Goal: Task Accomplishment & Management: Manage account settings

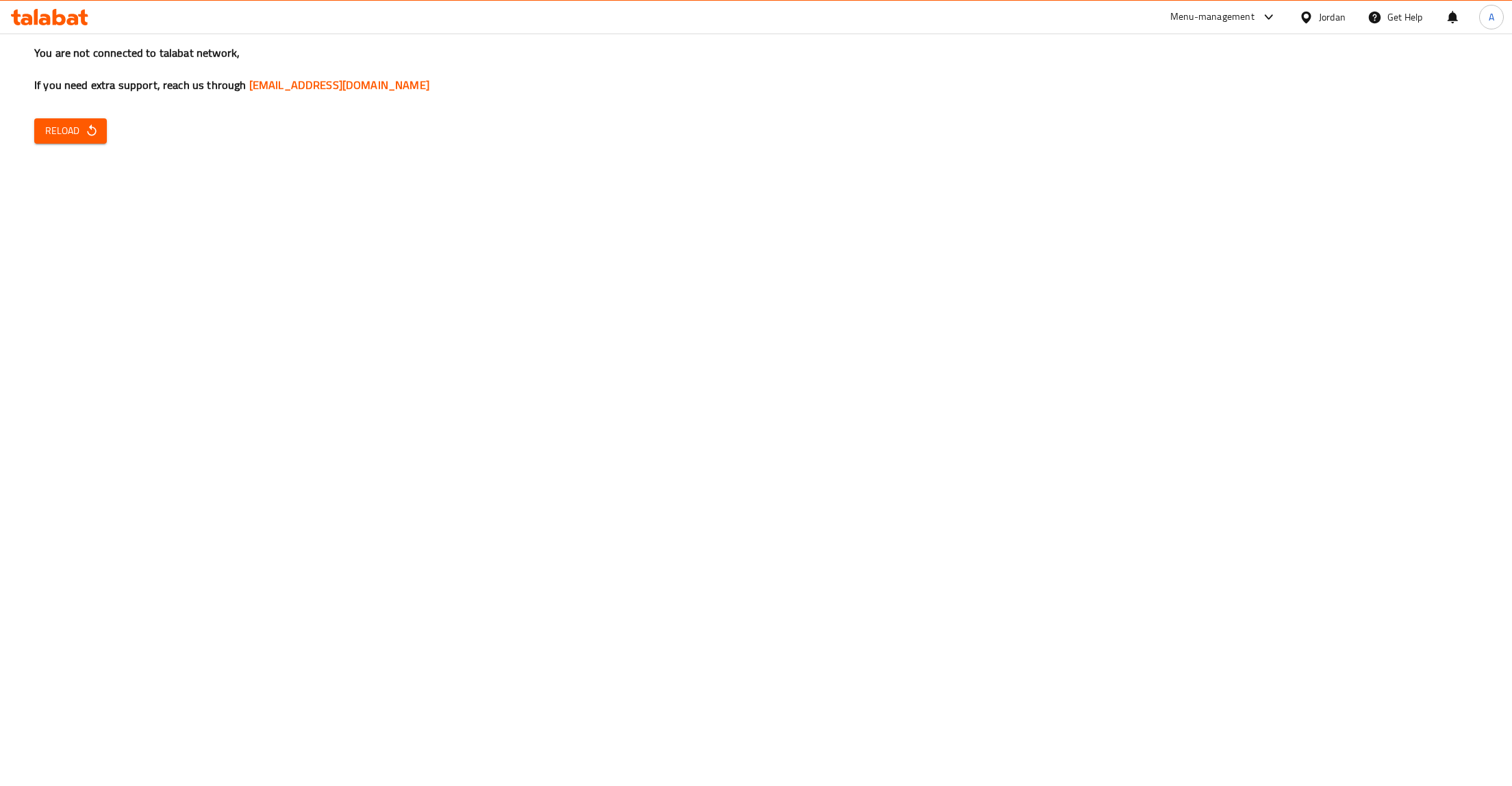
click at [38, 137] on button "Reload" at bounding box center [70, 131] width 72 height 25
drag, startPoint x: 114, startPoint y: 147, endPoint x: 52, endPoint y: 128, distance: 64.8
click at [112, 147] on div "You are not connected to talabat network, If you need extra support, reach us t…" at bounding box center [756, 393] width 1512 height 786
click at [52, 128] on span "Reload" at bounding box center [70, 131] width 51 height 17
click at [69, 135] on span "Reload" at bounding box center [70, 131] width 51 height 17
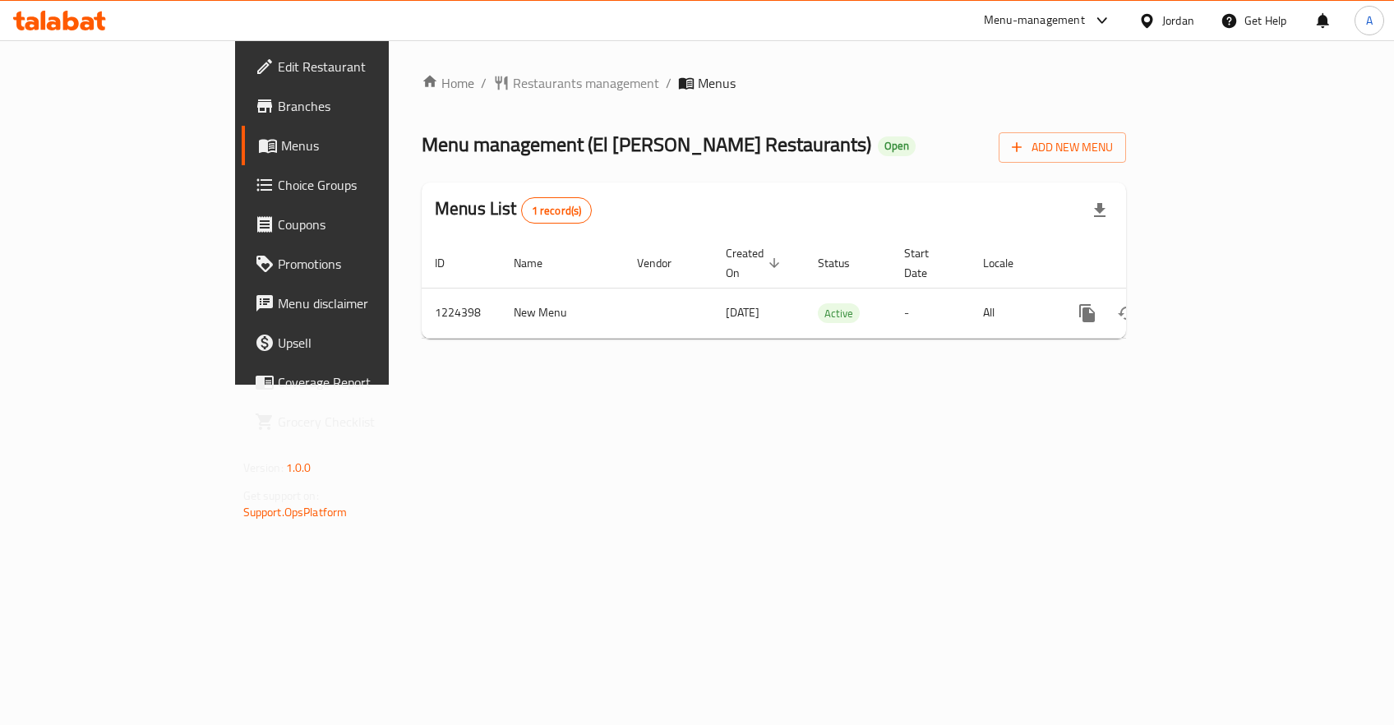
click at [779, 358] on div "Home / Restaurants management / Menus Menu management ( El Sodany Restaurants )…" at bounding box center [774, 212] width 770 height 344
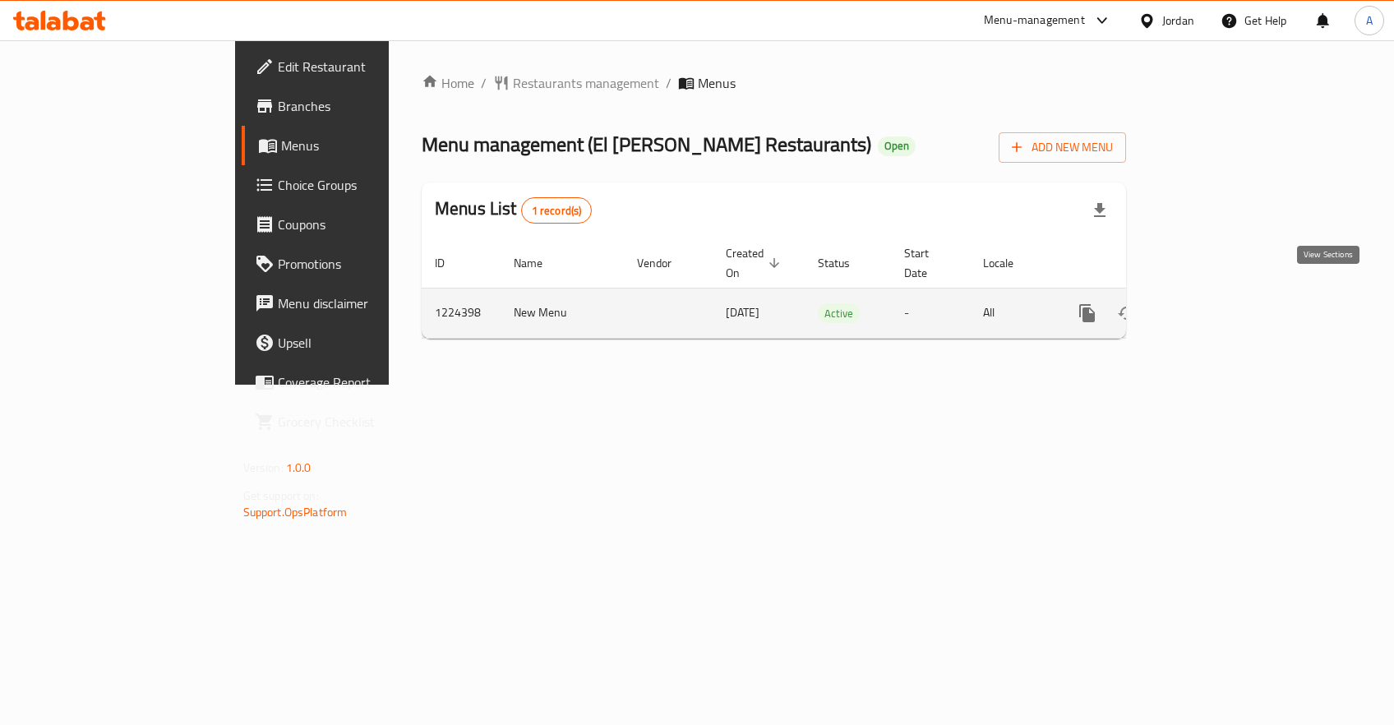
click at [1216, 303] on icon "enhanced table" at bounding box center [1206, 313] width 20 height 20
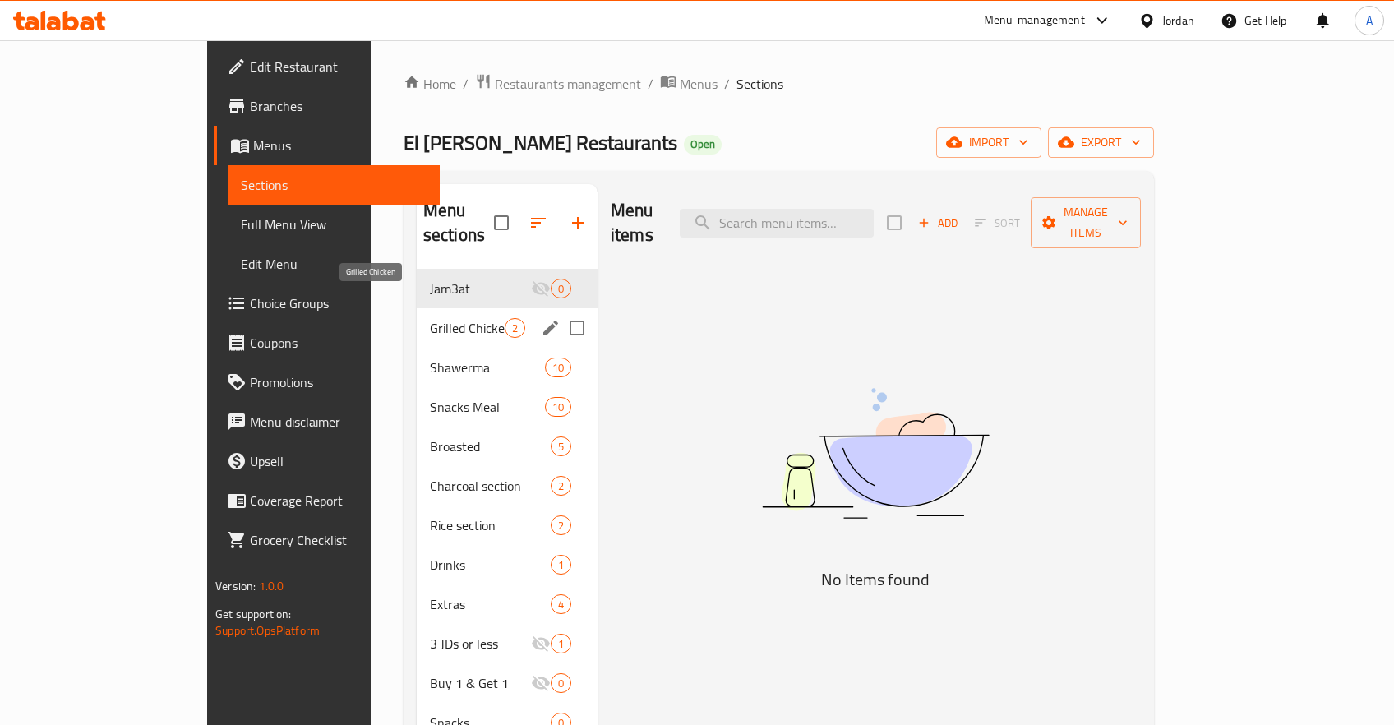
click at [430, 318] on span "Grilled Chicken" at bounding box center [467, 328] width 75 height 20
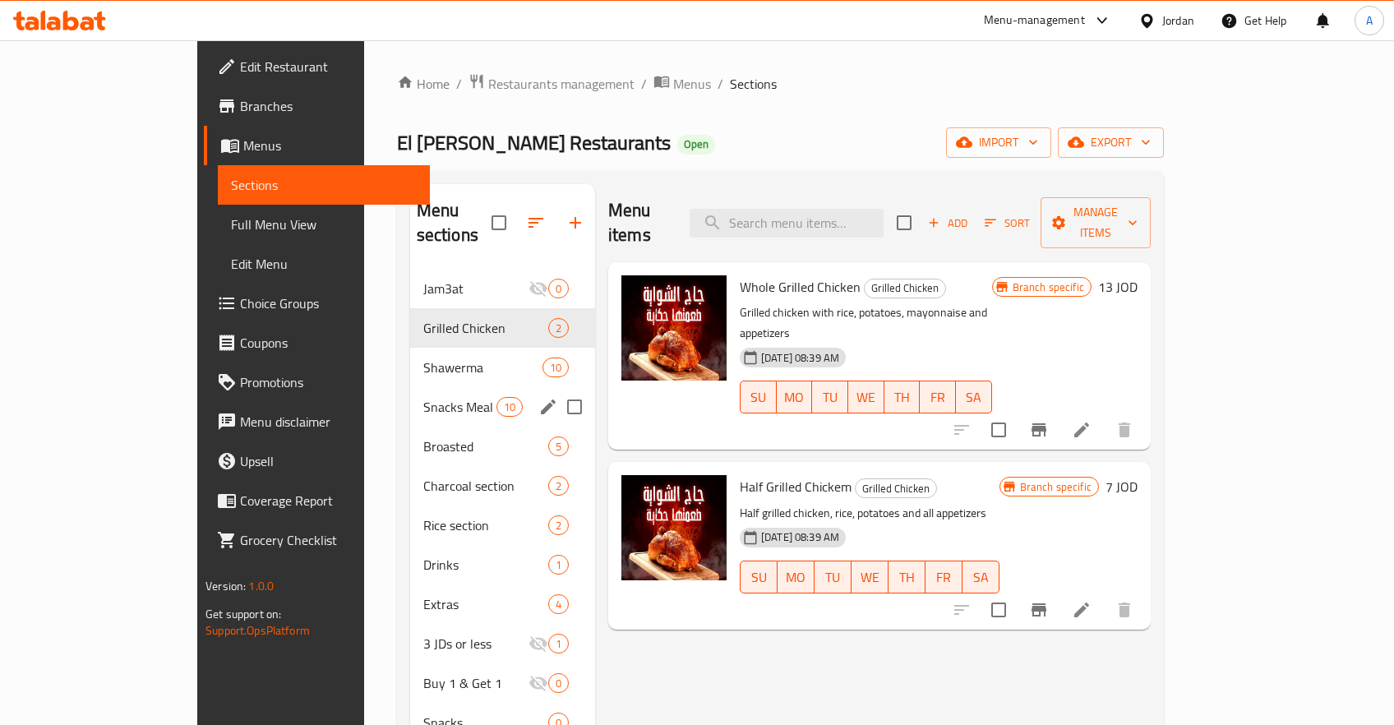
click at [420, 358] on div "Shawerma 10" at bounding box center [502, 367] width 185 height 39
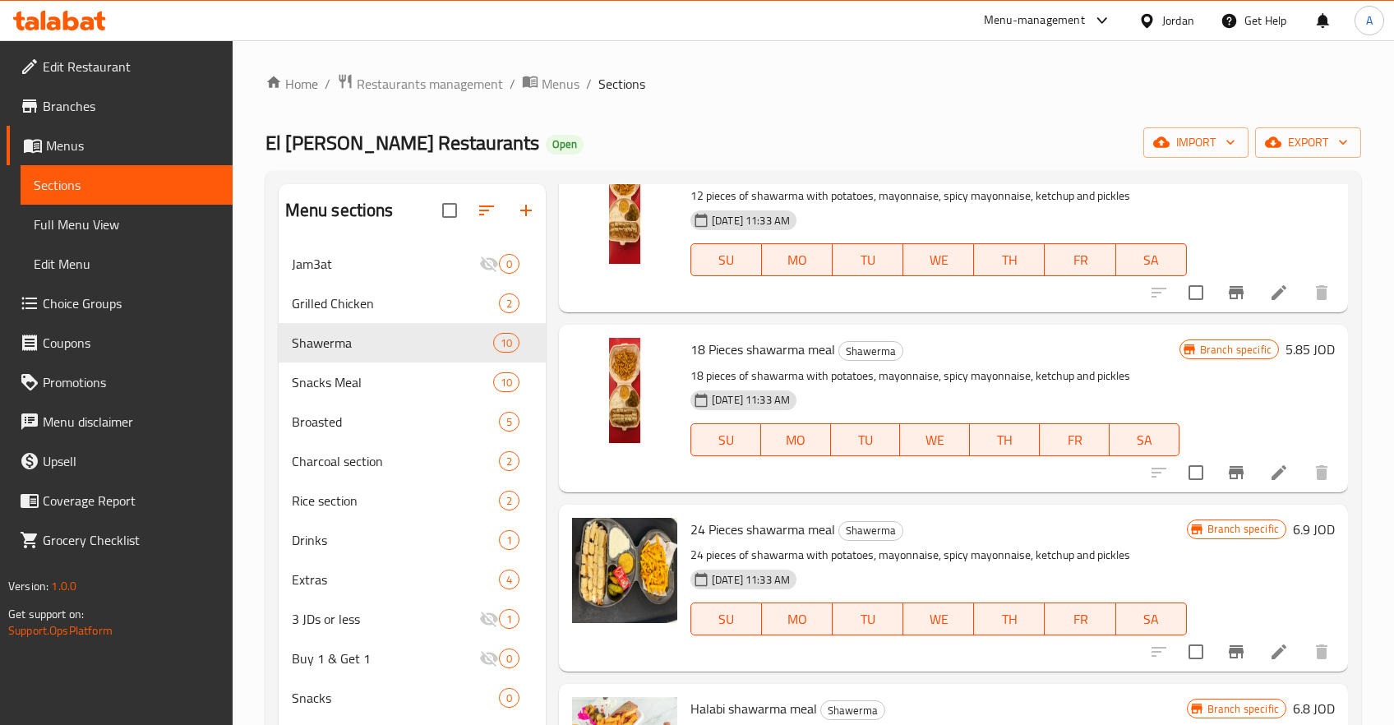
scroll to position [131, 0]
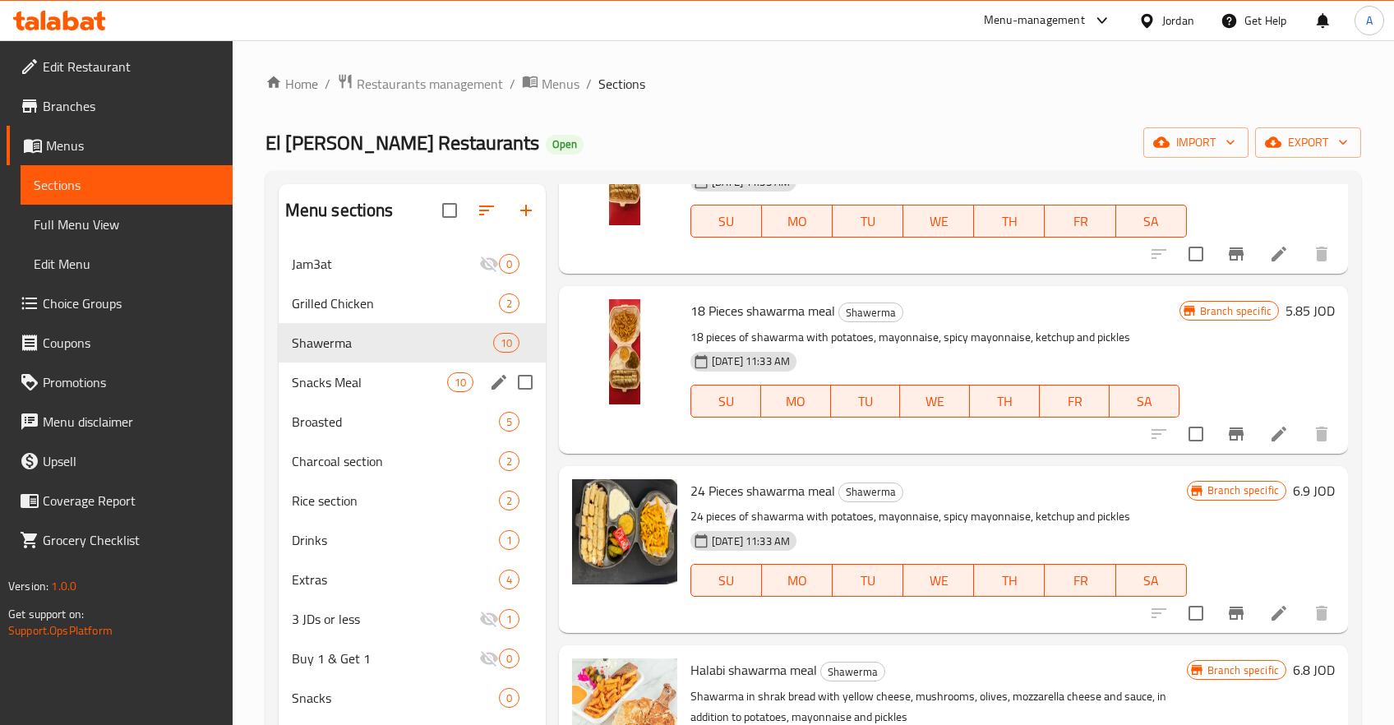
click at [346, 376] on span "Snacks Meal" at bounding box center [369, 382] width 155 height 20
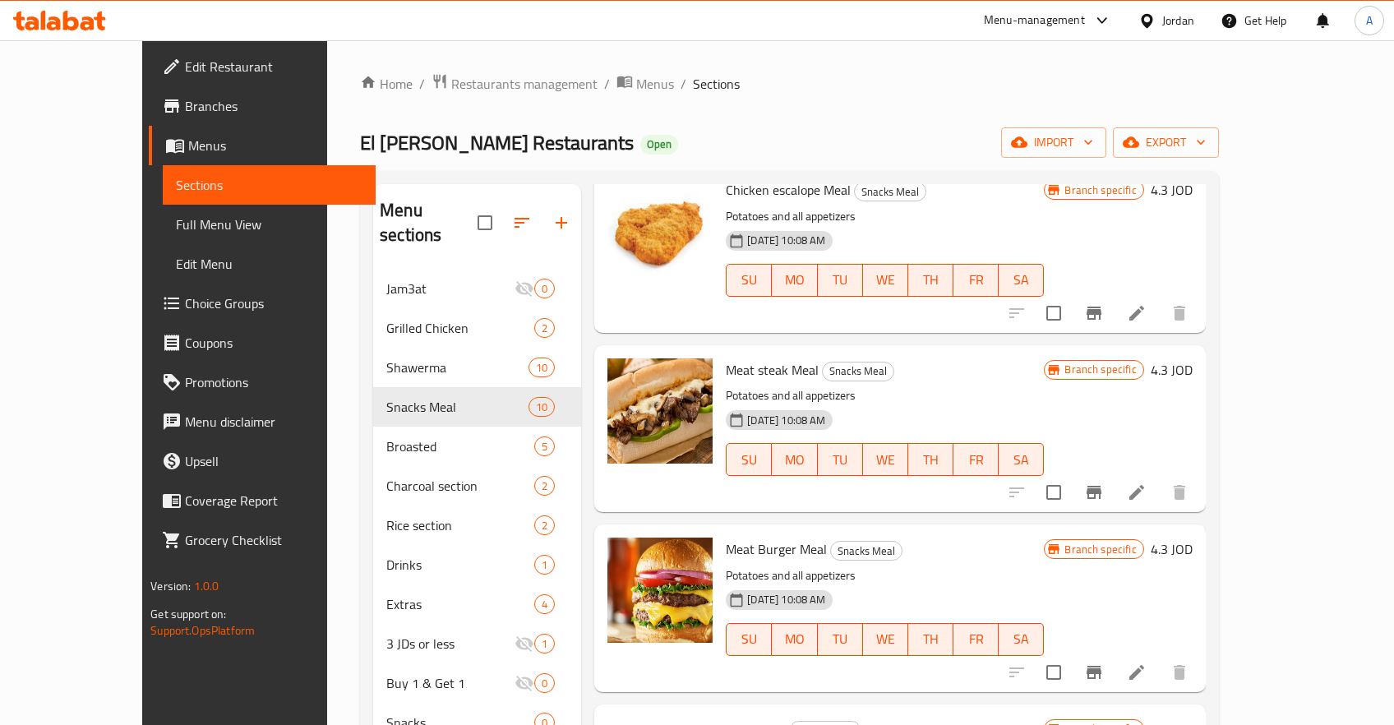
scroll to position [392, 0]
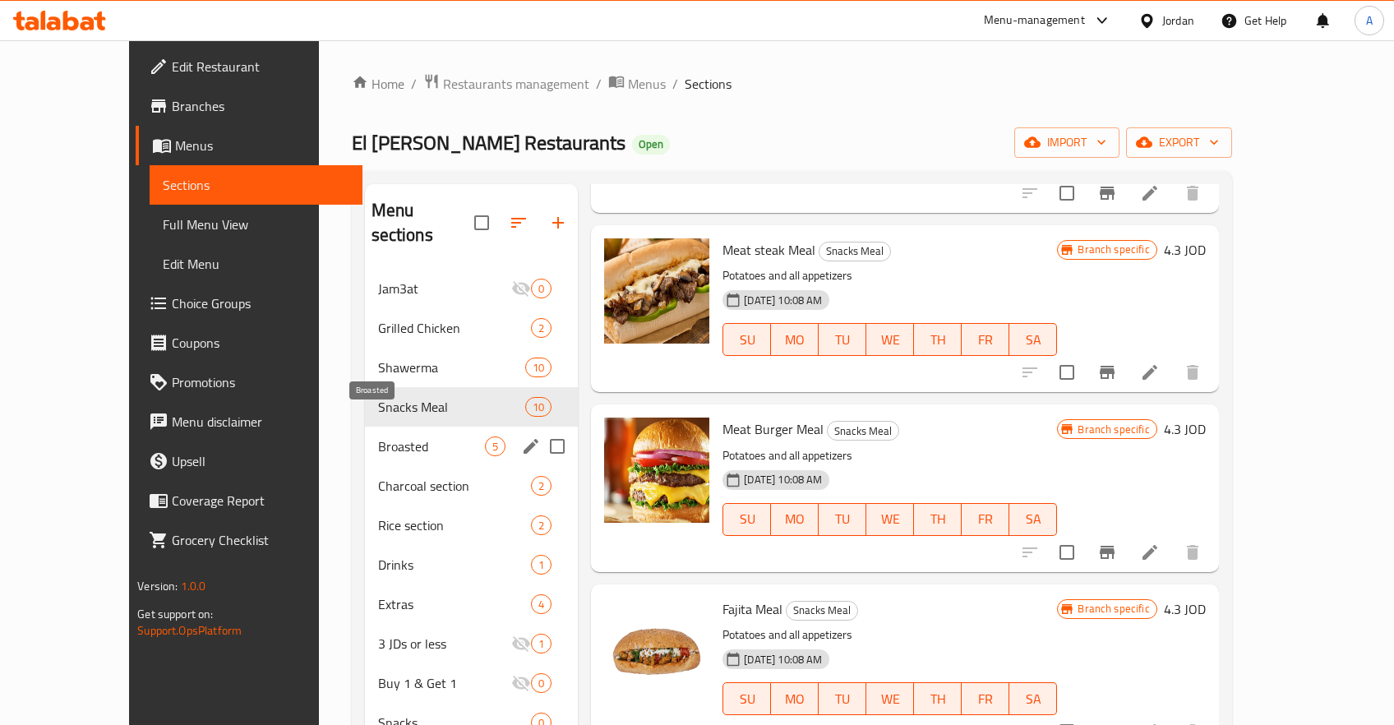
click at [378, 436] on span "Broasted" at bounding box center [432, 446] width 108 height 20
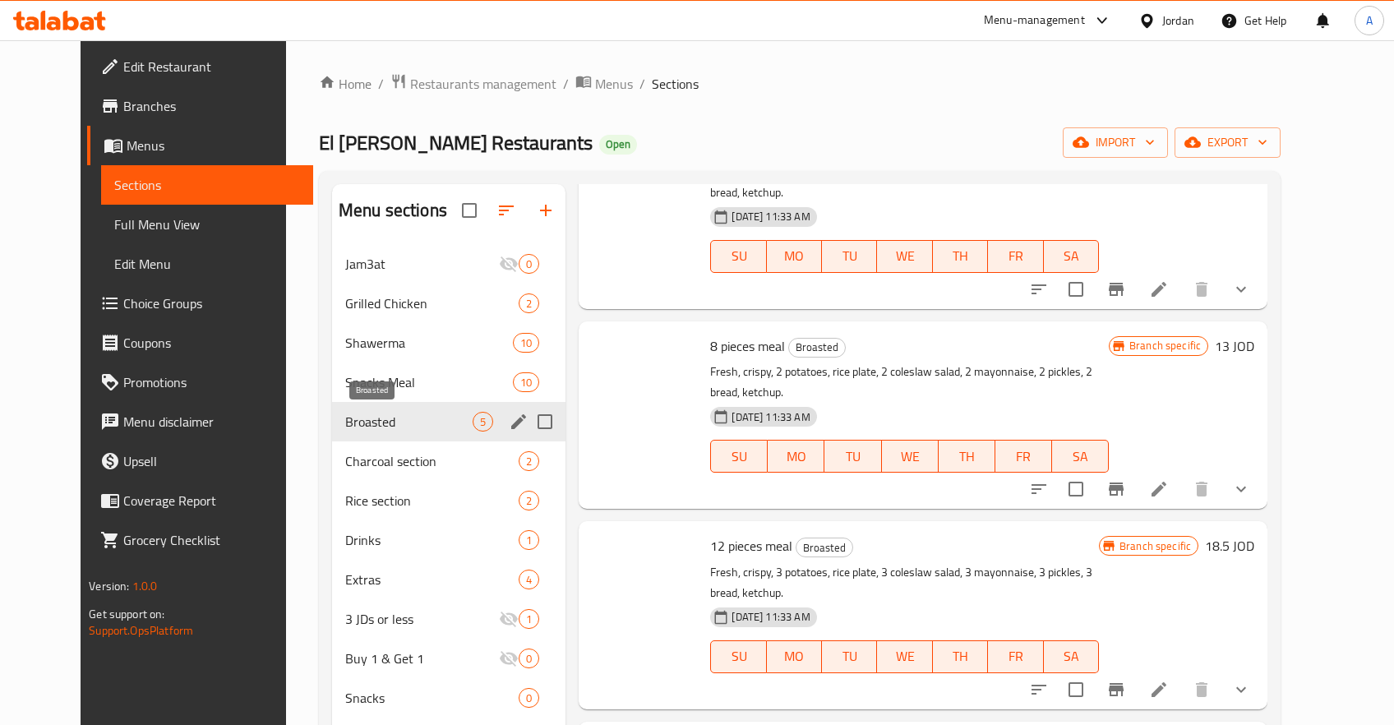
scroll to position [235, 0]
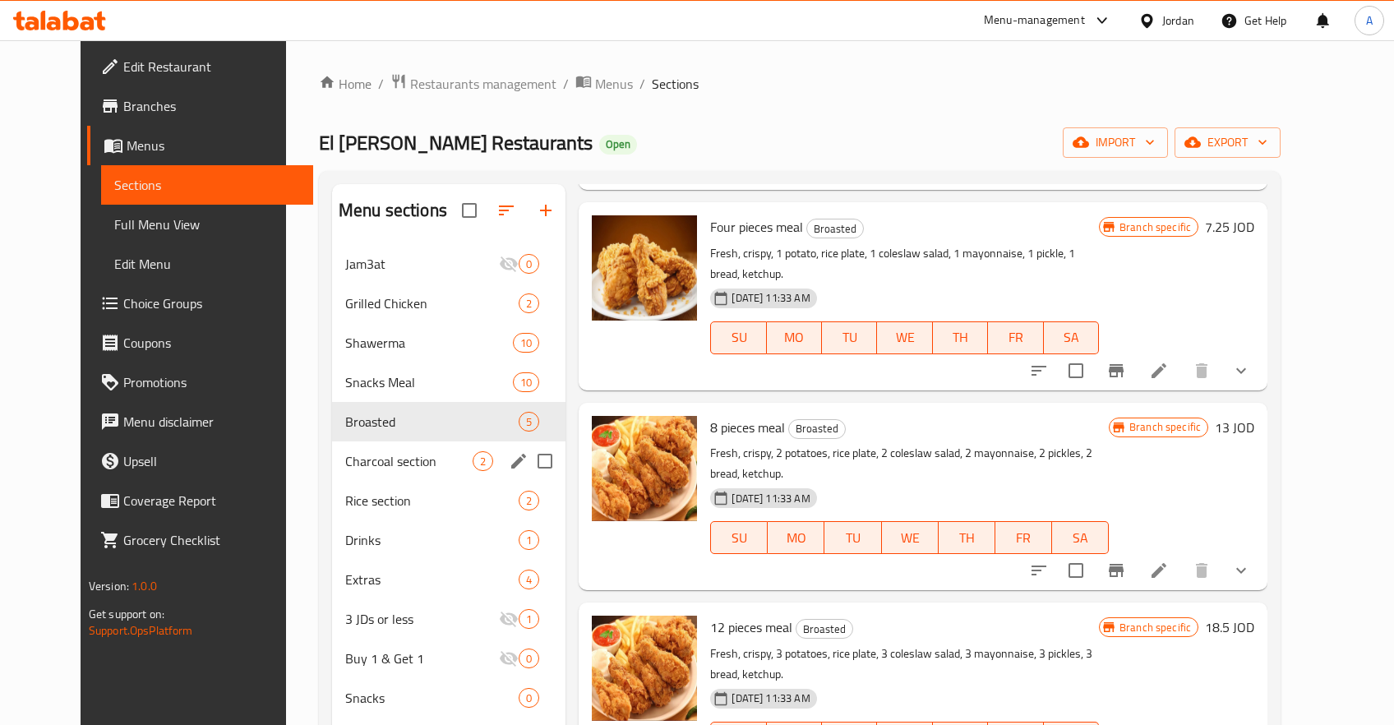
click at [342, 471] on div "Charcoal section 2" at bounding box center [449, 460] width 234 height 39
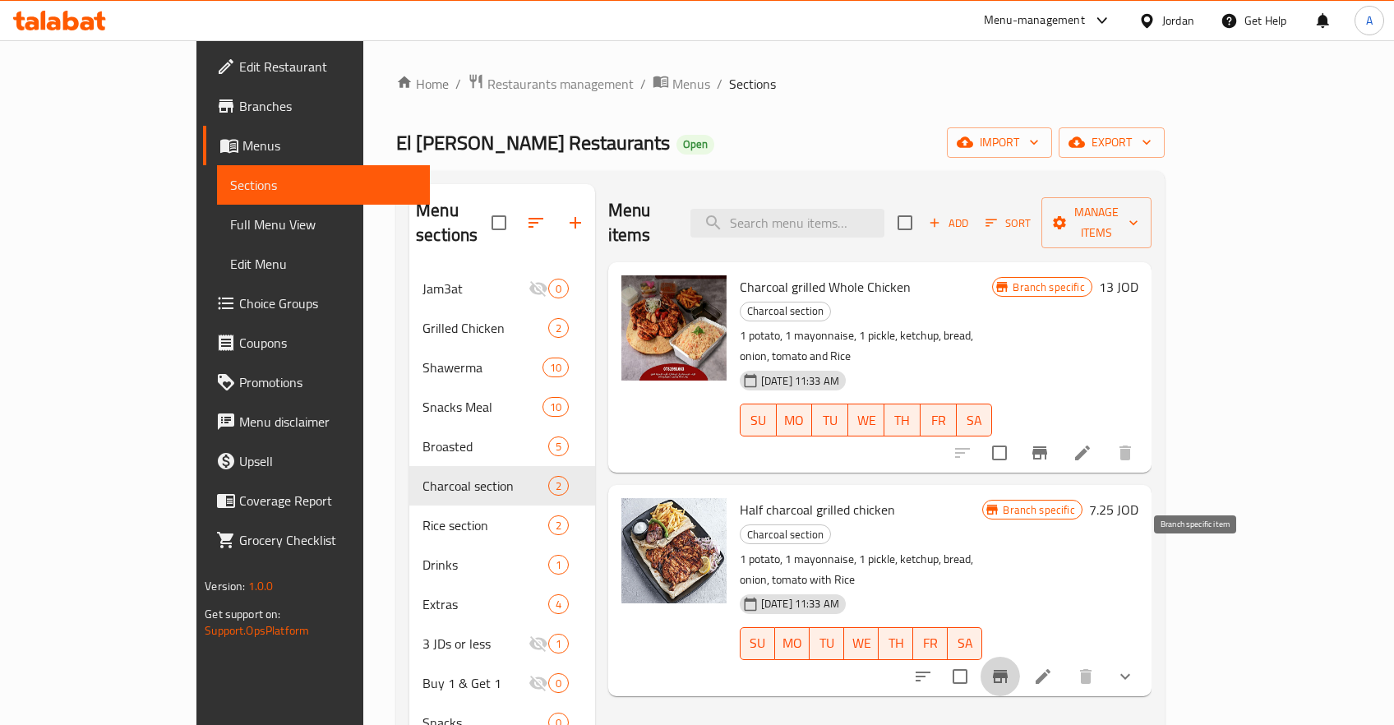
click at [1008, 670] on icon "Branch-specific-item" at bounding box center [1000, 676] width 15 height 13
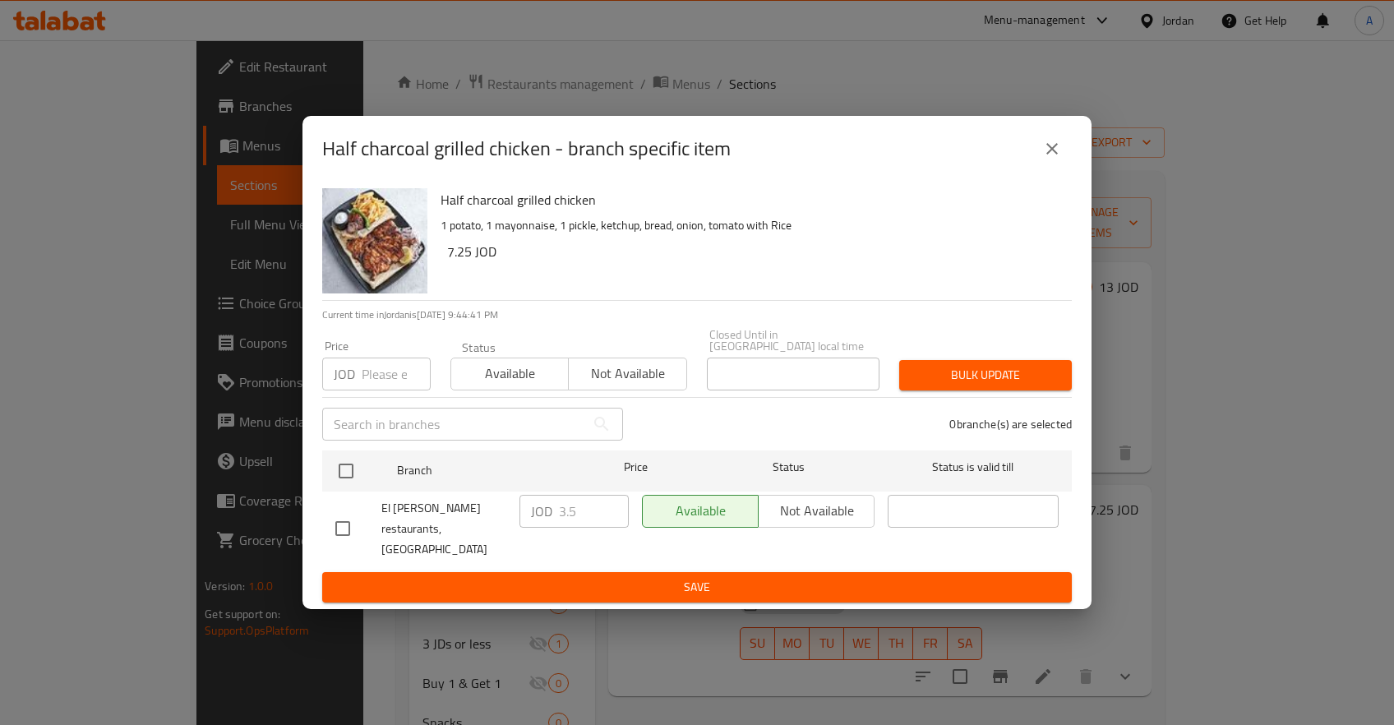
click at [333, 519] on input "checkbox" at bounding box center [342, 528] width 35 height 35
checkbox input "true"
click at [589, 519] on input "3.5" at bounding box center [594, 511] width 70 height 33
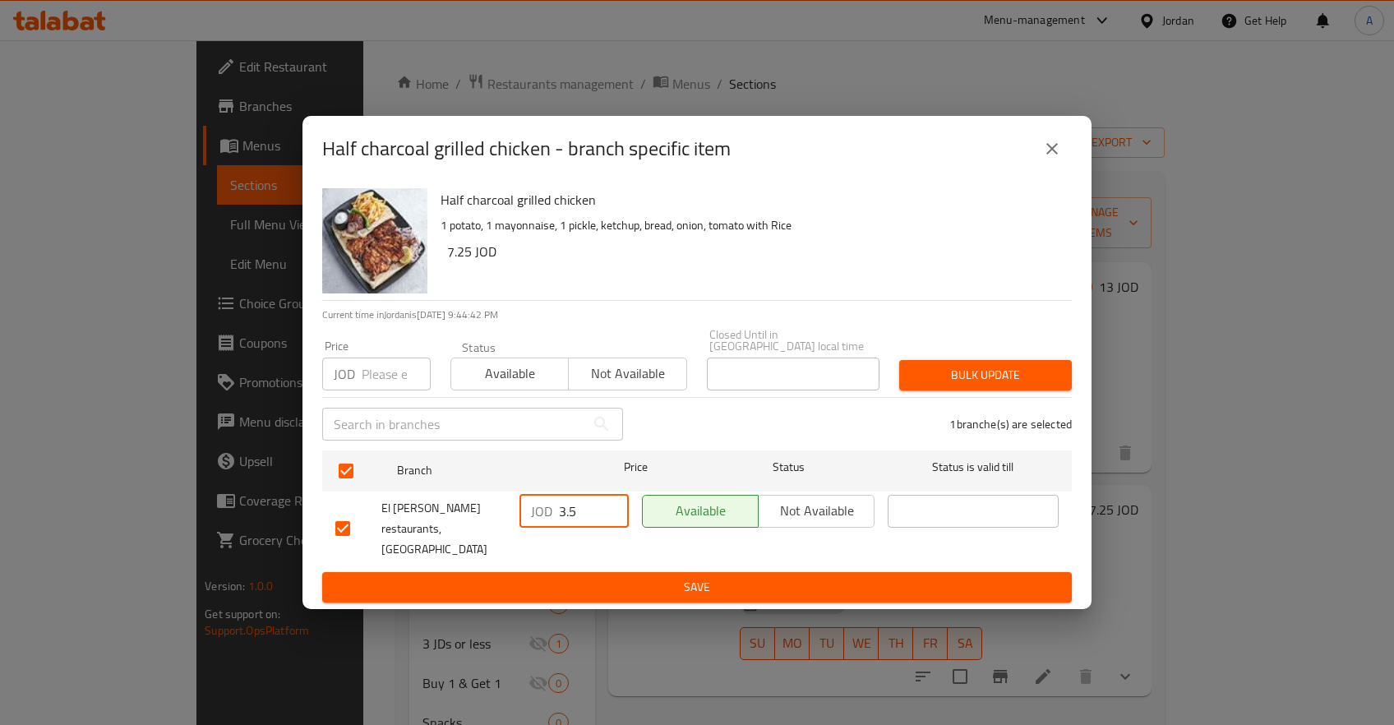
click at [589, 519] on input "3.5" at bounding box center [594, 511] width 70 height 33
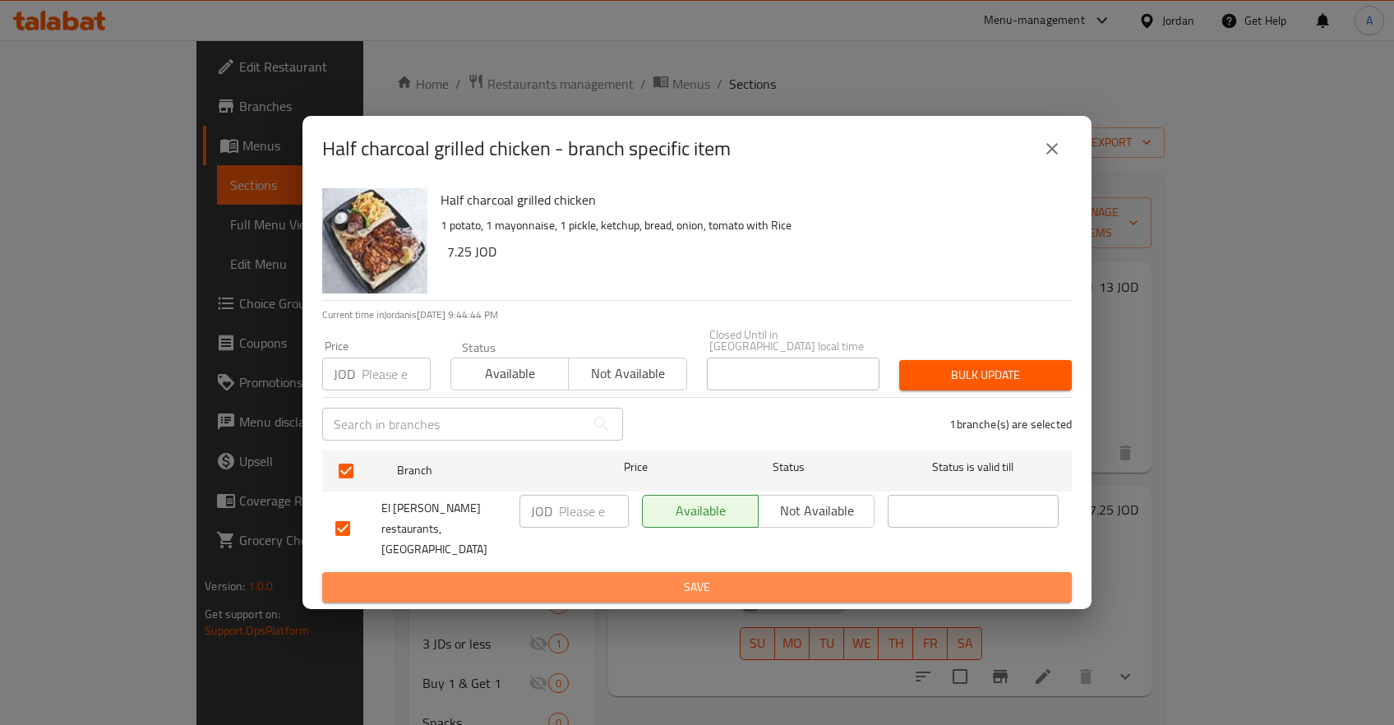
click at [676, 577] on span "Save" at bounding box center [696, 587] width 723 height 21
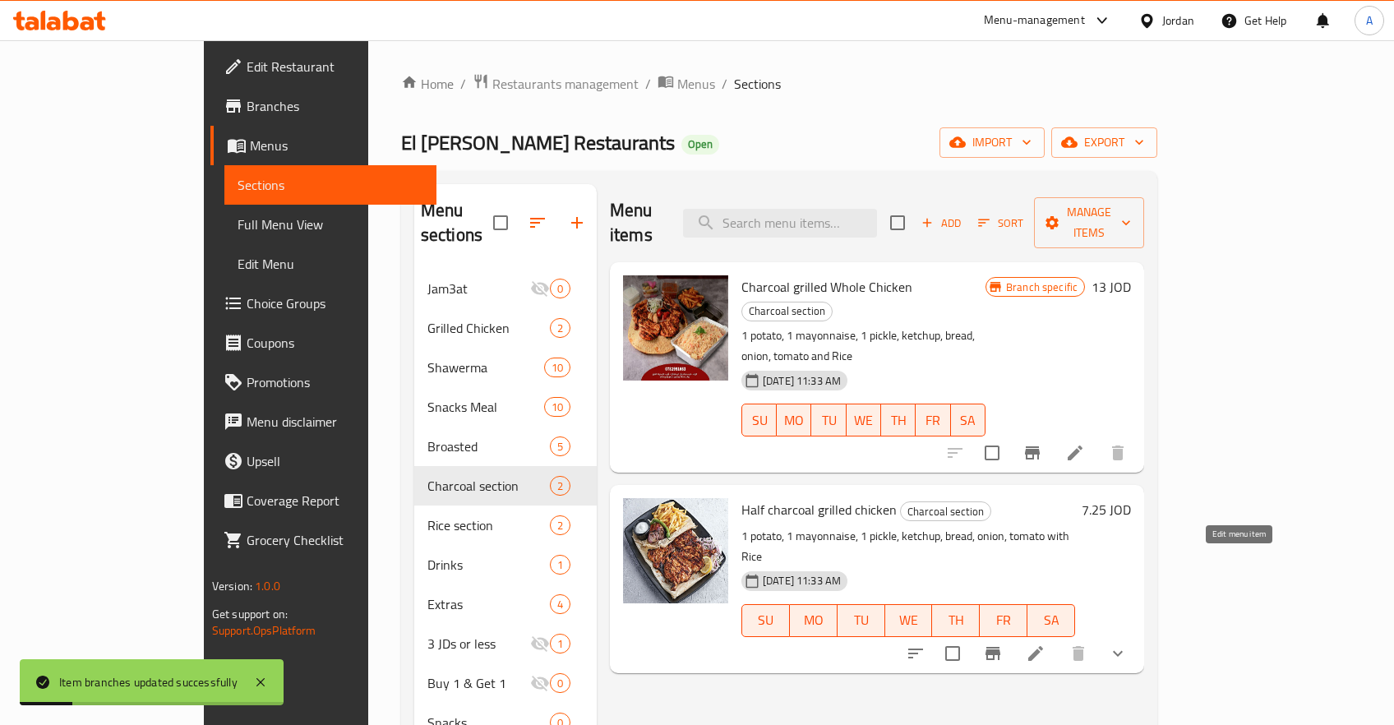
click at [1046, 644] on icon at bounding box center [1036, 654] width 20 height 20
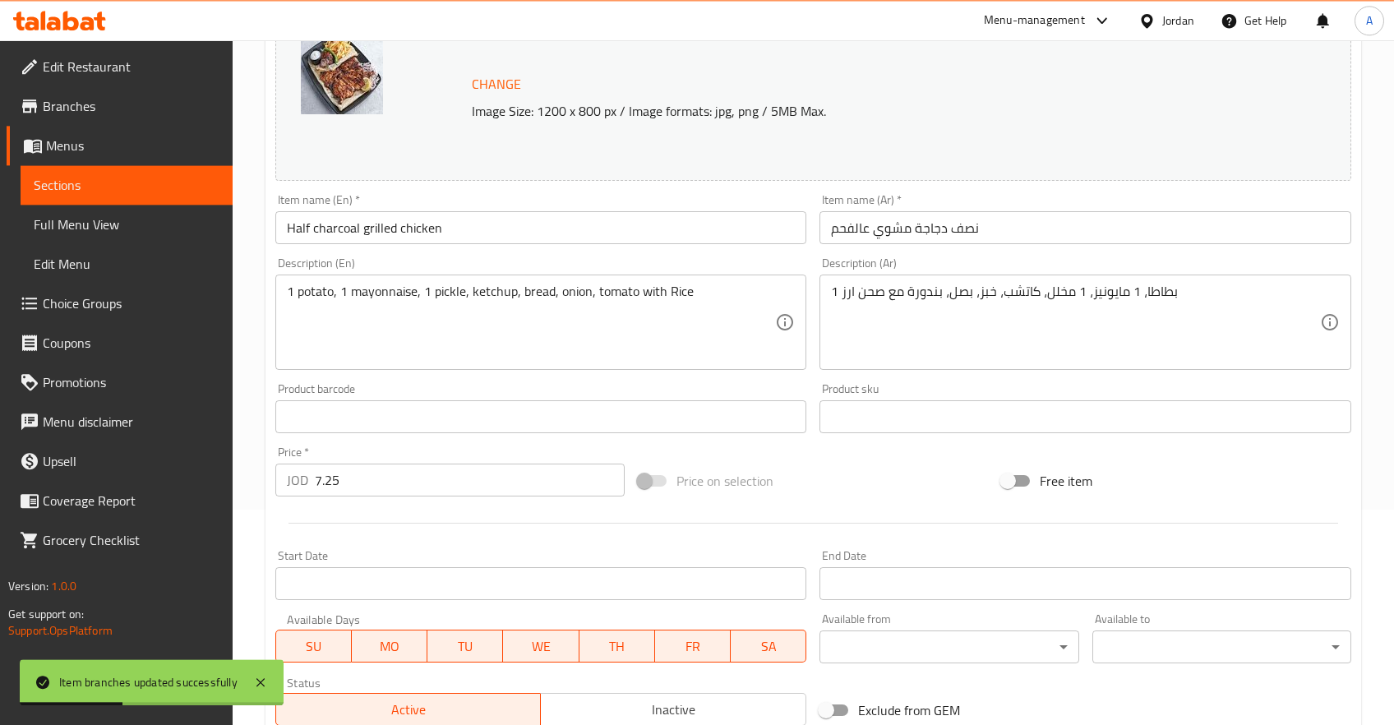
scroll to position [349, 0]
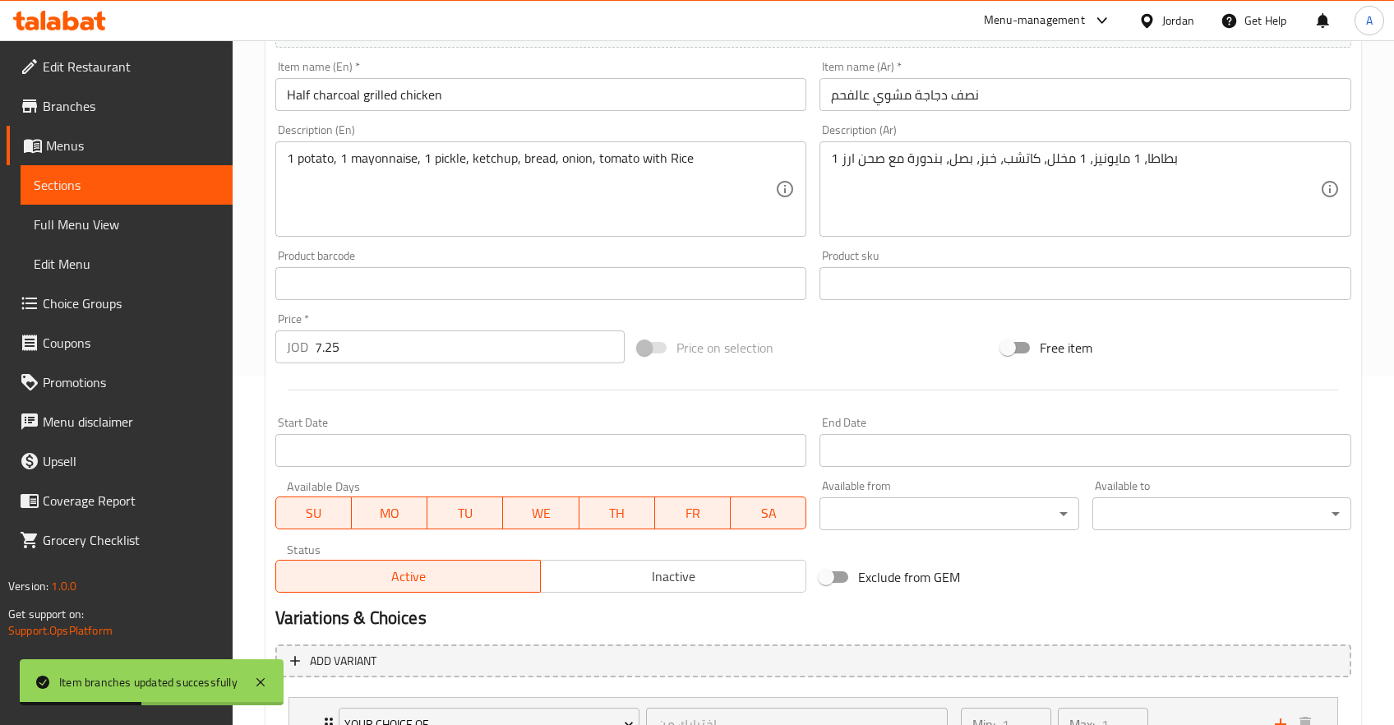
click at [384, 349] on input "7.25" at bounding box center [470, 346] width 311 height 33
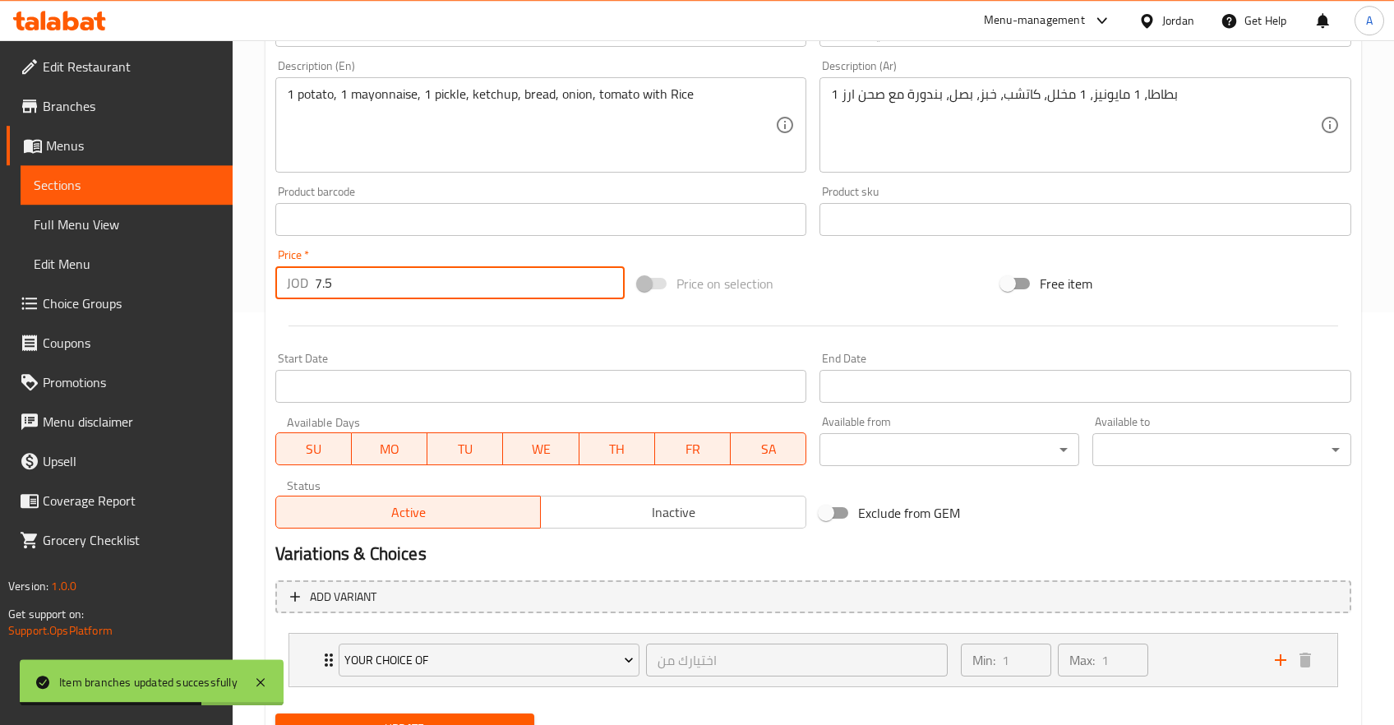
scroll to position [486, 0]
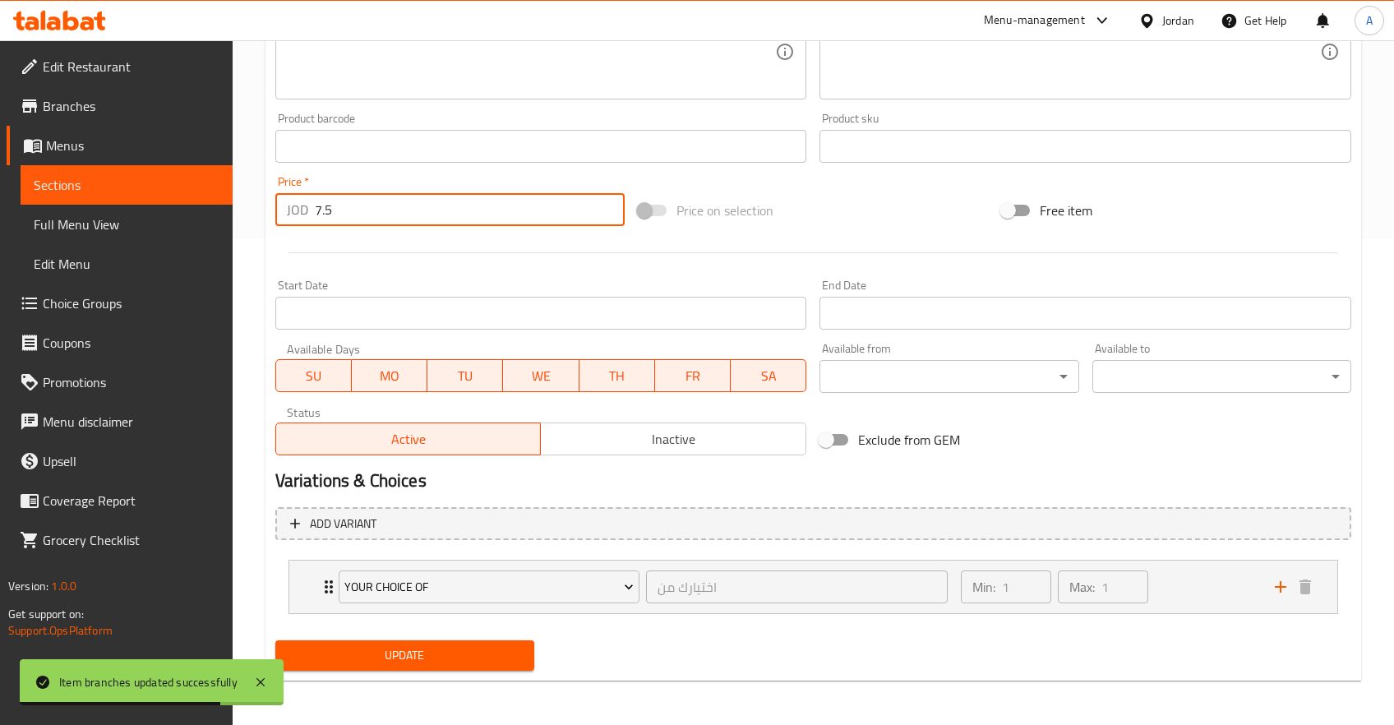
click at [415, 646] on span "Update" at bounding box center [405, 655] width 233 height 21
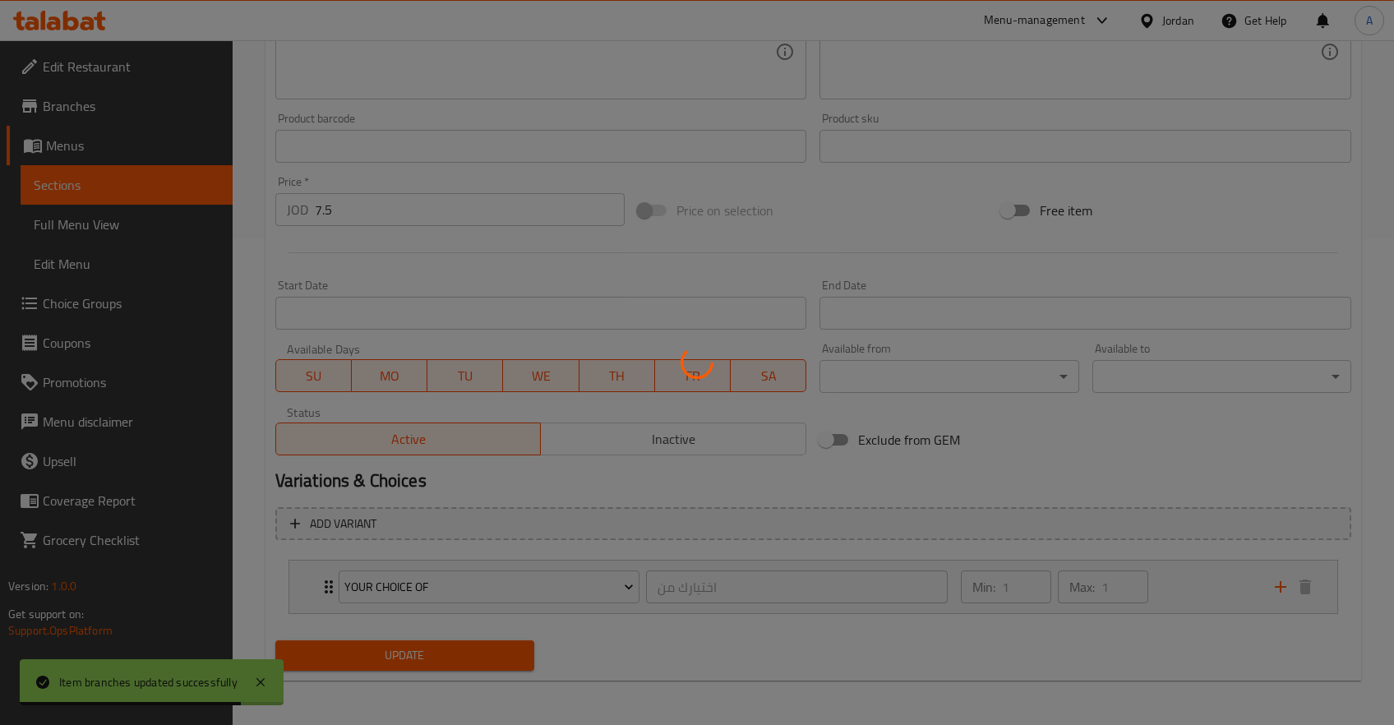
scroll to position [224, 0]
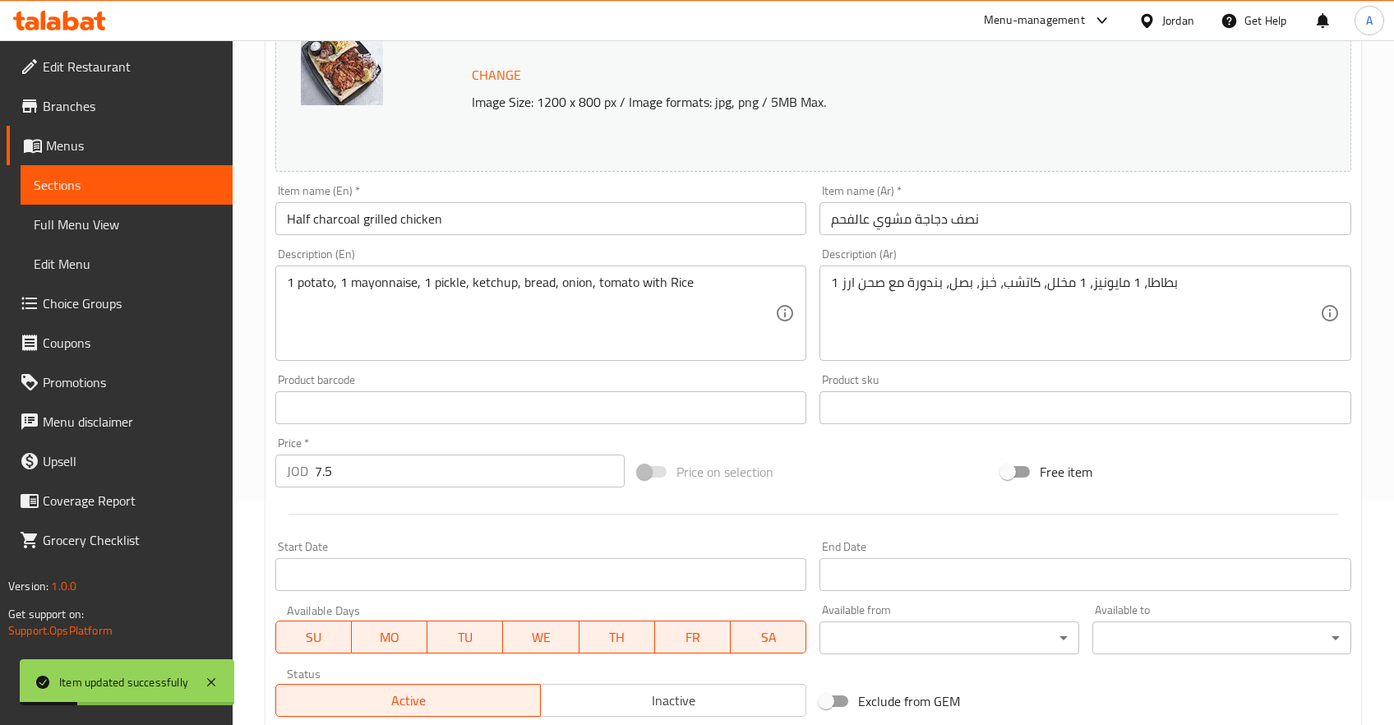
click at [395, 484] on input "7.5" at bounding box center [470, 471] width 311 height 33
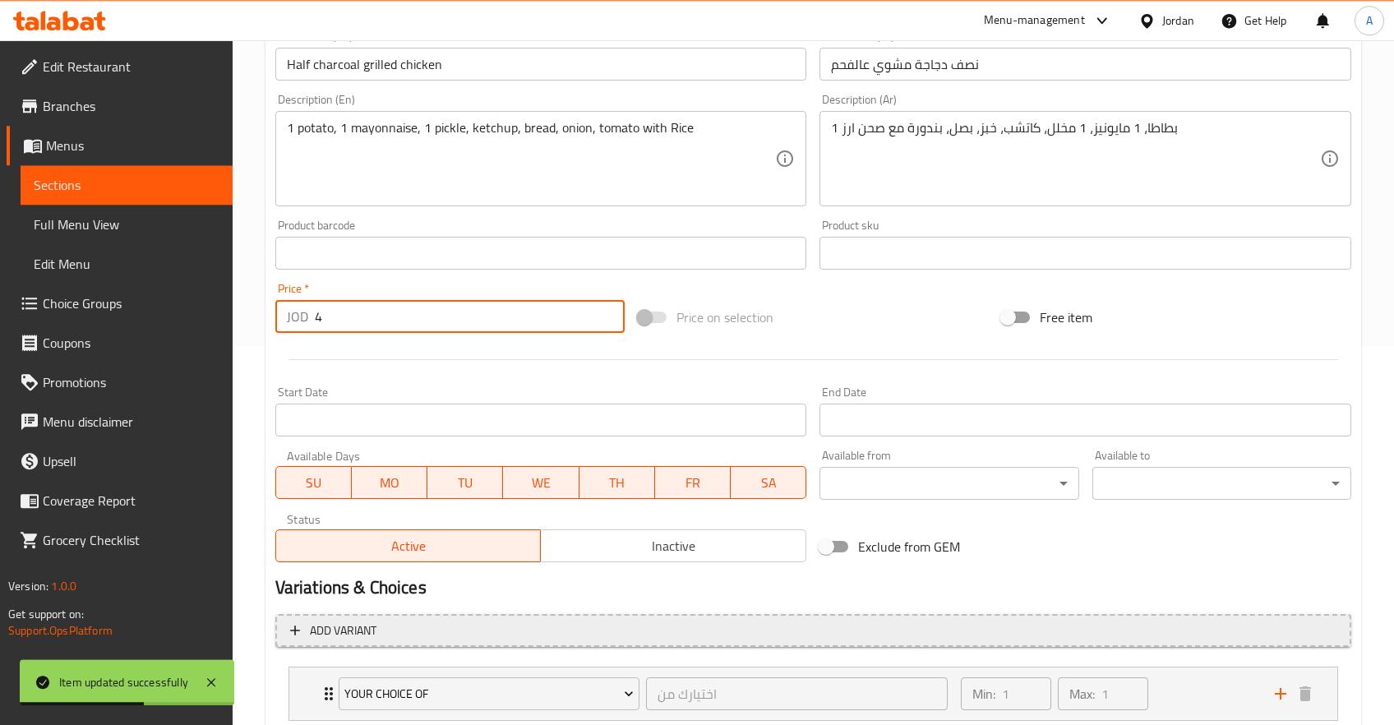
scroll to position [486, 0]
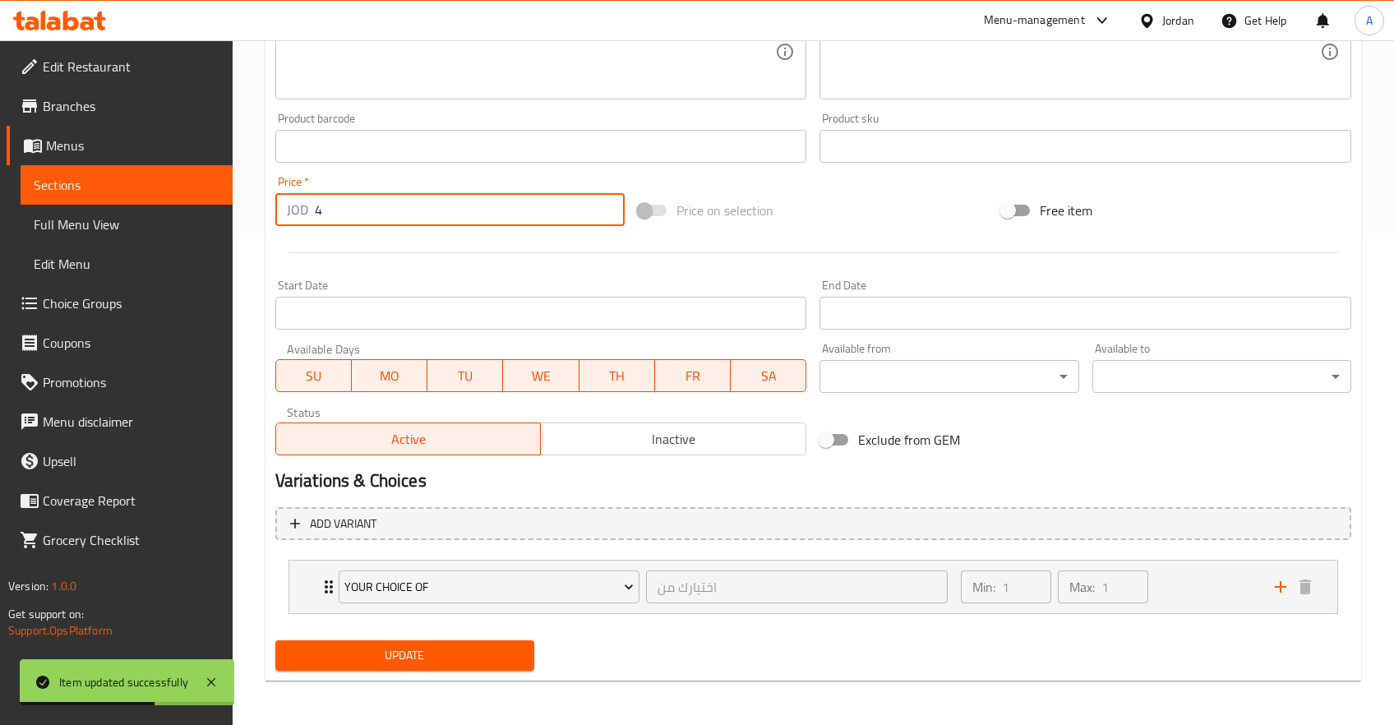
type input "4"
click at [367, 638] on div "Update" at bounding box center [405, 656] width 272 height 44
click at [365, 650] on span "Update" at bounding box center [405, 655] width 233 height 21
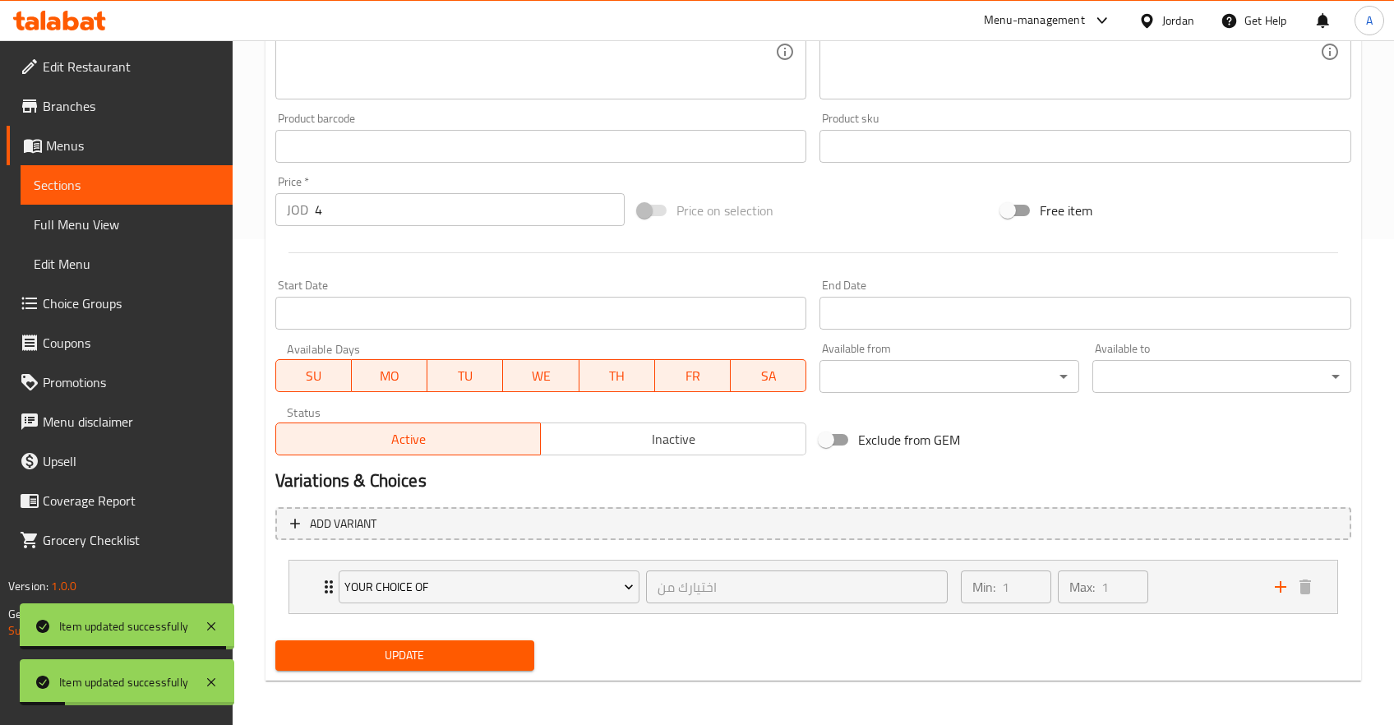
scroll to position [0, 0]
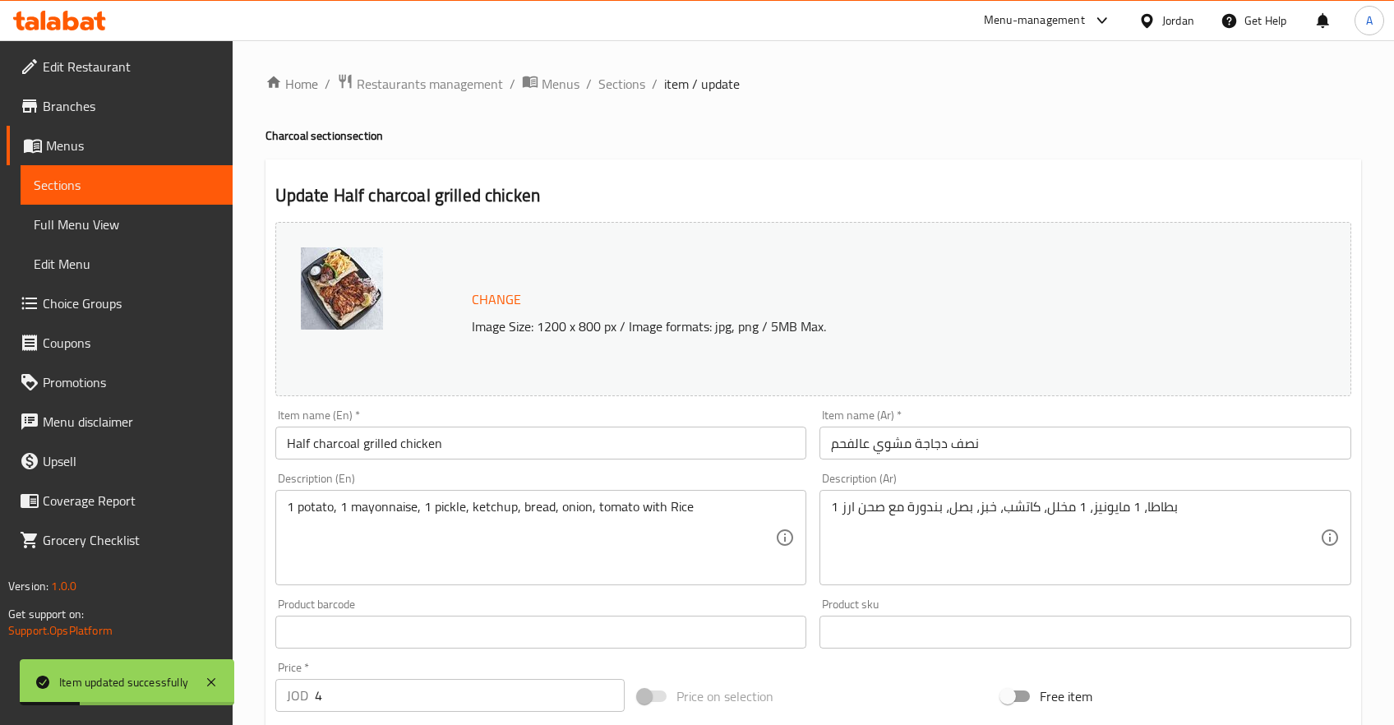
click at [123, 192] on span "Sections" at bounding box center [127, 185] width 186 height 20
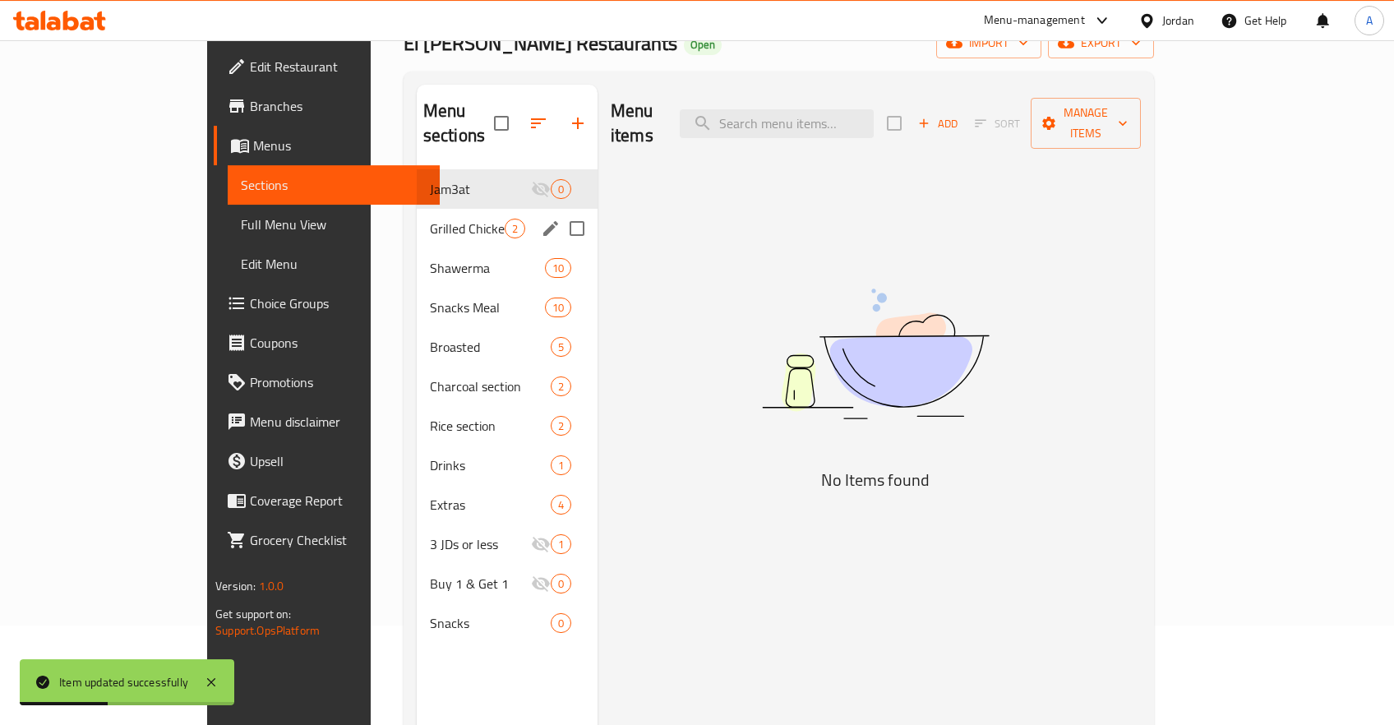
scroll to position [229, 0]
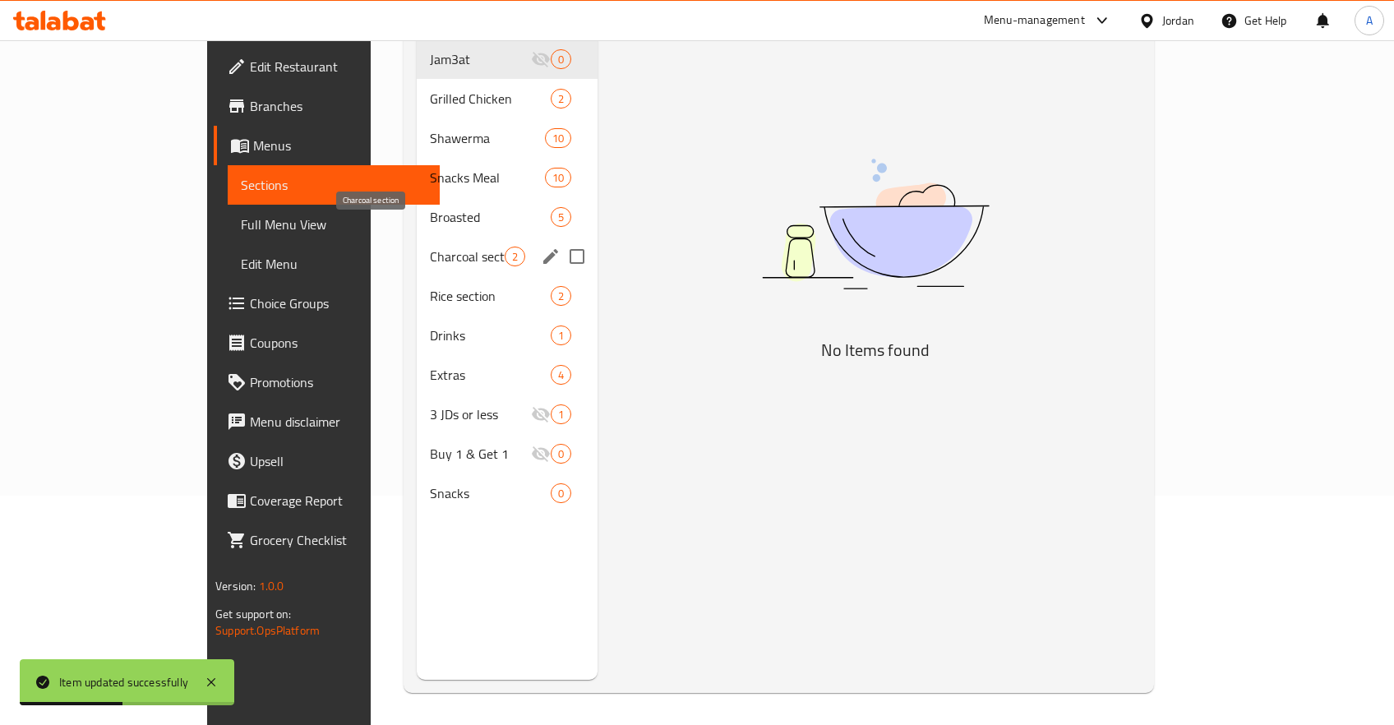
click at [430, 247] on span "Charcoal section" at bounding box center [467, 257] width 75 height 20
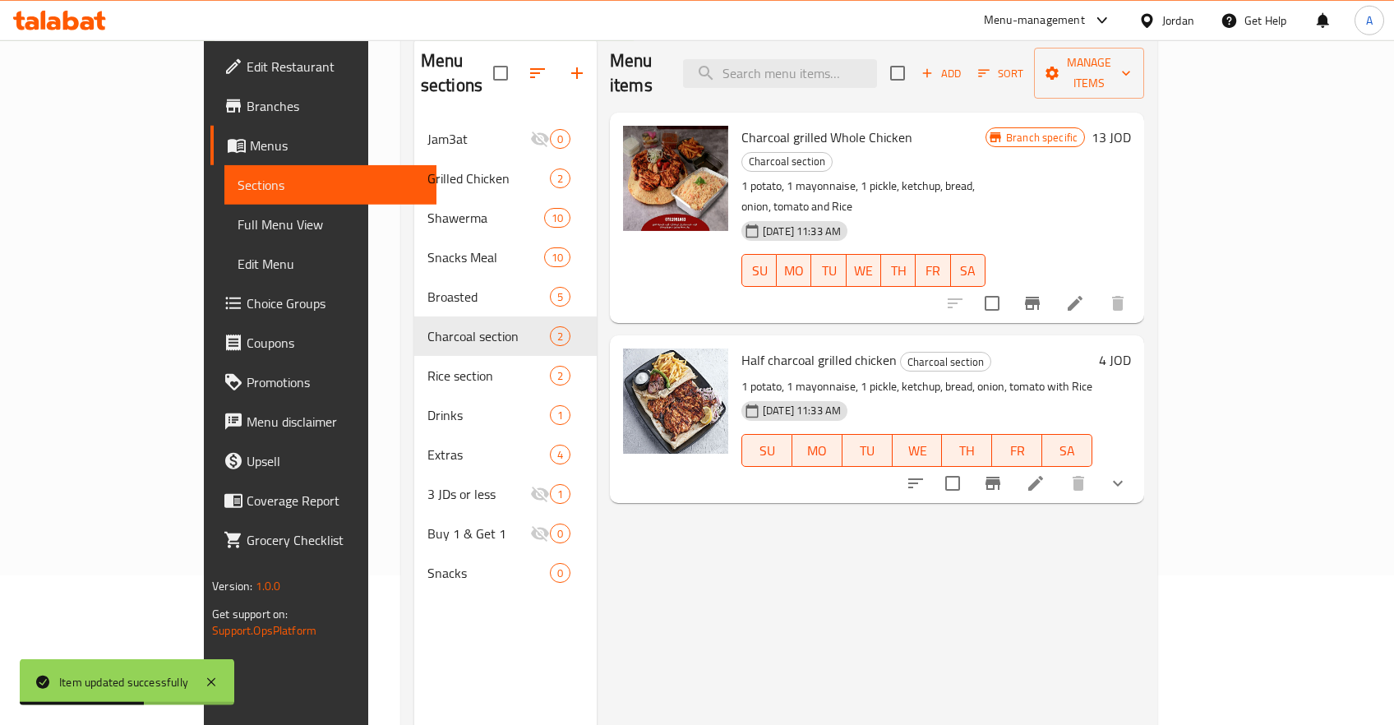
scroll to position [55, 0]
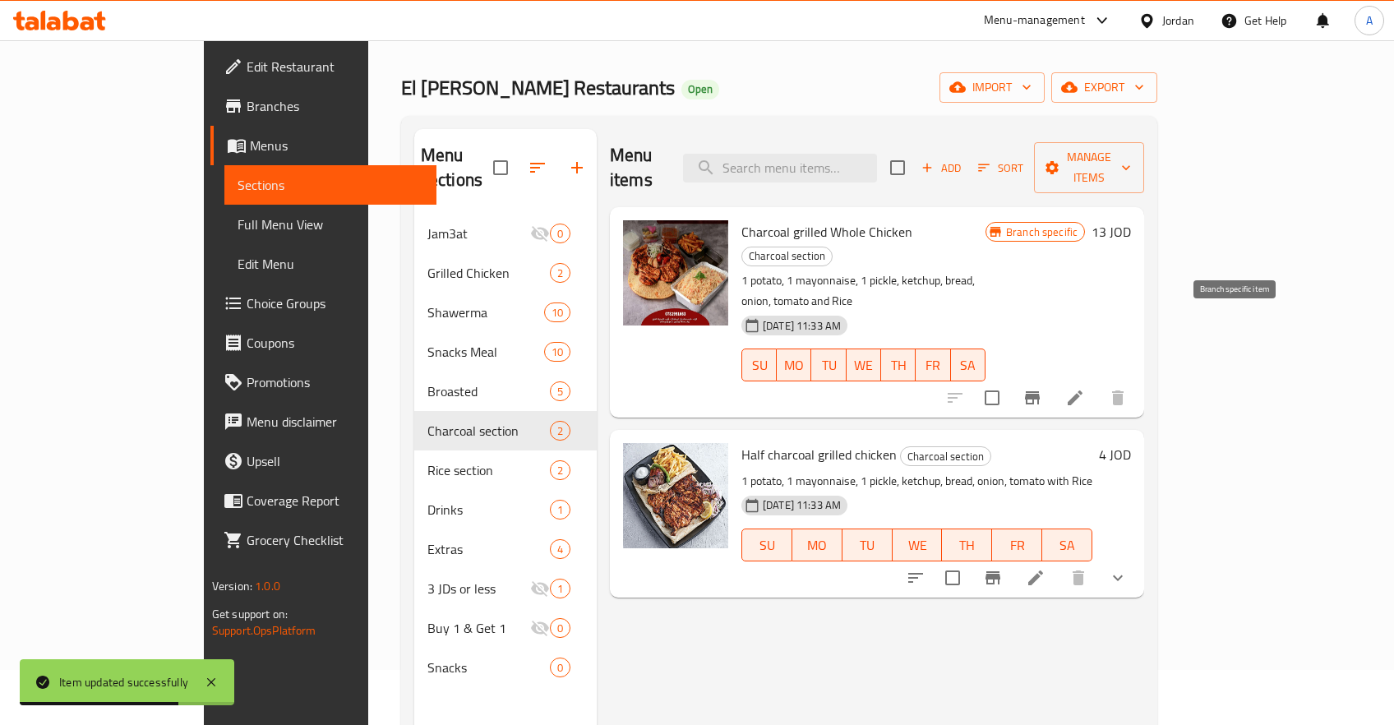
click at [1042, 388] on icon "Branch-specific-item" at bounding box center [1032, 398] width 20 height 20
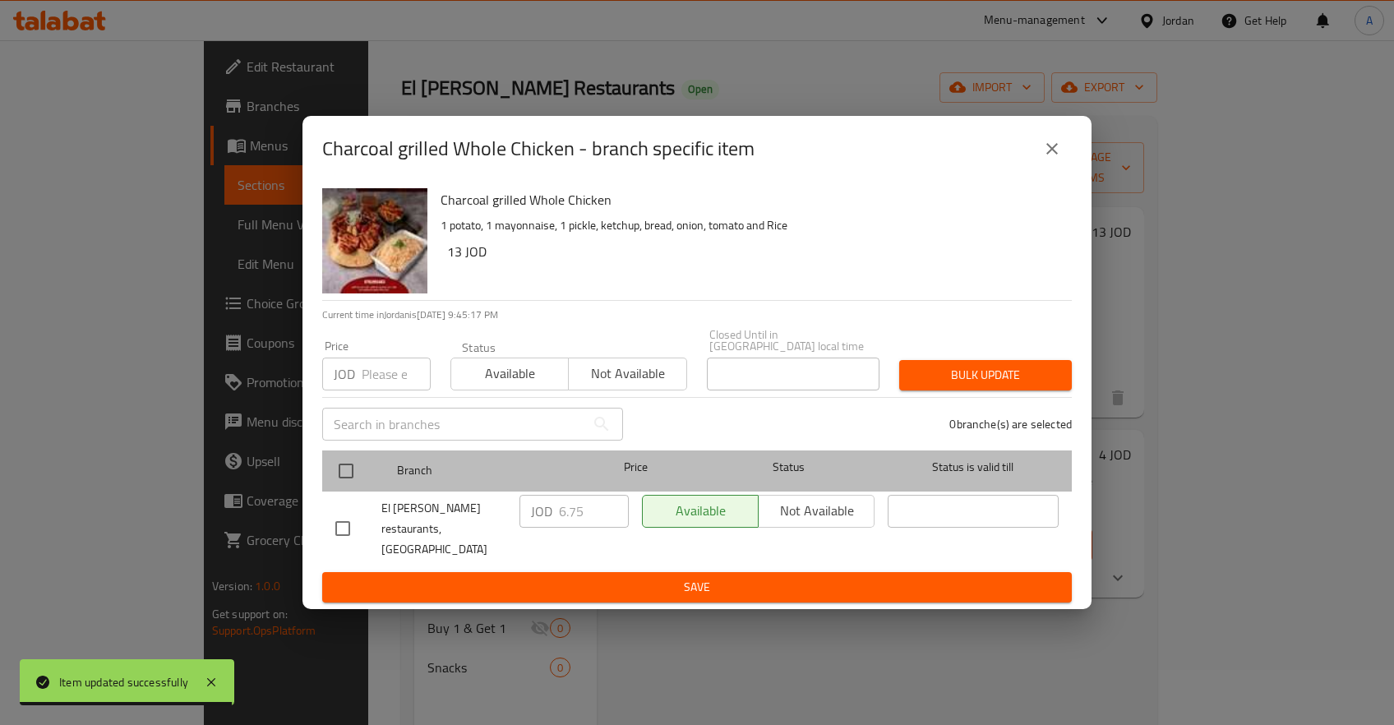
click at [345, 458] on div at bounding box center [360, 471] width 62 height 48
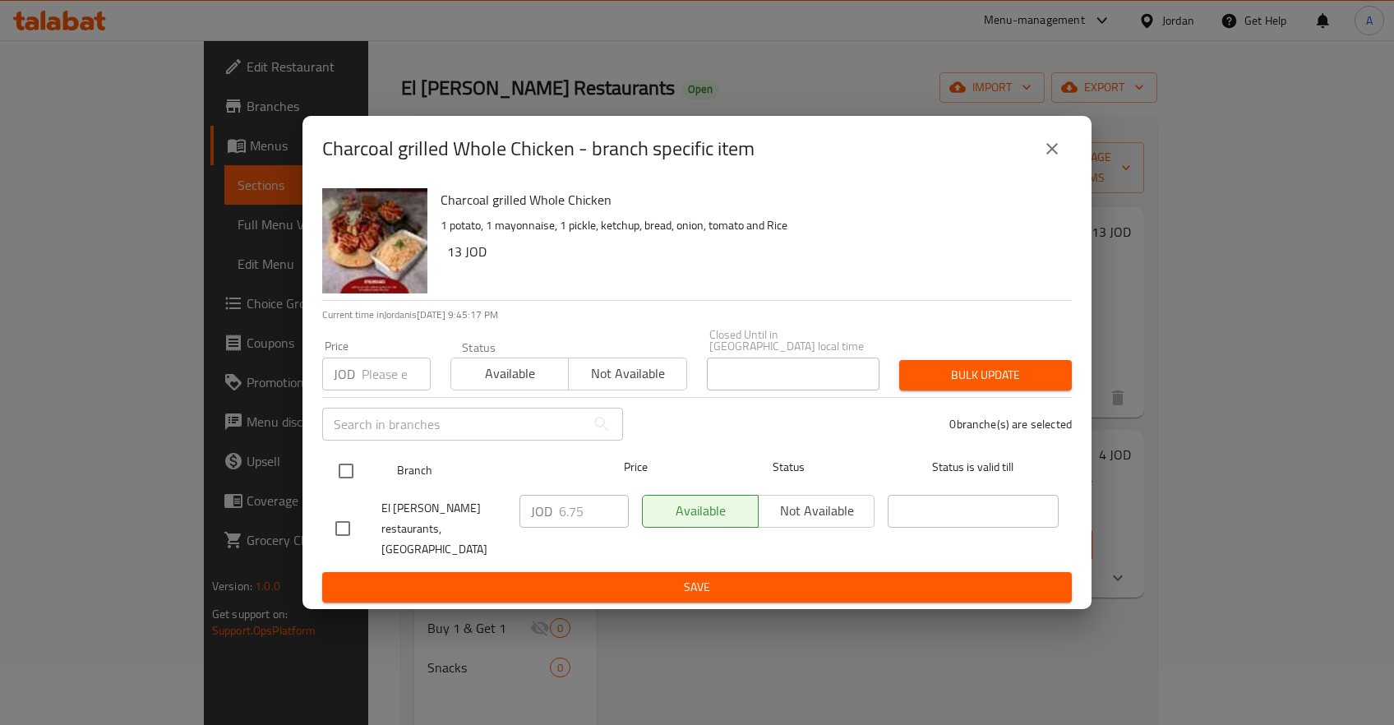
click at [353, 476] on input "checkbox" at bounding box center [346, 471] width 35 height 35
checkbox input "true"
click at [569, 513] on input "6.75" at bounding box center [594, 511] width 70 height 33
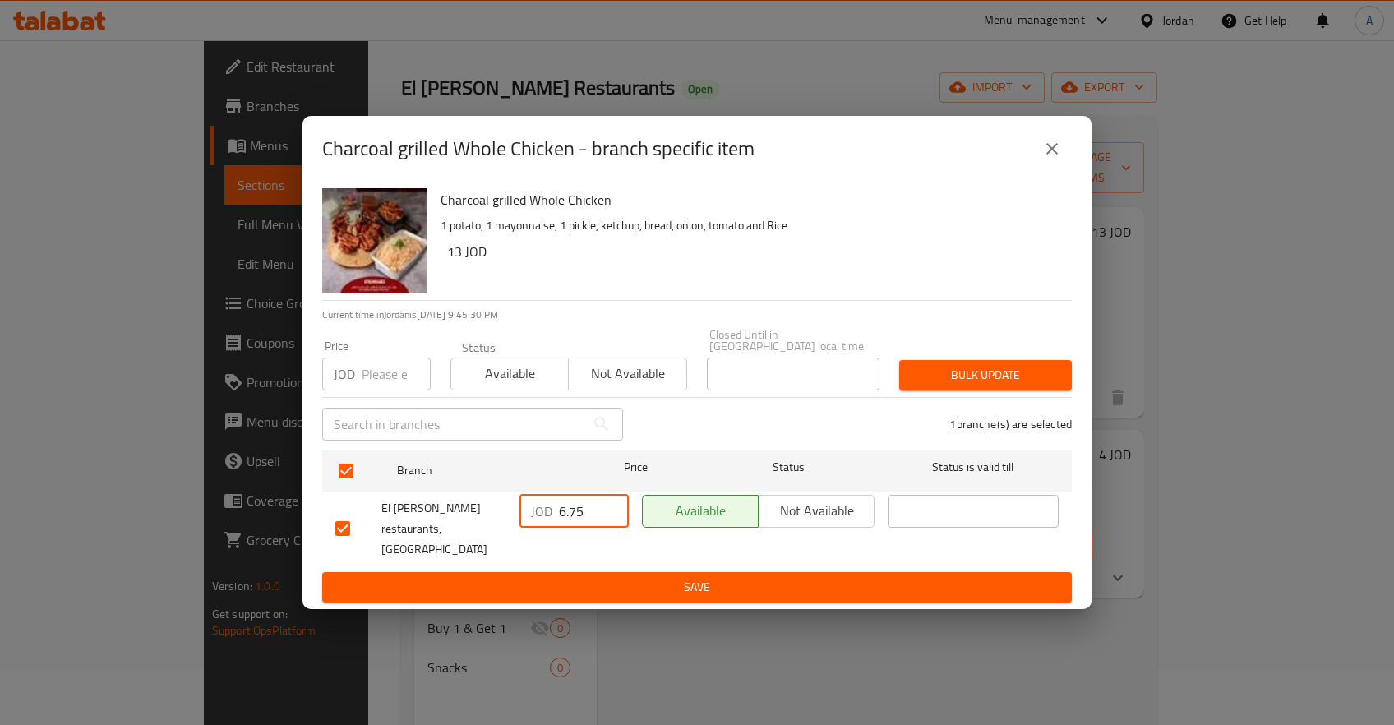
click at [569, 513] on input "6.75" at bounding box center [594, 511] width 70 height 33
type input "6"
click at [638, 577] on span "Save" at bounding box center [696, 587] width 723 height 21
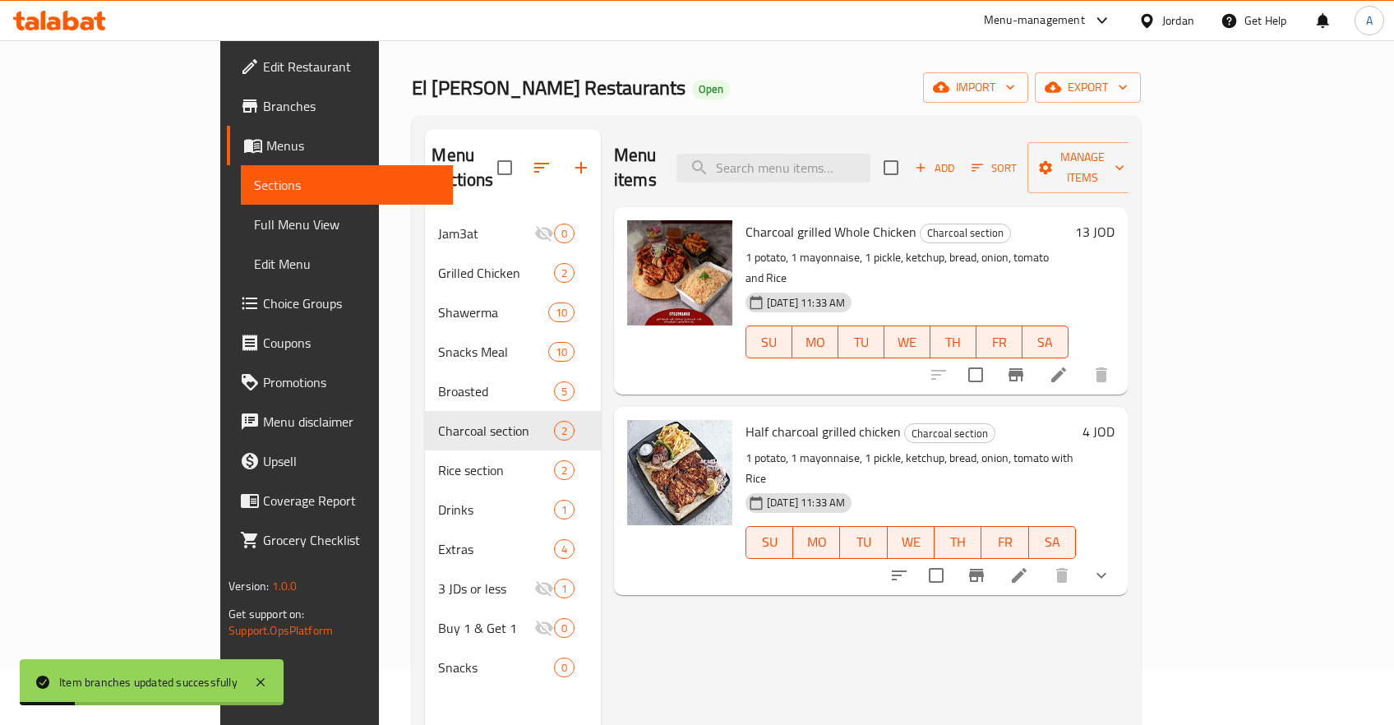
click at [1115, 220] on h6 "13 JOD" at bounding box center [1094, 231] width 39 height 23
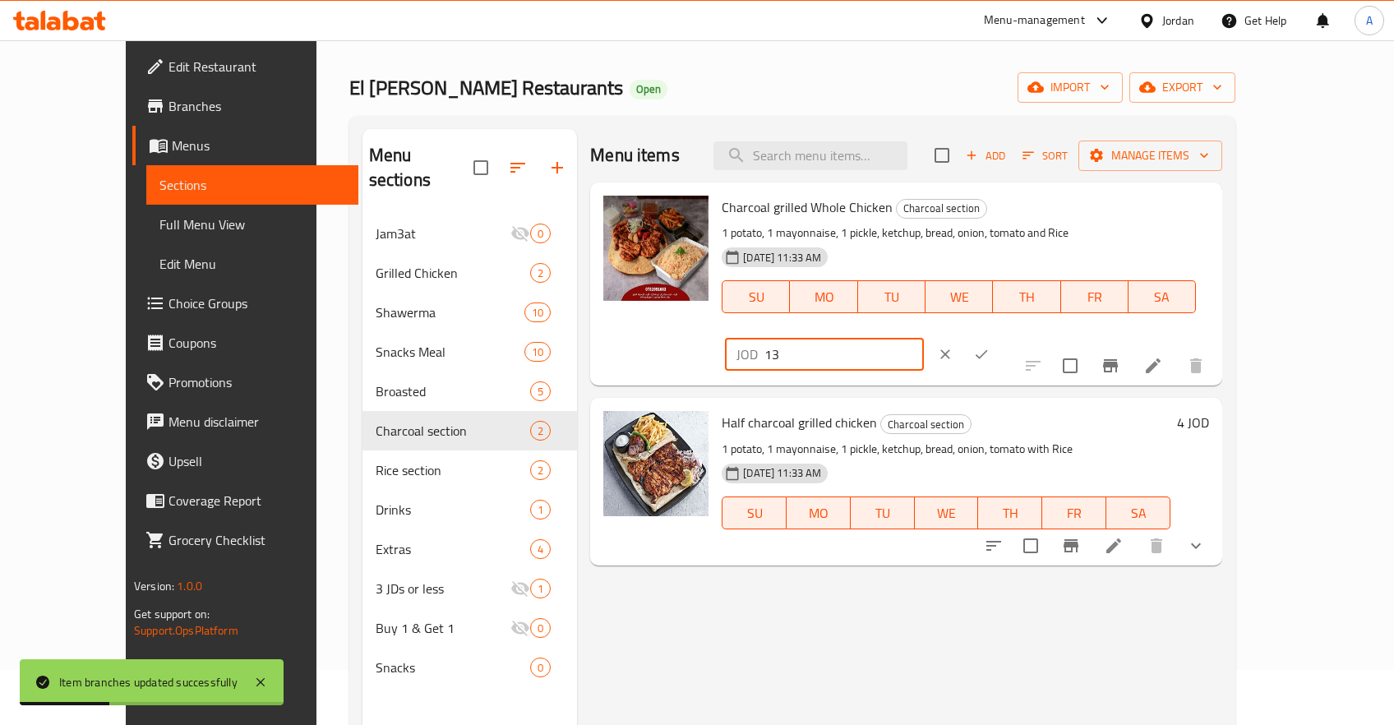
click at [924, 338] on input "13" at bounding box center [843, 354] width 159 height 33
type input "7.5"
click at [990, 346] on icon "ok" at bounding box center [981, 354] width 16 height 16
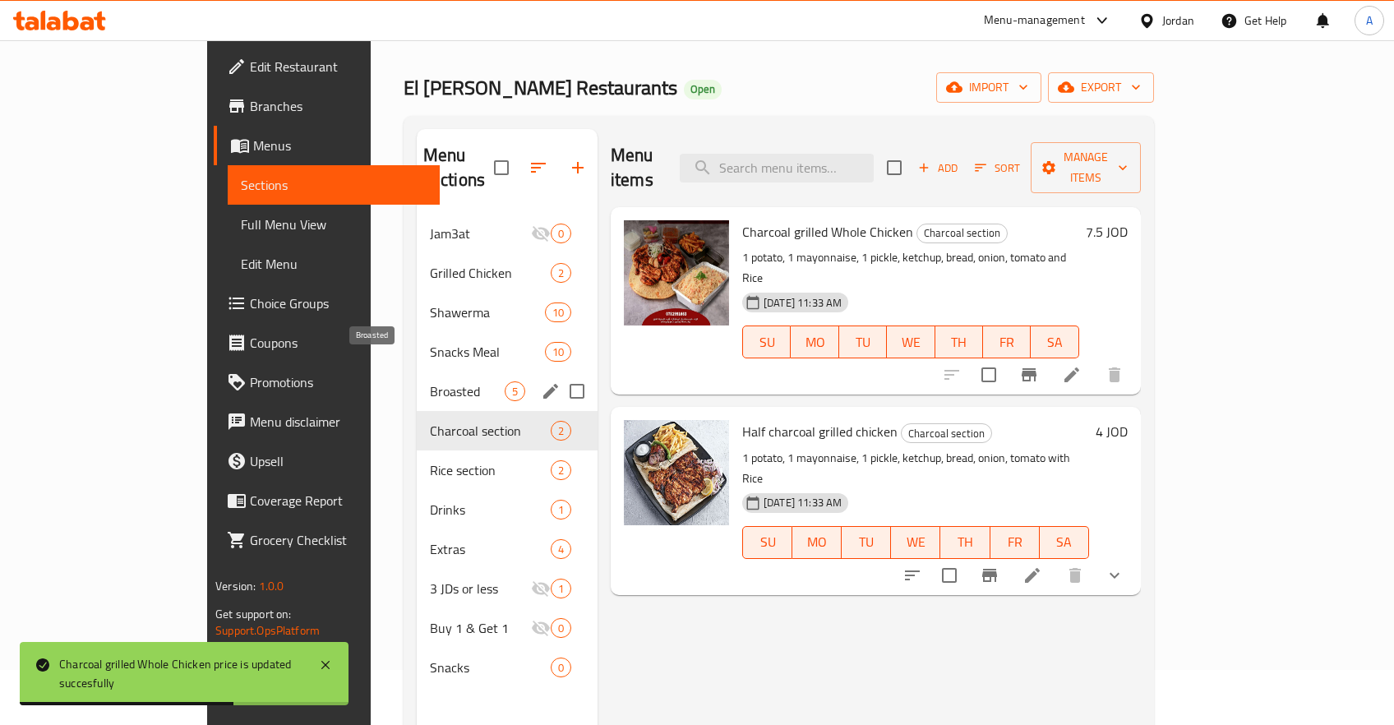
click at [430, 381] on span "Broasted" at bounding box center [467, 391] width 75 height 20
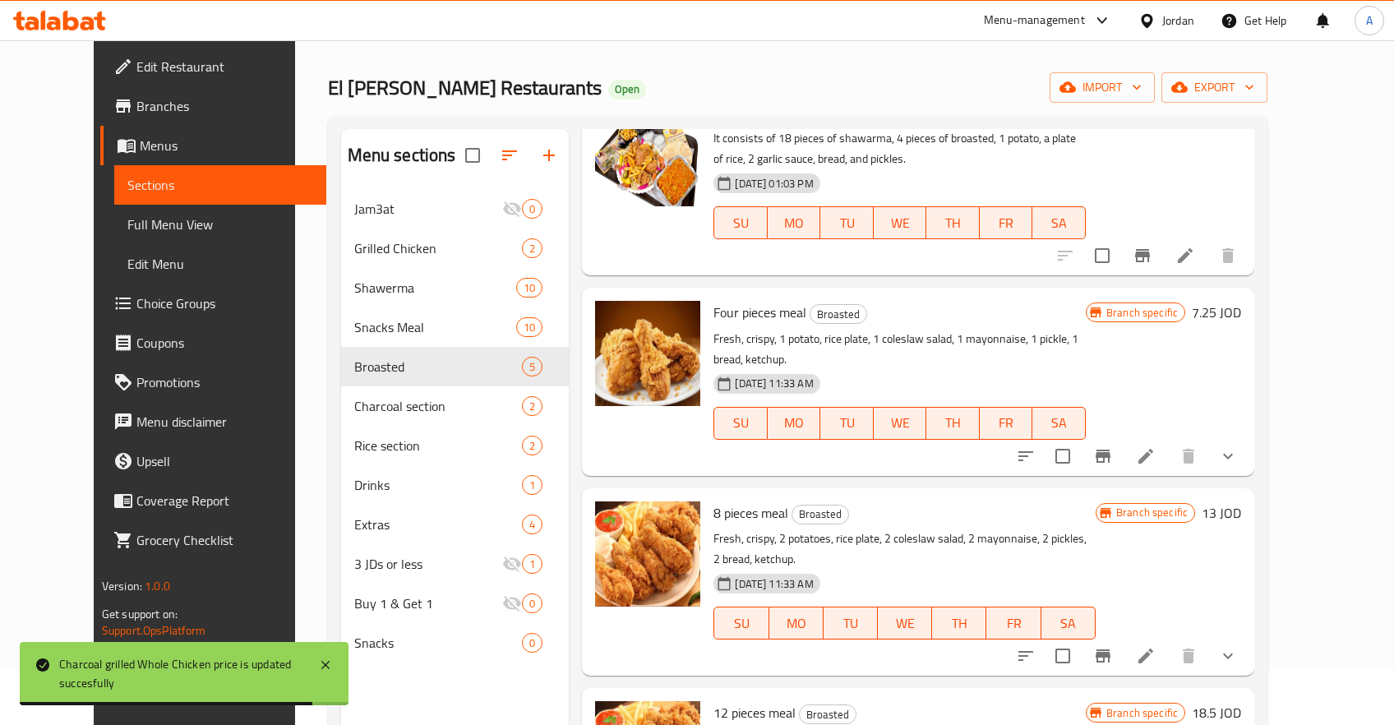
scroll to position [131, 0]
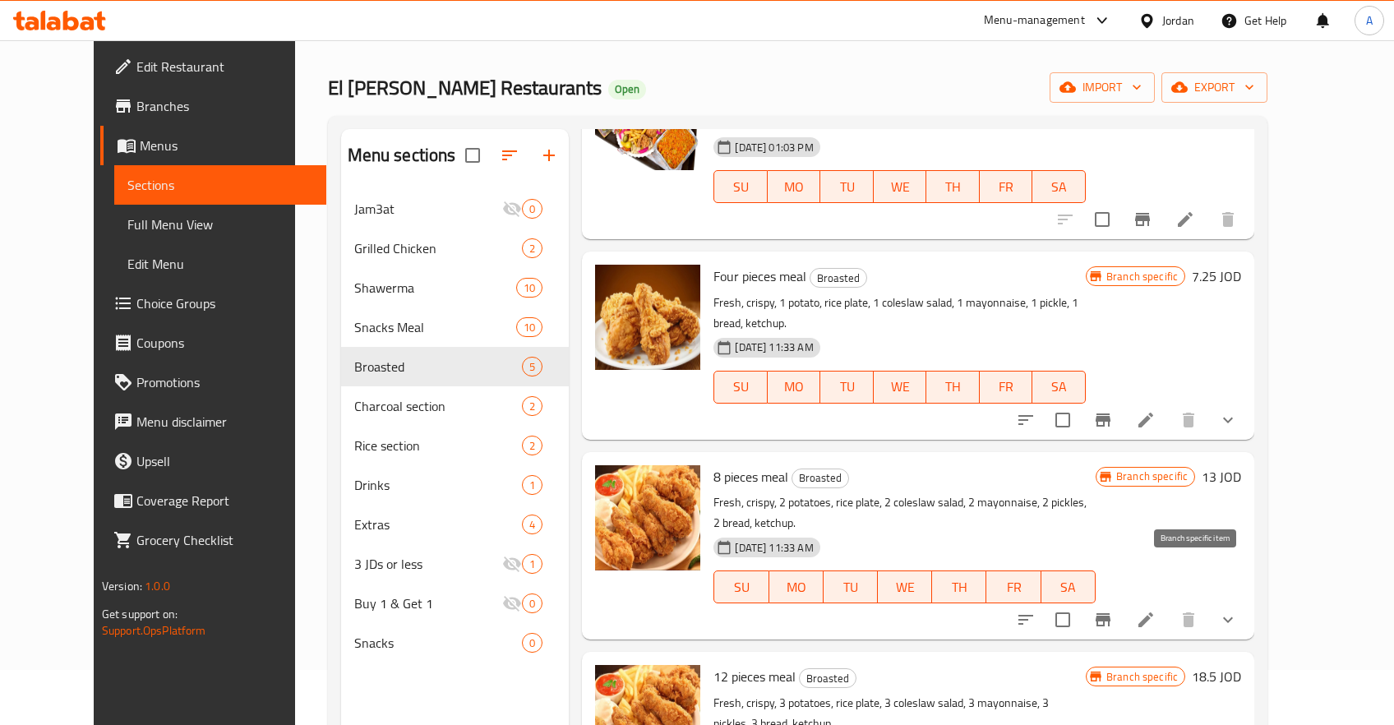
click at [1113, 610] on icon "Branch-specific-item" at bounding box center [1103, 620] width 20 height 20
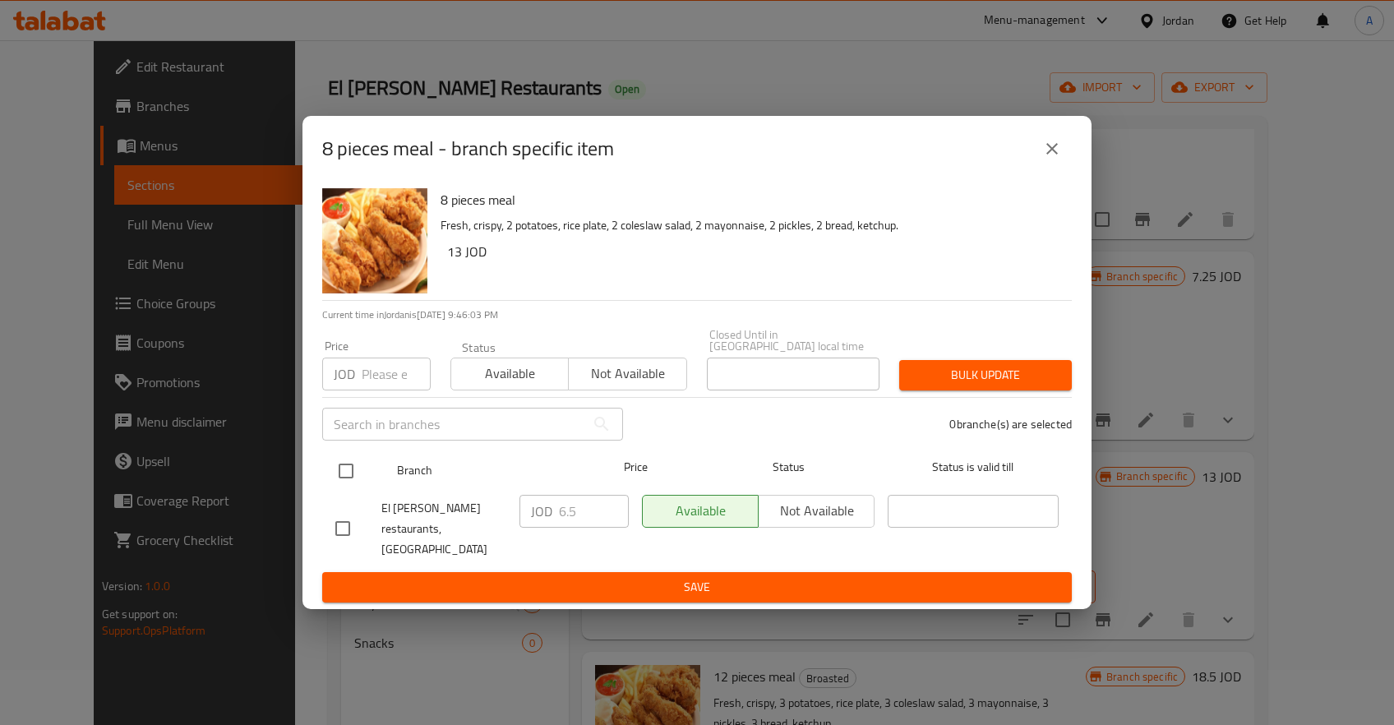
click at [334, 488] on input "checkbox" at bounding box center [346, 471] width 35 height 35
checkbox input "true"
click at [545, 521] on p "JOD" at bounding box center [541, 511] width 21 height 20
click at [565, 516] on input "6.5" at bounding box center [594, 511] width 70 height 33
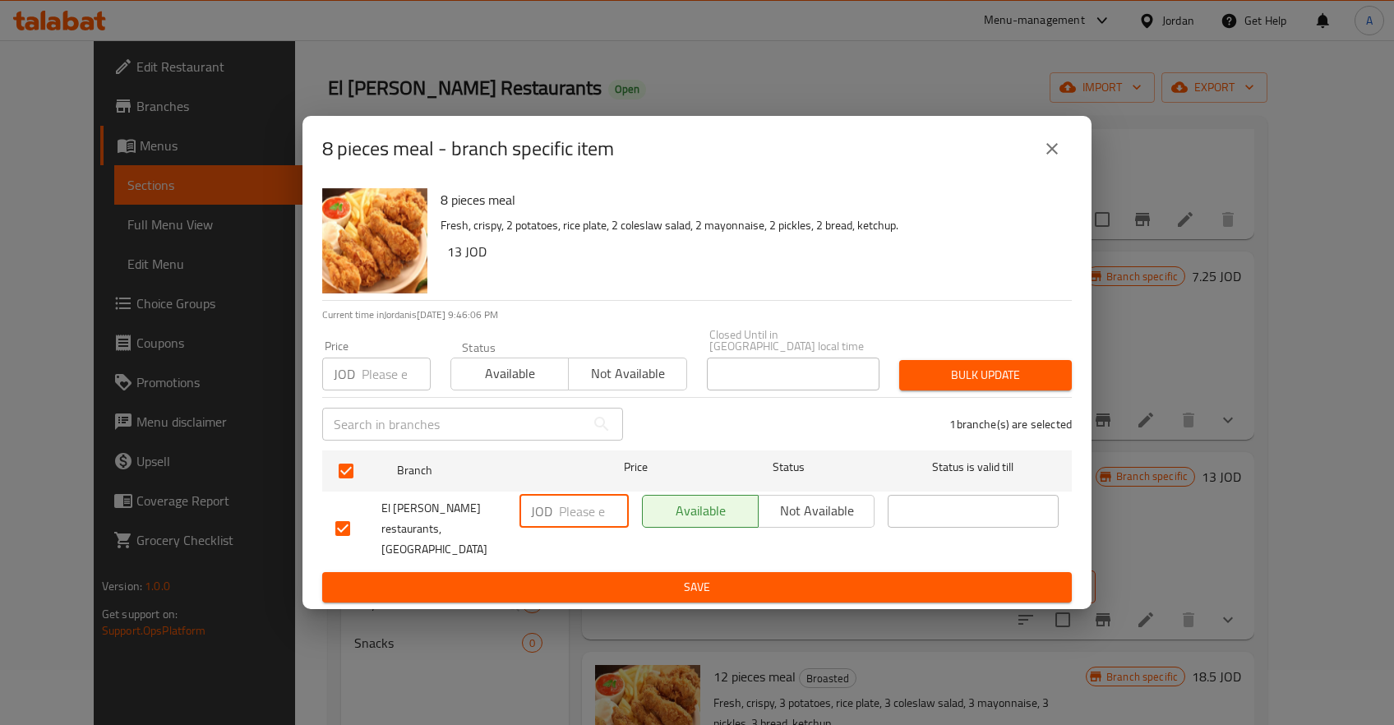
click at [691, 577] on span "Save" at bounding box center [696, 587] width 723 height 21
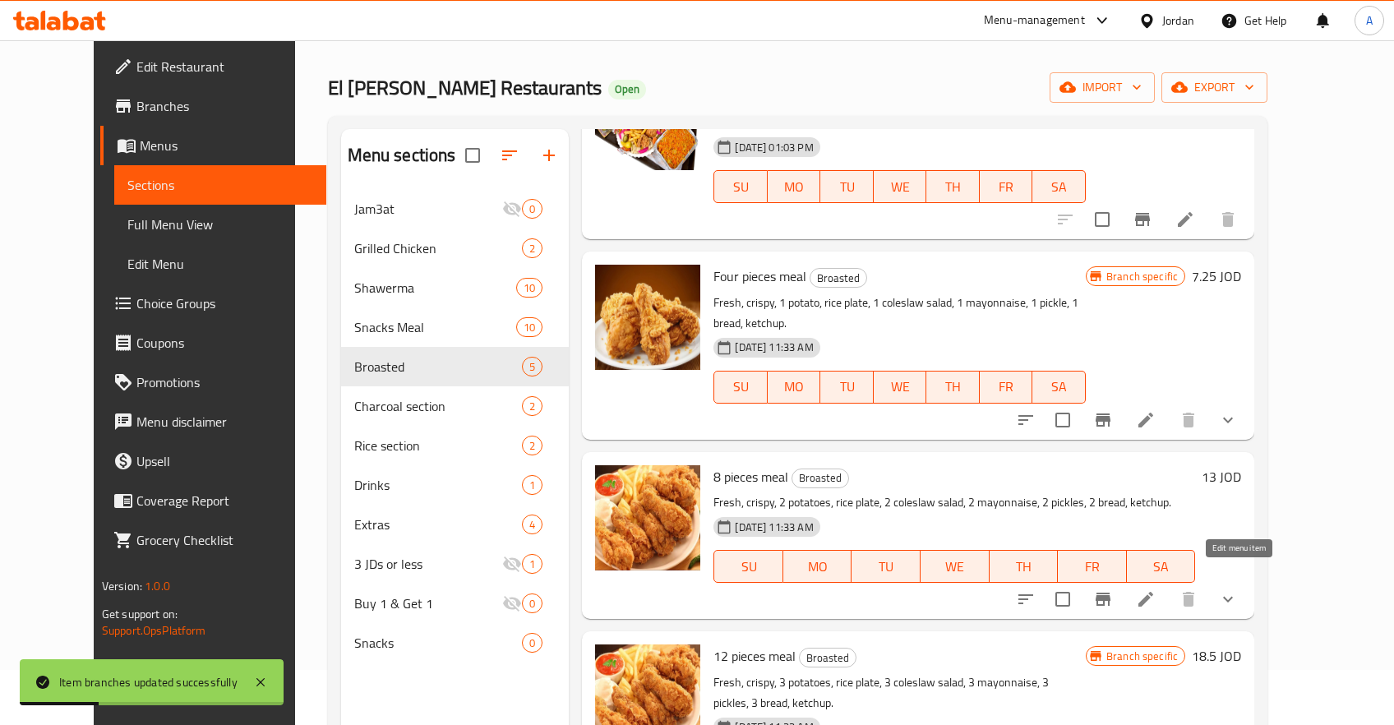
click at [1156, 589] on icon at bounding box center [1146, 599] width 20 height 20
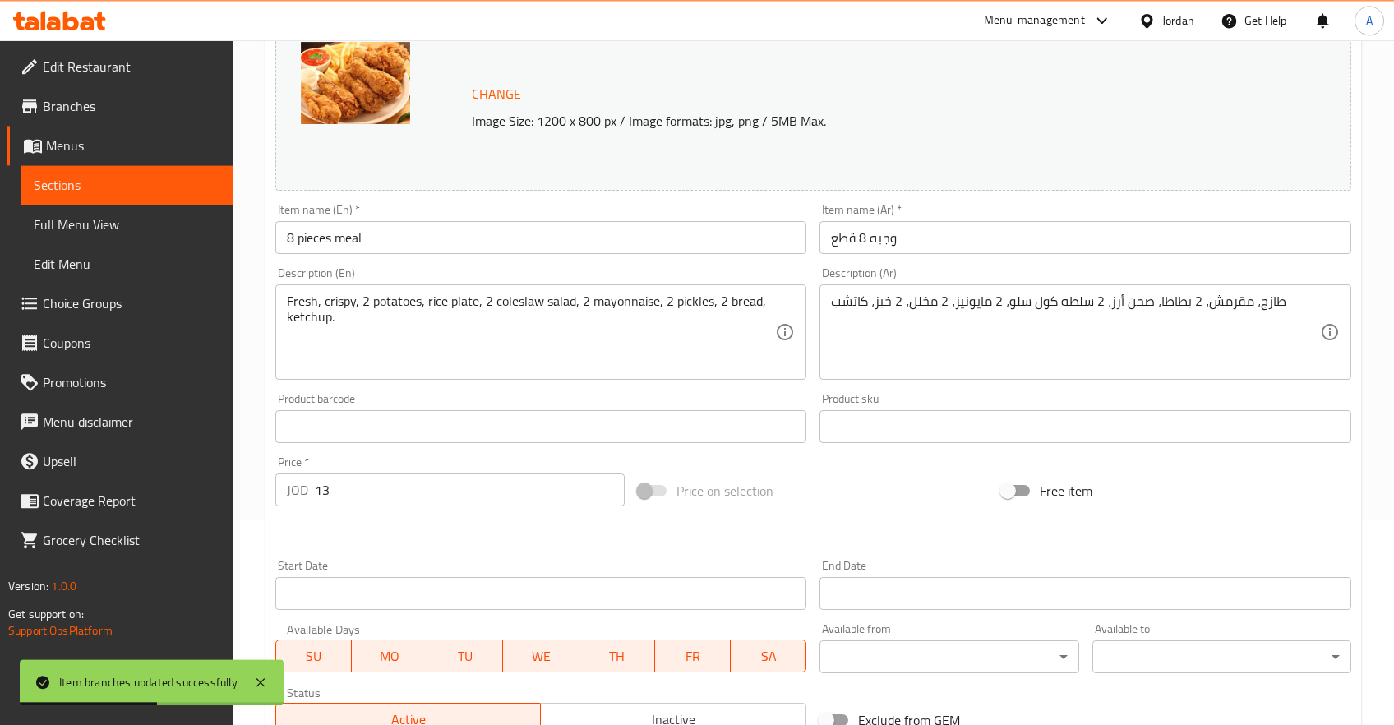
scroll to position [261, 0]
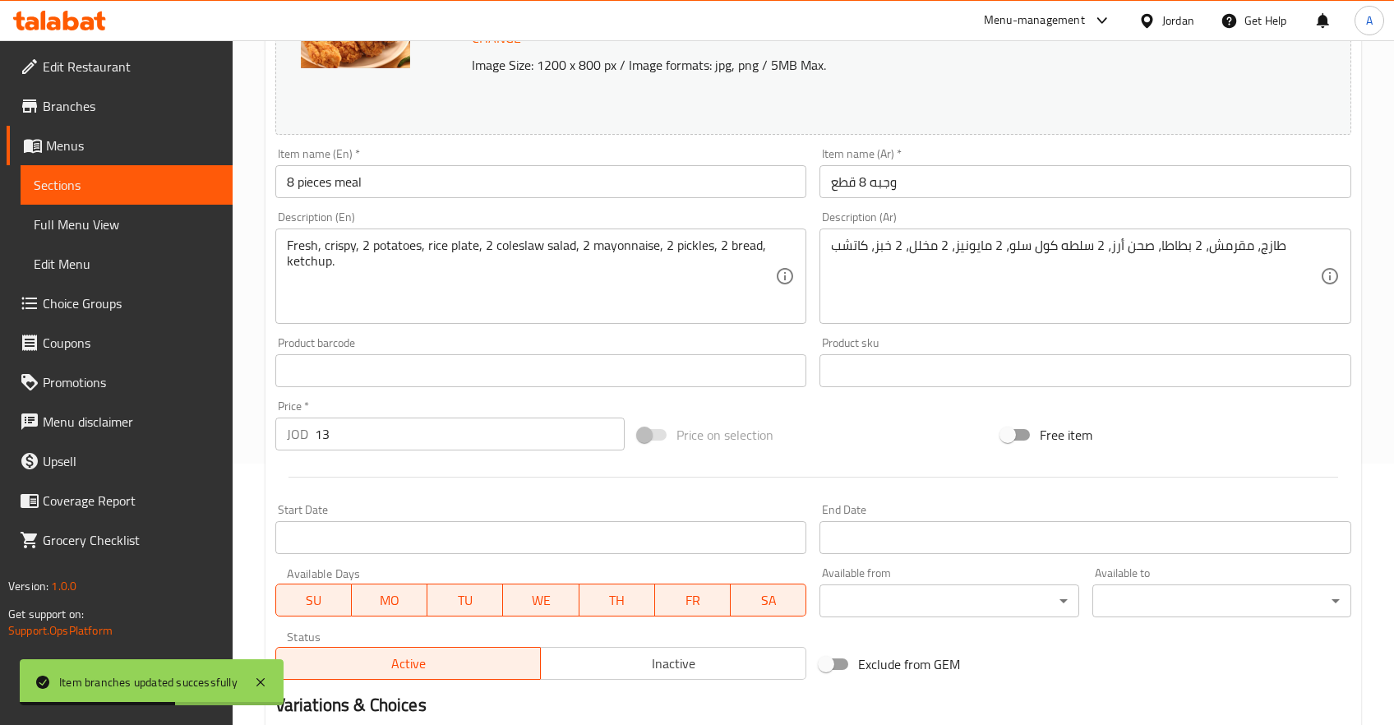
drag, startPoint x: 351, startPoint y: 441, endPoint x: 236, endPoint y: 445, distance: 115.1
click at [315, 445] on input "13" at bounding box center [470, 434] width 311 height 33
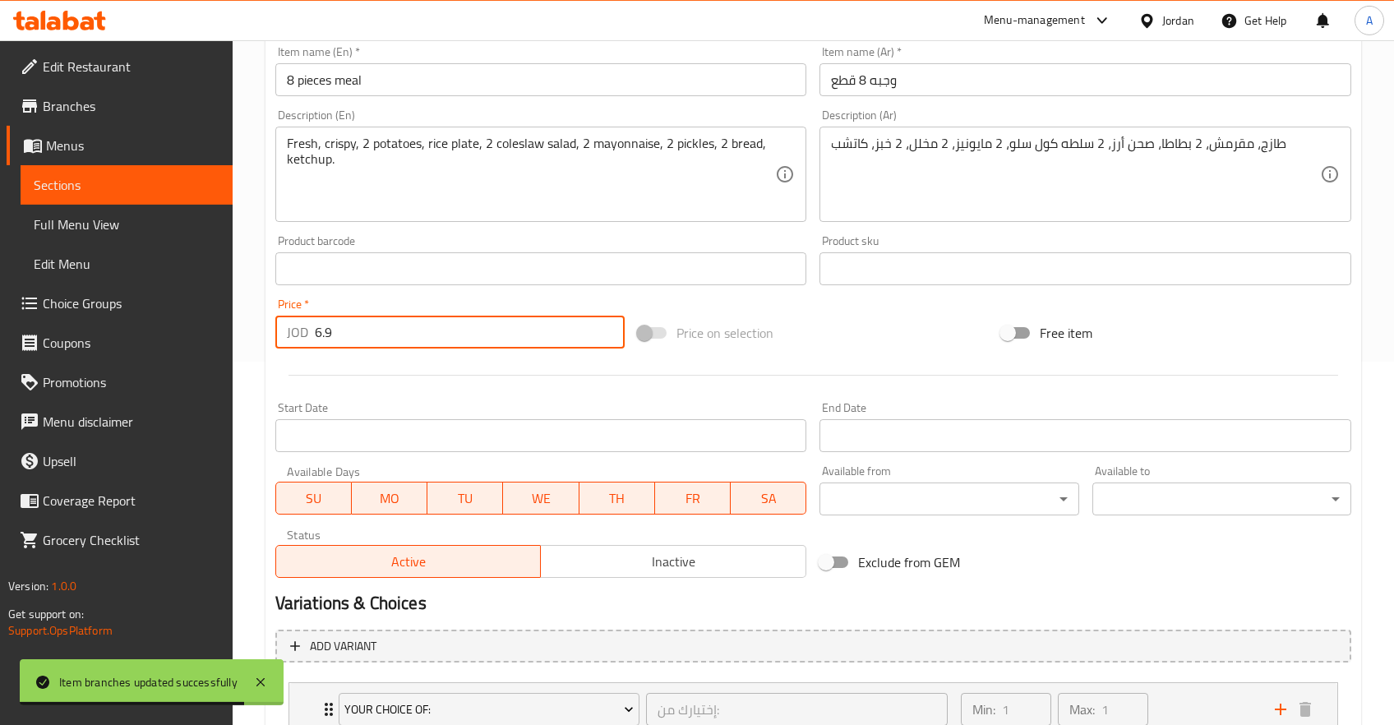
scroll to position [486, 0]
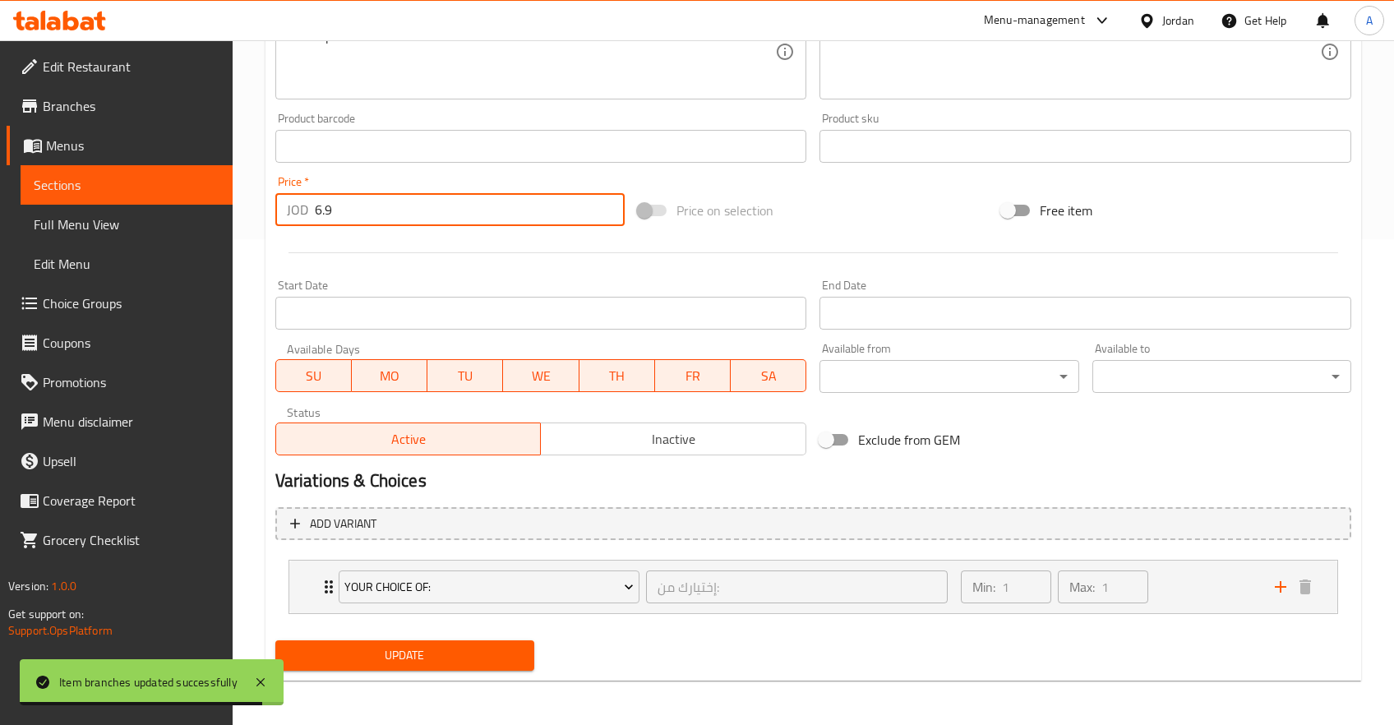
type input "6.9"
click at [420, 644] on button "Update" at bounding box center [404, 655] width 259 height 30
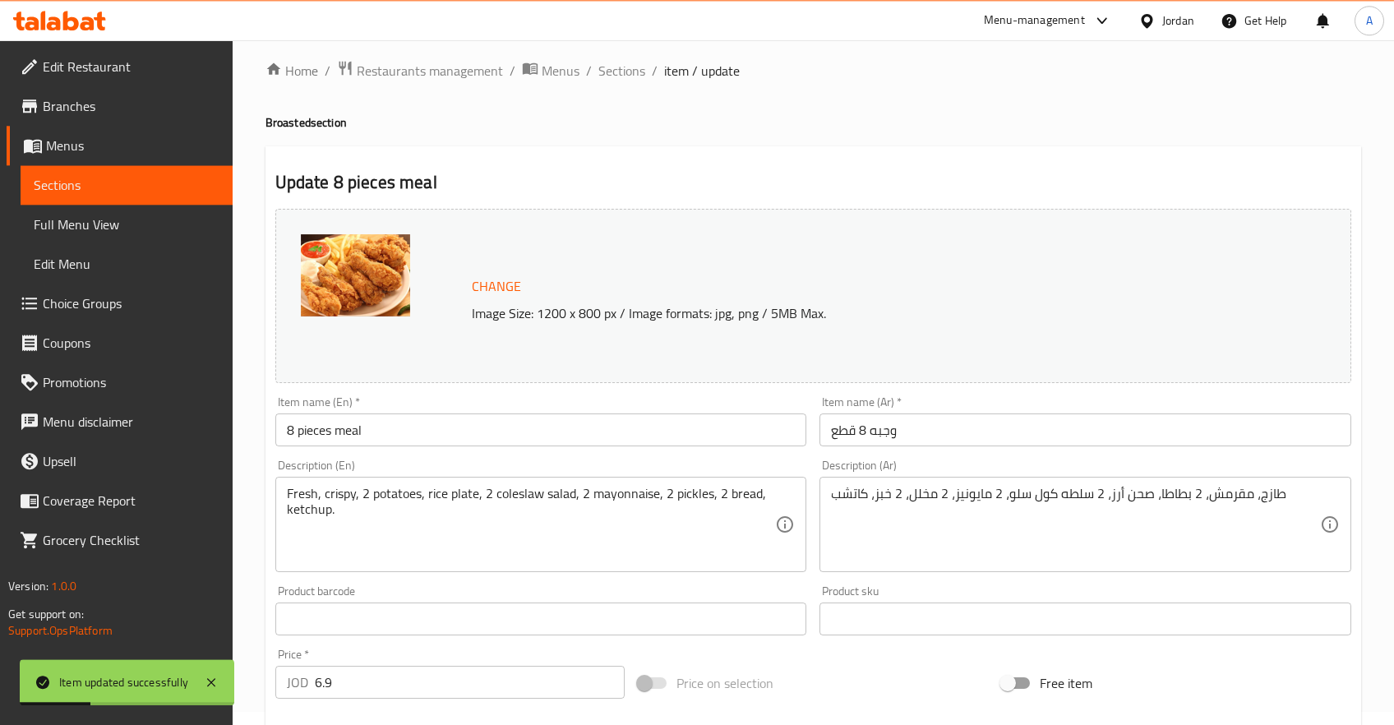
scroll to position [0, 0]
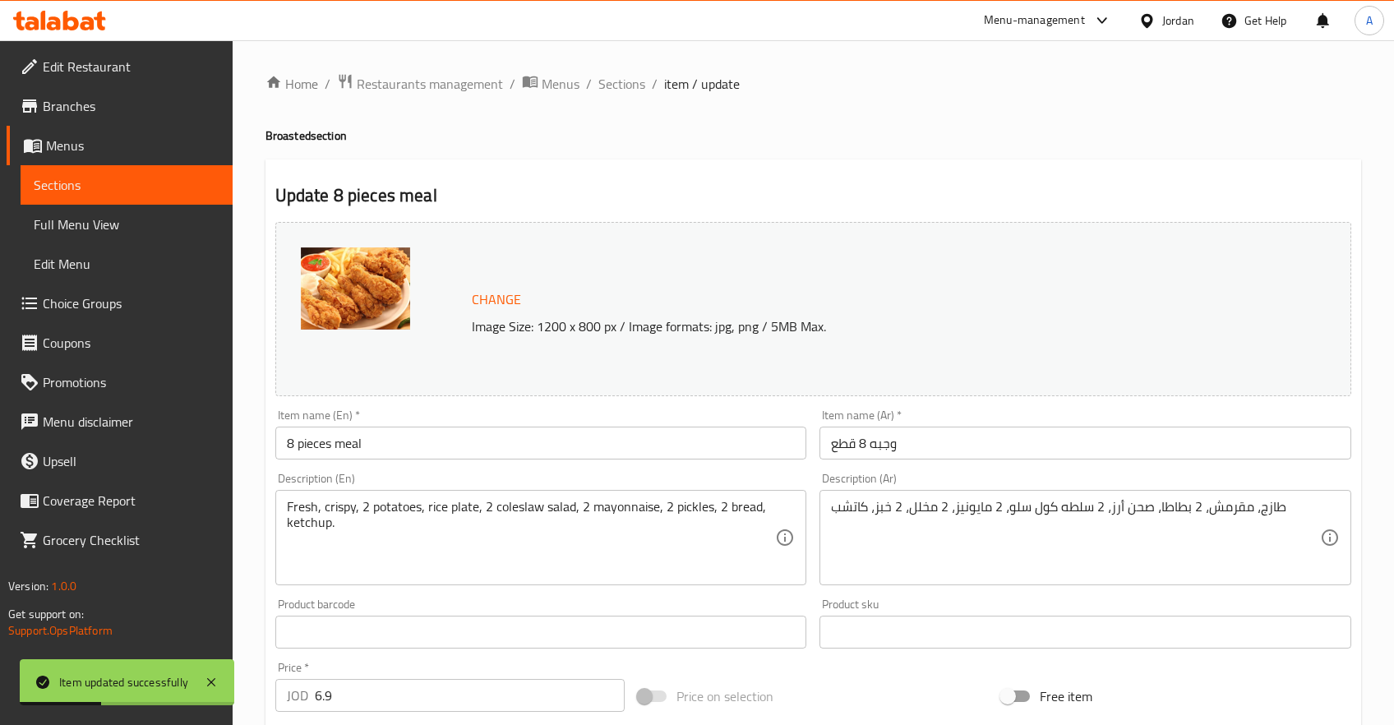
click at [644, 76] on ol "Home / Restaurants management / Menus / Sections / item / update" at bounding box center [813, 83] width 1096 height 21
click at [630, 81] on span "Sections" at bounding box center [621, 84] width 47 height 20
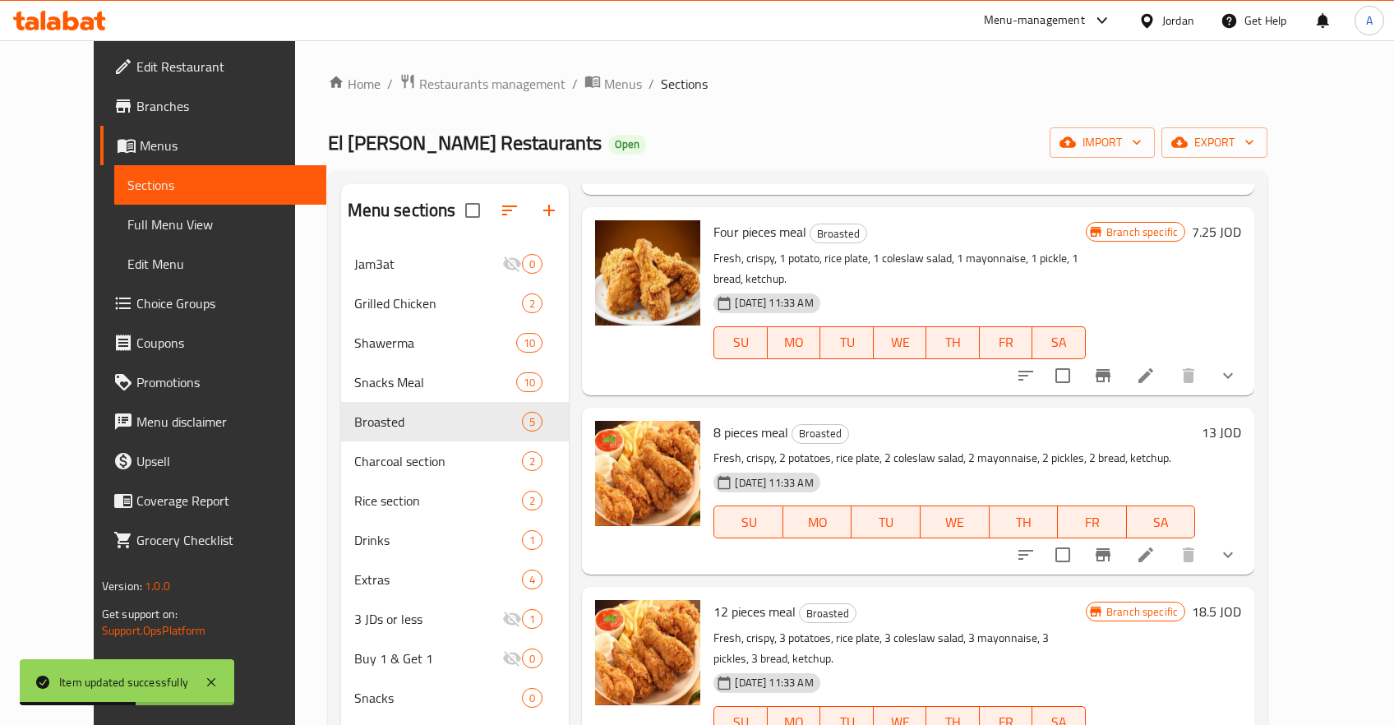
scroll to position [235, 0]
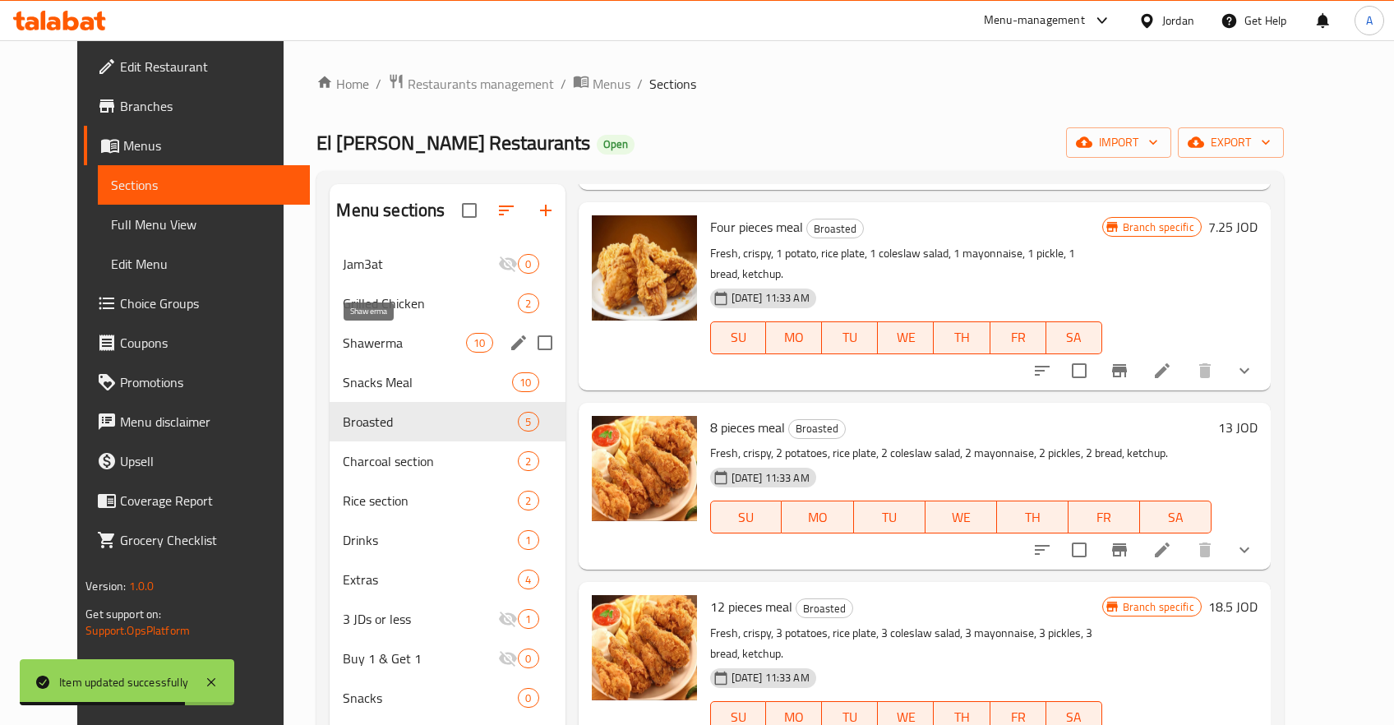
click at [386, 340] on span "Shawerma" at bounding box center [404, 343] width 123 height 20
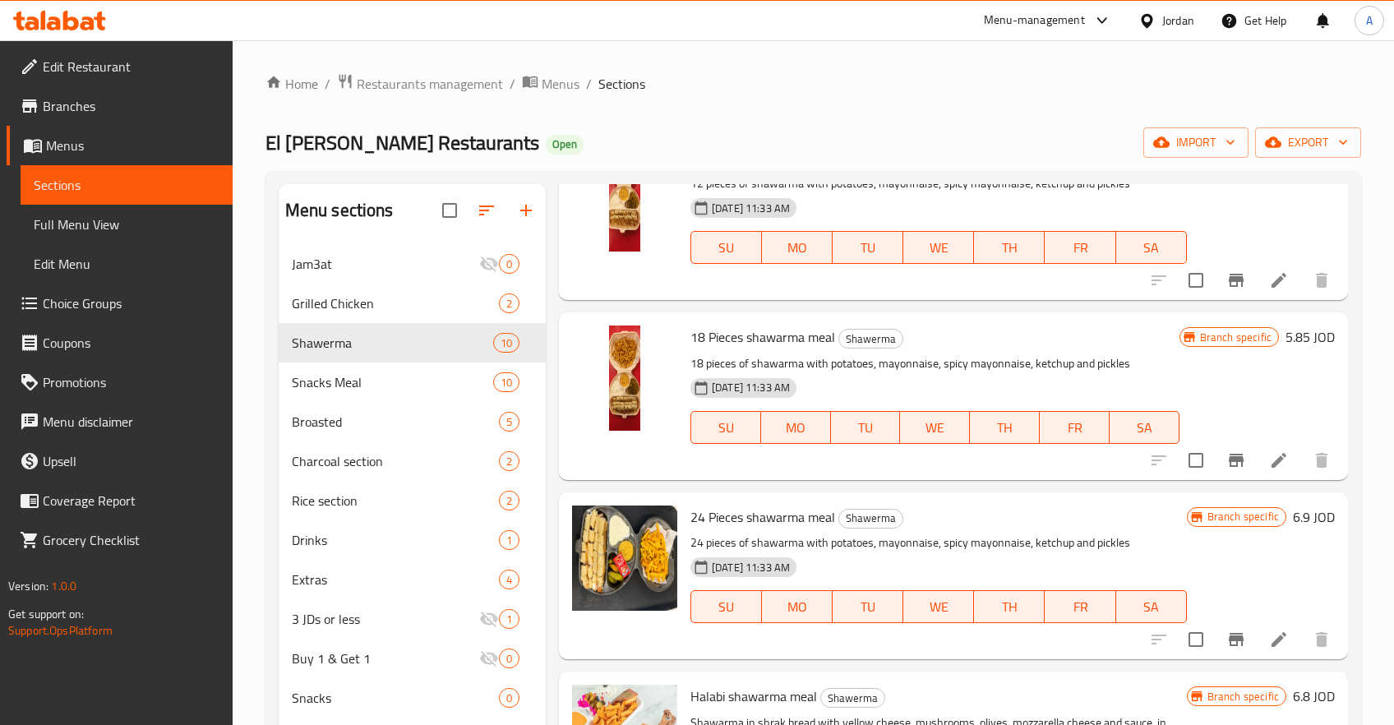
scroll to position [235, 0]
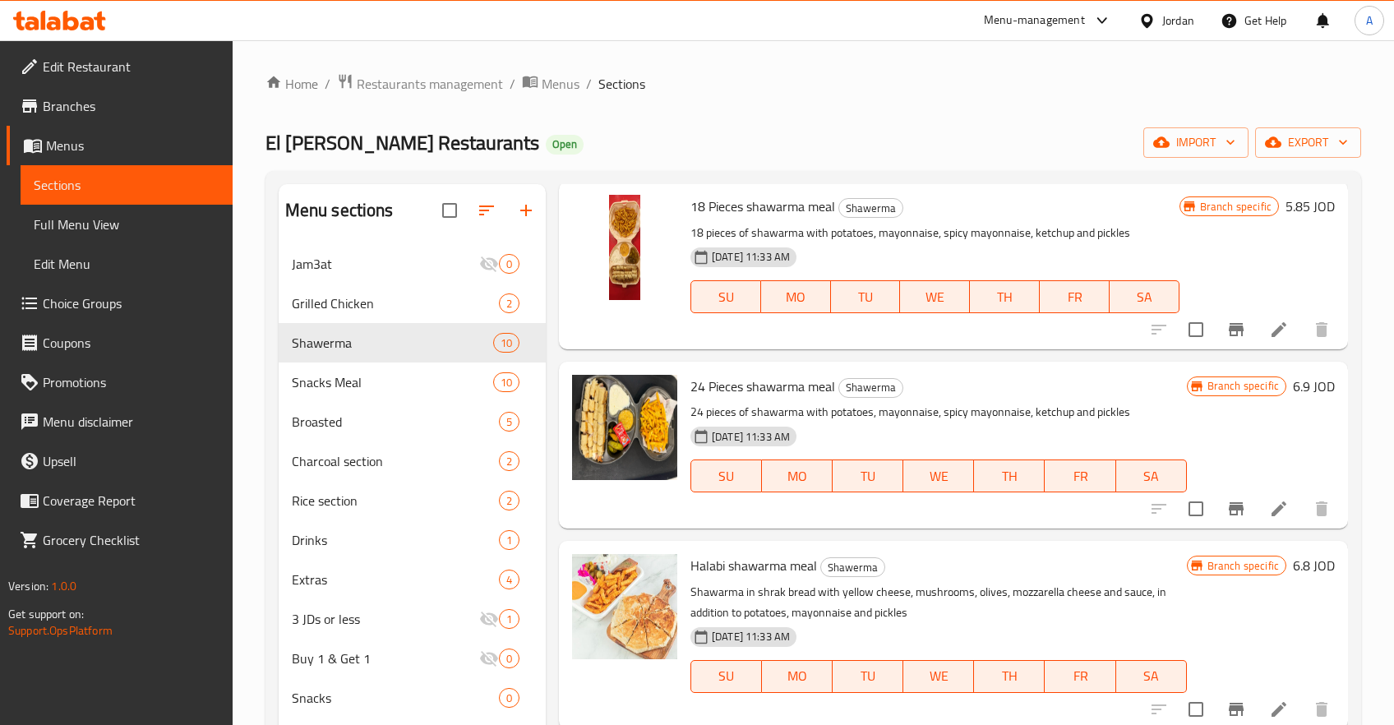
click at [1233, 515] on icon "Branch-specific-item" at bounding box center [1236, 508] width 15 height 13
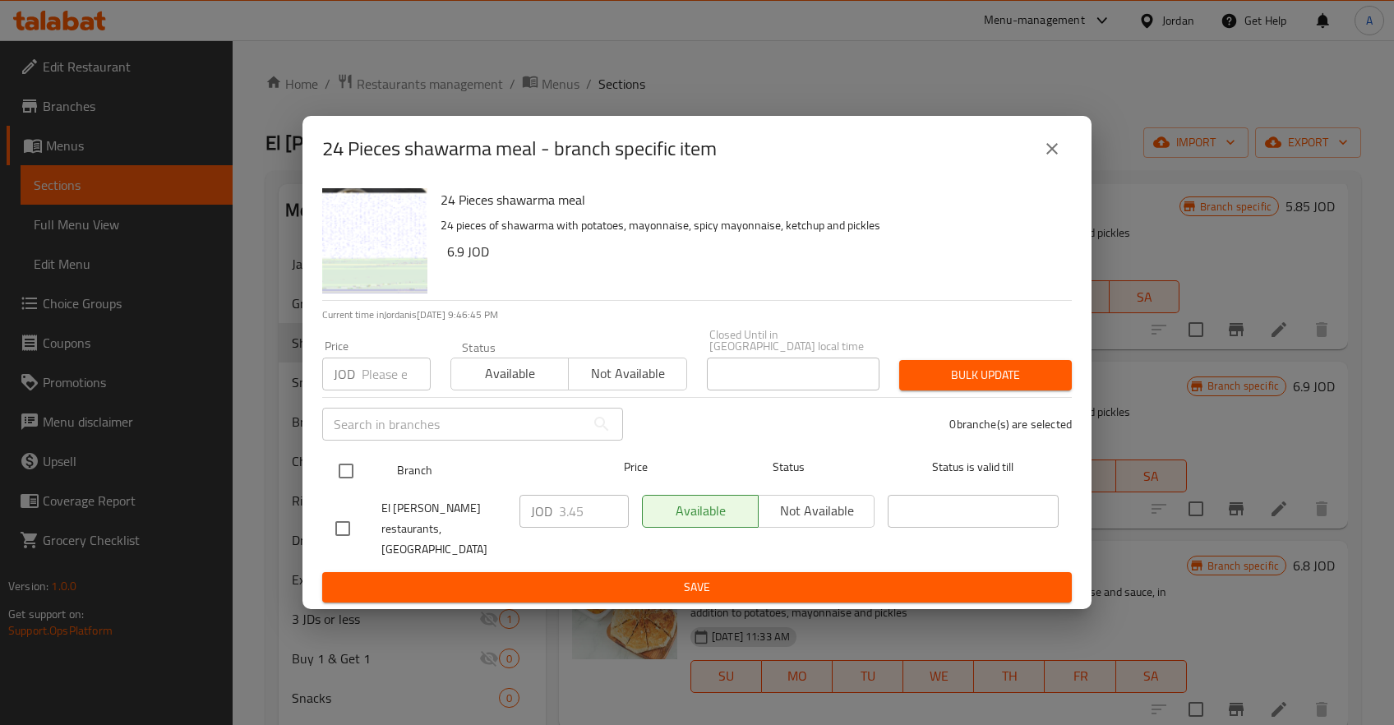
click at [355, 476] on input "checkbox" at bounding box center [346, 471] width 35 height 35
checkbox input "true"
click at [566, 510] on input "3.45" at bounding box center [594, 511] width 70 height 33
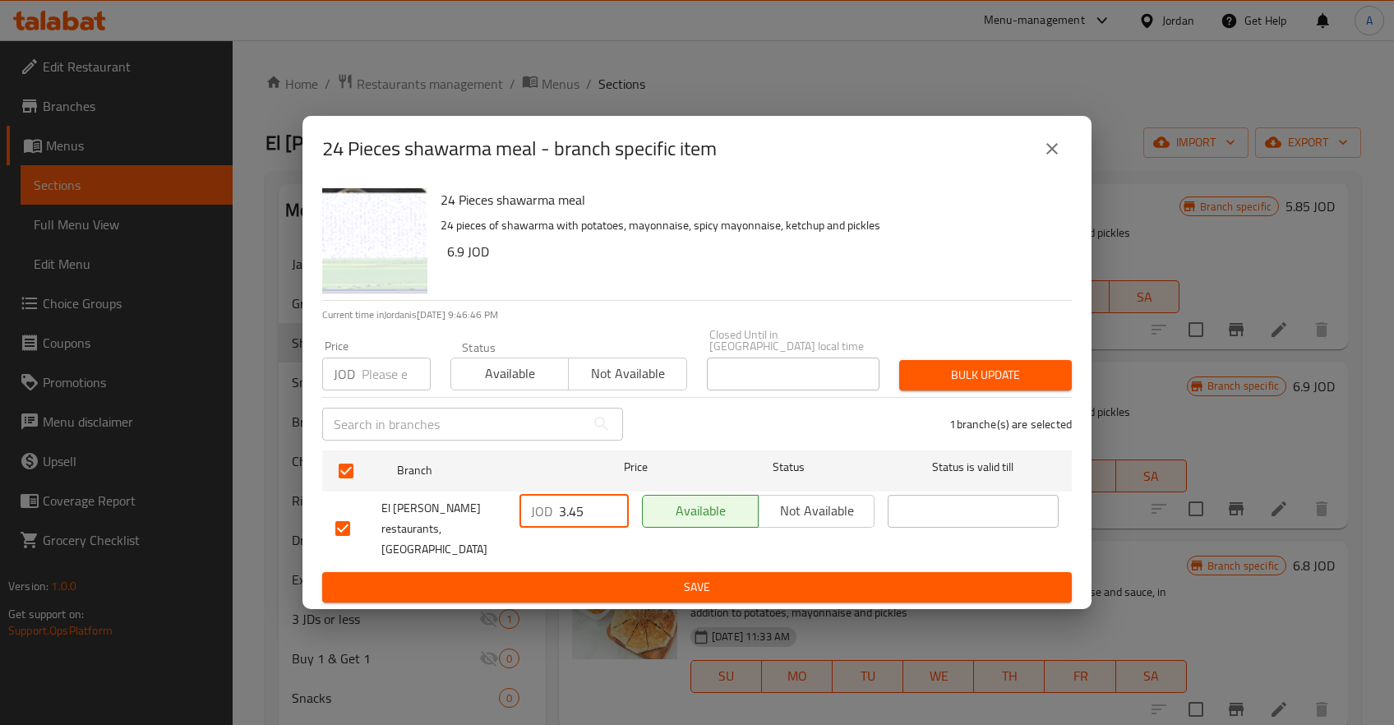
click at [566, 510] on input "3.45" at bounding box center [594, 511] width 70 height 33
type input "3.65"
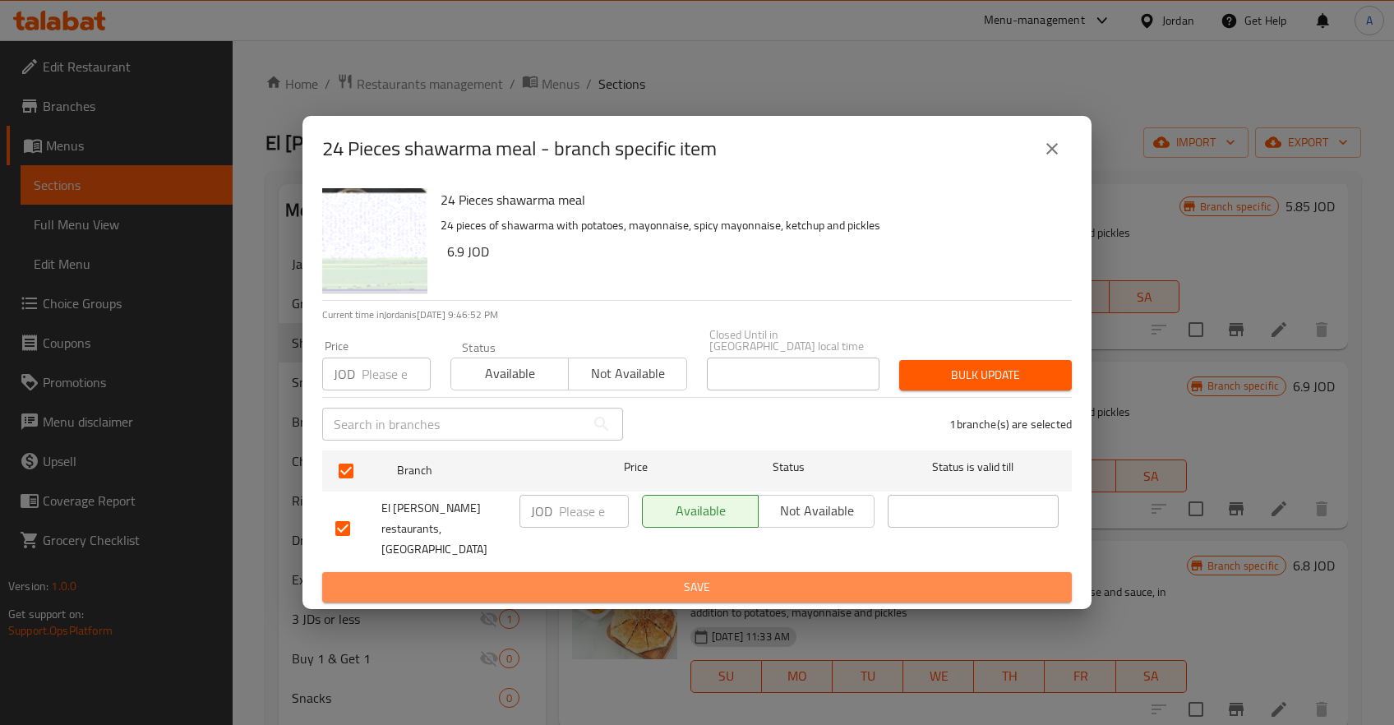
click at [590, 579] on span "Save" at bounding box center [696, 587] width 723 height 21
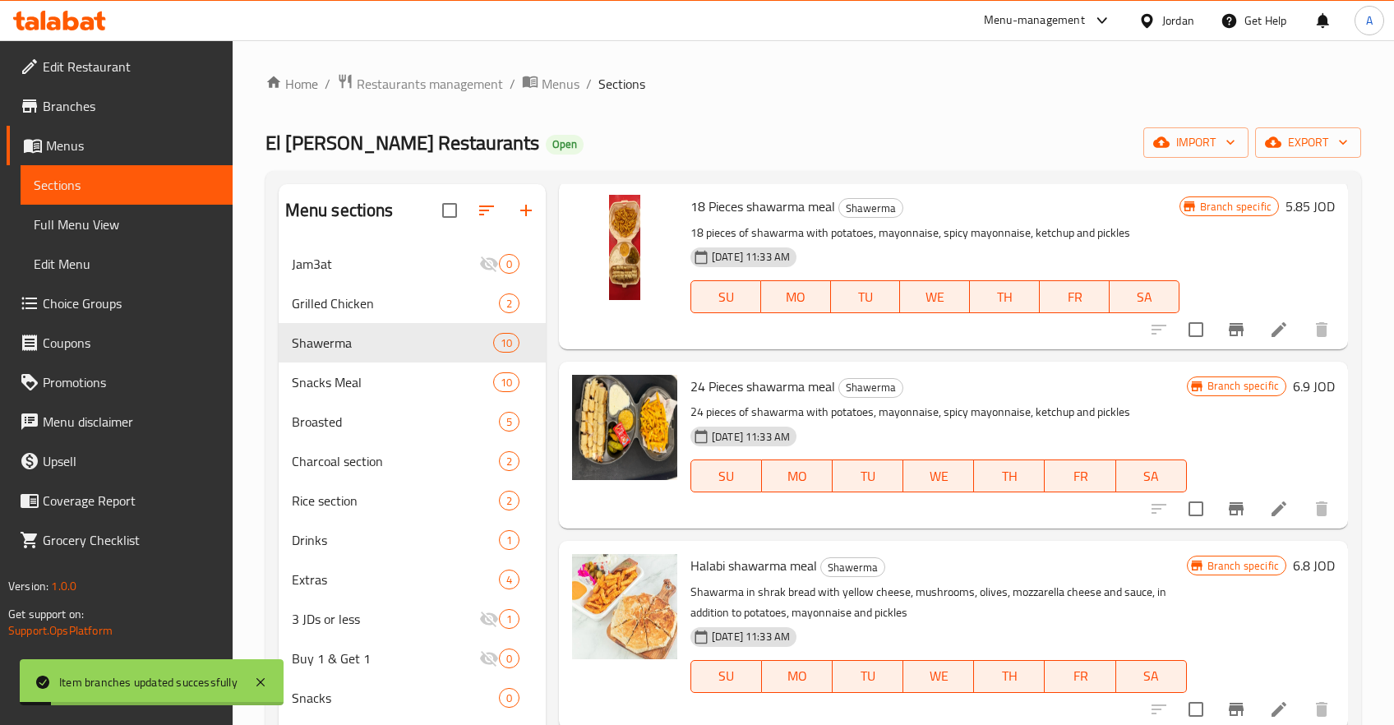
click at [1302, 383] on h6 "6.9 JOD" at bounding box center [1314, 386] width 42 height 23
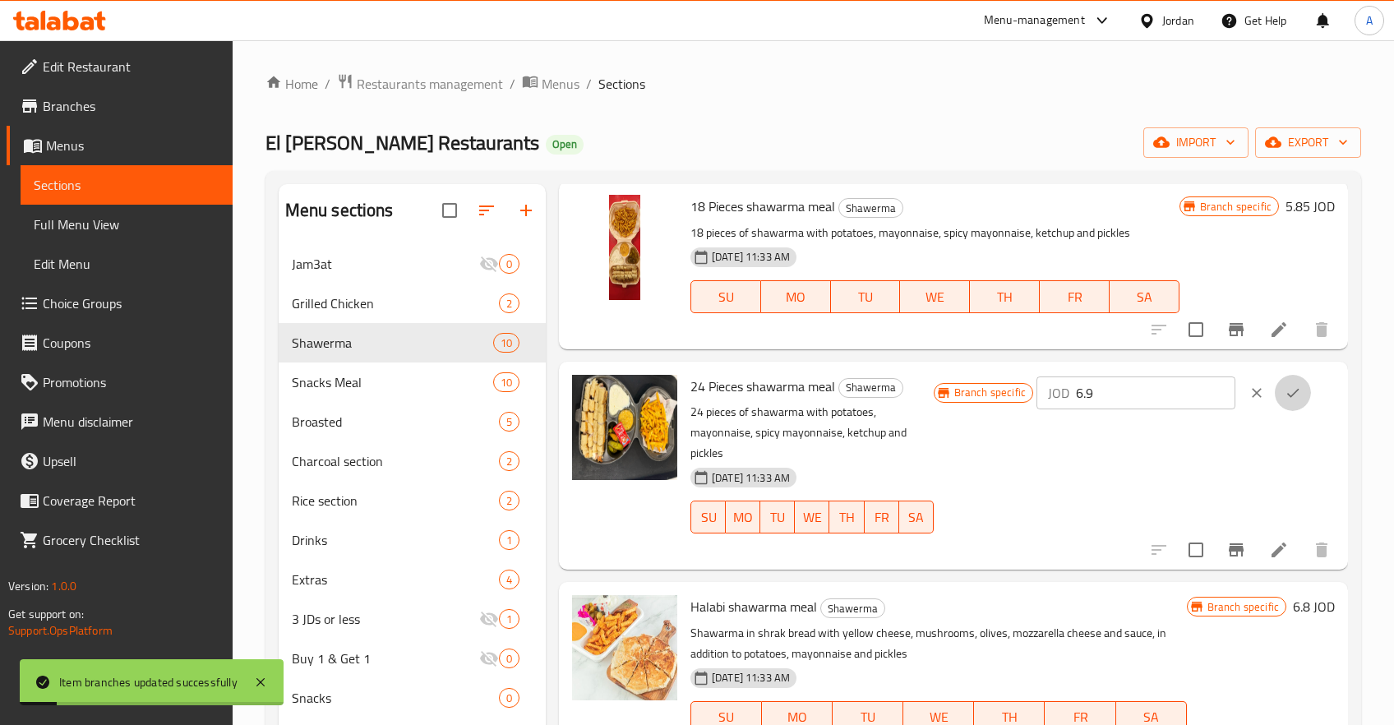
click at [1302, 383] on button "ok" at bounding box center [1293, 393] width 36 height 36
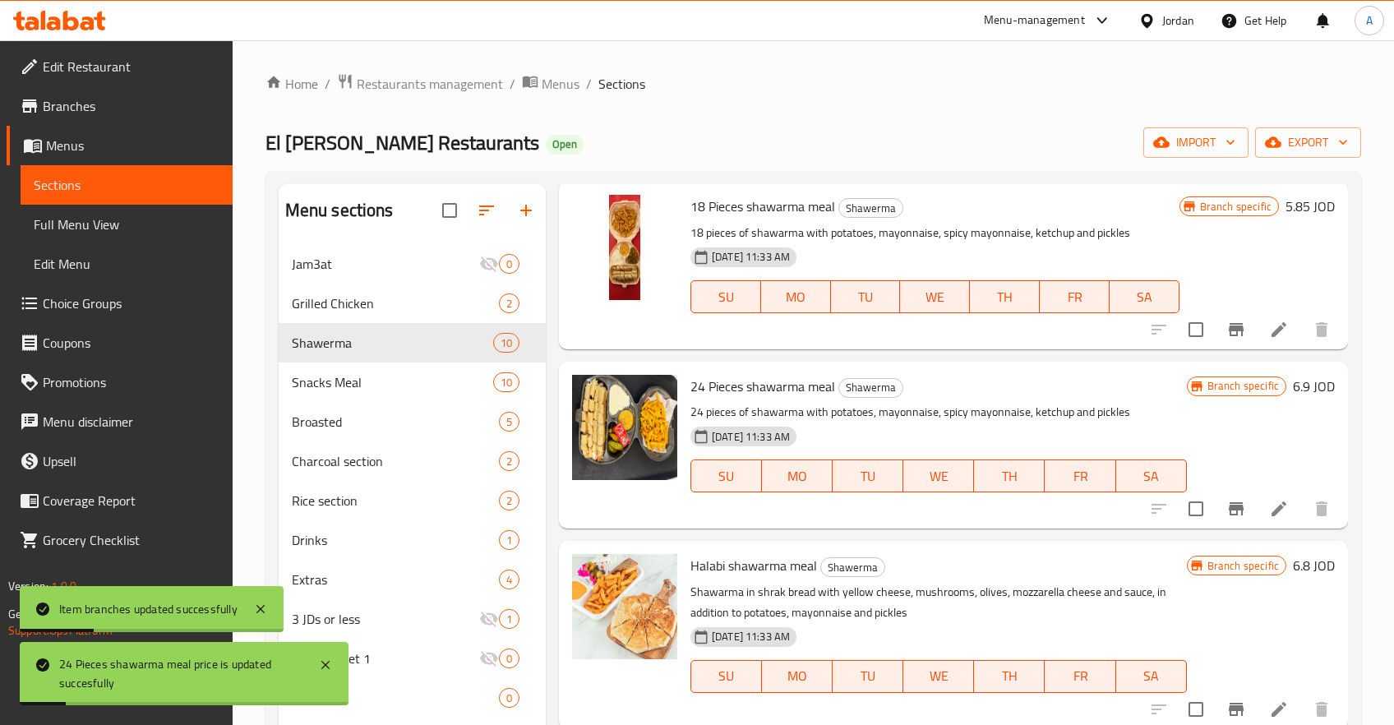
click at [1300, 384] on h6 "6.9 JOD" at bounding box center [1314, 386] width 42 height 23
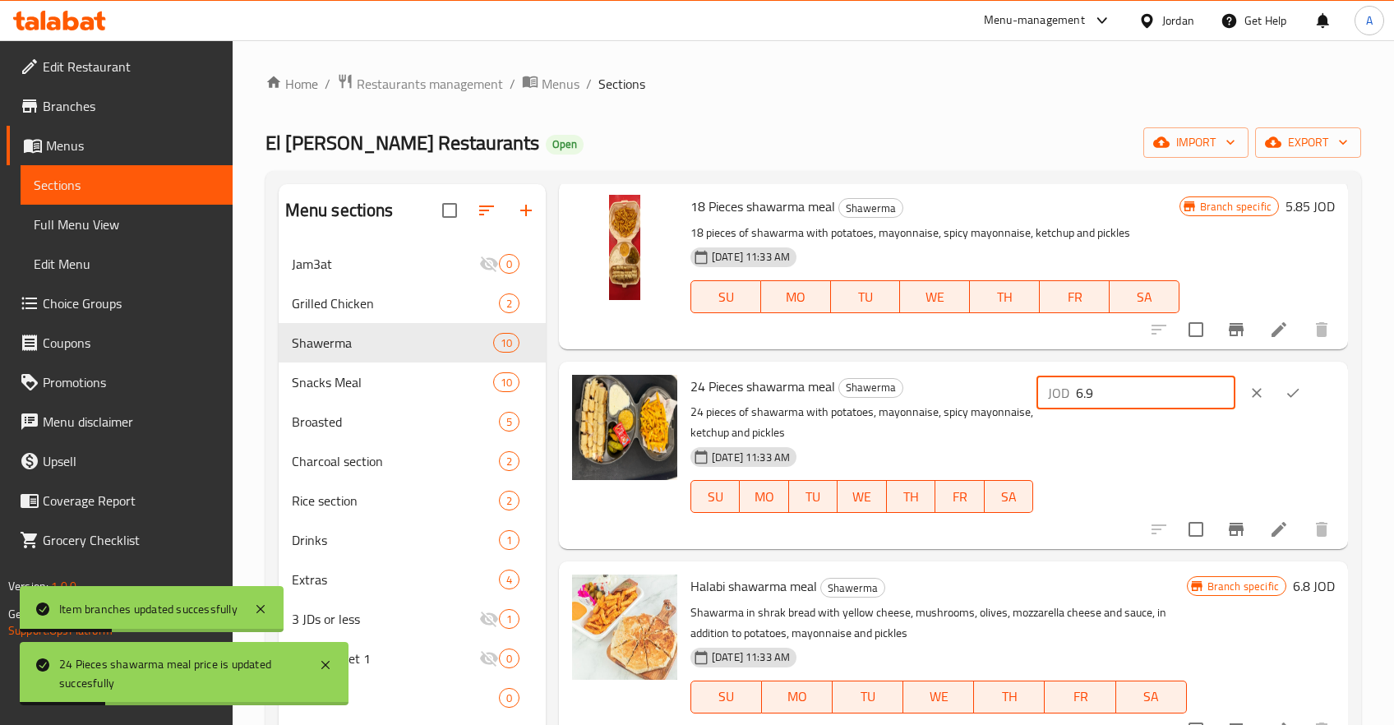
click at [1138, 395] on input "6.9" at bounding box center [1155, 392] width 159 height 33
type input "3.65"
click at [1295, 394] on icon "ok" at bounding box center [1293, 392] width 12 height 9
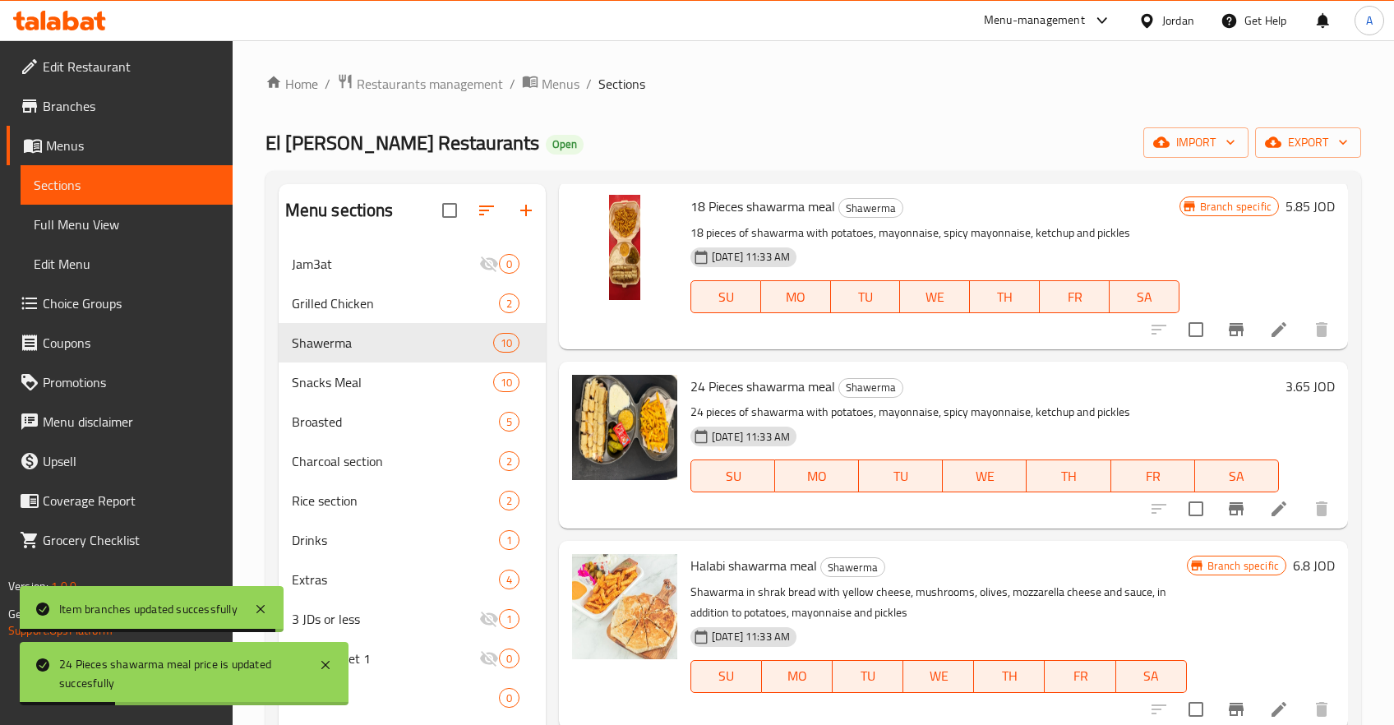
click at [1298, 206] on h6 "5.85 JOD" at bounding box center [1310, 206] width 49 height 23
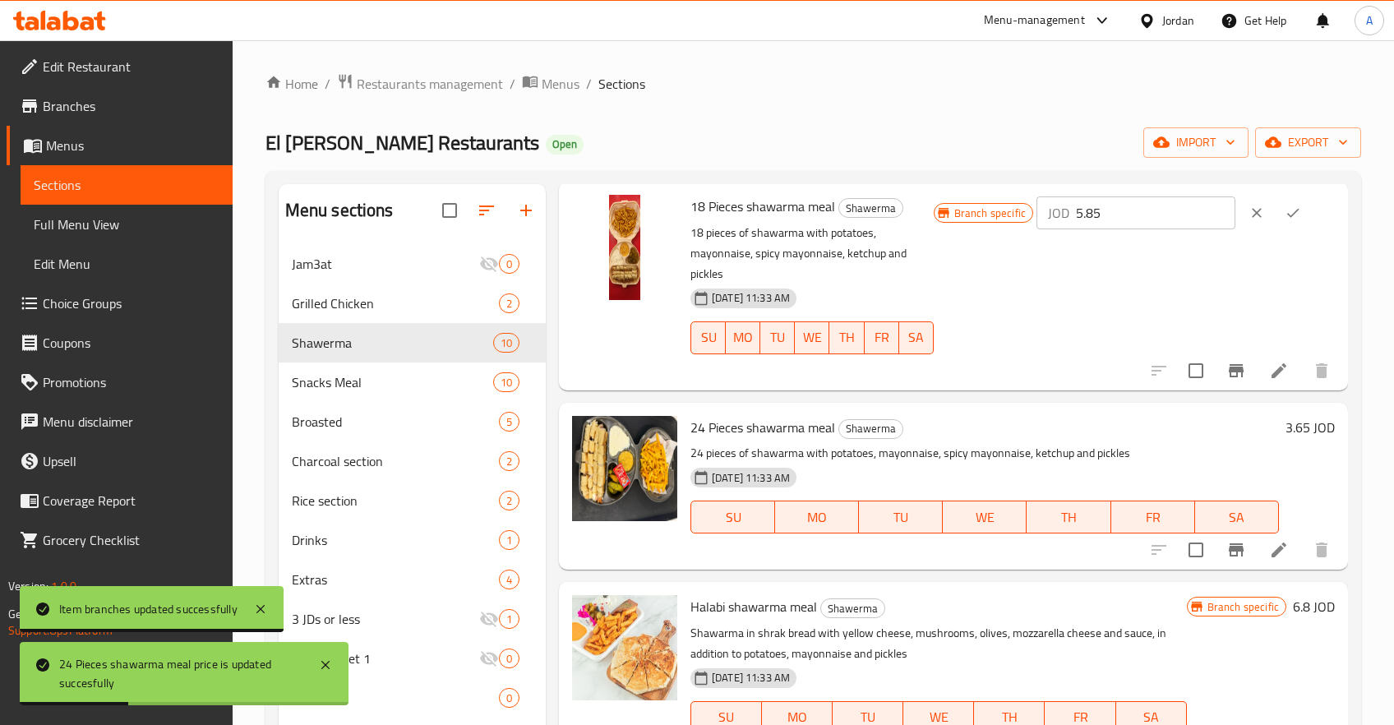
click at [1298, 206] on icon "ok" at bounding box center [1293, 213] width 16 height 16
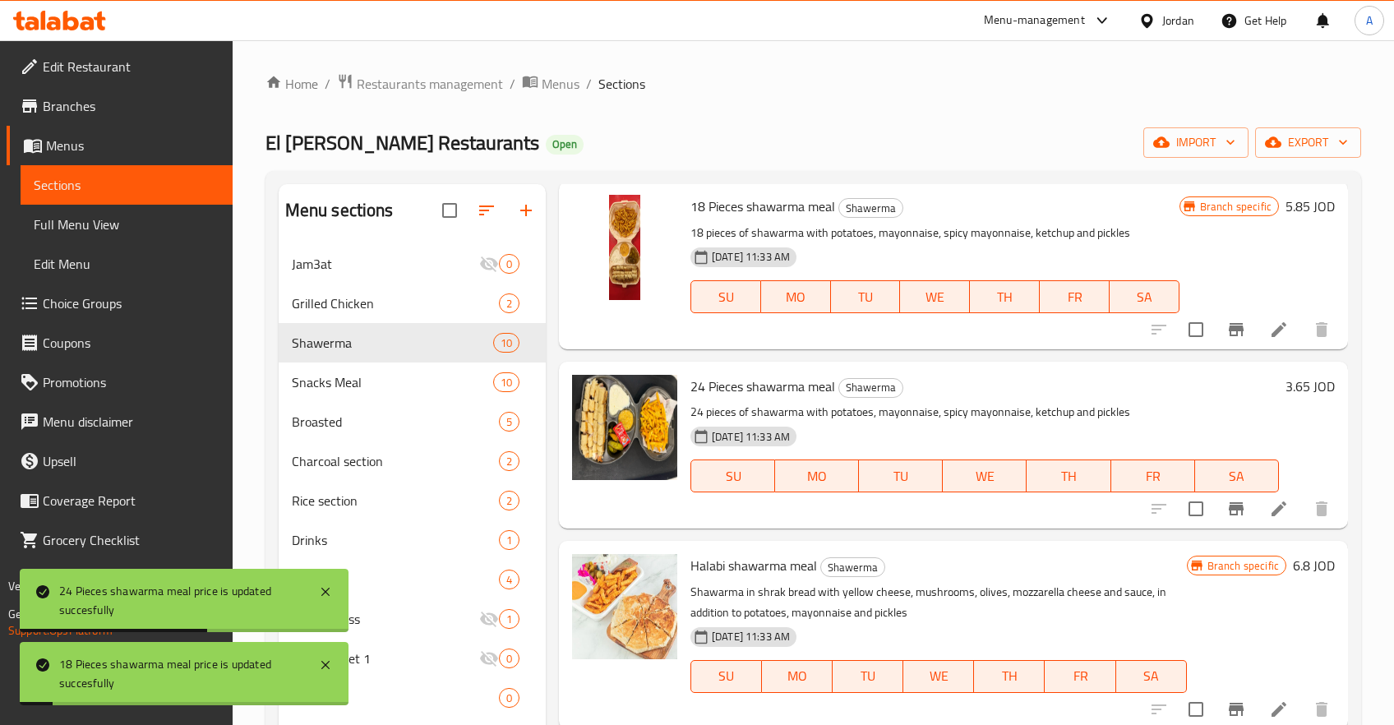
click at [1299, 209] on h6 "5.85 JOD" at bounding box center [1310, 206] width 49 height 23
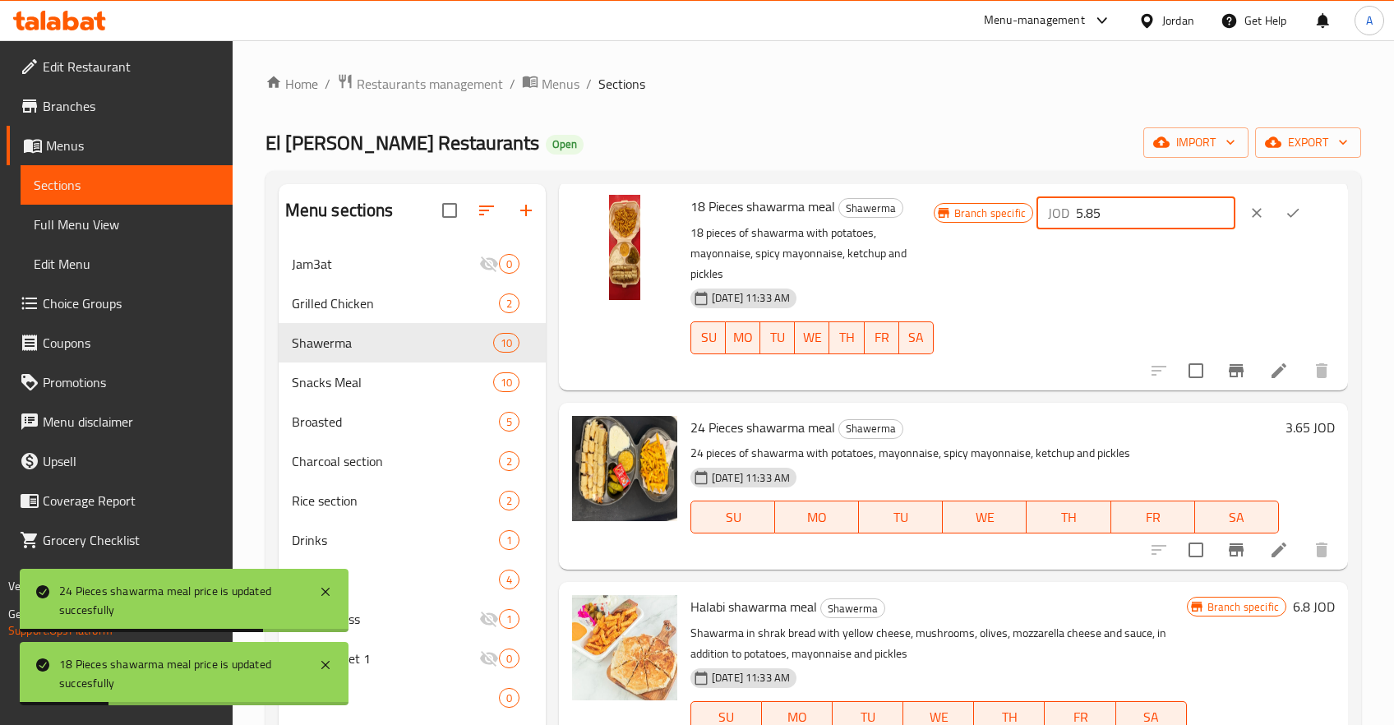
drag, startPoint x: 1167, startPoint y: 206, endPoint x: 1035, endPoint y: 206, distance: 132.3
click at [1076, 206] on input "5.85" at bounding box center [1155, 212] width 159 height 33
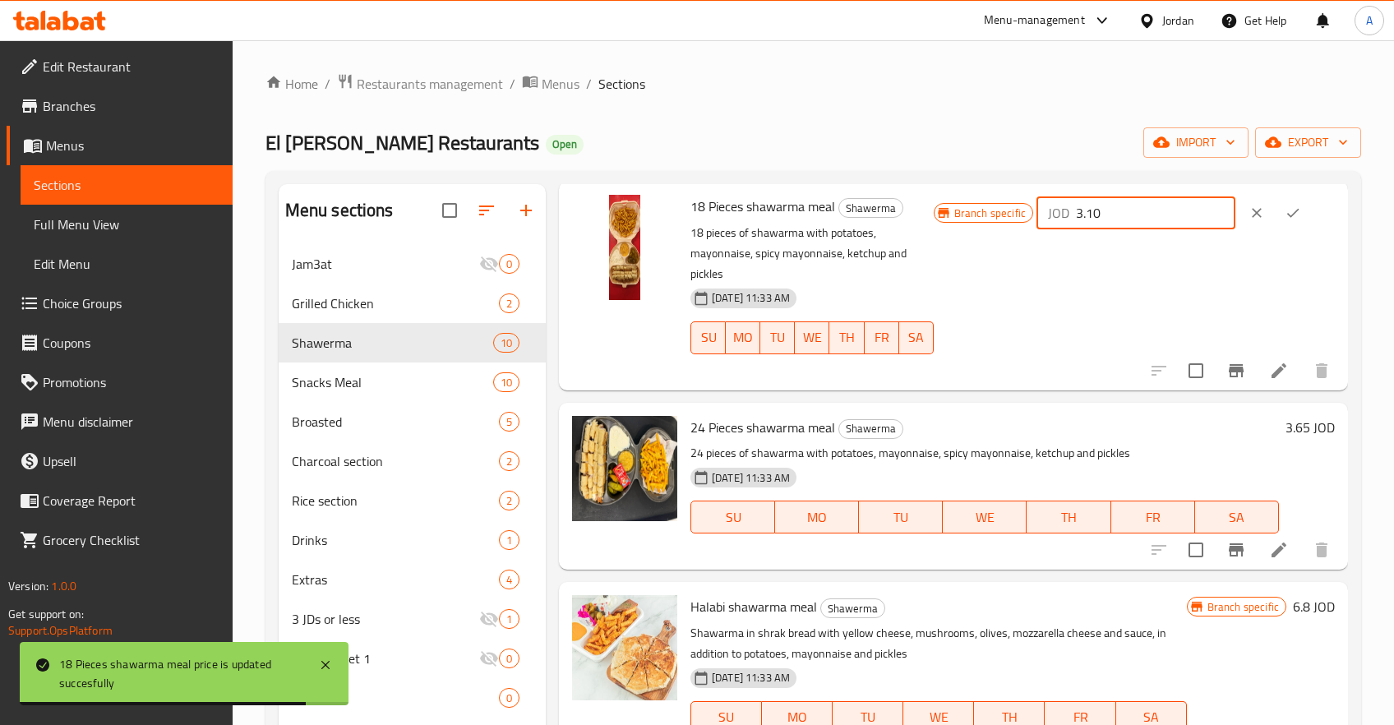
type input "3.10"
click at [1290, 205] on icon "ok" at bounding box center [1293, 213] width 16 height 16
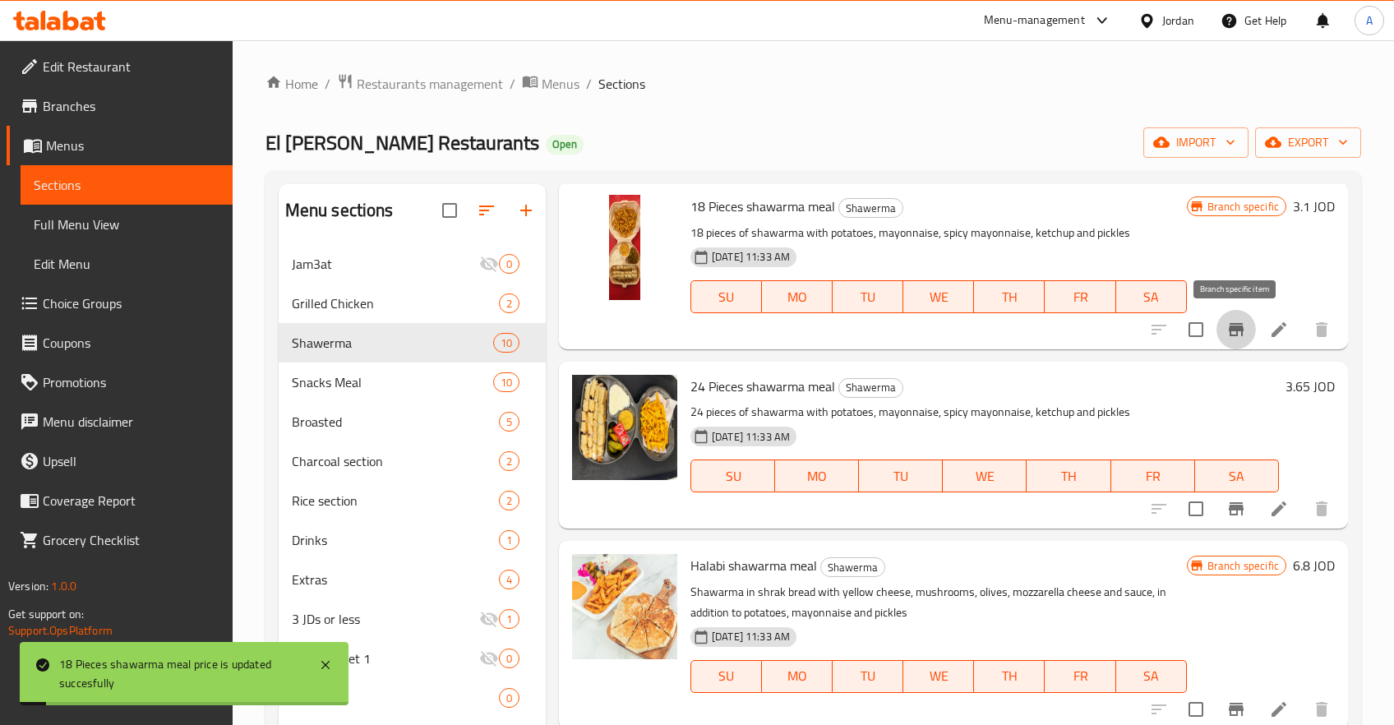
click at [1245, 332] on icon "Branch-specific-item" at bounding box center [1236, 330] width 20 height 20
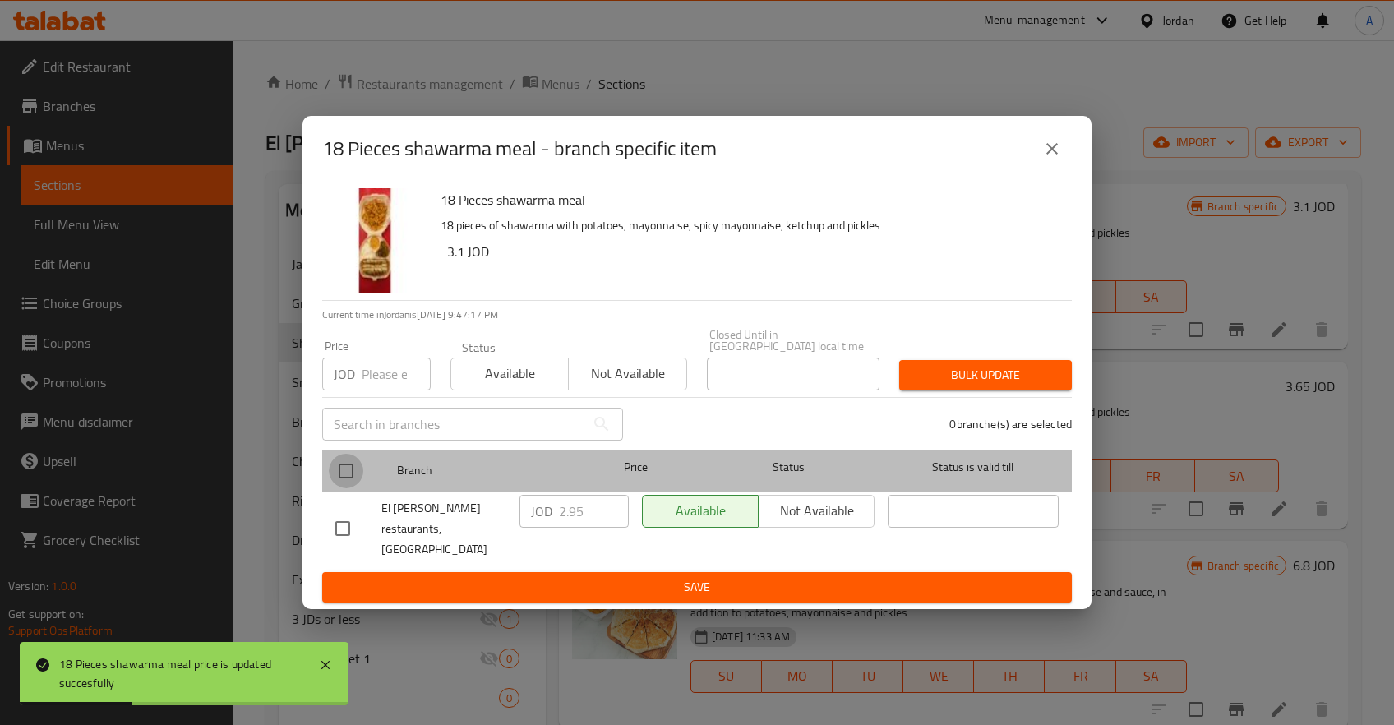
drag, startPoint x: 351, startPoint y: 472, endPoint x: 469, endPoint y: 507, distance: 122.7
click at [352, 473] on input "checkbox" at bounding box center [346, 471] width 35 height 35
checkbox input "true"
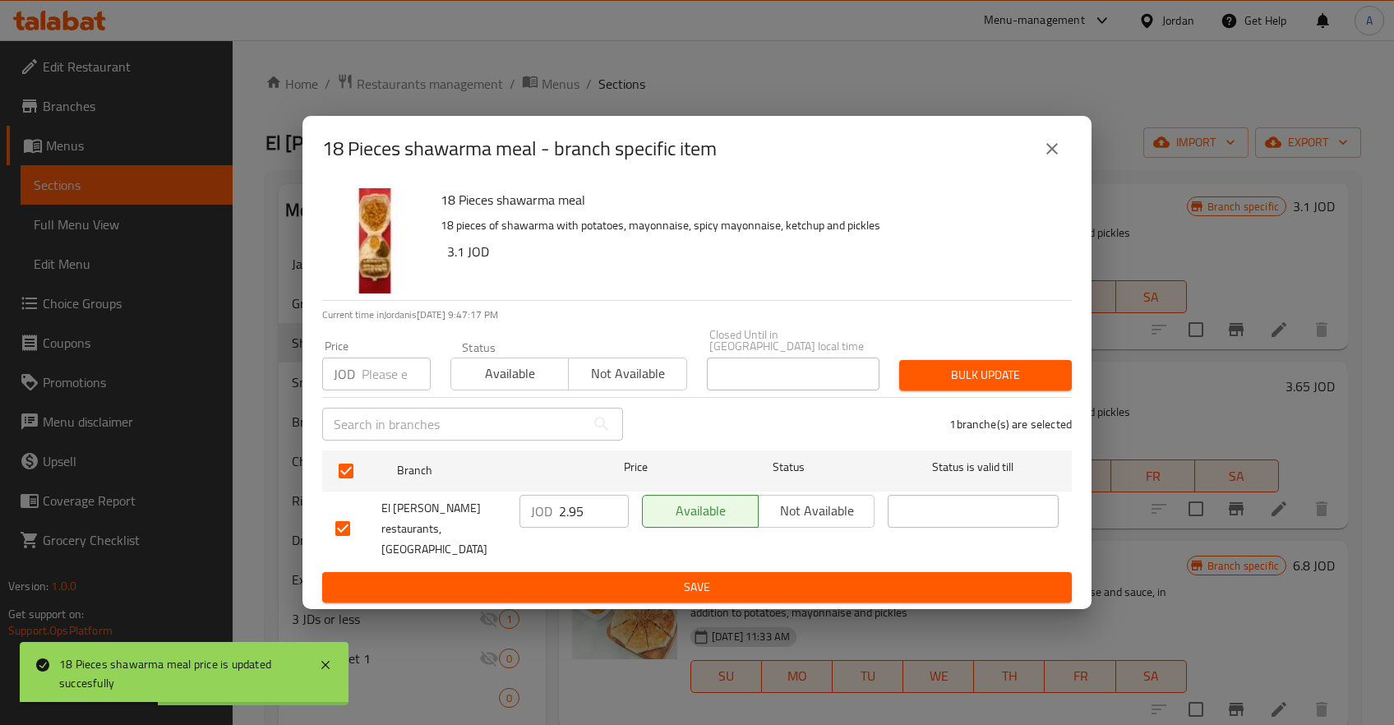
drag, startPoint x: 551, startPoint y: 523, endPoint x: 565, endPoint y: 523, distance: 14.0
click at [557, 523] on div "JOD 2.95 ​" at bounding box center [573, 511] width 109 height 33
click at [566, 523] on input "2.95" at bounding box center [594, 511] width 70 height 33
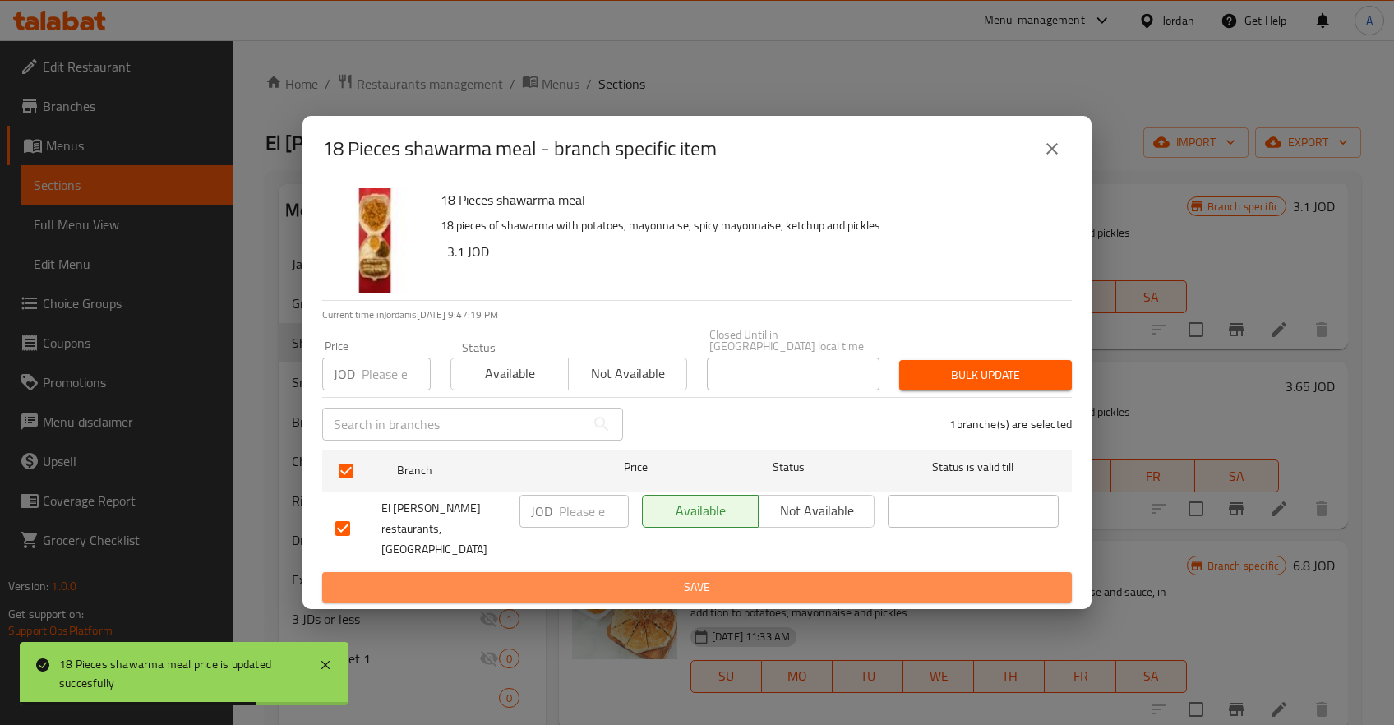
click at [694, 577] on span "Save" at bounding box center [696, 587] width 723 height 21
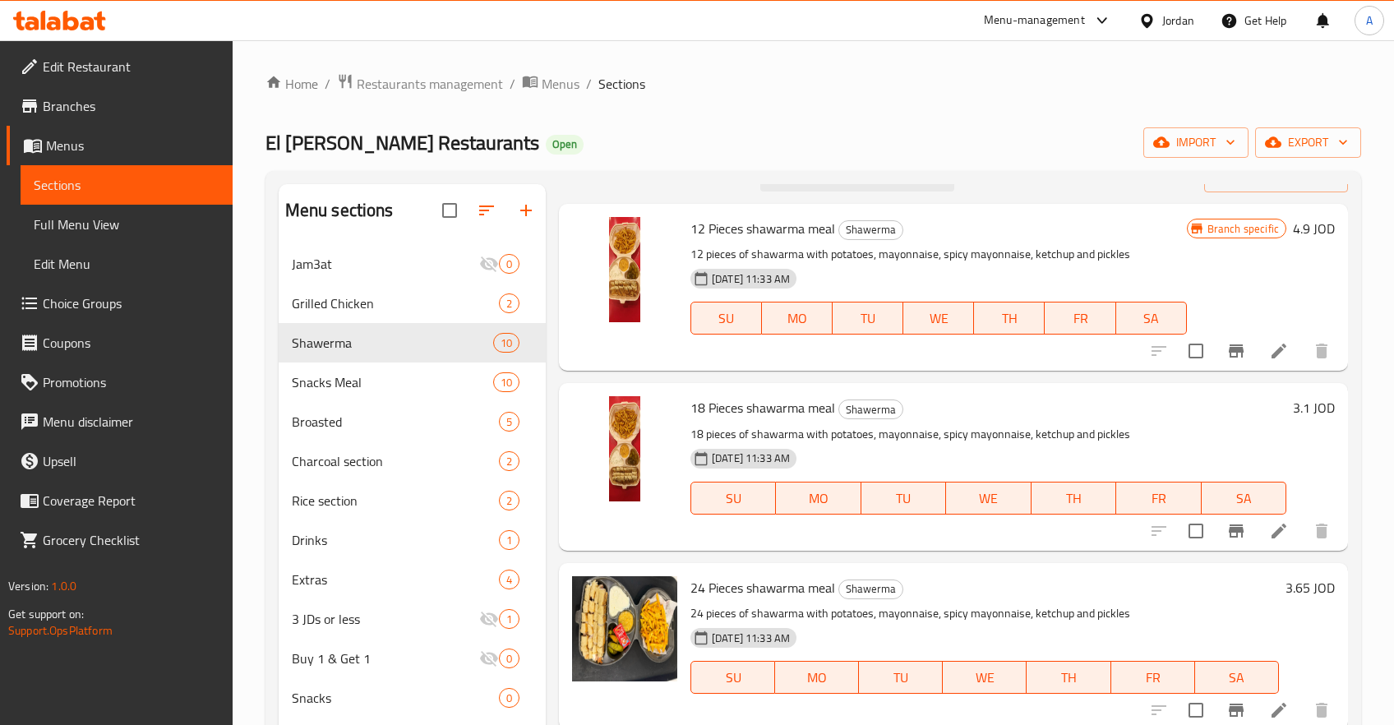
scroll to position [0, 0]
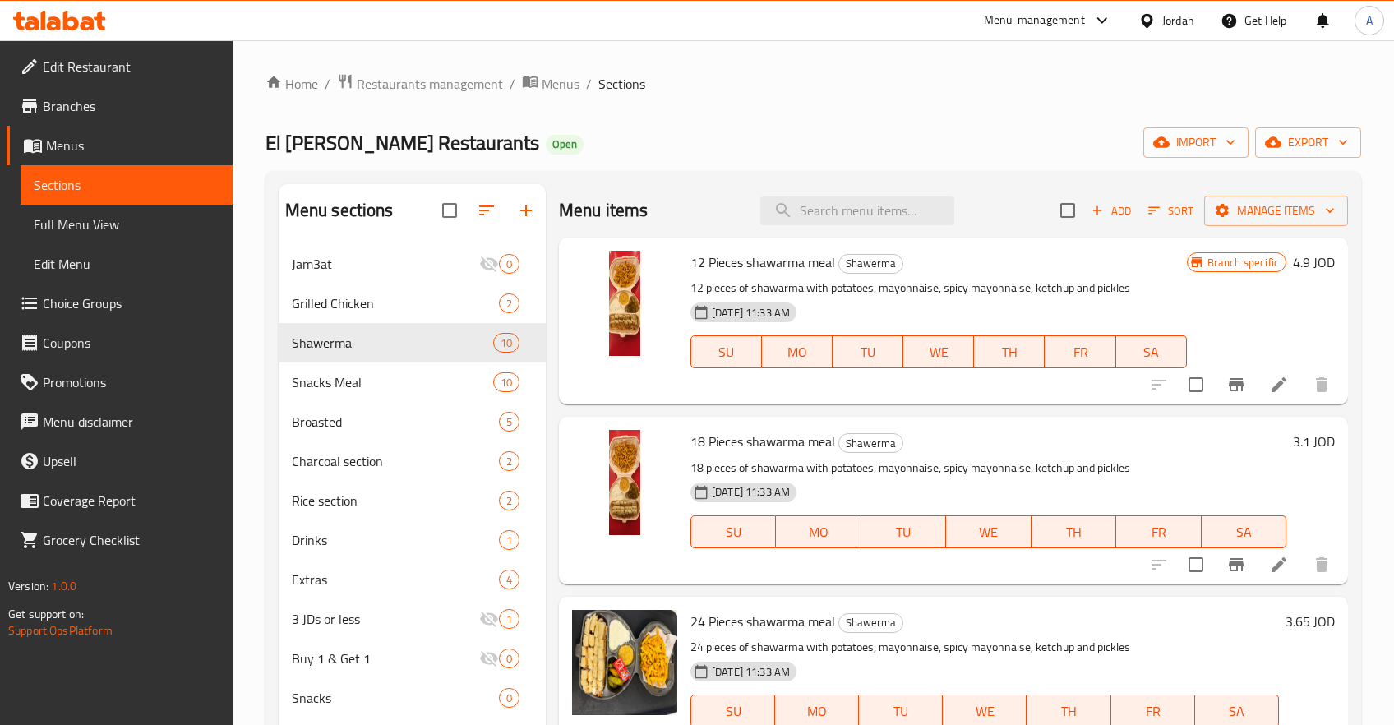
click at [1300, 261] on h6 "4.9 JOD" at bounding box center [1314, 262] width 42 height 23
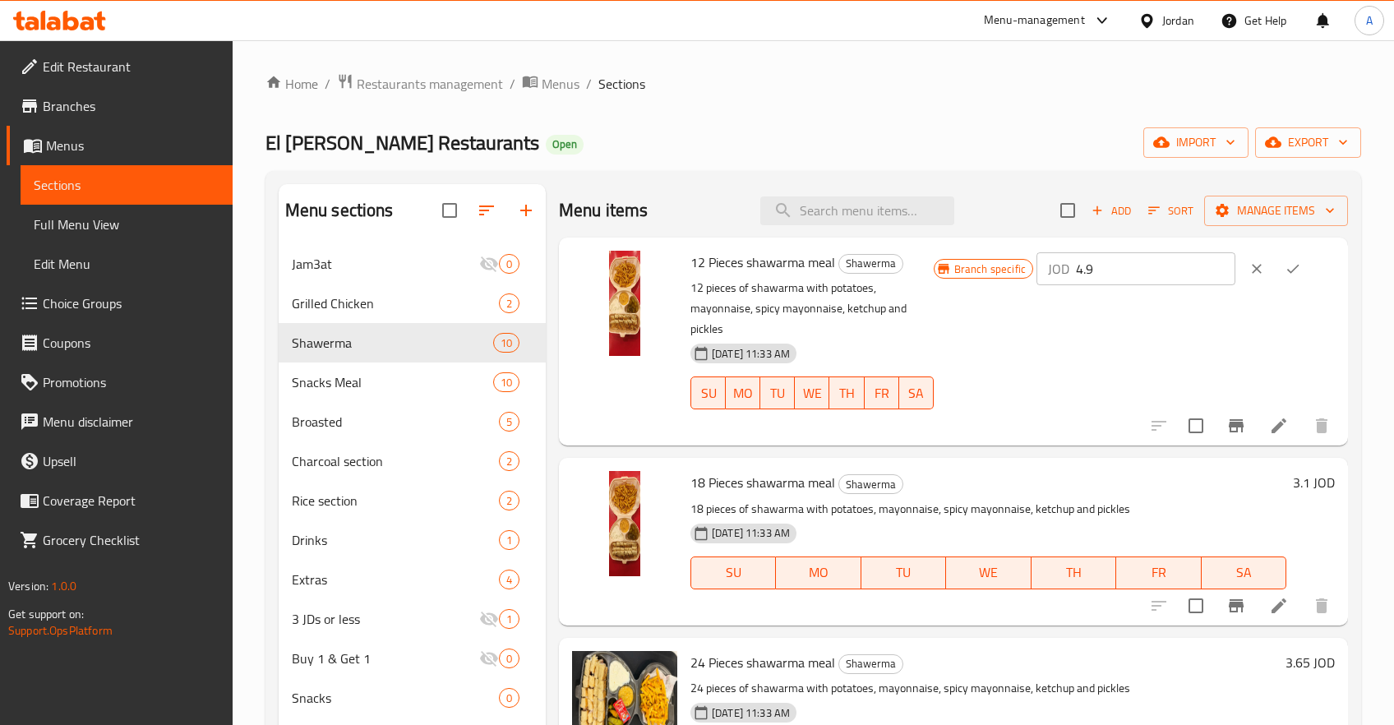
click at [1149, 276] on input "4.9" at bounding box center [1155, 268] width 159 height 33
type input "2.65"
click at [1300, 268] on icon "ok" at bounding box center [1293, 269] width 16 height 16
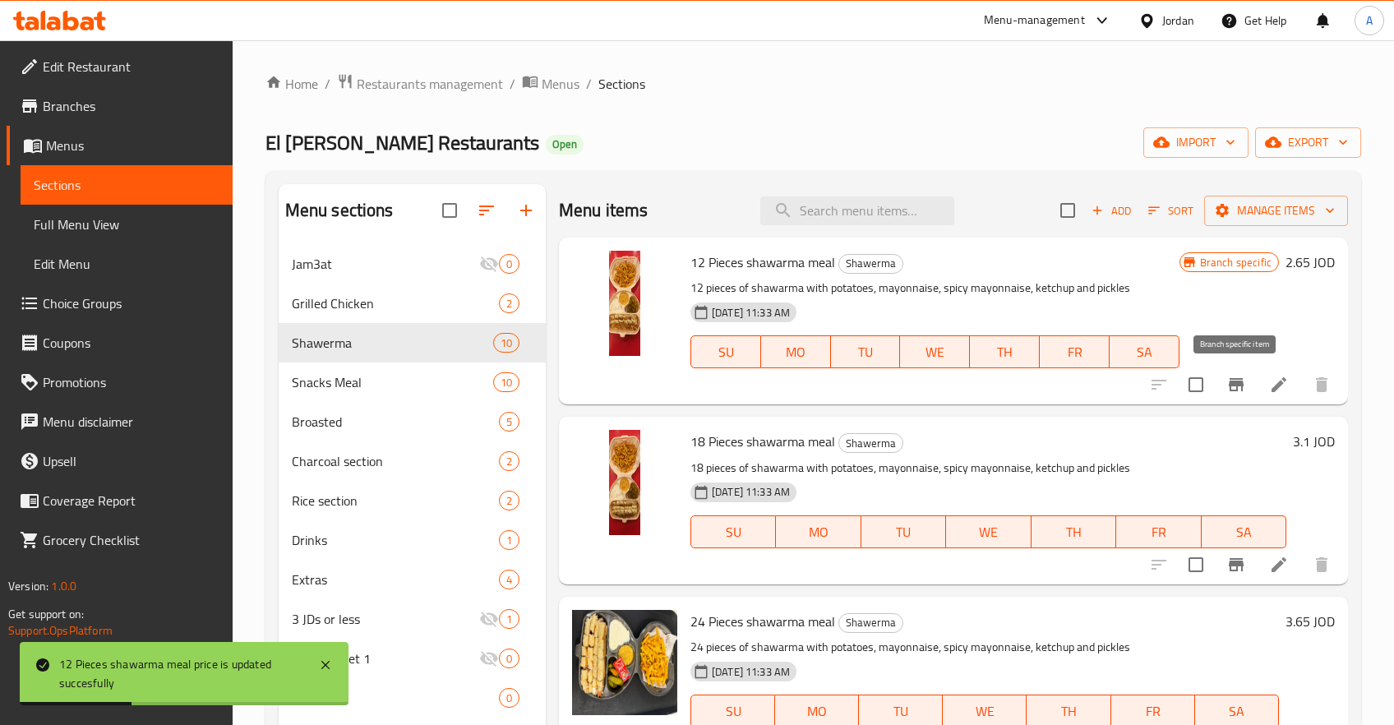
click at [1232, 381] on icon "Branch-specific-item" at bounding box center [1236, 384] width 15 height 13
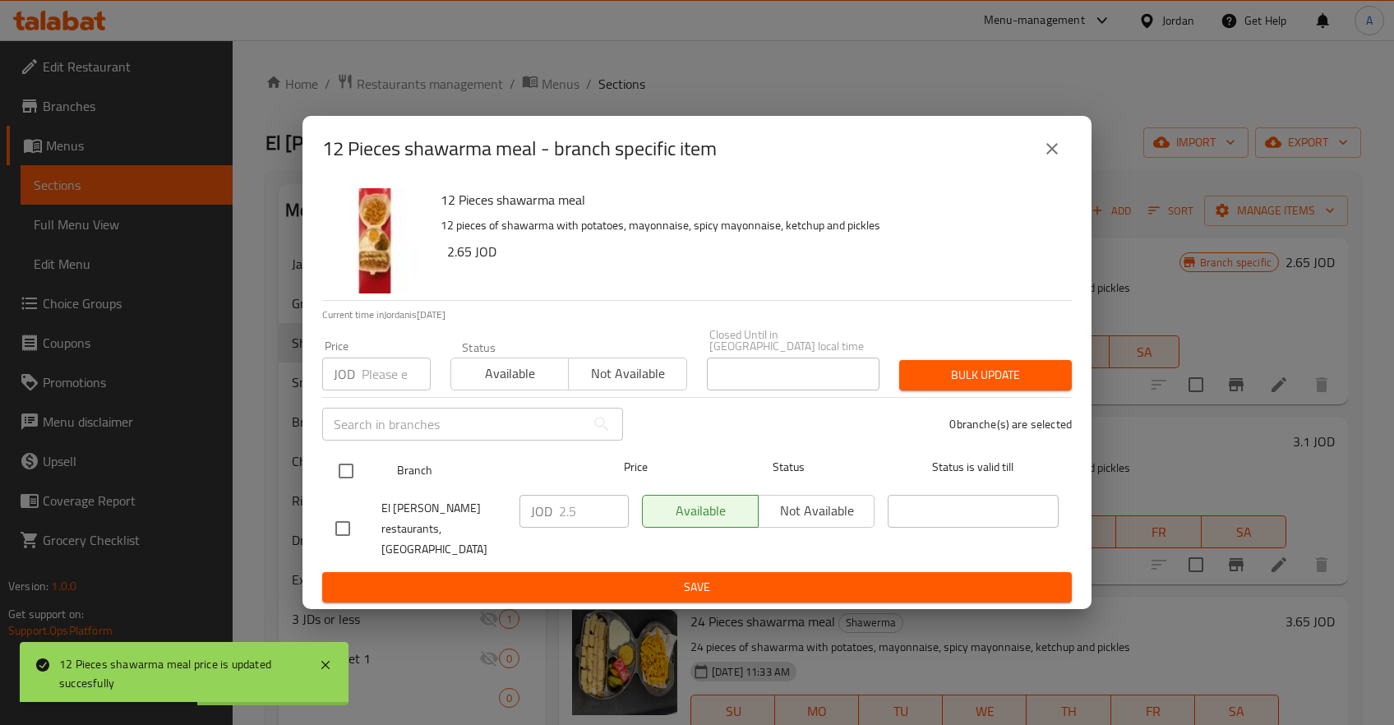
click at [331, 473] on input "checkbox" at bounding box center [346, 471] width 35 height 35
checkbox input "true"
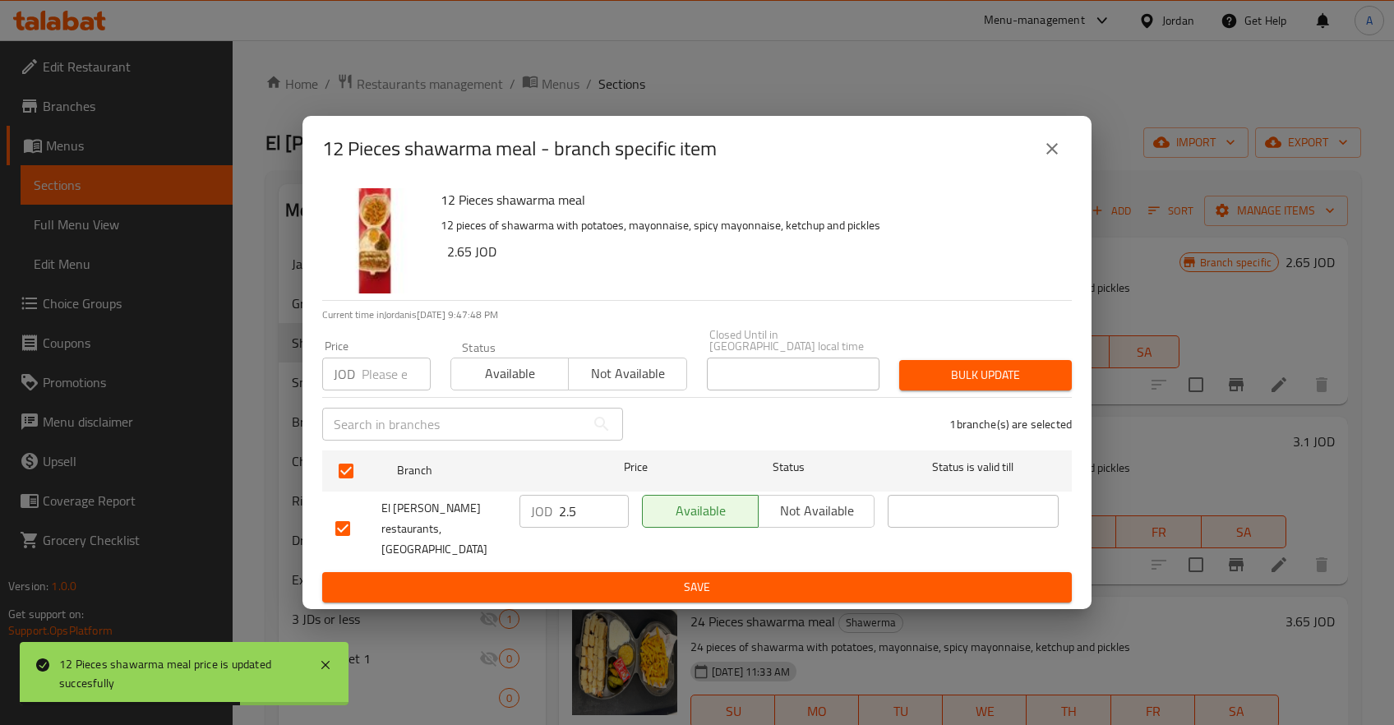
click at [582, 520] on input "2.5" at bounding box center [594, 511] width 70 height 33
click at [594, 577] on span "Save" at bounding box center [696, 587] width 723 height 21
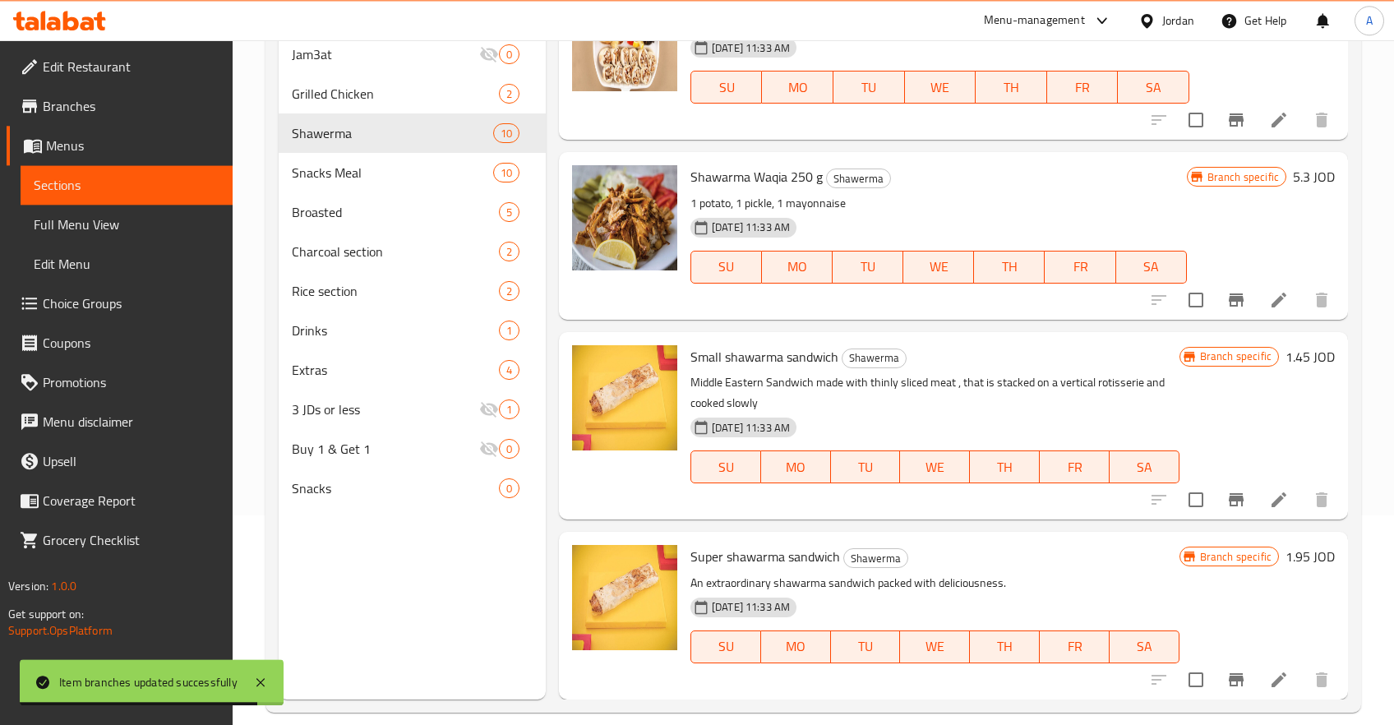
scroll to position [229, 0]
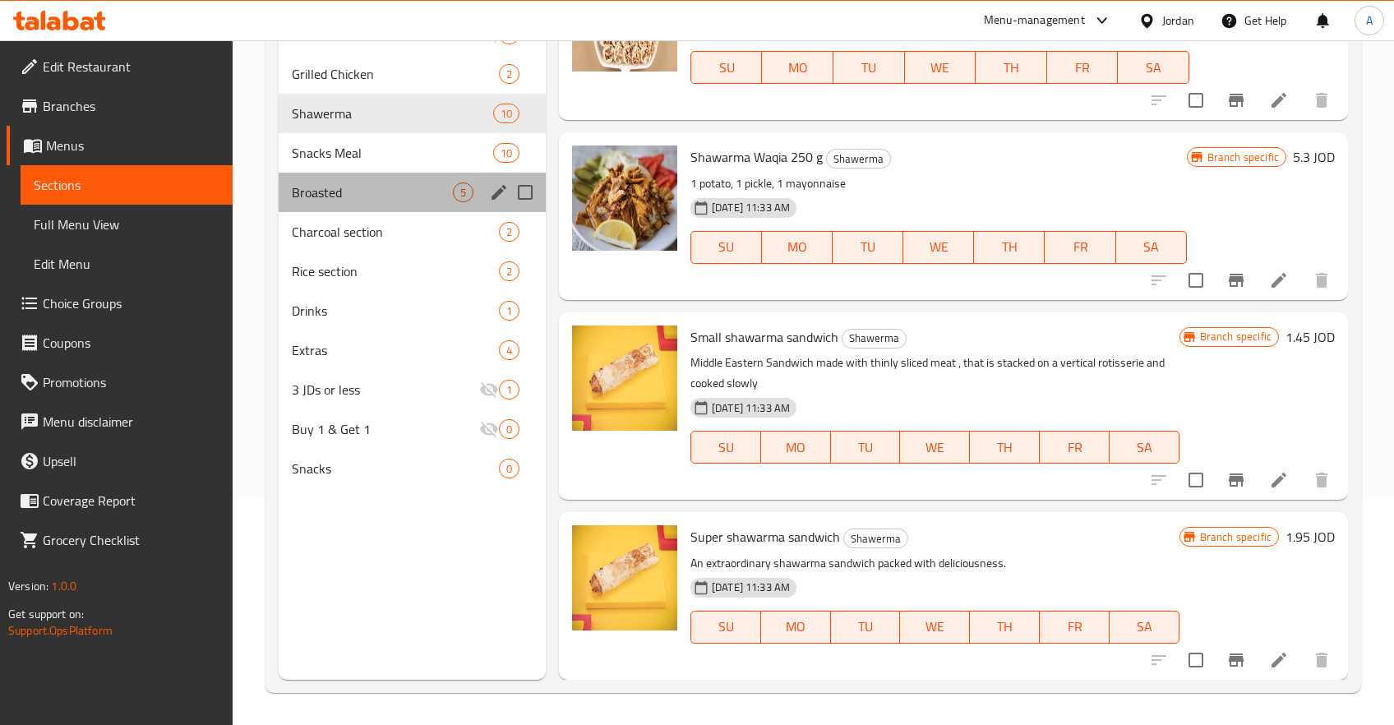
click at [351, 207] on div "Broasted 5" at bounding box center [412, 192] width 267 height 39
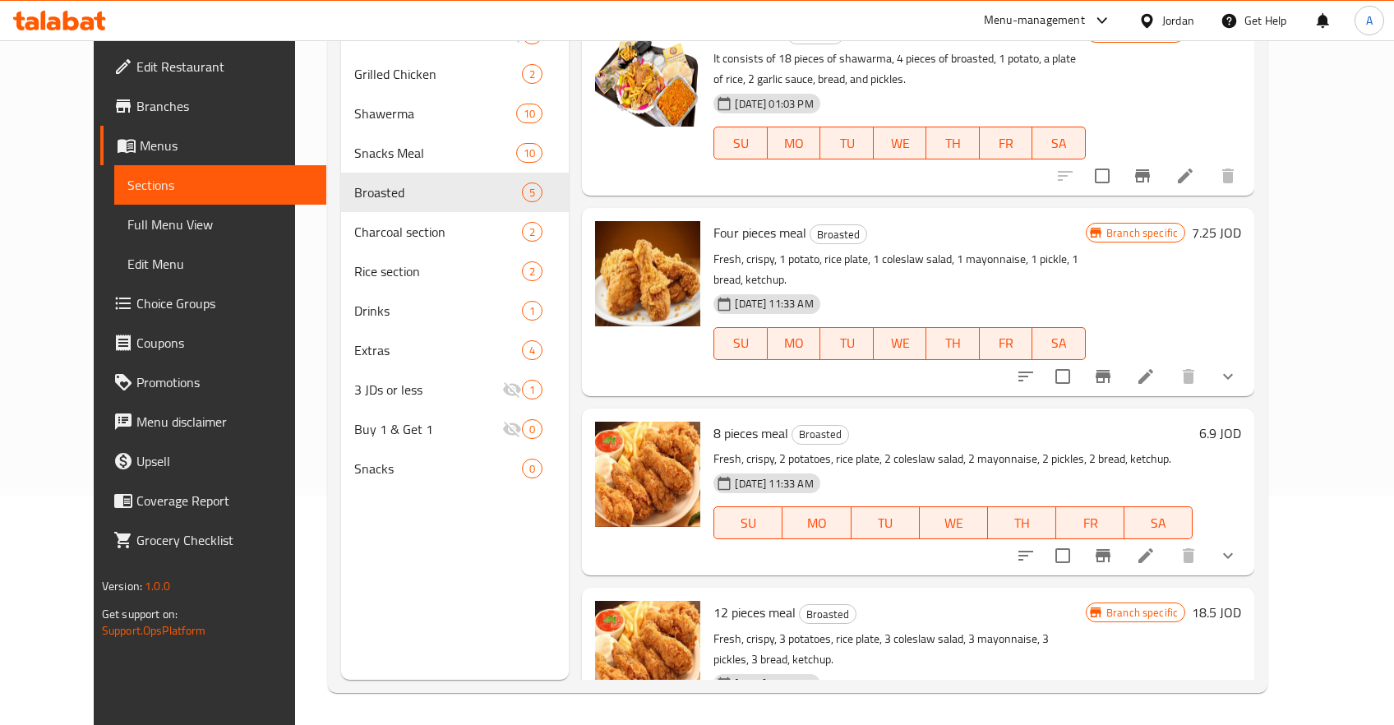
scroll to position [131, 0]
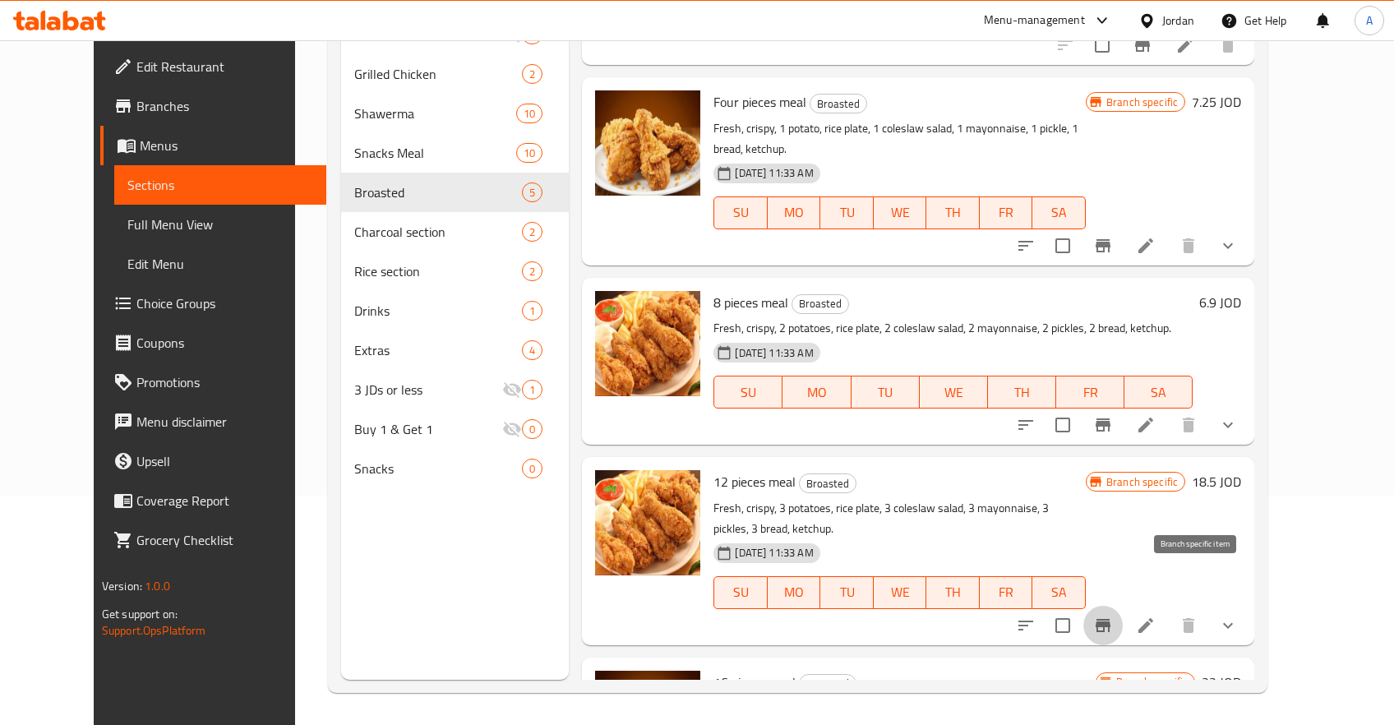
click at [1113, 616] on icon "Branch-specific-item" at bounding box center [1103, 626] width 20 height 20
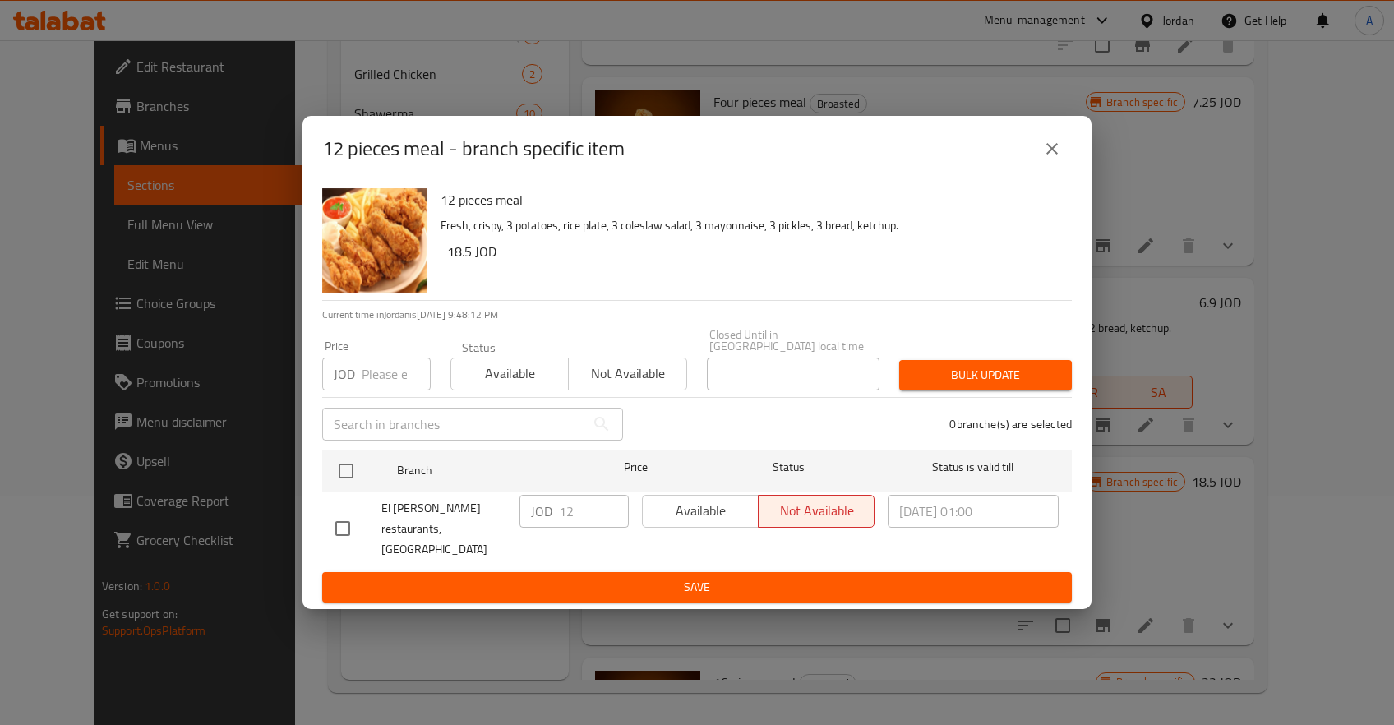
click at [557, 509] on div "JOD 12 ​" at bounding box center [573, 511] width 109 height 33
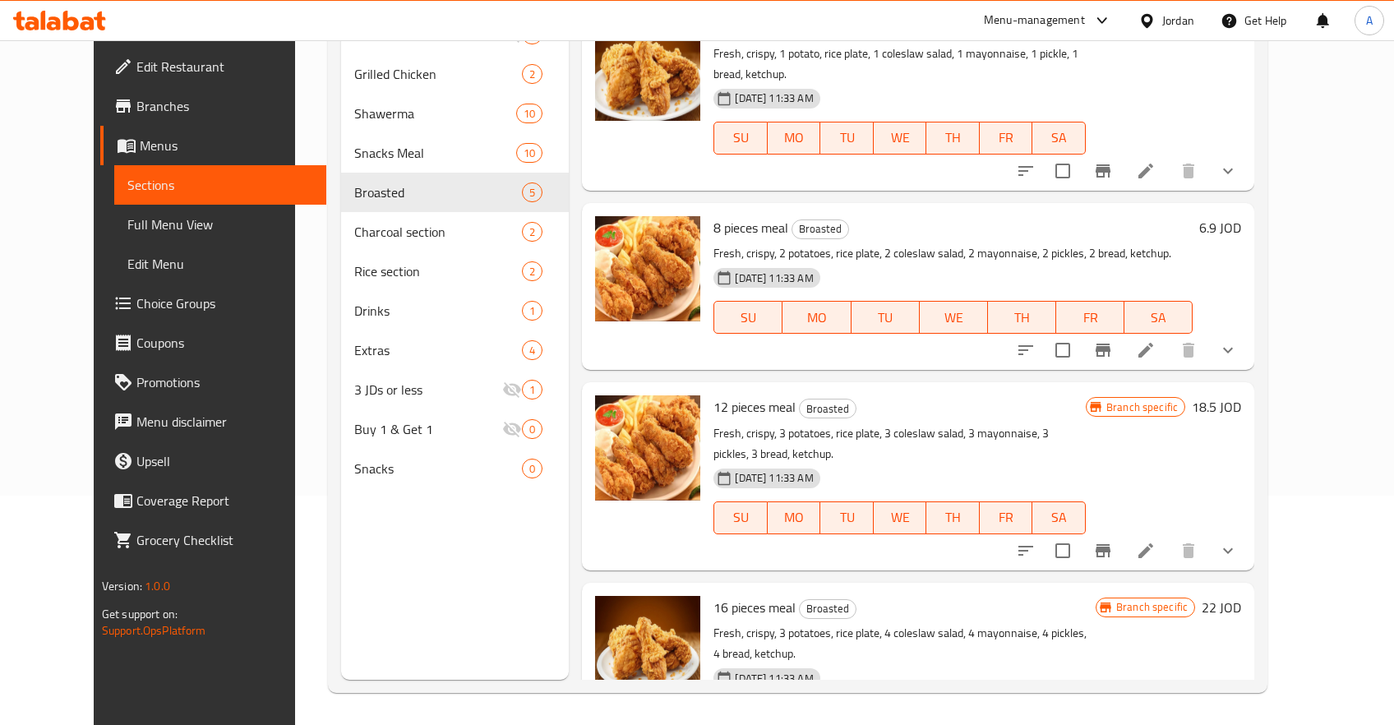
scroll to position [235, 0]
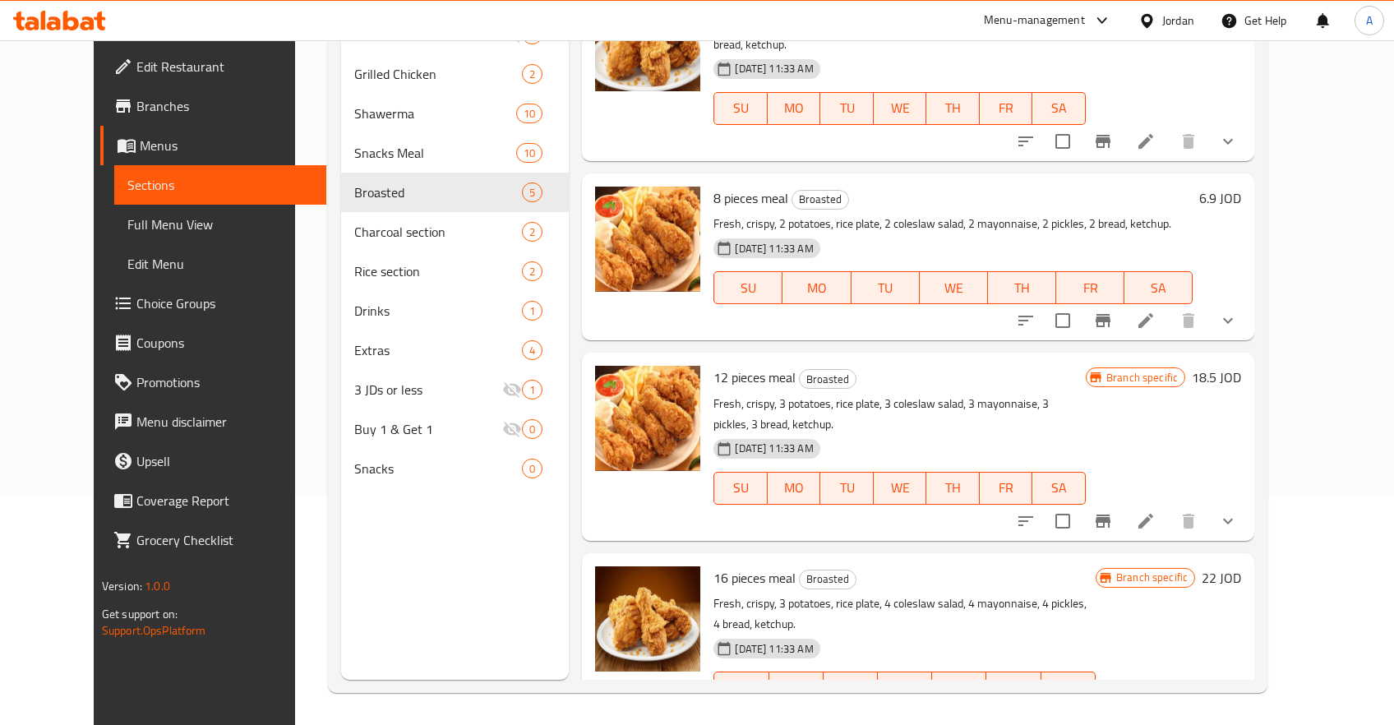
click at [1241, 366] on h6 "18.5 JOD" at bounding box center [1216, 377] width 49 height 23
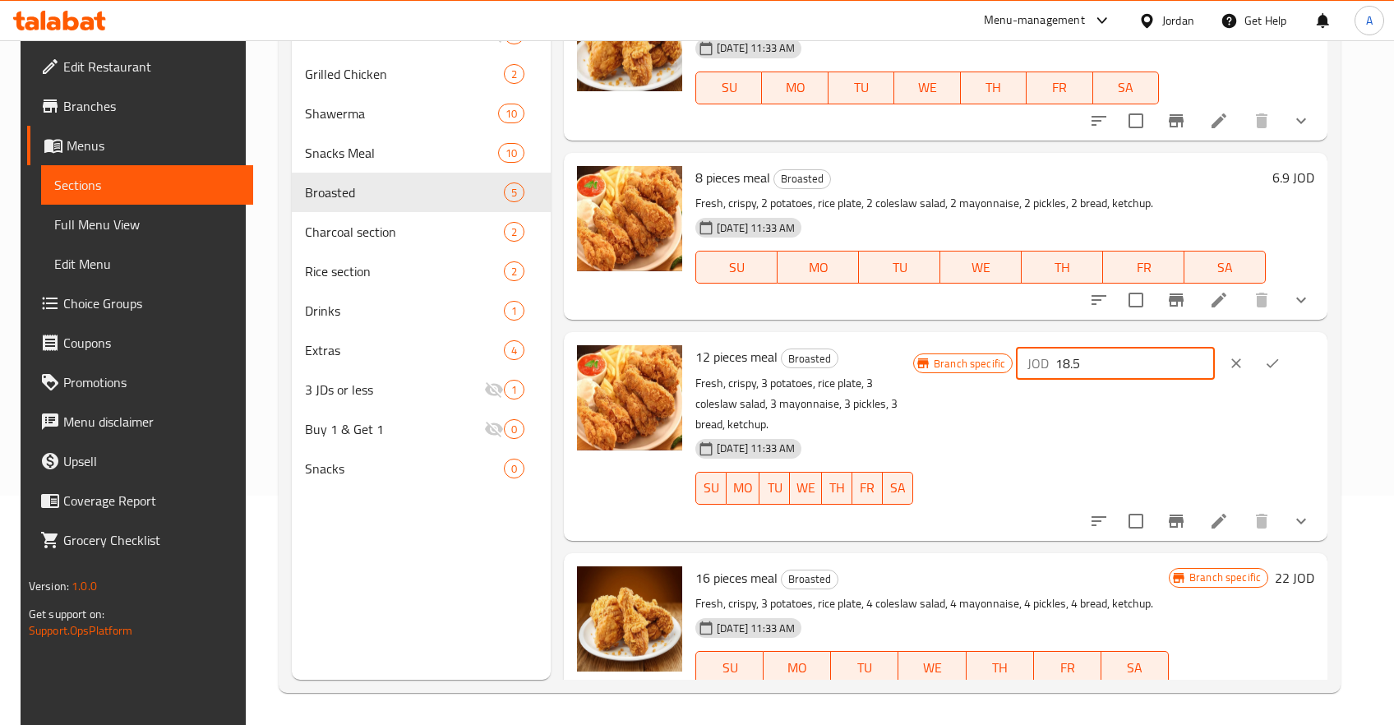
drag, startPoint x: 1138, startPoint y: 367, endPoint x: 1006, endPoint y: 366, distance: 132.3
click at [1055, 366] on input "18.5" at bounding box center [1134, 363] width 159 height 33
type input "12"
click at [1283, 358] on button "ok" at bounding box center [1272, 363] width 36 height 36
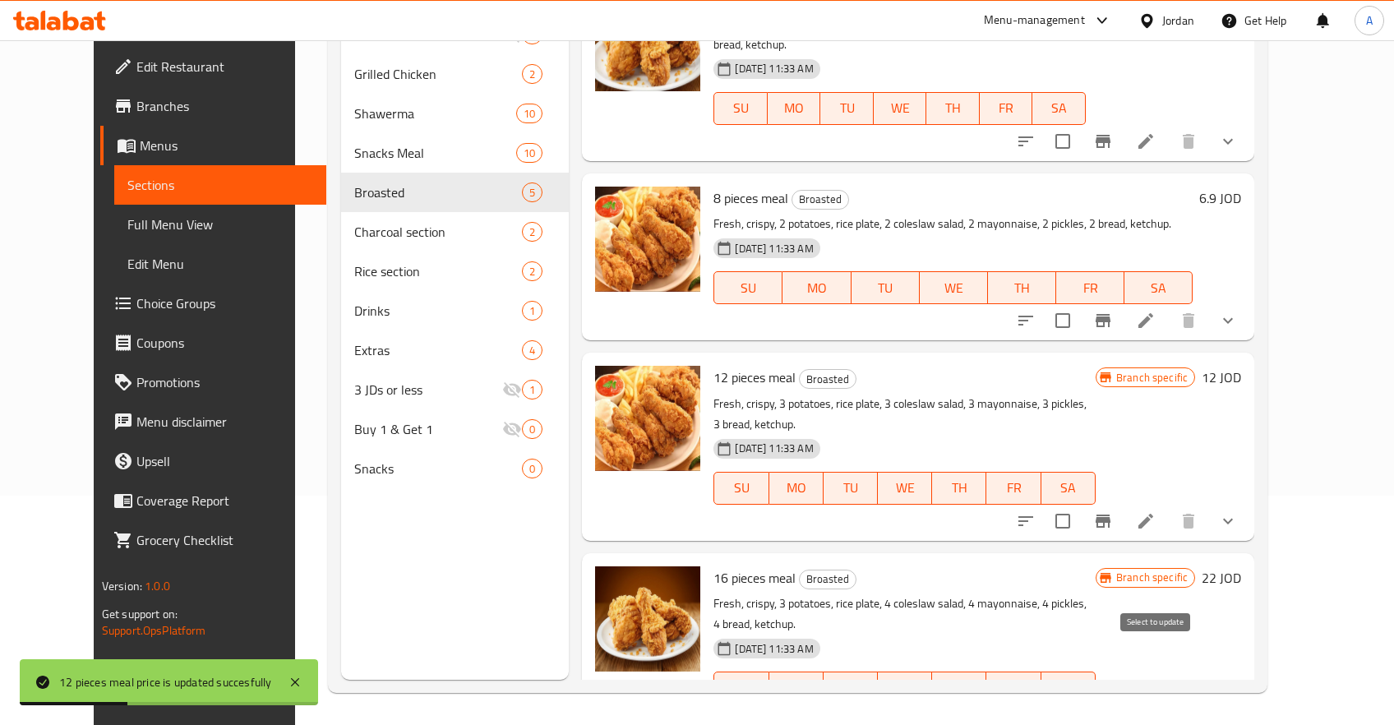
click at [1080, 704] on input "checkbox" at bounding box center [1063, 721] width 35 height 35
checkbox input "true"
click at [1123, 701] on button "Branch-specific-item" at bounding box center [1102, 720] width 39 height 39
click at [1241, 566] on h6 "22 JOD" at bounding box center [1221, 577] width 39 height 23
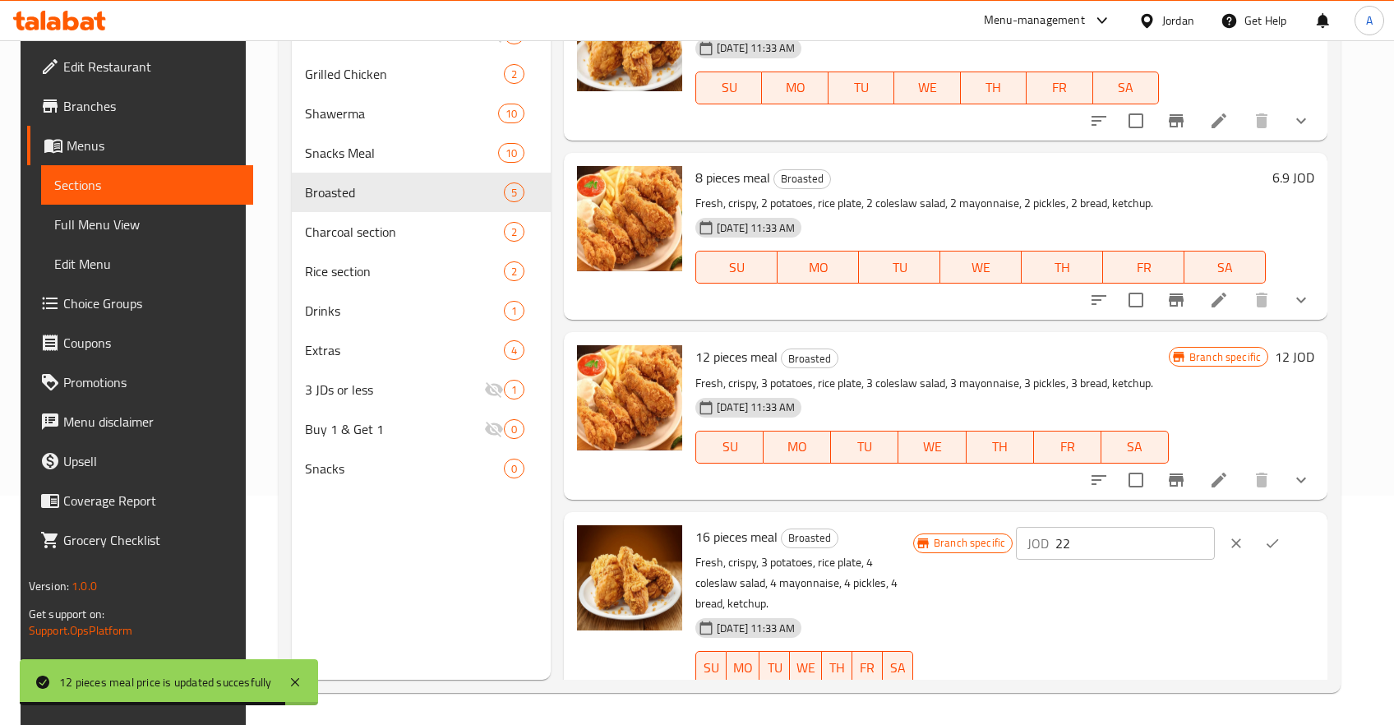
click at [1281, 540] on icon "ok" at bounding box center [1272, 543] width 16 height 16
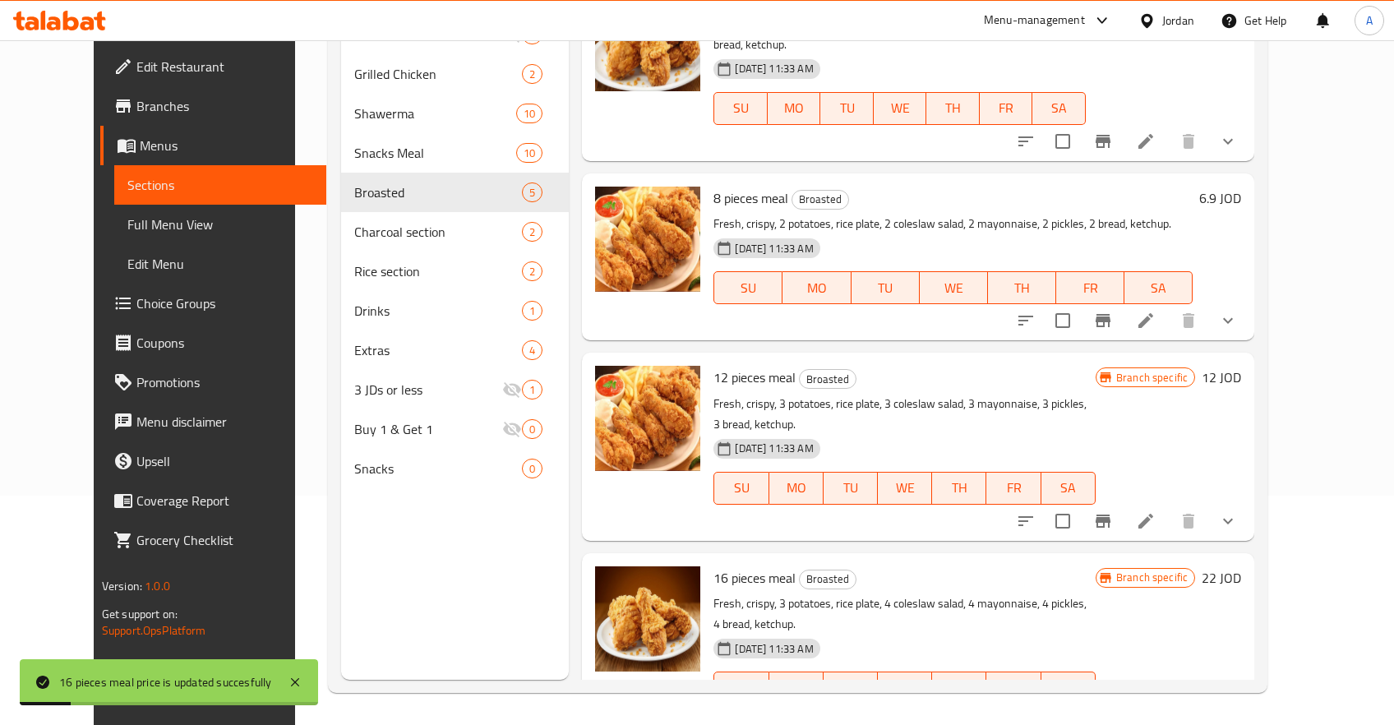
click at [1241, 566] on h6 "22 JOD" at bounding box center [1221, 577] width 39 height 23
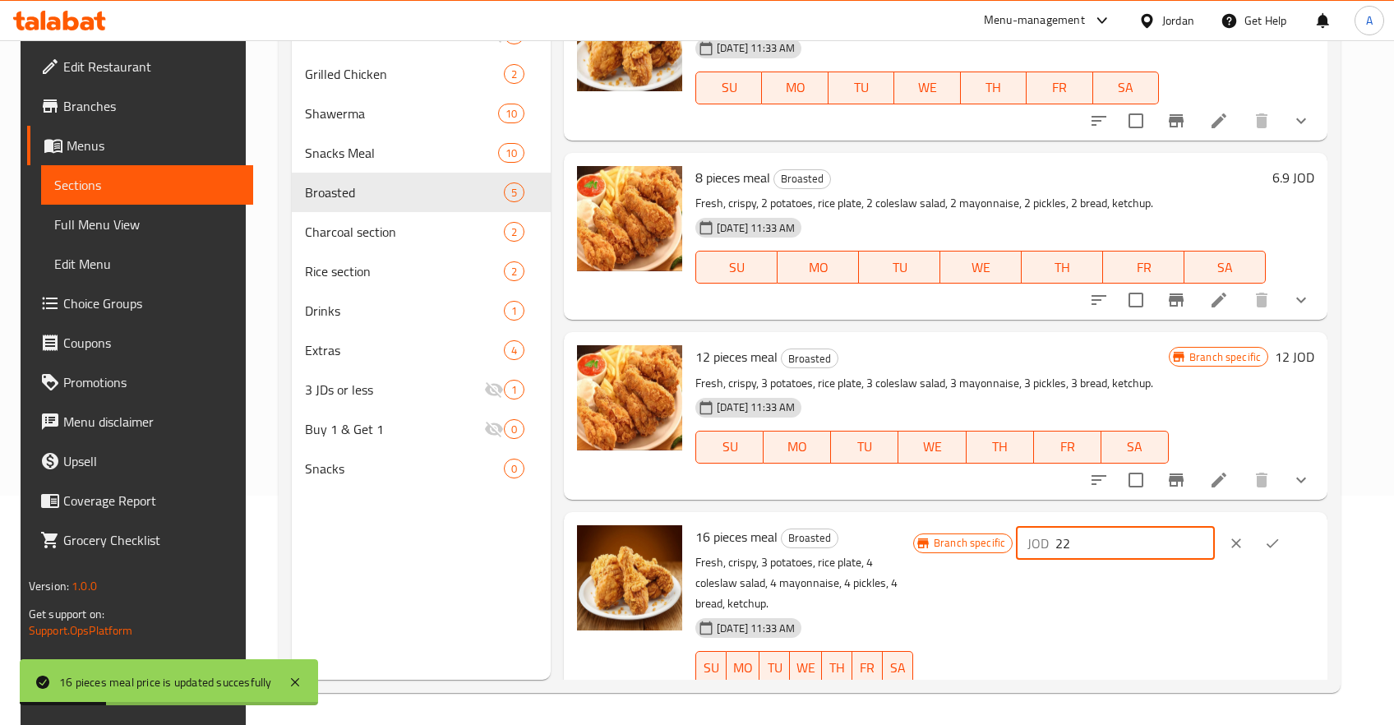
drag, startPoint x: 1178, startPoint y: 543, endPoint x: 1027, endPoint y: 553, distance: 151.6
click at [1055, 553] on input "22" at bounding box center [1134, 543] width 159 height 33
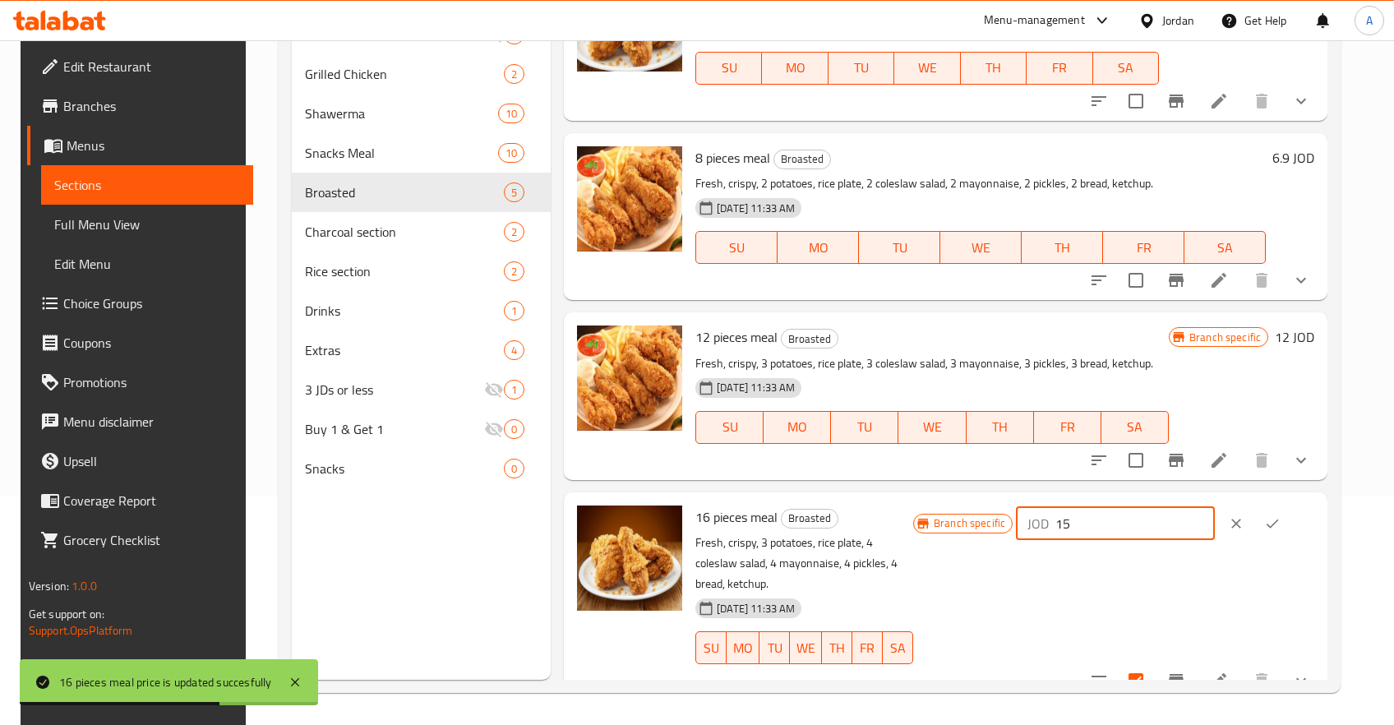
type input "15"
click at [1281, 515] on icon "ok" at bounding box center [1272, 523] width 16 height 16
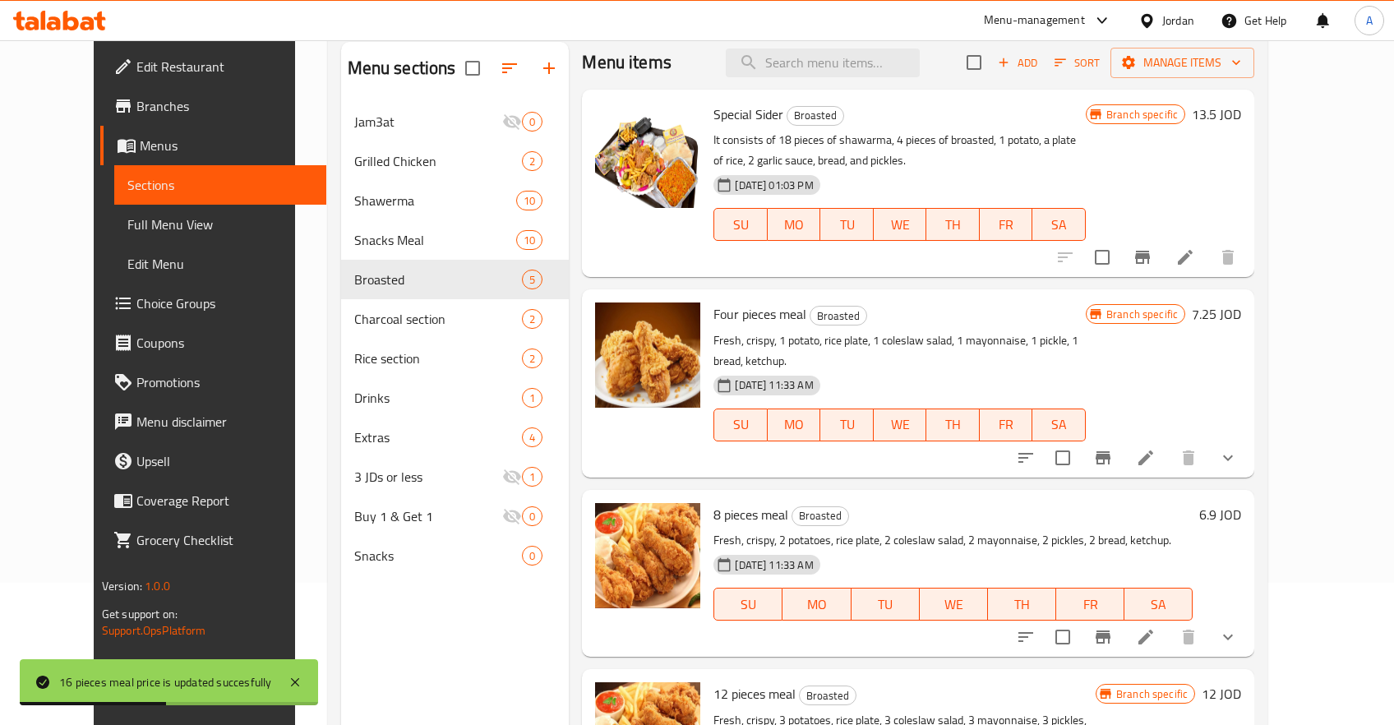
scroll to position [0, 0]
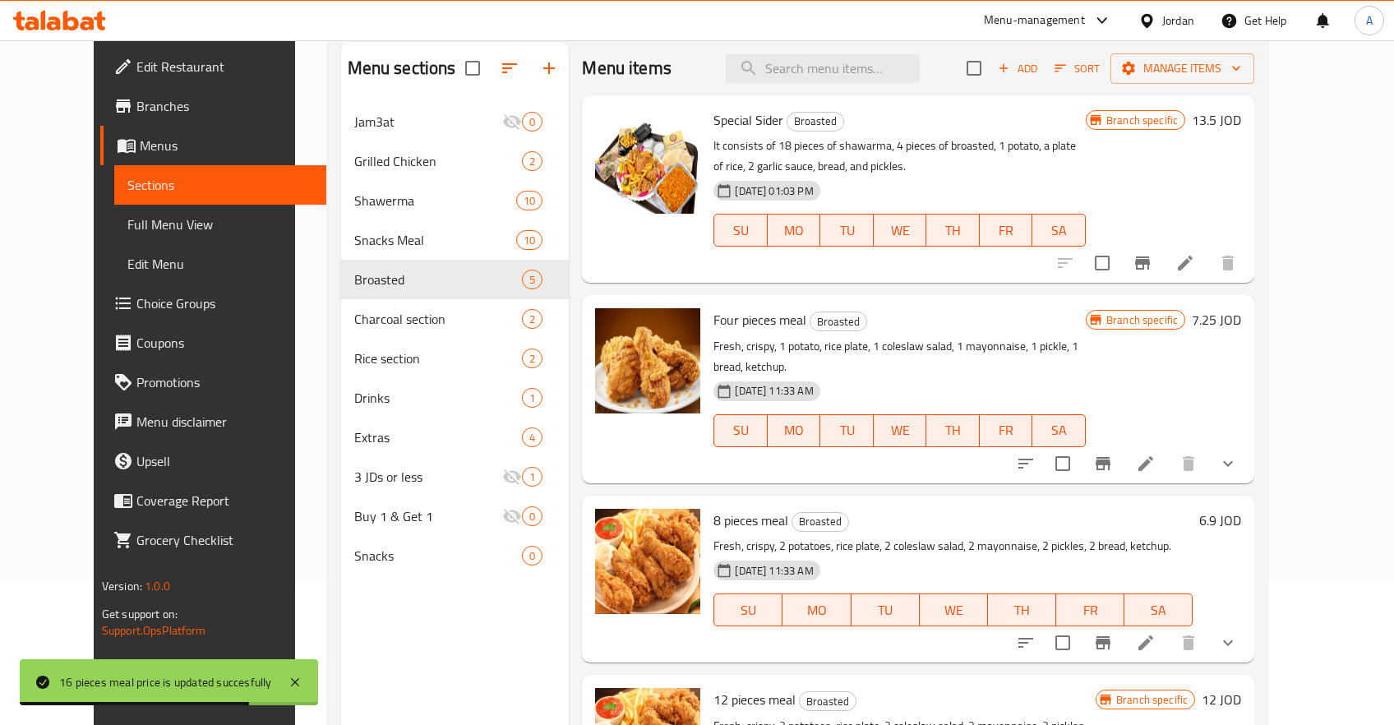
click at [1110, 457] on icon "Branch-specific-item" at bounding box center [1103, 463] width 15 height 13
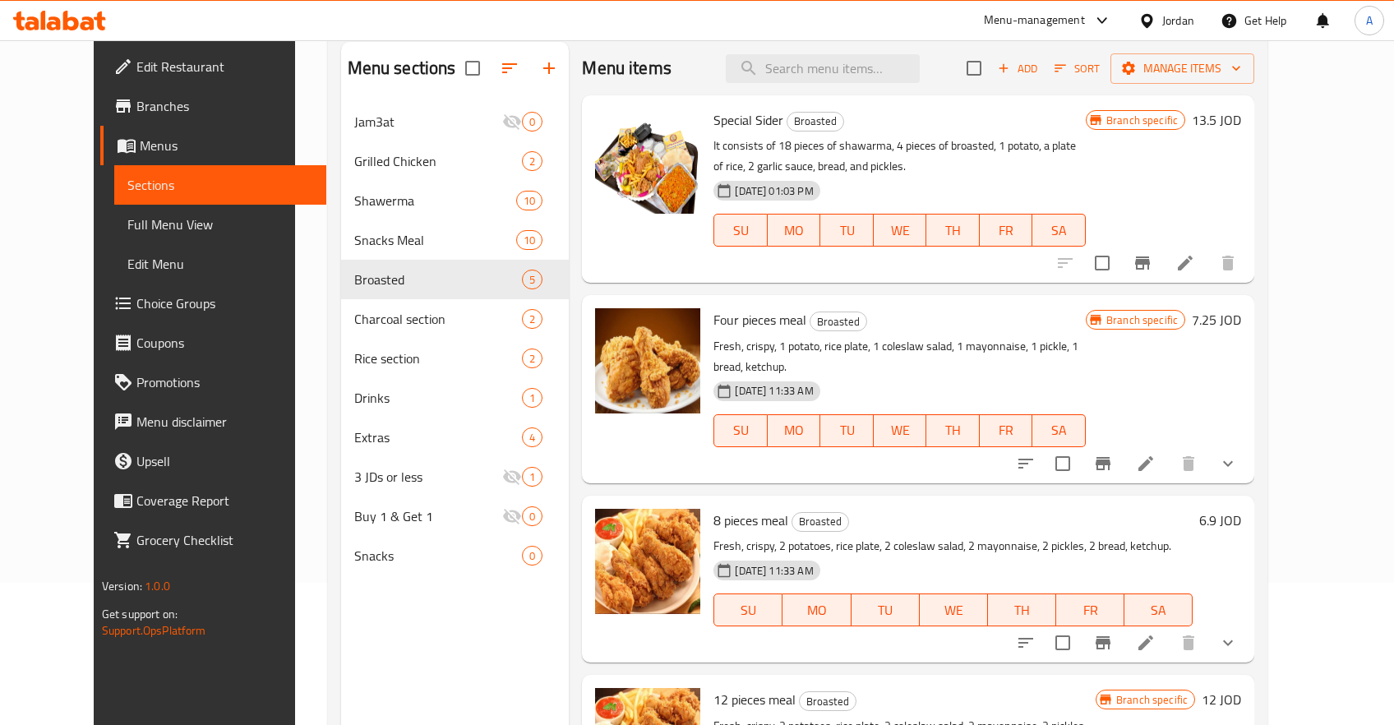
click at [1241, 317] on h6 "7.25 JOD" at bounding box center [1216, 319] width 49 height 23
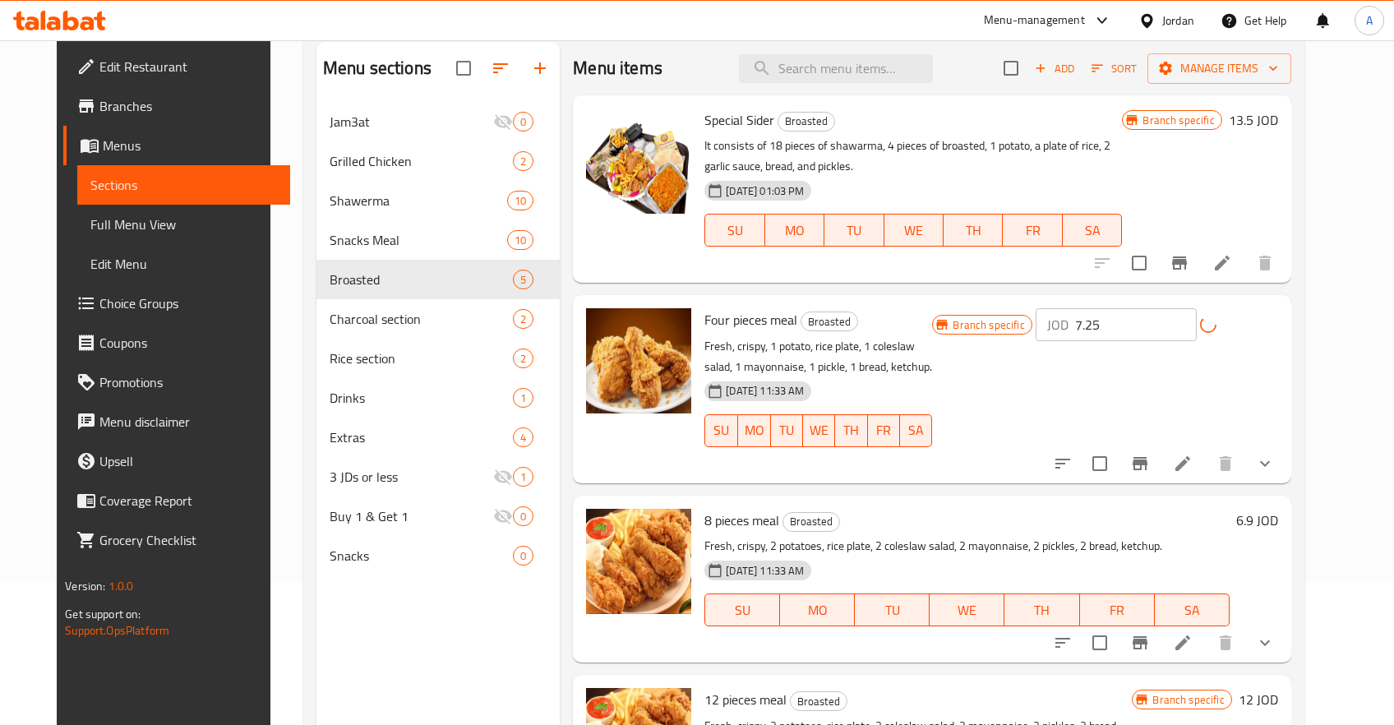
click at [932, 327] on h6 "Four pieces meal Broasted" at bounding box center [818, 319] width 228 height 23
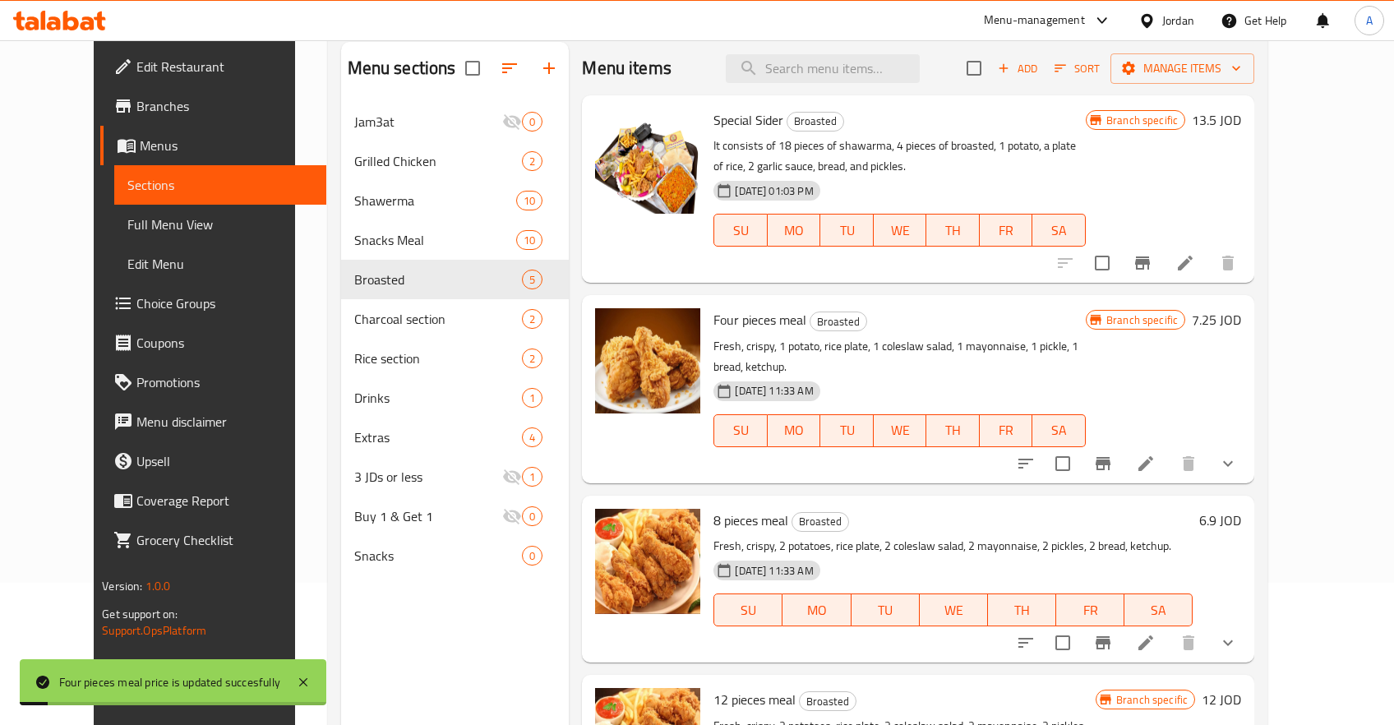
click at [1241, 319] on h6 "7.25 JOD" at bounding box center [1216, 319] width 49 height 23
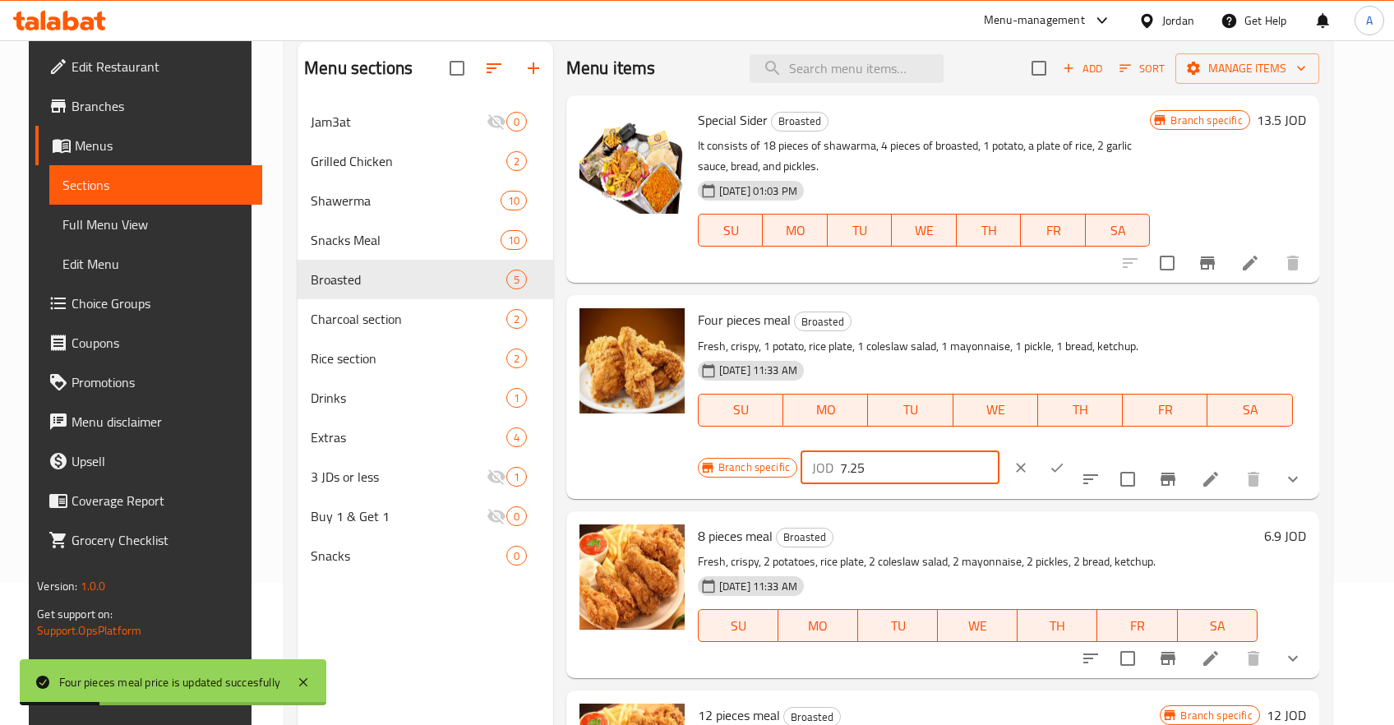
drag, startPoint x: 1146, startPoint y: 329, endPoint x: 960, endPoint y: 332, distance: 185.8
click at [962, 451] on input "7.25" at bounding box center [919, 467] width 159 height 33
type input "3.75"
click at [1065, 459] on icon "ok" at bounding box center [1057, 467] width 16 height 16
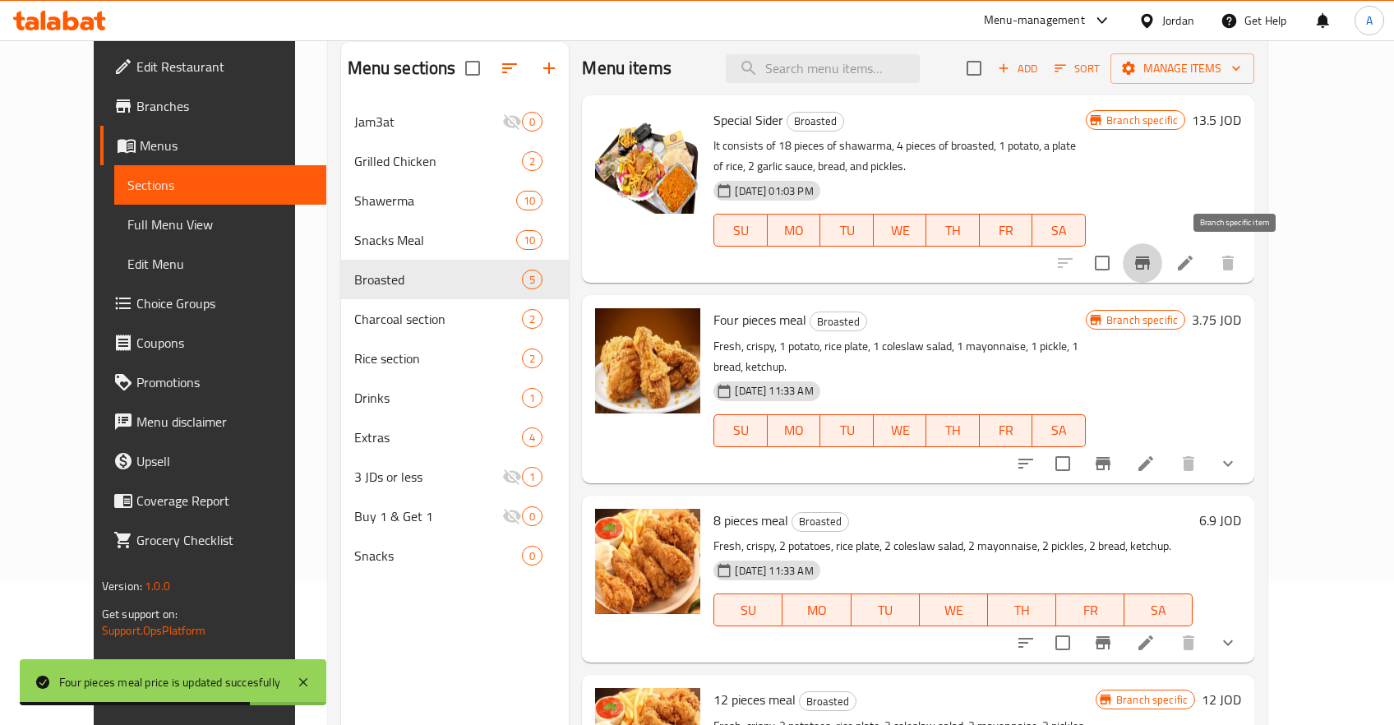
click at [1152, 270] on icon "Branch-specific-item" at bounding box center [1143, 263] width 20 height 20
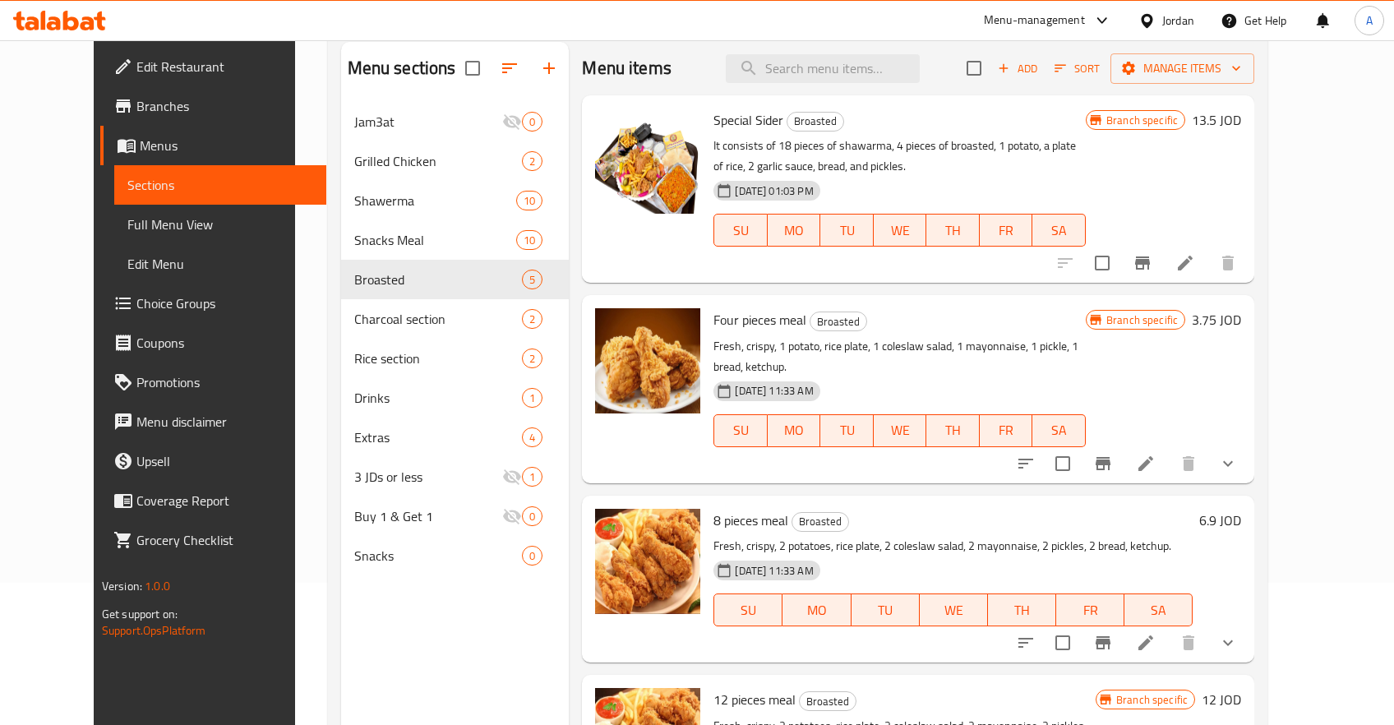
click at [1241, 127] on h6 "13.5 JOD" at bounding box center [1216, 119] width 49 height 23
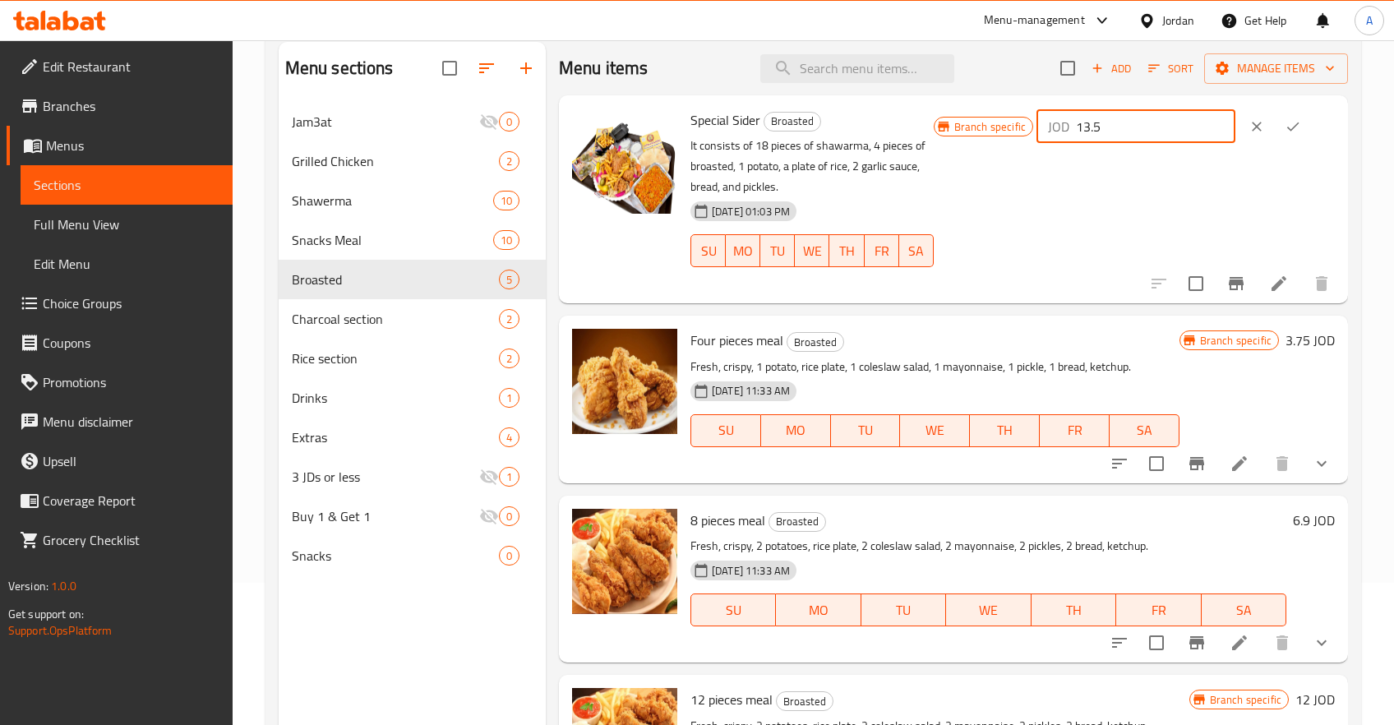
drag, startPoint x: 1184, startPoint y: 127, endPoint x: 1019, endPoint y: 136, distance: 165.5
click at [1076, 136] on input "13.5" at bounding box center [1155, 126] width 159 height 33
type input "6.75"
click at [1291, 120] on icon "ok" at bounding box center [1293, 126] width 16 height 16
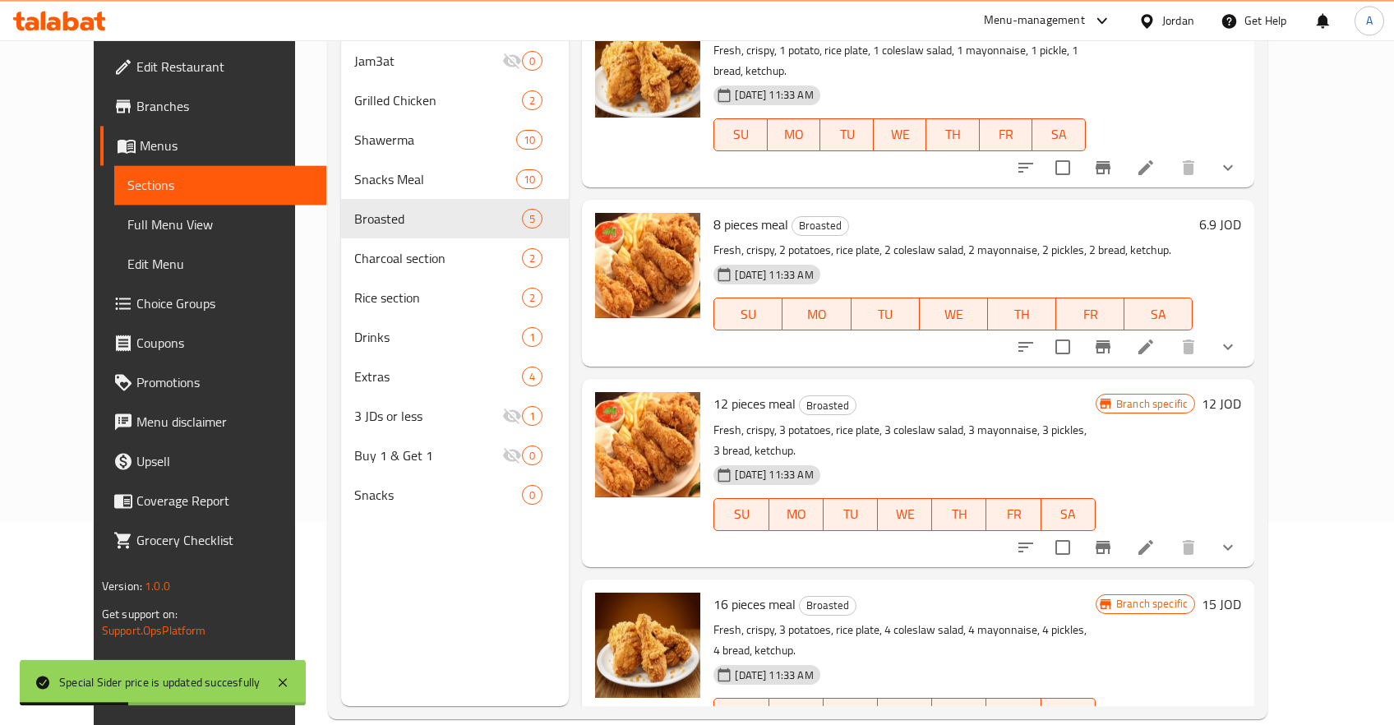
scroll to position [229, 0]
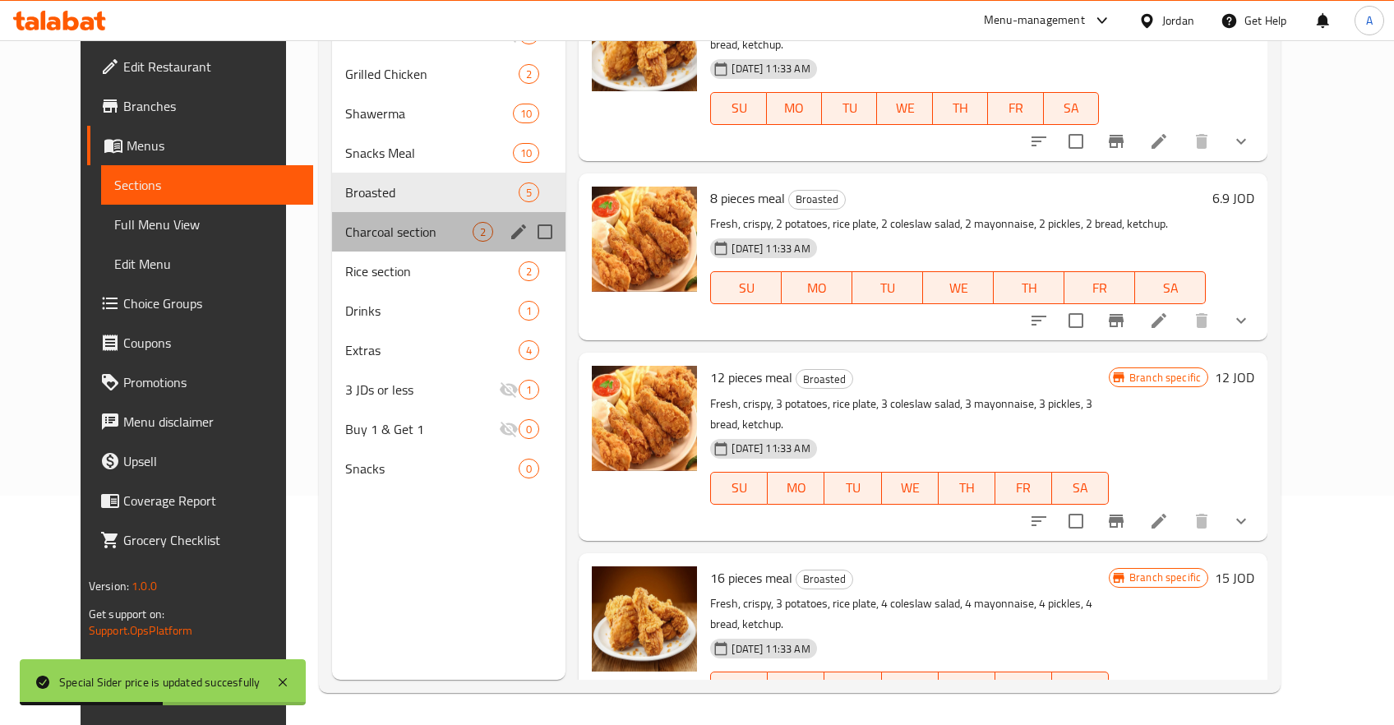
click at [362, 250] on div "Charcoal section 2" at bounding box center [449, 231] width 234 height 39
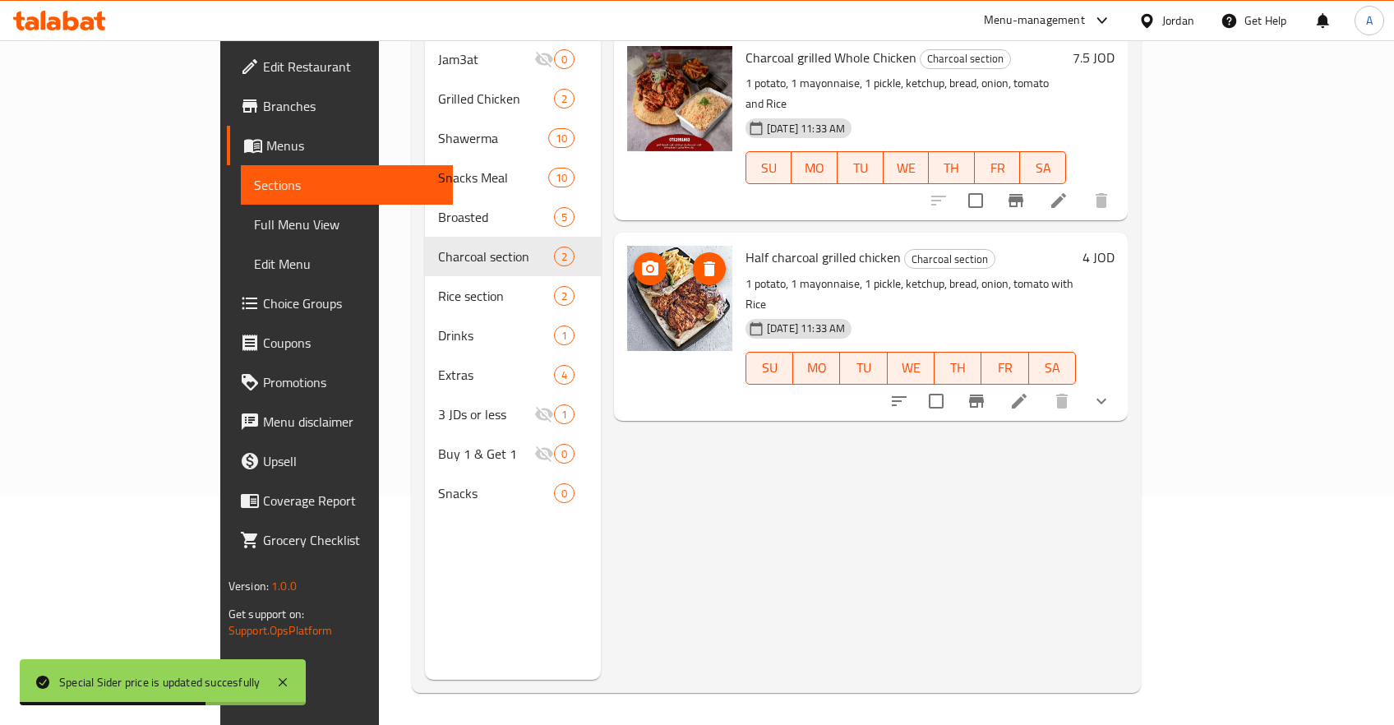
scroll to position [55, 0]
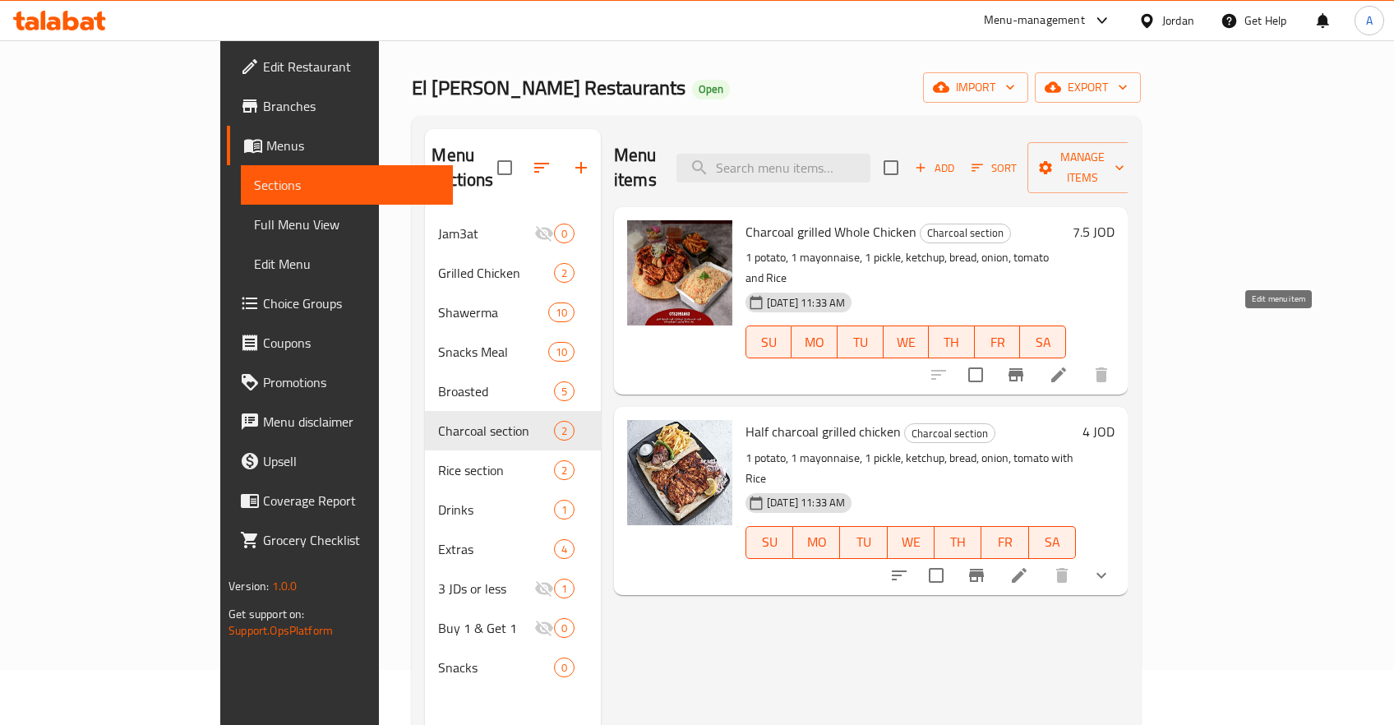
click at [1069, 365] on icon at bounding box center [1059, 375] width 20 height 20
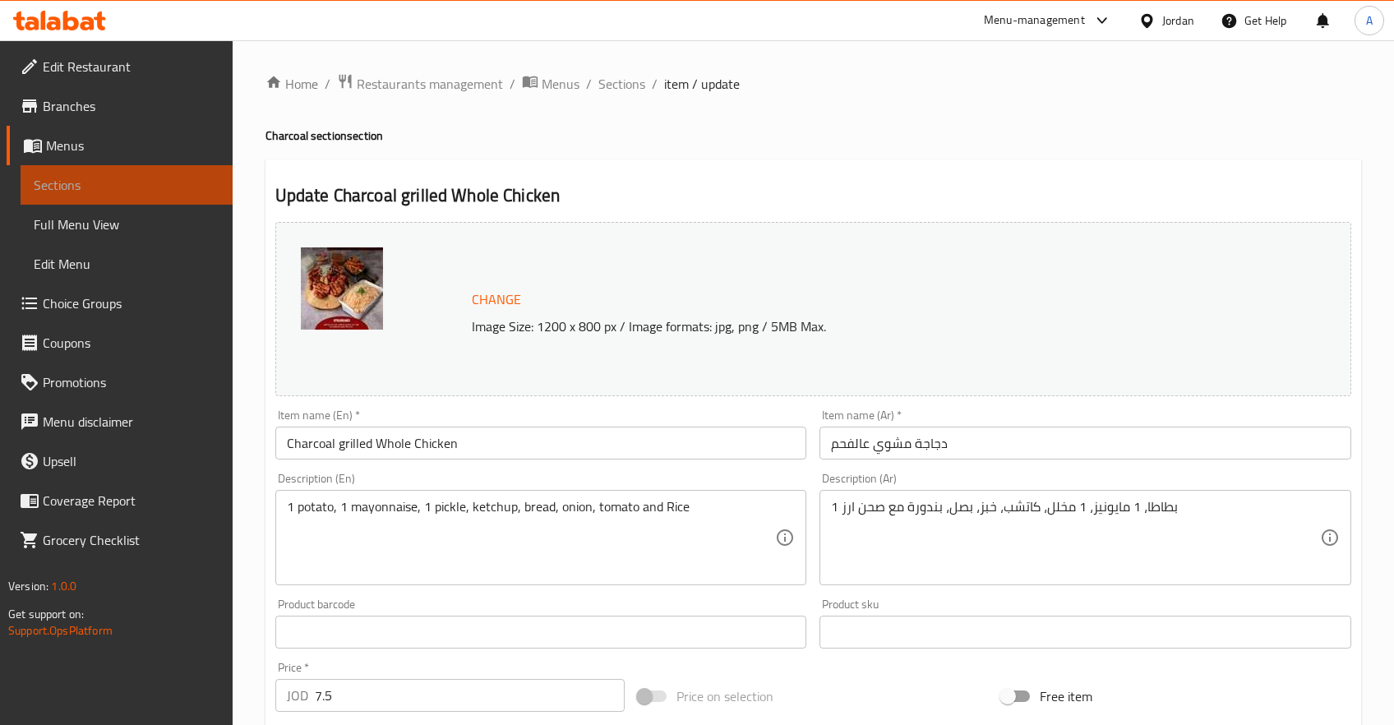
click at [116, 190] on span "Sections" at bounding box center [127, 185] width 186 height 20
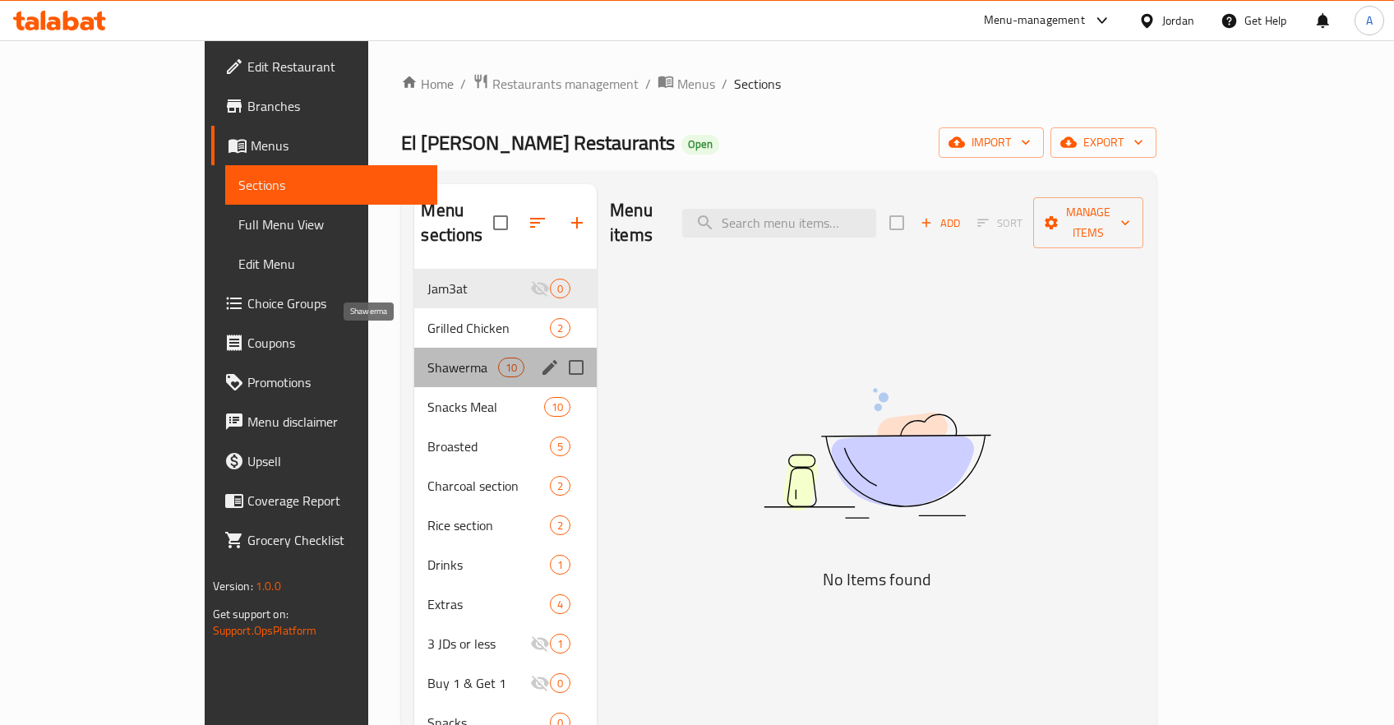
click at [427, 358] on span "Shawerma" at bounding box center [462, 368] width 70 height 20
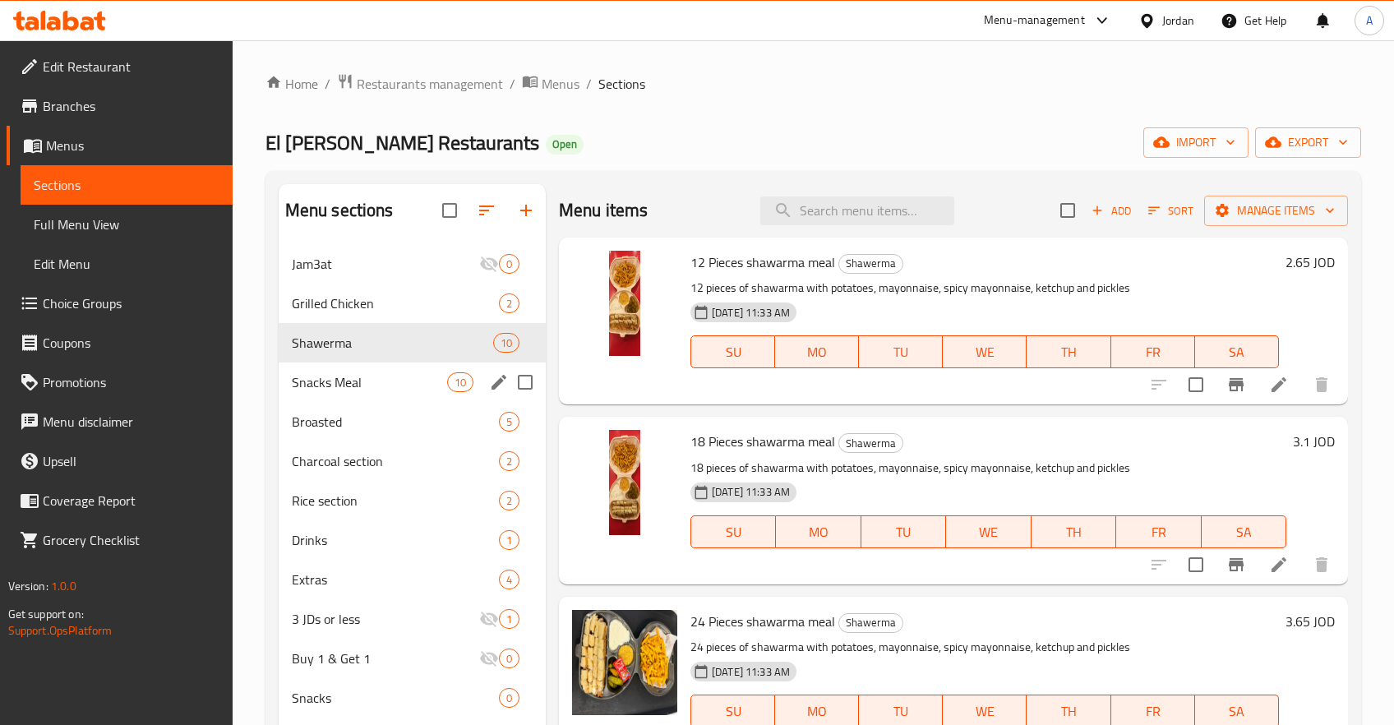
drag, startPoint x: 346, startPoint y: 389, endPoint x: 346, endPoint y: 406, distance: 17.3
click at [346, 390] on span "Snacks Meal" at bounding box center [369, 382] width 155 height 20
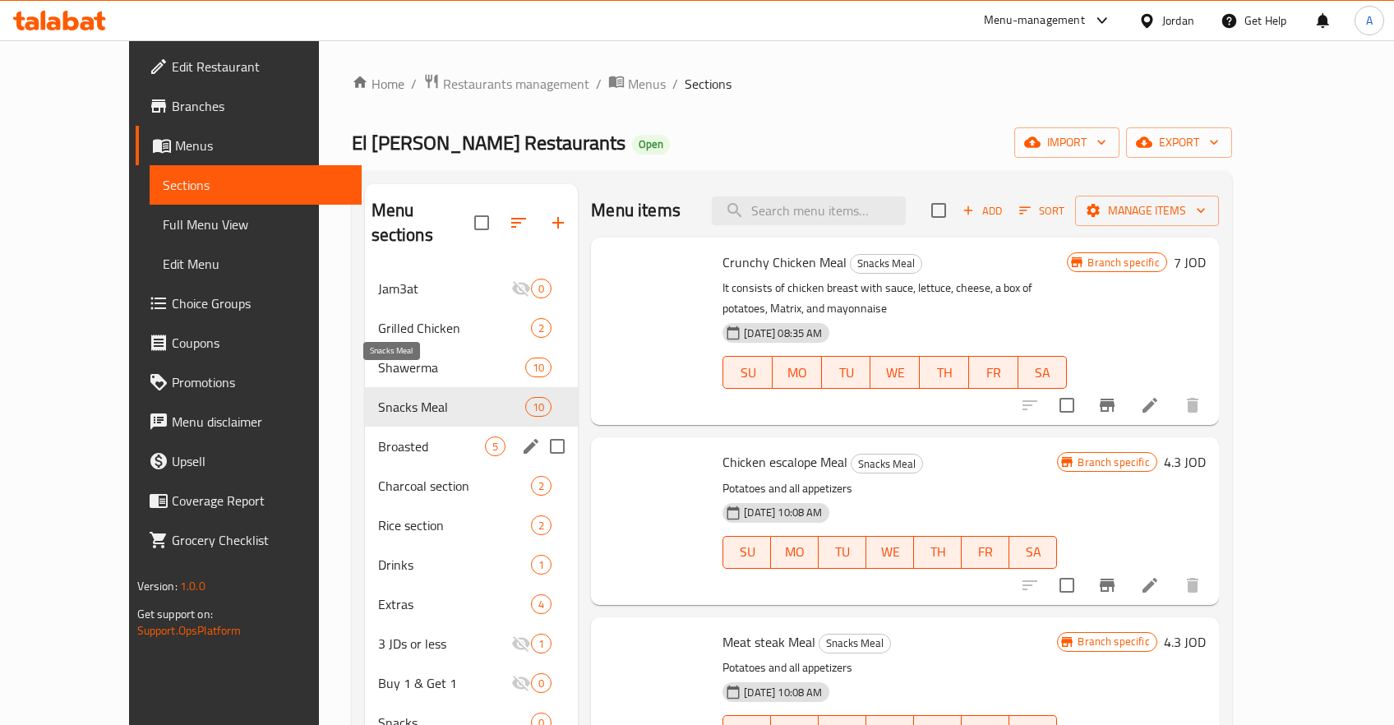
click at [365, 427] on div "Broasted 5" at bounding box center [472, 446] width 214 height 39
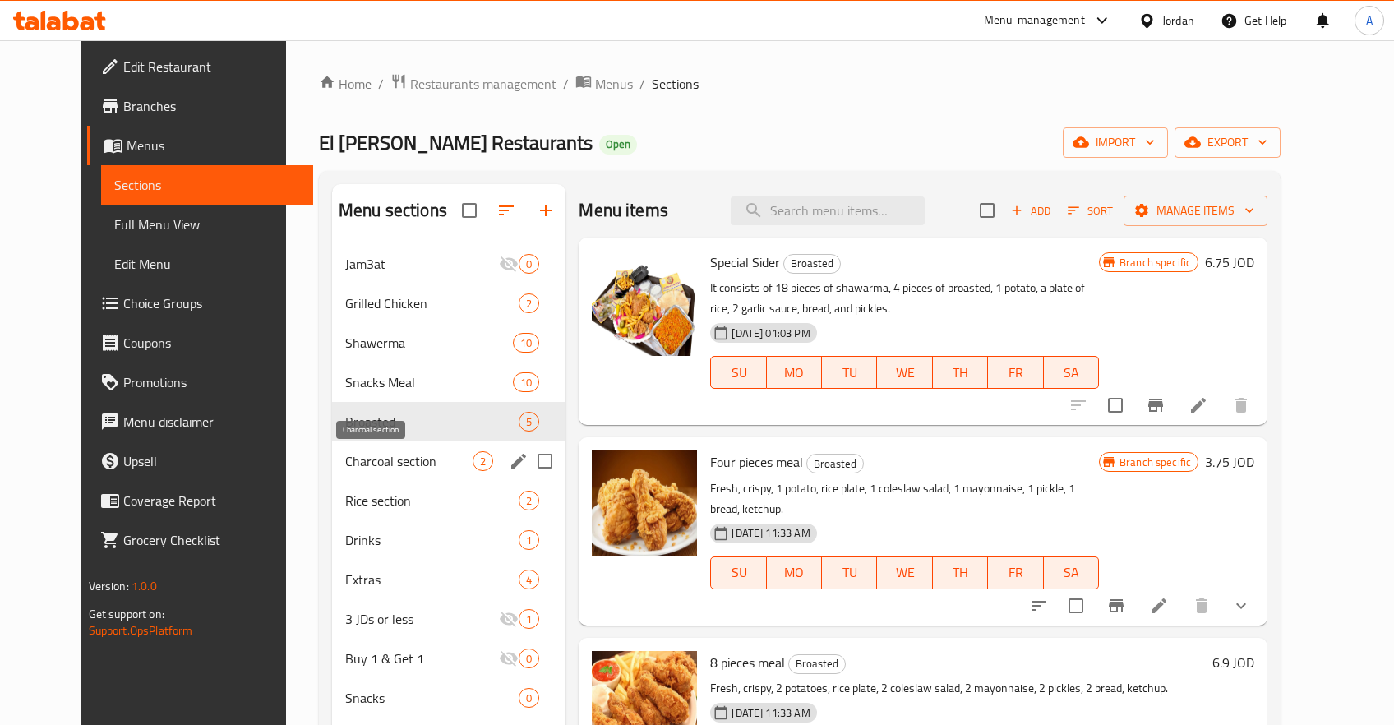
click at [345, 470] on span "Charcoal section" at bounding box center [408, 461] width 127 height 20
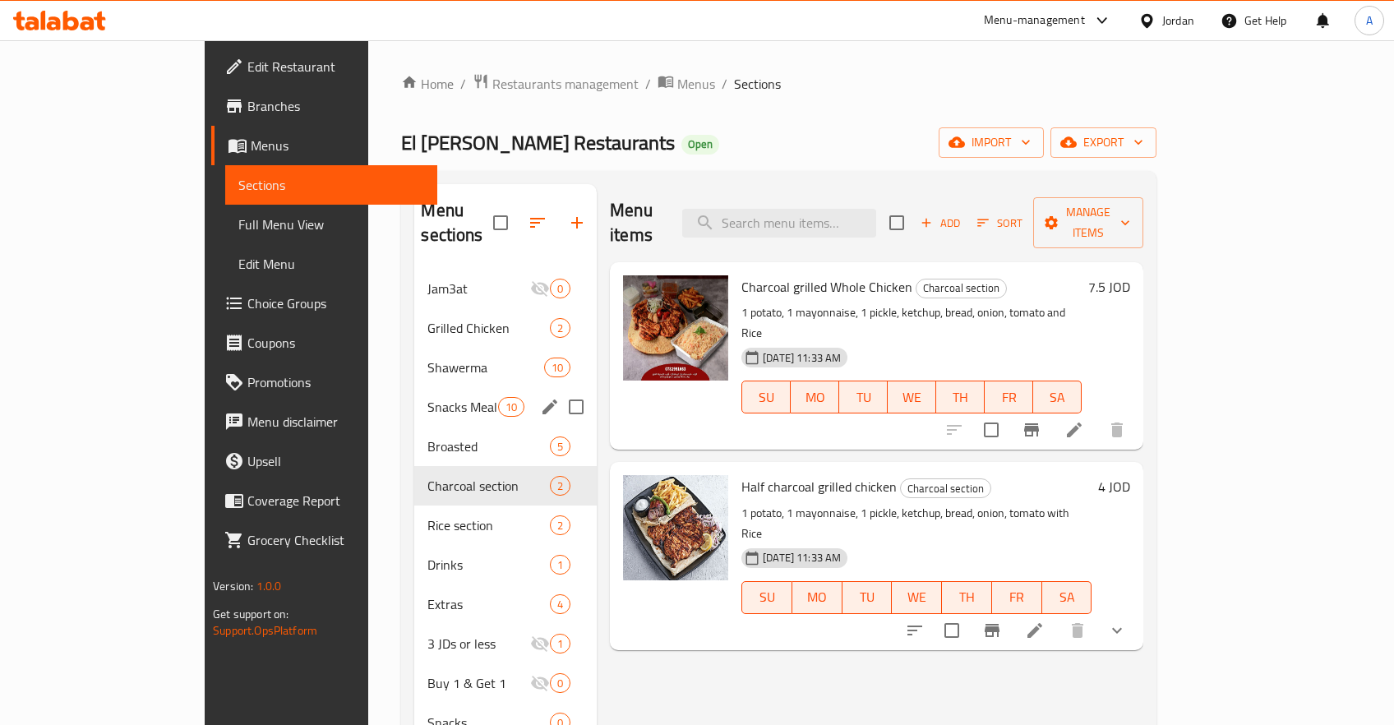
scroll to position [87, 0]
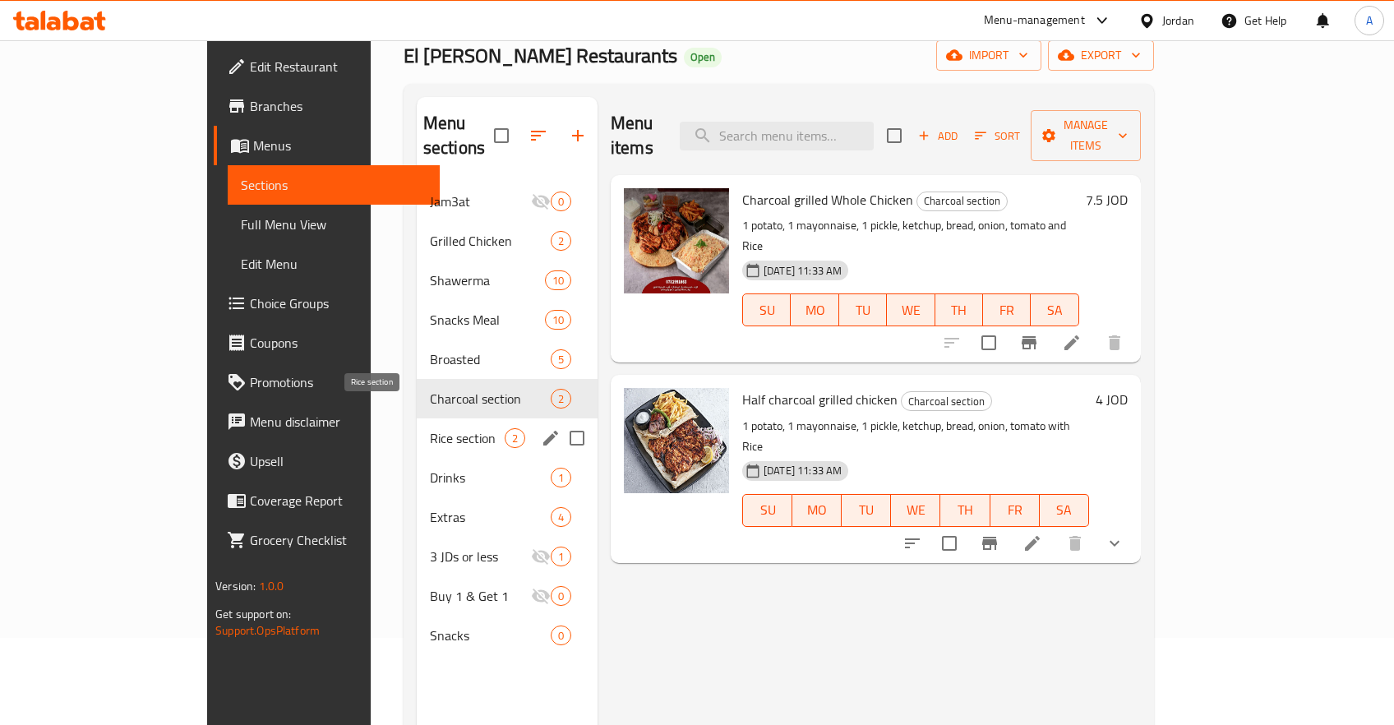
click at [430, 428] on span "Rice section" at bounding box center [467, 438] width 75 height 20
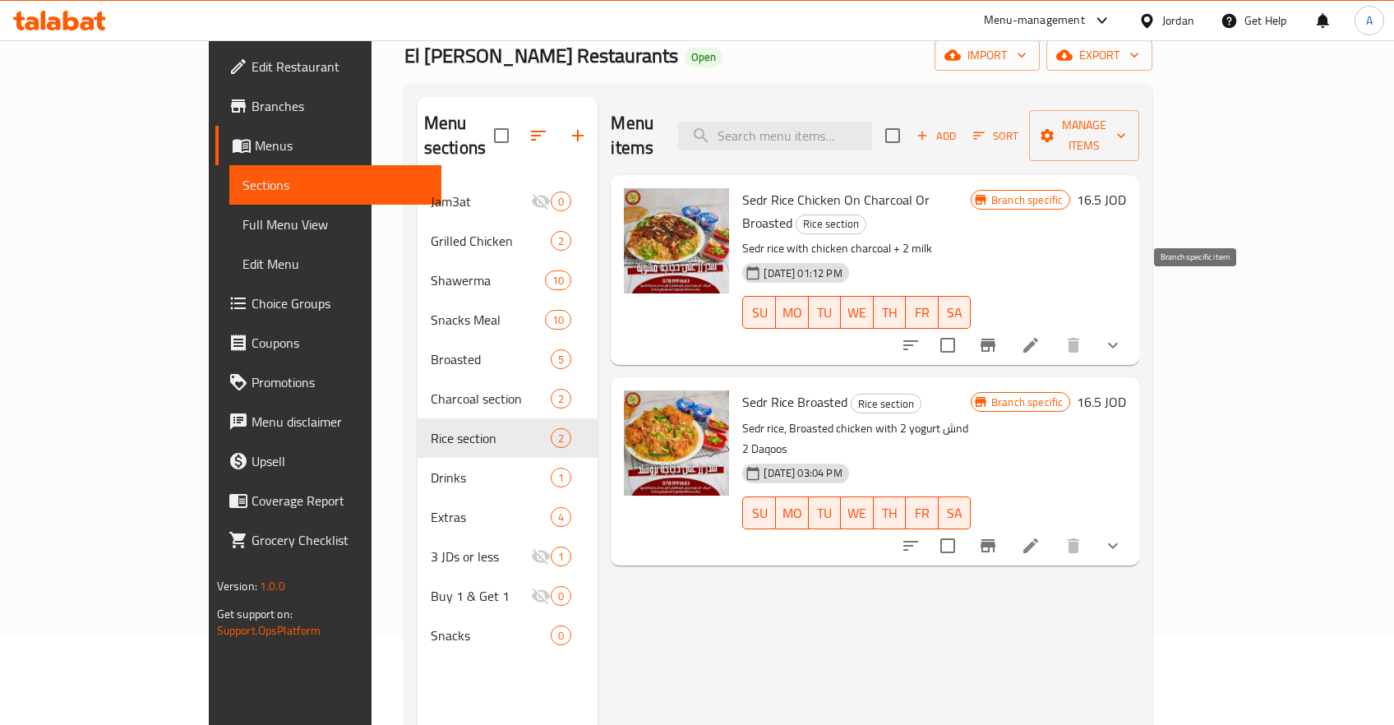
click at [1008, 325] on button "Branch-specific-item" at bounding box center [987, 344] width 39 height 39
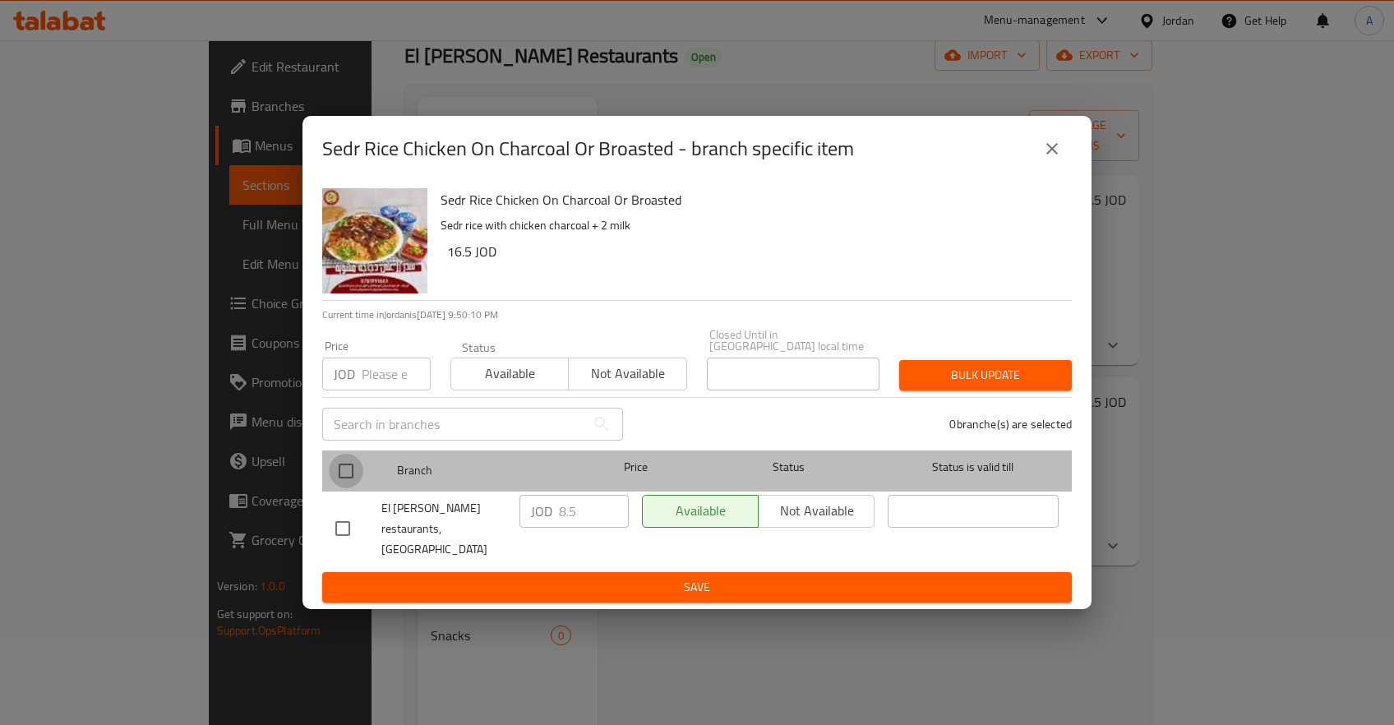
click at [344, 472] on input "checkbox" at bounding box center [346, 471] width 35 height 35
checkbox input "true"
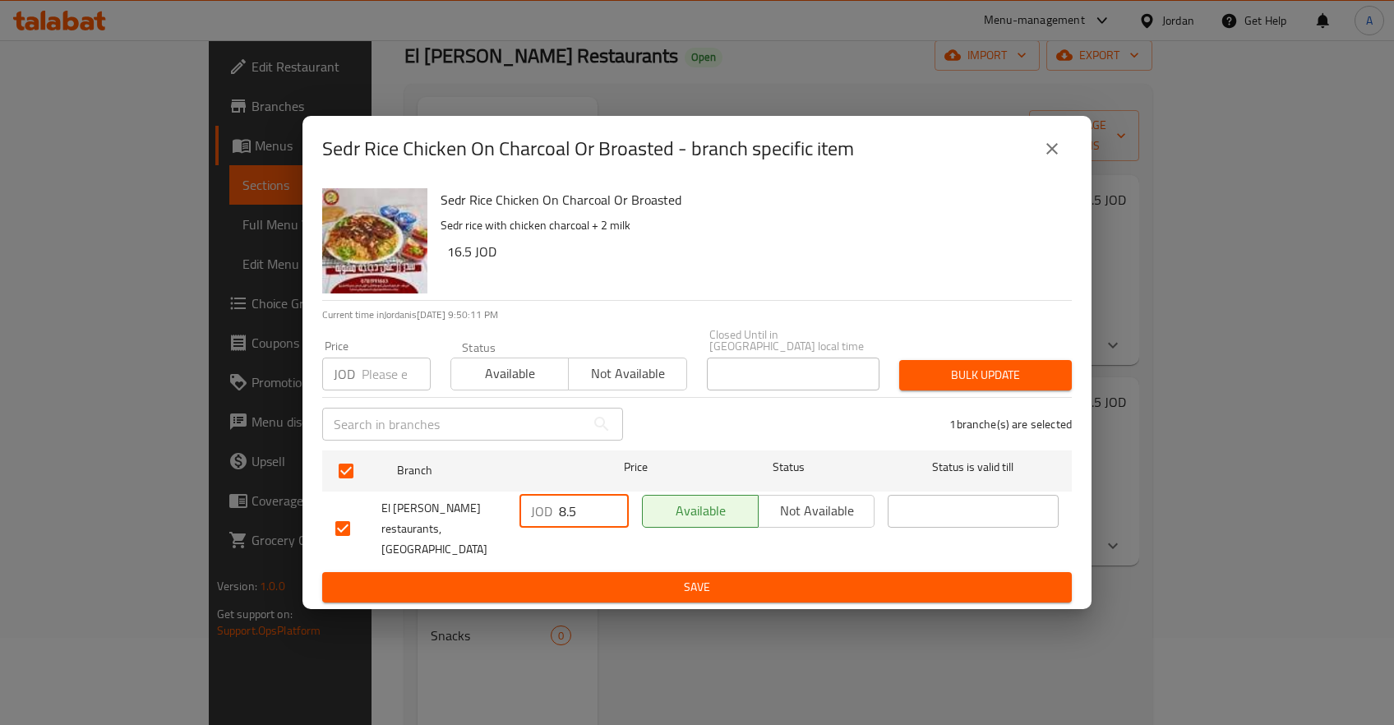
click at [570, 517] on input "8.5" at bounding box center [594, 511] width 70 height 33
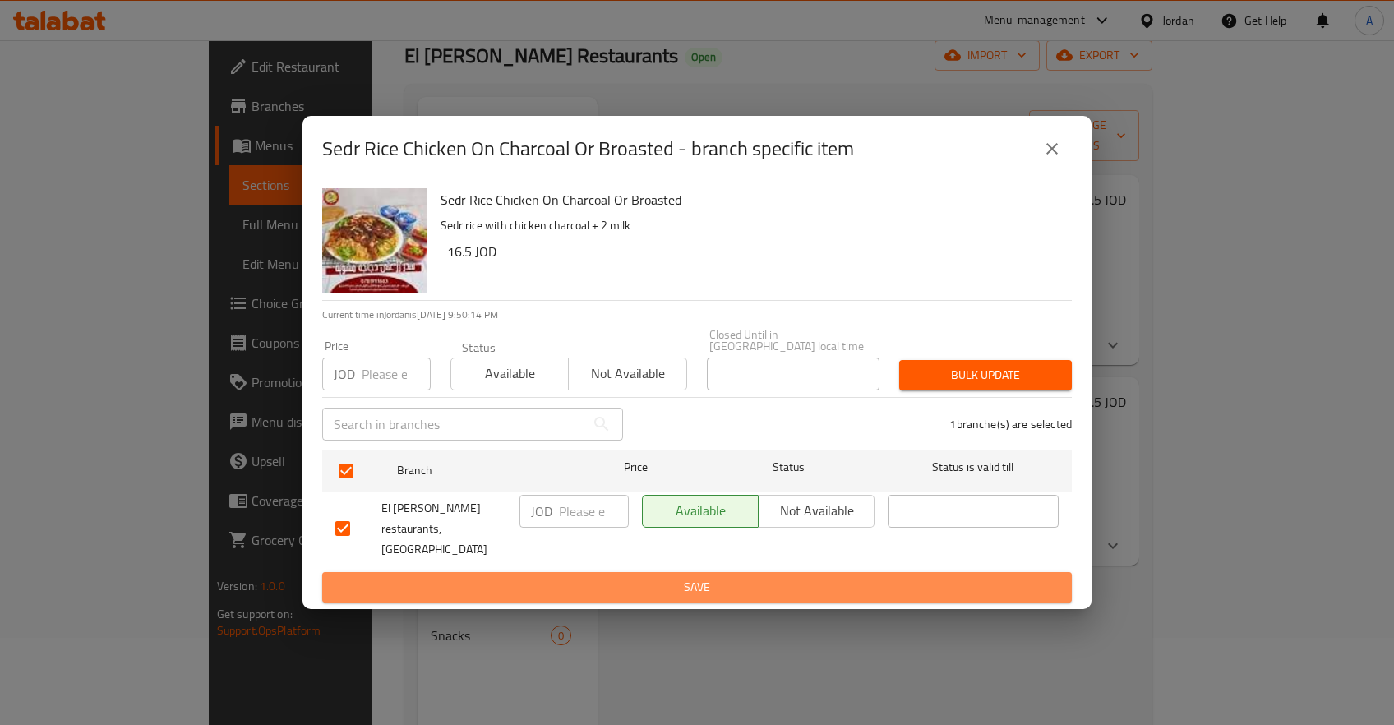
click at [747, 579] on span "Save" at bounding box center [696, 587] width 723 height 21
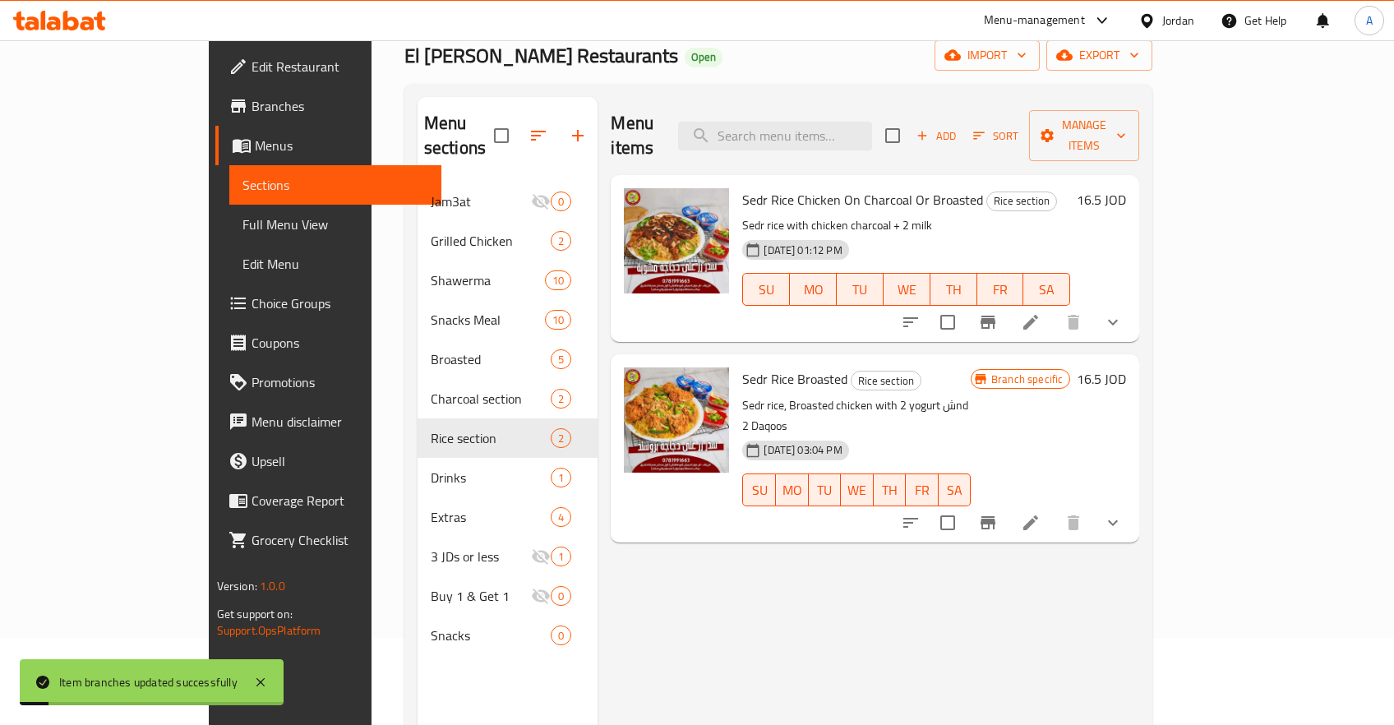
click at [1126, 188] on h6 "16.5 JOD" at bounding box center [1101, 199] width 49 height 23
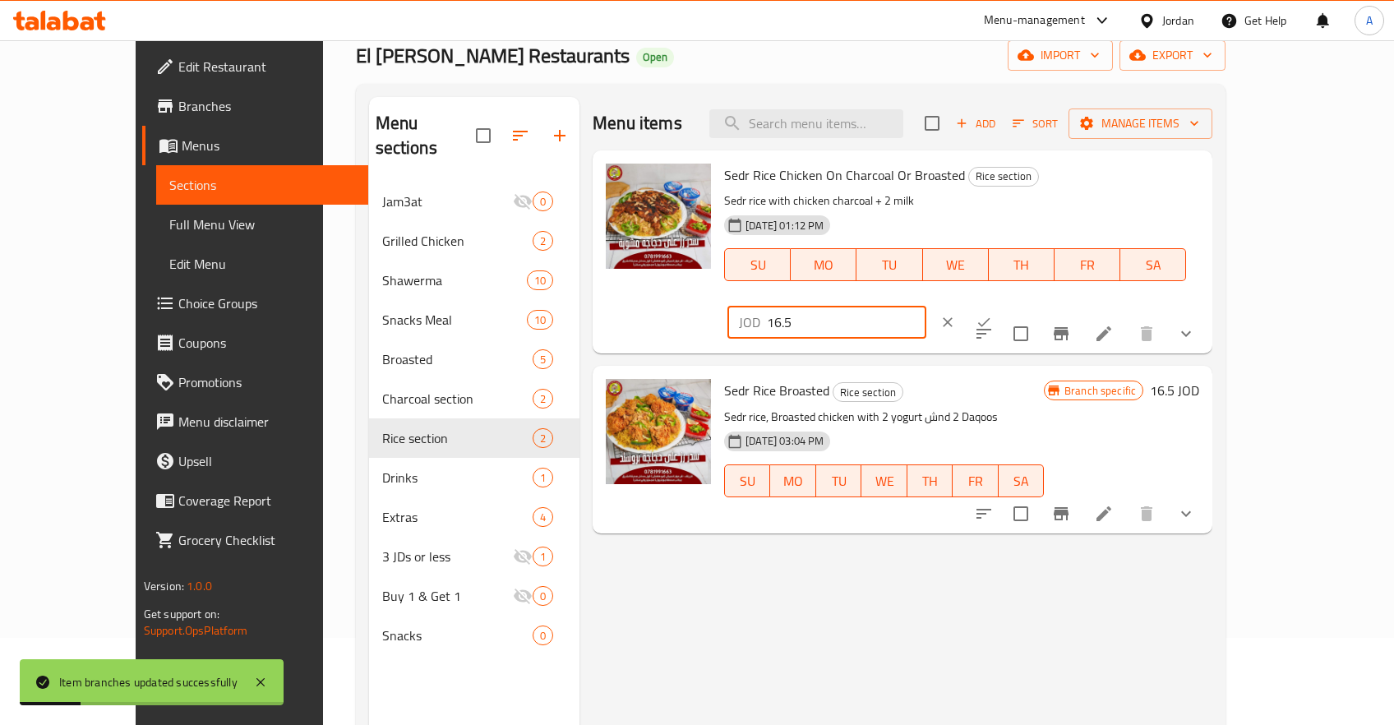
click at [926, 306] on input "16.5" at bounding box center [846, 322] width 159 height 33
type input "9.65"
click at [992, 314] on icon "ok" at bounding box center [984, 322] width 16 height 16
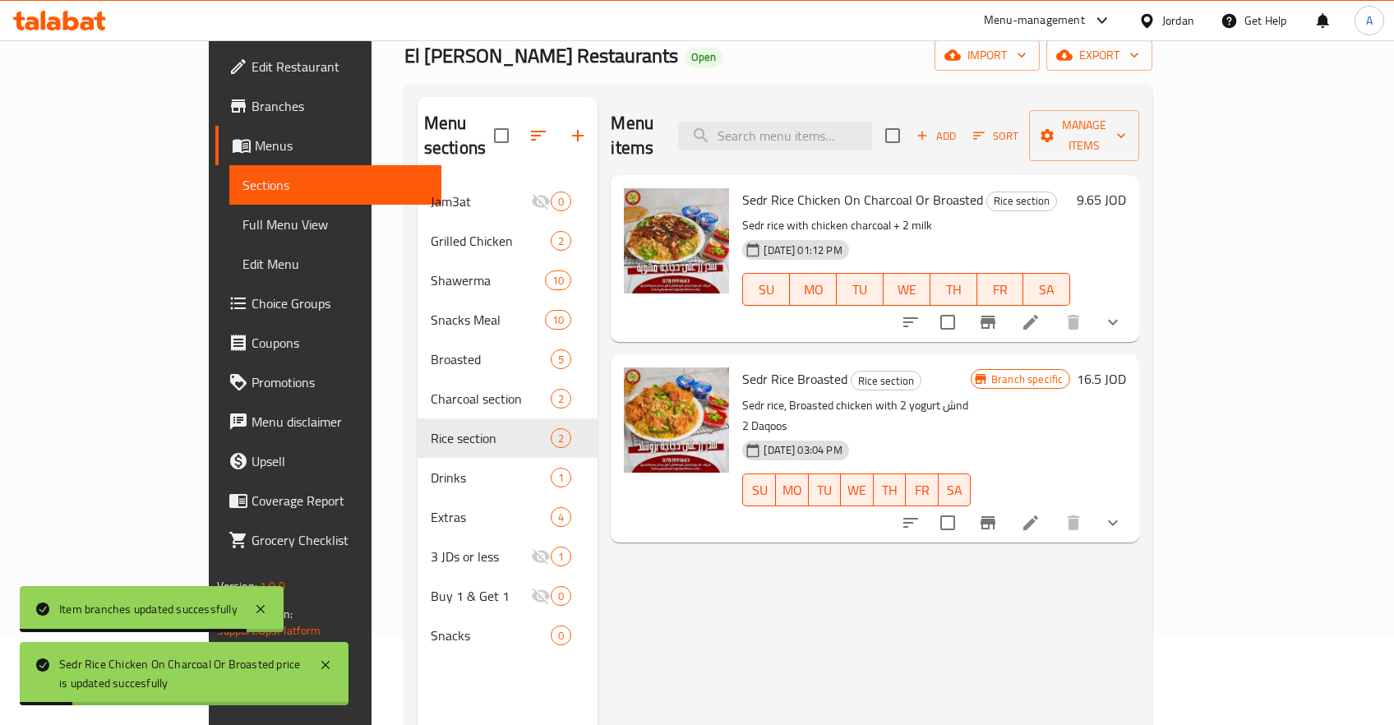
click at [998, 513] on icon "Branch-specific-item" at bounding box center [988, 523] width 20 height 20
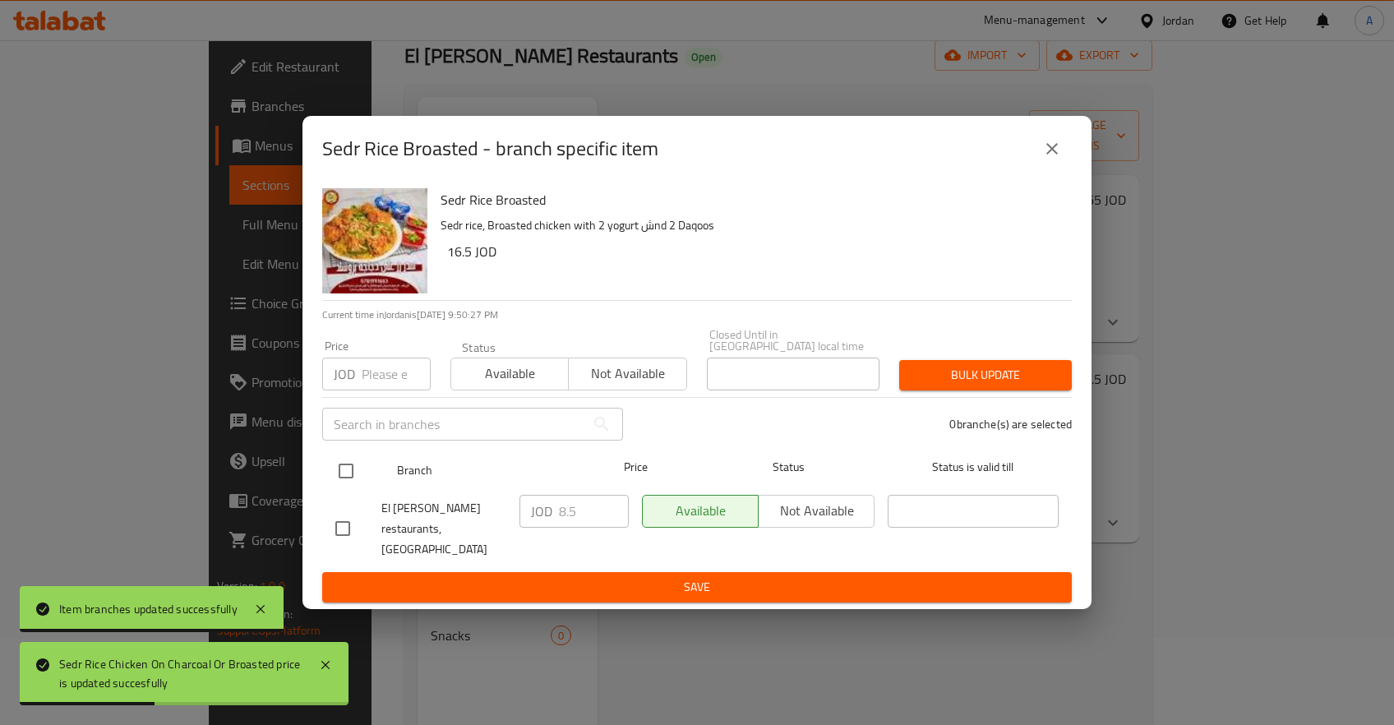
click at [363, 482] on input "checkbox" at bounding box center [346, 471] width 35 height 35
checkbox input "true"
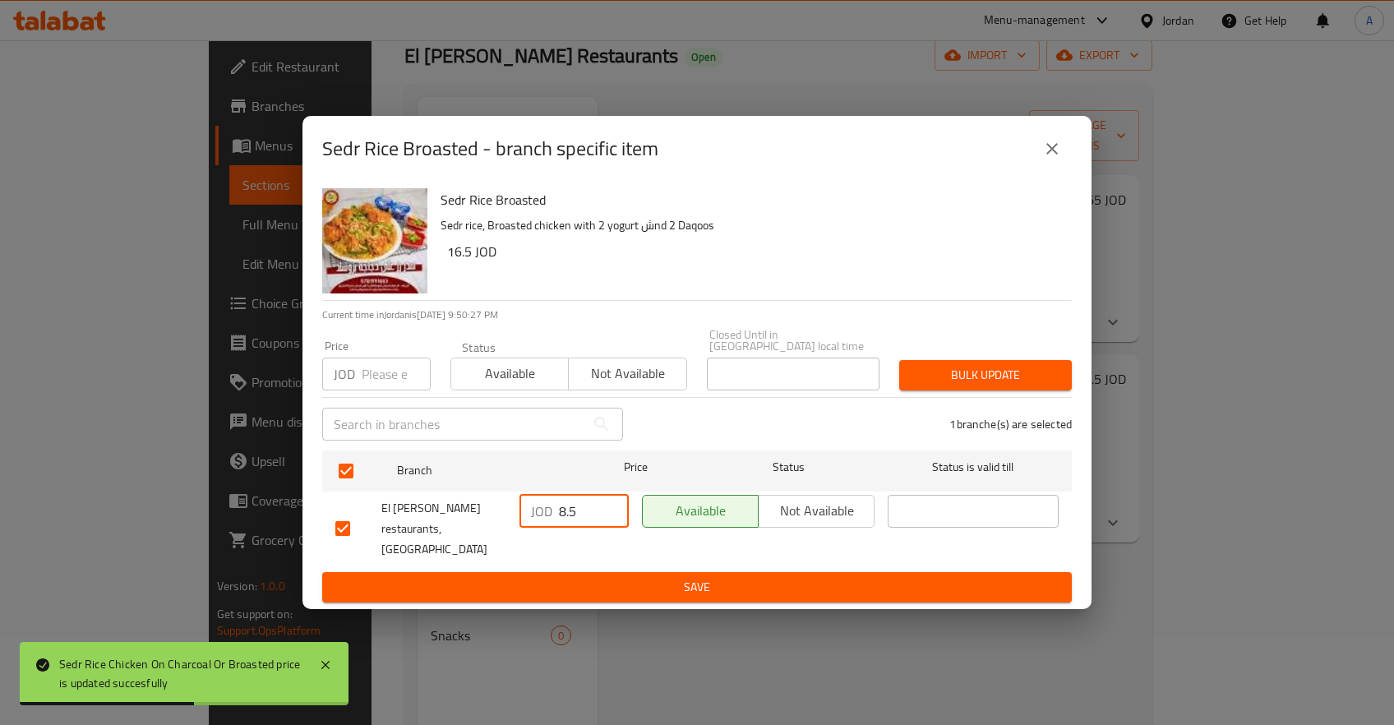
click at [570, 522] on input "8.5" at bounding box center [594, 511] width 70 height 33
type input "0"
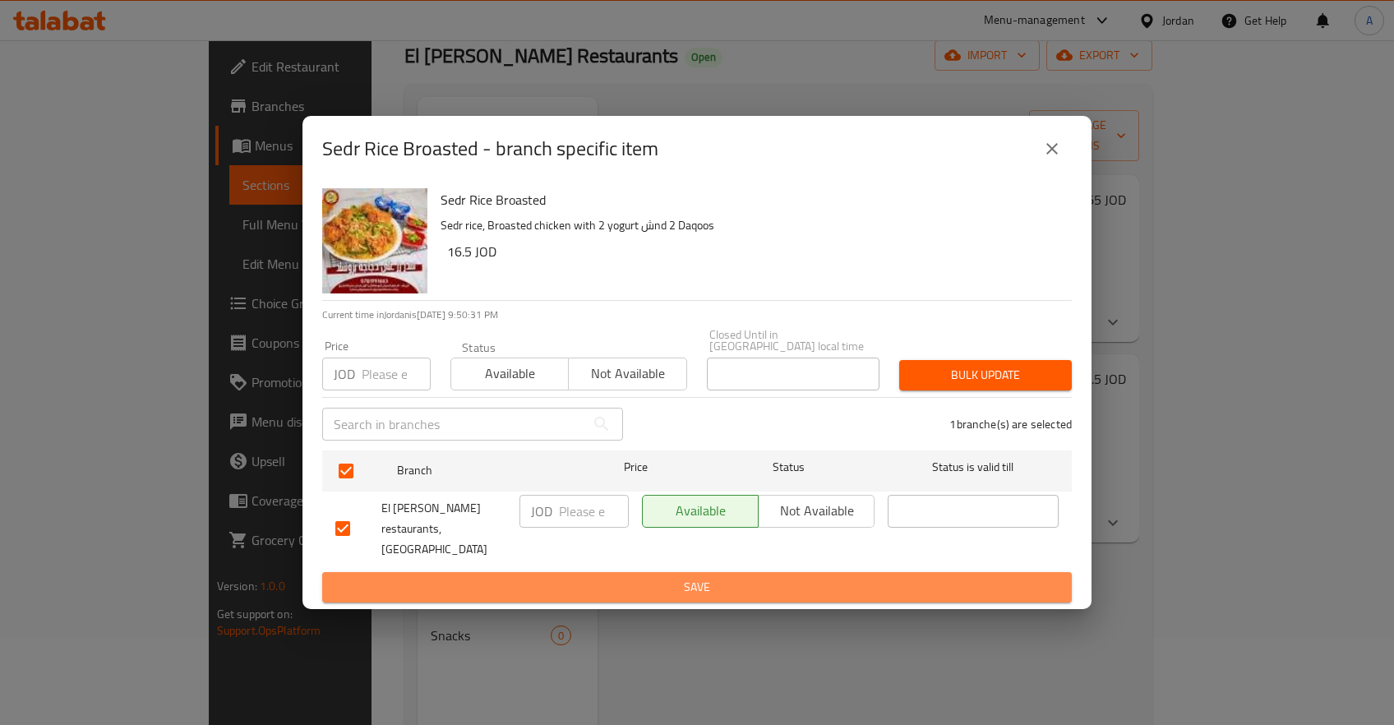
click at [672, 577] on span "Save" at bounding box center [696, 587] width 723 height 21
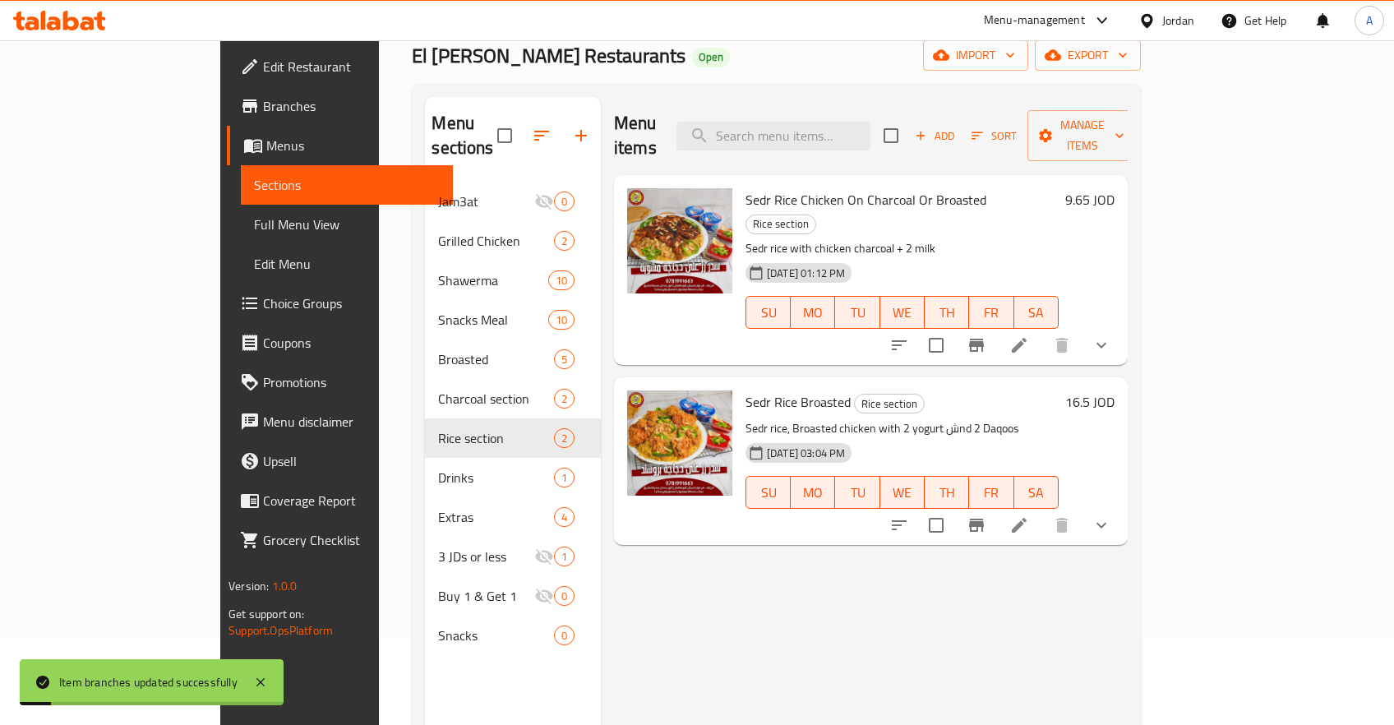
click at [1115, 390] on h6 "16.5 JOD" at bounding box center [1089, 401] width 49 height 23
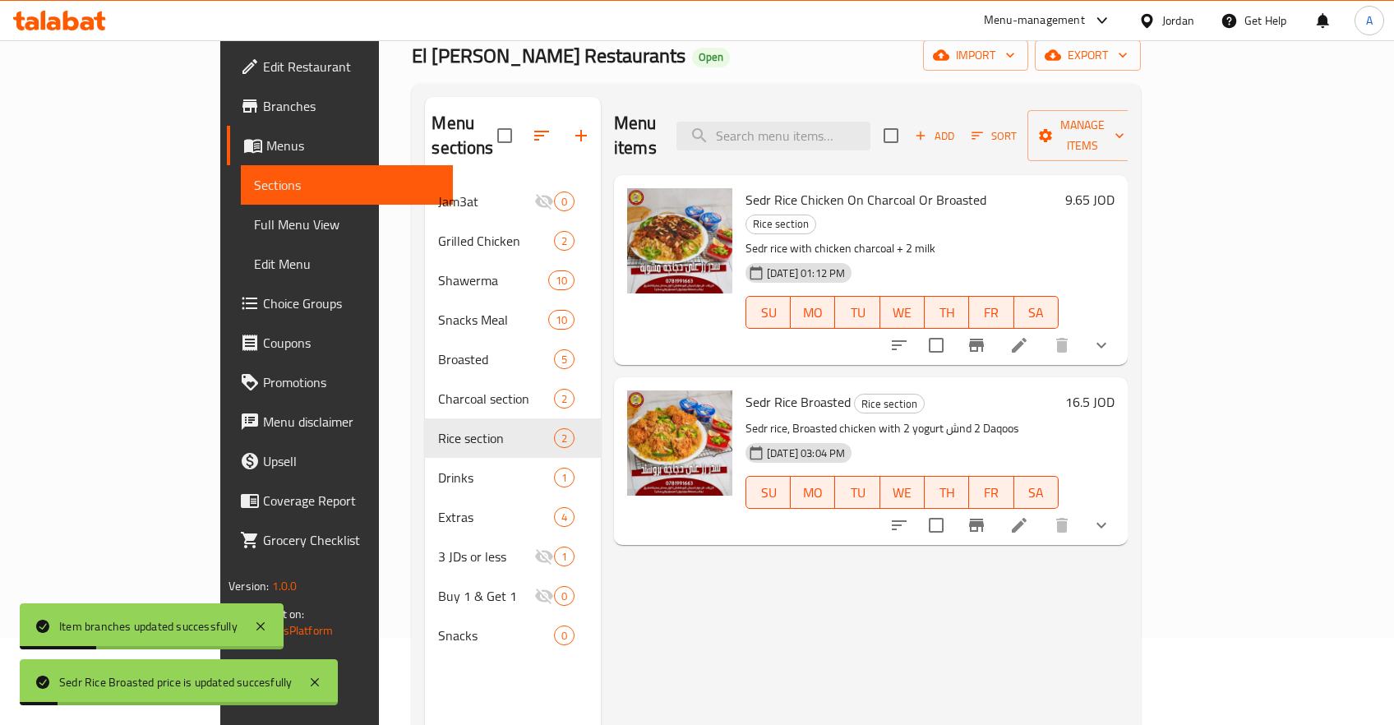
click at [1115, 390] on h6 "16.5 JOD" at bounding box center [1089, 401] width 49 height 23
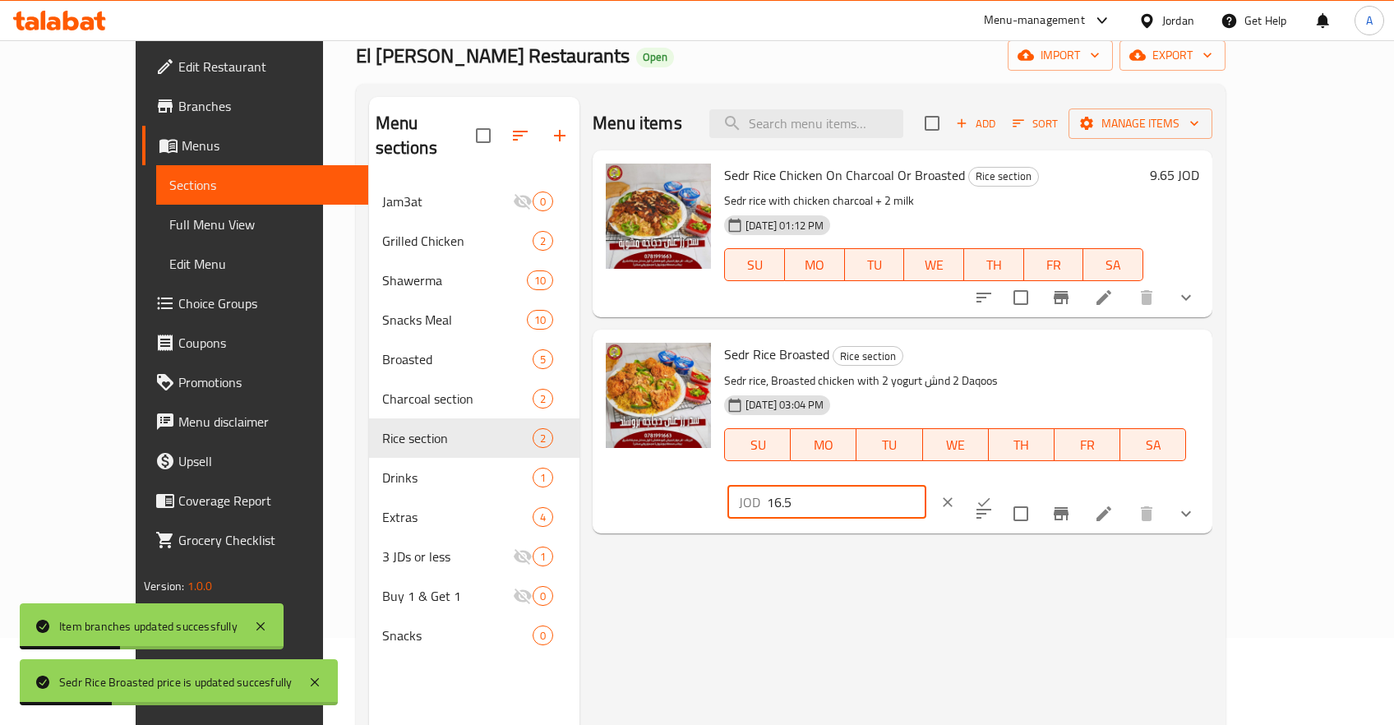
drag, startPoint x: 1179, startPoint y: 363, endPoint x: 1065, endPoint y: 370, distance: 113.6
click at [926, 486] on input "16.5" at bounding box center [846, 502] width 159 height 33
type input "9.65"
click at [992, 494] on icon "ok" at bounding box center [984, 502] width 16 height 16
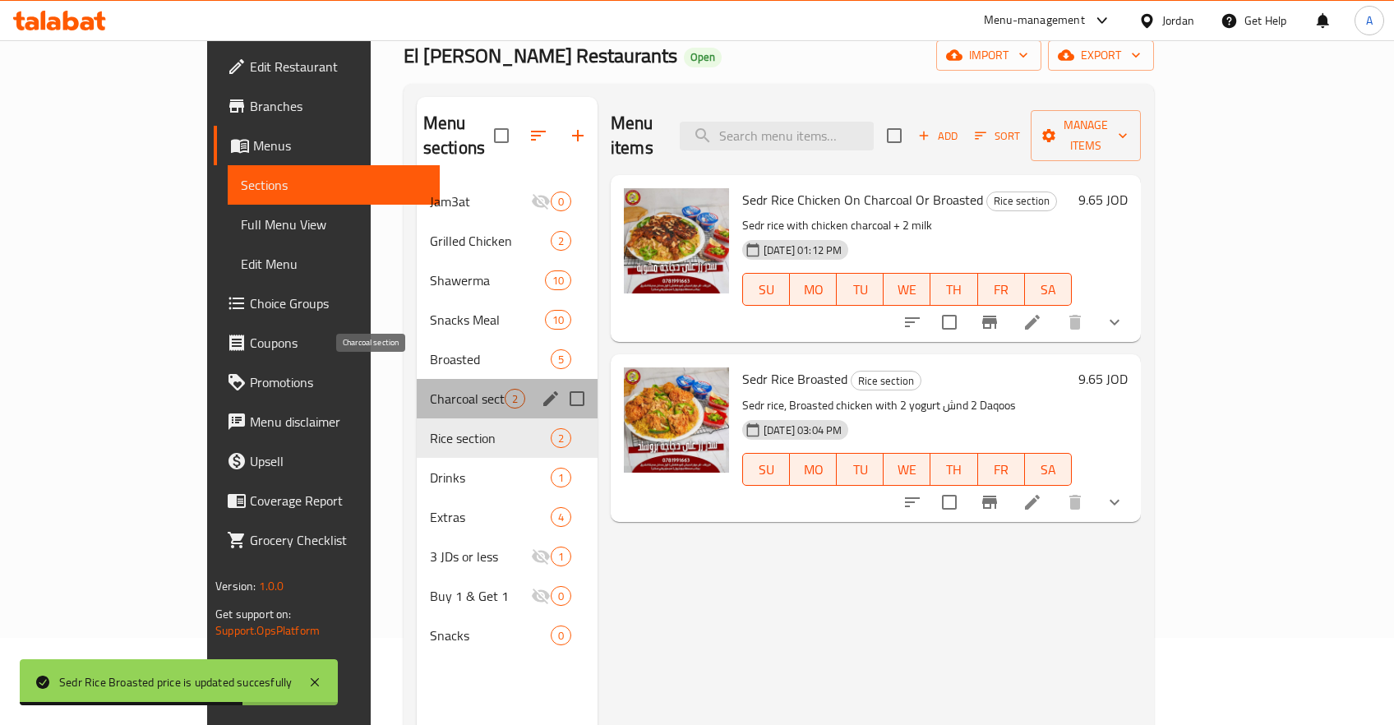
click at [430, 389] on span "Charcoal section" at bounding box center [467, 399] width 75 height 20
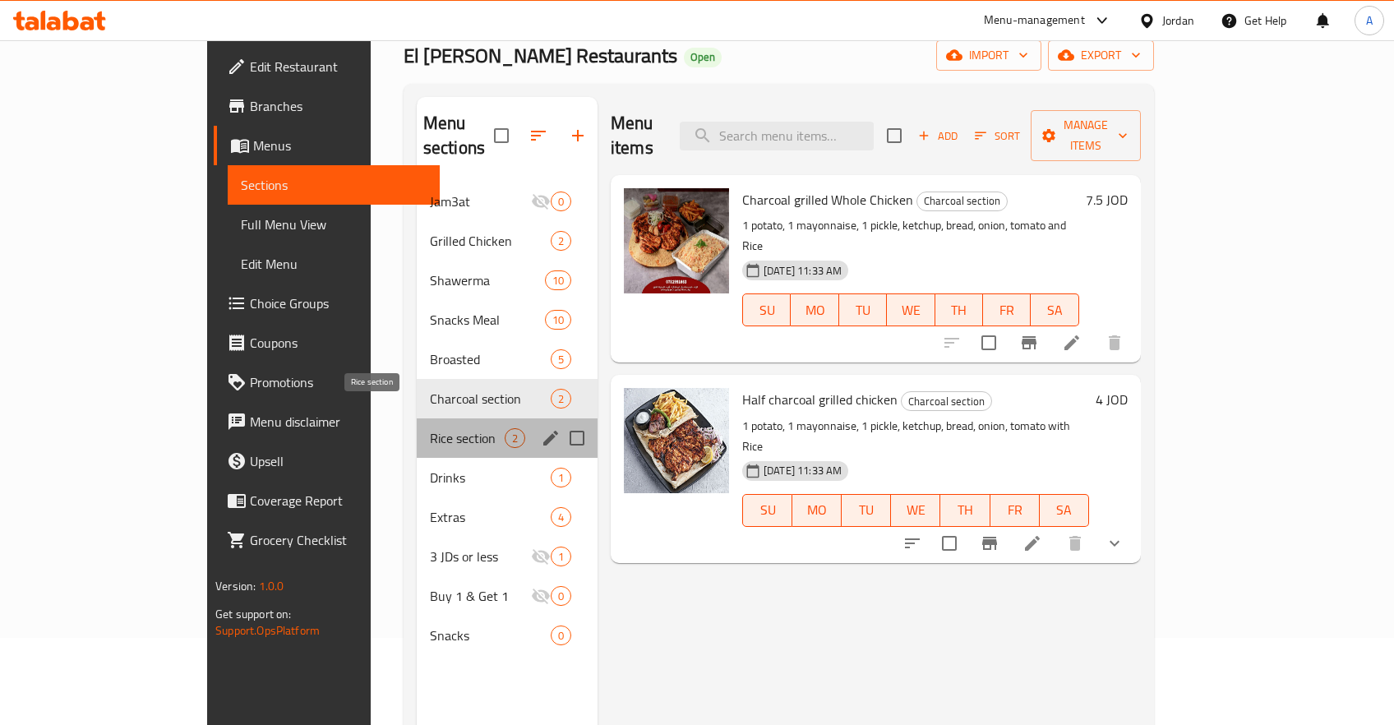
click at [430, 428] on span "Rice section" at bounding box center [467, 438] width 75 height 20
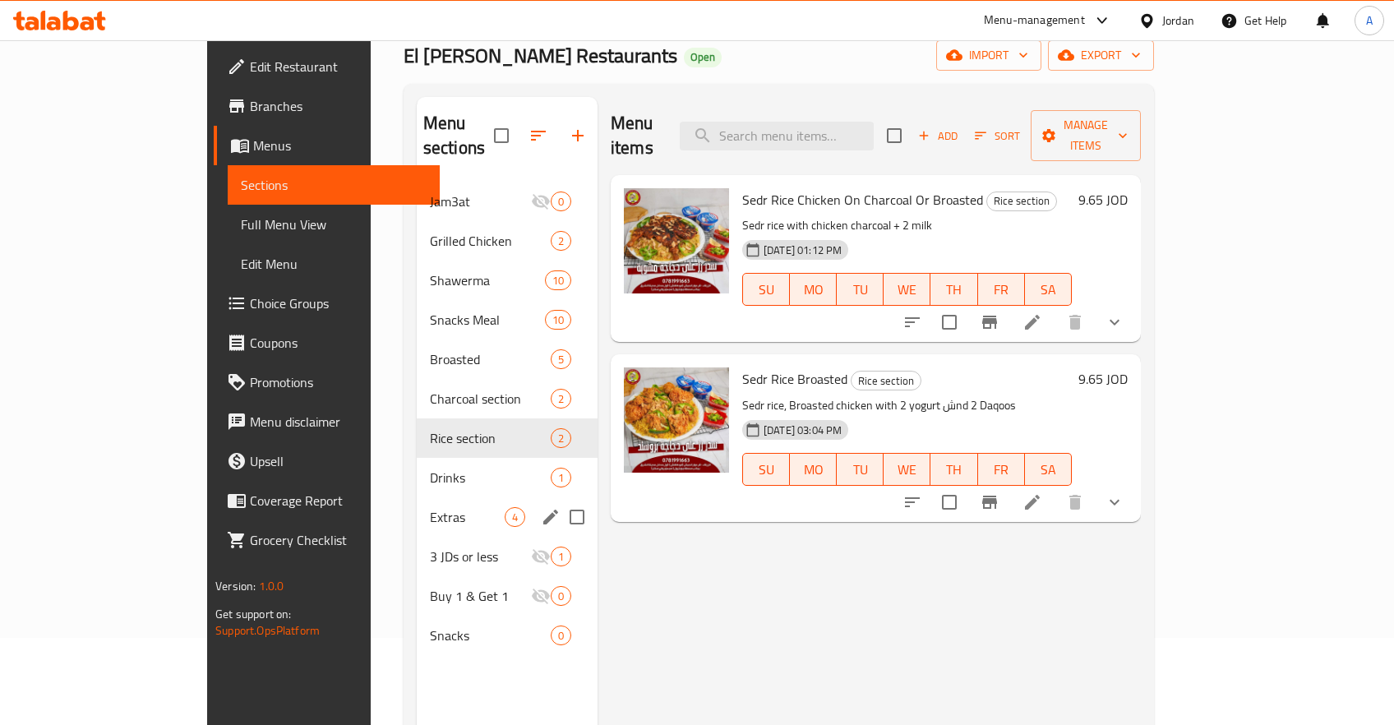
click at [417, 497] on div "Extras 4" at bounding box center [507, 516] width 181 height 39
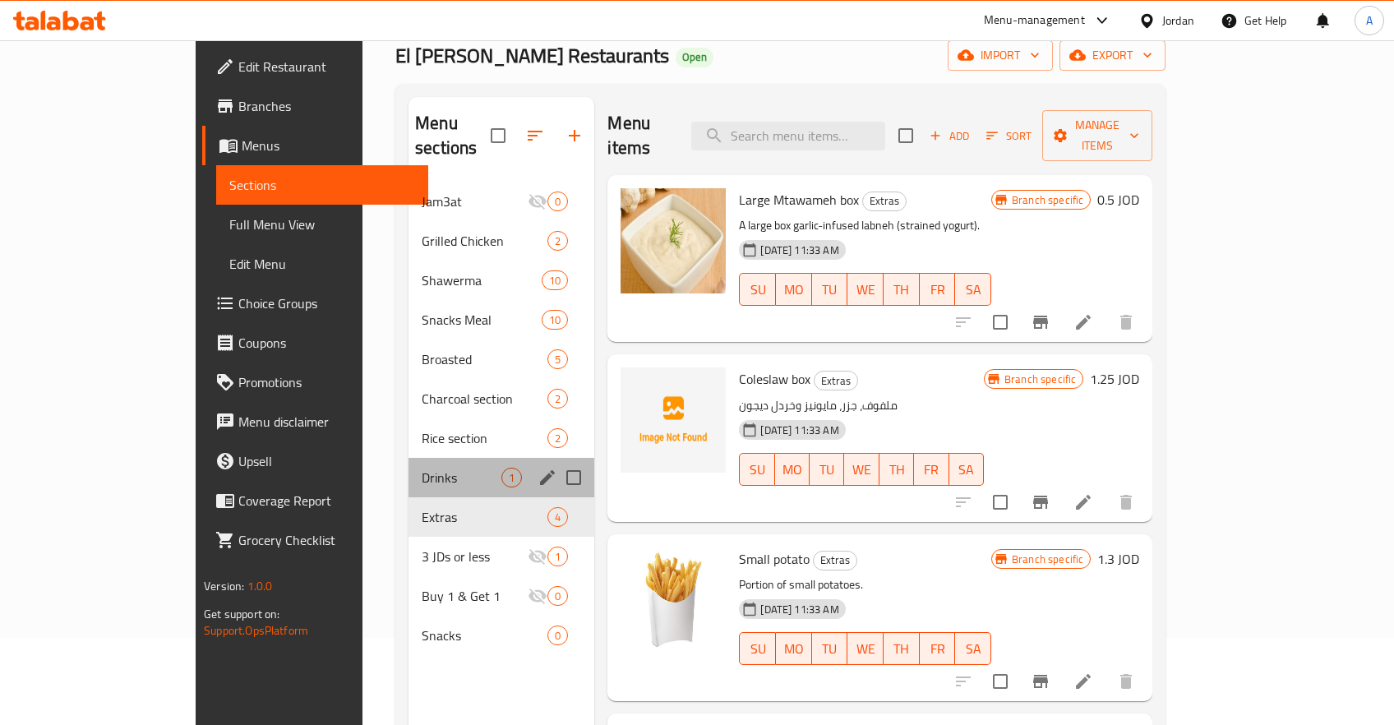
click at [409, 467] on div "Drinks 1" at bounding box center [502, 477] width 186 height 39
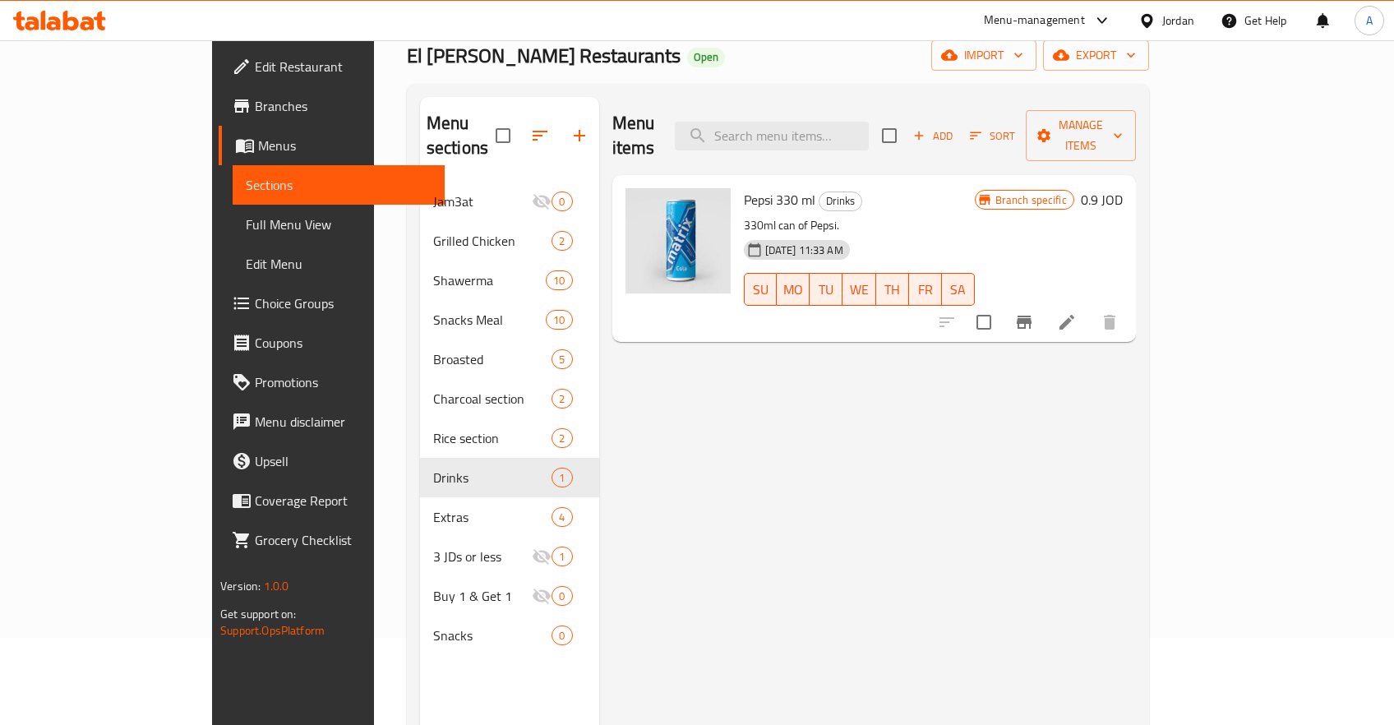
click at [1032, 316] on icon "Branch-specific-item" at bounding box center [1024, 322] width 15 height 13
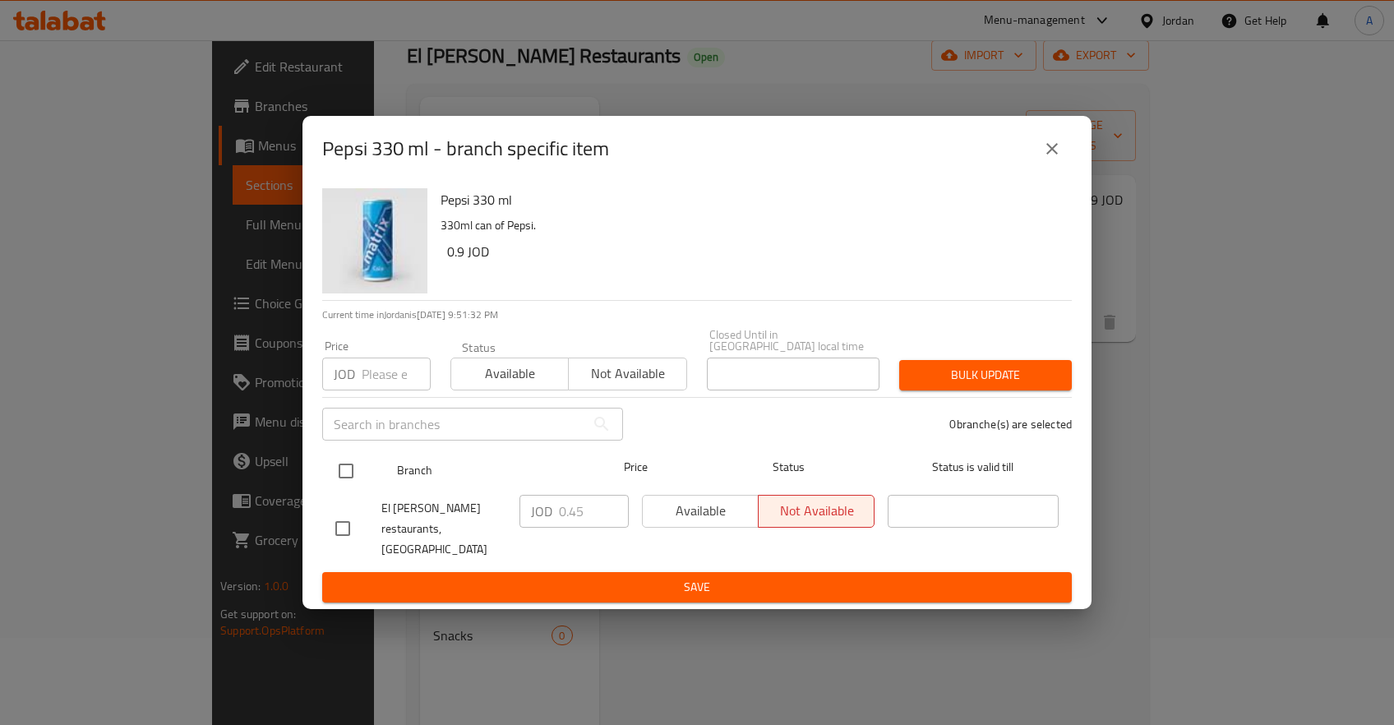
click at [343, 479] on input "checkbox" at bounding box center [346, 471] width 35 height 35
checkbox input "true"
click at [565, 512] on input "0.45" at bounding box center [594, 511] width 70 height 33
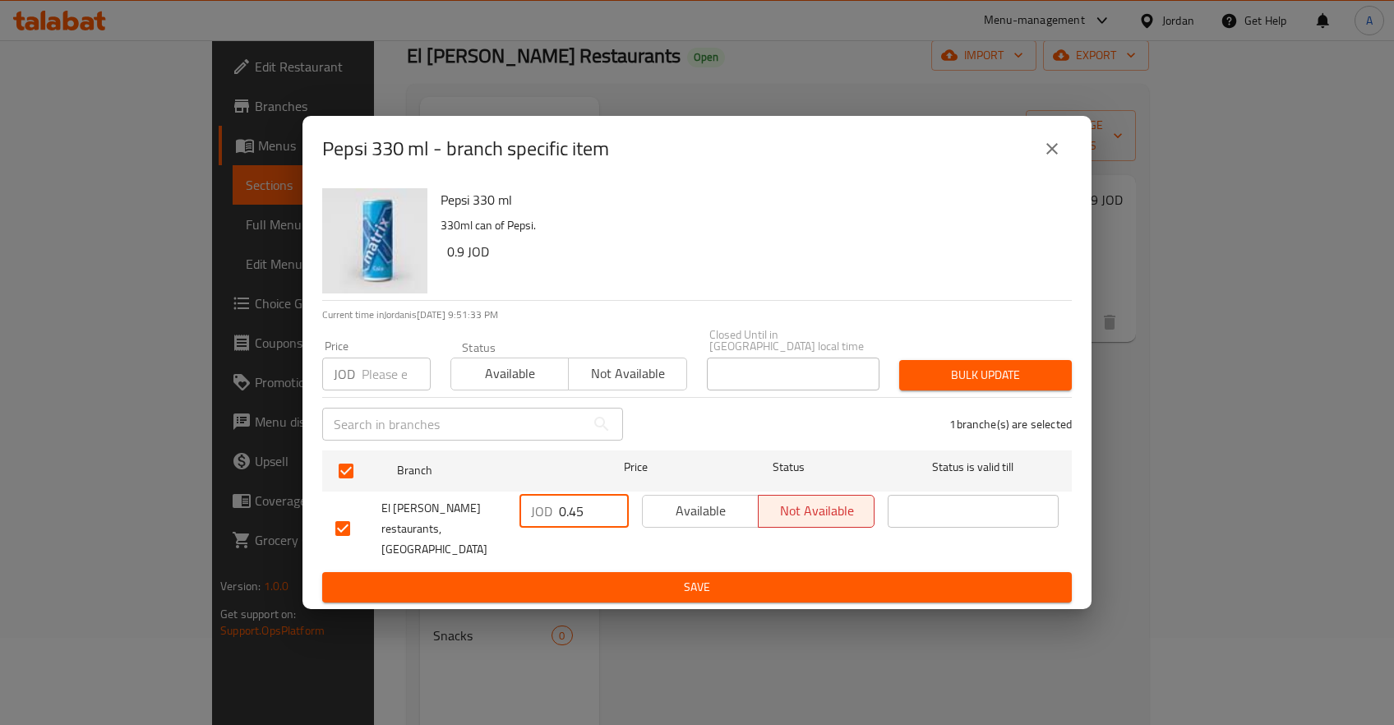
click at [575, 513] on input "0.45" at bounding box center [594, 511] width 70 height 33
type input "0"
click at [678, 579] on span "Save" at bounding box center [696, 587] width 723 height 21
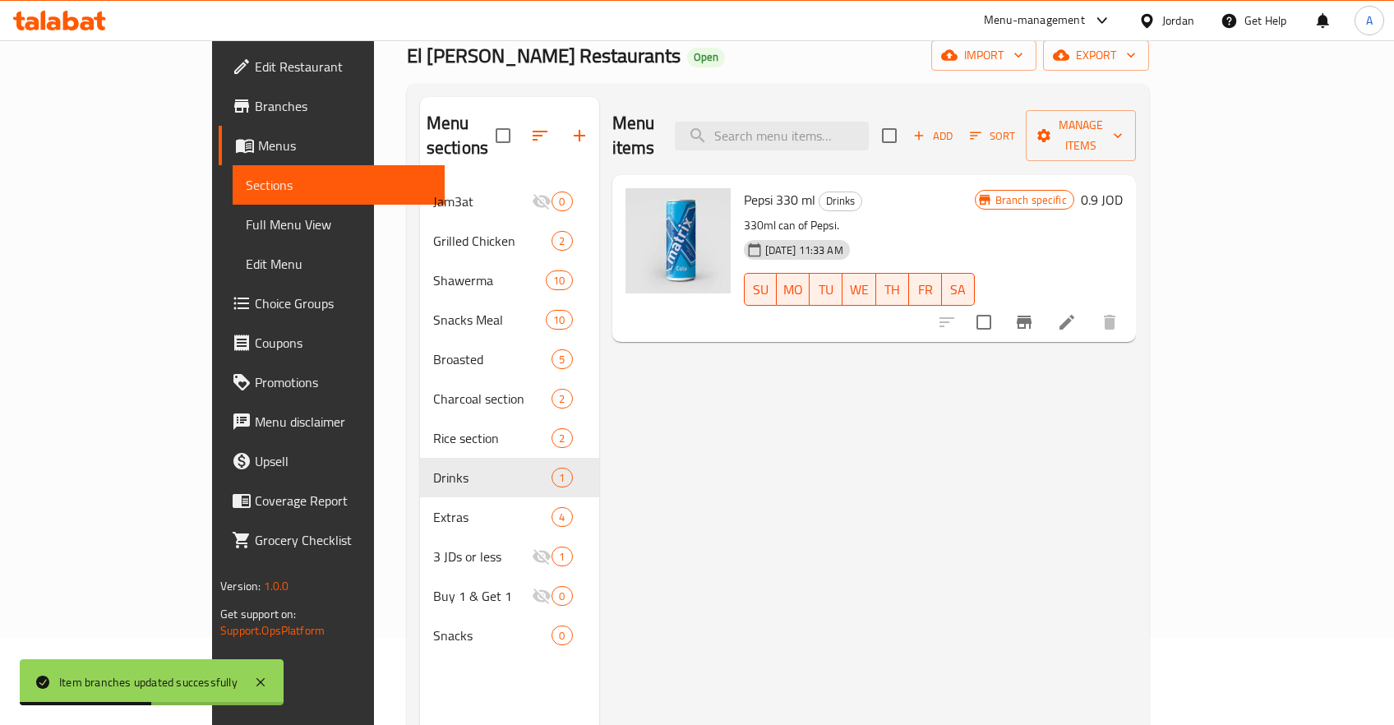
click at [1123, 188] on h6 "0.9 JOD" at bounding box center [1102, 199] width 42 height 23
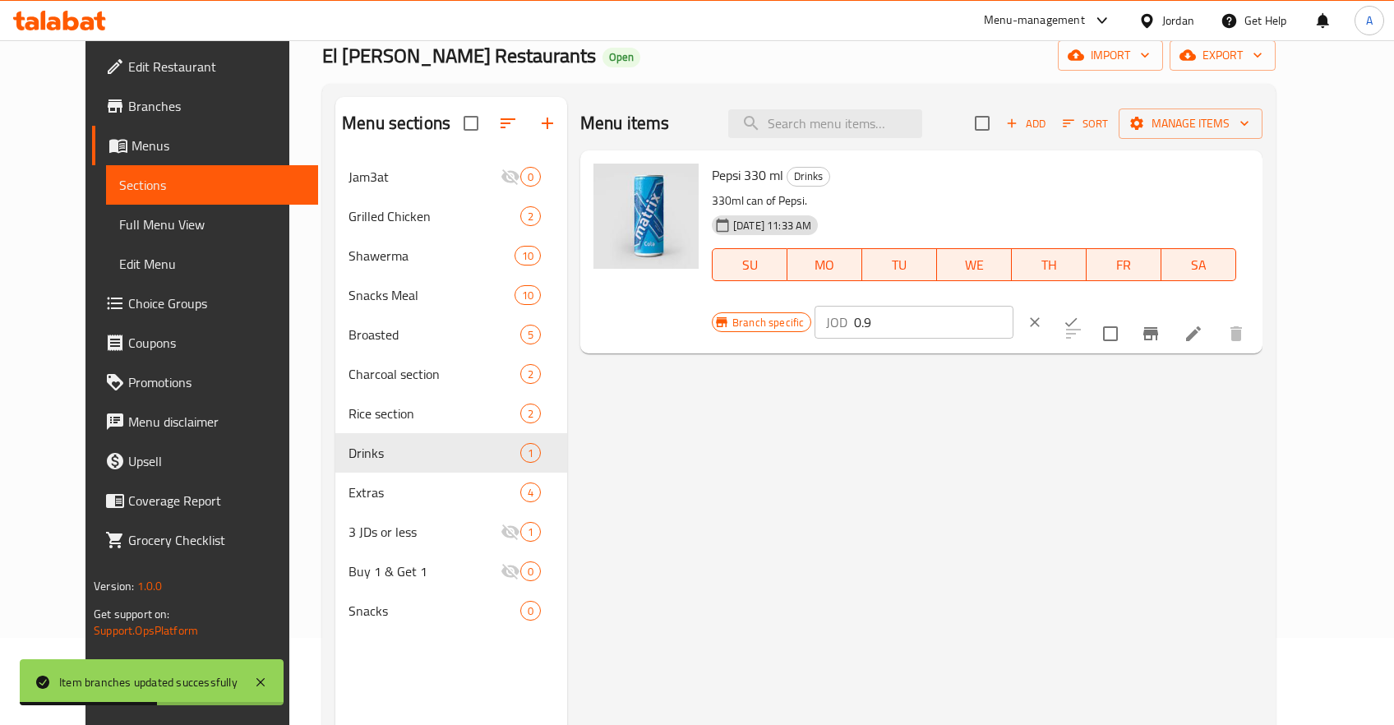
click at [1079, 314] on icon "ok" at bounding box center [1071, 322] width 16 height 16
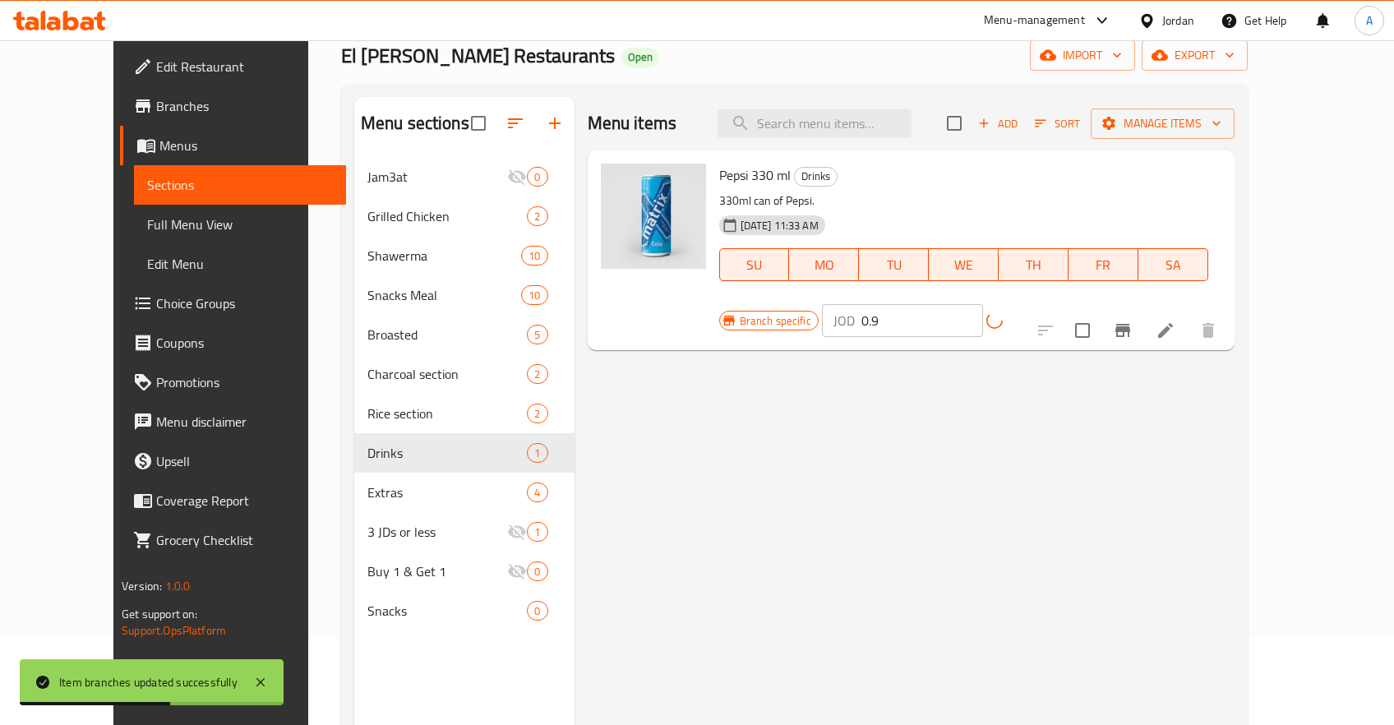
click at [984, 304] on input "0.9" at bounding box center [922, 320] width 122 height 33
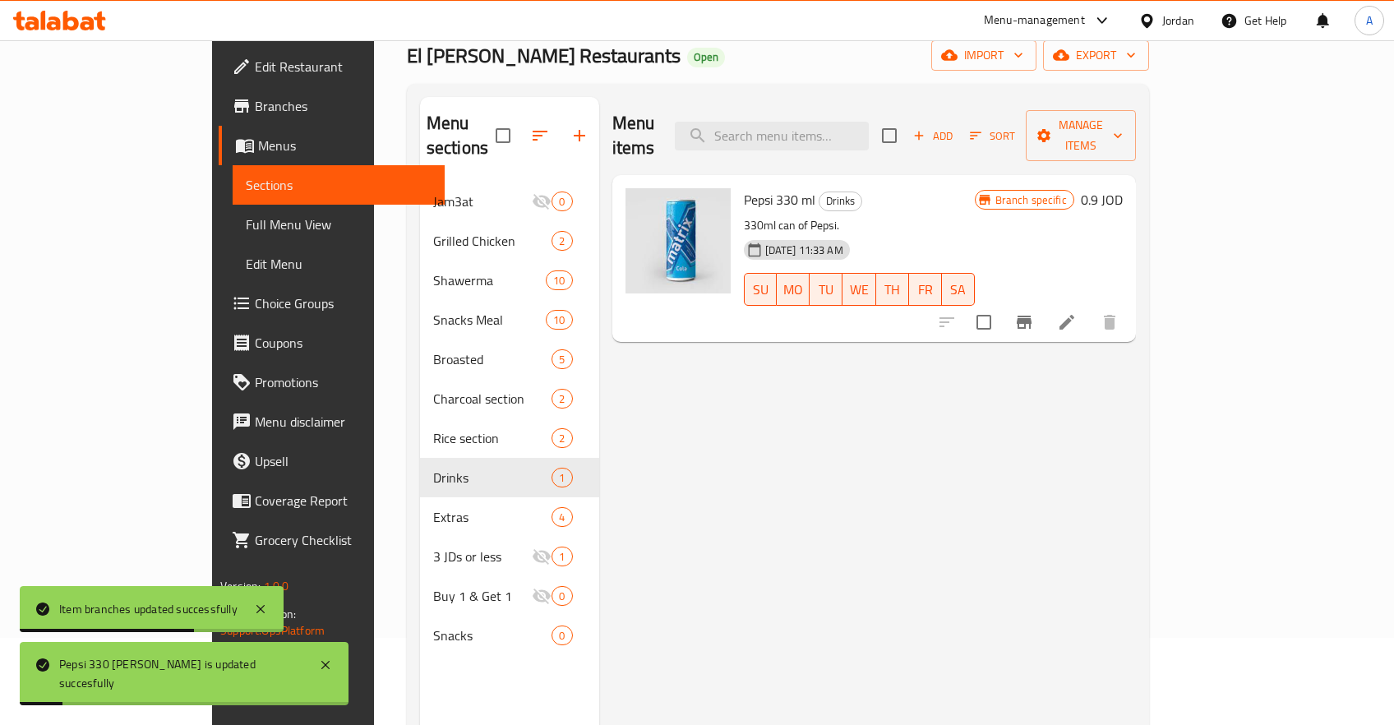
click at [1123, 188] on h6 "0.9 JOD" at bounding box center [1102, 199] width 42 height 23
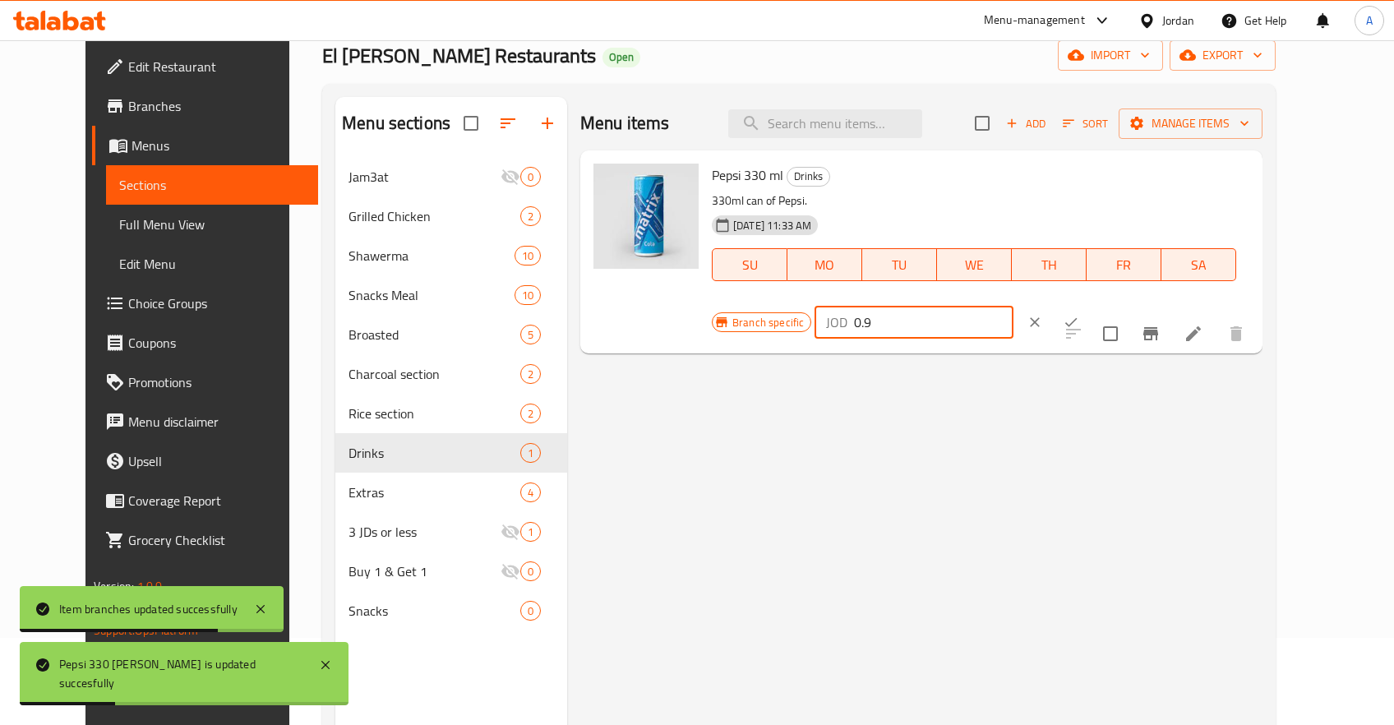
drag, startPoint x: 1168, startPoint y: 182, endPoint x: 1009, endPoint y: 187, distance: 159.6
click at [1009, 306] on input "0.9" at bounding box center [933, 322] width 159 height 33
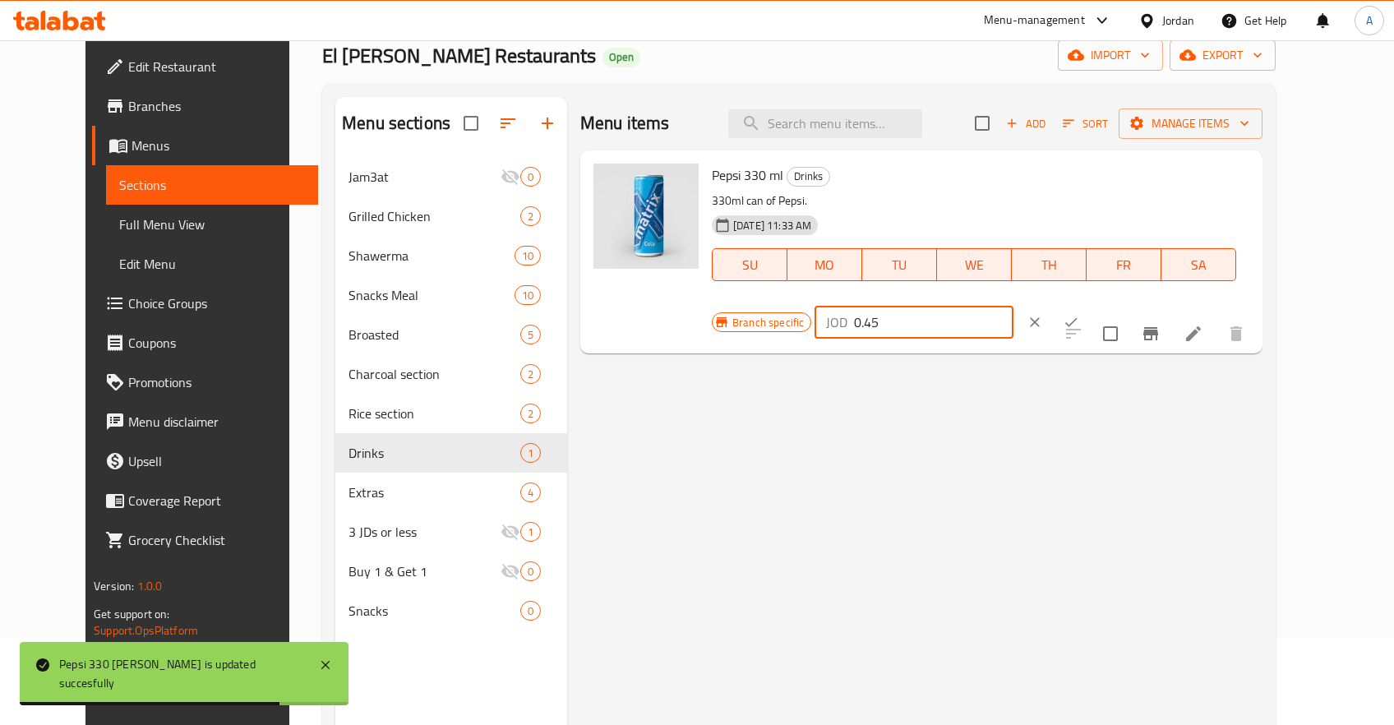
type input "0.45"
click at [1089, 304] on button "ok" at bounding box center [1071, 322] width 36 height 36
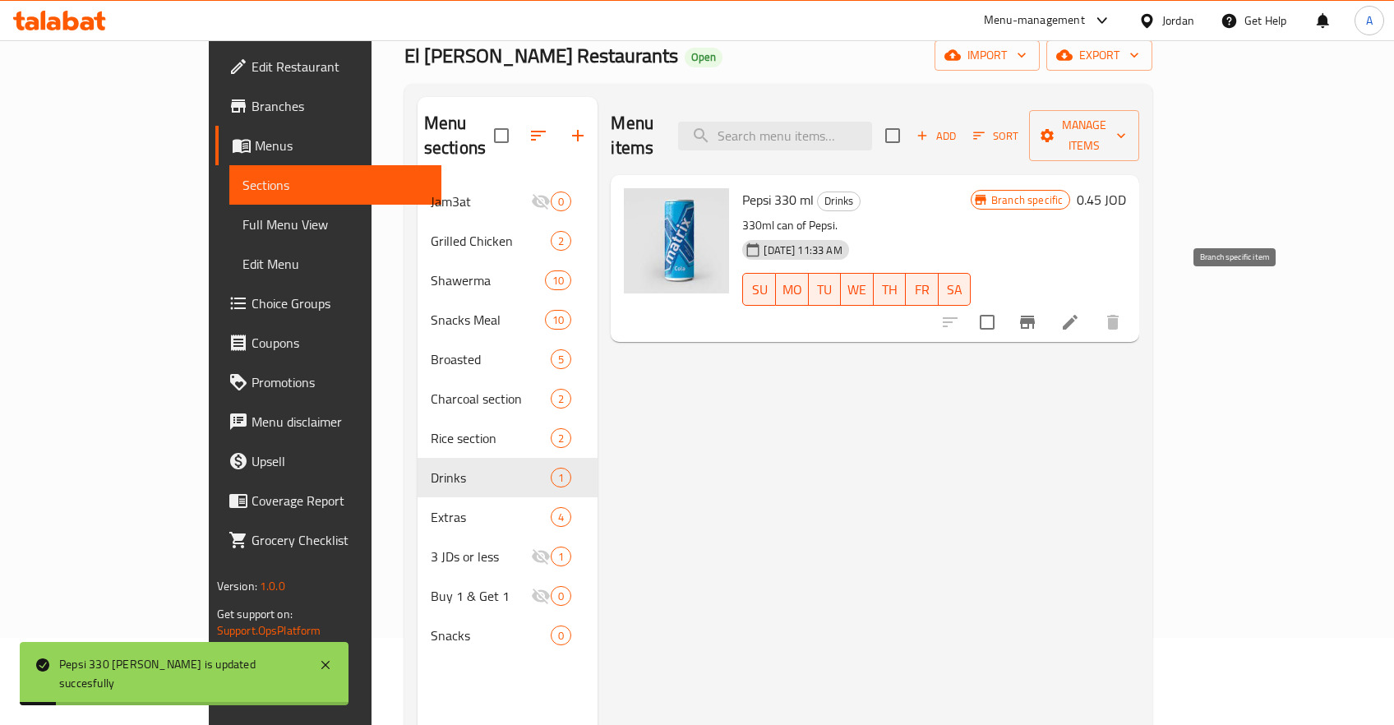
click at [1047, 302] on button "Branch-specific-item" at bounding box center [1027, 321] width 39 height 39
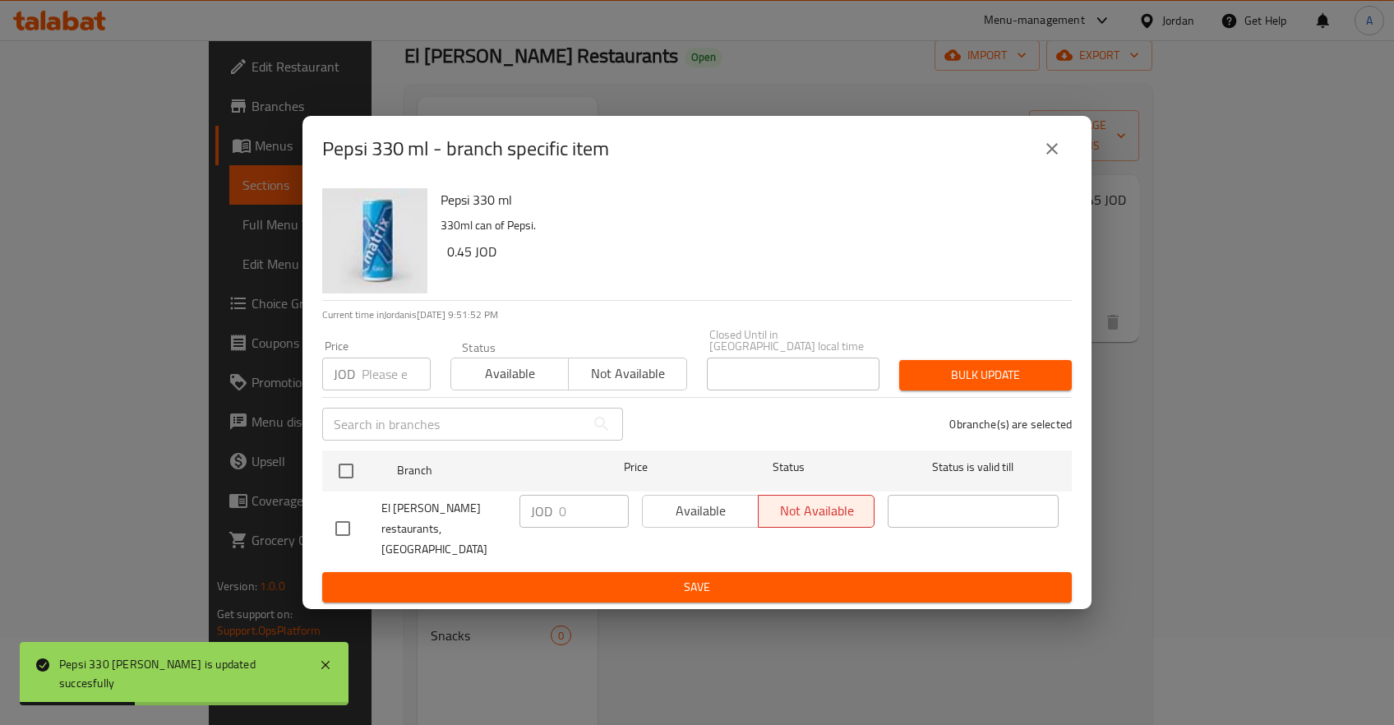
click at [695, 518] on div "Available Not available" at bounding box center [758, 511] width 233 height 33
click at [349, 471] on input "checkbox" at bounding box center [346, 471] width 35 height 35
checkbox input "true"
click at [686, 515] on span "Available" at bounding box center [700, 511] width 103 height 24
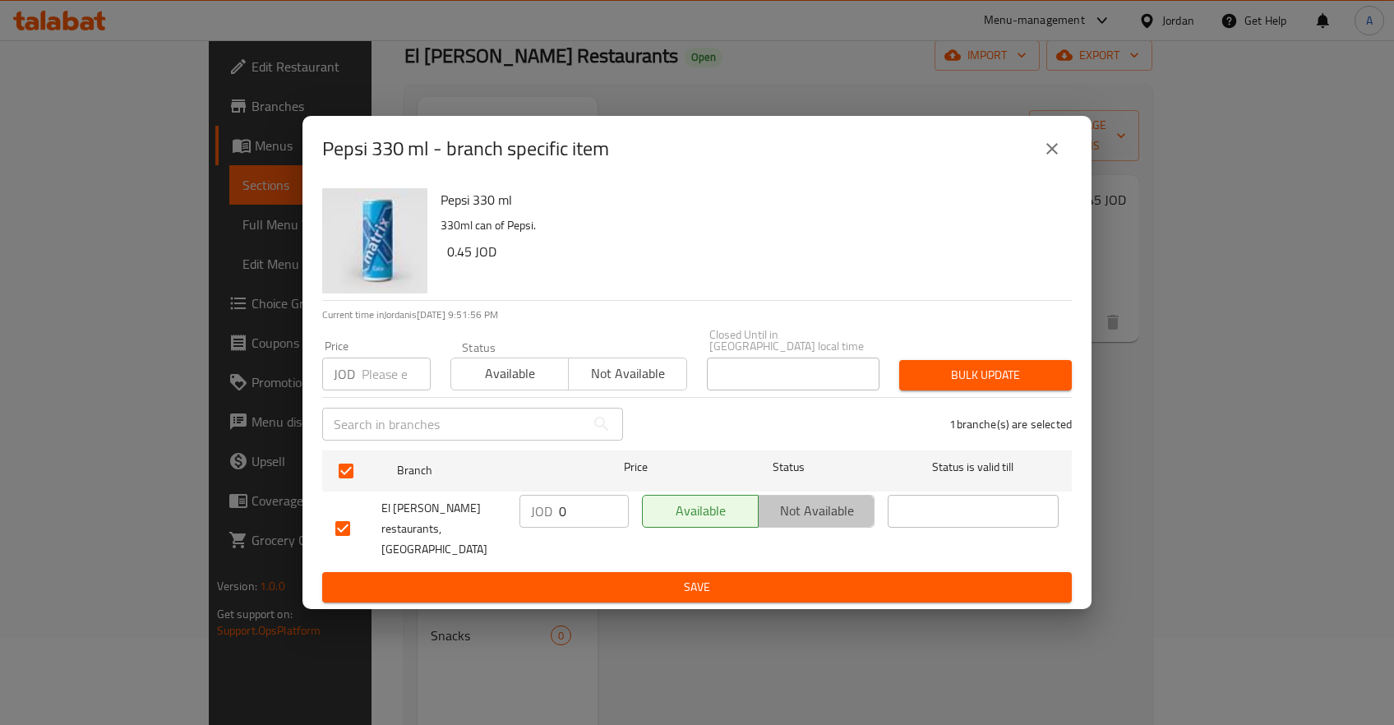
click at [806, 510] on span "Not available" at bounding box center [816, 511] width 103 height 24
click at [792, 572] on button "Save" at bounding box center [697, 587] width 750 height 30
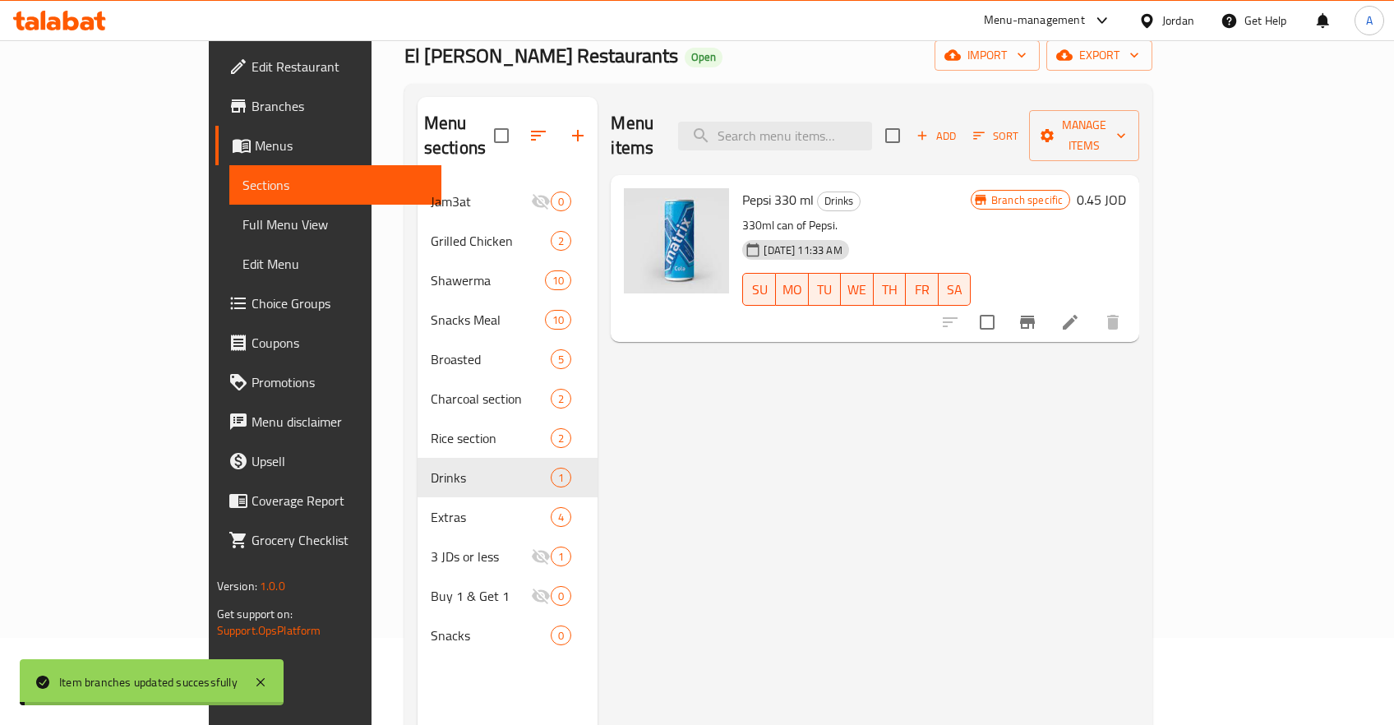
click at [1139, 407] on div "Menu items Add Sort Manage items Pepsi 330 ml Drinks 330ml can of Pepsi. 05-03-…" at bounding box center [869, 459] width 542 height 725
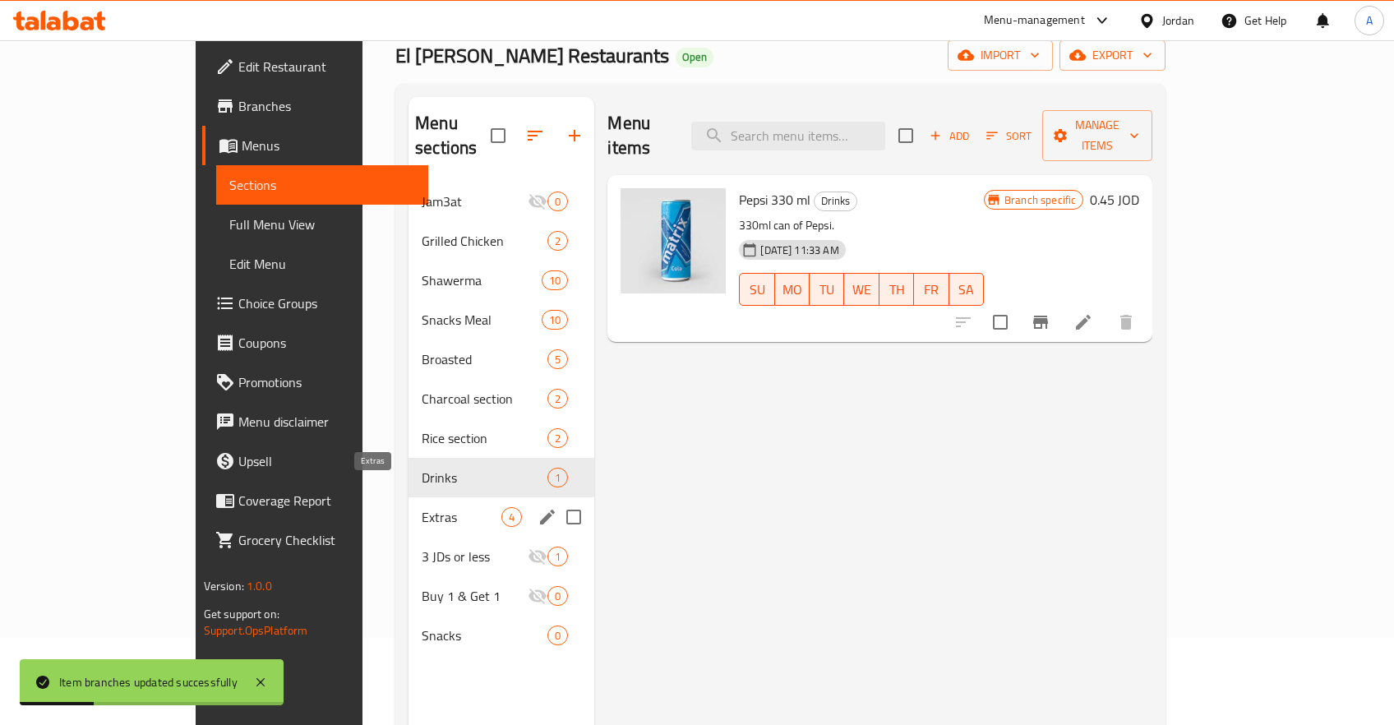
click at [422, 507] on span "Extras" at bounding box center [462, 517] width 80 height 20
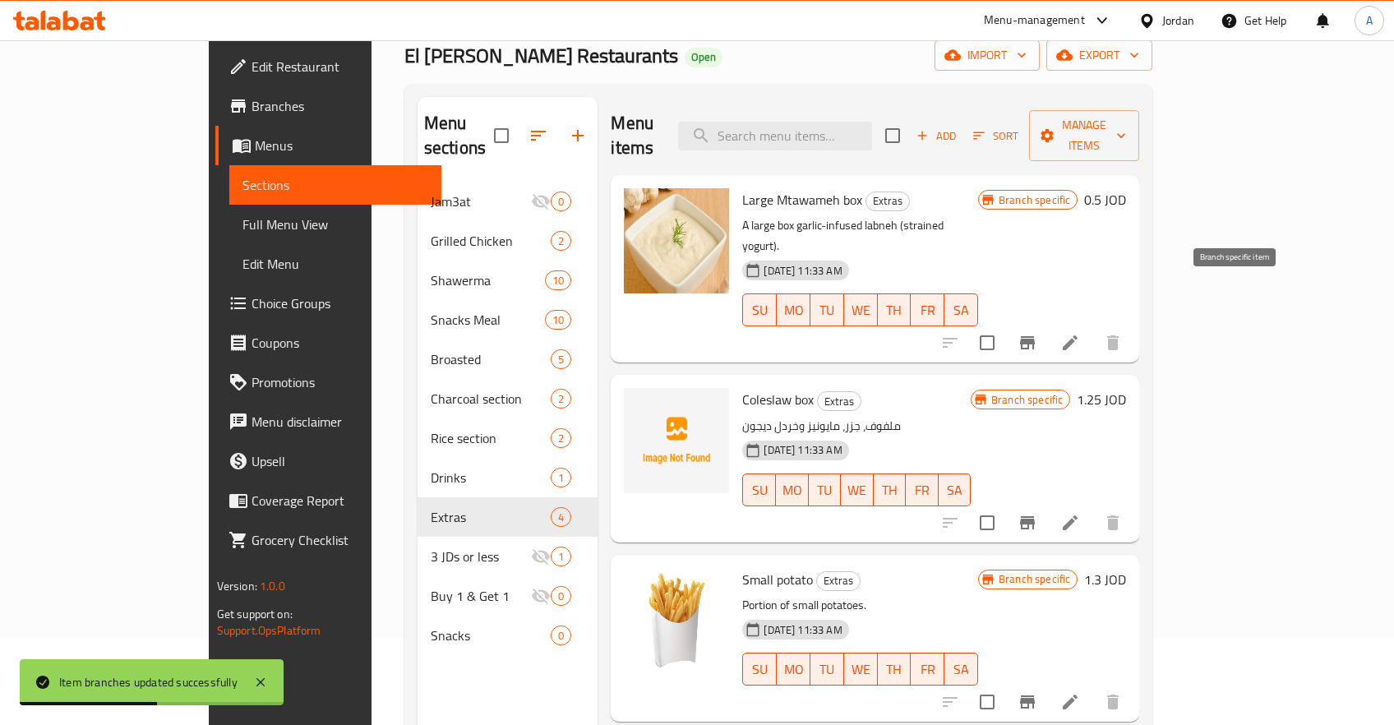
click at [1035, 336] on icon "Branch-specific-item" at bounding box center [1027, 342] width 15 height 13
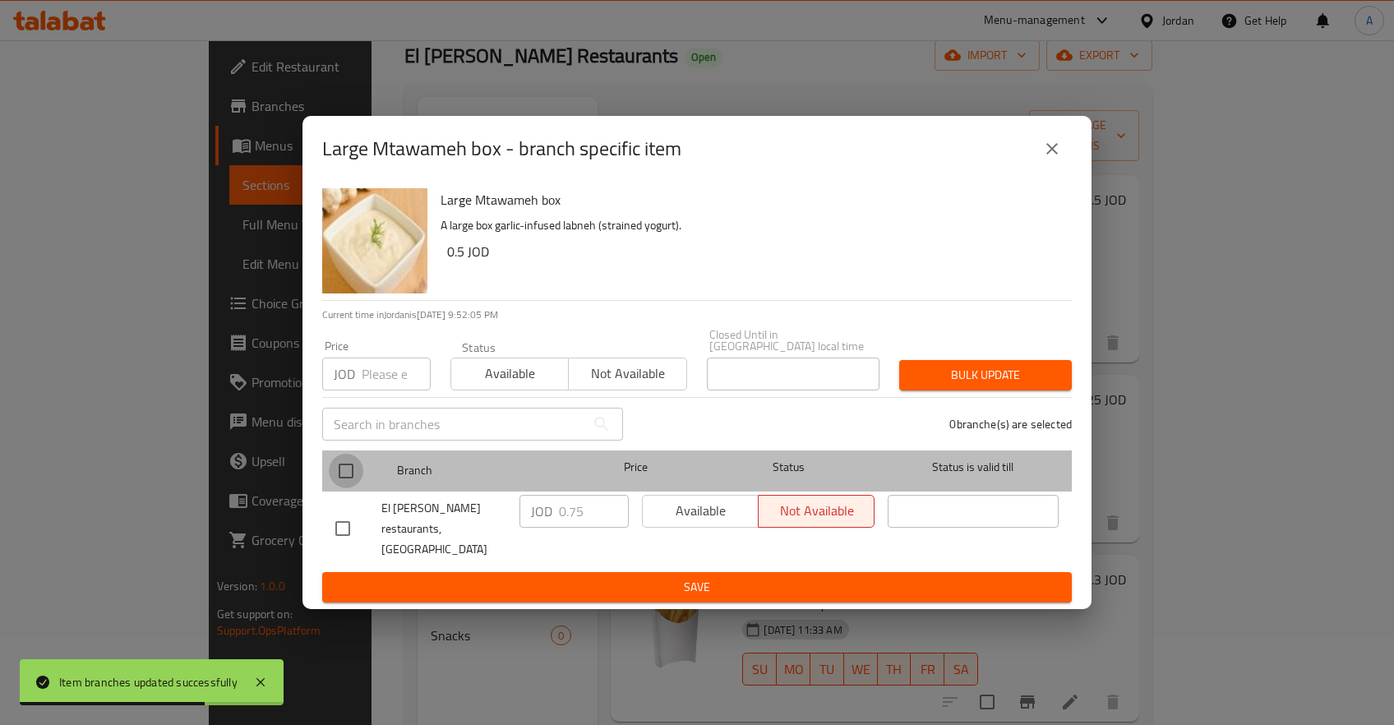
click at [343, 482] on input "checkbox" at bounding box center [346, 471] width 35 height 35
checkbox input "true"
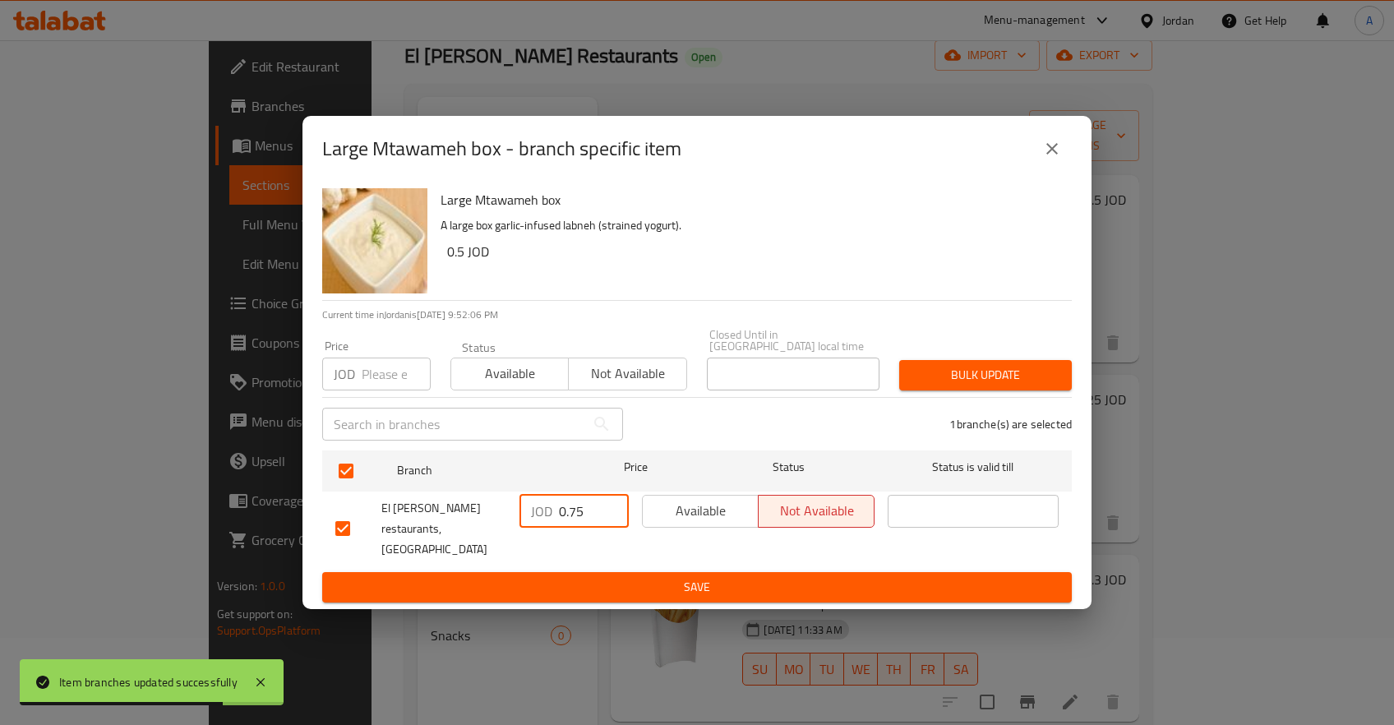
click at [578, 520] on input "0.75" at bounding box center [594, 511] width 70 height 33
click at [568, 519] on input "0.75" at bounding box center [594, 511] width 70 height 33
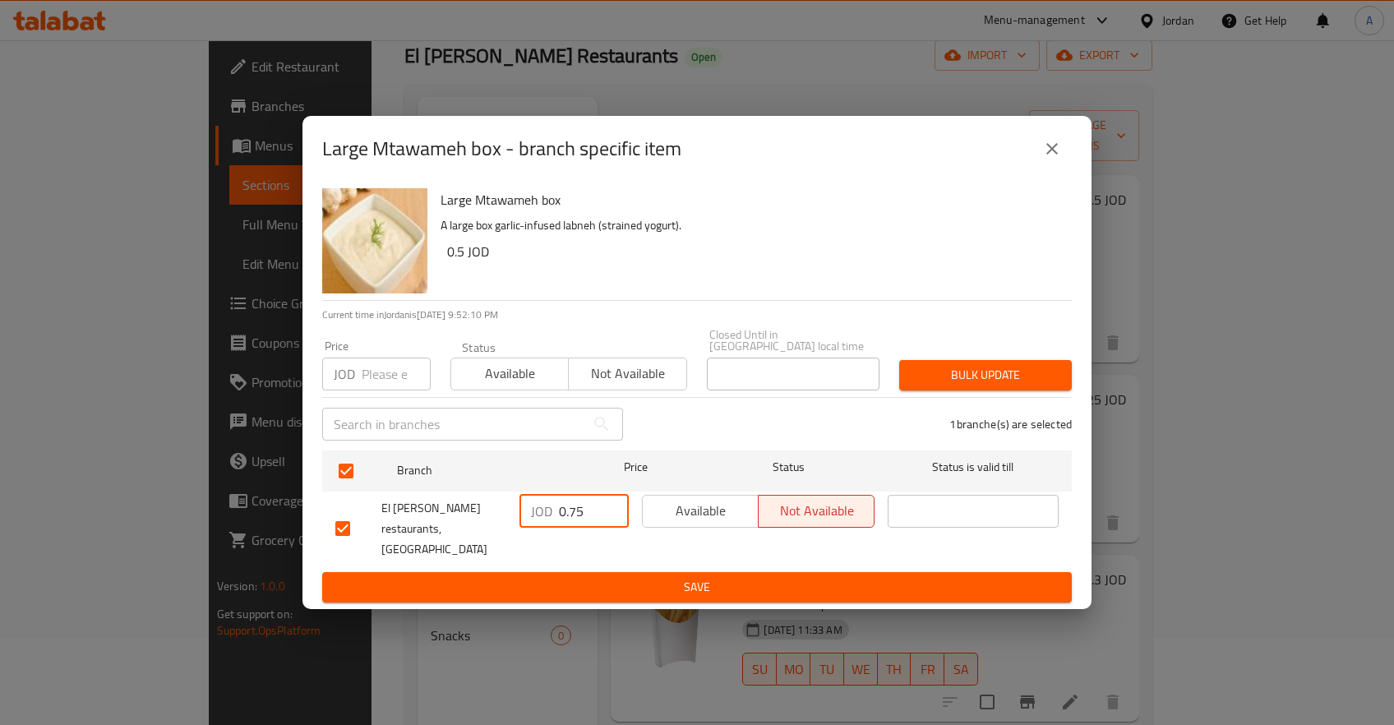
click at [1050, 155] on icon "close" at bounding box center [1052, 149] width 12 height 12
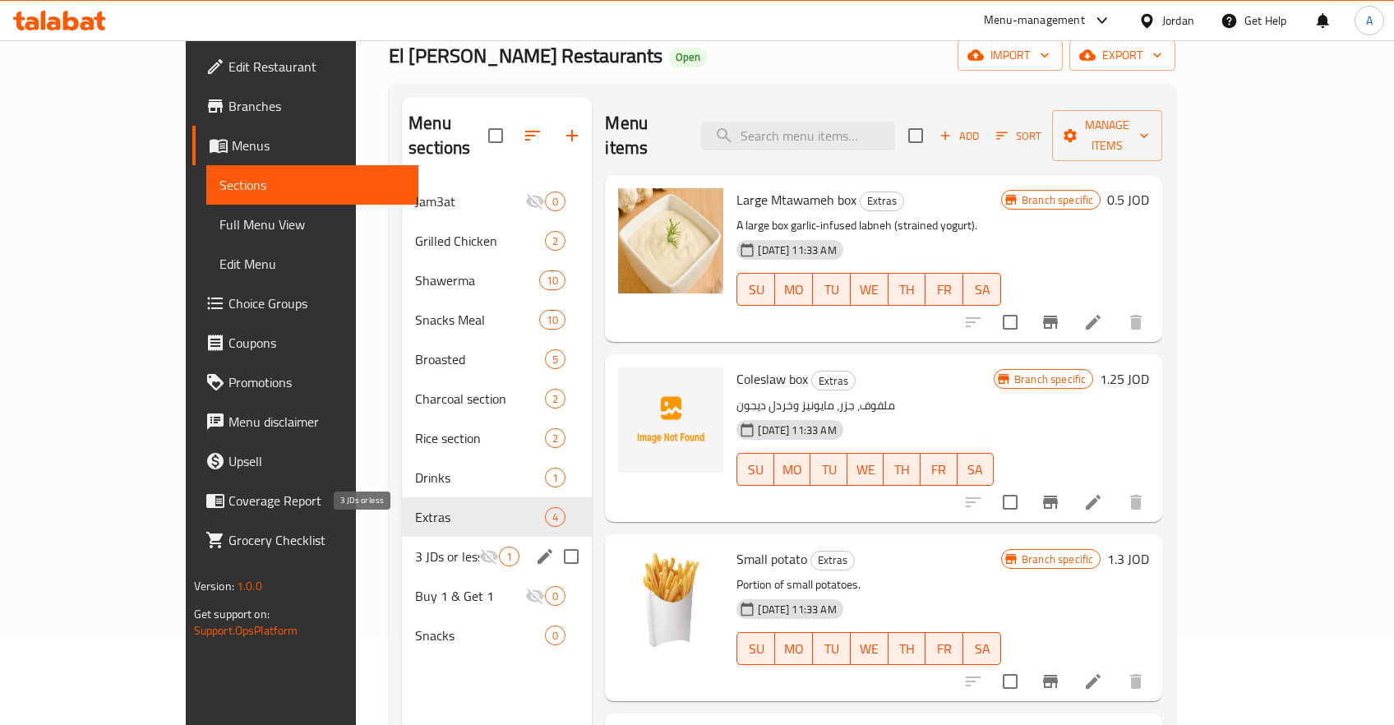
click at [415, 547] on span "3 JDs or less" at bounding box center [447, 557] width 64 height 20
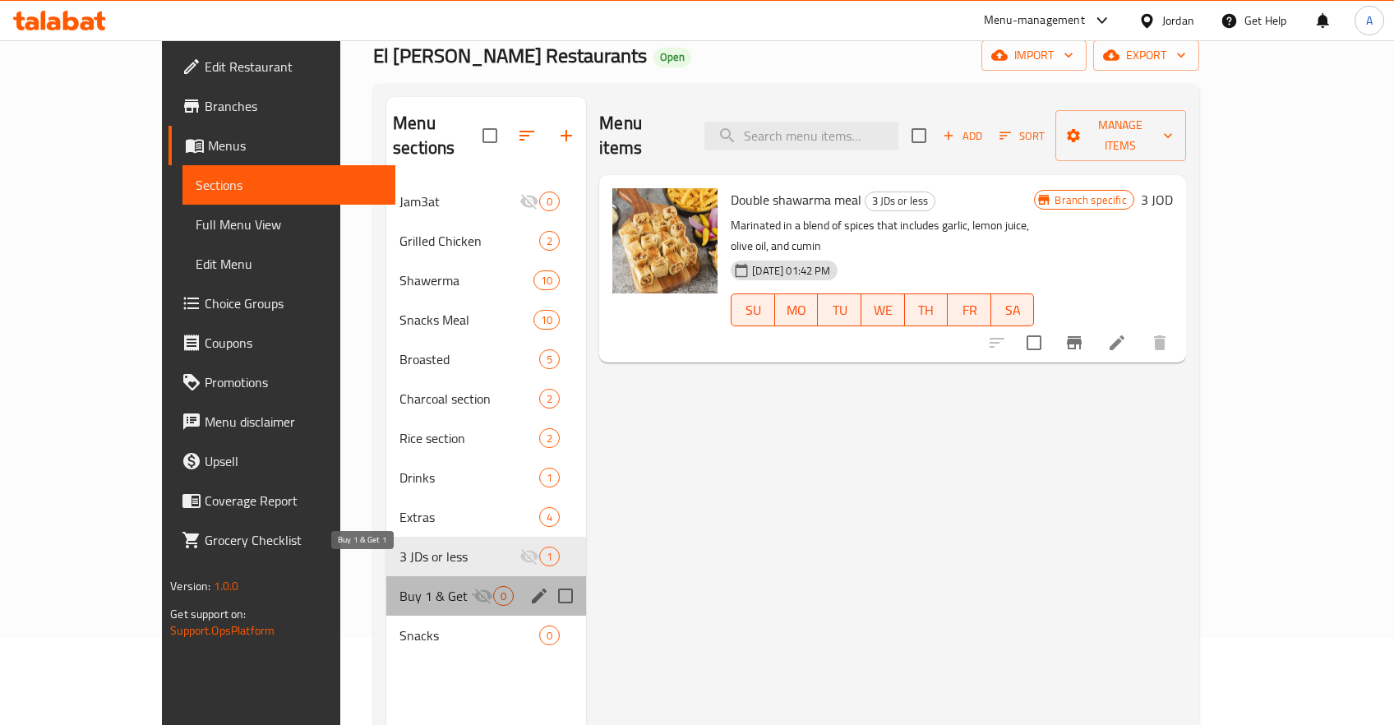
click at [399, 586] on span "Buy 1 & Get 1" at bounding box center [436, 596] width 74 height 20
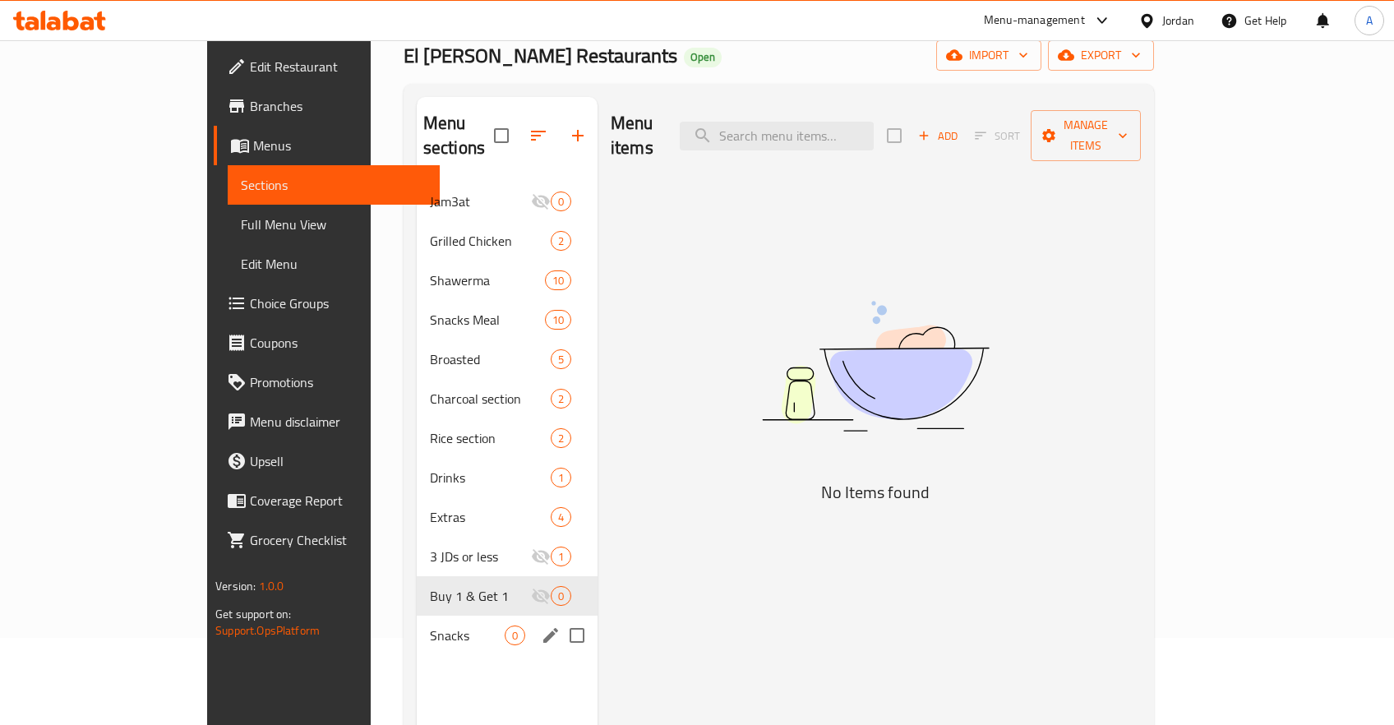
click at [430, 625] on span "Snacks" at bounding box center [467, 635] width 75 height 20
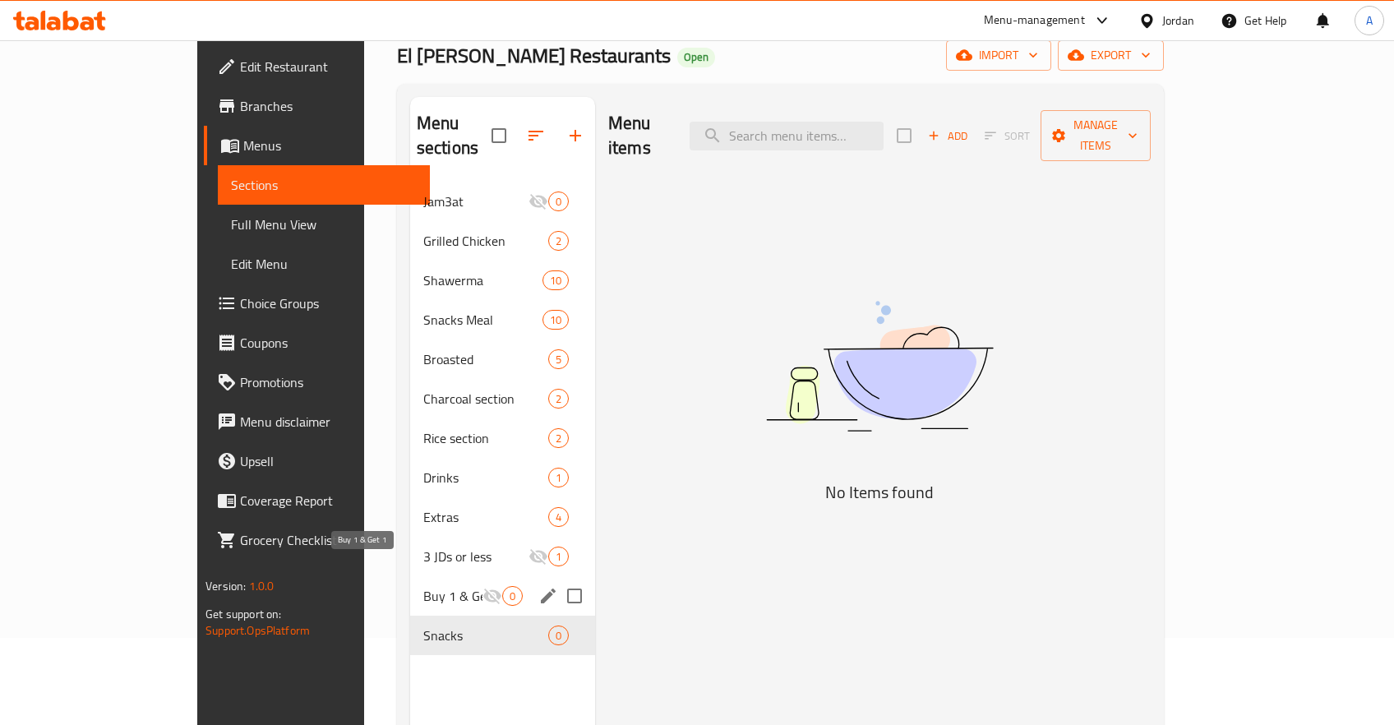
click at [423, 586] on span "Buy 1 & Get 1" at bounding box center [452, 596] width 59 height 20
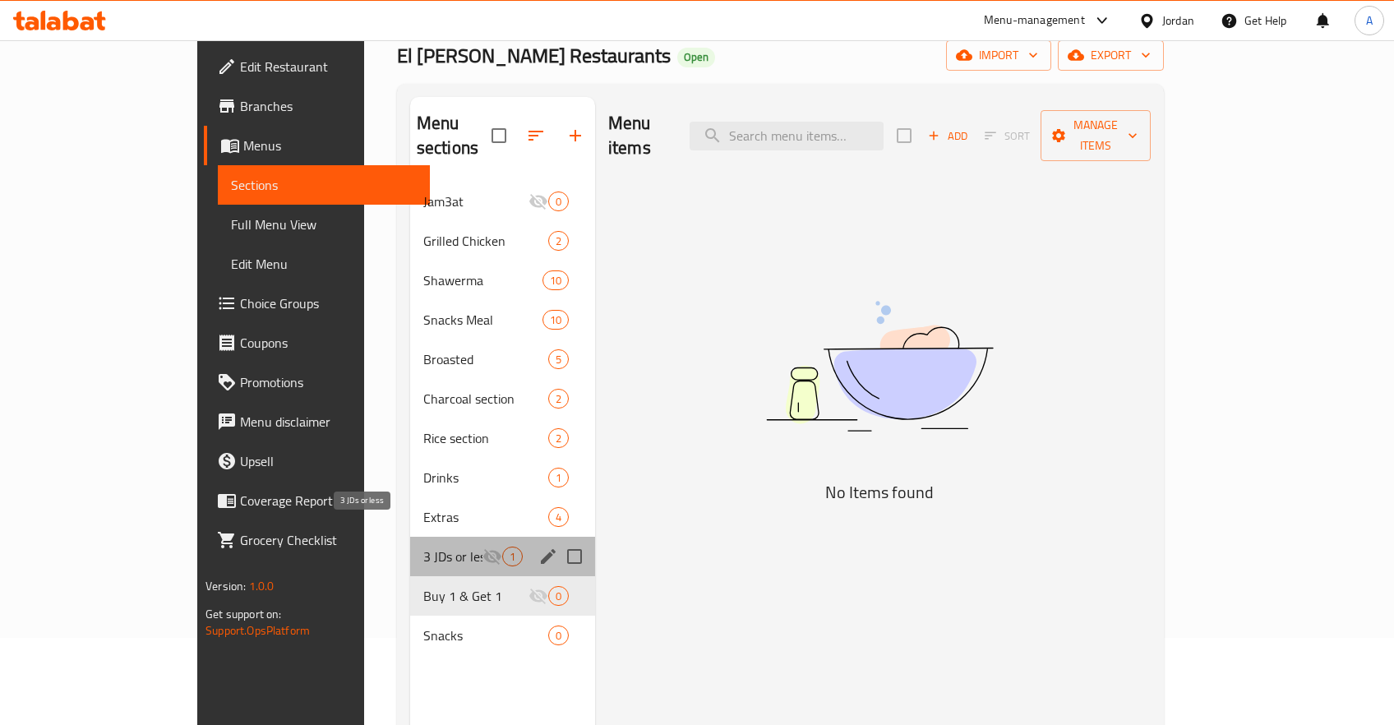
click at [423, 547] on span "3 JDs or less" at bounding box center [452, 557] width 59 height 20
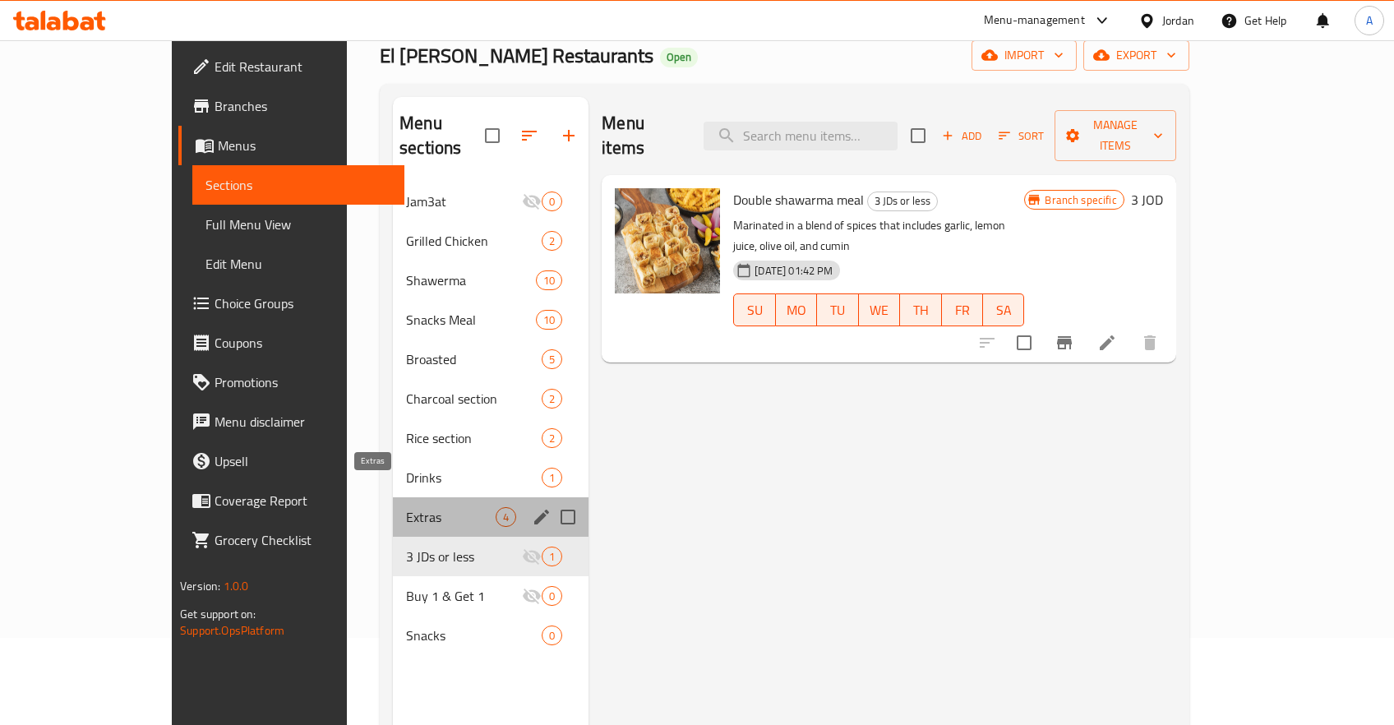
click at [406, 507] on span "Extras" at bounding box center [451, 517] width 90 height 20
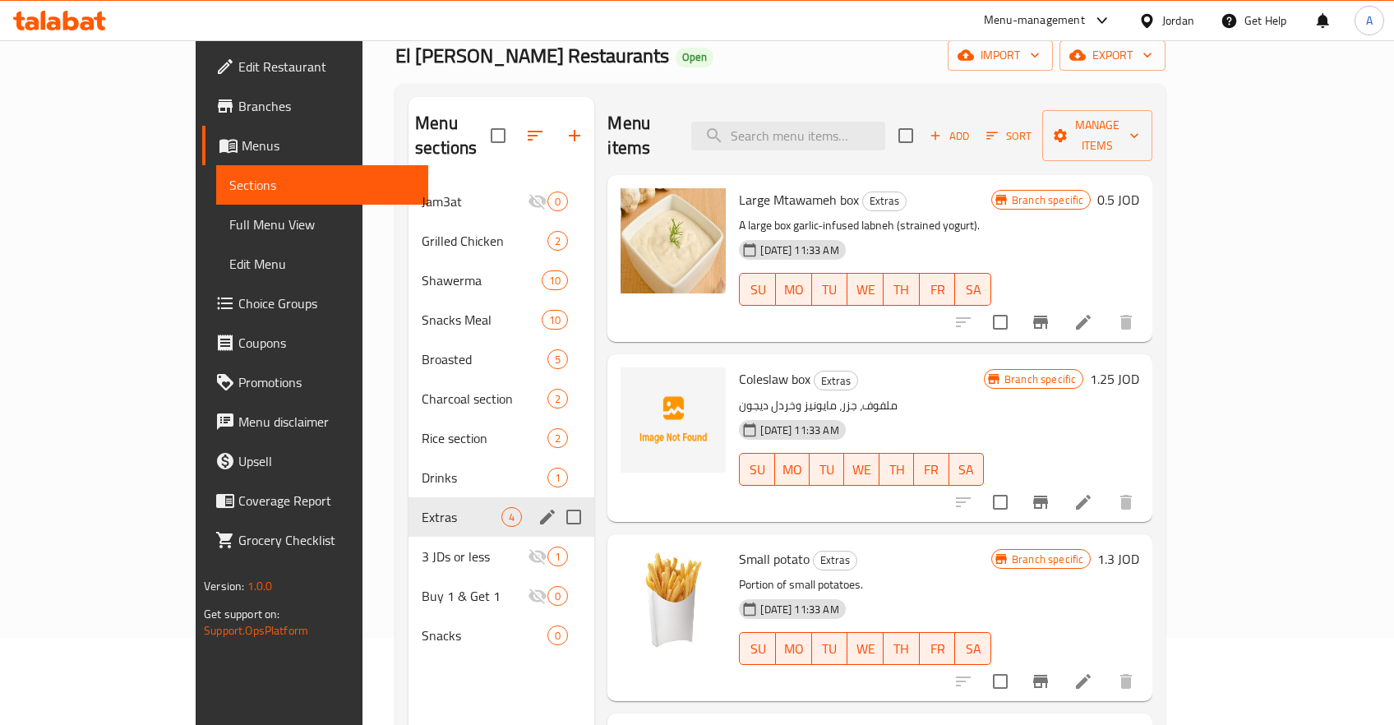
click at [409, 463] on div "Drinks 1" at bounding box center [502, 477] width 186 height 39
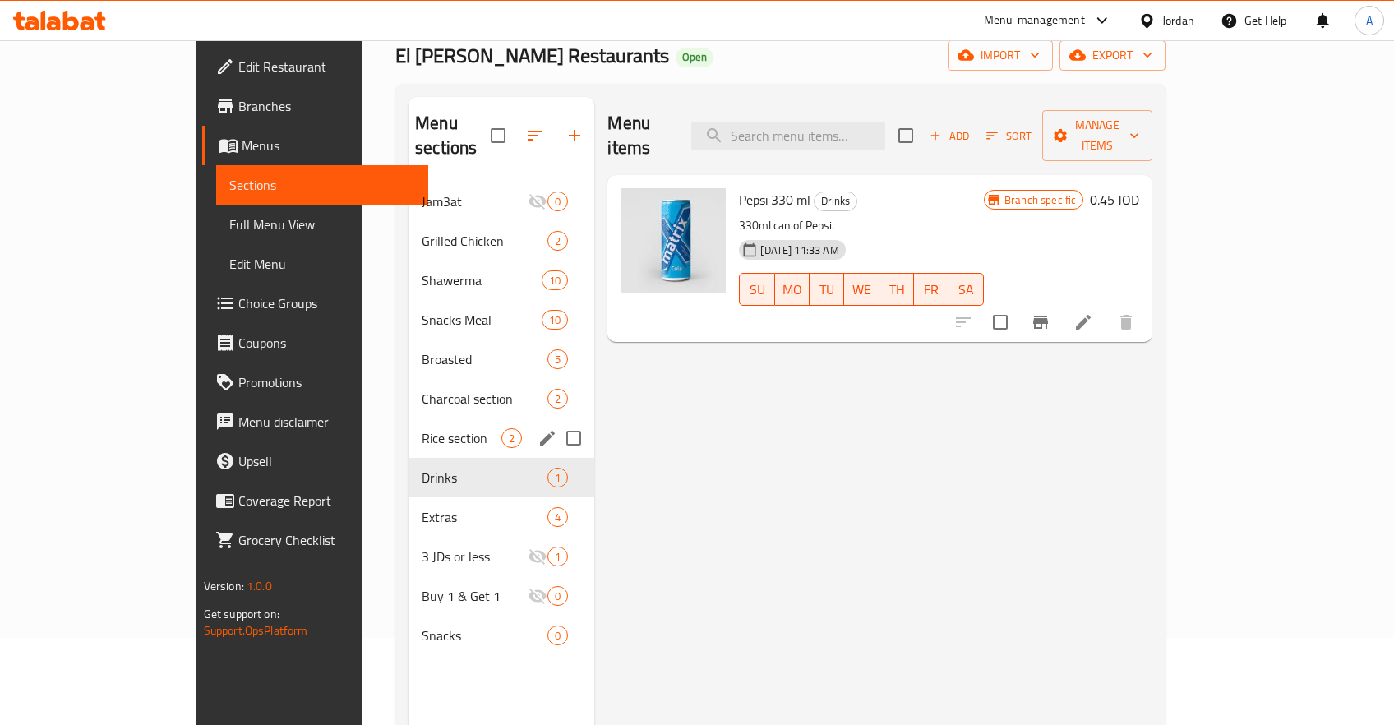
click at [432, 428] on span "Rice section" at bounding box center [462, 438] width 80 height 20
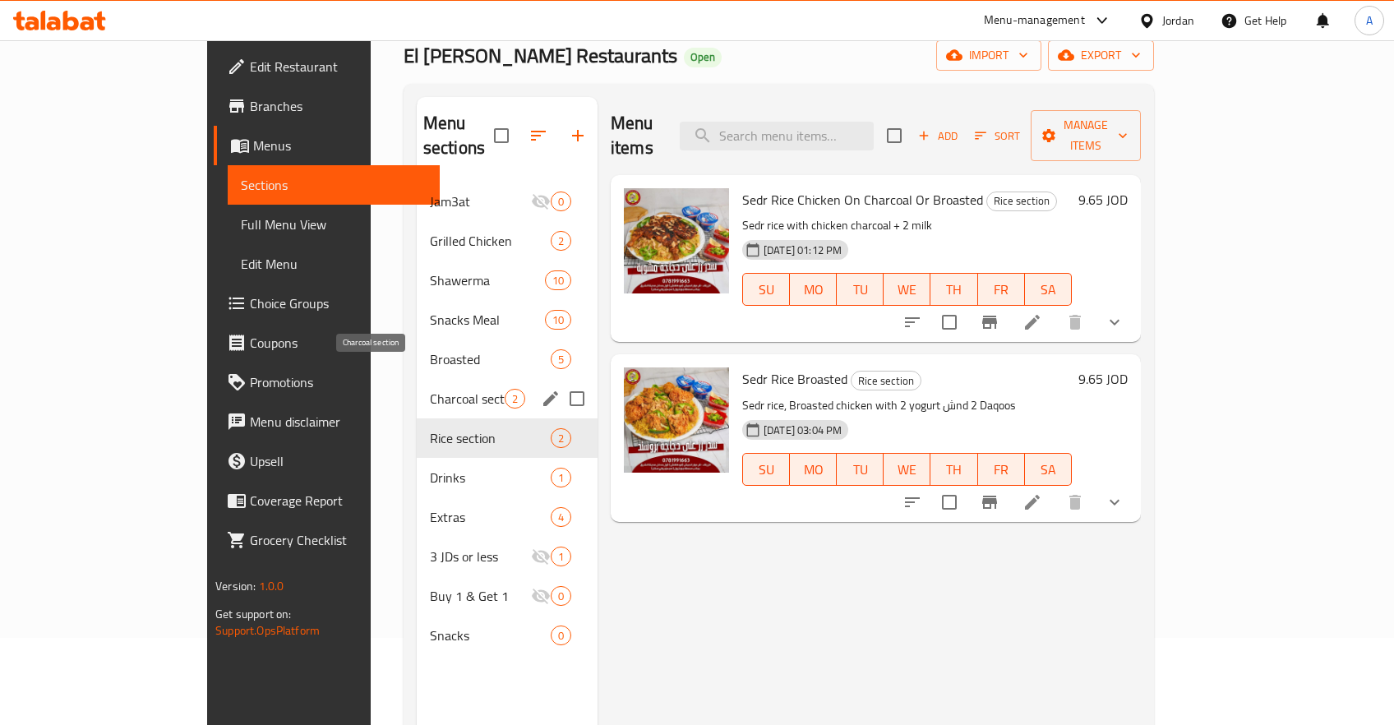
click at [430, 389] on span "Charcoal section" at bounding box center [467, 399] width 75 height 20
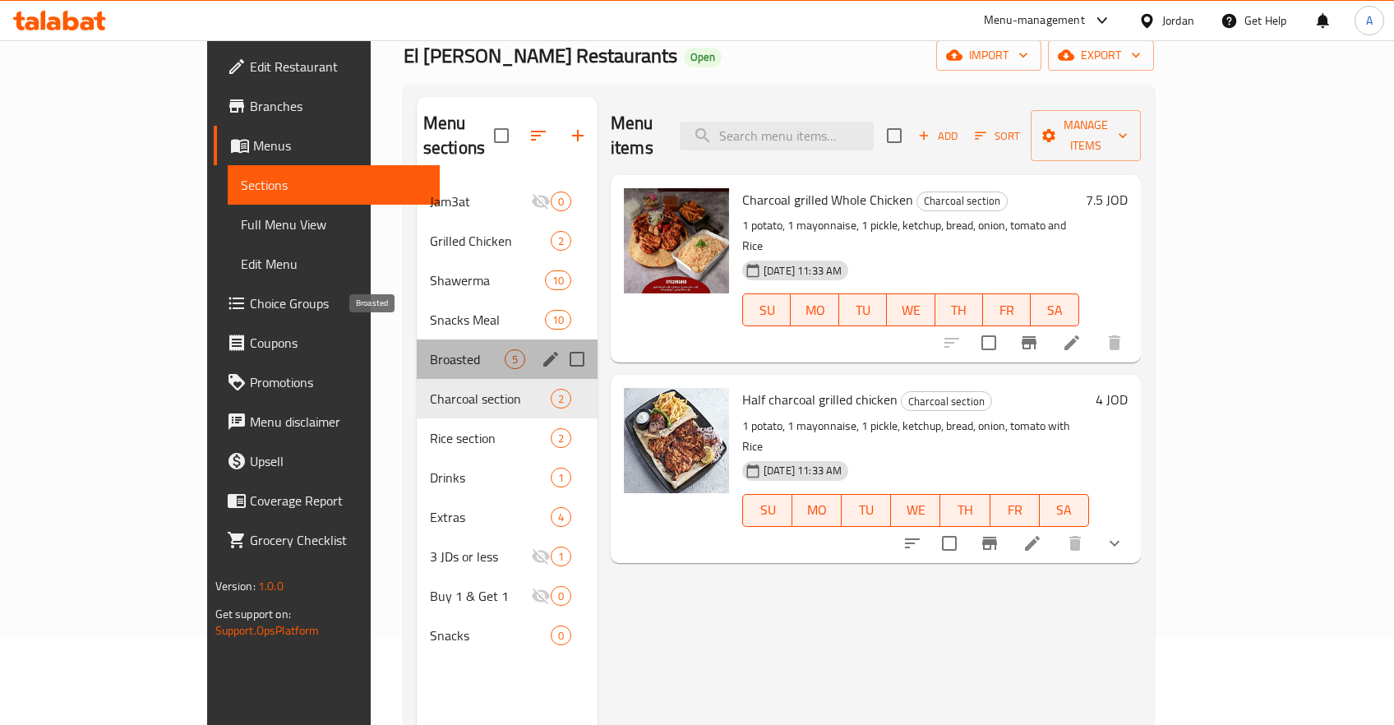
click at [430, 349] on span "Broasted" at bounding box center [467, 359] width 75 height 20
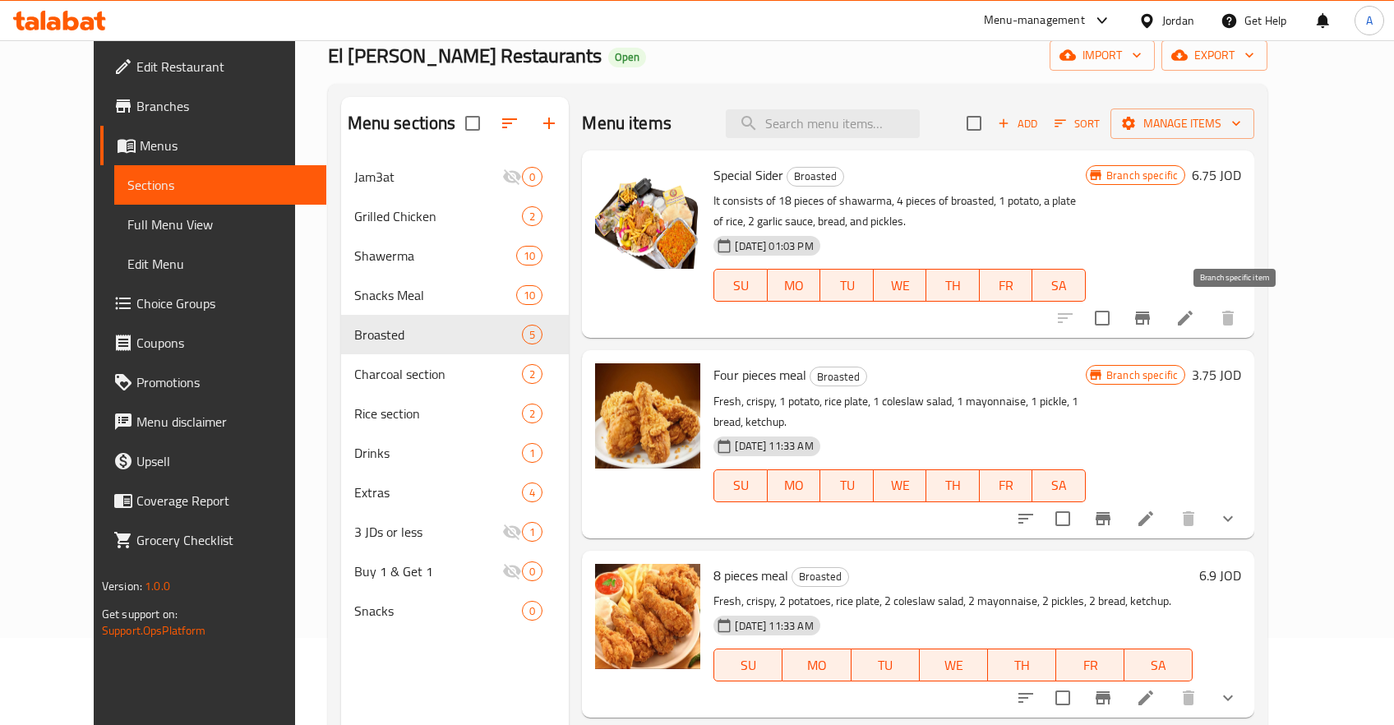
click at [1150, 321] on icon "Branch-specific-item" at bounding box center [1142, 318] width 15 height 13
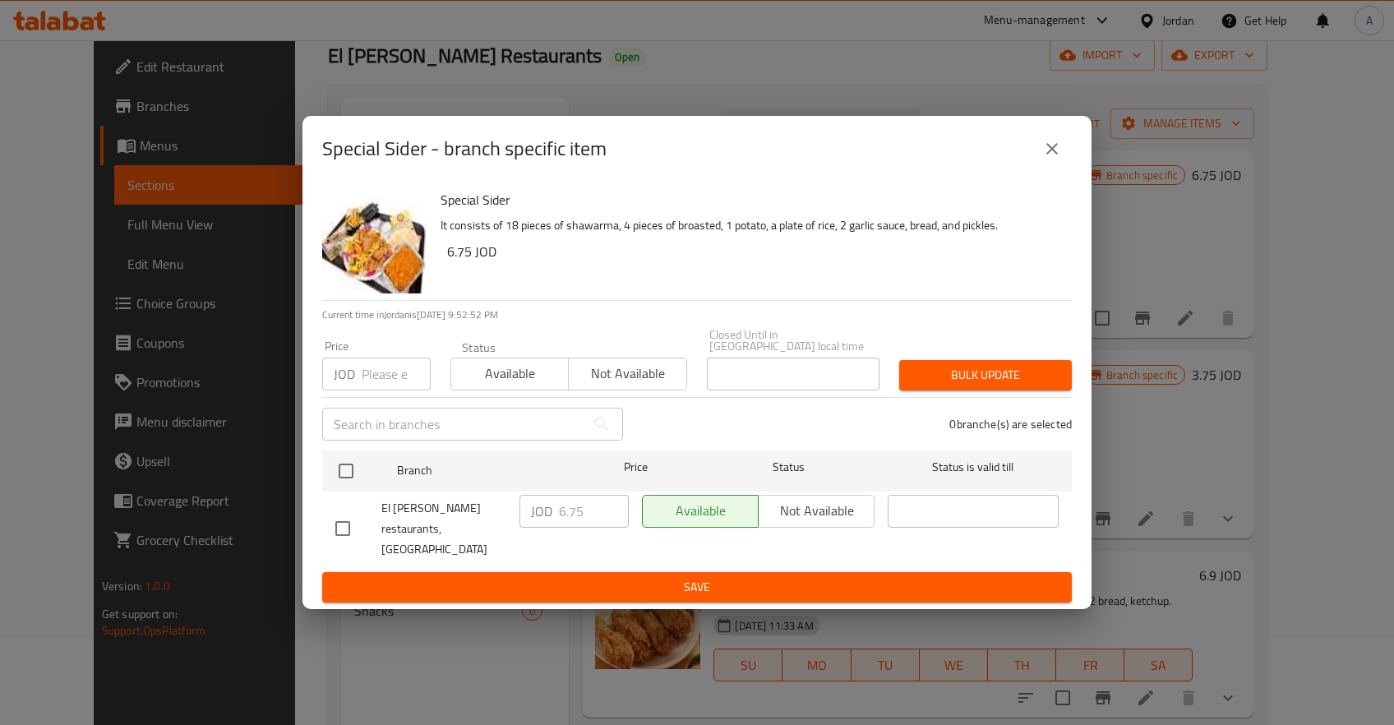
drag, startPoint x: 399, startPoint y: 515, endPoint x: 390, endPoint y: 512, distance: 9.4
click at [396, 514] on span "El sodany restaurants, Al Souq" at bounding box center [443, 529] width 125 height 62
click at [349, 477] on input "checkbox" at bounding box center [346, 471] width 35 height 35
checkbox input "true"
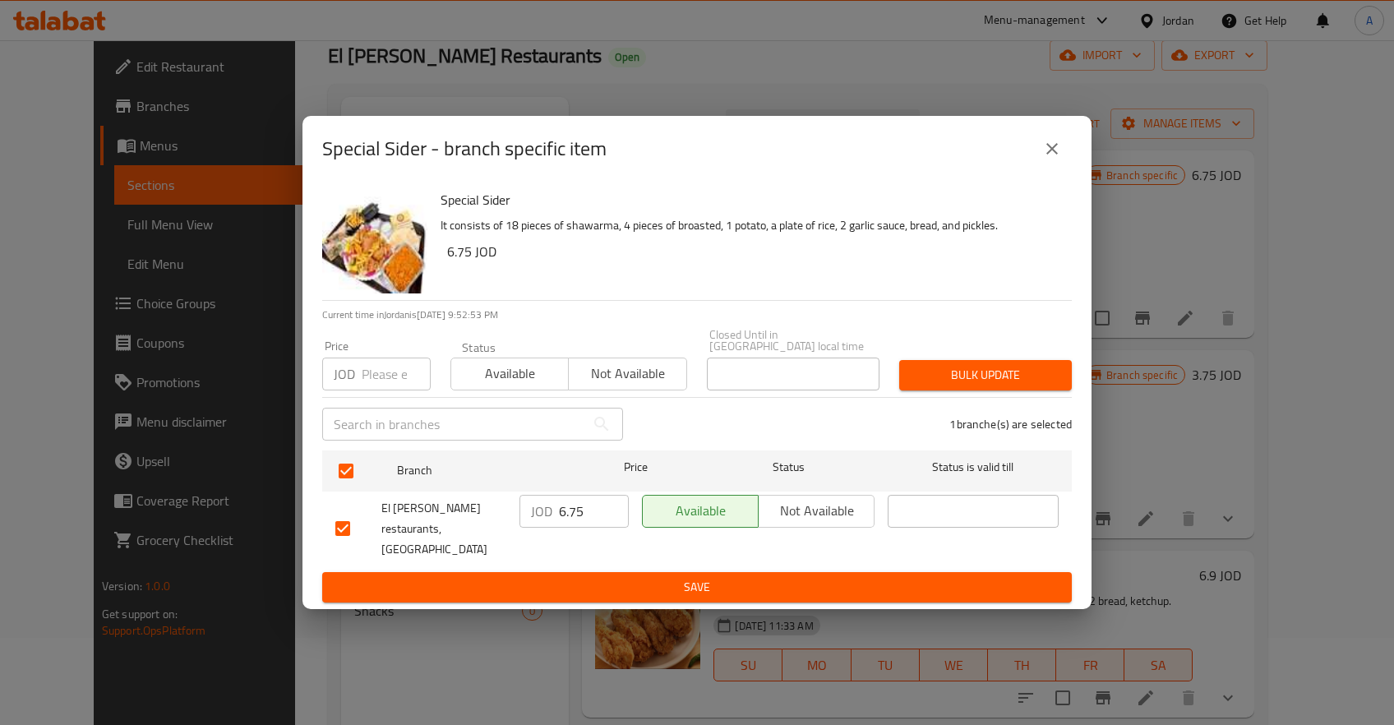
click at [563, 521] on input "6.75" at bounding box center [594, 511] width 70 height 33
click at [1055, 159] on icon "close" at bounding box center [1052, 149] width 20 height 20
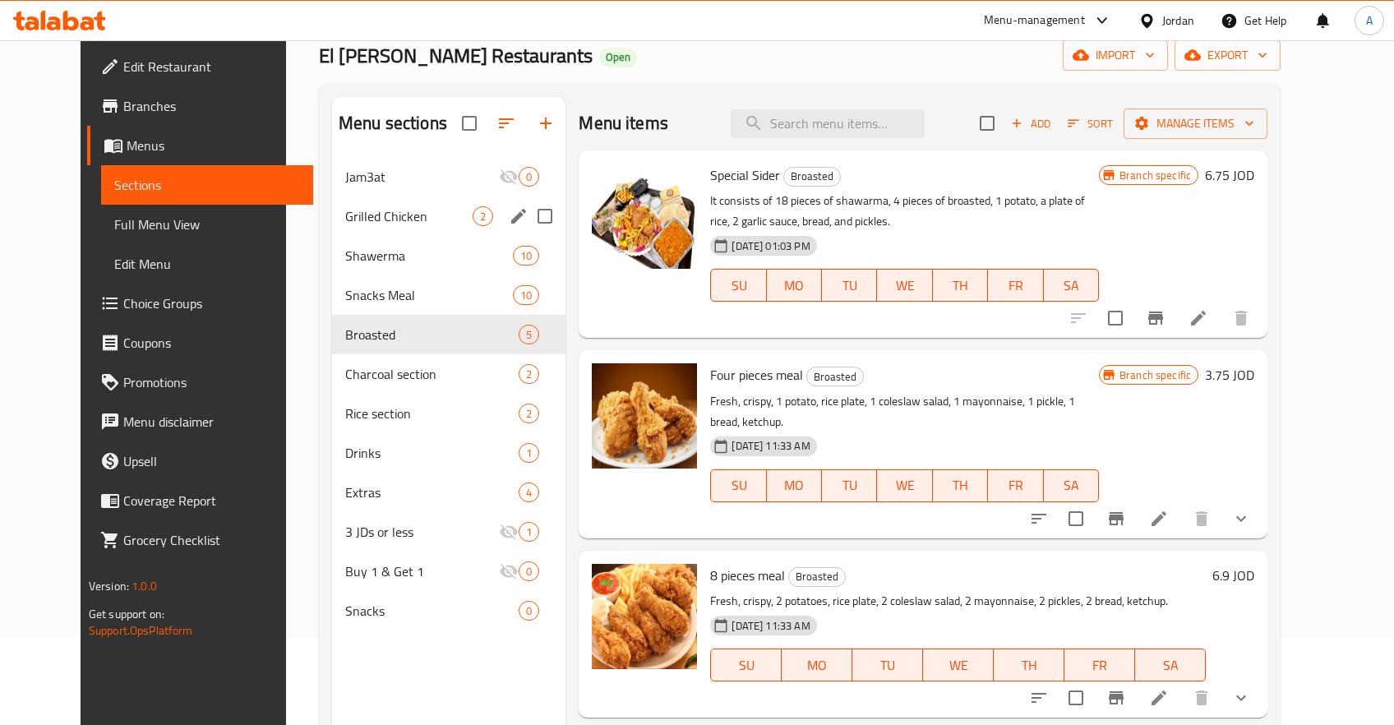
click at [372, 209] on span "Grilled Chicken" at bounding box center [408, 216] width 127 height 20
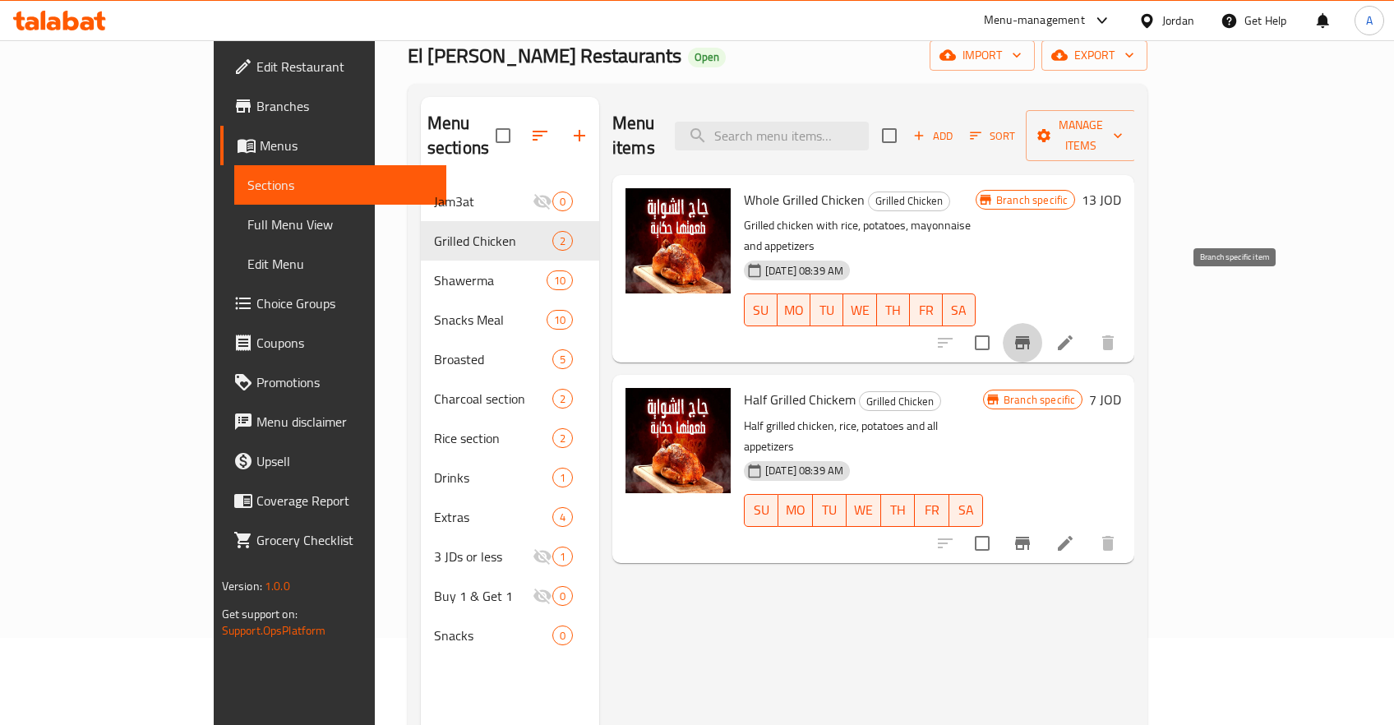
click at [1032, 333] on icon "Branch-specific-item" at bounding box center [1023, 343] width 20 height 20
click at [1032, 533] on icon "Branch-specific-item" at bounding box center [1023, 543] width 20 height 20
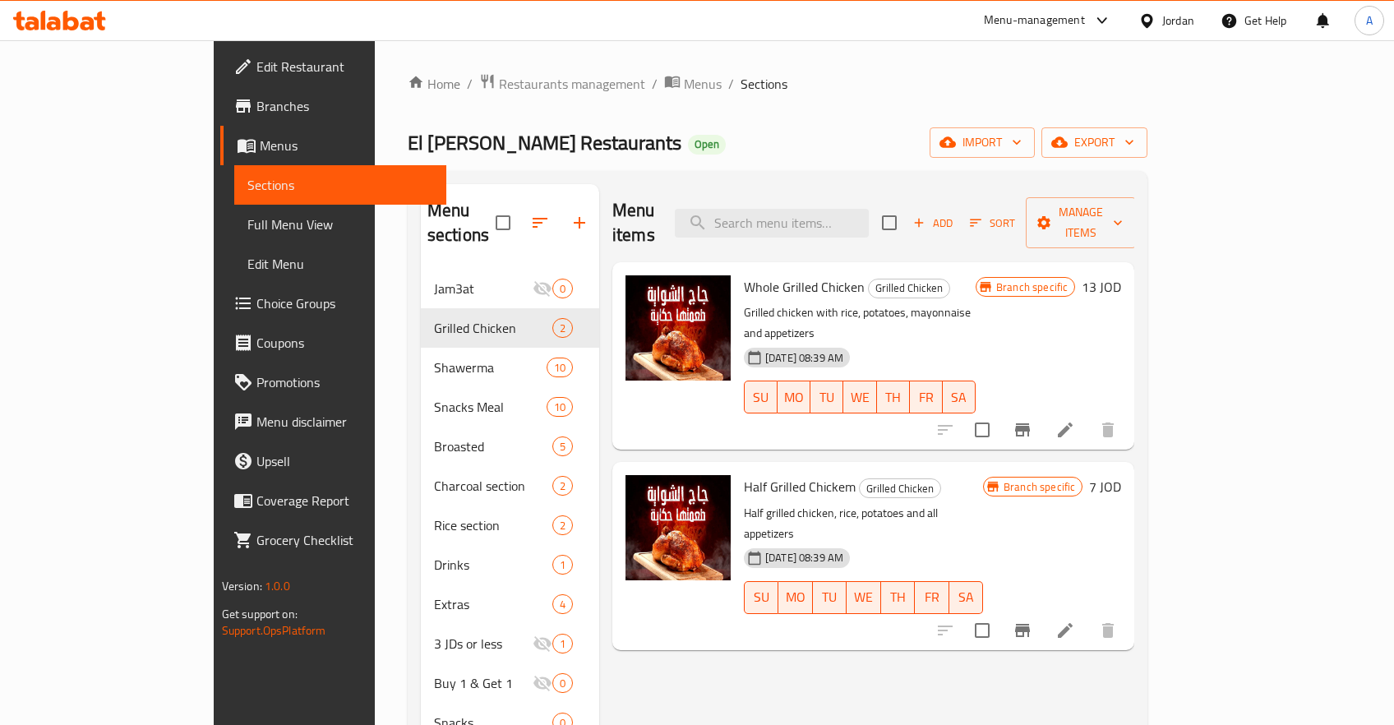
drag, startPoint x: 102, startPoint y: 110, endPoint x: 113, endPoint y: 117, distance: 13.3
click at [256, 110] on span "Branches" at bounding box center [344, 106] width 177 height 20
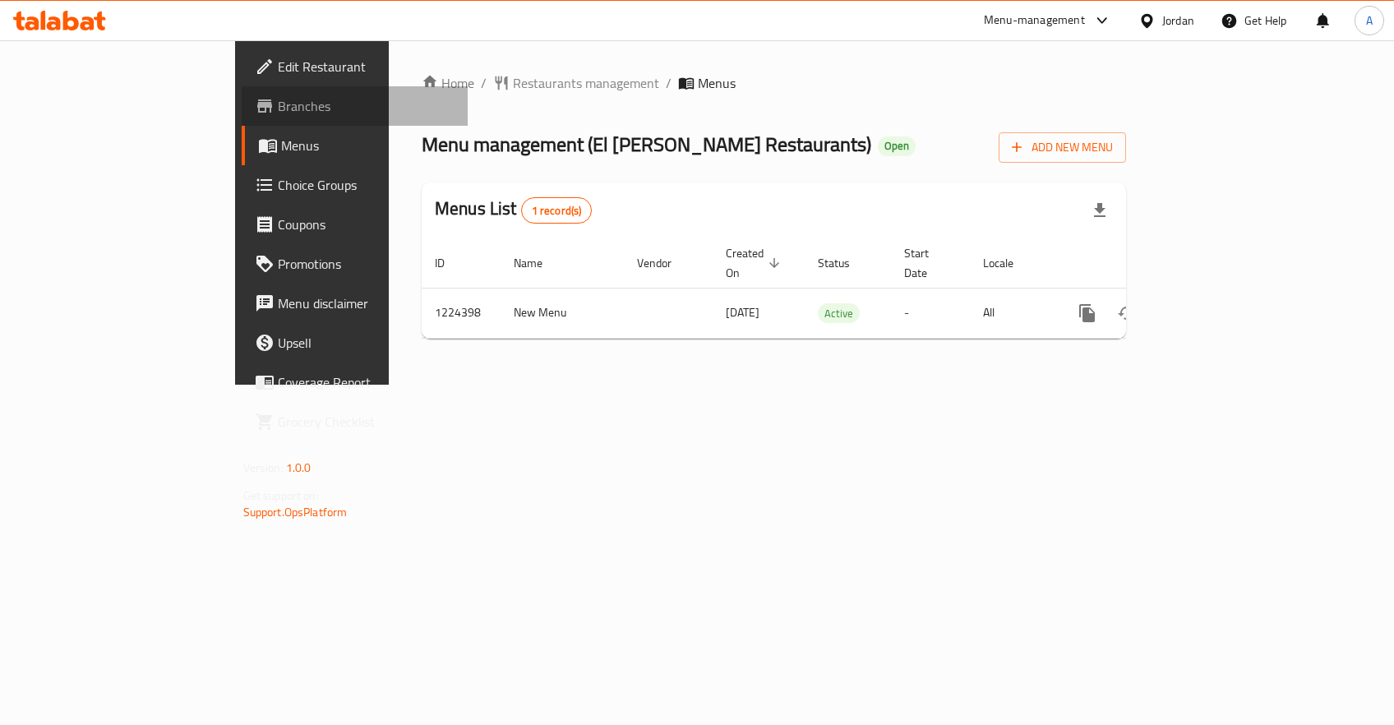
click at [278, 107] on span "Branches" at bounding box center [366, 106] width 177 height 20
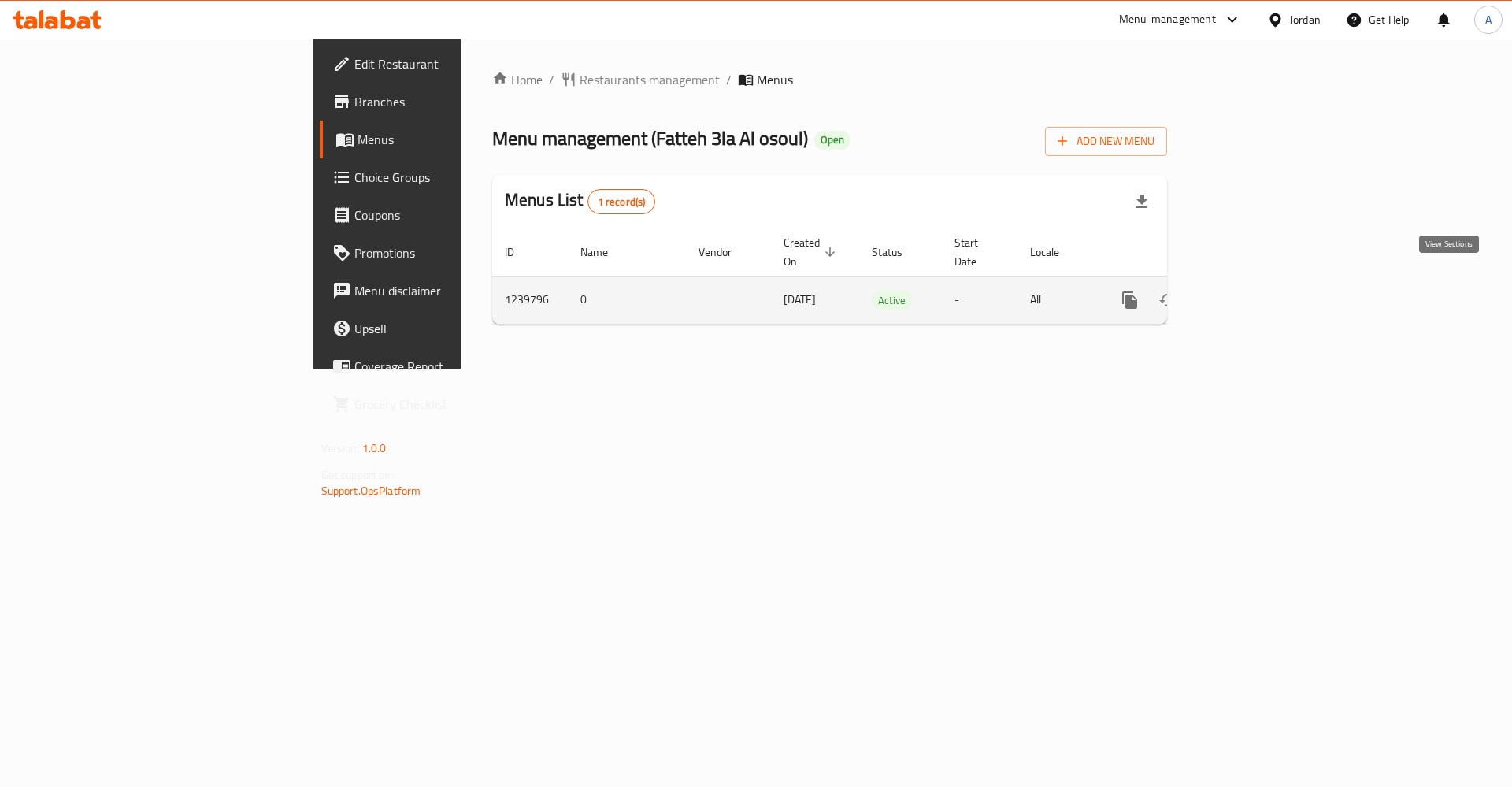
click at [1253, 290] on icon "enhanced table" at bounding box center [1244, 300] width 19 height 19
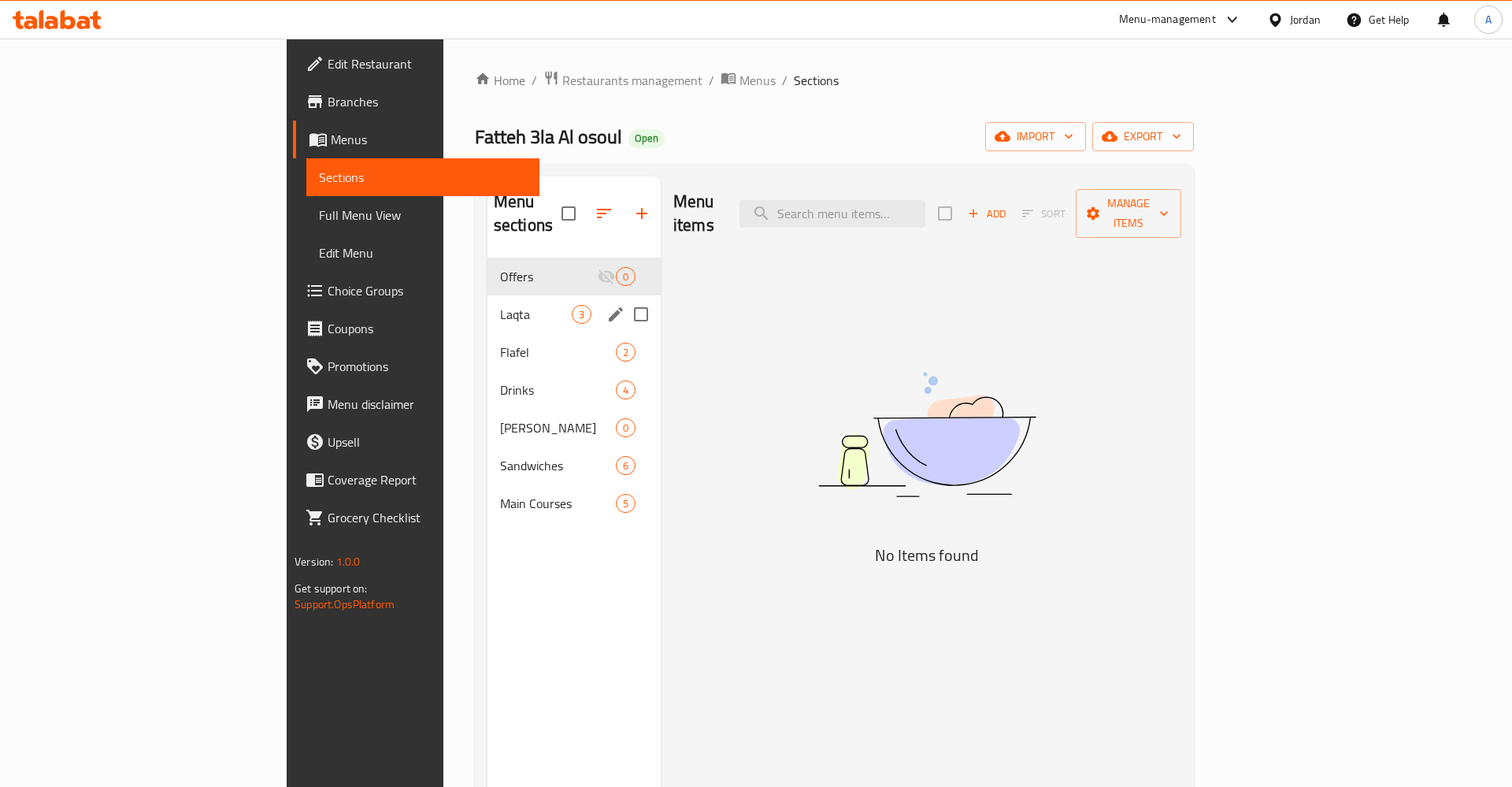
click at [488, 295] on div "Laqta 3" at bounding box center [574, 313] width 173 height 37
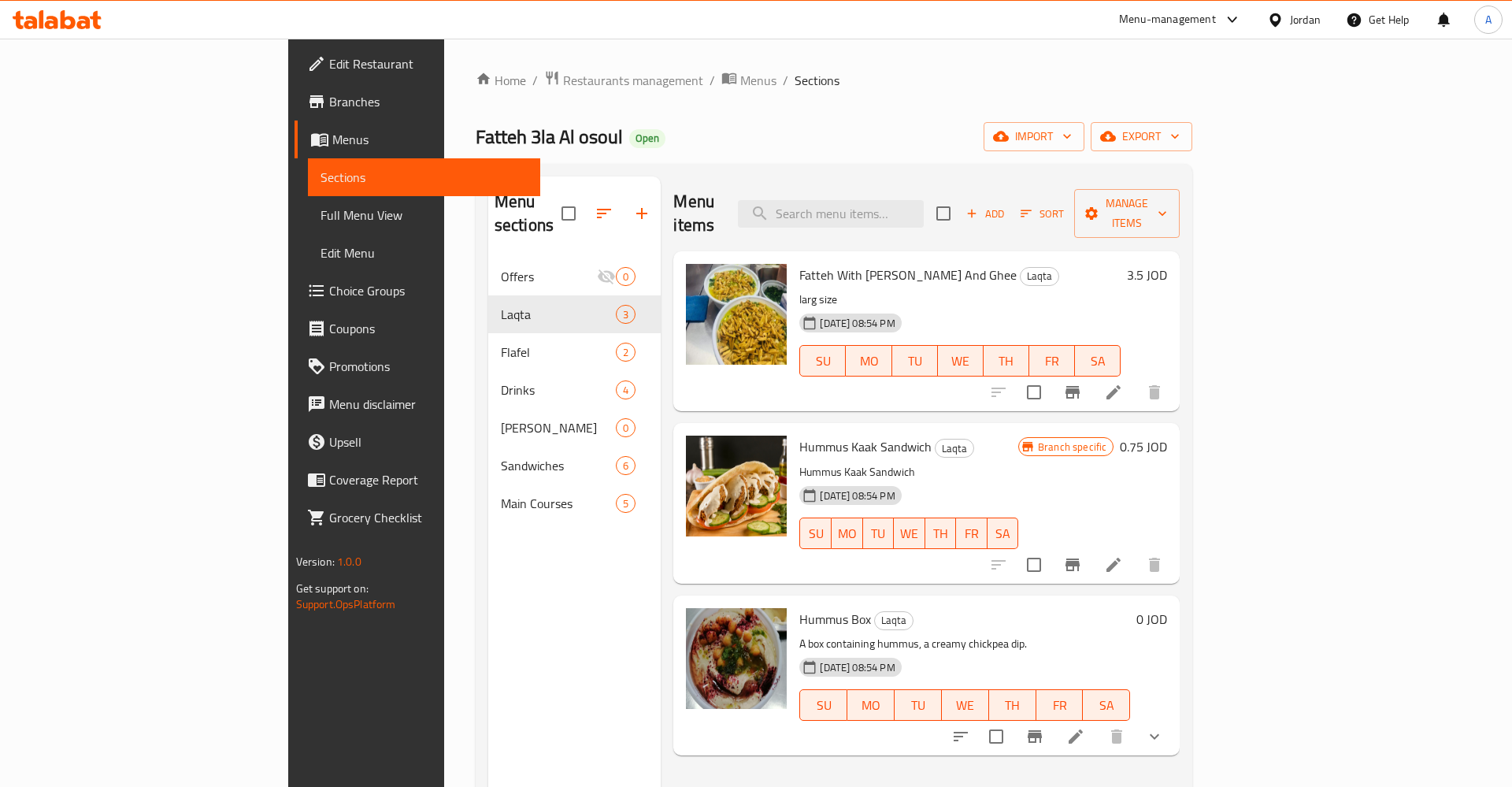
click at [1080, 559] on icon "Branch-specific-item" at bounding box center [1072, 565] width 14 height 12
drag, startPoint x: 860, startPoint y: 632, endPoint x: 871, endPoint y: 634, distance: 11.2
click at [871, 637] on div "Hummus Box Laqta A box containing hummus, a creamy chickpea dip. 25-06-2024 08:…" at bounding box center [965, 676] width 343 height 148
click at [1024, 436] on div "Hummus Kaak Sandwich Laqta Hummus Kaak Sandwich 25-06-2024 08:54 PM SU MO TU WE…" at bounding box center [909, 503] width 232 height 148
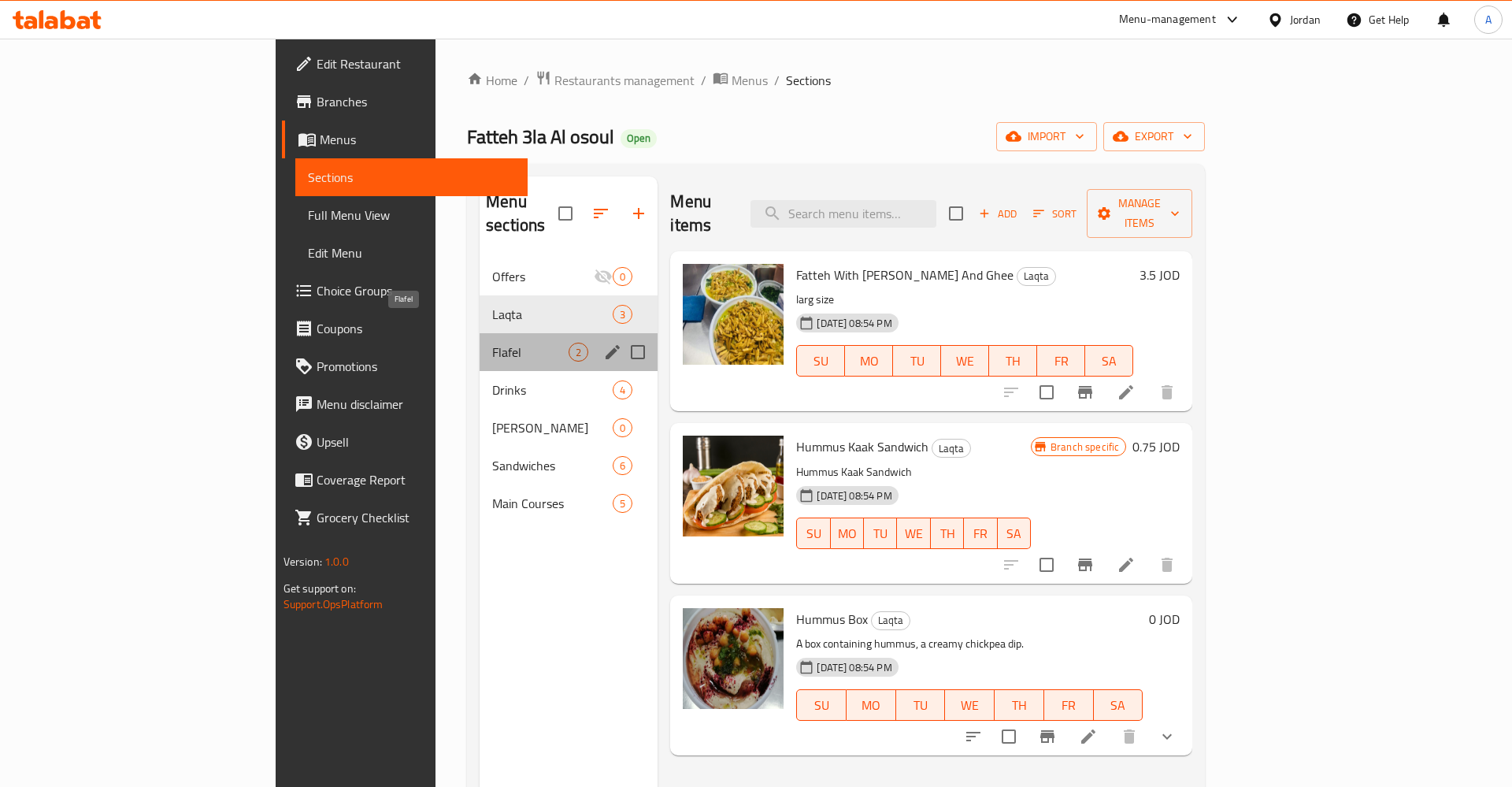
click at [493, 343] on span "Flafel" at bounding box center [531, 353] width 77 height 19
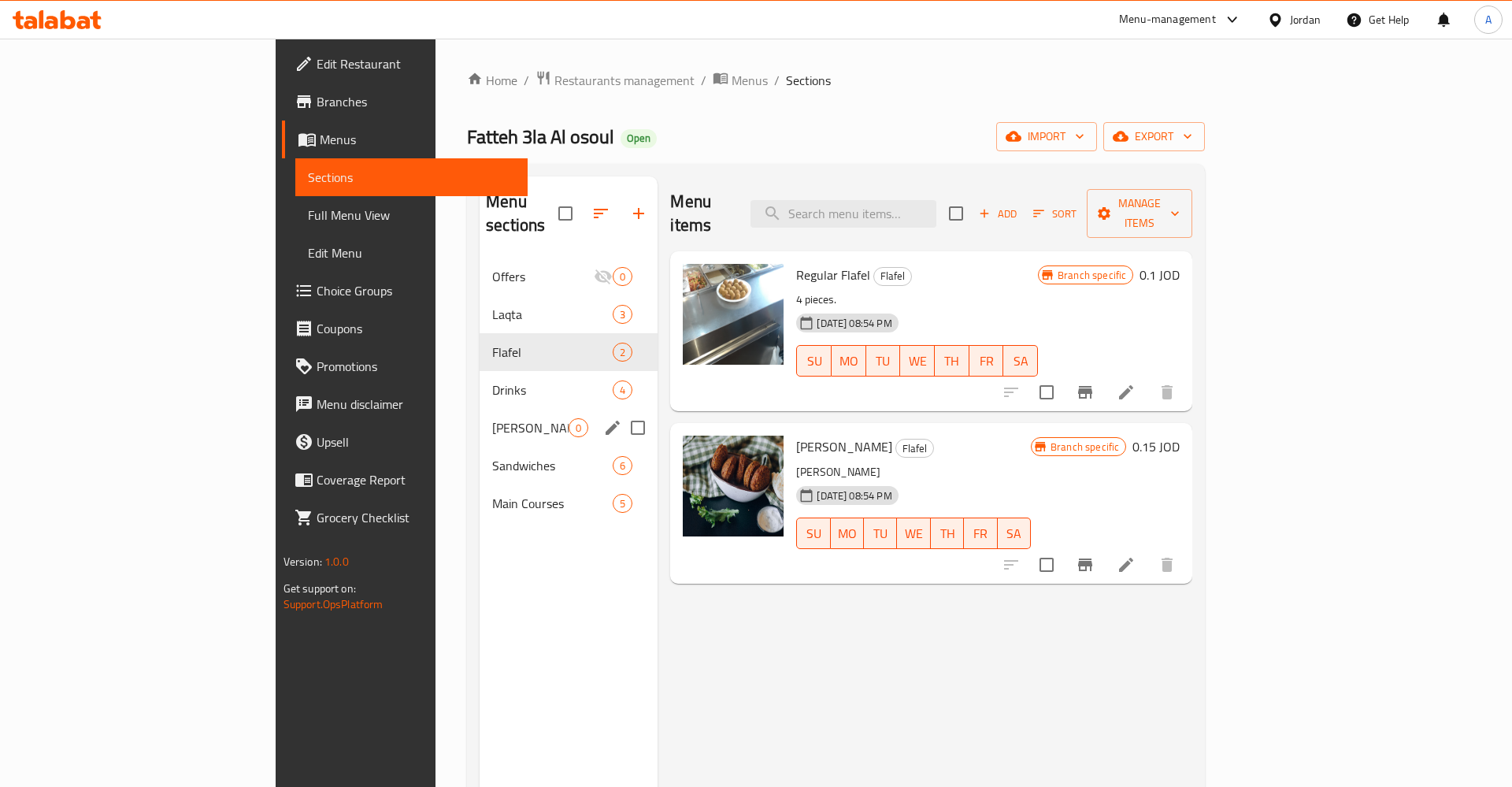
click at [467, 363] on div "Menu sections Offers 0 Laqta 3 Flafel 2 Drinks 4 Dora kasat 0 Sandwiches 6 Main…" at bounding box center [836, 569] width 738 height 812
click at [493, 381] on span "Drinks" at bounding box center [531, 390] width 77 height 19
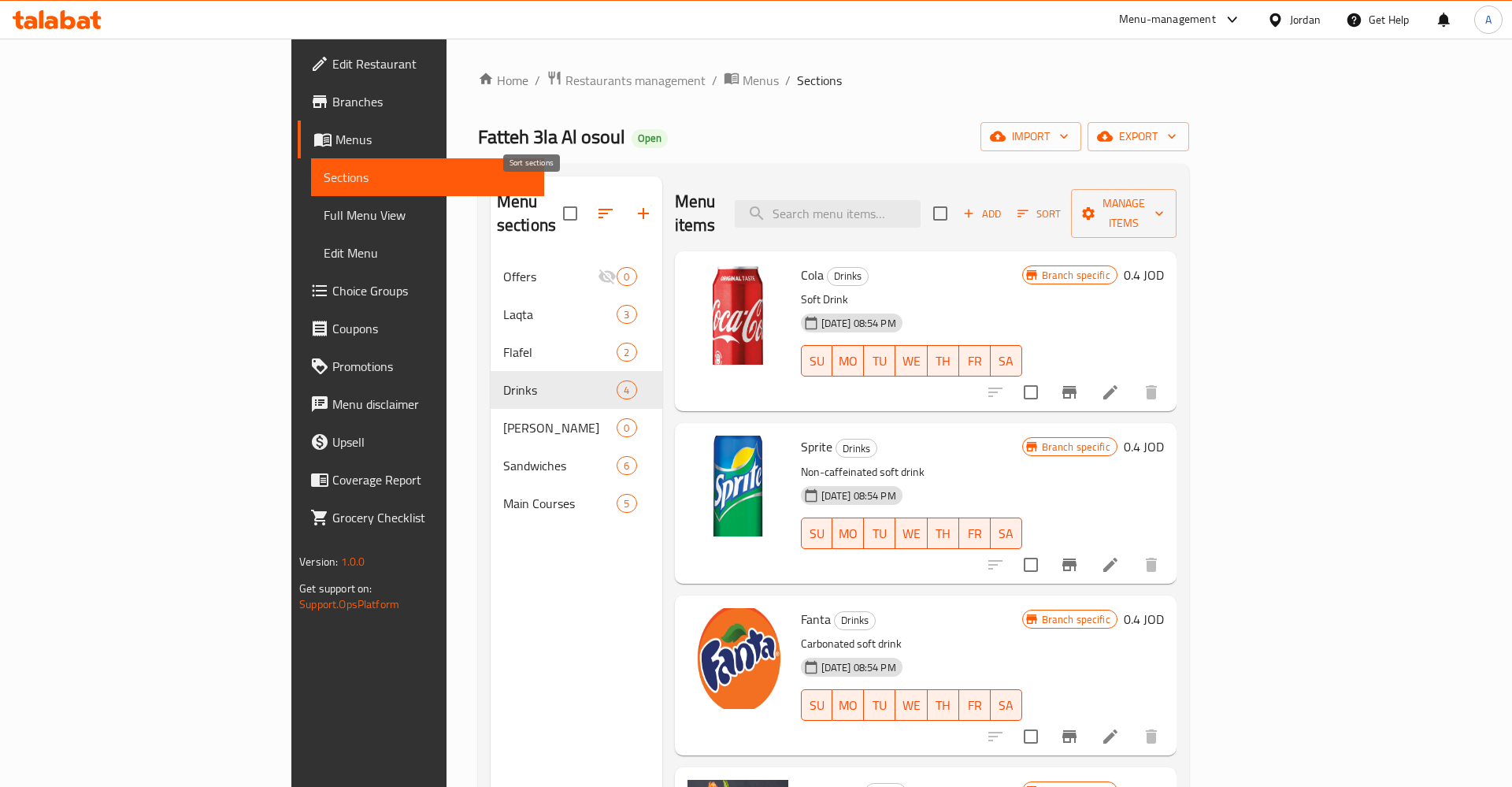
click at [599, 209] on icon "button" at bounding box center [606, 214] width 14 height 10
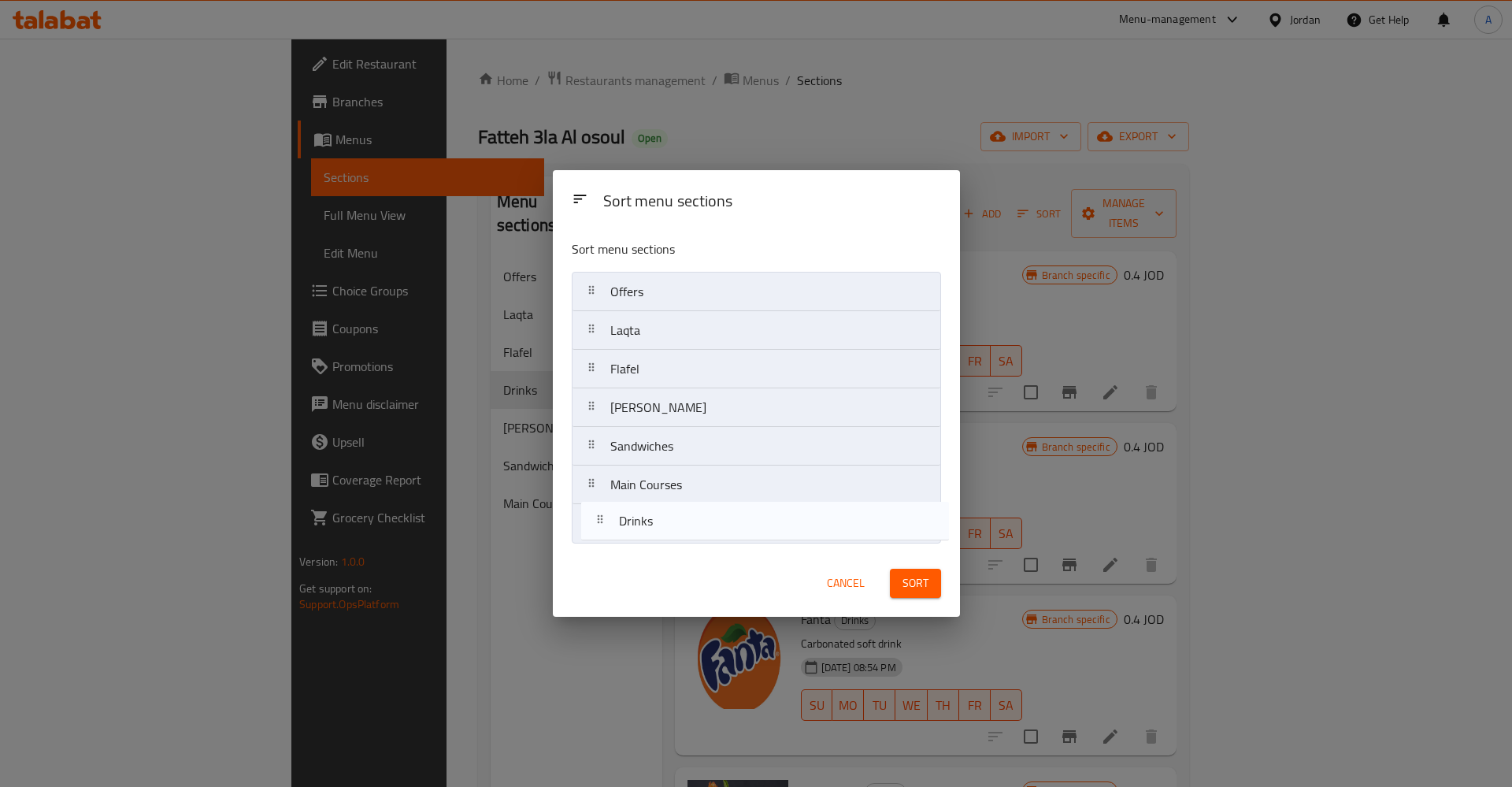
drag, startPoint x: 581, startPoint y: 404, endPoint x: 588, endPoint y: 523, distance: 119.2
click at [588, 523] on nav "Offers Laqta Flafel Drinks Dora kasat Sandwiches Main Courses" at bounding box center [756, 408] width 369 height 272
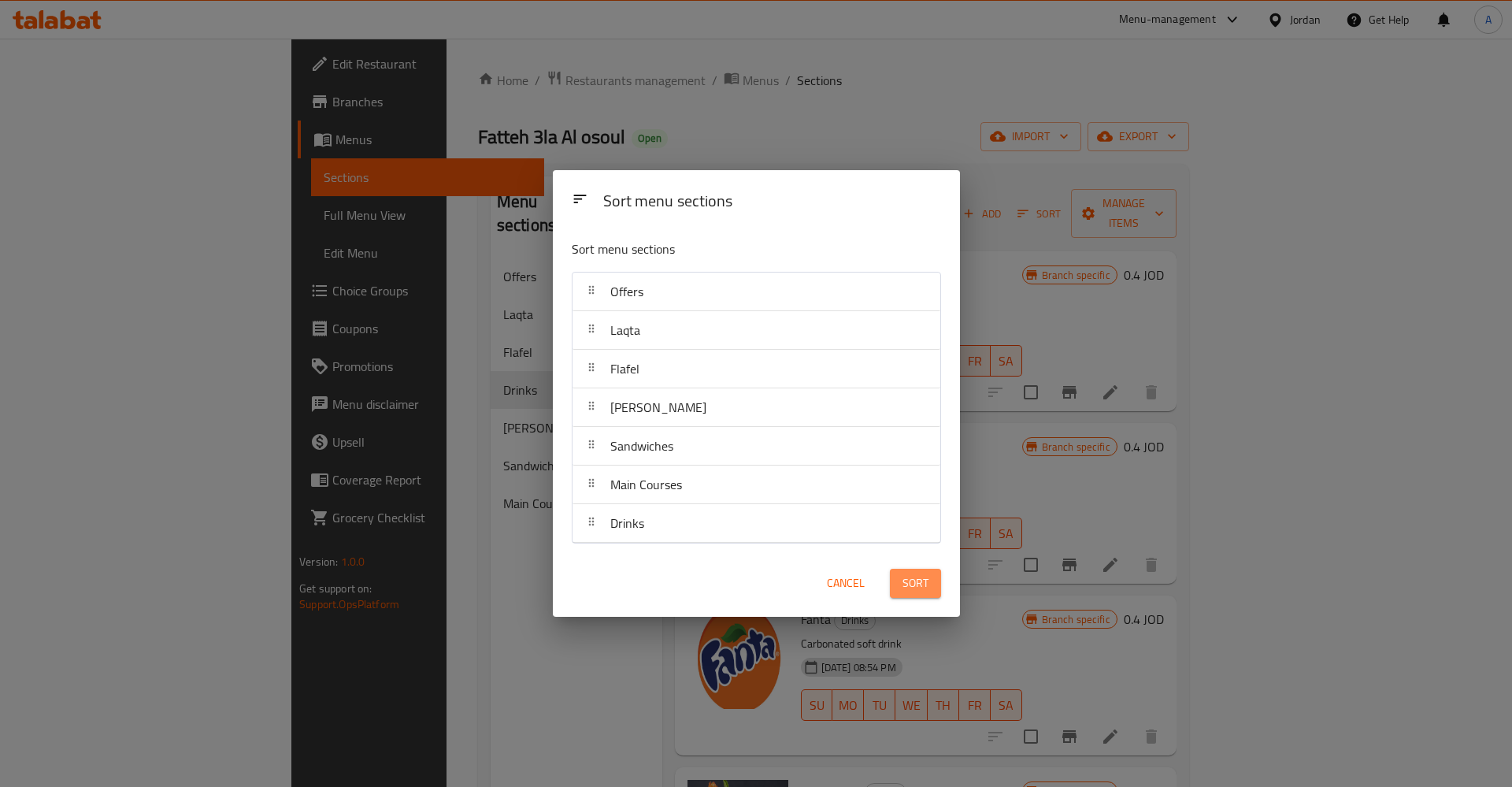
click at [921, 590] on span "Sort" at bounding box center [915, 583] width 26 height 20
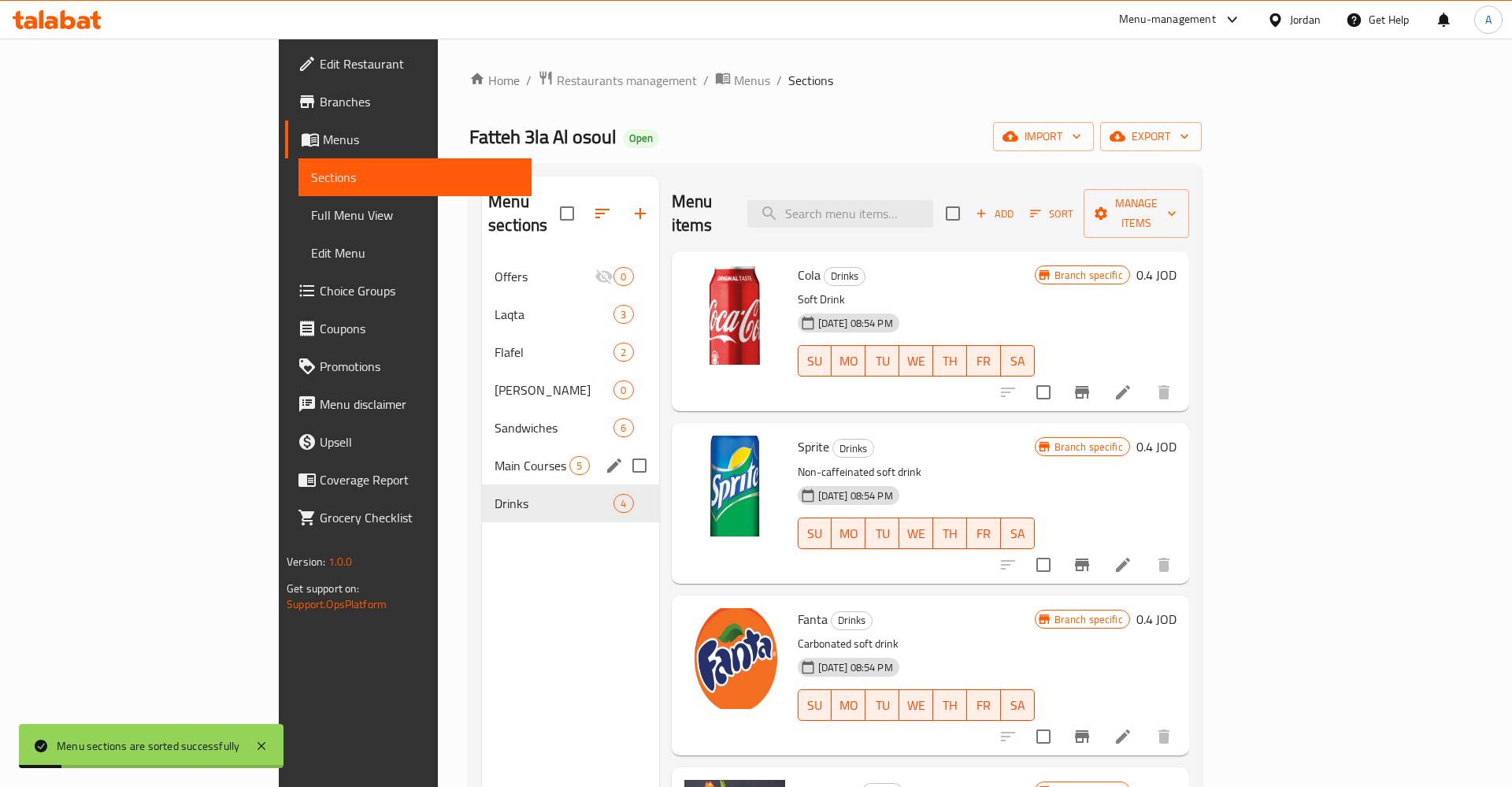
click at [482, 458] on div "Main Courses 5" at bounding box center [570, 465] width 176 height 37
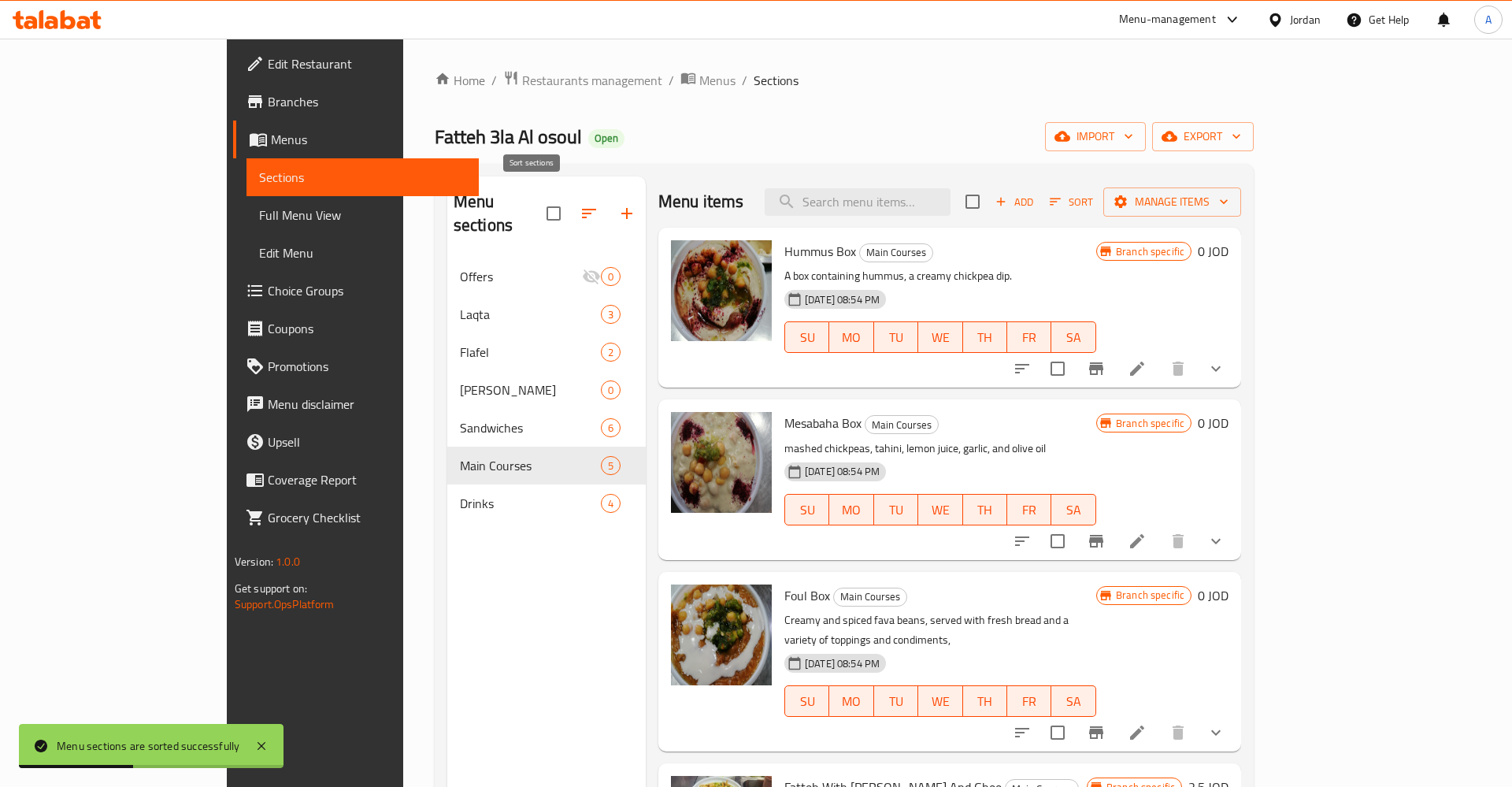
click at [582, 209] on icon "button" at bounding box center [588, 214] width 14 height 10
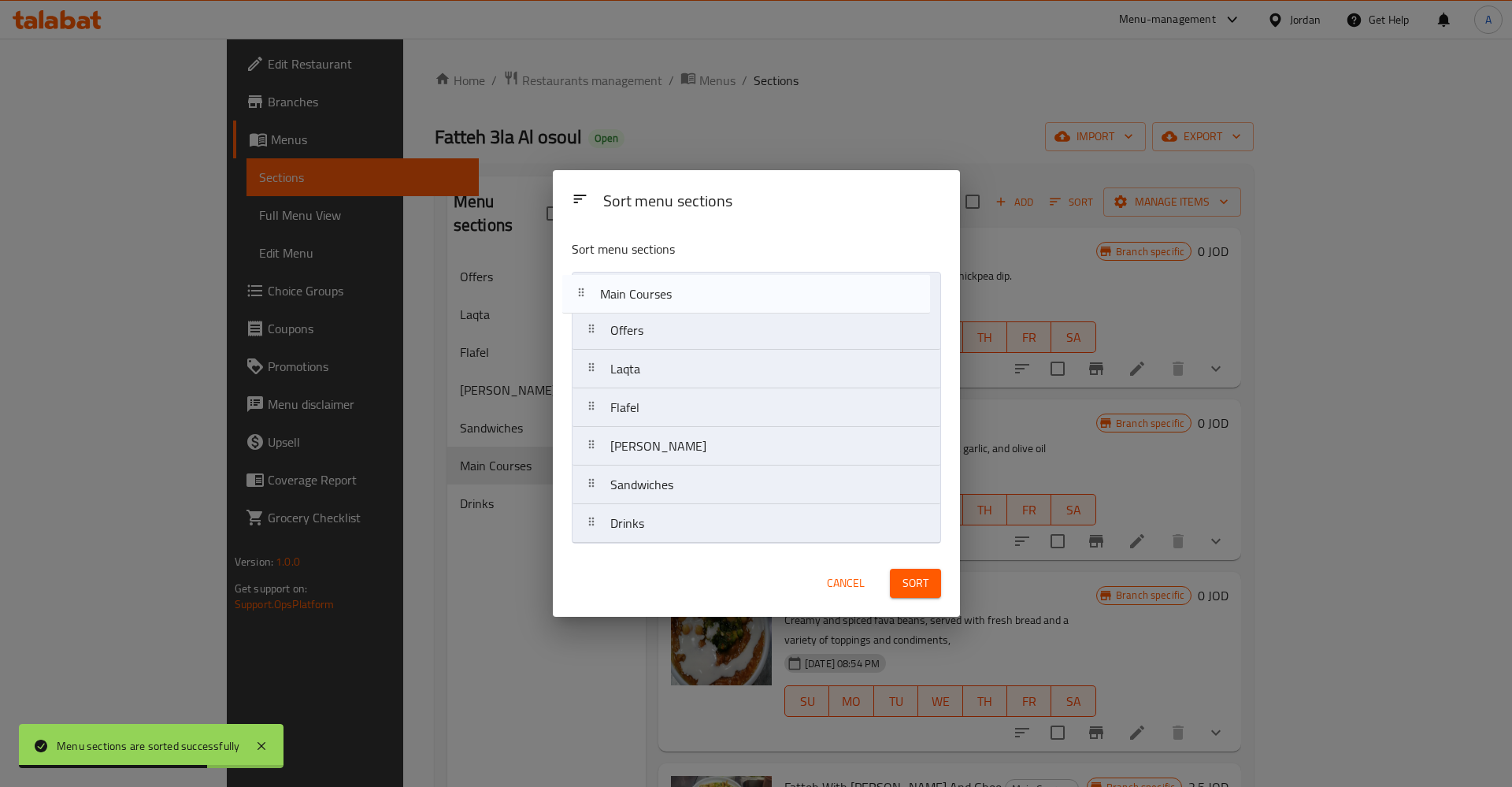
drag, startPoint x: 587, startPoint y: 487, endPoint x: 578, endPoint y: 289, distance: 198.2
click at [578, 289] on nav "Offers Laqta Flafel Dora kasat Sandwiches Main Courses Drinks" at bounding box center [756, 408] width 369 height 272
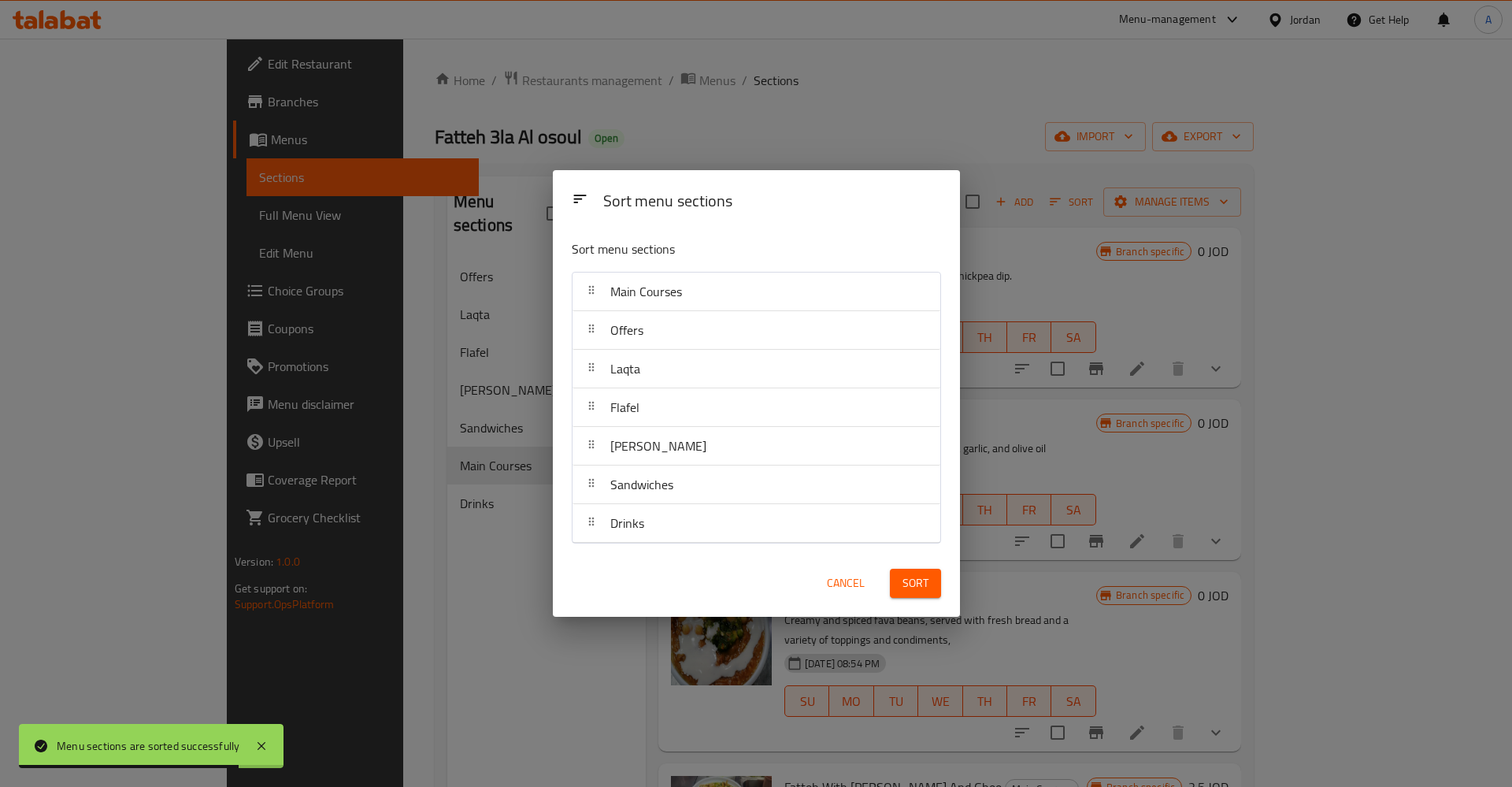
click at [907, 587] on span "Sort" at bounding box center [915, 583] width 26 height 20
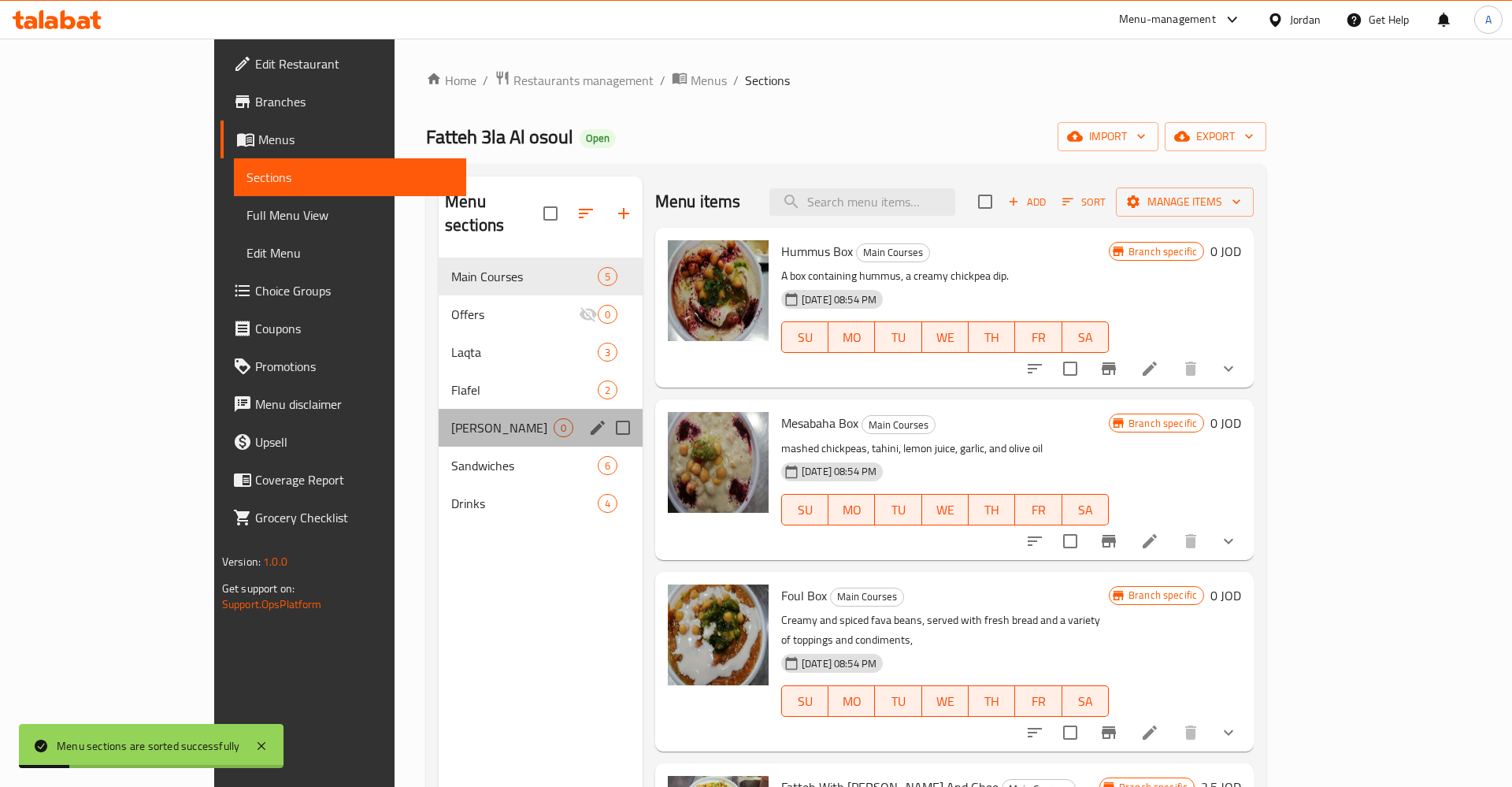
click at [439, 415] on div "Dora kasat 0" at bounding box center [540, 428] width 204 height 37
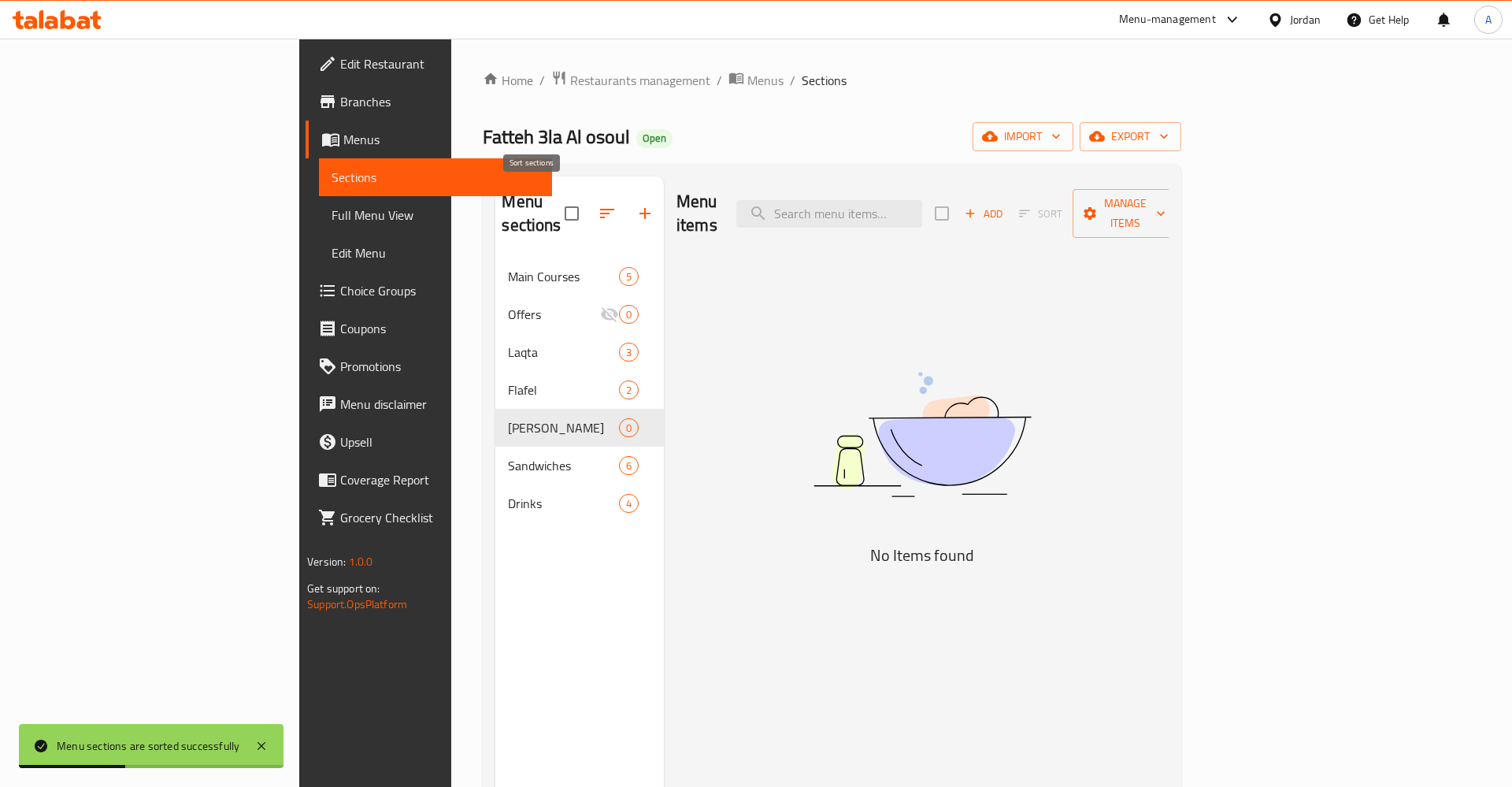
click at [598, 204] on icon "button" at bounding box center [607, 214] width 19 height 19
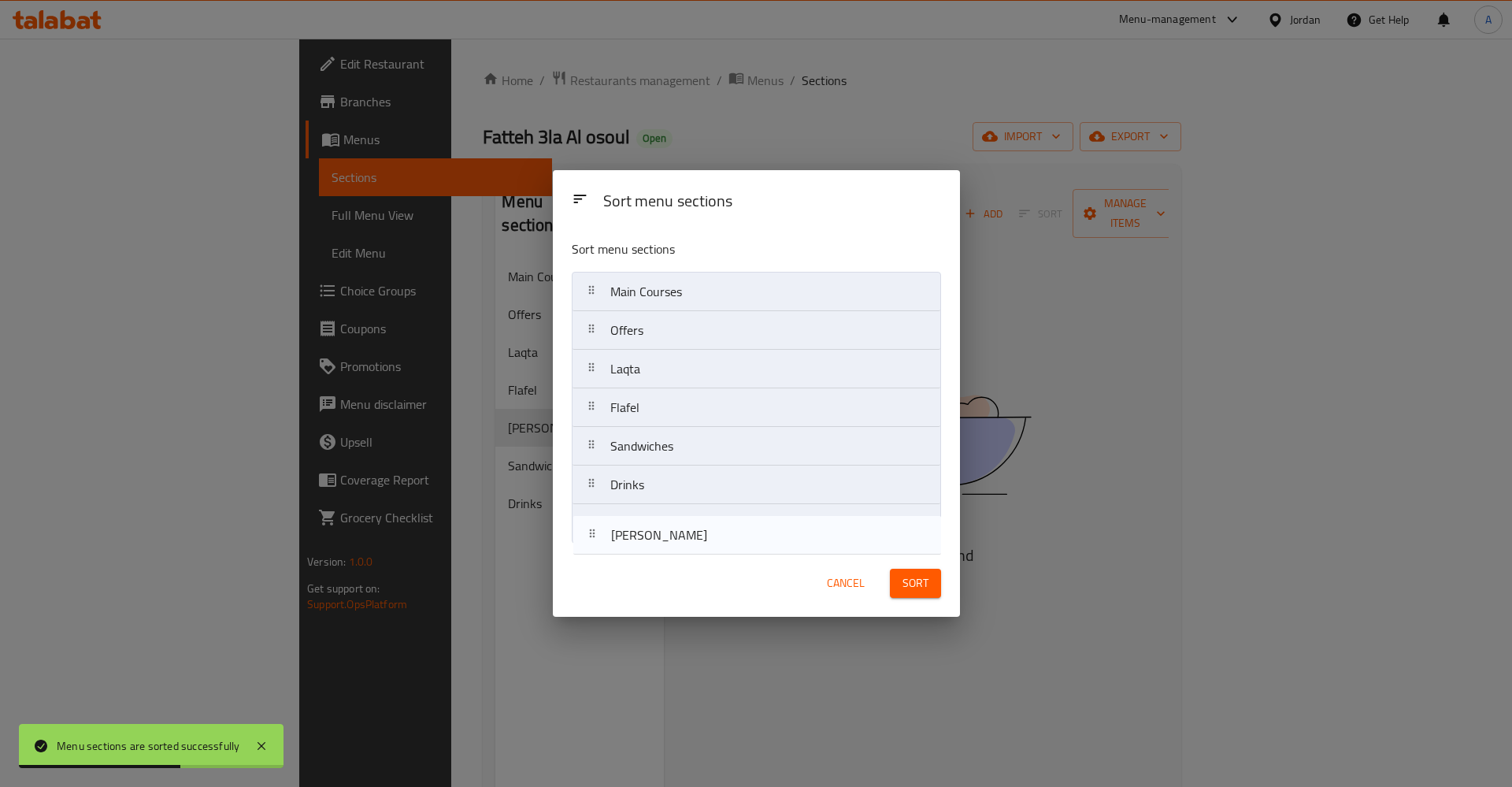
drag, startPoint x: 592, startPoint y: 446, endPoint x: 592, endPoint y: 541, distance: 95.0
click at [592, 541] on nav "Main Courses Offers Laqta Flafel Dora kasat Sandwiches Drinks" at bounding box center [756, 408] width 369 height 272
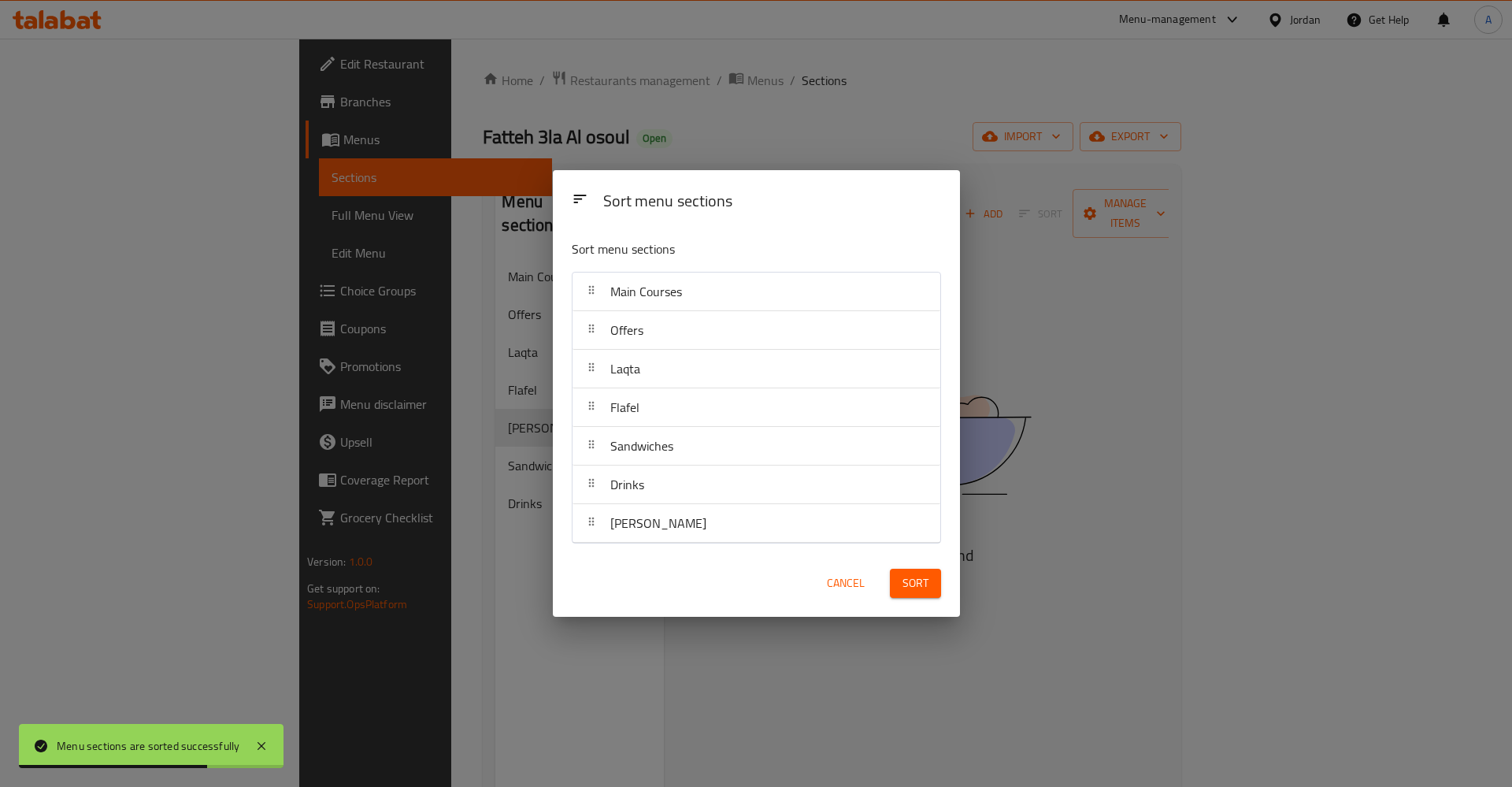
click at [918, 594] on button "Sort" at bounding box center [915, 583] width 51 height 29
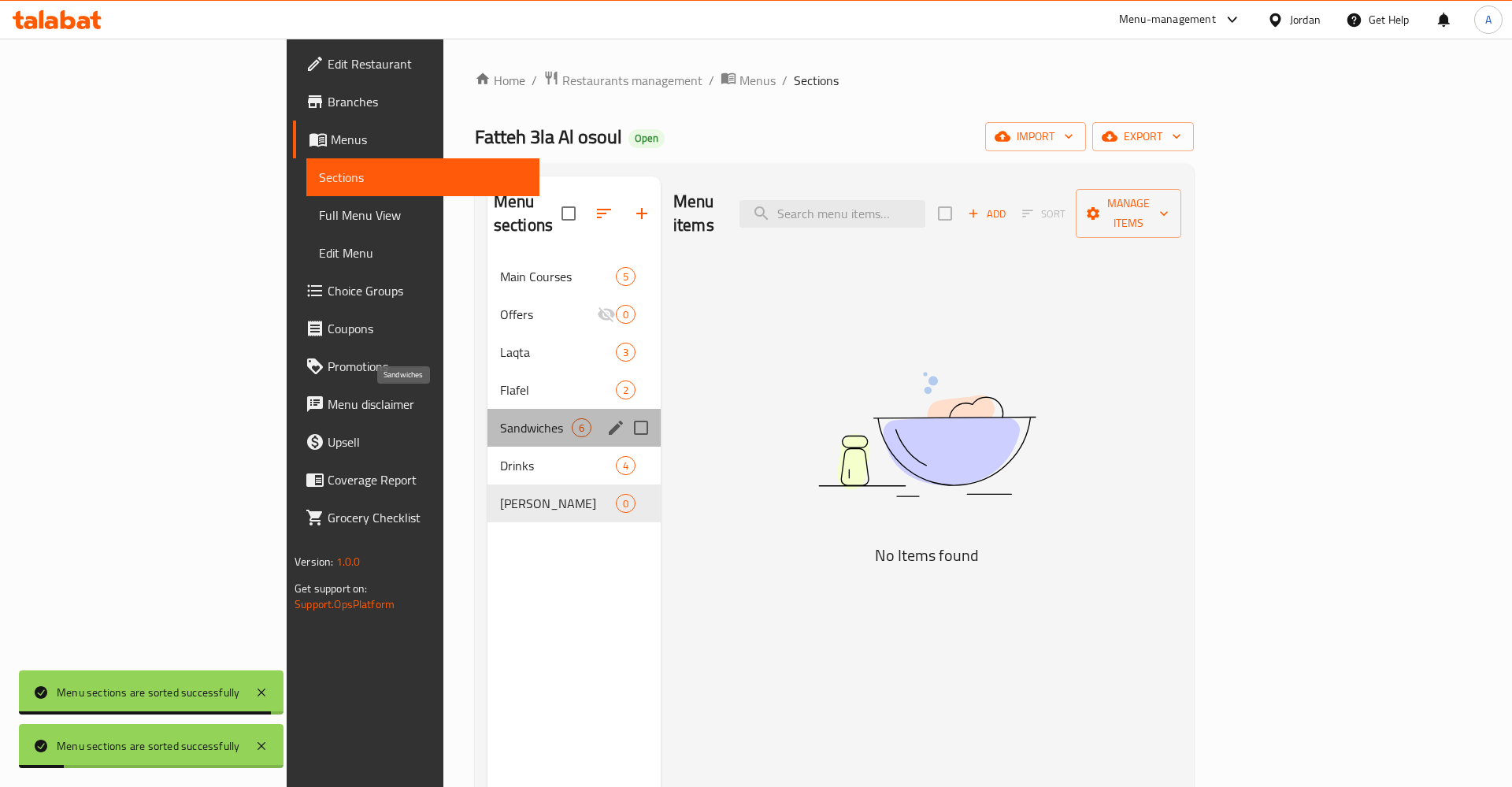
click at [500, 418] on span "Sandwiches" at bounding box center [536, 428] width 72 height 19
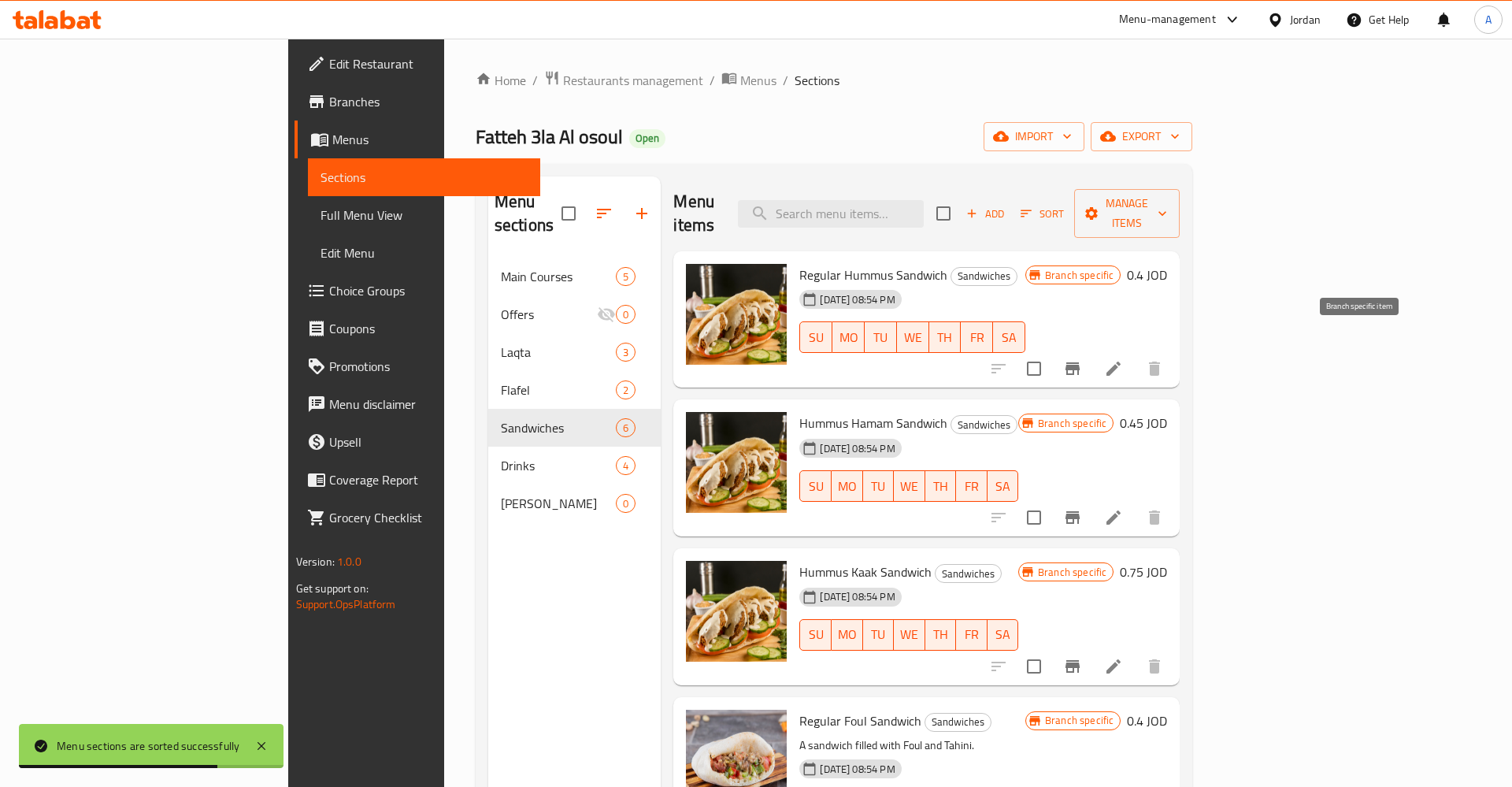
click at [1082, 359] on icon "Branch-specific-item" at bounding box center [1073, 369] width 19 height 19
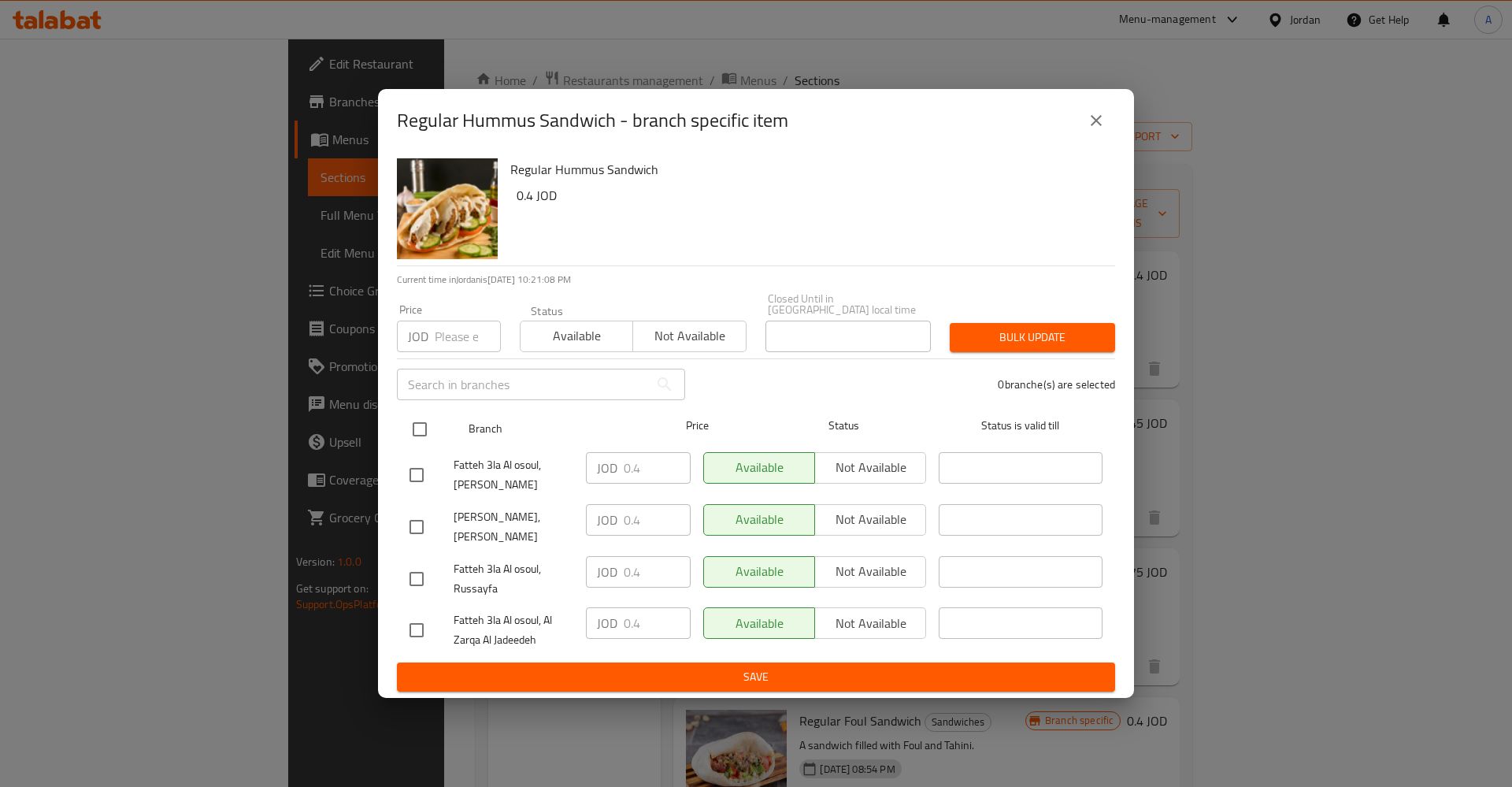
click at [409, 418] on input "checkbox" at bounding box center [420, 429] width 34 height 34
checkbox input "true"
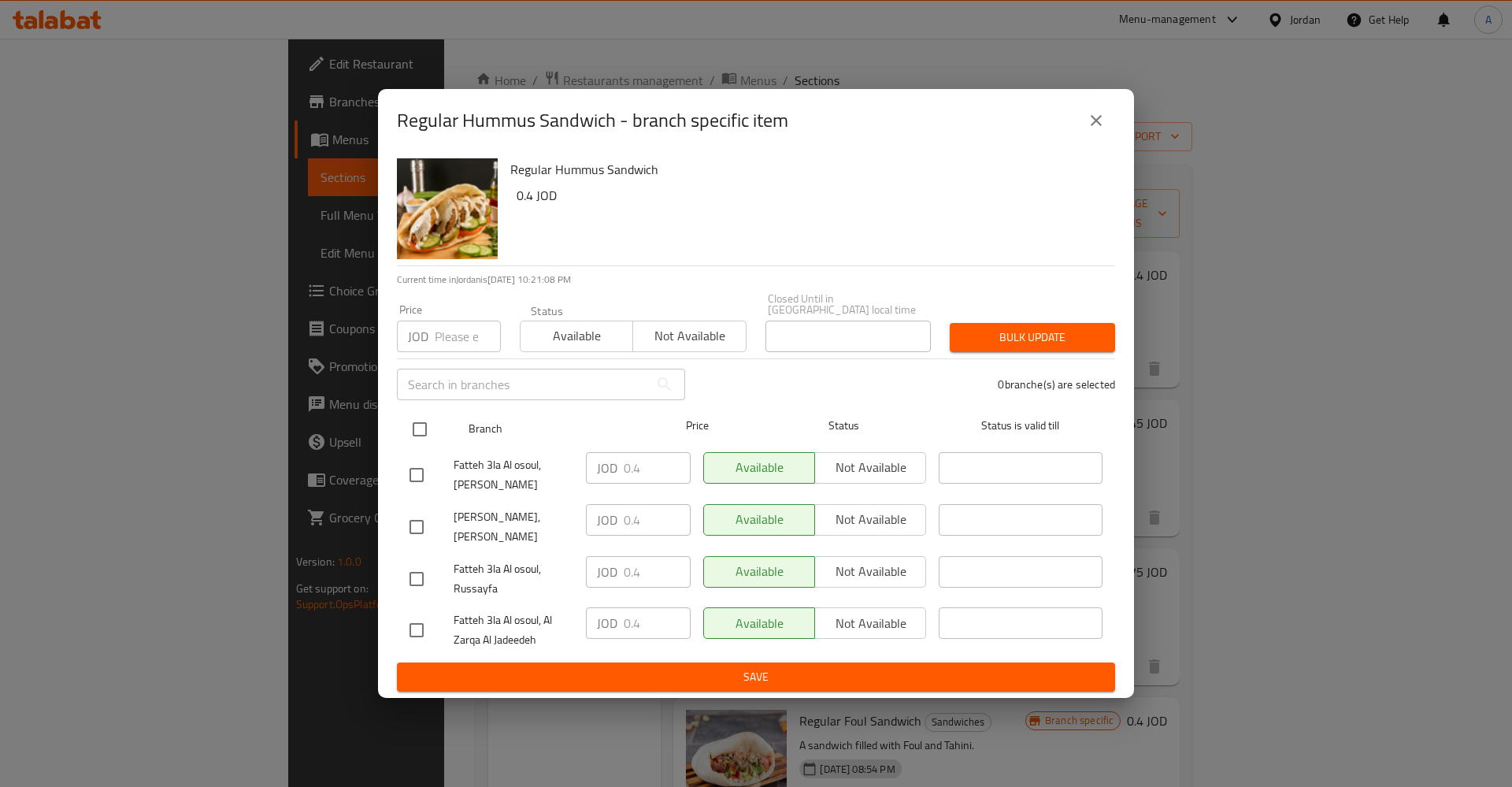
checkbox input "true"
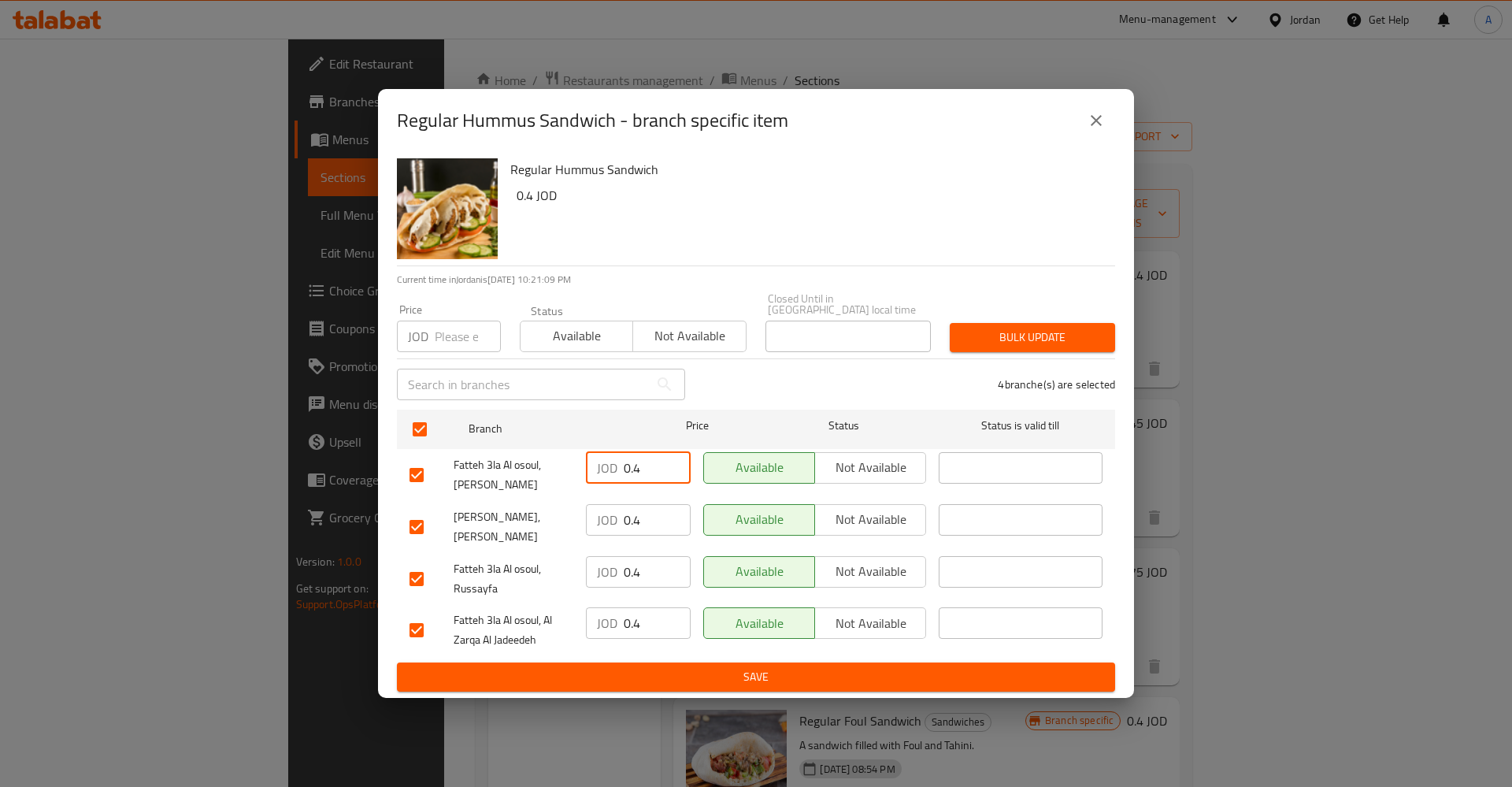
click at [639, 461] on input "0.4" at bounding box center [657, 468] width 67 height 32
click at [641, 512] on input "0.4" at bounding box center [657, 520] width 67 height 32
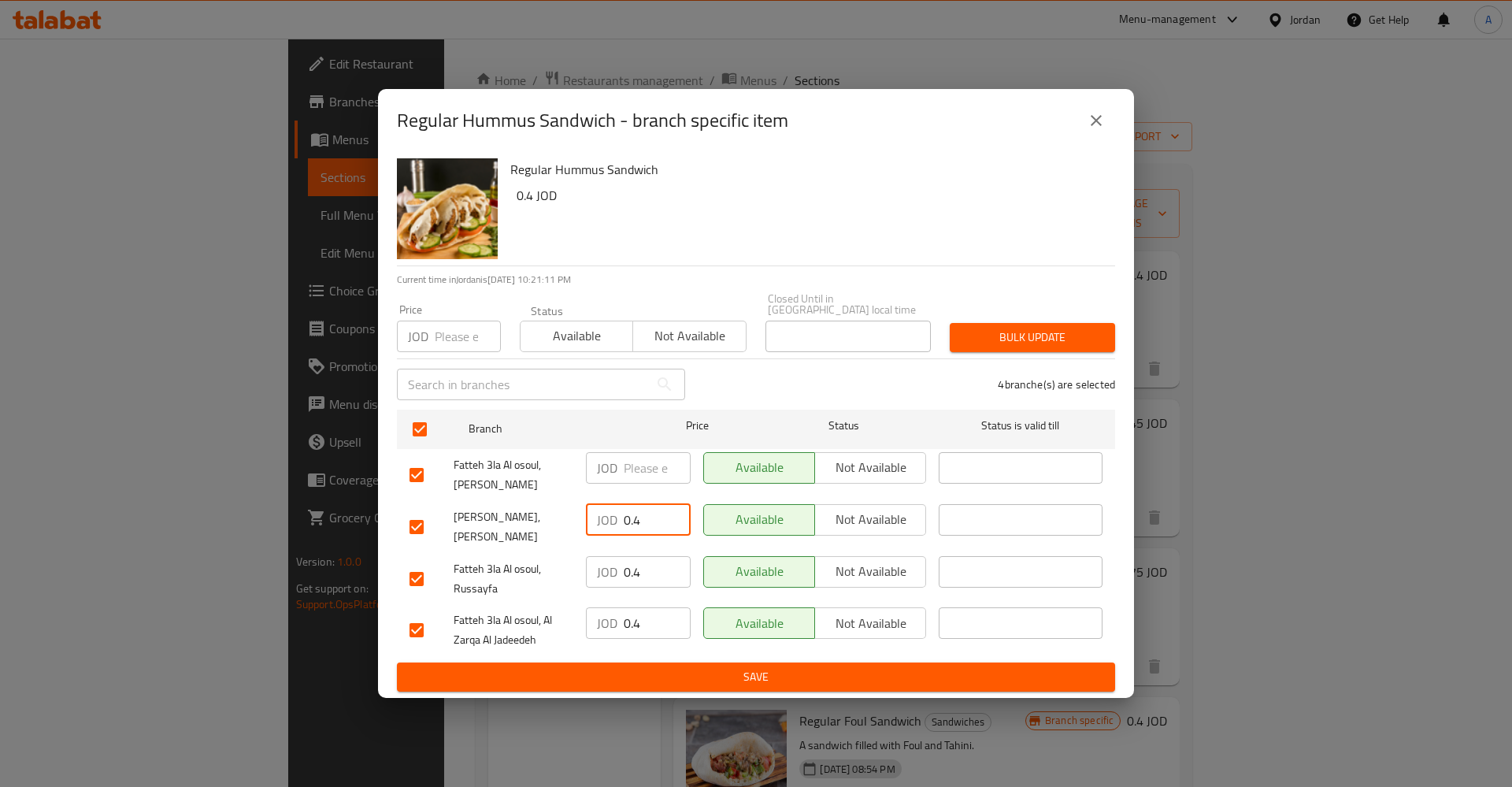
click at [641, 512] on input "0.4" at bounding box center [657, 520] width 67 height 32
click at [634, 558] on input "0.4" at bounding box center [657, 571] width 67 height 32
click at [637, 601] on div "JOD 0.4 ​" at bounding box center [638, 630] width 117 height 58
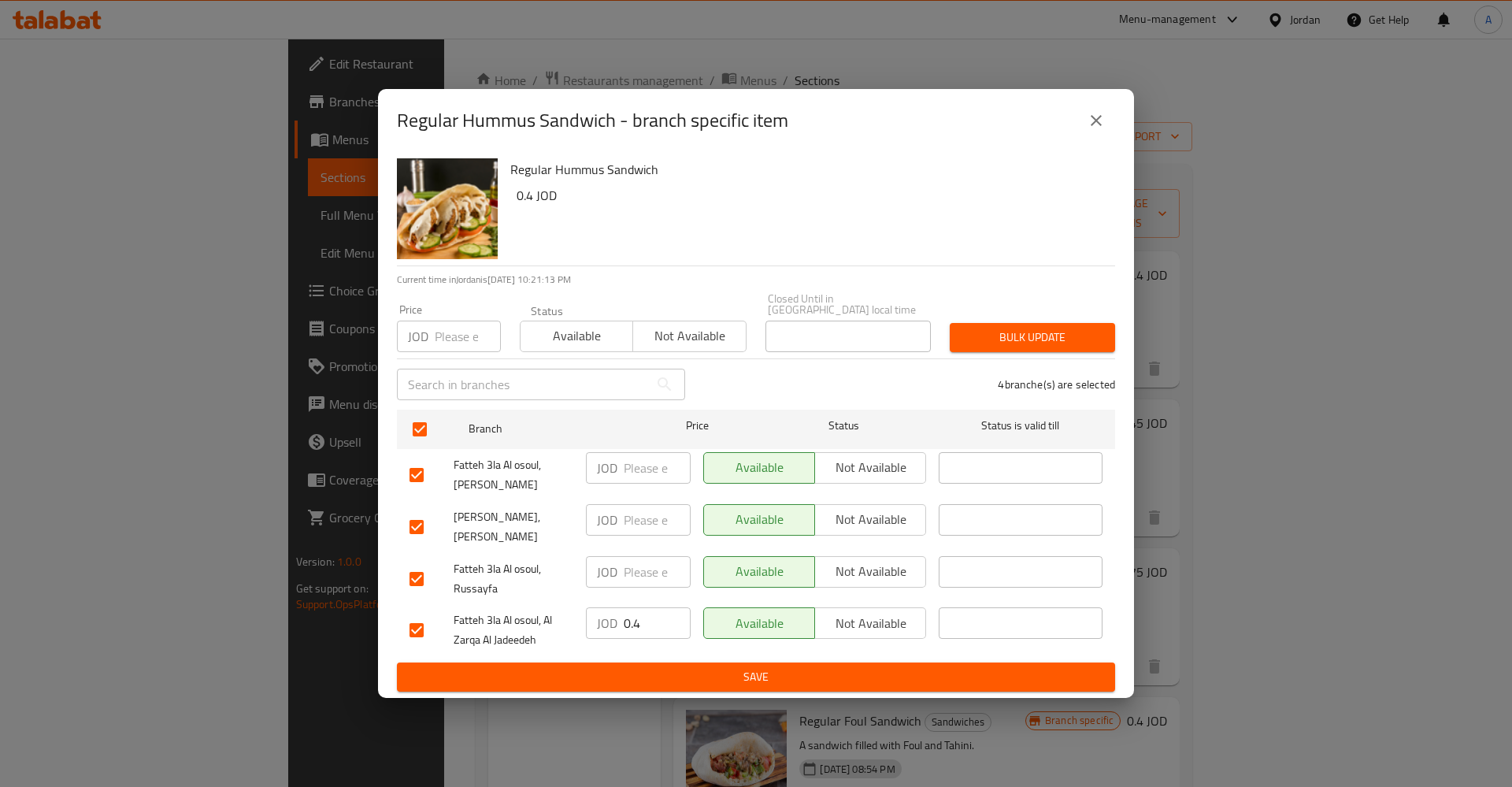
click at [637, 601] on div "JOD 0.4 ​" at bounding box center [638, 630] width 117 height 58
drag, startPoint x: 637, startPoint y: 601, endPoint x: 636, endPoint y: 611, distance: 10.0
click at [637, 604] on div "JOD 0.4 ​" at bounding box center [638, 630] width 117 height 58
click at [635, 628] on input "0.4" at bounding box center [657, 623] width 67 height 32
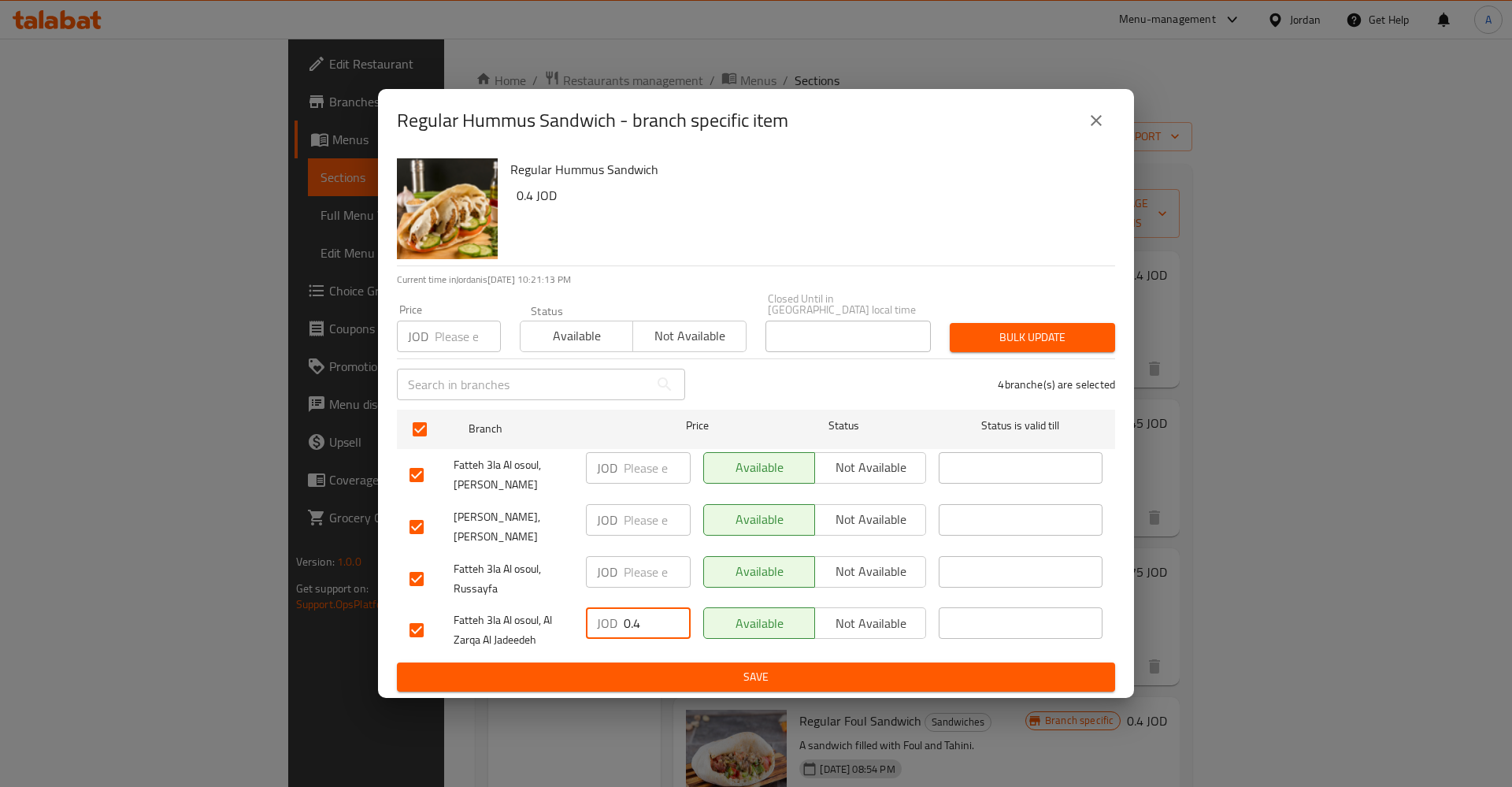
click at [635, 628] on input "0.4" at bounding box center [657, 623] width 67 height 32
click at [805, 667] on span "Save" at bounding box center [755, 677] width 693 height 20
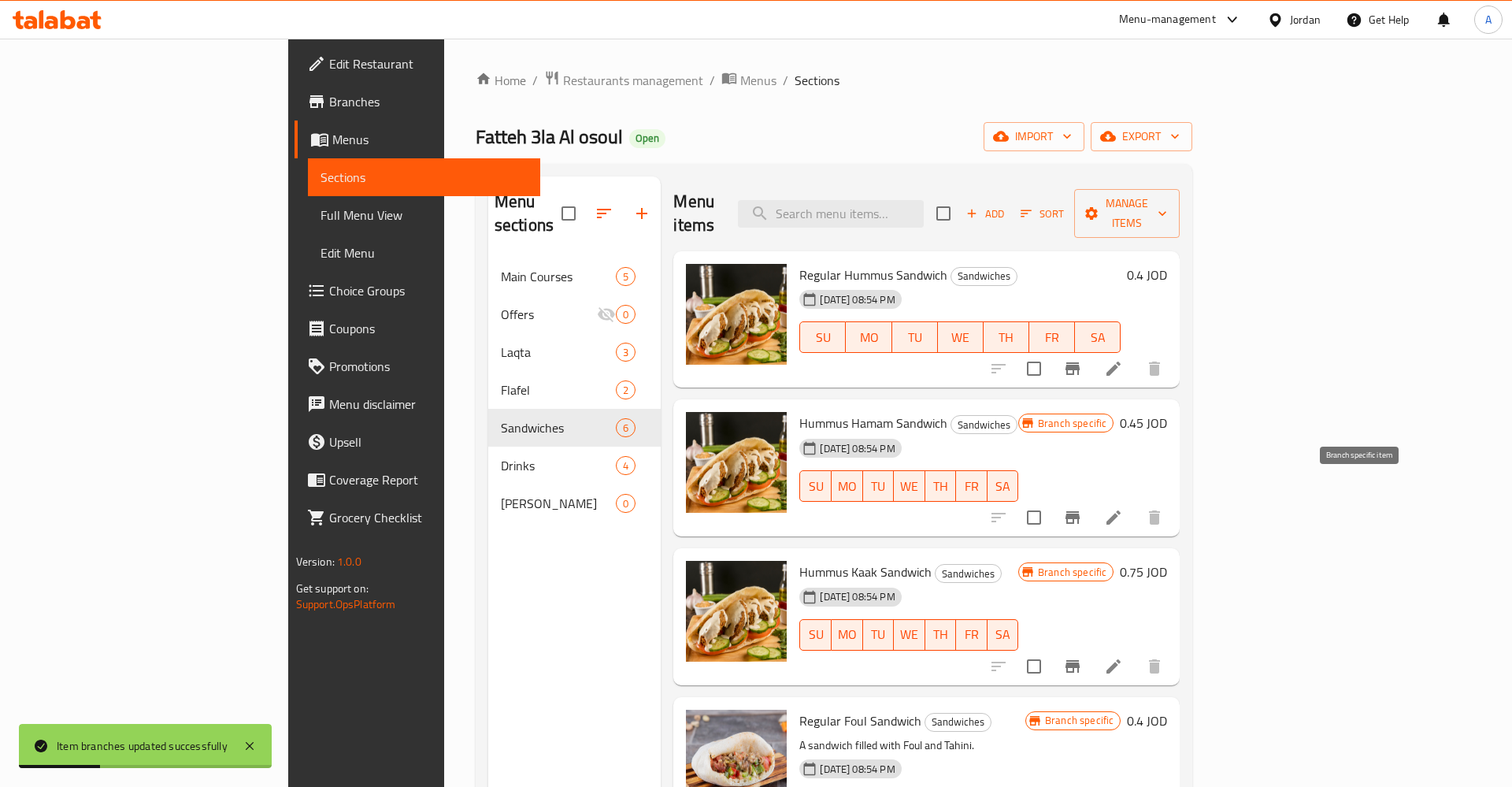
click at [1080, 511] on icon "Branch-specific-item" at bounding box center [1072, 517] width 14 height 12
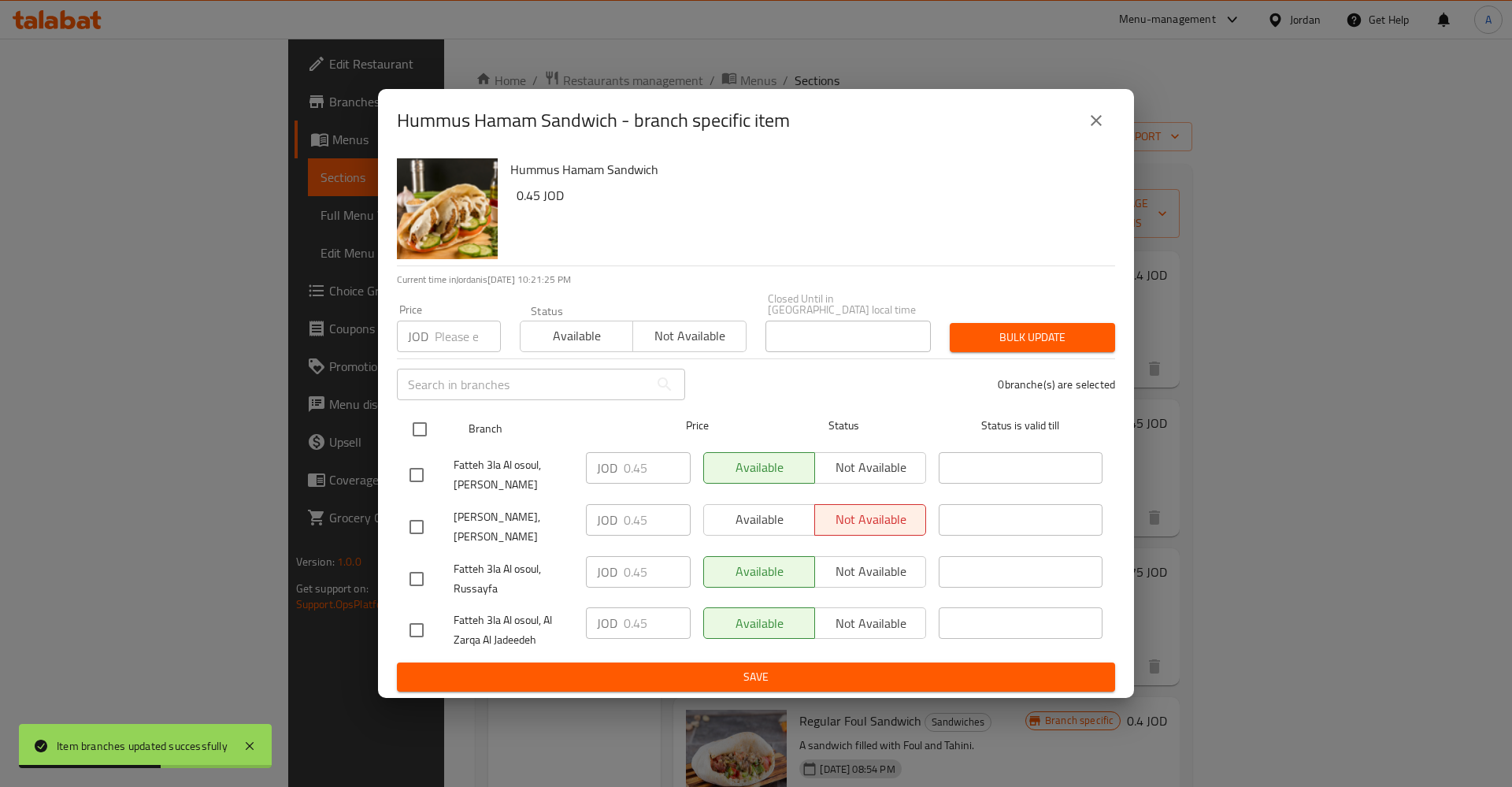
click at [421, 418] on input "checkbox" at bounding box center [420, 429] width 34 height 34
checkbox input "true"
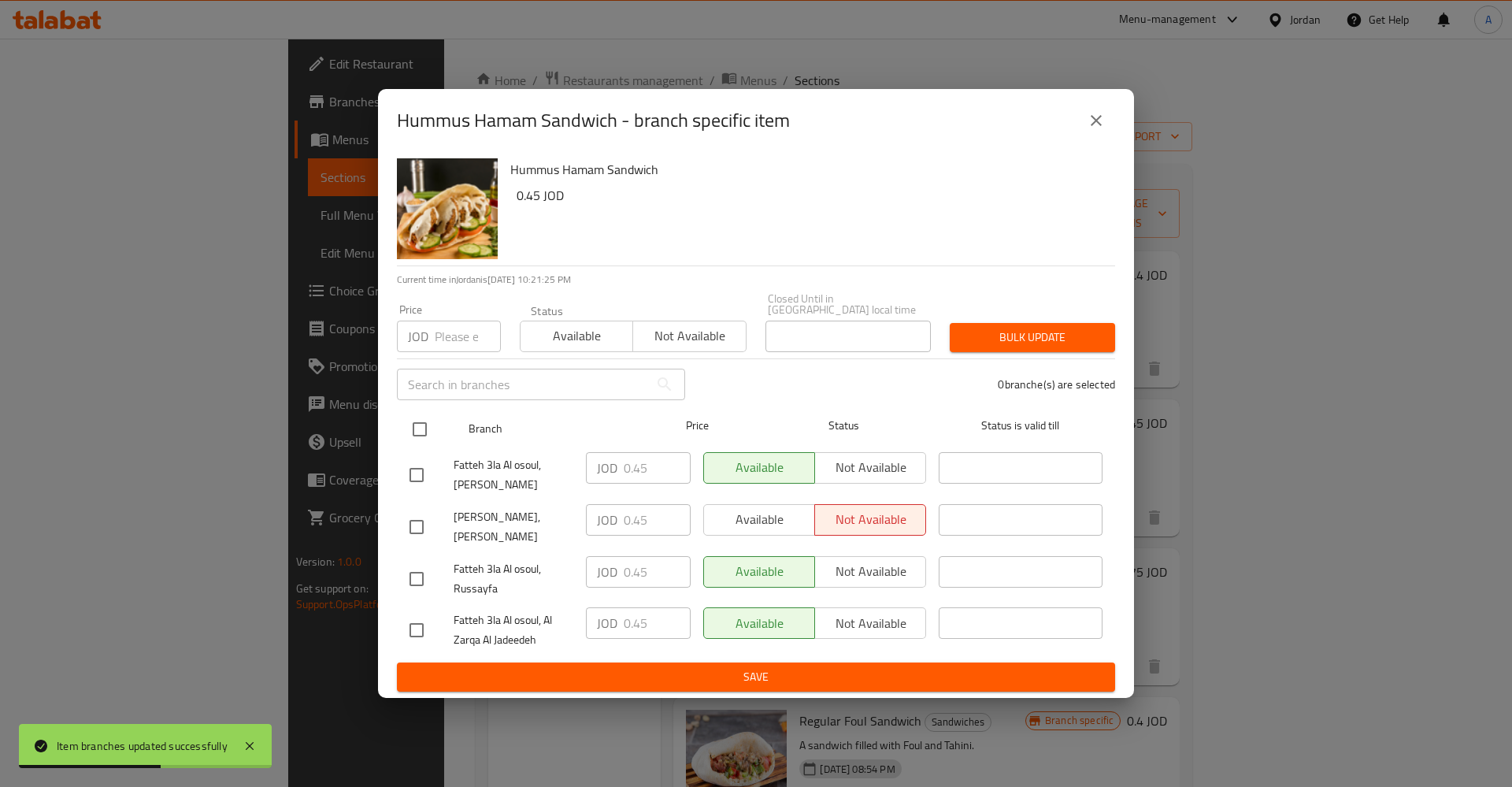
checkbox input "true"
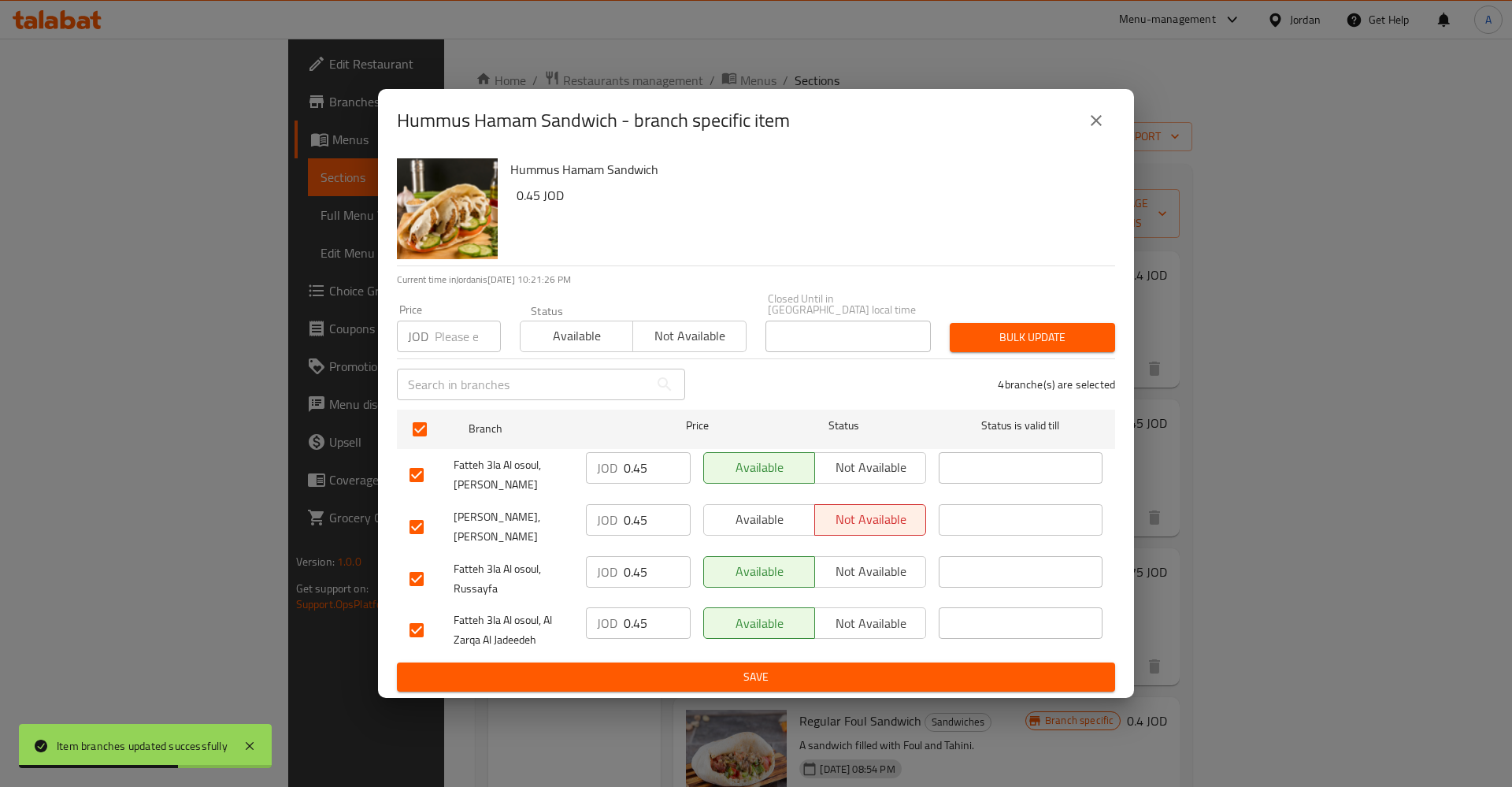
click at [639, 474] on input "0.45" at bounding box center [657, 468] width 67 height 32
click at [644, 498] on div "JOD 0.45 ​" at bounding box center [638, 526] width 117 height 58
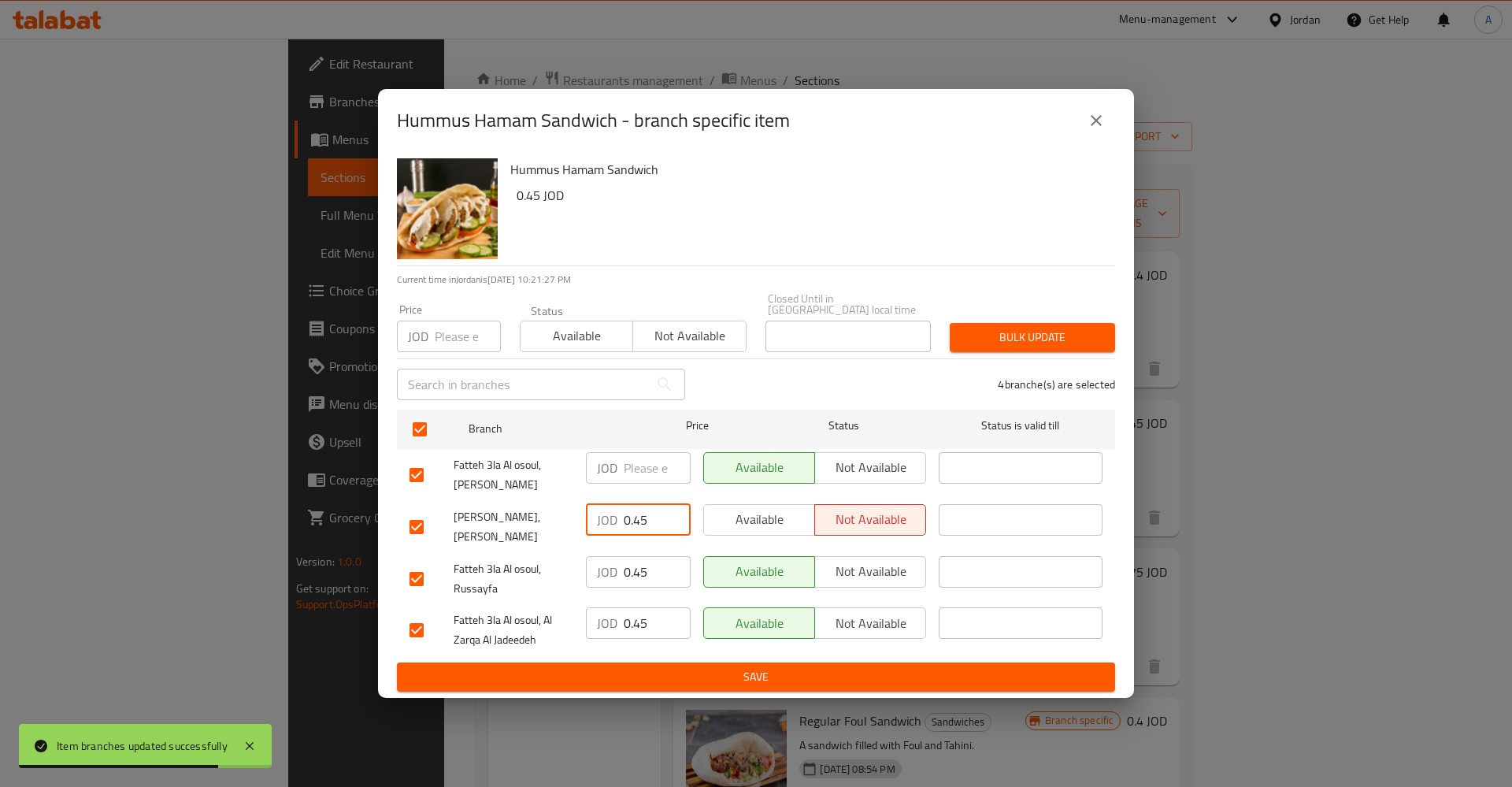
click at [634, 512] on input "0.45" at bounding box center [657, 520] width 67 height 32
click at [638, 578] on input "0.45" at bounding box center [657, 571] width 67 height 32
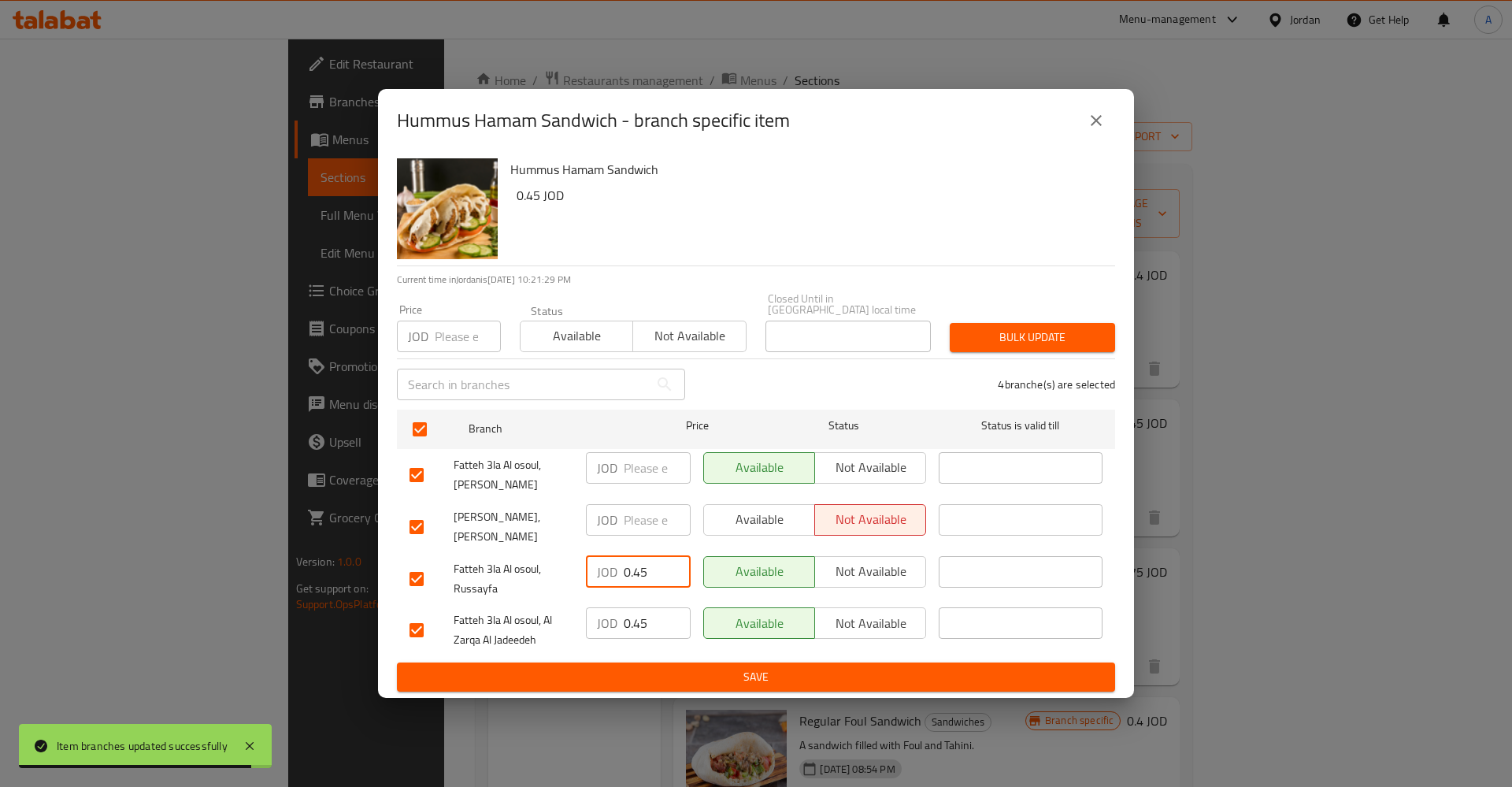
click at [638, 578] on input "0.45" at bounding box center [657, 571] width 67 height 32
click at [633, 613] on input "0.45" at bounding box center [657, 623] width 67 height 32
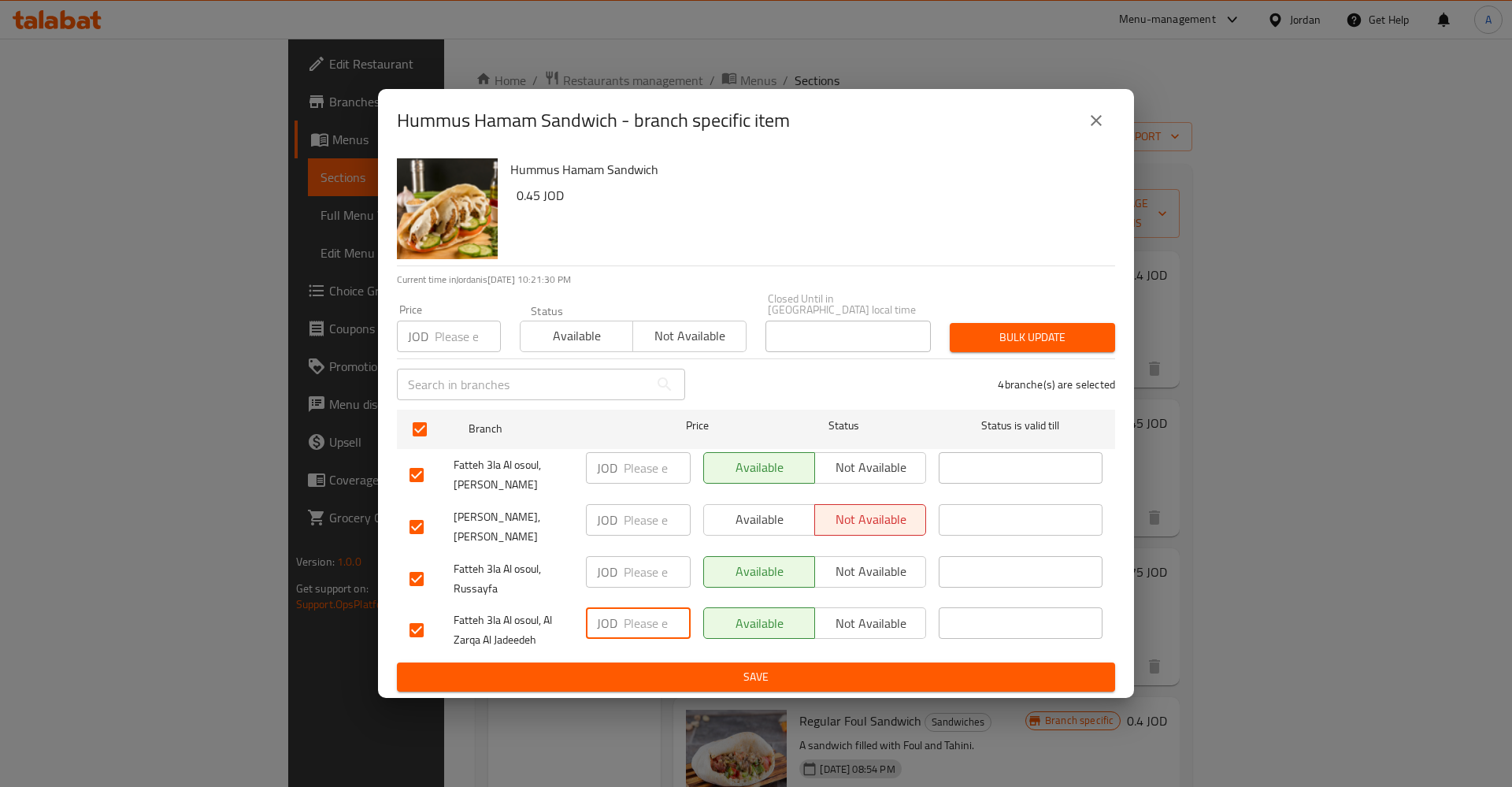
click at [669, 662] on button "Save" at bounding box center [756, 677] width 719 height 29
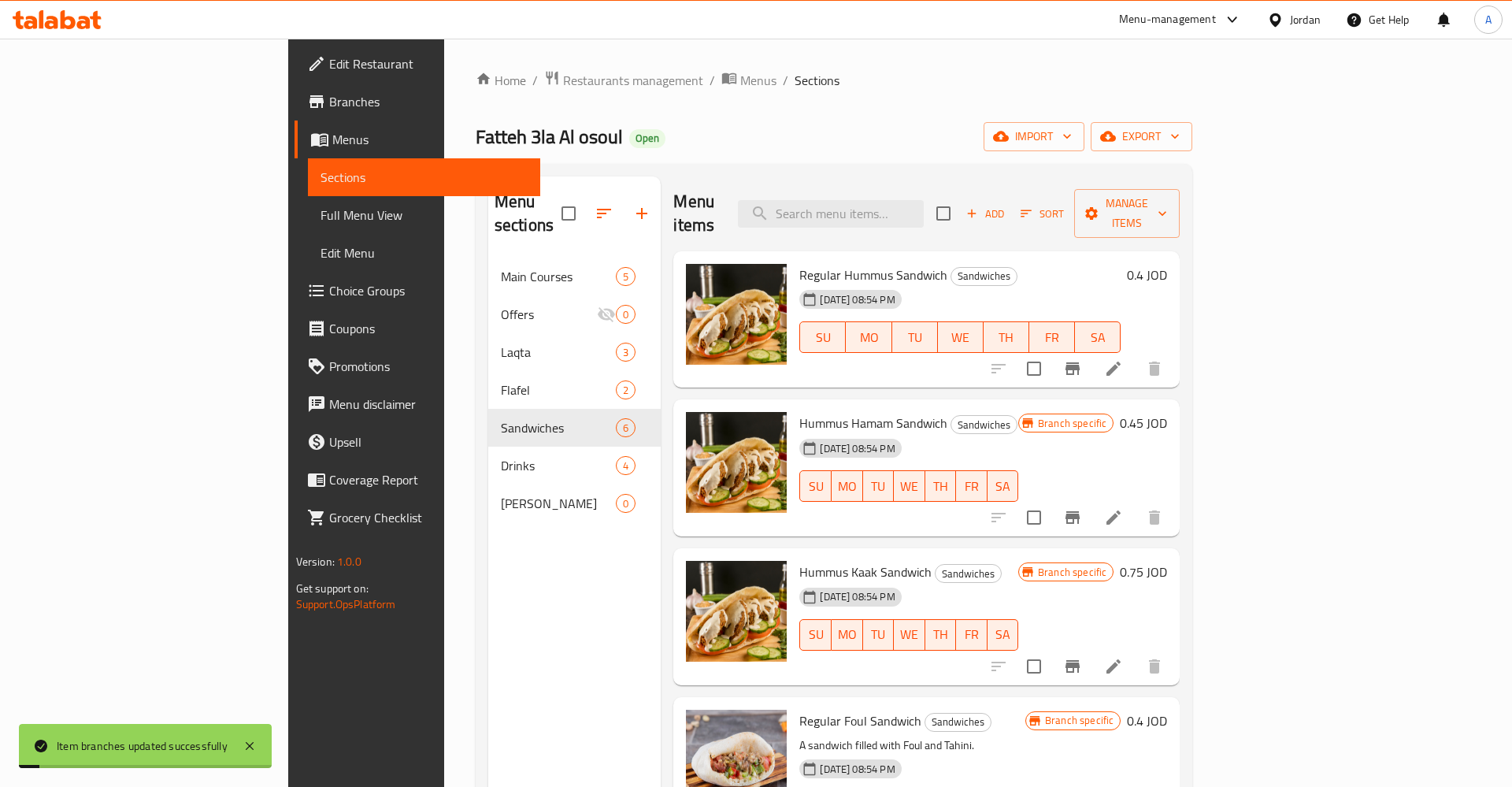
scroll to position [123, 0]
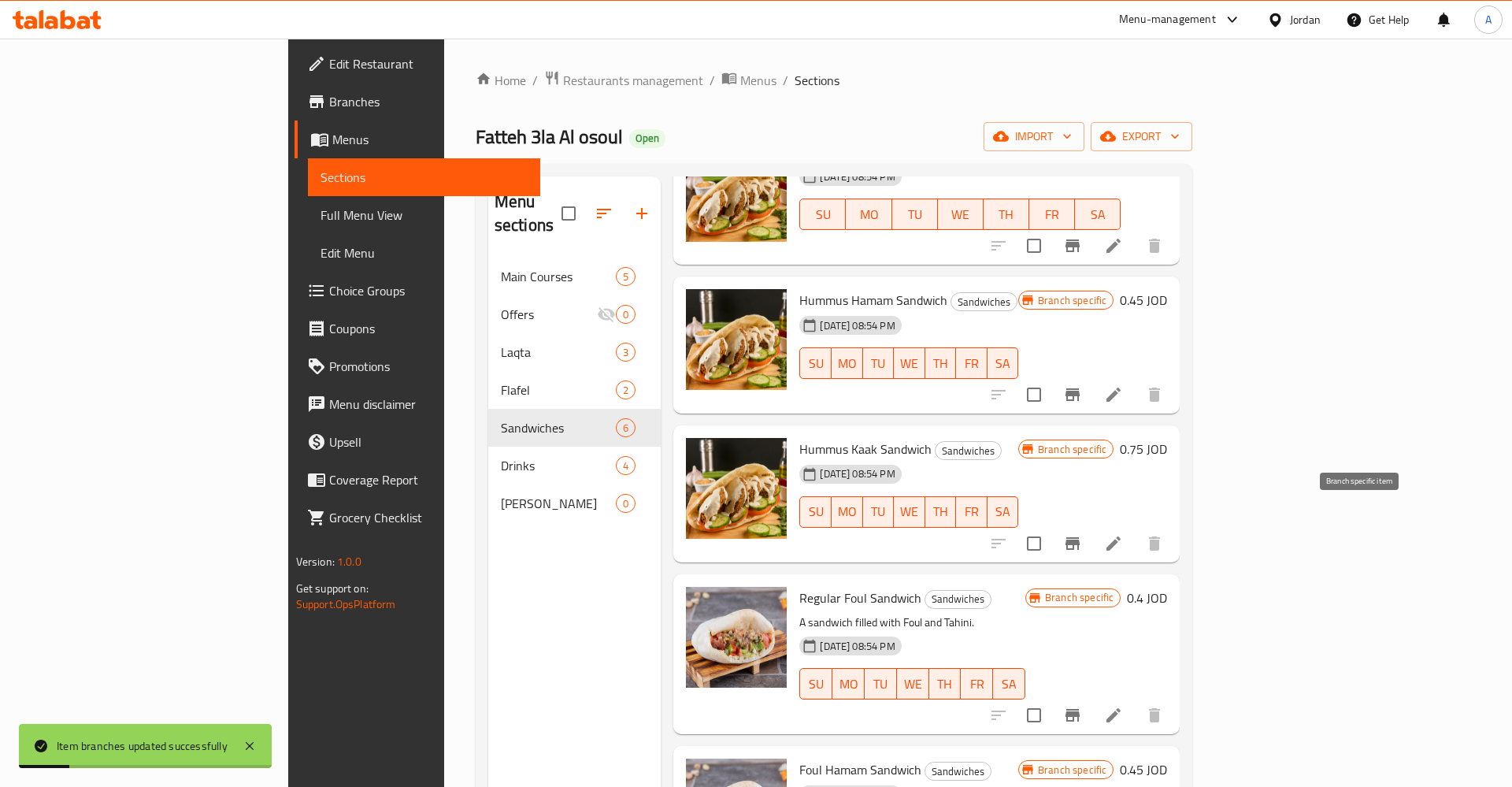
click at [1082, 534] on icon "Branch-specific-item" at bounding box center [1073, 544] width 19 height 19
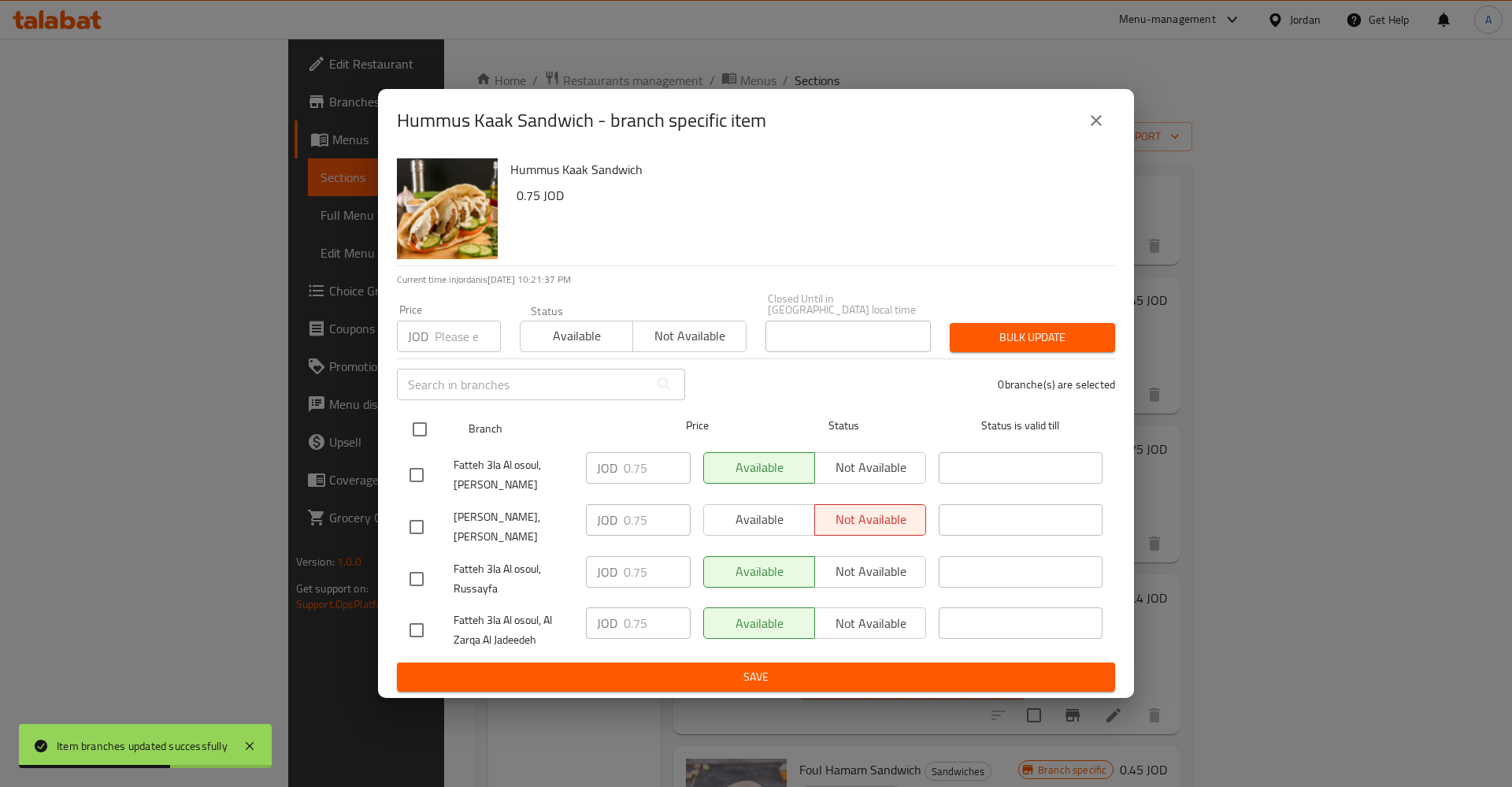
drag, startPoint x: 414, startPoint y: 427, endPoint x: 446, endPoint y: 439, distance: 34.2
click at [415, 427] on input "checkbox" at bounding box center [420, 429] width 34 height 34
checkbox input "true"
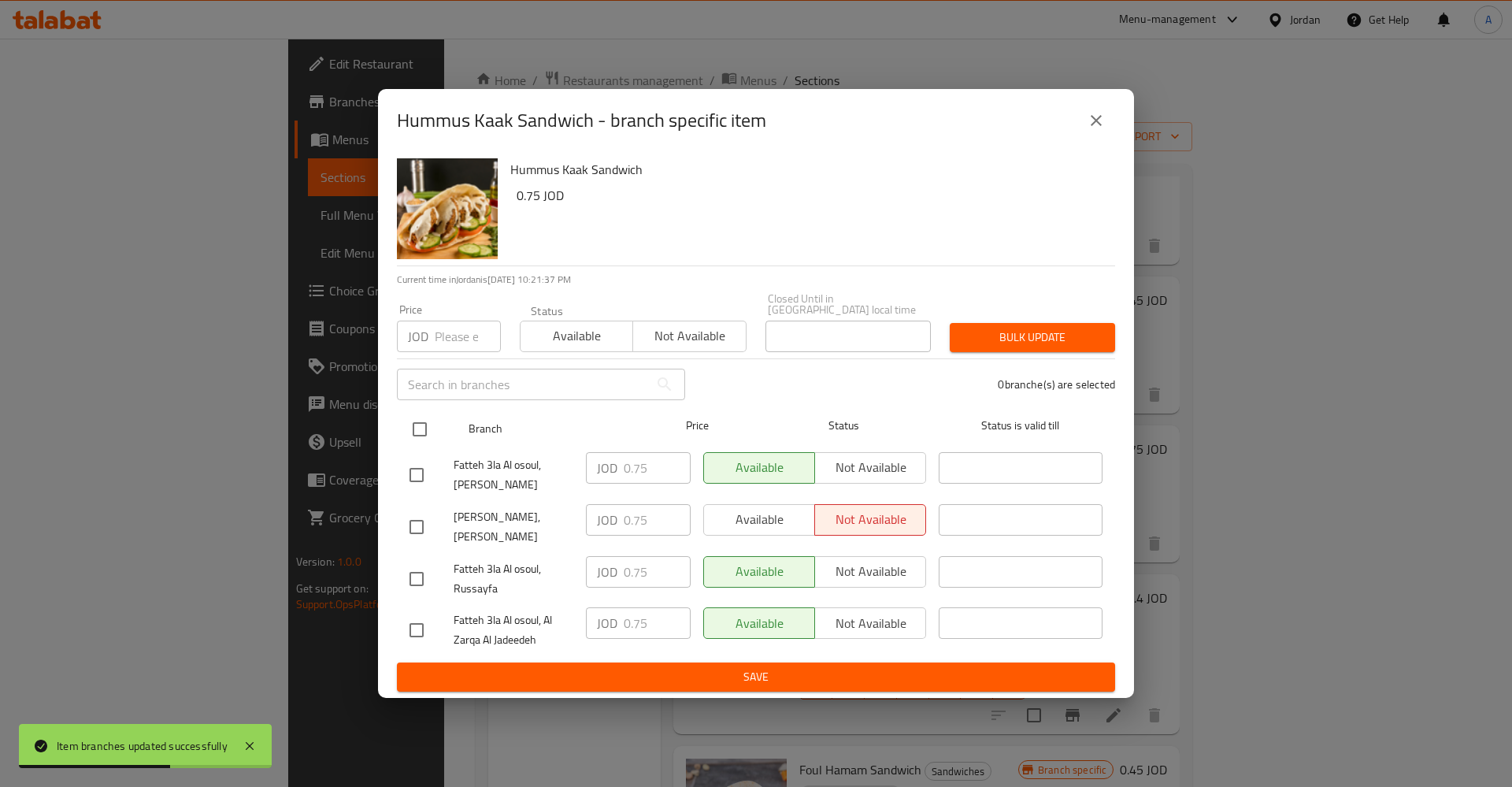
checkbox input "true"
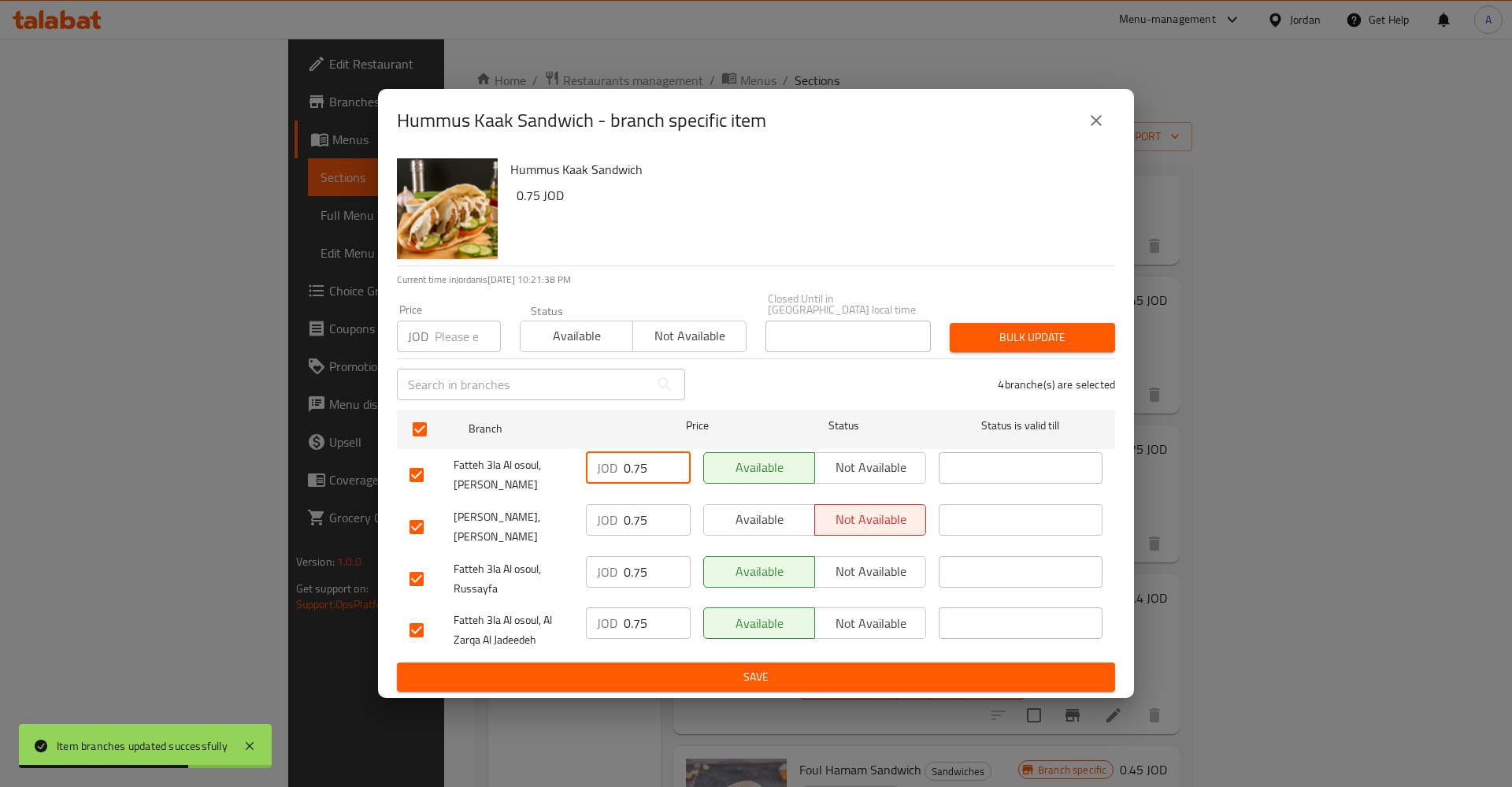
click at [635, 464] on input "0.75" at bounding box center [657, 468] width 67 height 32
click at [619, 520] on div "JOD 0.75 ​" at bounding box center [638, 520] width 104 height 32
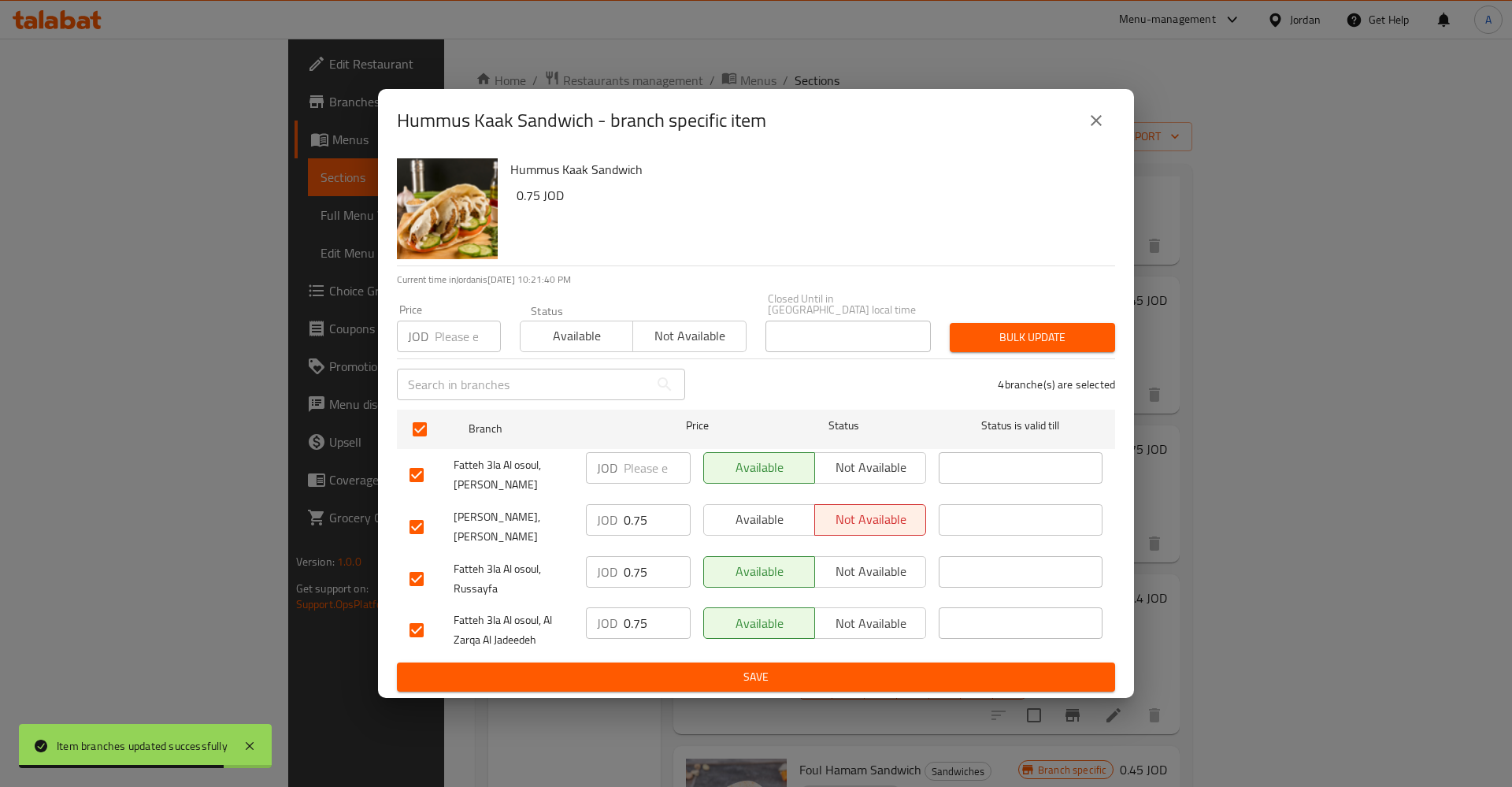
click at [619, 520] on div "JOD 0.75 ​" at bounding box center [638, 520] width 104 height 32
click at [623, 516] on div "JOD 0.75 ​" at bounding box center [638, 520] width 104 height 32
click at [645, 507] on input "0.75" at bounding box center [657, 520] width 67 height 32
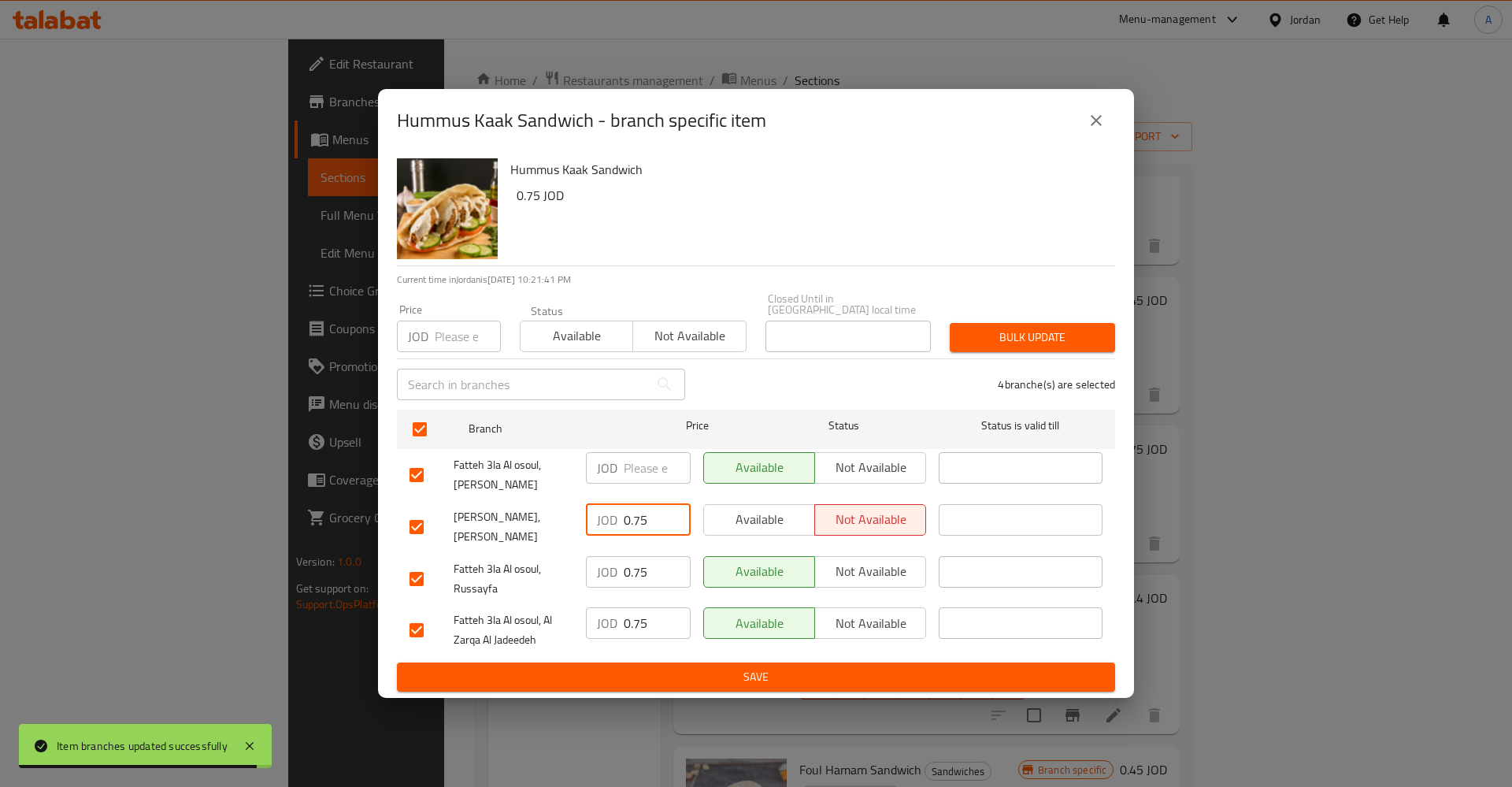
click at [645, 507] on input "0.75" at bounding box center [657, 520] width 67 height 32
click at [646, 507] on input "0.75" at bounding box center [657, 520] width 67 height 32
click at [634, 550] on div "JOD 0.75 ​" at bounding box center [638, 579] width 117 height 58
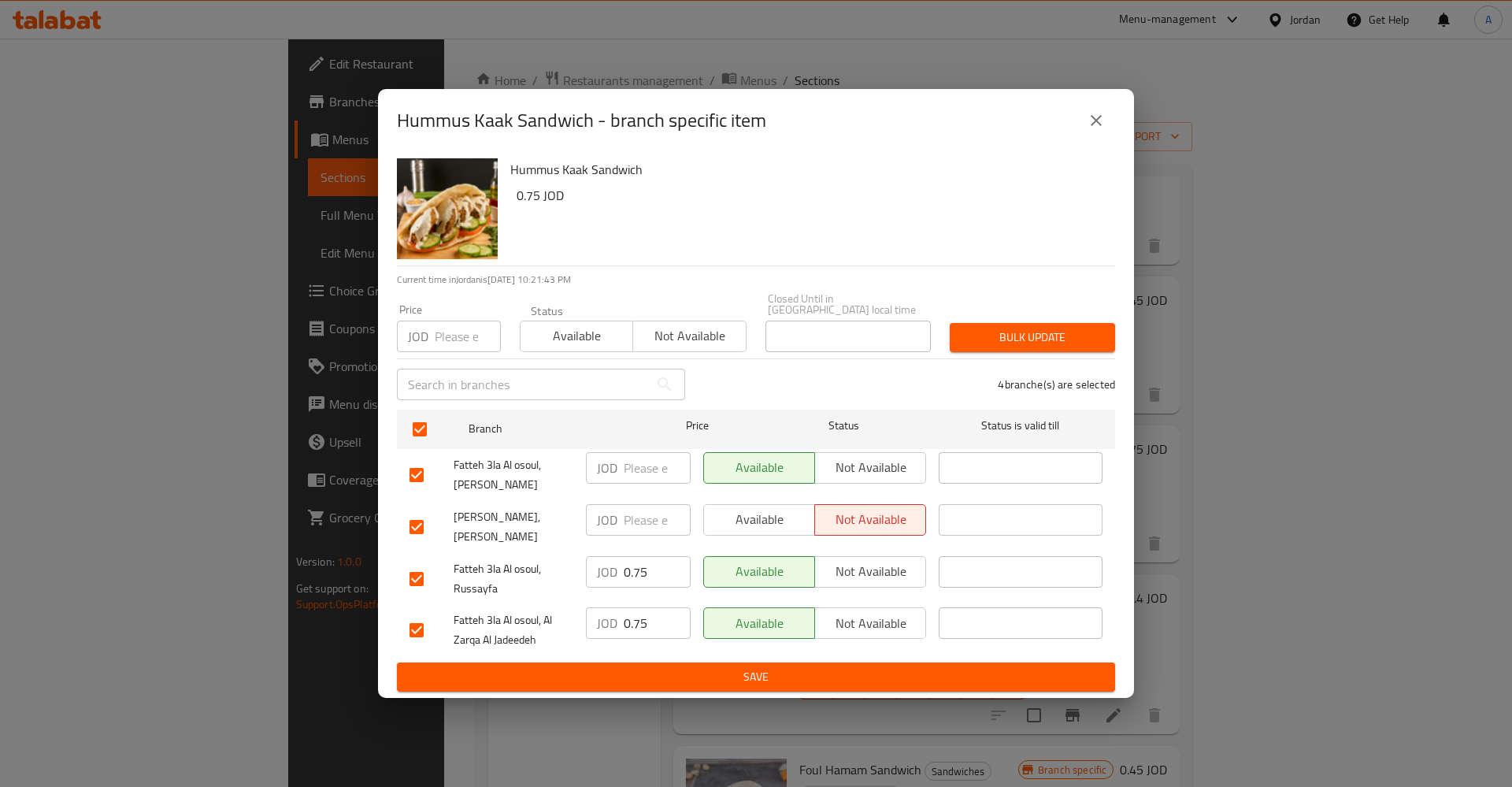
click at [626, 565] on input "0.75" at bounding box center [657, 571] width 67 height 32
click at [648, 626] on input "0.75" at bounding box center [657, 623] width 67 height 32
click at [642, 626] on input "0.75" at bounding box center [657, 623] width 67 height 32
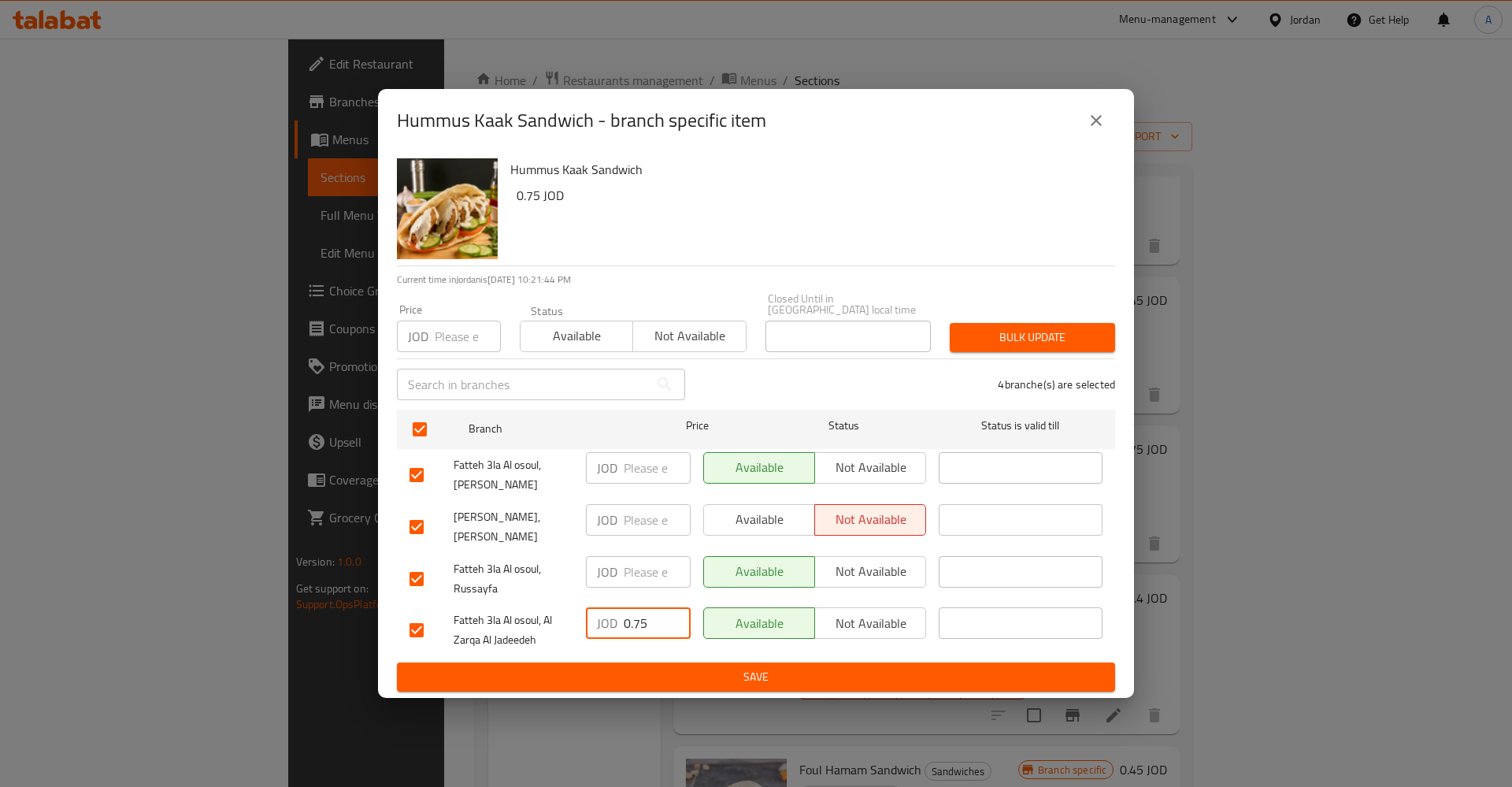
click at [642, 626] on input "0.75" at bounding box center [657, 623] width 67 height 32
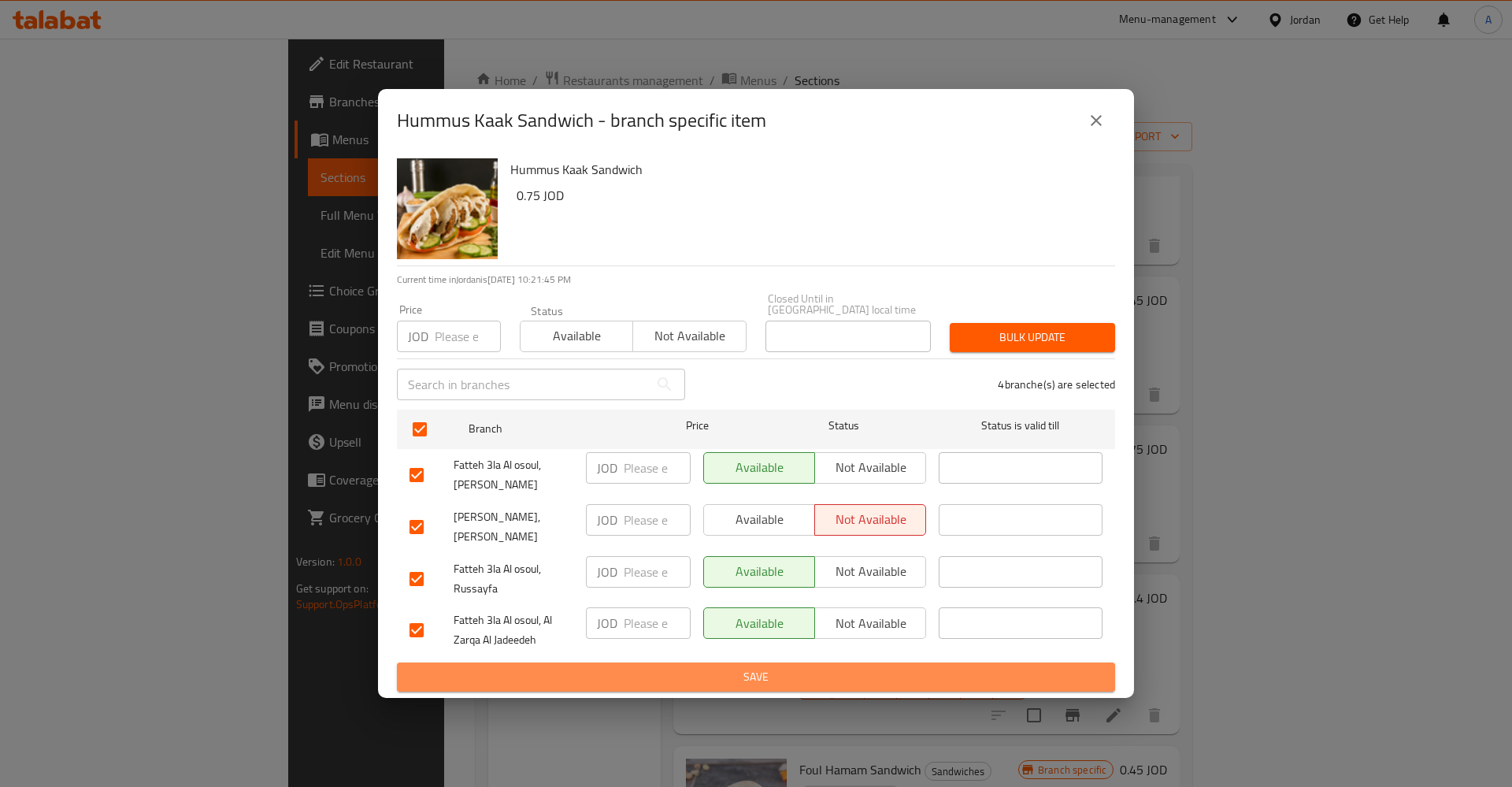
click at [670, 672] on span "Save" at bounding box center [755, 677] width 693 height 20
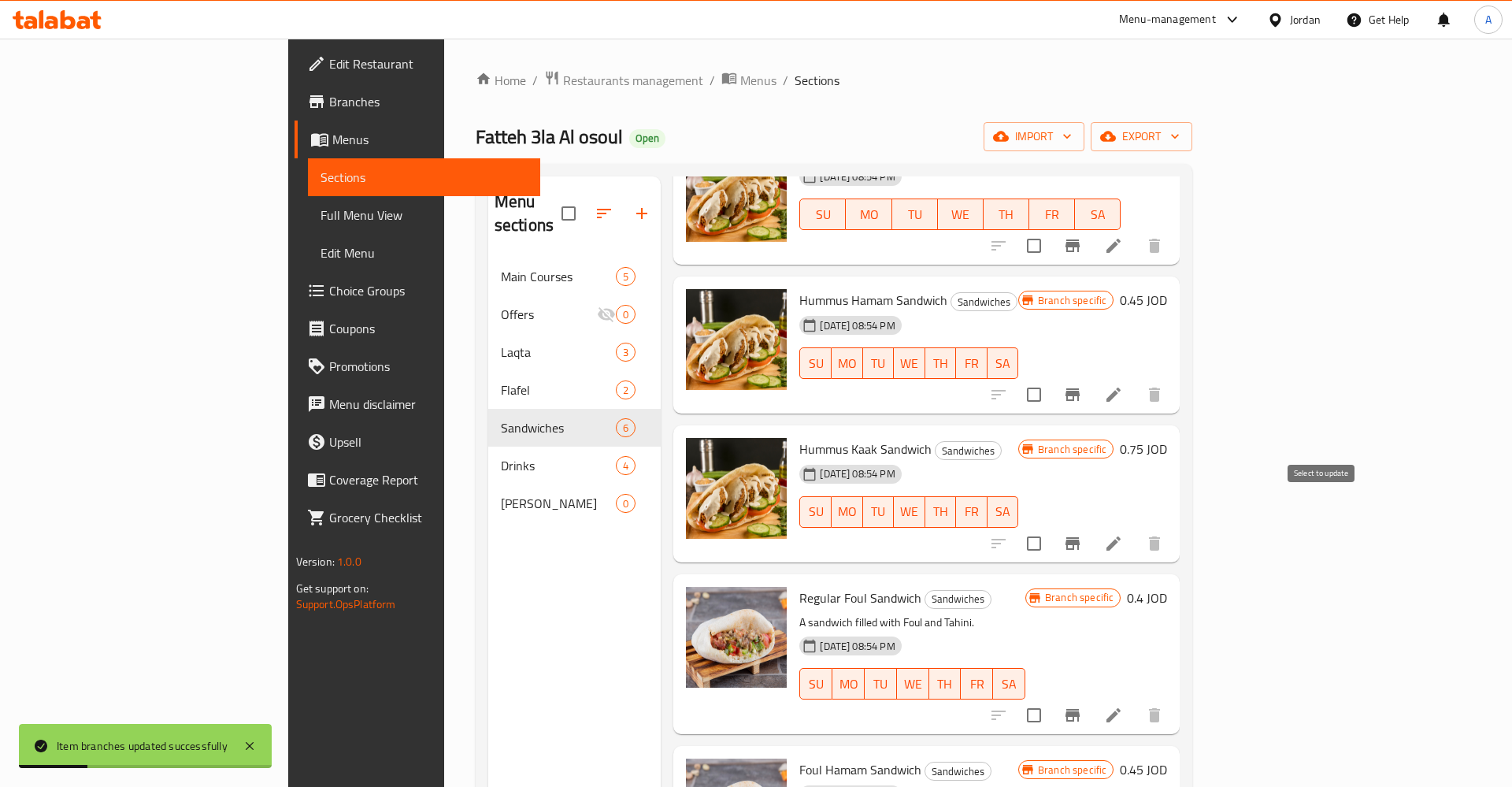
scroll to position [167, 0]
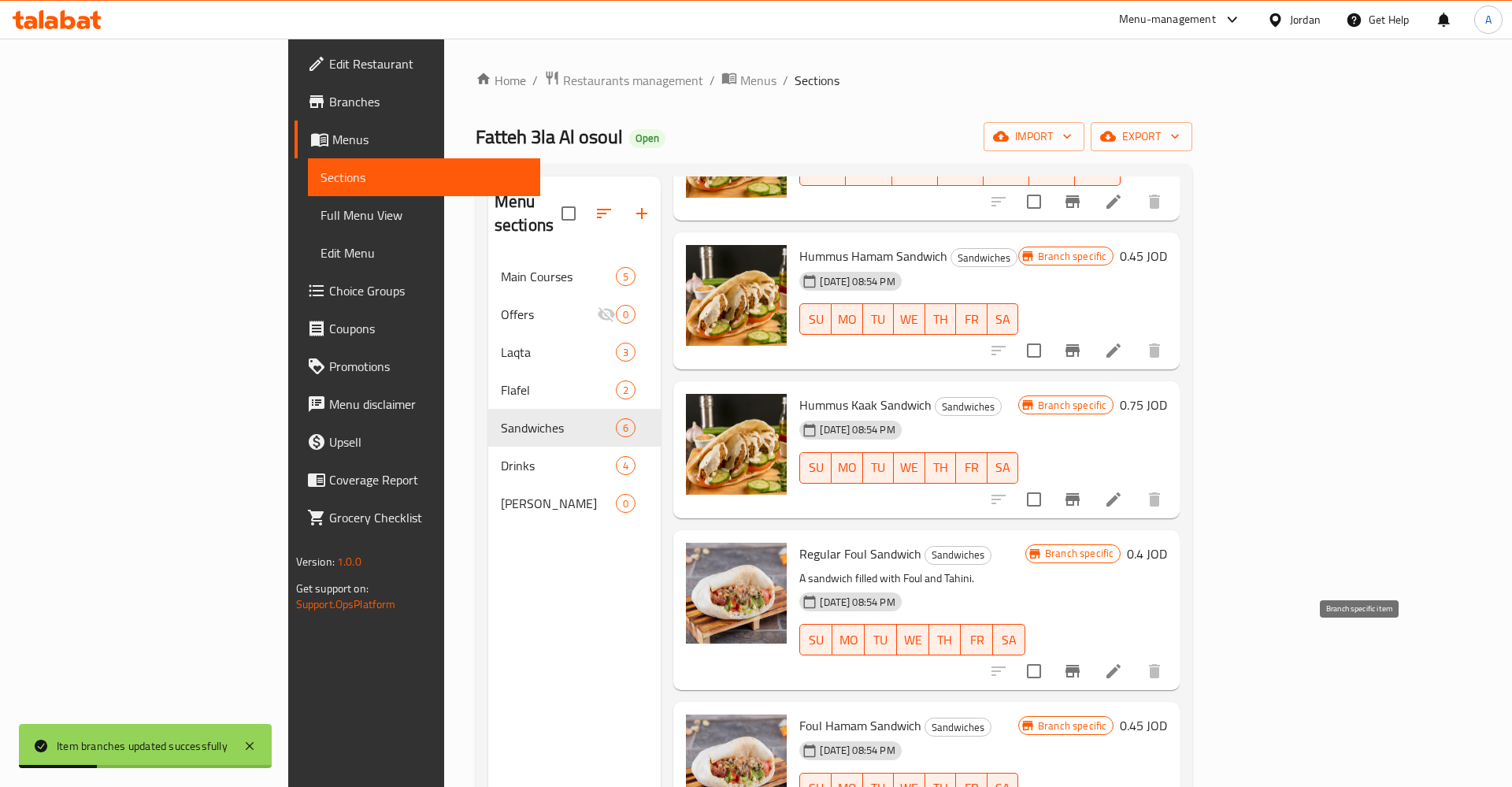
click at [1091, 653] on button "Branch-specific-item" at bounding box center [1072, 671] width 37 height 37
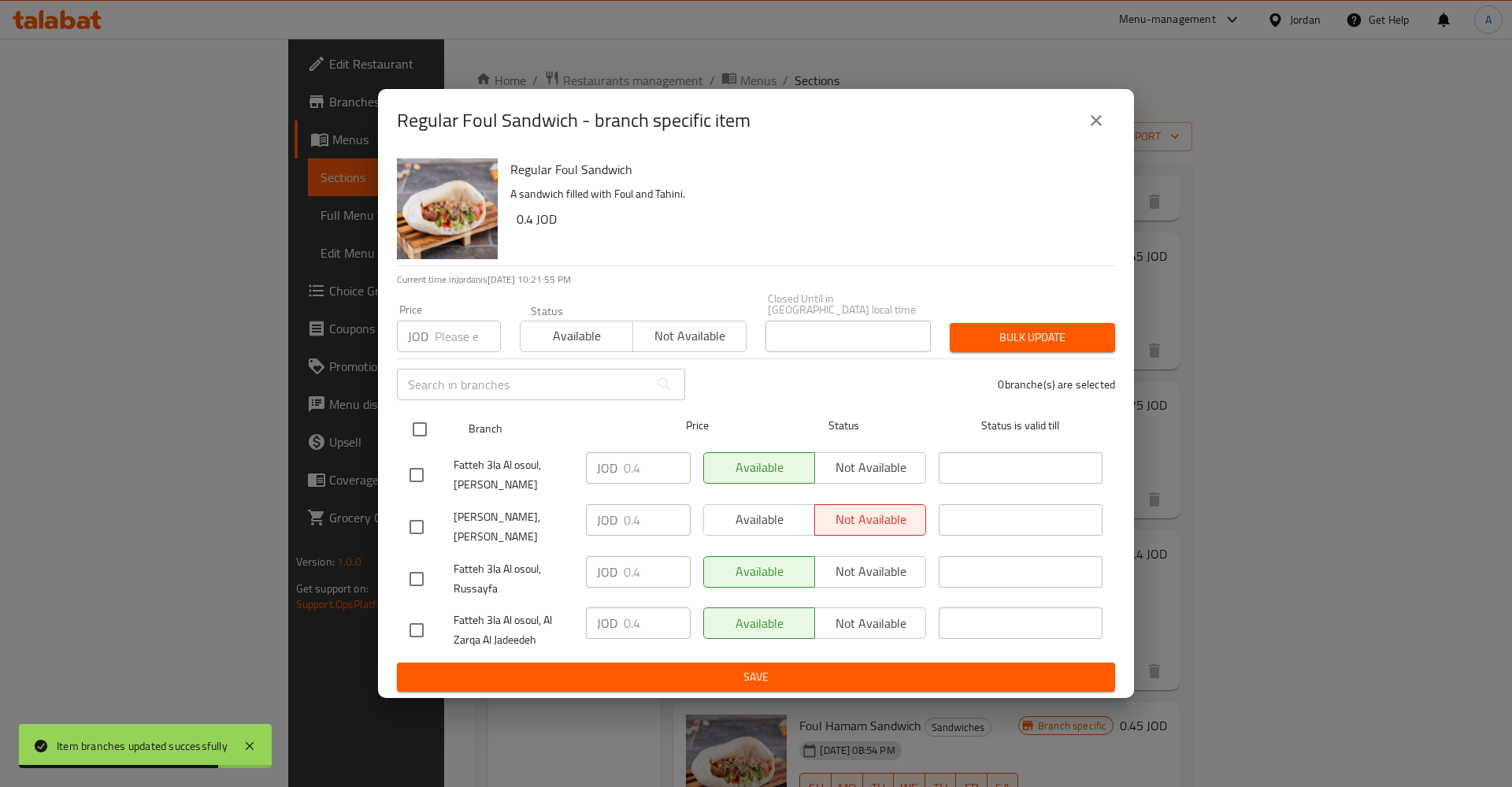
click at [422, 435] on input "checkbox" at bounding box center [420, 429] width 34 height 34
checkbox input "true"
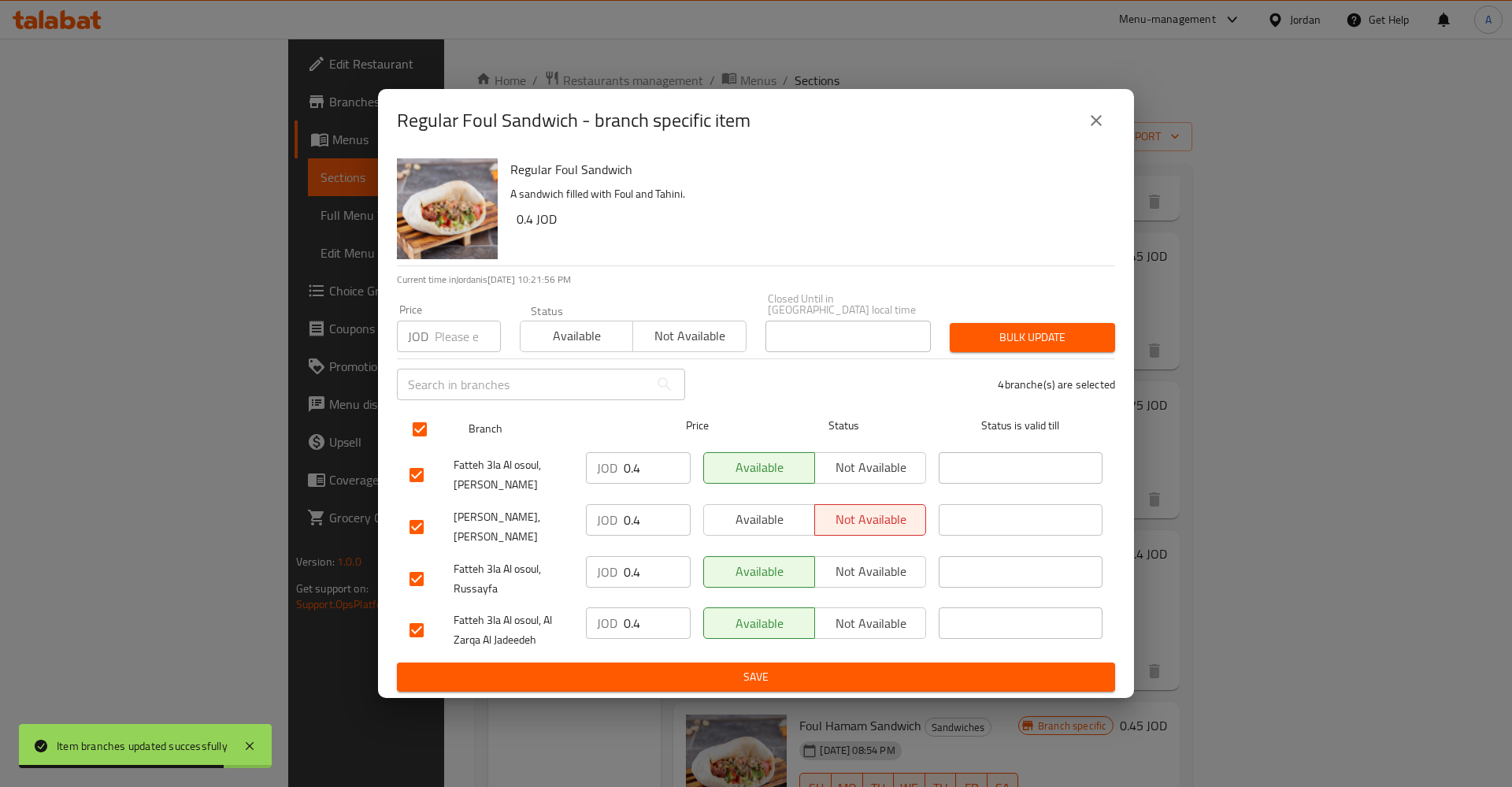
checkbox input "true"
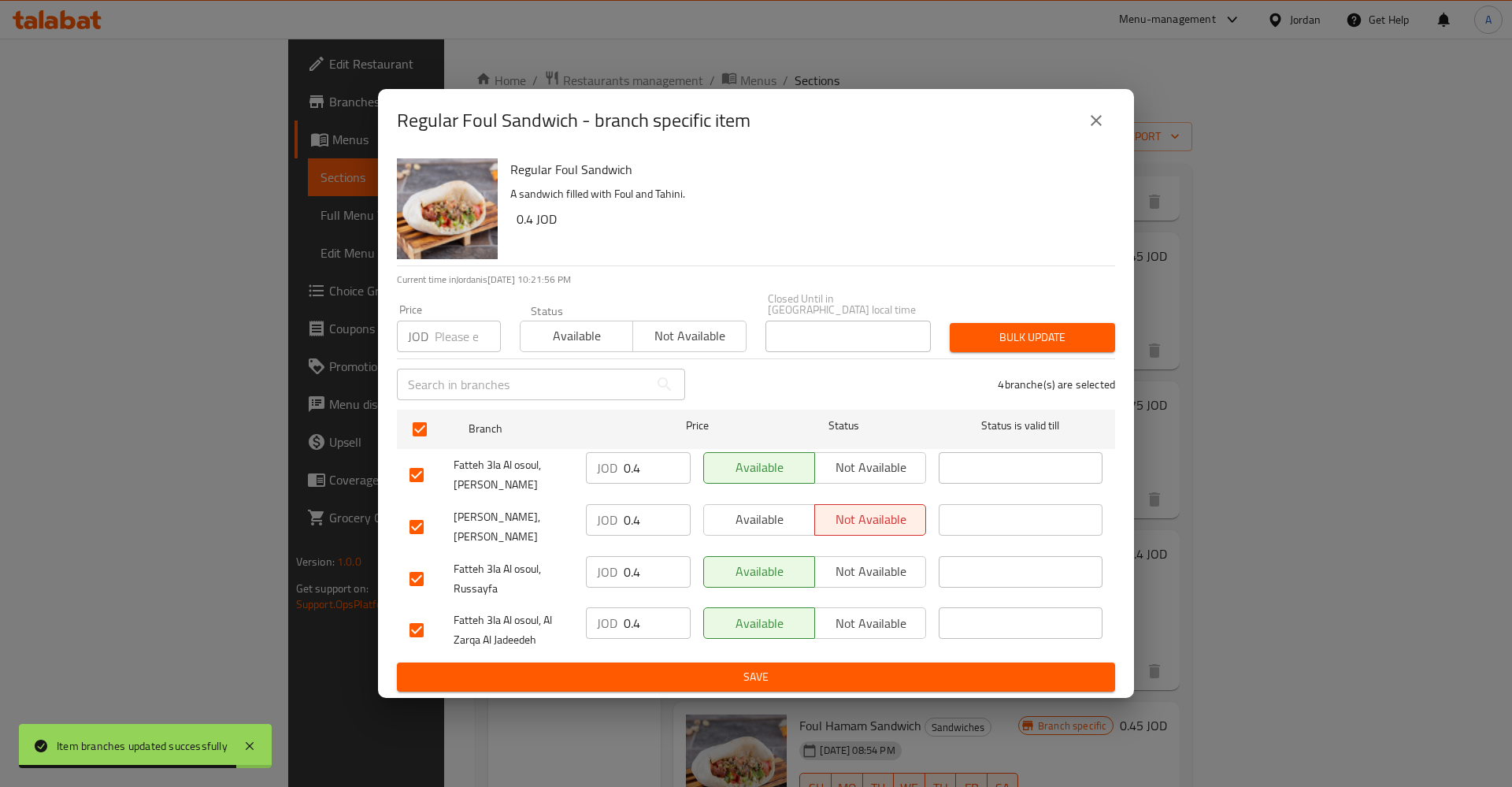
click at [642, 467] on input "0.4" at bounding box center [657, 468] width 67 height 32
click at [617, 498] on div "JOD 0.4 ​" at bounding box center [638, 526] width 117 height 58
drag, startPoint x: 617, startPoint y: 497, endPoint x: 626, endPoint y: 505, distance: 12.0
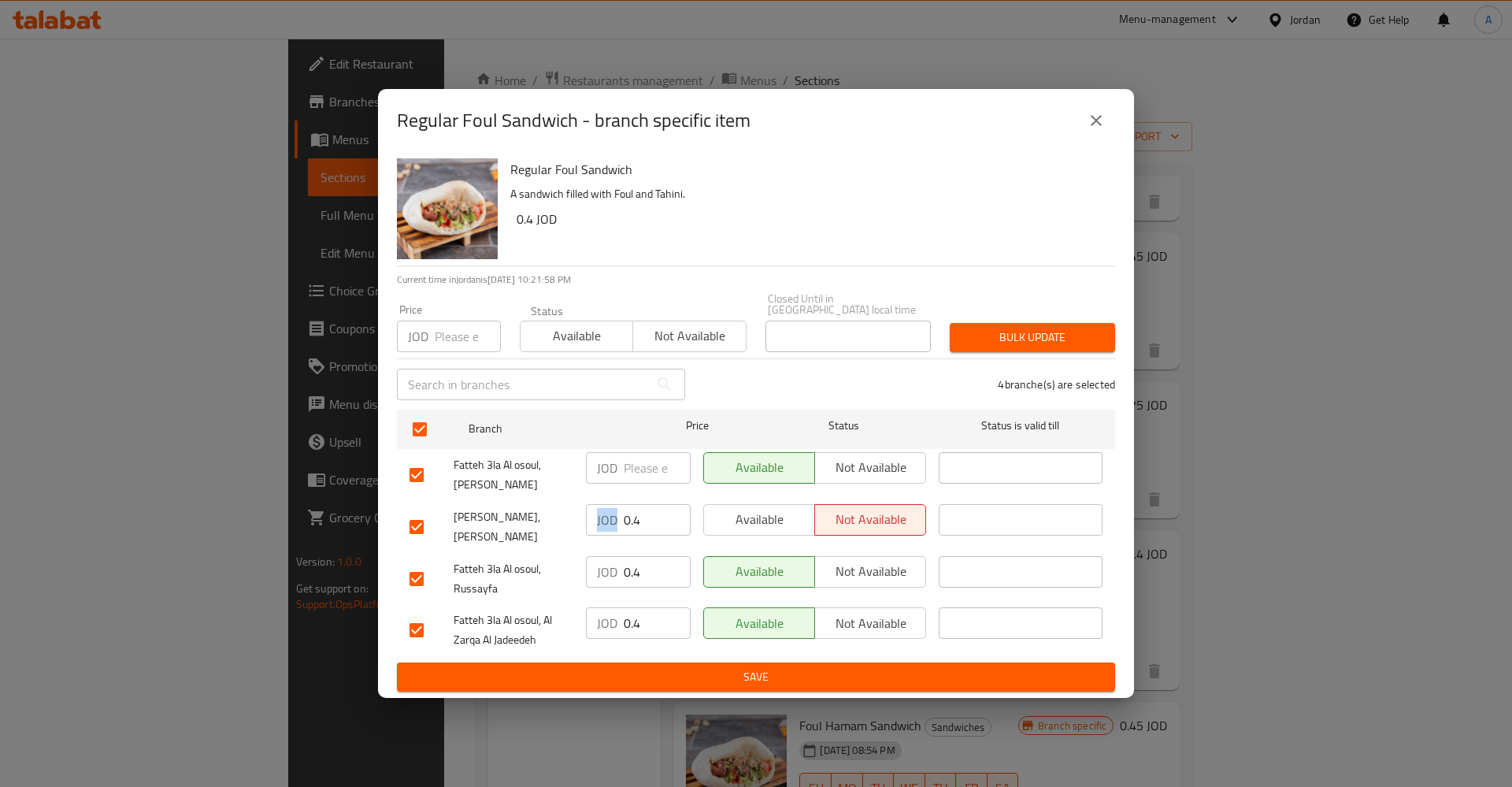
click at [617, 498] on div "JOD 0.4 ​" at bounding box center [638, 526] width 117 height 58
click at [633, 511] on input "0.4" at bounding box center [657, 520] width 67 height 32
click at [634, 564] on input "0.4" at bounding box center [657, 571] width 67 height 32
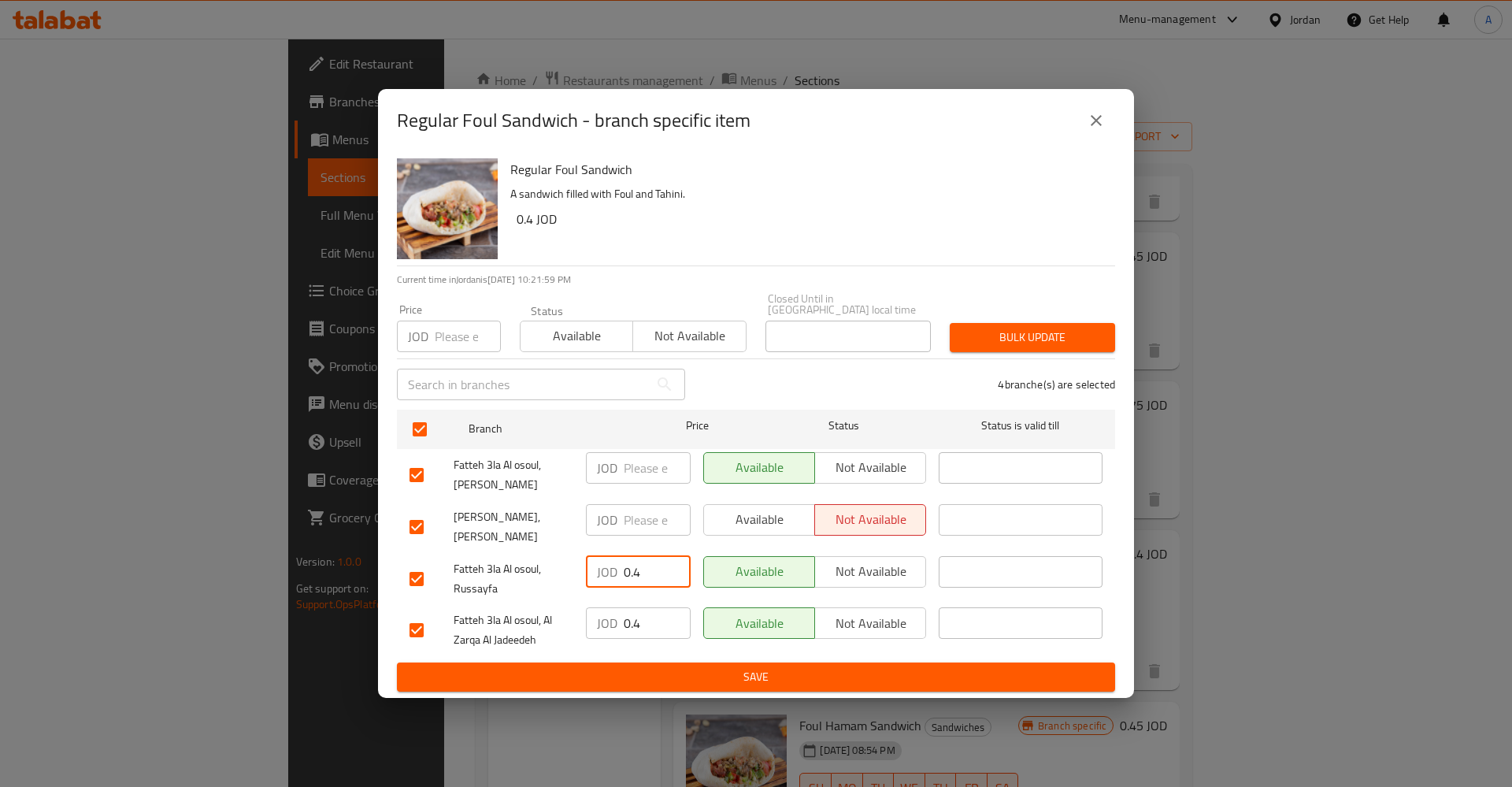
click at [634, 564] on input "0.4" at bounding box center [657, 571] width 67 height 32
click at [638, 601] on div "JOD 0.4 ​" at bounding box center [638, 630] width 117 height 58
click at [633, 611] on input "0.4" at bounding box center [657, 623] width 67 height 32
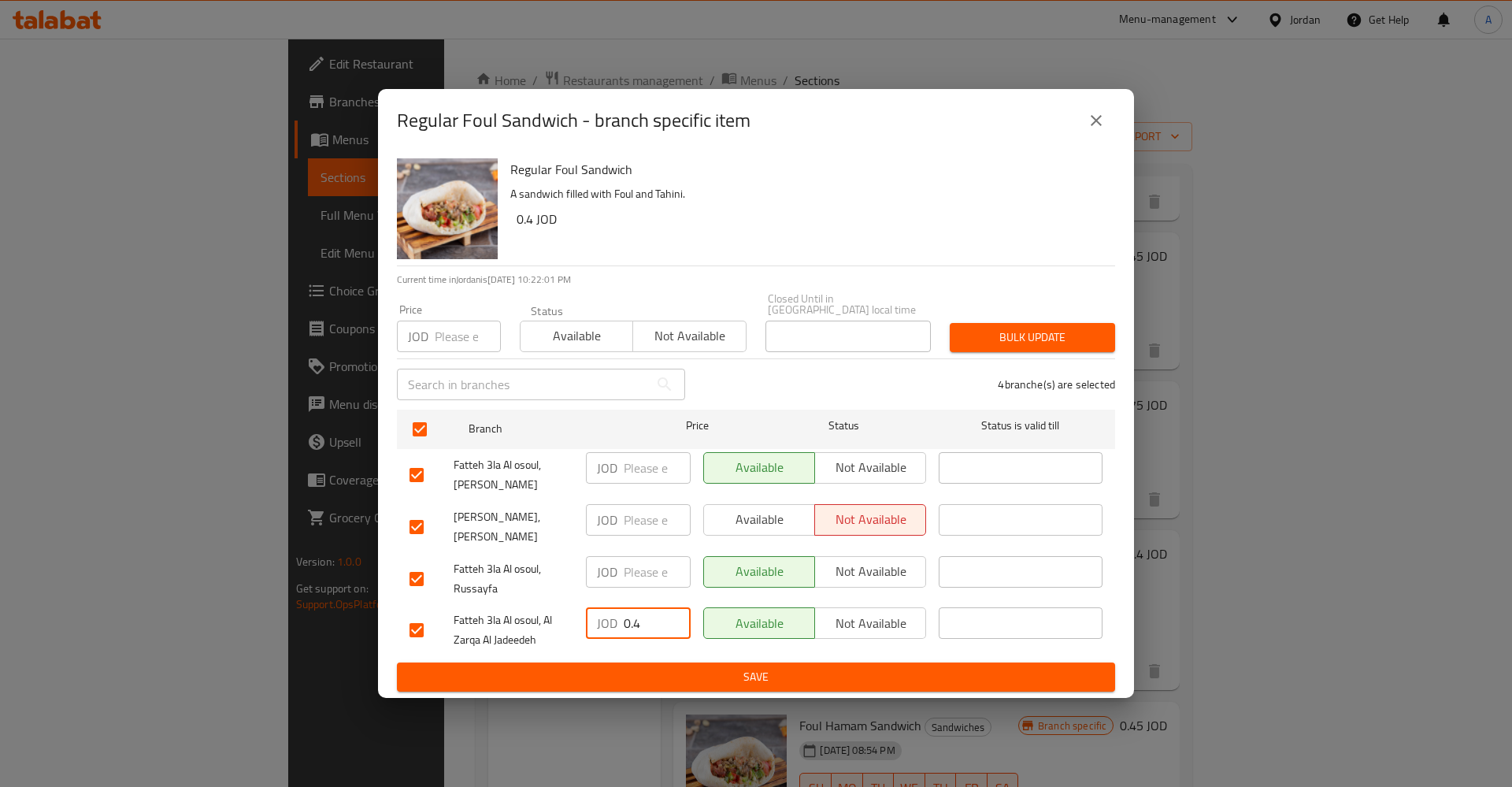
click at [633, 611] on input "0.4" at bounding box center [657, 623] width 67 height 32
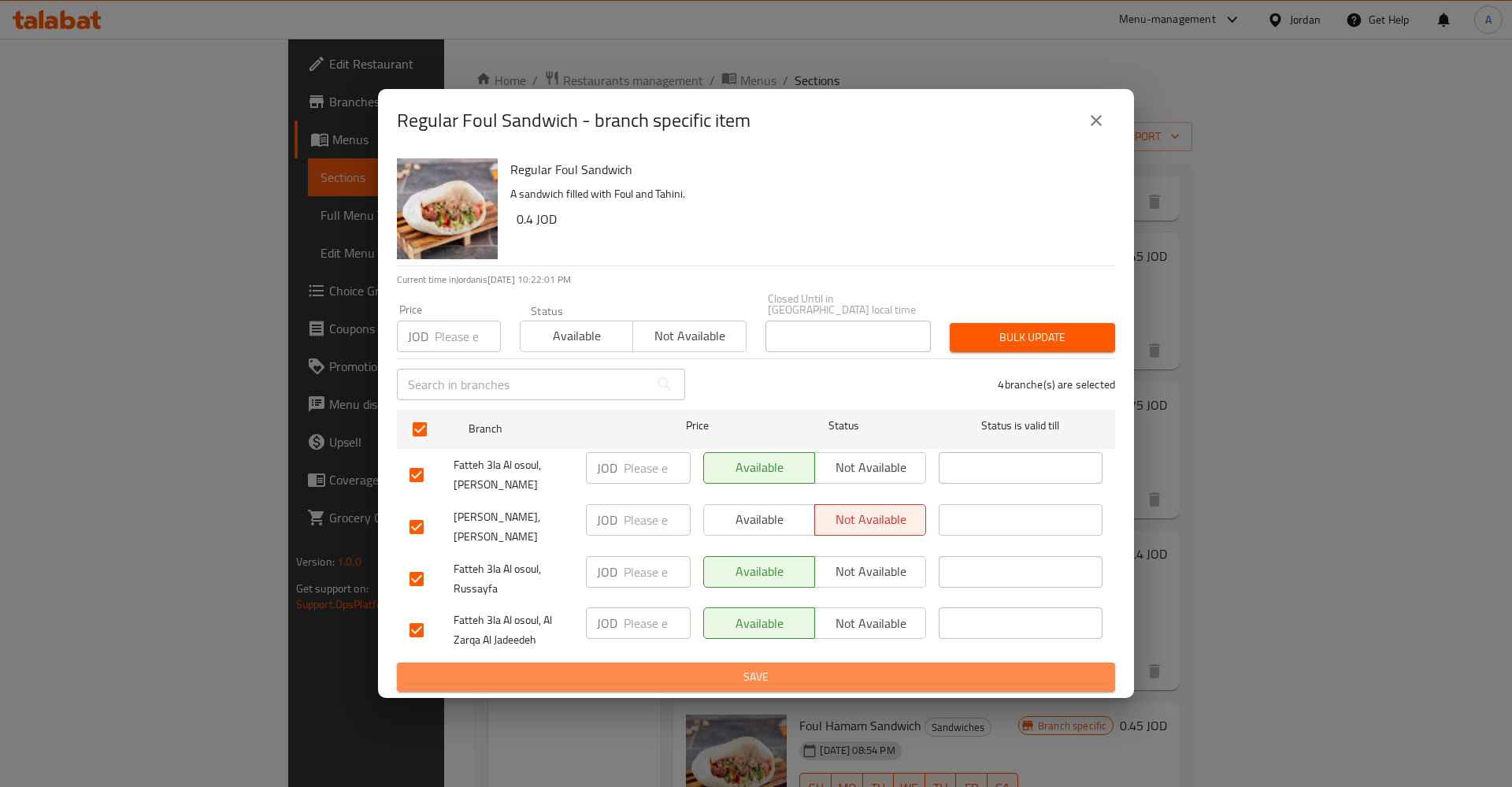
click at [653, 673] on span "Save" at bounding box center [755, 677] width 693 height 20
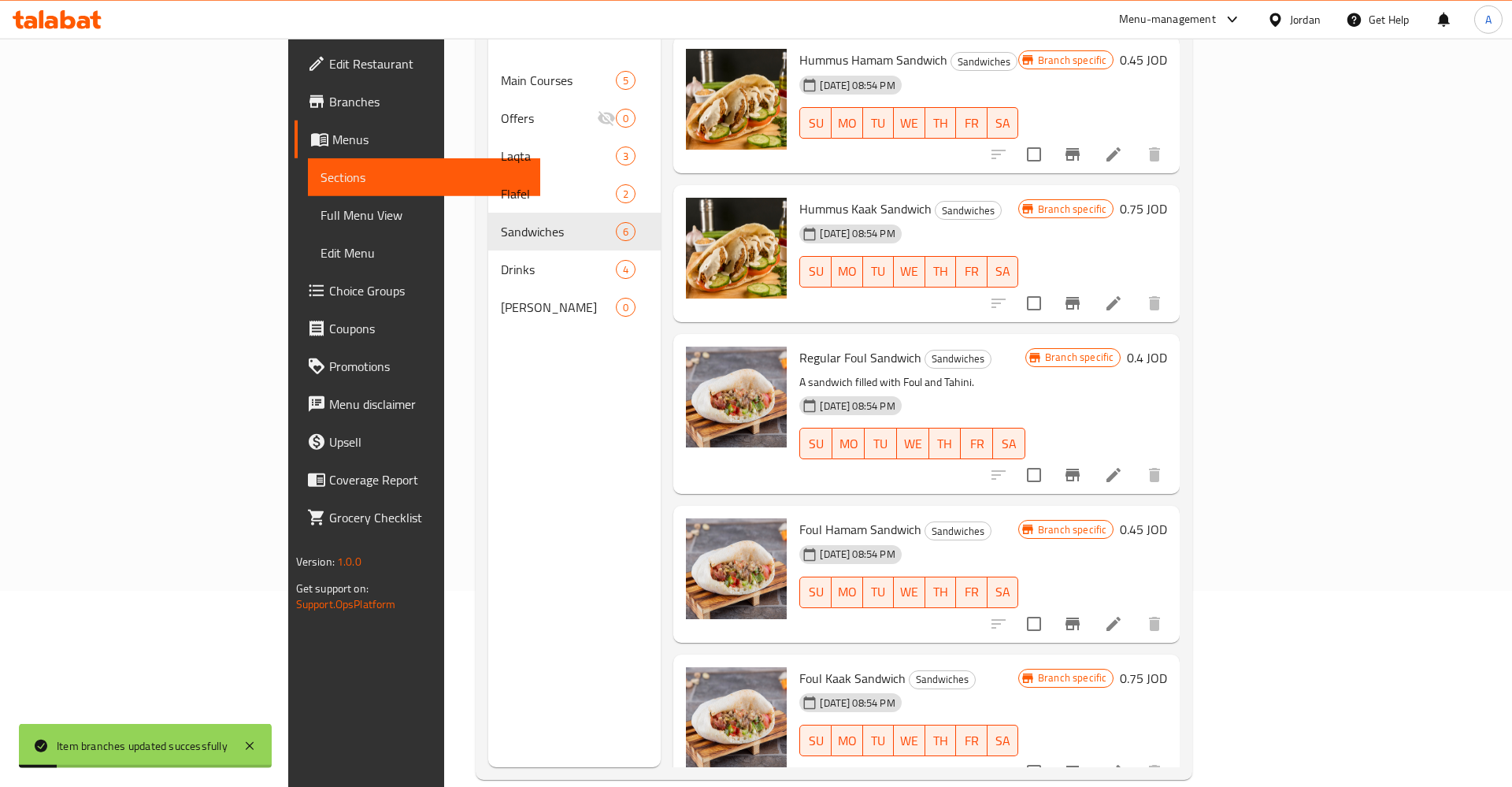
scroll to position [220, 0]
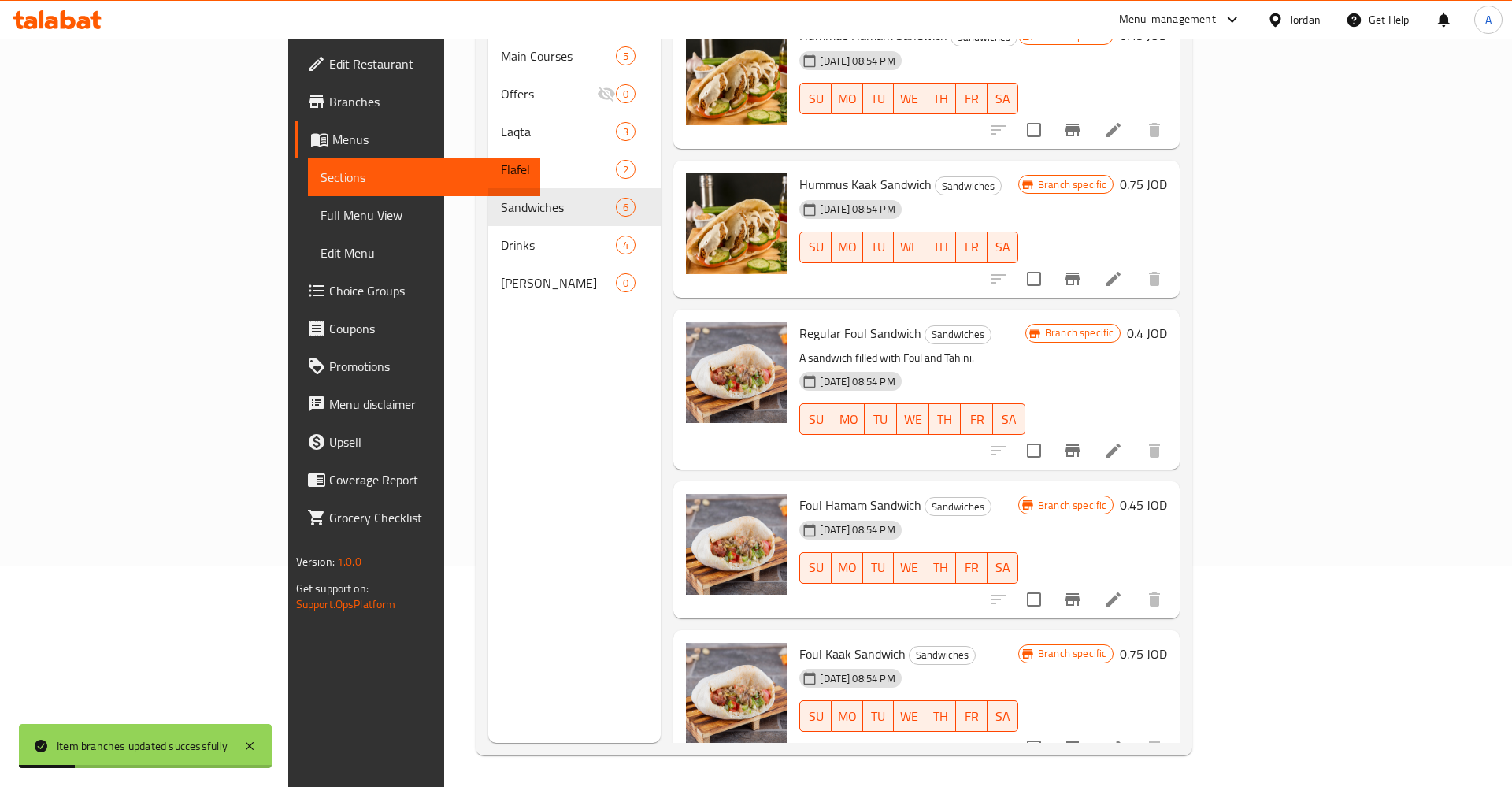
click at [1082, 590] on icon "Branch-specific-item" at bounding box center [1073, 600] width 19 height 19
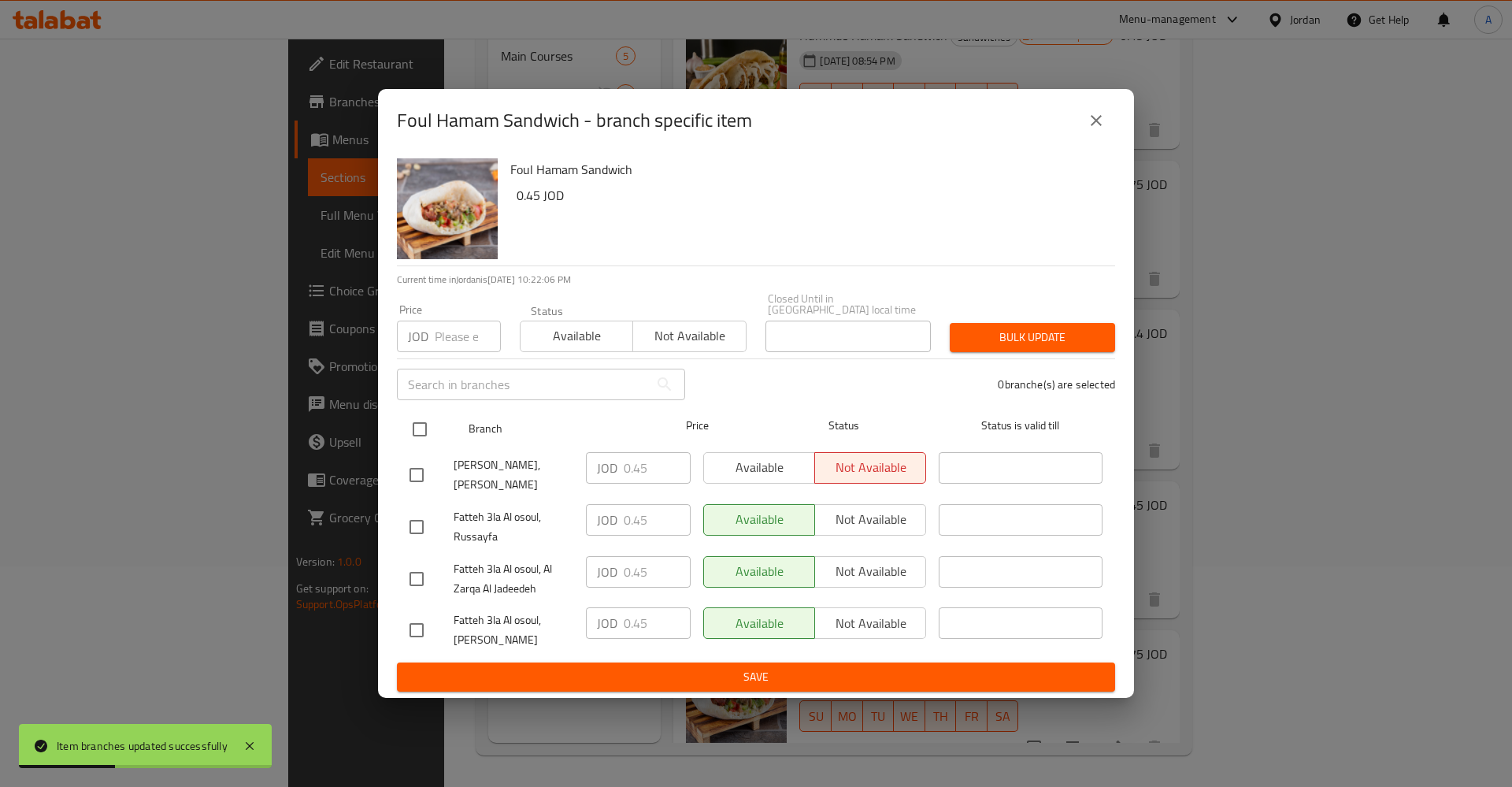
click at [424, 421] on input "checkbox" at bounding box center [420, 429] width 34 height 34
checkbox input "true"
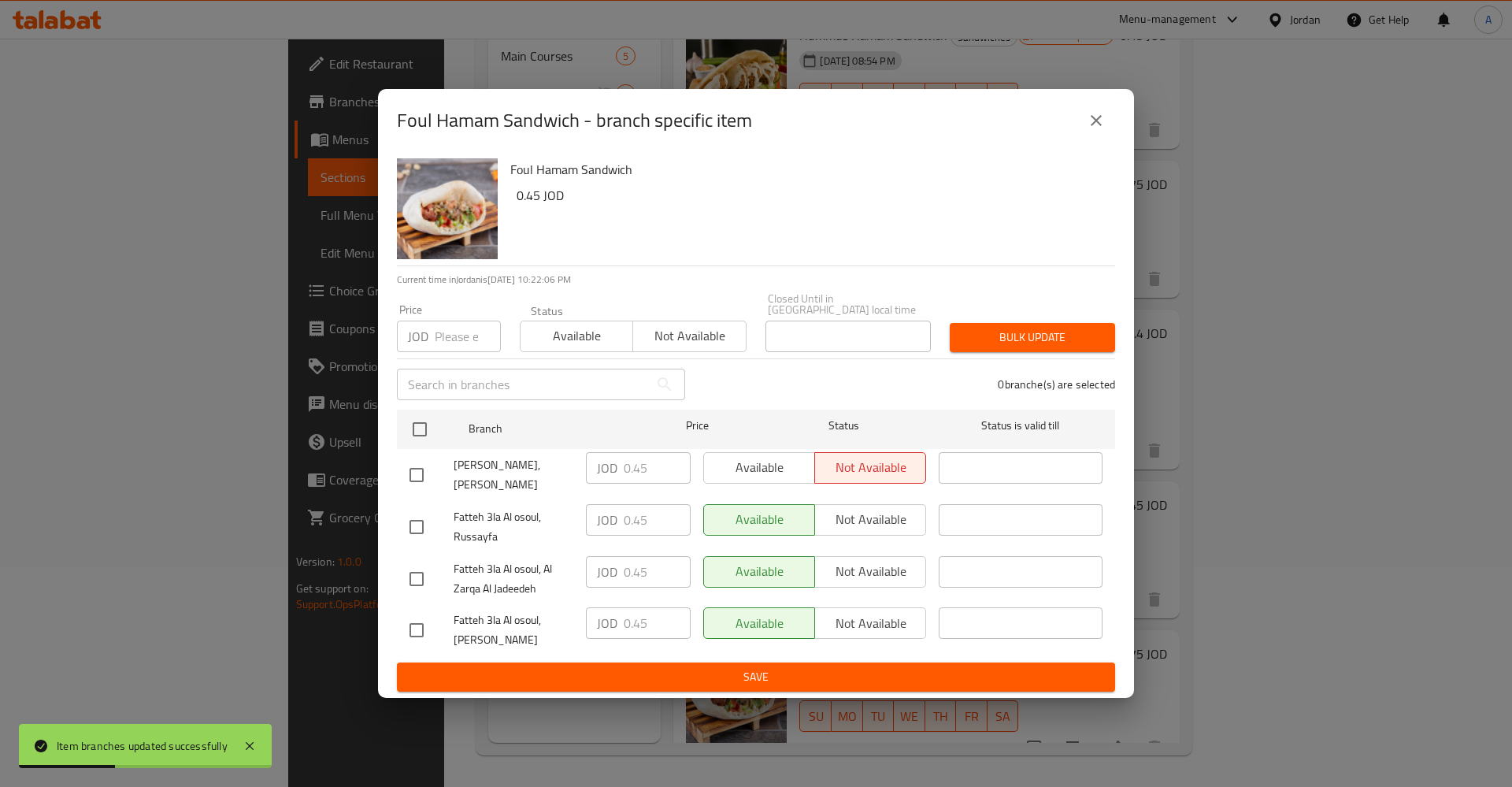
checkbox input "true"
click at [662, 482] on div "JOD 0.45 ​" at bounding box center [638, 475] width 117 height 58
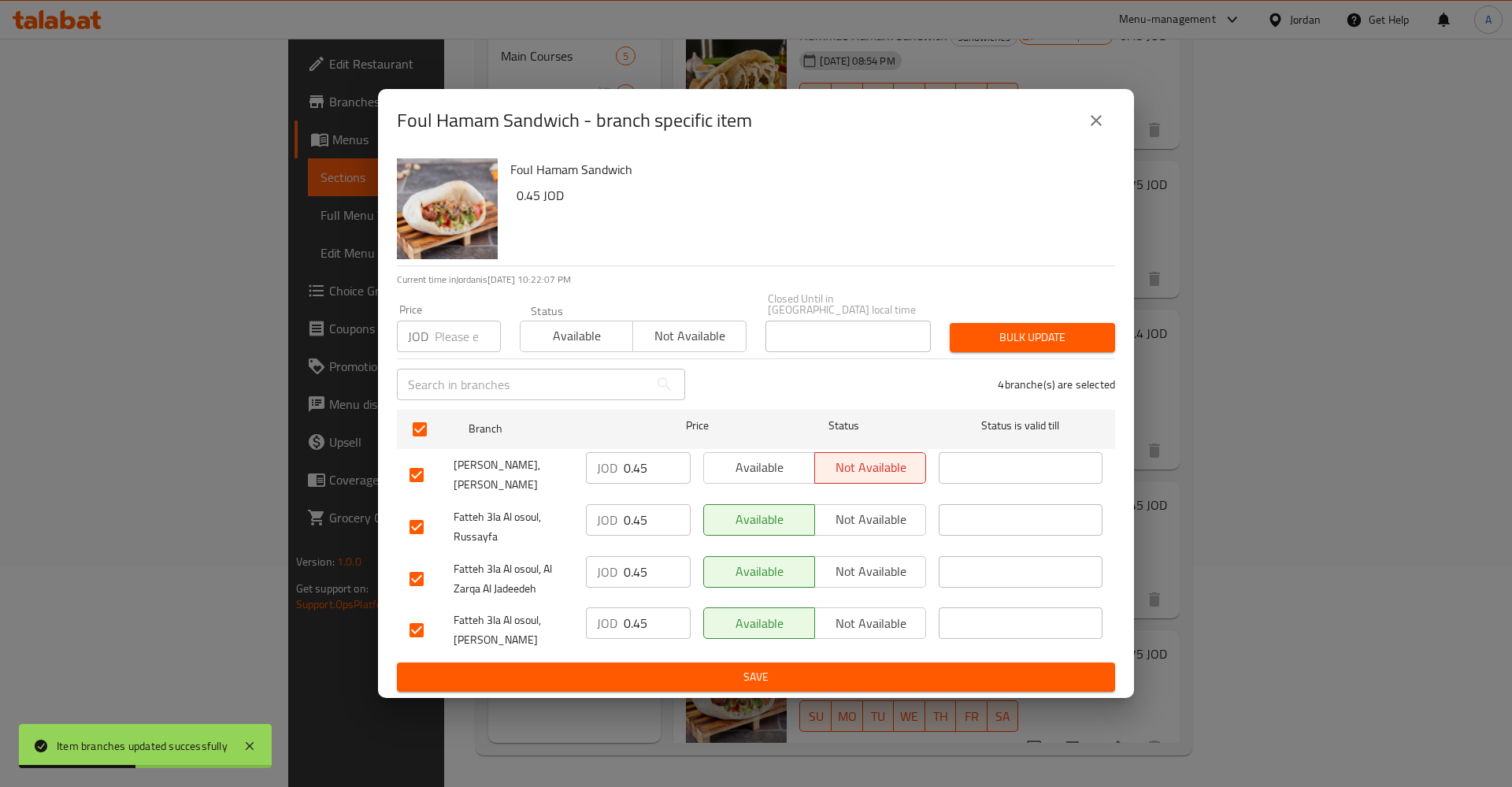
click at [626, 459] on input "0.45" at bounding box center [657, 468] width 67 height 32
click at [644, 504] on input "0.45" at bounding box center [657, 520] width 67 height 32
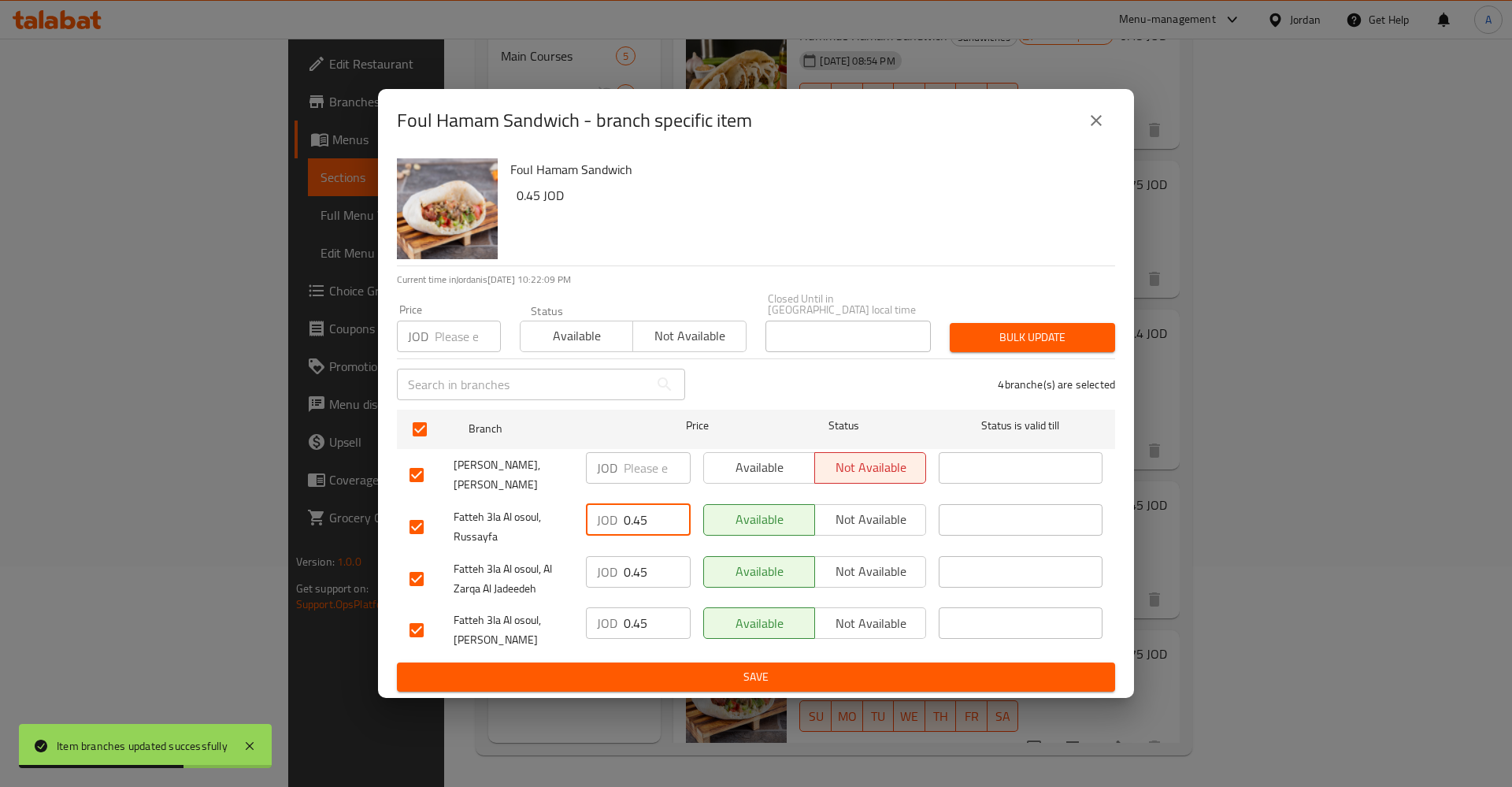
click at [644, 504] on input "0.45" at bounding box center [657, 520] width 67 height 32
click at [637, 556] on input "0.45" at bounding box center [657, 571] width 67 height 32
click at [630, 608] on input "0.45" at bounding box center [657, 623] width 67 height 32
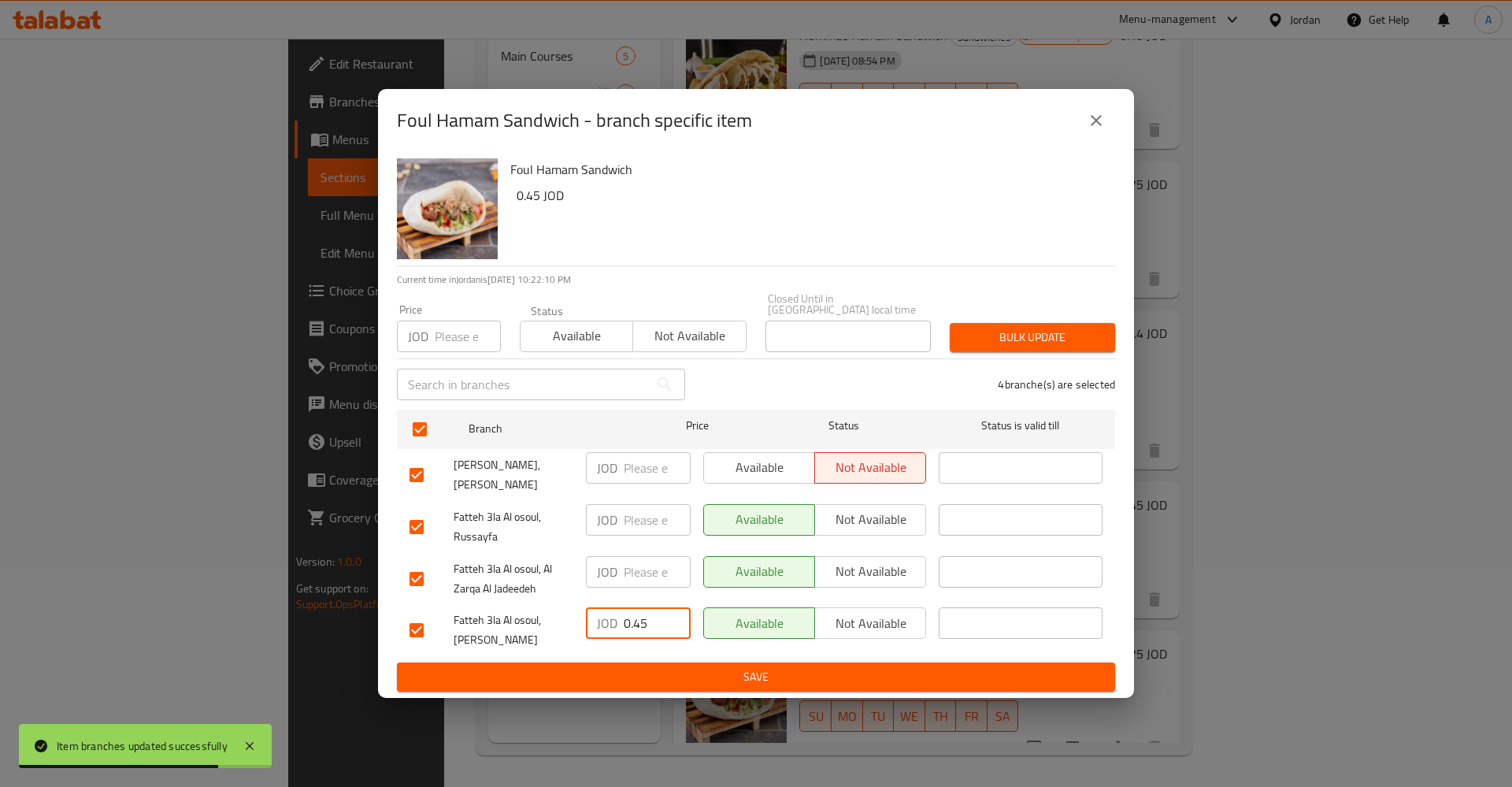
click at [630, 608] on input "0.45" at bounding box center [657, 623] width 67 height 32
click at [669, 671] on span "Save" at bounding box center [755, 677] width 693 height 20
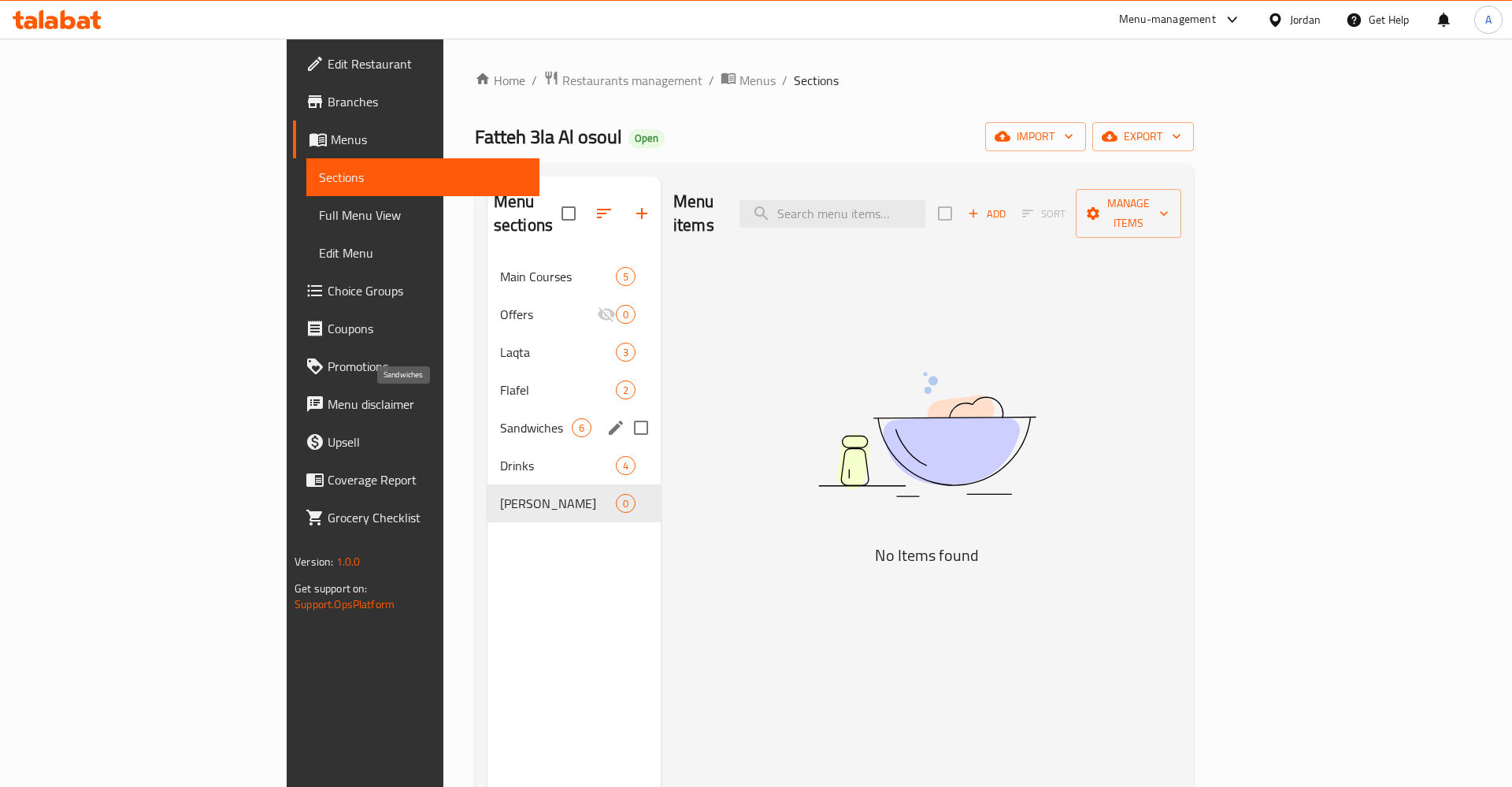
click at [500, 418] on span "Sandwiches" at bounding box center [536, 428] width 72 height 19
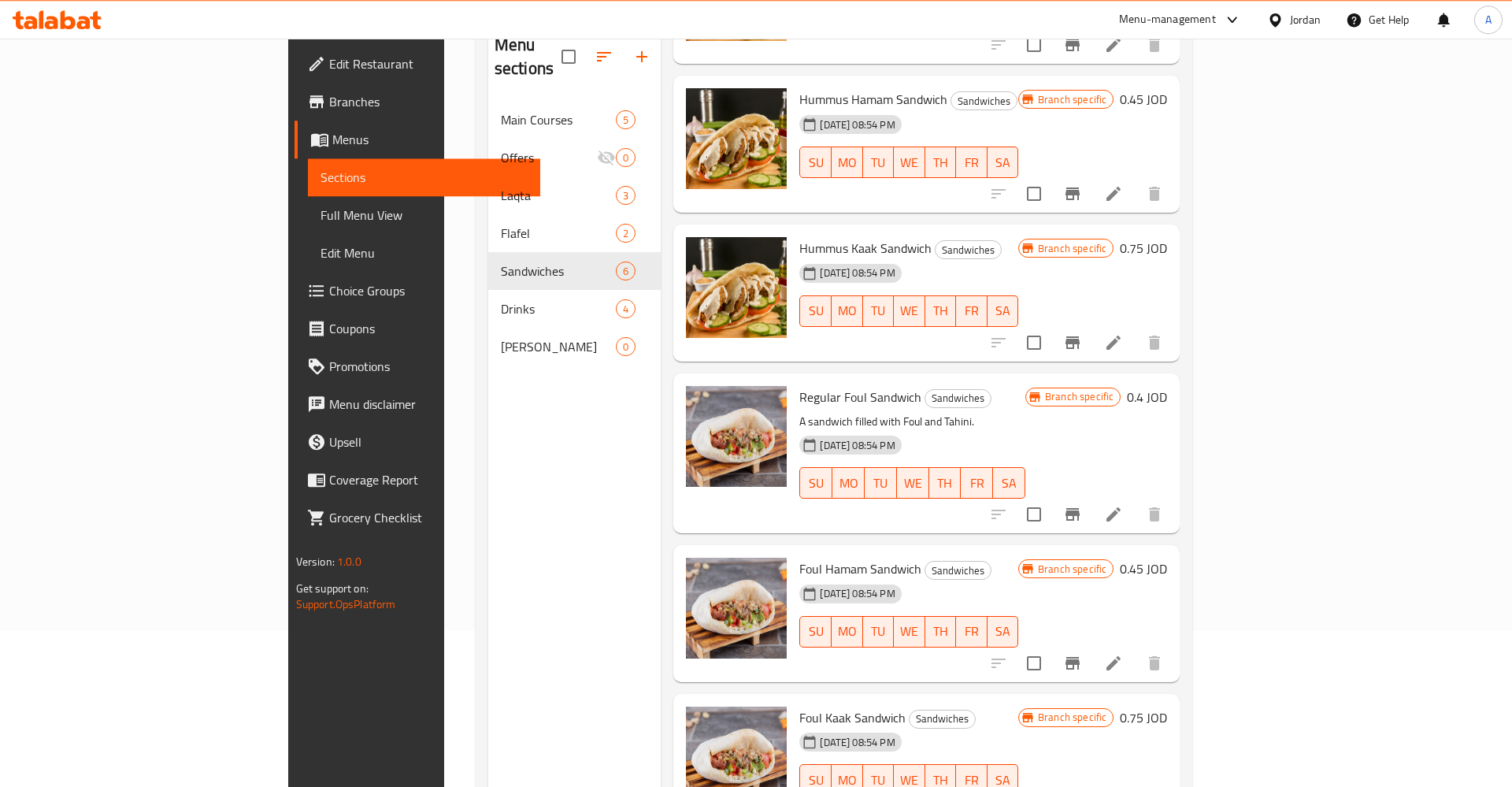
scroll to position [220, 0]
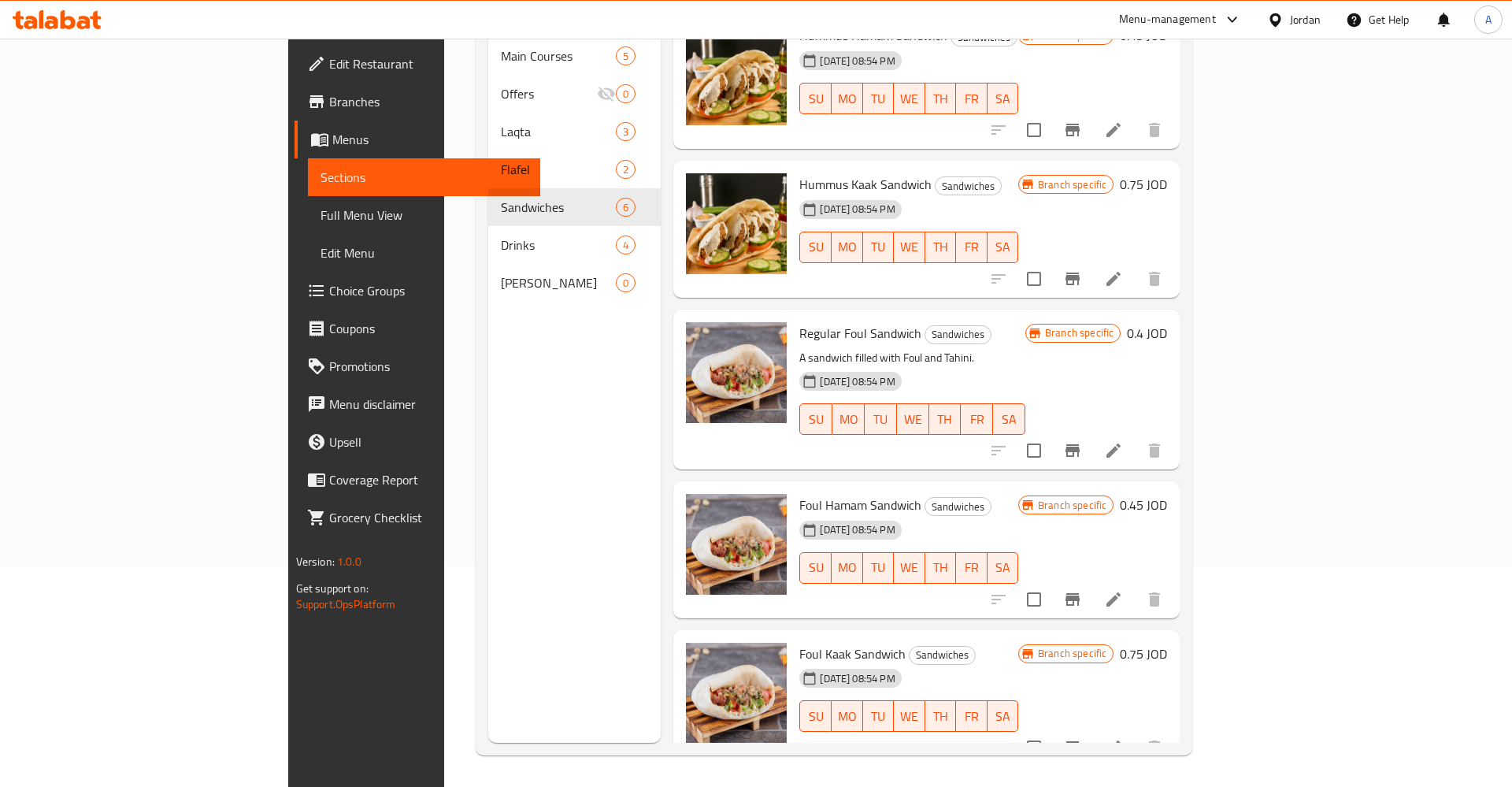
click at [1080, 741] on icon "Branch-specific-item" at bounding box center [1072, 747] width 14 height 12
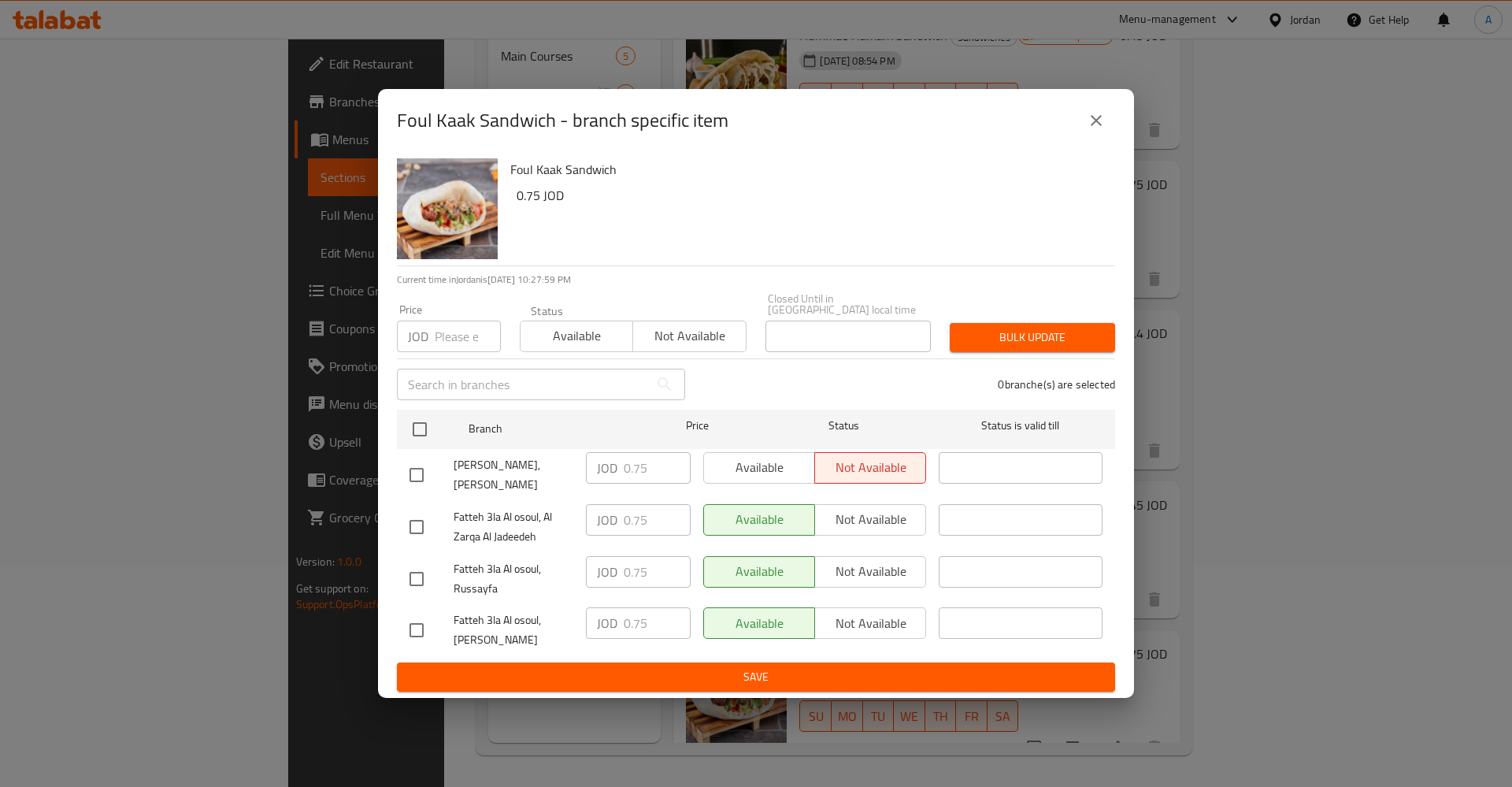
click at [1108, 103] on div "Foul Kaak Sandwich - branch specific item" at bounding box center [756, 121] width 756 height 63
click at [1099, 115] on button "close" at bounding box center [1095, 120] width 37 height 37
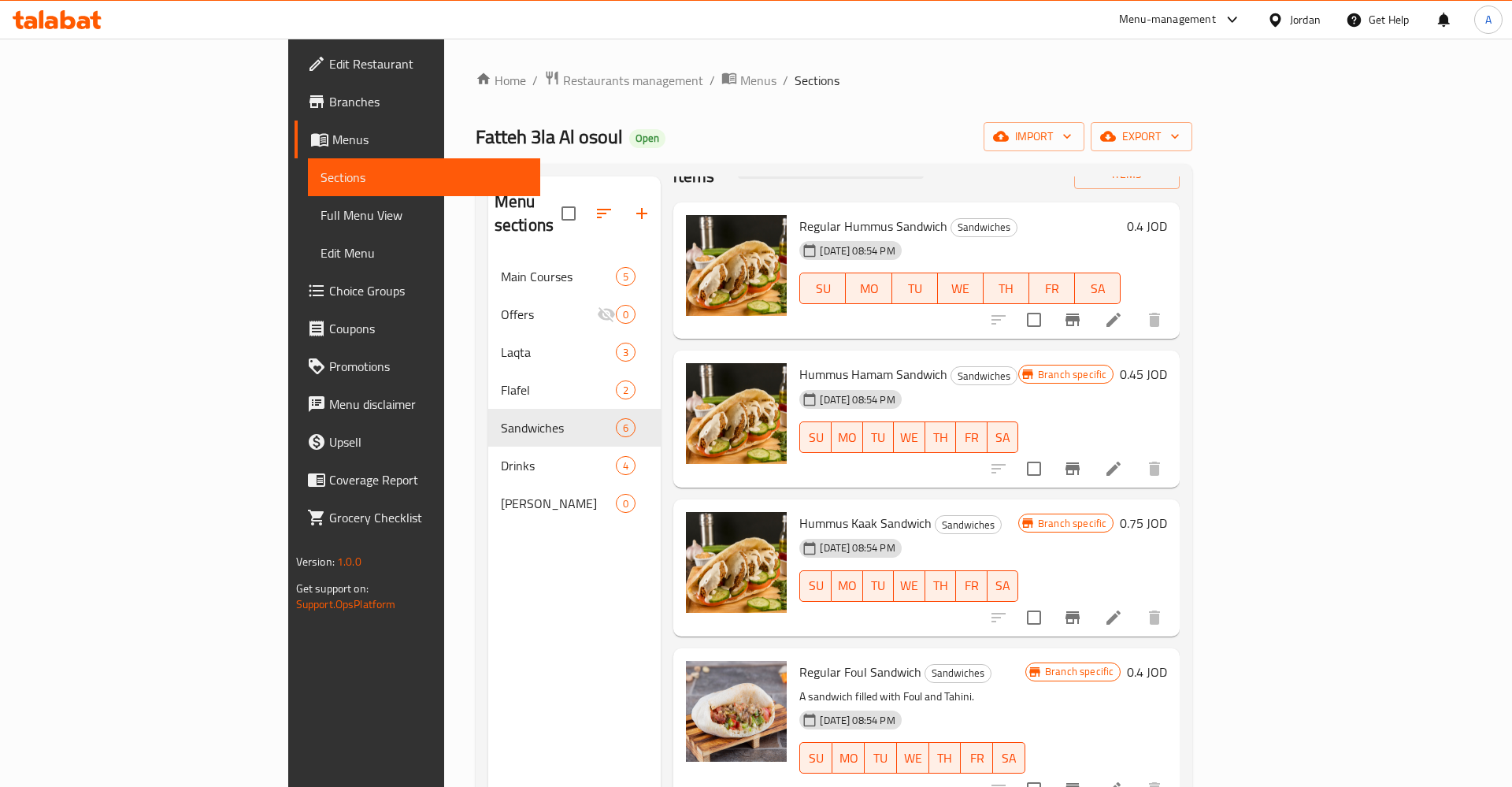
scroll to position [0, 0]
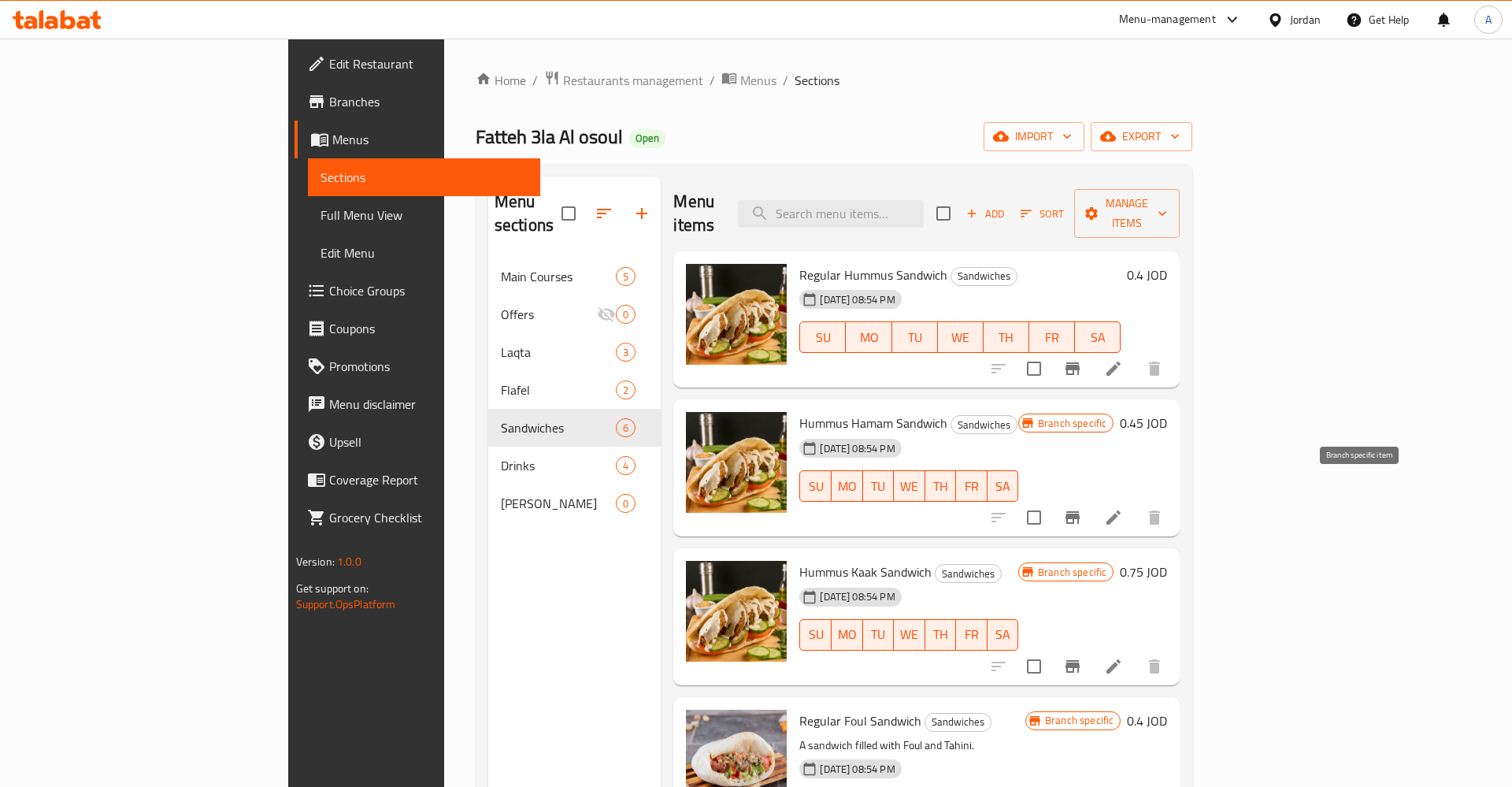
click at [1082, 508] on icon "Branch-specific-item" at bounding box center [1073, 518] width 19 height 19
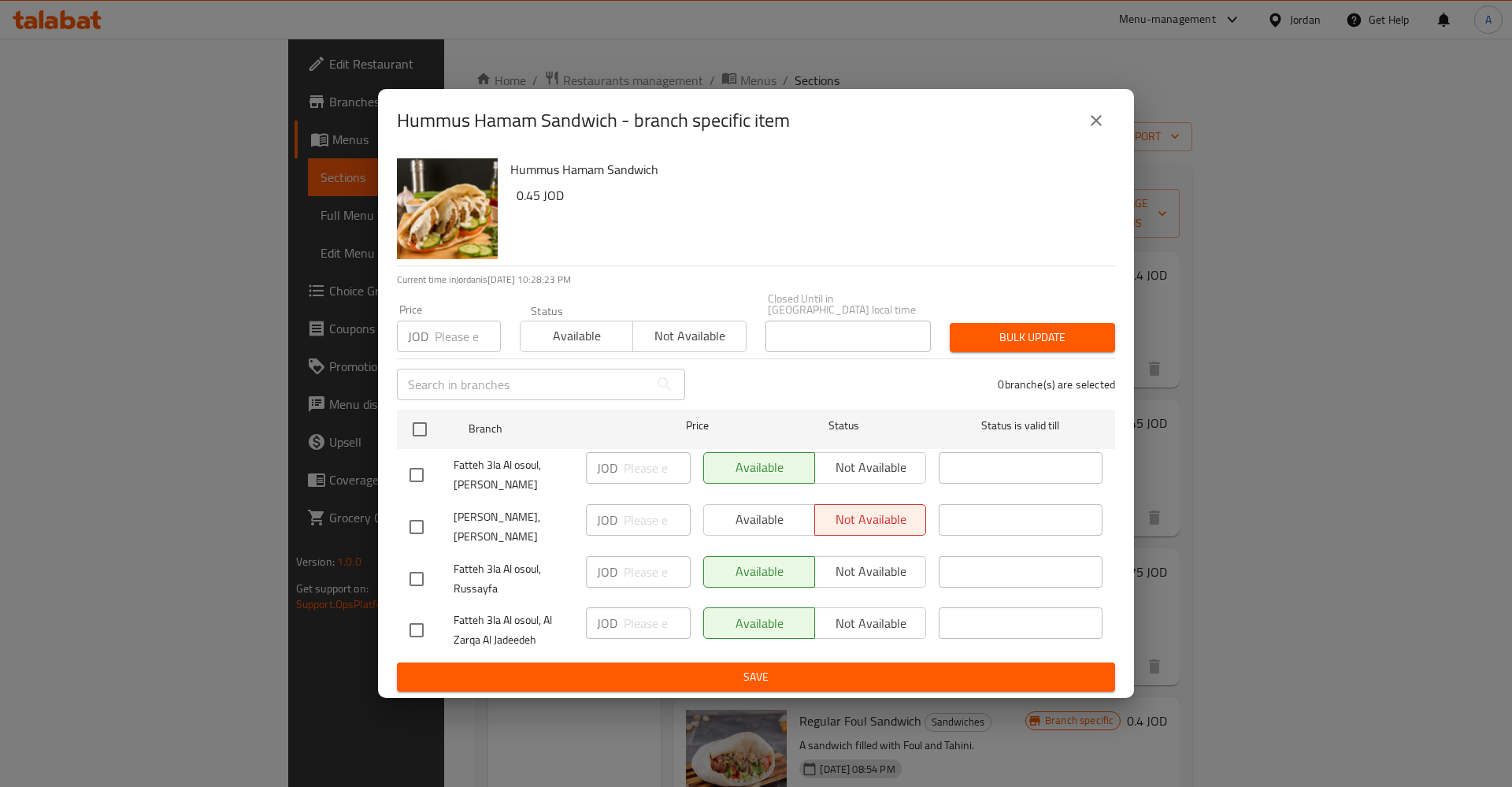
click at [1097, 125] on icon "close" at bounding box center [1096, 121] width 11 height 12
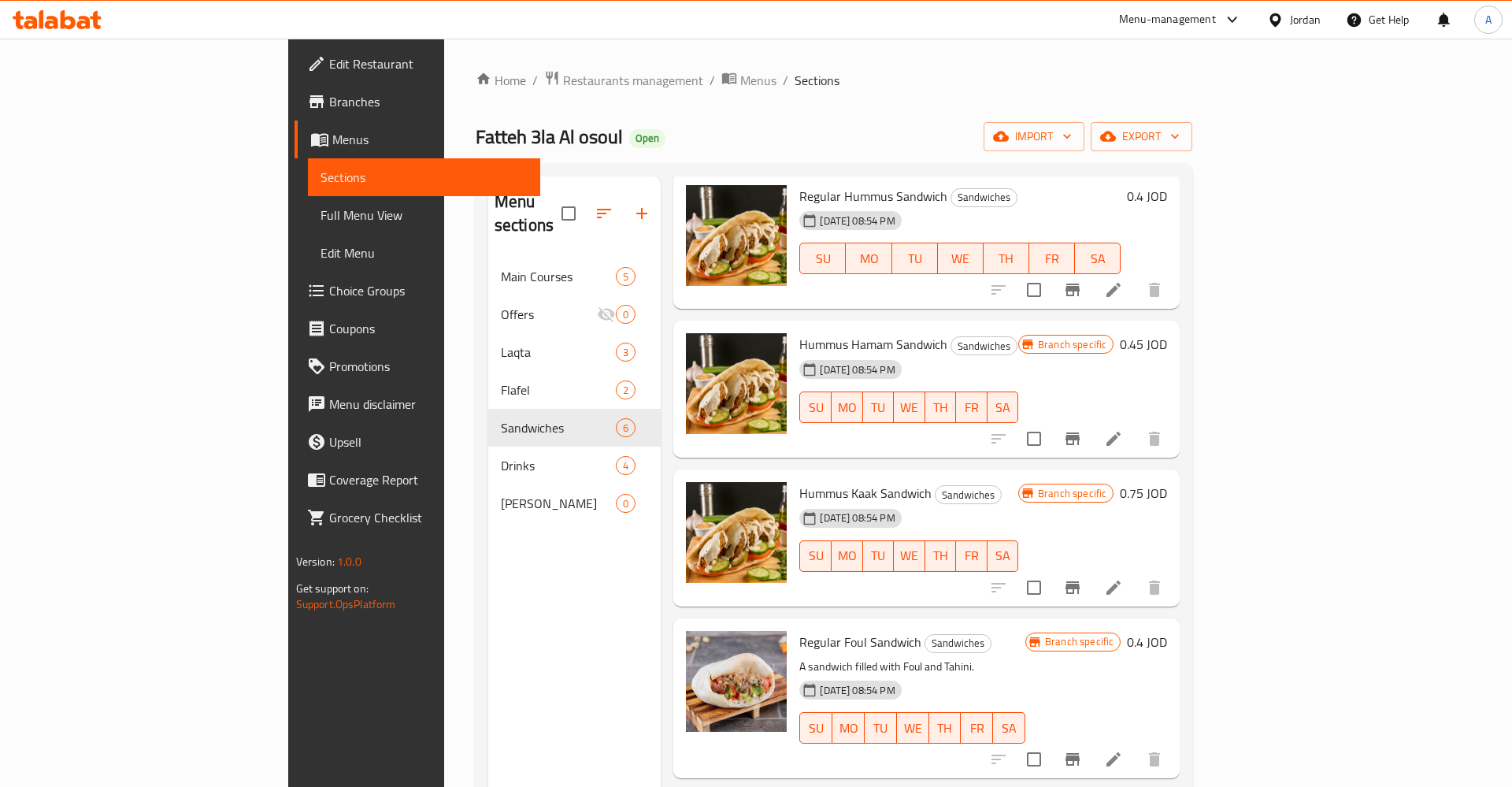
scroll to position [123, 0]
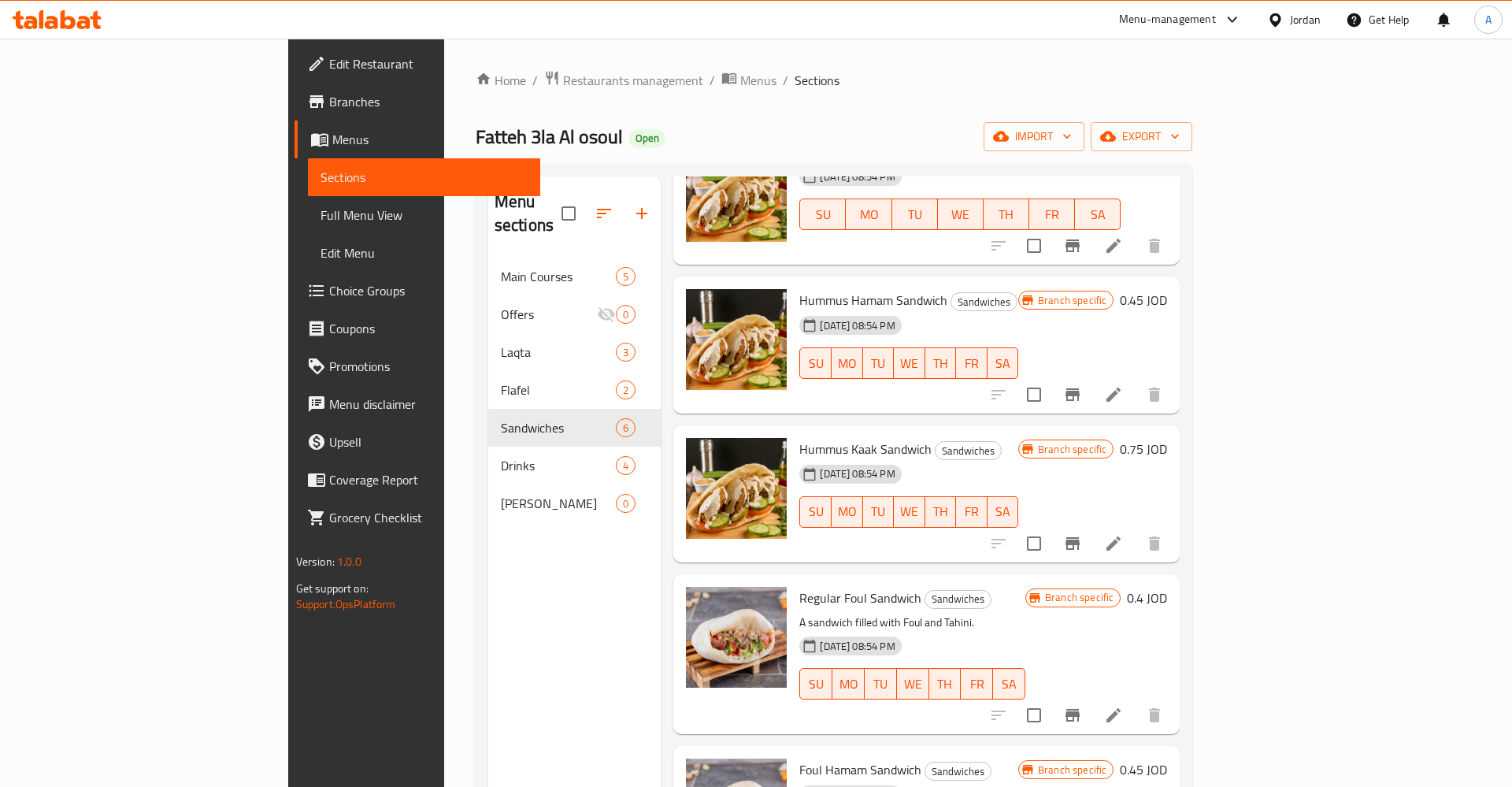
click at [1091, 524] on button "Branch-specific-item" at bounding box center [1072, 543] width 37 height 37
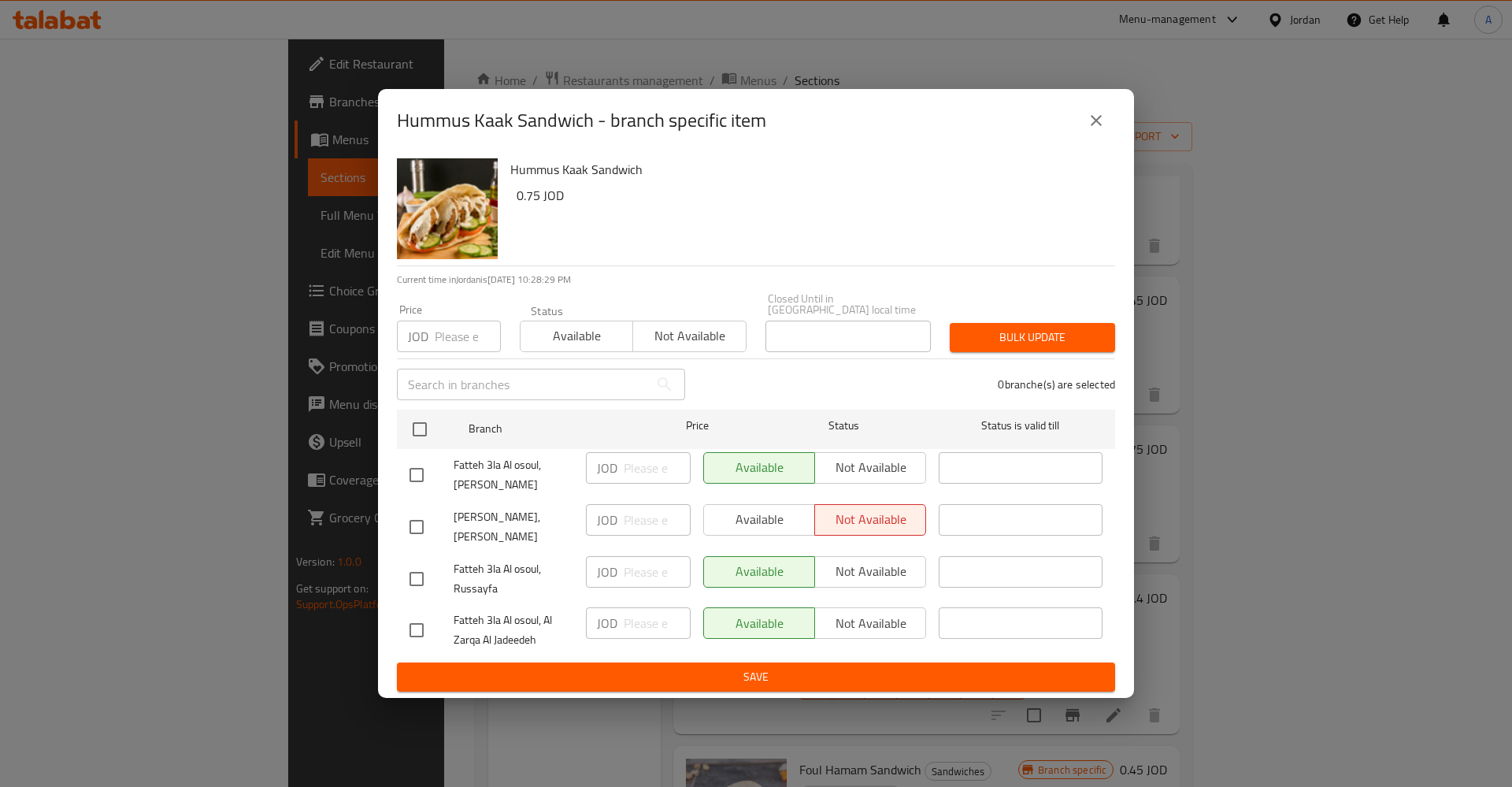
click at [1105, 122] on icon "close" at bounding box center [1096, 121] width 19 height 19
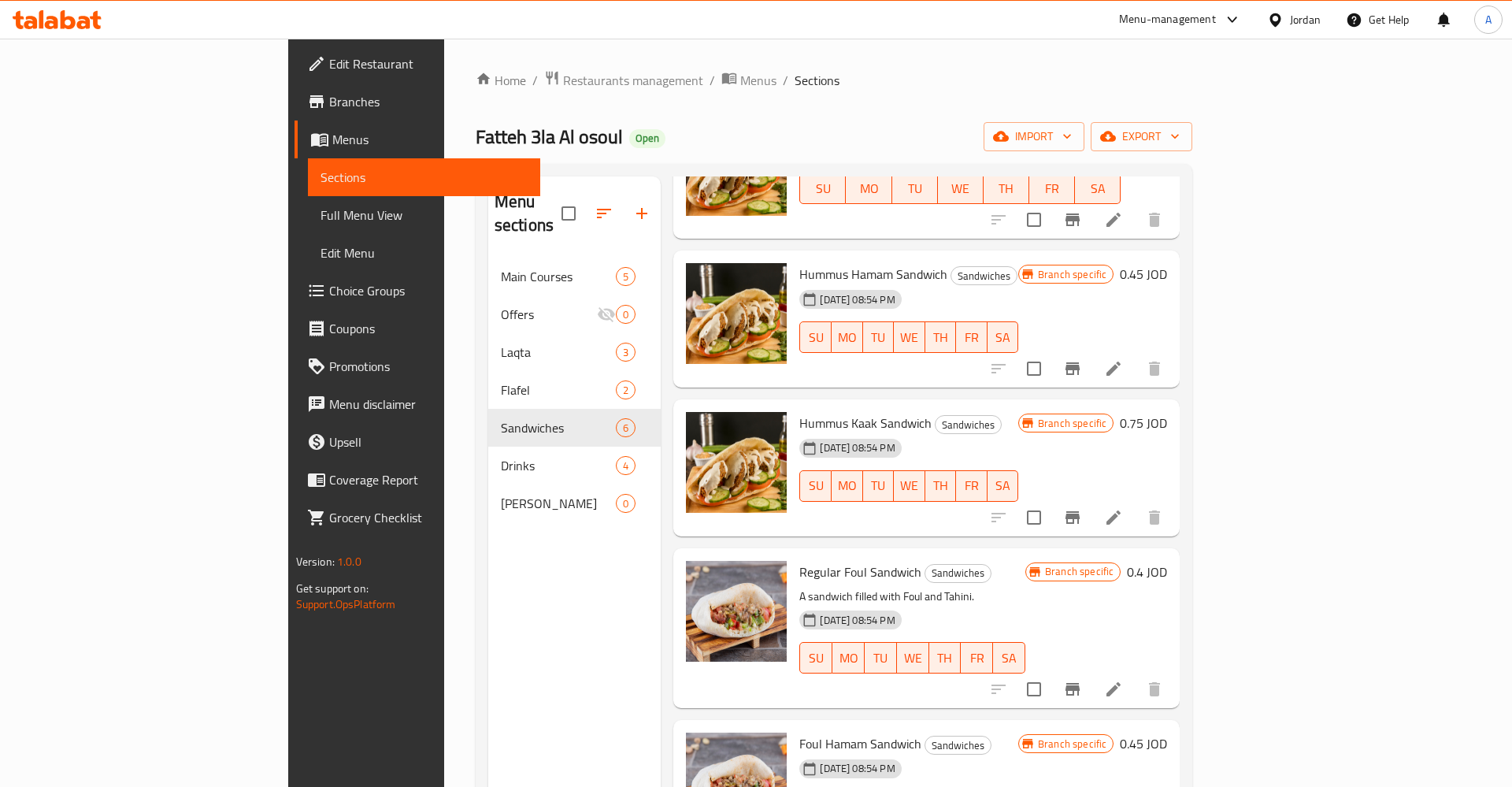
scroll to position [167, 0]
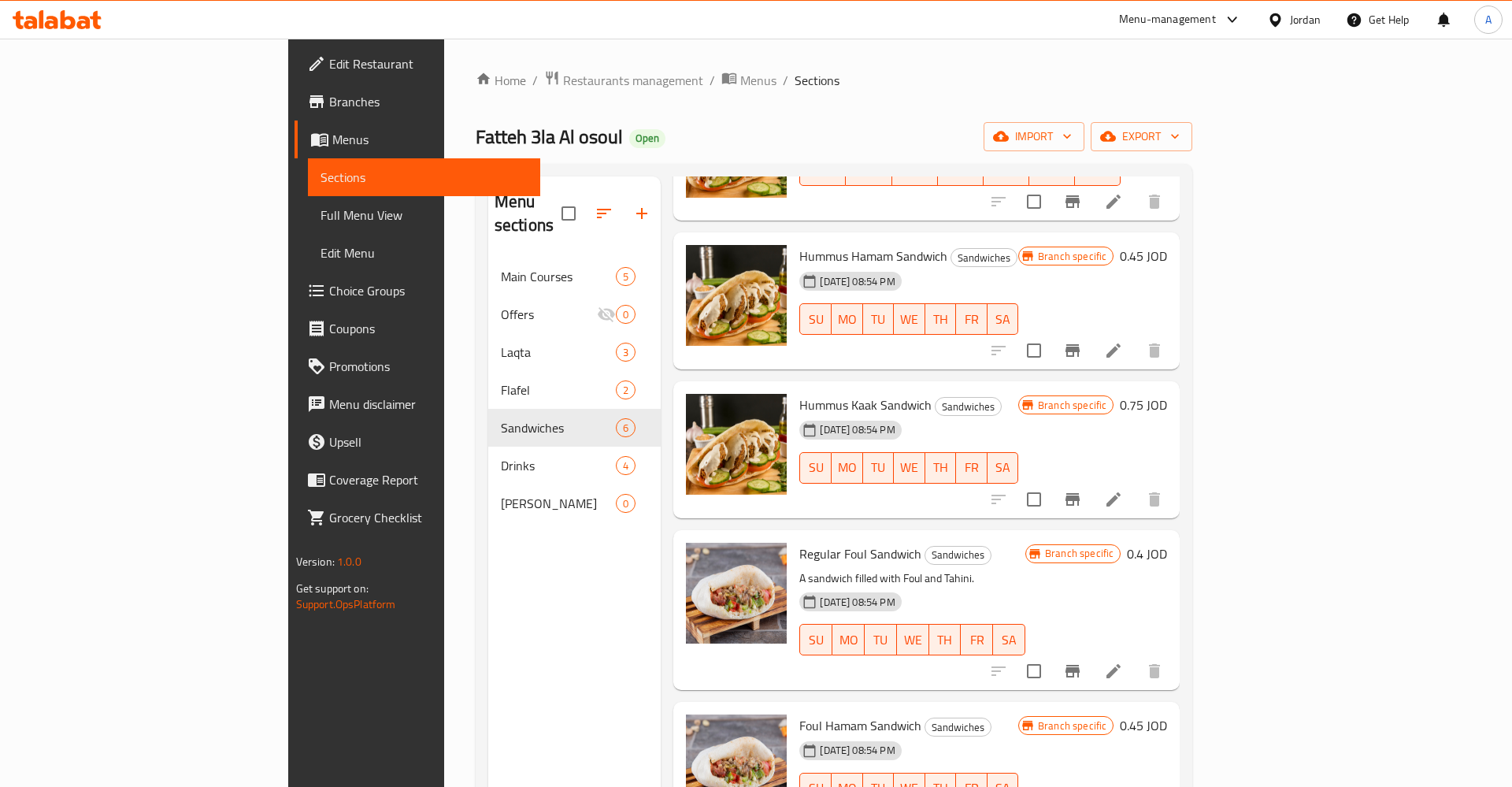
click at [1082, 661] on icon "Branch-specific-item" at bounding box center [1073, 671] width 19 height 19
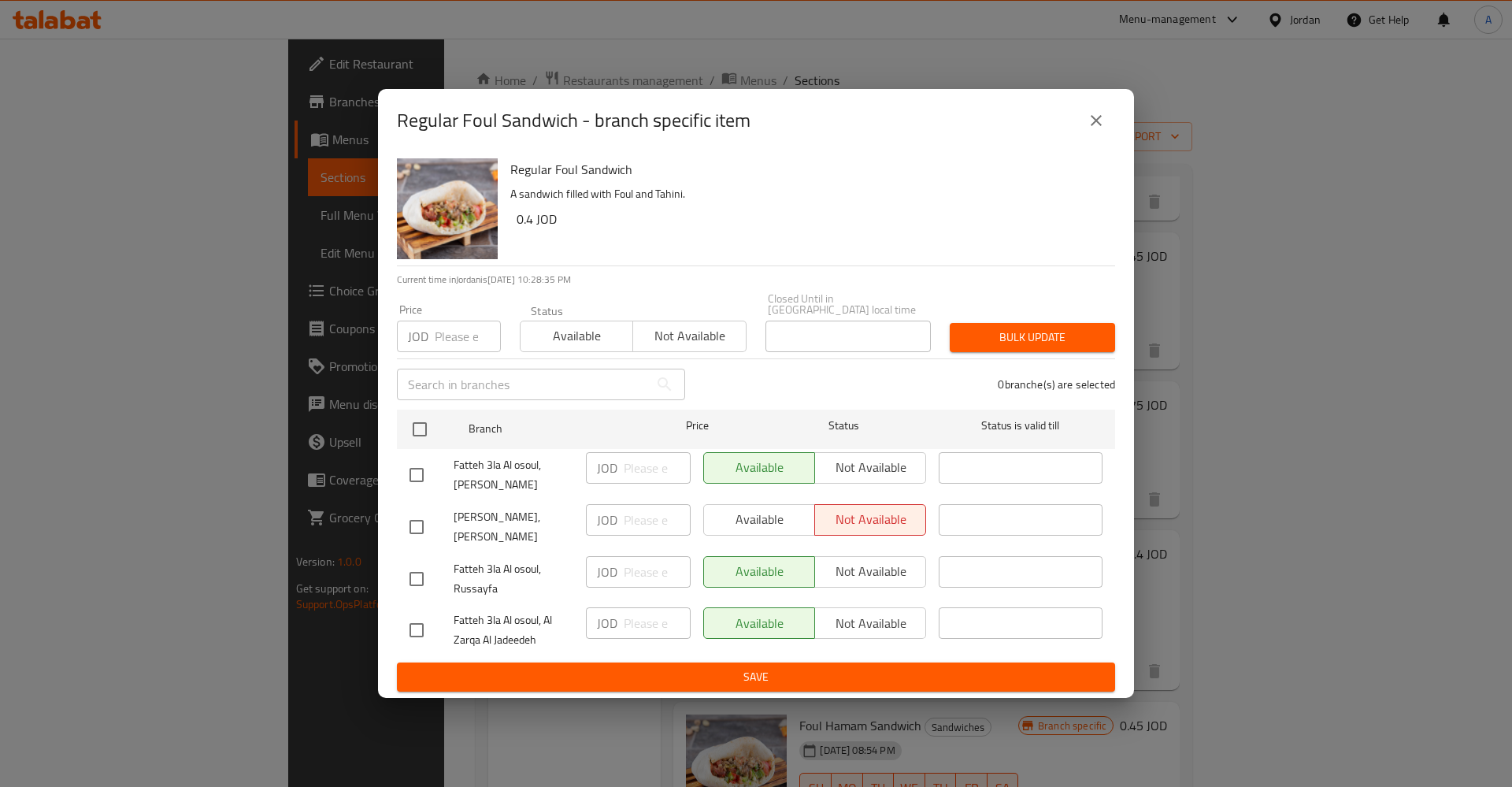
click at [1101, 122] on icon "close" at bounding box center [1096, 121] width 11 height 12
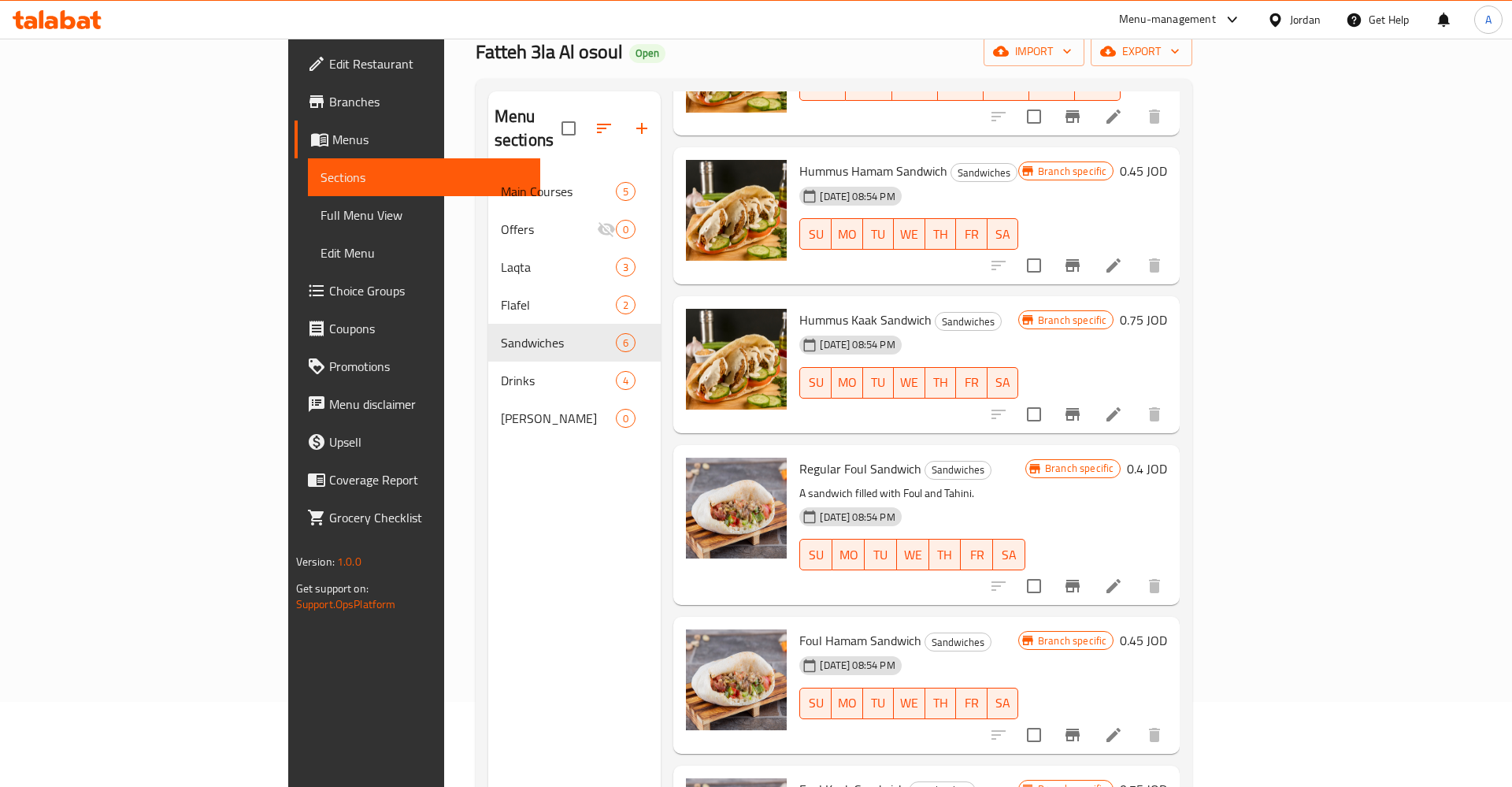
scroll to position [161, 0]
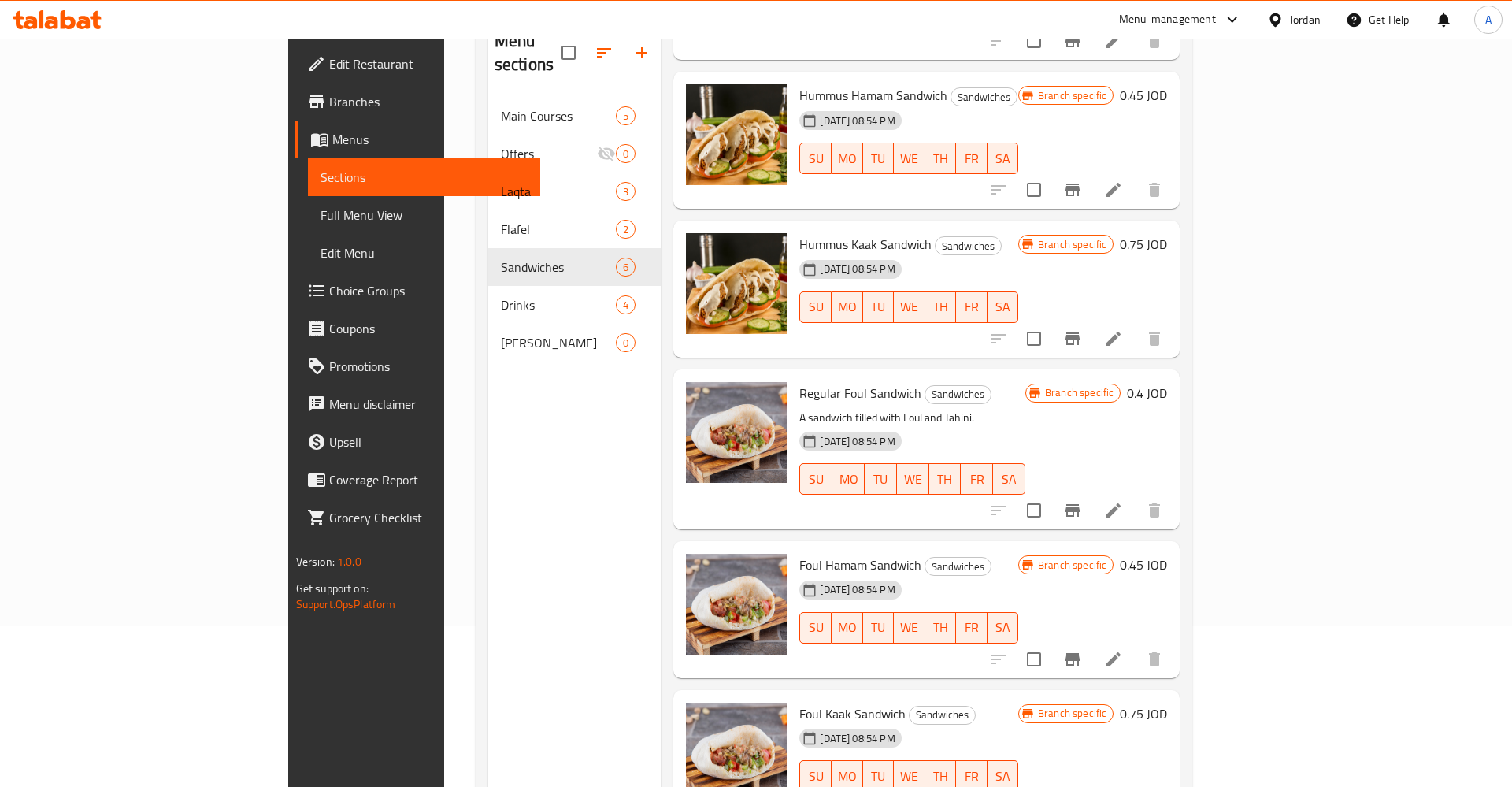
click at [1091, 648] on button "Branch-specific-item" at bounding box center [1072, 659] width 37 height 37
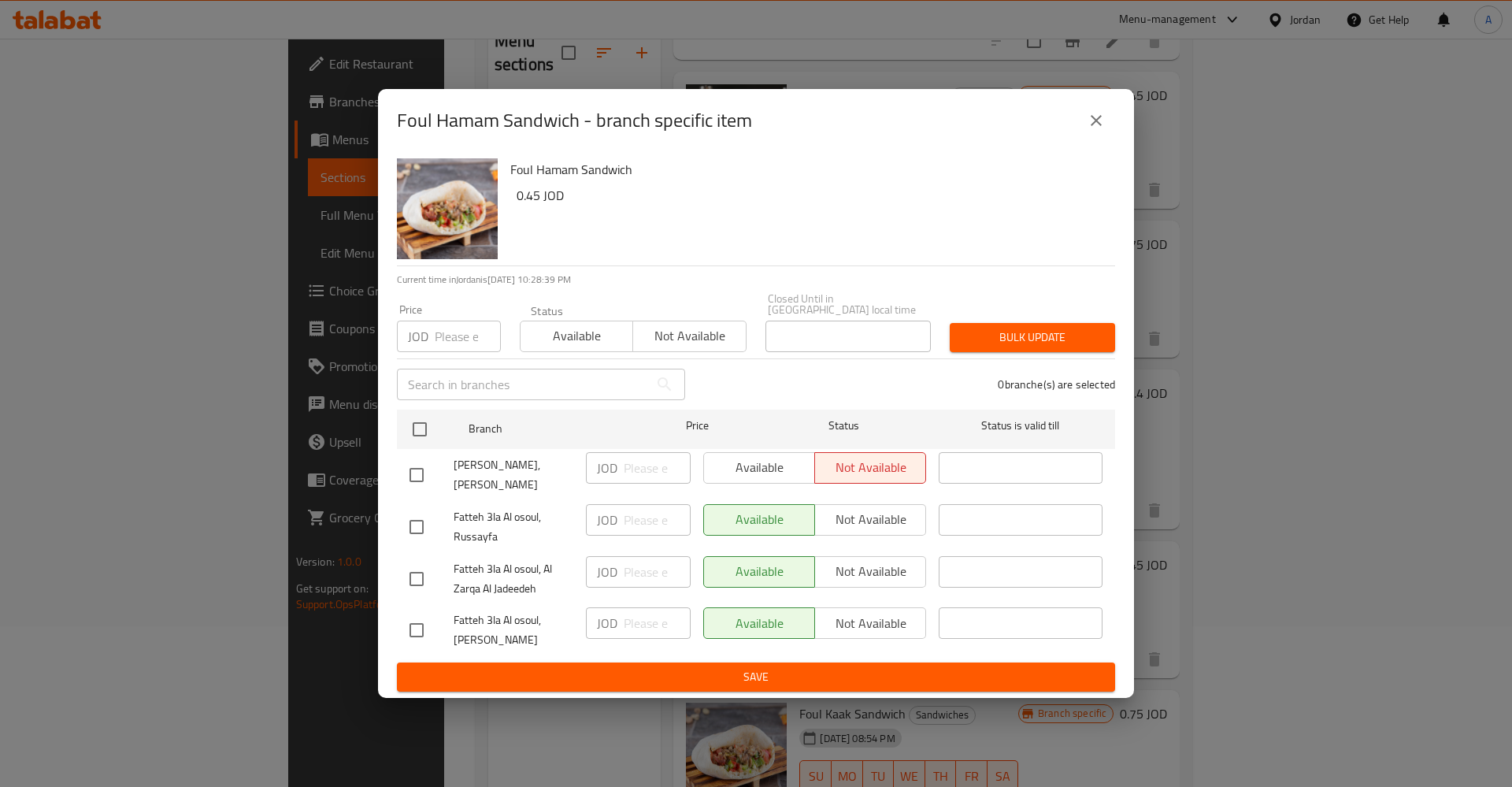
click at [1104, 126] on icon "close" at bounding box center [1096, 121] width 19 height 19
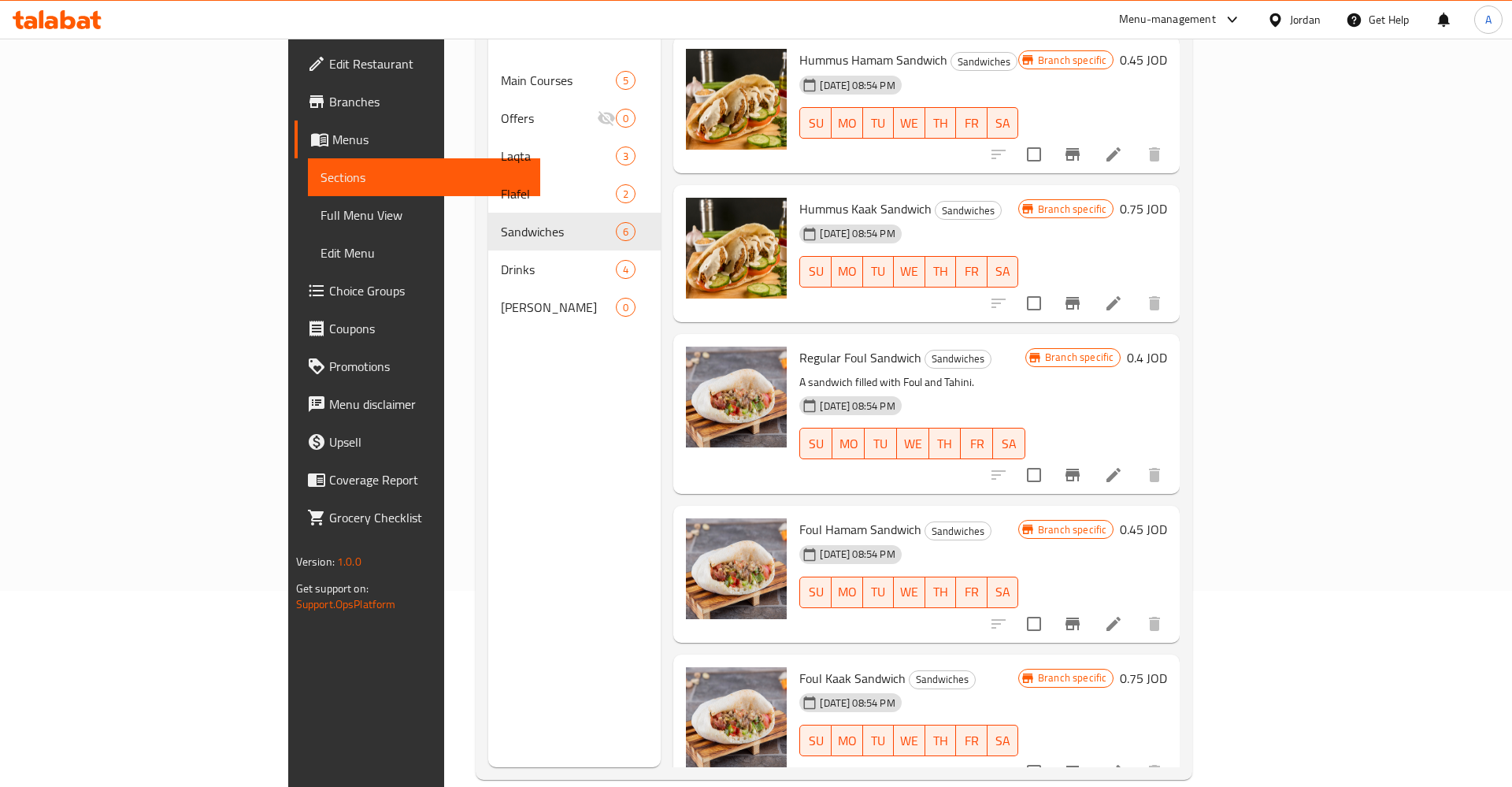
scroll to position [220, 0]
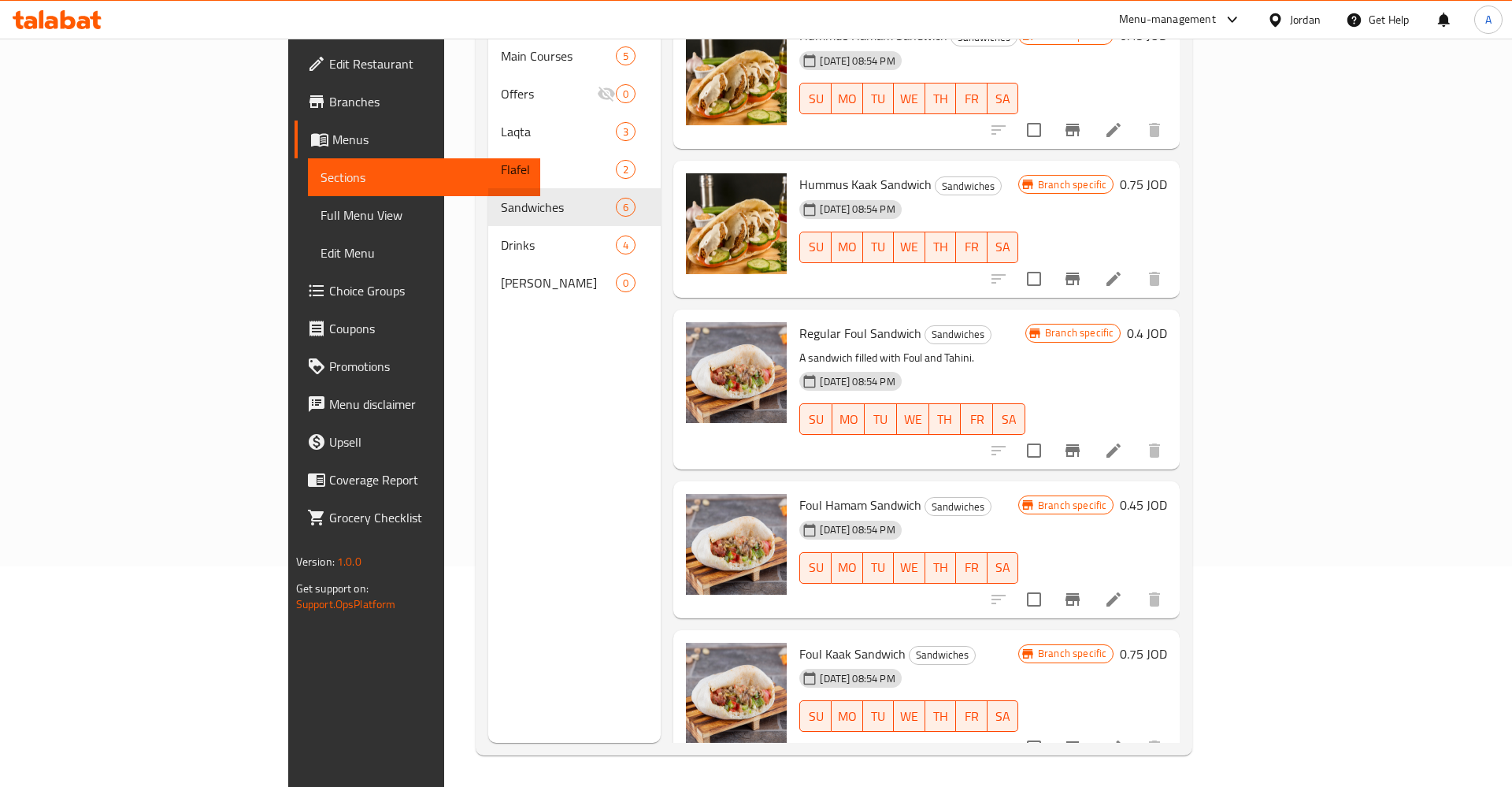
click at [1080, 741] on icon "Branch-specific-item" at bounding box center [1072, 747] width 14 height 12
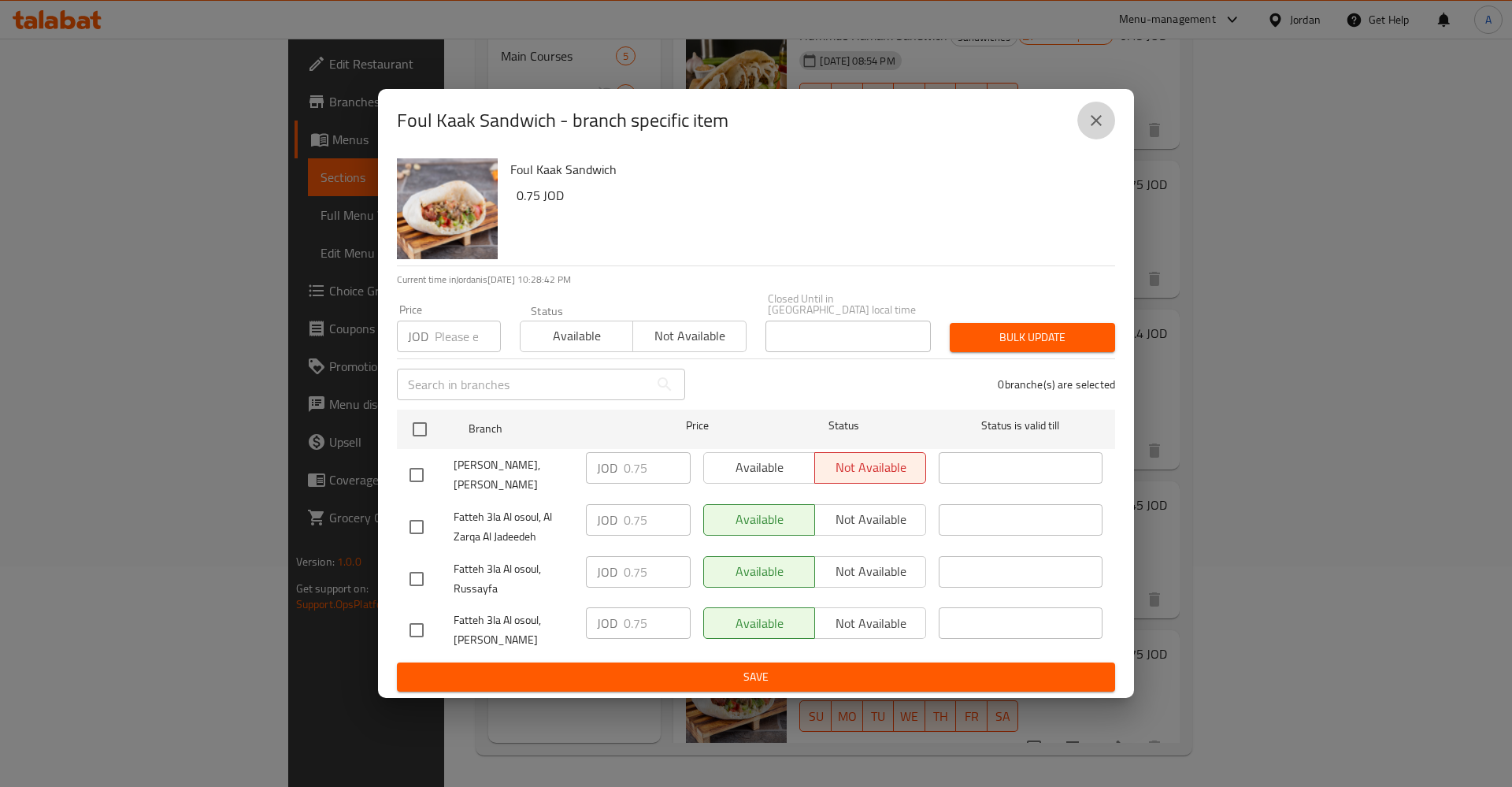
click at [1102, 114] on button "close" at bounding box center [1095, 120] width 37 height 37
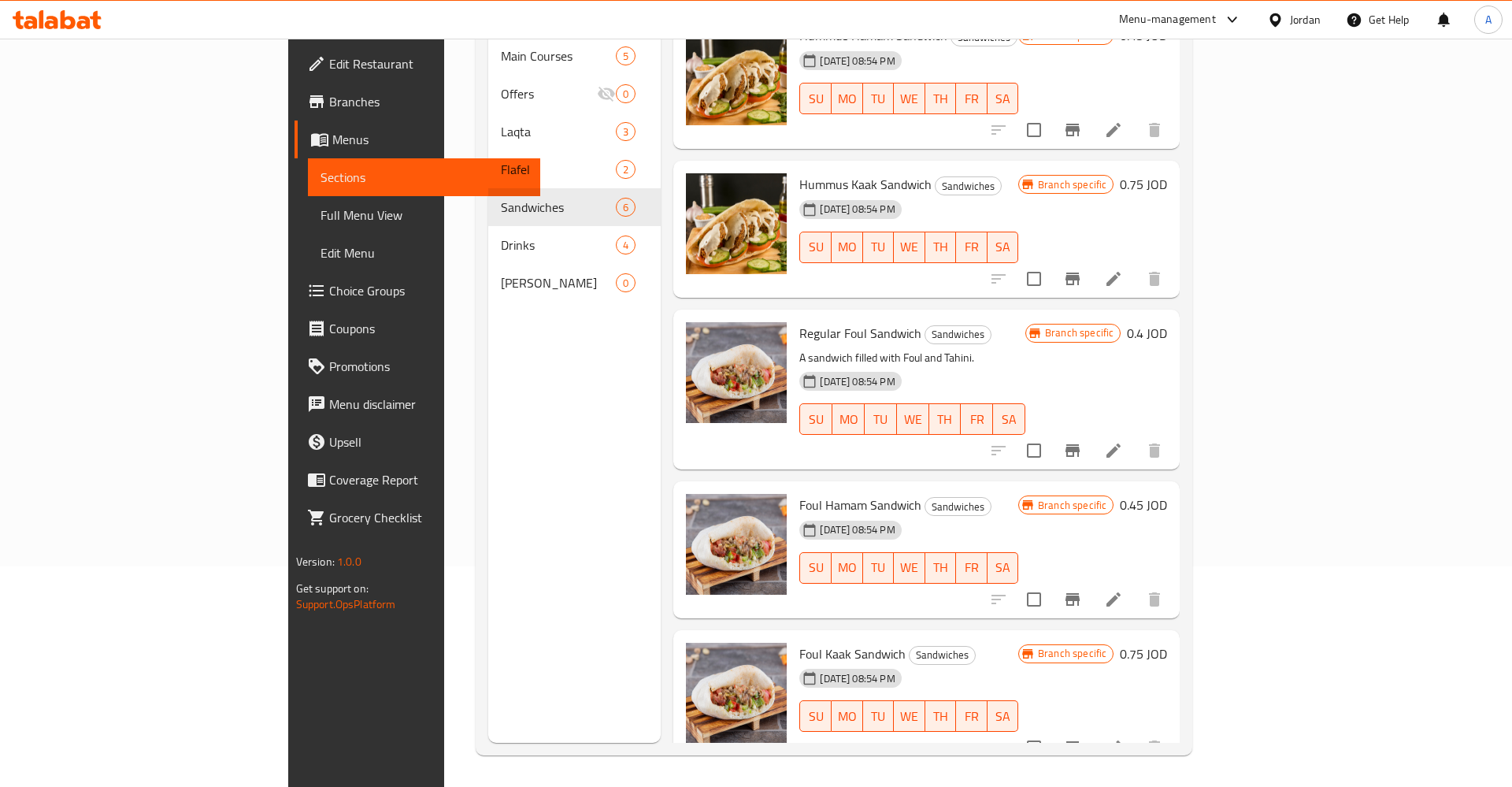
click at [1082, 590] on icon "Branch-specific-item" at bounding box center [1073, 600] width 19 height 19
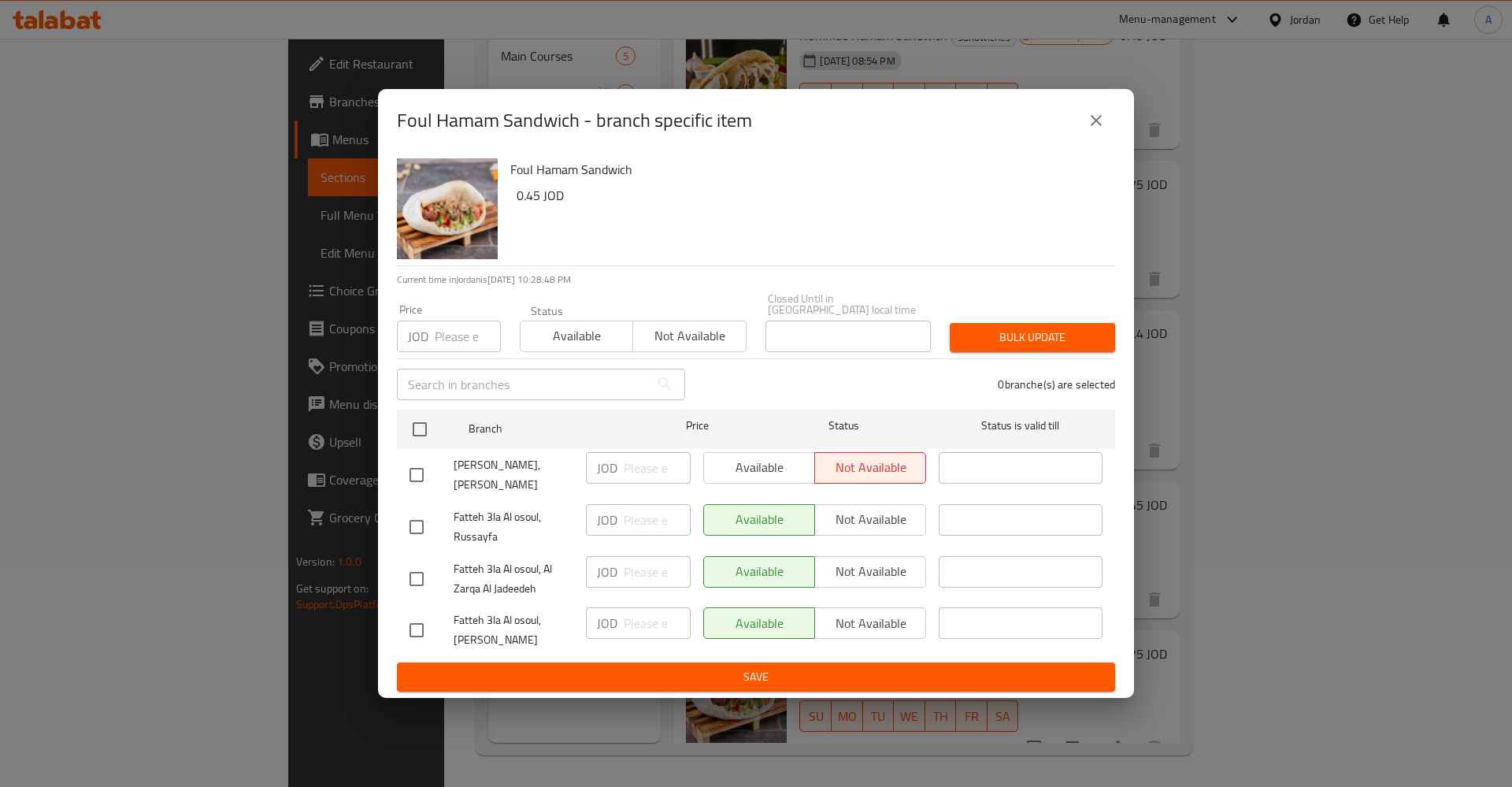
click at [1094, 115] on button "close" at bounding box center [1095, 120] width 37 height 37
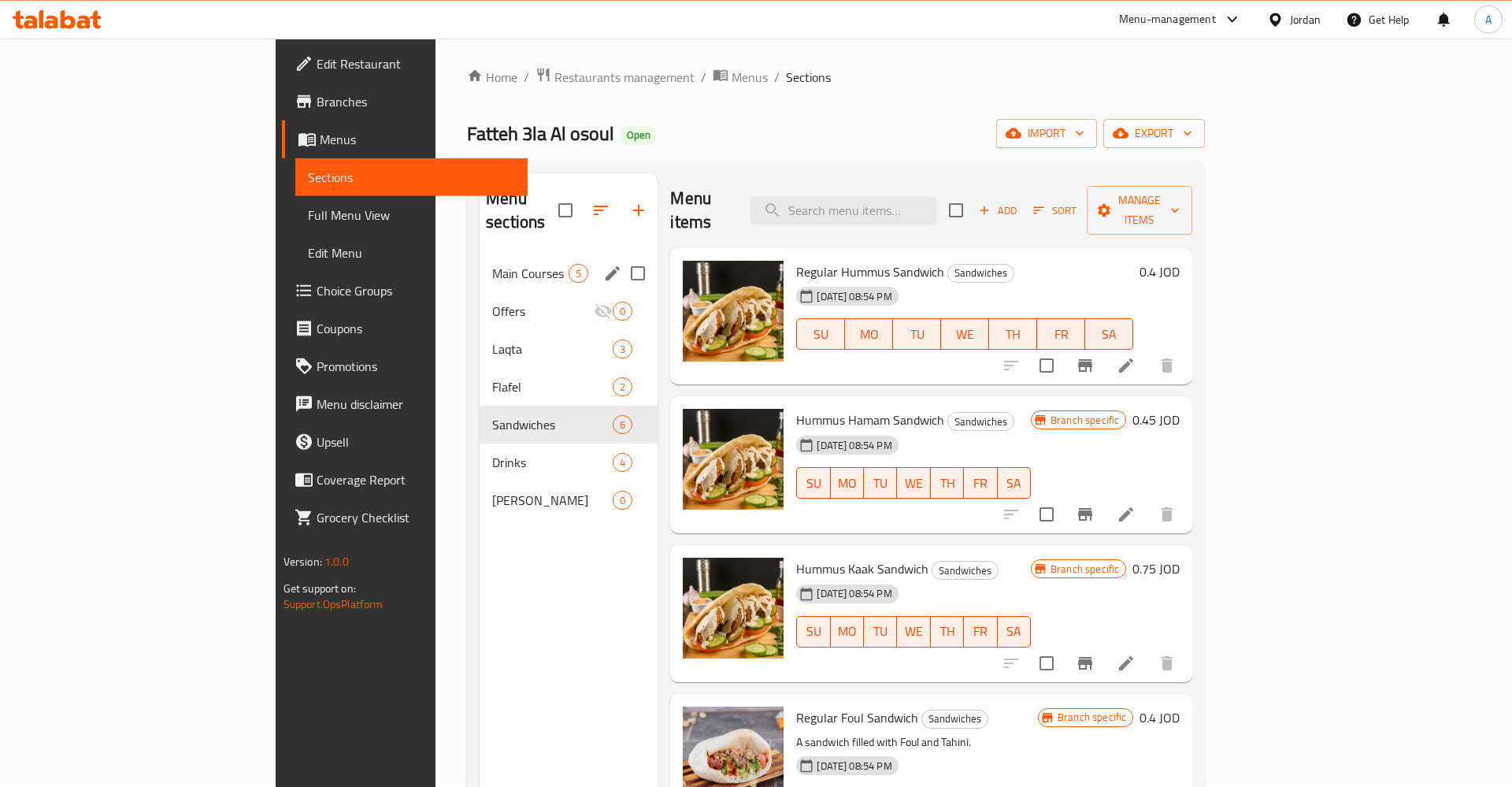
scroll to position [0, 0]
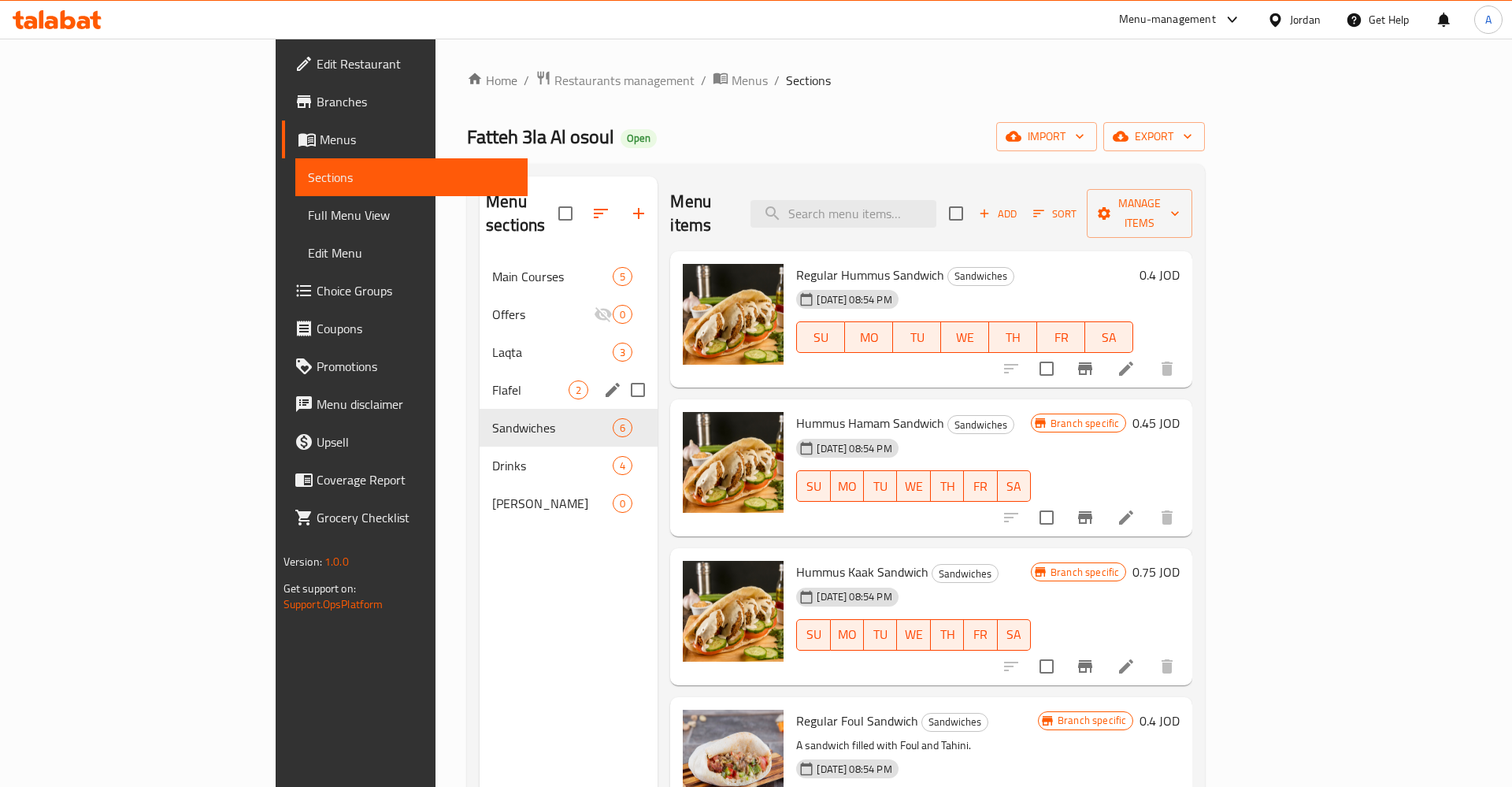
click at [493, 381] on span "Flafel" at bounding box center [531, 390] width 77 height 19
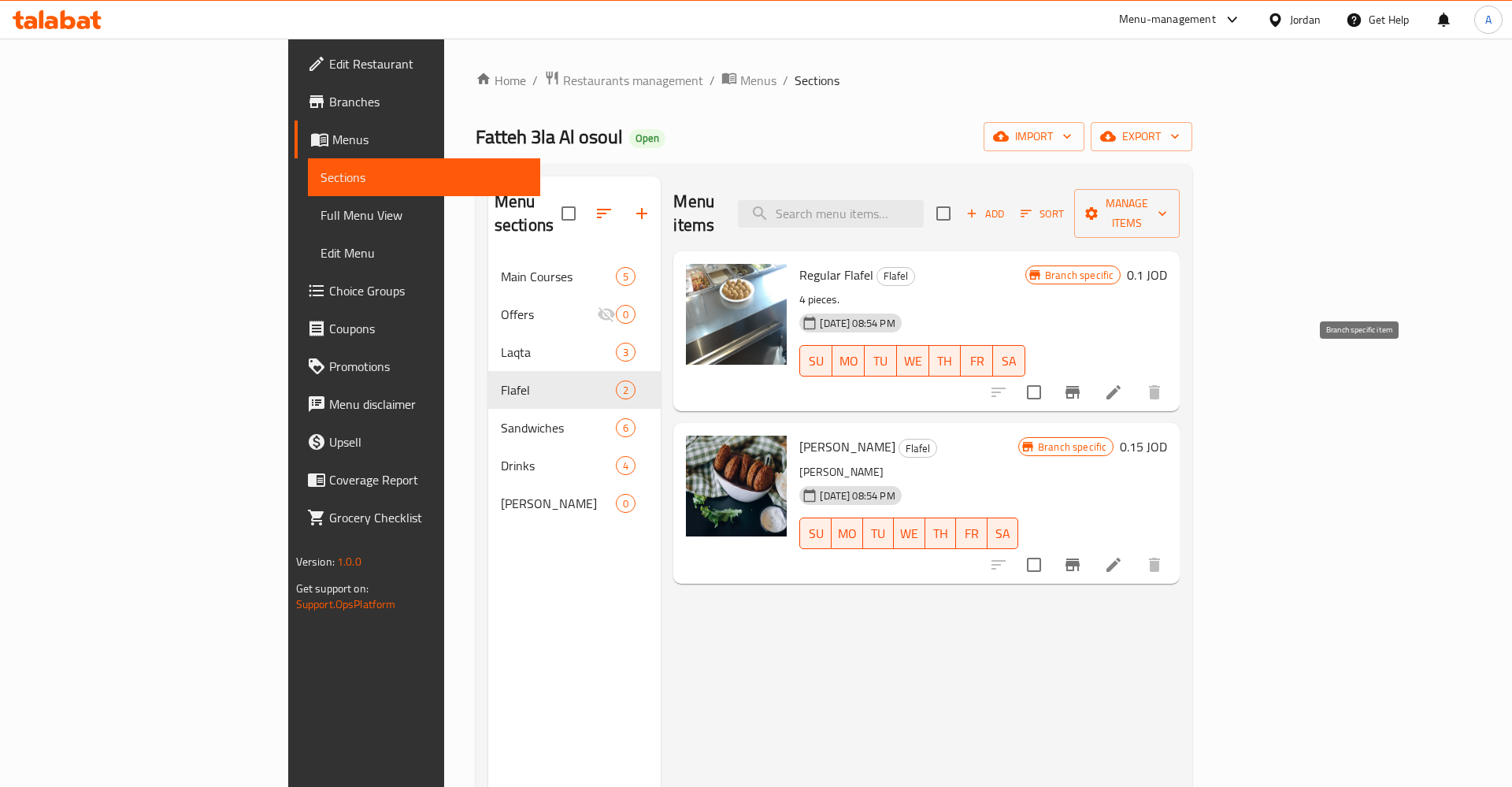
click at [1080, 386] on icon "Branch-specific-item" at bounding box center [1072, 392] width 14 height 12
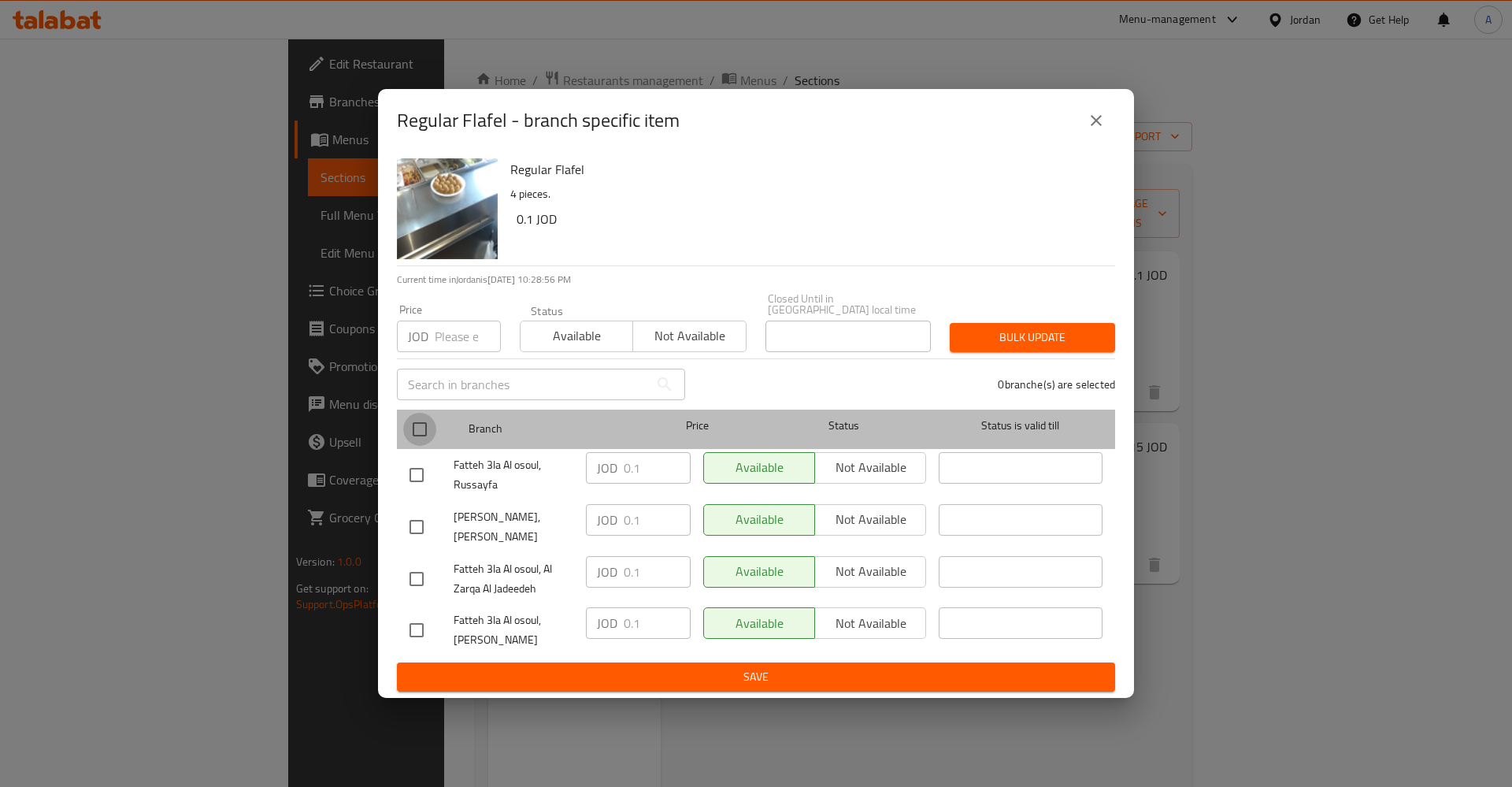
click at [415, 423] on input "checkbox" at bounding box center [420, 429] width 34 height 34
checkbox input "true"
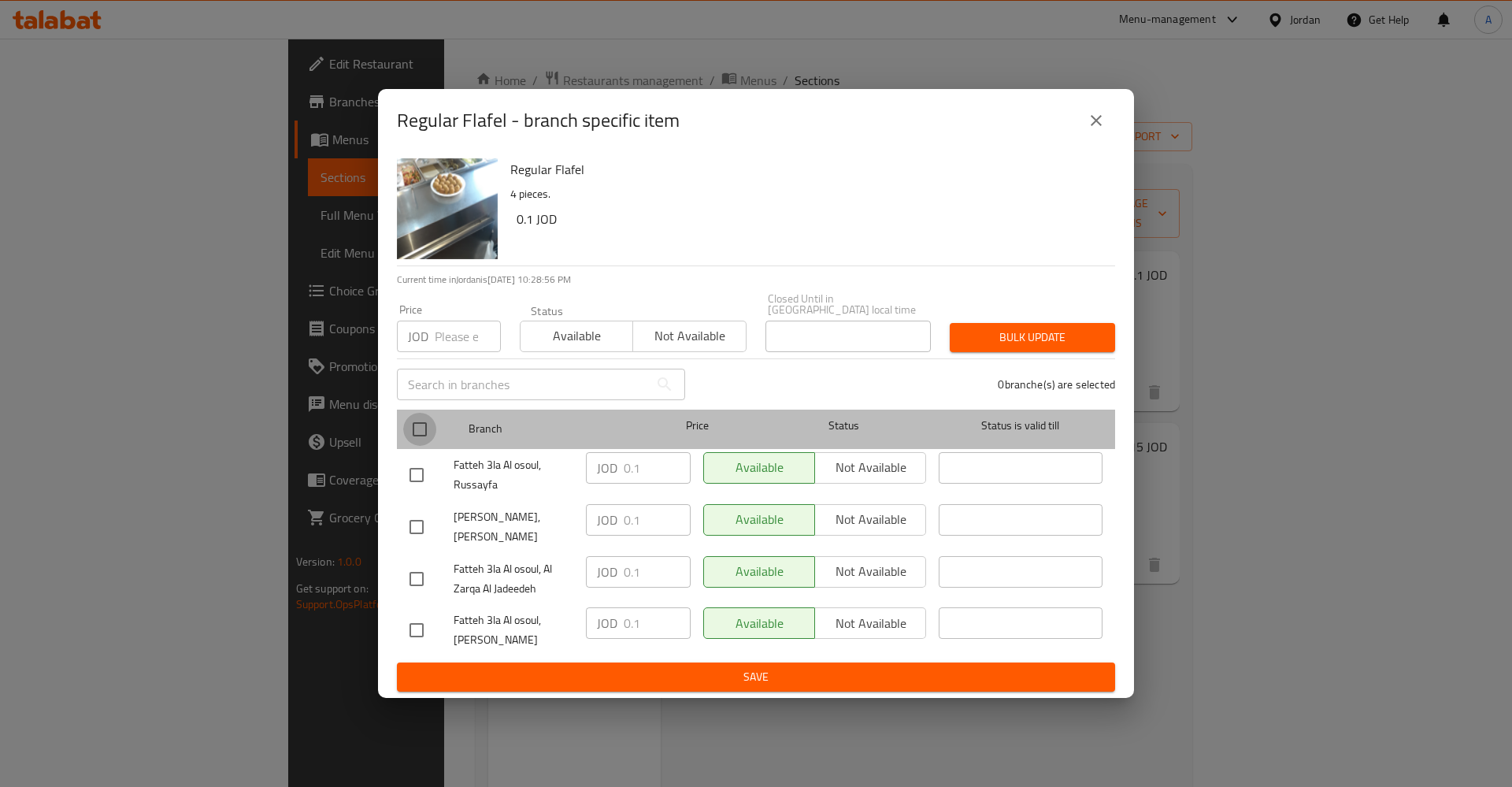
checkbox input "true"
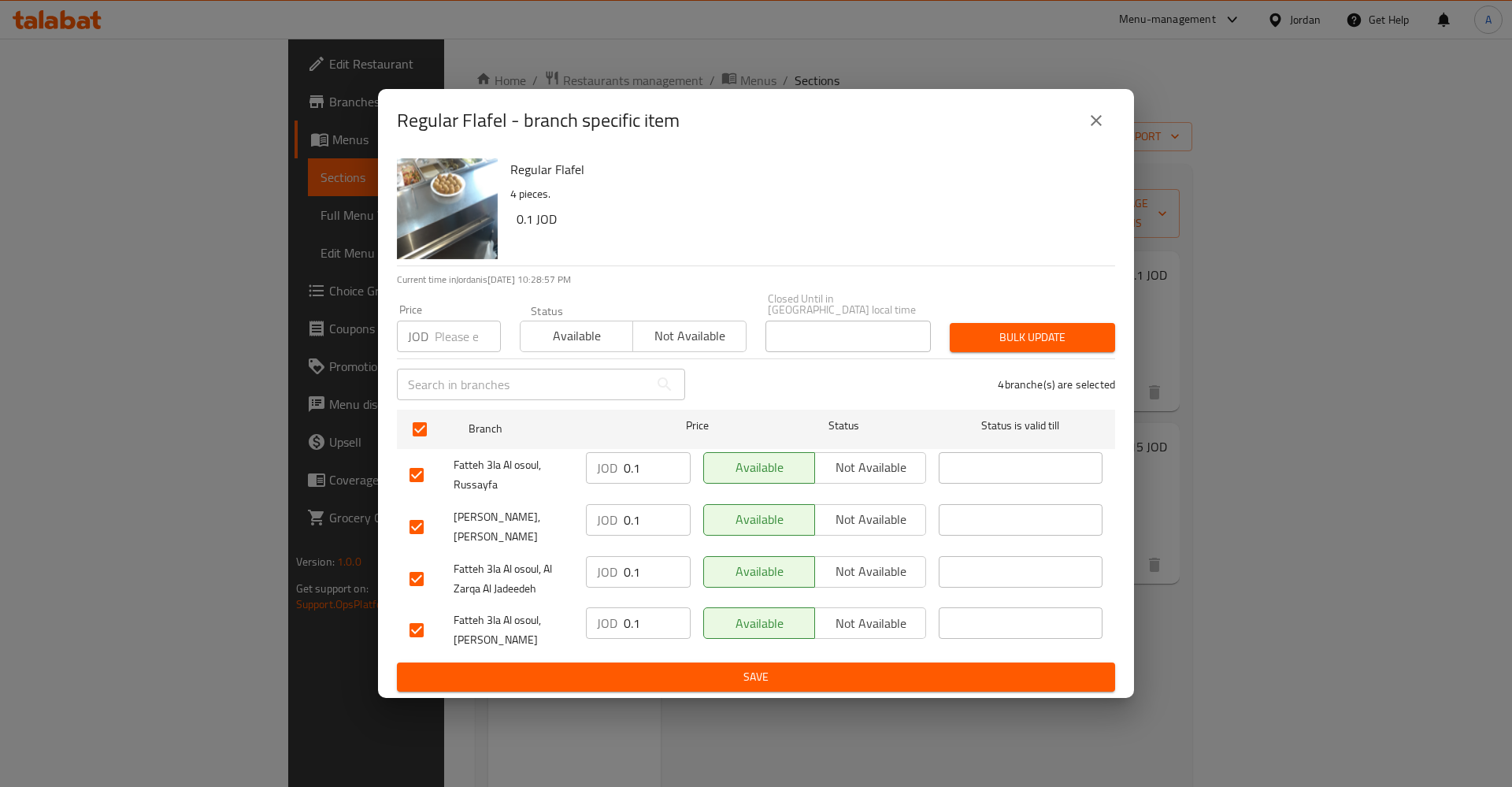
click at [629, 472] on input "0.1" at bounding box center [657, 468] width 67 height 32
type input "0"
type input "1"
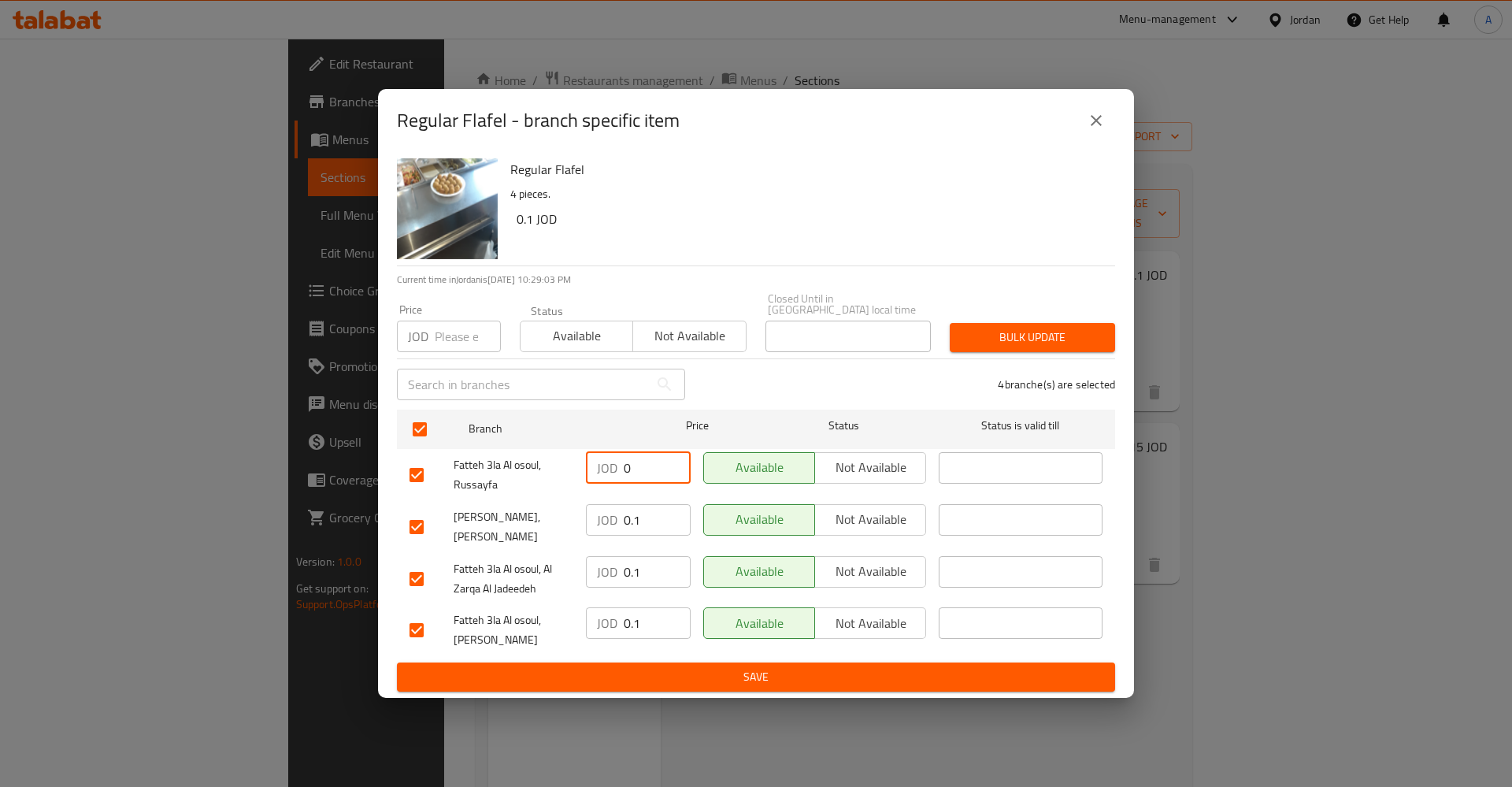
type input "0"
click at [641, 512] on input "0.1" at bounding box center [657, 520] width 67 height 32
type input "0"
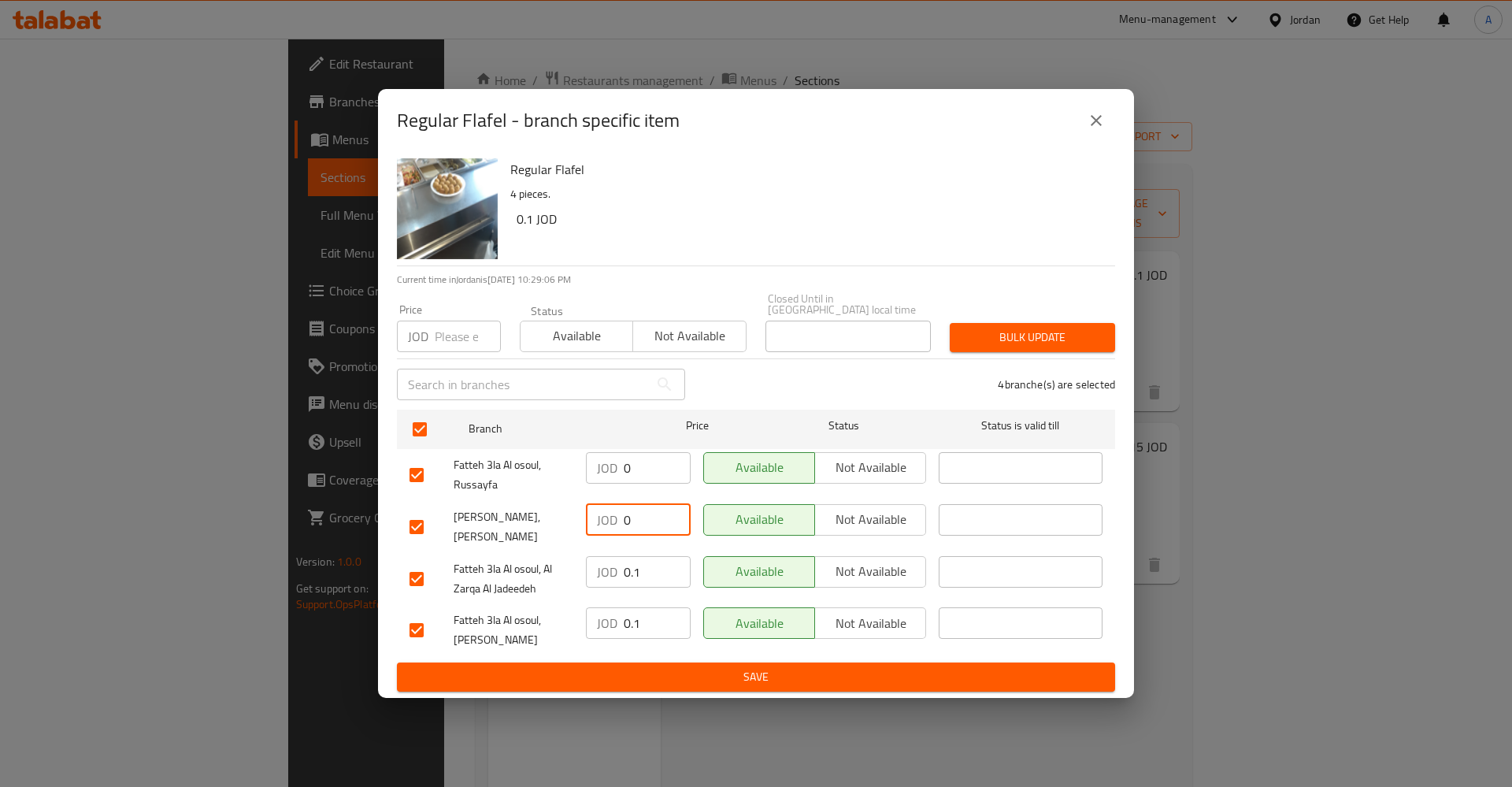
click at [635, 558] on input "0.1" at bounding box center [657, 571] width 67 height 32
click at [635, 559] on input "0.1" at bounding box center [657, 571] width 67 height 32
type input "0"
click at [630, 612] on input "0.1" at bounding box center [657, 623] width 67 height 32
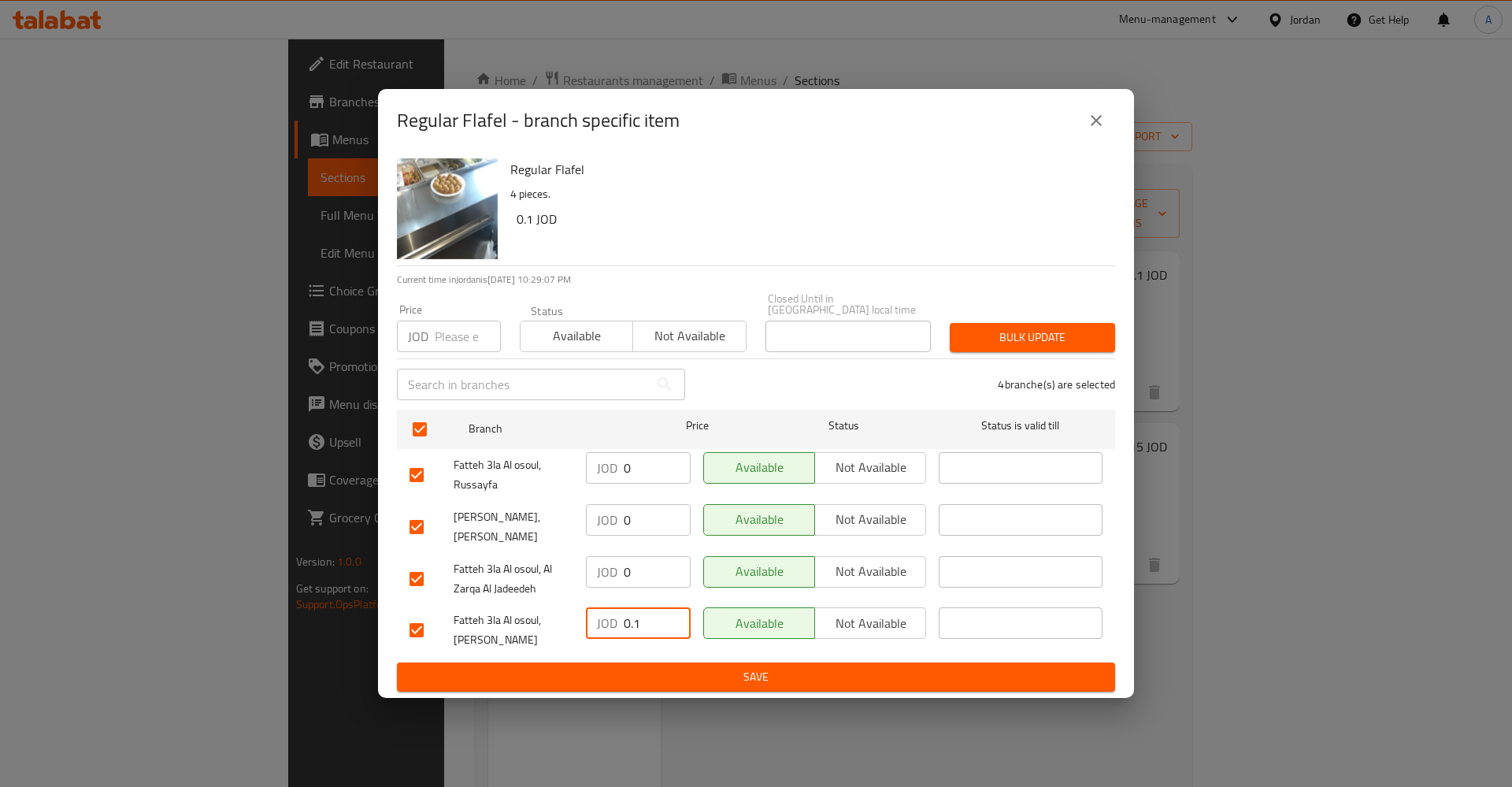
click at [630, 612] on input "0.1" at bounding box center [657, 623] width 67 height 32
click at [632, 611] on input "0.1" at bounding box center [657, 623] width 67 height 32
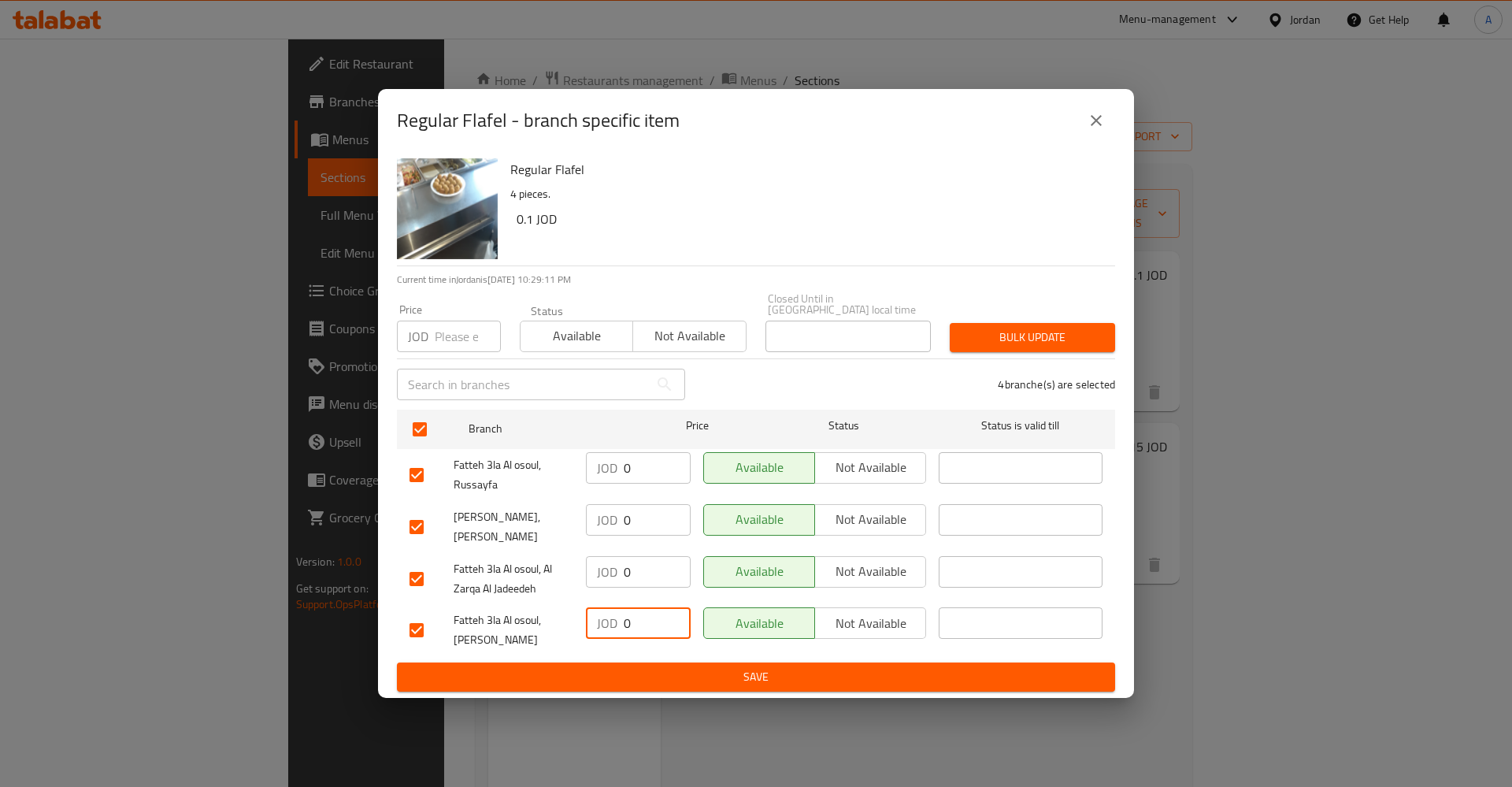
type input "0"
click at [762, 688] on div "Regular Flafel 4 pieces. 0.1 JOD Current time in Jordan is 11 Aug 2025 10:29:11…" at bounding box center [756, 426] width 756 height 546
click at [758, 676] on span "Save" at bounding box center [755, 677] width 693 height 20
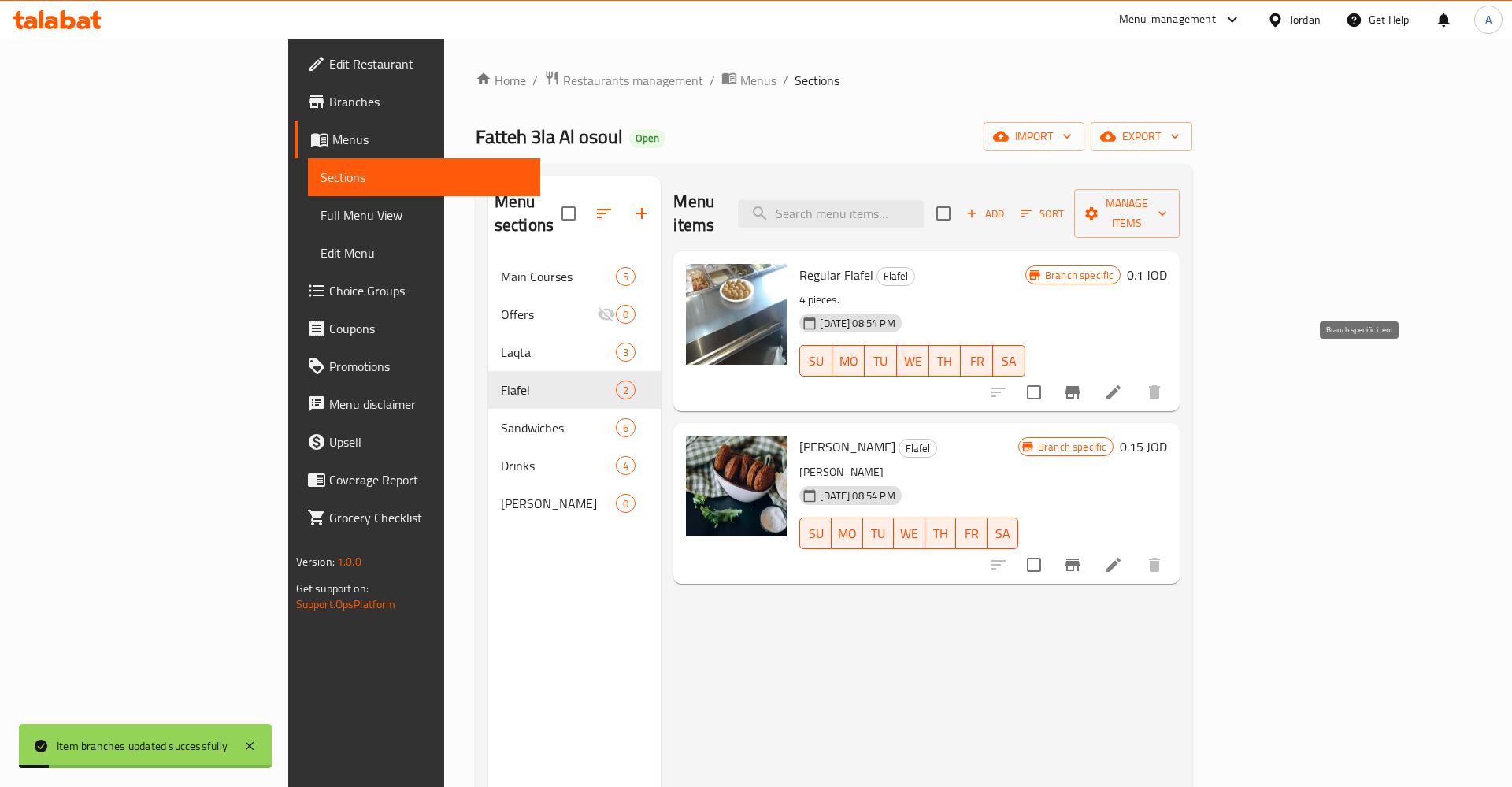
click at [1082, 382] on icon "Branch-specific-item" at bounding box center [1073, 392] width 19 height 19
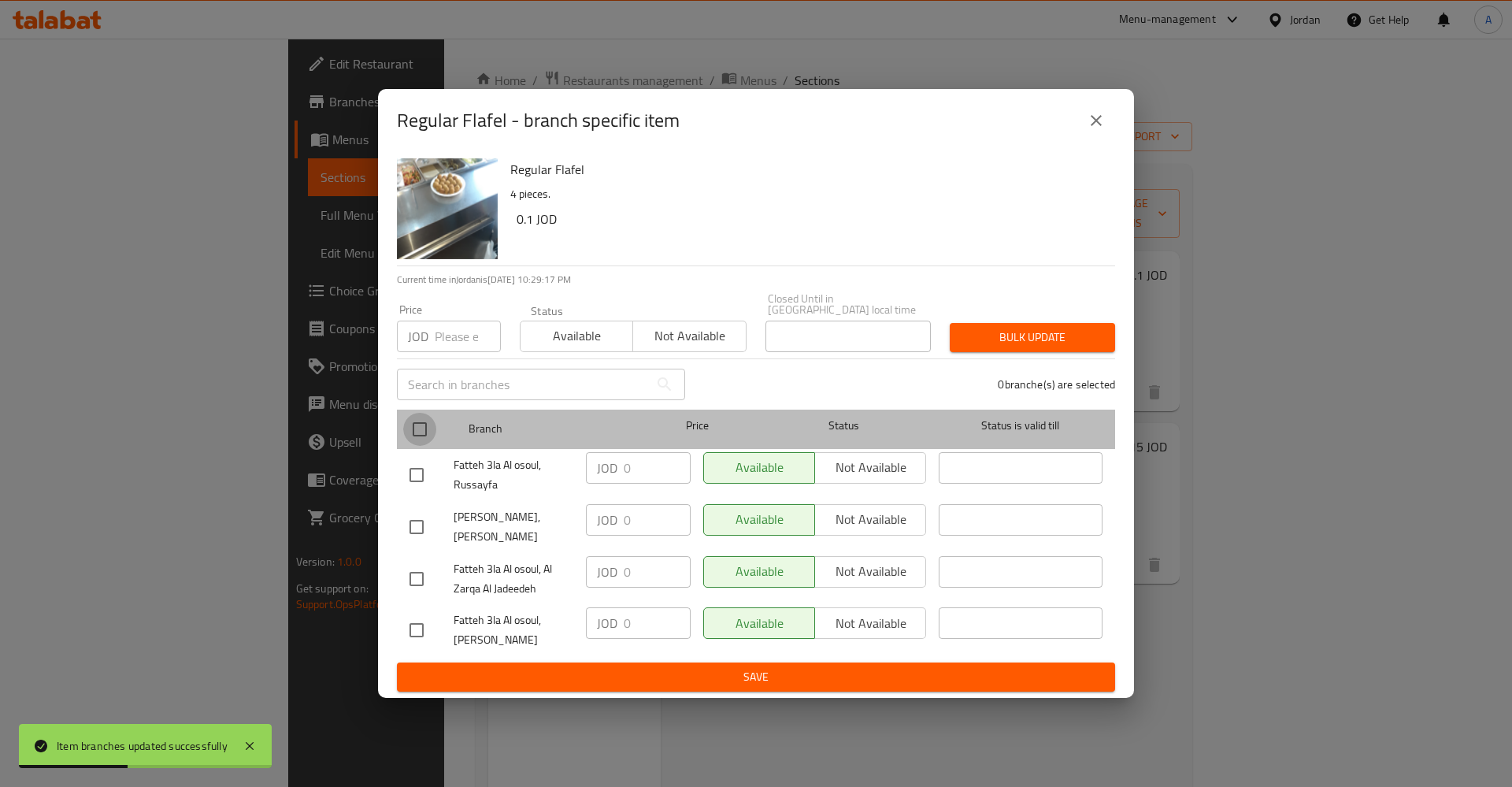
click at [413, 434] on input "checkbox" at bounding box center [420, 429] width 34 height 34
checkbox input "true"
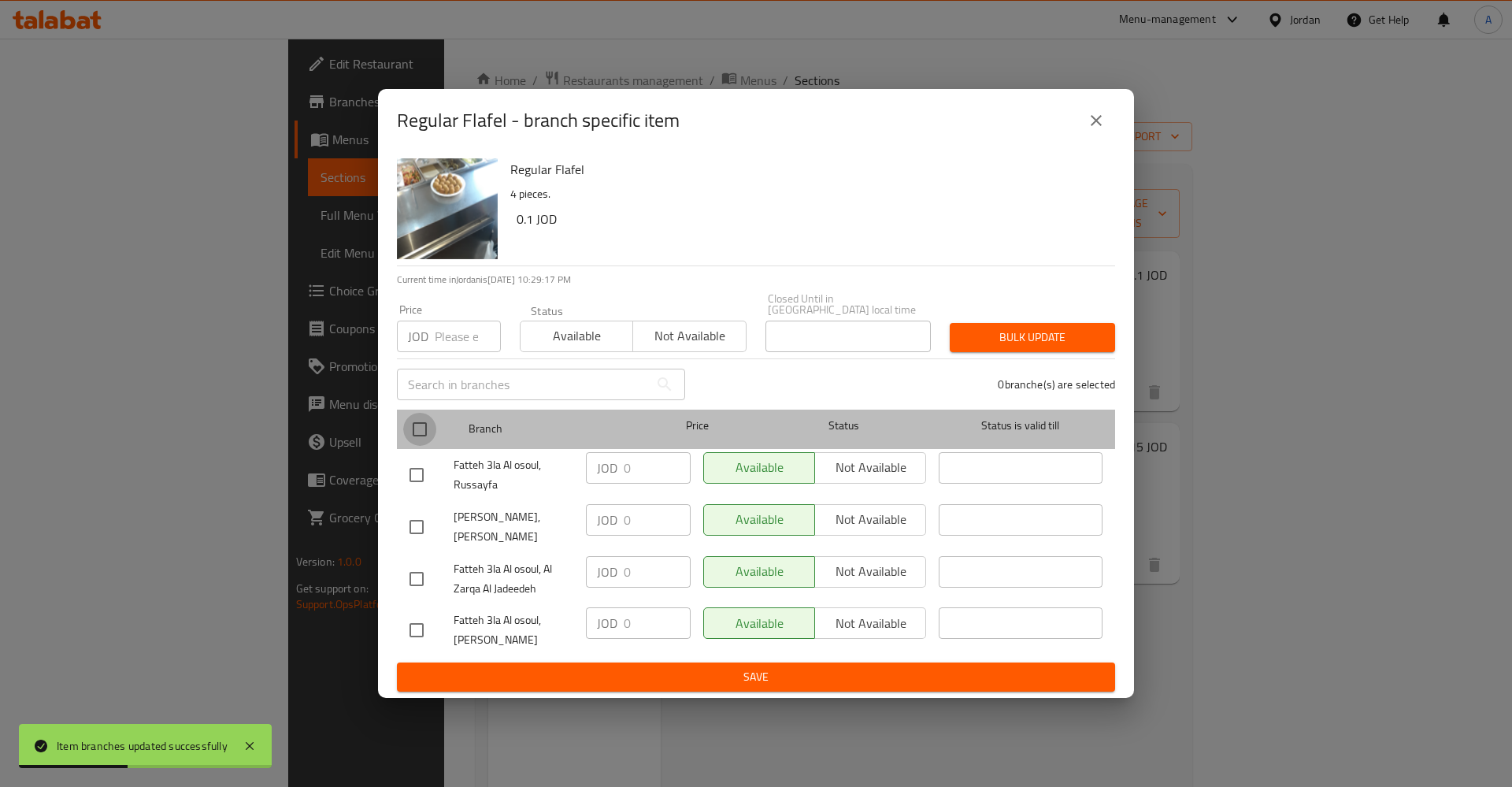
checkbox input "true"
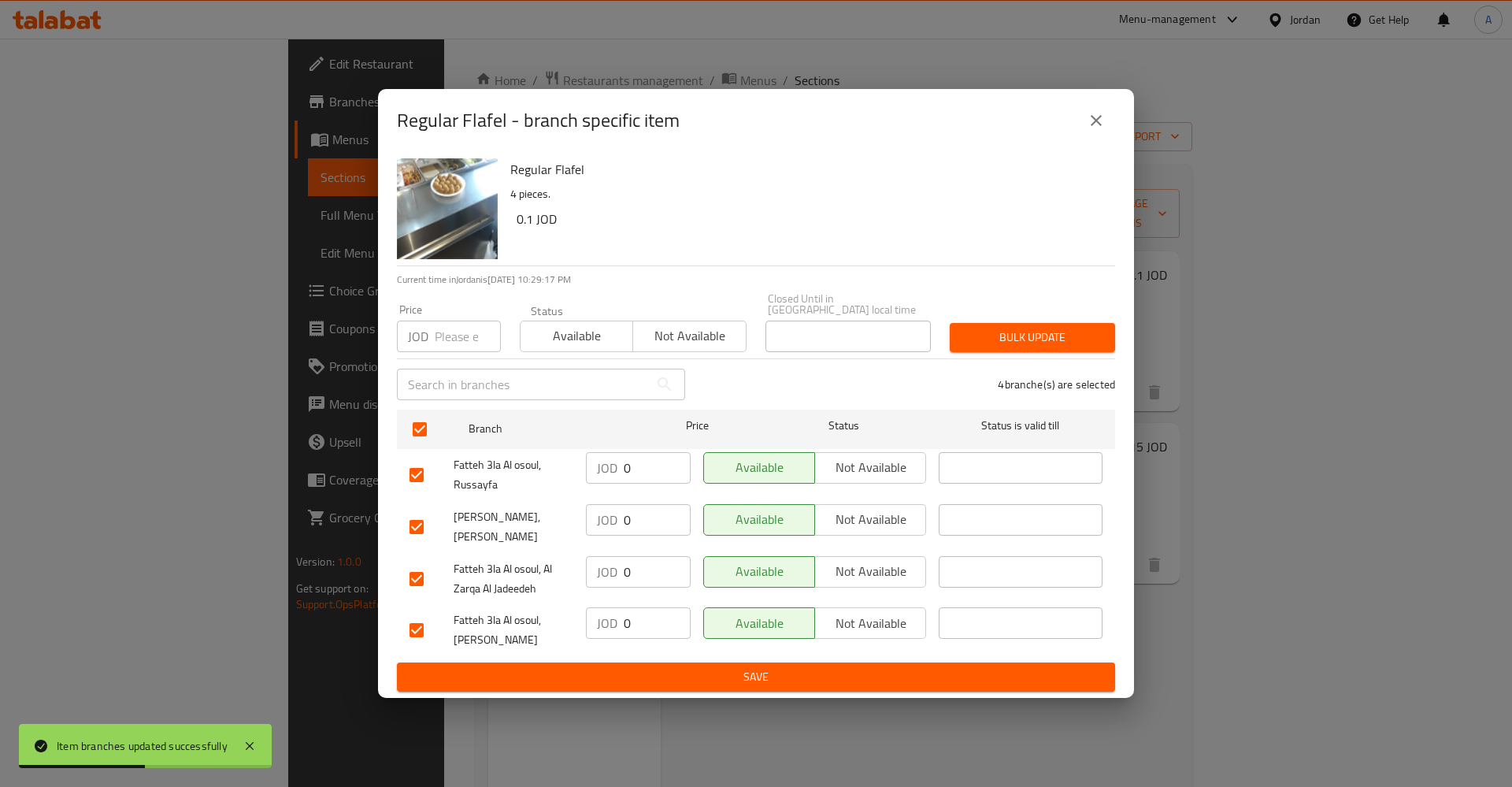
click at [649, 467] on input "0" at bounding box center [657, 468] width 67 height 32
type input "-1"
click at [667, 467] on input "-1" at bounding box center [657, 468] width 67 height 32
click at [650, 459] on input "-1" at bounding box center [657, 468] width 67 height 32
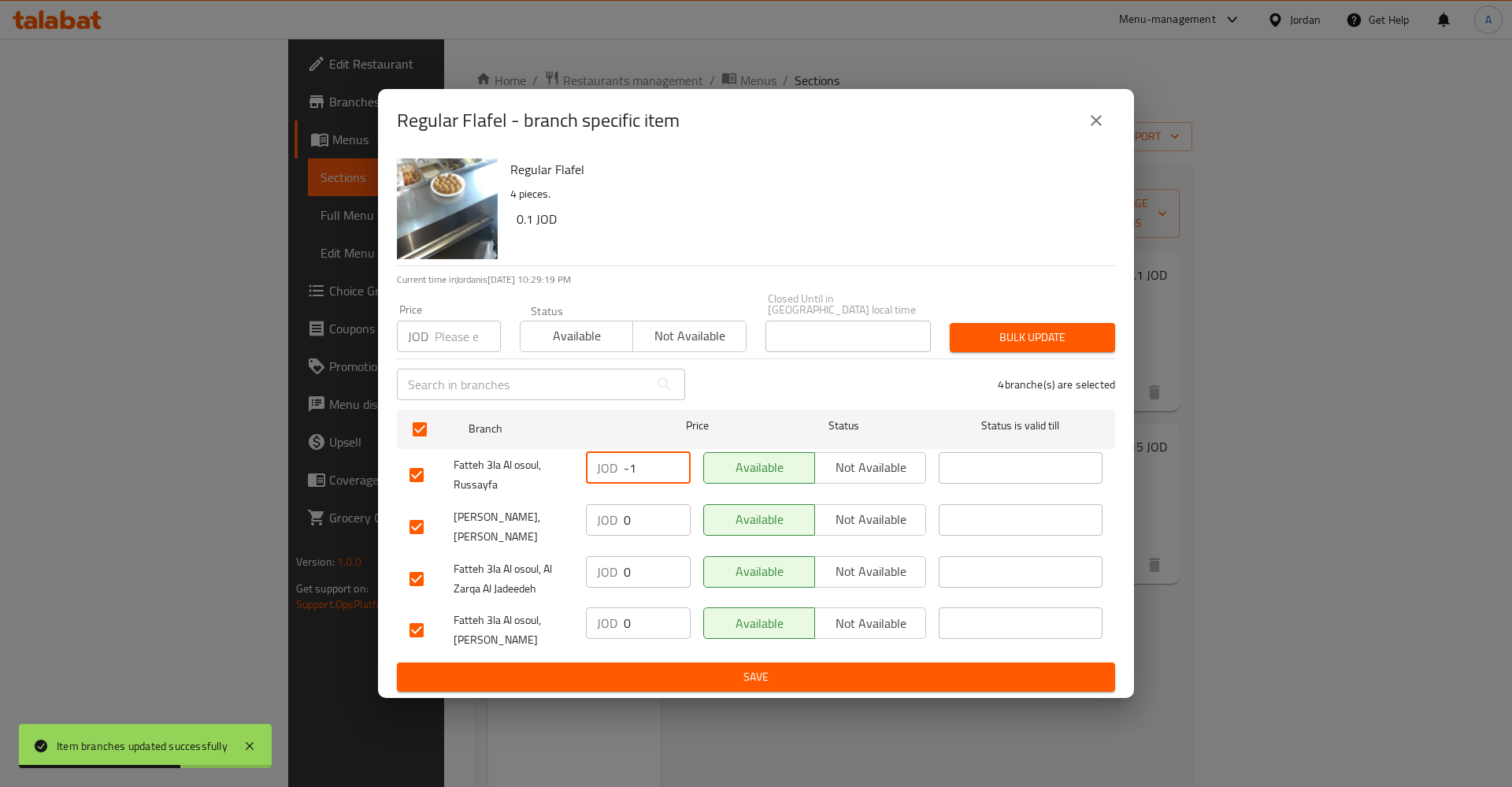
click at [650, 459] on input "-1" at bounding box center [657, 468] width 67 height 32
click at [638, 504] on input "0" at bounding box center [657, 520] width 67 height 32
drag, startPoint x: 638, startPoint y: 546, endPoint x: 637, endPoint y: 555, distance: 9.1
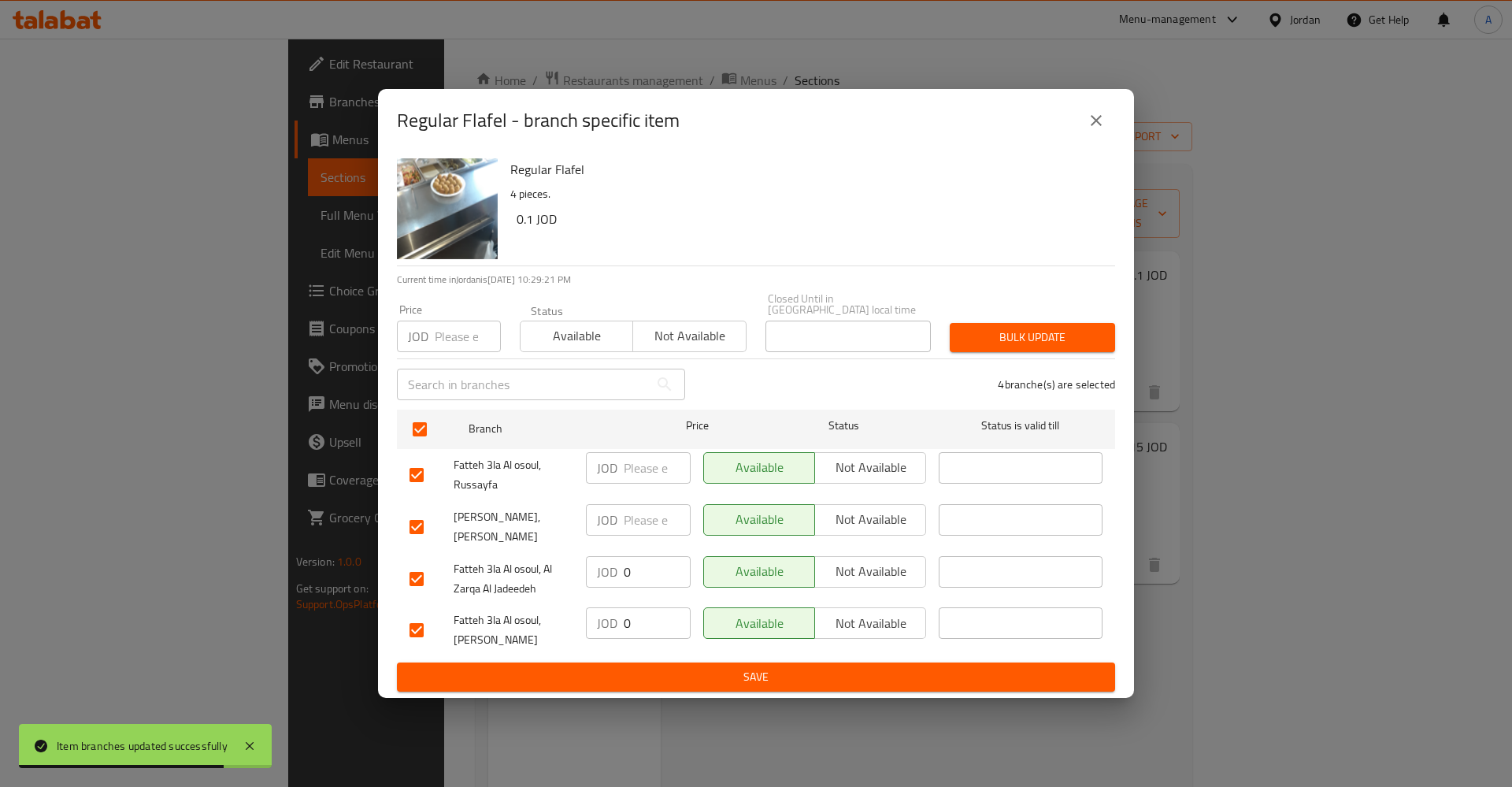
click at [637, 550] on div "JOD 0 ​" at bounding box center [638, 579] width 117 height 58
click at [637, 556] on input "0" at bounding box center [657, 571] width 67 height 32
click at [630, 628] on input "0" at bounding box center [657, 623] width 67 height 32
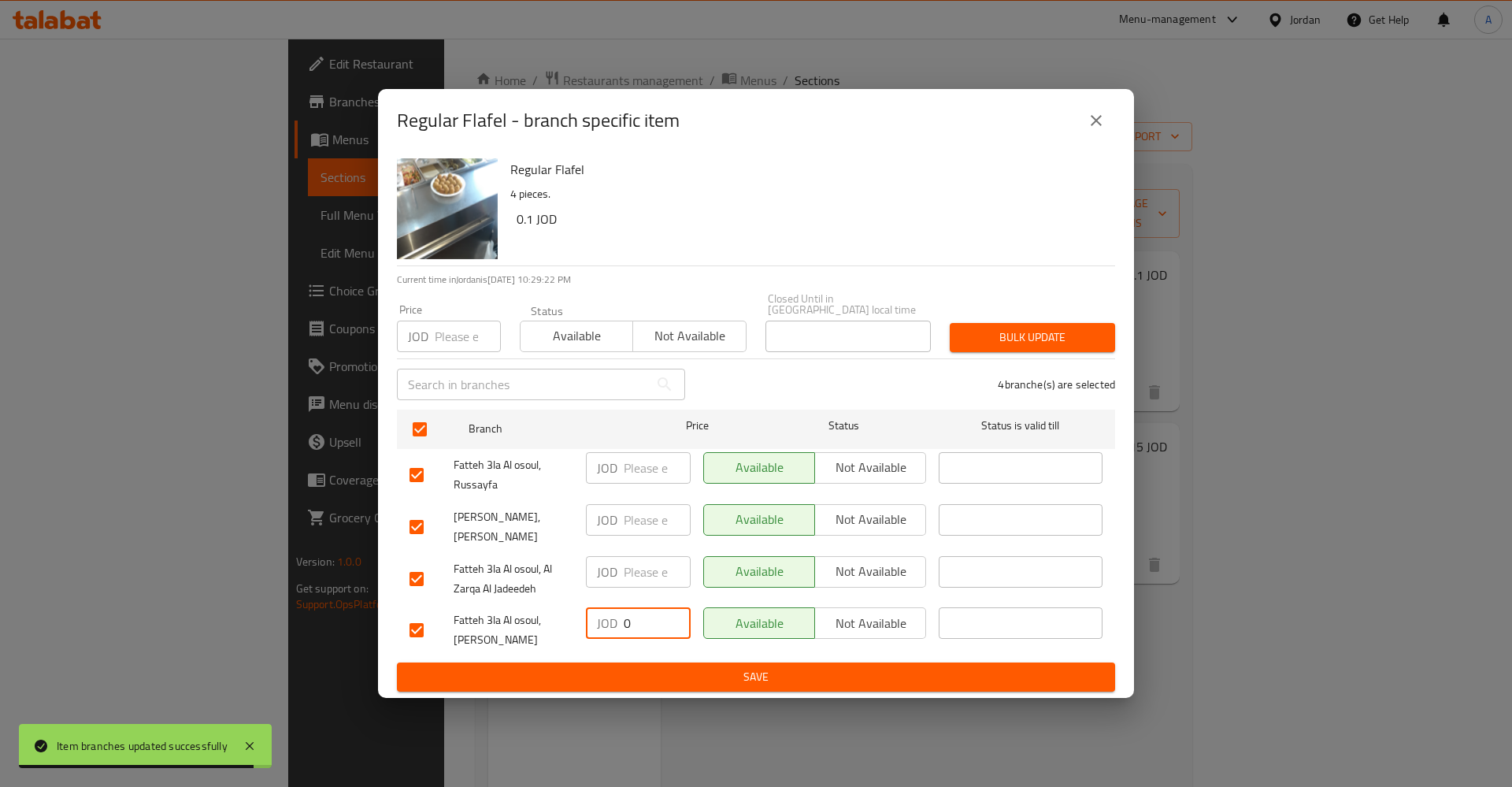
click at [630, 628] on input "0" at bounding box center [657, 623] width 67 height 32
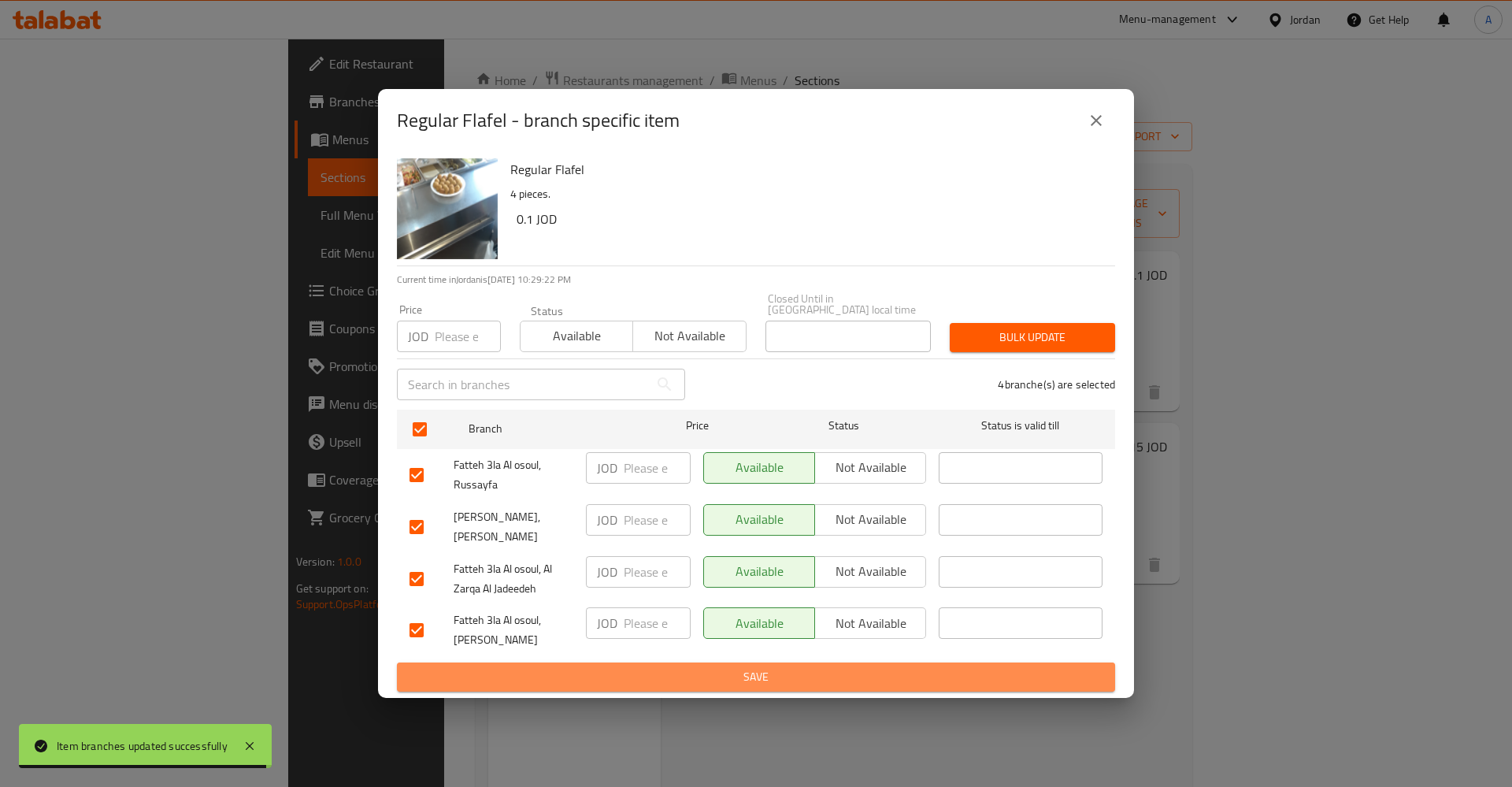
click at [673, 667] on span "Save" at bounding box center [755, 677] width 693 height 20
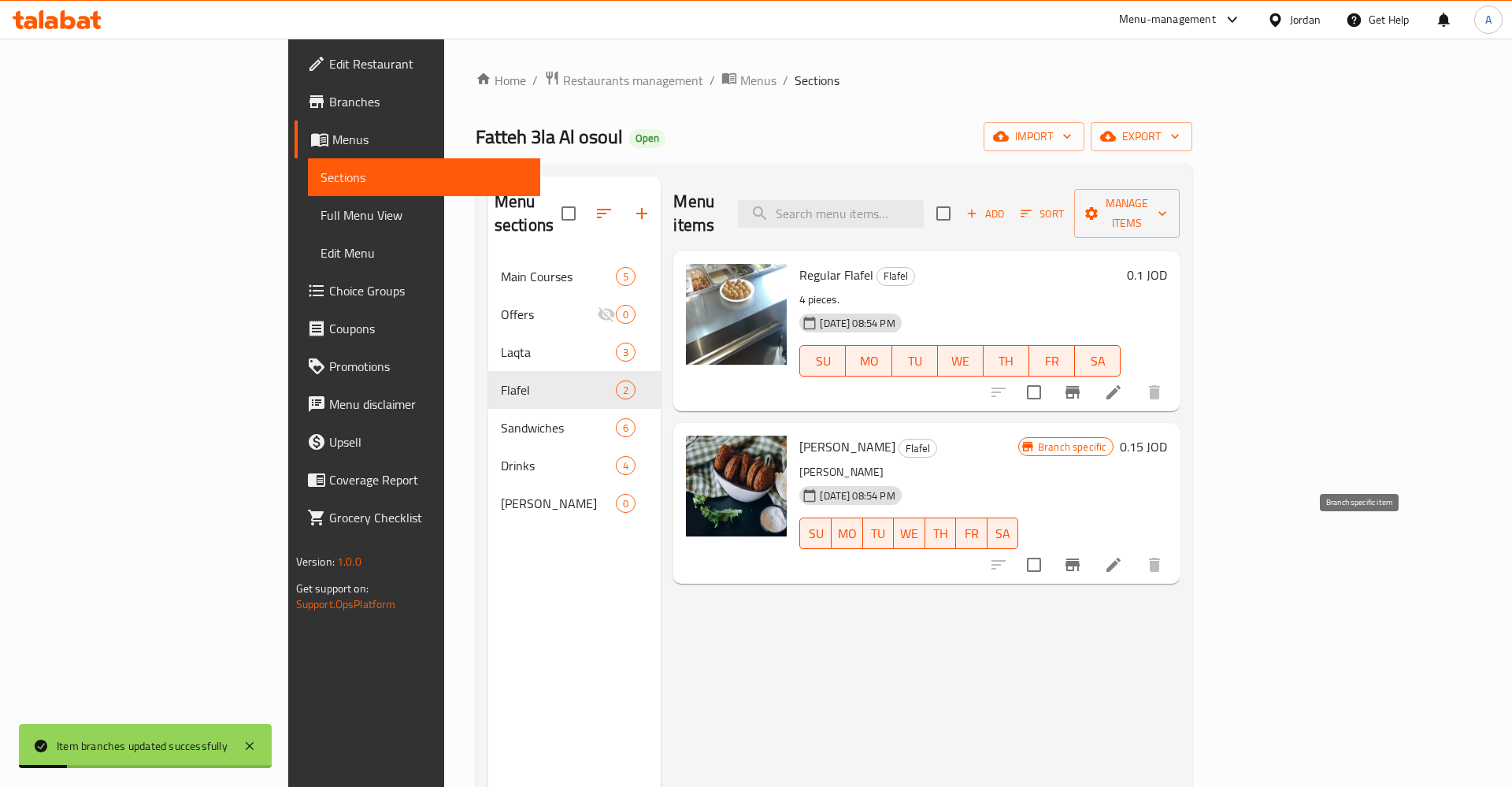
click at [1082, 555] on icon "Branch-specific-item" at bounding box center [1073, 565] width 19 height 19
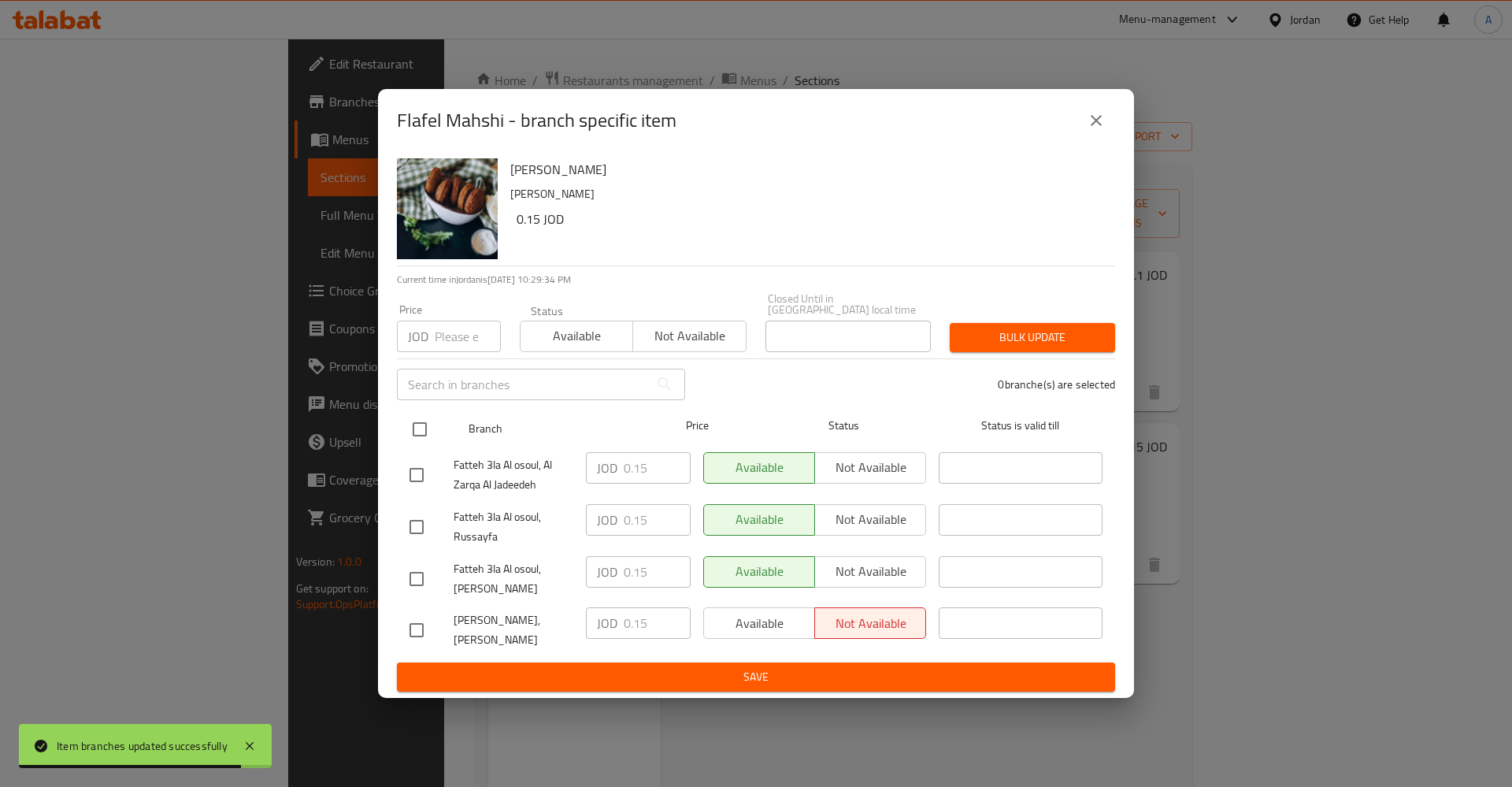
click at [410, 424] on input "checkbox" at bounding box center [420, 429] width 34 height 34
checkbox input "true"
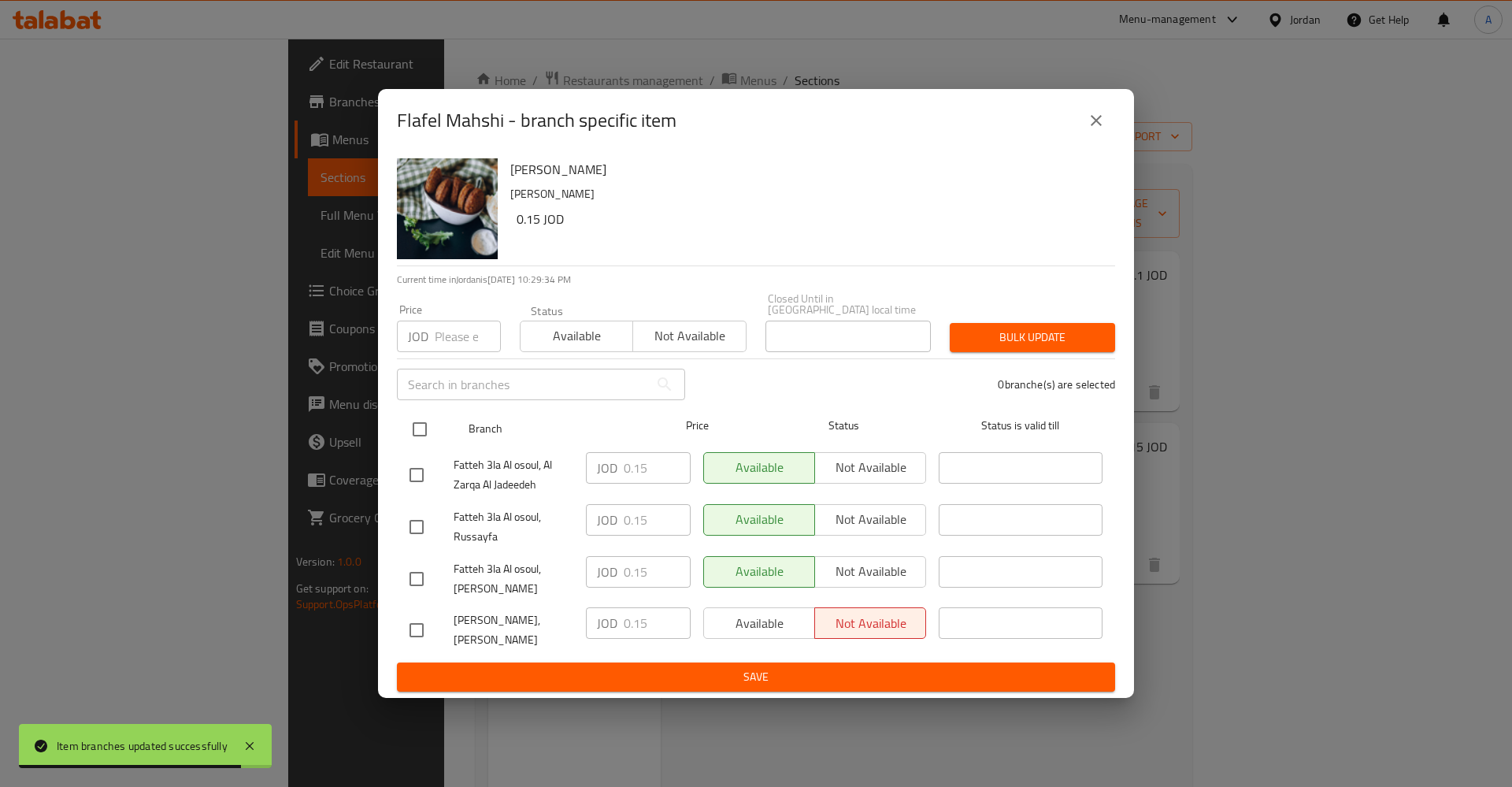
checkbox input "true"
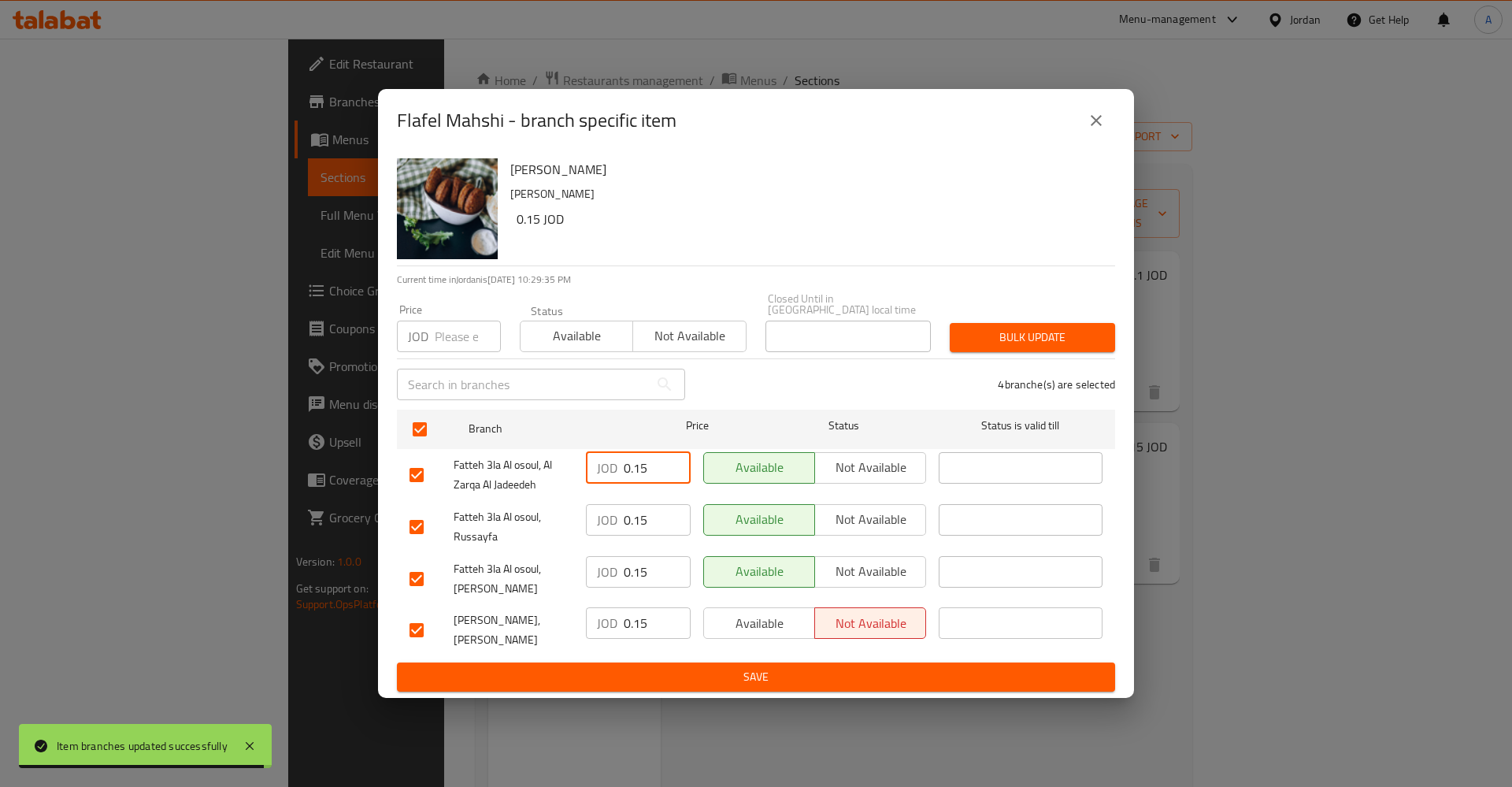
click at [636, 455] on input "0.15" at bounding box center [657, 468] width 67 height 32
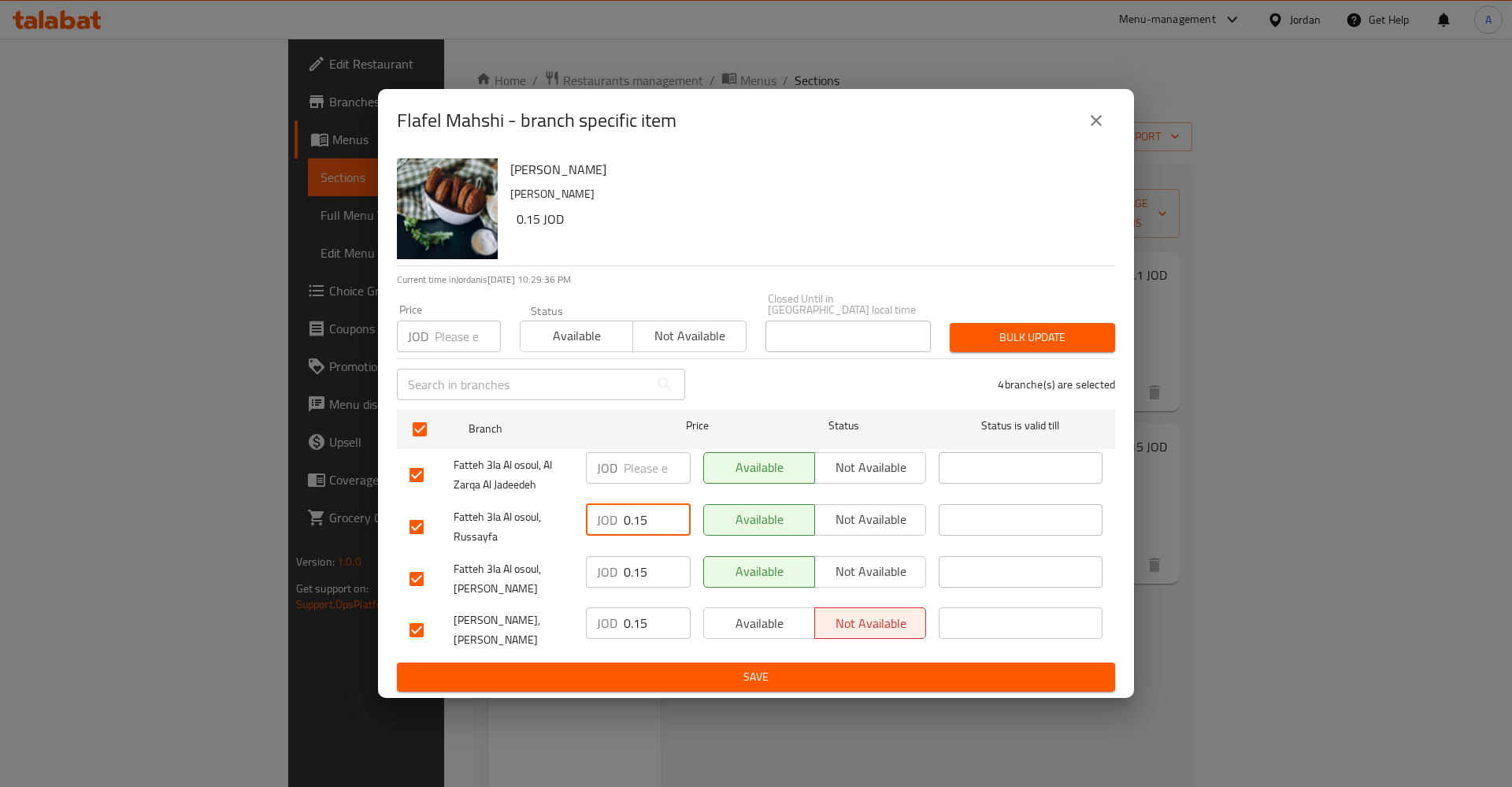
click at [639, 513] on input "0.15" at bounding box center [657, 520] width 67 height 32
click at [646, 569] on input "0.15" at bounding box center [657, 571] width 67 height 32
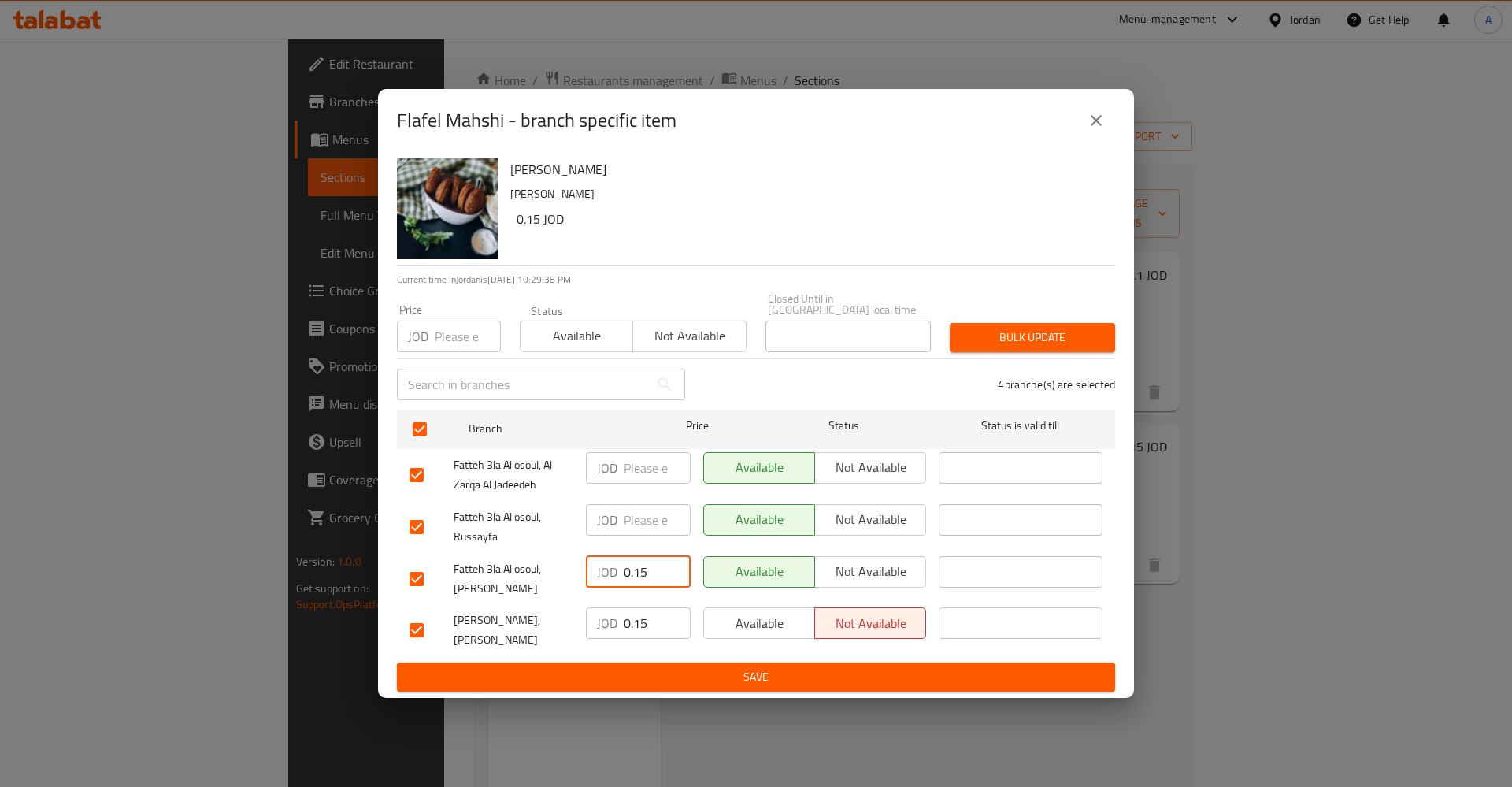
click at [646, 569] on input "0.15" at bounding box center [657, 571] width 67 height 32
click at [637, 613] on input "0.15" at bounding box center [657, 623] width 67 height 32
click at [685, 686] on button "Save" at bounding box center [756, 677] width 719 height 29
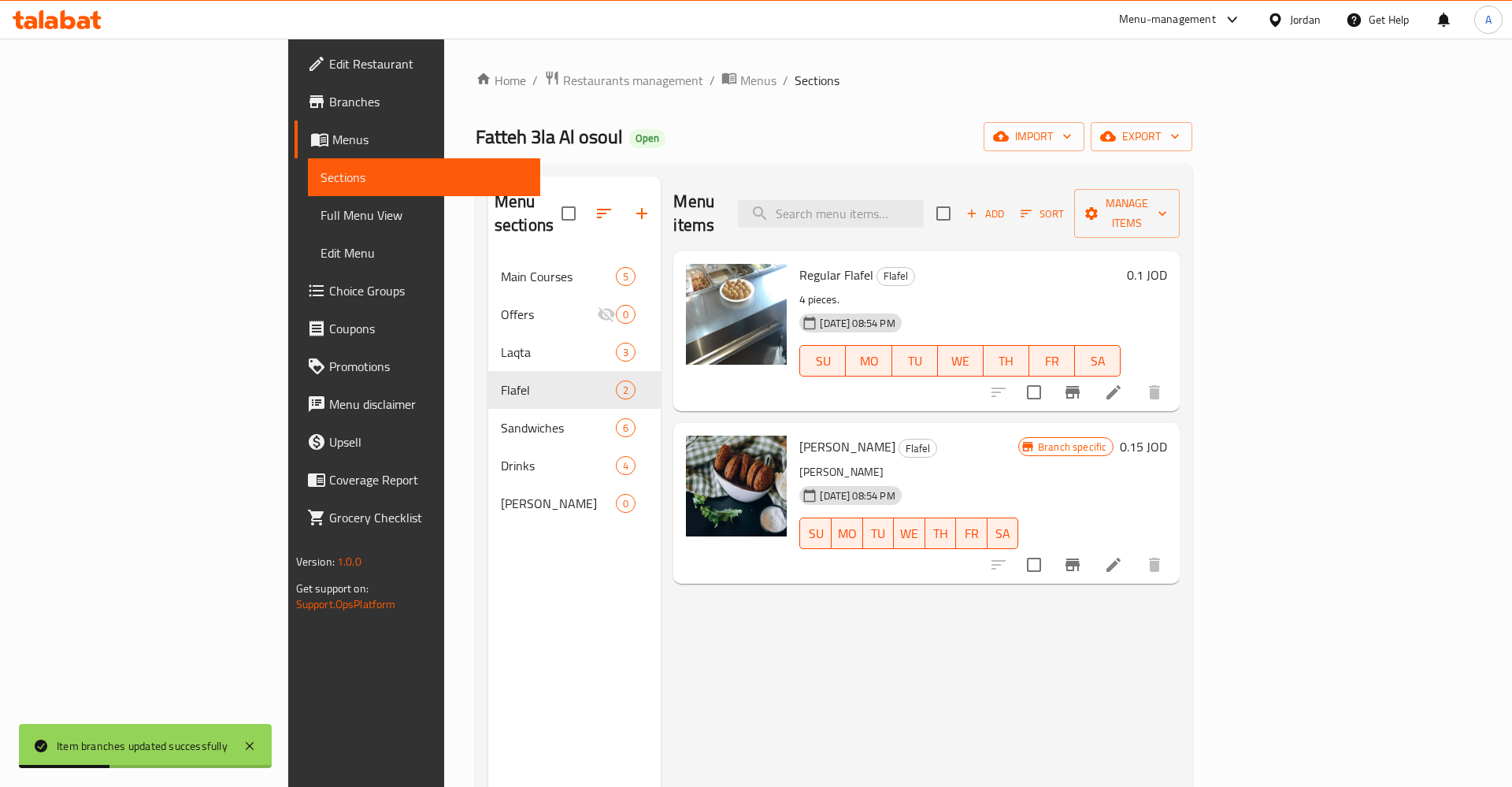
click at [1080, 559] on icon "Branch-specific-item" at bounding box center [1072, 565] width 14 height 12
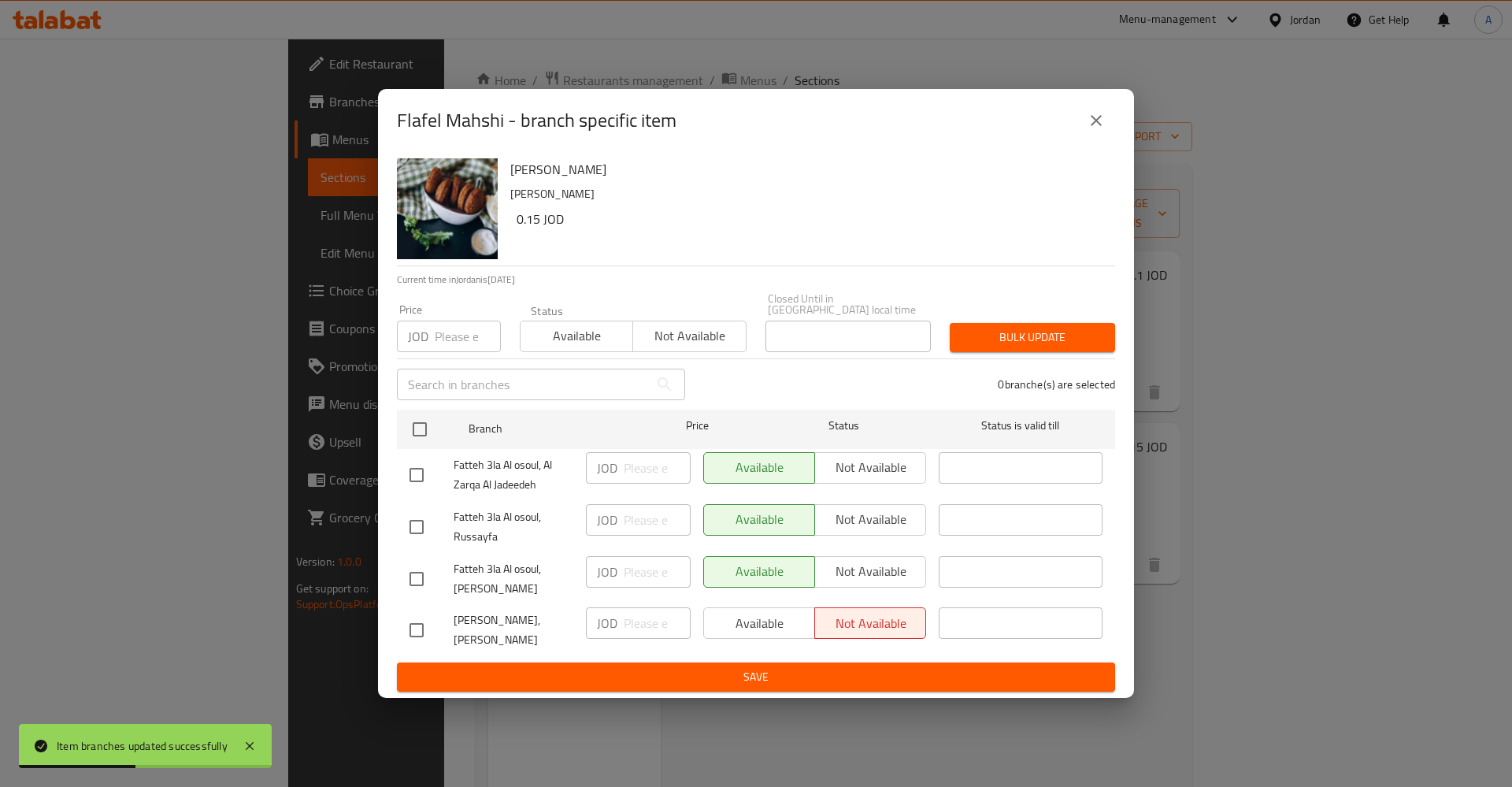
click at [757, 608] on div "Available Not available" at bounding box center [814, 623] width 223 height 32
click at [749, 613] on div "Available Not available" at bounding box center [814, 623] width 223 height 32
drag, startPoint x: 745, startPoint y: 631, endPoint x: 526, endPoint y: 614, distance: 219.7
click at [745, 630] on div "Available Not available" at bounding box center [814, 623] width 223 height 32
click at [442, 631] on div at bounding box center [431, 630] width 44 height 34
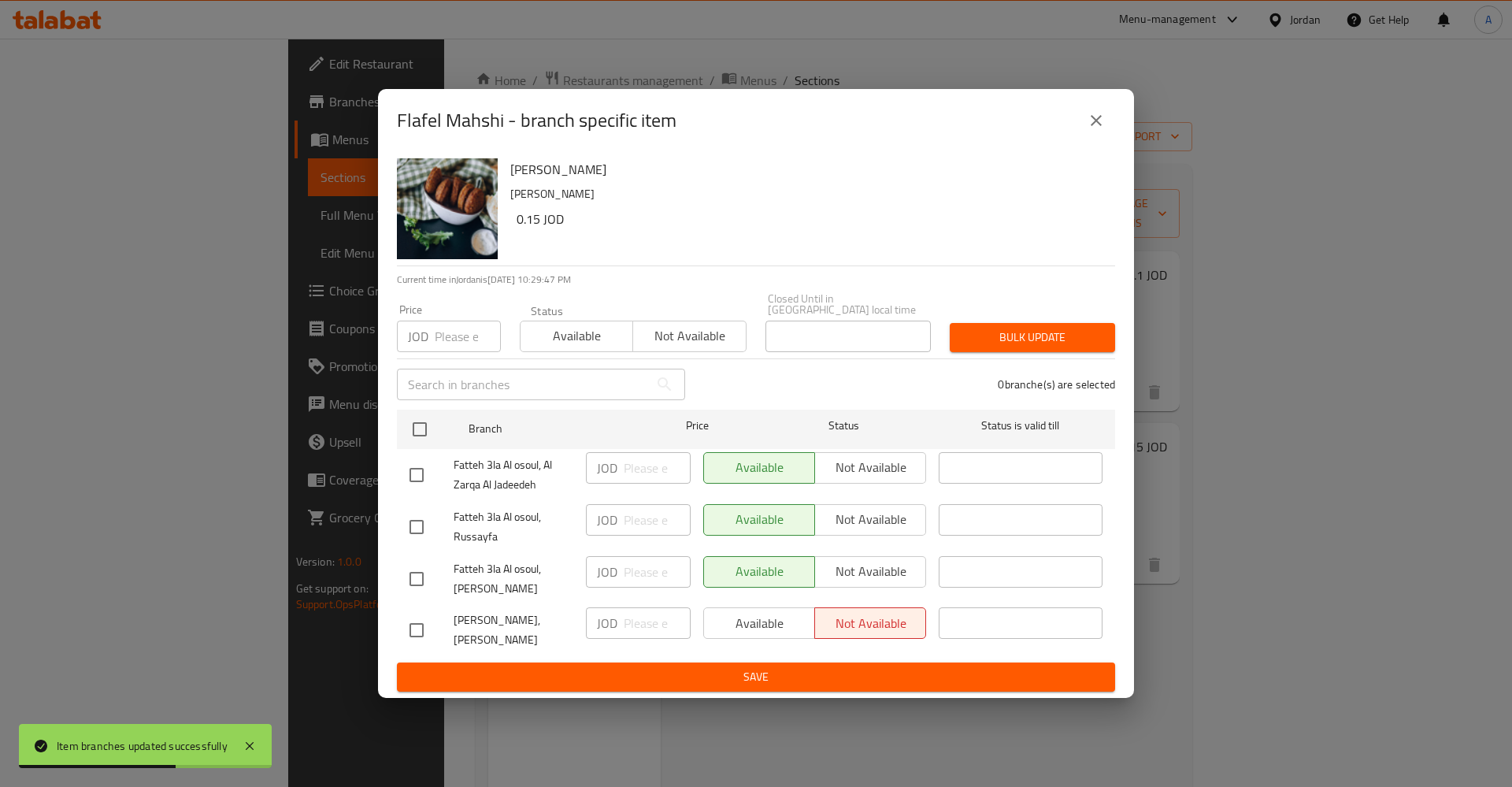
click at [421, 629] on input "checkbox" at bounding box center [417, 630] width 34 height 34
checkbox input "true"
click at [763, 616] on span "Available" at bounding box center [759, 624] width 99 height 23
click at [777, 675] on span "Save" at bounding box center [755, 677] width 693 height 20
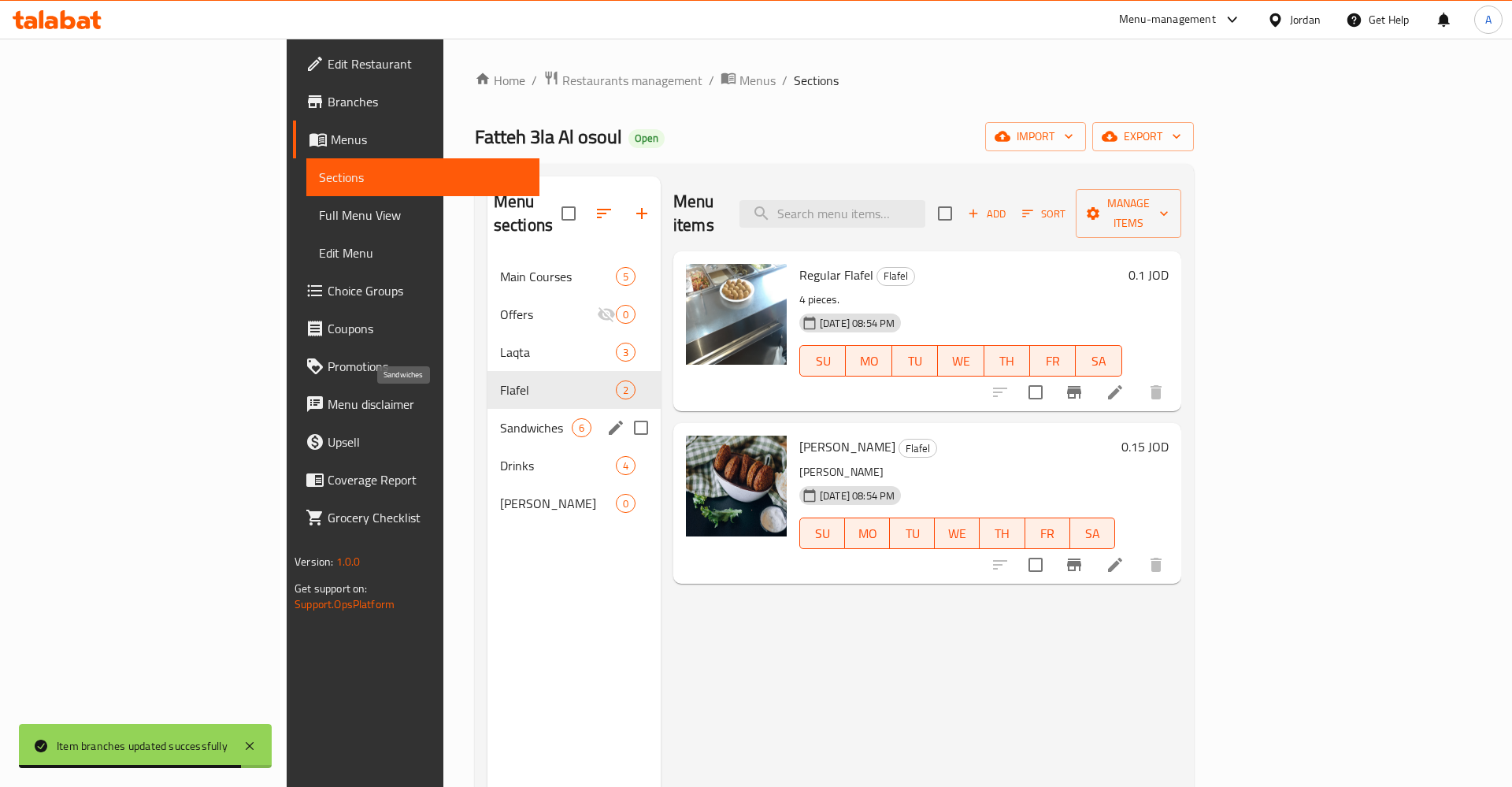
click at [500, 418] on span "Sandwiches" at bounding box center [536, 428] width 72 height 19
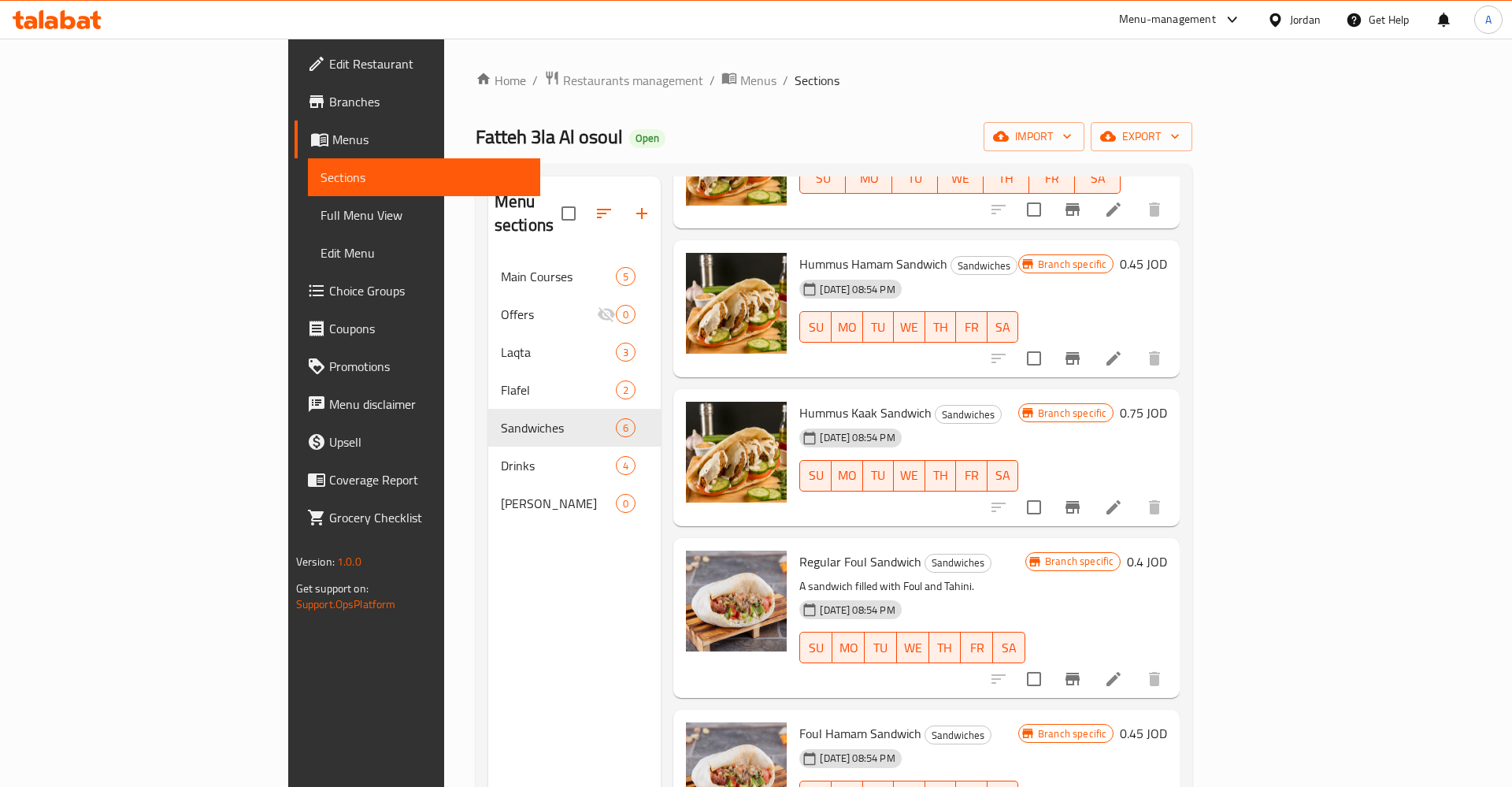
scroll to position [167, 0]
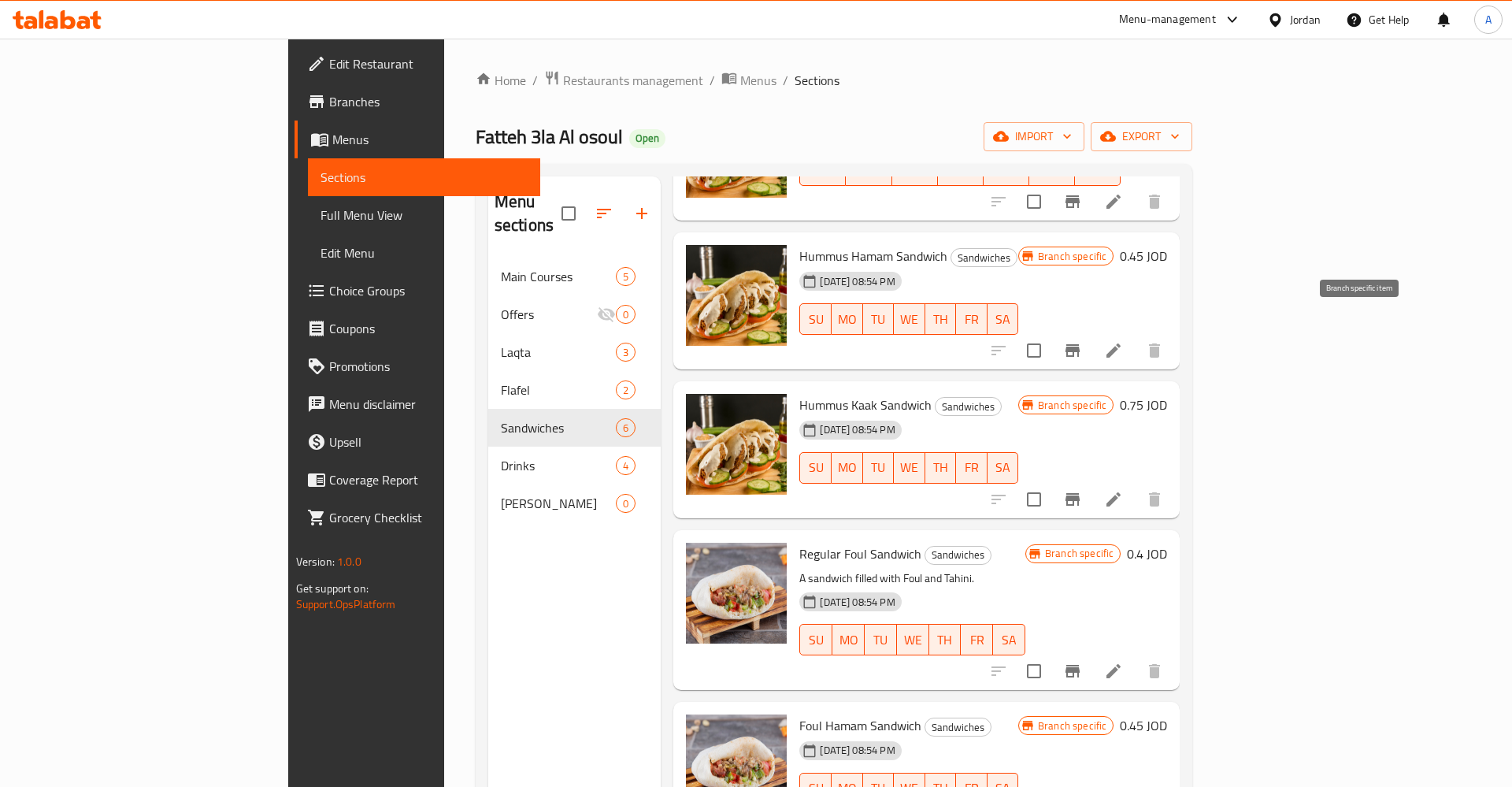
click at [1091, 334] on button "Branch-specific-item" at bounding box center [1072, 350] width 37 height 37
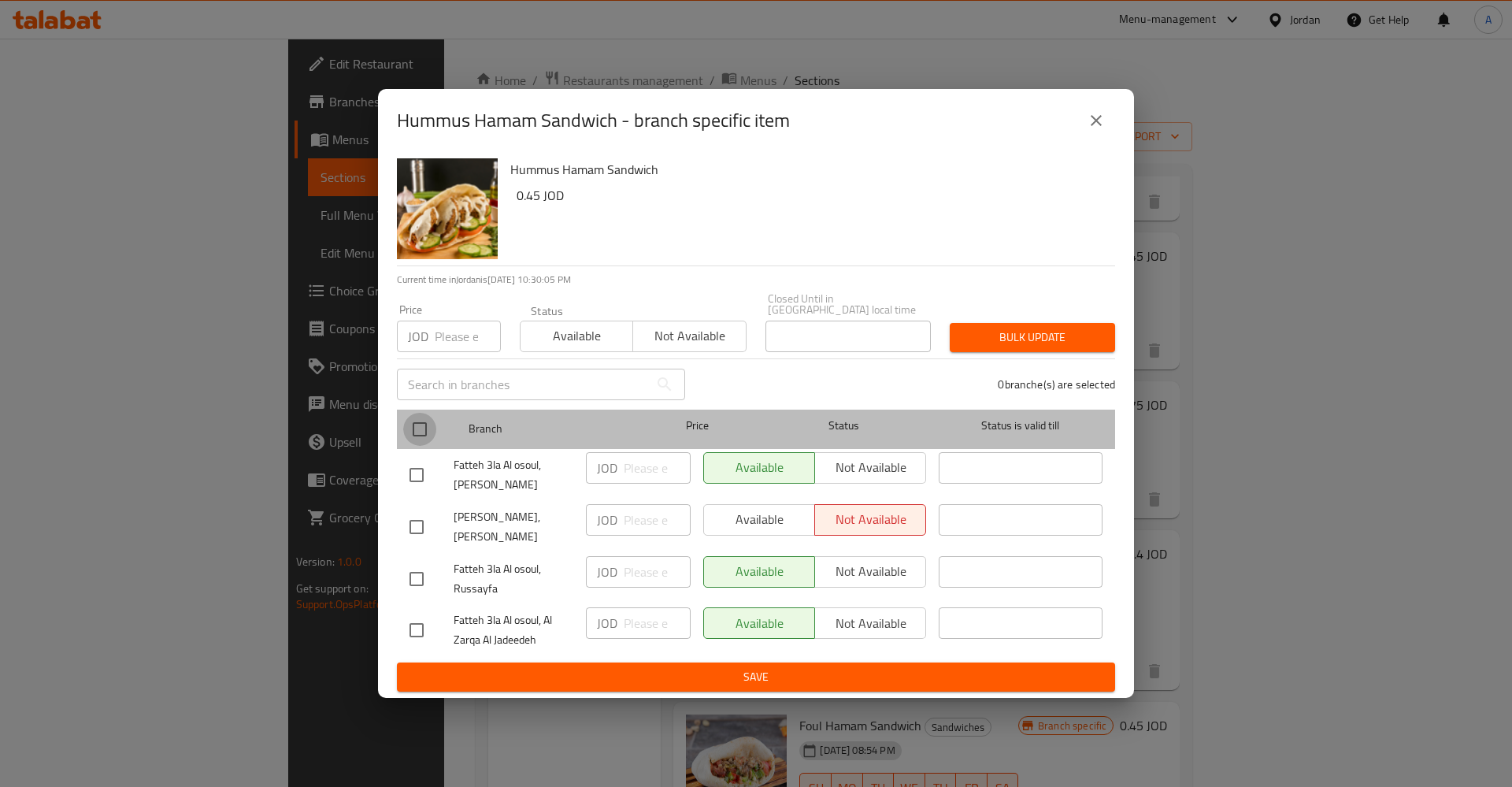
click at [417, 428] on input "checkbox" at bounding box center [420, 429] width 34 height 34
checkbox input "true"
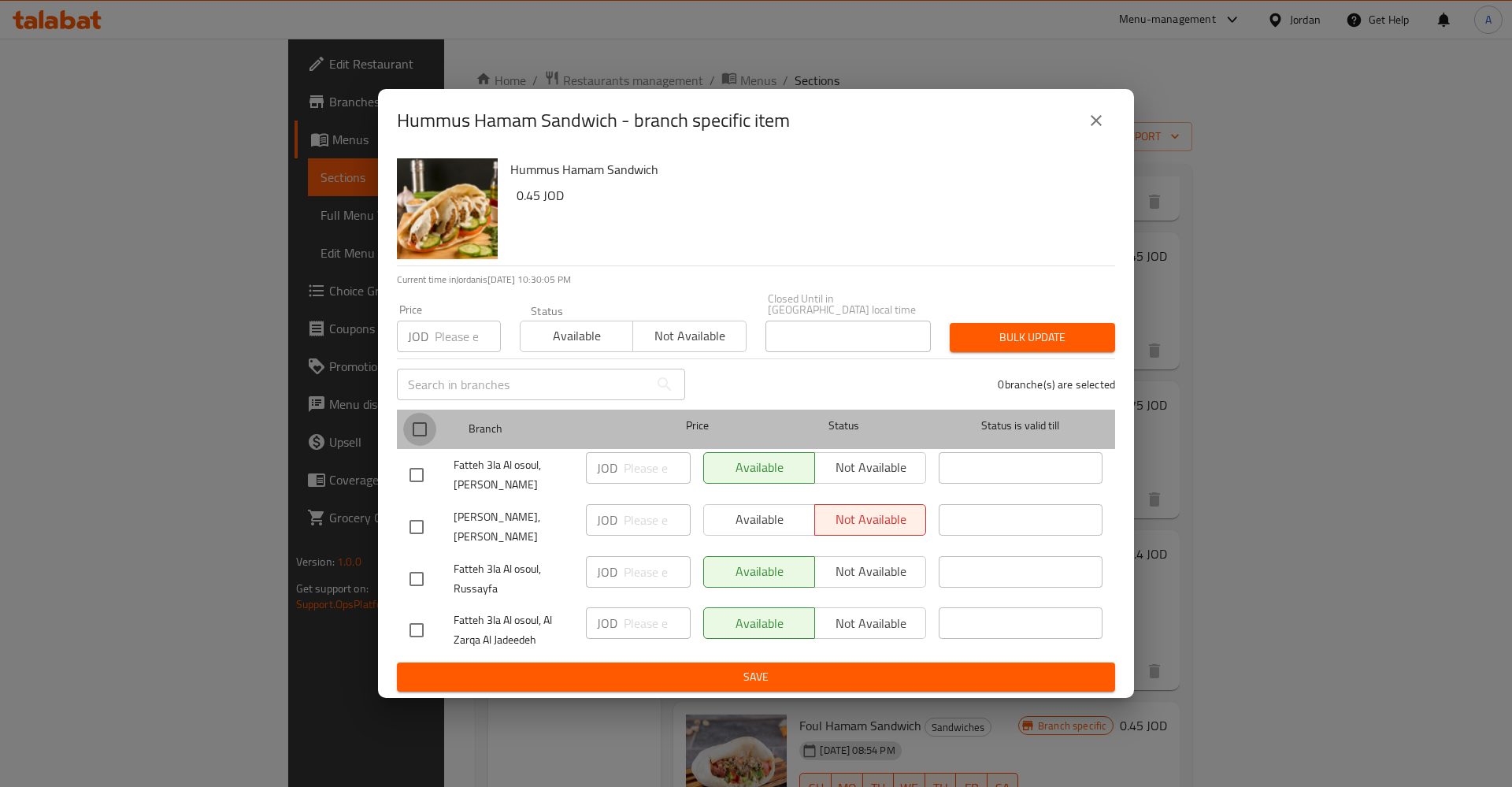
checkbox input "true"
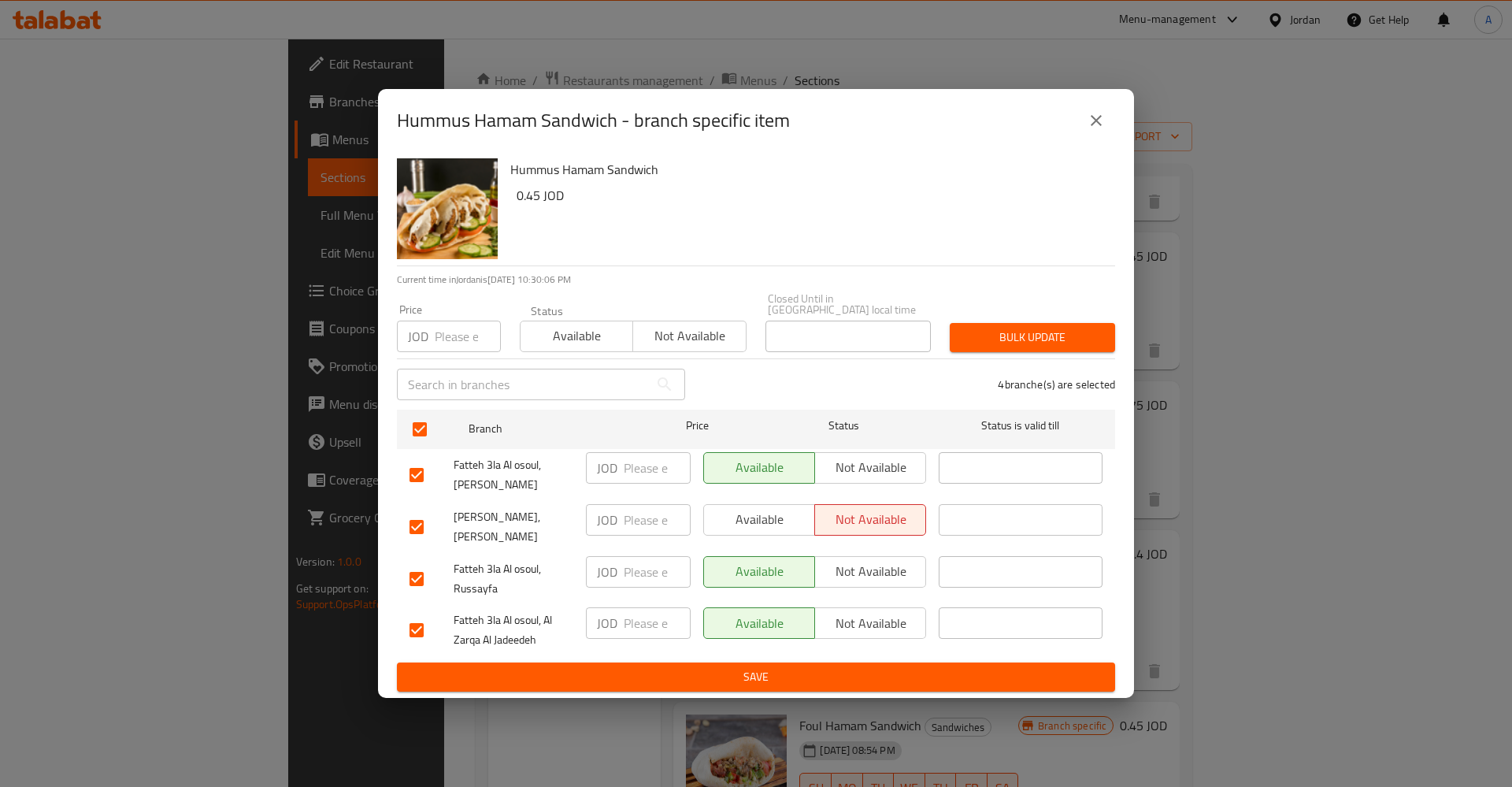
click at [779, 511] on span "Available" at bounding box center [759, 520] width 99 height 23
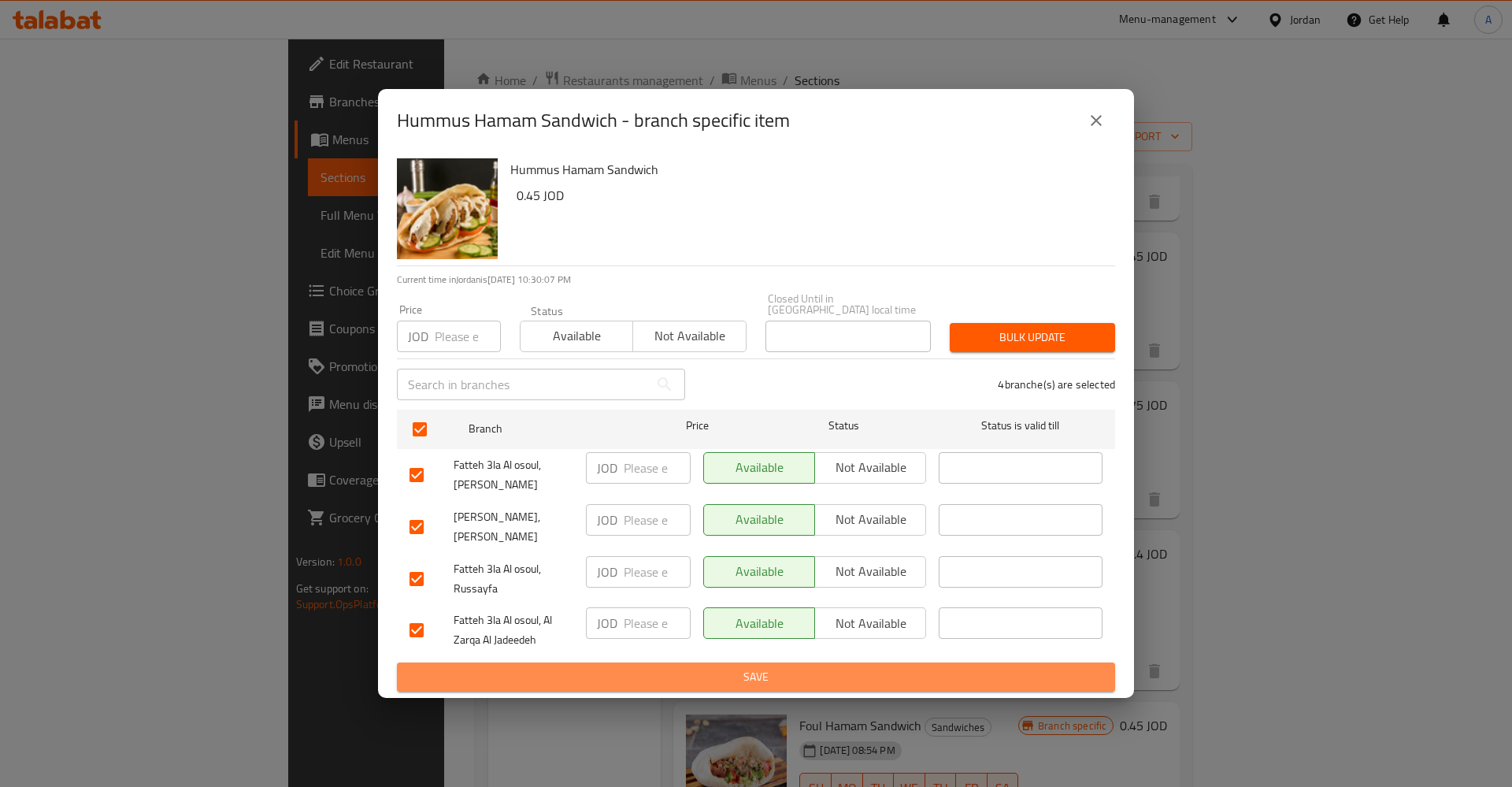
click at [802, 667] on span "Save" at bounding box center [755, 677] width 693 height 20
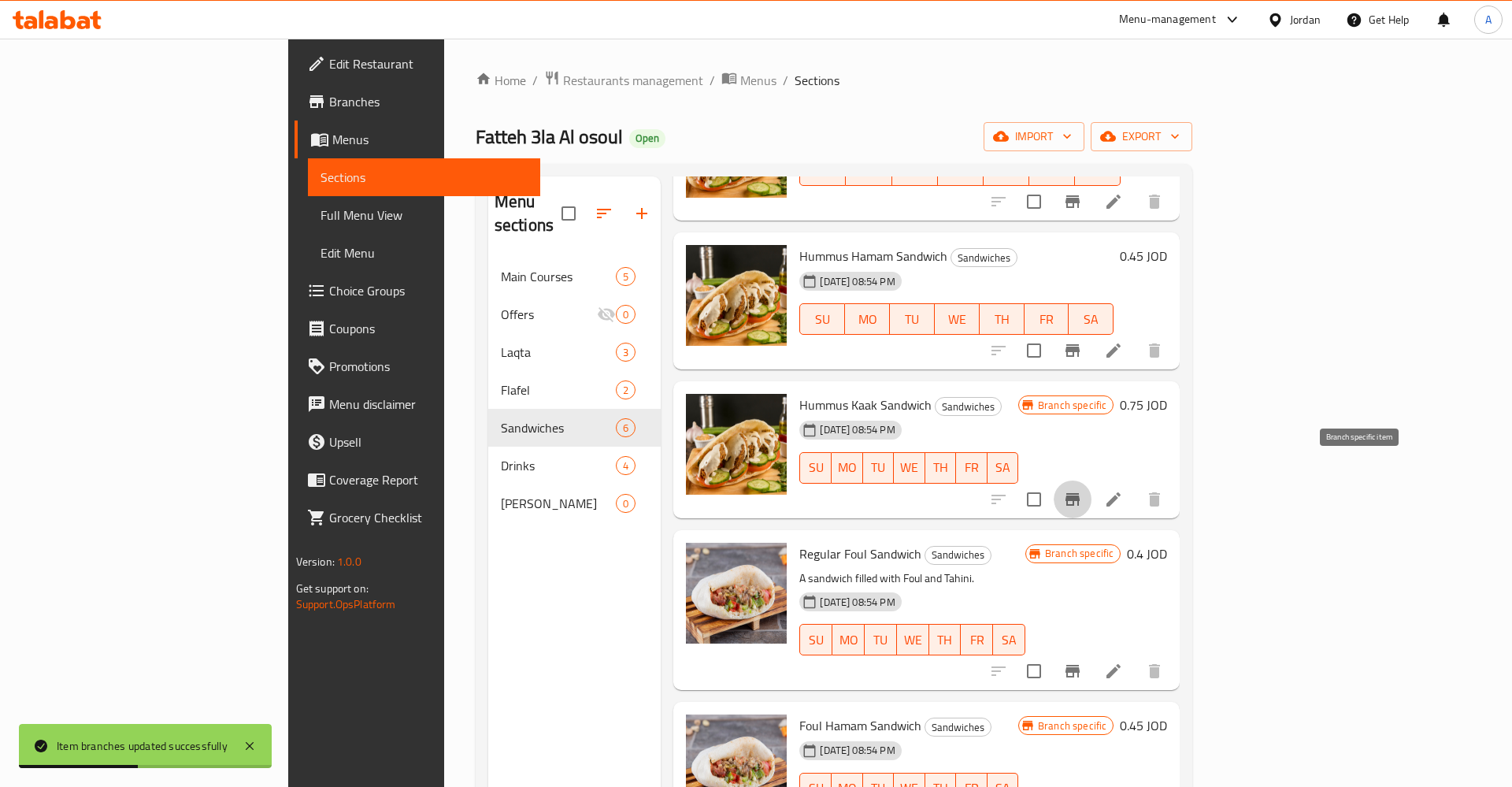
click at [1080, 494] on icon "Branch-specific-item" at bounding box center [1072, 499] width 14 height 12
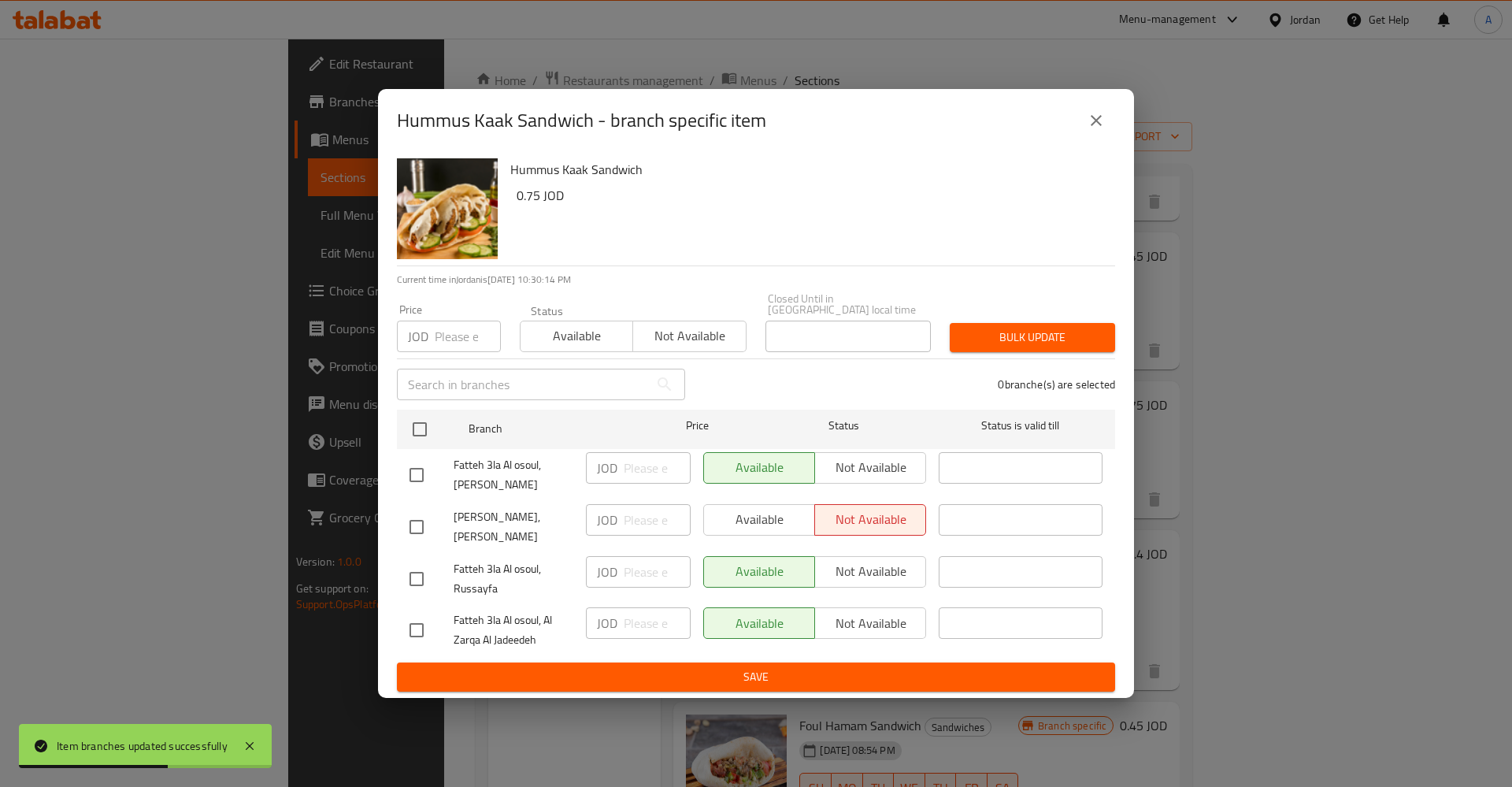
click at [423, 515] on input "checkbox" at bounding box center [417, 527] width 34 height 34
checkbox input "true"
click at [754, 514] on span "Available" at bounding box center [759, 520] width 99 height 23
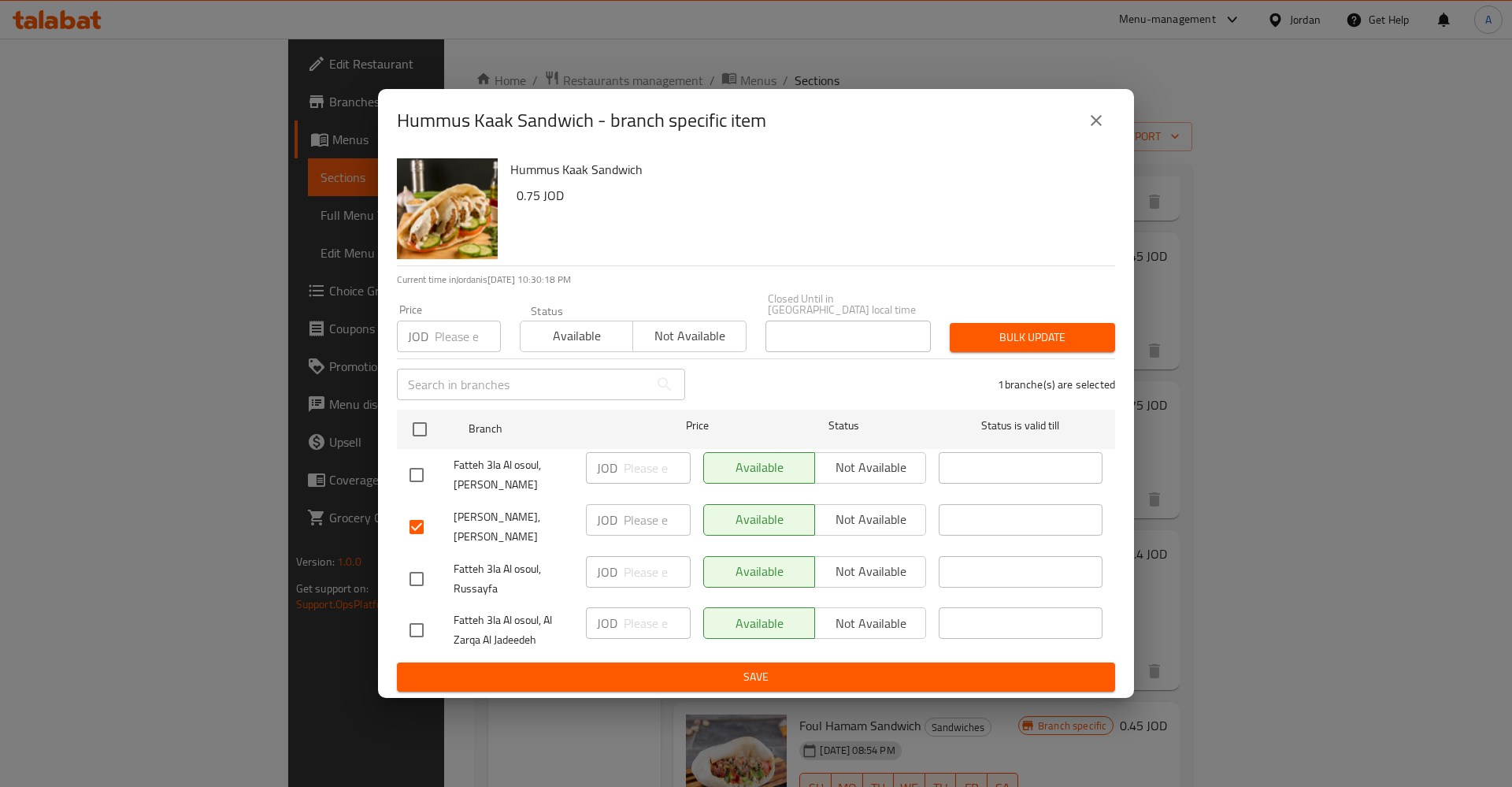
click at [724, 667] on span "Save" at bounding box center [755, 677] width 693 height 20
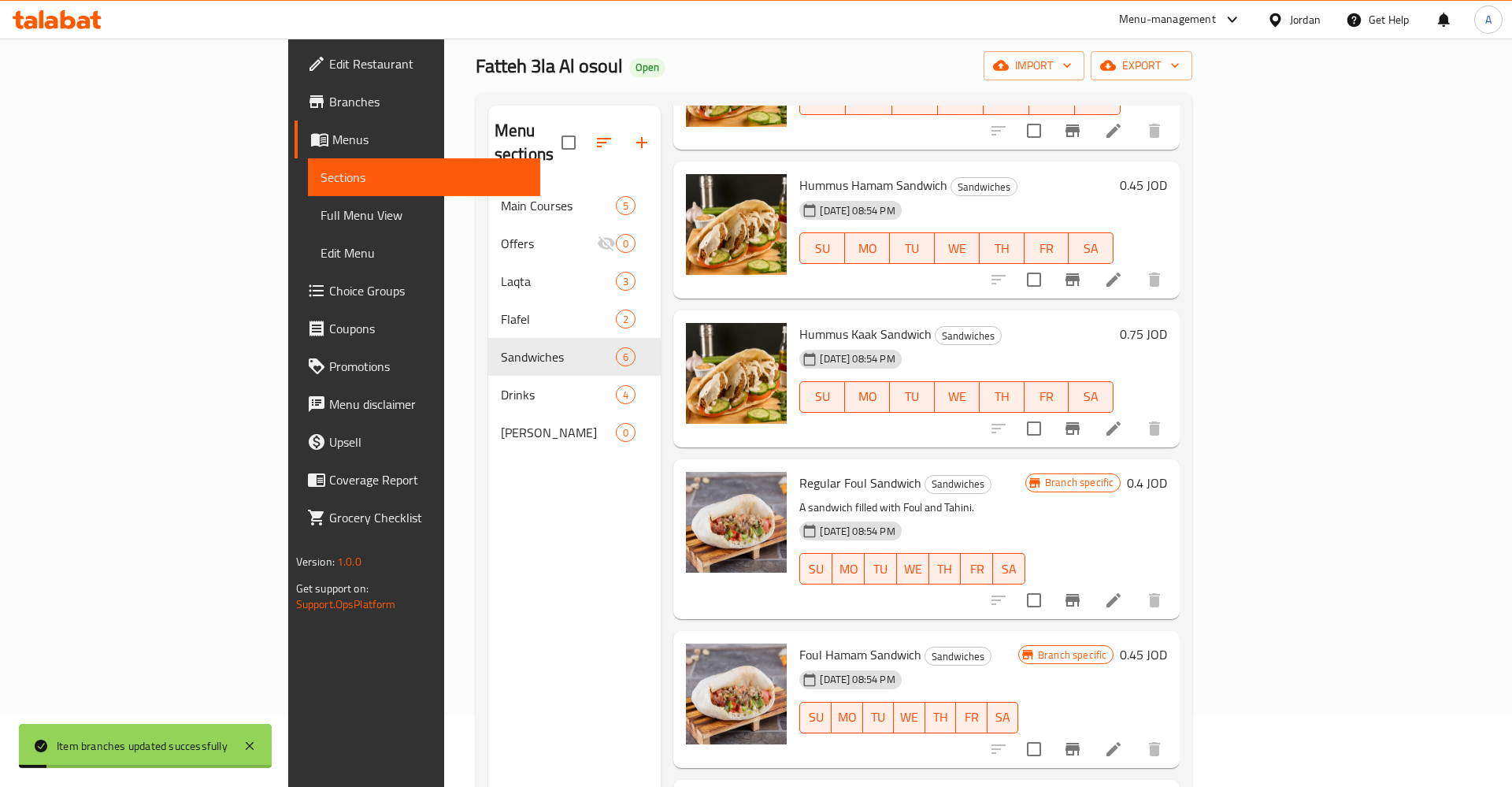
scroll to position [81, 0]
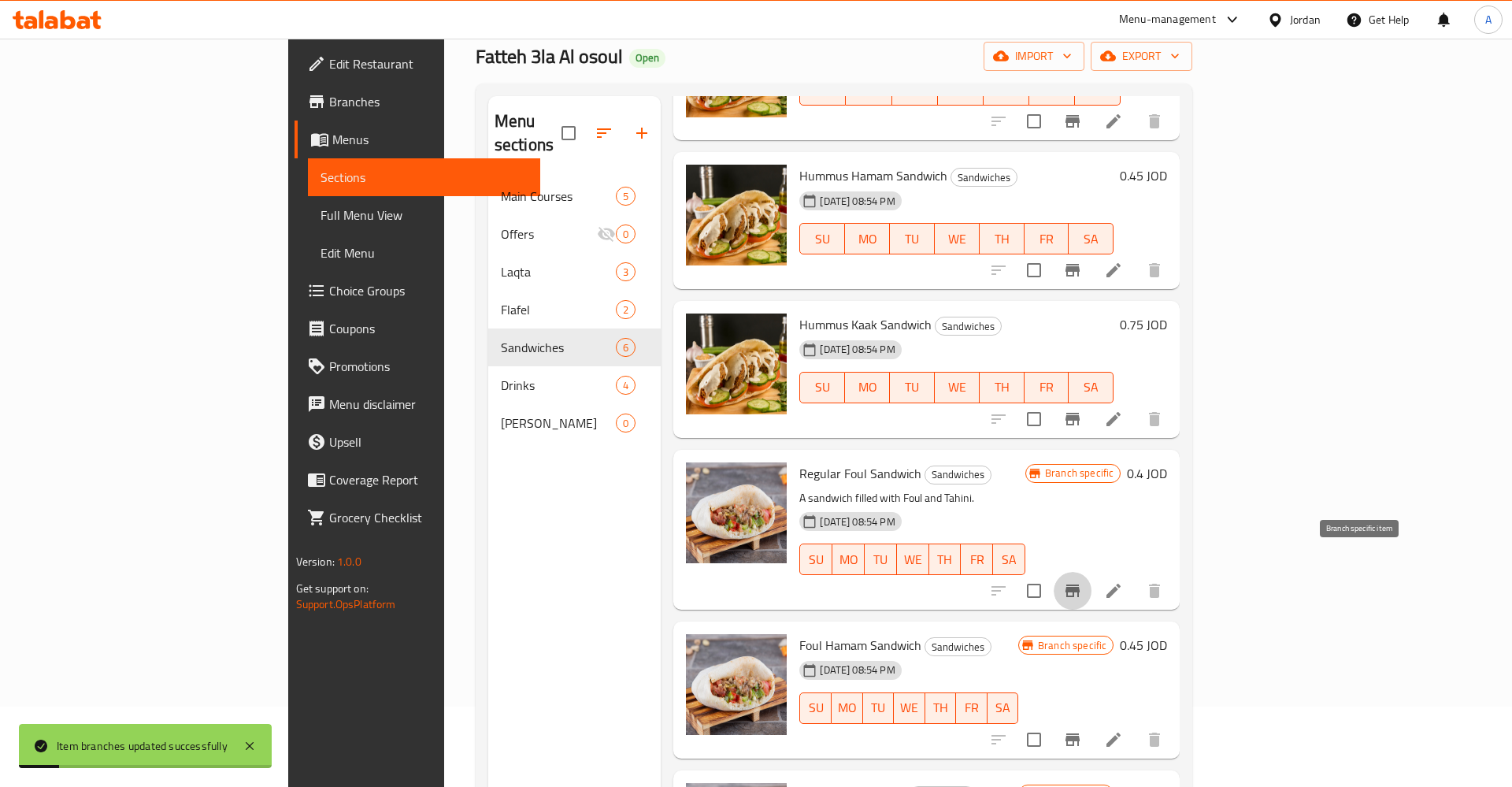
click at [1080, 585] on icon "Branch-specific-item" at bounding box center [1072, 590] width 14 height 12
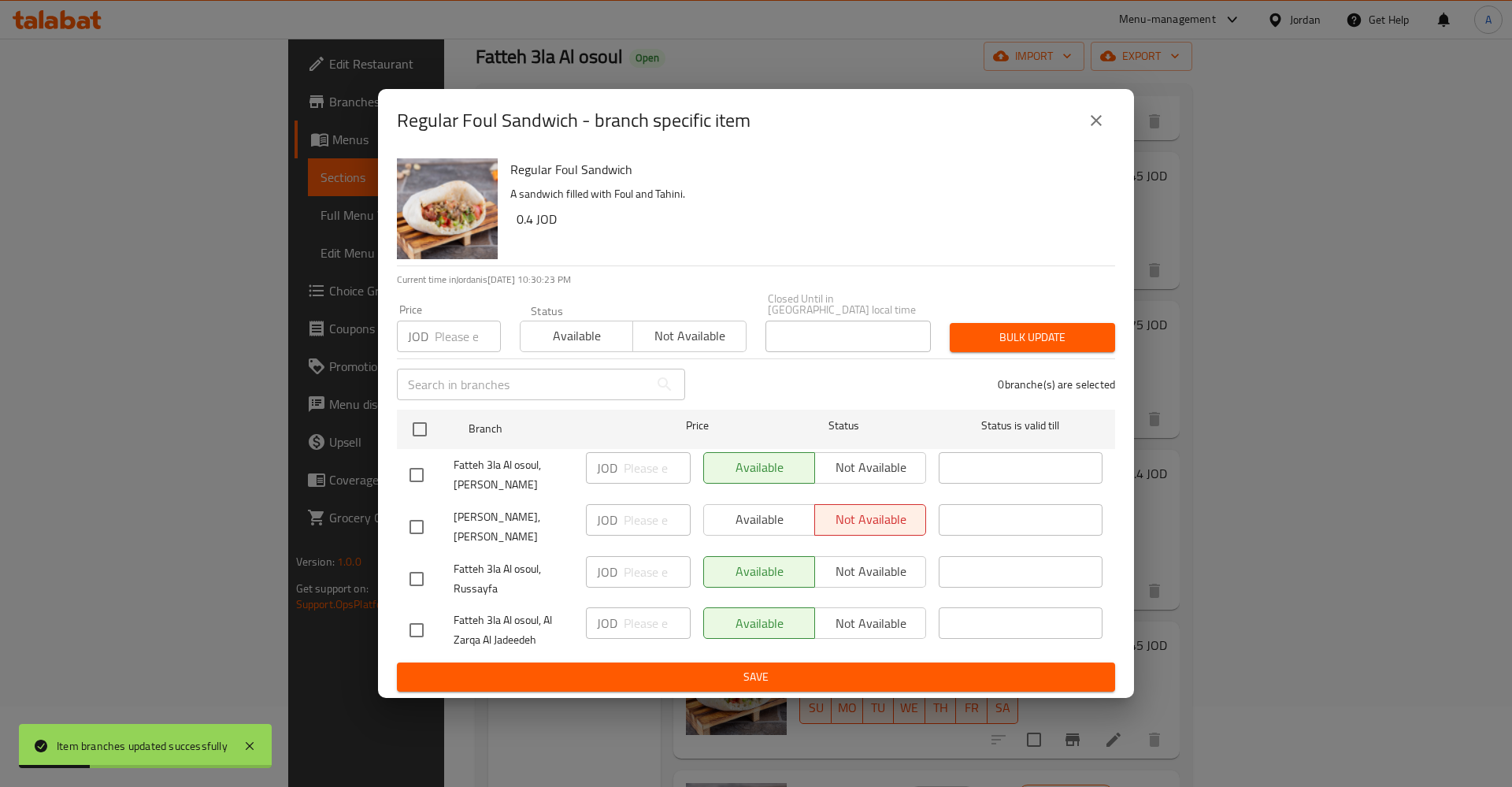
click at [764, 512] on div "Available Not available" at bounding box center [814, 520] width 223 height 32
click at [420, 511] on input "checkbox" at bounding box center [417, 527] width 34 height 34
checkbox input "true"
click at [781, 526] on button "Available" at bounding box center [759, 520] width 112 height 32
click at [815, 675] on span "Save" at bounding box center [755, 677] width 693 height 20
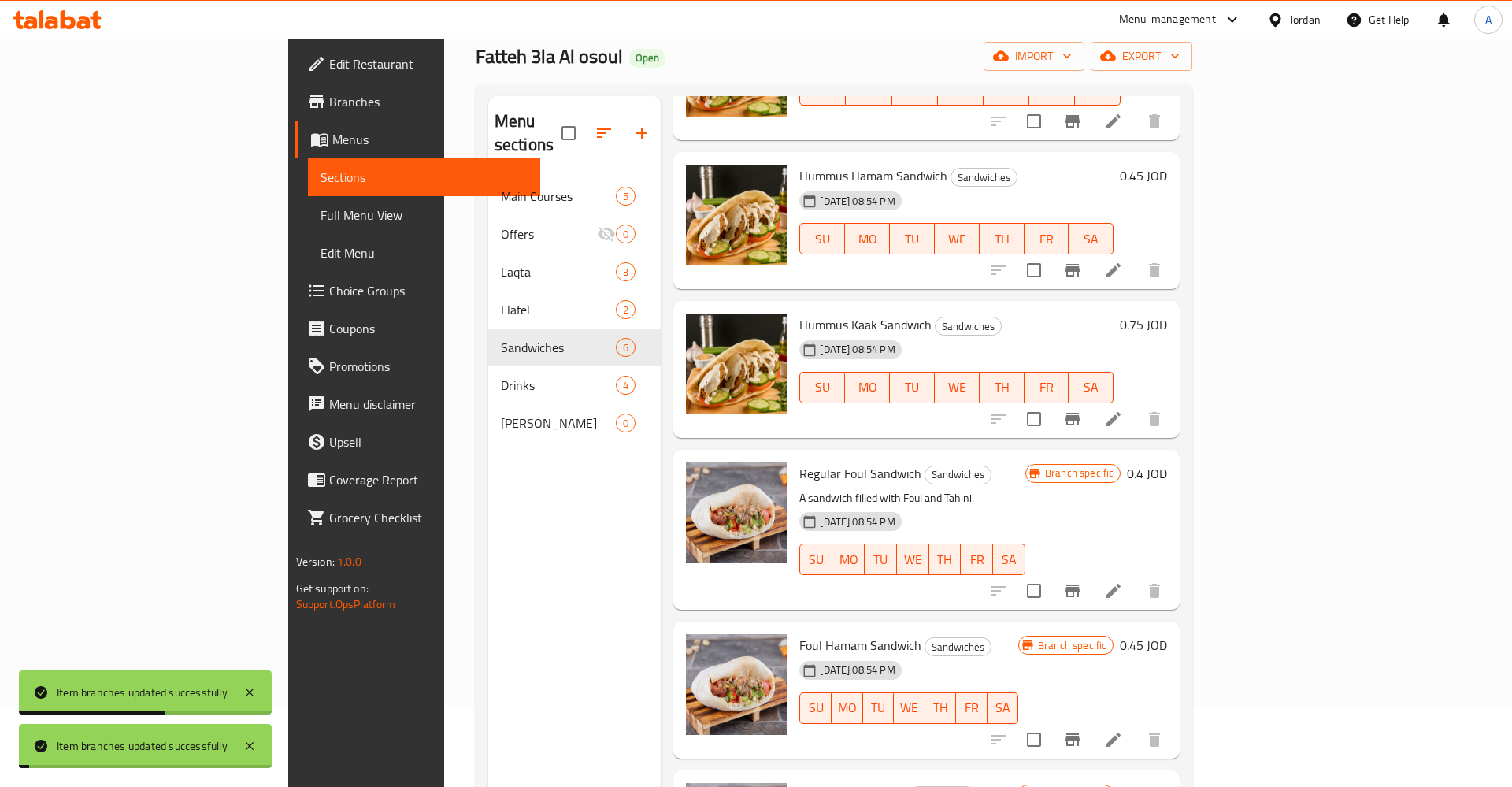
scroll to position [161, 0]
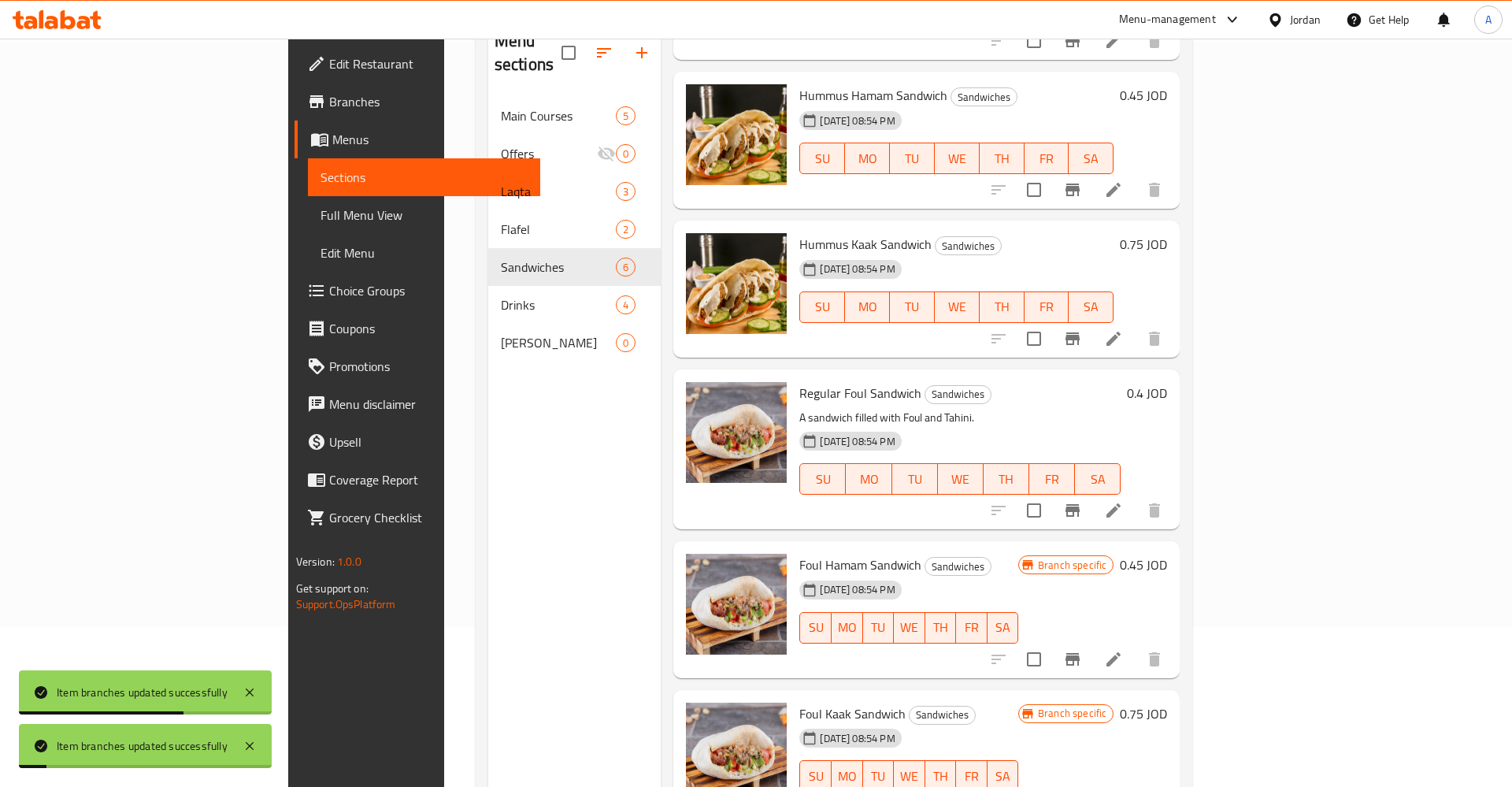
click at [1080, 653] on icon "Branch-specific-item" at bounding box center [1072, 659] width 14 height 12
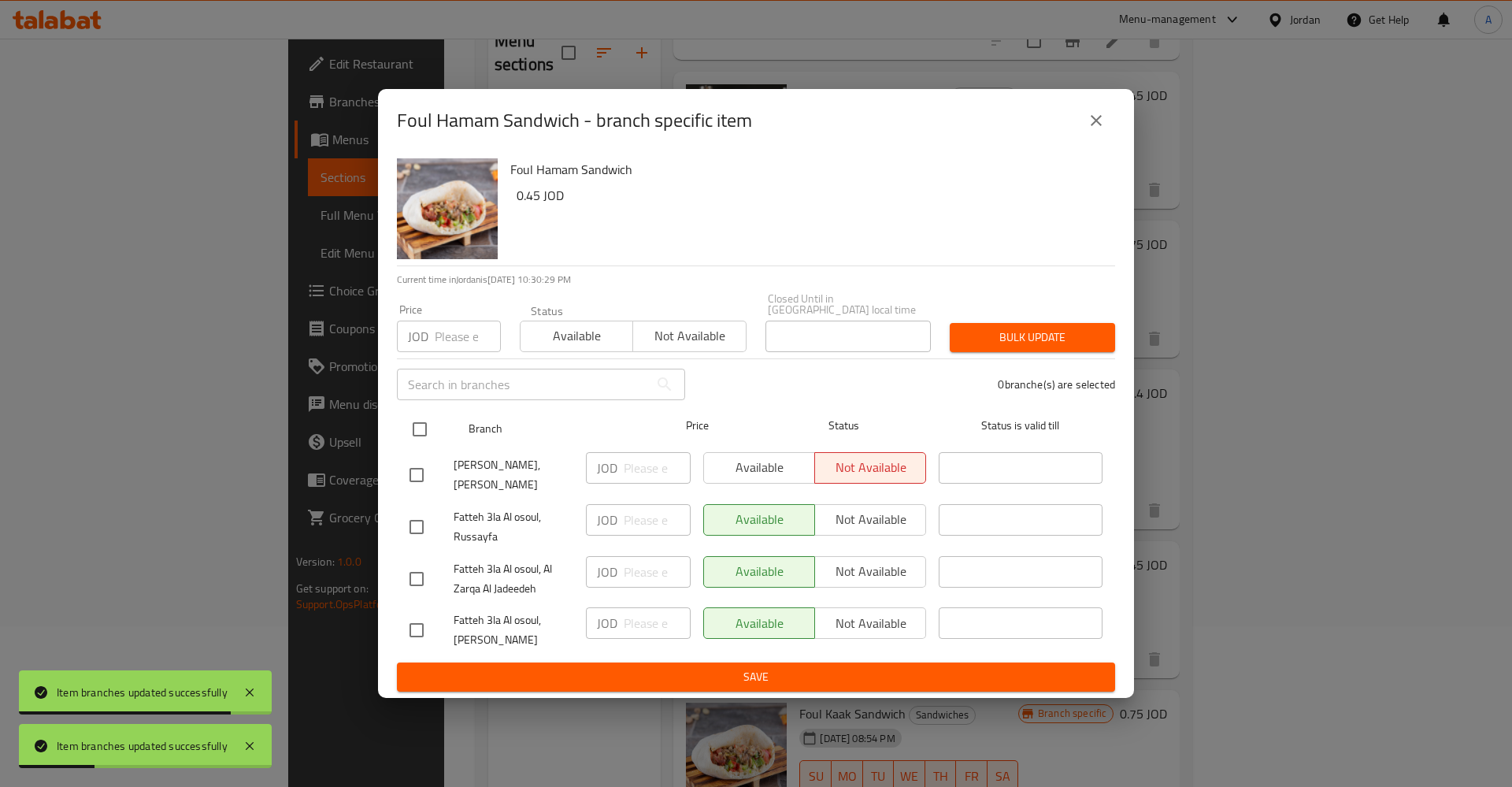
click at [421, 419] on input "checkbox" at bounding box center [420, 429] width 34 height 34
checkbox input "true"
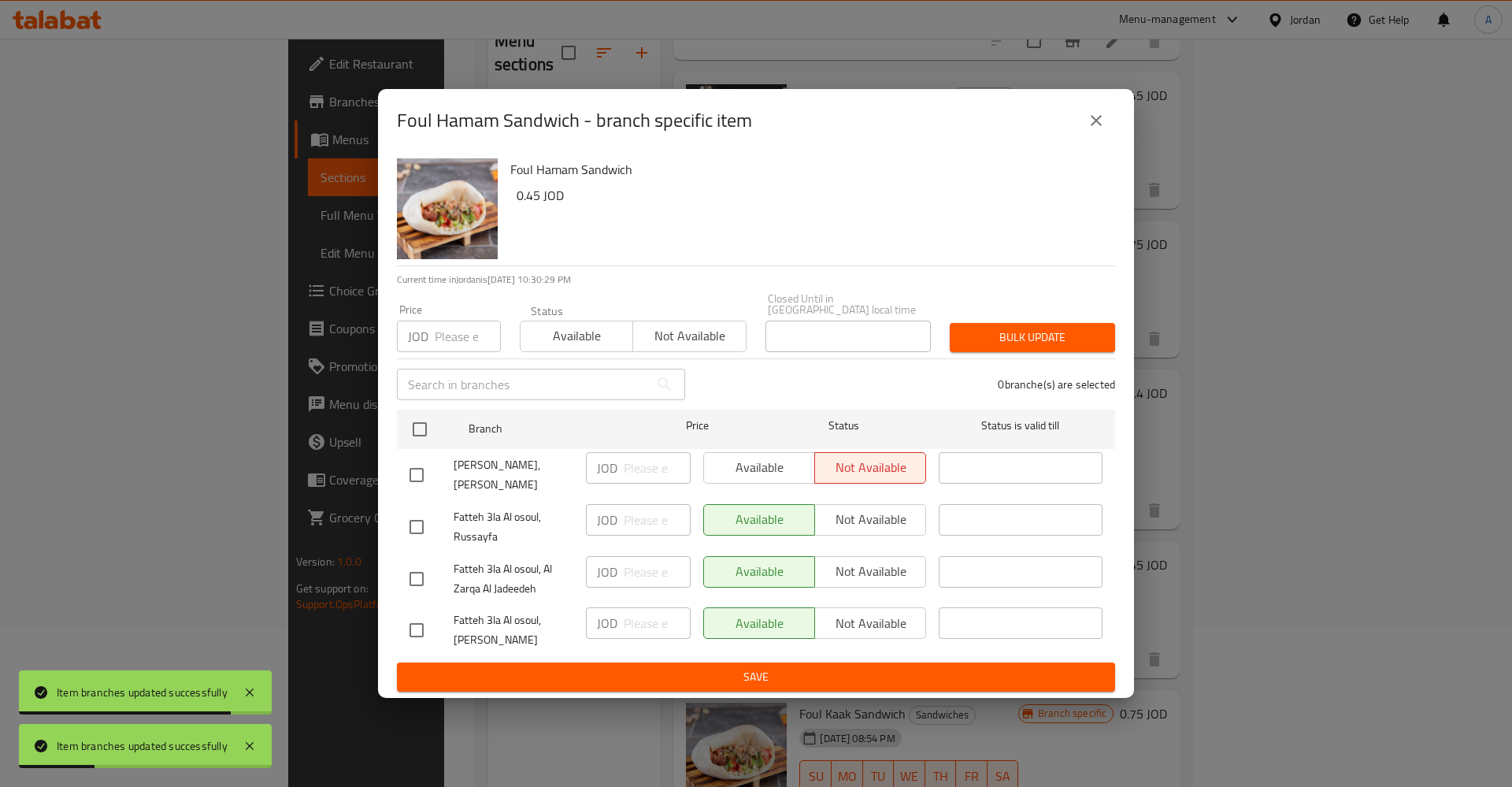
checkbox input "true"
click at [743, 467] on span "Available" at bounding box center [759, 468] width 99 height 23
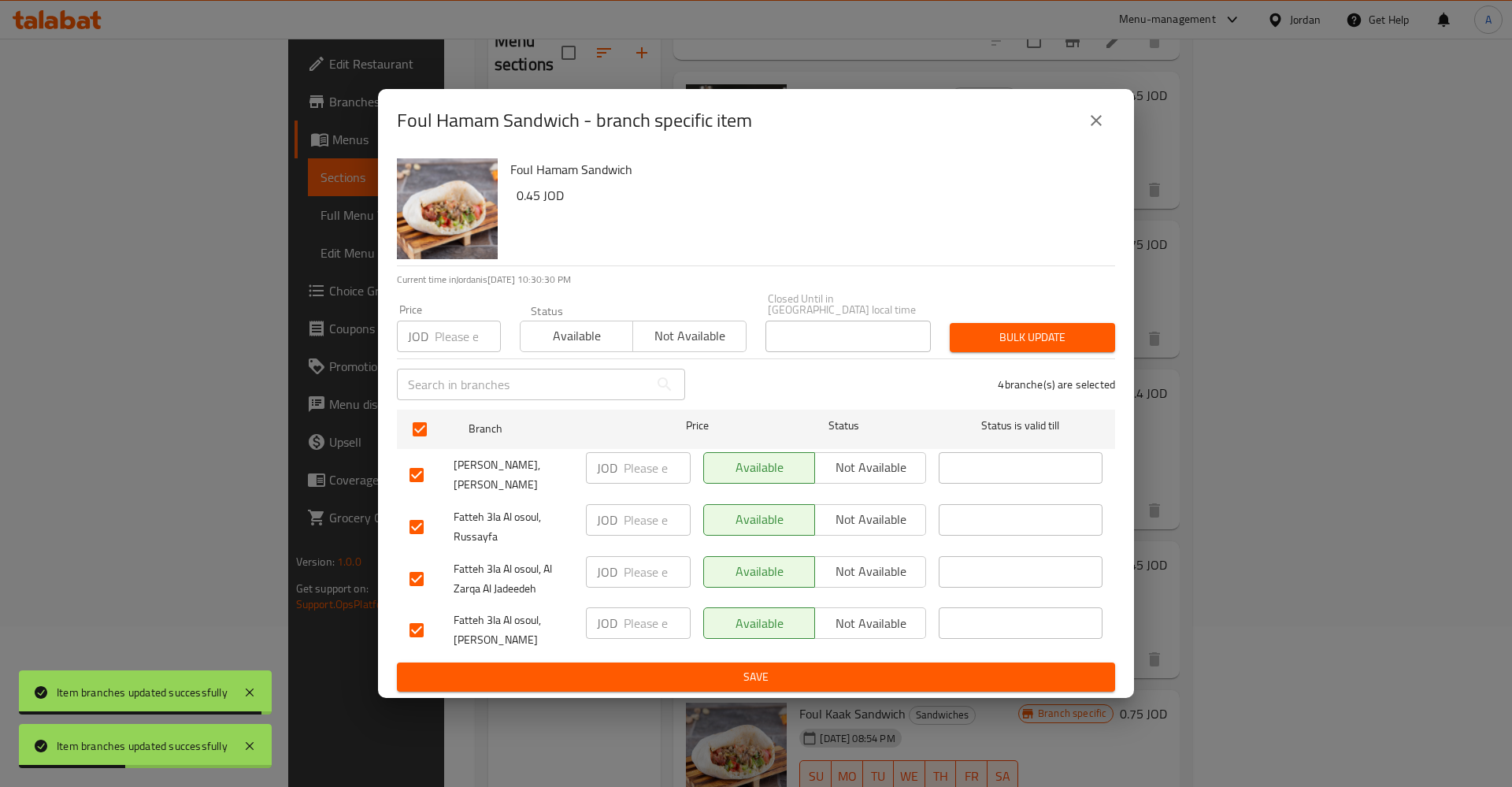
click at [836, 684] on button "Save" at bounding box center [756, 677] width 719 height 29
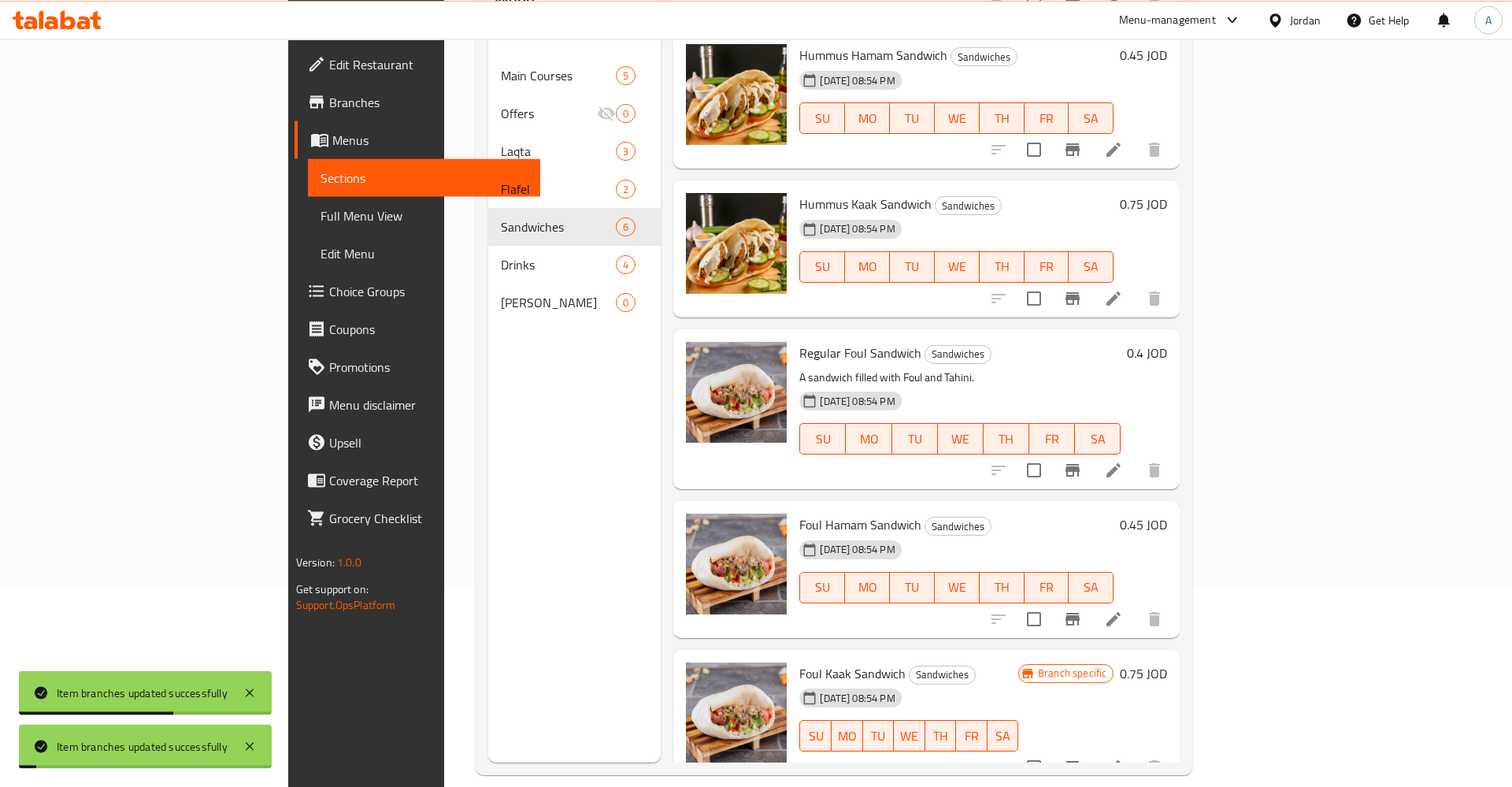
scroll to position [220, 0]
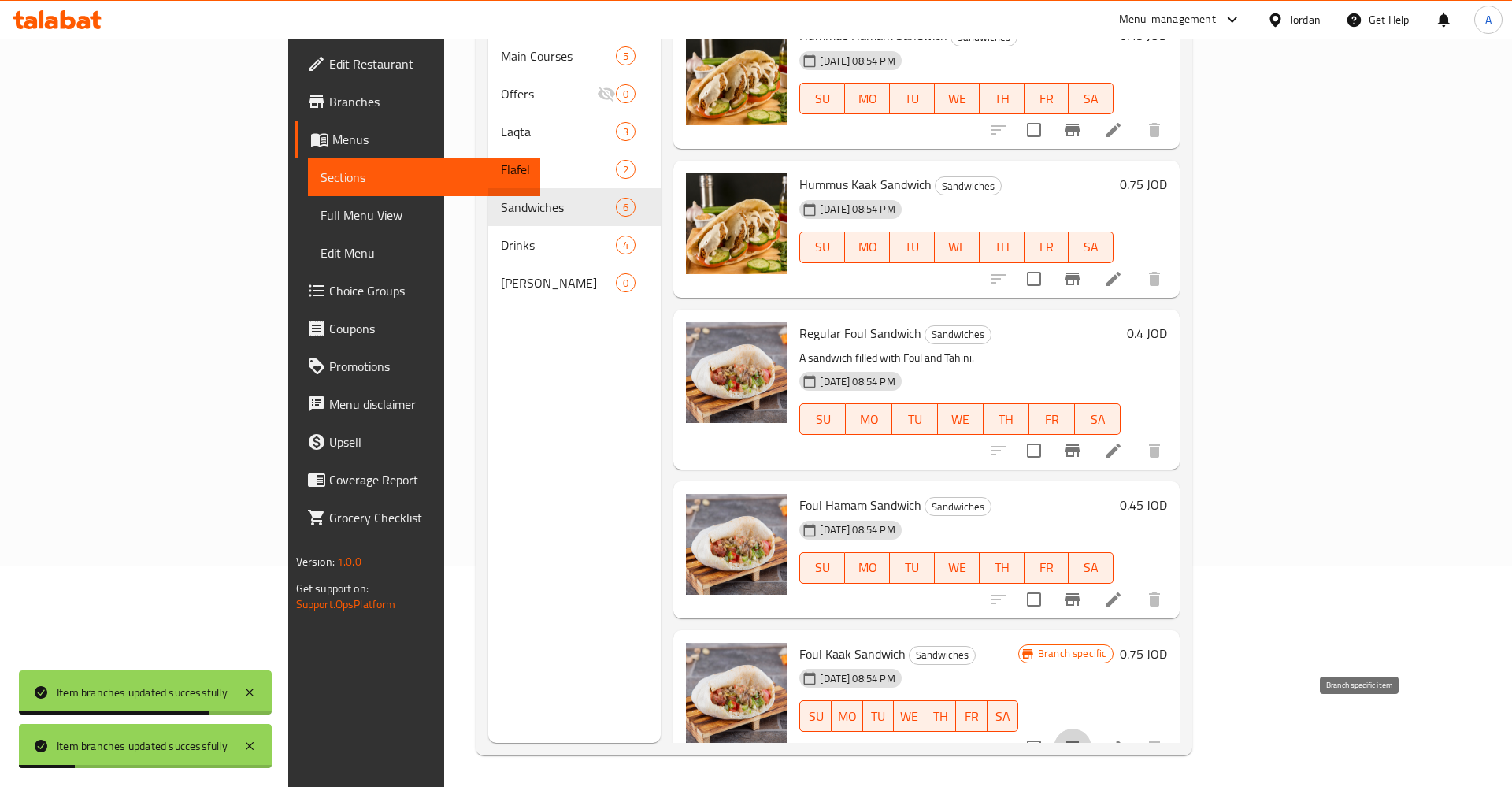
click at [1080, 741] on icon "Branch-specific-item" at bounding box center [1072, 747] width 14 height 12
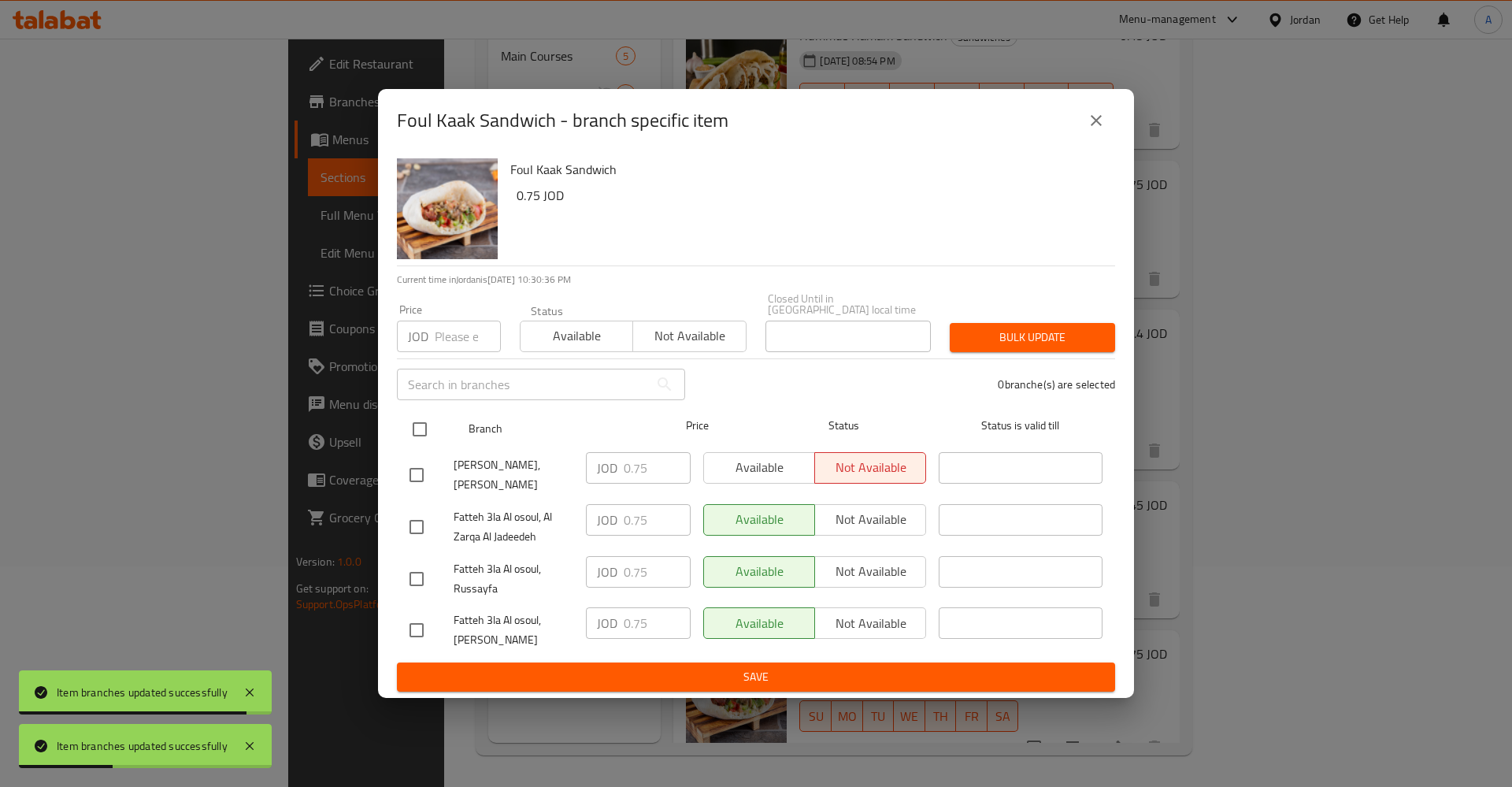
drag, startPoint x: 416, startPoint y: 420, endPoint x: 480, endPoint y: 440, distance: 67.1
click at [416, 419] on input "checkbox" at bounding box center [420, 429] width 34 height 34
checkbox input "true"
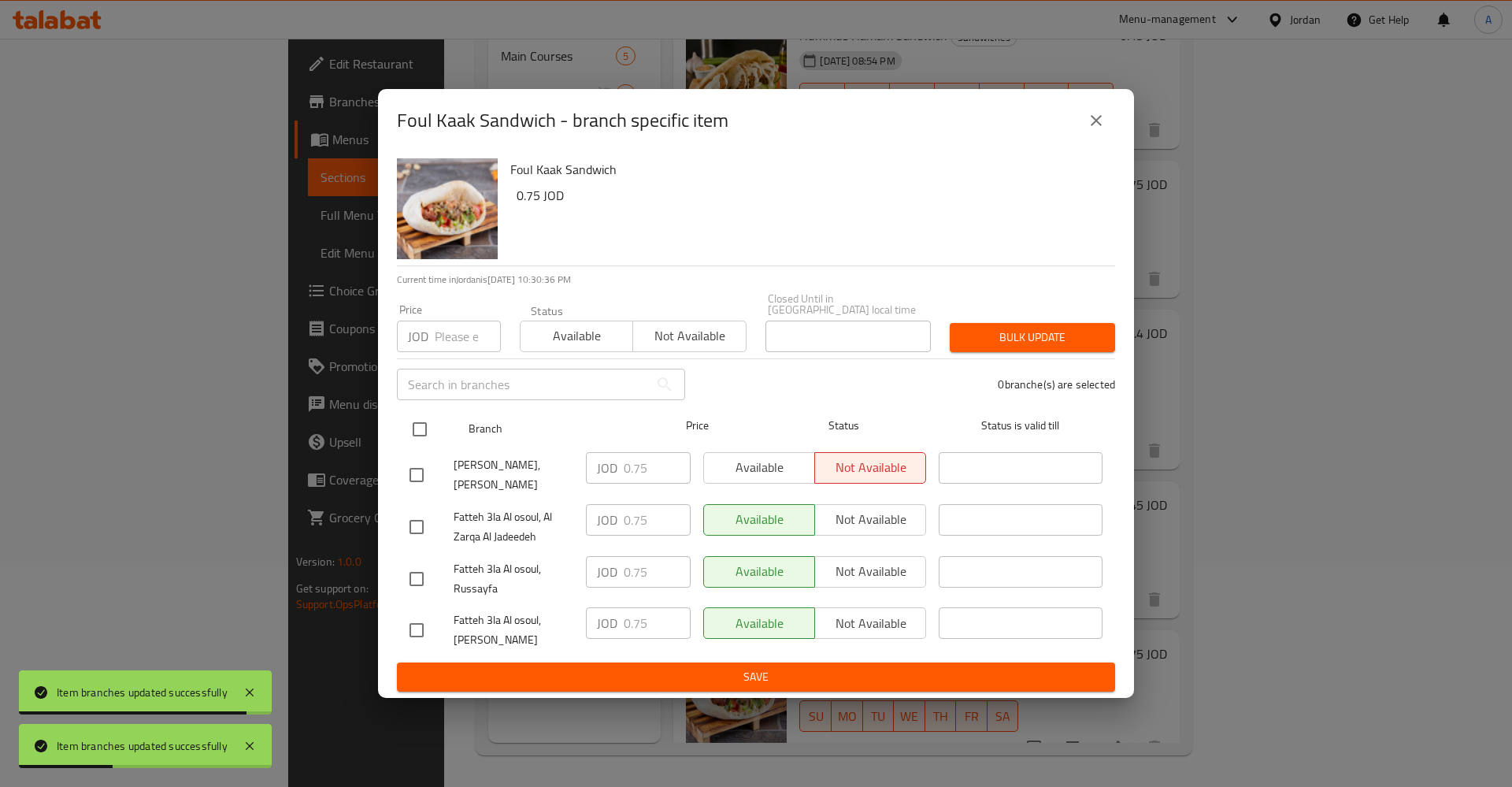
checkbox input "true"
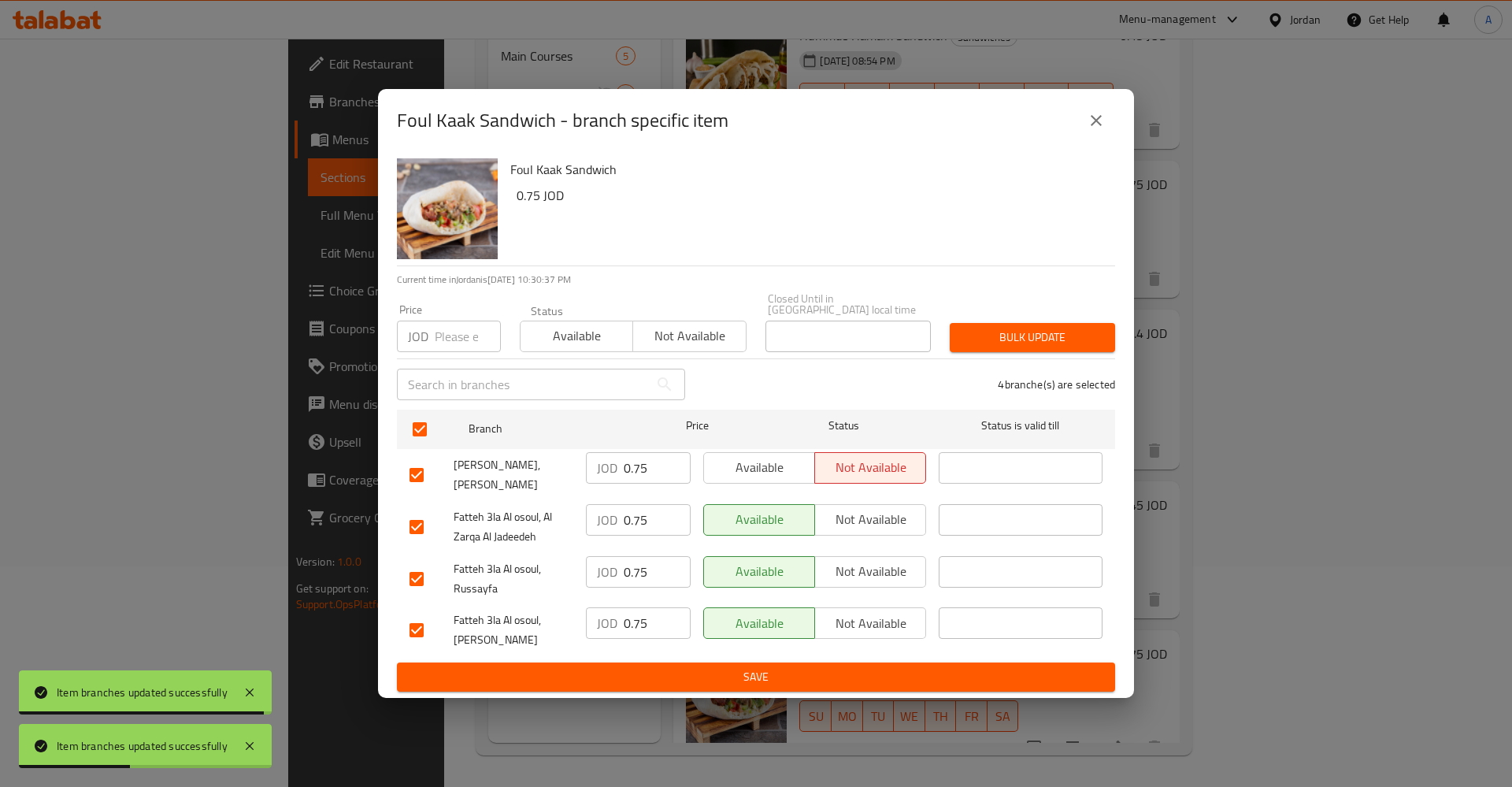
click at [704, 446] on div "Available Not available" at bounding box center [814, 475] width 236 height 58
click at [768, 470] on span "Available" at bounding box center [759, 468] width 99 height 23
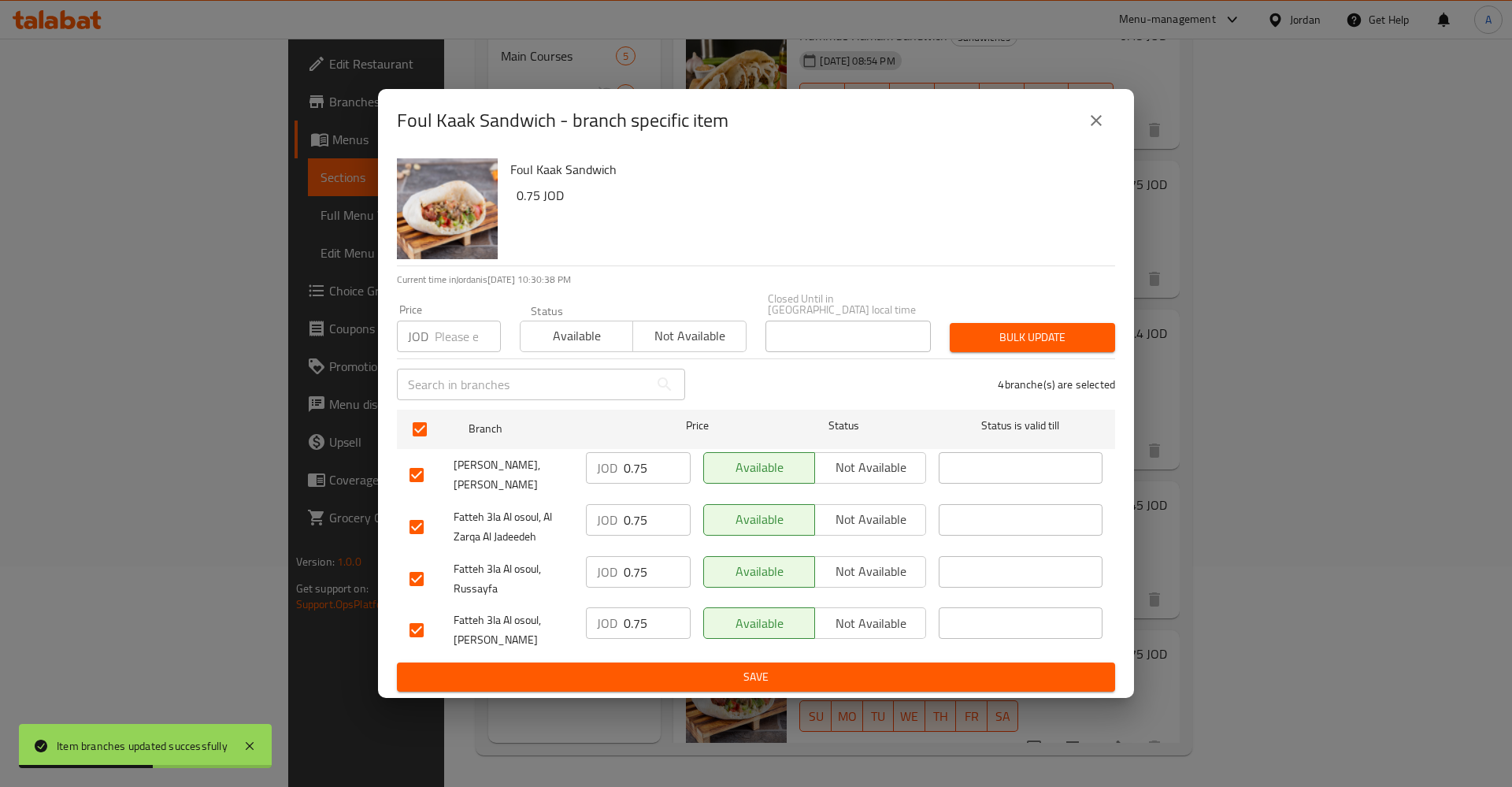
click at [630, 462] on input "0.75" at bounding box center [657, 468] width 67 height 32
click at [631, 462] on input "0.75" at bounding box center [657, 468] width 67 height 32
type button "0"
click at [646, 504] on input "0.75" at bounding box center [657, 520] width 67 height 32
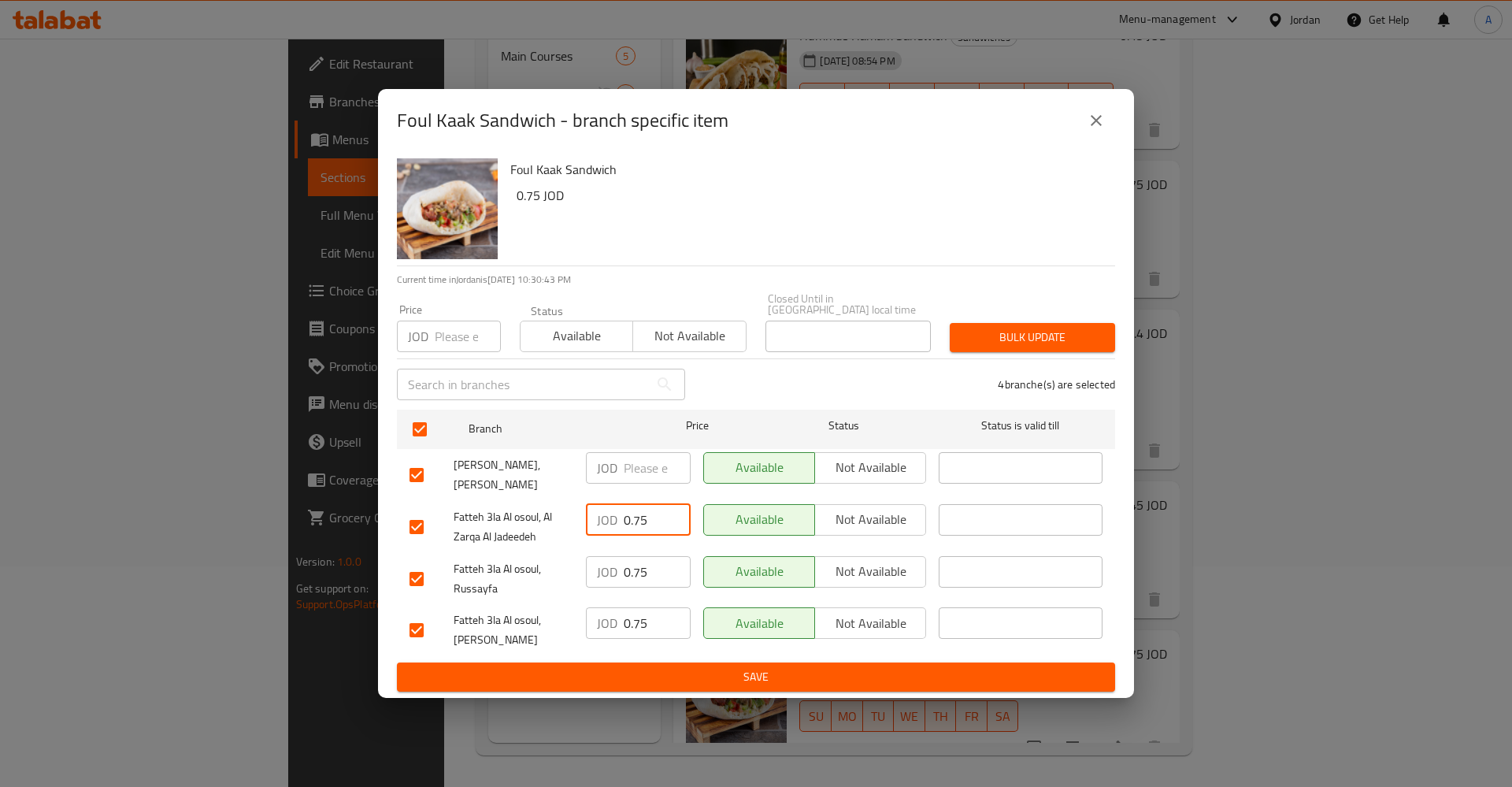
click at [644, 507] on input "0.75" at bounding box center [657, 520] width 67 height 32
click at [627, 567] on input "0.75" at bounding box center [657, 571] width 67 height 32
click at [638, 626] on input "0.75" at bounding box center [657, 623] width 67 height 32
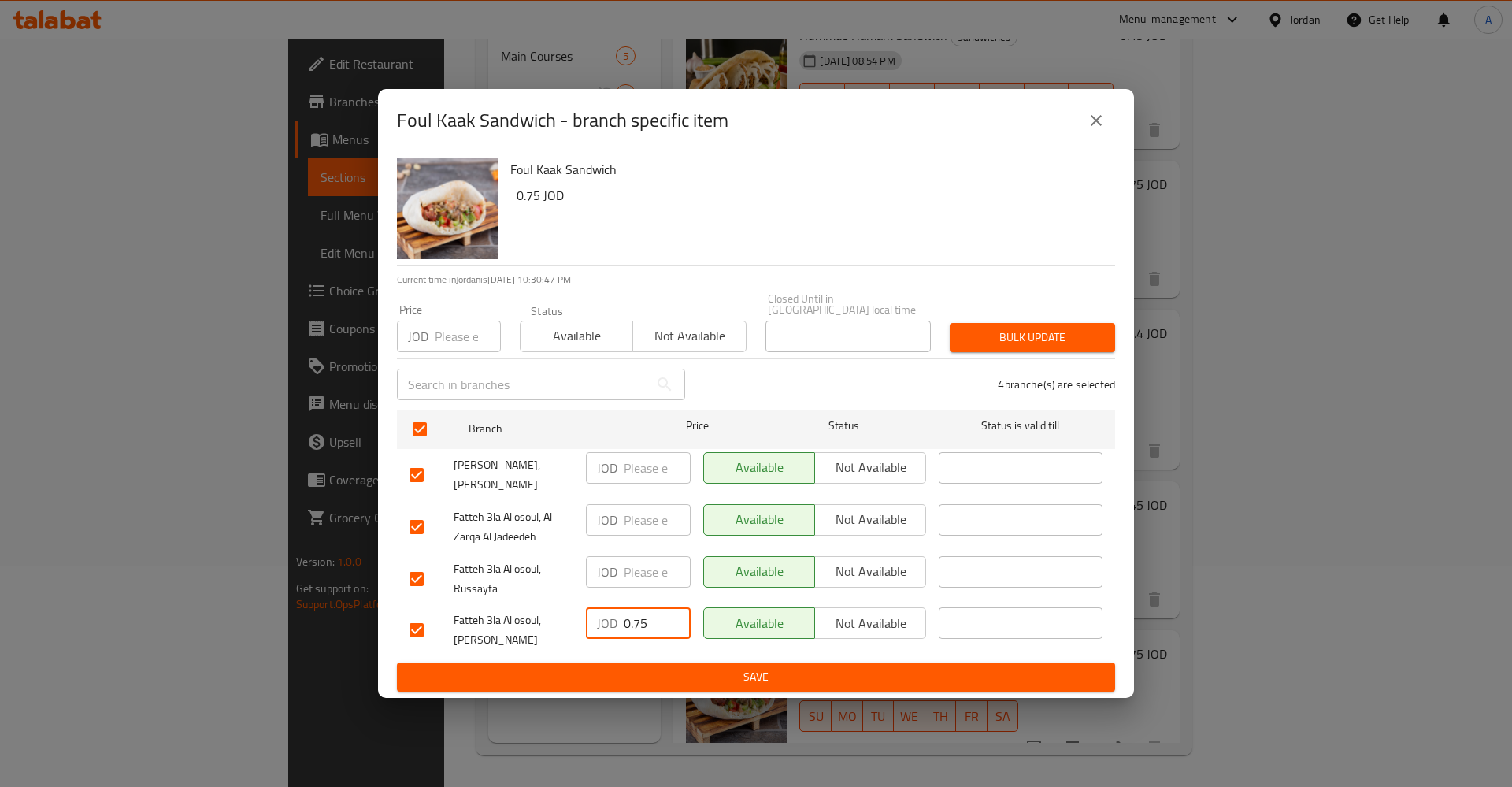
click at [638, 626] on input "0.75" at bounding box center [657, 623] width 67 height 32
click at [749, 679] on span "Save" at bounding box center [755, 677] width 693 height 20
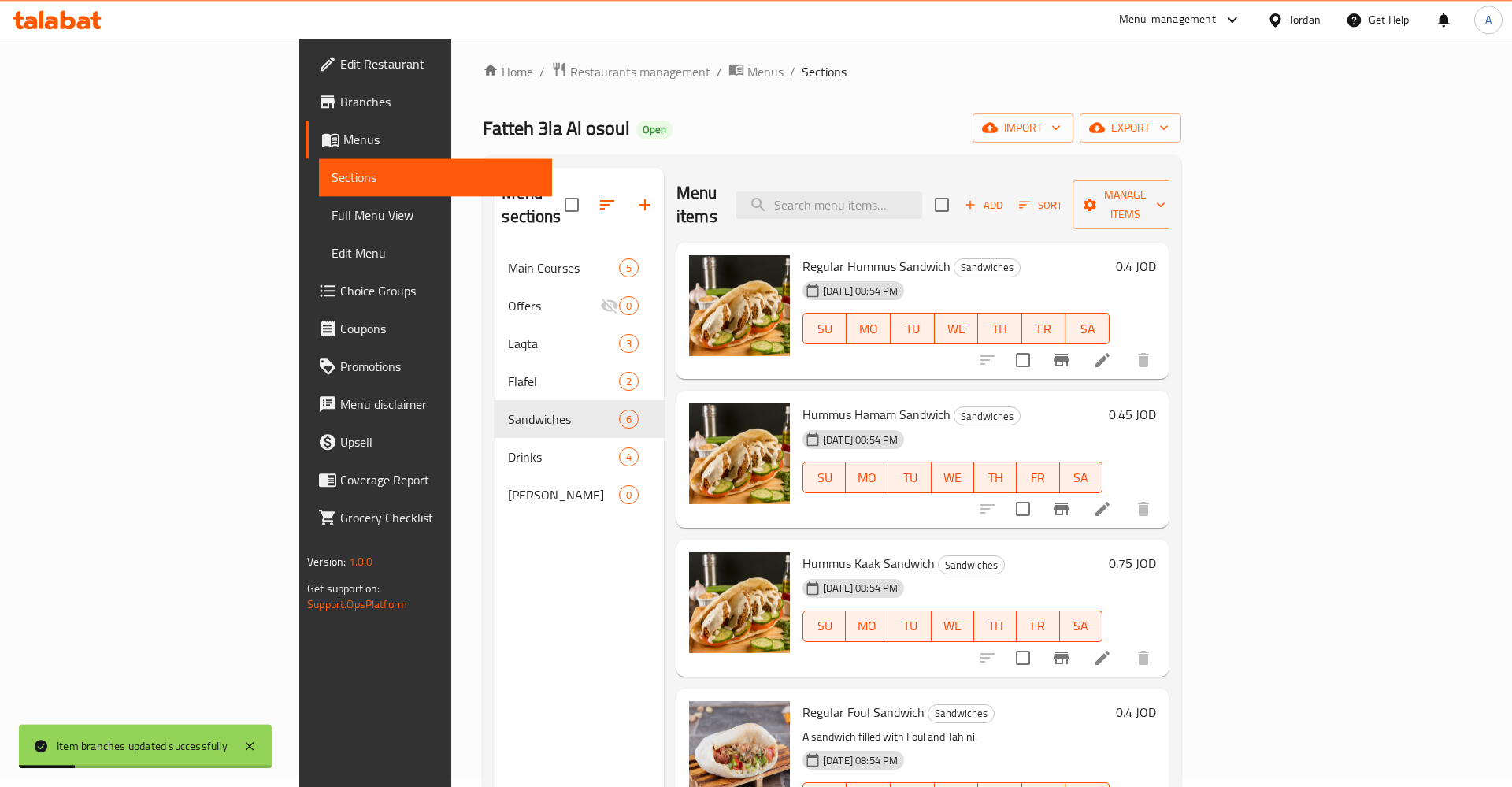
scroll to position [0, 0]
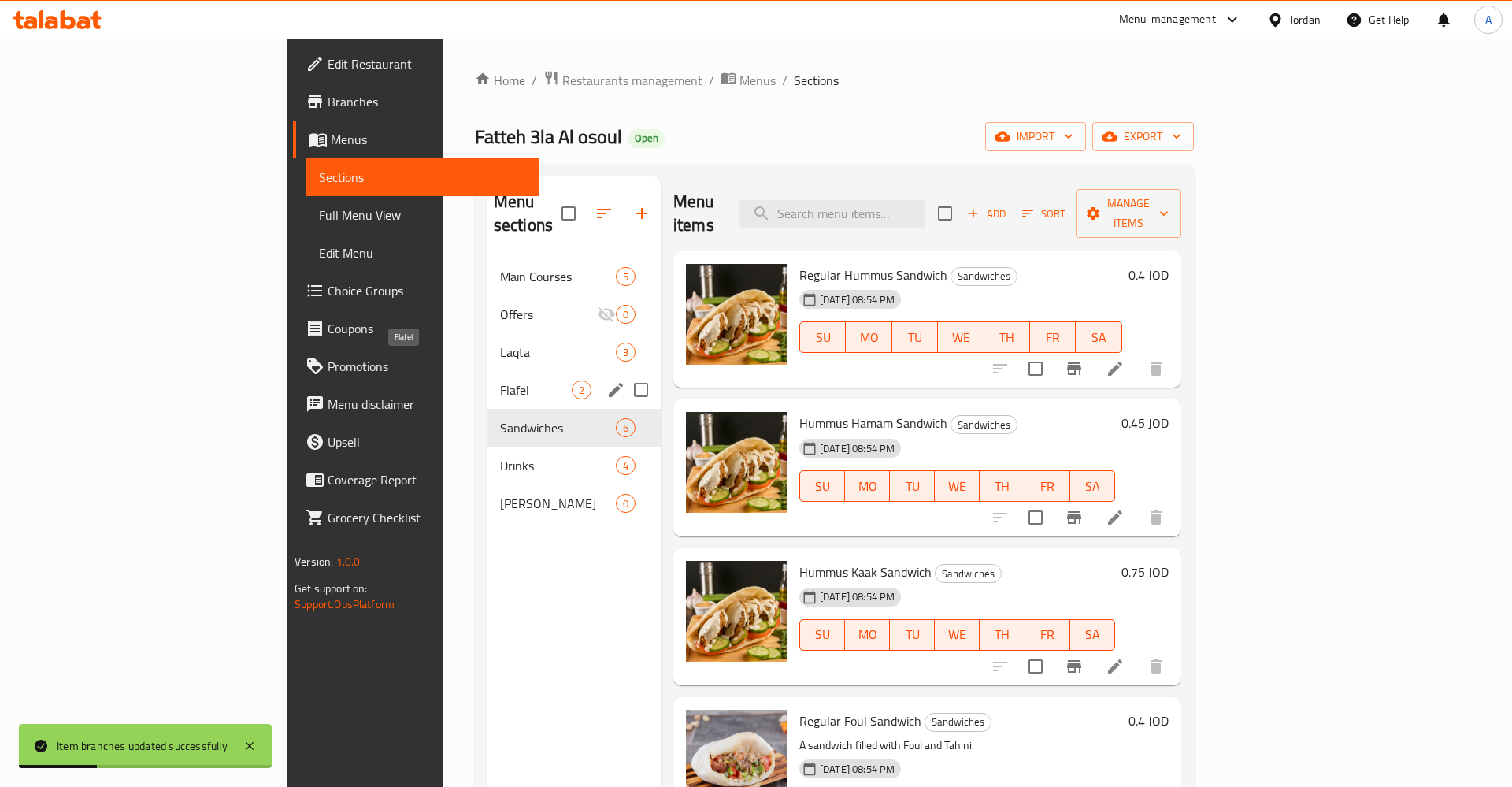
click at [500, 381] on span "Flafel" at bounding box center [536, 390] width 72 height 19
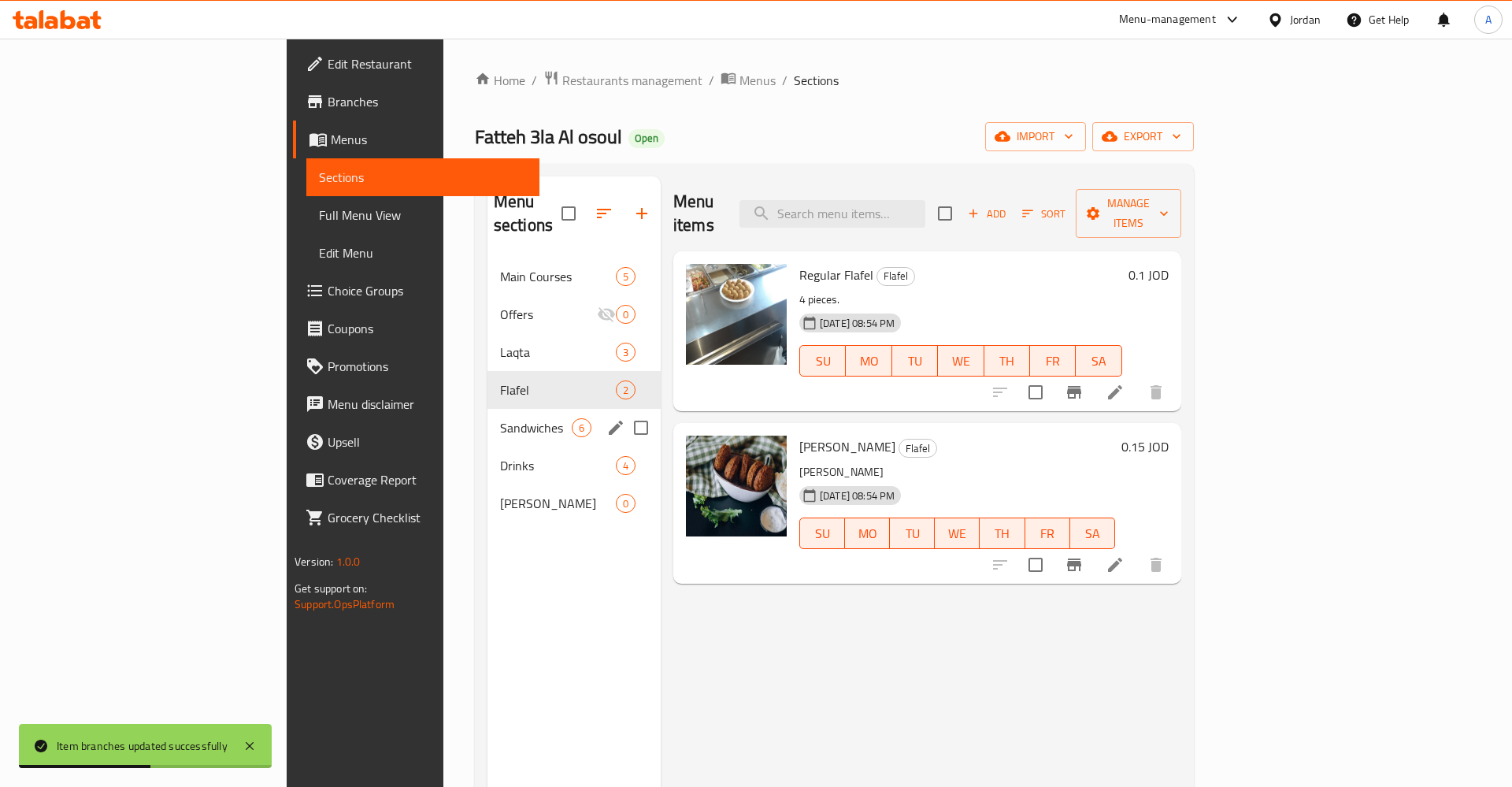
click at [500, 456] on span "Drinks" at bounding box center [558, 466] width 116 height 19
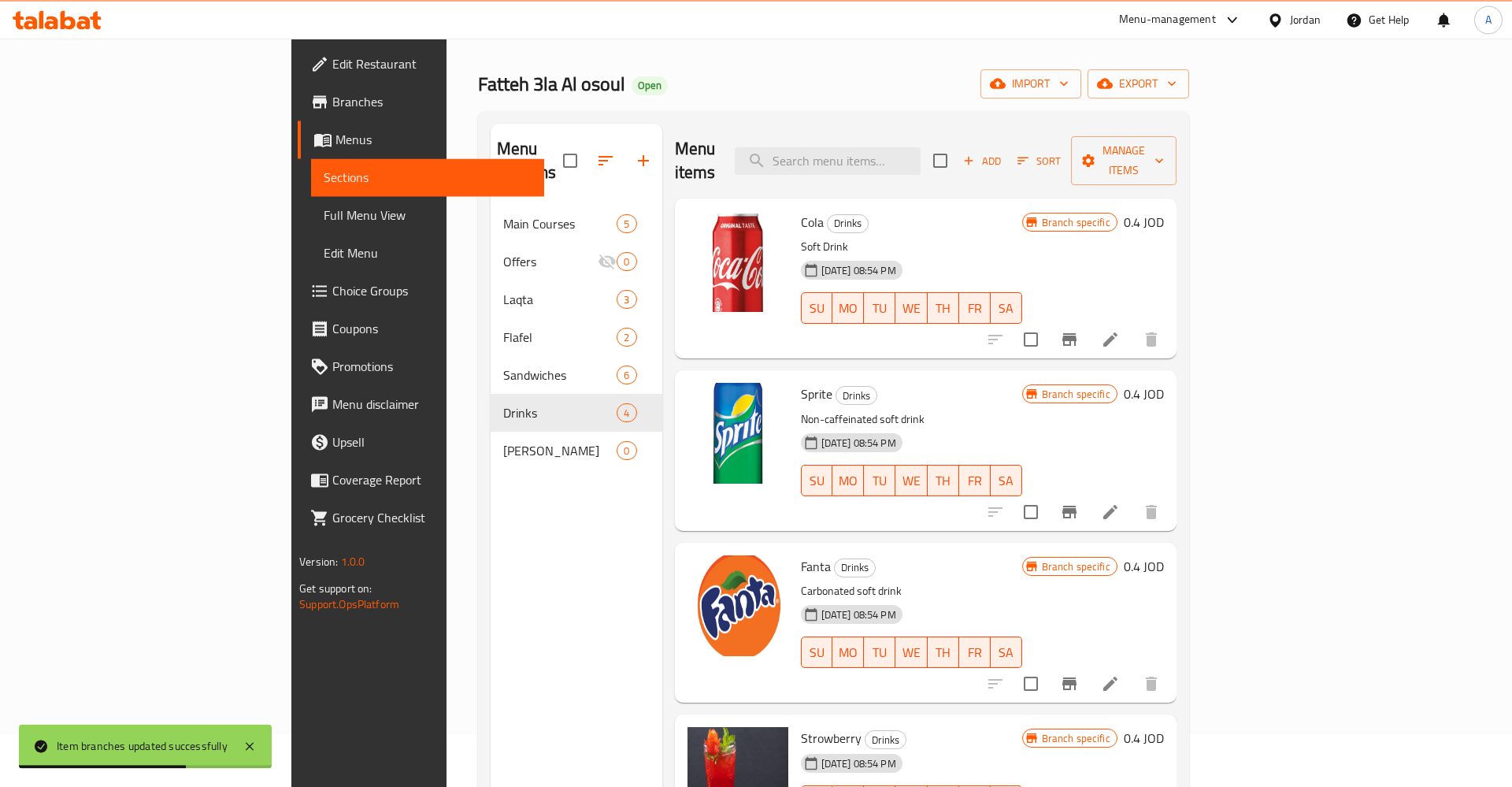
scroll to position [81, 0]
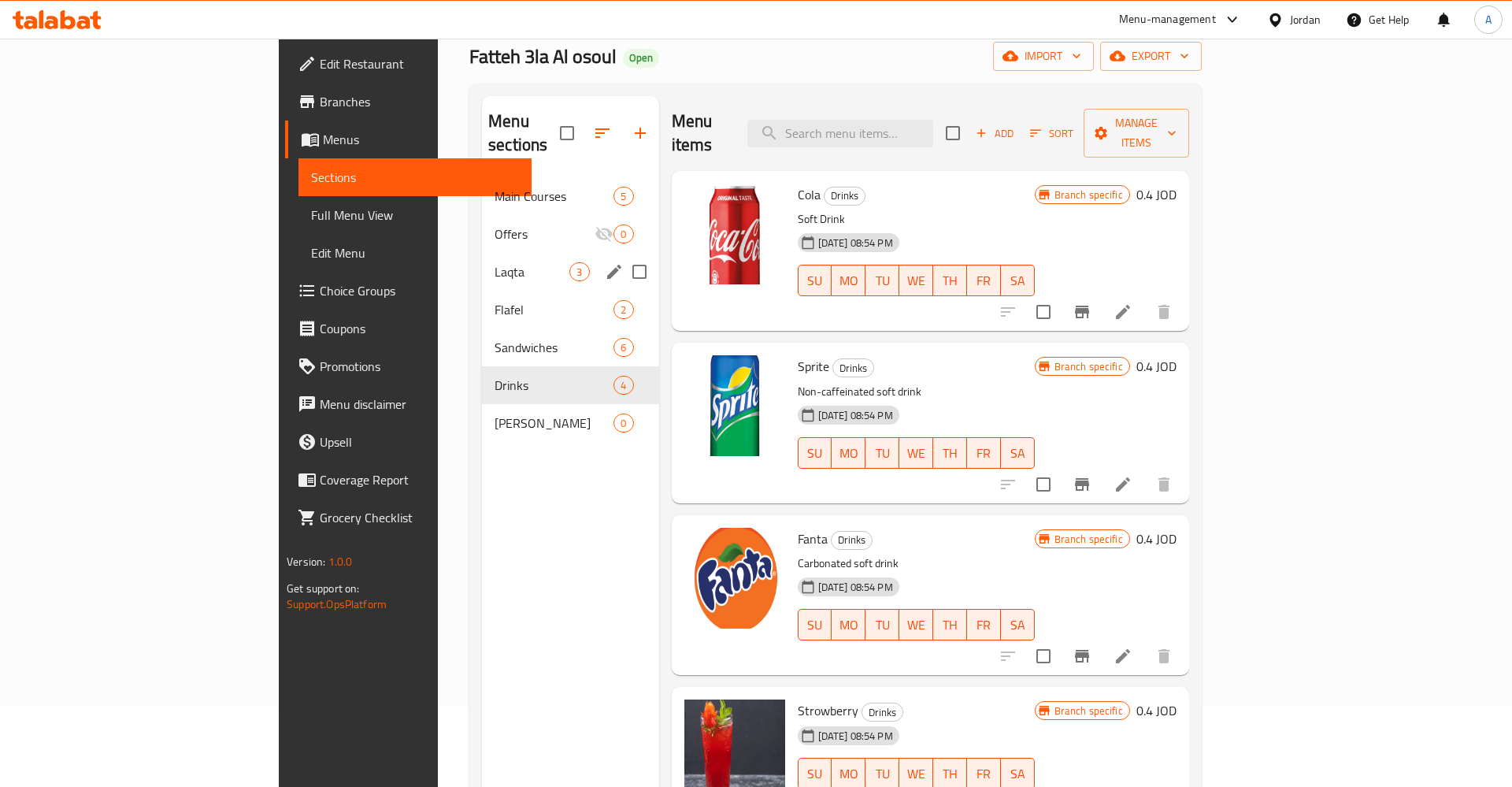
click at [482, 258] on div "Laqta 3" at bounding box center [570, 271] width 176 height 37
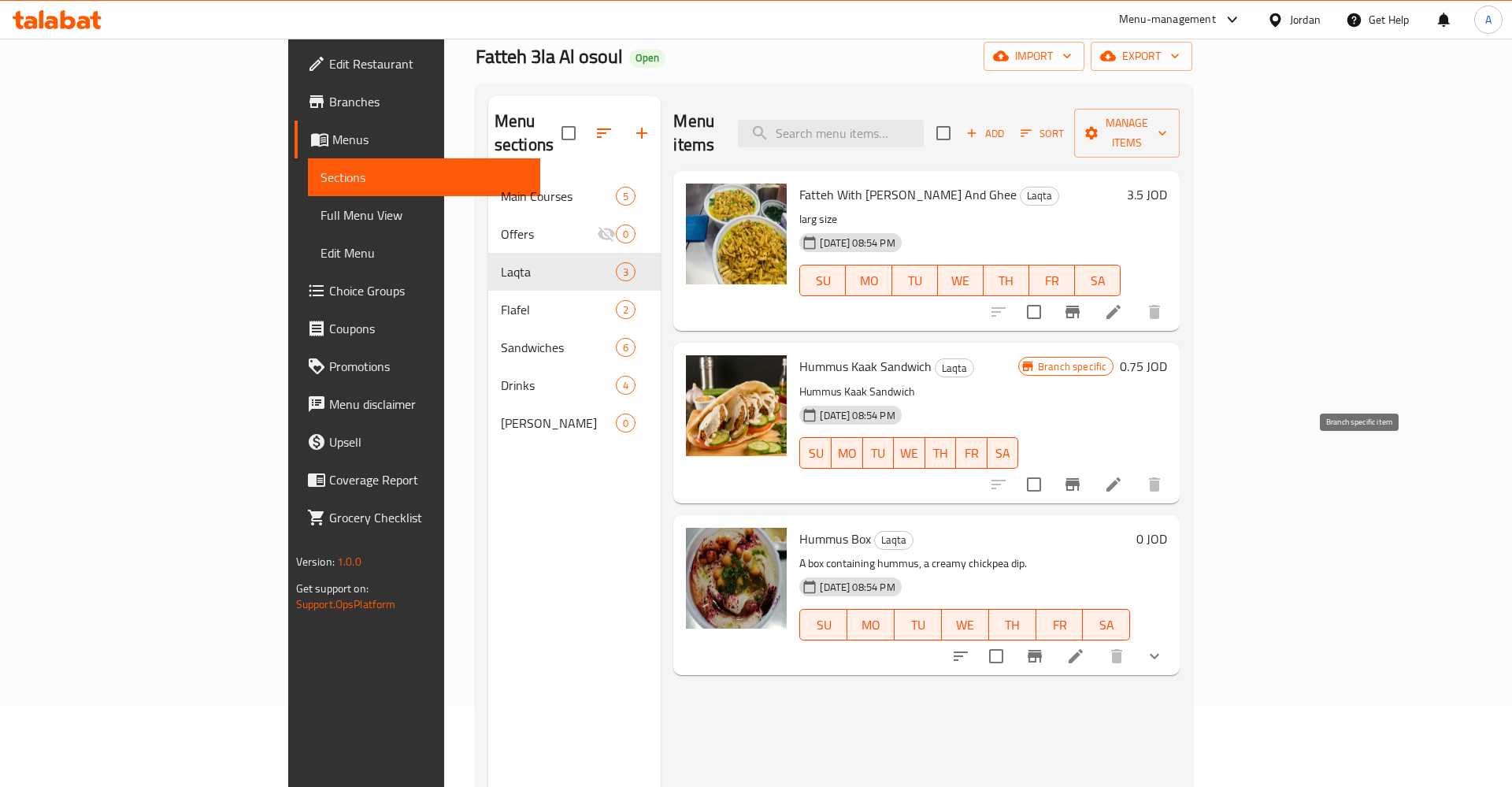
click at [1080, 478] on icon "Branch-specific-item" at bounding box center [1072, 484] width 14 height 12
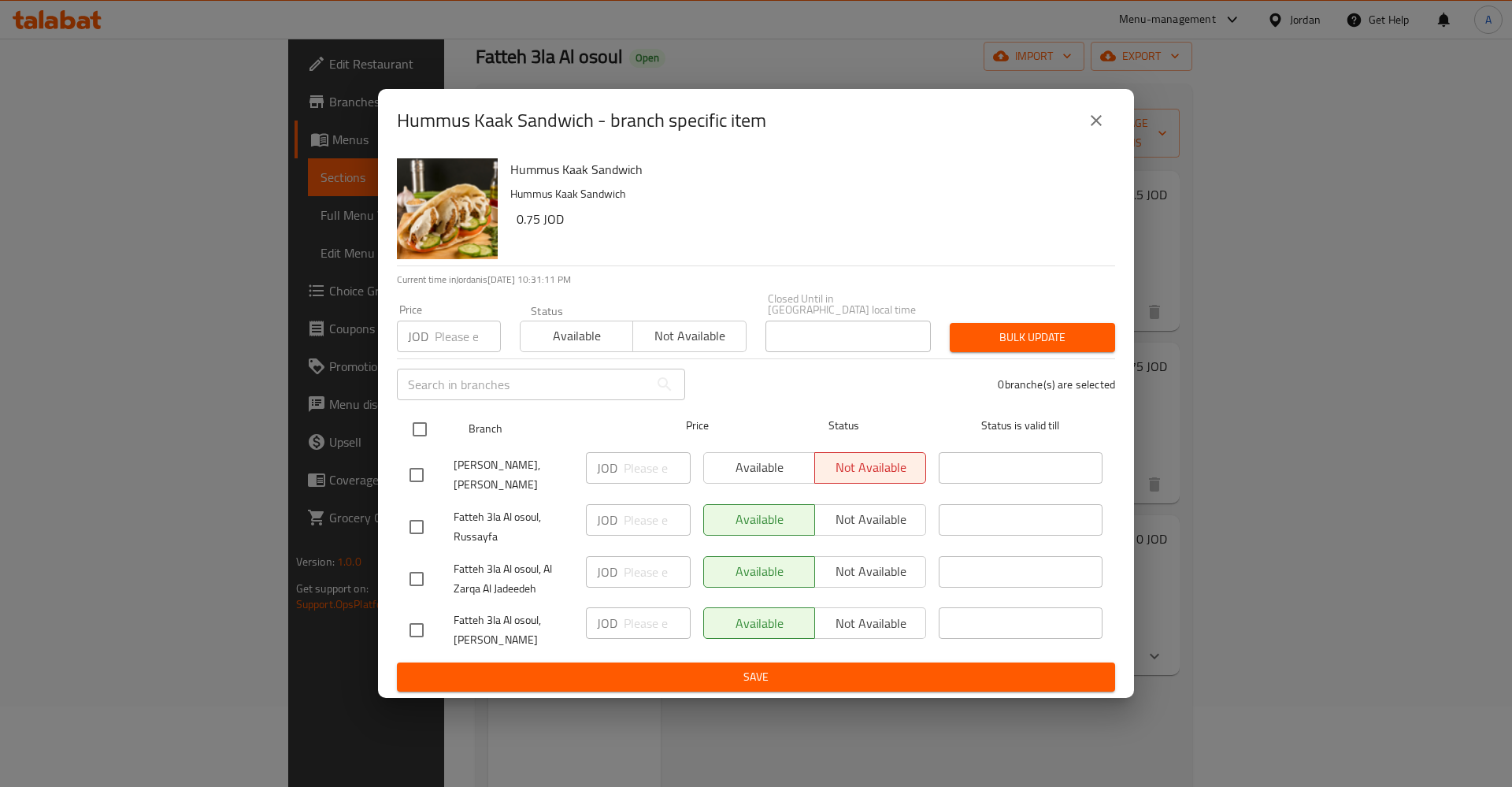
drag, startPoint x: 422, startPoint y: 406, endPoint x: 425, endPoint y: 414, distance: 8.5
click at [422, 407] on div at bounding box center [433, 429] width 59 height 46
click at [429, 427] on input "checkbox" at bounding box center [420, 429] width 34 height 34
checkbox input "true"
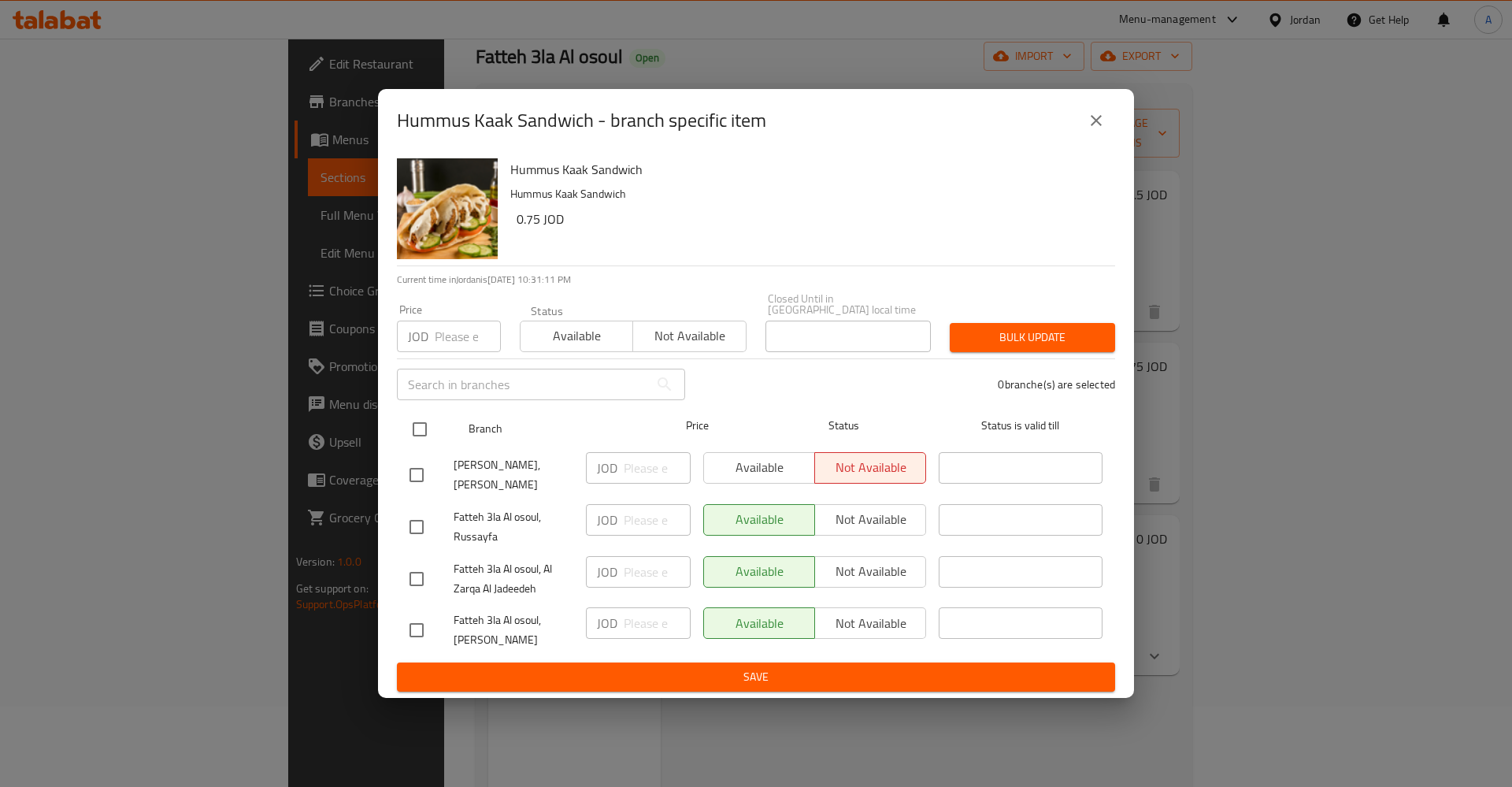
checkbox input "true"
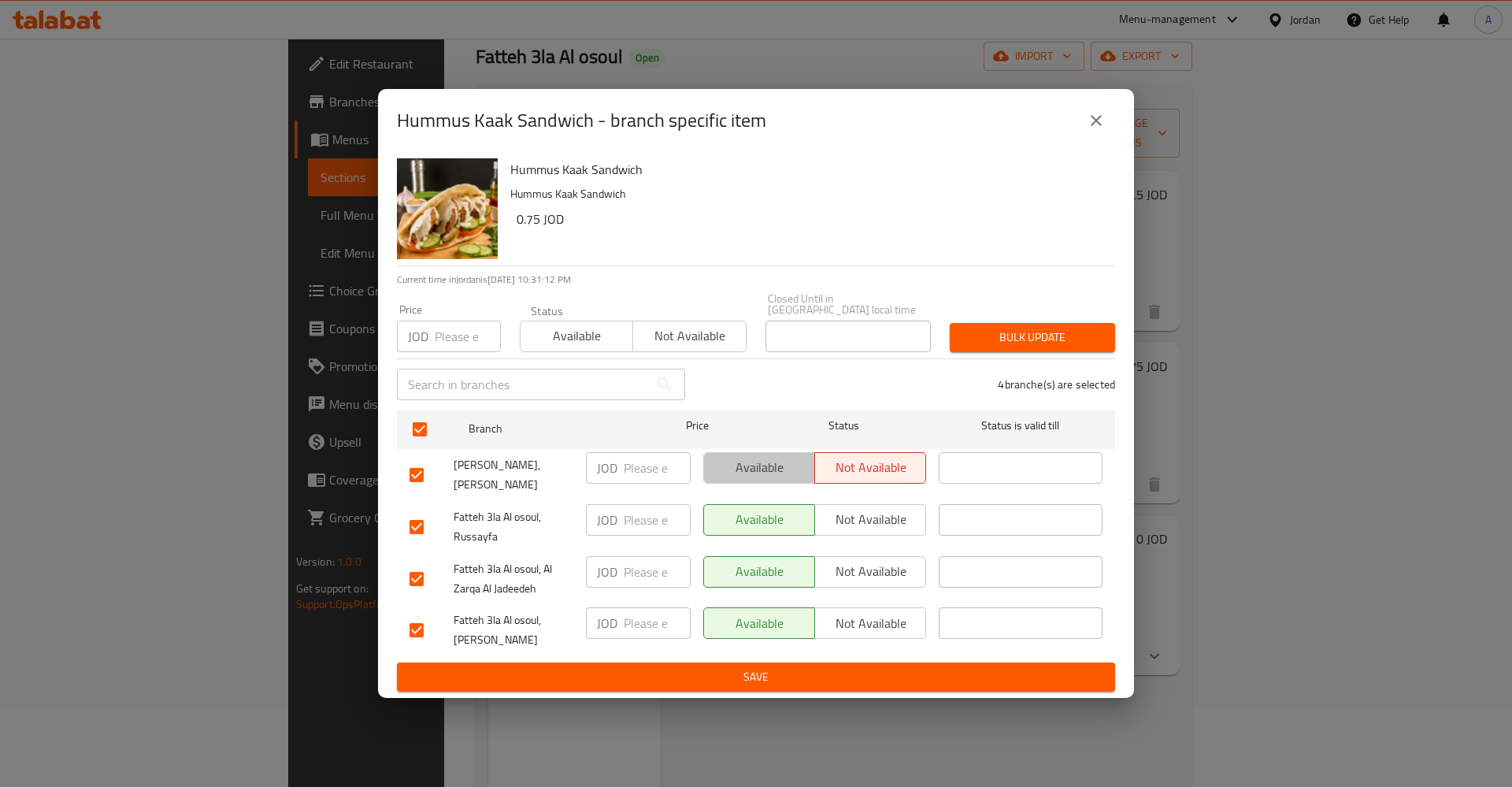
click at [741, 464] on span "Available" at bounding box center [759, 468] width 99 height 23
click at [807, 668] on span "Save" at bounding box center [755, 677] width 693 height 20
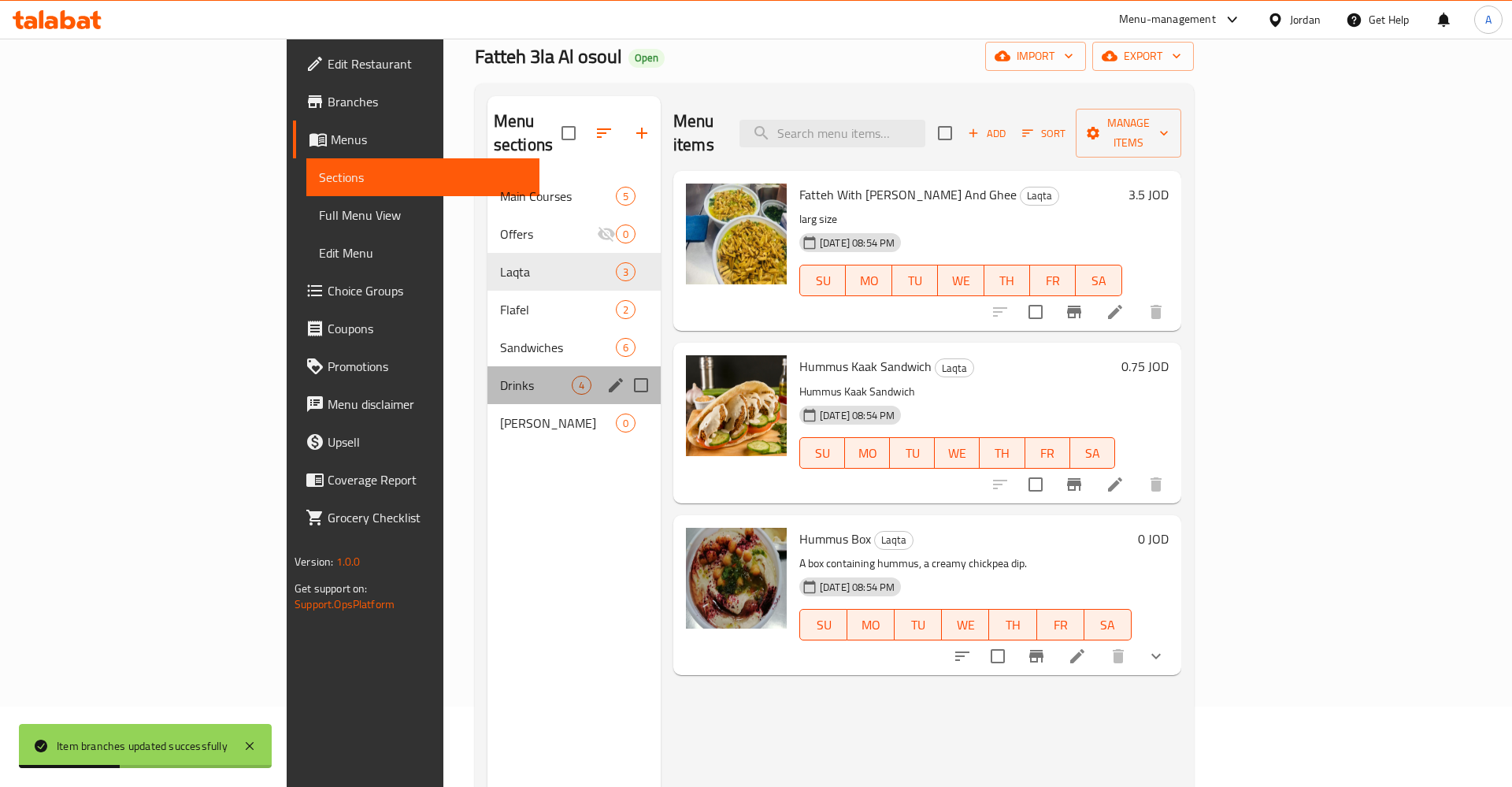
click at [488, 366] on div "Drinks 4" at bounding box center [574, 384] width 173 height 37
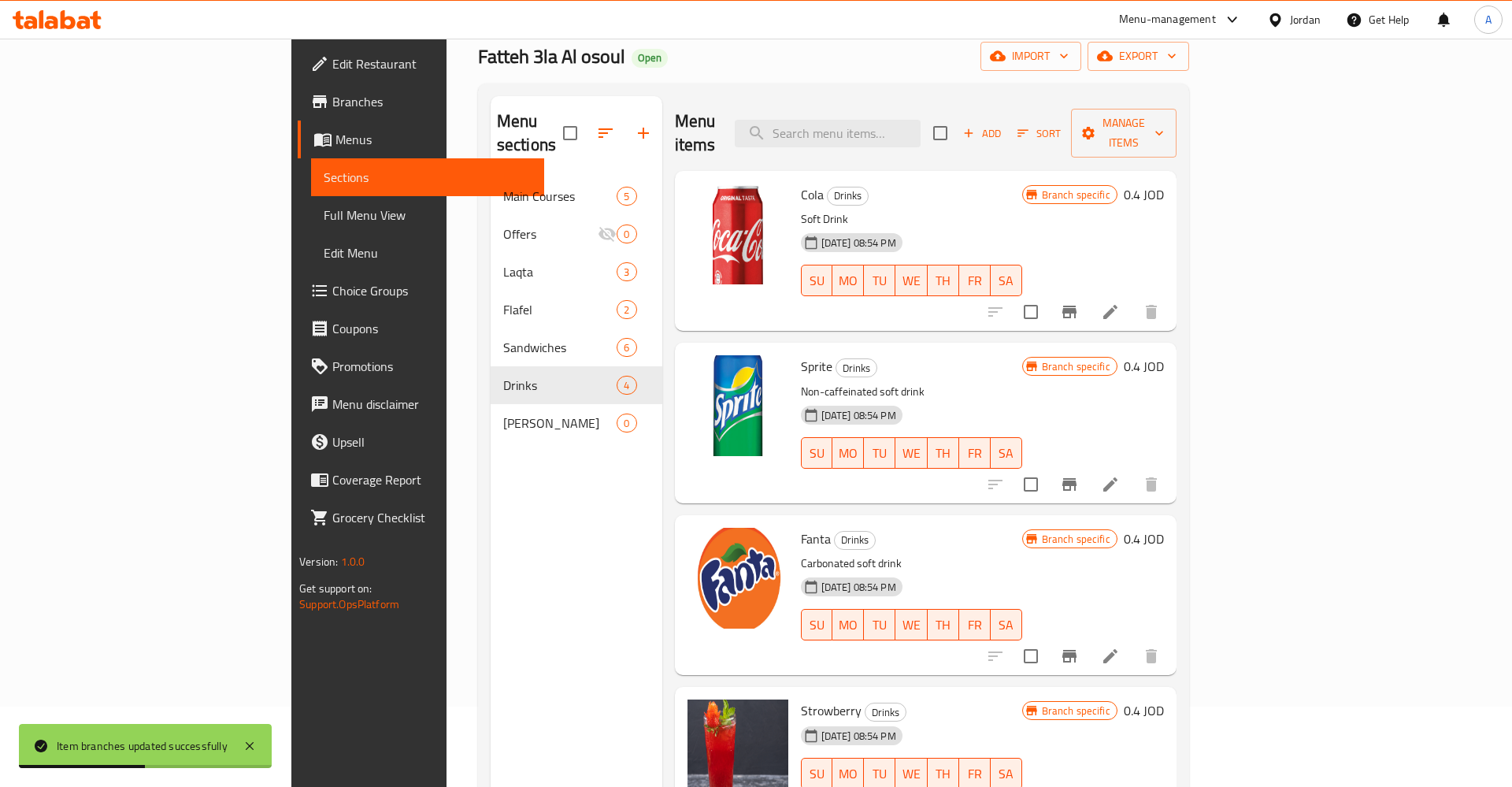
scroll to position [161, 0]
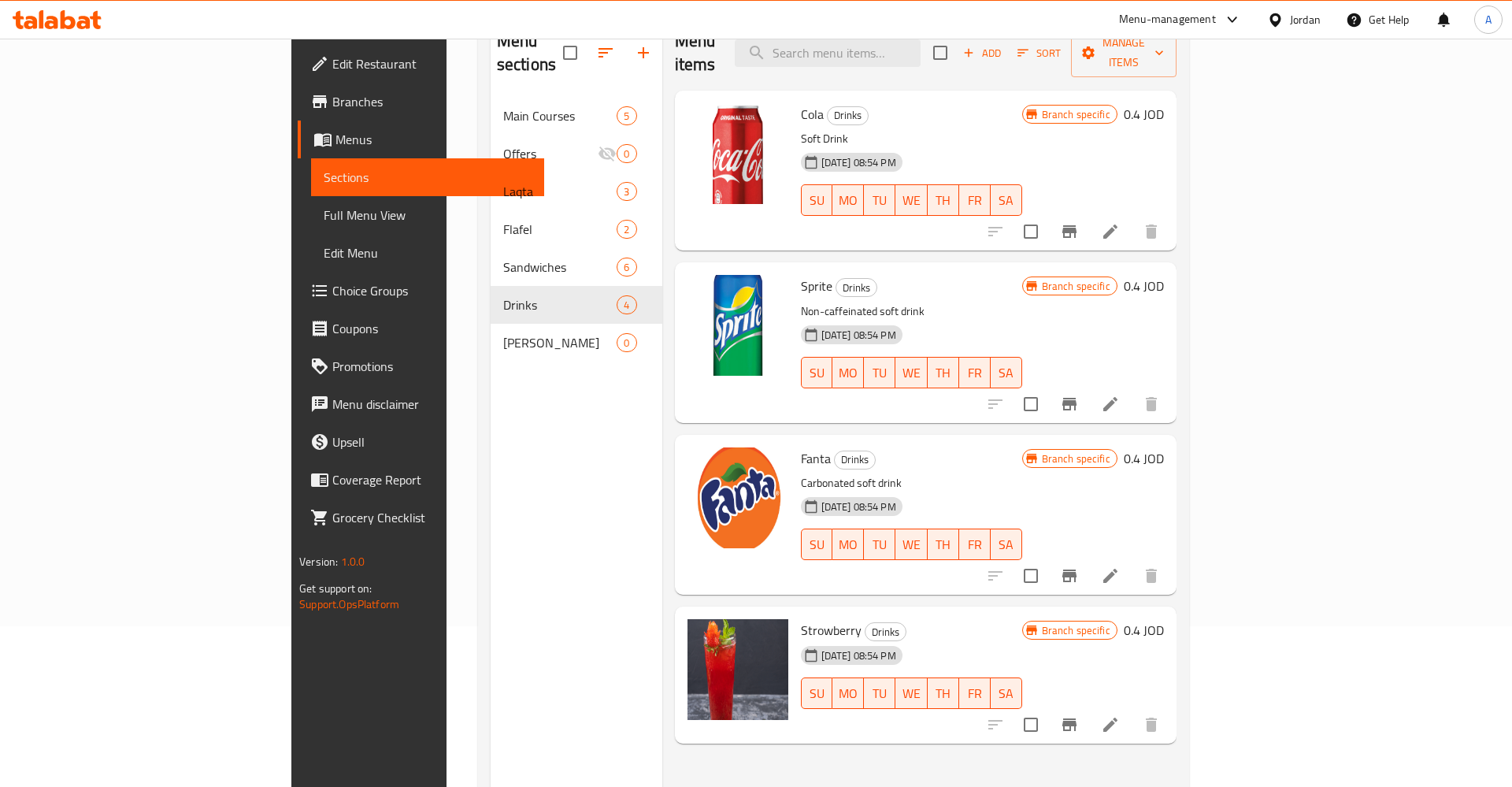
click at [1077, 719] on icon "Branch-specific-item" at bounding box center [1069, 725] width 14 height 12
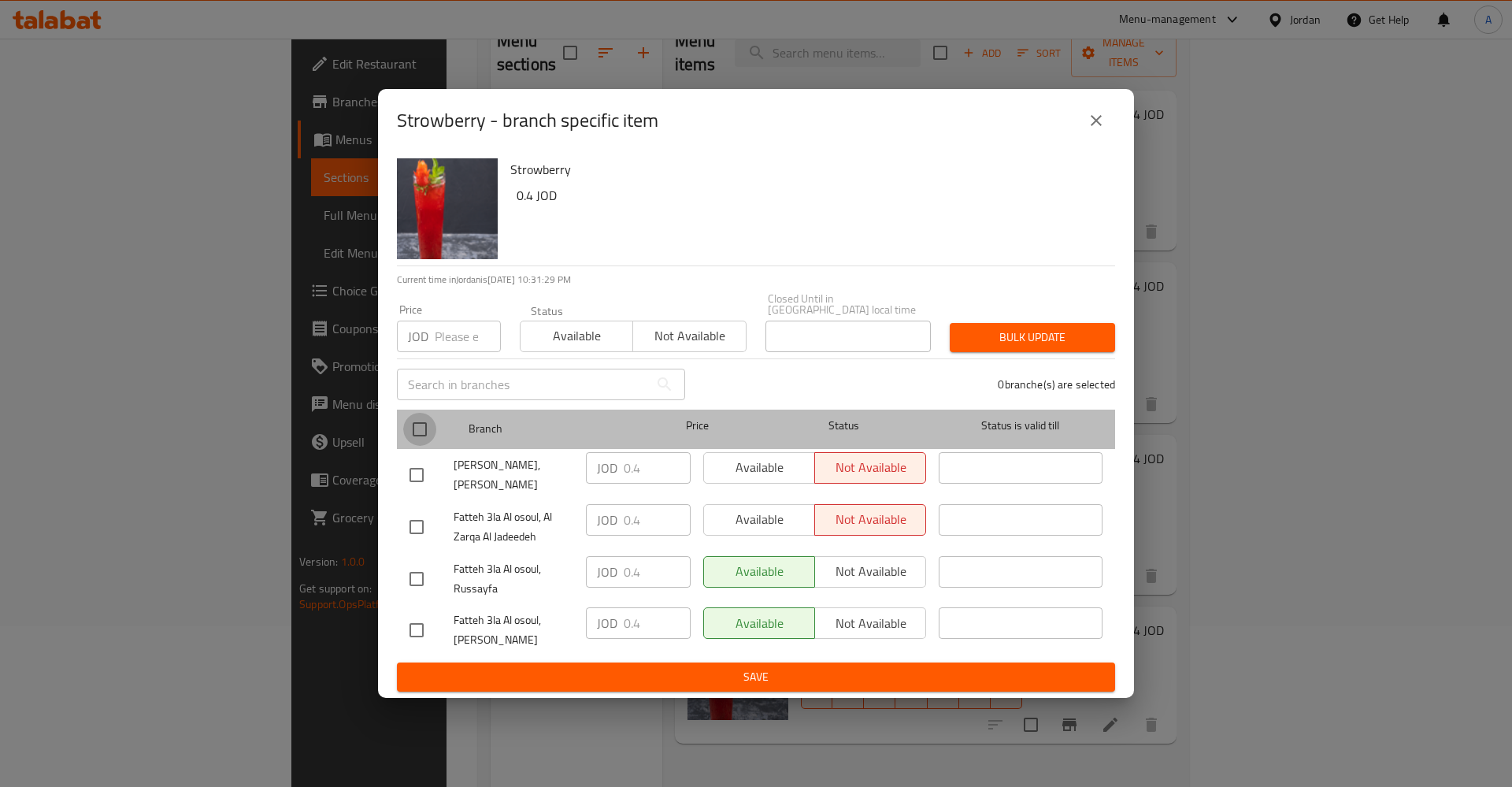
click at [412, 423] on input "checkbox" at bounding box center [420, 429] width 34 height 34
checkbox input "true"
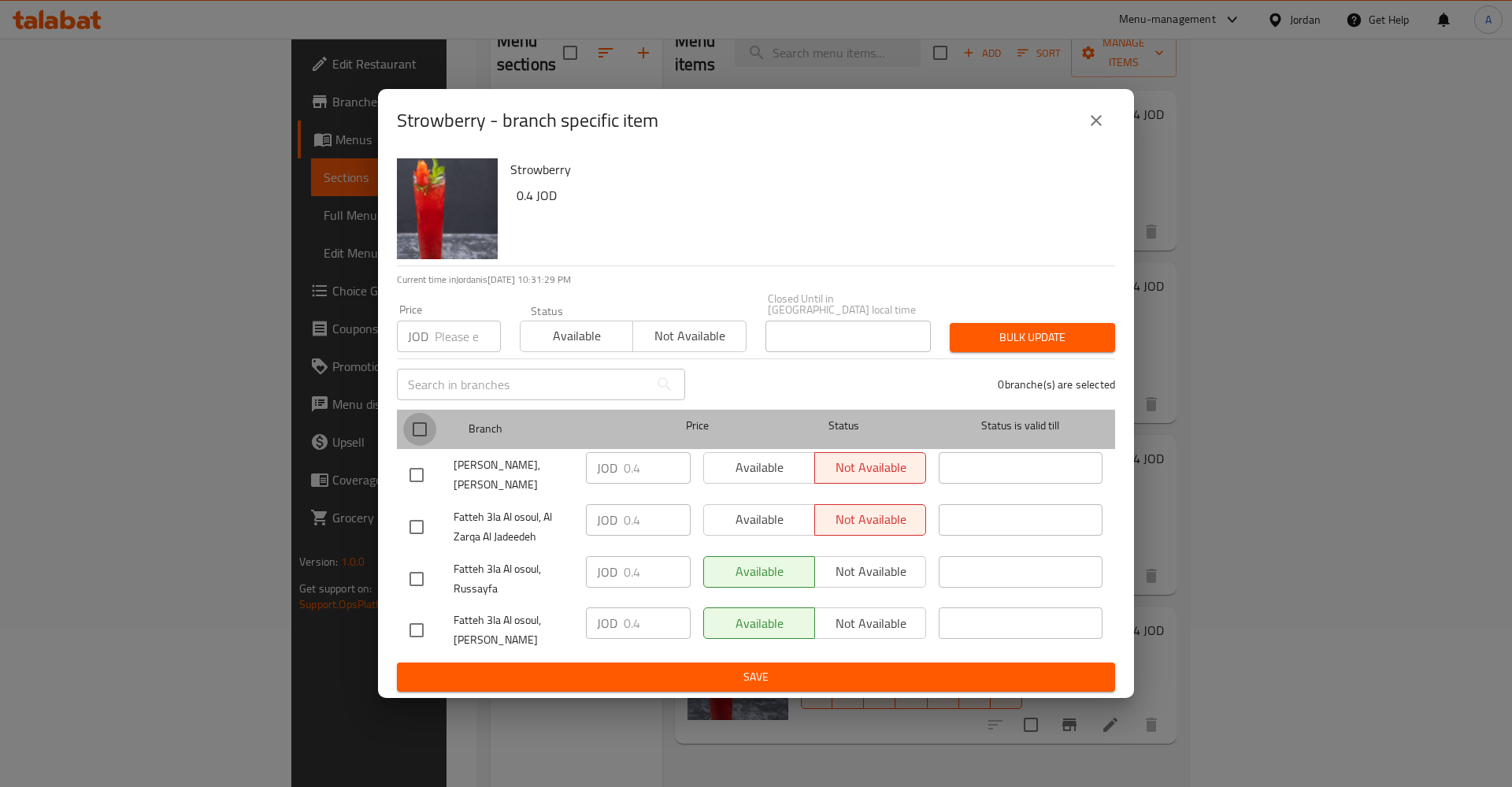
checkbox input "true"
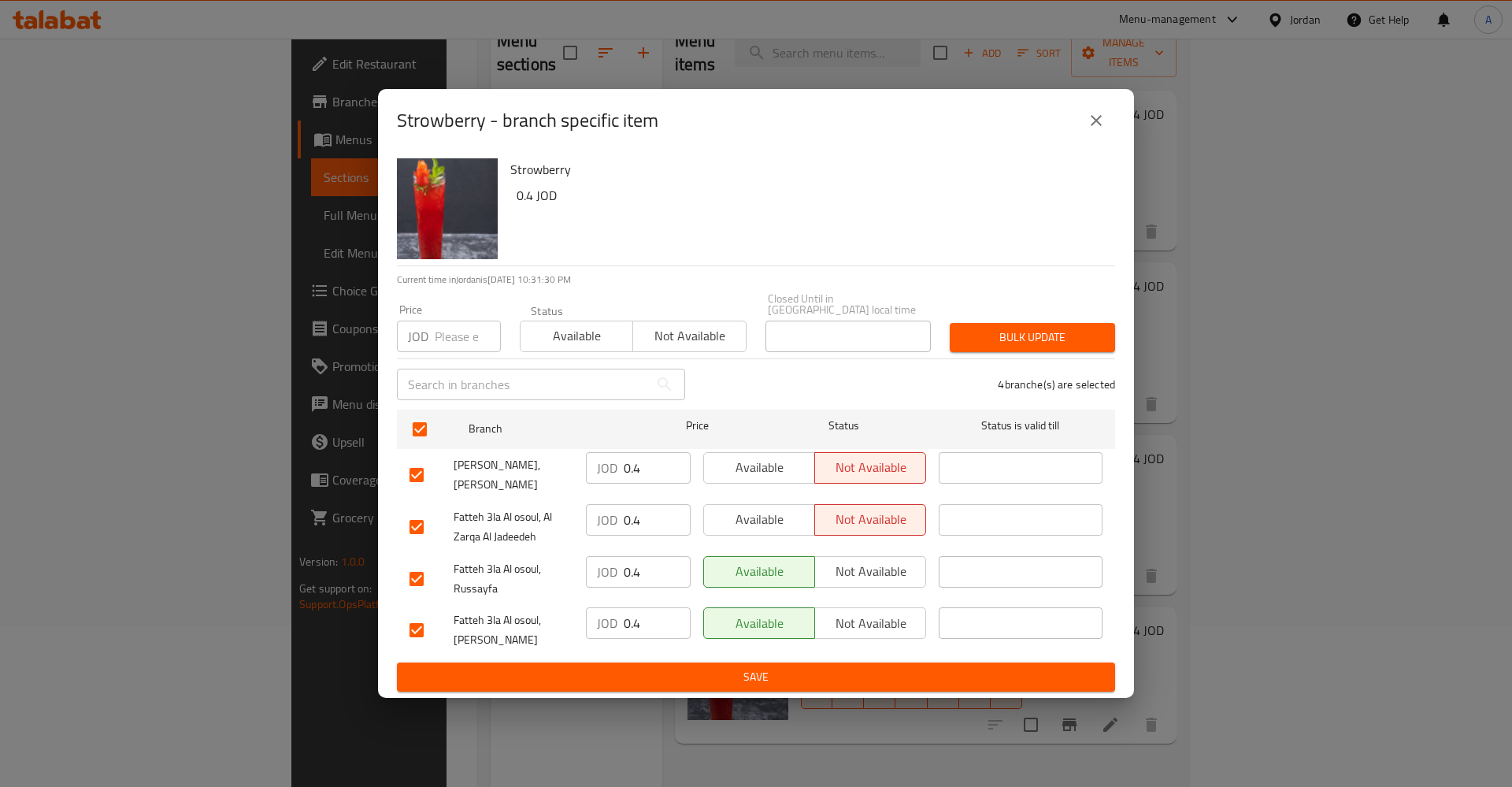
click at [830, 564] on span "Not available" at bounding box center [870, 571] width 99 height 23
click at [869, 613] on span "Not available" at bounding box center [870, 624] width 99 height 23
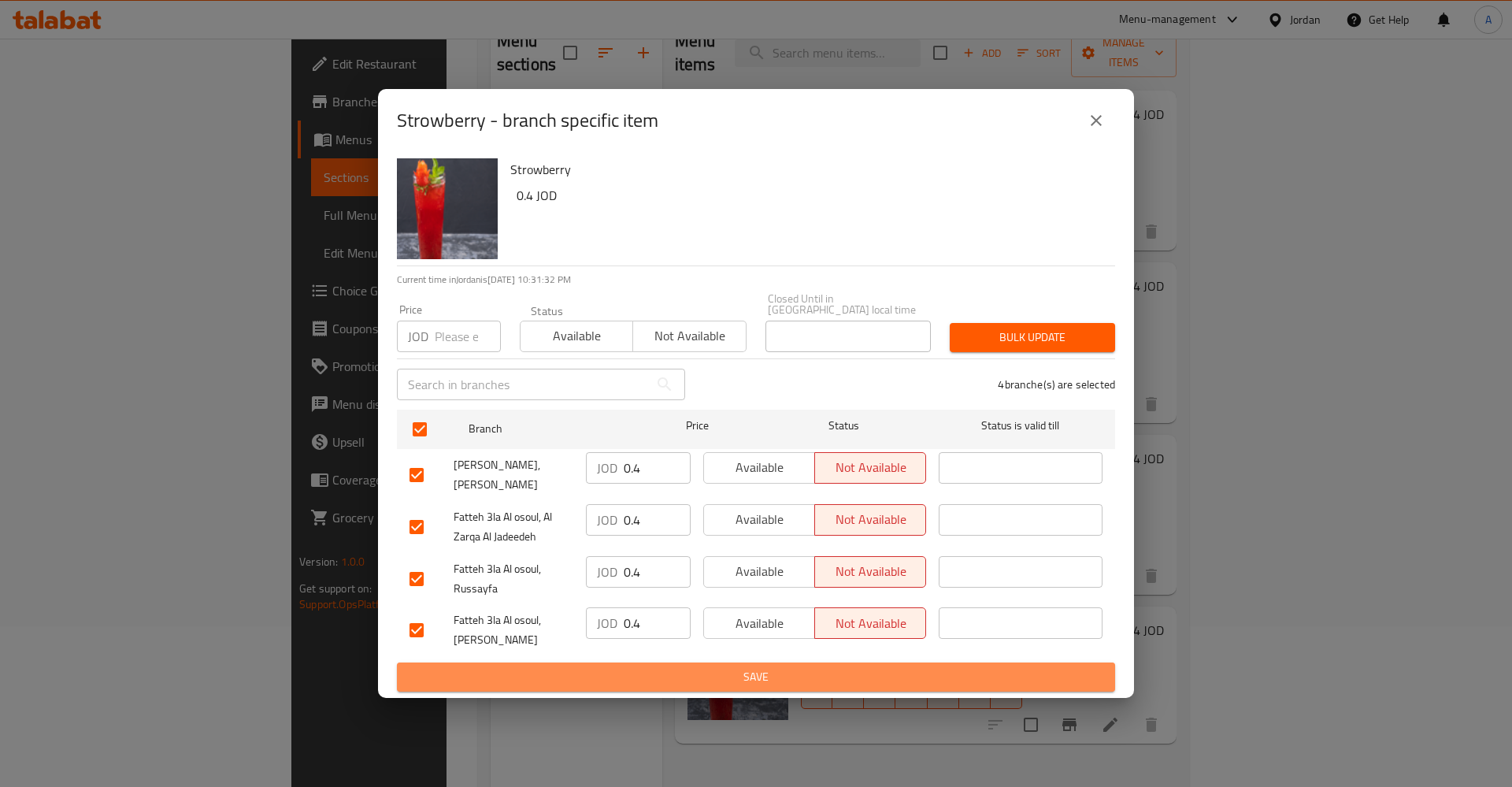
click at [794, 676] on span "Save" at bounding box center [755, 677] width 693 height 20
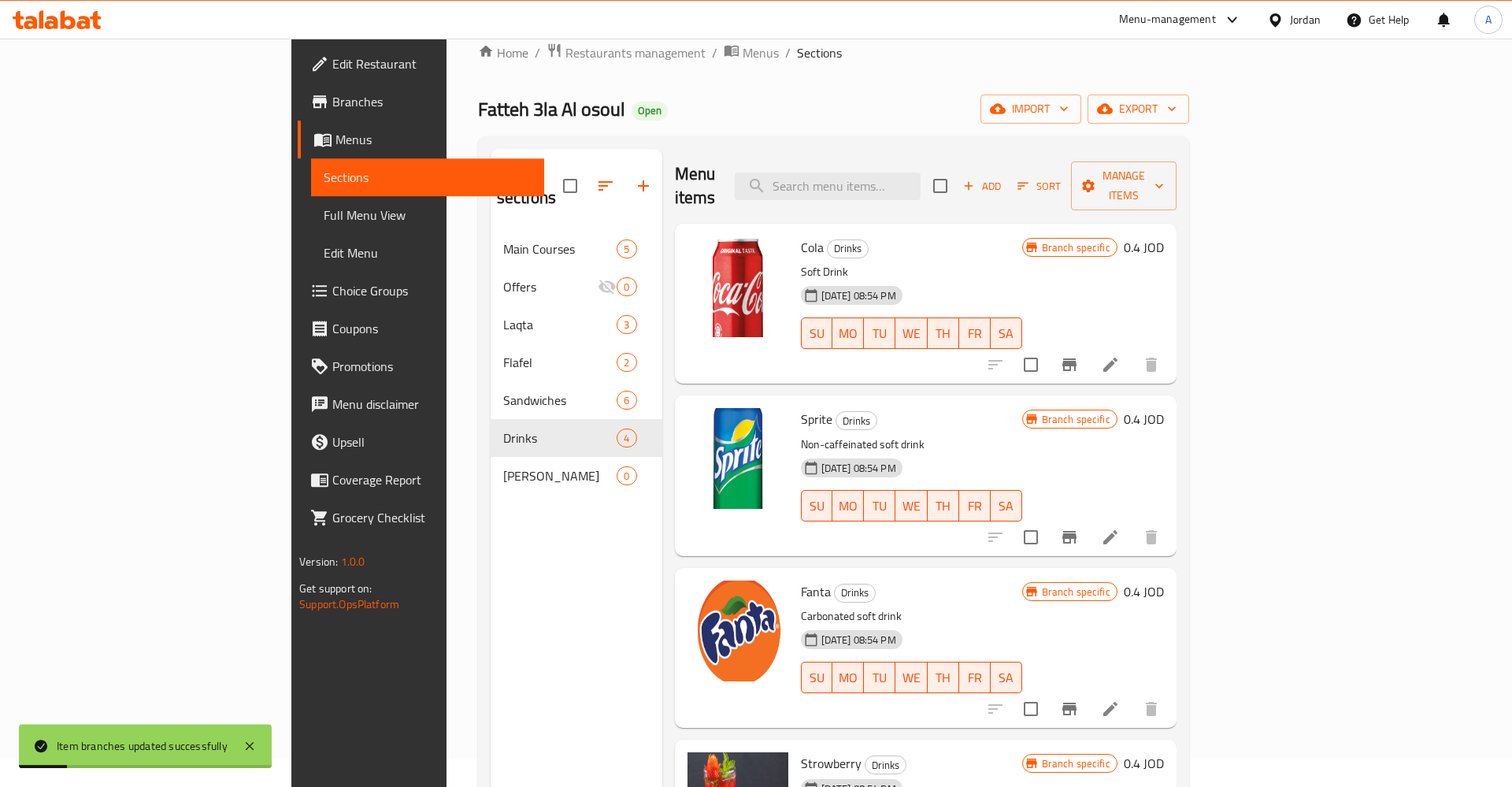
scroll to position [0, 0]
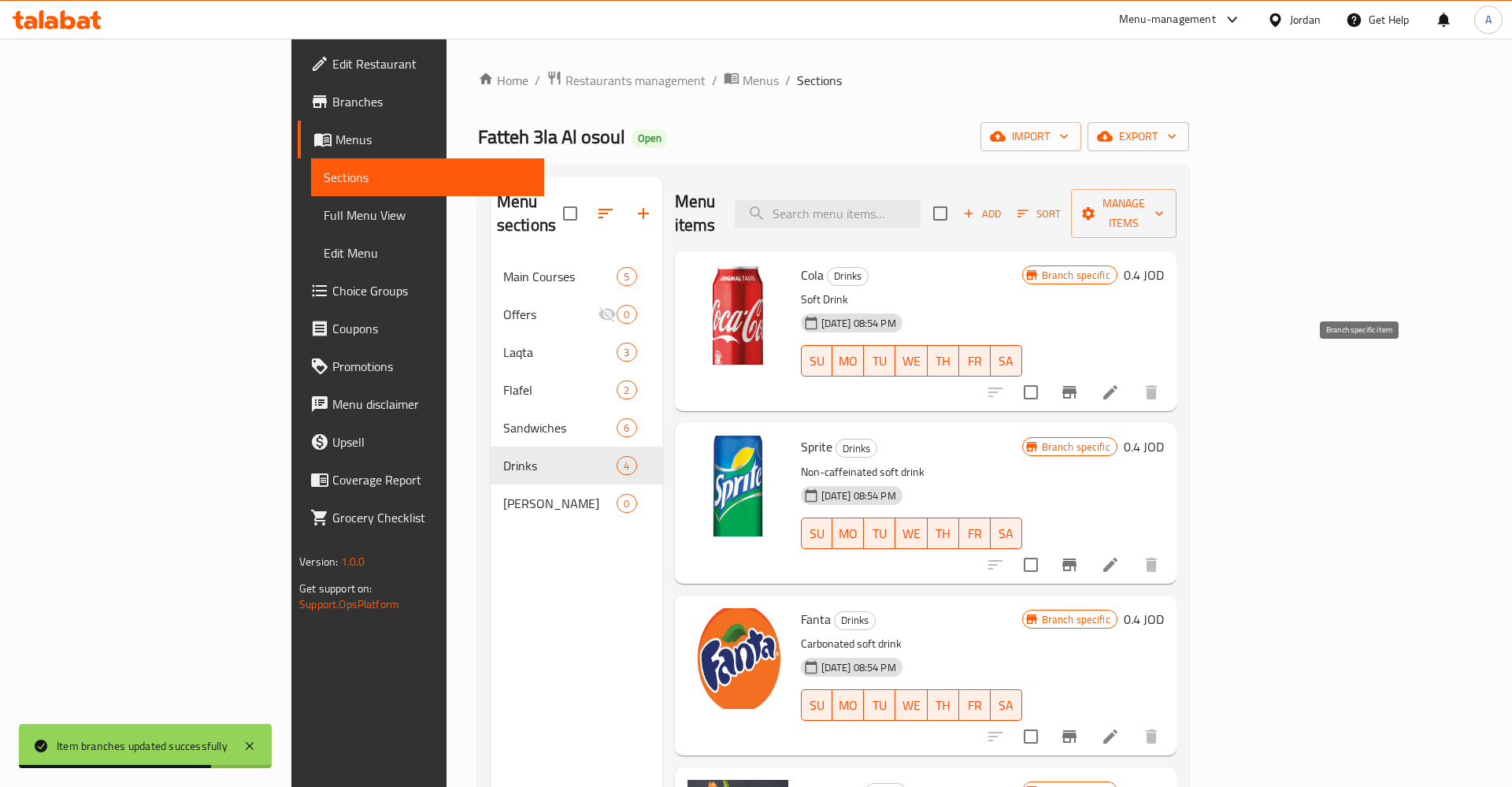
click at [1079, 382] on icon "Branch-specific-item" at bounding box center [1069, 392] width 19 height 19
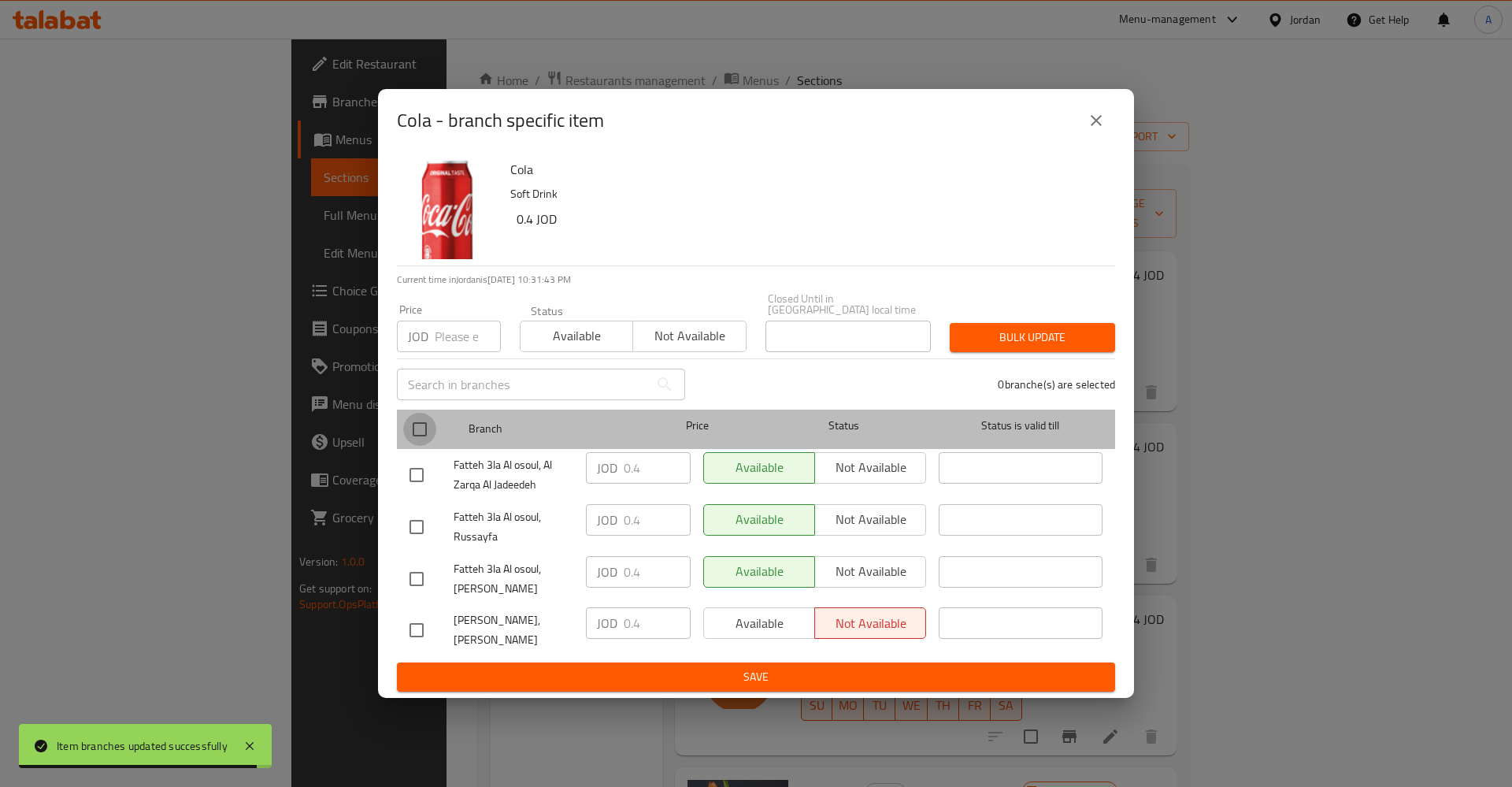
click at [414, 423] on input "checkbox" at bounding box center [420, 429] width 34 height 34
checkbox input "true"
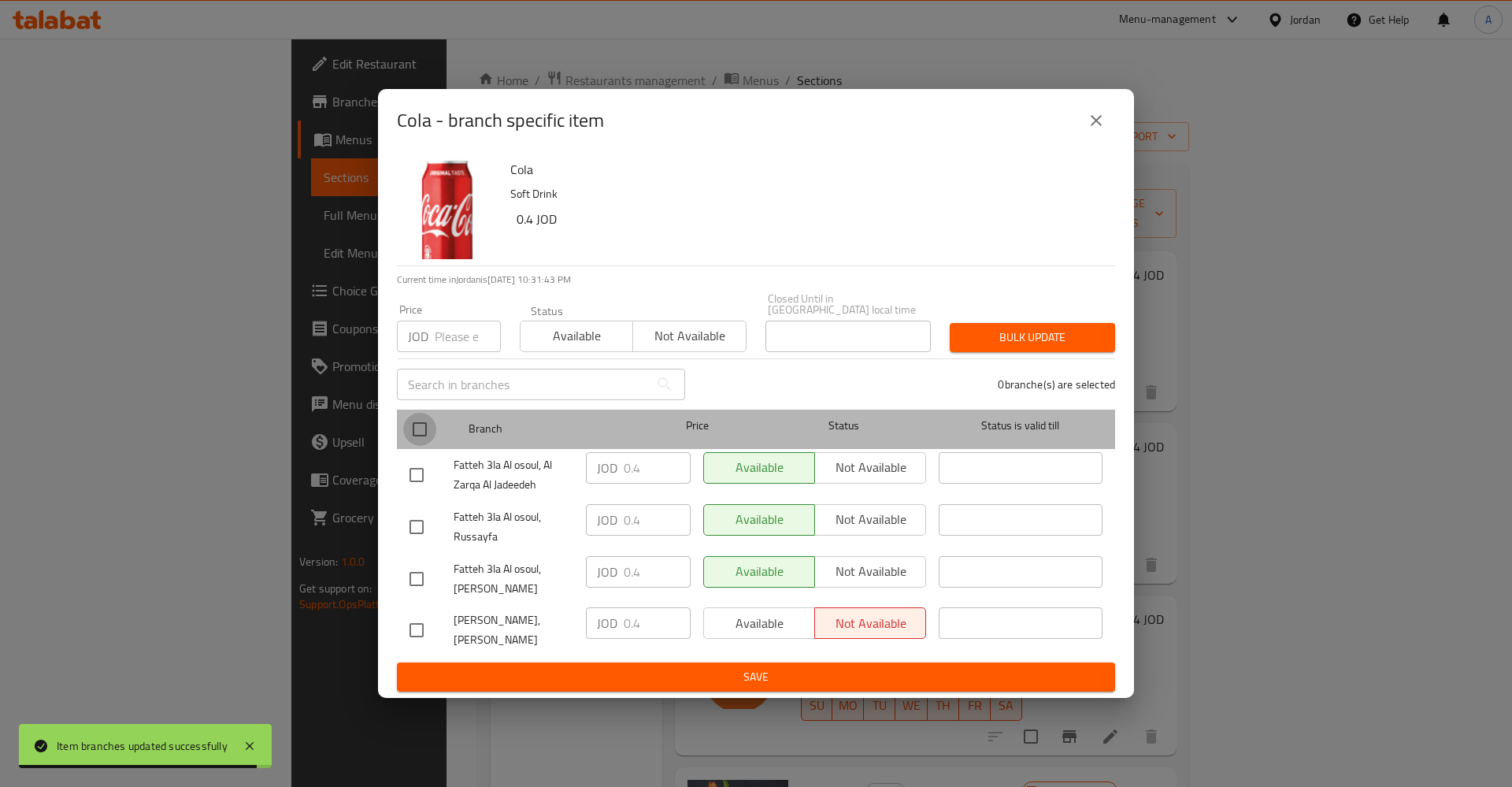
checkbox input "true"
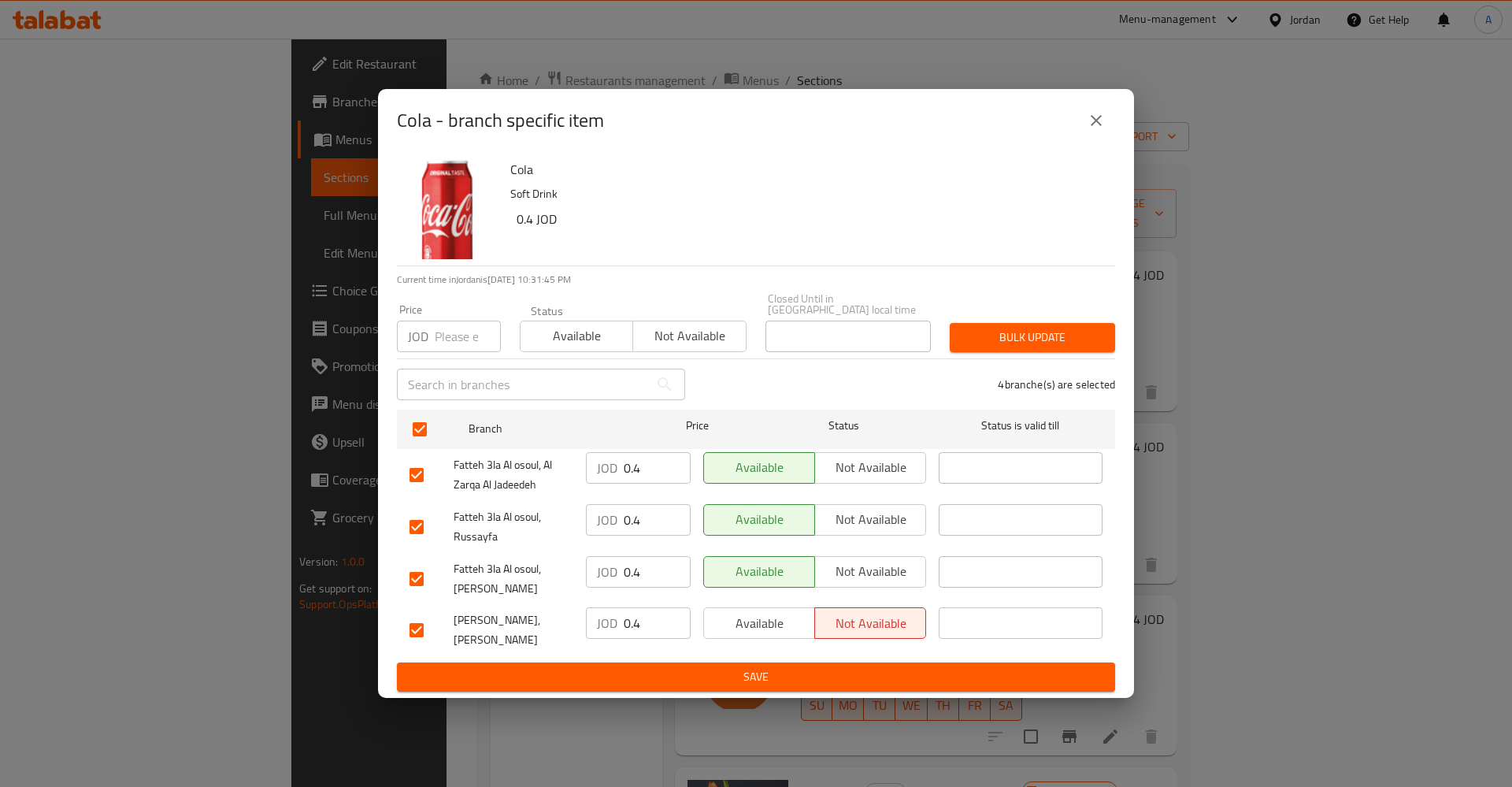
click at [635, 456] on input "0.4" at bounding box center [657, 468] width 67 height 32
click at [640, 504] on input "0.4" at bounding box center [657, 520] width 67 height 32
click at [639, 504] on input "0.4" at bounding box center [657, 520] width 67 height 32
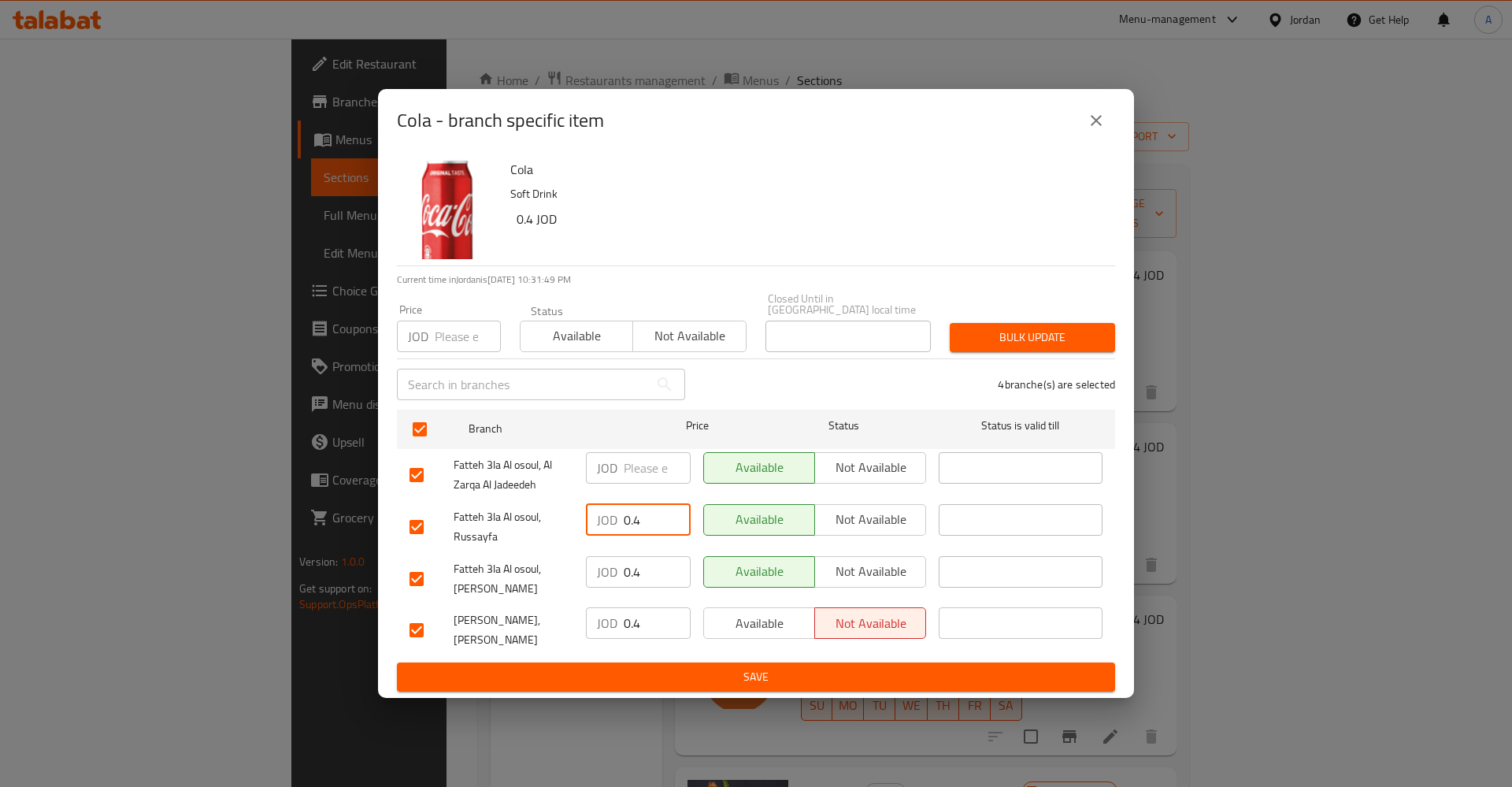
click at [639, 504] on input "0.4" at bounding box center [657, 520] width 67 height 32
type button "0"
type button "1"
type button "0"
type button "1"
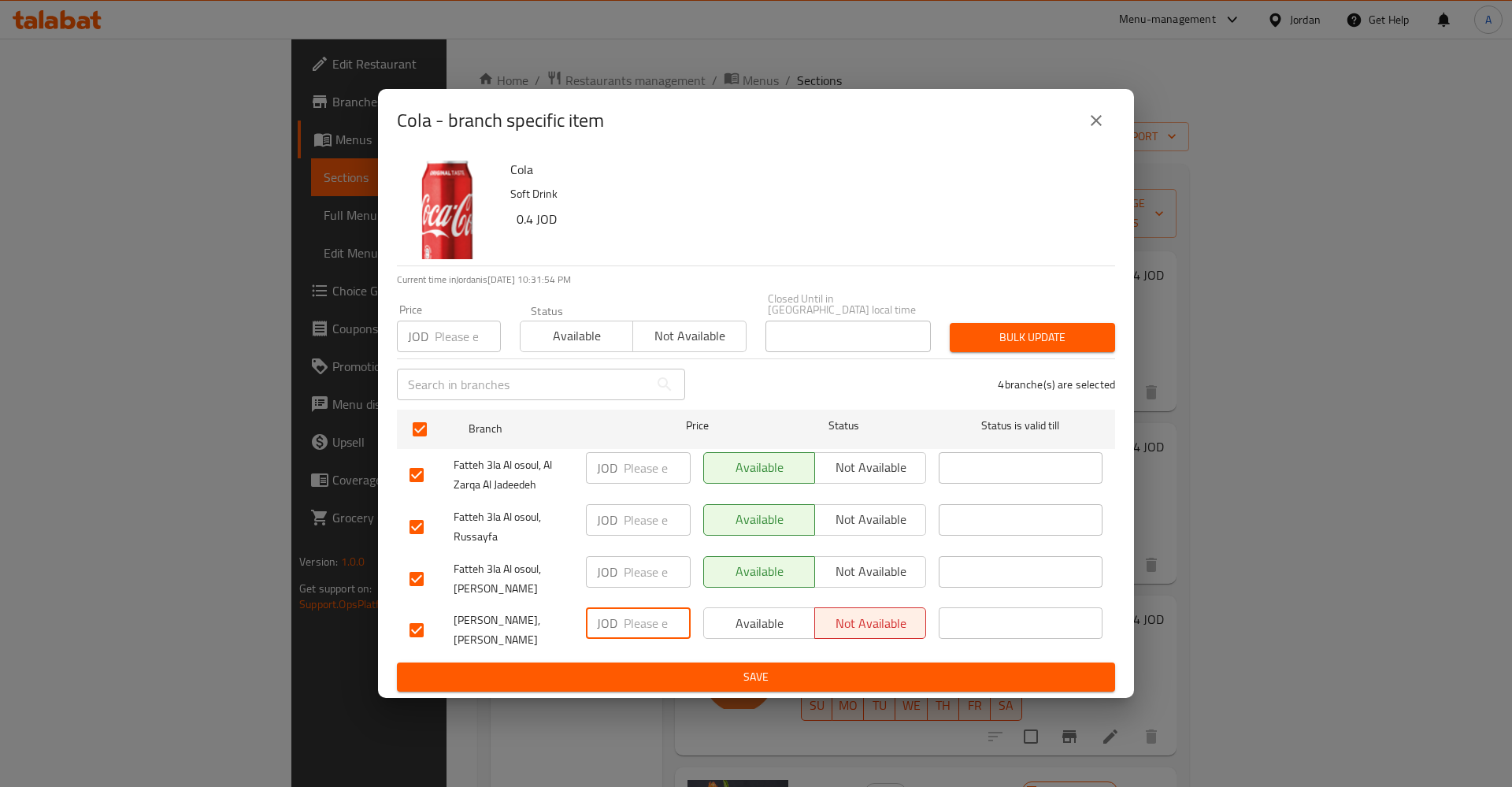
type button "0"
click at [703, 608] on button "Available" at bounding box center [759, 623] width 112 height 32
type button "1"
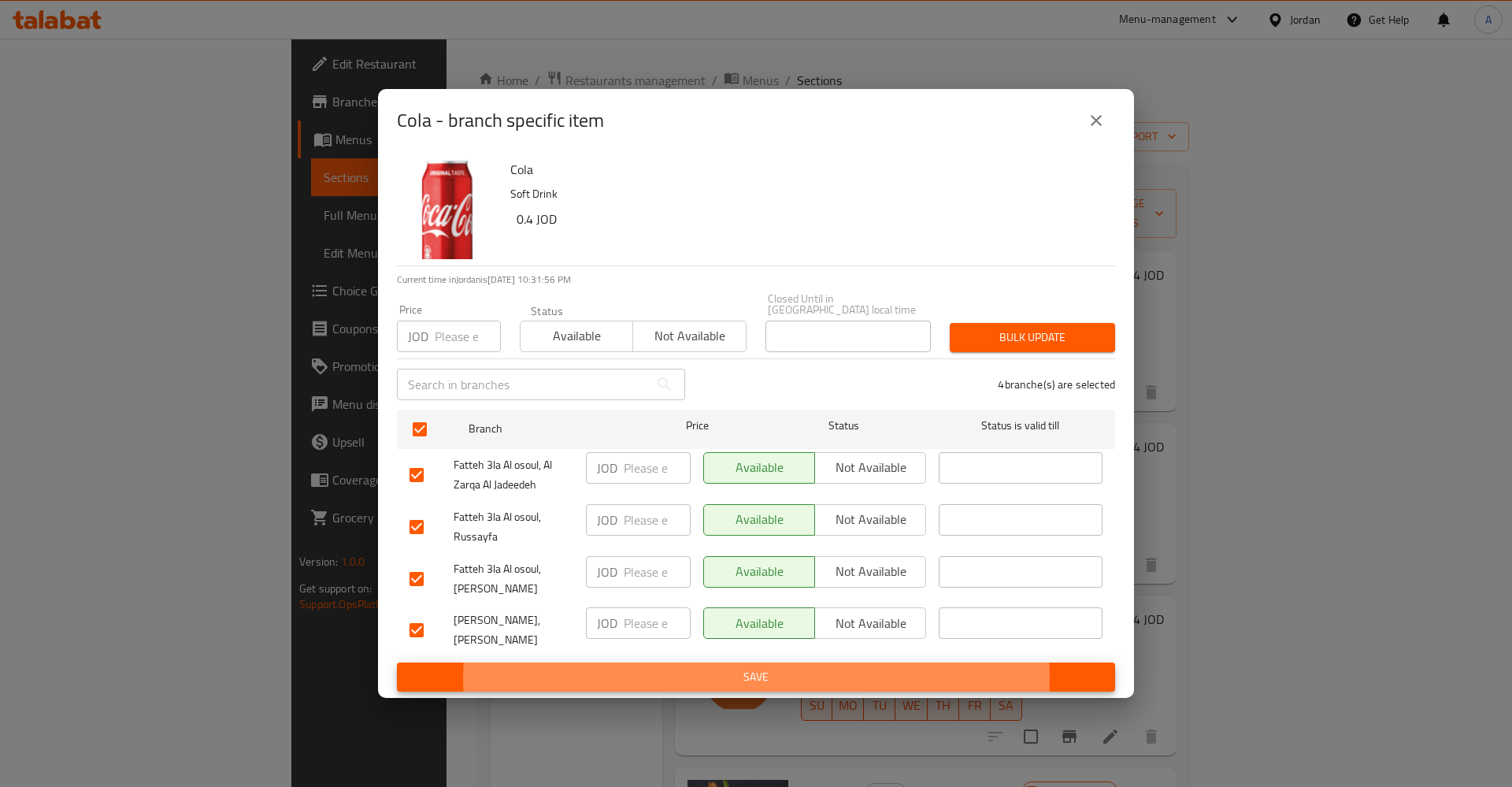
click at [397, 662] on button "Save" at bounding box center [756, 677] width 719 height 29
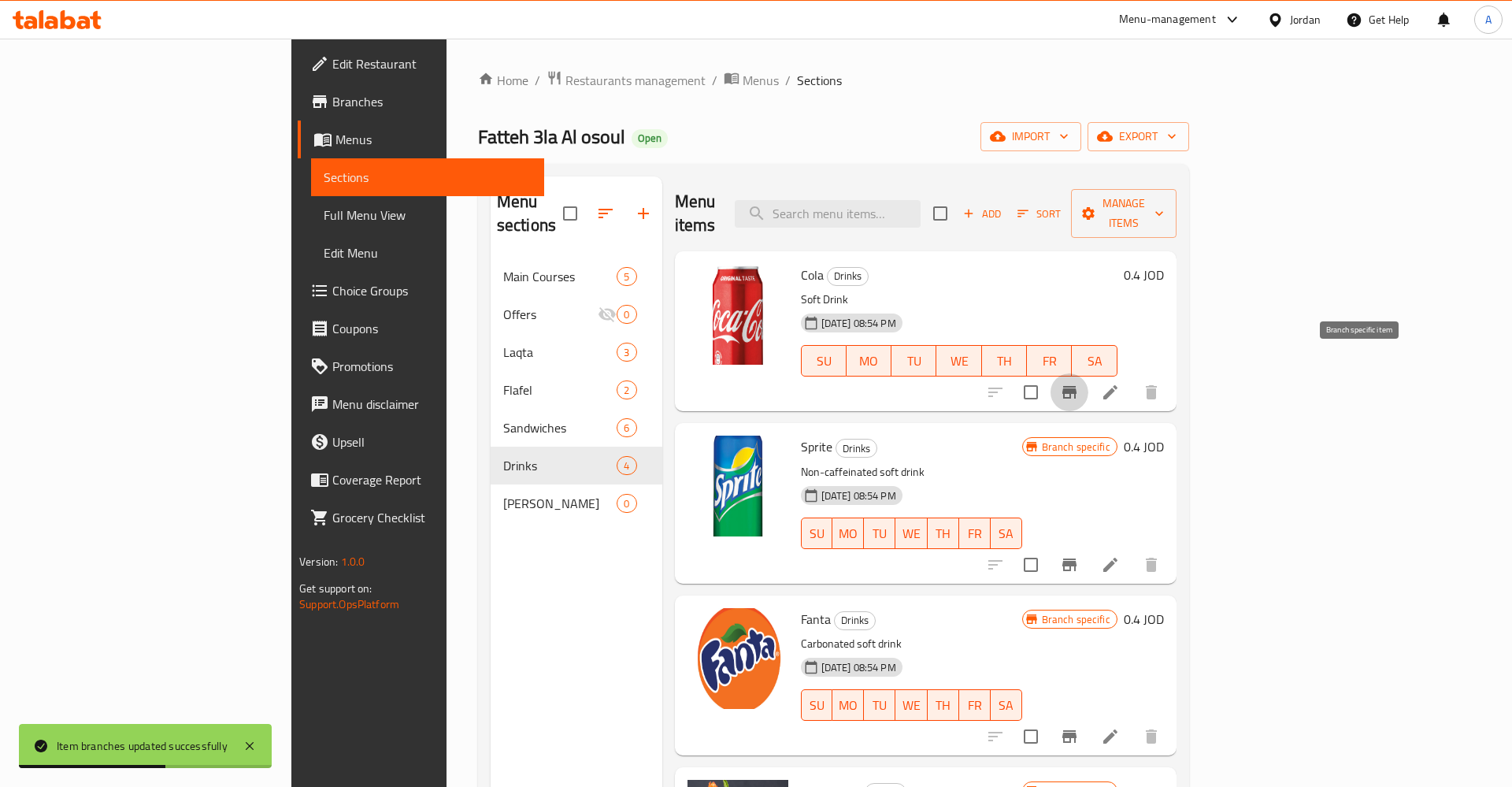
scroll to position [15, 0]
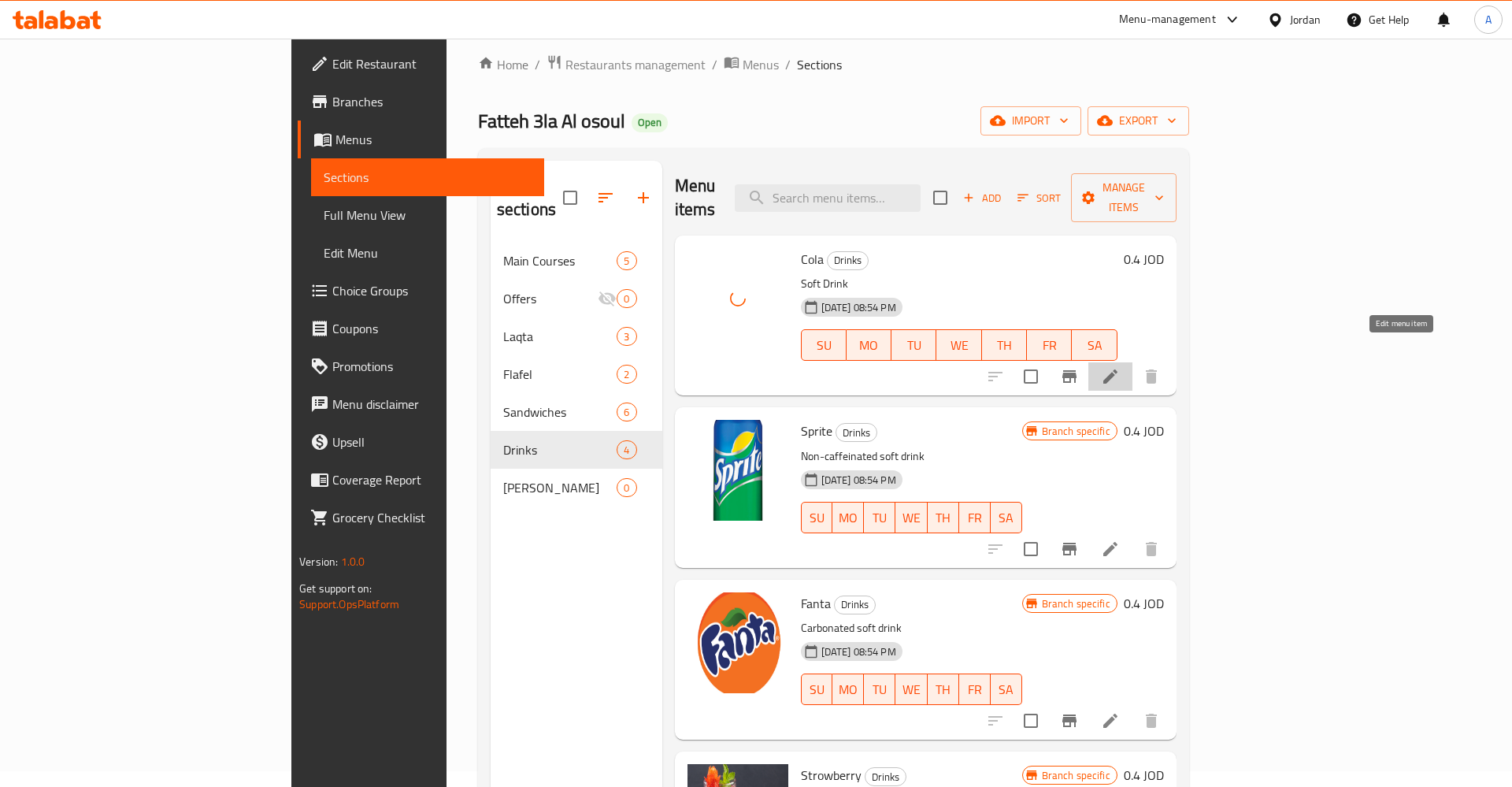
click at [1120, 367] on icon at bounding box center [1111, 377] width 19 height 19
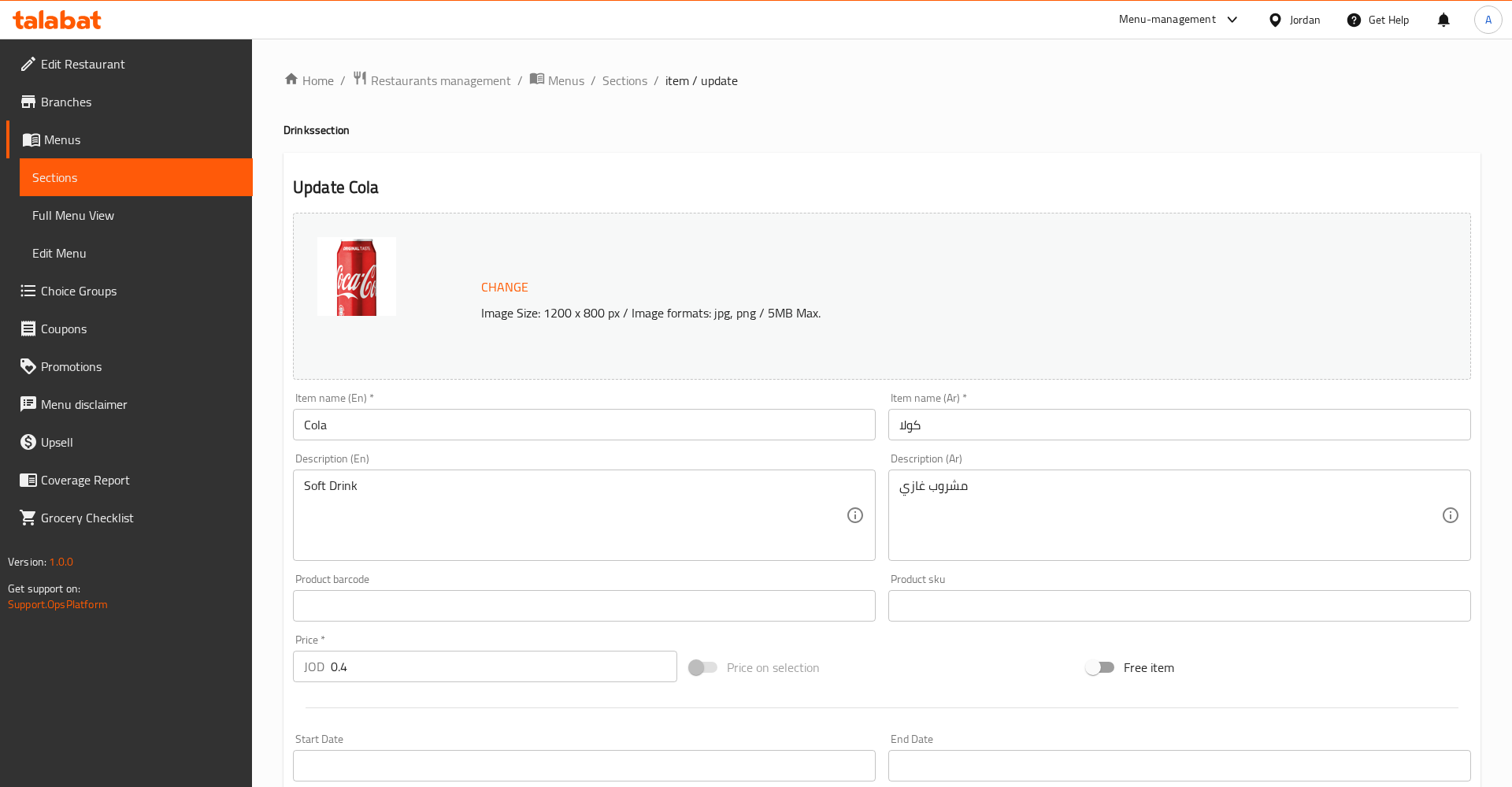
click at [359, 277] on img at bounding box center [356, 276] width 79 height 79
click at [357, 428] on input "Cola" at bounding box center [584, 425] width 583 height 32
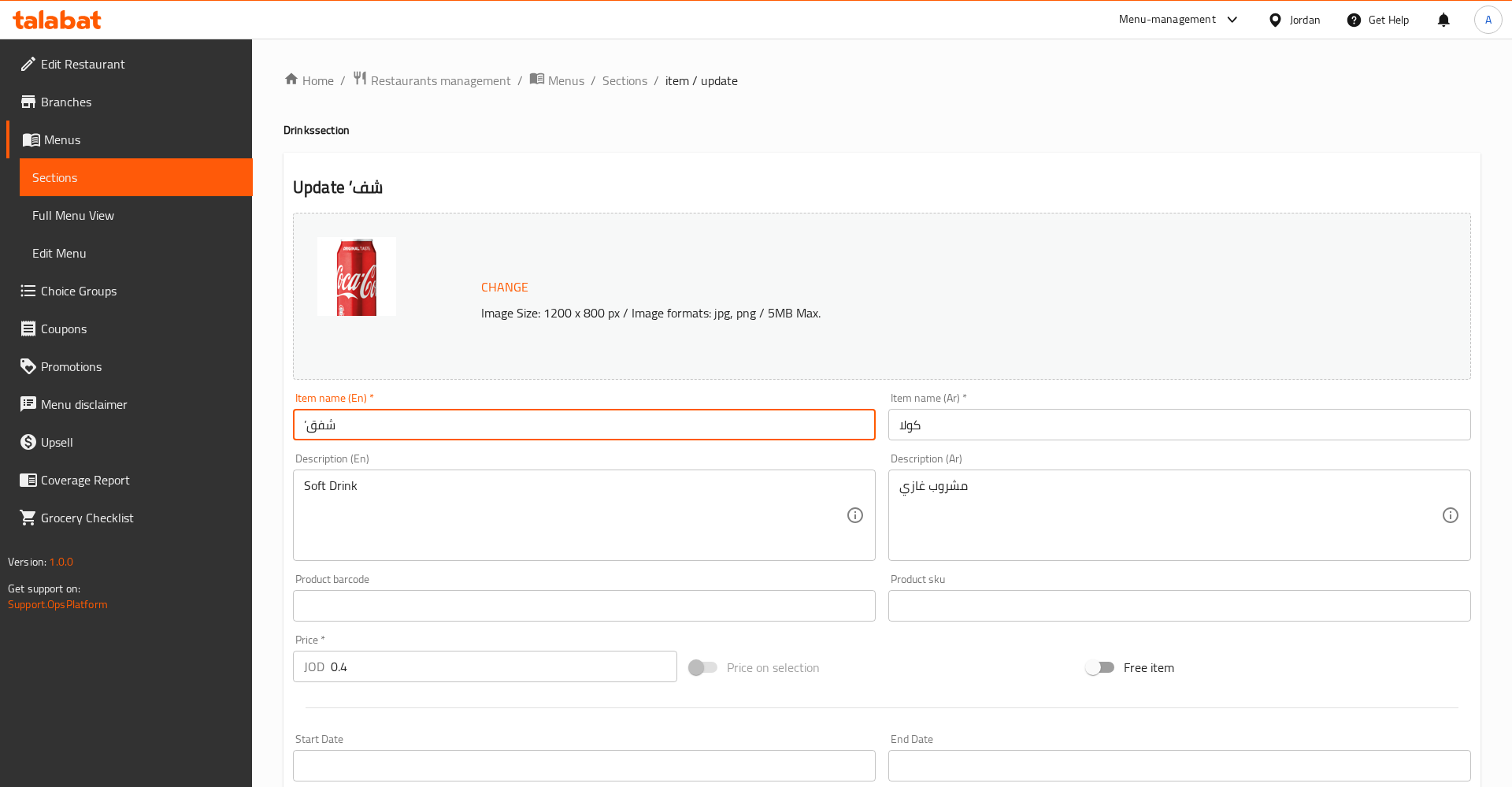
type input "’شفقه"
type input "Matrix Cola"
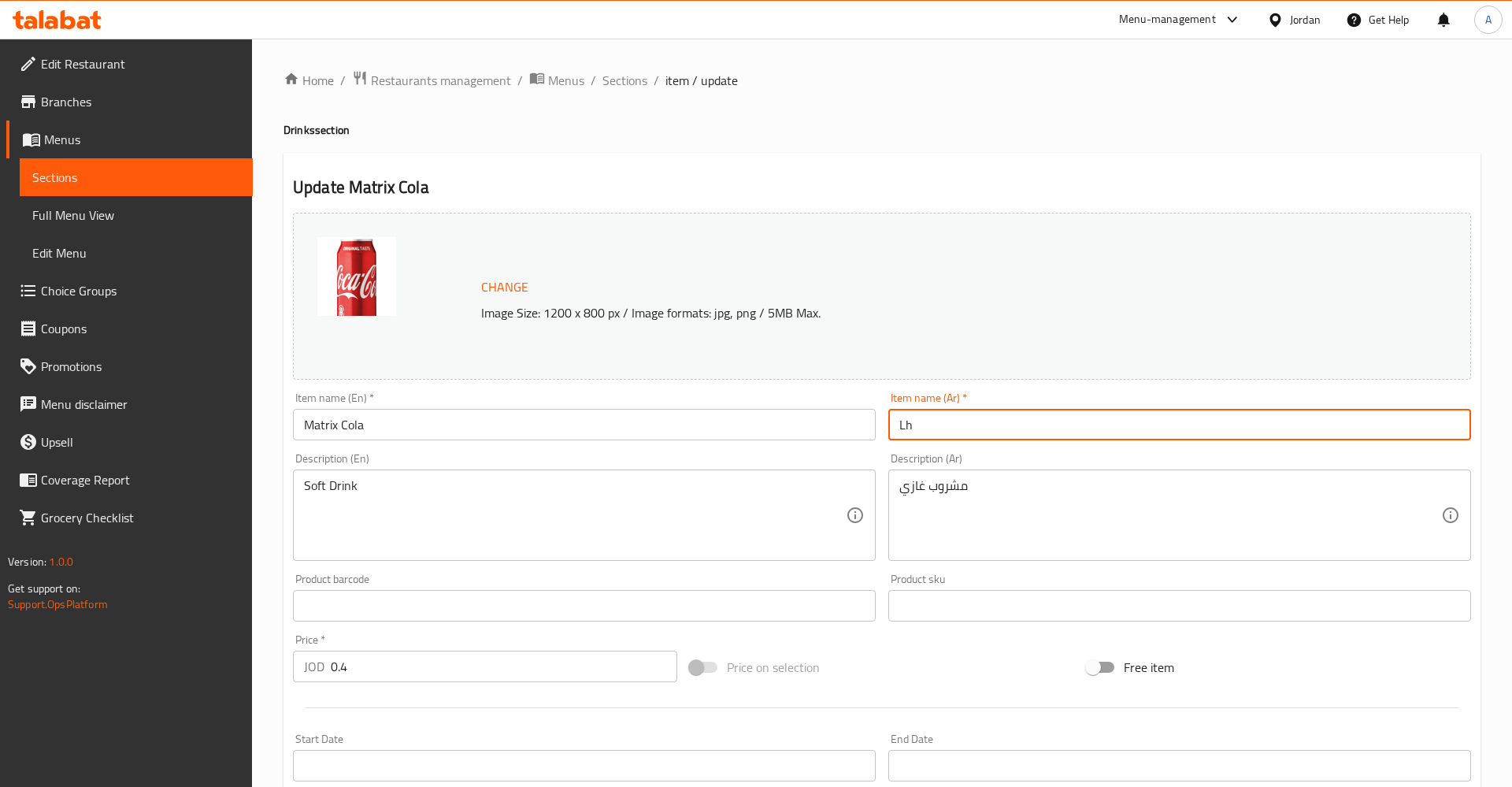
type input "L"
type input "Lhjvd;s"
type input "/"
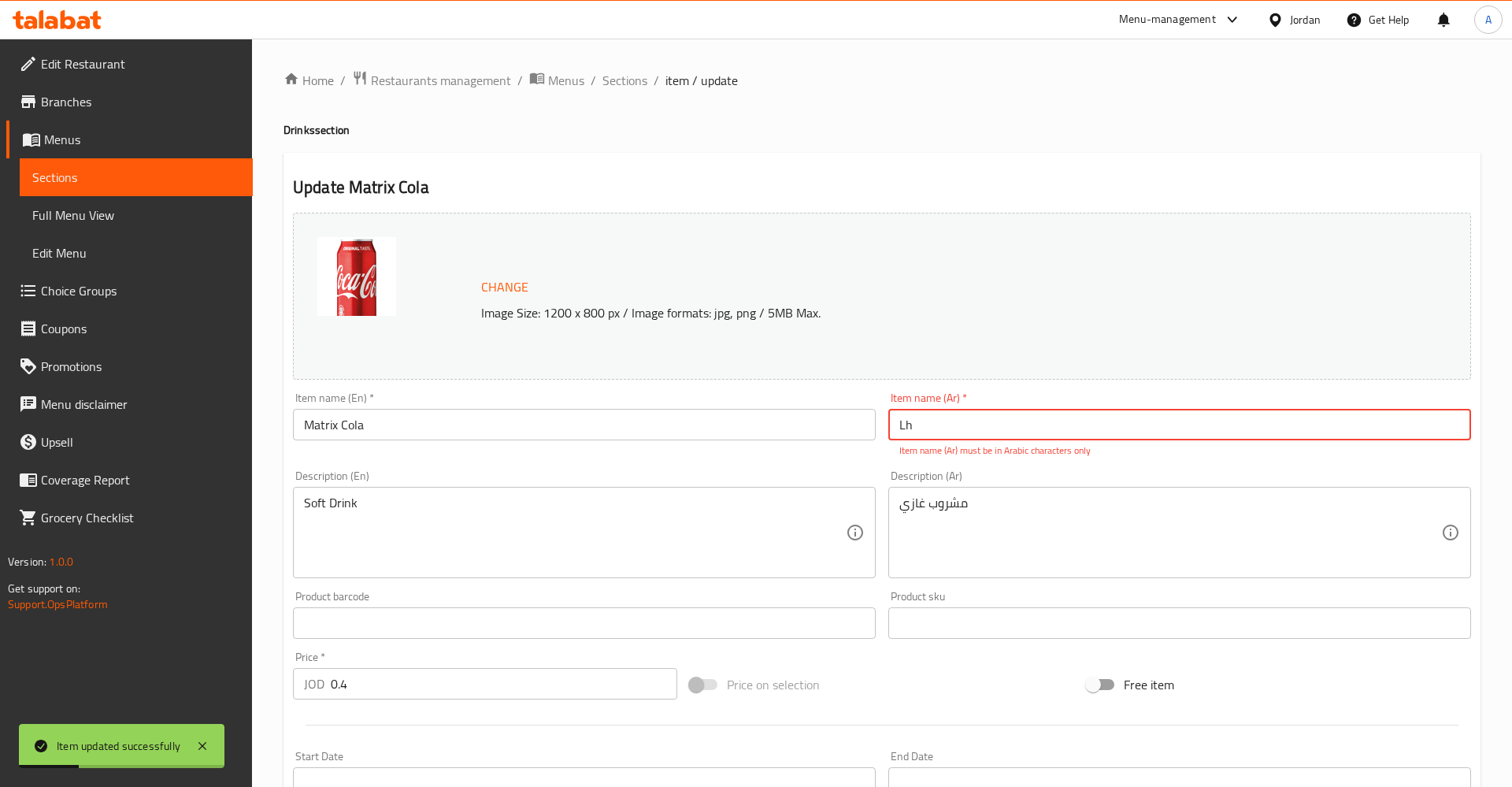
type input "L"
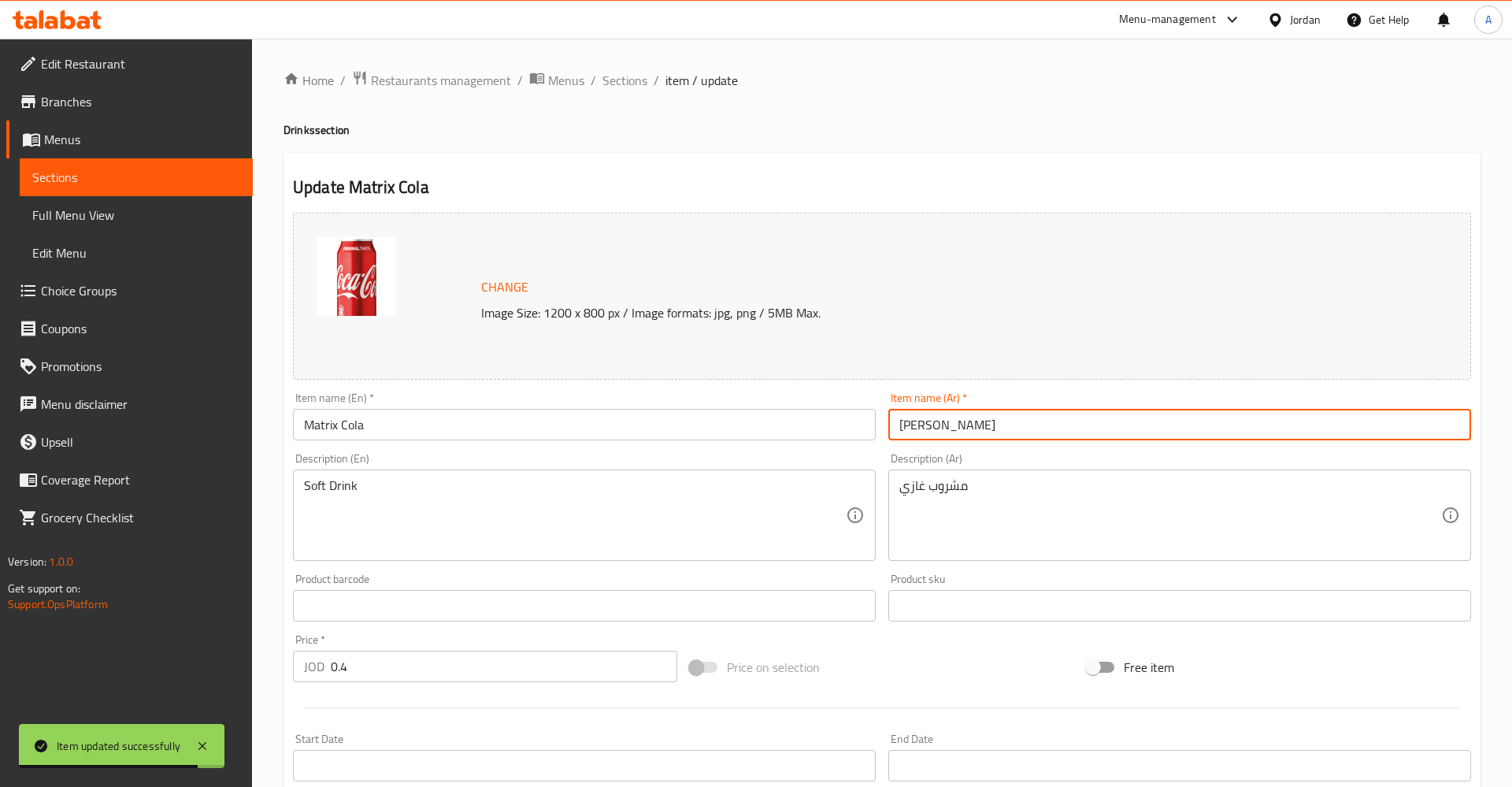
type input "[PERSON_NAME]"
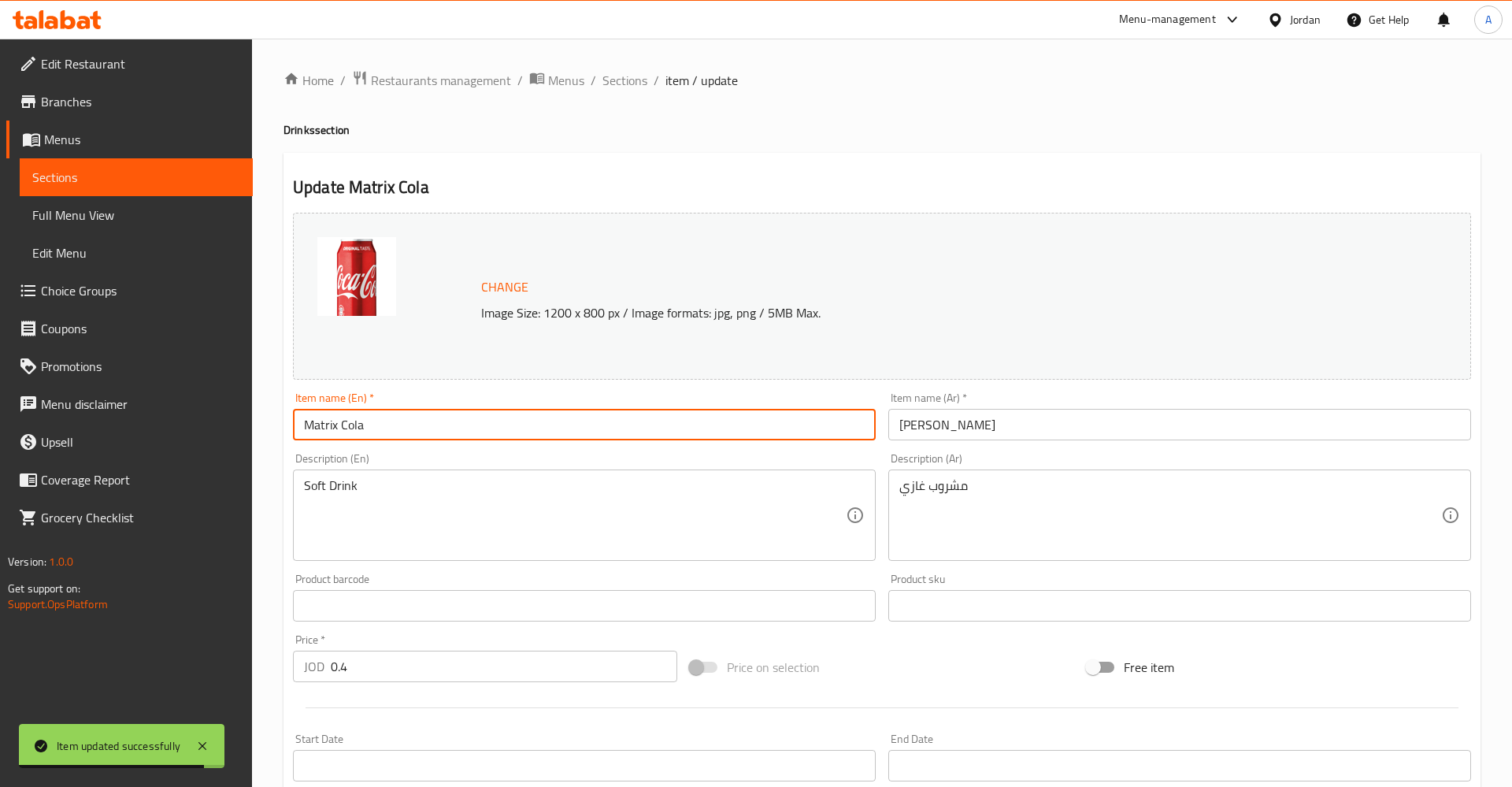
click at [389, 427] on input "Matrix Cola" at bounding box center [584, 425] width 583 height 32
click at [309, 418] on input "Matrix Cola" at bounding box center [584, 425] width 583 height 32
type input "Matrix Cola"
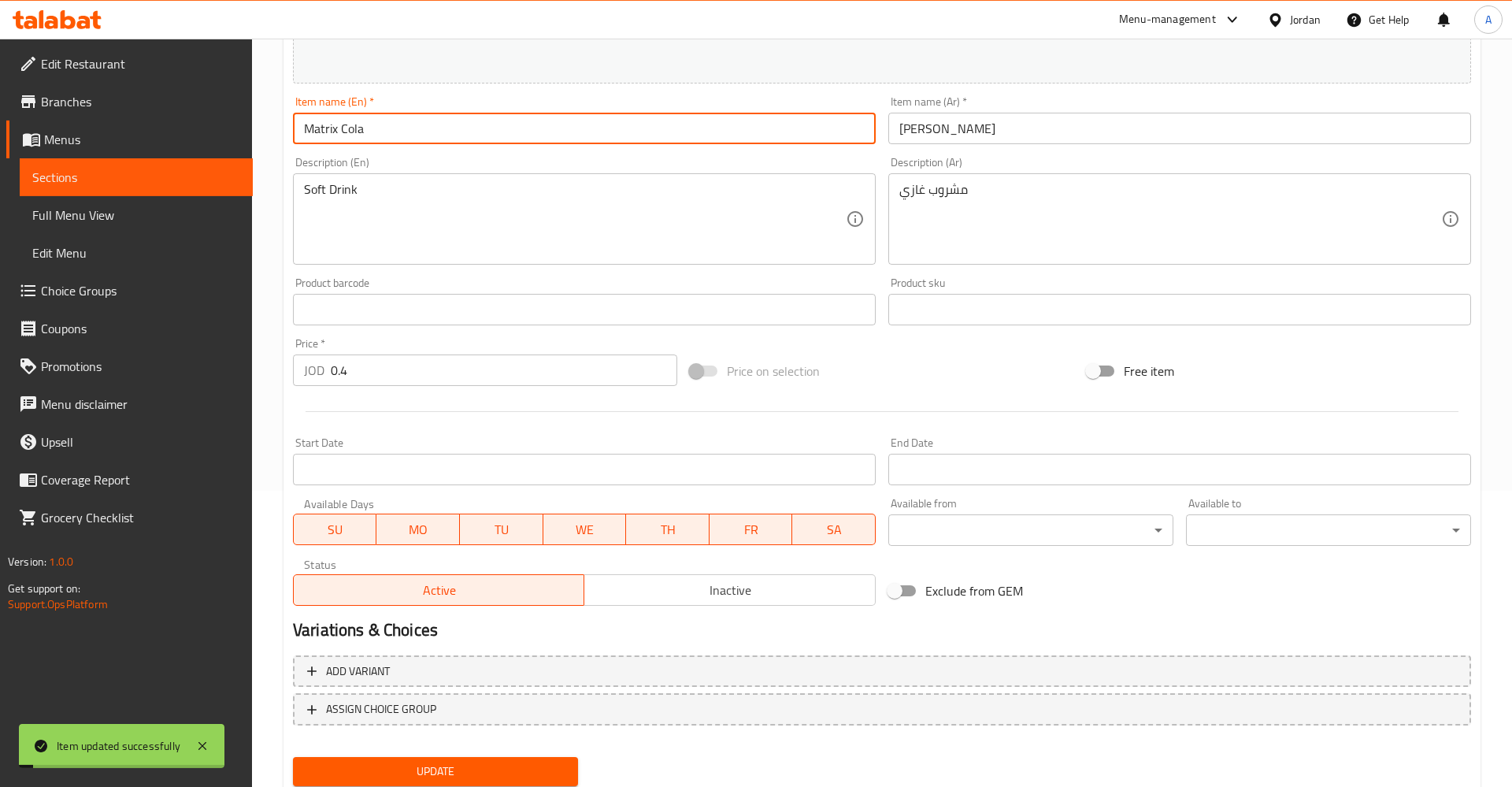
scroll to position [350, 0]
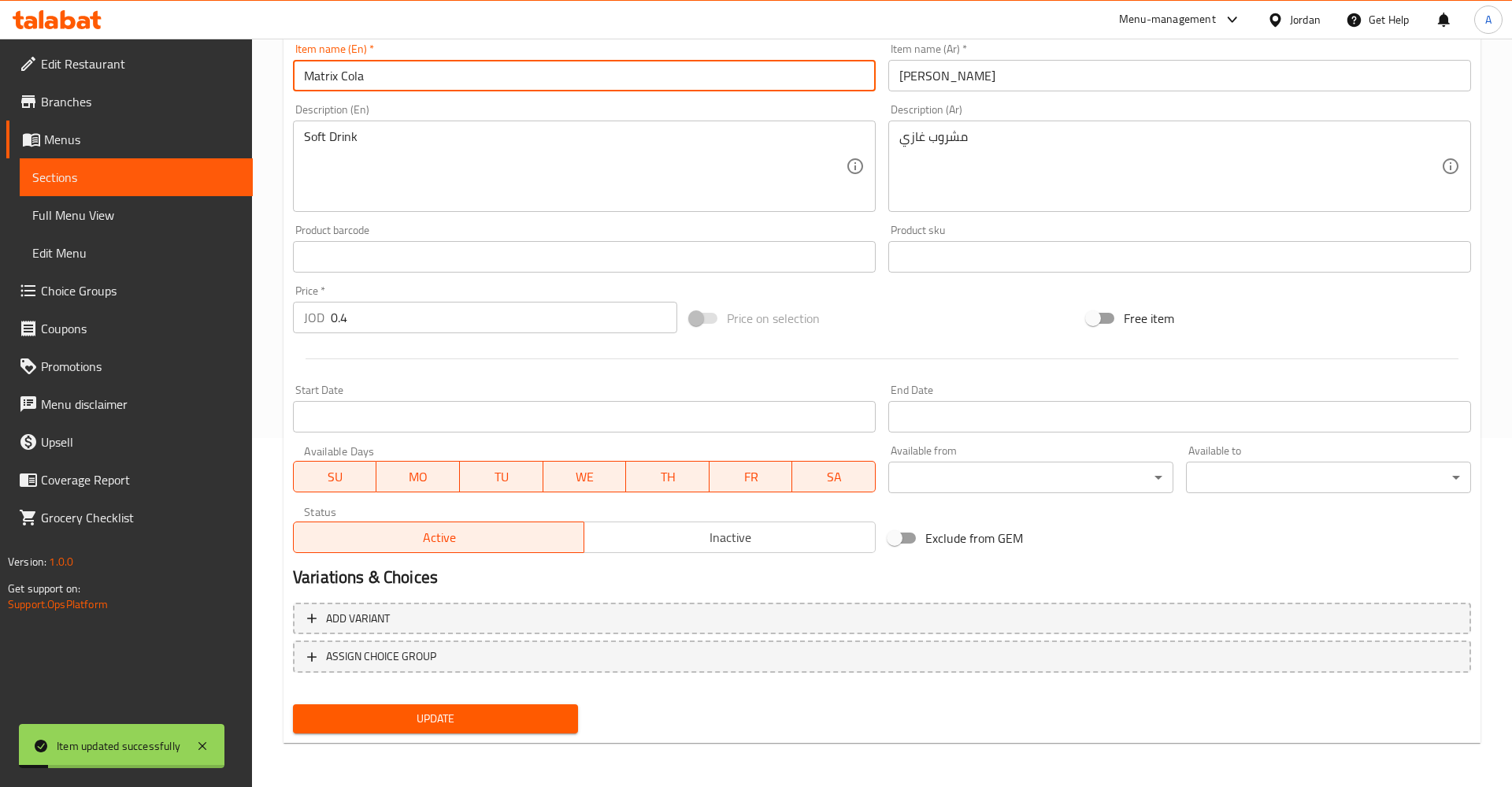
click at [436, 729] on span "Update" at bounding box center [435, 719] width 260 height 20
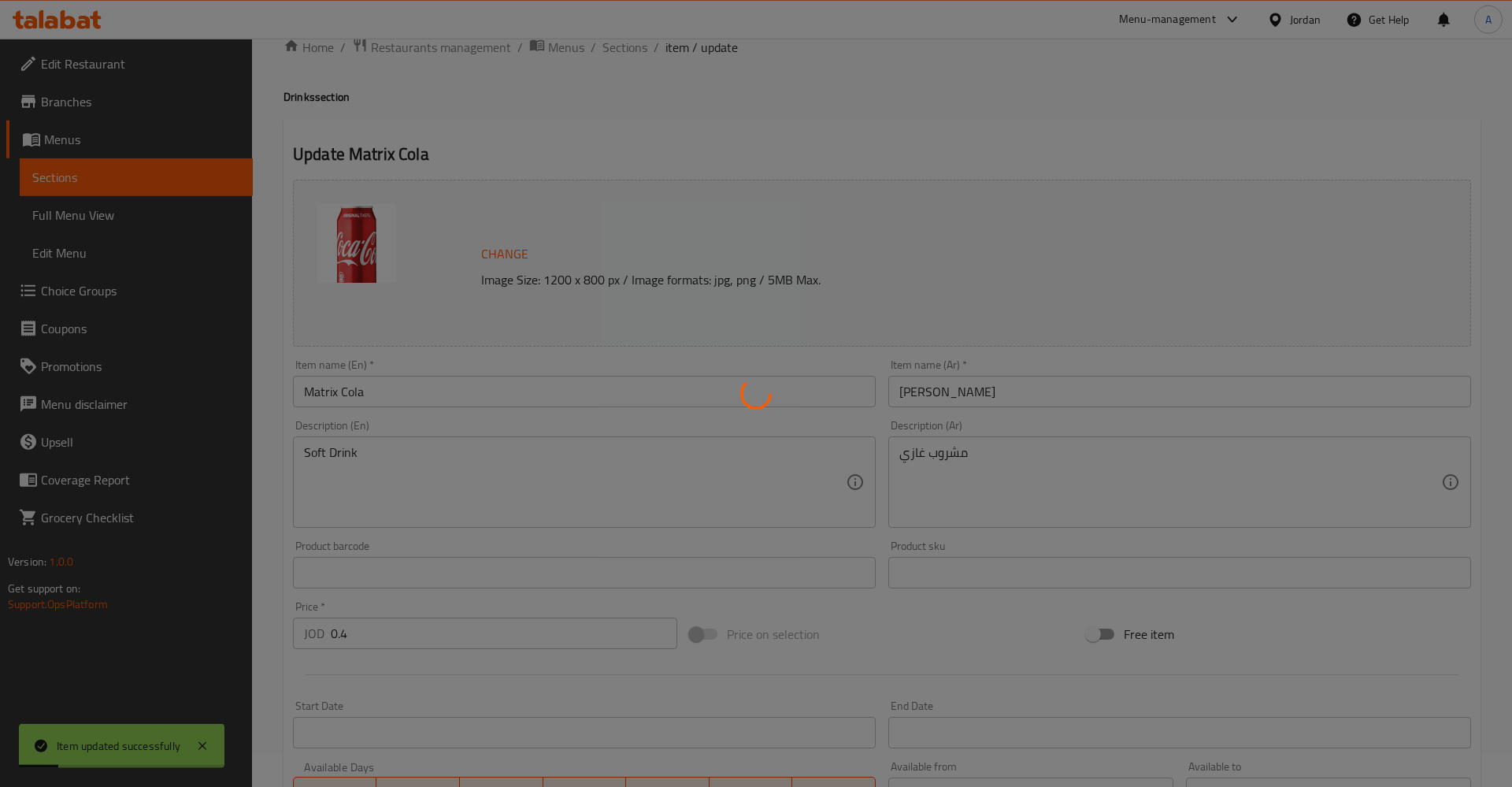
scroll to position [0, 0]
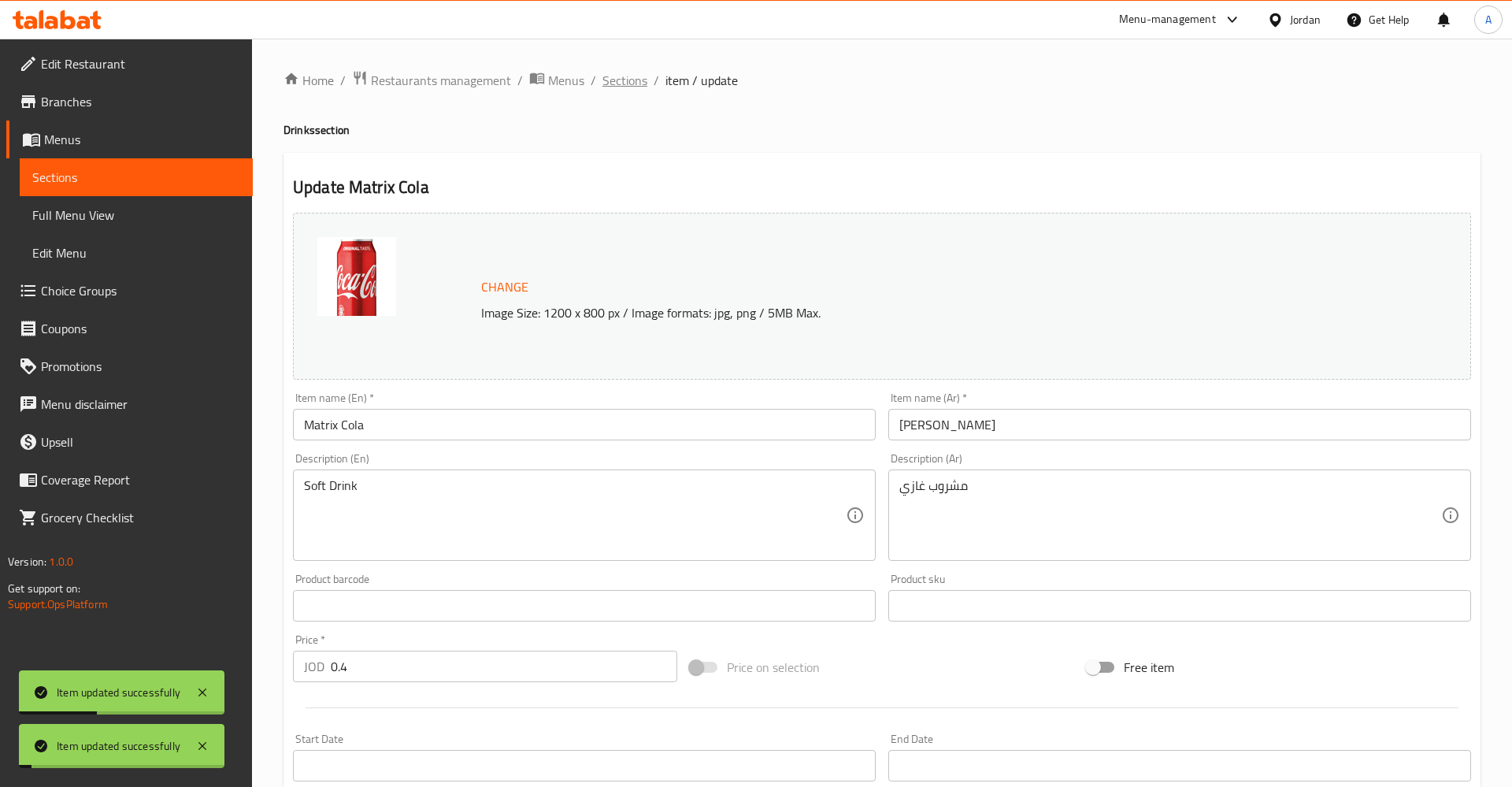
click at [631, 82] on span "Sections" at bounding box center [625, 81] width 45 height 19
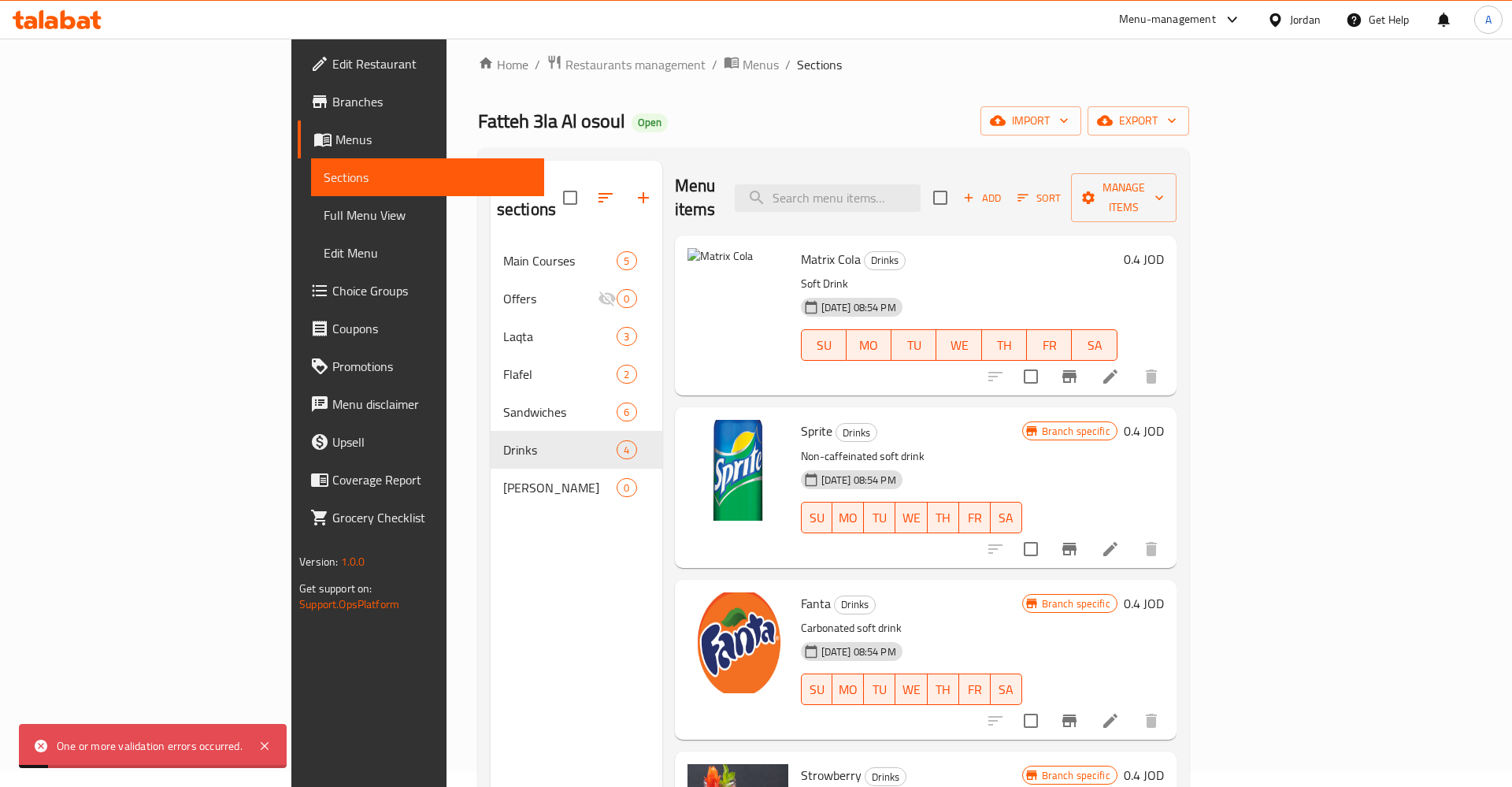
scroll to position [32, 0]
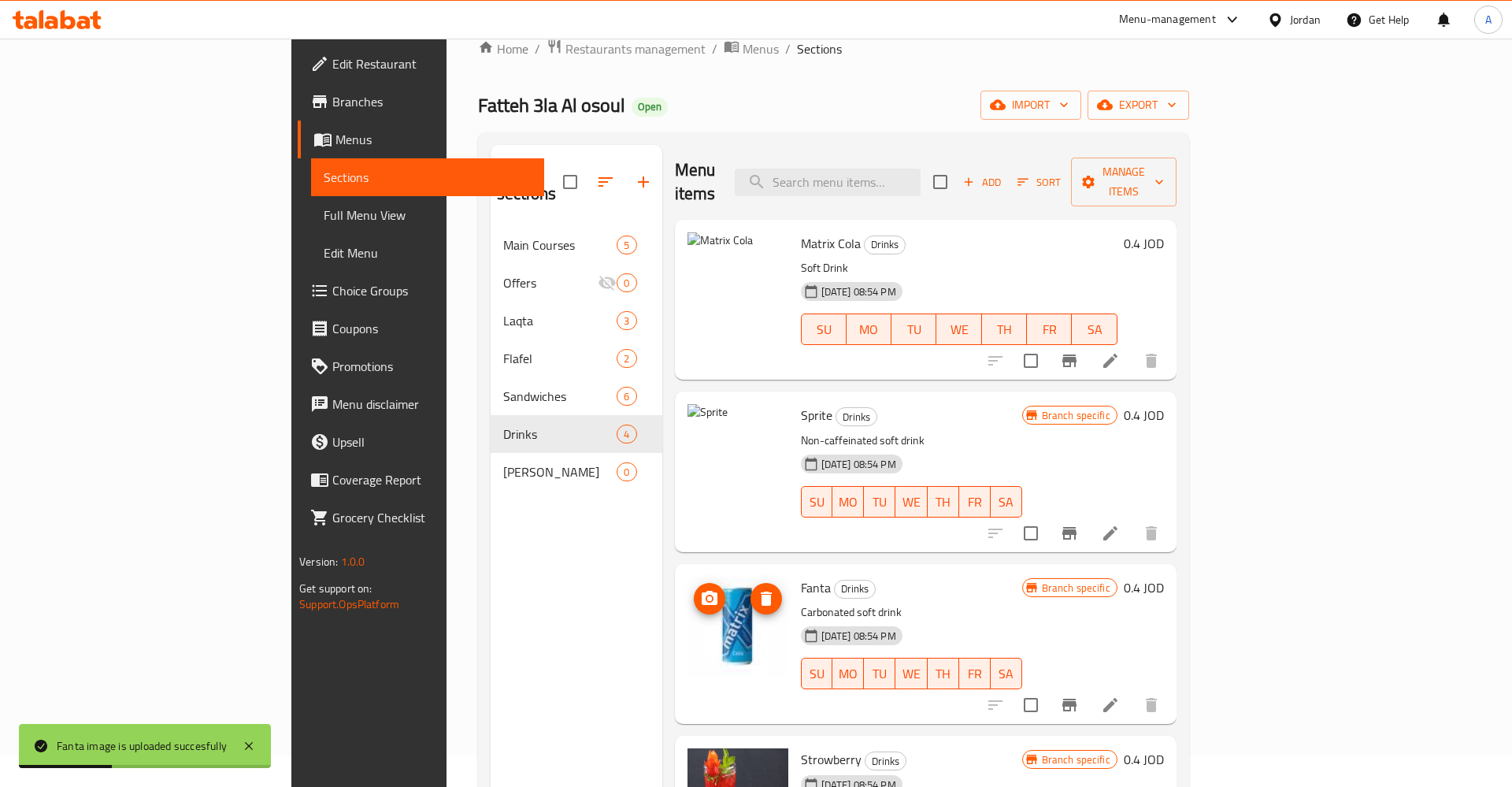
click at [688, 615] on img at bounding box center [738, 627] width 101 height 101
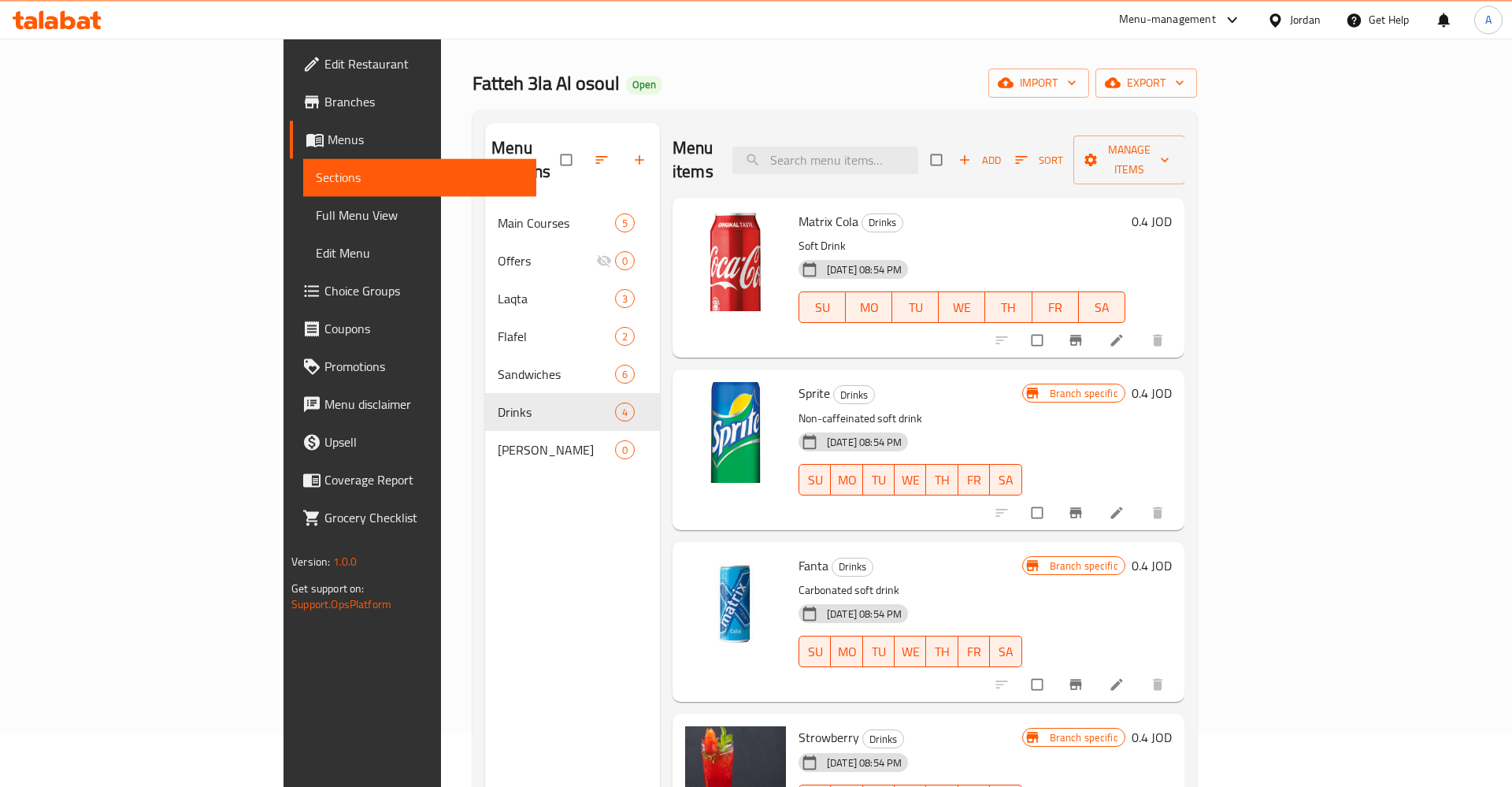
scroll to position [81, 0]
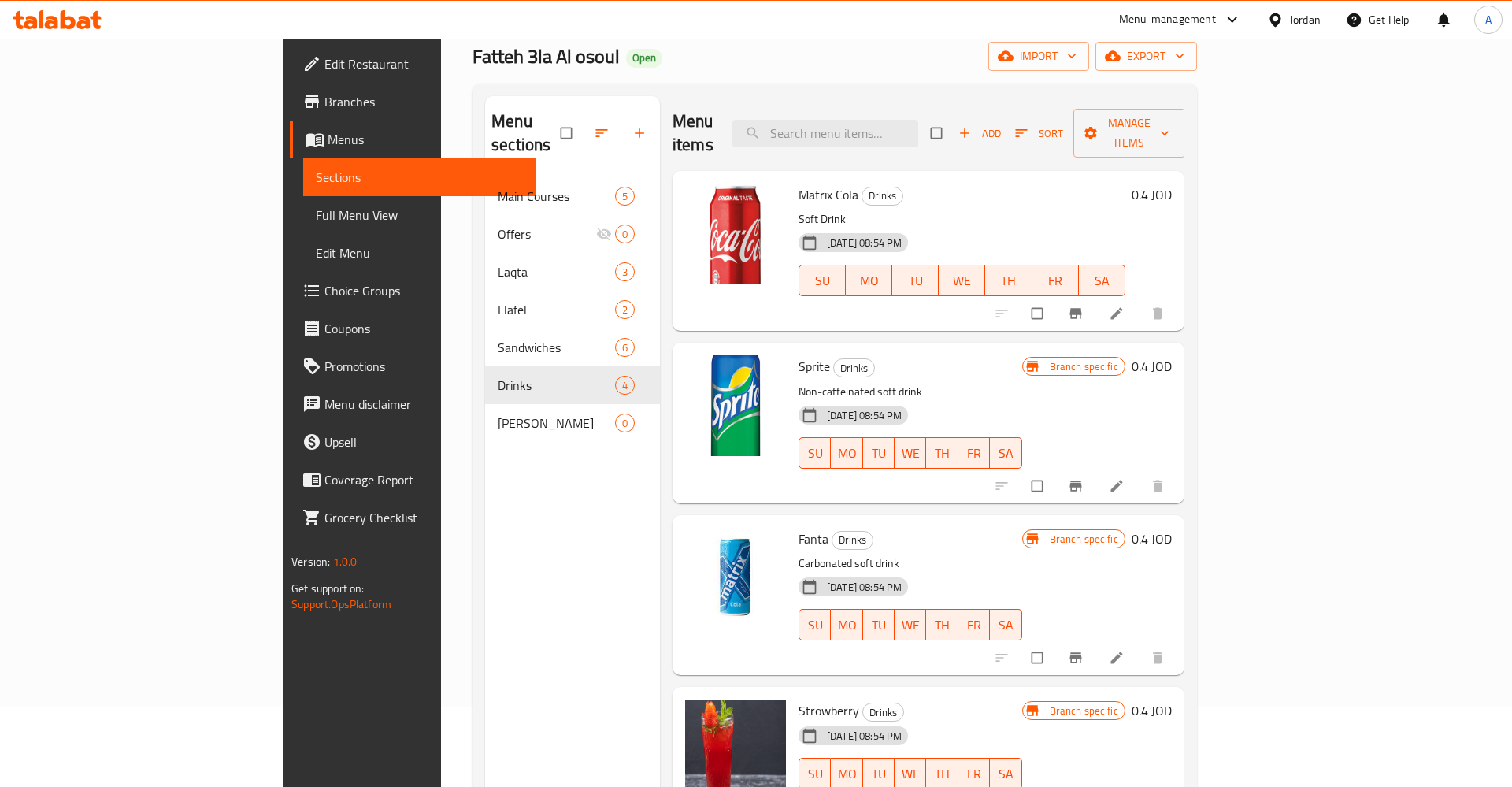
drag, startPoint x: 738, startPoint y: 220, endPoint x: 651, endPoint y: 214, distance: 87.2
click at [802, 235] on icon at bounding box center [810, 243] width 15 height 15
click at [685, 214] on img at bounding box center [735, 234] width 101 height 101
click at [699, 199] on icon "upload picture" at bounding box center [706, 205] width 13 height 12
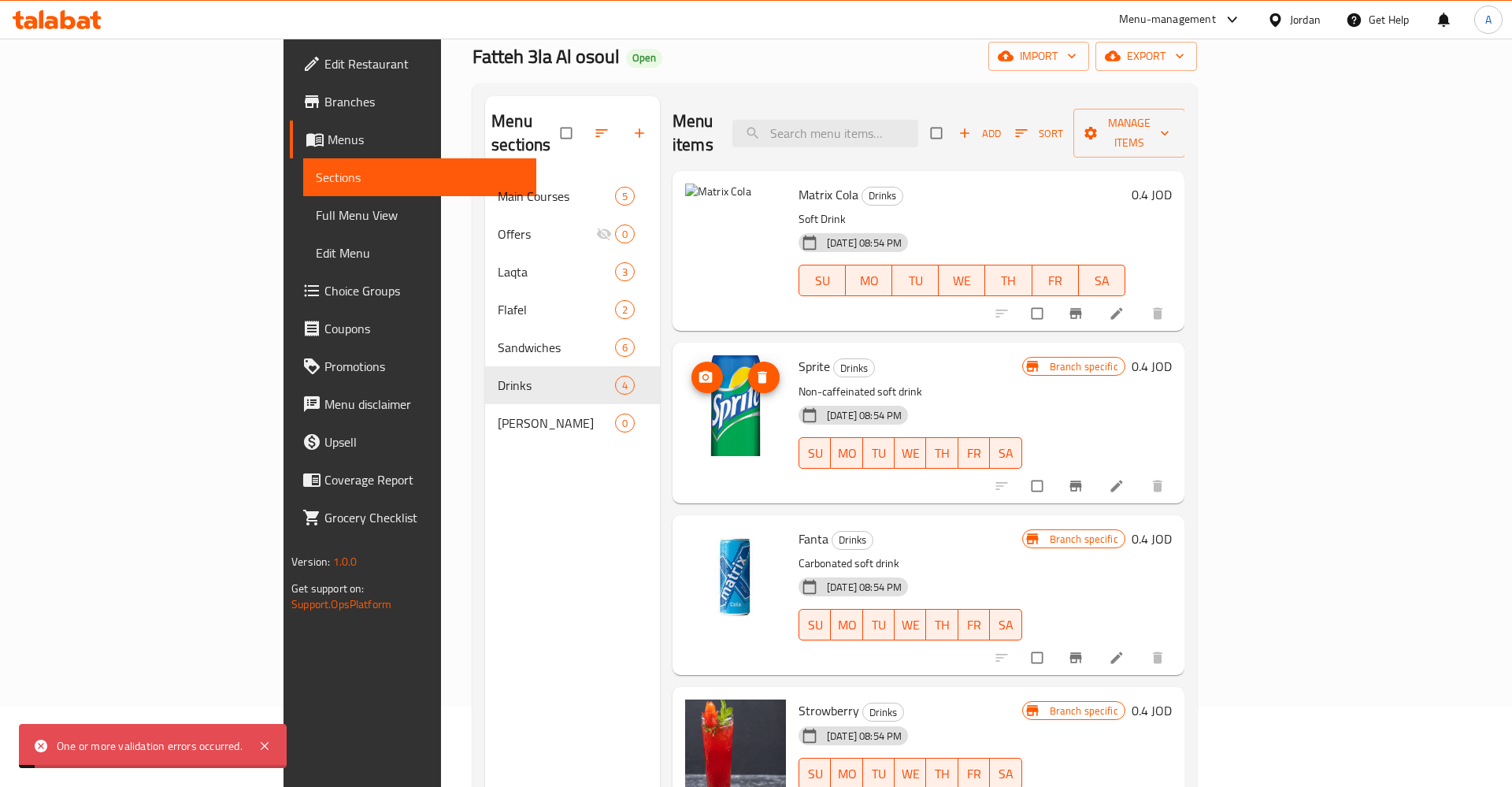
click at [685, 401] on img at bounding box center [735, 405] width 101 height 101
click at [685, 242] on img at bounding box center [735, 234] width 101 height 101
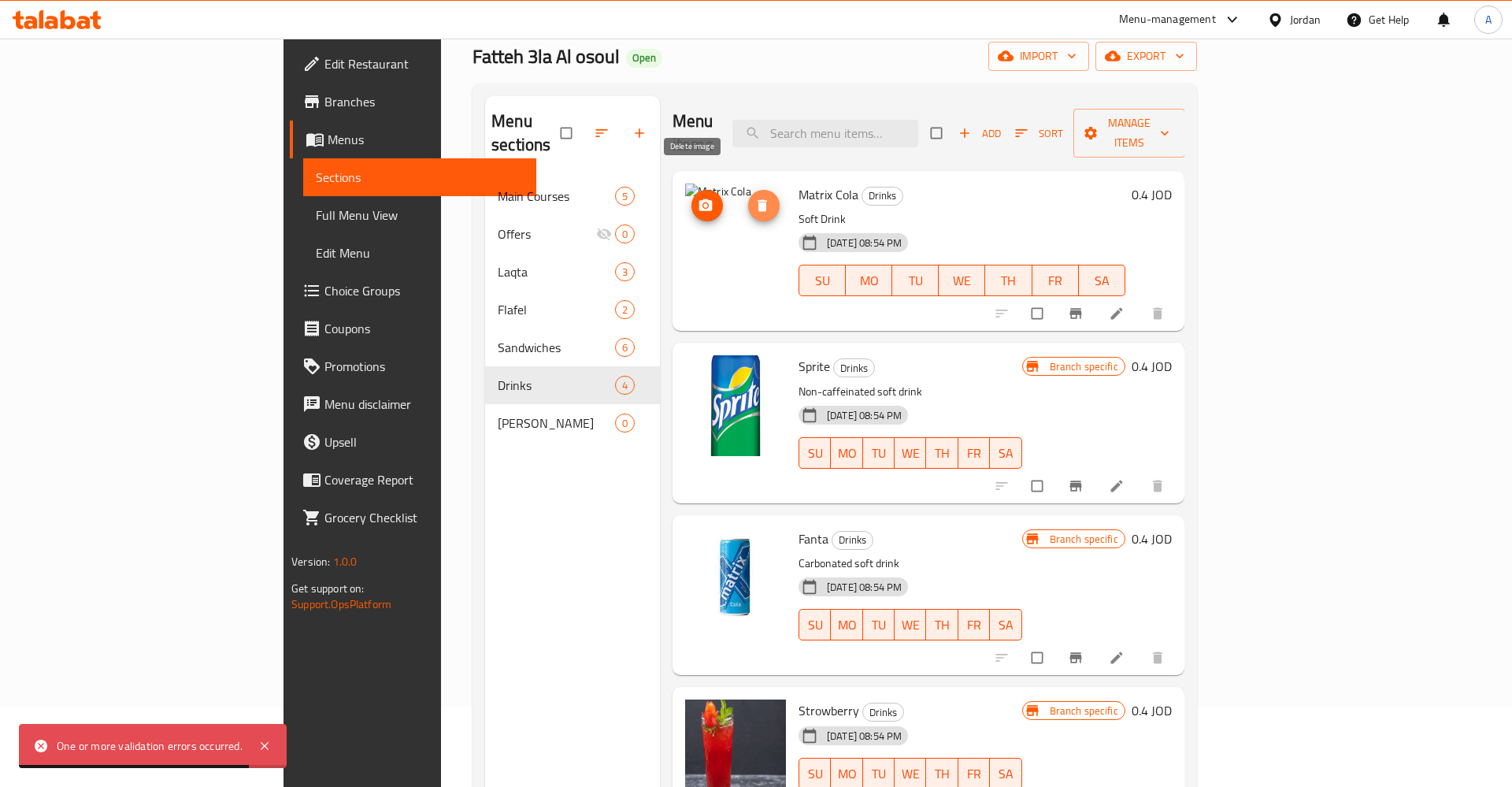
click at [754, 197] on icon "delete image" at bounding box center [762, 205] width 15 height 15
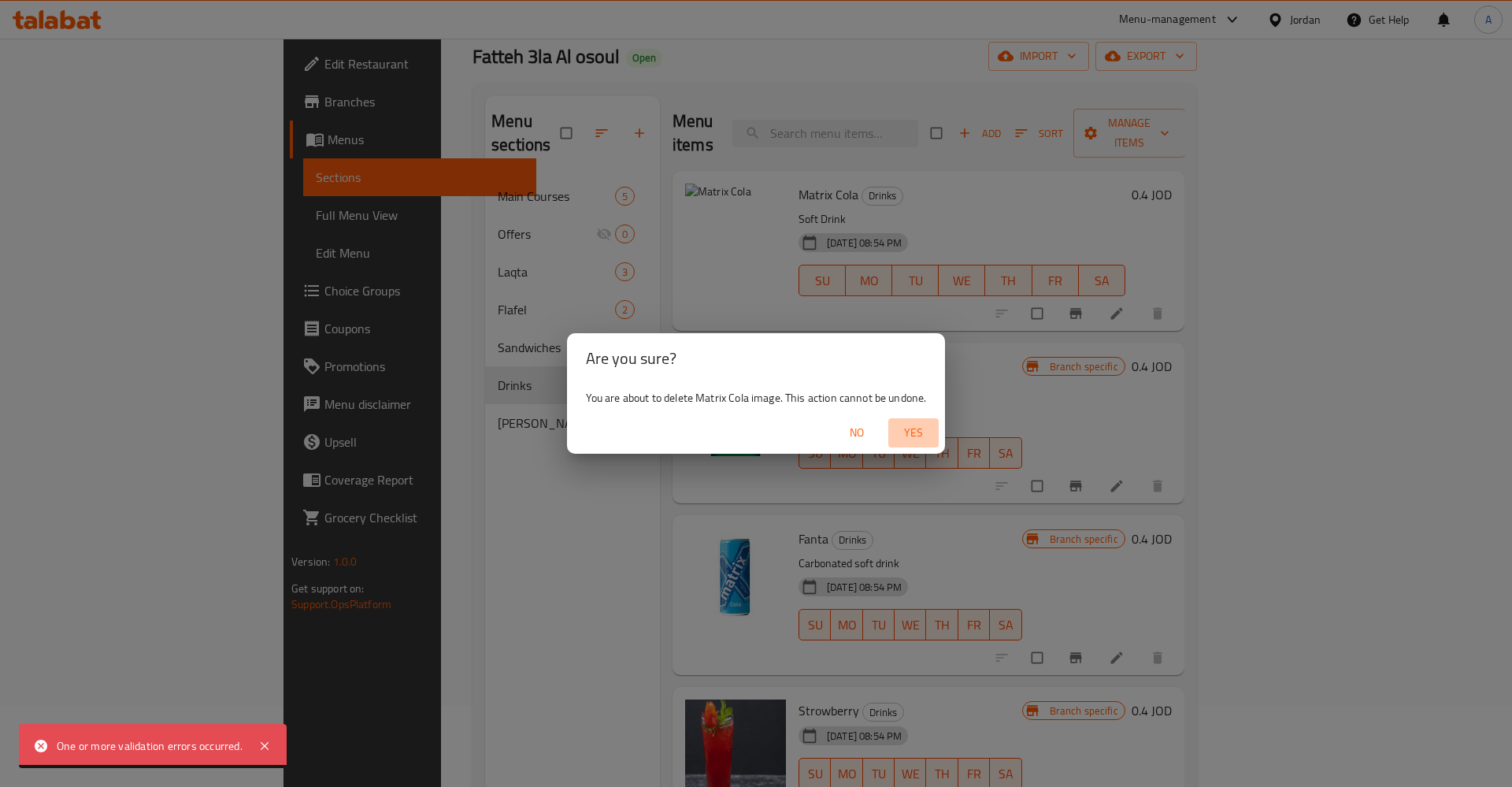
click at [922, 430] on span "Yes" at bounding box center [913, 432] width 37 height 20
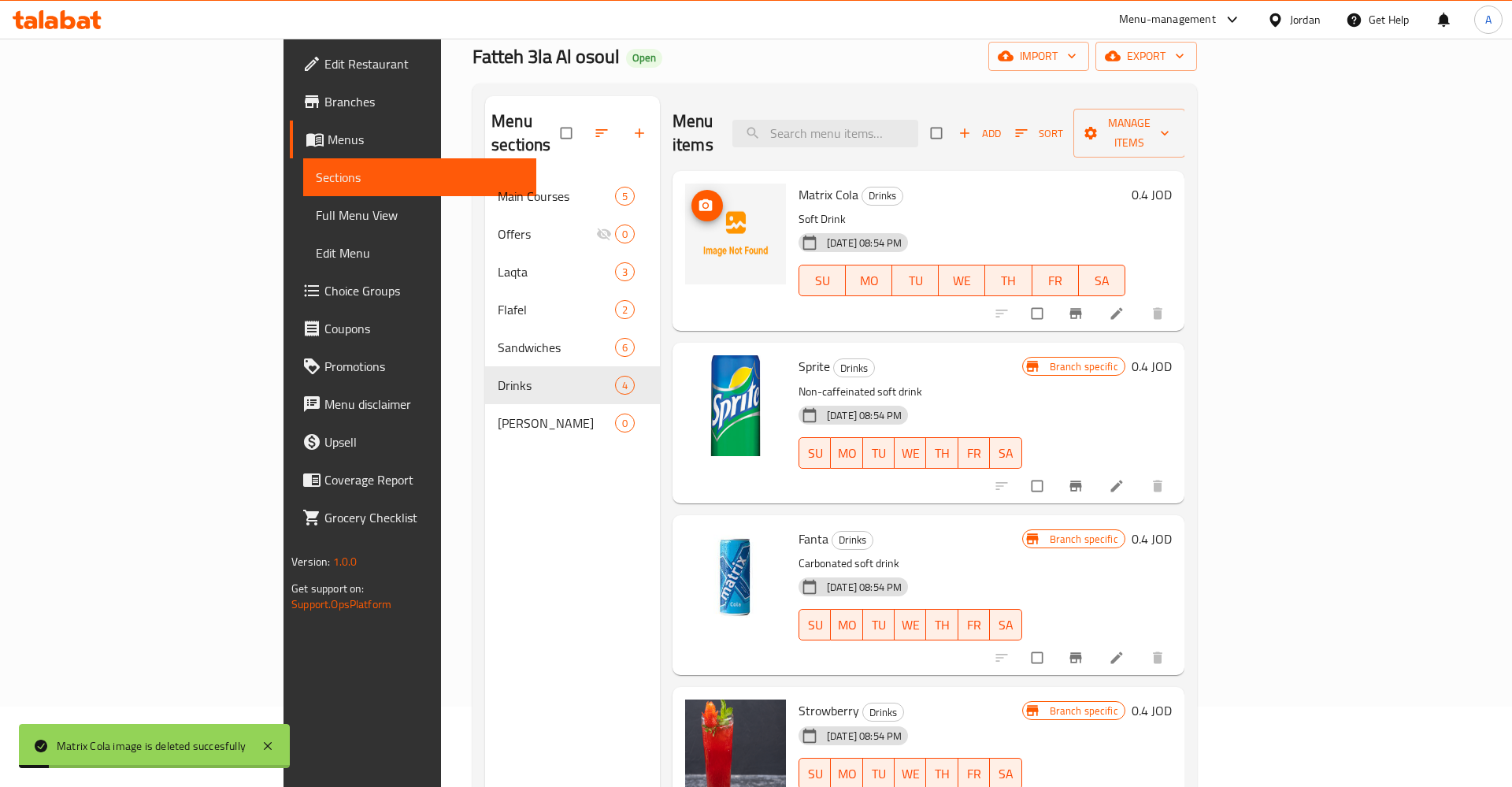
click at [692, 190] on button "upload picture" at bounding box center [707, 205] width 32 height 32
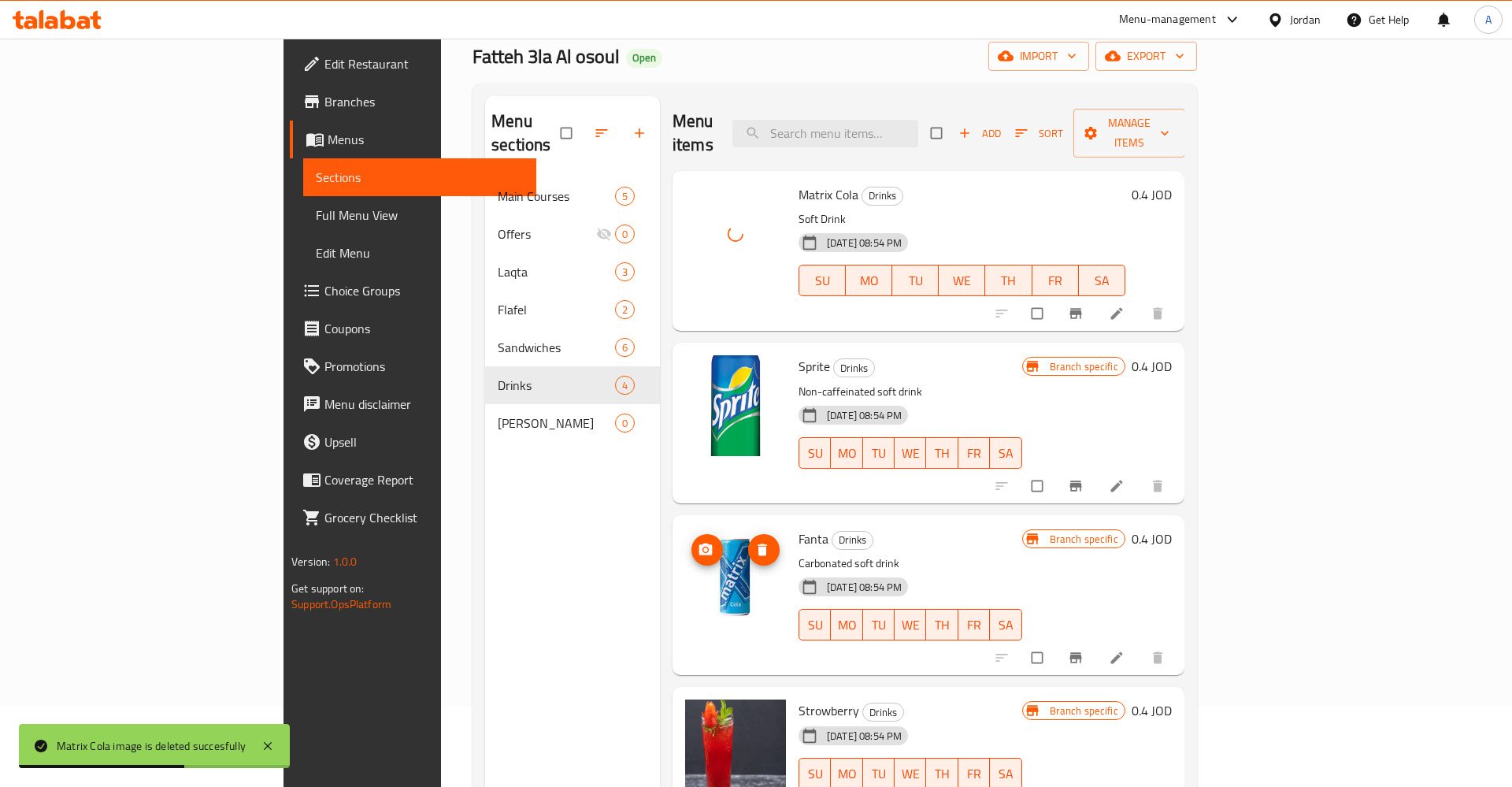
click at [685, 558] on img at bounding box center [735, 578] width 101 height 101
click at [754, 542] on icon "delete image" at bounding box center [762, 549] width 15 height 15
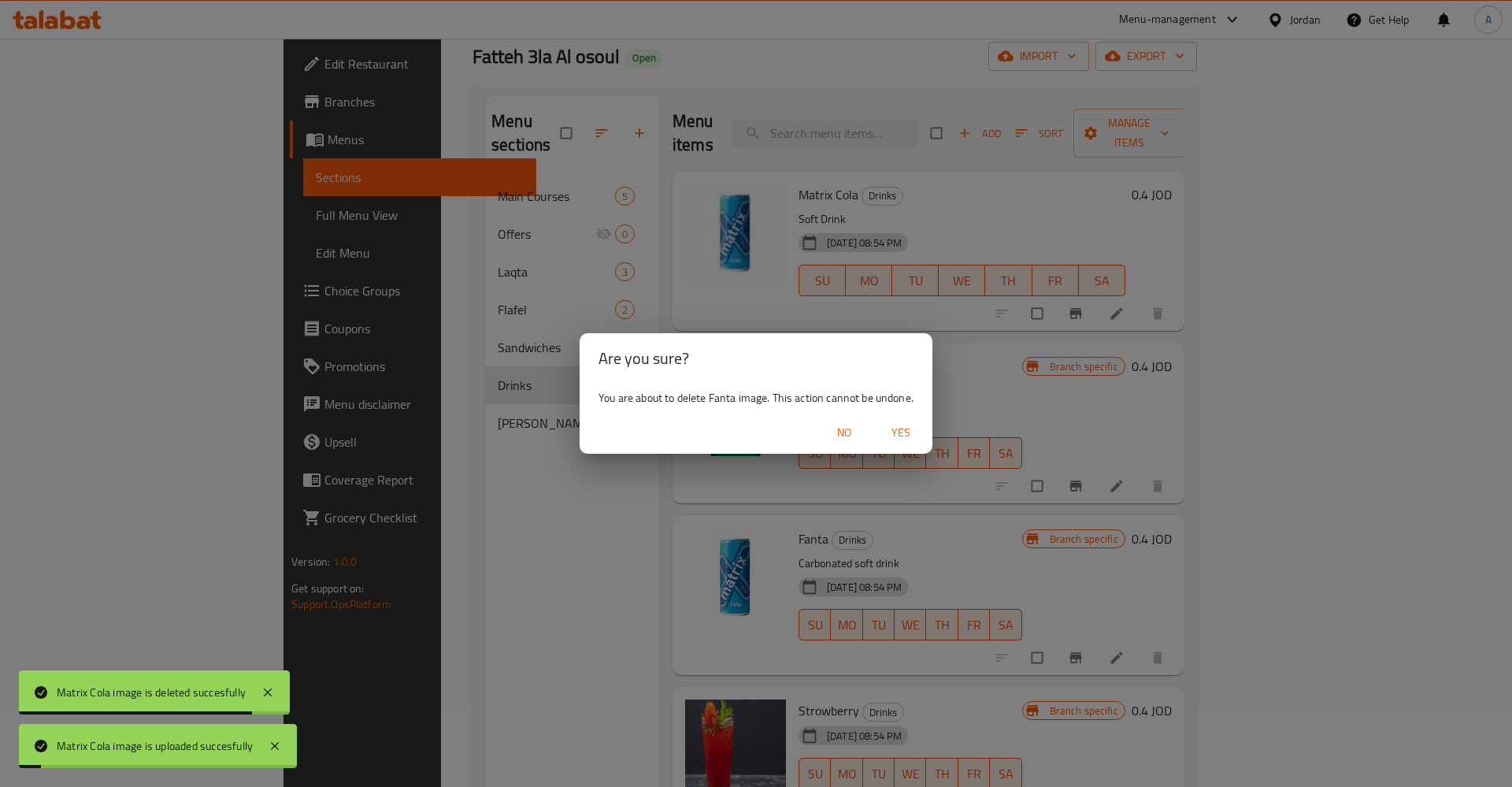
click at [874, 421] on div "No Yes" at bounding box center [756, 433] width 353 height 42
click at [891, 427] on span "Yes" at bounding box center [901, 432] width 37 height 20
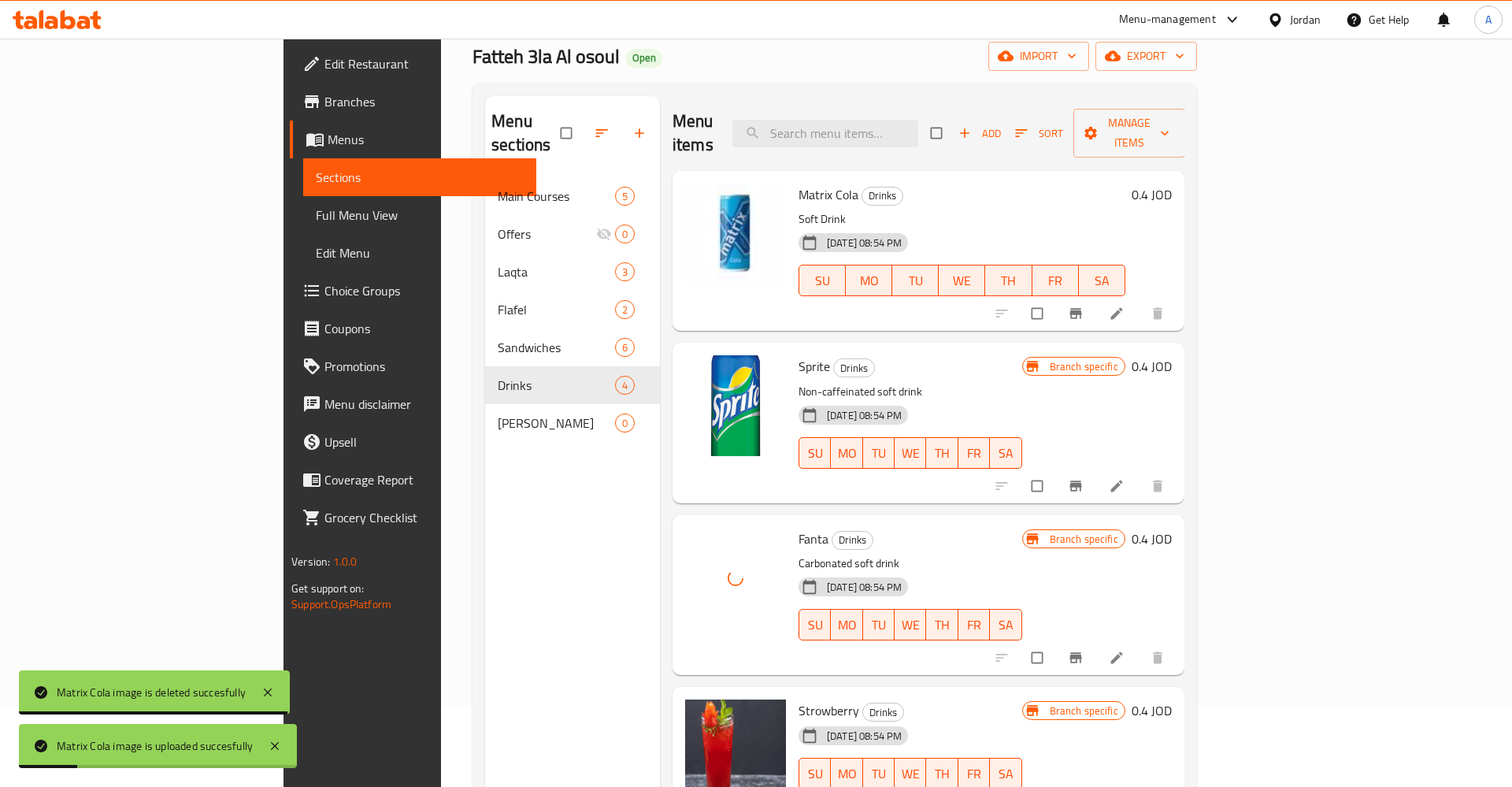
click at [695, 392] on img at bounding box center [735, 405] width 101 height 101
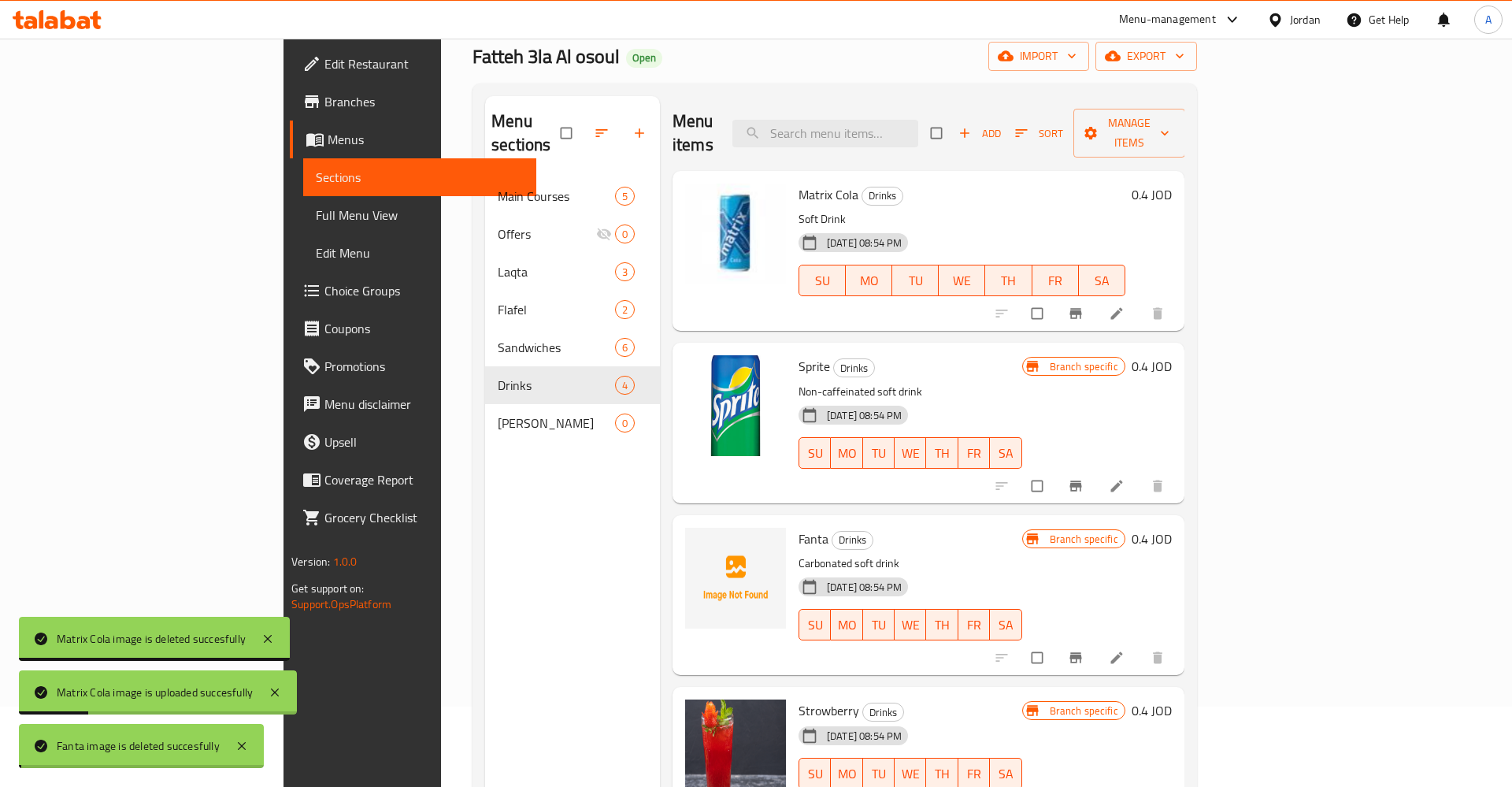
click at [695, 392] on img at bounding box center [735, 405] width 101 height 101
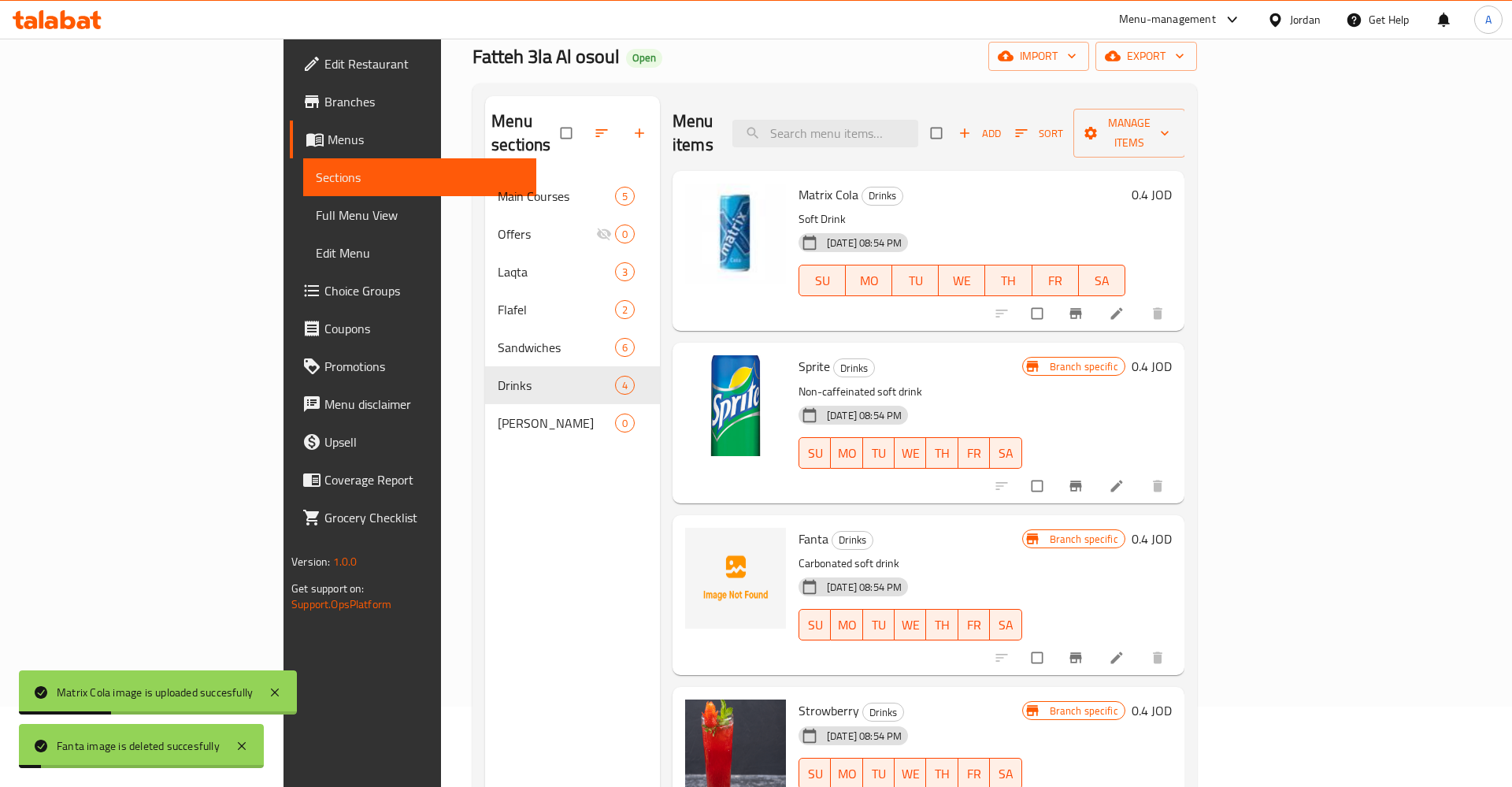
click at [685, 389] on img at bounding box center [735, 405] width 101 height 101
click at [513, 544] on div "Menu sections Main Courses 5 Offers 0 Laqta 3 Flafel 2 Sandwiches 6 Drinks 4 [P…" at bounding box center [572, 489] width 174 height 787
click at [685, 402] on img at bounding box center [735, 405] width 101 height 101
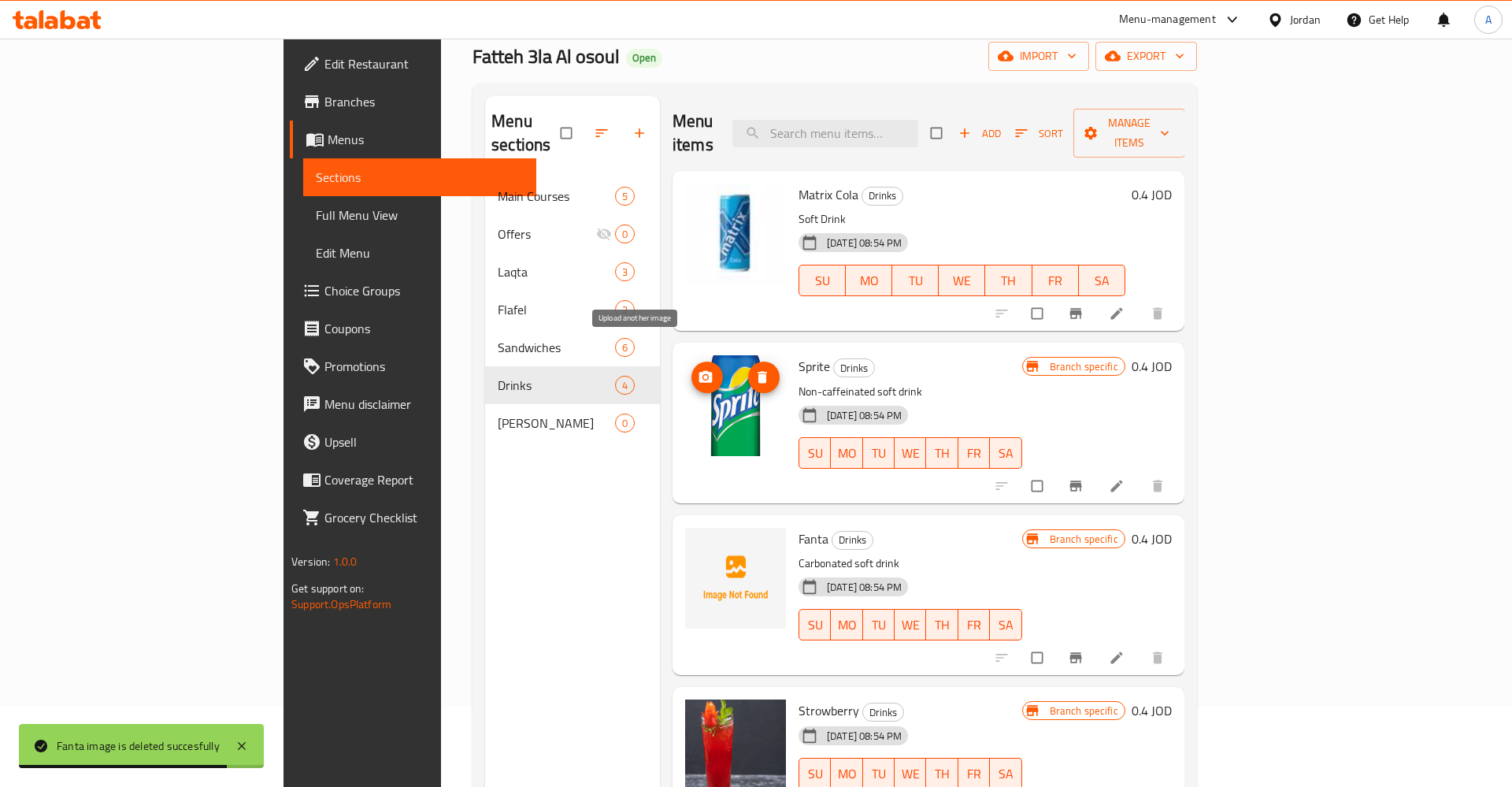
click at [692, 362] on button "upload picture" at bounding box center [707, 377] width 32 height 32
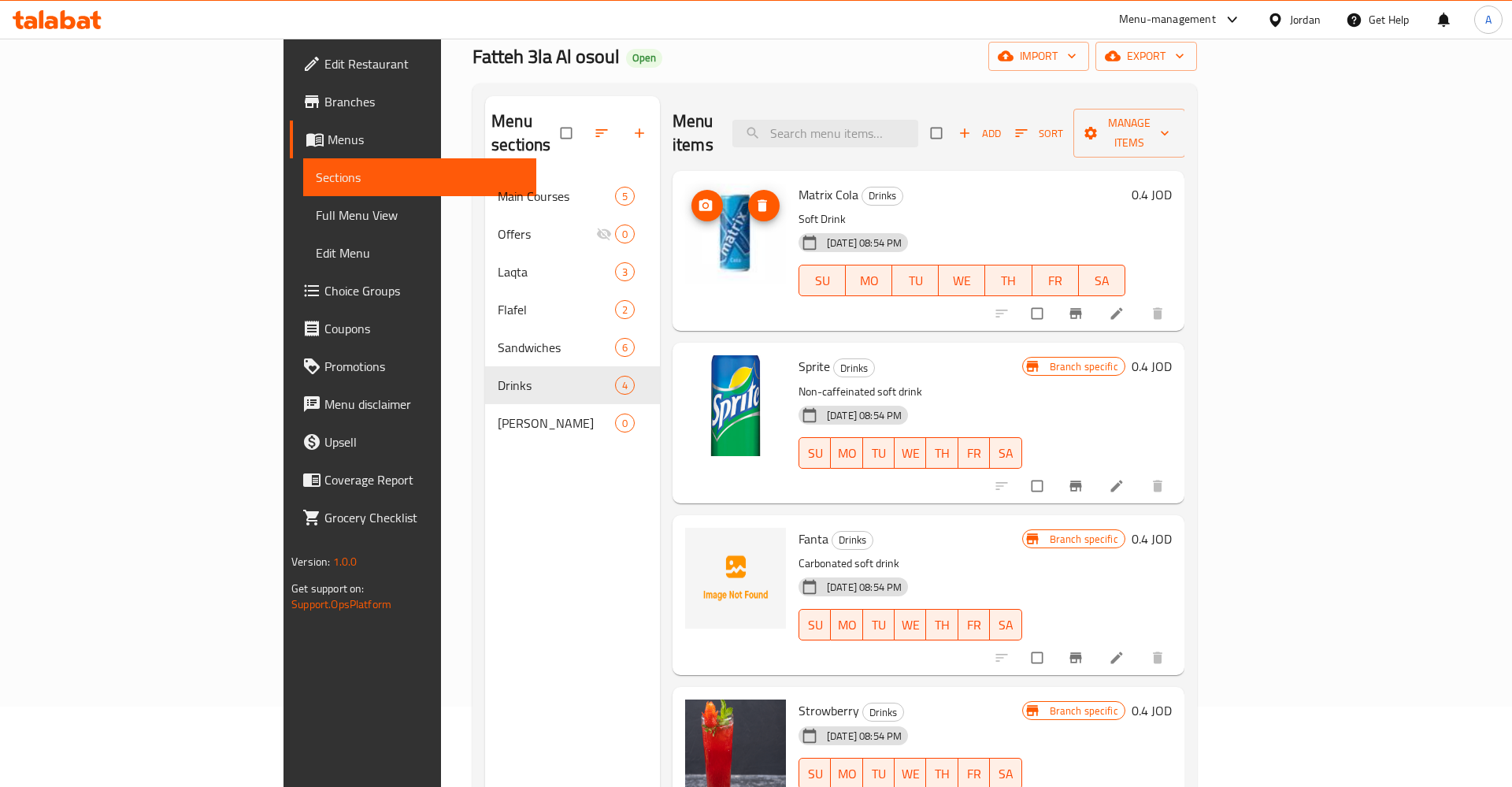
click at [685, 215] on img at bounding box center [735, 234] width 101 height 101
click at [692, 197] on span "upload picture" at bounding box center [707, 205] width 32 height 15
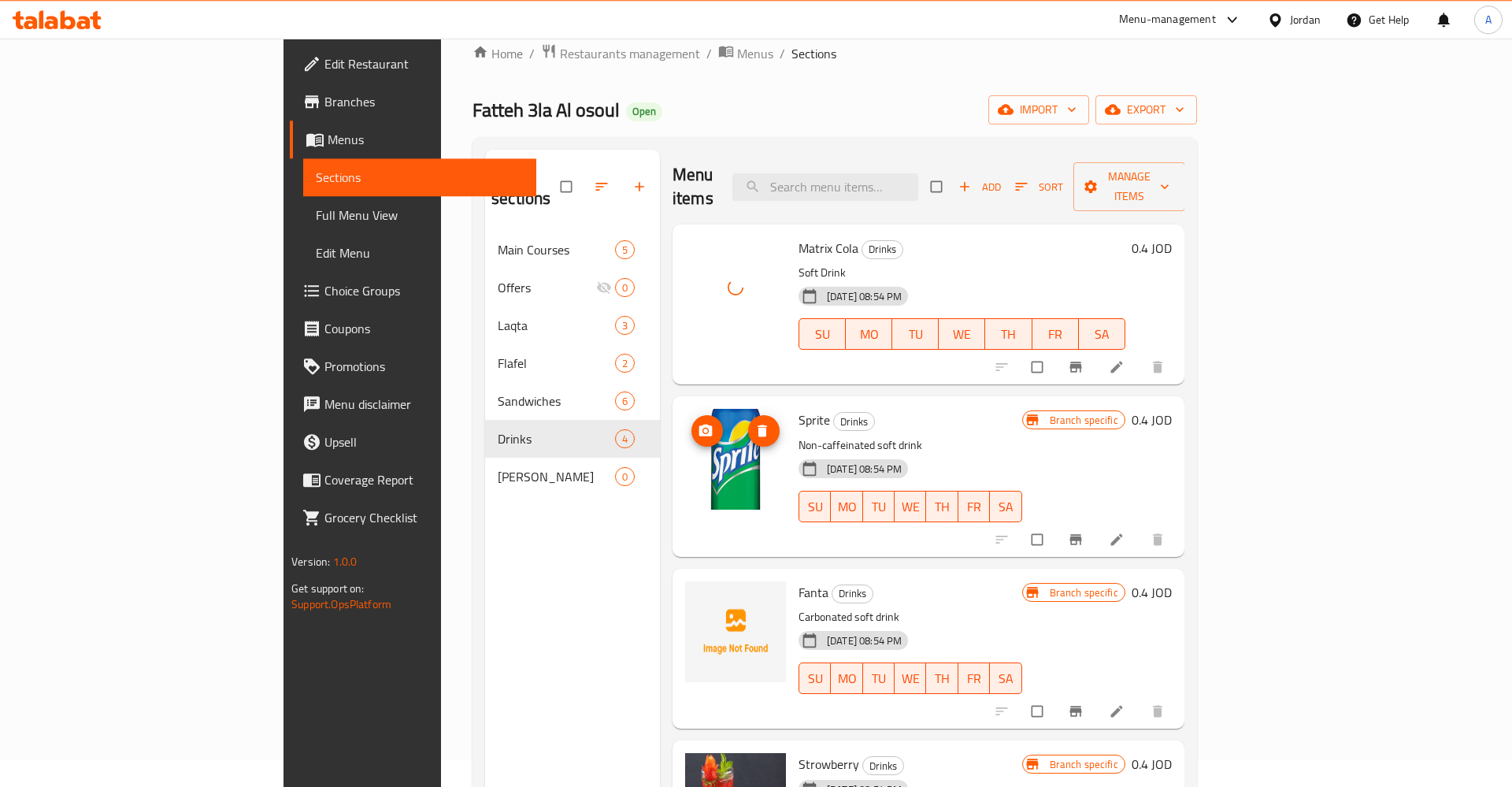
scroll to position [0, 0]
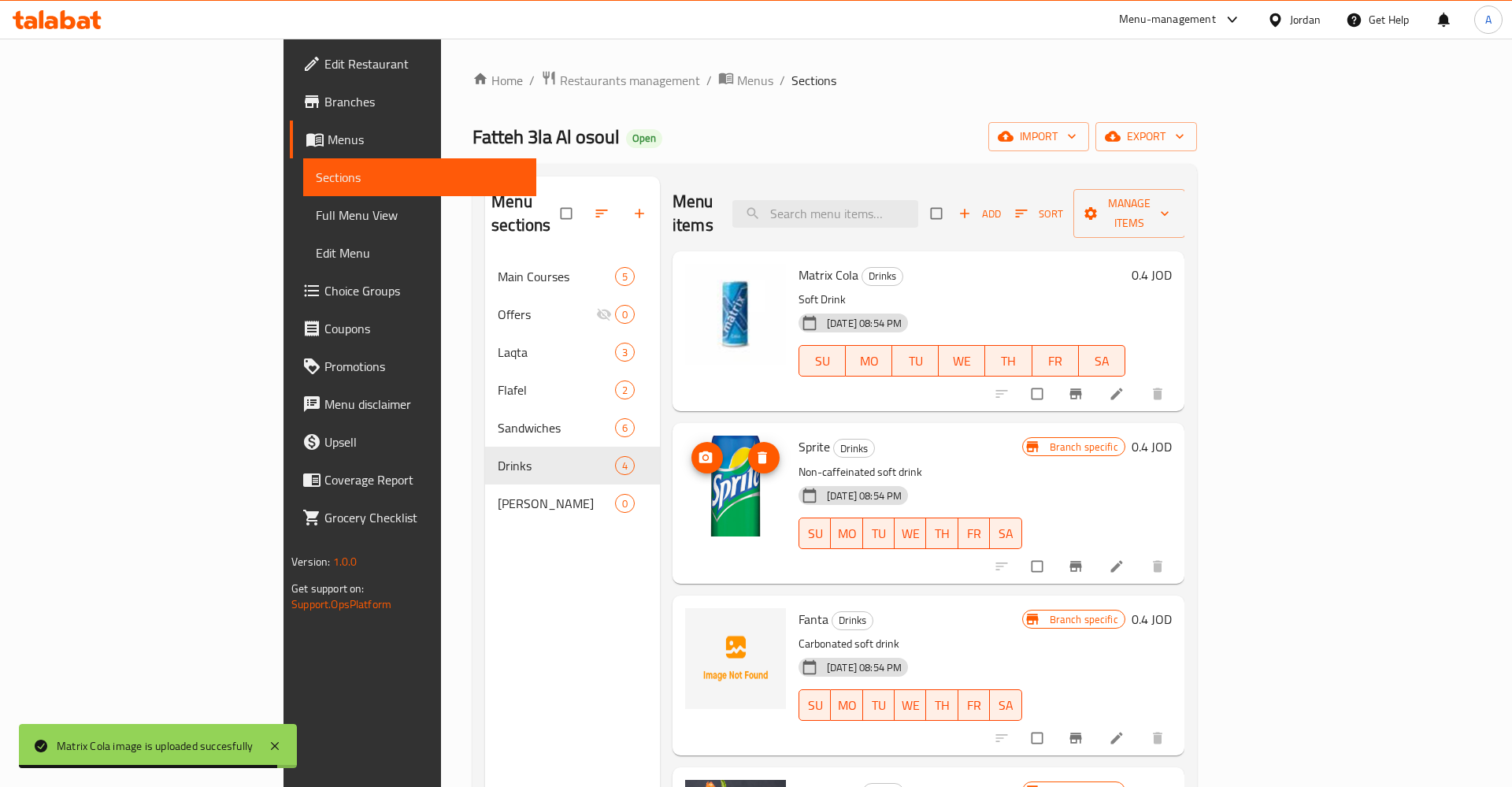
click at [685, 454] on img at bounding box center [735, 486] width 101 height 101
click at [692, 450] on span "upload picture" at bounding box center [707, 457] width 32 height 15
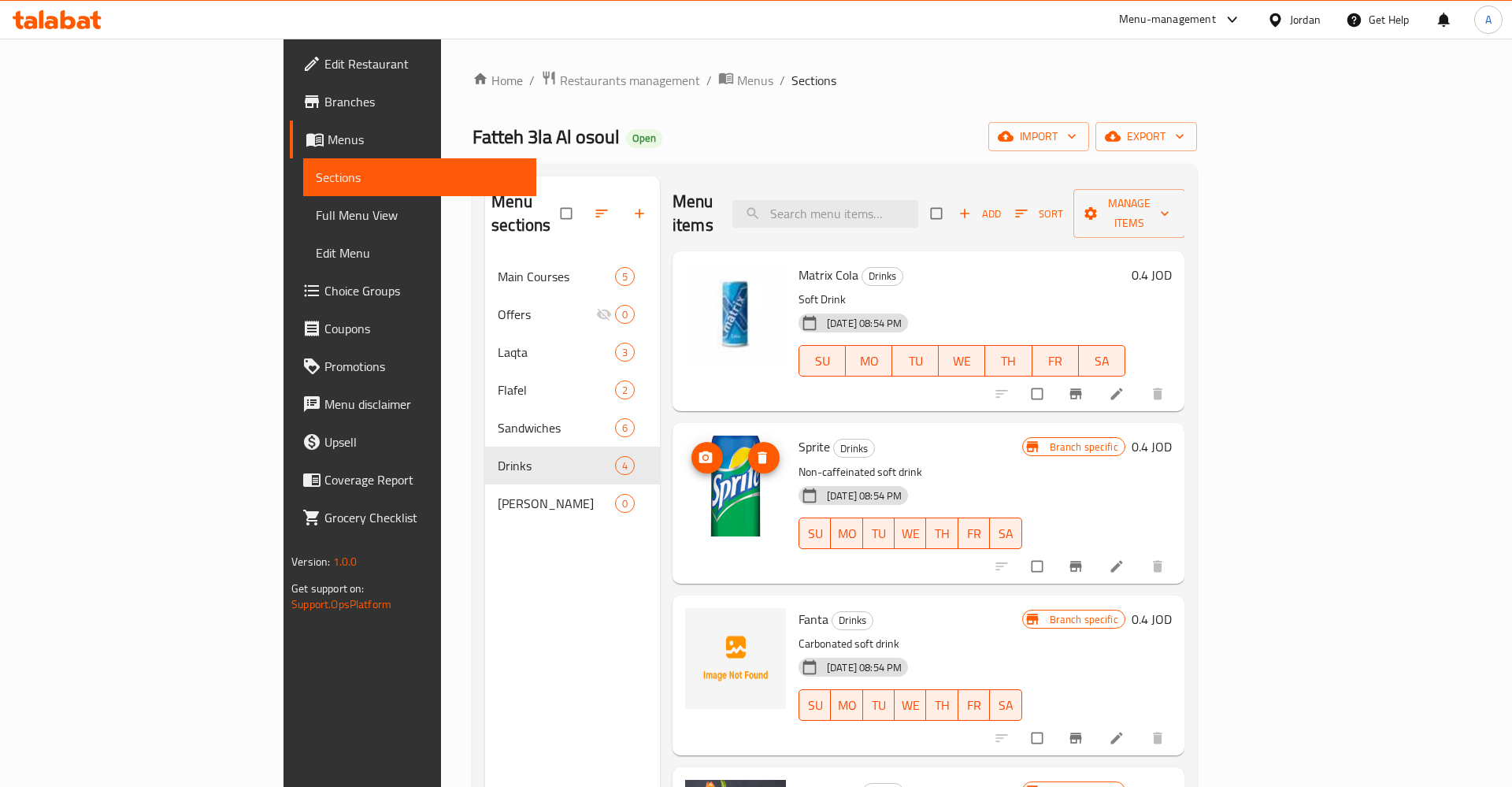
click at [692, 442] on button "upload picture" at bounding box center [707, 457] width 32 height 32
click at [703, 476] on img at bounding box center [735, 486] width 101 height 101
click at [699, 451] on icon "upload picture" at bounding box center [706, 457] width 13 height 12
click at [685, 482] on img at bounding box center [735, 486] width 101 height 101
click at [703, 456] on circle "upload picture" at bounding box center [705, 458] width 4 height 4
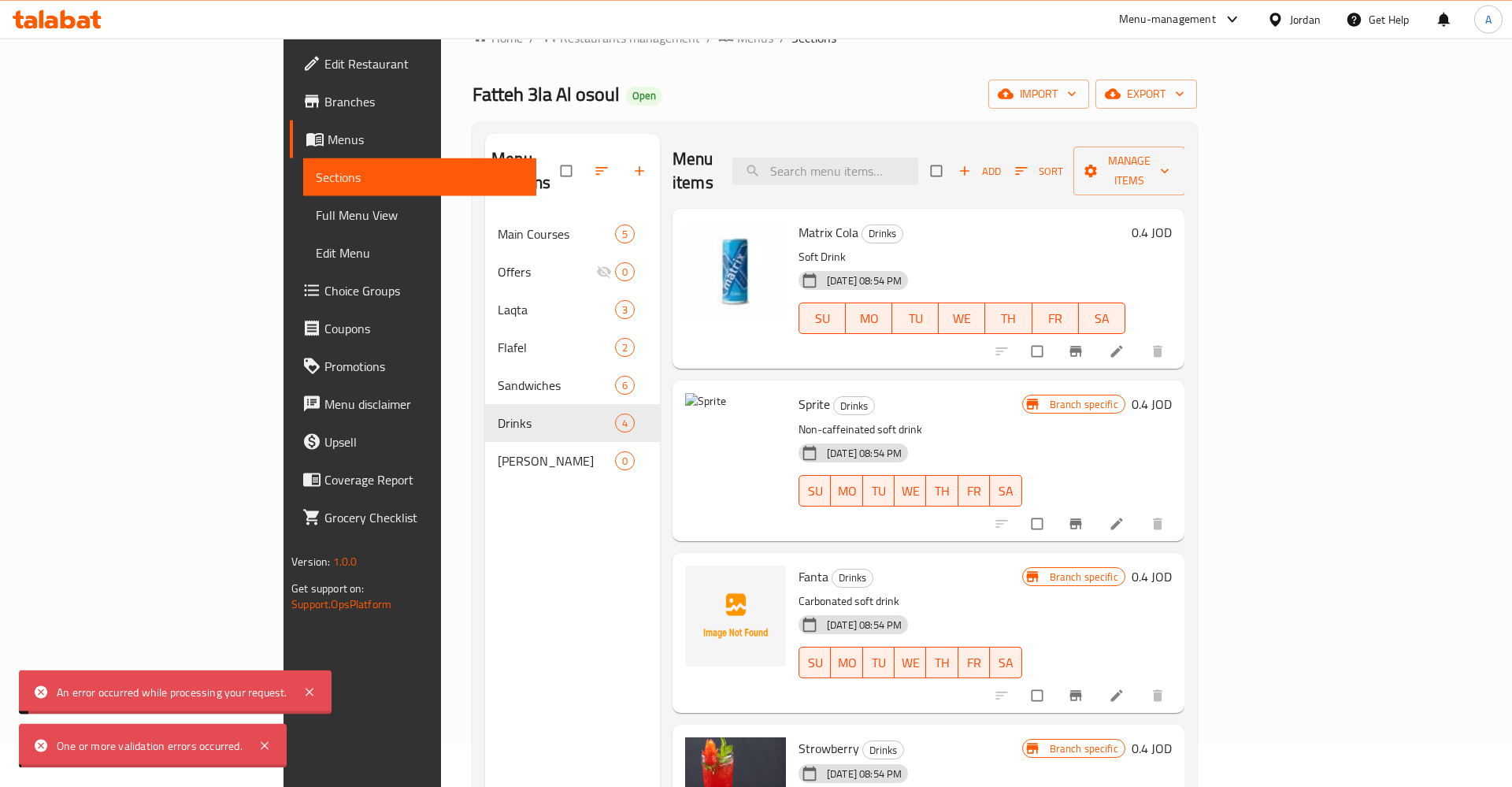
scroll to position [81, 0]
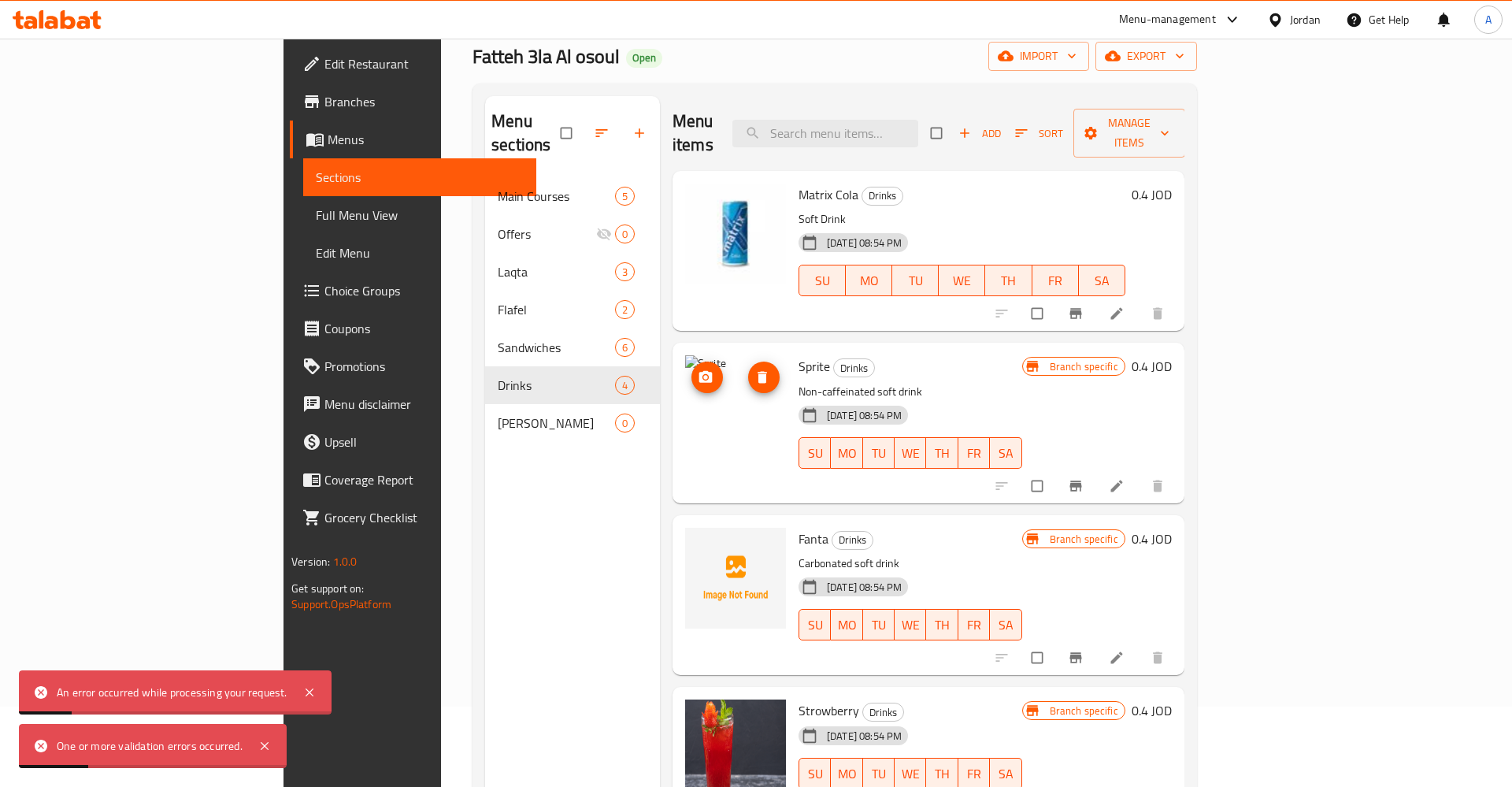
click at [685, 407] on img at bounding box center [735, 405] width 101 height 101
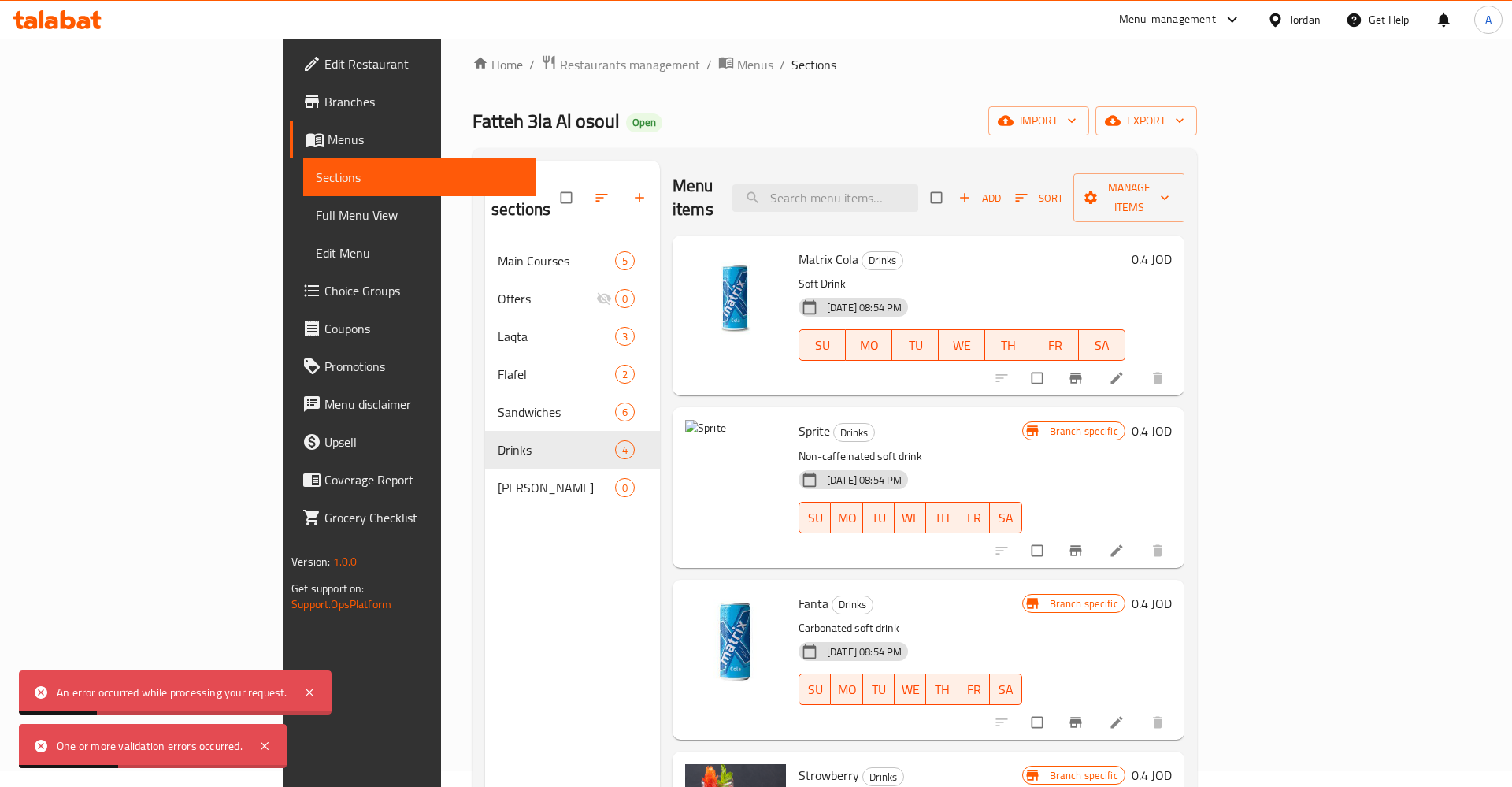
scroll to position [32, 0]
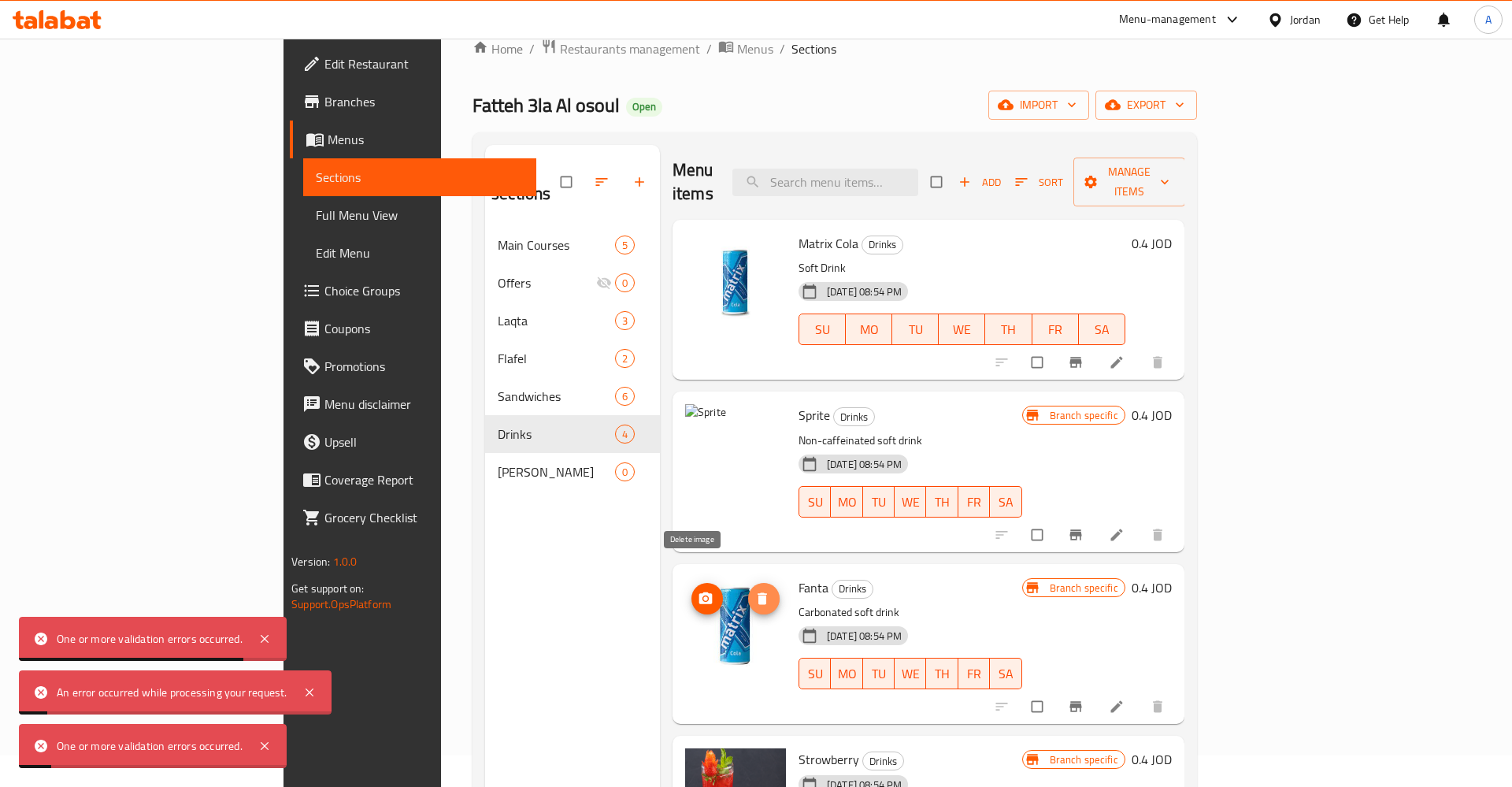
click at [748, 583] on button "delete image" at bounding box center [764, 598] width 32 height 32
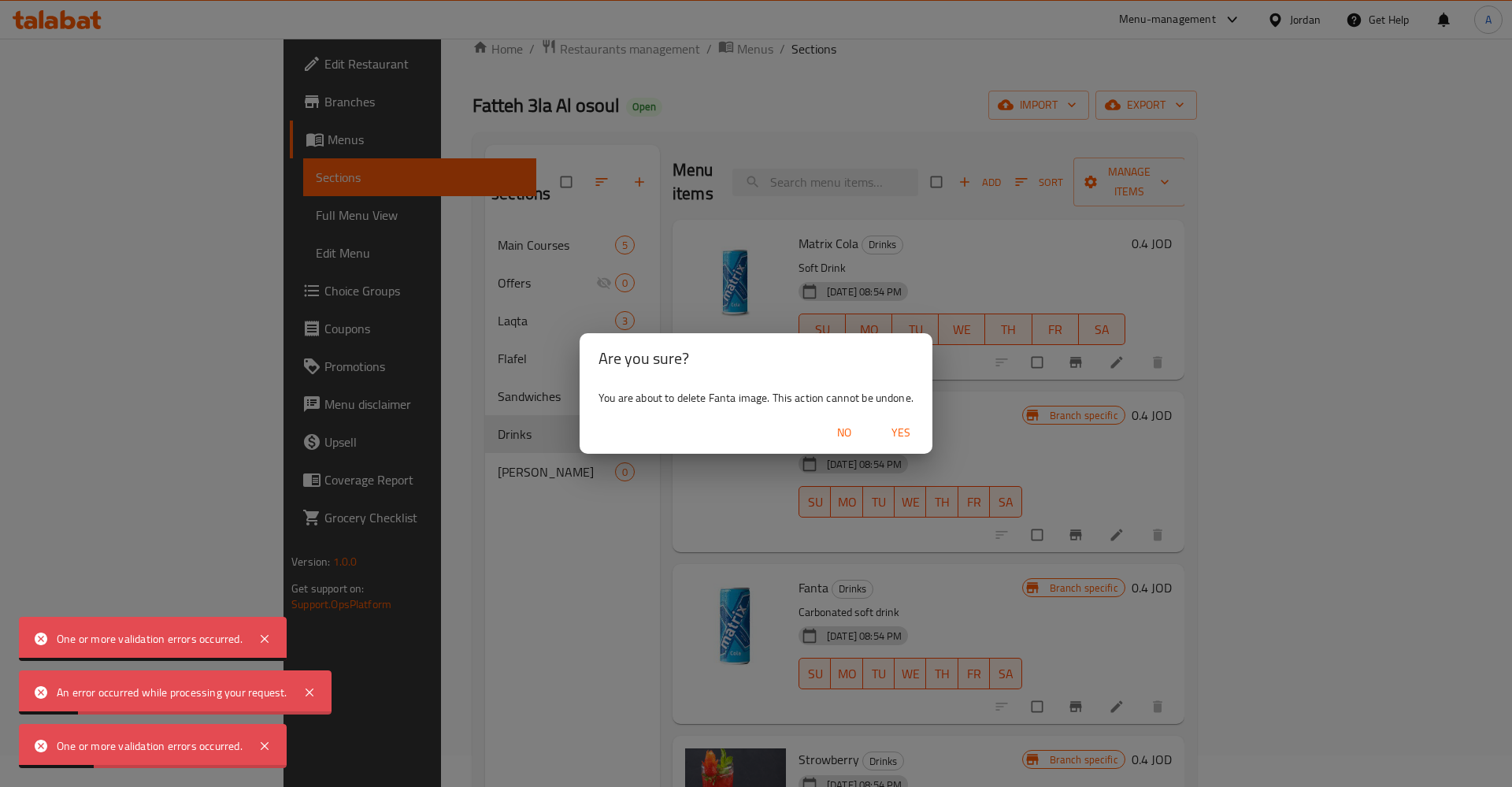
click at [903, 438] on span "Yes" at bounding box center [901, 432] width 37 height 20
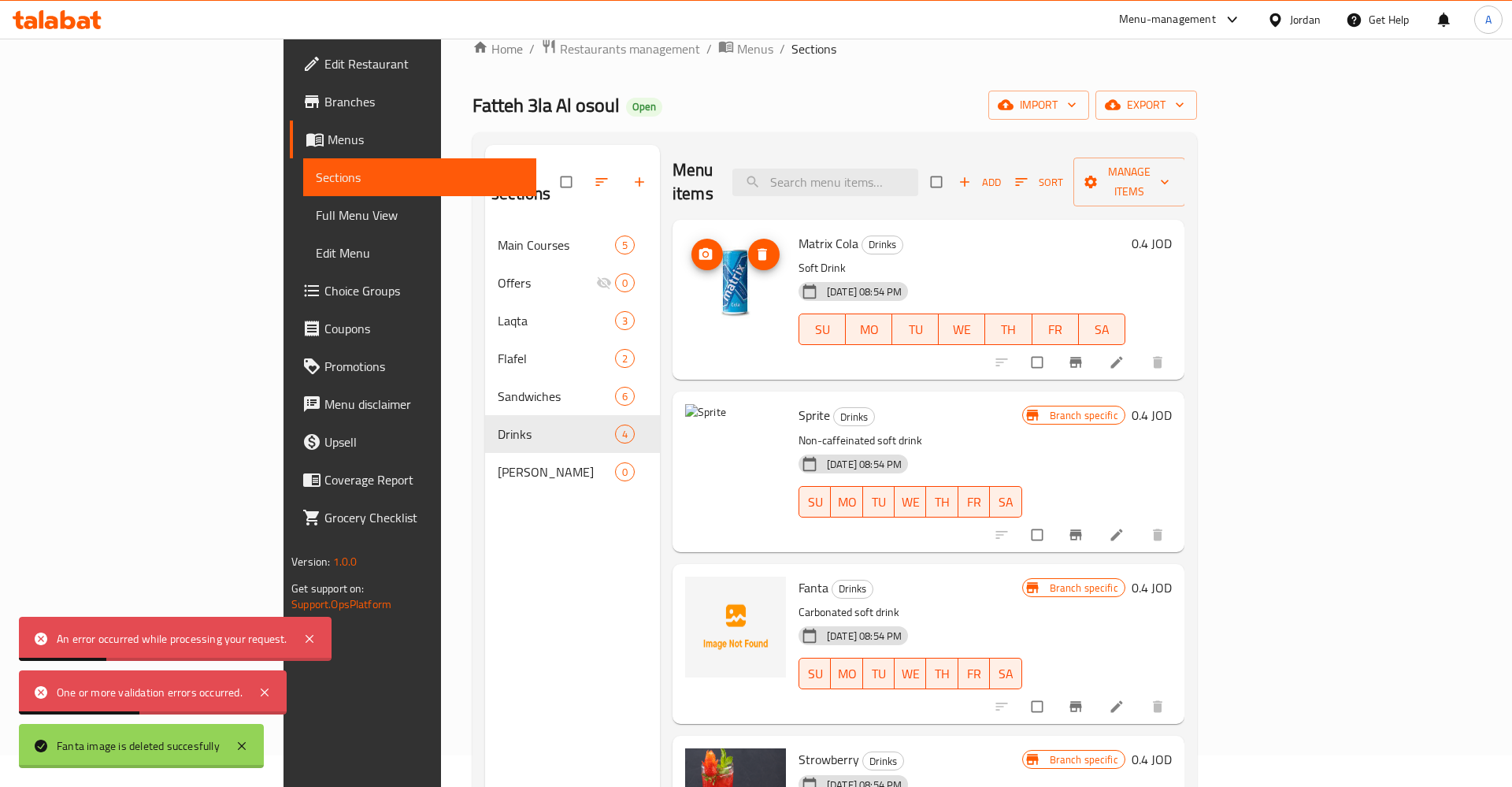
click at [685, 254] on img at bounding box center [735, 282] width 101 height 101
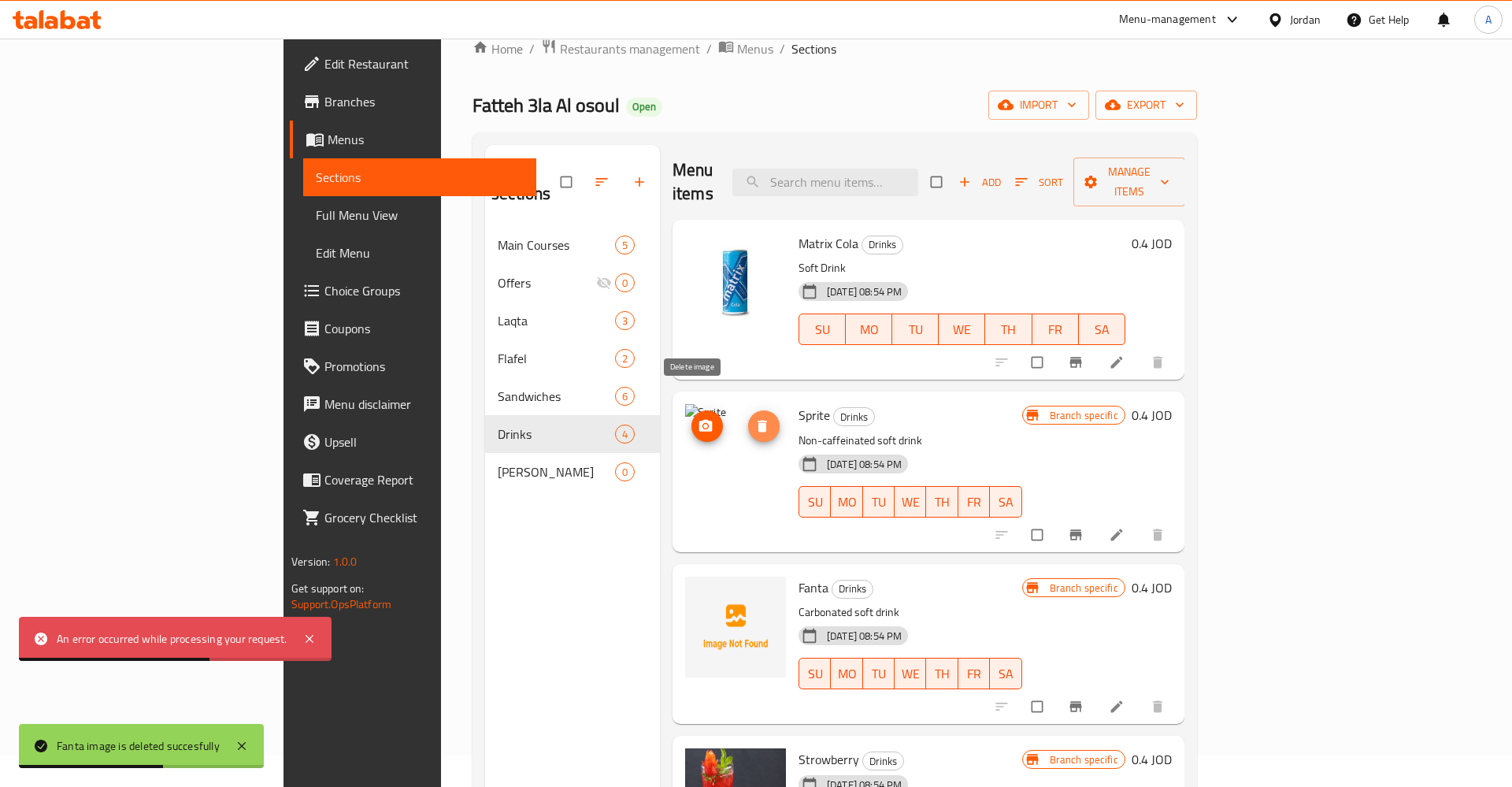
click at [758, 421] on icon "delete image" at bounding box center [763, 427] width 10 height 12
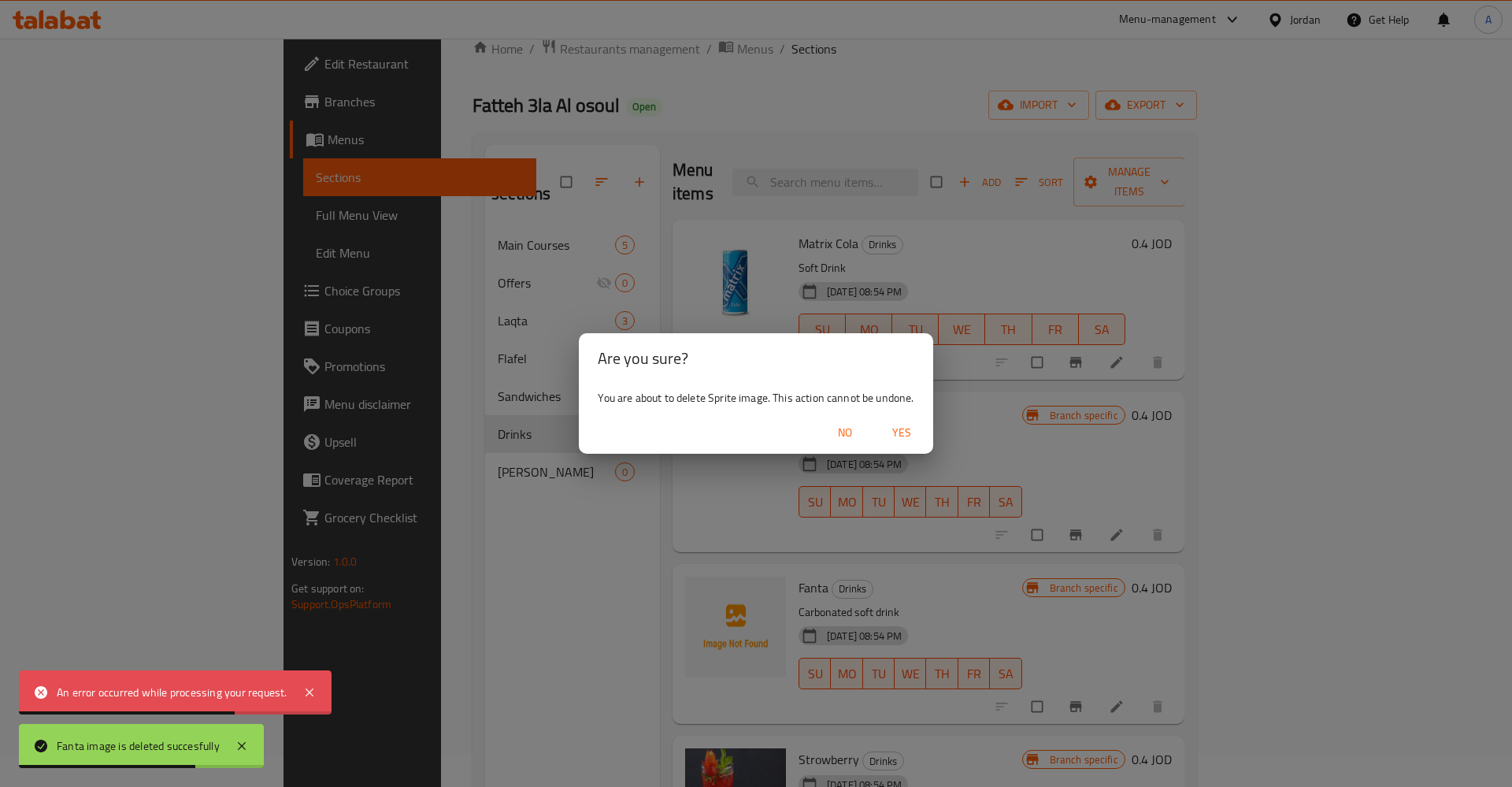
click at [913, 438] on span "Yes" at bounding box center [901, 432] width 37 height 20
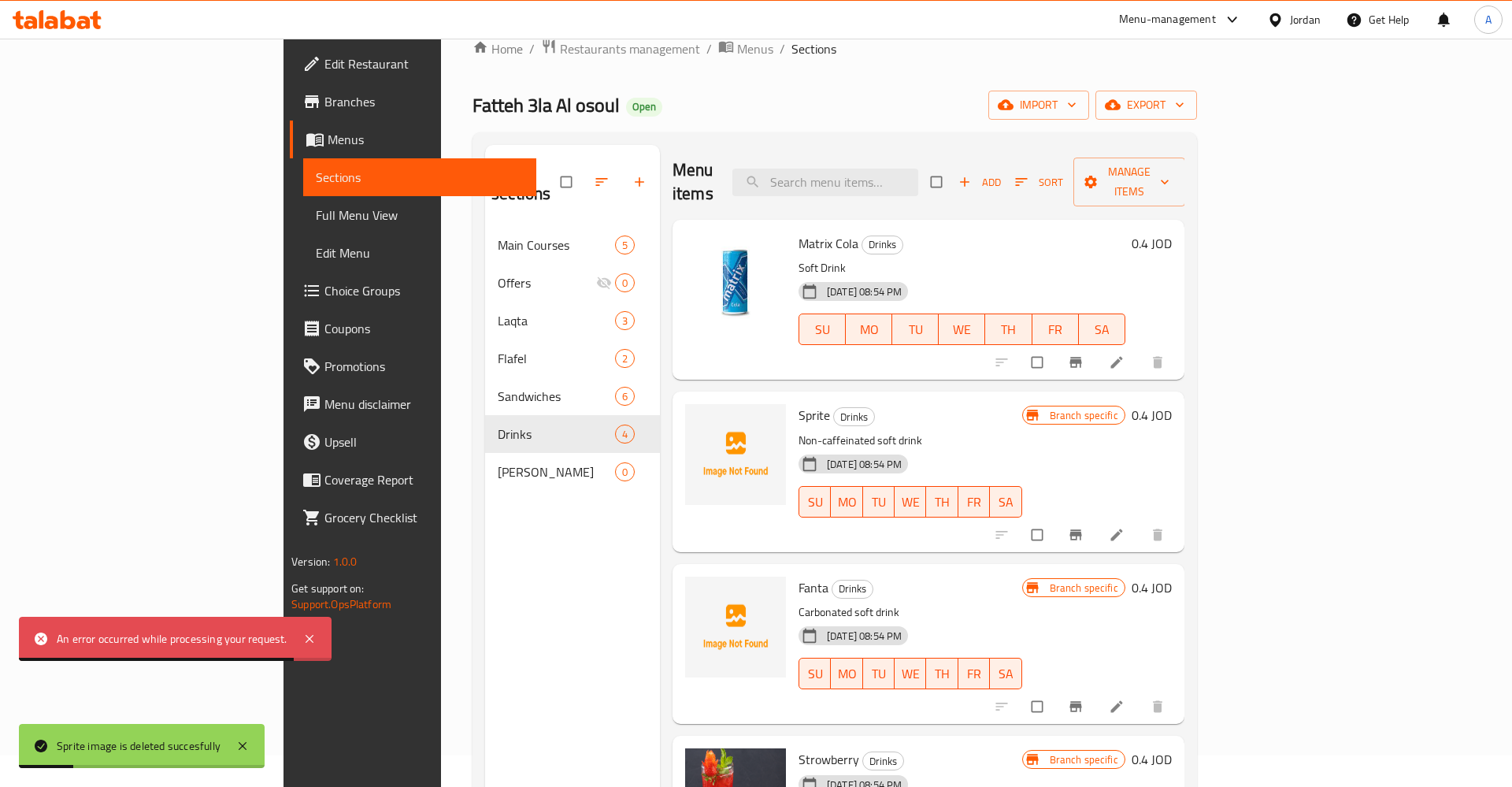
click at [1125, 527] on icon at bounding box center [1116, 535] width 15 height 15
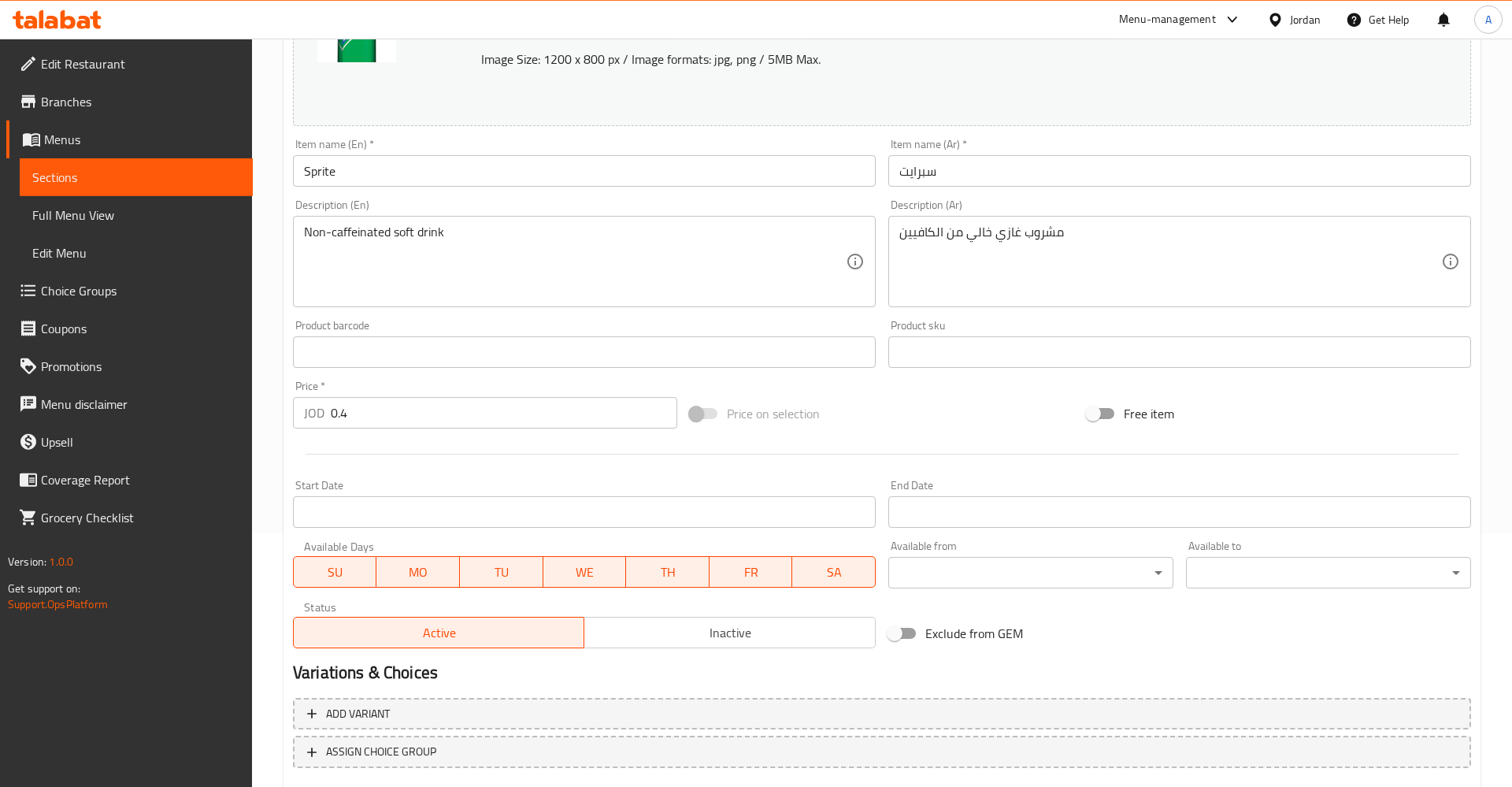
scroll to position [189, 0]
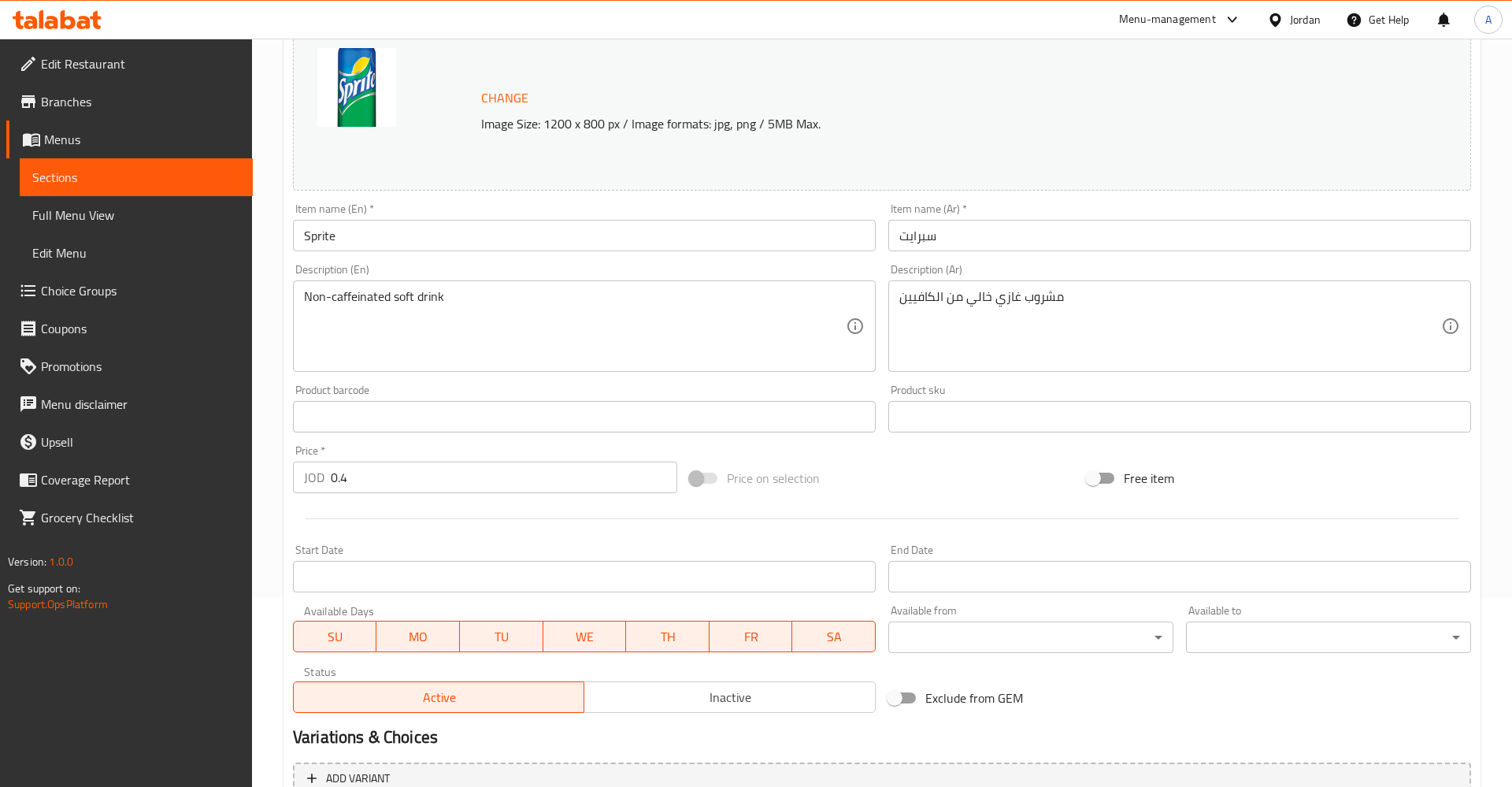
click at [406, 245] on input "Sprite" at bounding box center [584, 235] width 583 height 32
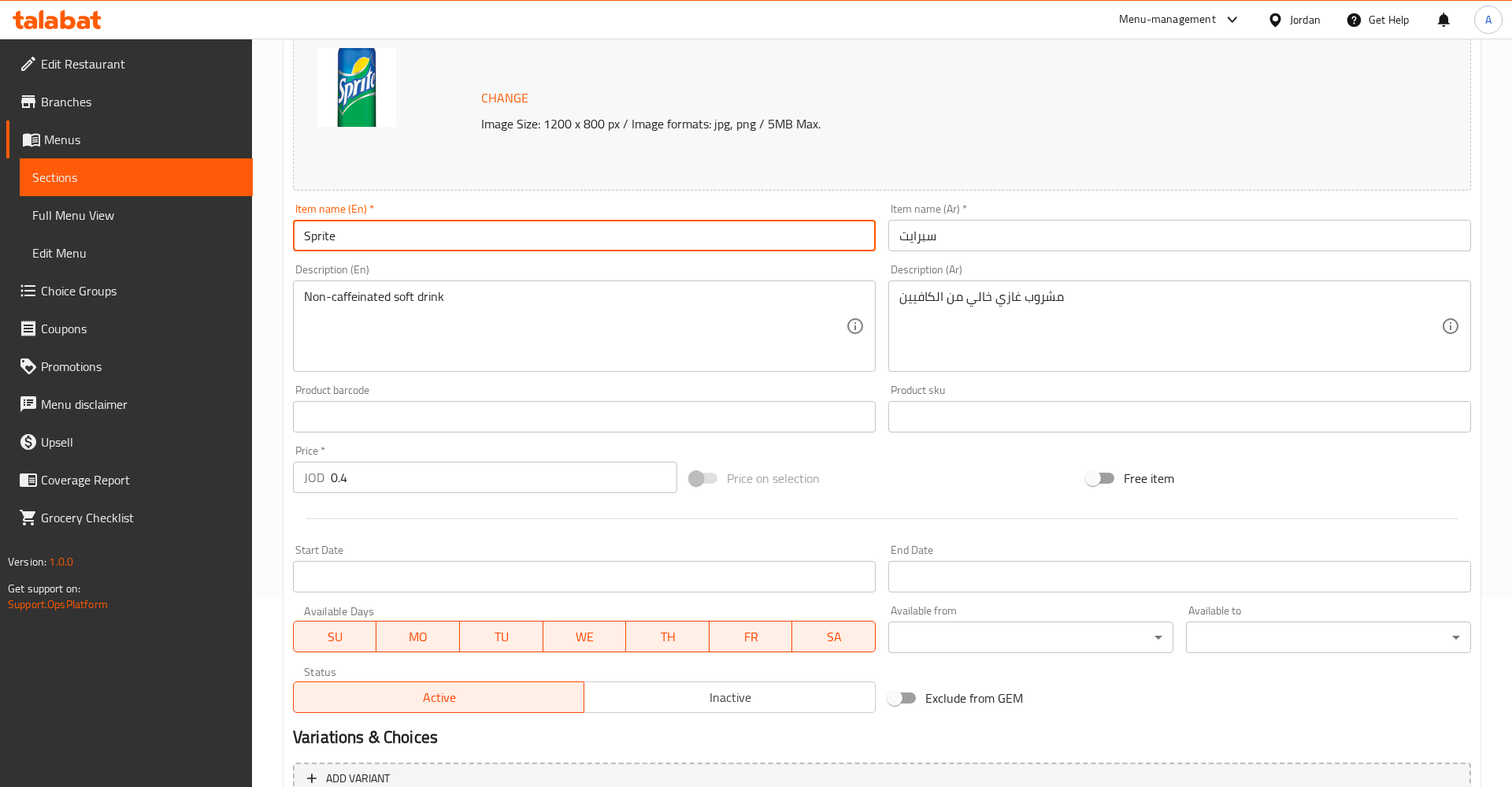
paste input "Matrix Lemon Up 250ml"
type input "Matrix Lemon Up 250ml"
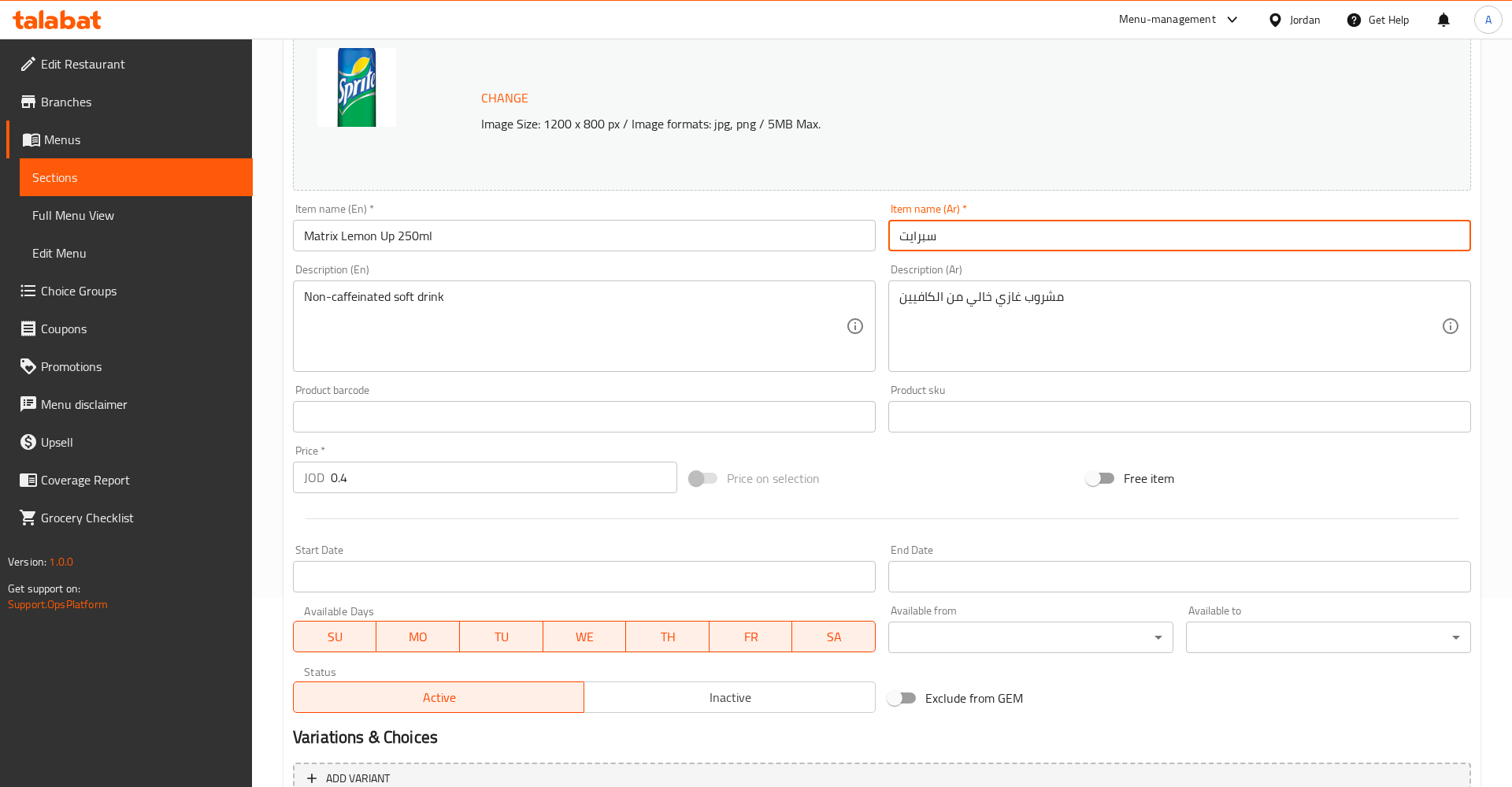
paste input "[PERSON_NAME]"
click at [896, 243] on input "[PERSON_NAME]" at bounding box center [1180, 235] width 583 height 32
click at [897, 243] on input "[PERSON_NAME]" at bounding box center [1180, 235] width 583 height 32
click at [913, 241] on input "[PERSON_NAME]" at bounding box center [1180, 235] width 583 height 32
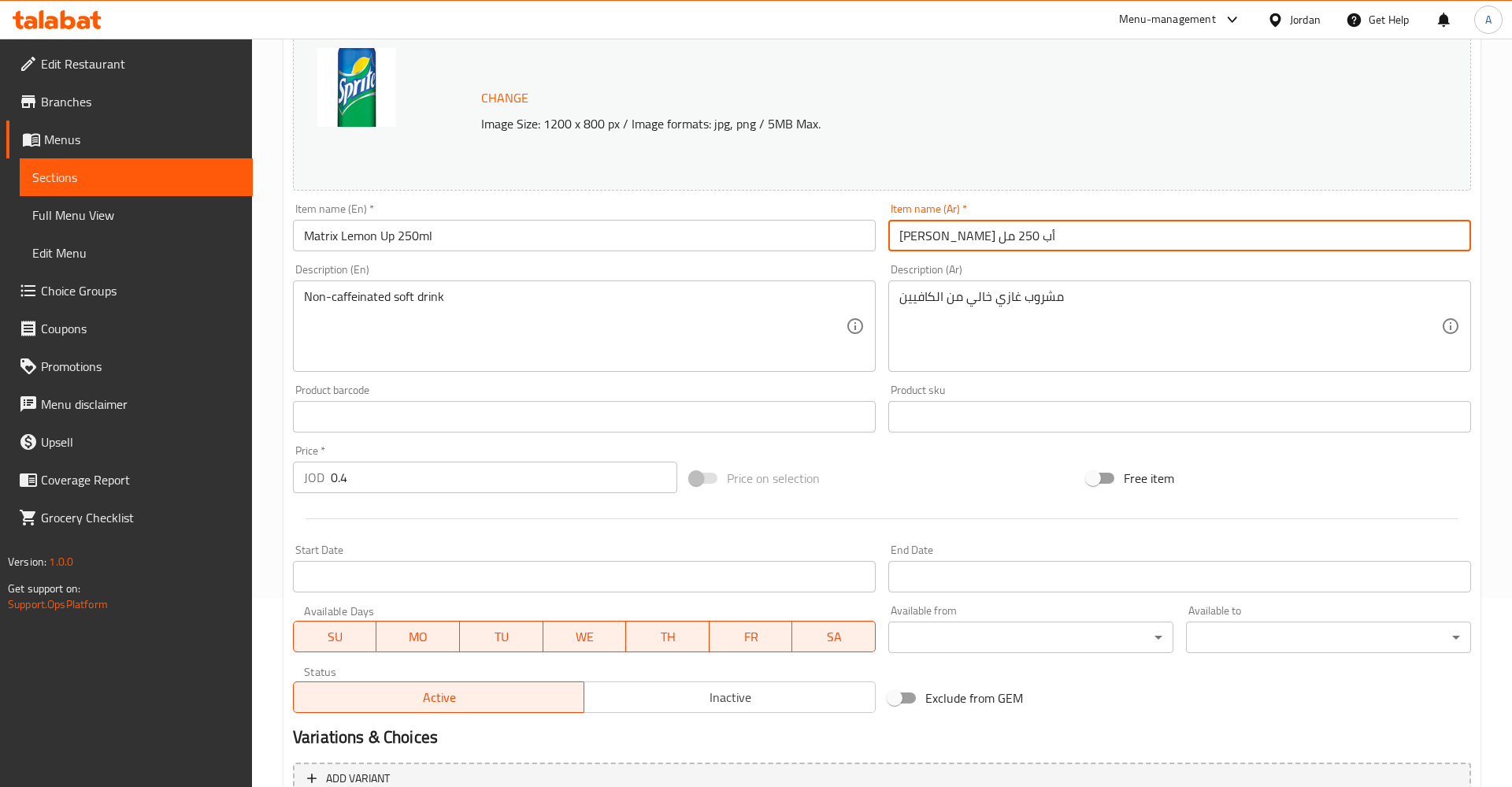
type input "[PERSON_NAME] أب 250 مل"
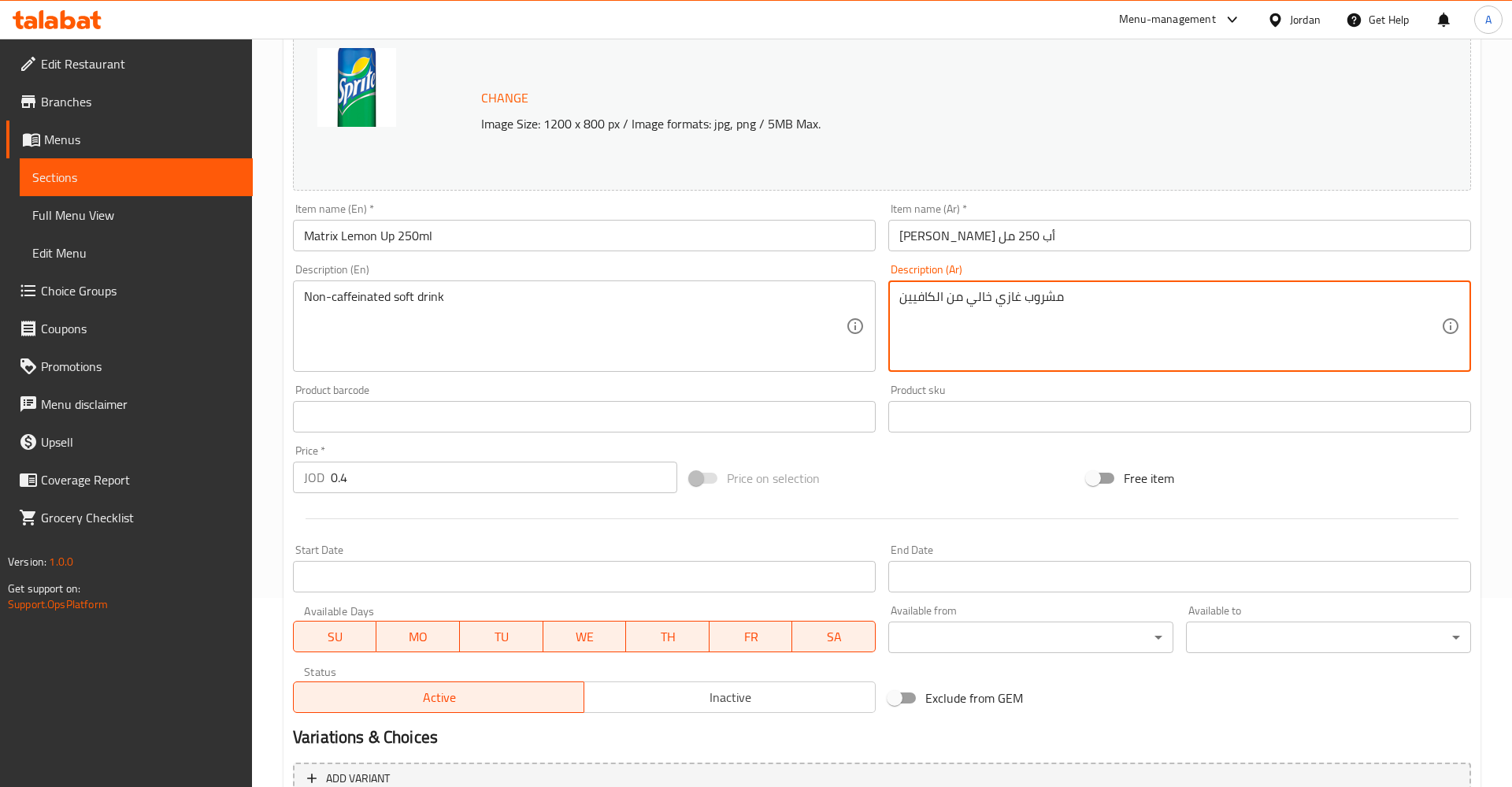
drag, startPoint x: 995, startPoint y: 302, endPoint x: 798, endPoint y: 312, distance: 197.3
click at [900, 312] on textarea "مشروب غازي خالي من الكافيين" at bounding box center [1170, 327] width 541 height 75
type textarea "مشروب غازي"
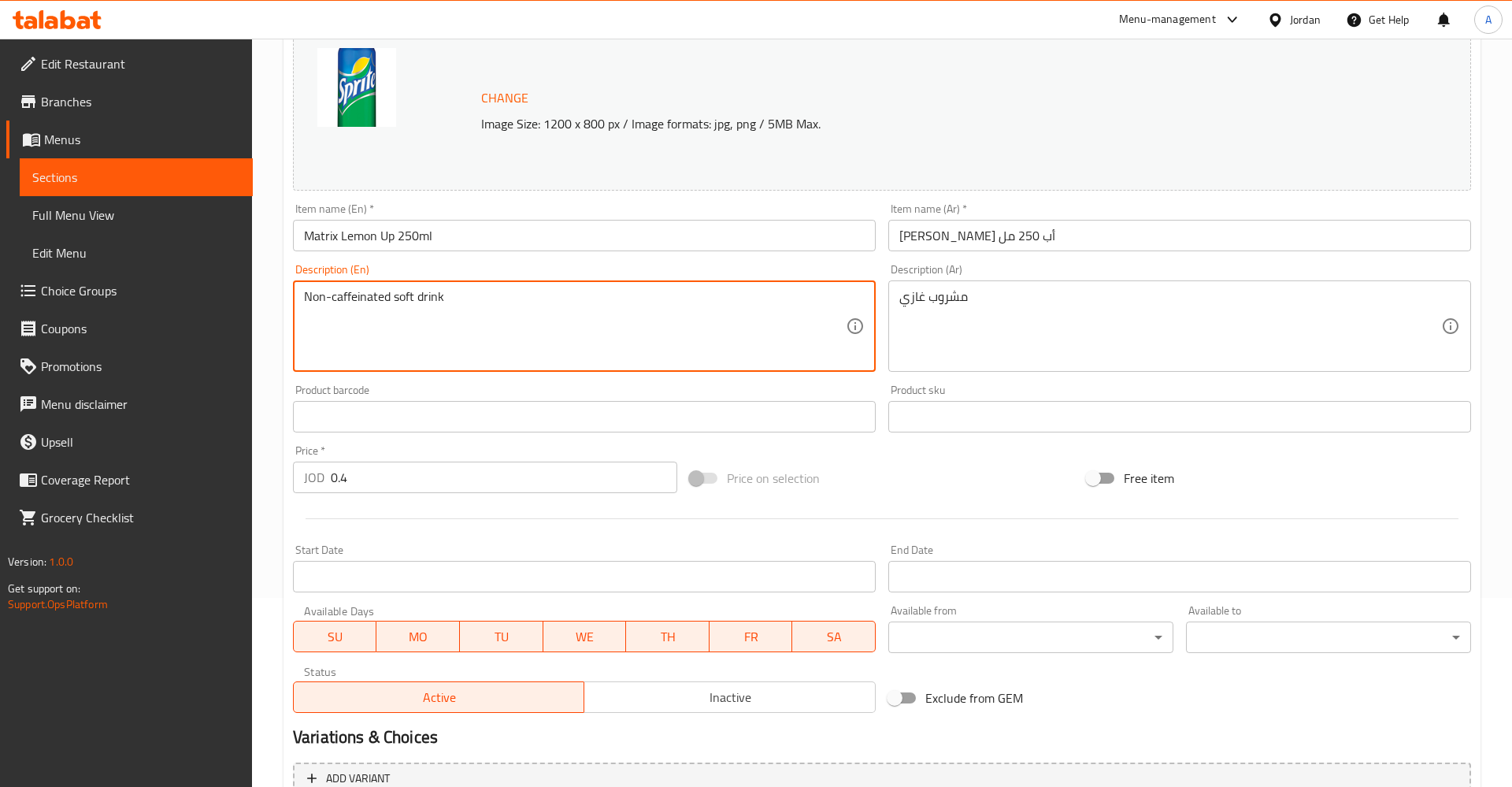
drag, startPoint x: 394, startPoint y: 301, endPoint x: 34, endPoint y: 294, distance: 360.1
click at [304, 294] on textarea "Non-caffeinated soft drink" at bounding box center [574, 327] width 541 height 75
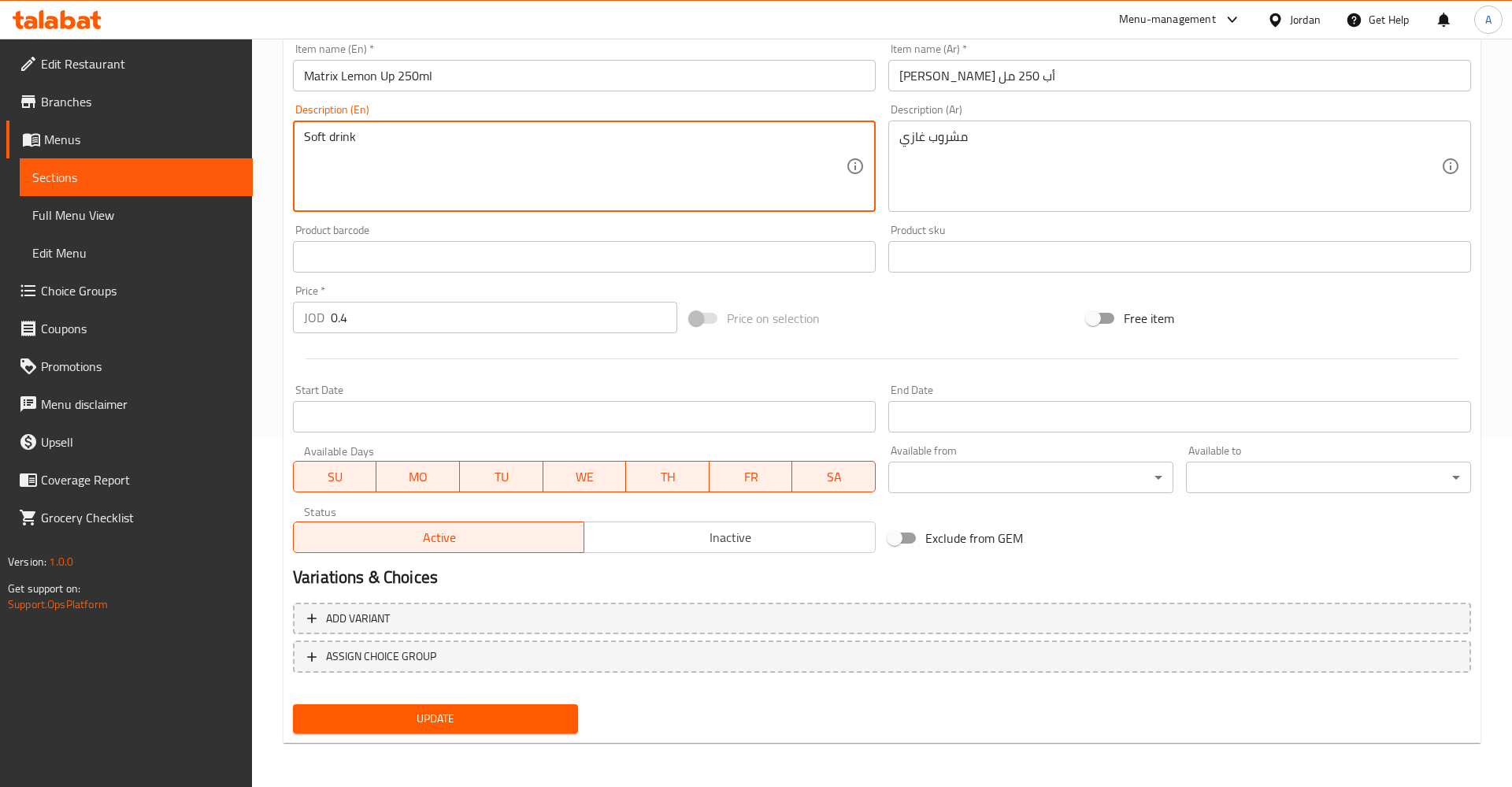
type textarea "Soft drink"
click at [449, 722] on span "Update" at bounding box center [435, 719] width 260 height 20
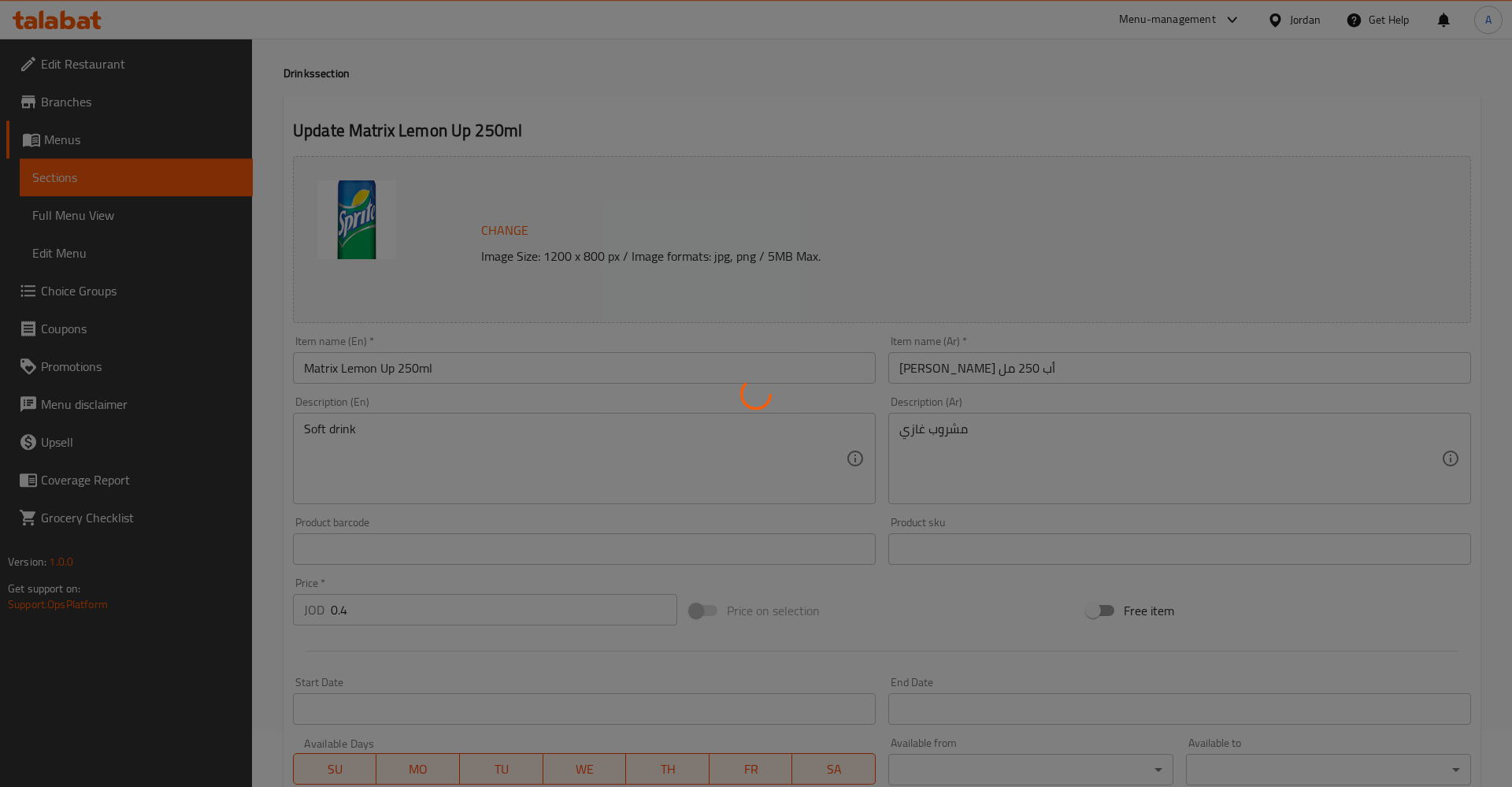
scroll to position [29, 0]
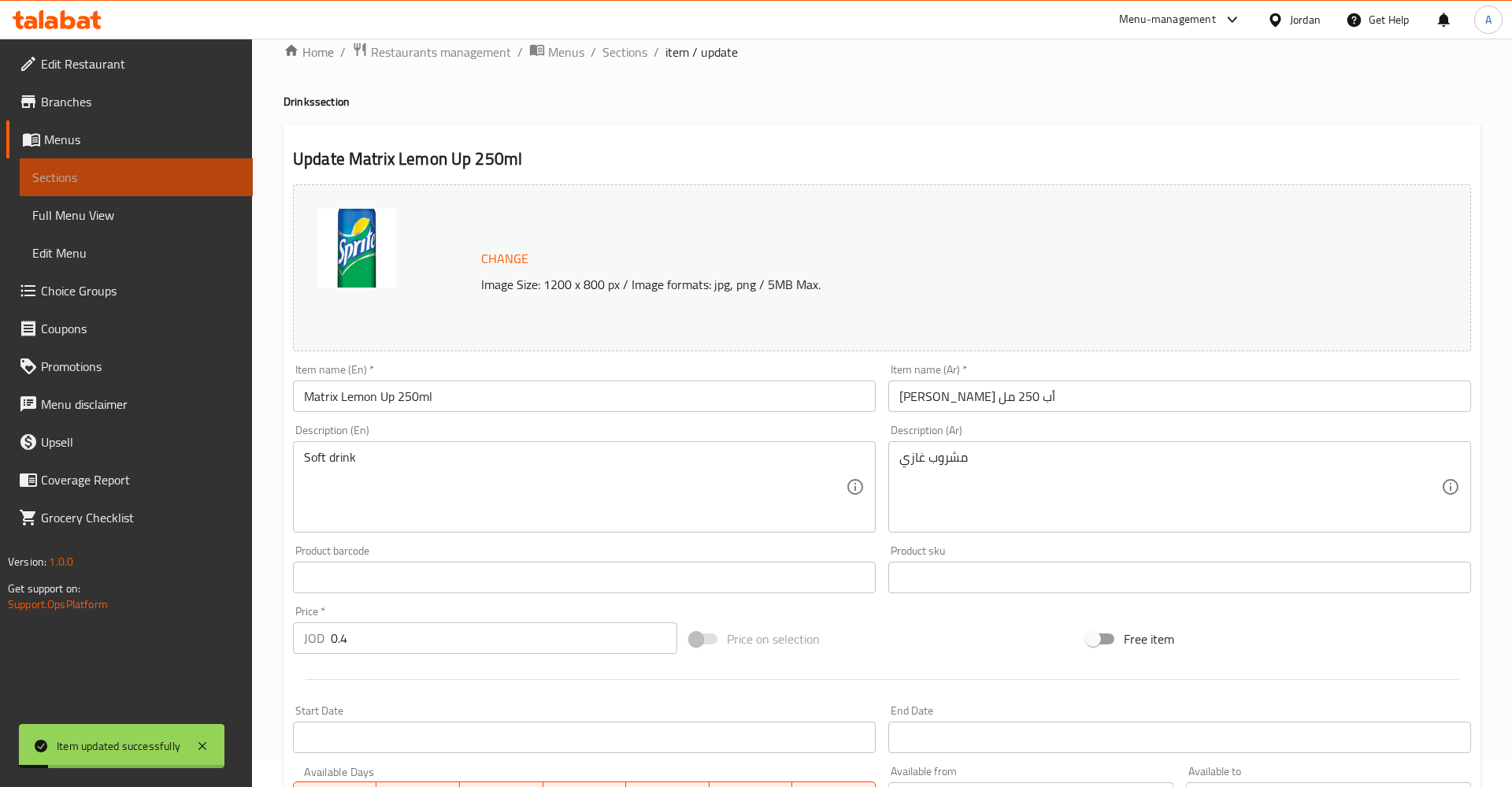
click at [152, 178] on span "Sections" at bounding box center [136, 177] width 208 height 19
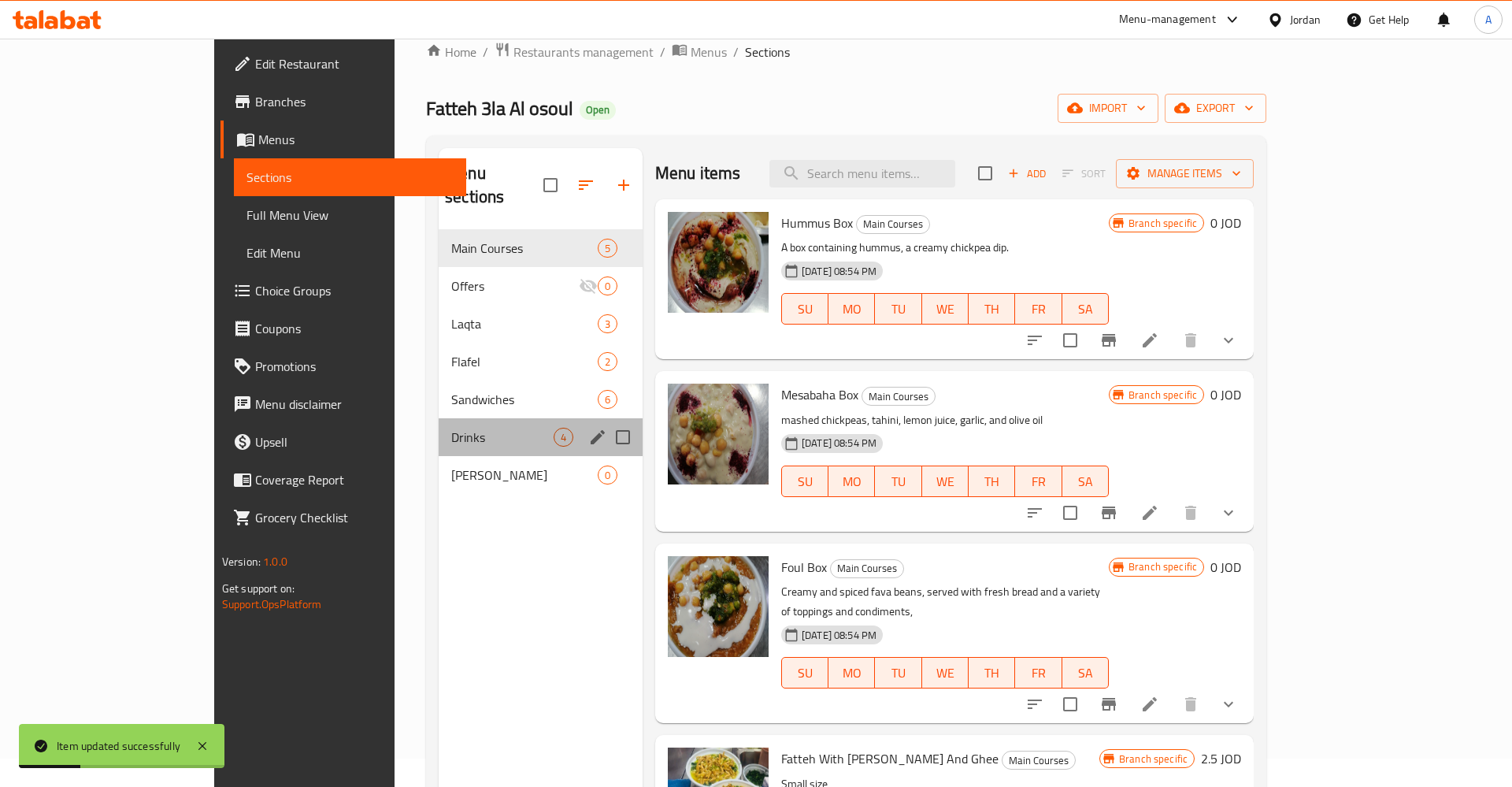
click at [439, 428] on div "Drinks 4" at bounding box center [540, 436] width 204 height 37
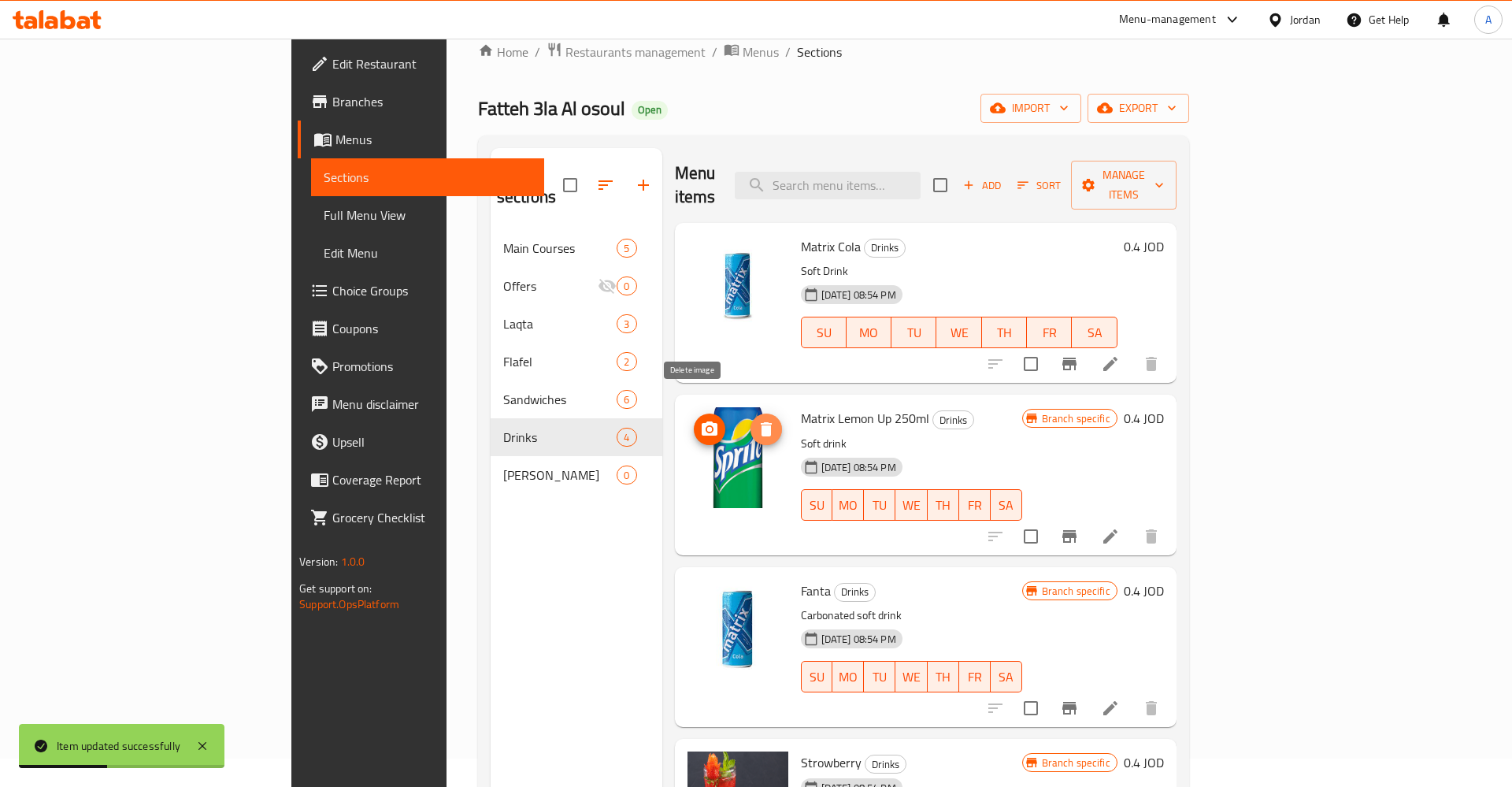
click at [757, 420] on icon "delete image" at bounding box center [767, 429] width 19 height 19
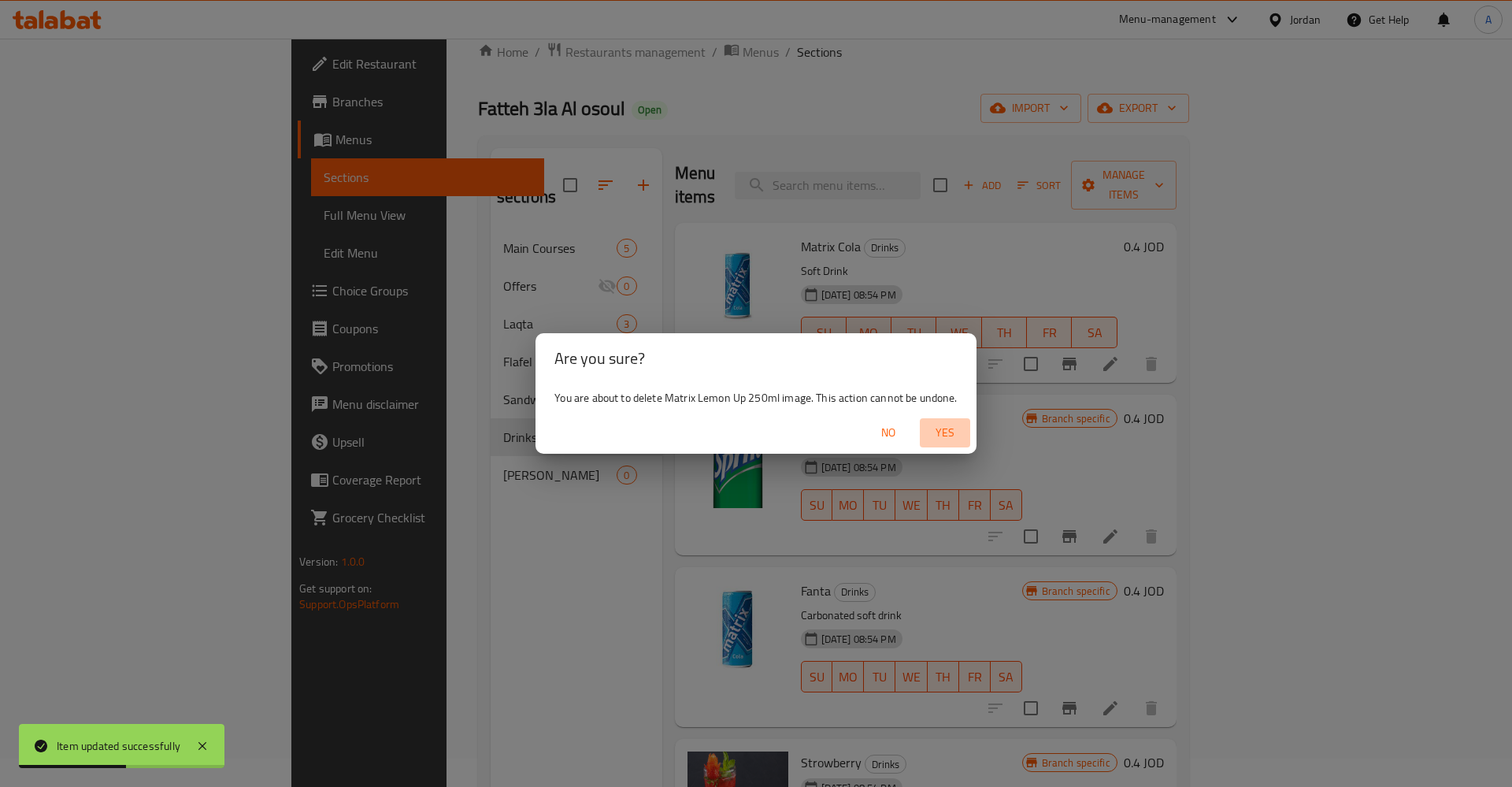
click at [935, 430] on span "Yes" at bounding box center [945, 432] width 37 height 20
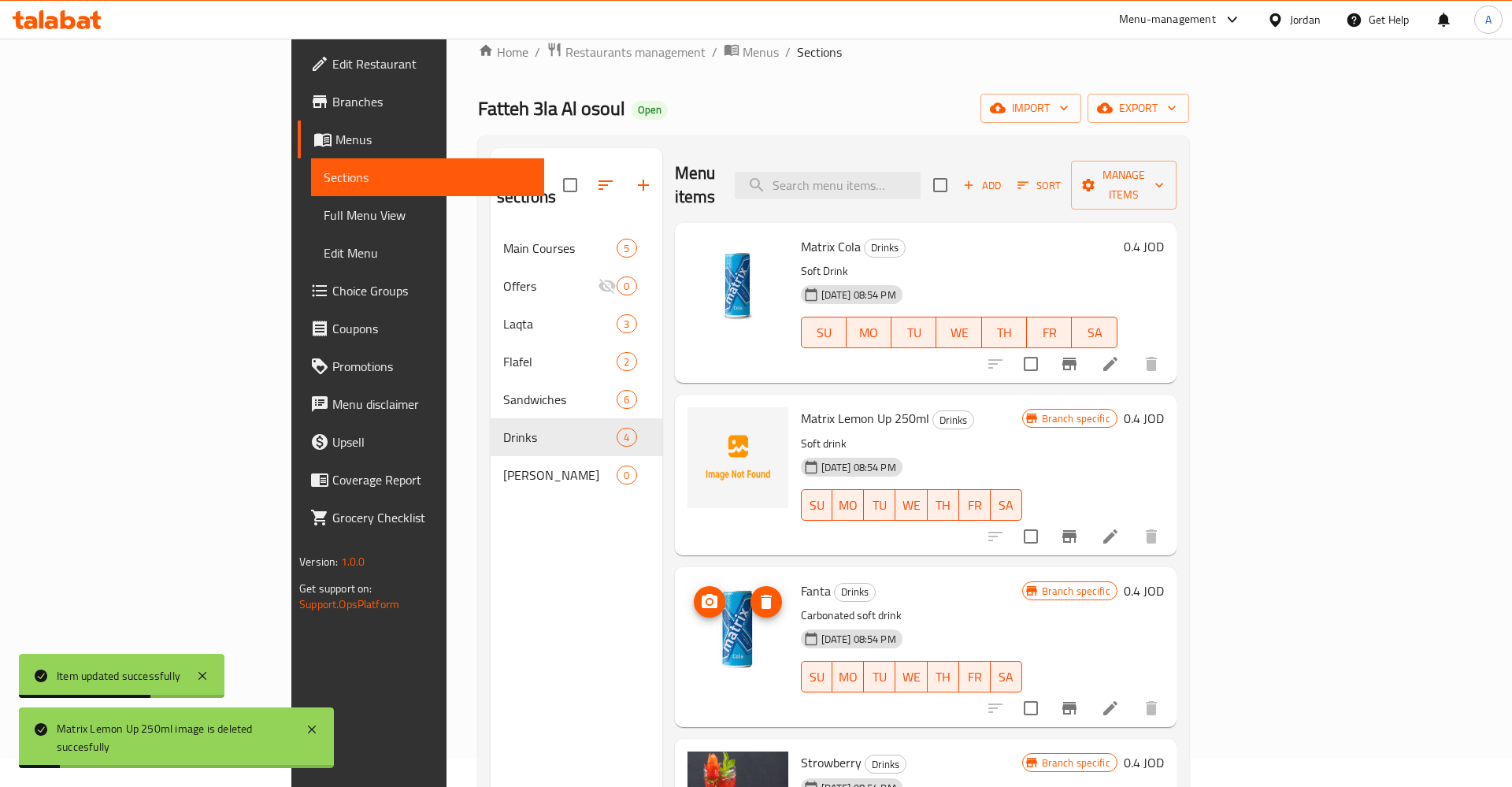
click at [757, 592] on icon "delete image" at bounding box center [767, 602] width 19 height 19
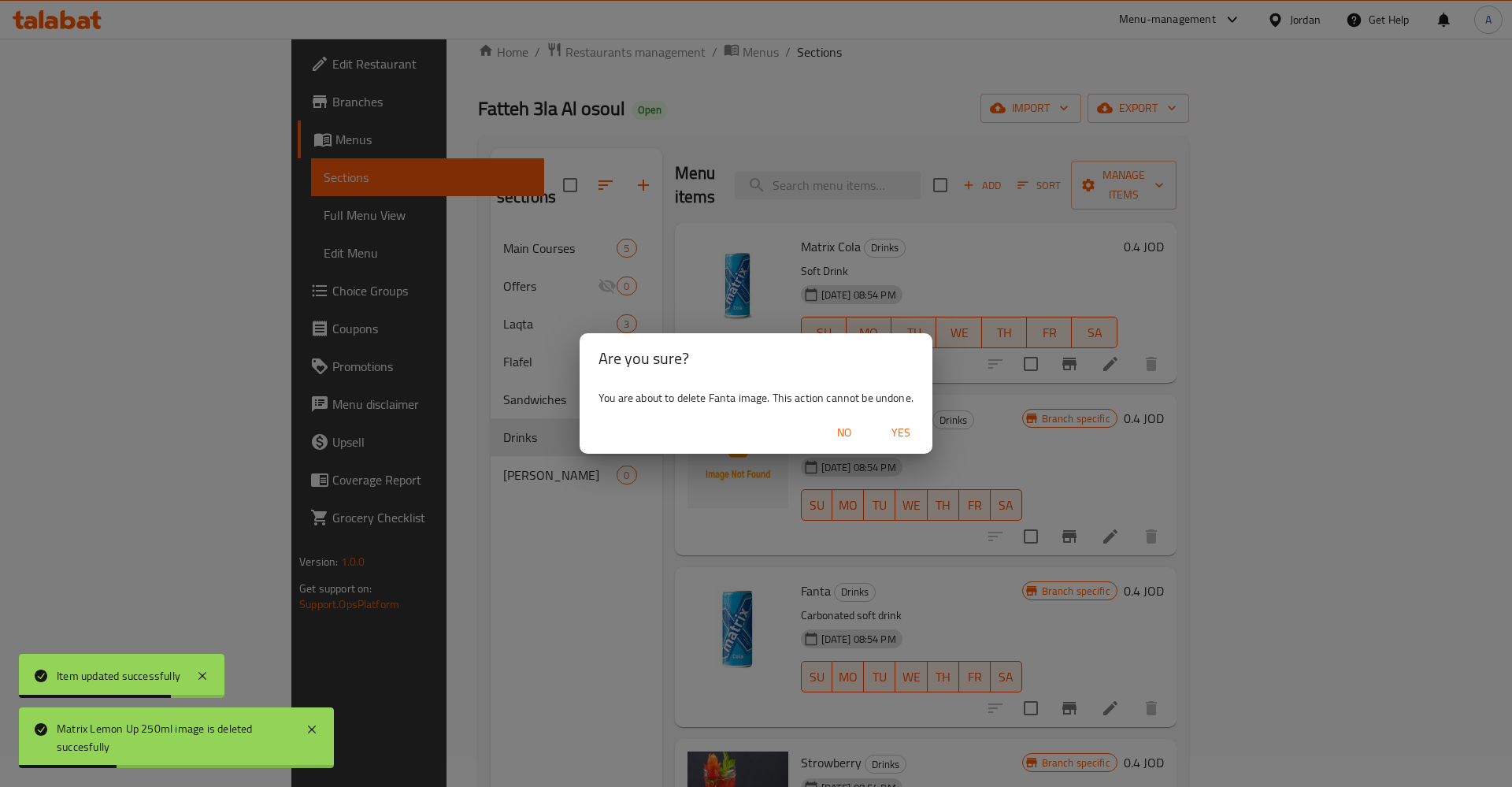
click at [891, 434] on span "Yes" at bounding box center [901, 432] width 37 height 20
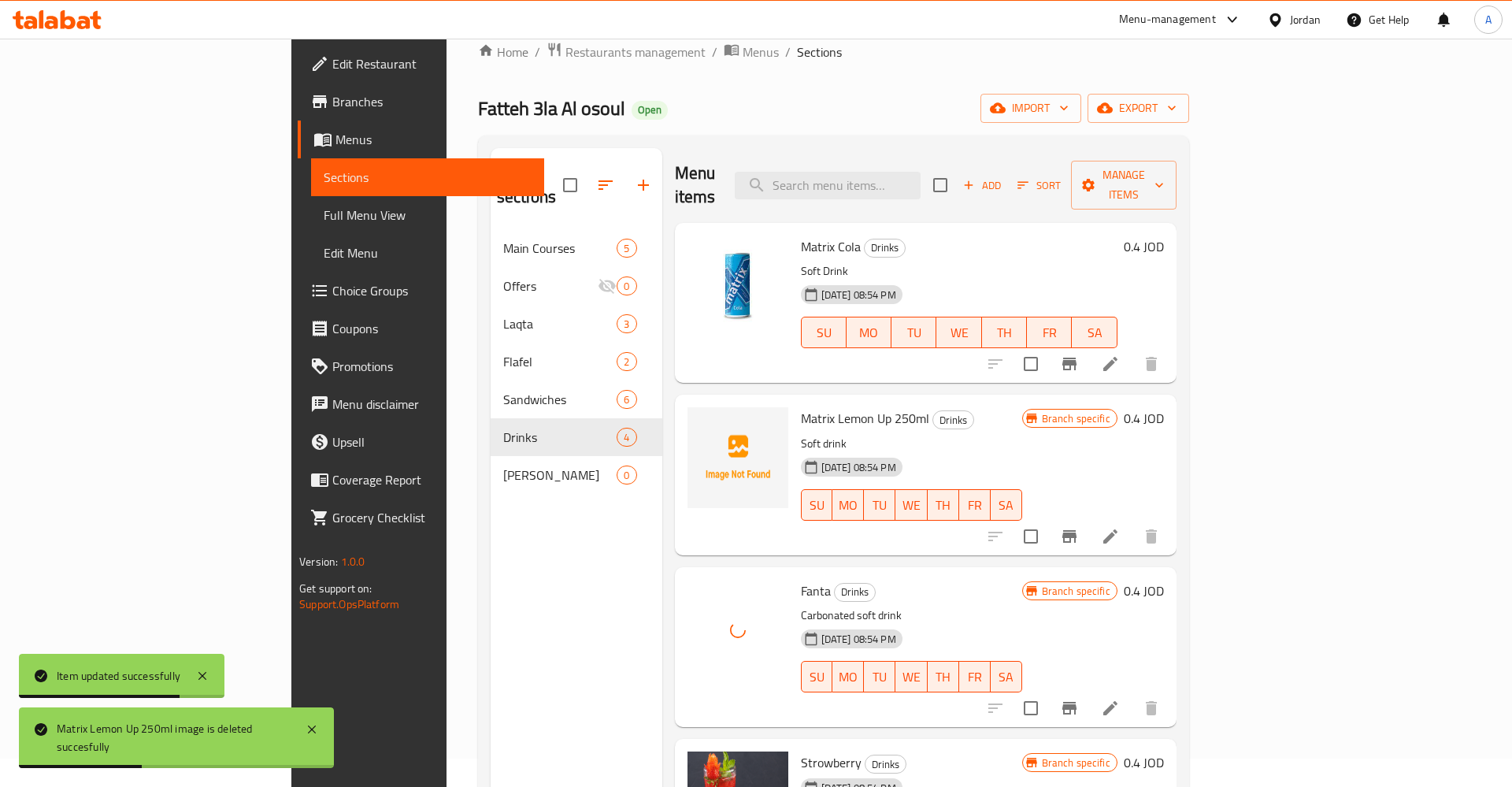
scroll to position [220, 0]
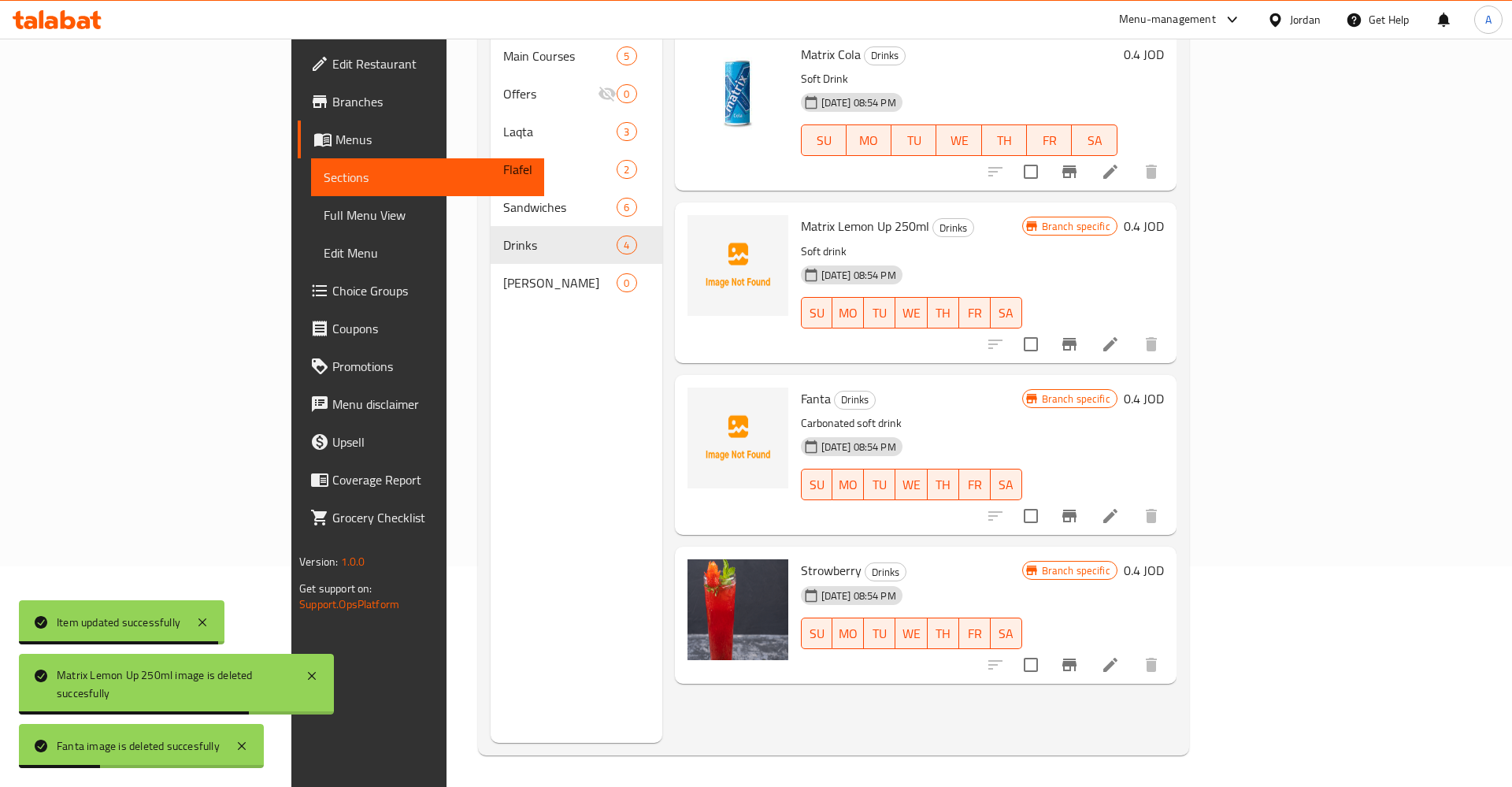
click at [1077, 659] on icon "Branch-specific-item" at bounding box center [1069, 664] width 14 height 12
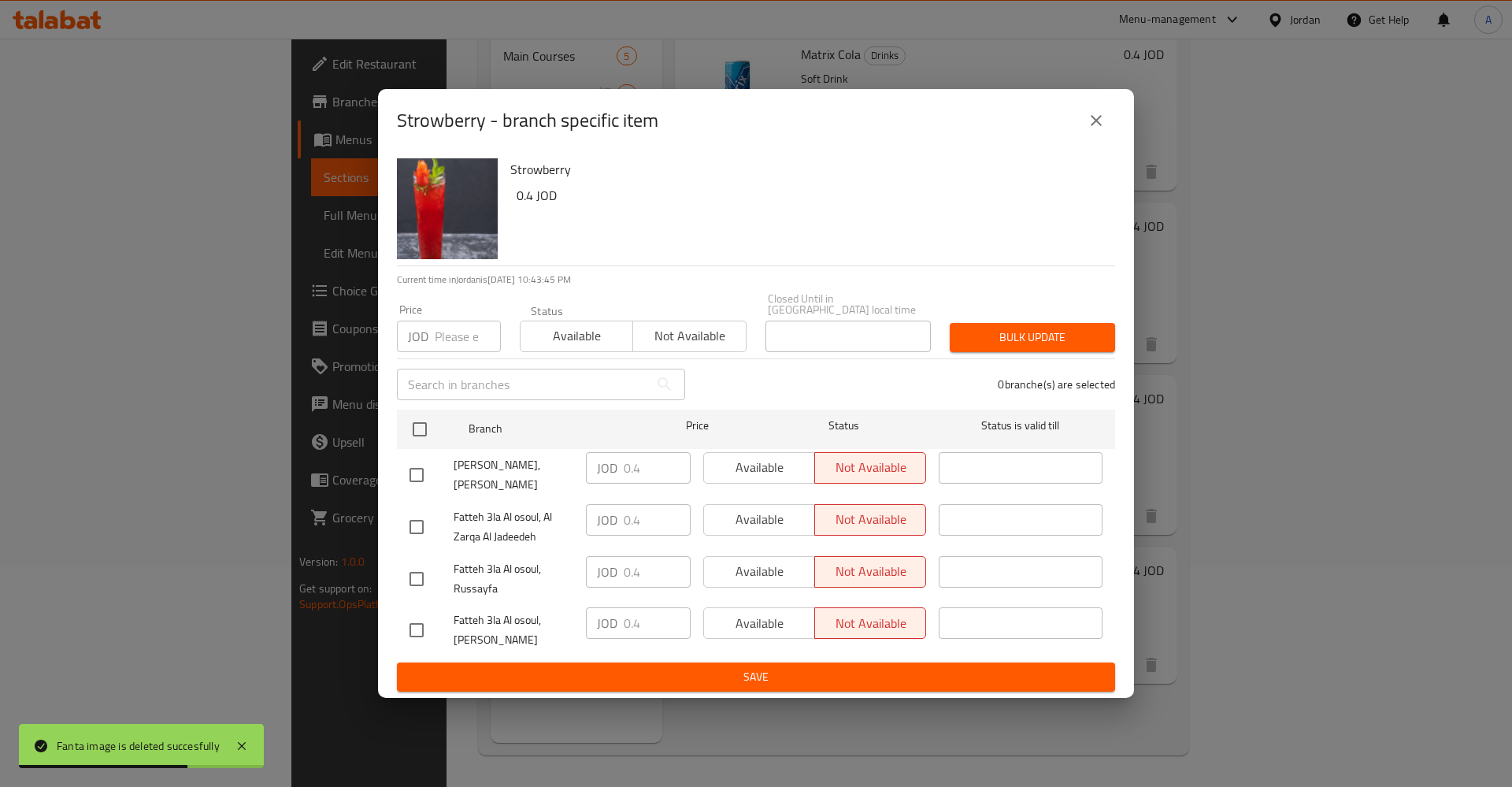
click at [1081, 146] on div "Strowberry - branch specific item" at bounding box center [756, 121] width 756 height 63
click at [1088, 130] on icon "close" at bounding box center [1096, 121] width 19 height 19
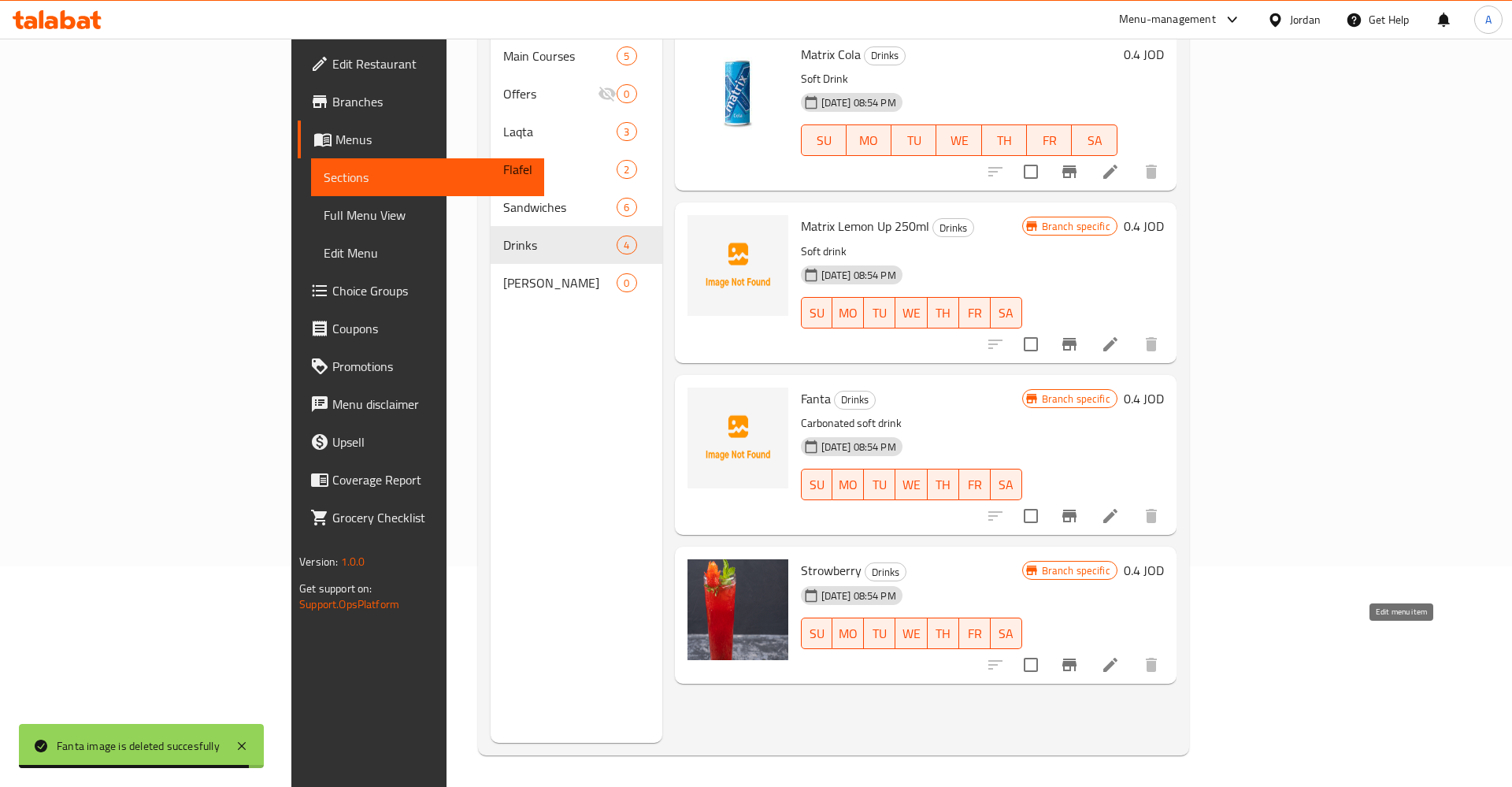
click at [1117, 658] on icon at bounding box center [1111, 664] width 14 height 14
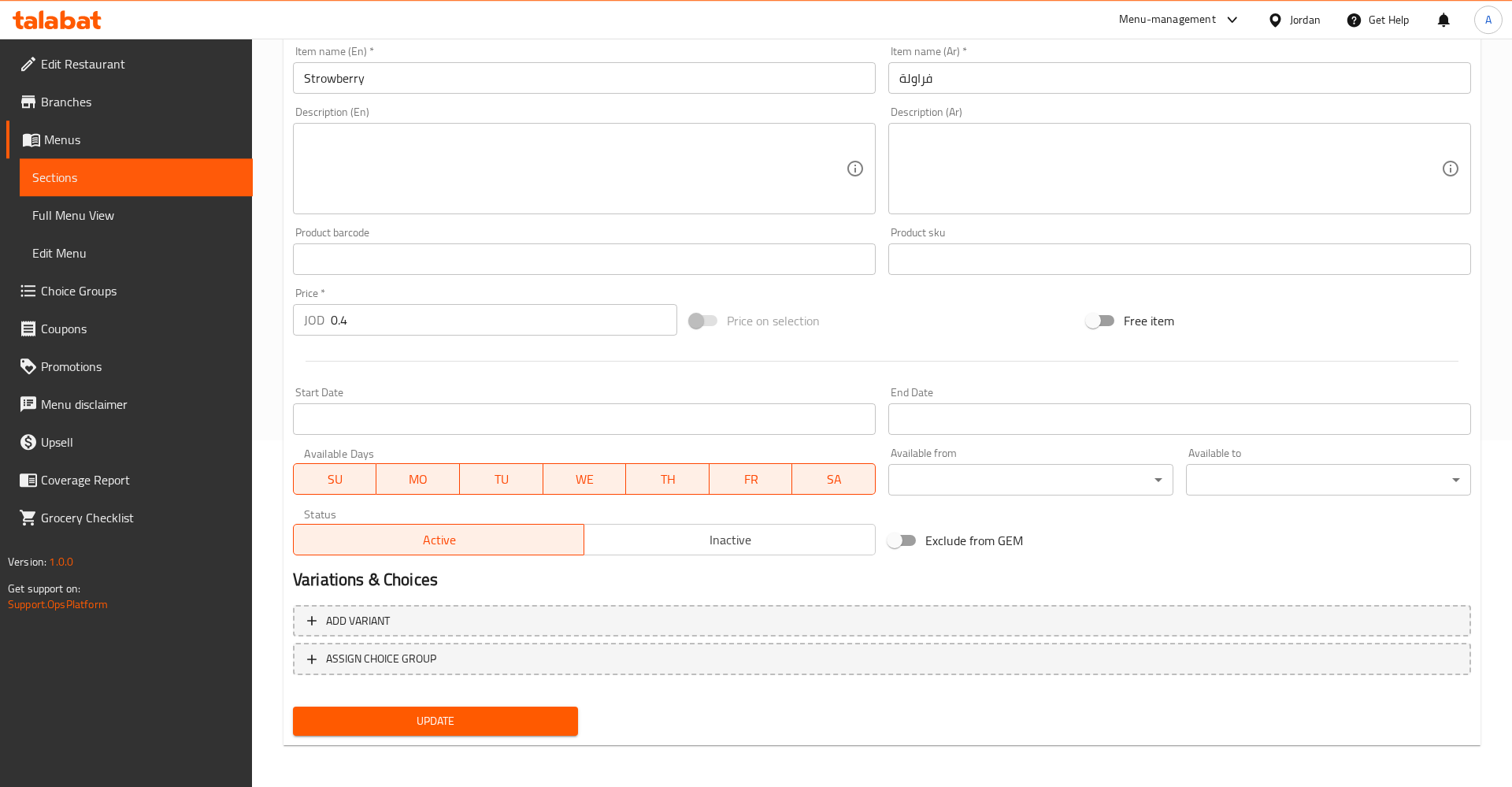
scroll to position [350, 0]
click at [725, 546] on span "Inactive" at bounding box center [729, 538] width 278 height 23
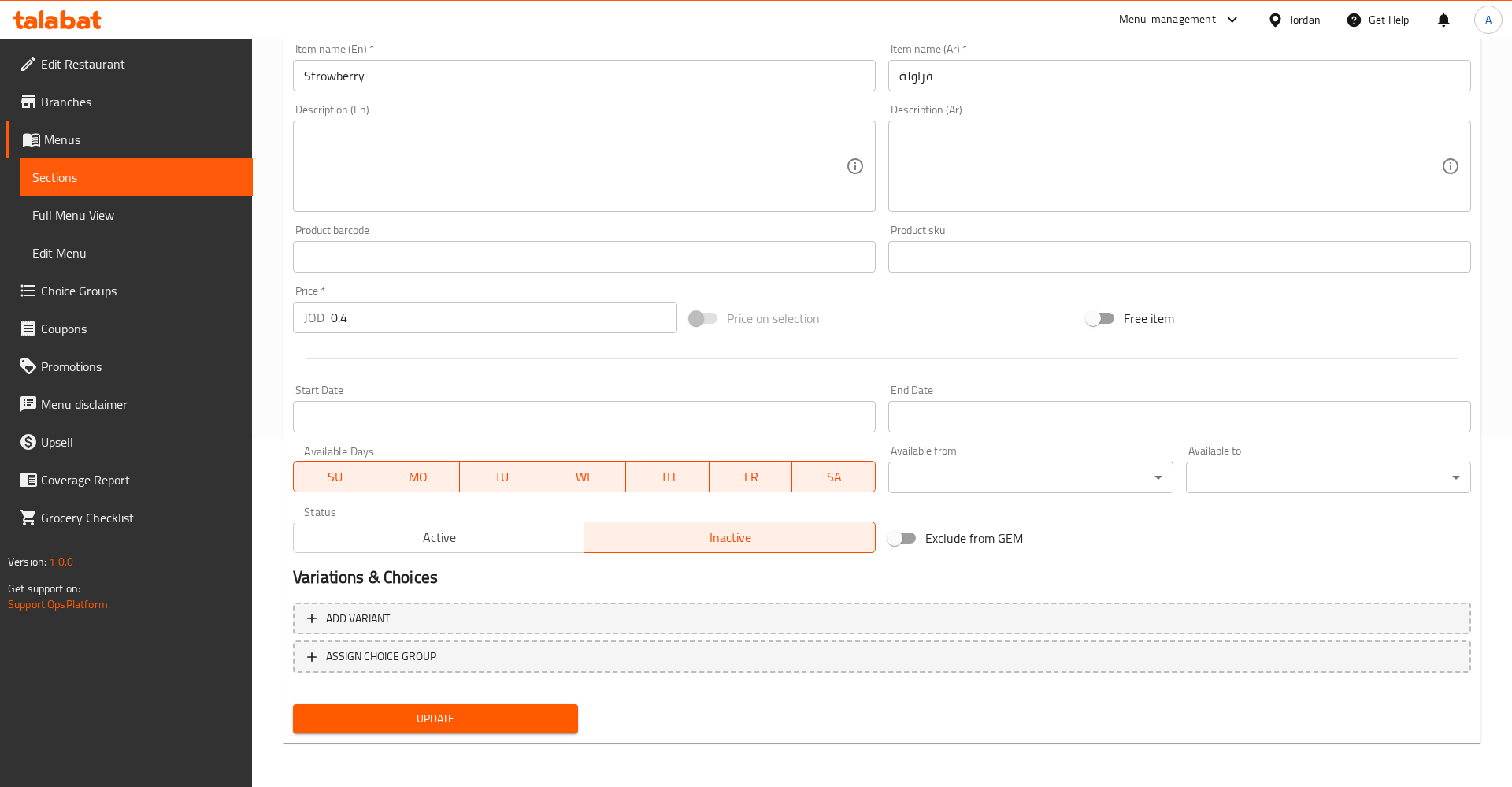
click at [431, 706] on button "Update" at bounding box center [436, 719] width 286 height 29
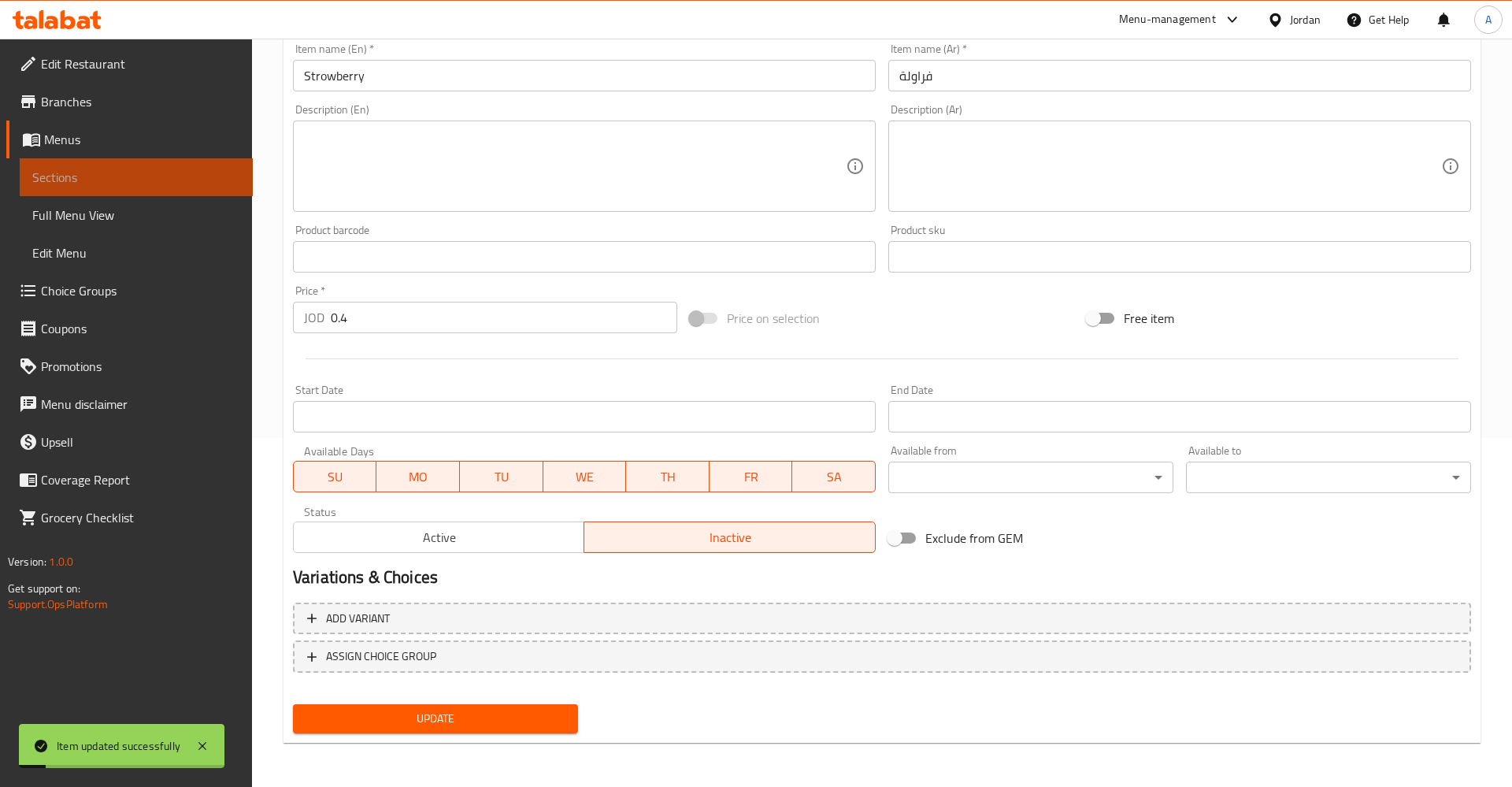
click at [139, 178] on span "Sections" at bounding box center [136, 177] width 208 height 19
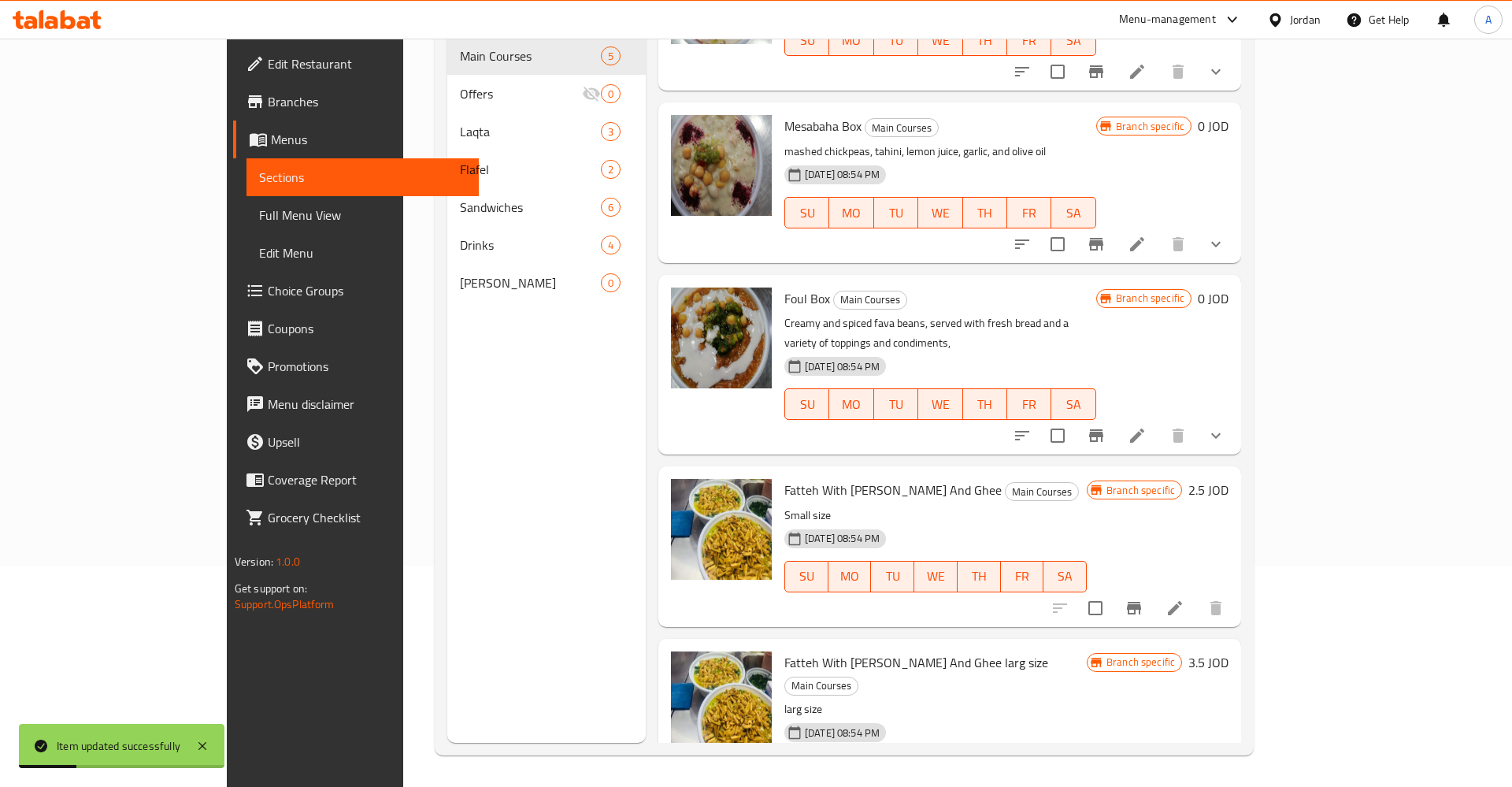
scroll to position [113, 0]
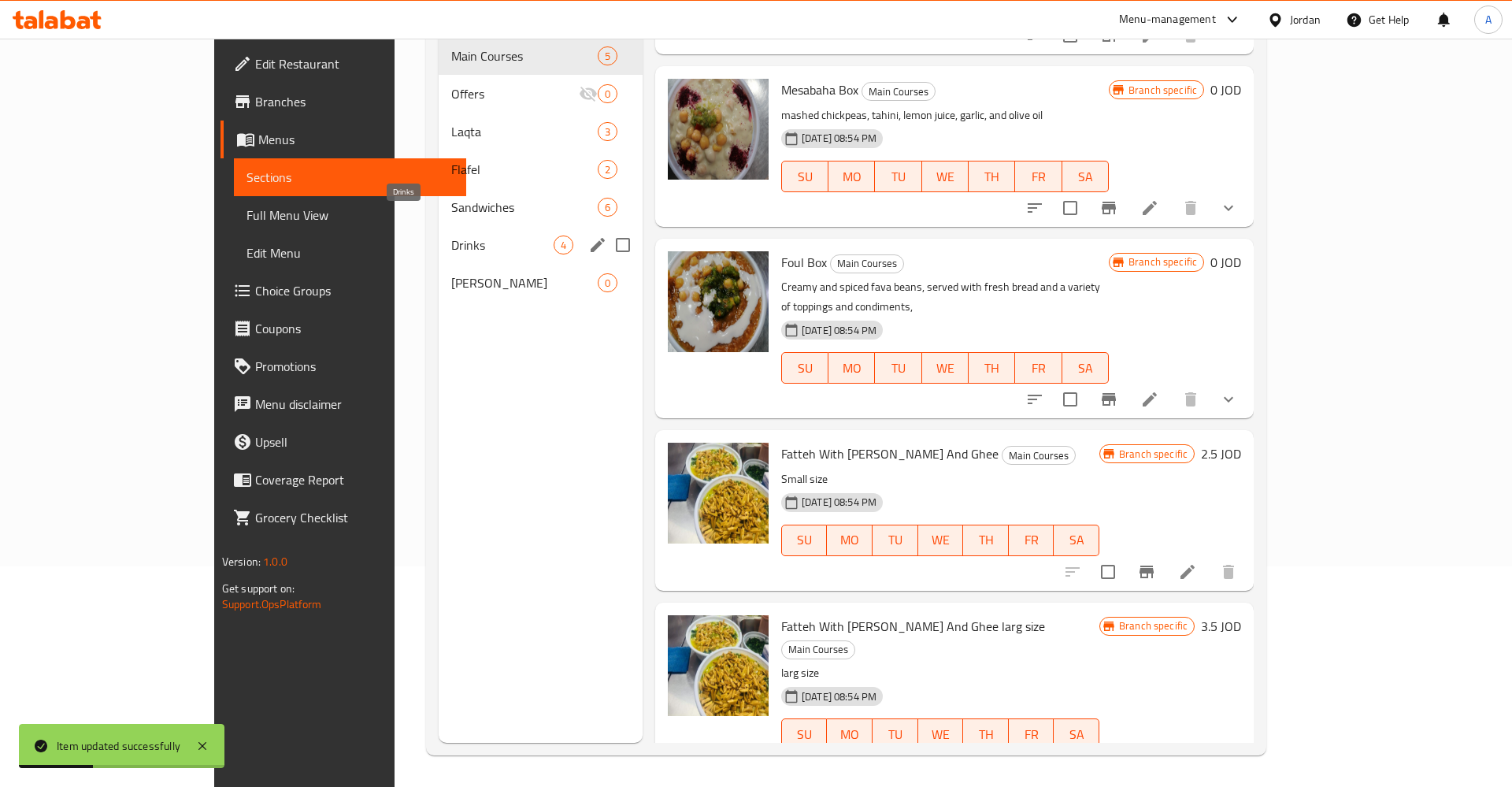
click at [451, 236] on span "Drinks" at bounding box center [502, 245] width 103 height 19
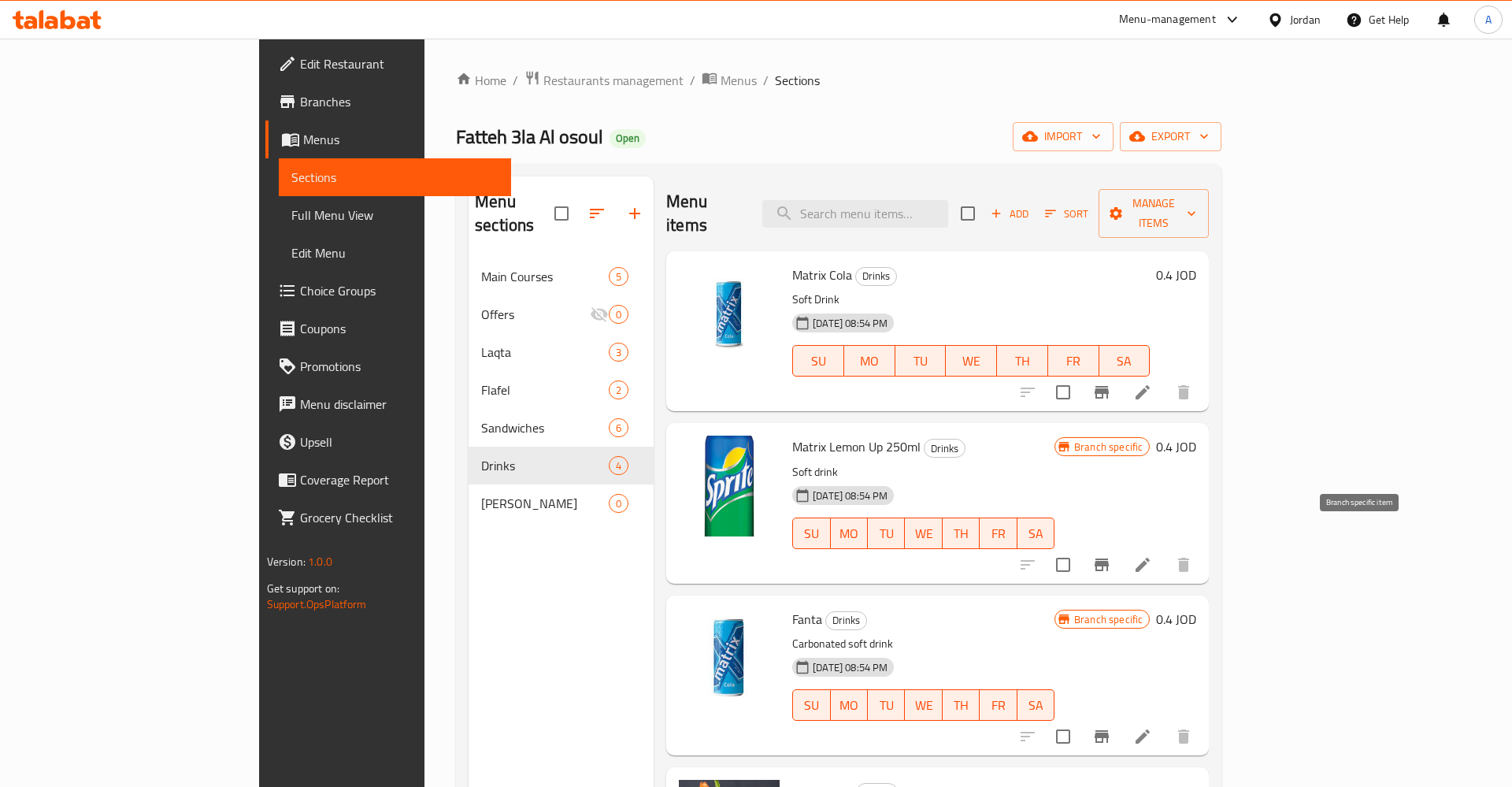
click at [1111, 555] on icon "Branch-specific-item" at bounding box center [1102, 565] width 19 height 19
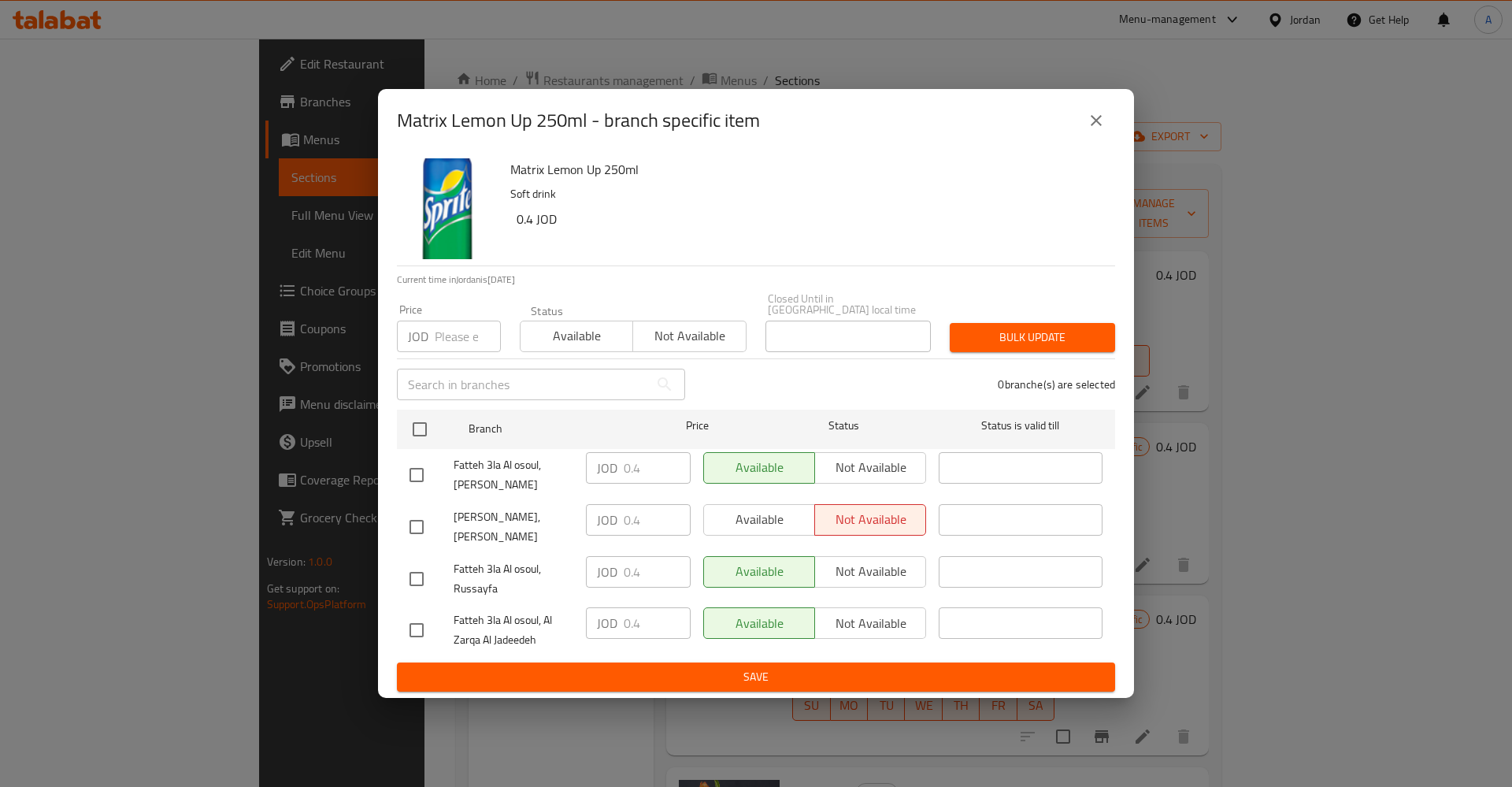
click at [736, 530] on div "Available Not available" at bounding box center [814, 526] width 236 height 58
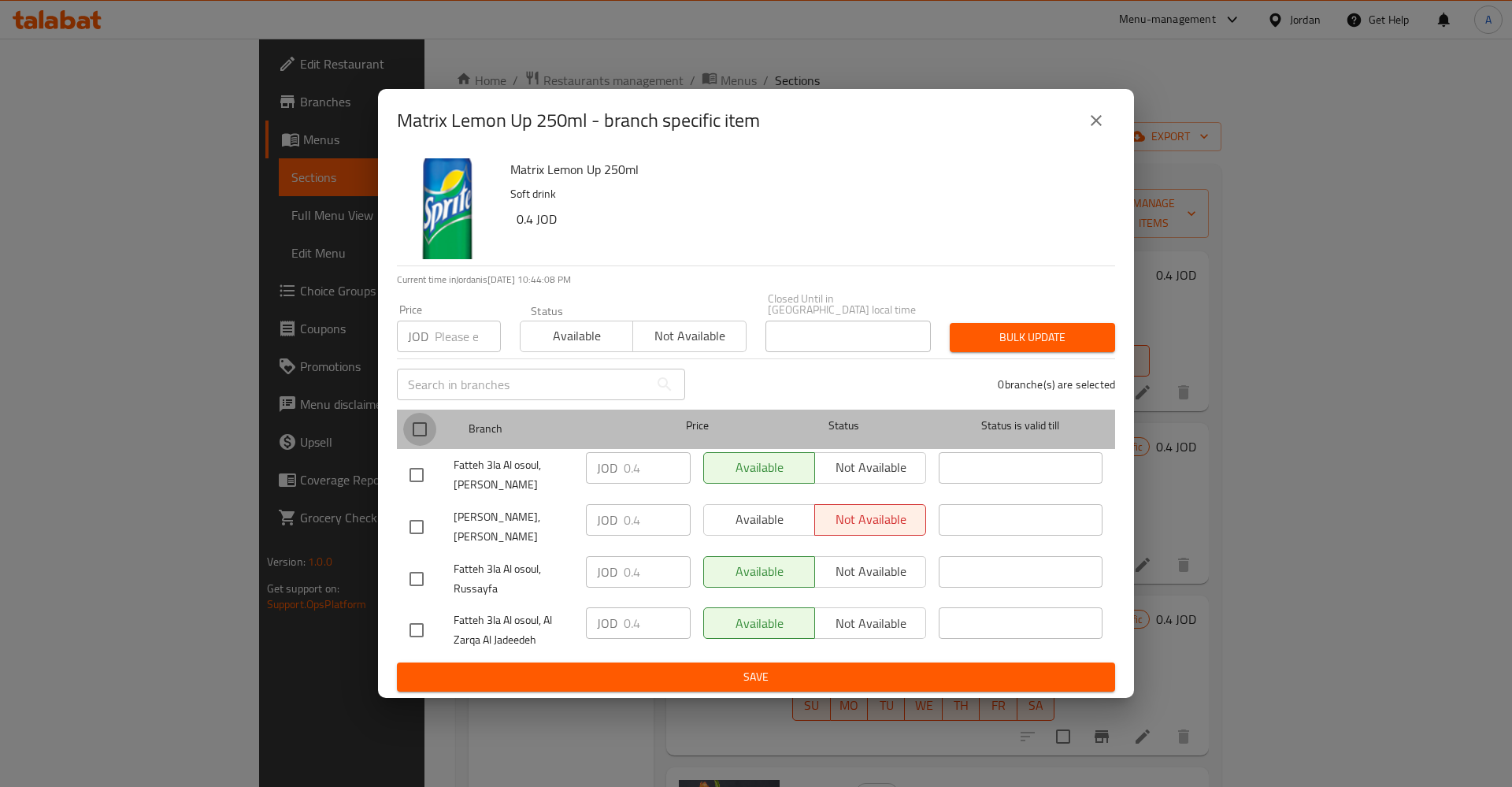
drag, startPoint x: 416, startPoint y: 425, endPoint x: 672, endPoint y: 531, distance: 277.1
click at [418, 426] on input "checkbox" at bounding box center [420, 429] width 34 height 34
checkbox input "true"
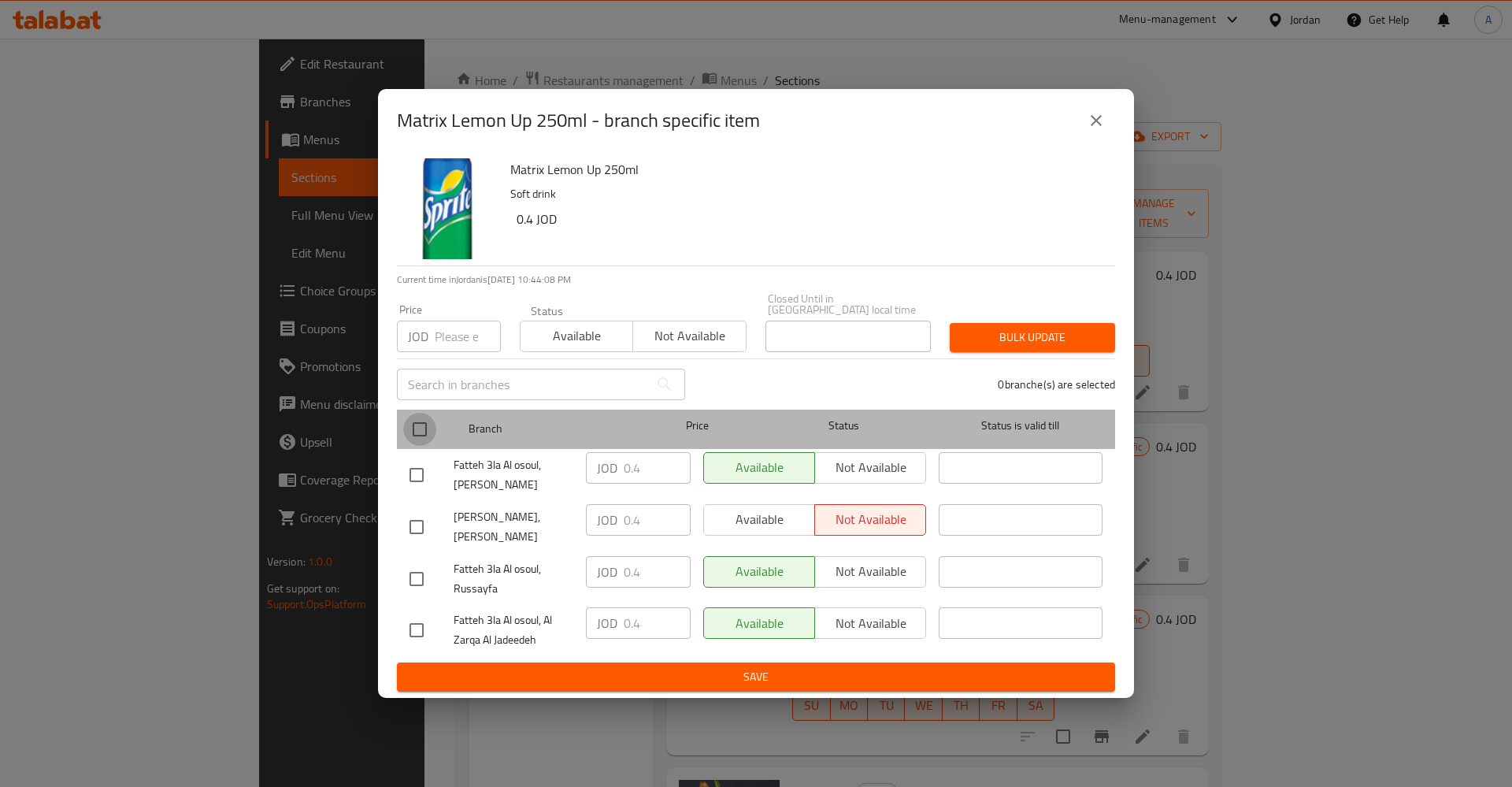
checkbox input "true"
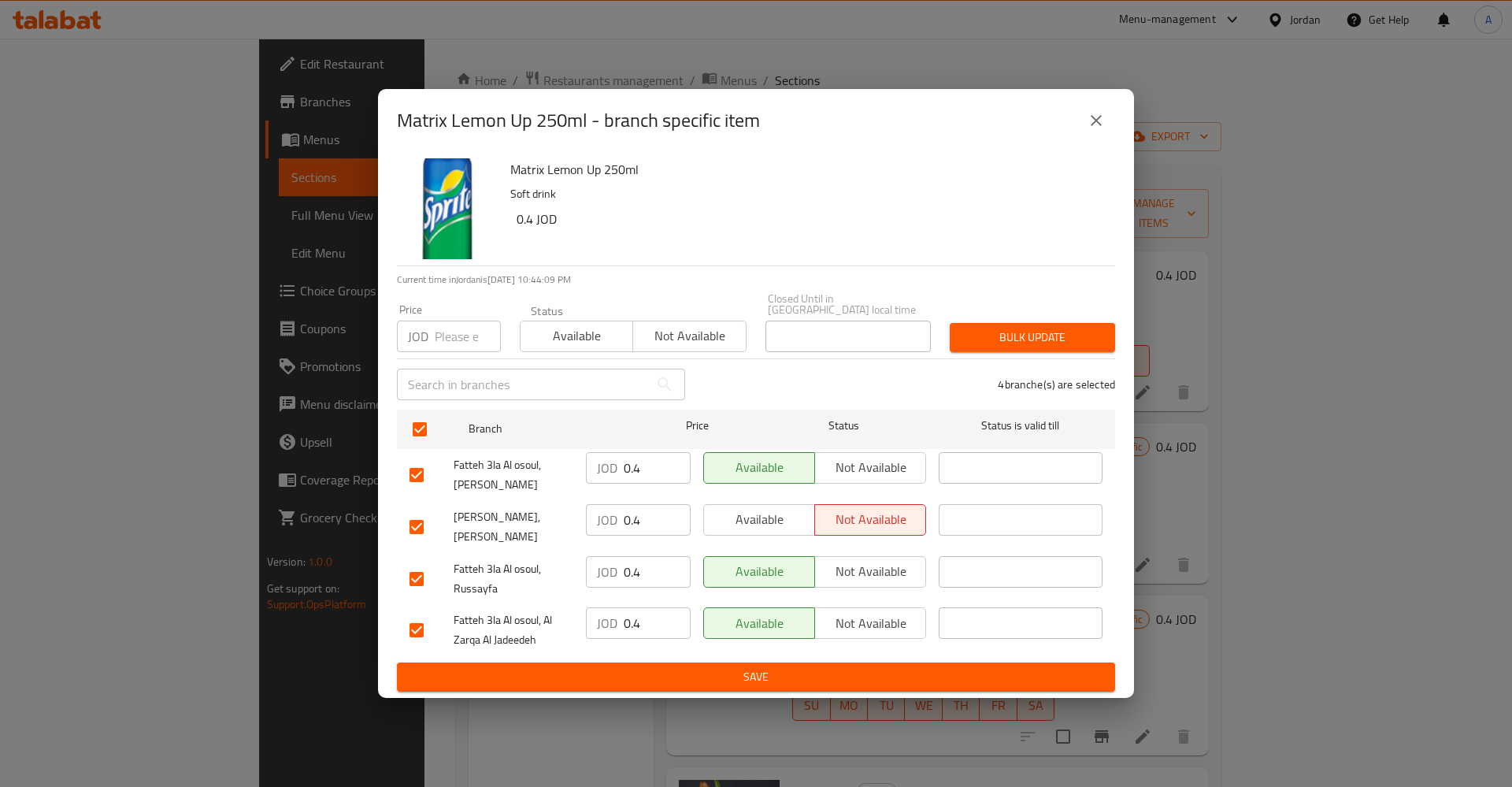
click at [741, 509] on span "Available" at bounding box center [759, 520] width 99 height 23
click at [638, 474] on input "0.4" at bounding box center [657, 468] width 67 height 32
click at [637, 471] on input "0.4" at bounding box center [657, 468] width 67 height 32
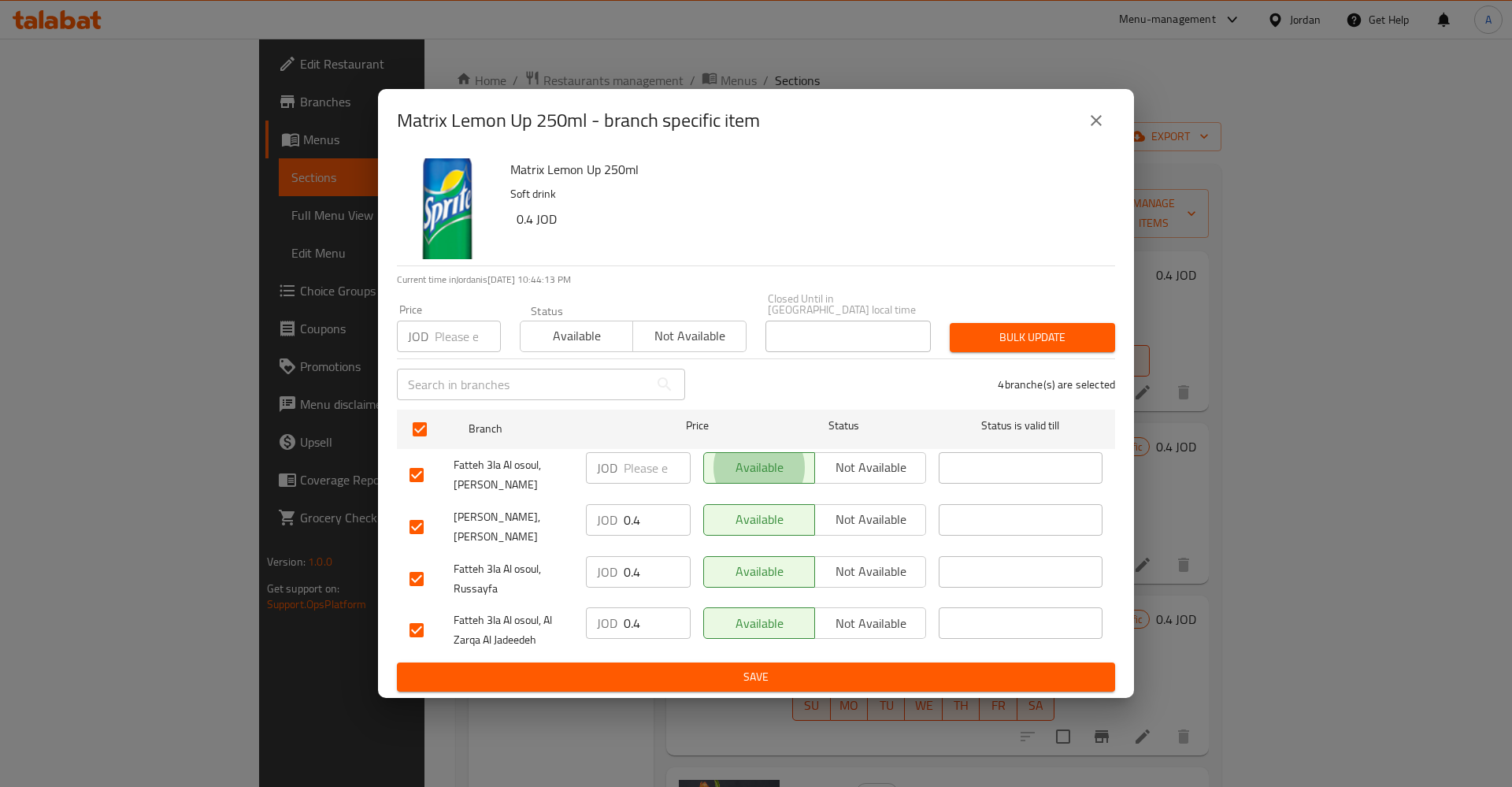
type button "0"
type button "1"
type button "0"
type button "1"
type button "0"
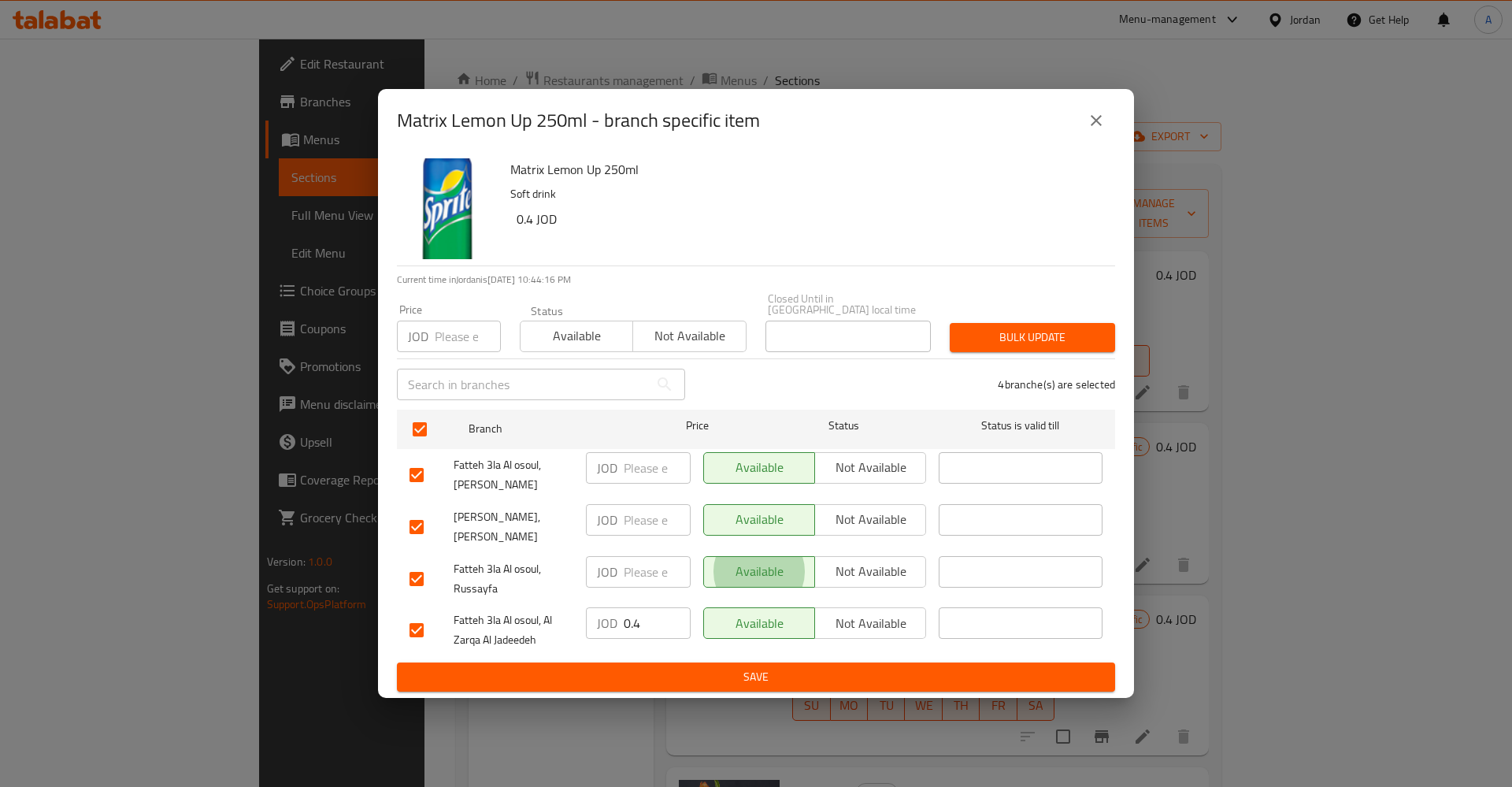
type button "1"
type button "0"
type button "1"
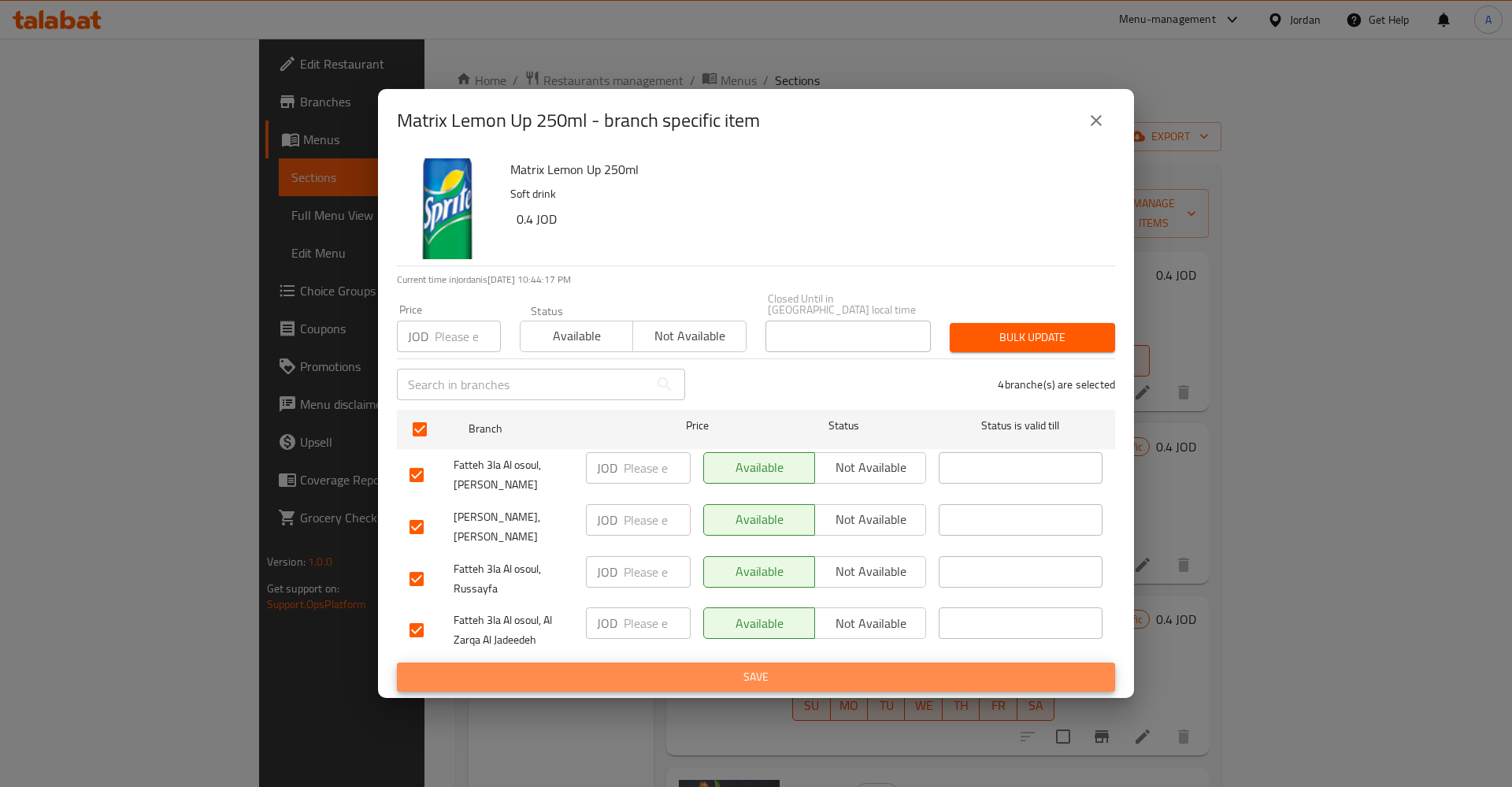
click at [397, 662] on button "Save" at bounding box center [756, 677] width 719 height 29
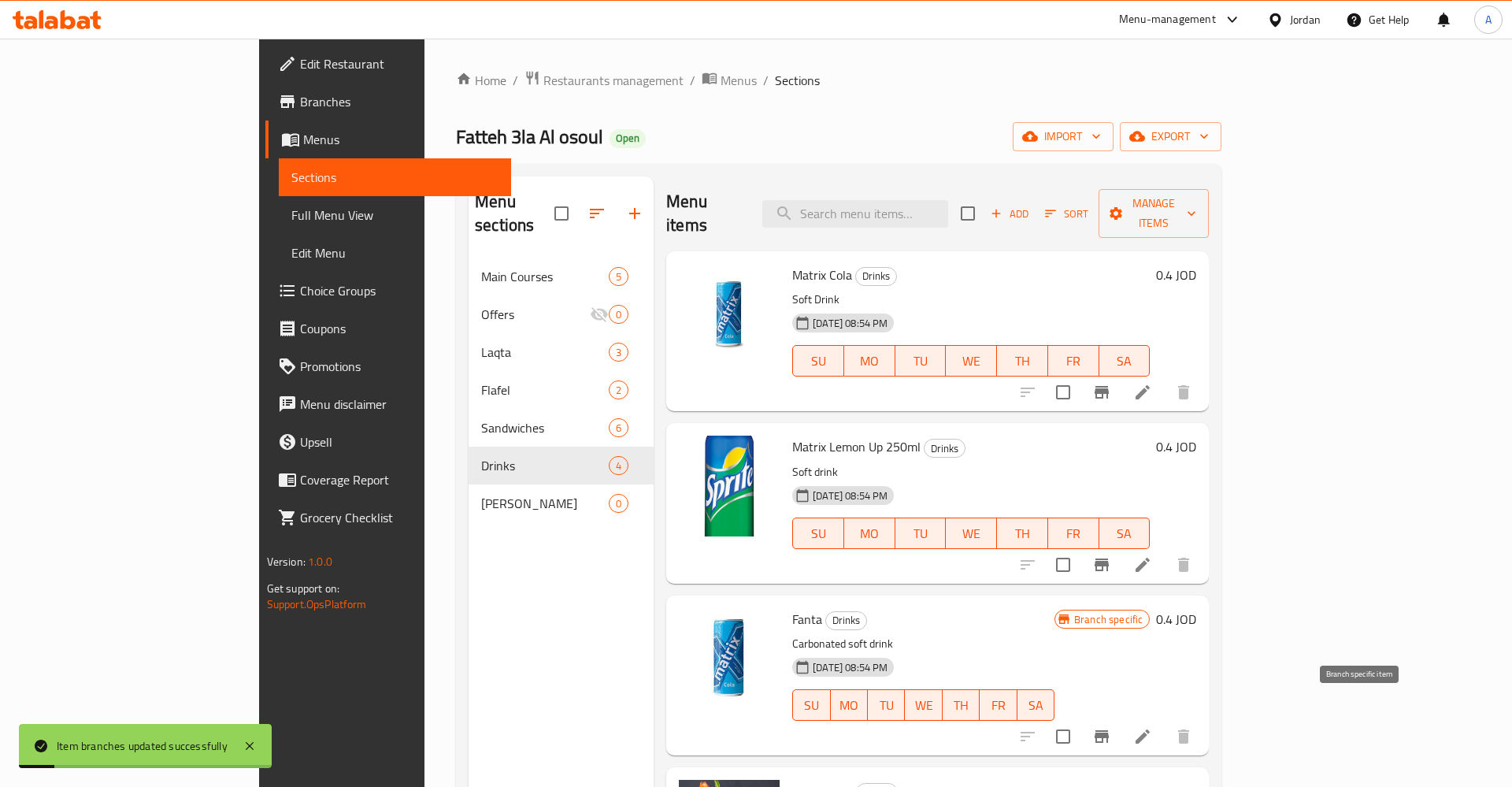
click at [1109, 730] on icon "Branch-specific-item" at bounding box center [1101, 736] width 14 height 12
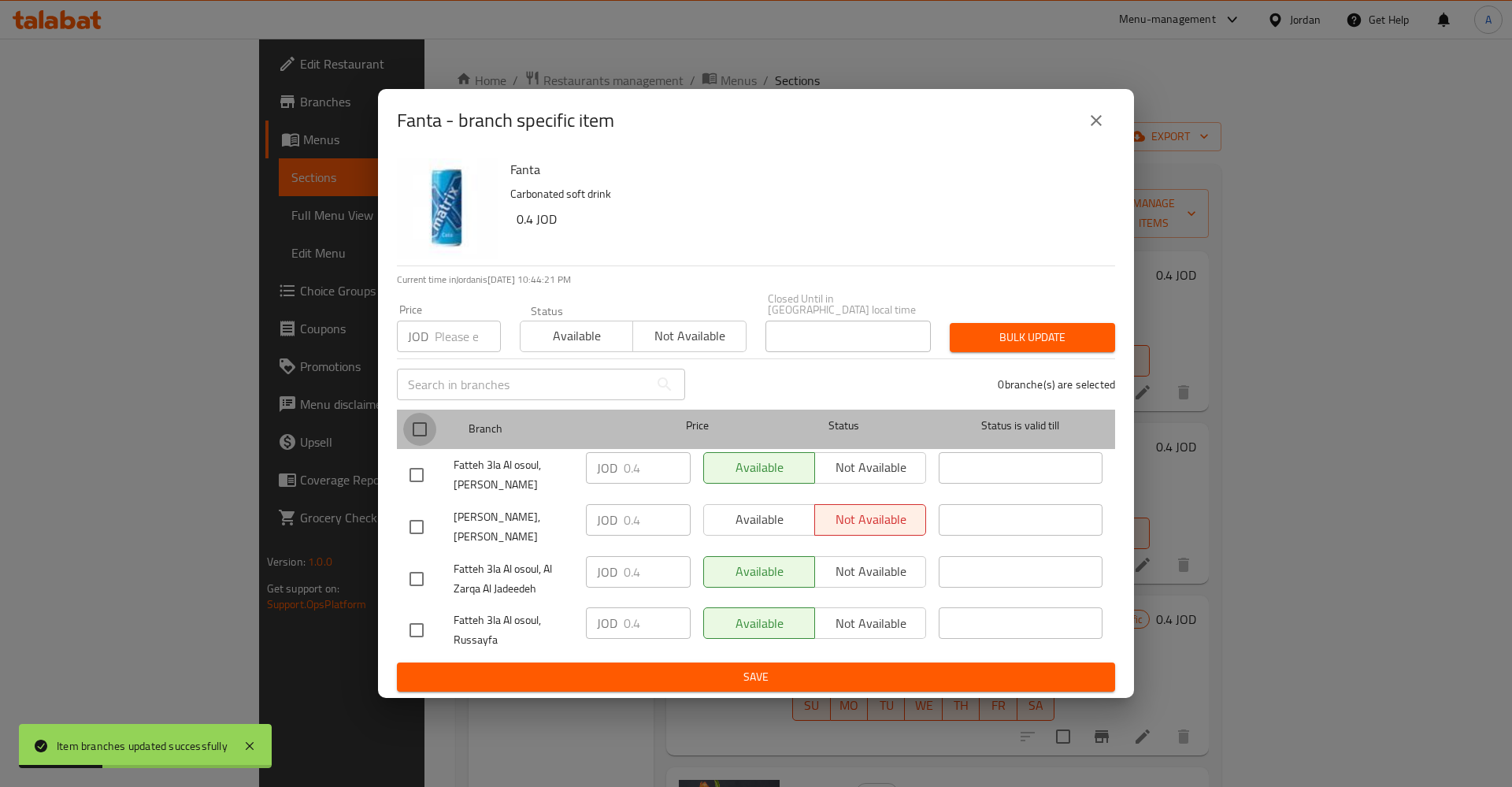
drag, startPoint x: 422, startPoint y: 409, endPoint x: 430, endPoint y: 420, distance: 13.6
click at [421, 413] on input "checkbox" at bounding box center [420, 429] width 34 height 34
checkbox input "true"
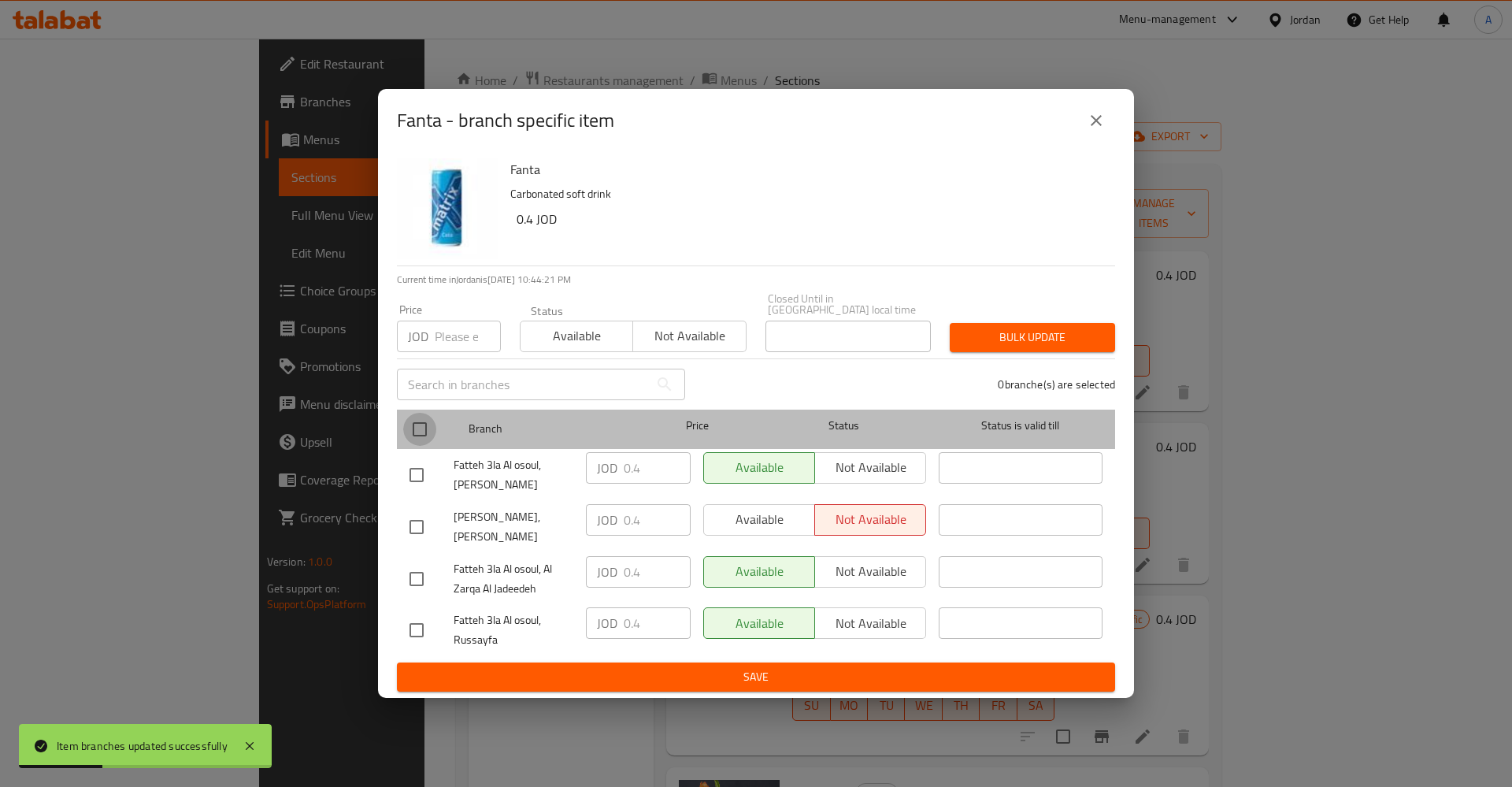
checkbox input "true"
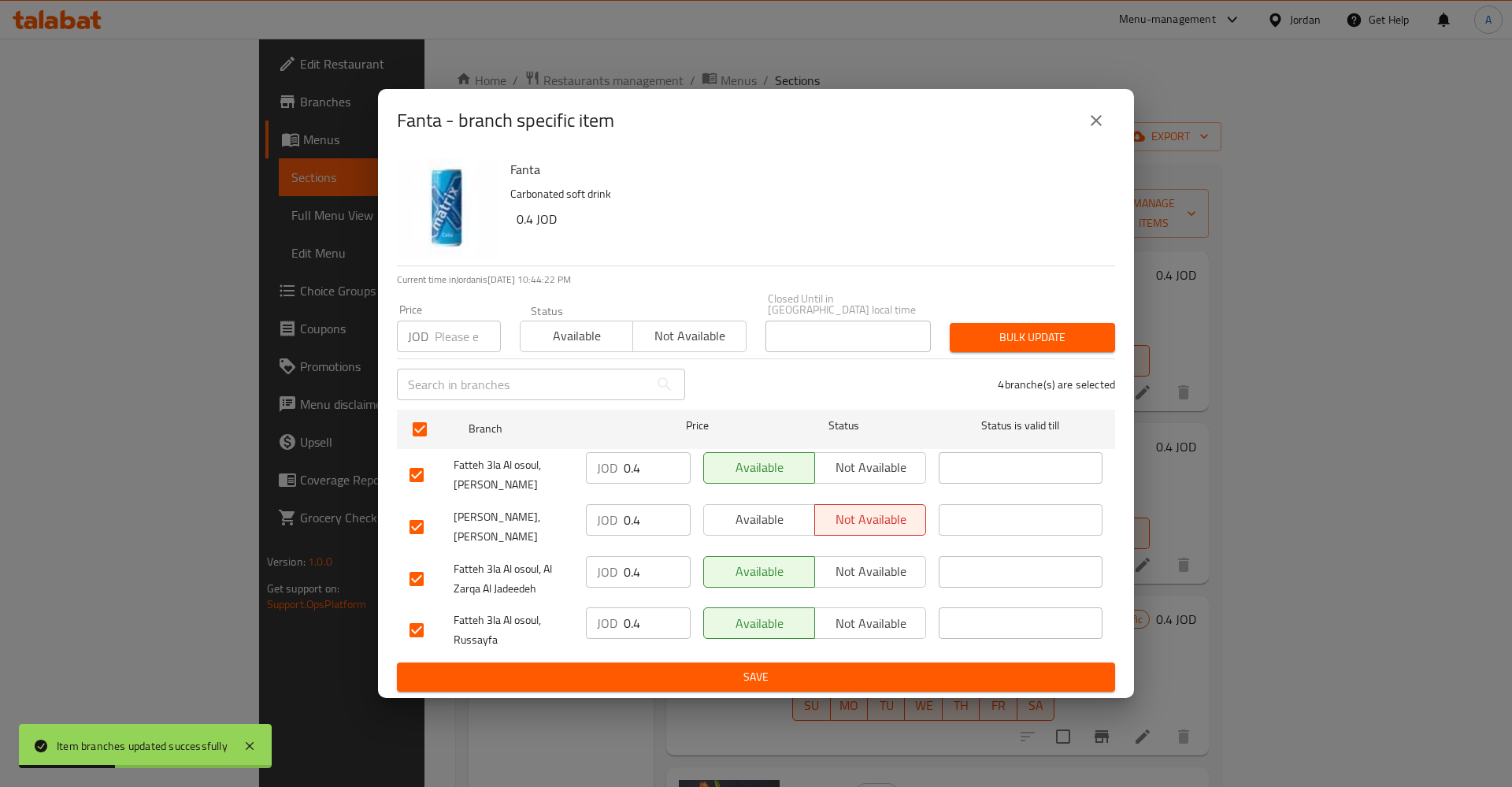
click at [661, 465] on input "0.4" at bounding box center [657, 468] width 67 height 32
type button "0"
type button "1"
type button "0"
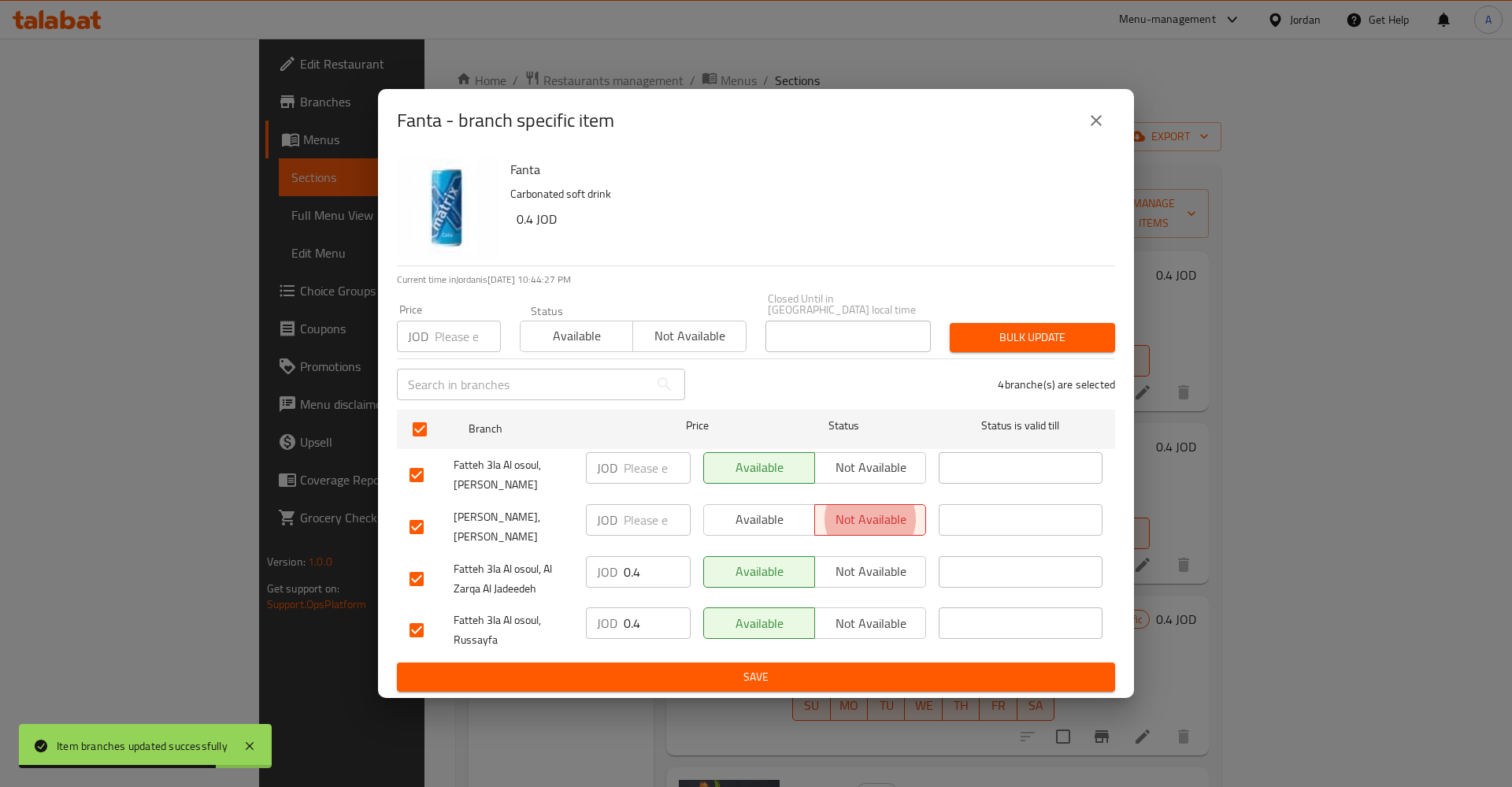
type button "1"
type button "0"
type button "1"
type button "0"
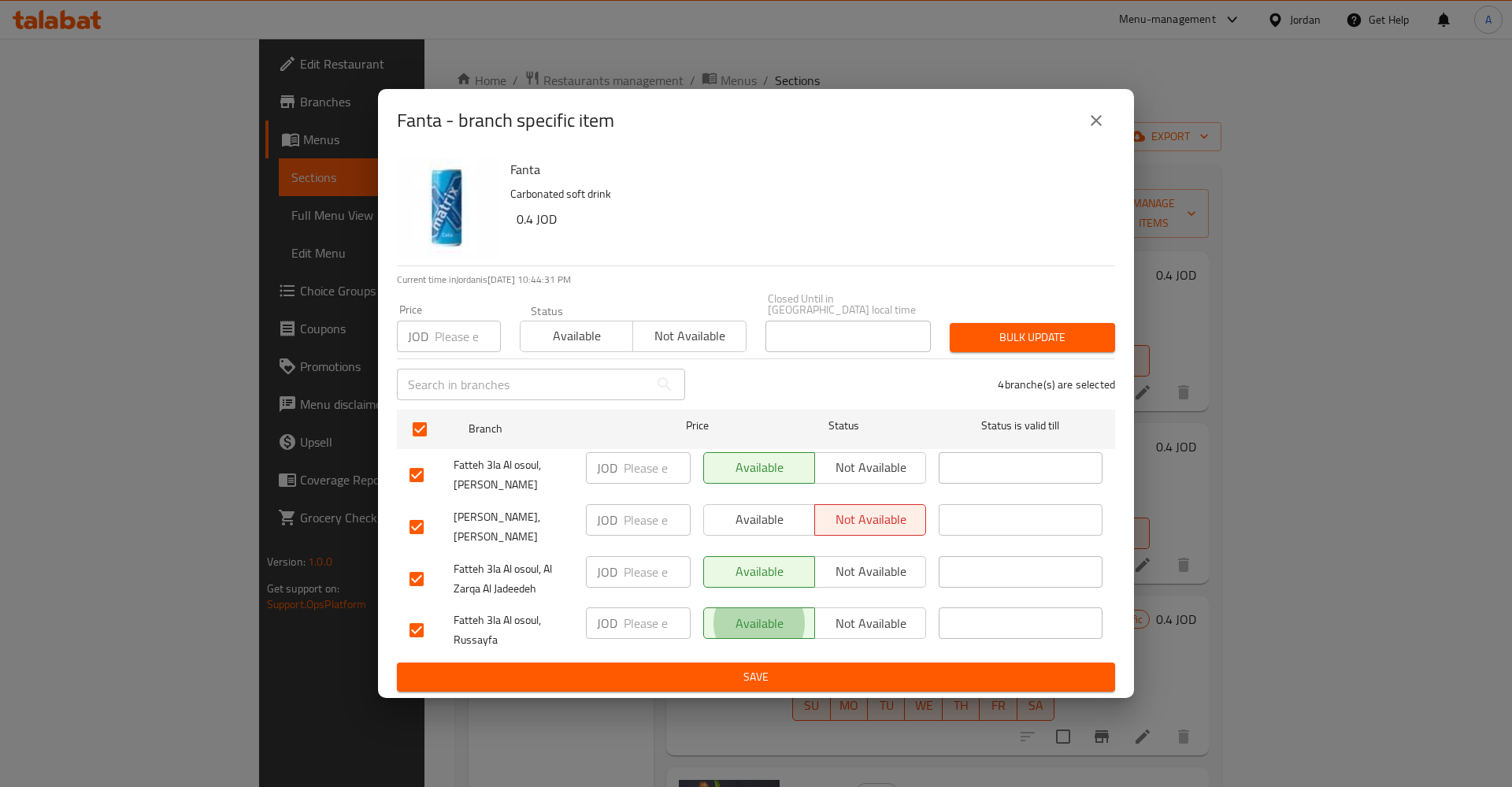
type button "1"
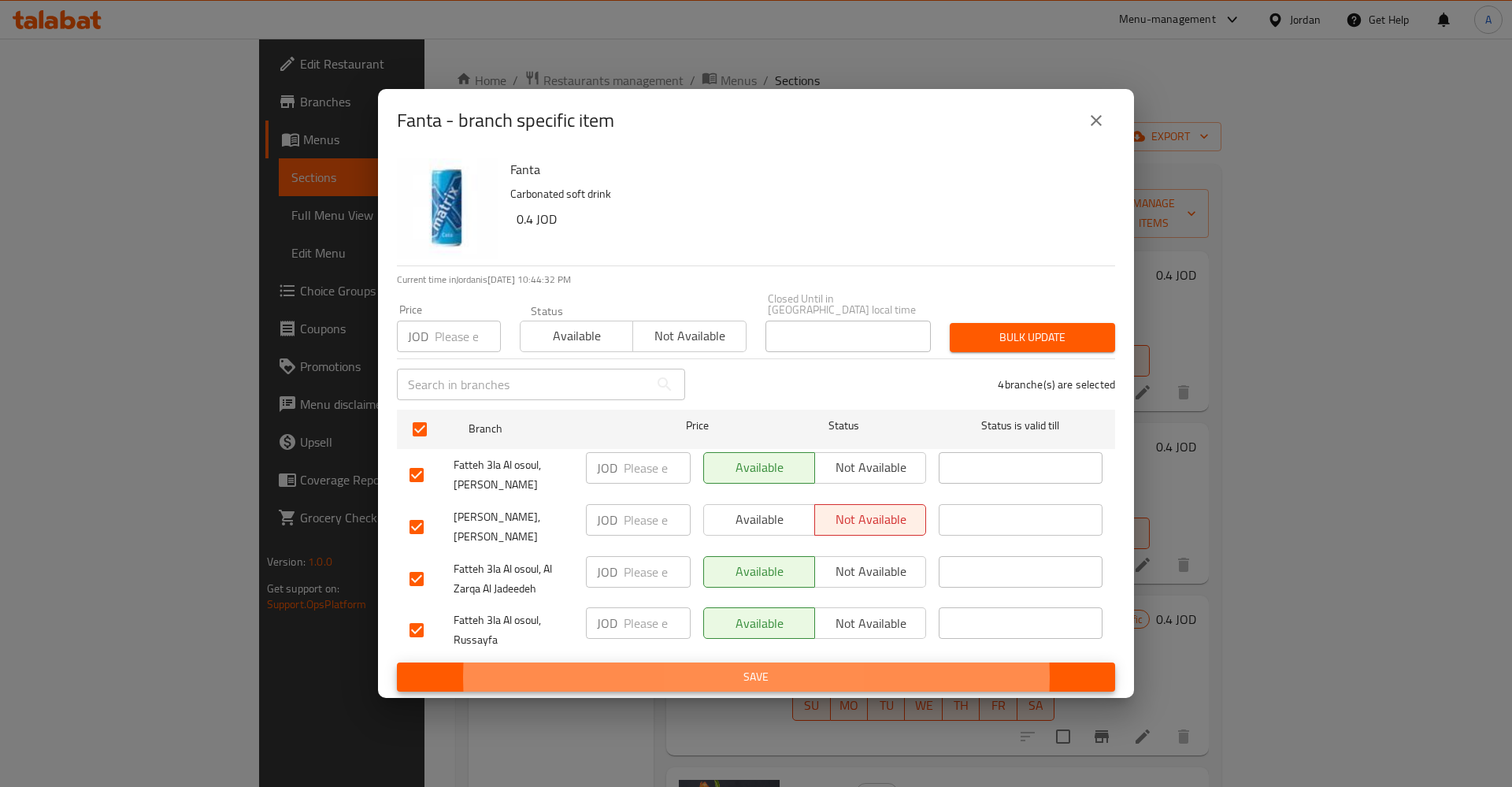
click at [735, 512] on span "Available" at bounding box center [759, 520] width 99 height 23
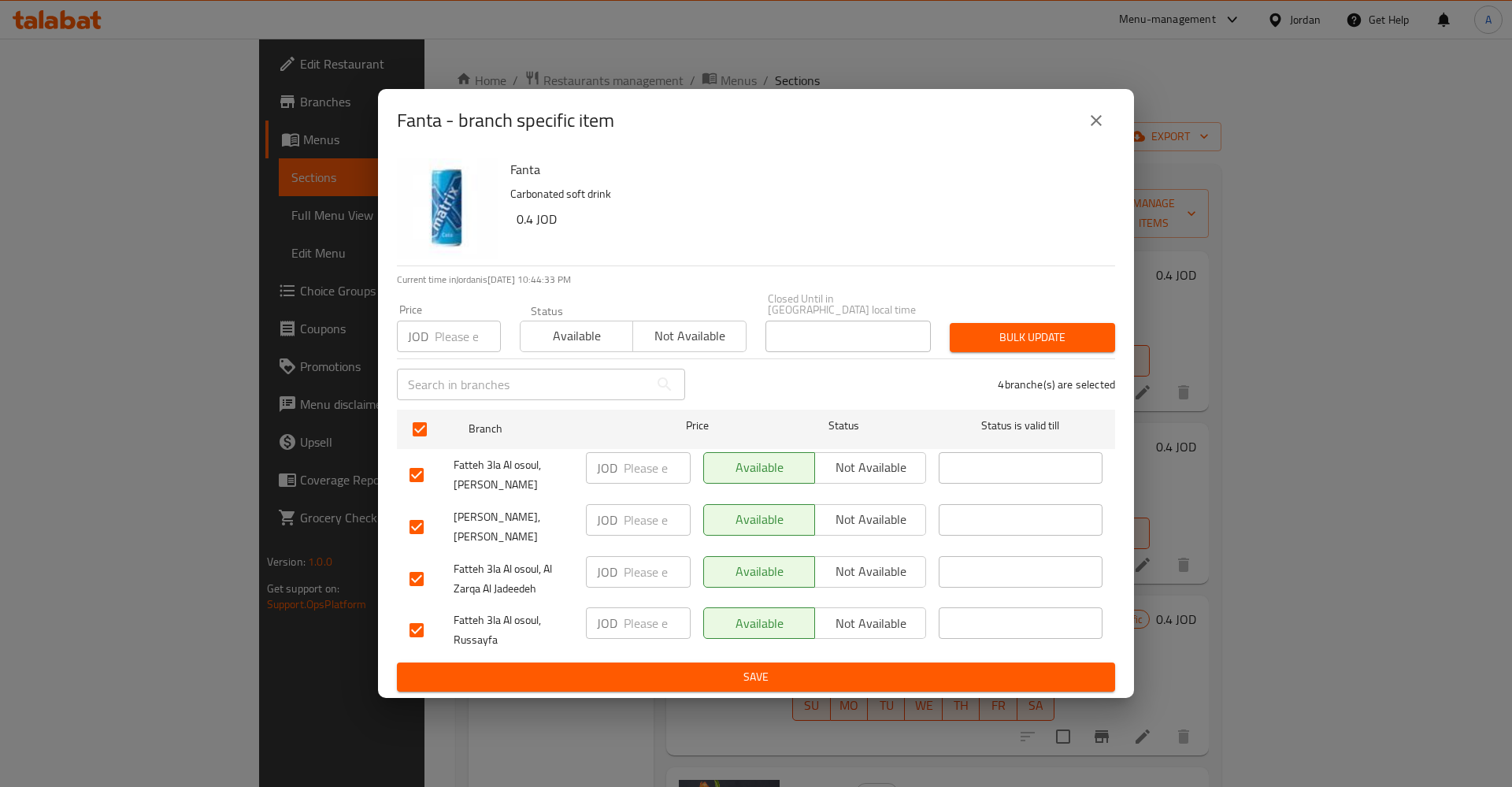
click at [756, 668] on span "Save" at bounding box center [755, 677] width 693 height 20
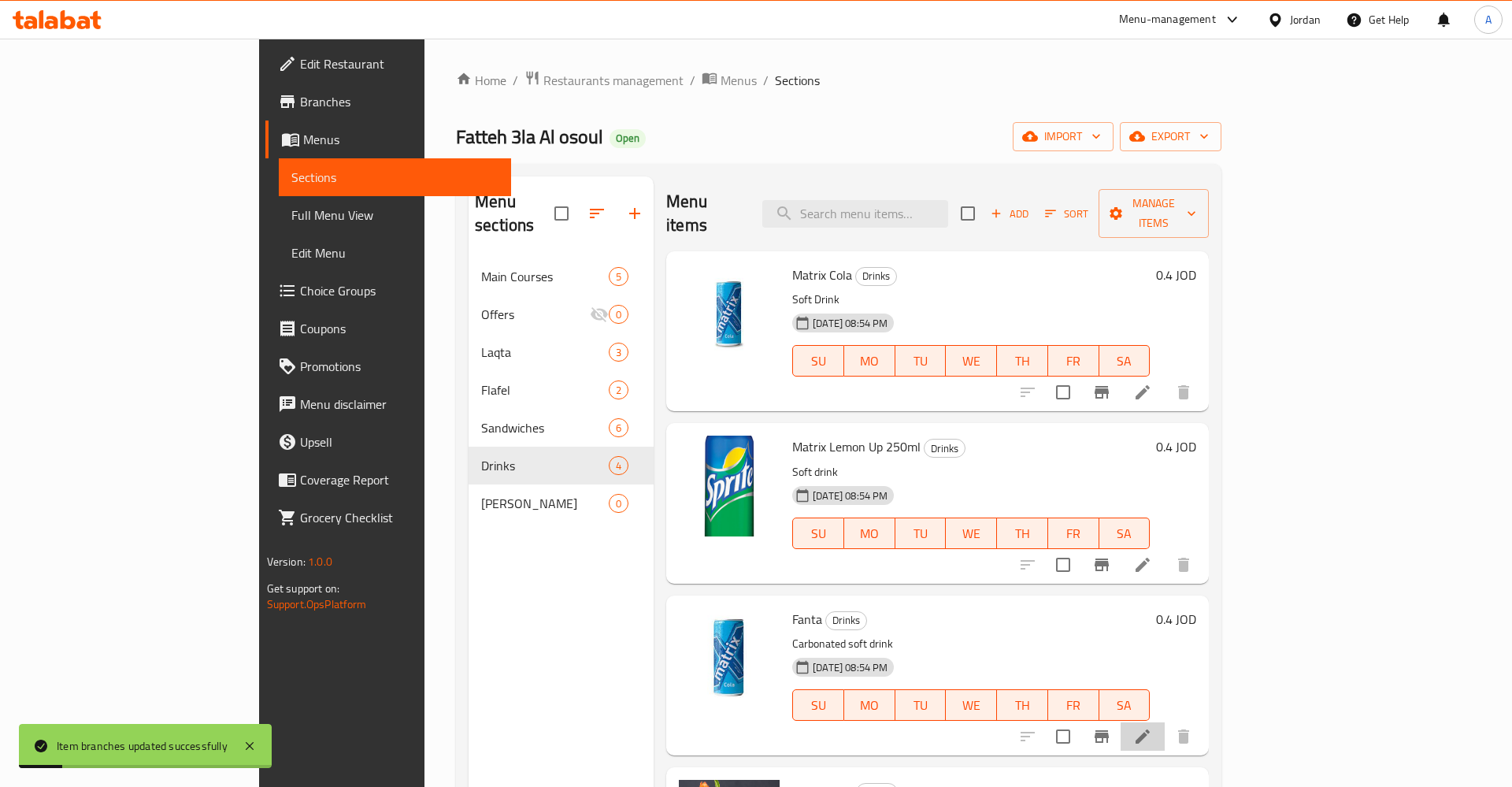
click at [1165, 723] on li at bounding box center [1143, 737] width 44 height 29
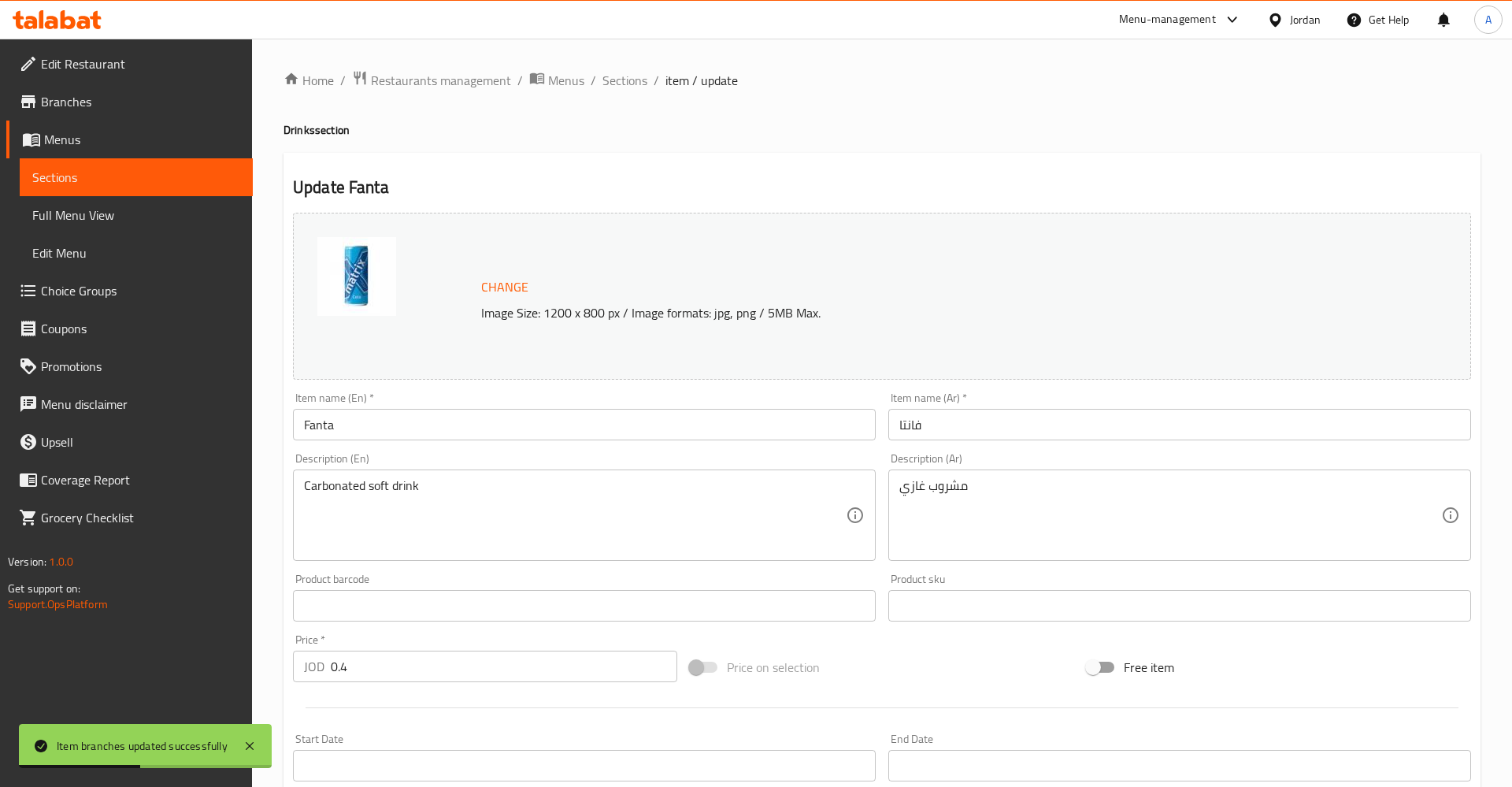
click at [370, 430] on input "Fanta" at bounding box center [584, 425] width 583 height 32
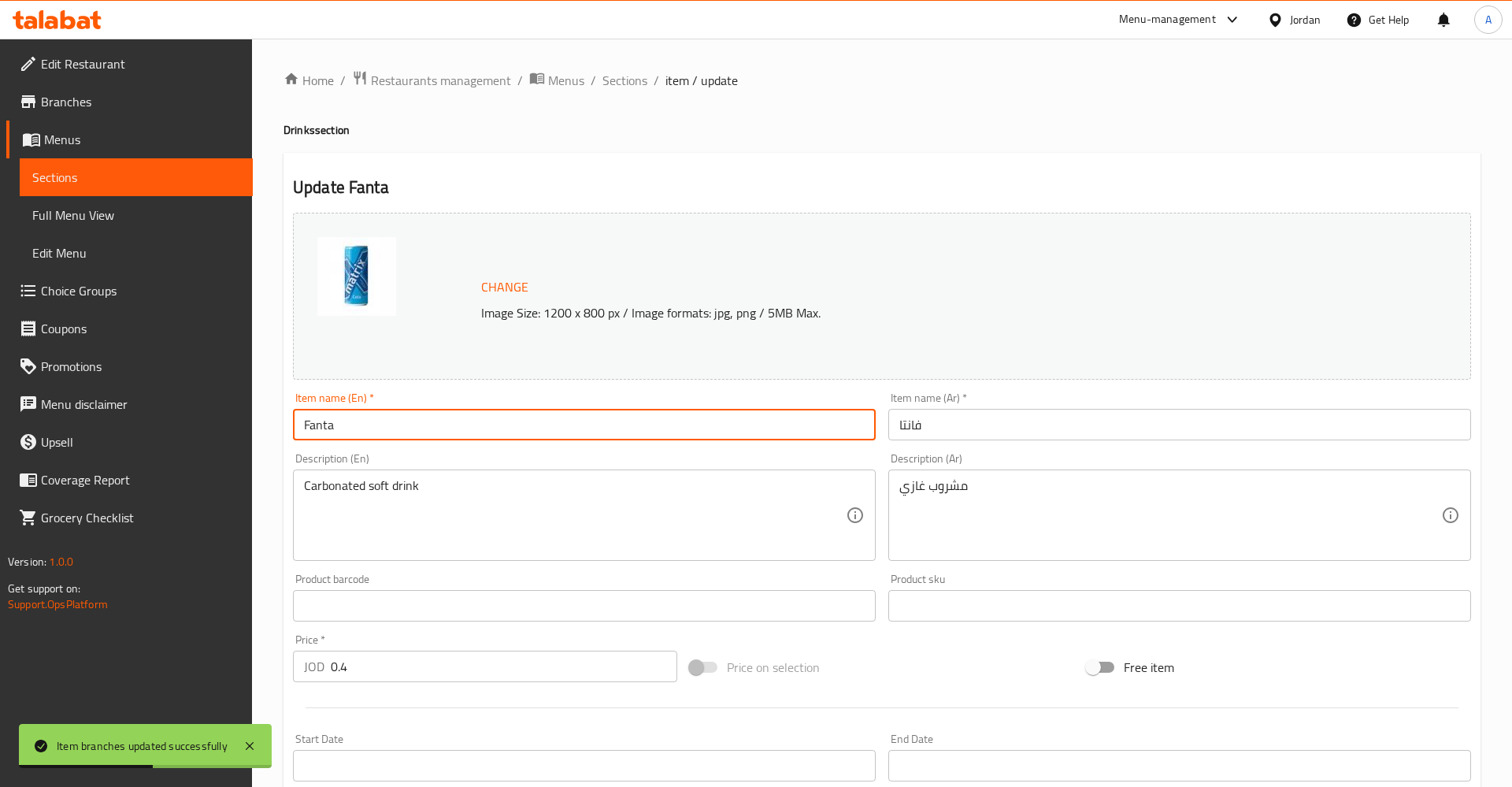
paste input "Matrix orange 250ml"
type input "Matrix orange 250ml"
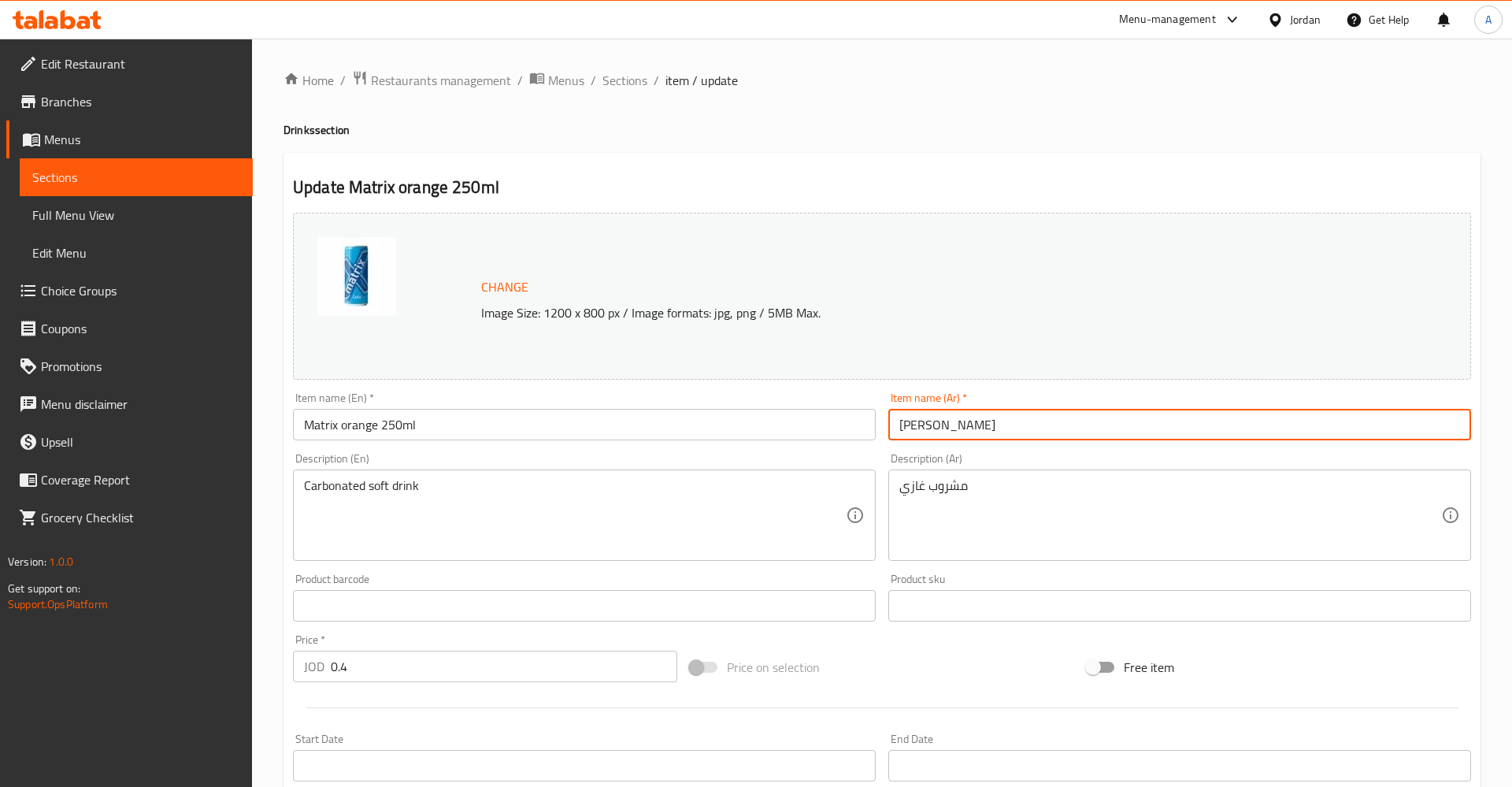
type input "ماتريكس برتقال"
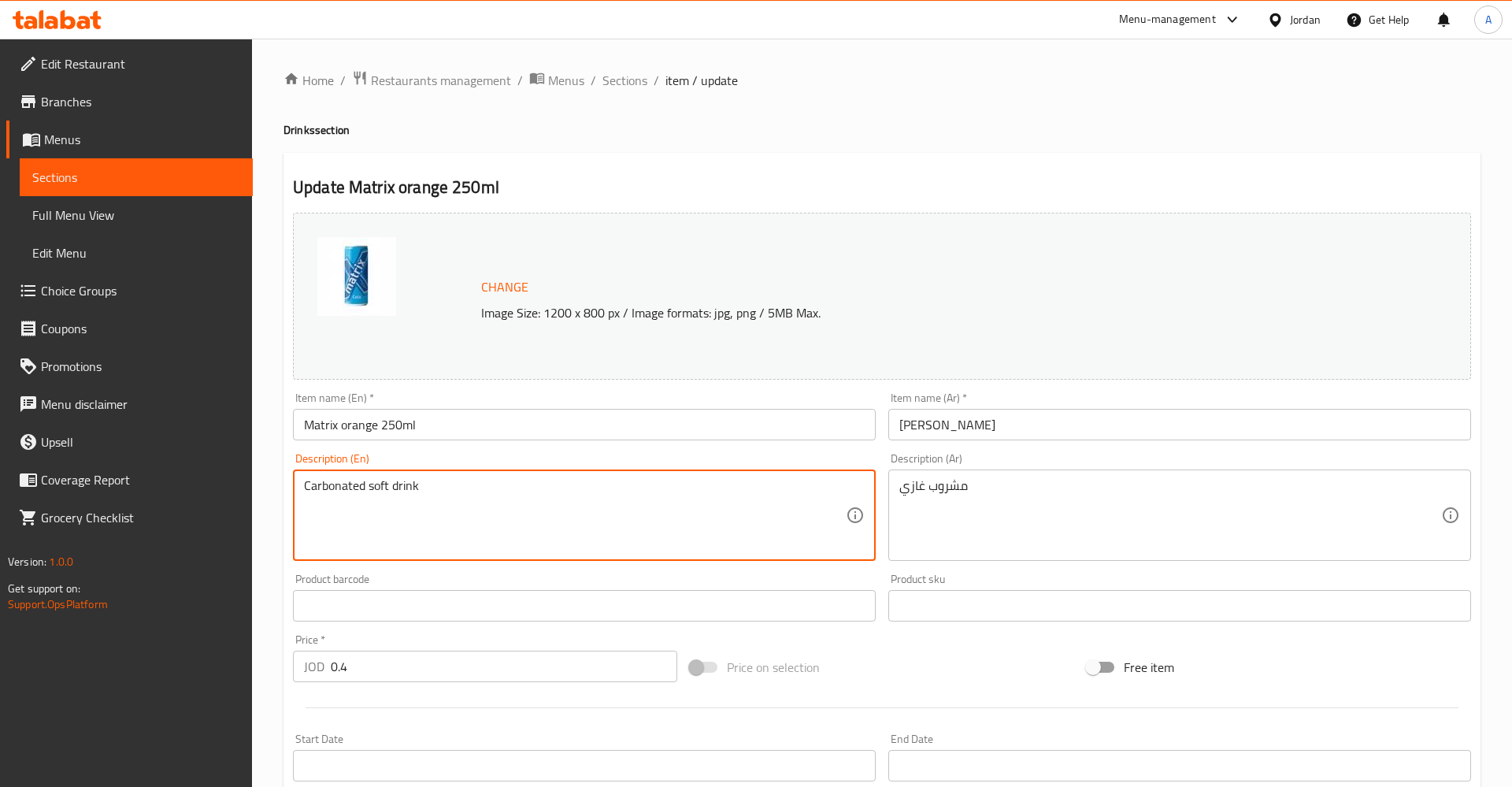
click at [330, 489] on textarea "Carbonated soft drink" at bounding box center [574, 516] width 541 height 75
click at [331, 489] on textarea "Carbonated soft drink" at bounding box center [574, 516] width 541 height 75
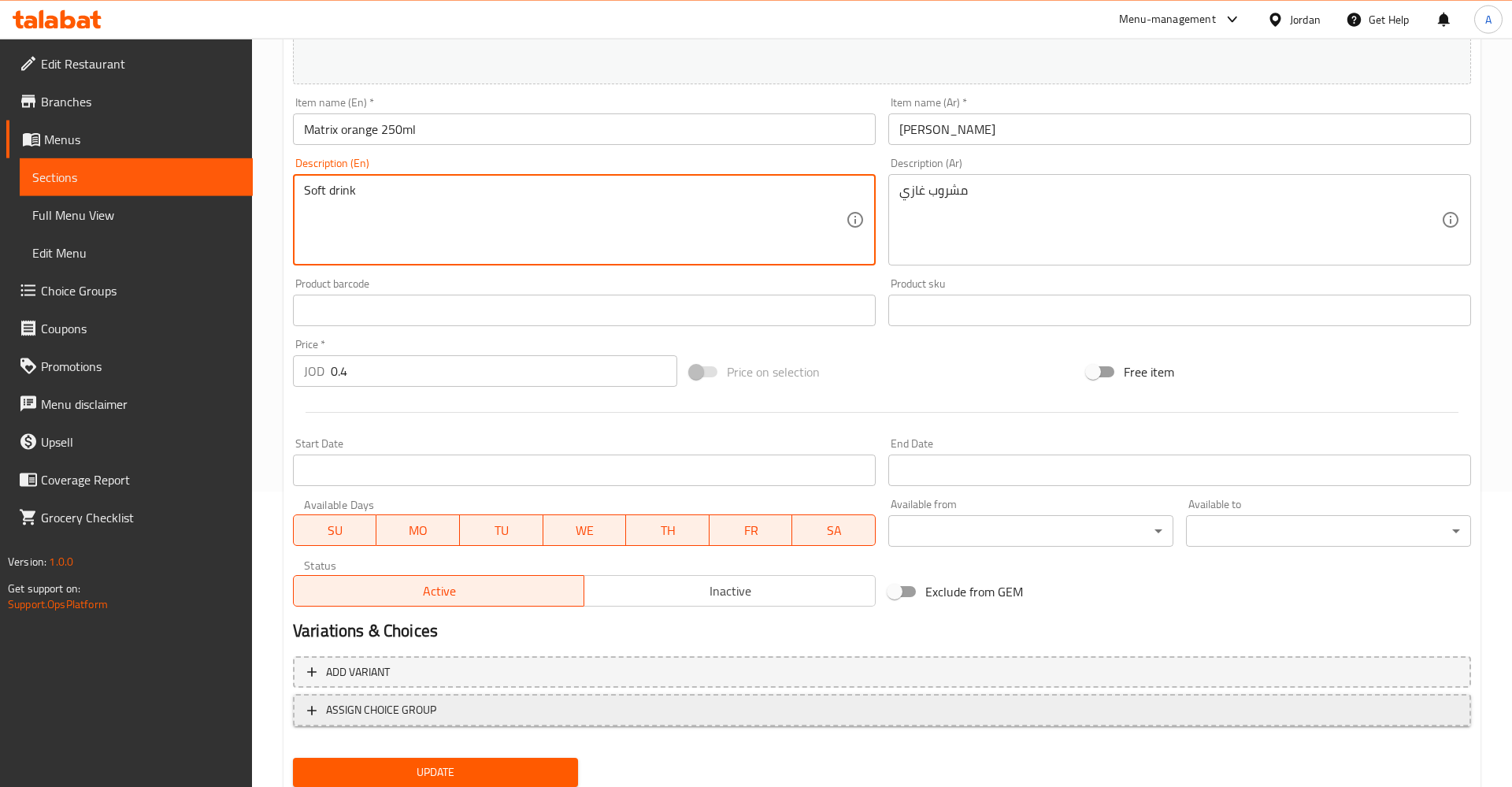
scroll to position [350, 0]
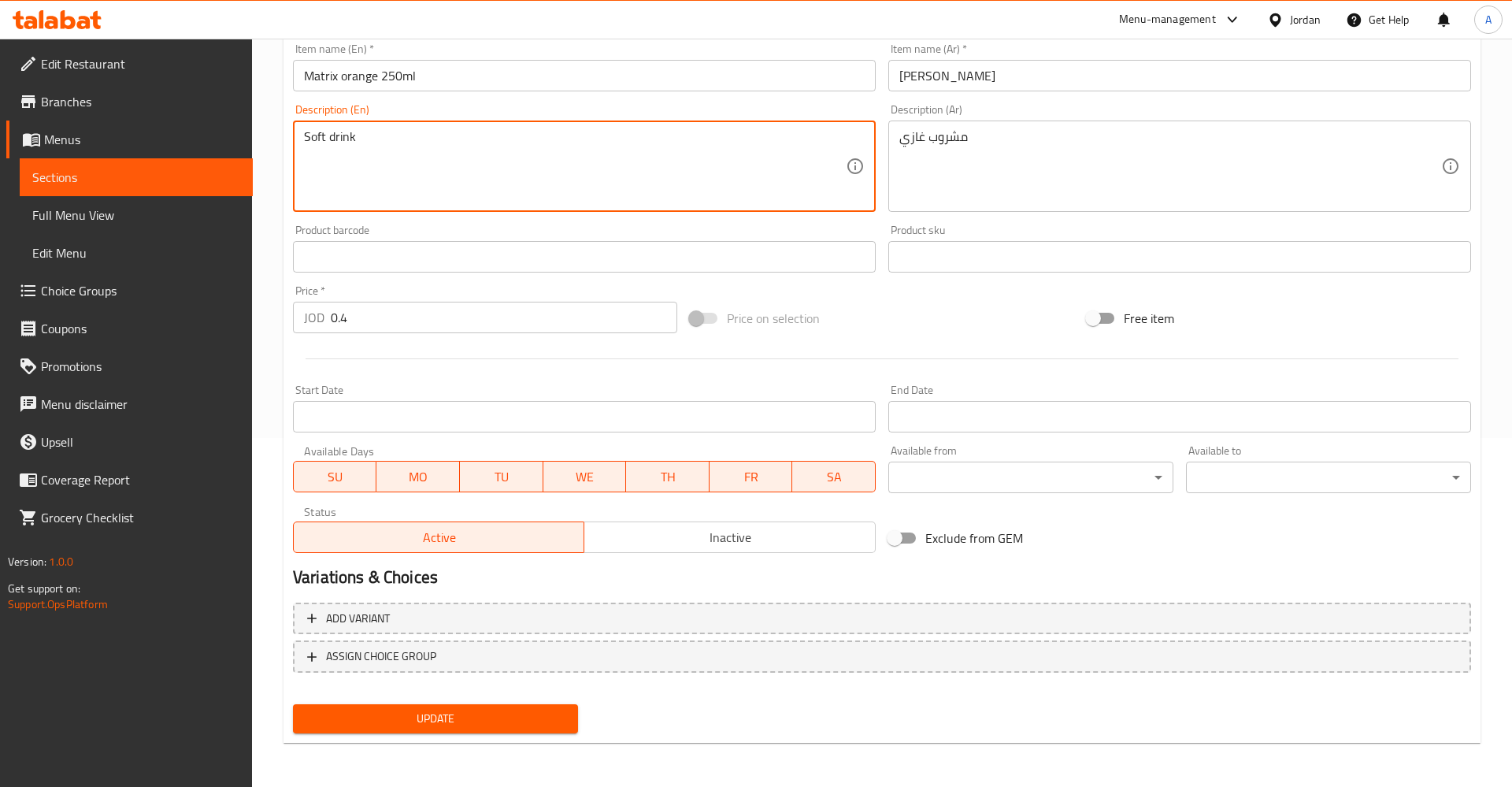
type textarea "Soft drink"
click at [502, 710] on span "Update" at bounding box center [435, 719] width 260 height 20
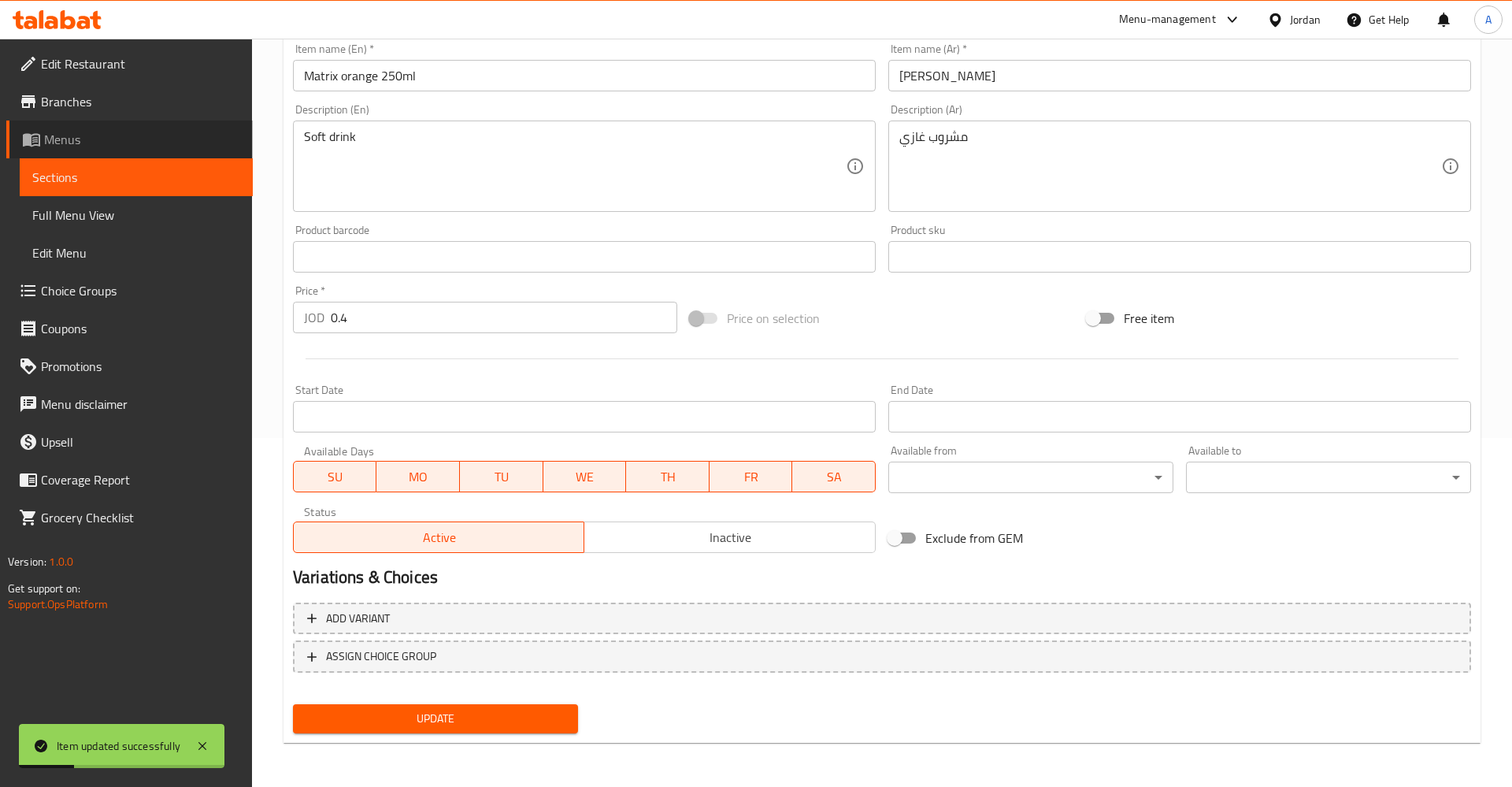
click at [72, 155] on link "Menus" at bounding box center [129, 139] width 246 height 37
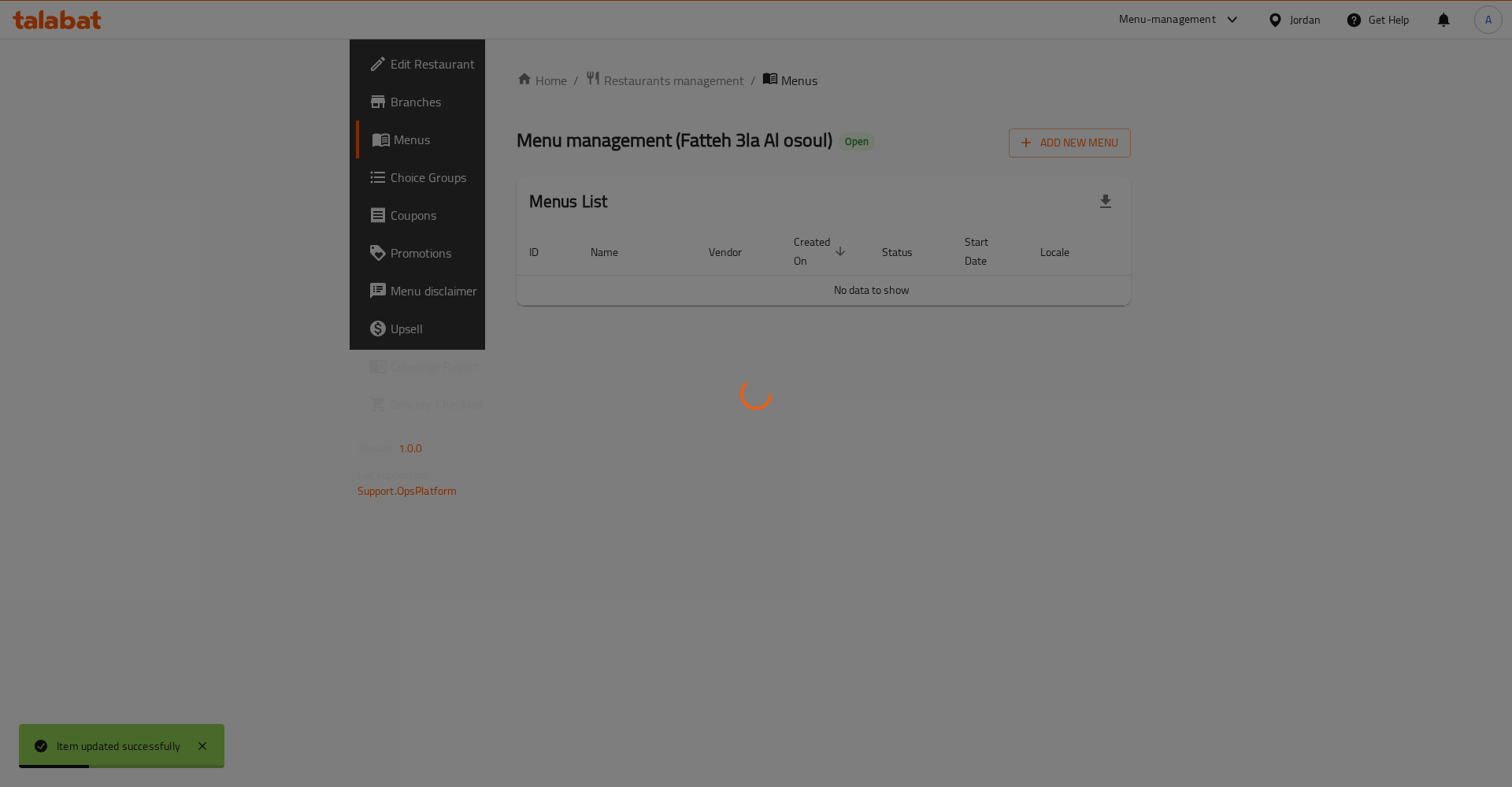
click at [56, 138] on div at bounding box center [756, 393] width 1512 height 787
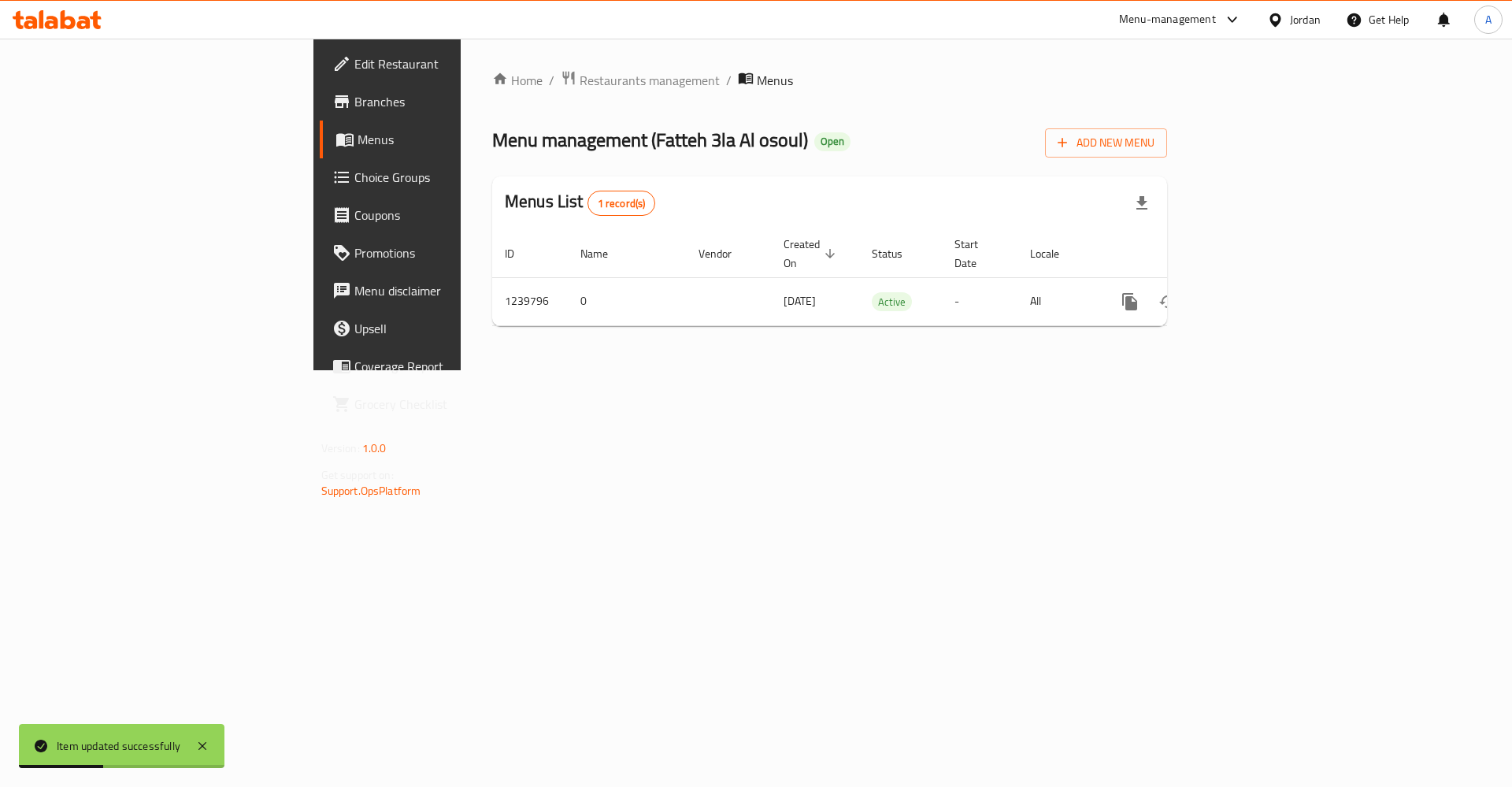
click at [357, 143] on span "Menus" at bounding box center [455, 140] width 196 height 19
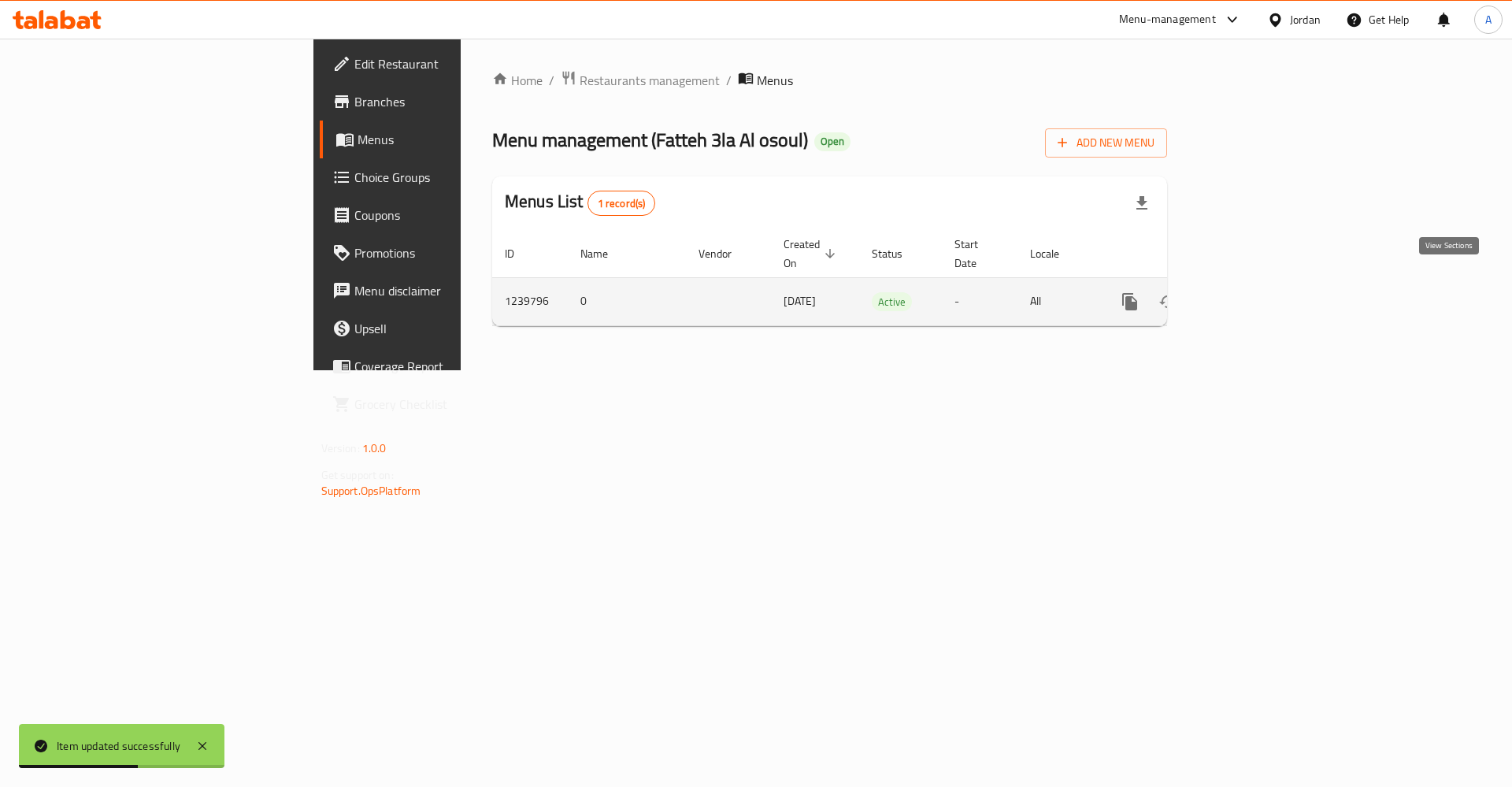
click at [1263, 289] on link "enhanced table" at bounding box center [1243, 301] width 37 height 37
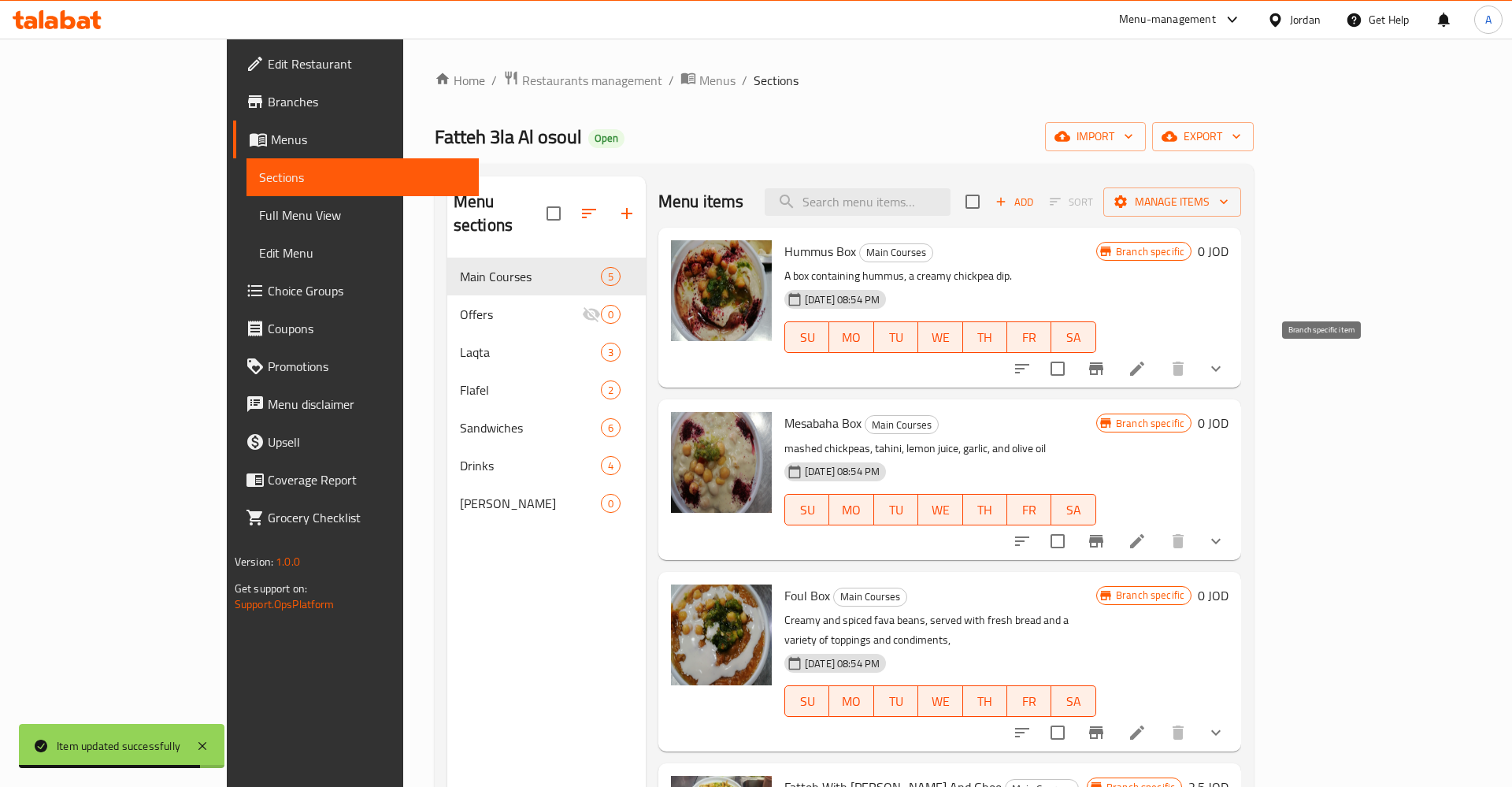
click at [1115, 358] on button "Branch-specific-item" at bounding box center [1095, 368] width 37 height 37
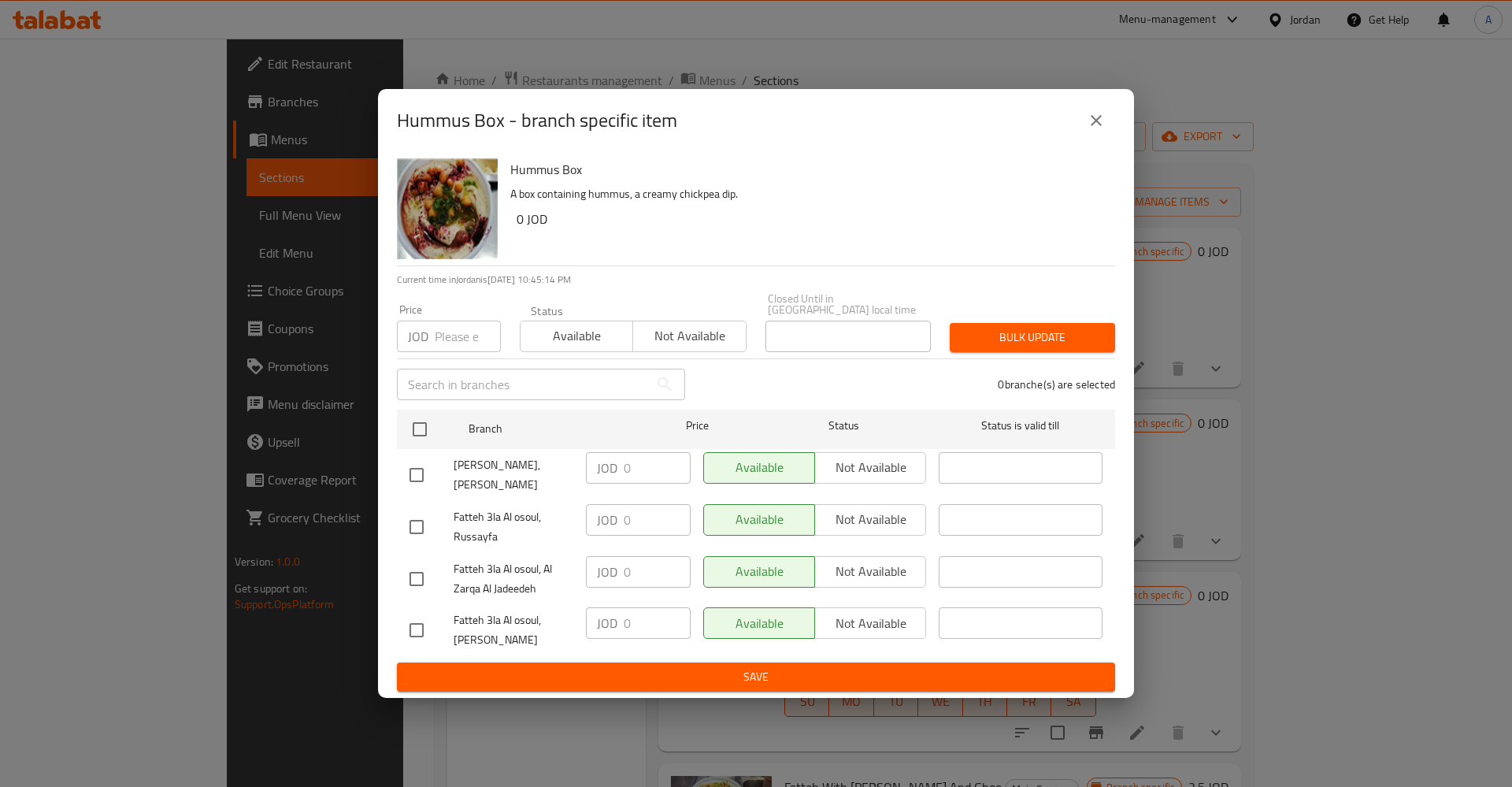
click at [618, 458] on div "JOD 0 ​" at bounding box center [638, 468] width 104 height 32
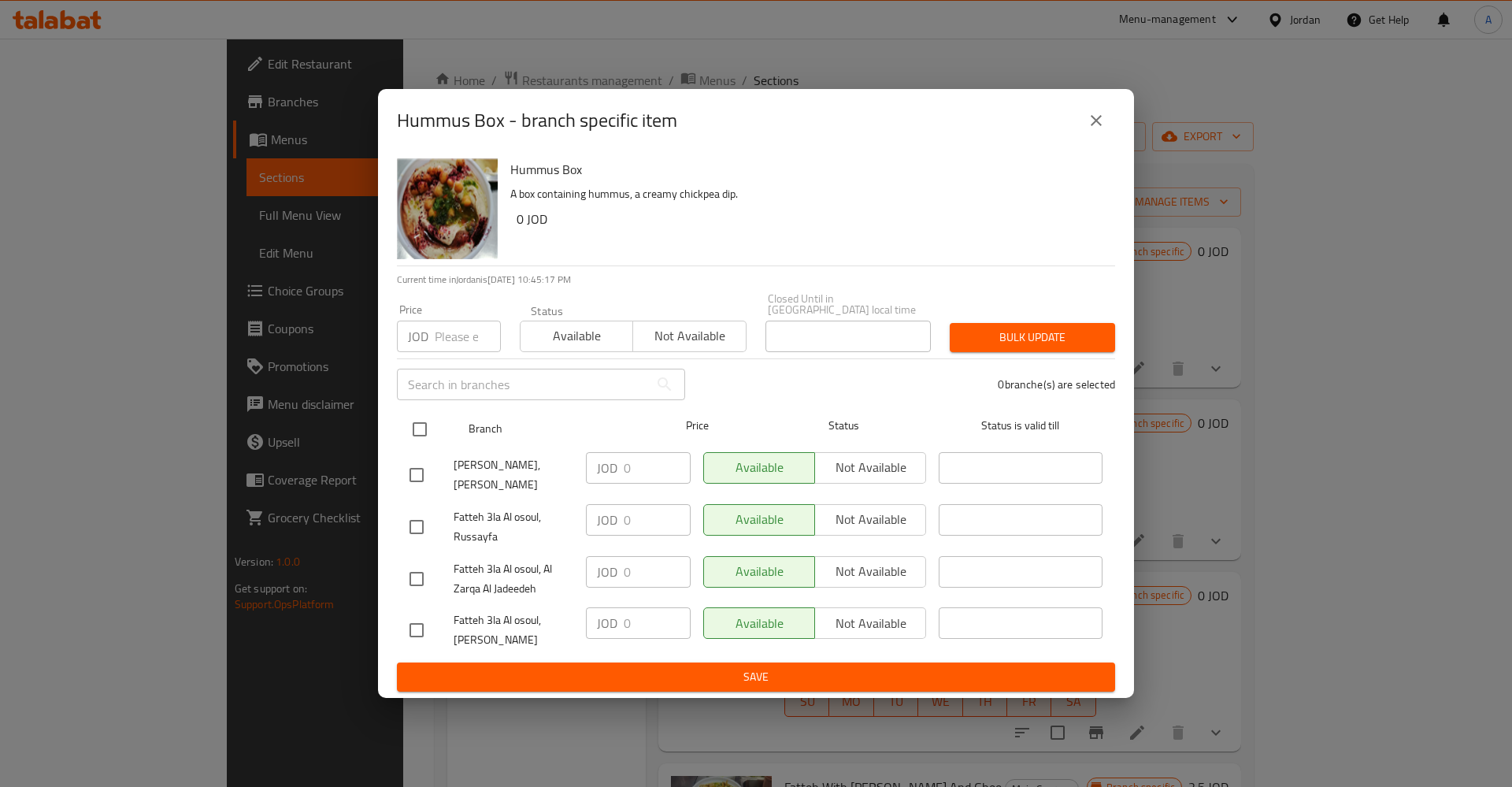
click at [420, 427] on input "checkbox" at bounding box center [420, 429] width 34 height 34
checkbox input "true"
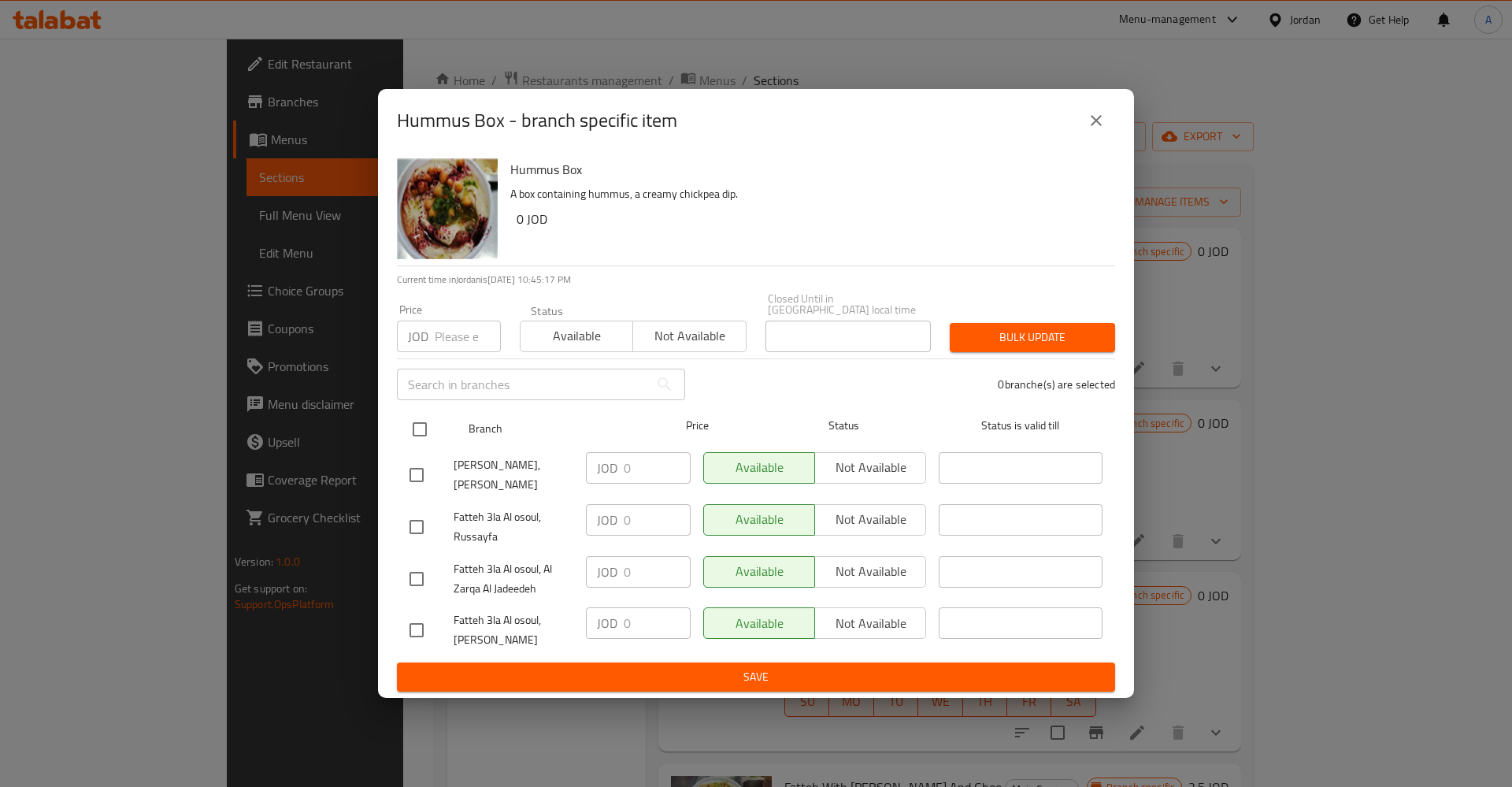
checkbox input "true"
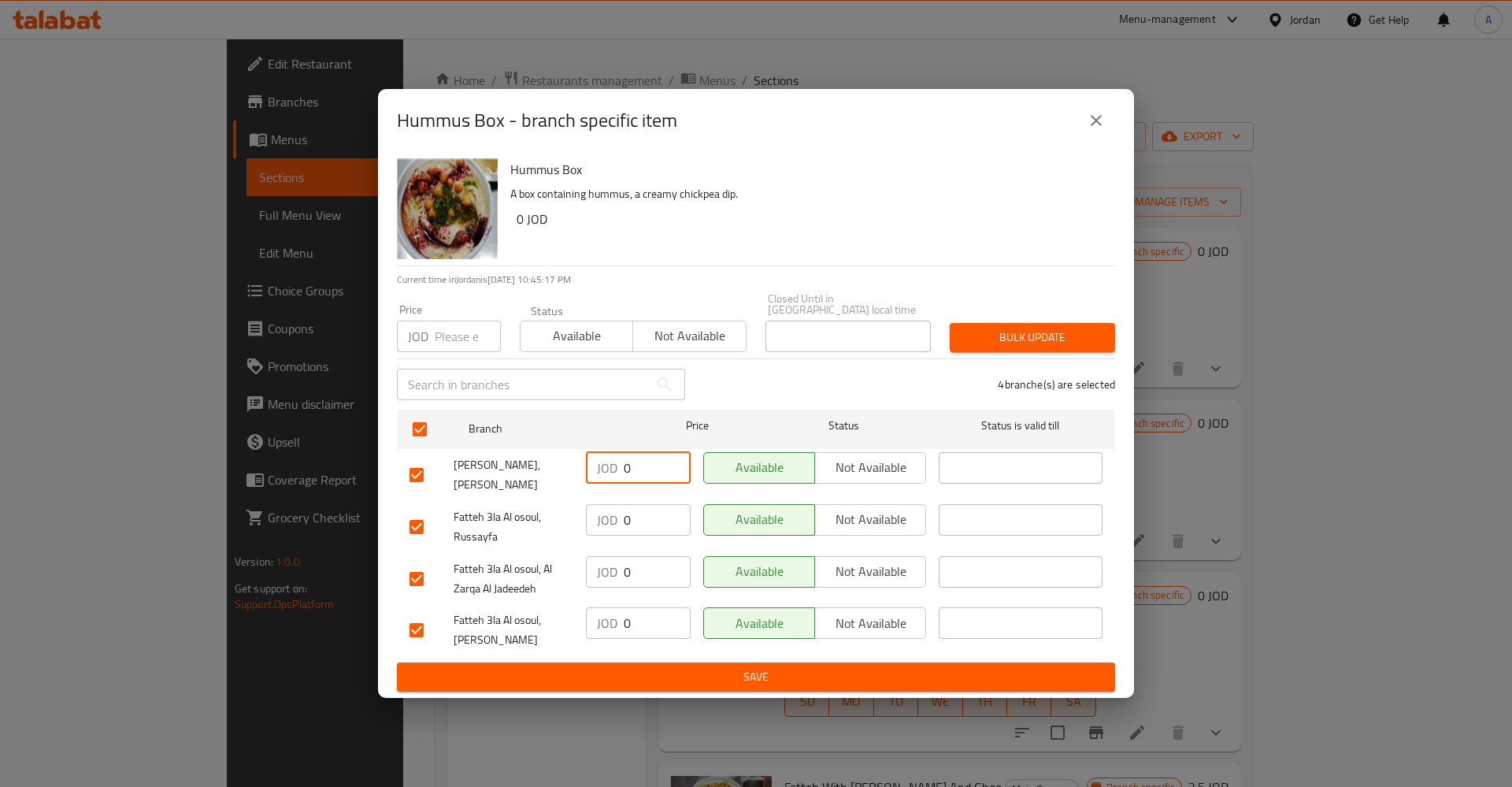
click at [627, 472] on input "0" at bounding box center [657, 468] width 67 height 32
type button "0"
type button "1"
type button "0"
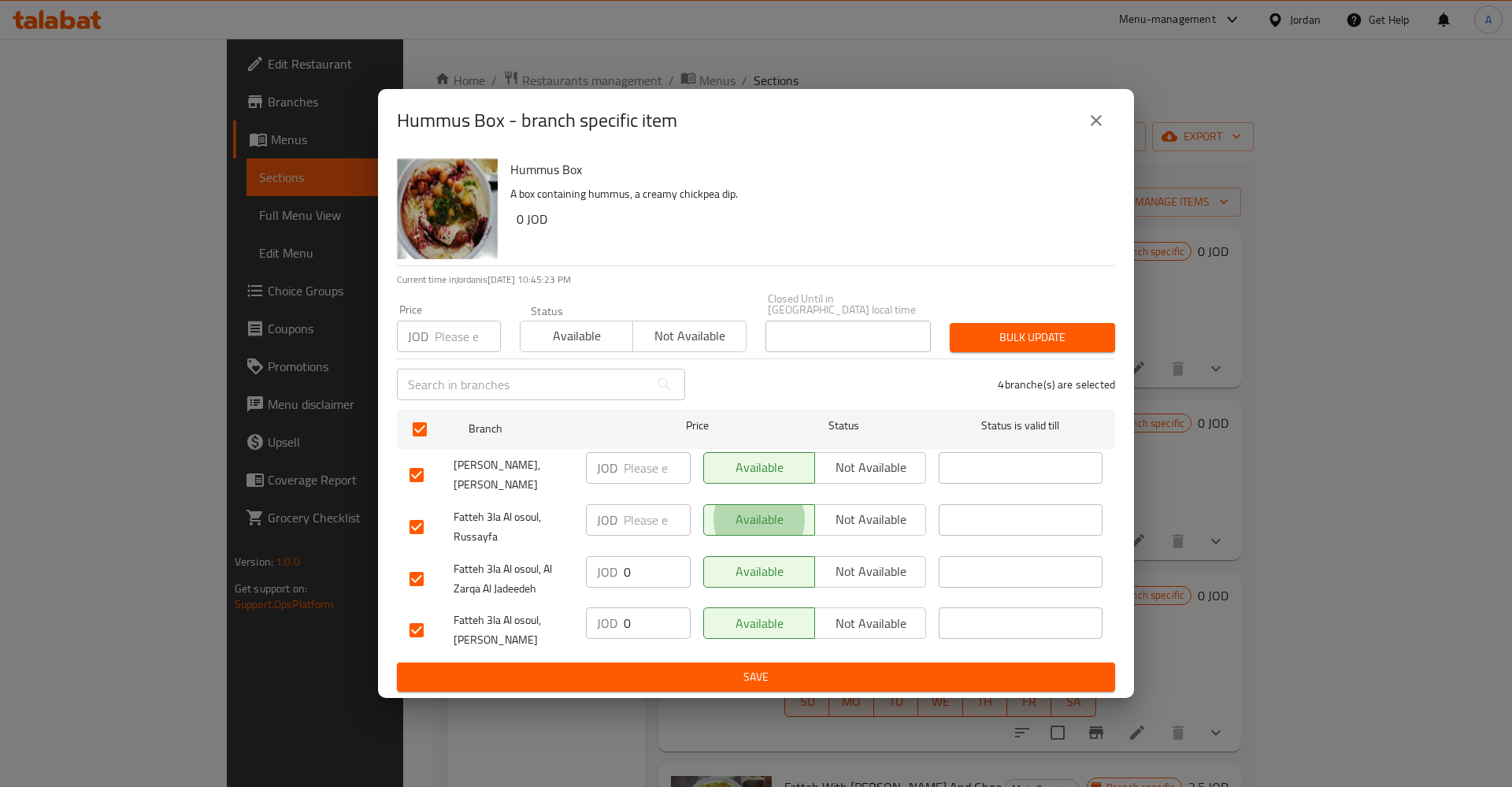
type button "1"
type button "0"
type button "1"
type button "0"
type button "1"
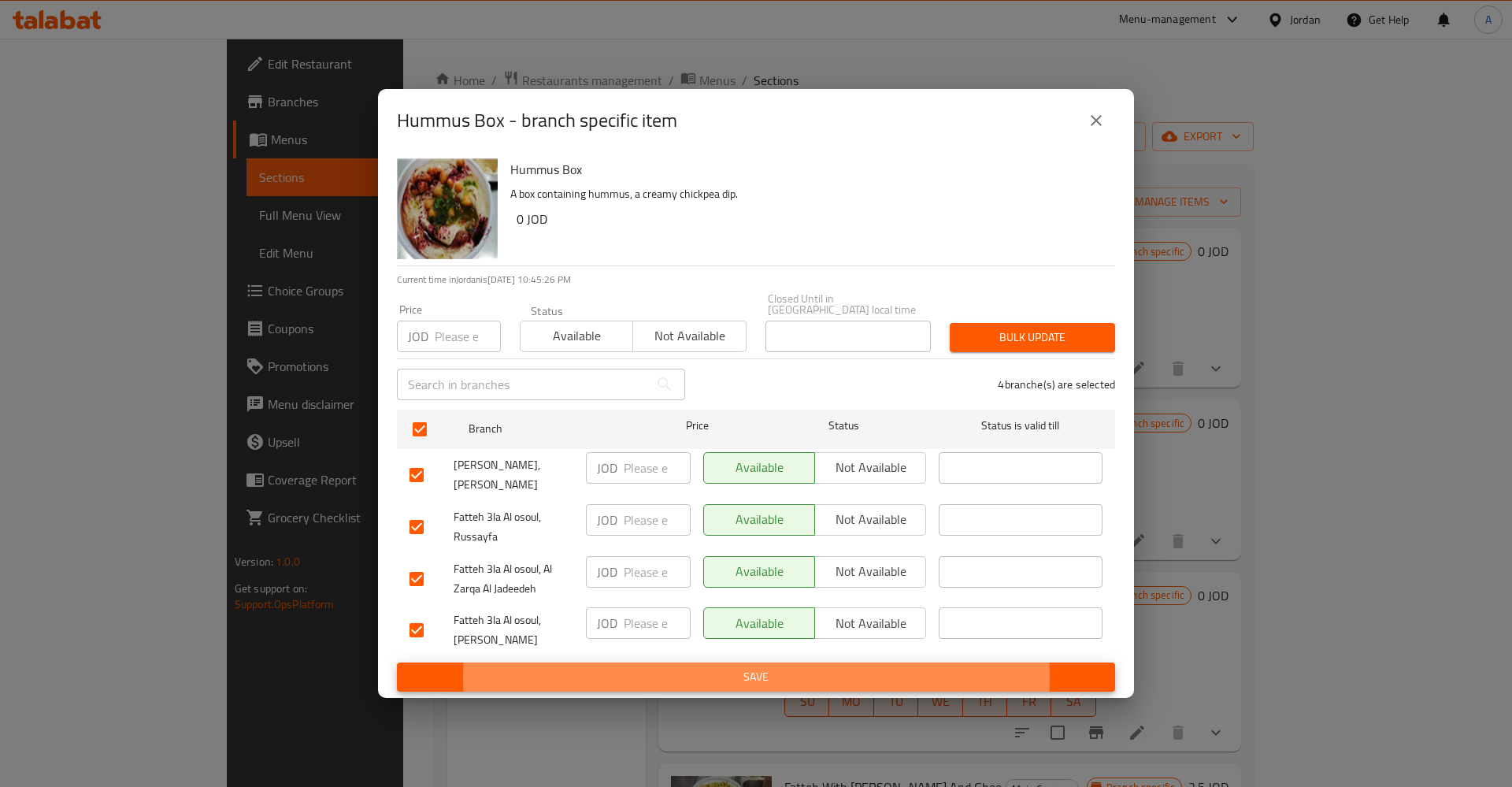
click at [397, 662] on button "Save" at bounding box center [756, 677] width 719 height 29
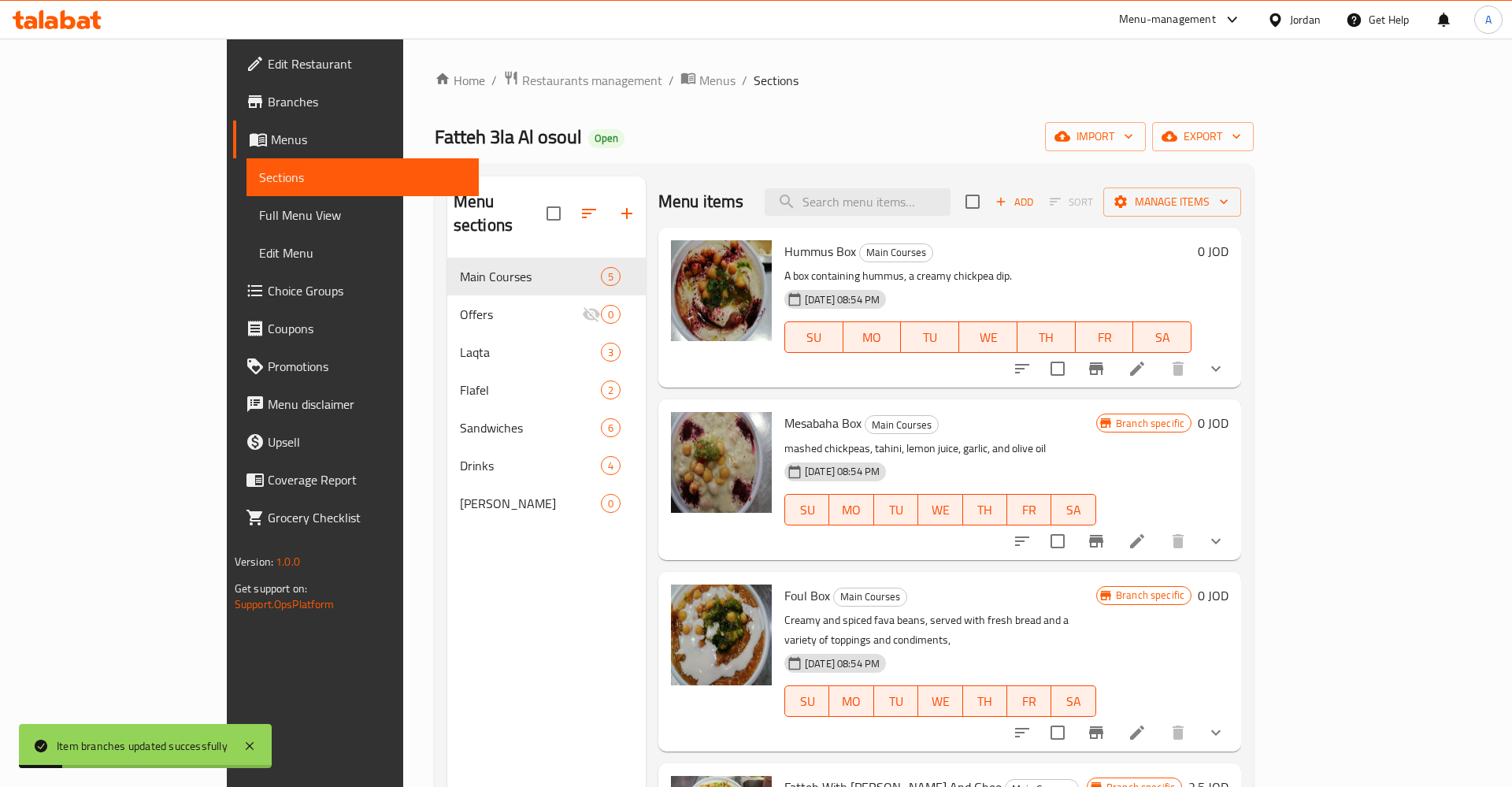
click at [1198, 285] on div "25-06-2024 08:54 PM SU MO TU WE TH FR SA" at bounding box center [988, 326] width 420 height 85
click at [1235, 360] on button "show more" at bounding box center [1215, 368] width 37 height 37
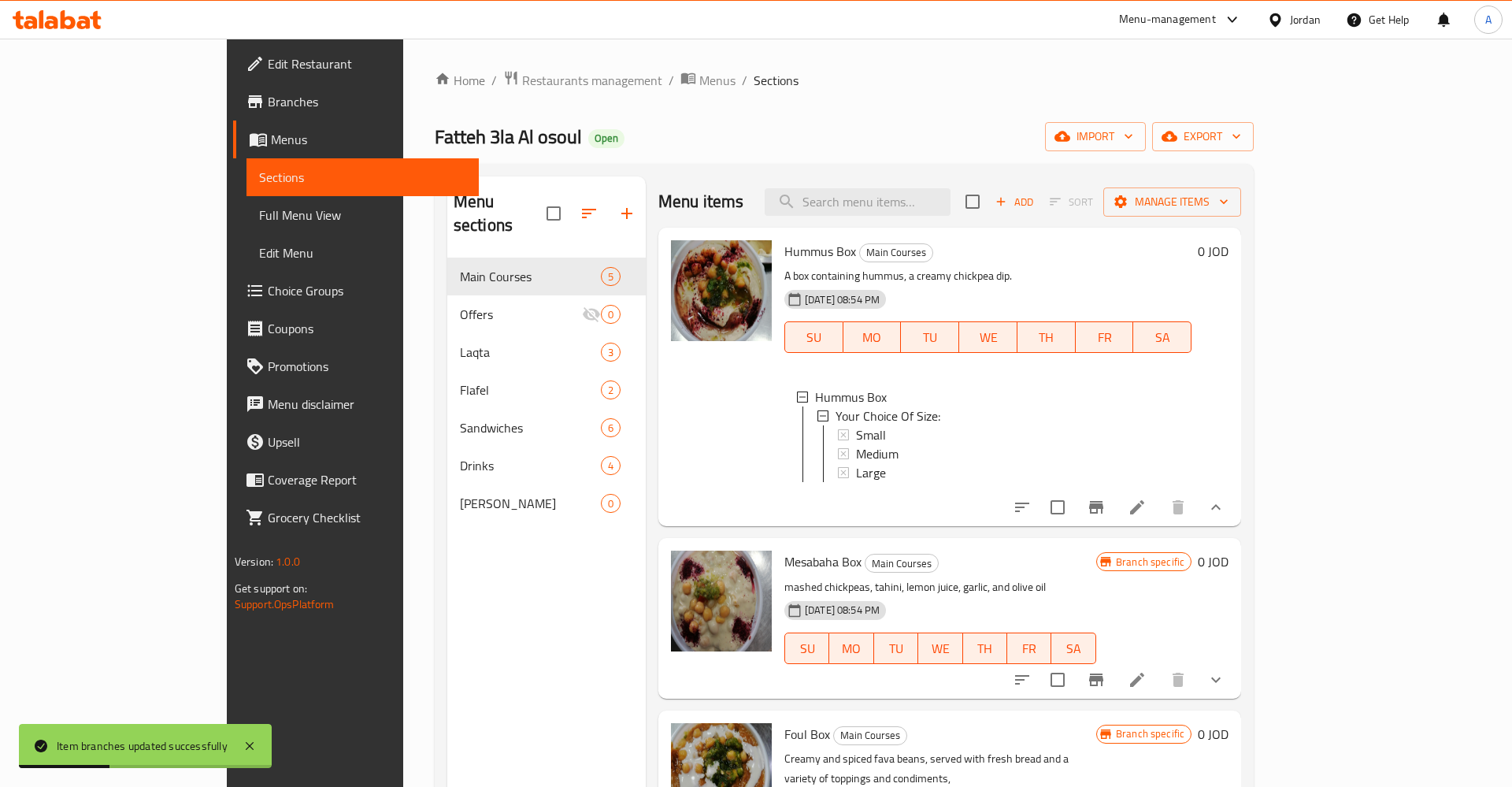
scroll to position [2, 0]
click at [856, 435] on div "Small" at bounding box center [1017, 432] width 323 height 19
click at [861, 463] on div "Large" at bounding box center [1017, 471] width 323 height 19
click at [857, 453] on div "Medium" at bounding box center [1017, 451] width 323 height 19
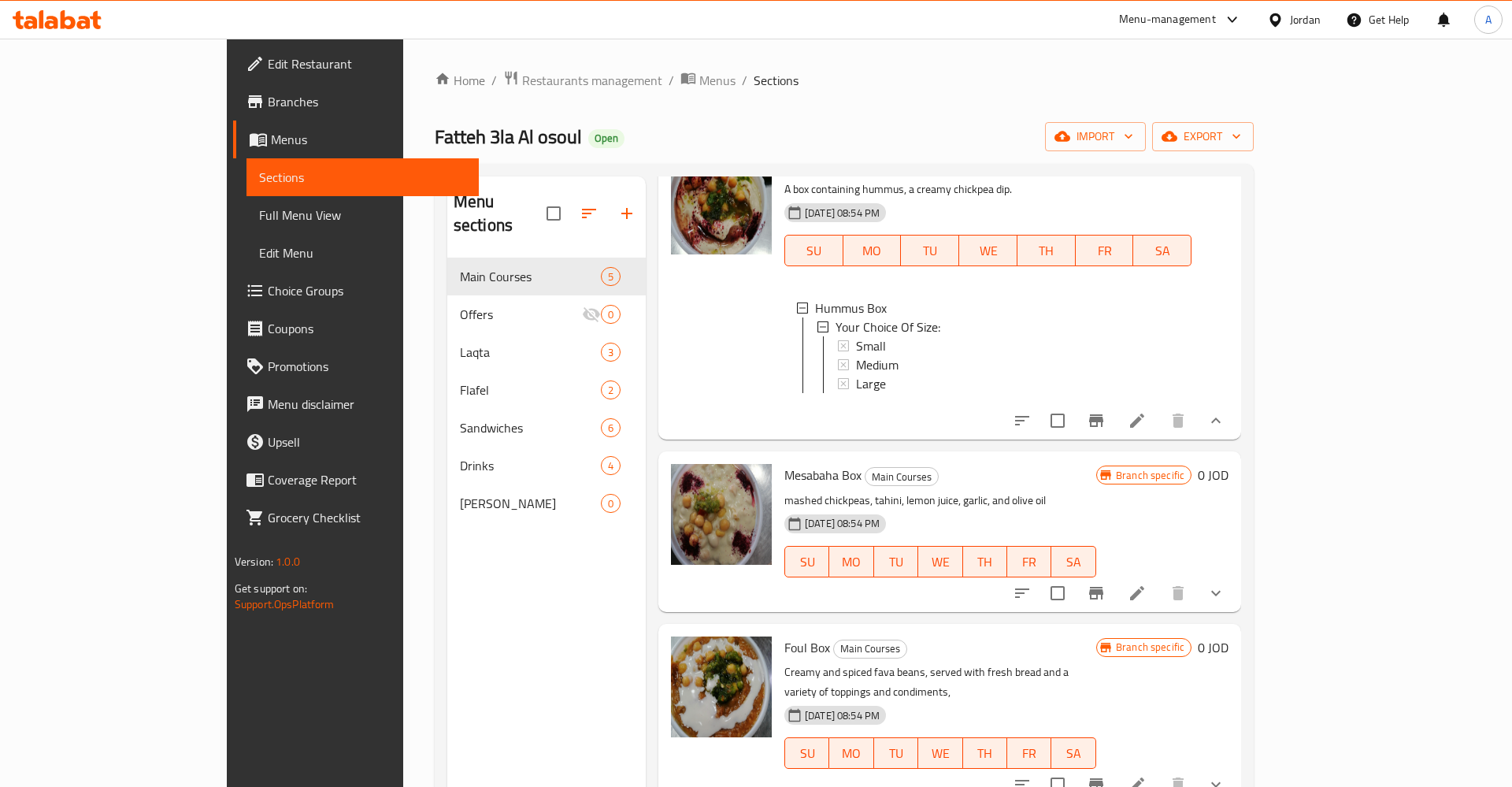
scroll to position [123, 0]
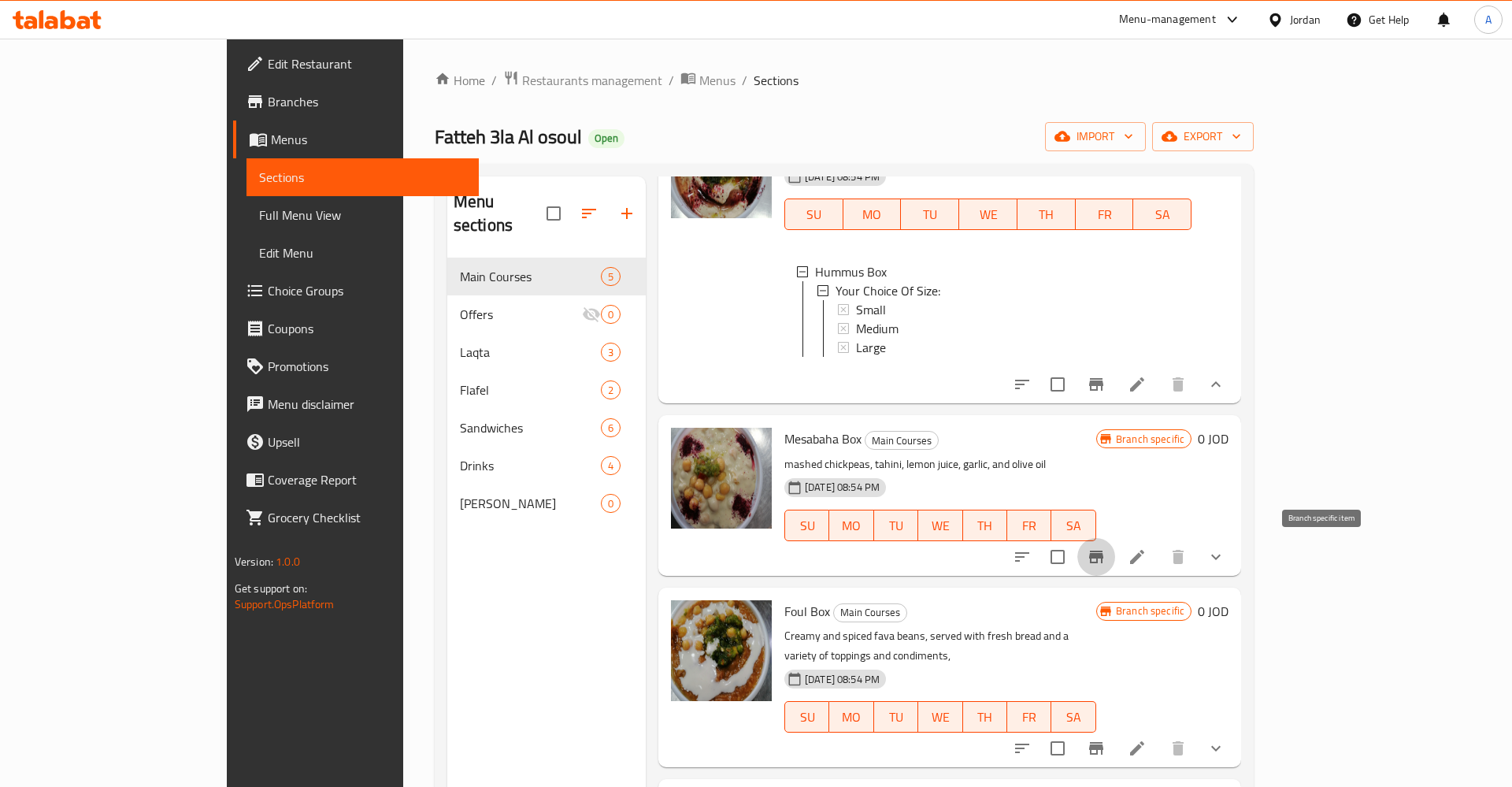
click at [1104, 557] on icon "Branch-specific-item" at bounding box center [1096, 557] width 14 height 12
click at [1147, 558] on icon at bounding box center [1137, 557] width 19 height 19
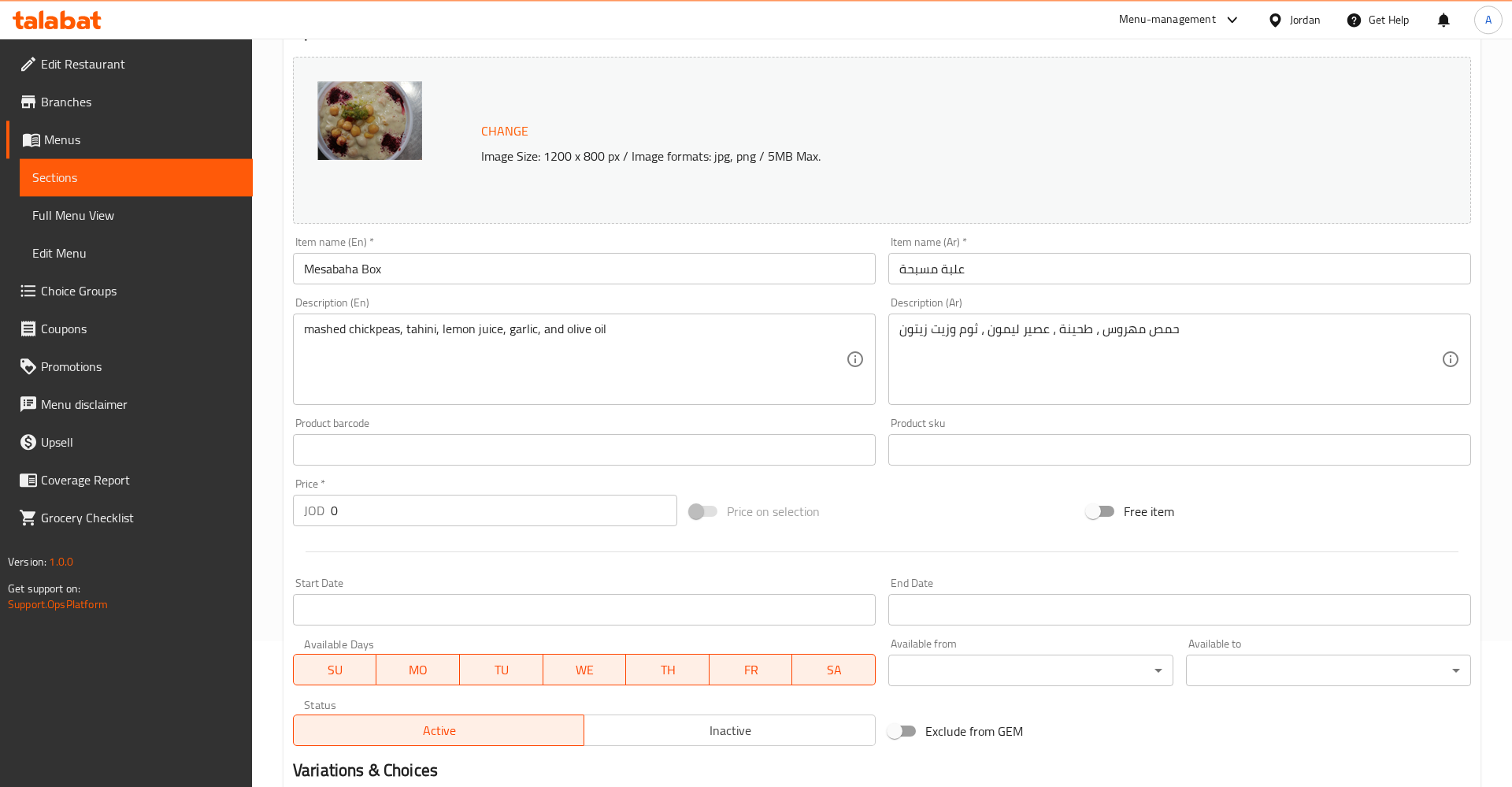
scroll to position [402, 0]
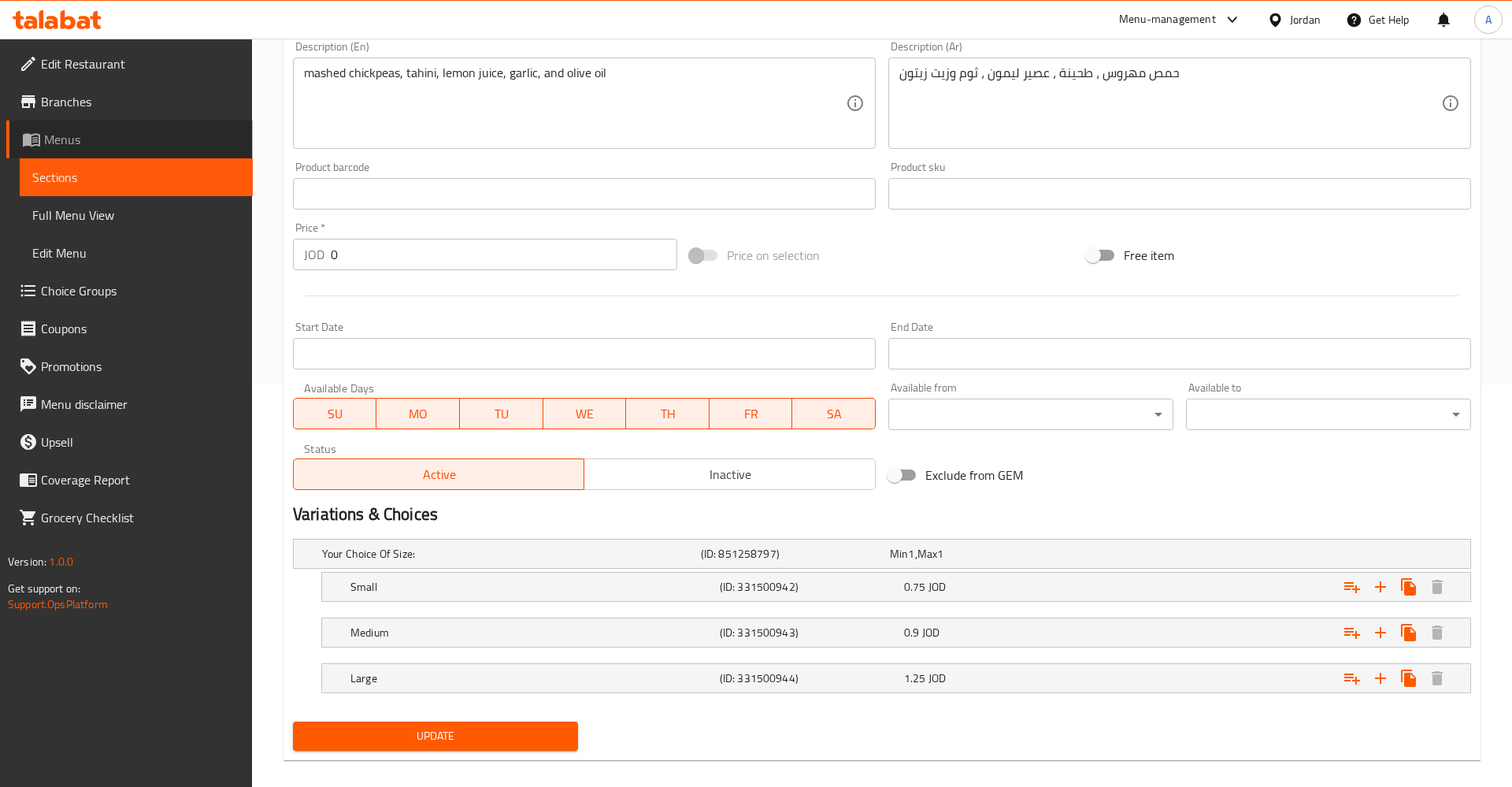
drag, startPoint x: 100, startPoint y: 157, endPoint x: 108, endPoint y: 163, distance: 10.0
click at [99, 157] on link "Menus" at bounding box center [129, 139] width 246 height 37
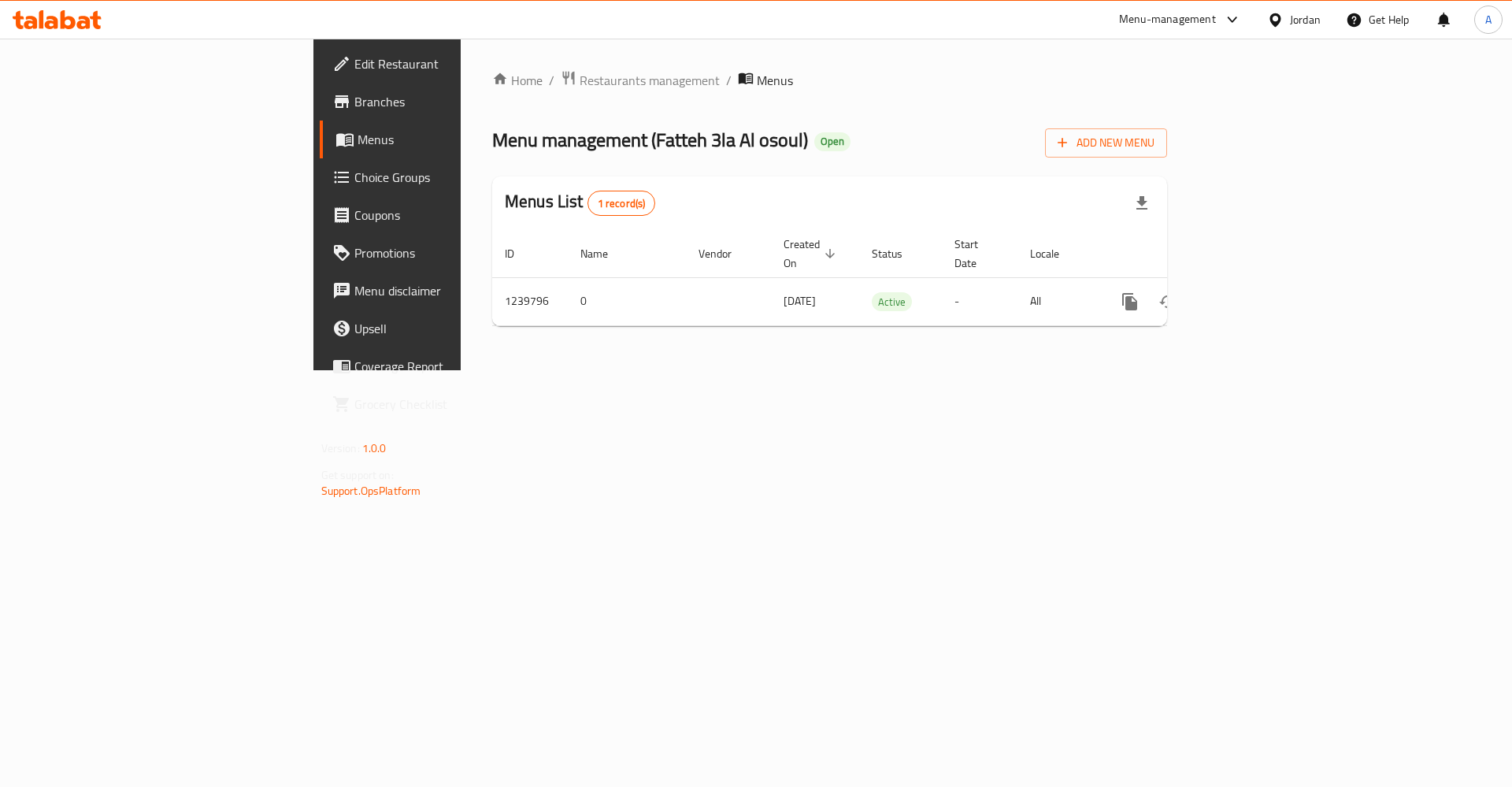
click at [357, 149] on span "Menus" at bounding box center [455, 140] width 196 height 19
drag, startPoint x: 60, startPoint y: 140, endPoint x: 70, endPoint y: 149, distance: 13.5
click at [357, 141] on span "Menus" at bounding box center [455, 140] width 196 height 19
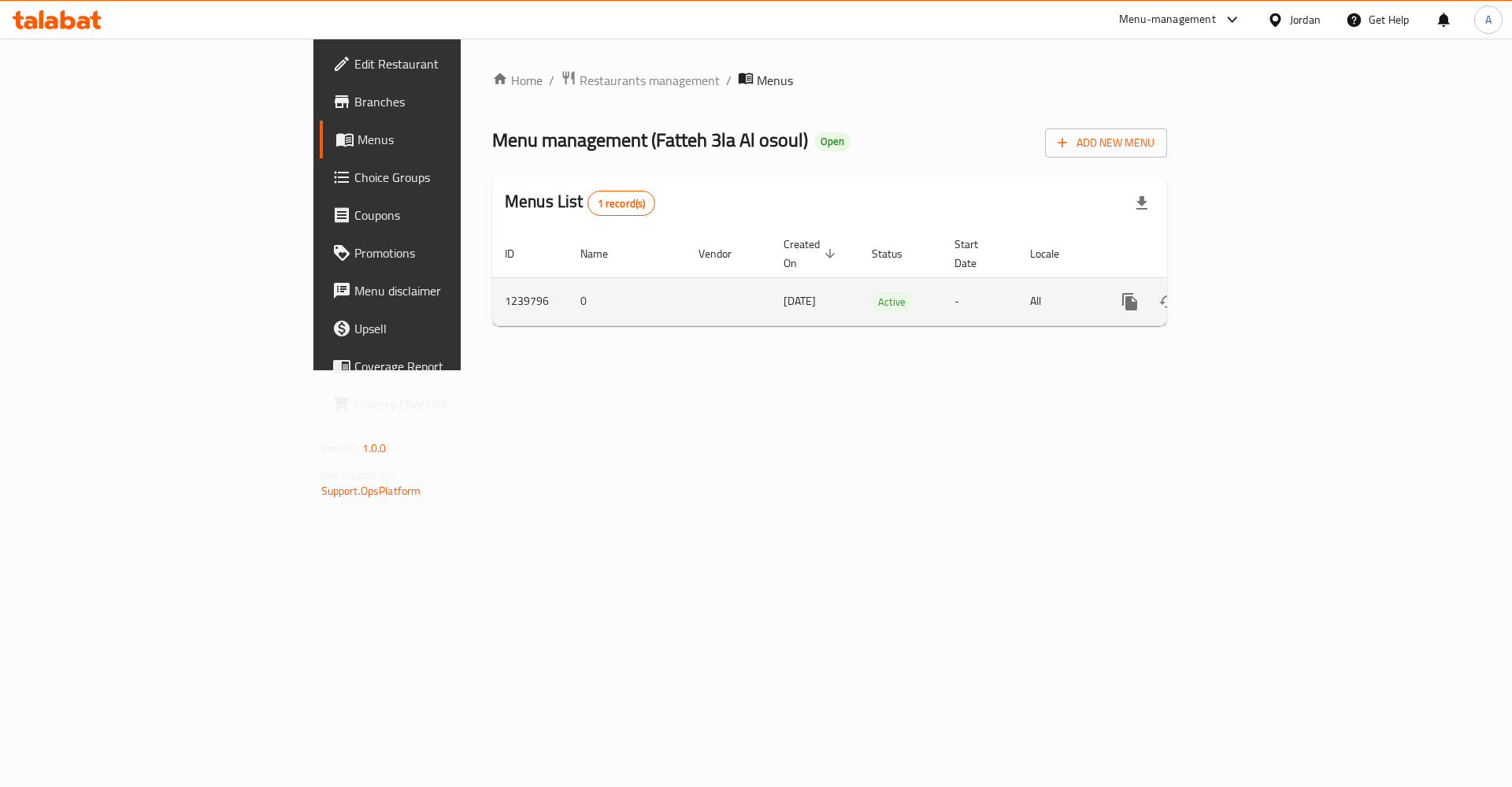
click at [1263, 284] on link "enhanced table" at bounding box center [1243, 301] width 37 height 37
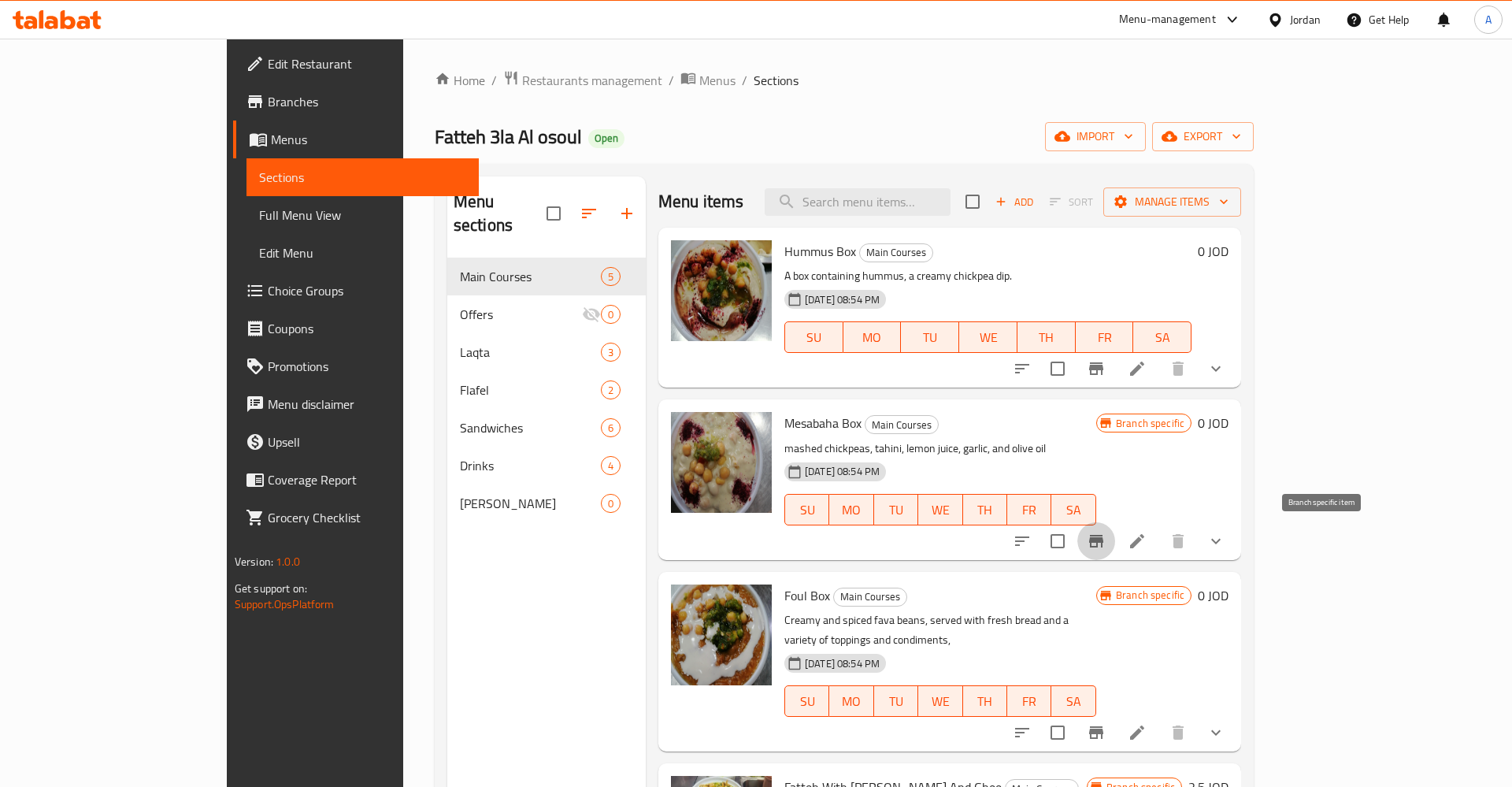
click at [1115, 538] on button "Branch-specific-item" at bounding box center [1095, 541] width 37 height 37
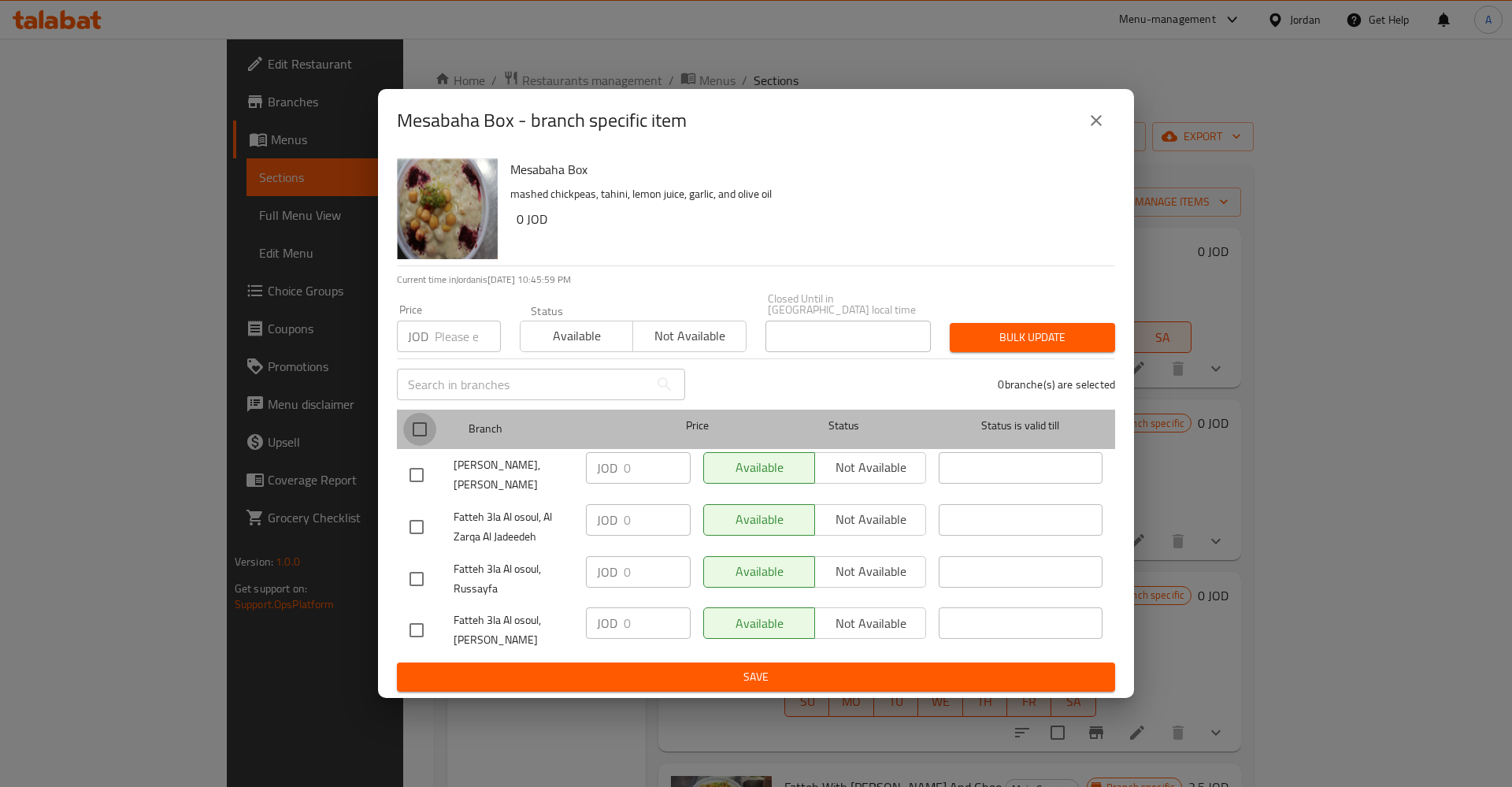
click at [424, 417] on input "checkbox" at bounding box center [420, 429] width 34 height 34
checkbox input "true"
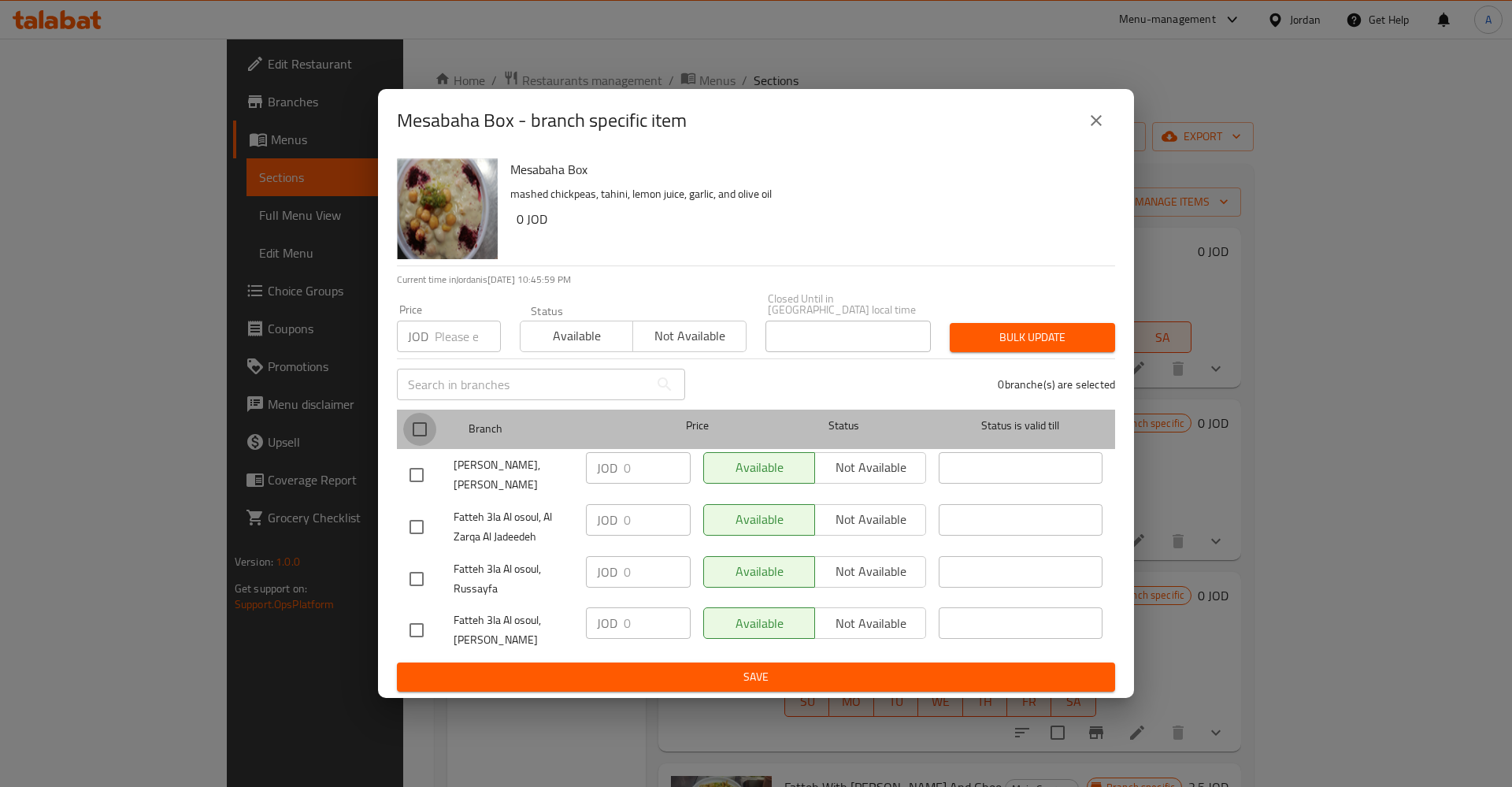
checkbox input "true"
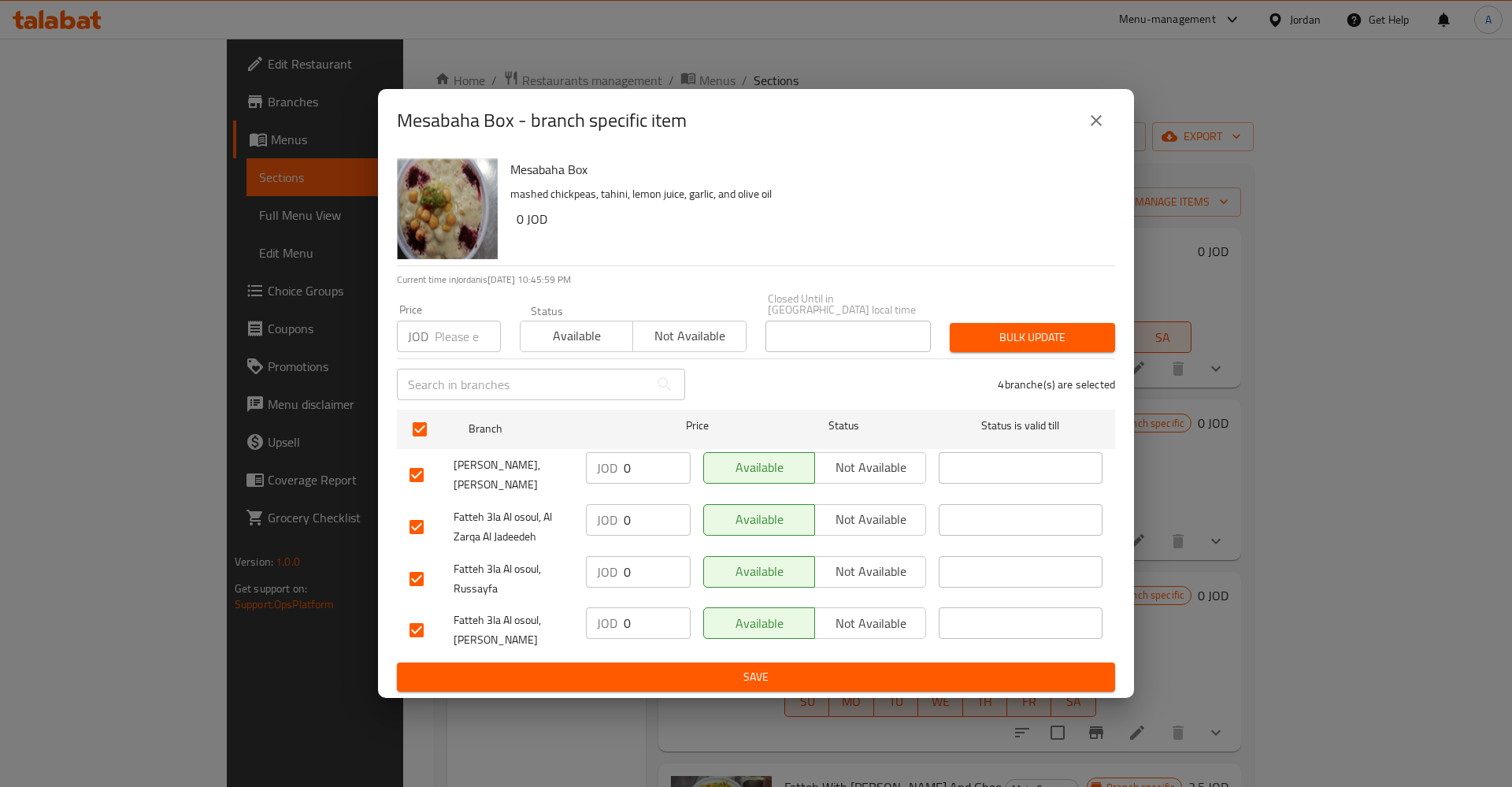
click at [636, 467] on input "0" at bounding box center [657, 468] width 67 height 32
type button "0"
type button "1"
type button "0"
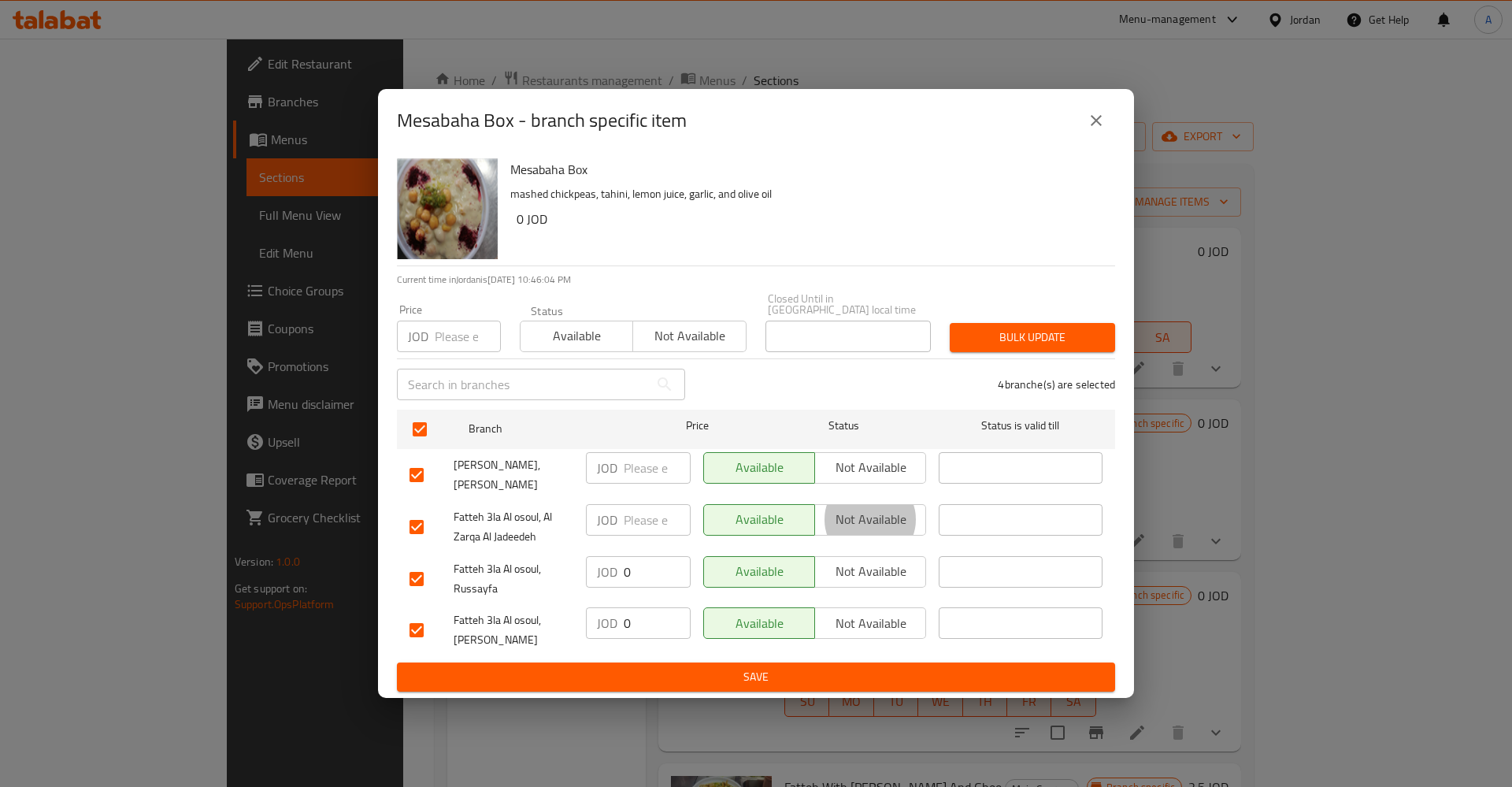
type button "1"
type button "0"
type button "1"
type button "0"
type button "1"
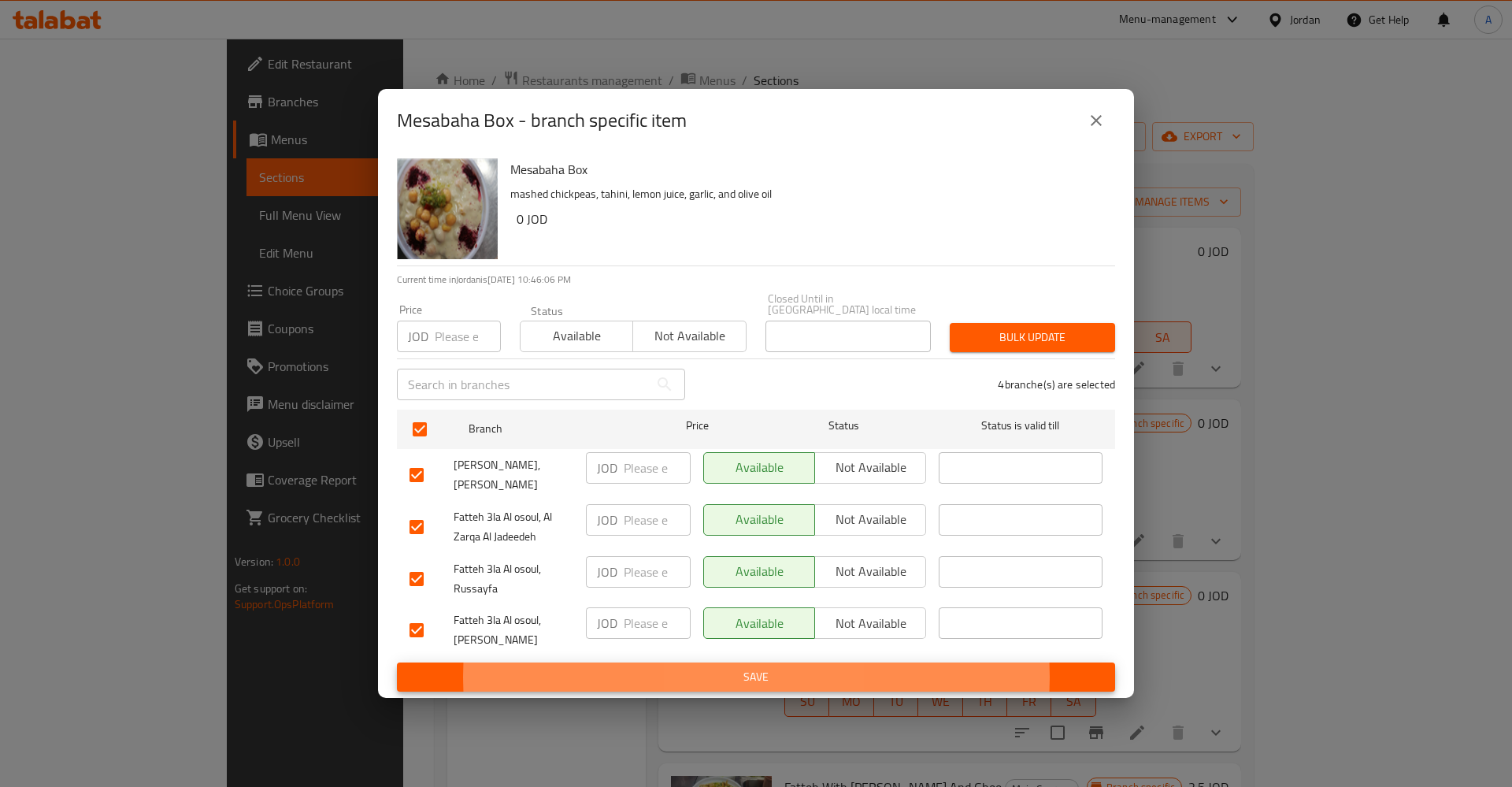
click at [397, 662] on button "Save" at bounding box center [756, 677] width 719 height 29
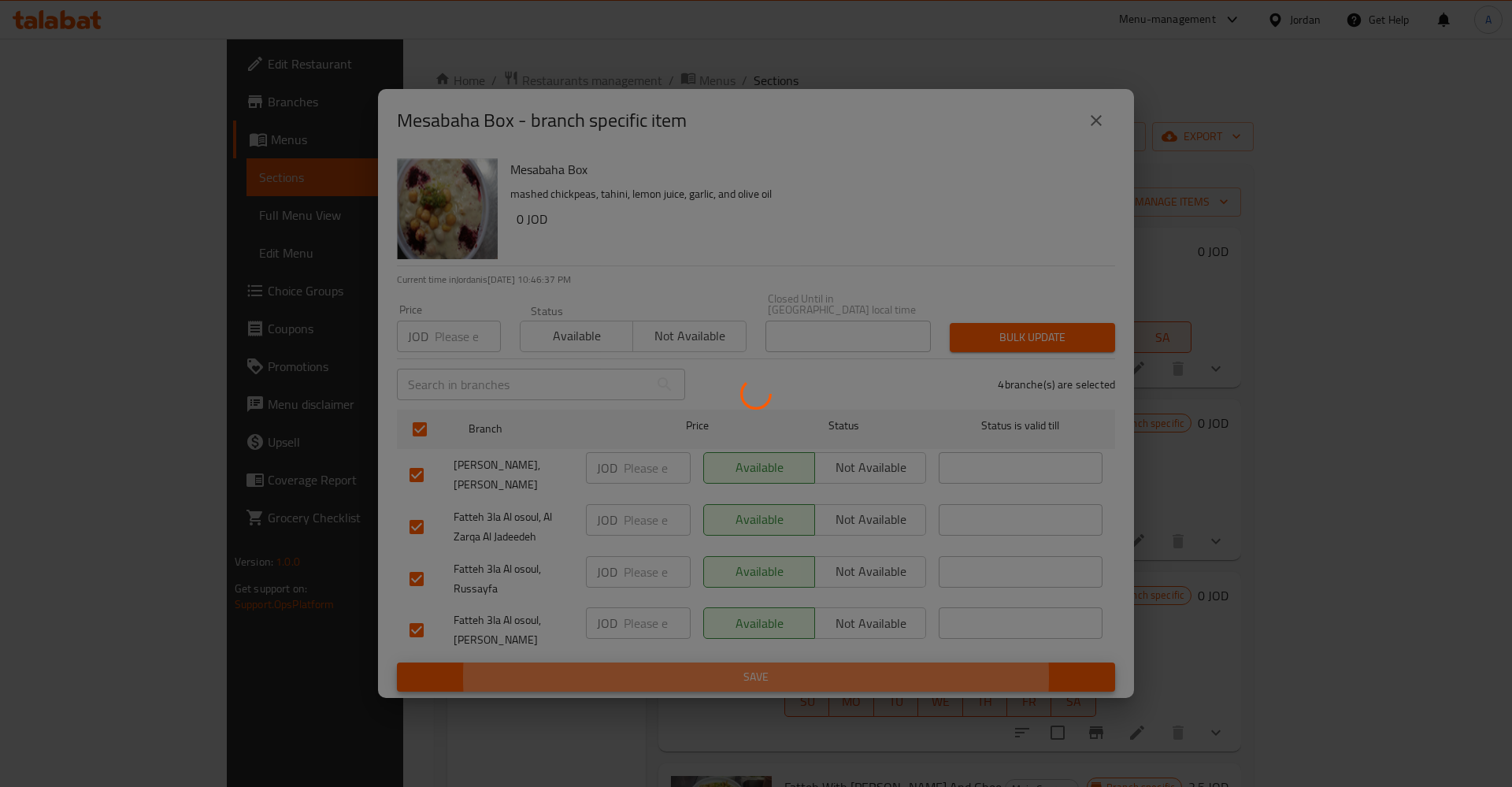
click at [1097, 119] on div at bounding box center [756, 393] width 1512 height 787
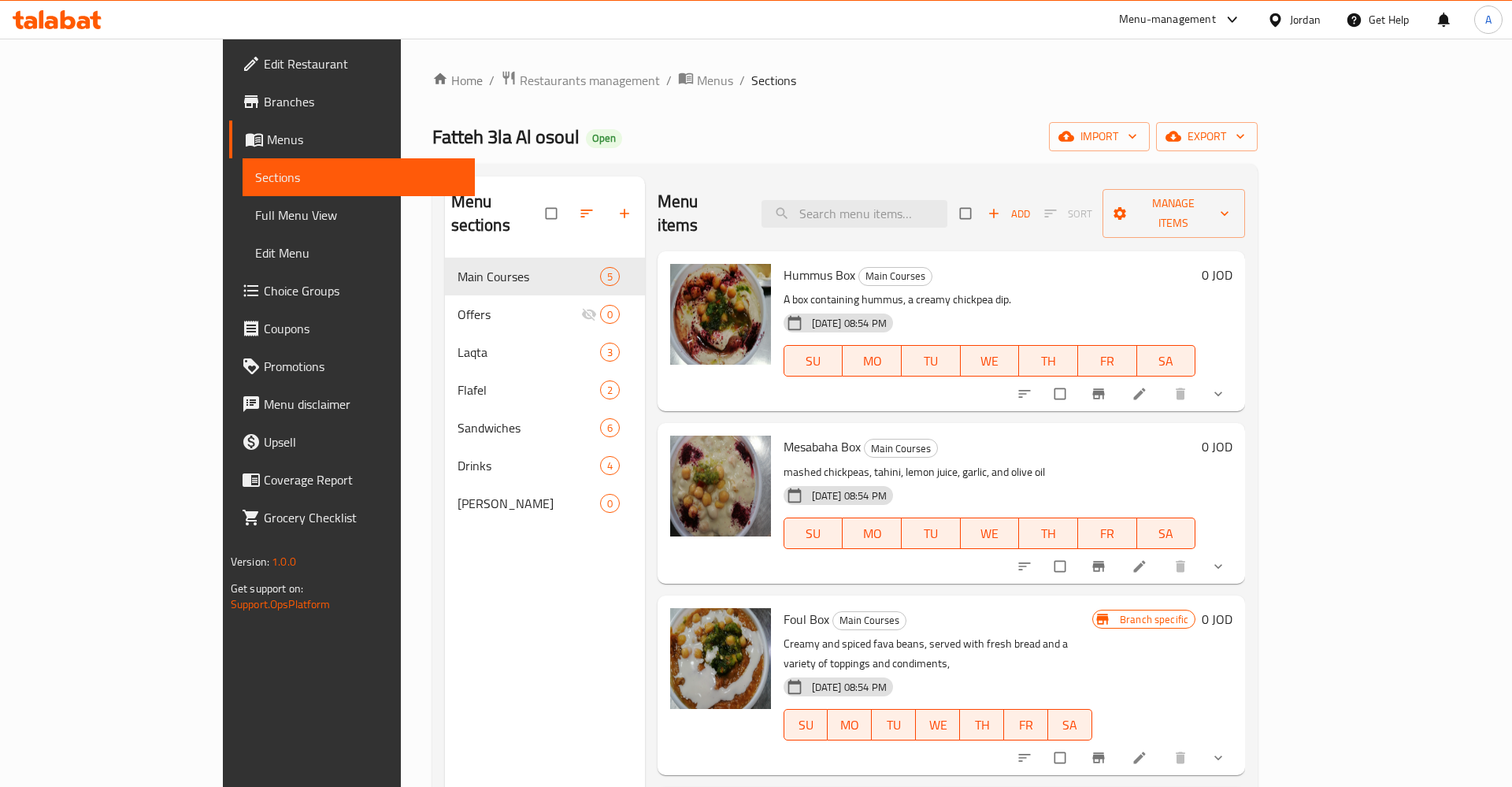
scroll to position [113, 0]
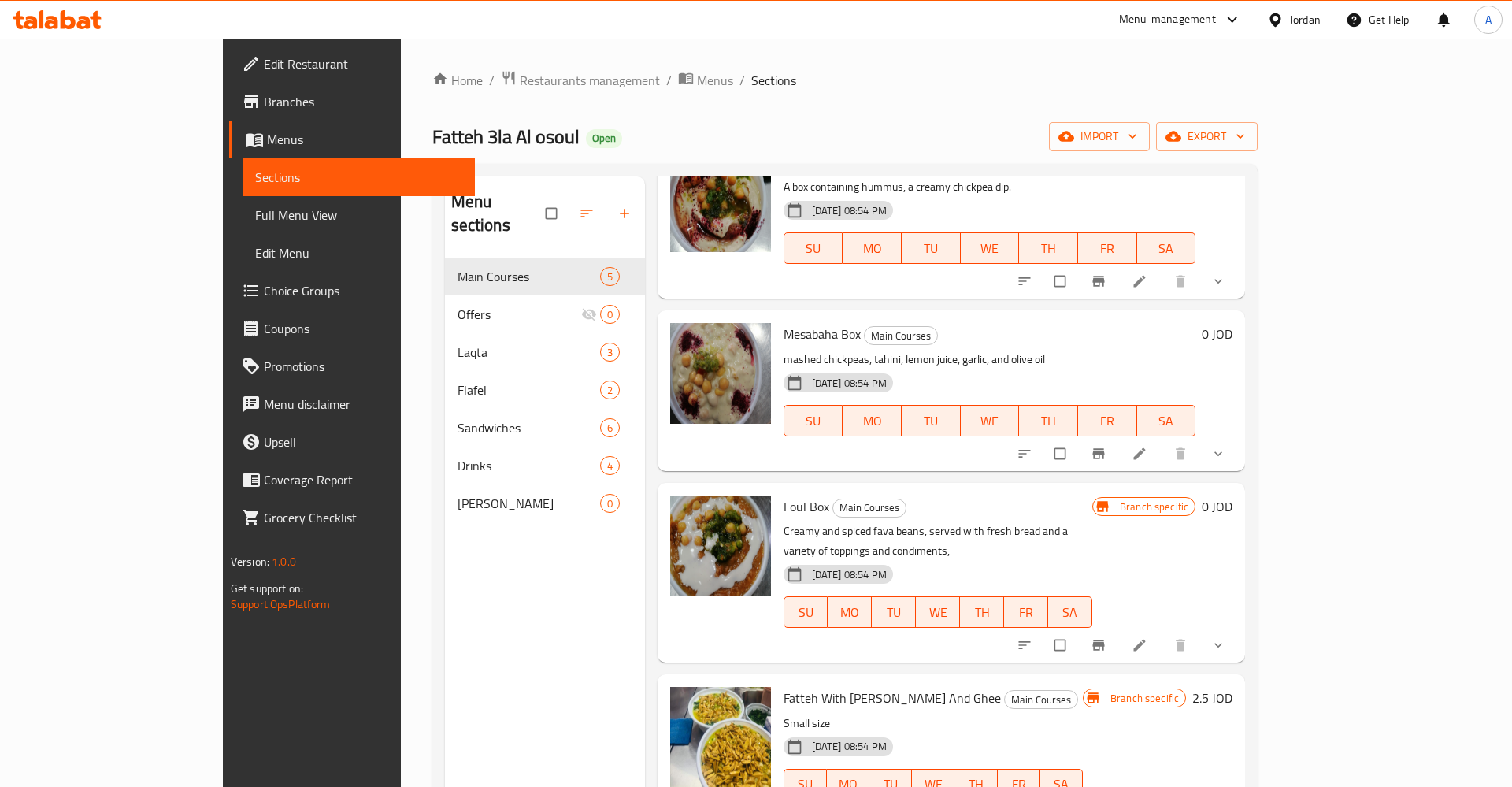
click at [1148, 446] on icon at bounding box center [1139, 453] width 15 height 15
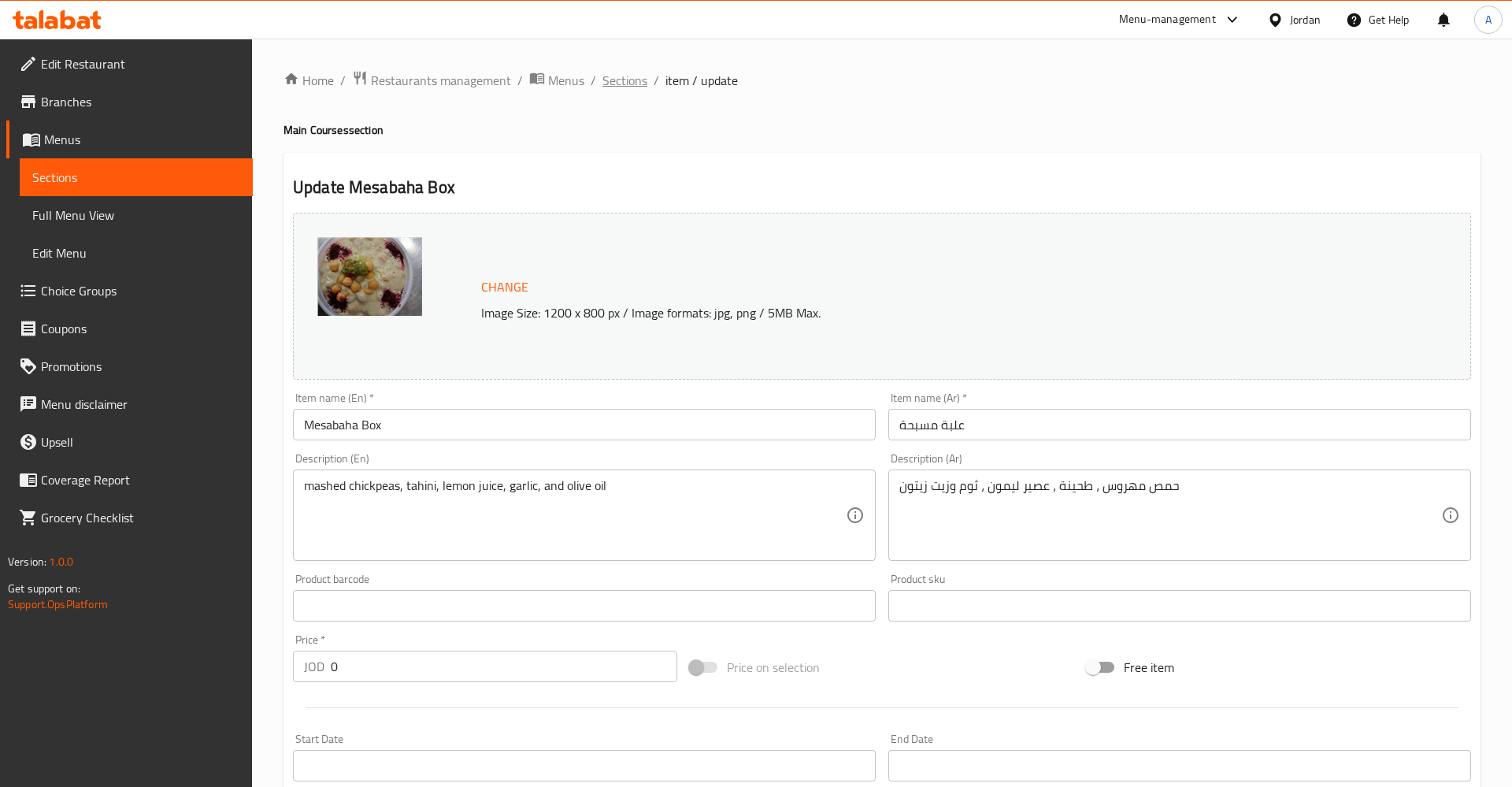
click at [637, 81] on span "Sections" at bounding box center [625, 81] width 45 height 19
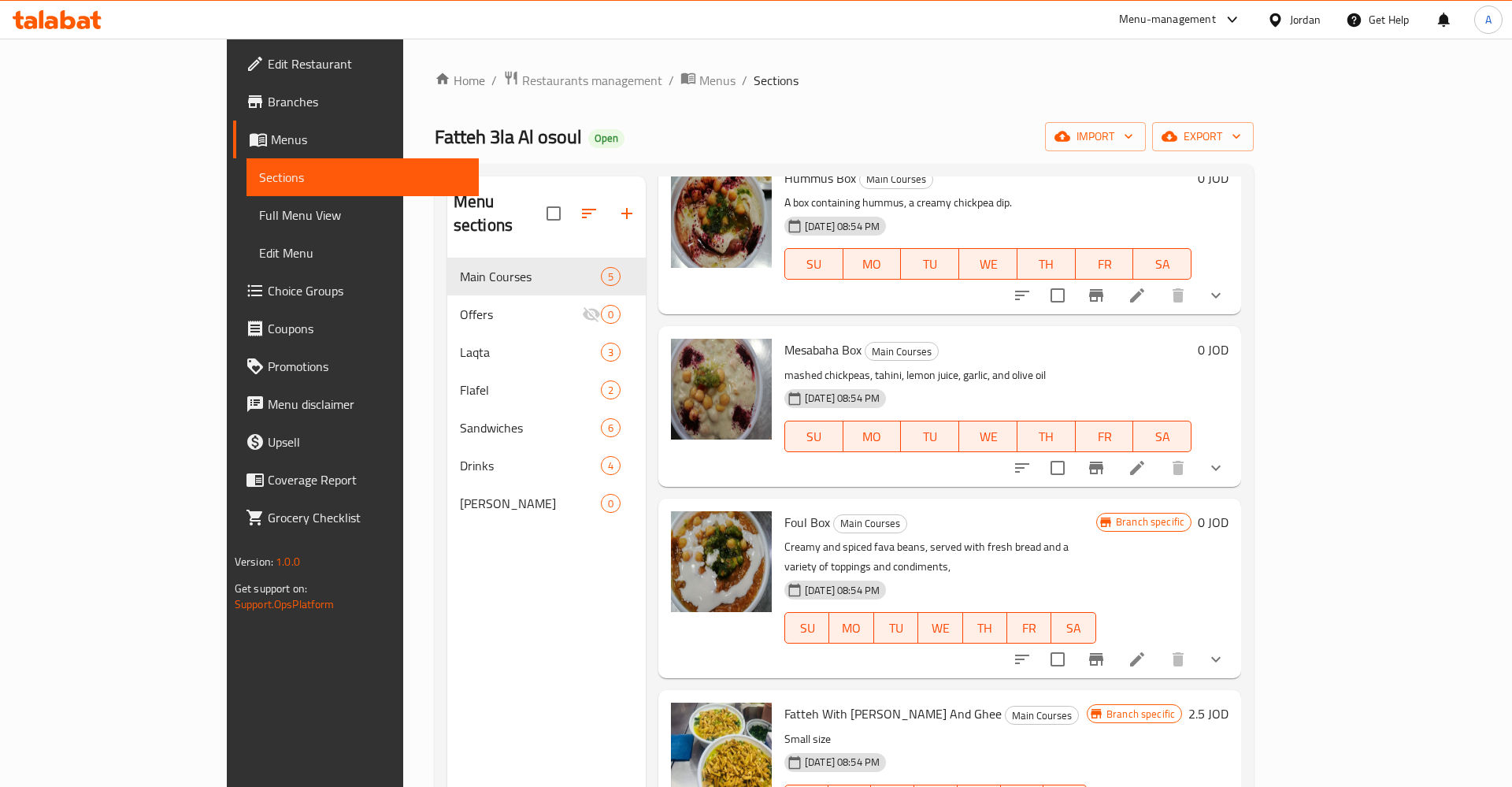
scroll to position [113, 0]
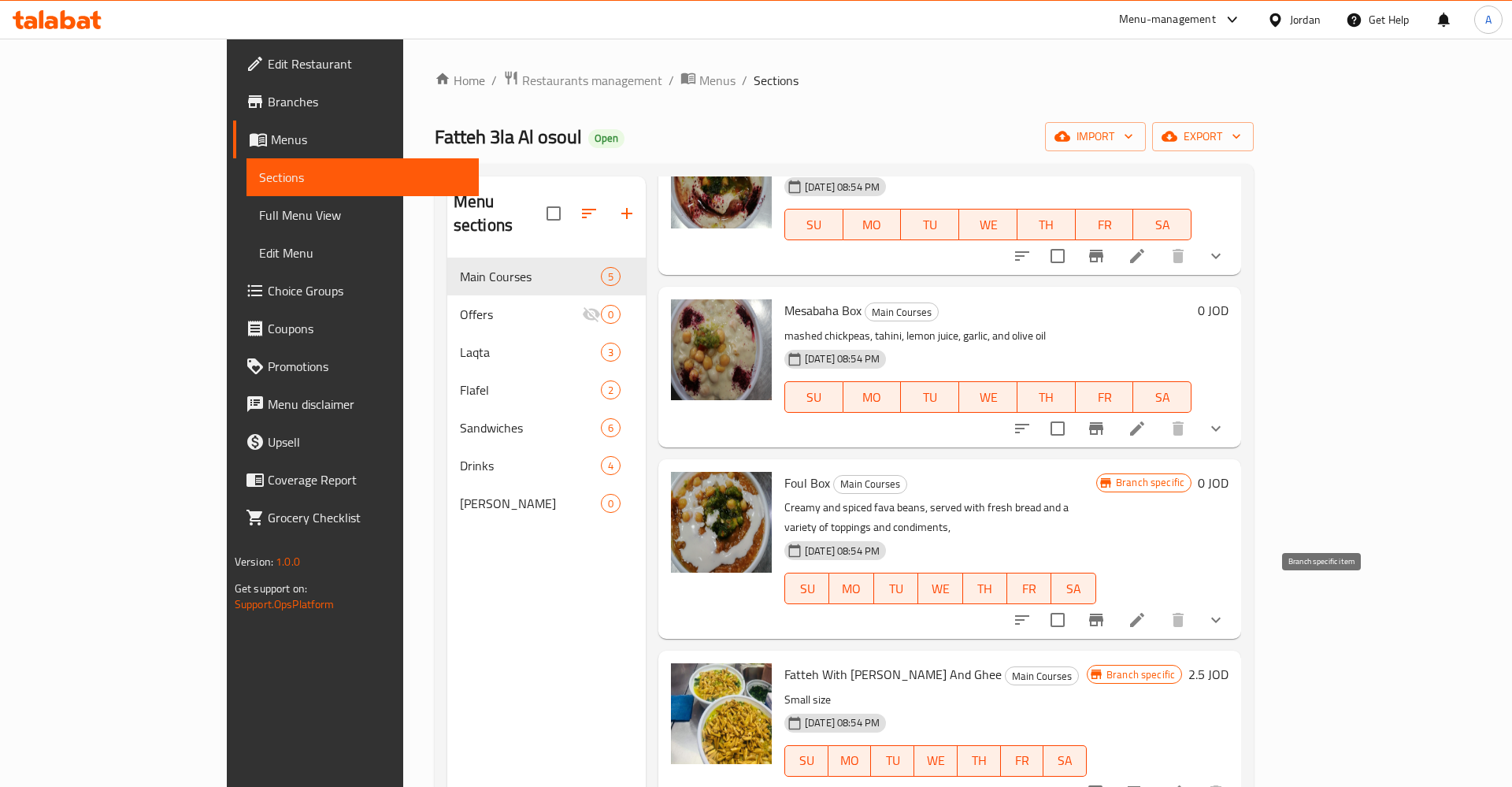
click at [1104, 613] on icon "Branch-specific-item" at bounding box center [1096, 619] width 14 height 12
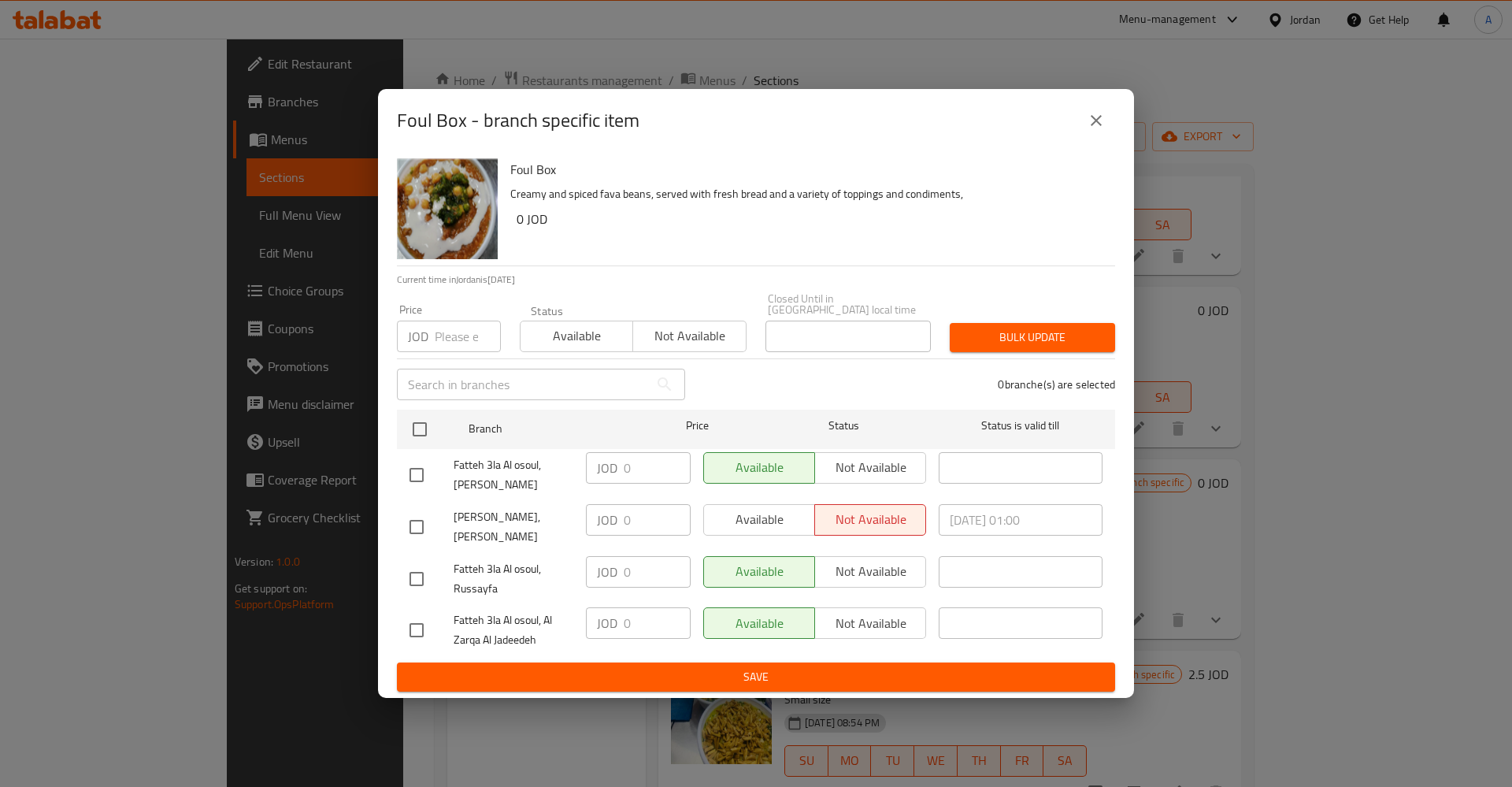
click at [765, 533] on div "Available Not available" at bounding box center [814, 526] width 236 height 58
click at [759, 521] on div "Available Not available" at bounding box center [814, 520] width 223 height 32
click at [767, 504] on div "Available Not available" at bounding box center [814, 520] width 223 height 32
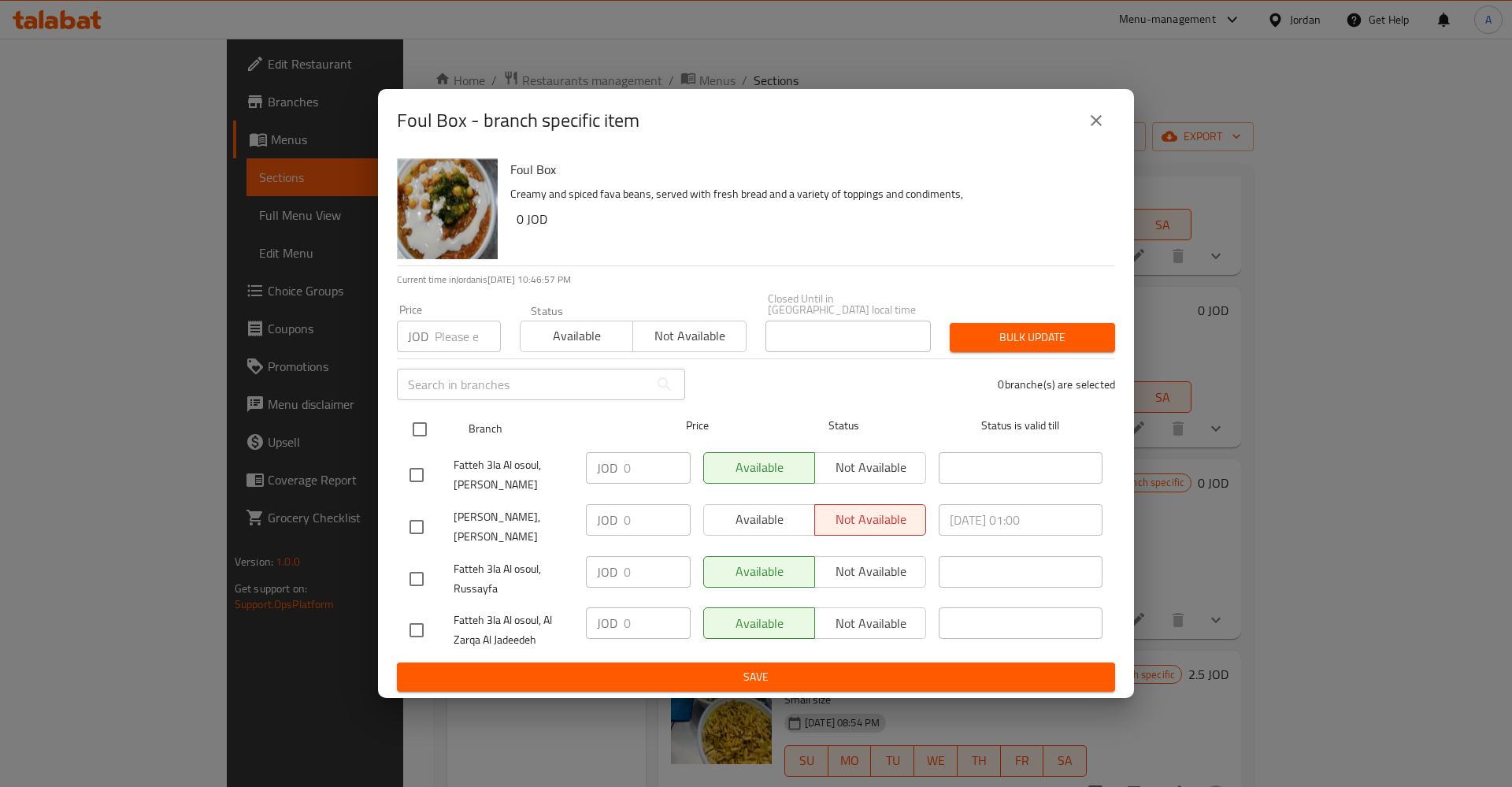
click at [417, 420] on input "checkbox" at bounding box center [420, 429] width 34 height 34
checkbox input "true"
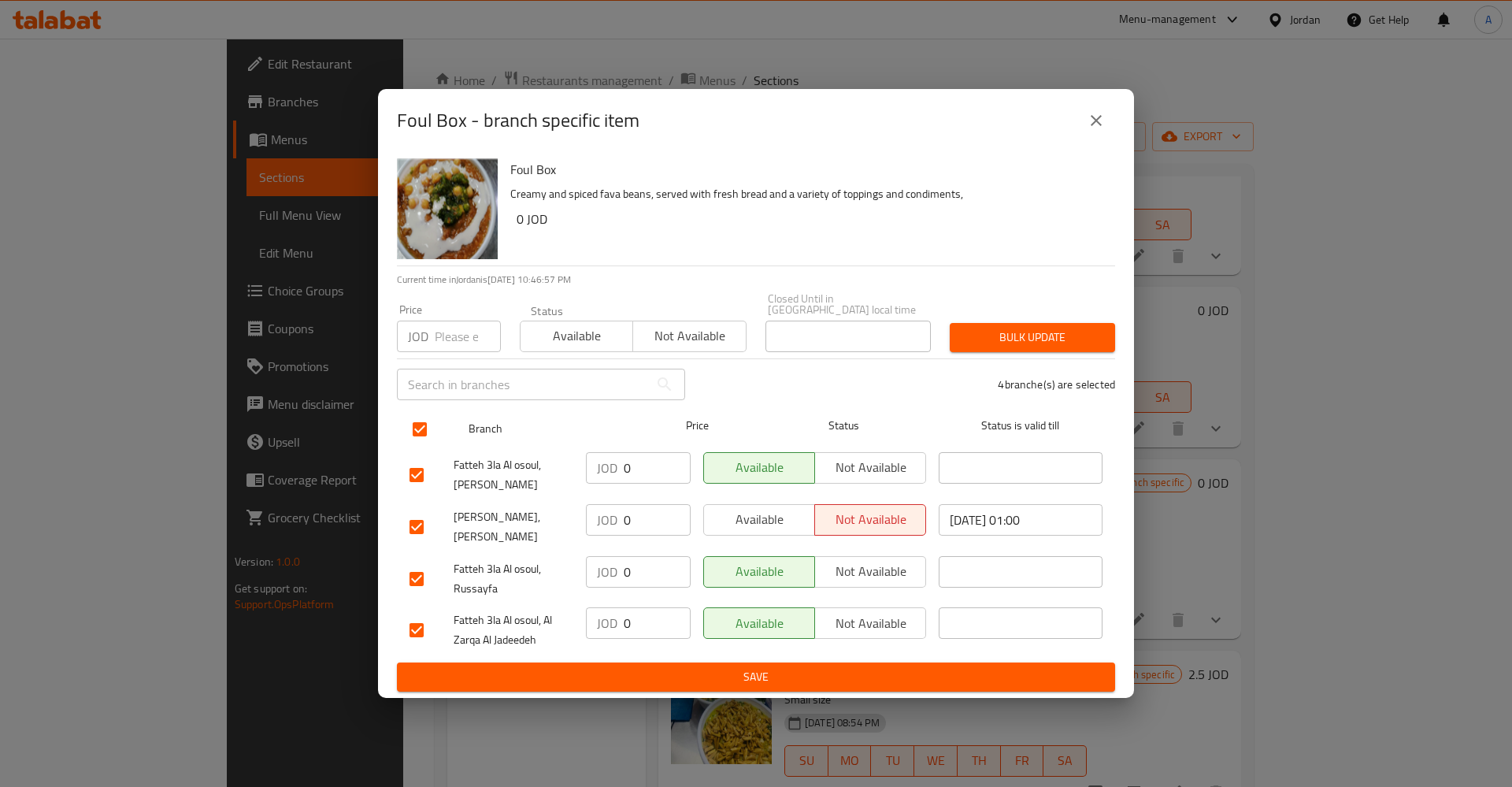
checkbox input "true"
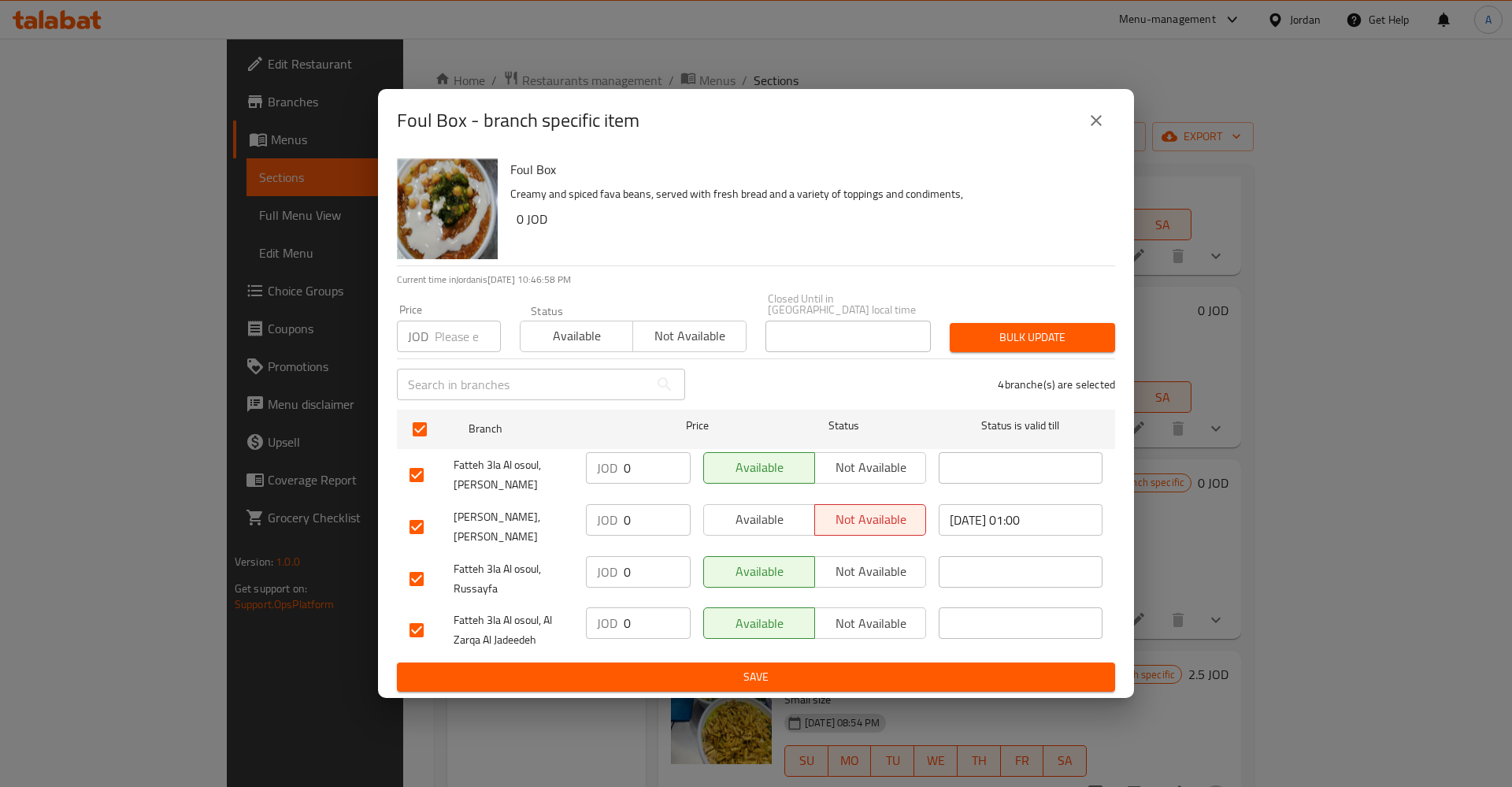
click at [759, 514] on span "Available" at bounding box center [759, 520] width 99 height 23
click at [872, 516] on span "Not available" at bounding box center [870, 520] width 99 height 23
click at [1014, 518] on input "[DATE] 01:00" at bounding box center [1020, 520] width 164 height 32
drag, startPoint x: 1073, startPoint y: 514, endPoint x: 841, endPoint y: 515, distance: 232.0
click at [847, 515] on div "[PERSON_NAME], [PERSON_NAME] JOD 0 ​ Available Not available [DATE] 01:00 ​" at bounding box center [756, 526] width 705 height 58
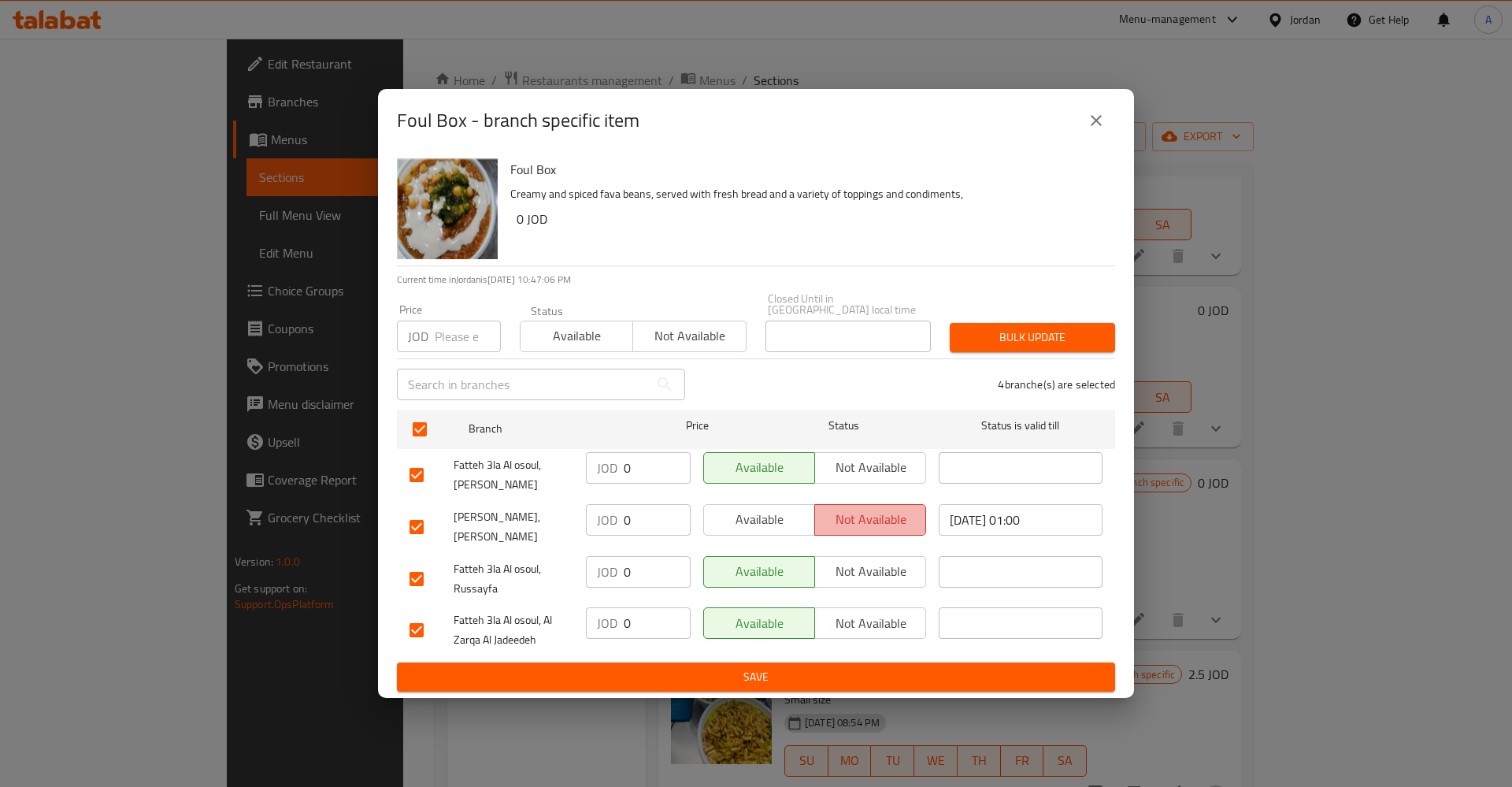
click at [889, 522] on span "Not available" at bounding box center [870, 520] width 99 height 23
click at [996, 522] on input "[DATE] 01:00" at bounding box center [1020, 520] width 164 height 32
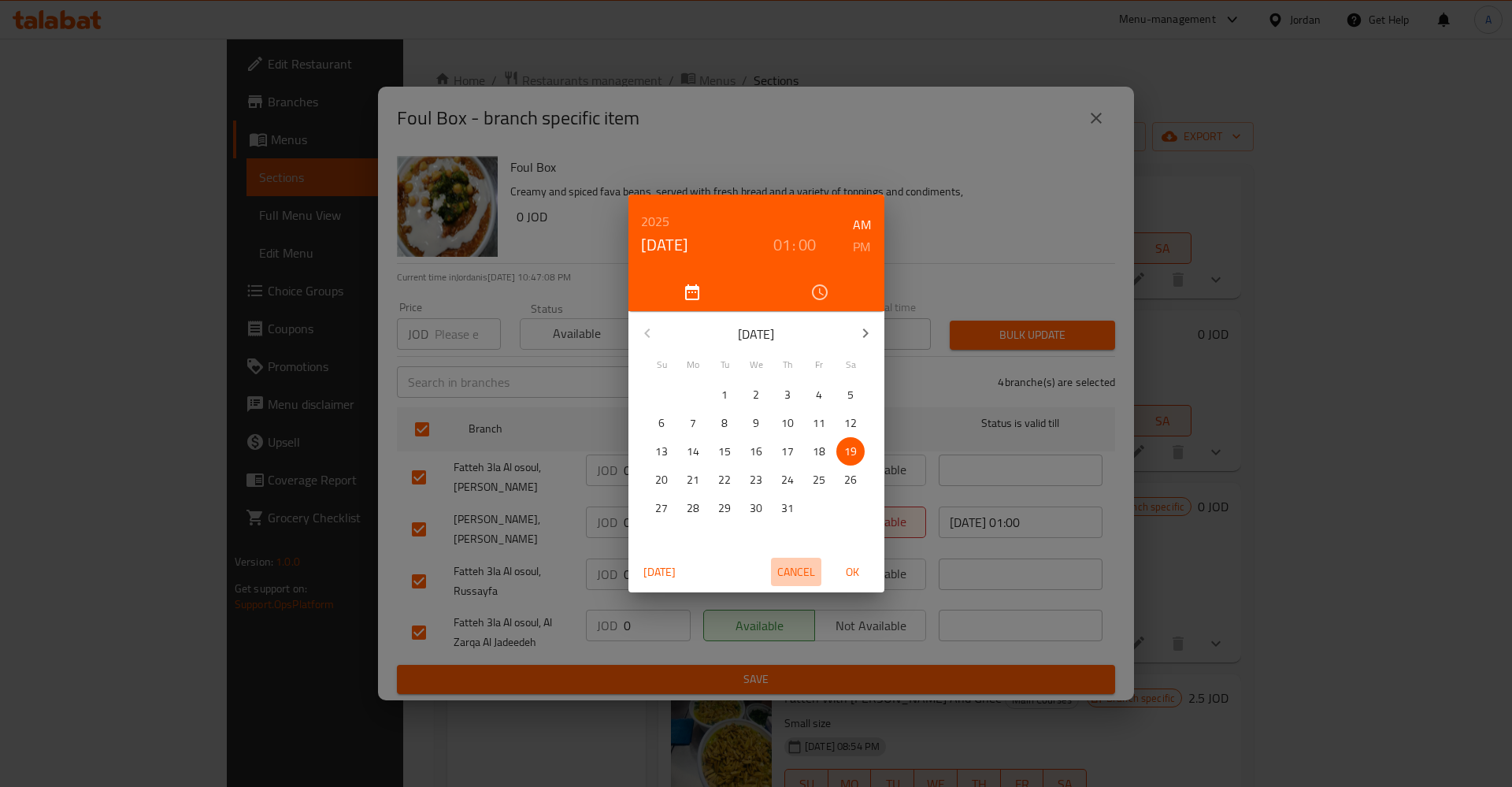
click at [778, 585] on button "Cancel" at bounding box center [796, 572] width 51 height 29
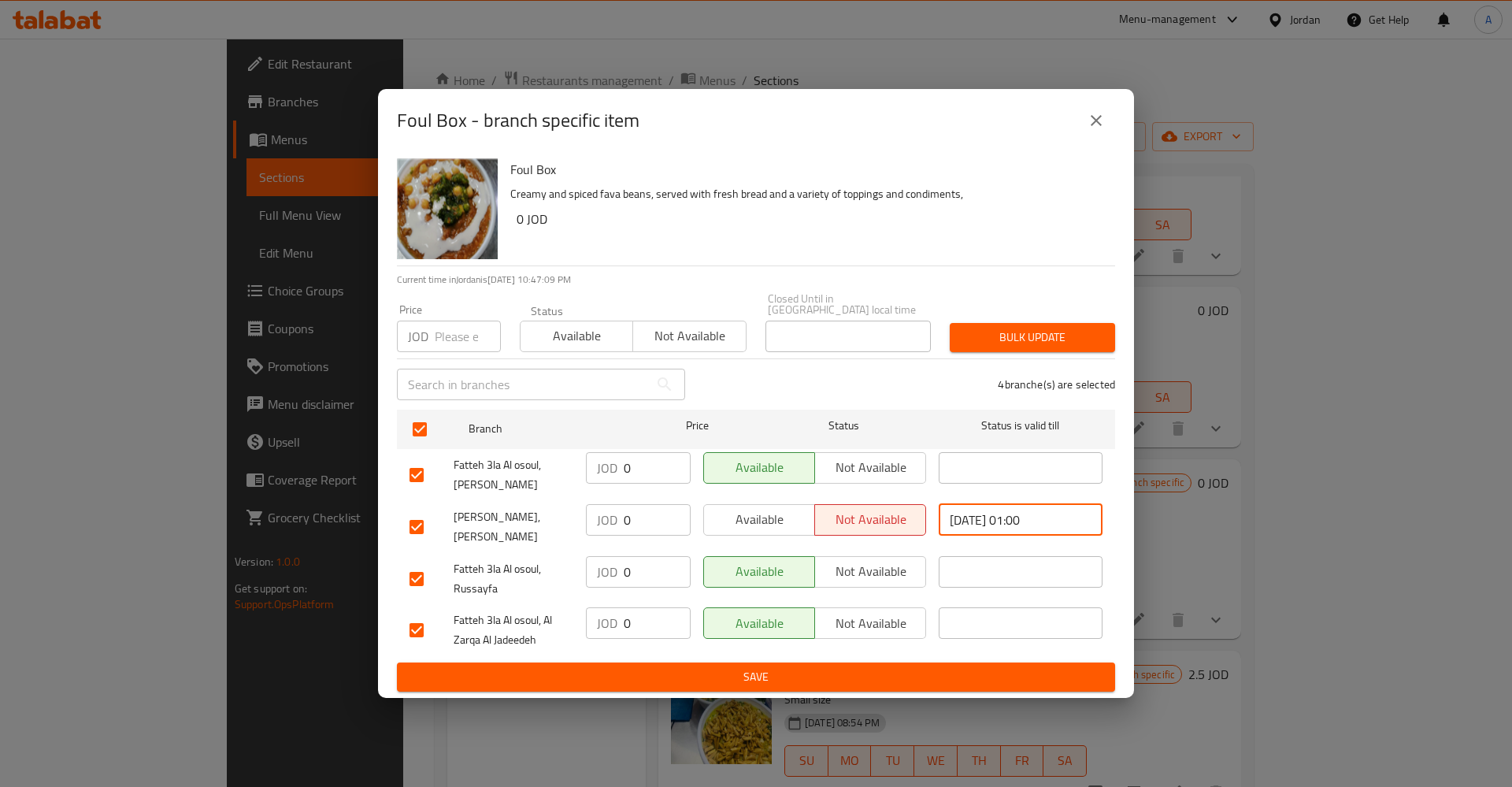
click at [1052, 519] on input "2025/07/19 01:00" at bounding box center [1020, 520] width 164 height 32
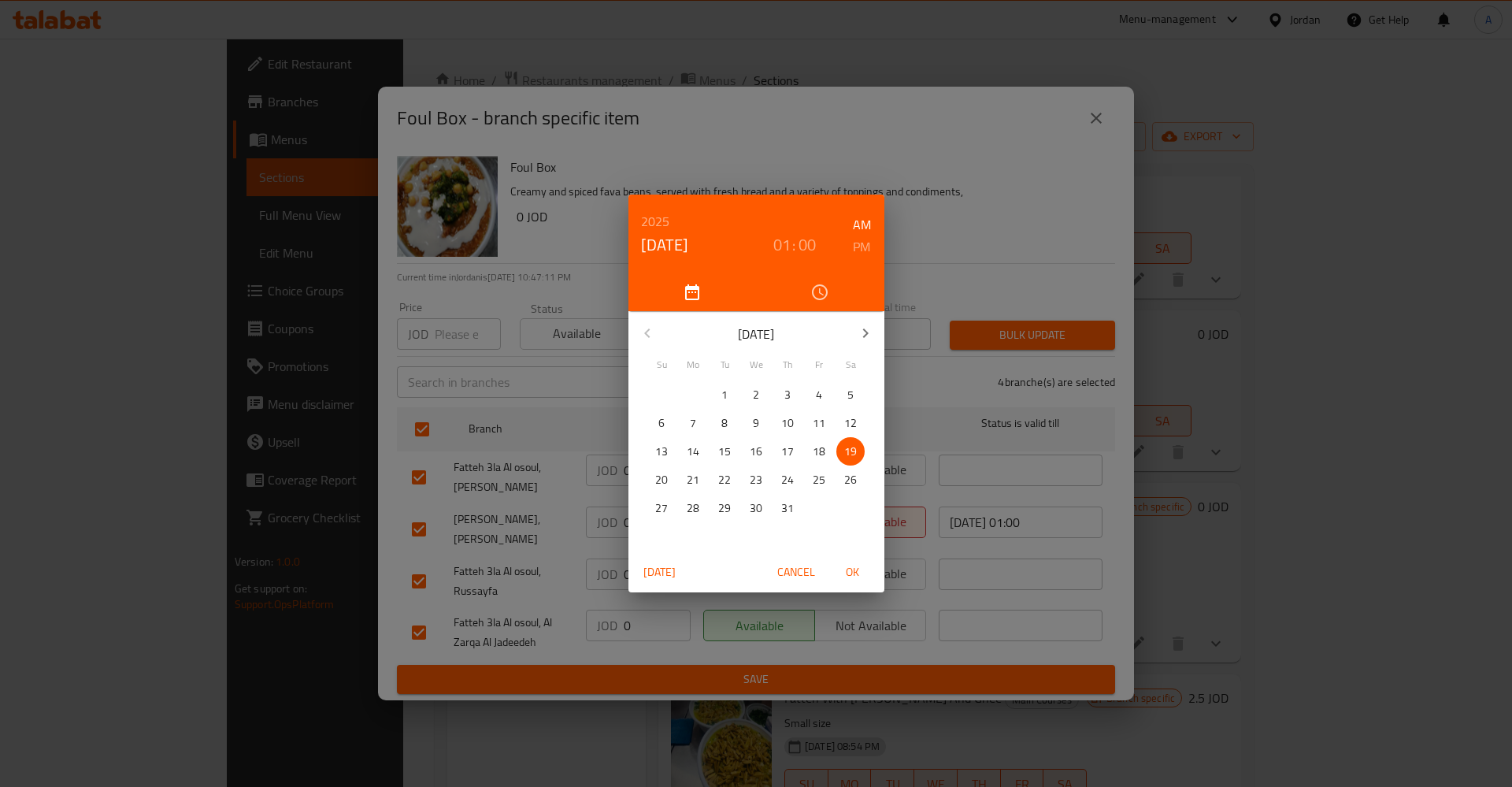
drag, startPoint x: 967, startPoint y: 249, endPoint x: 993, endPoint y: 324, distance: 79.4
click at [968, 250] on div "2025 Jul 19 01 : 00 AM PM July 2025 Su Mo Tu We Th Fr Sa 29 30 1 2 3 4 5 6 7 8 …" at bounding box center [756, 393] width 1512 height 787
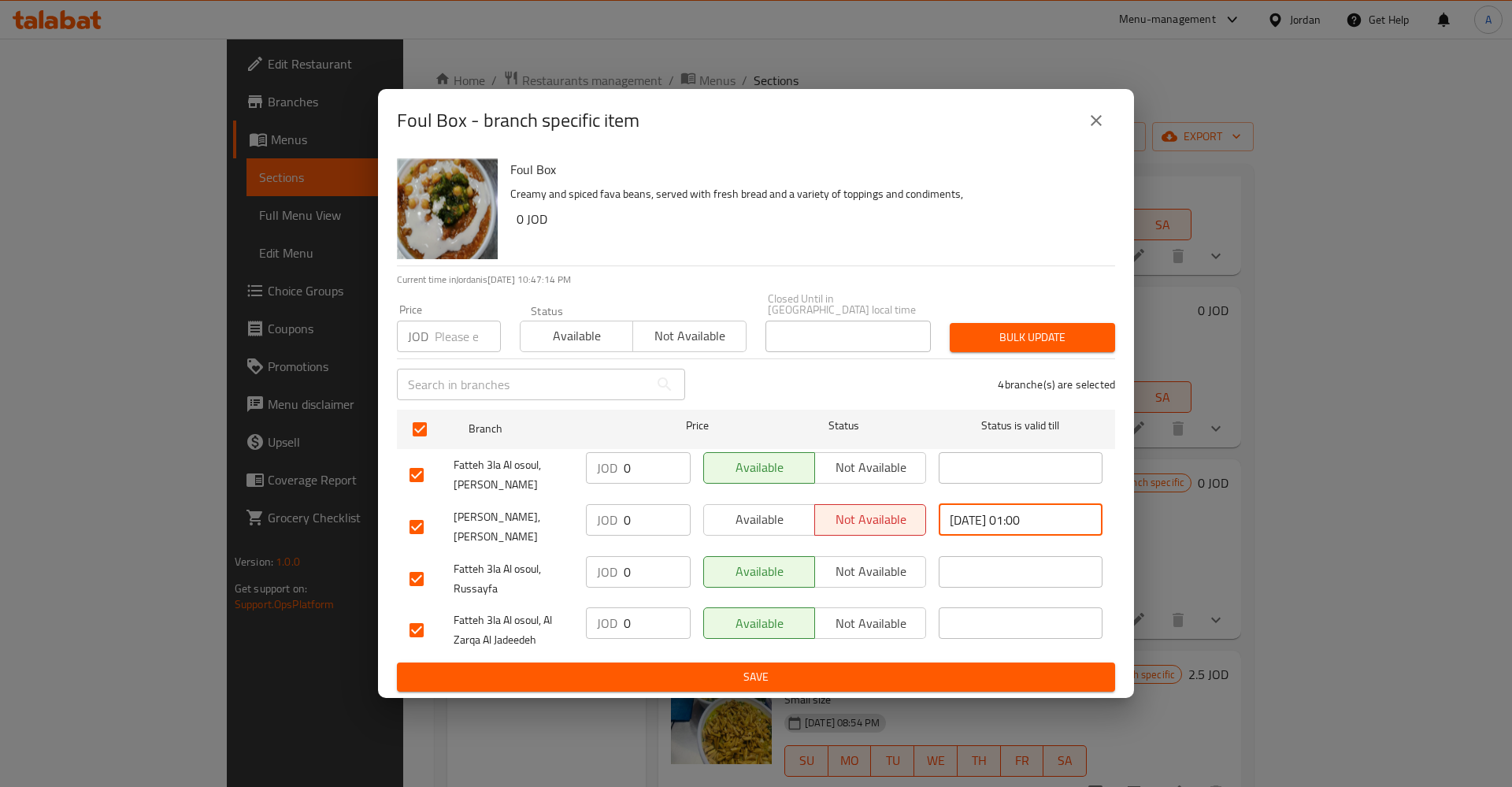
click at [776, 517] on span "Available" at bounding box center [759, 520] width 99 height 23
click at [623, 452] on div "JOD 0 ​" at bounding box center [638, 468] width 104 height 32
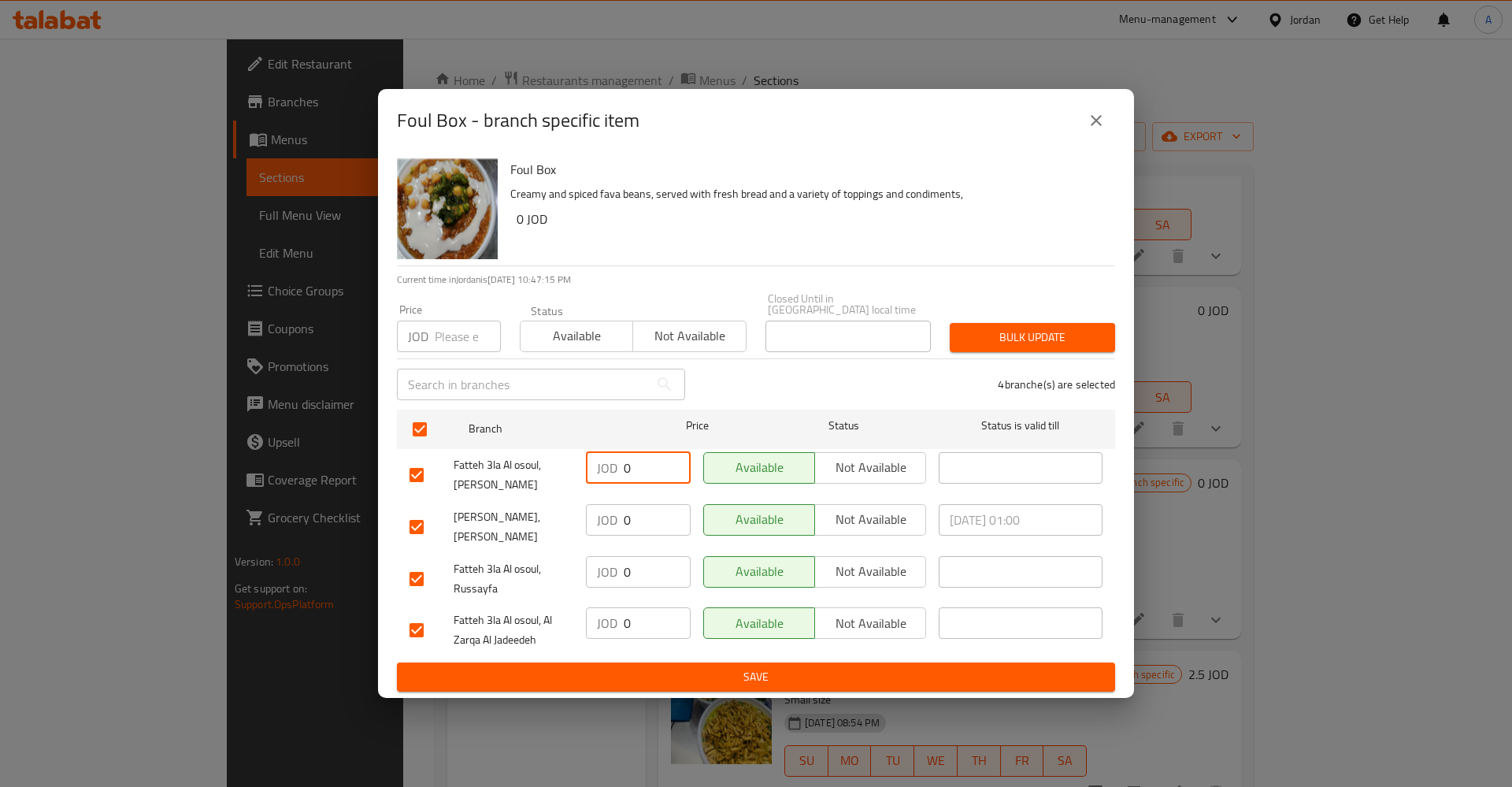
click at [654, 463] on input "0" at bounding box center [657, 468] width 67 height 32
click at [647, 508] on input "0" at bounding box center [657, 520] width 67 height 32
click at [639, 568] on input "0" at bounding box center [657, 571] width 67 height 32
drag, startPoint x: 646, startPoint y: 601, endPoint x: 645, endPoint y: 609, distance: 8.1
click at [646, 603] on div "JOD 0 ​" at bounding box center [638, 630] width 117 height 58
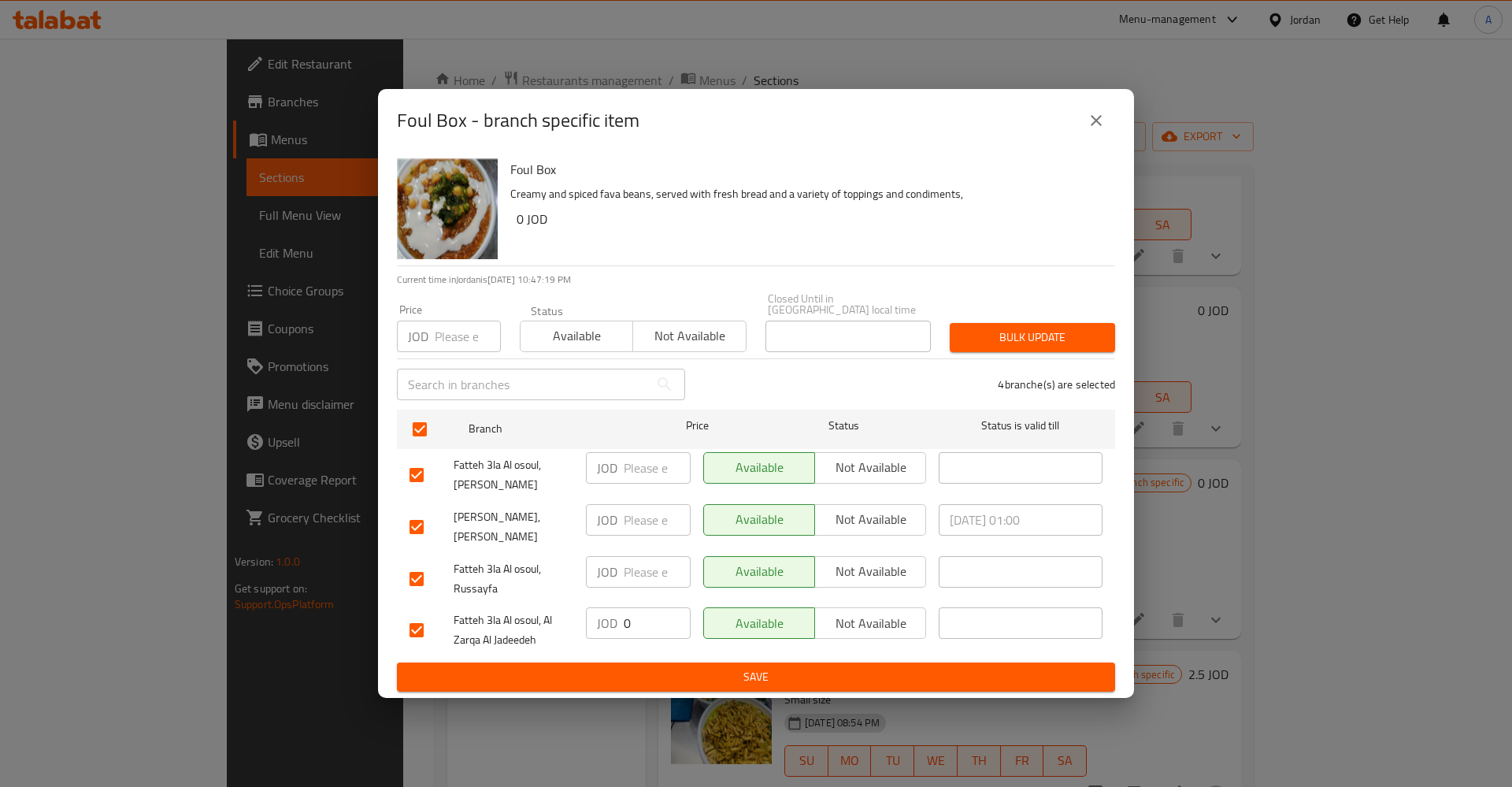
click at [645, 612] on input "0" at bounding box center [657, 623] width 67 height 32
click at [676, 680] on span "Save" at bounding box center [755, 677] width 693 height 20
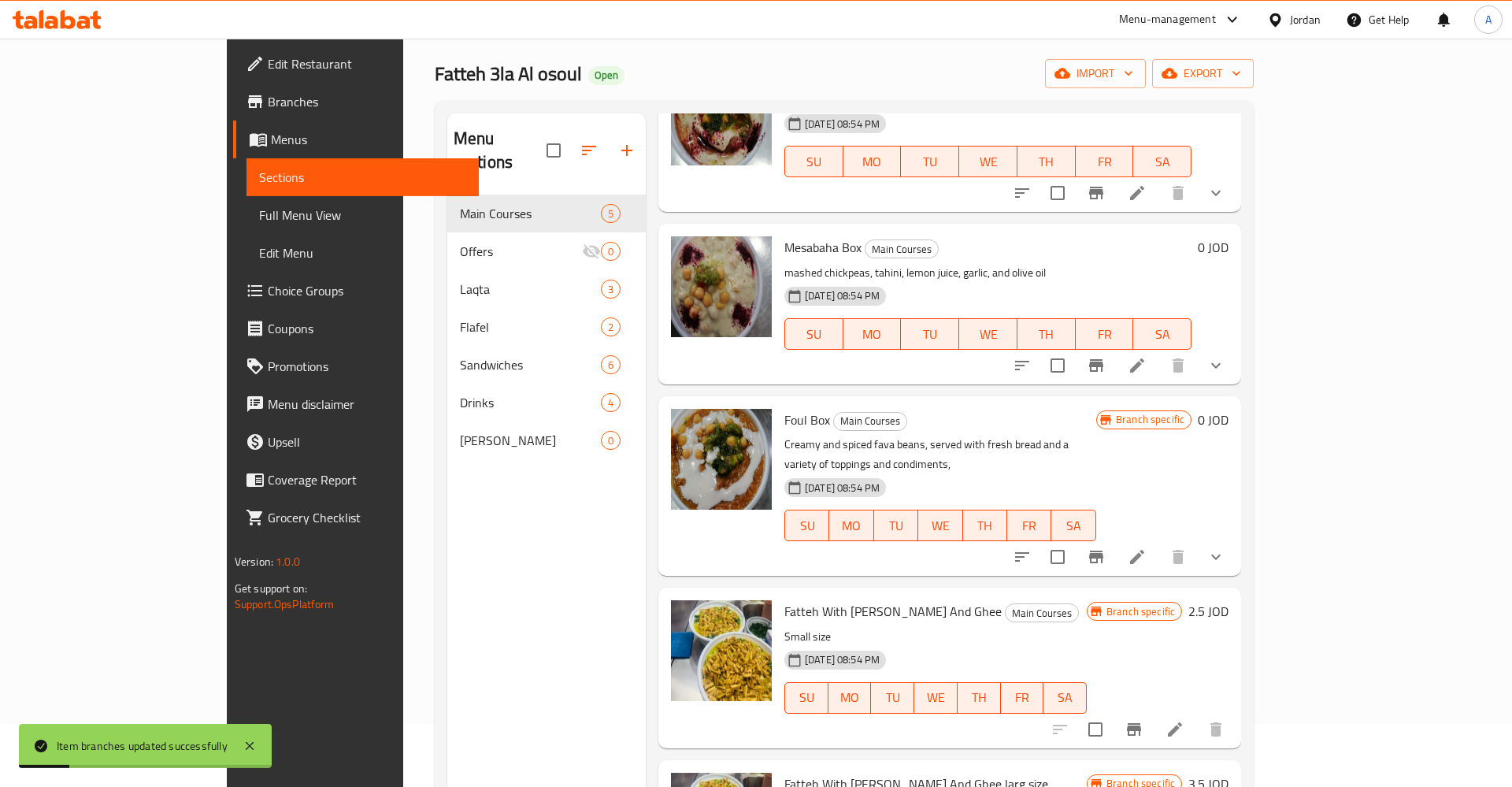
scroll to position [81, 0]
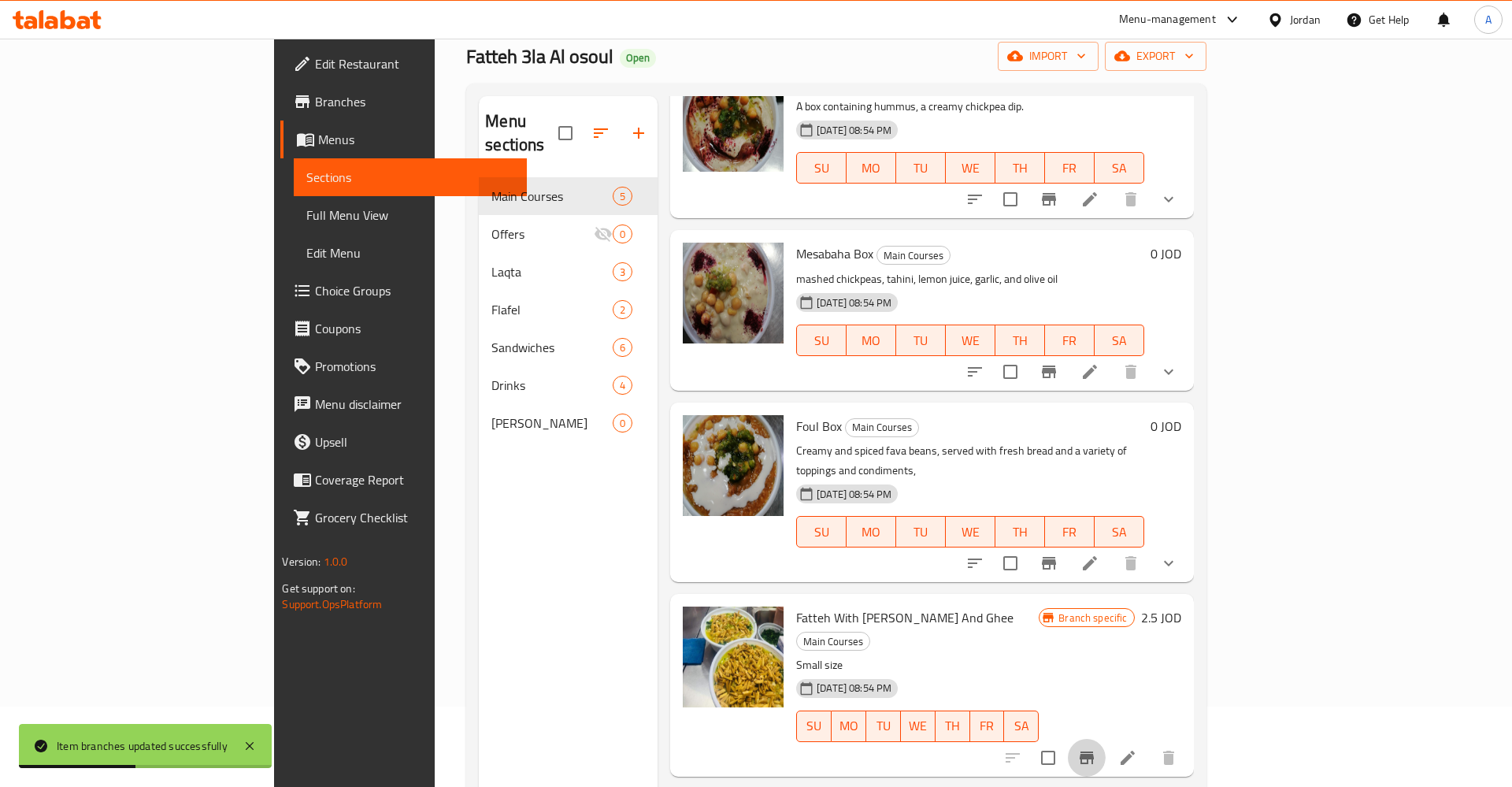
click at [1096, 749] on icon "Branch-specific-item" at bounding box center [1087, 758] width 19 height 19
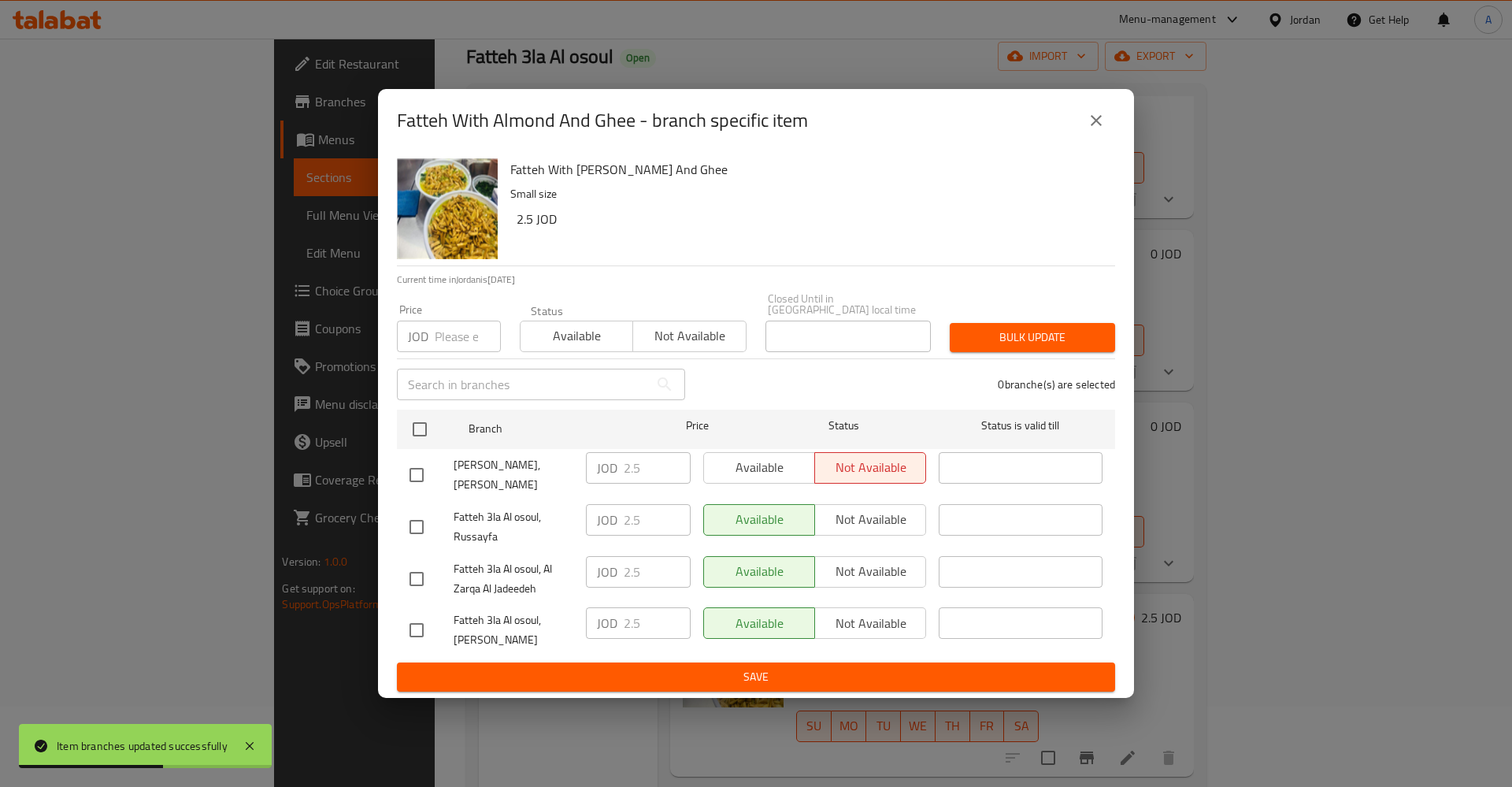
click at [767, 458] on div "Available Not available" at bounding box center [814, 468] width 223 height 32
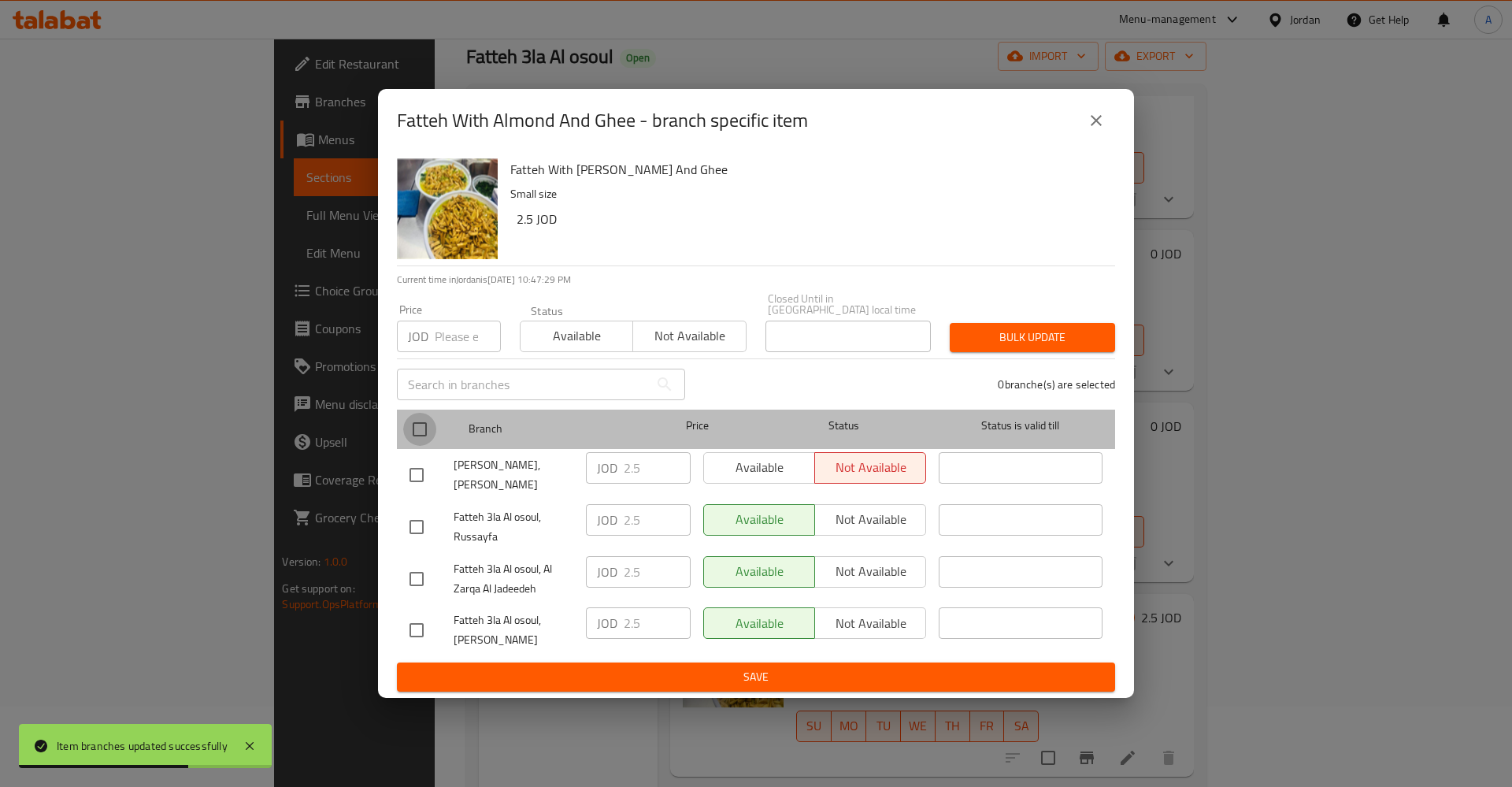
click at [415, 422] on input "checkbox" at bounding box center [420, 429] width 34 height 34
checkbox input "true"
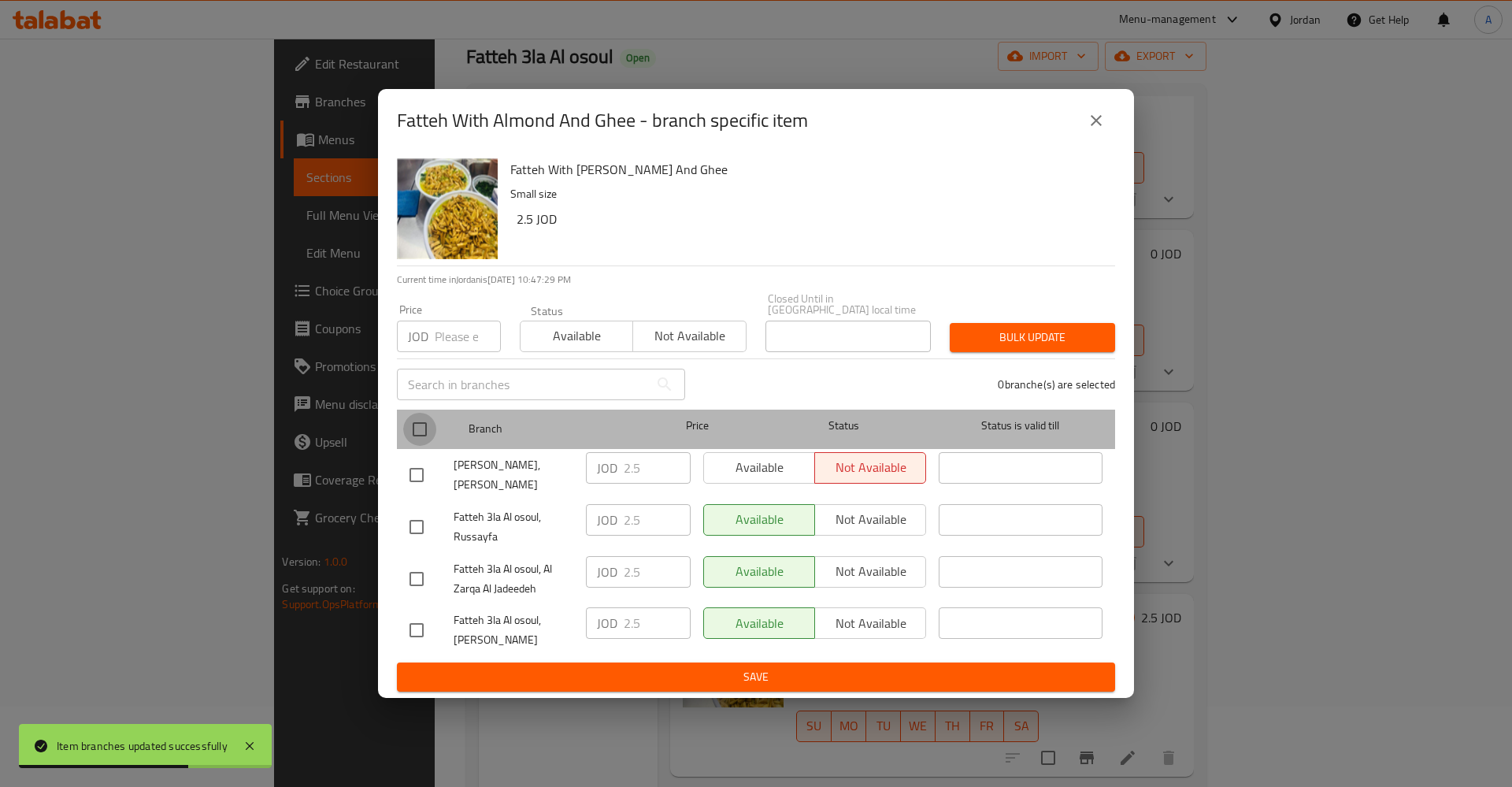
checkbox input "true"
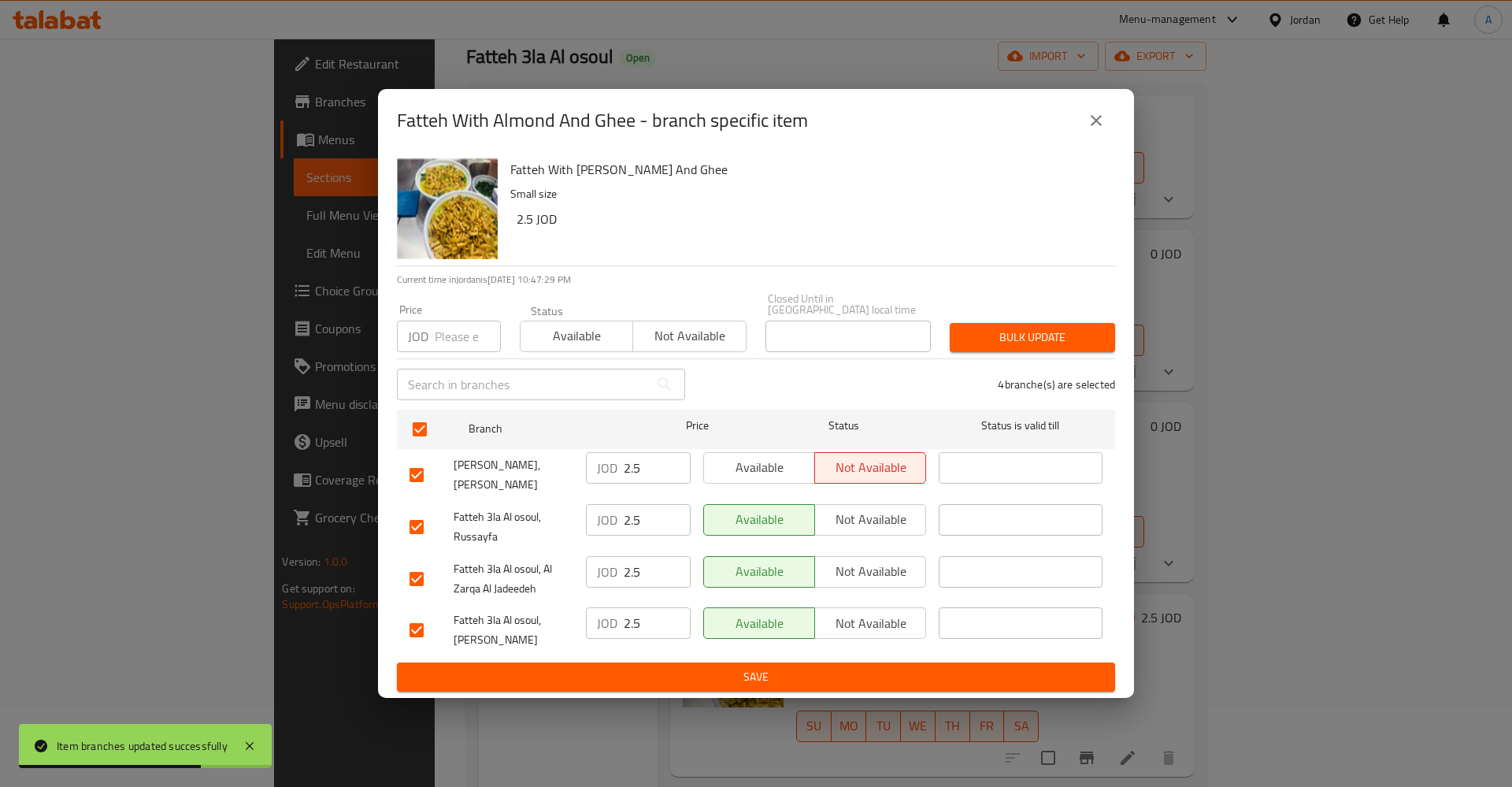
click at [749, 468] on span "Available" at bounding box center [759, 468] width 99 height 23
click at [654, 466] on input "2.5" at bounding box center [657, 468] width 67 height 32
click at [604, 504] on div "JOD 2.5 ​" at bounding box center [638, 520] width 104 height 32
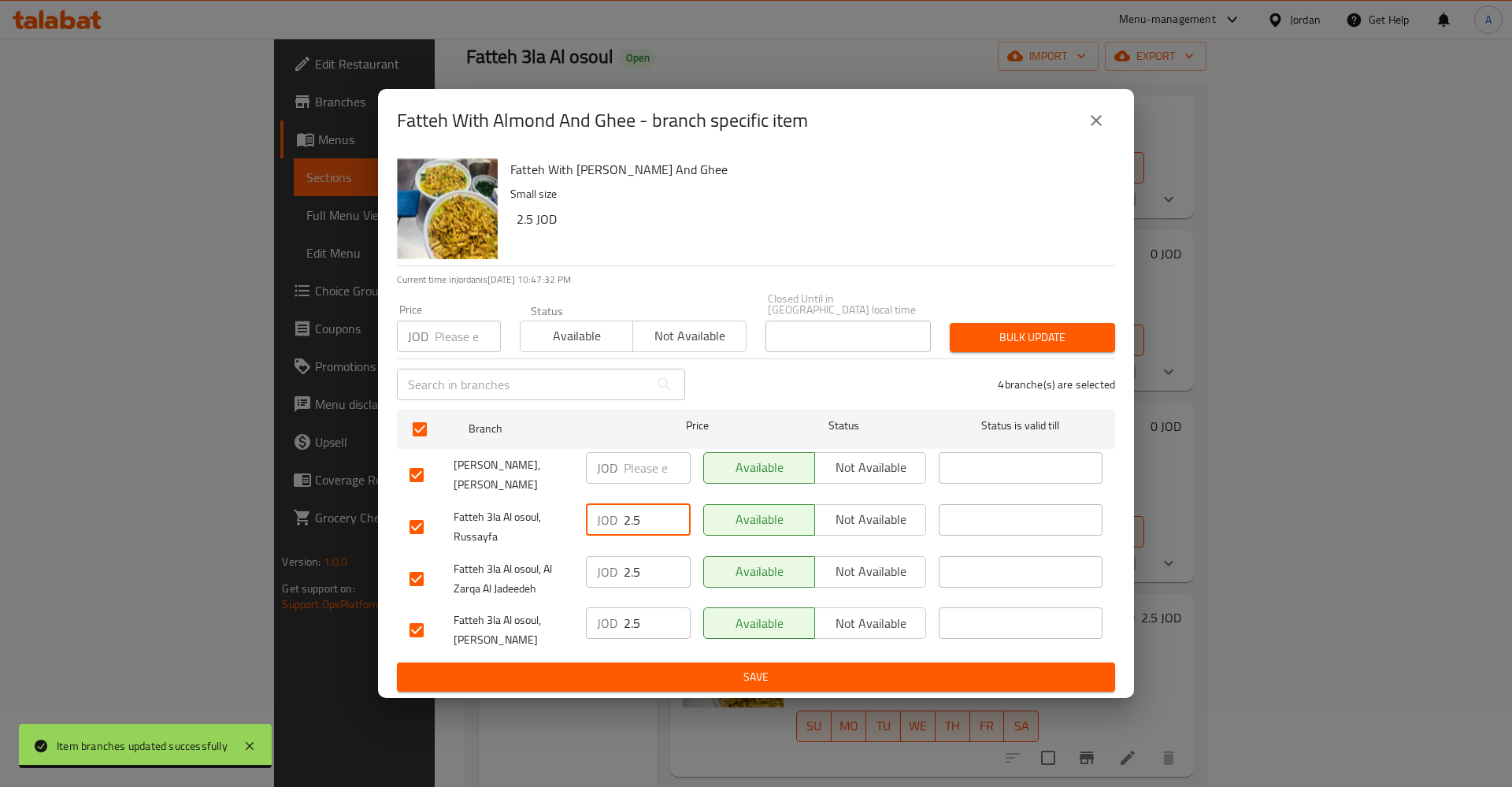
click at [639, 504] on input "2.5" at bounding box center [657, 520] width 67 height 32
type input "2"
click at [655, 573] on input "2.5" at bounding box center [657, 571] width 67 height 32
type input "2"
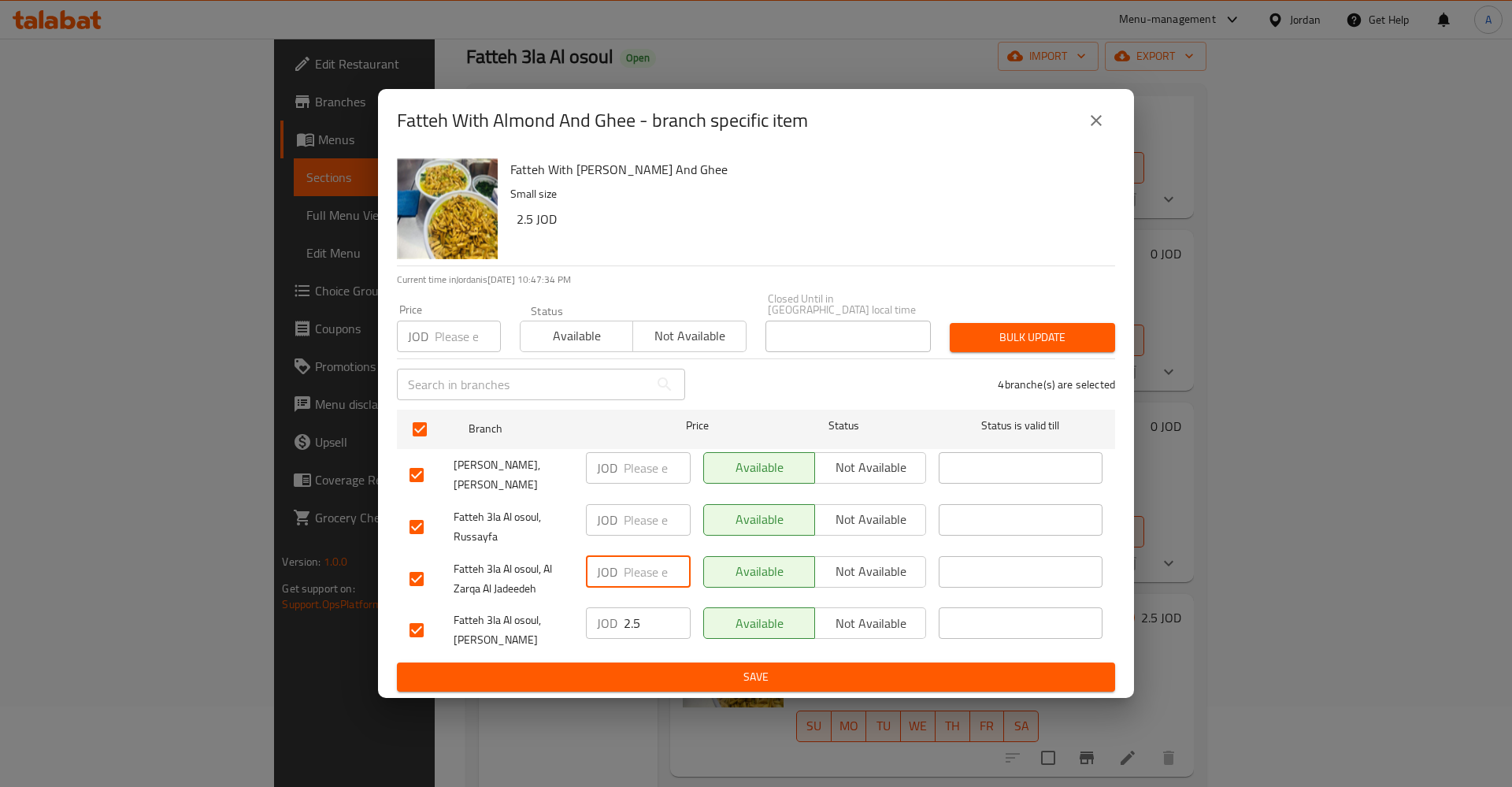
click at [649, 613] on input "2.5" at bounding box center [657, 623] width 67 height 32
type input "2"
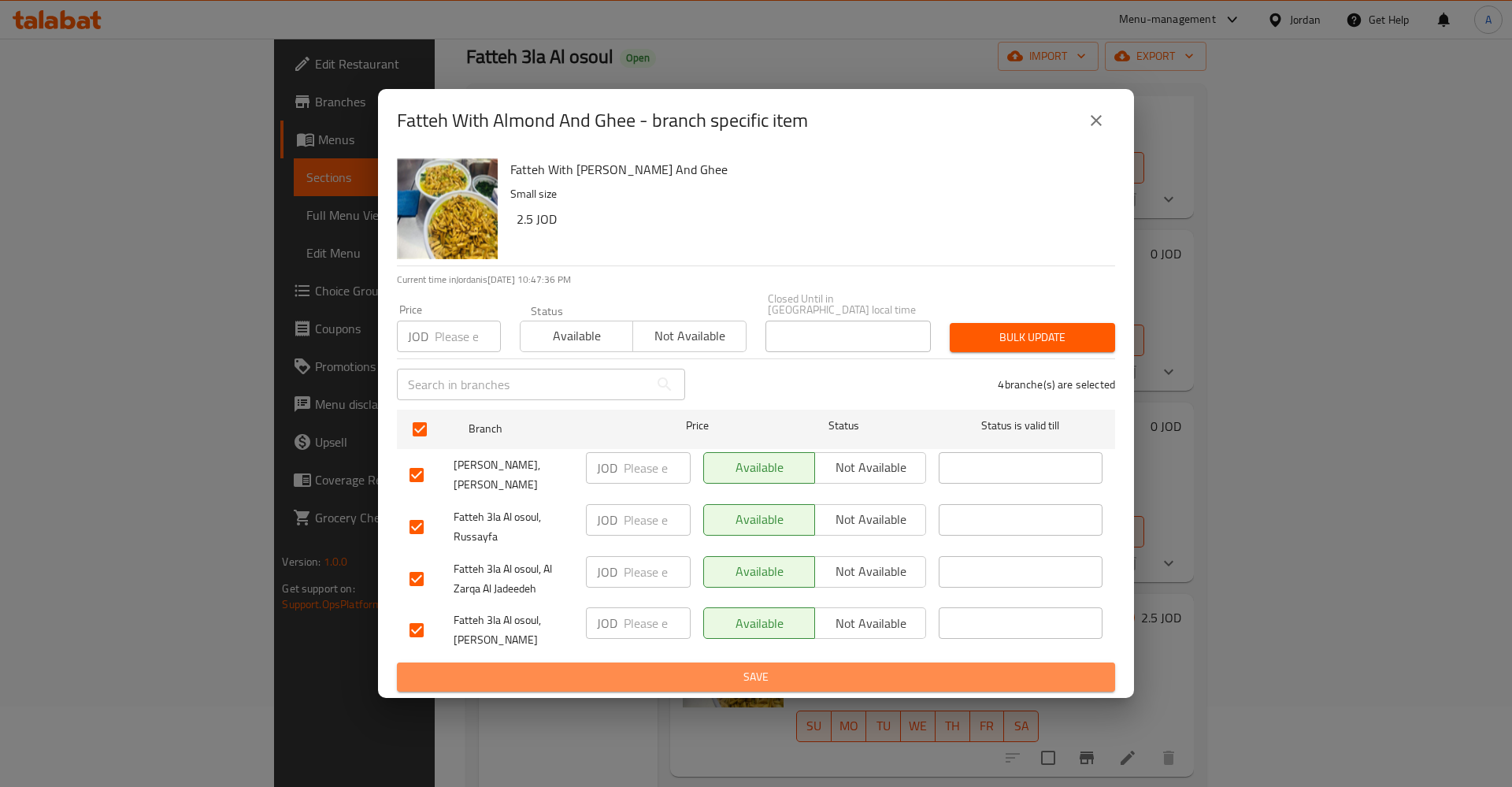
click at [650, 662] on button "Save" at bounding box center [756, 677] width 719 height 29
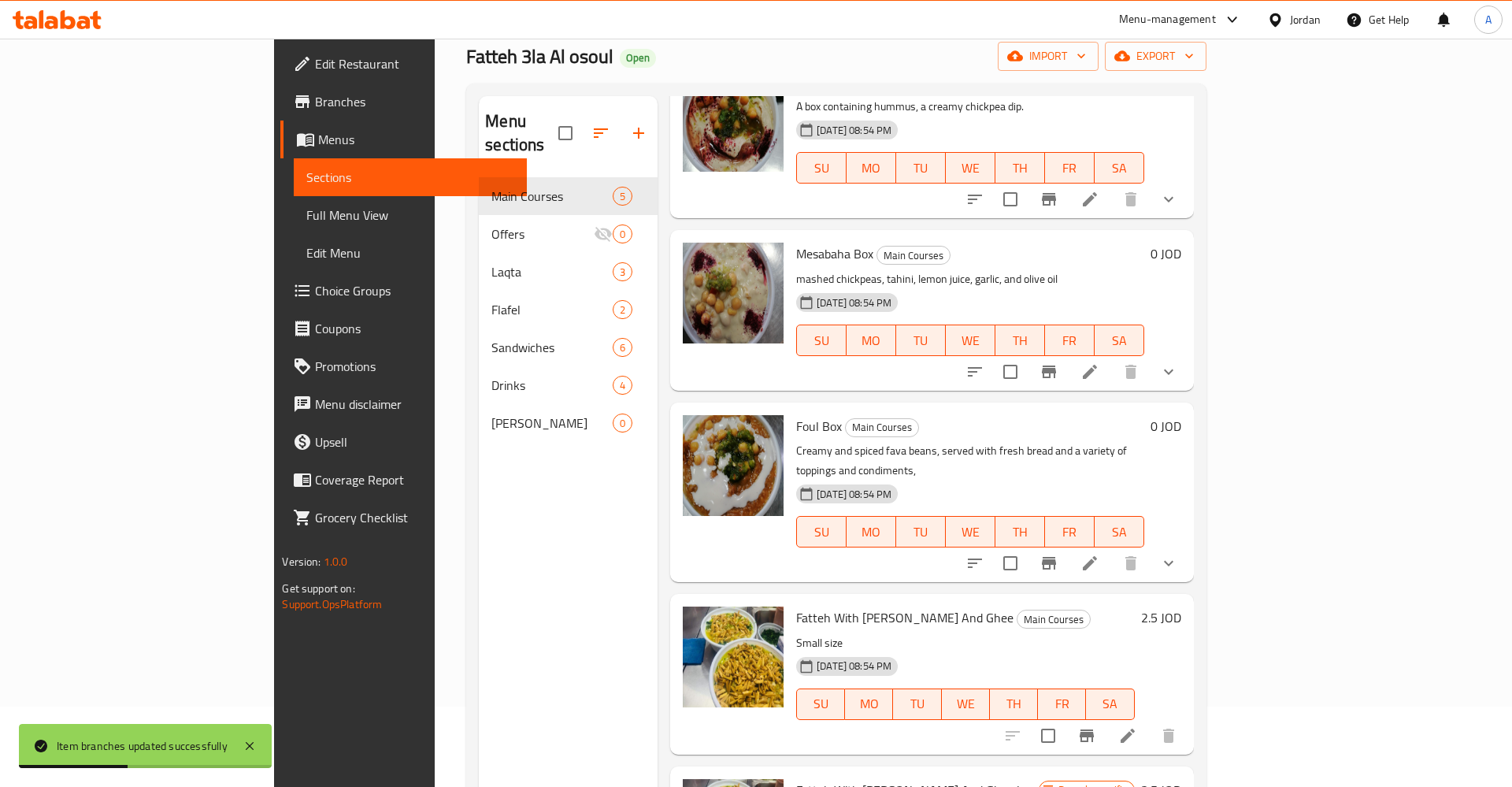
click at [1099, 554] on icon at bounding box center [1090, 564] width 19 height 19
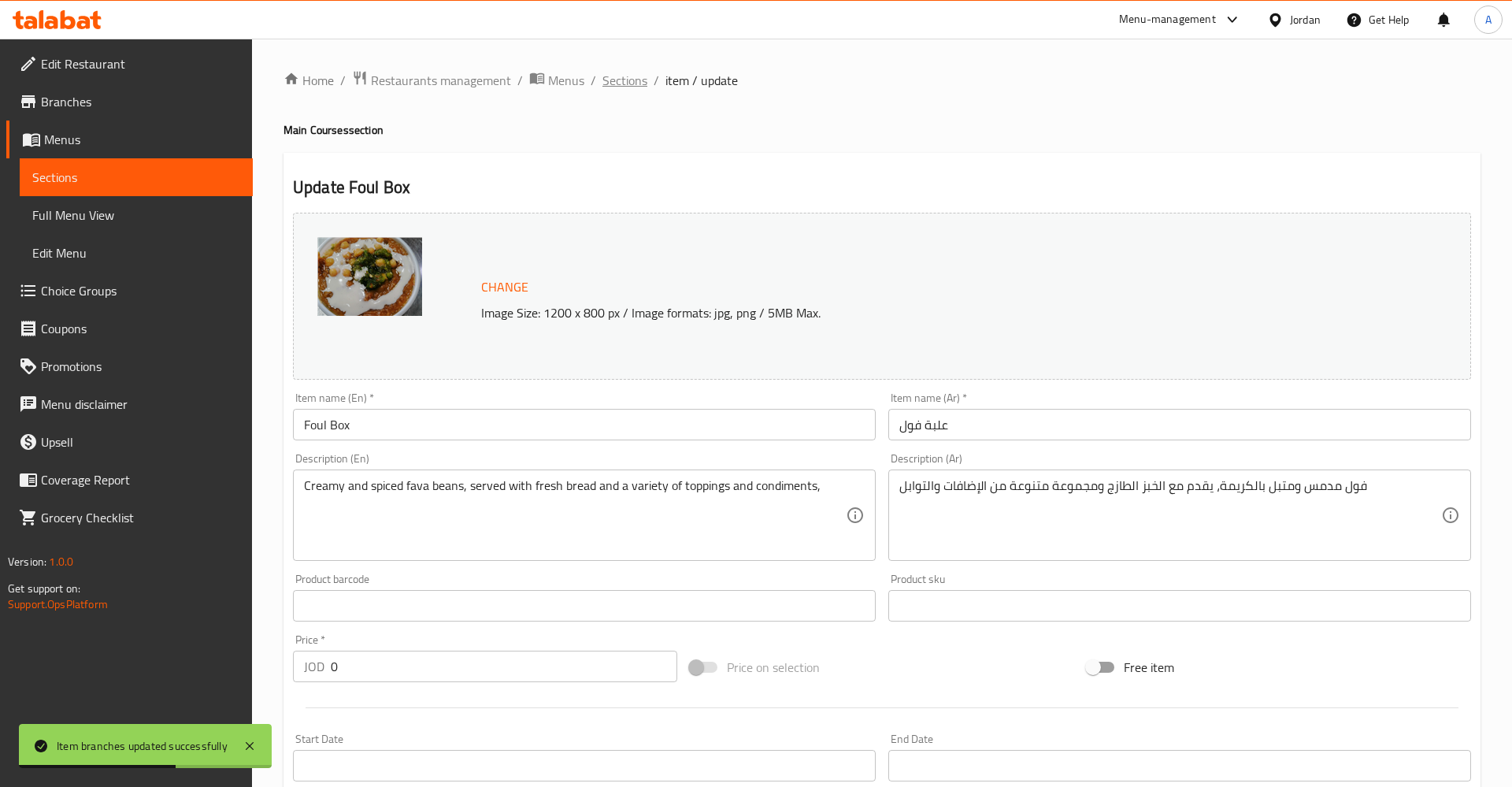
click at [625, 84] on span "Sections" at bounding box center [625, 81] width 45 height 19
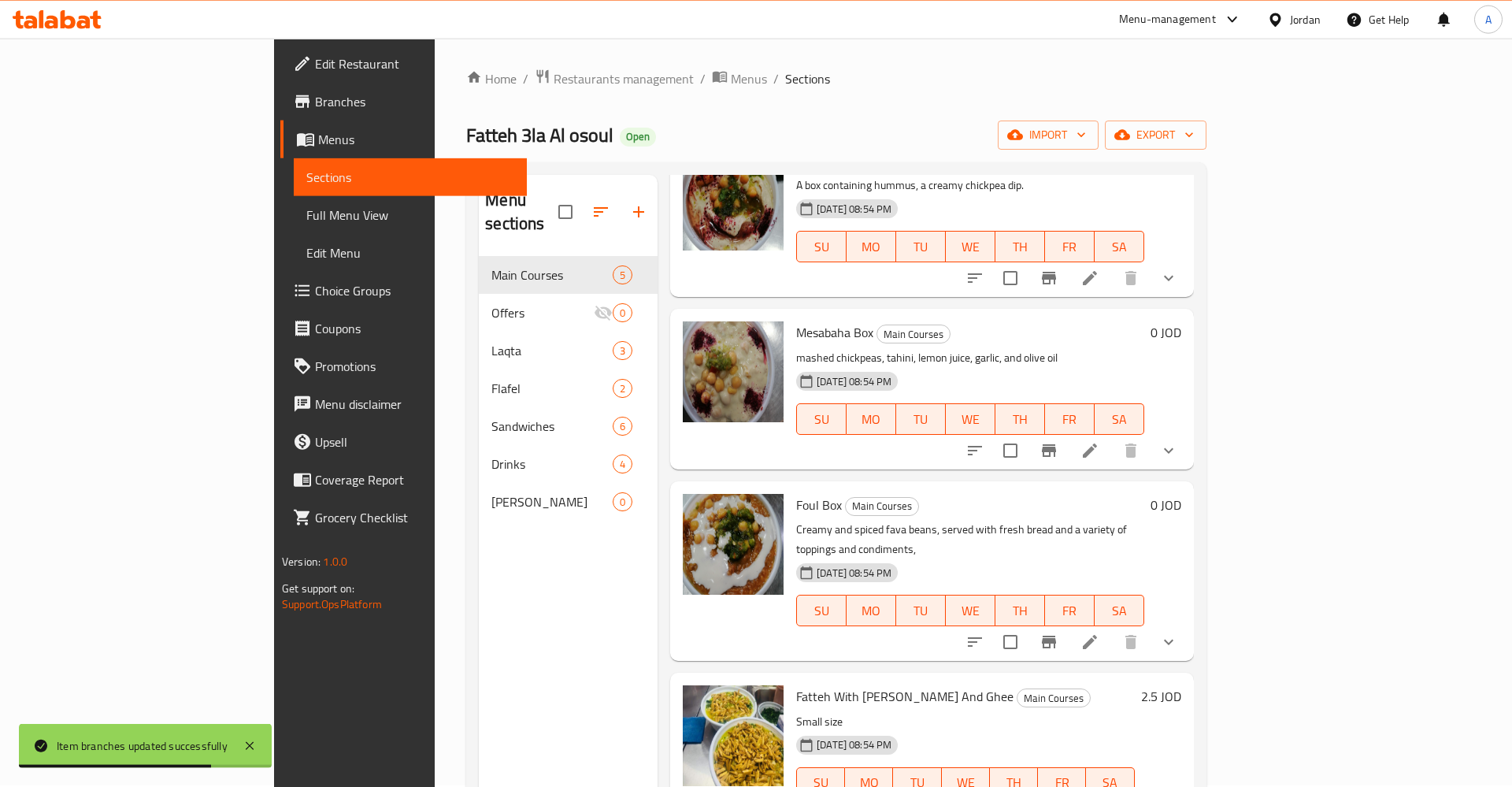
scroll to position [220, 0]
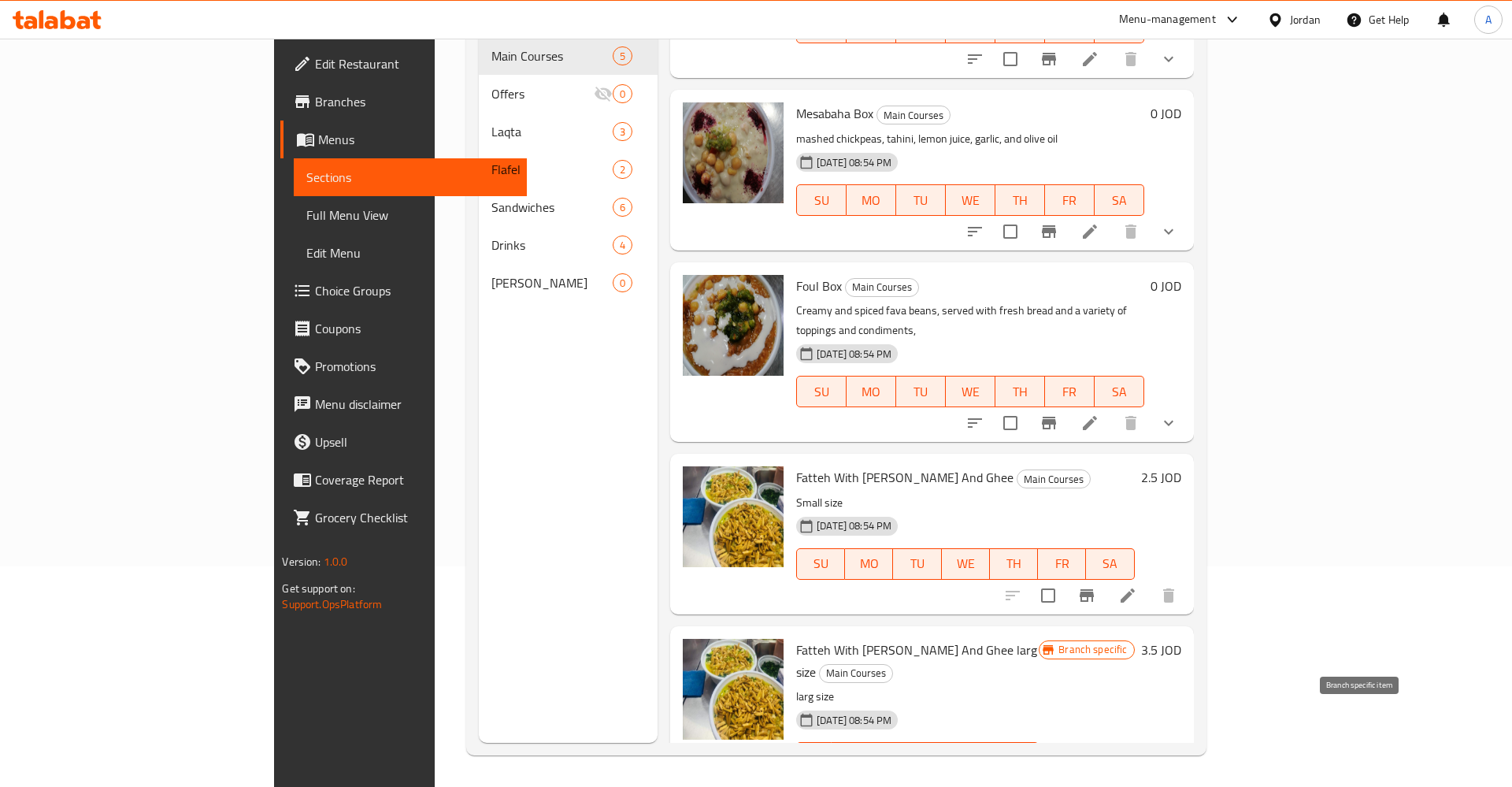
click at [1106, 771] on button "Branch-specific-item" at bounding box center [1087, 789] width 37 height 37
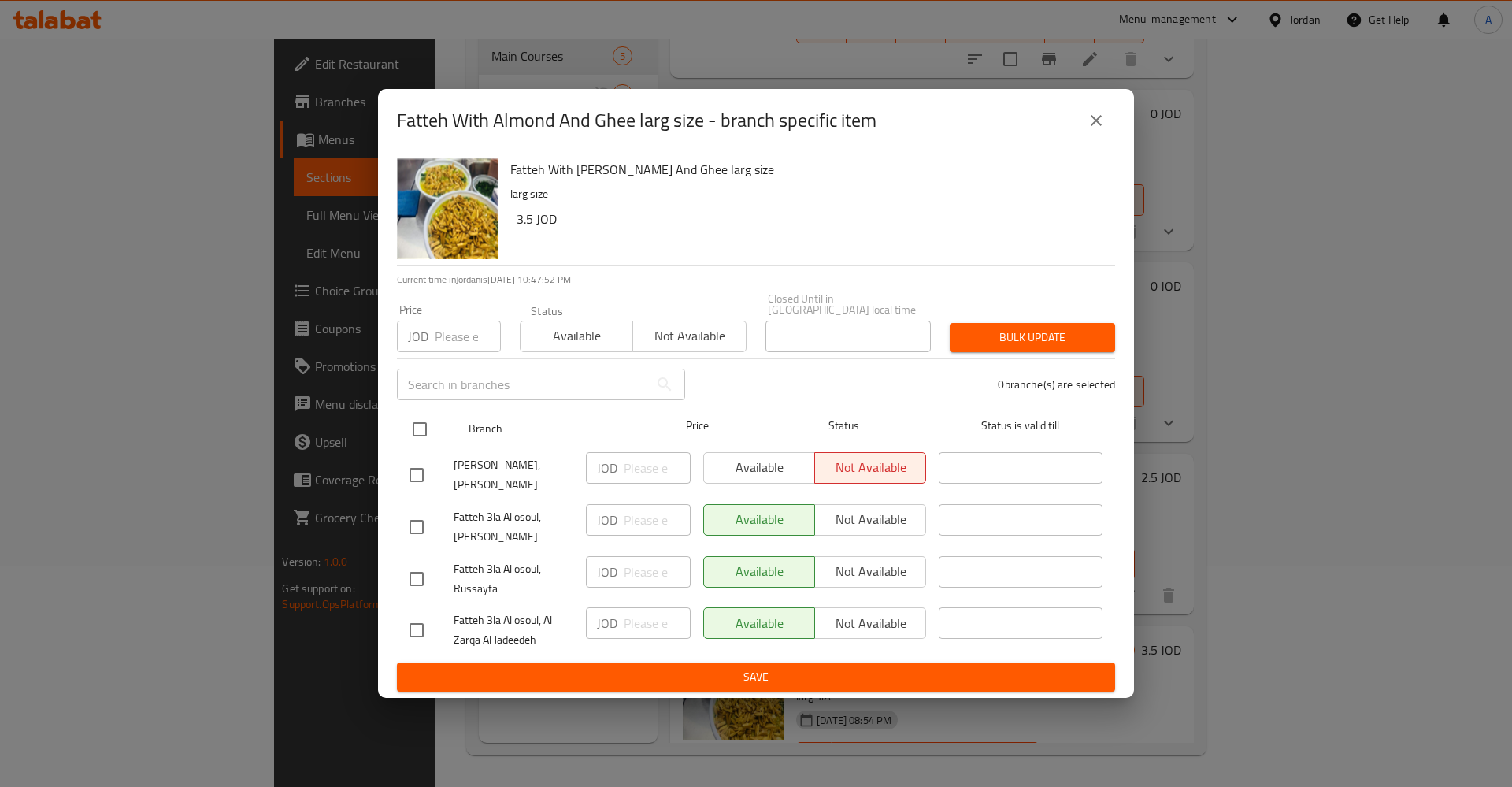
click at [415, 419] on input "checkbox" at bounding box center [420, 429] width 34 height 34
checkbox input "true"
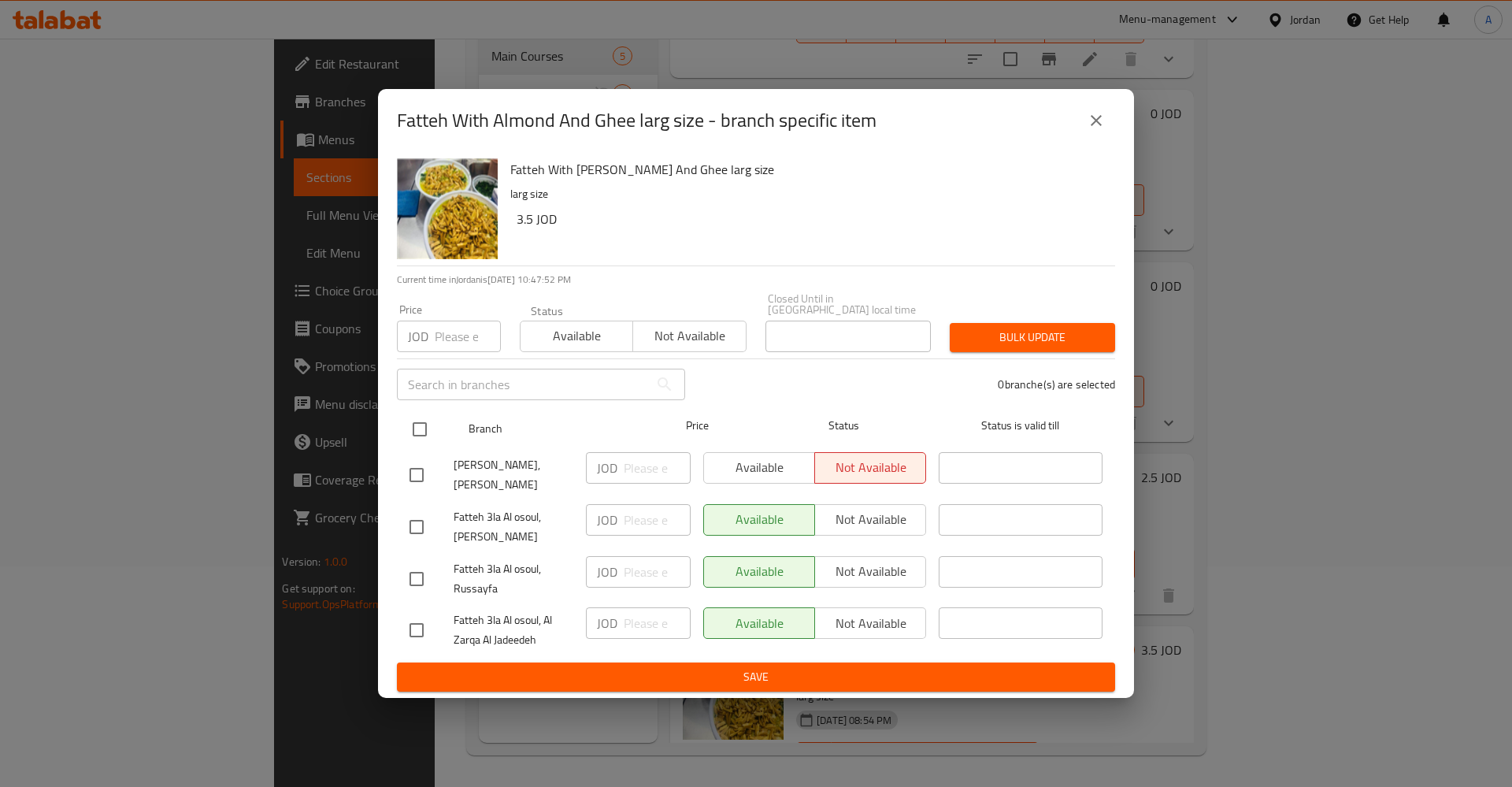
checkbox input "true"
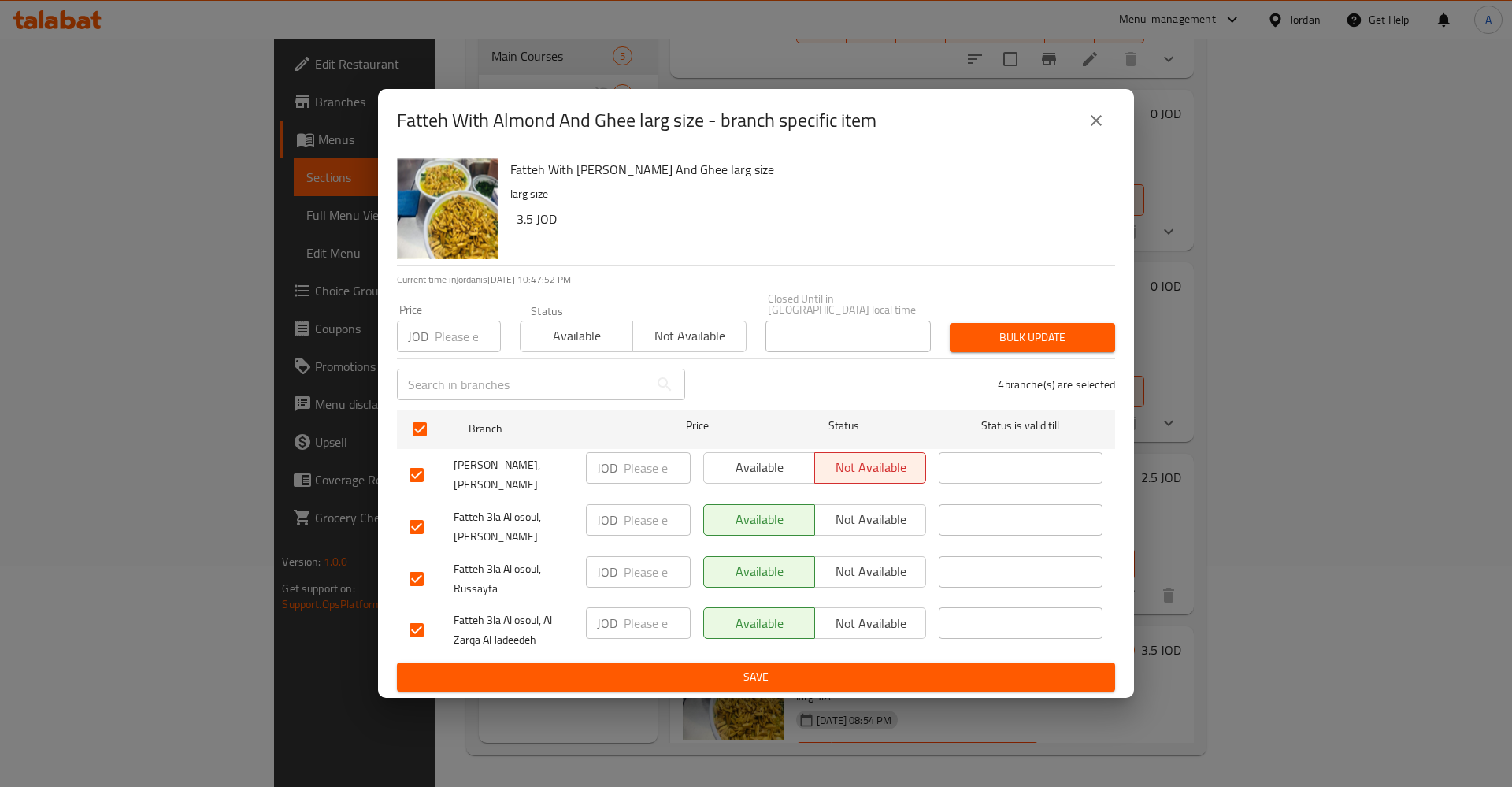
click at [780, 460] on span "Available" at bounding box center [759, 468] width 99 height 23
click at [640, 462] on input "number" at bounding box center [657, 468] width 67 height 32
drag, startPoint x: 822, startPoint y: 694, endPoint x: 818, endPoint y: 687, distance: 8.1
click at [820, 692] on div "Fatteh With Almond And Ghee larg size - branch specific item Fatteh With Almond…" at bounding box center [756, 393] width 1512 height 787
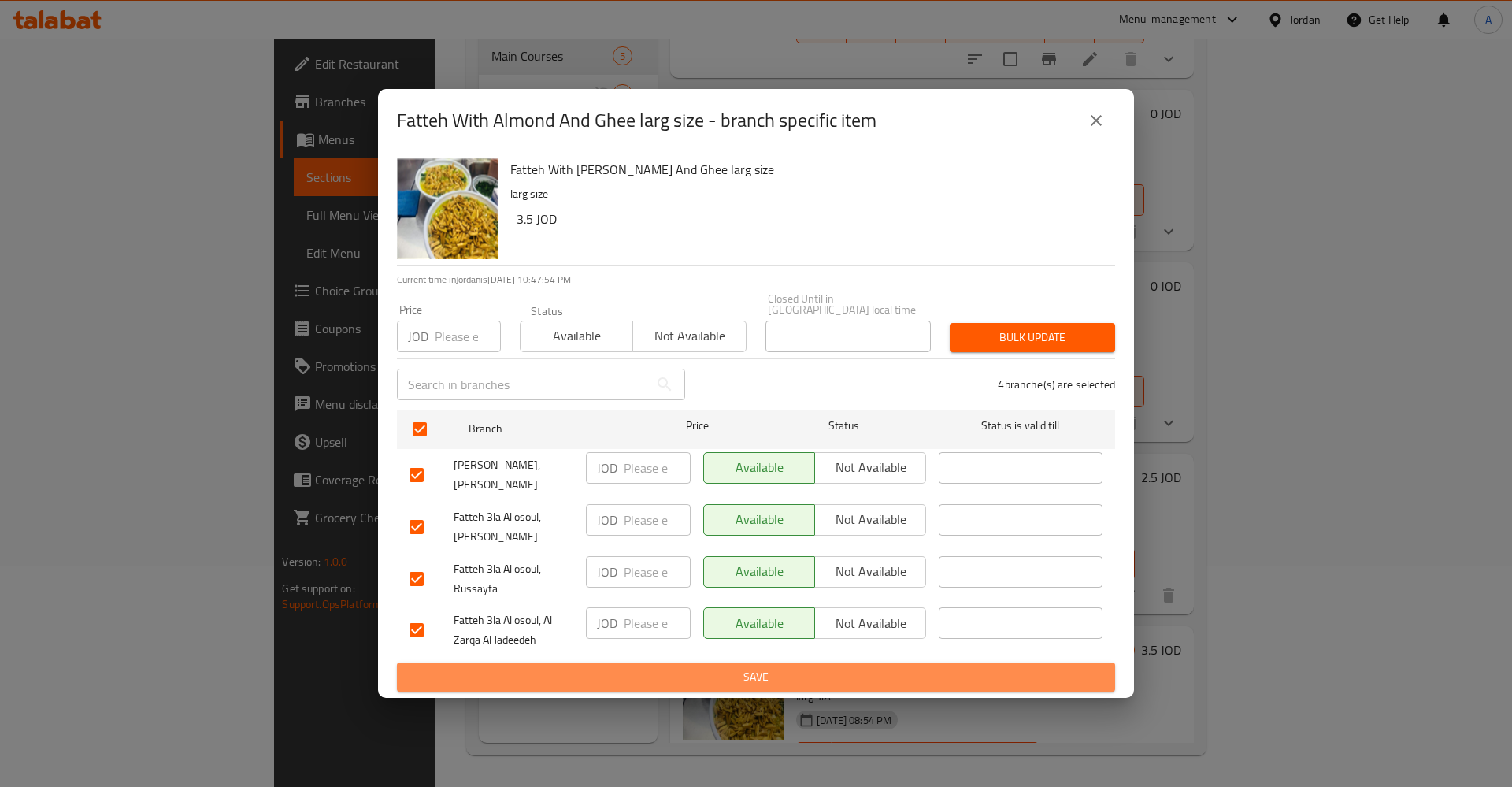
click at [812, 676] on span "Save" at bounding box center [755, 677] width 693 height 20
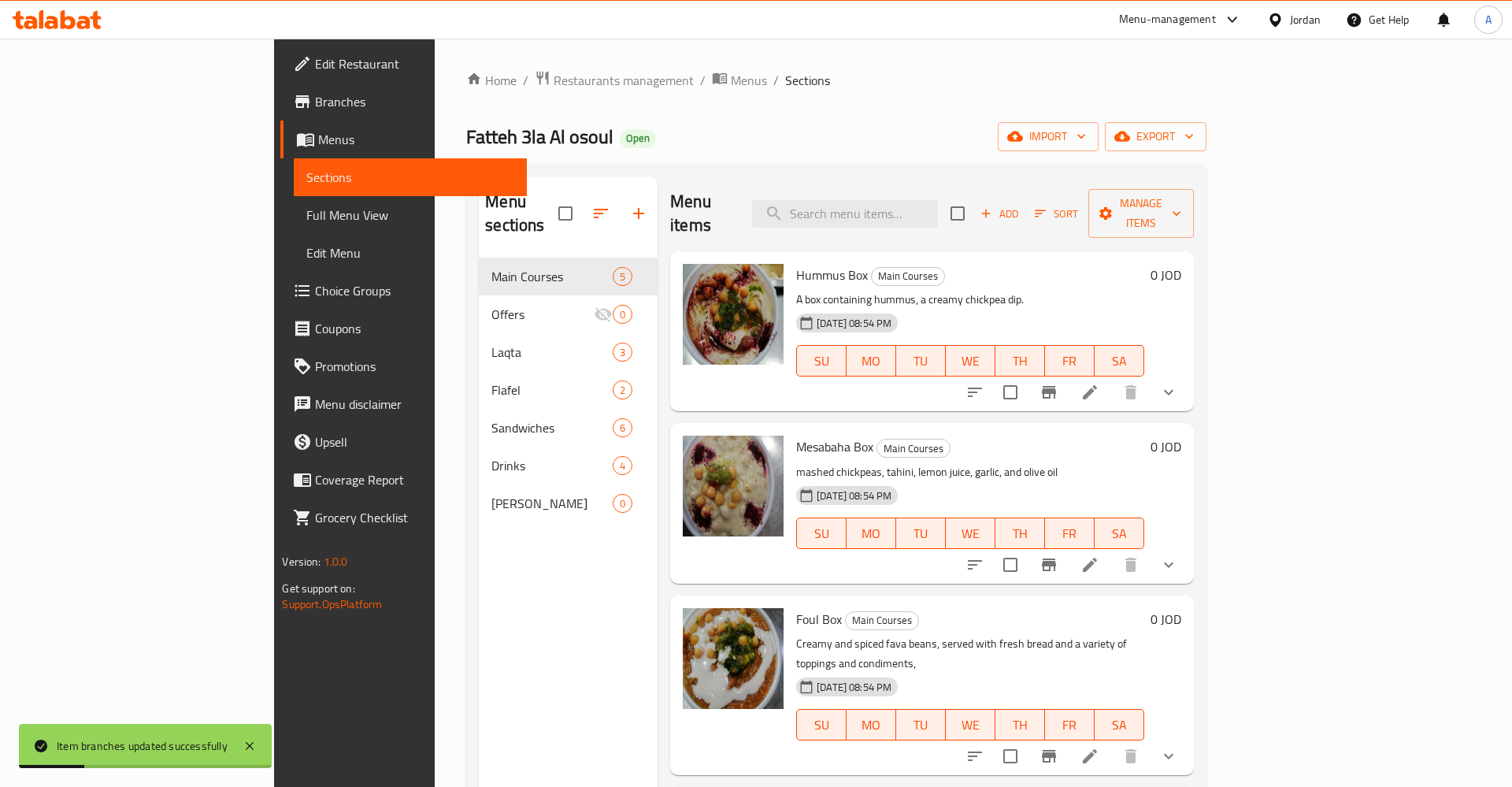
scroll to position [113, 0]
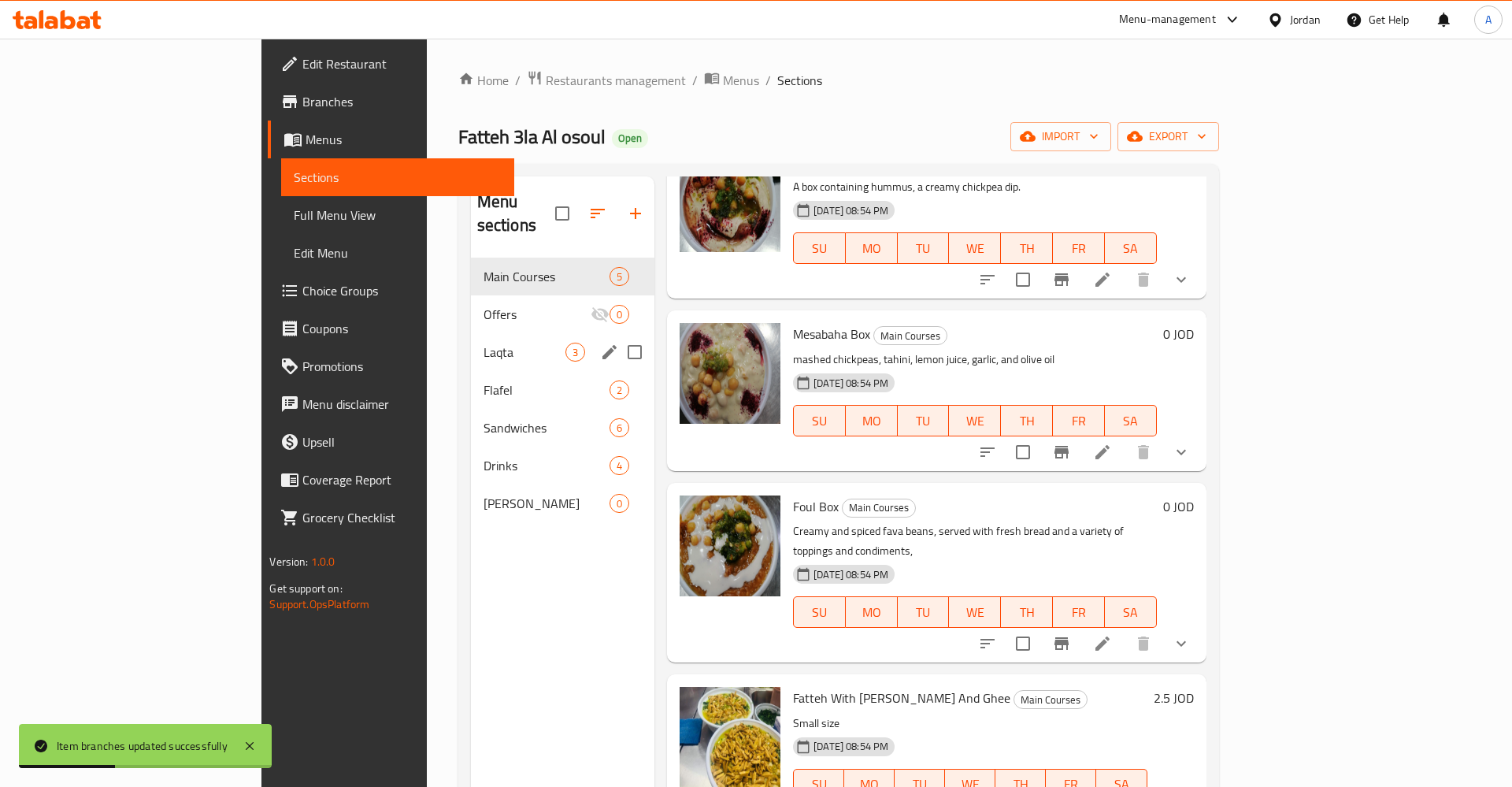
click at [484, 343] on span "Laqta" at bounding box center [524, 353] width 81 height 19
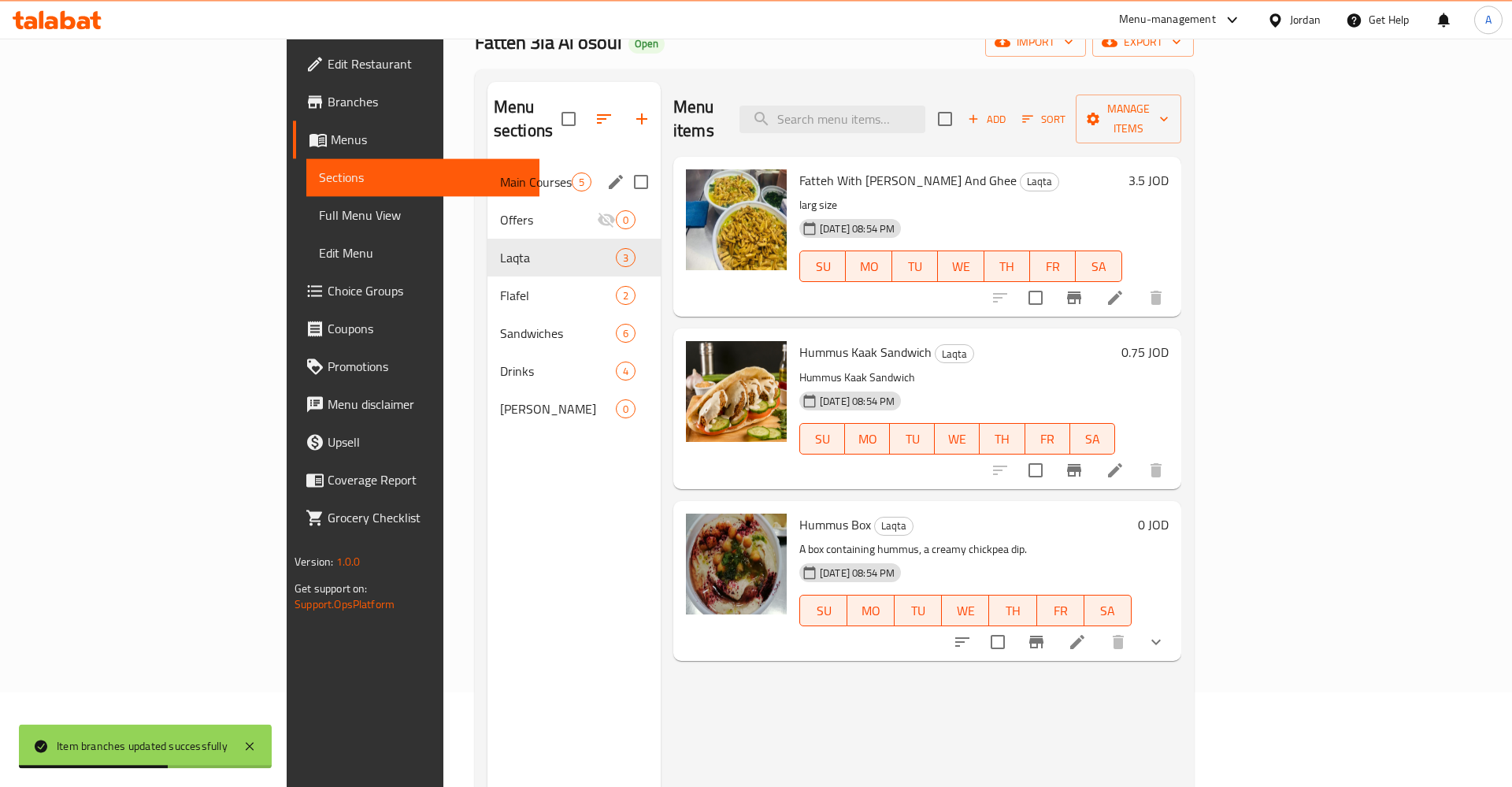
scroll to position [59, 0]
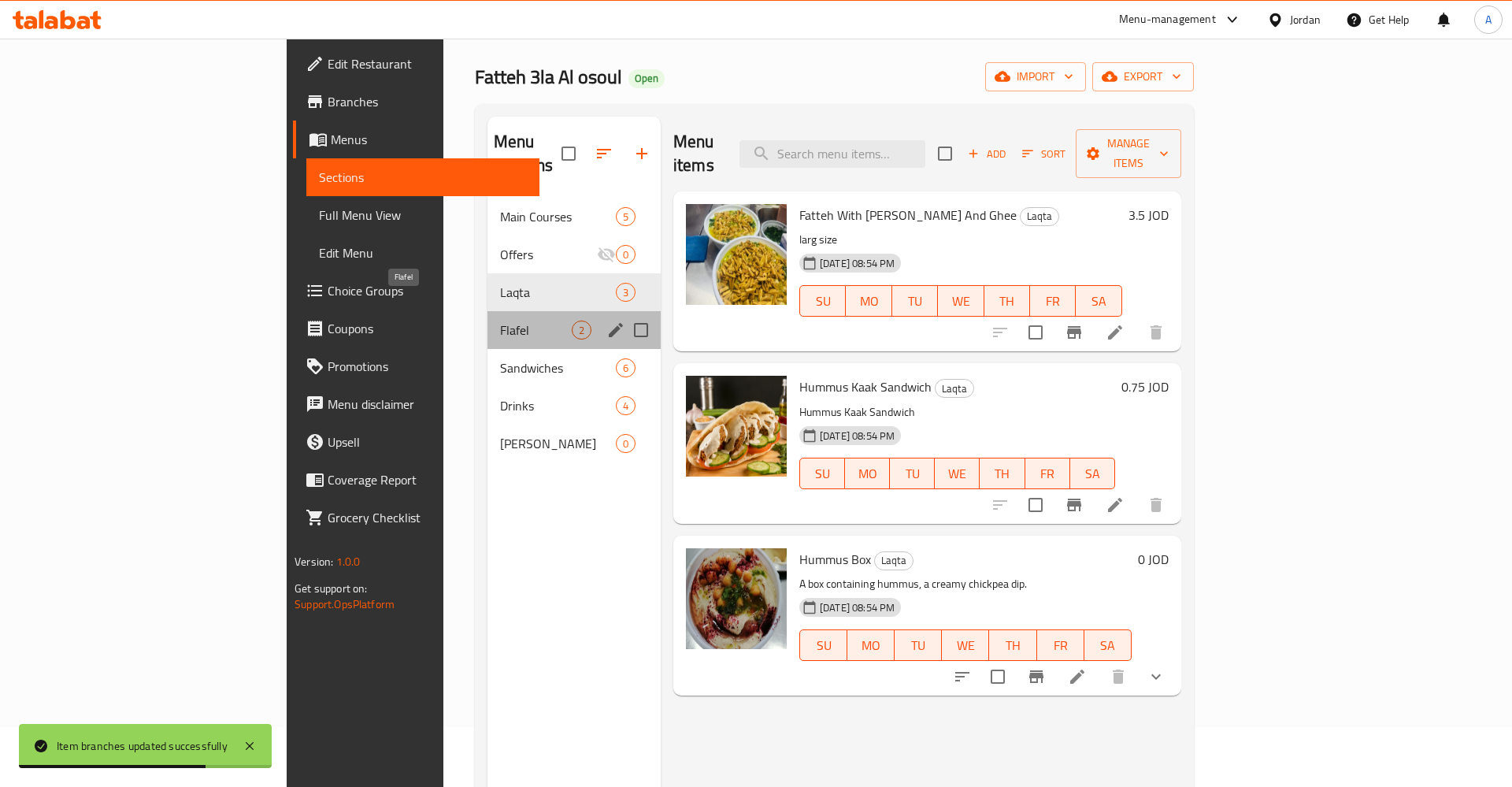
click at [500, 321] on span "Flafel" at bounding box center [536, 331] width 72 height 19
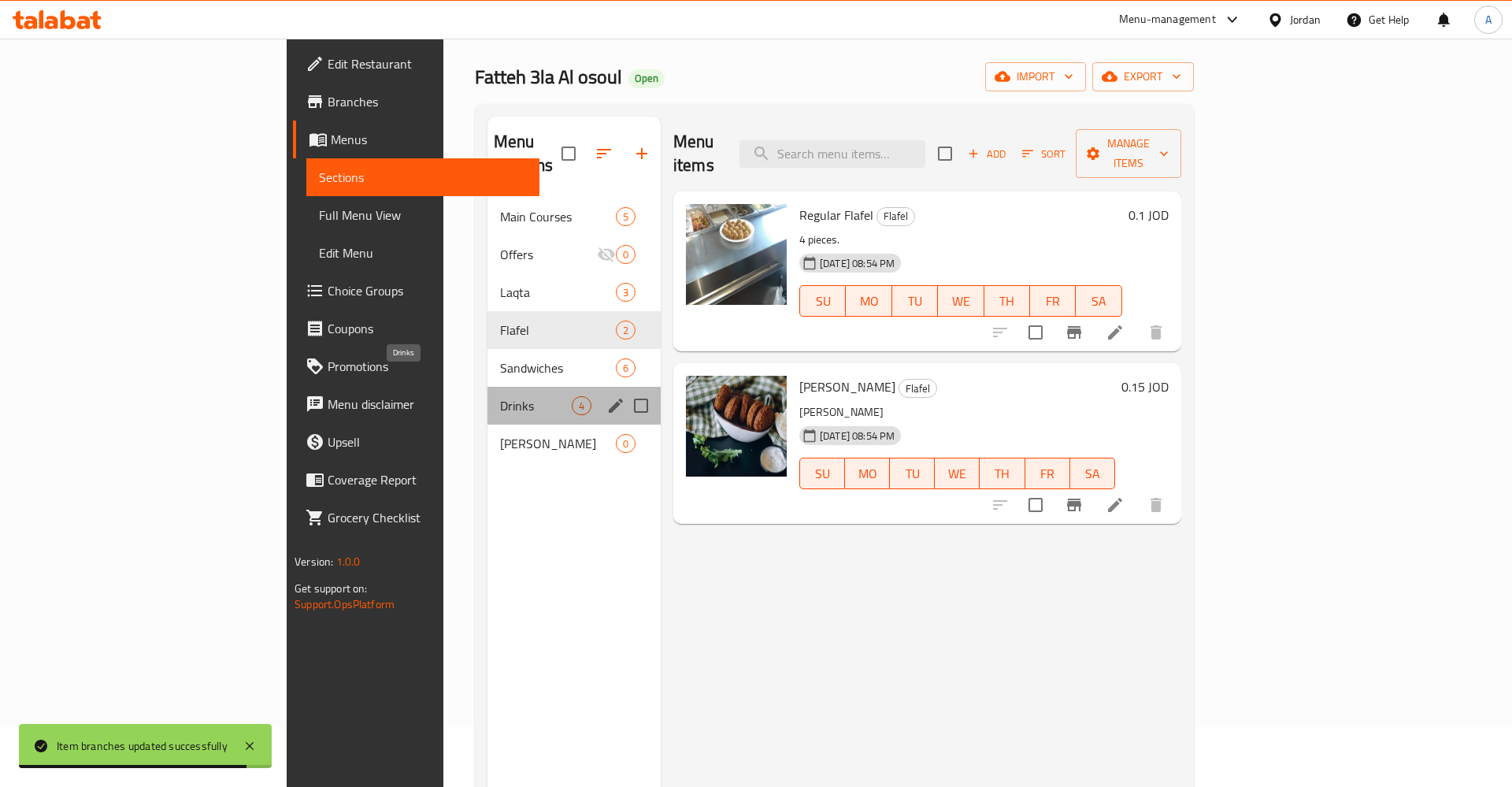
click at [500, 396] on span "Drinks" at bounding box center [536, 405] width 72 height 19
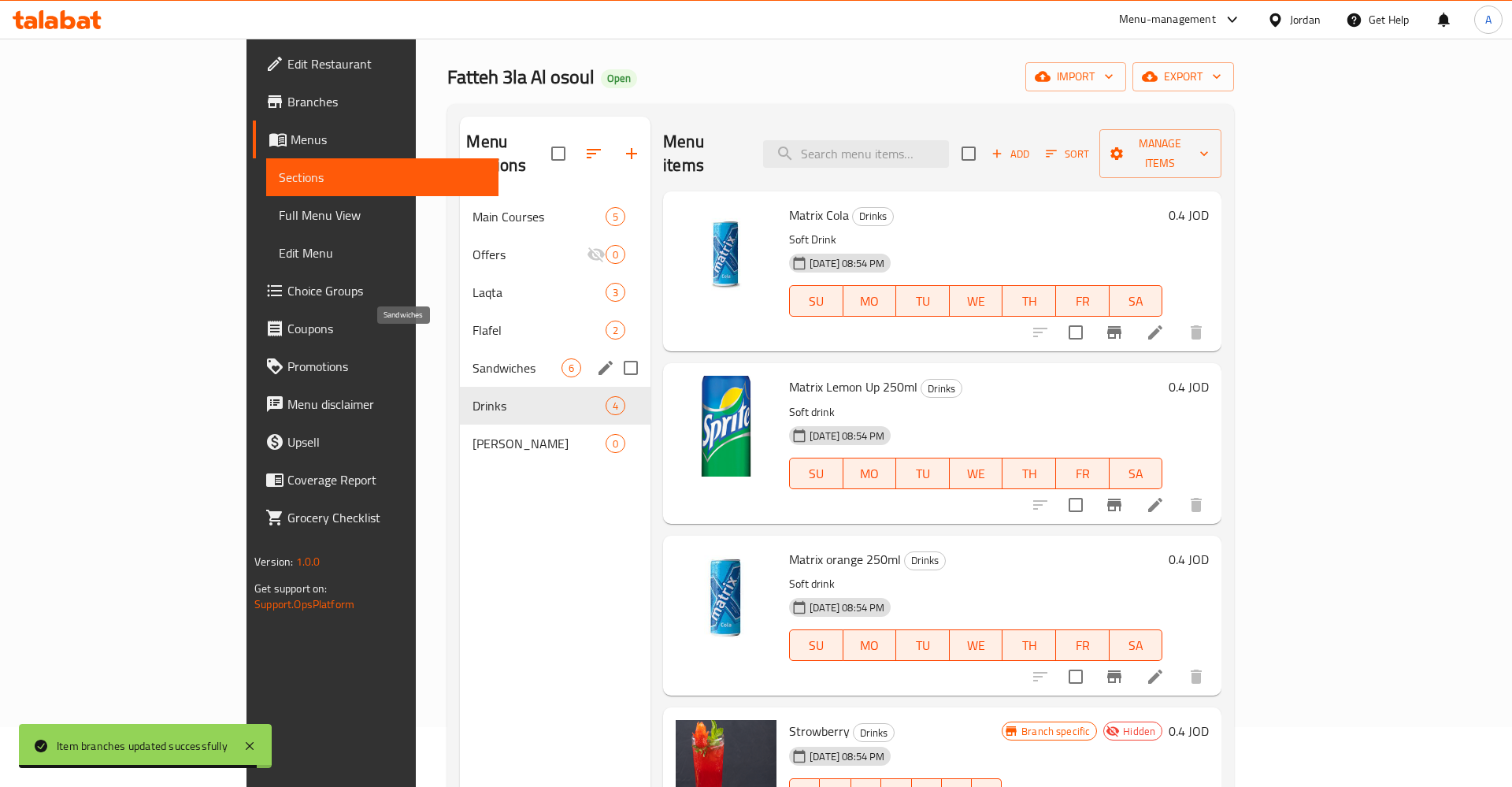
click at [472, 359] on span "Sandwiches" at bounding box center [516, 368] width 89 height 19
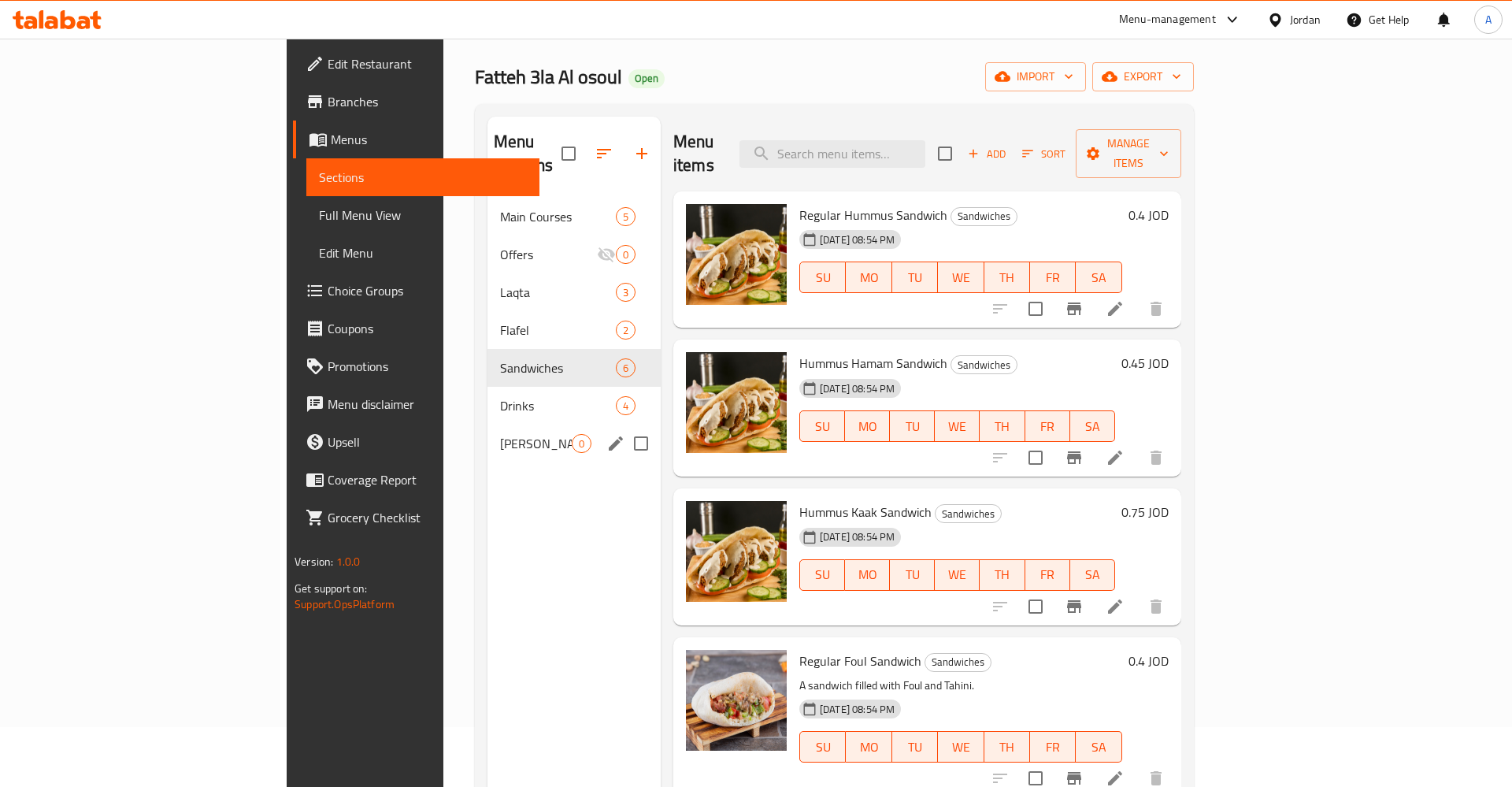
click at [500, 396] on span "Drinks" at bounding box center [558, 405] width 116 height 19
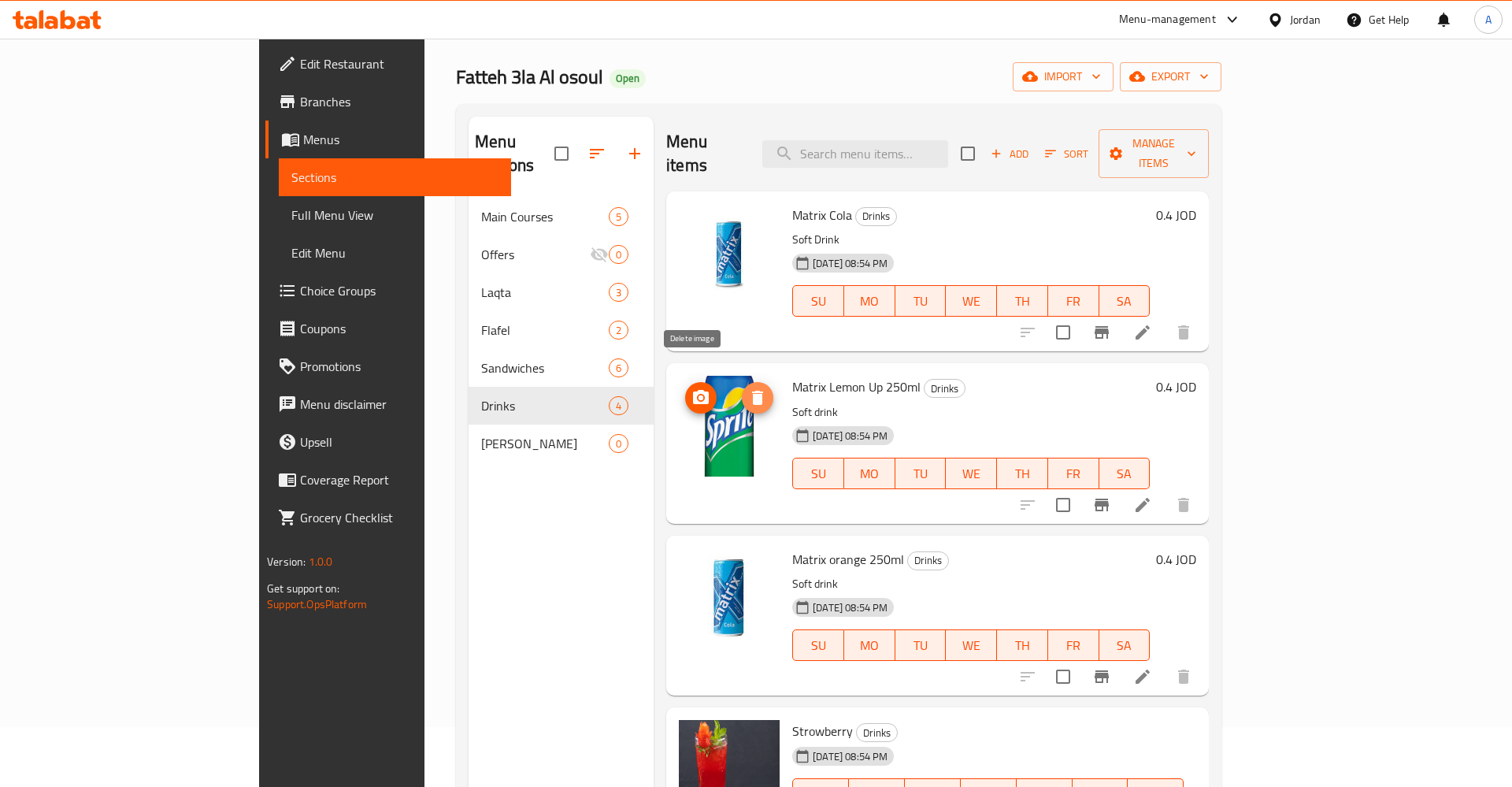
click at [742, 382] on button "delete image" at bounding box center [757, 398] width 32 height 32
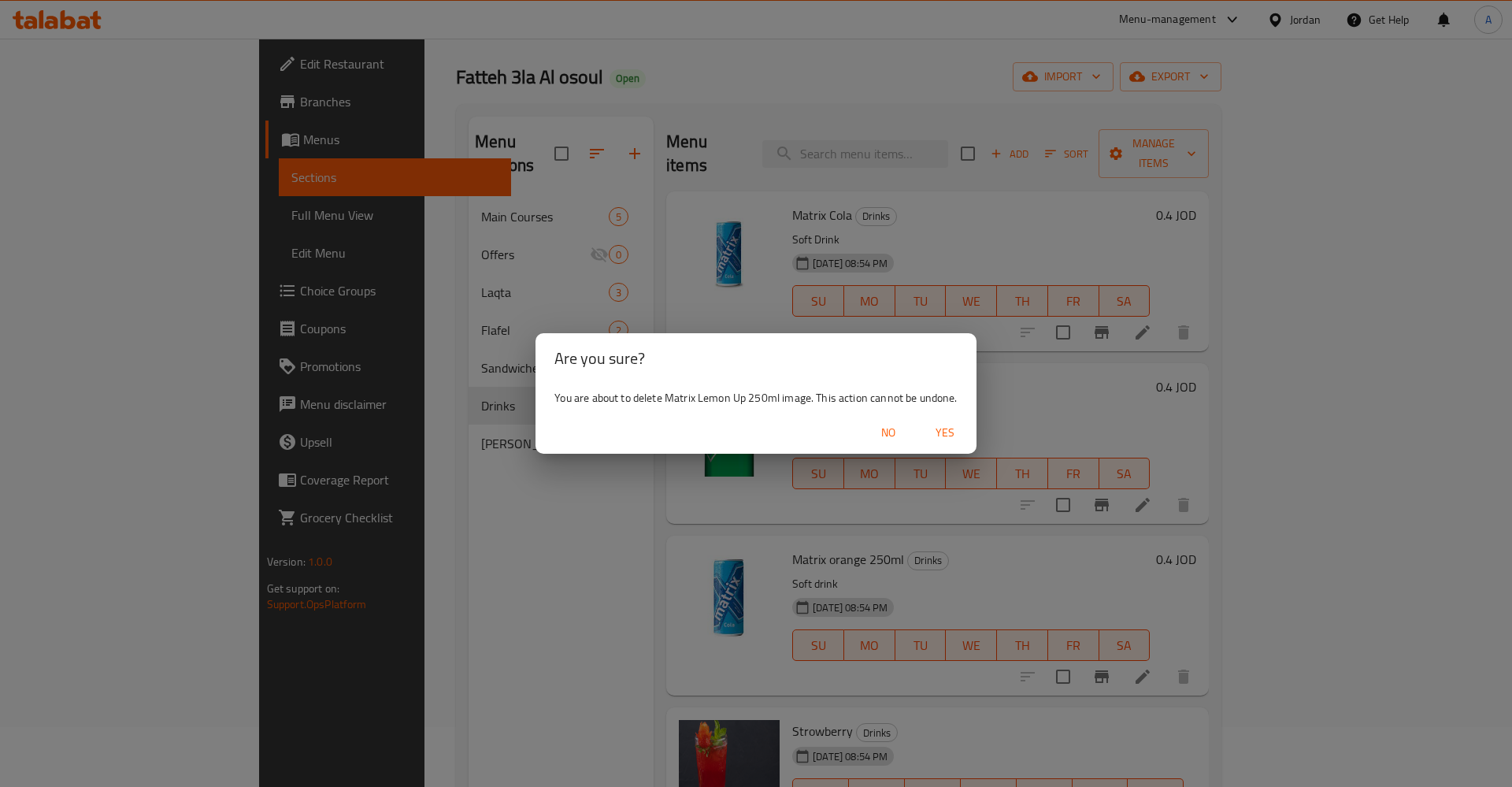
click at [943, 429] on span "Yes" at bounding box center [945, 432] width 37 height 20
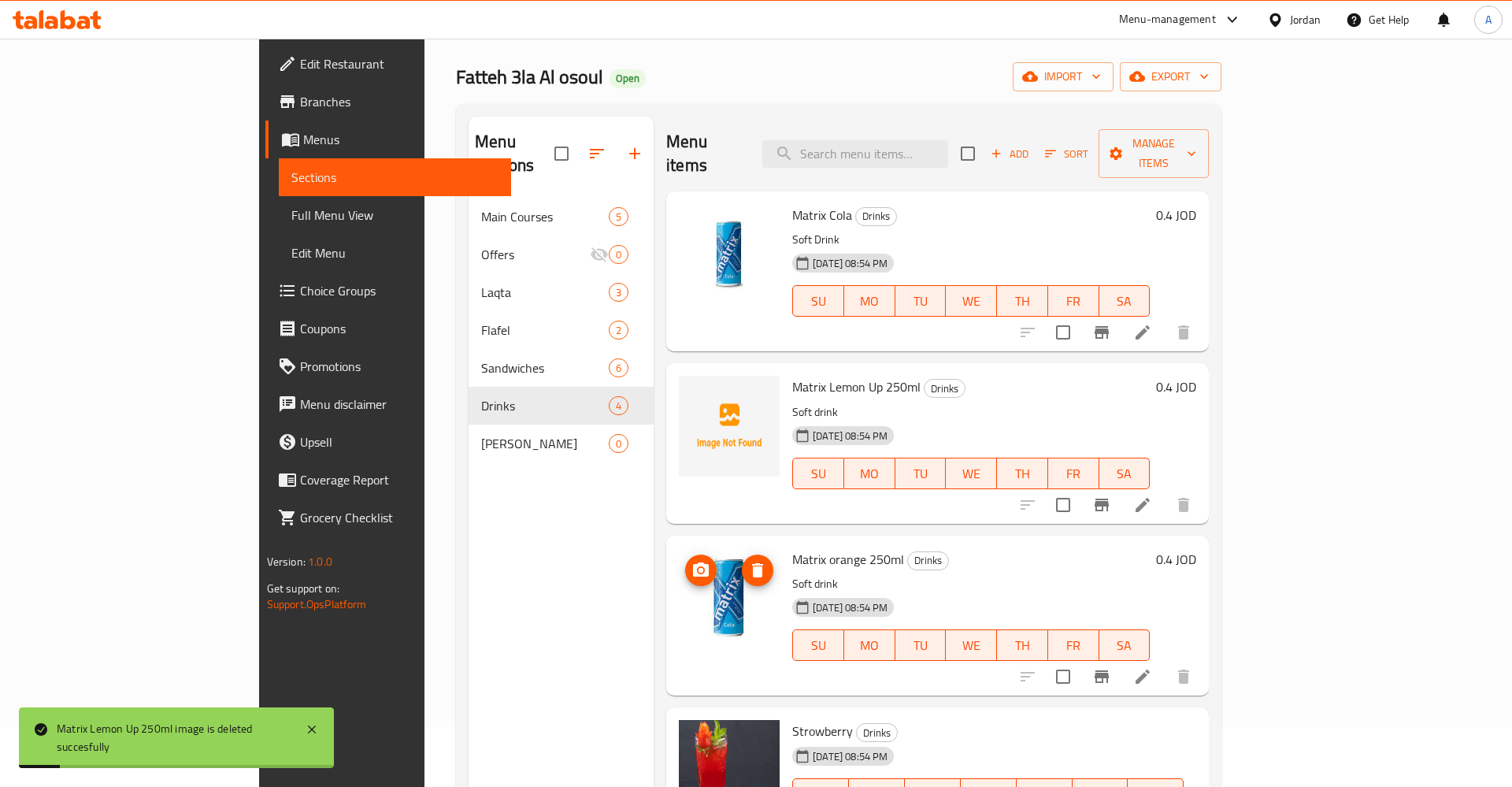
click at [752, 564] on icon "delete image" at bounding box center [758, 570] width 11 height 14
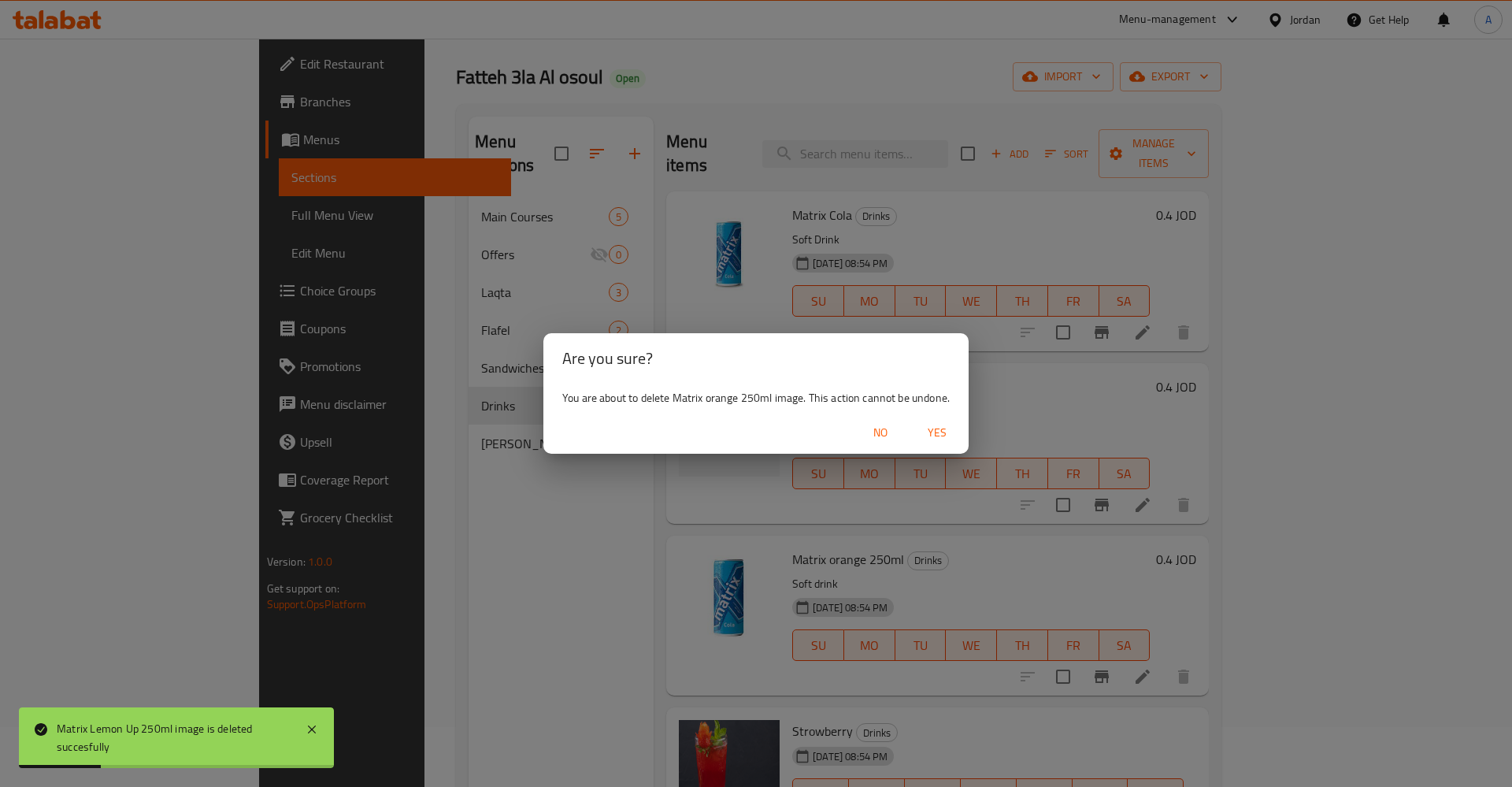
click at [937, 426] on span "Yes" at bounding box center [936, 432] width 37 height 20
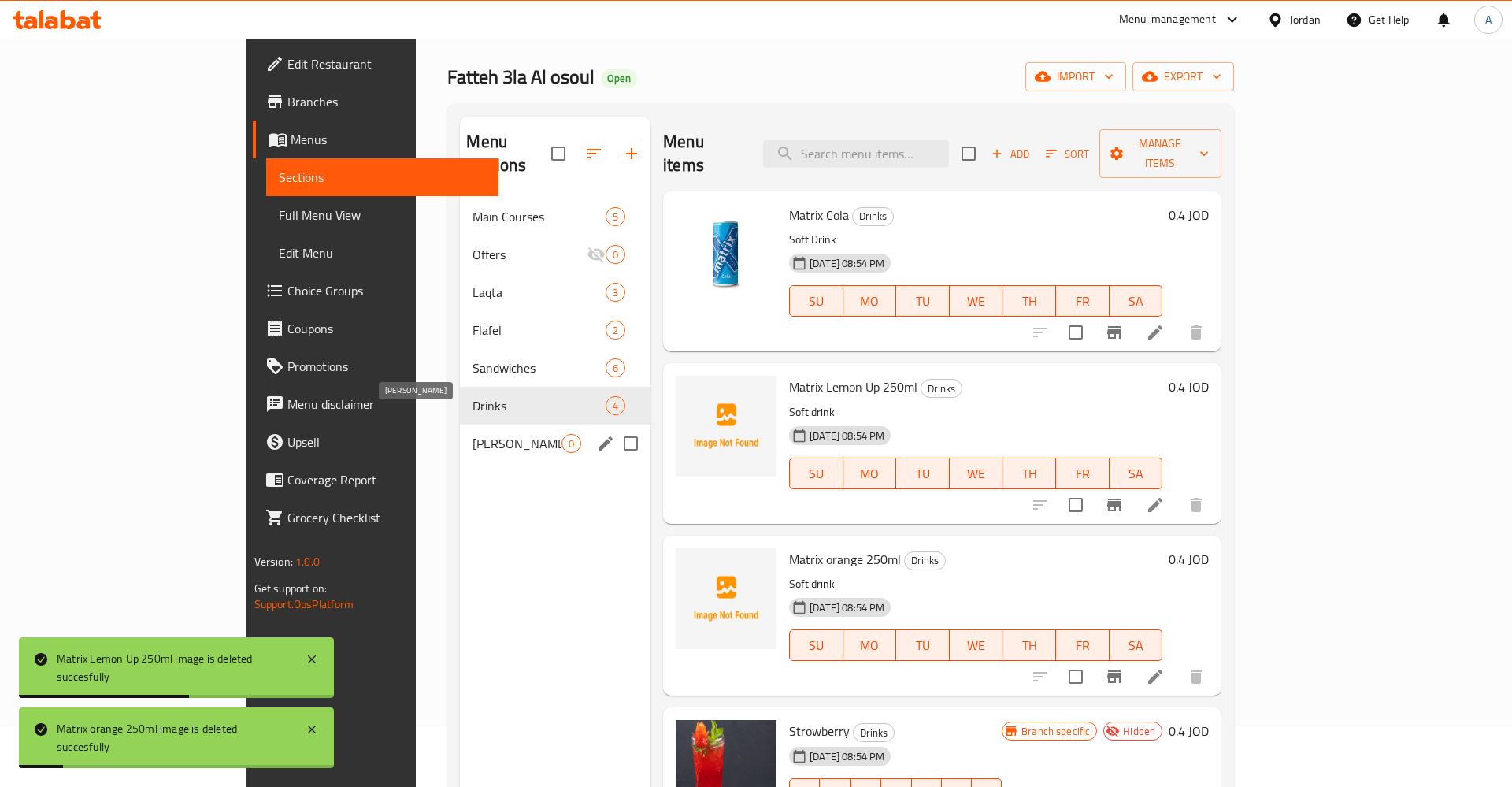
click at [472, 434] on span "[PERSON_NAME]" at bounding box center [516, 444] width 89 height 19
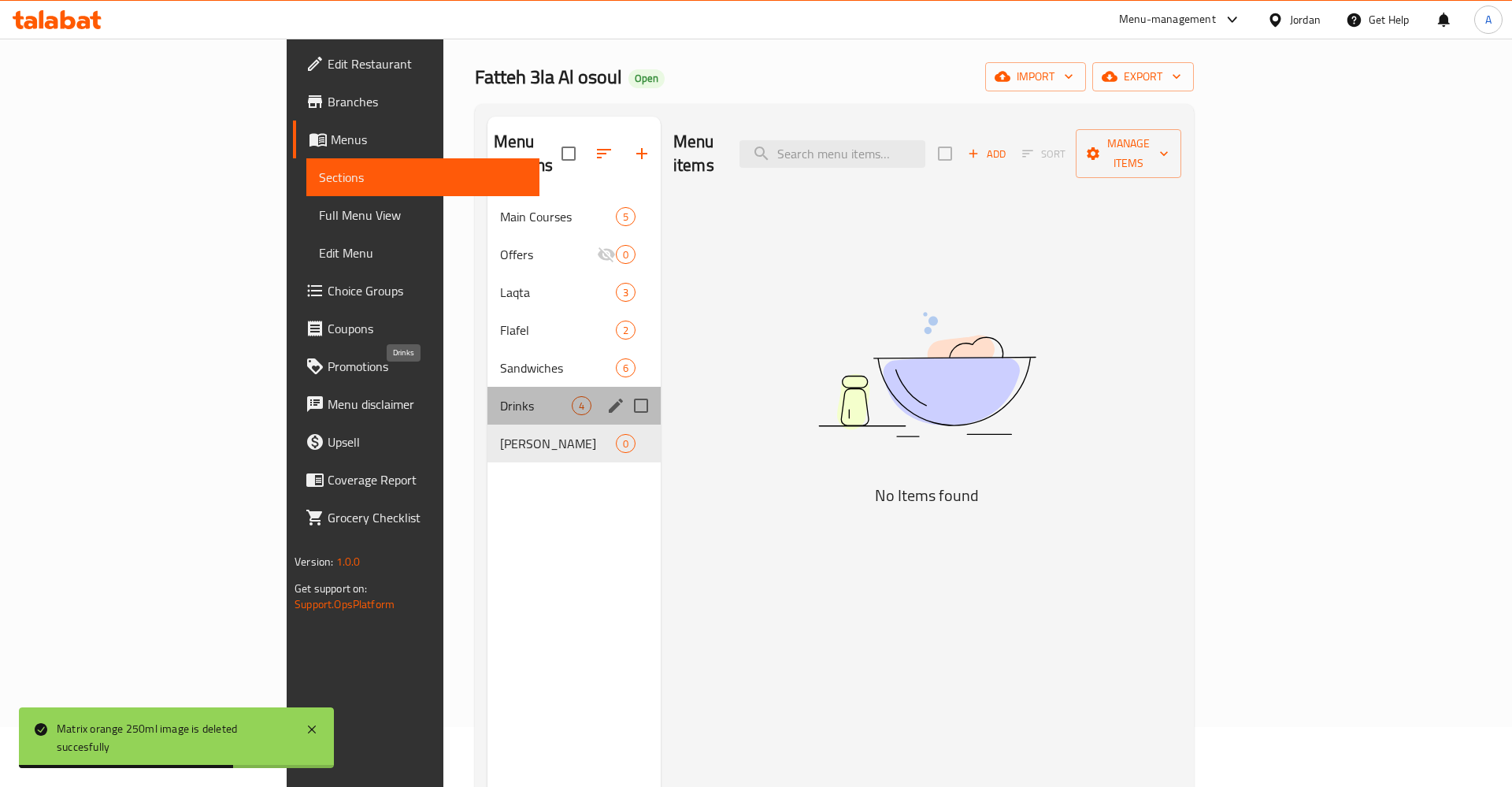
click at [500, 396] on span "Drinks" at bounding box center [536, 405] width 72 height 19
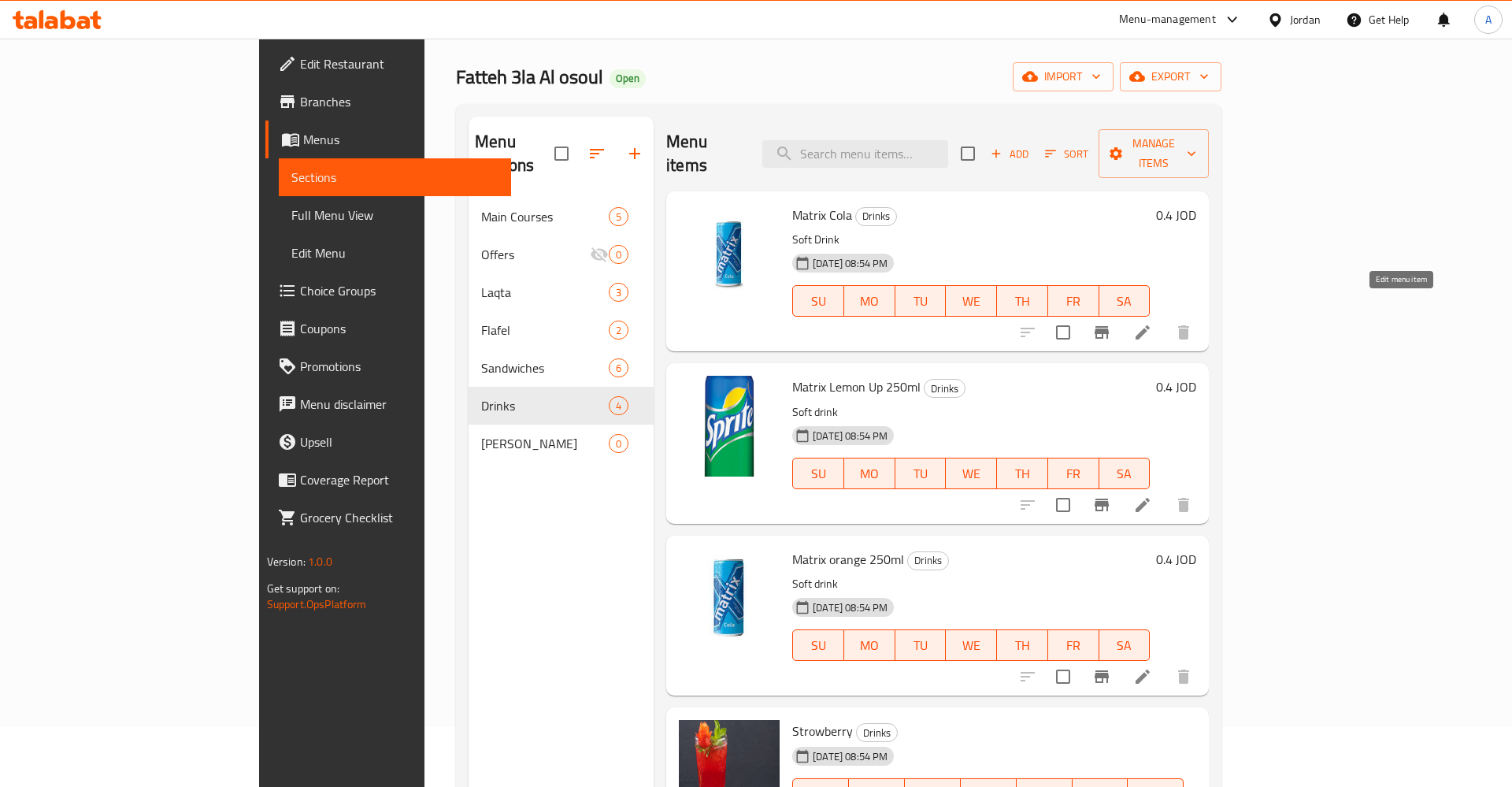
click at [1150, 325] on icon at bounding box center [1142, 332] width 14 height 14
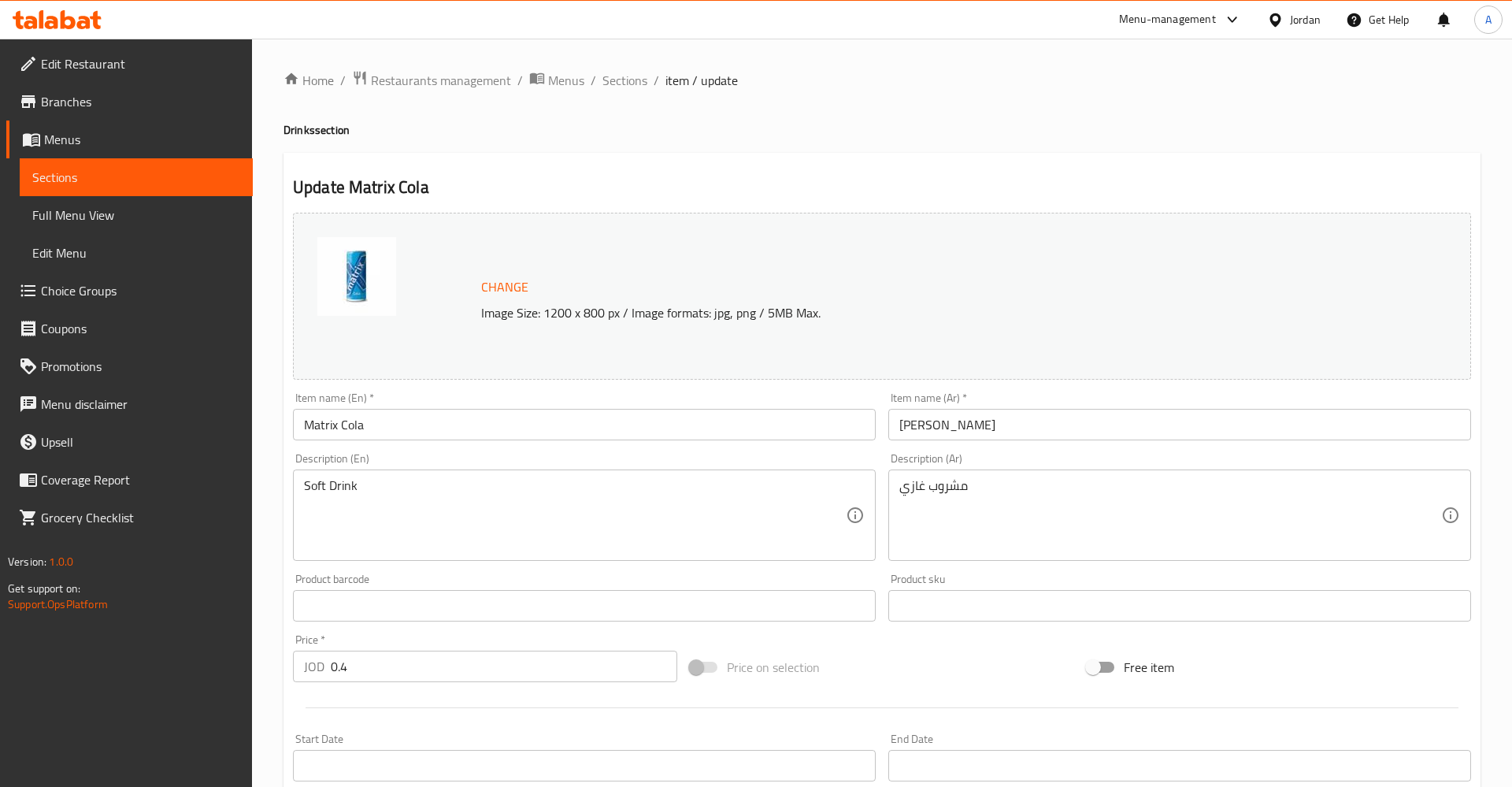
click at [382, 418] on input "Matrix Cola" at bounding box center [584, 425] width 583 height 32
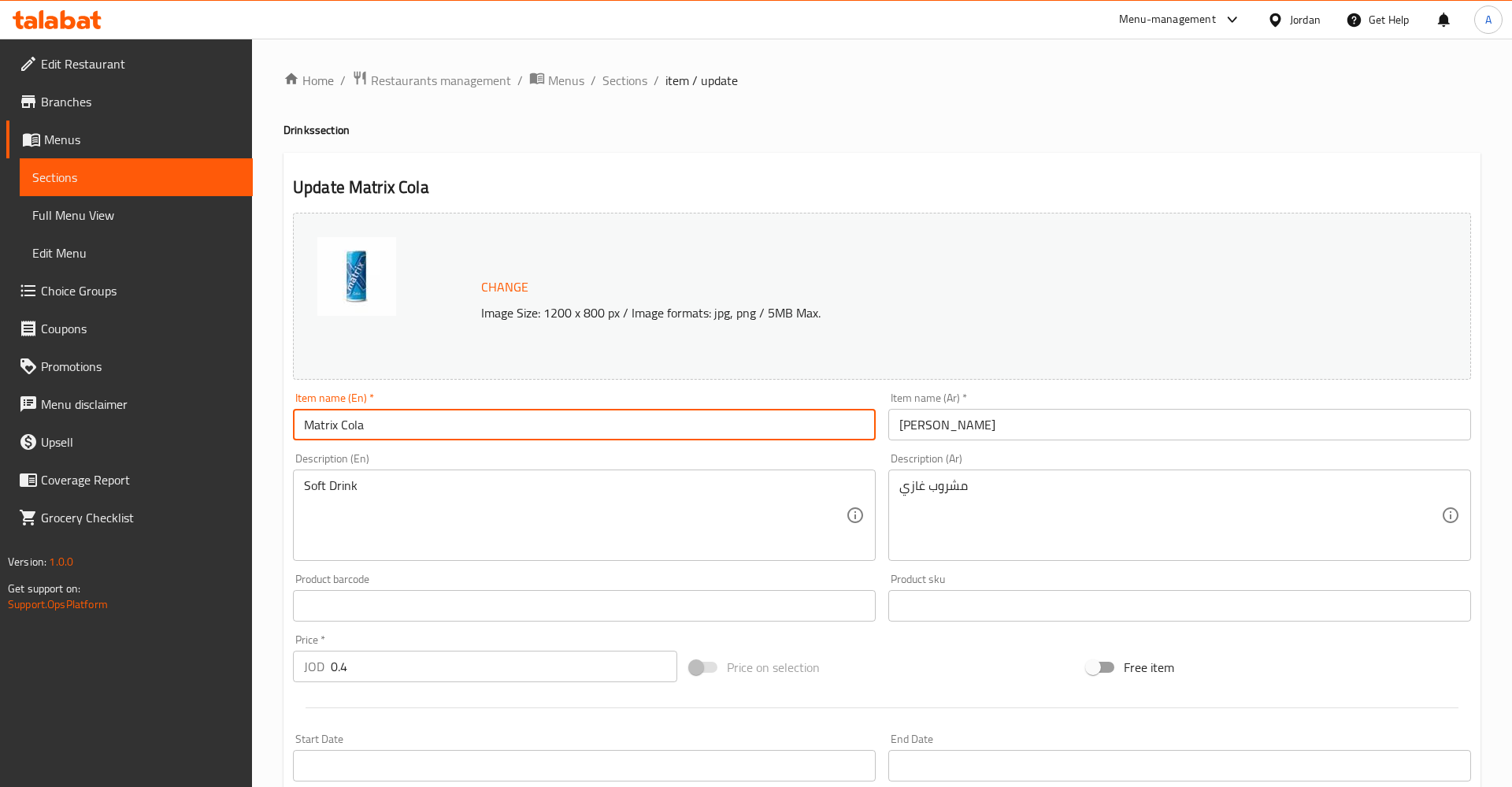
paste input "cola 250ml"
type input "Matrix cola 250ml"
click at [1024, 428] on input "ماتريكس كولا" at bounding box center [1180, 425] width 583 height 32
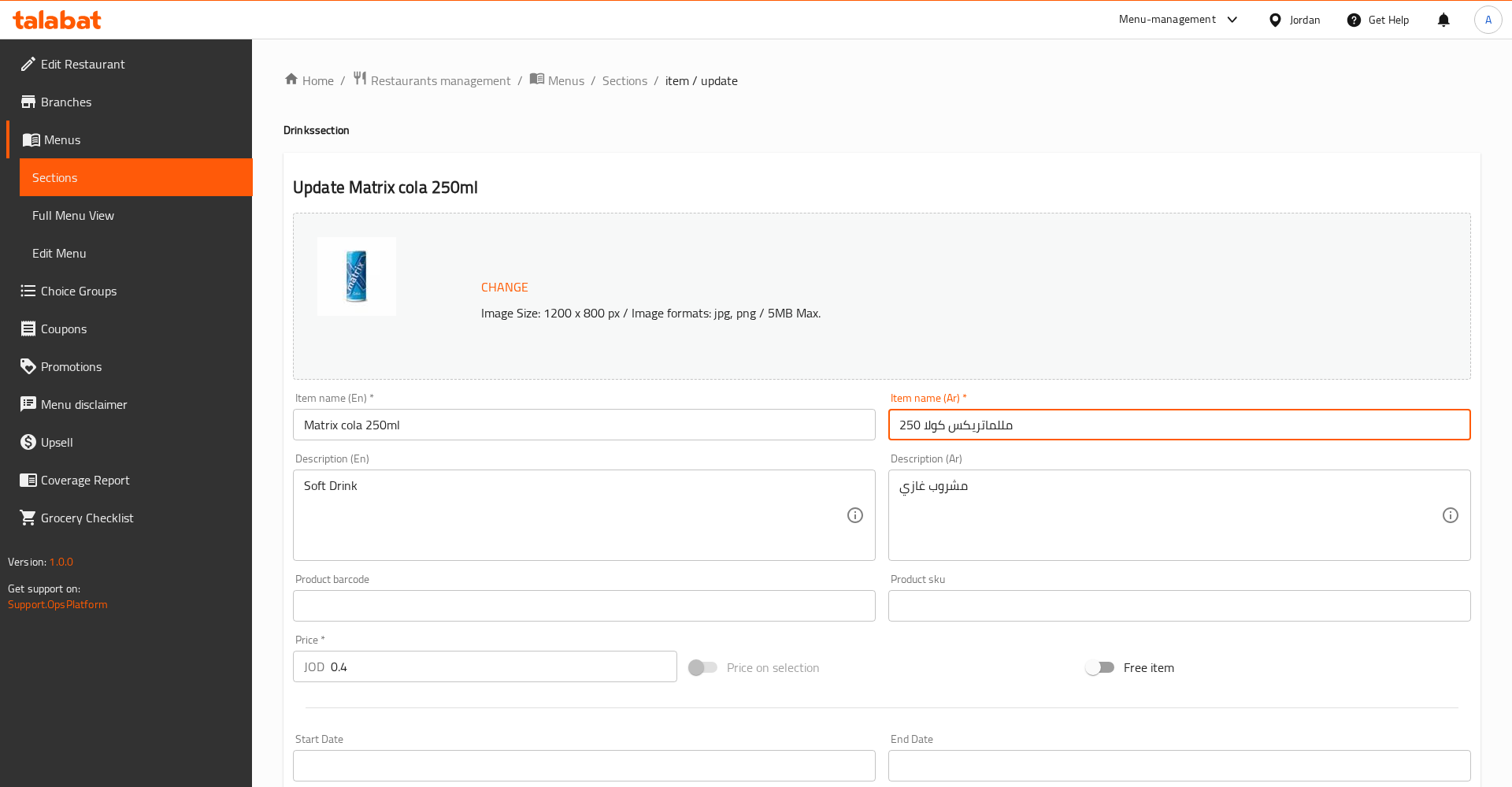
type input "250 ملل ماتريكس كولا"
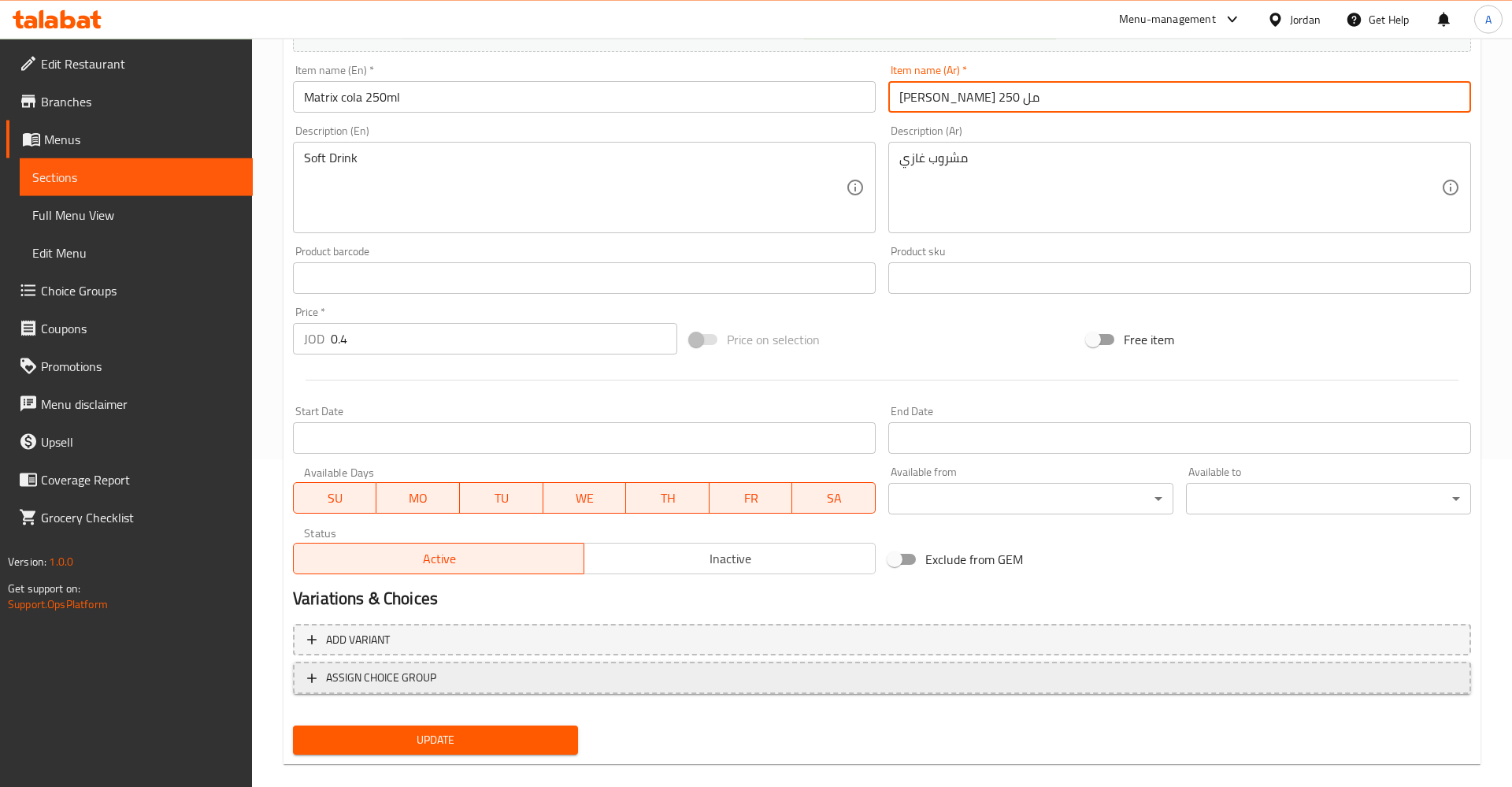
scroll to position [350, 0]
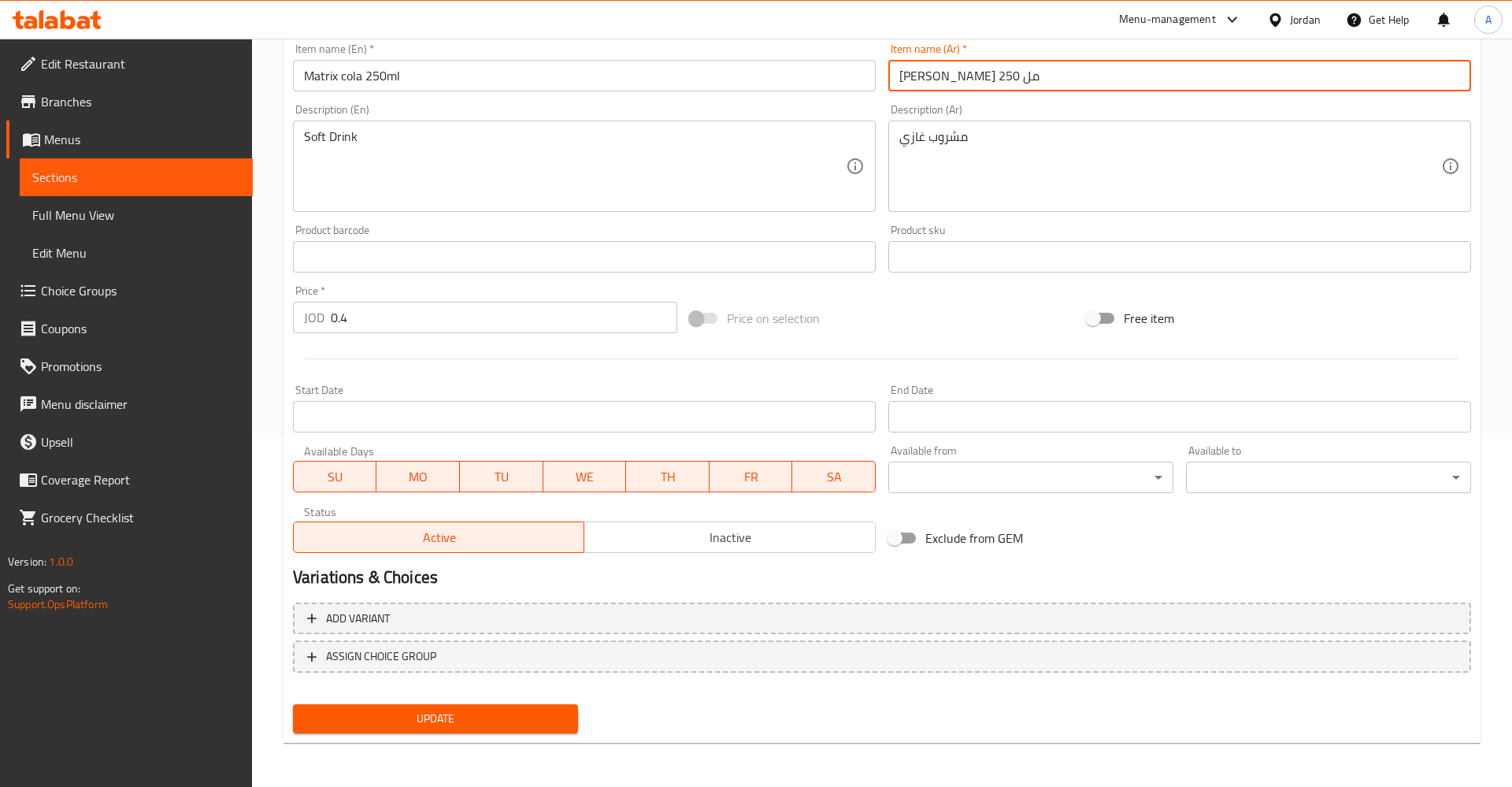
type input "ماتريكس كولا 250 مل"
click at [427, 719] on span "Update" at bounding box center [435, 719] width 260 height 20
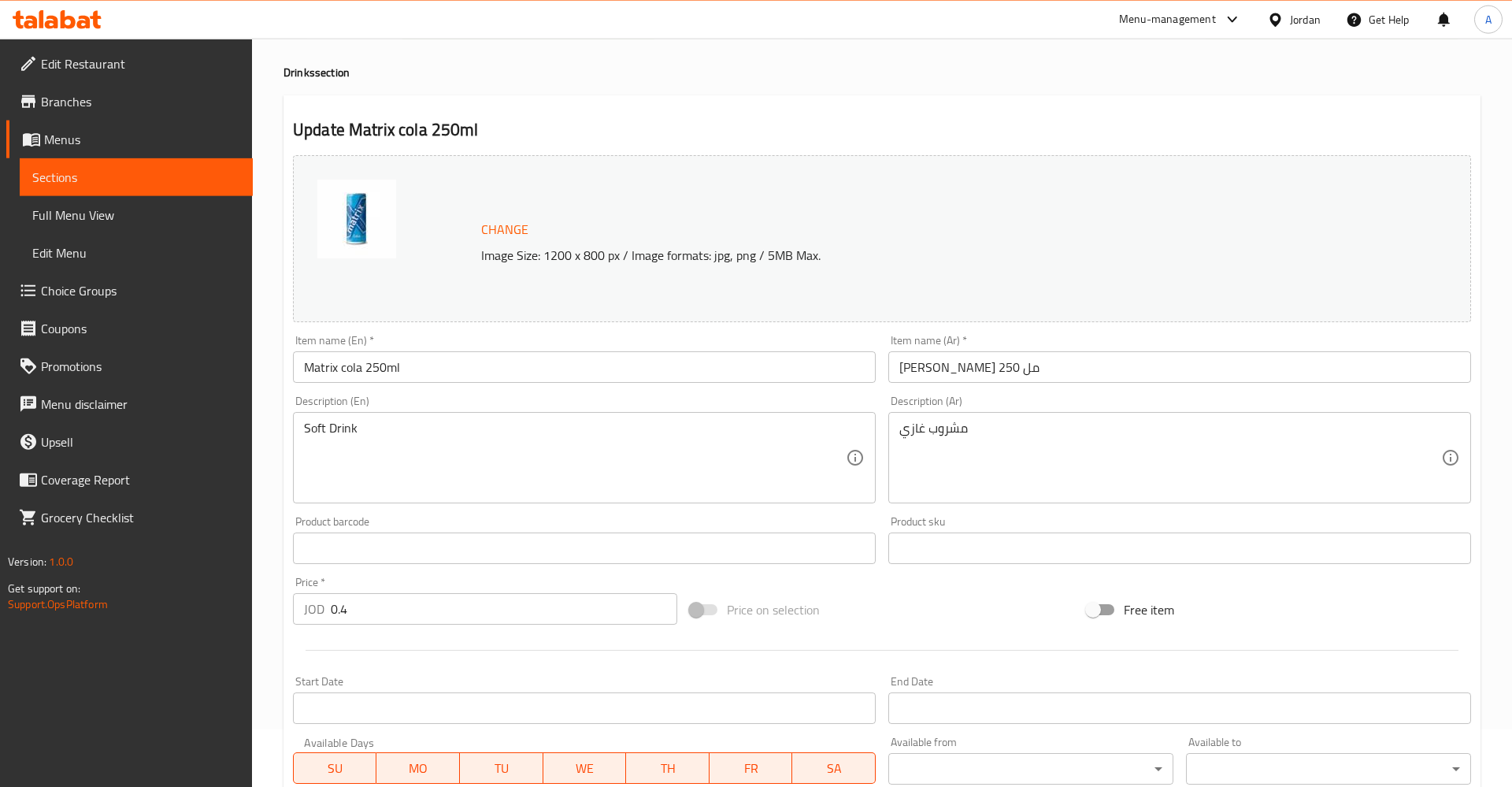
scroll to position [29, 0]
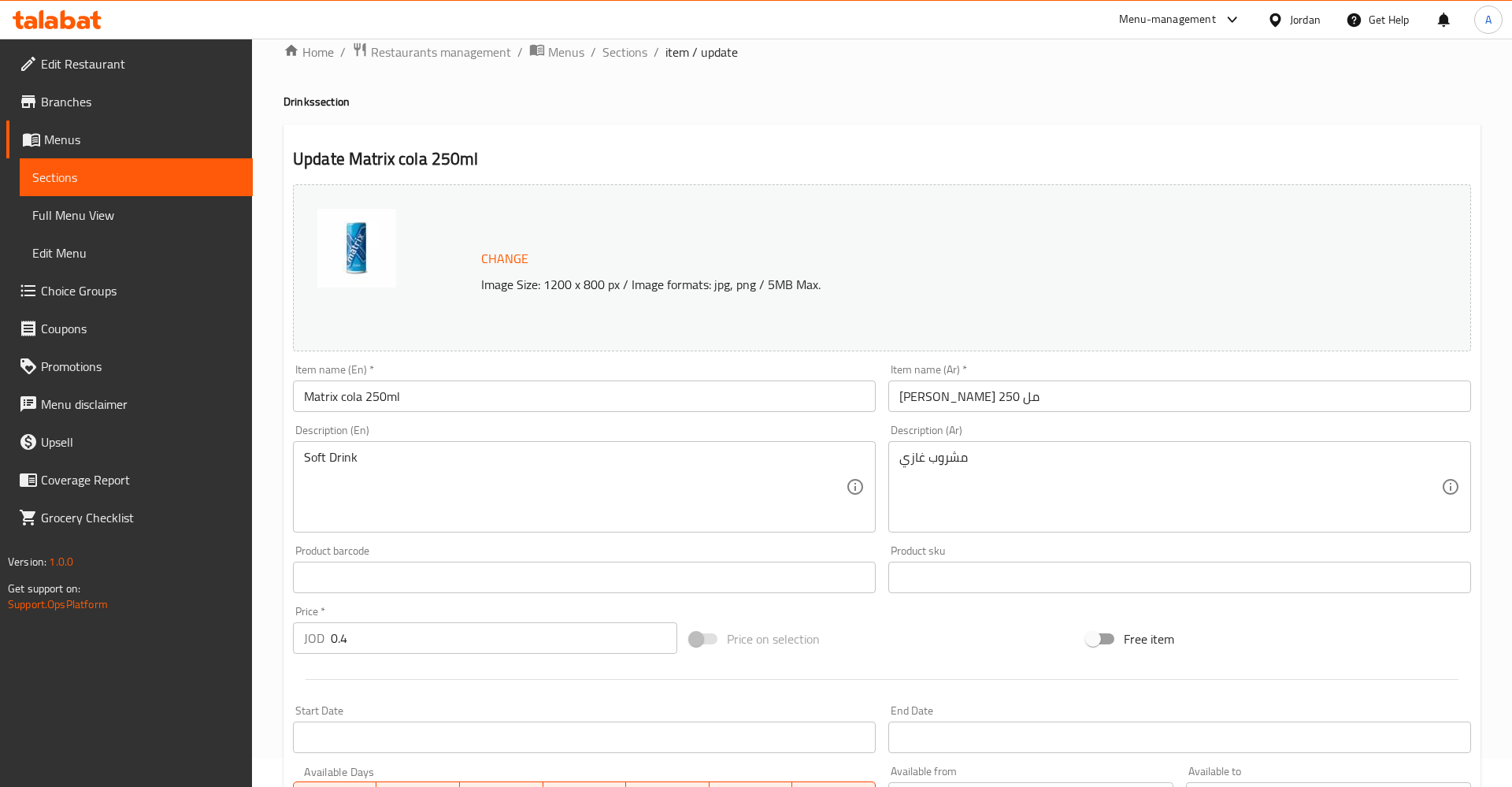
click at [984, 405] on input "ماتريكس كولا 250 مل" at bounding box center [1180, 396] width 583 height 32
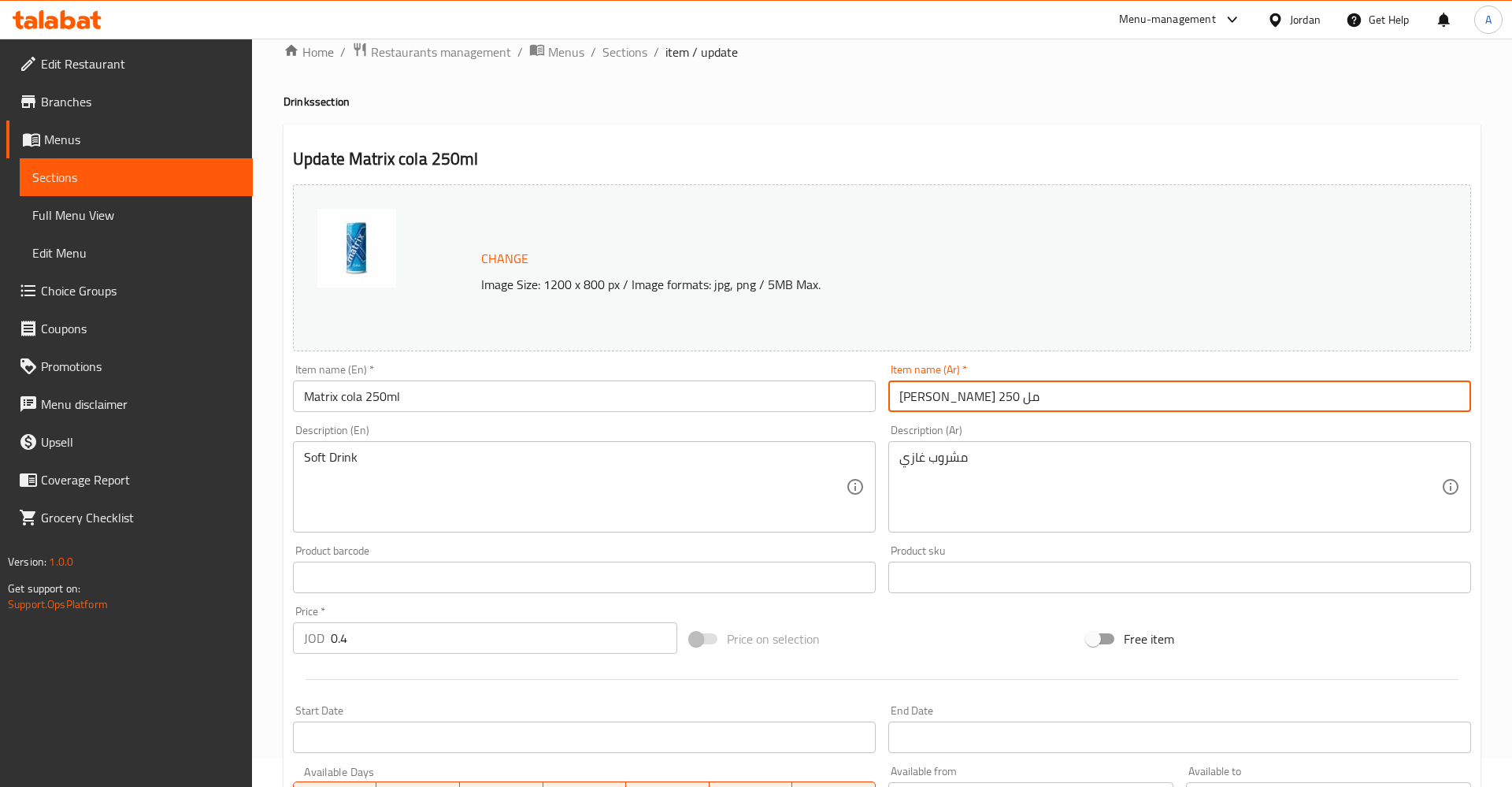
click at [570, 384] on input "Matrix cola 250ml" at bounding box center [584, 396] width 583 height 32
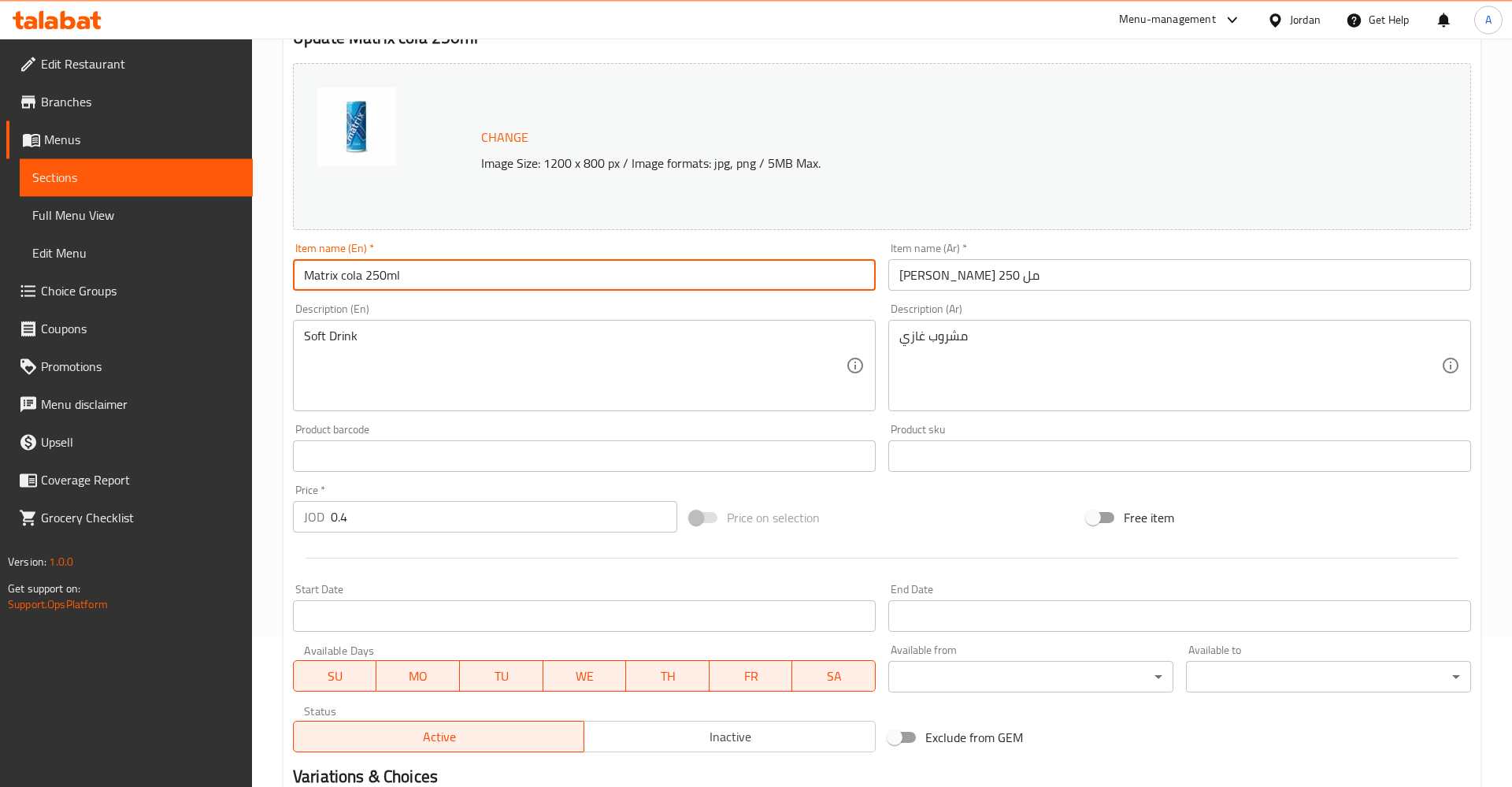
scroll to position [350, 0]
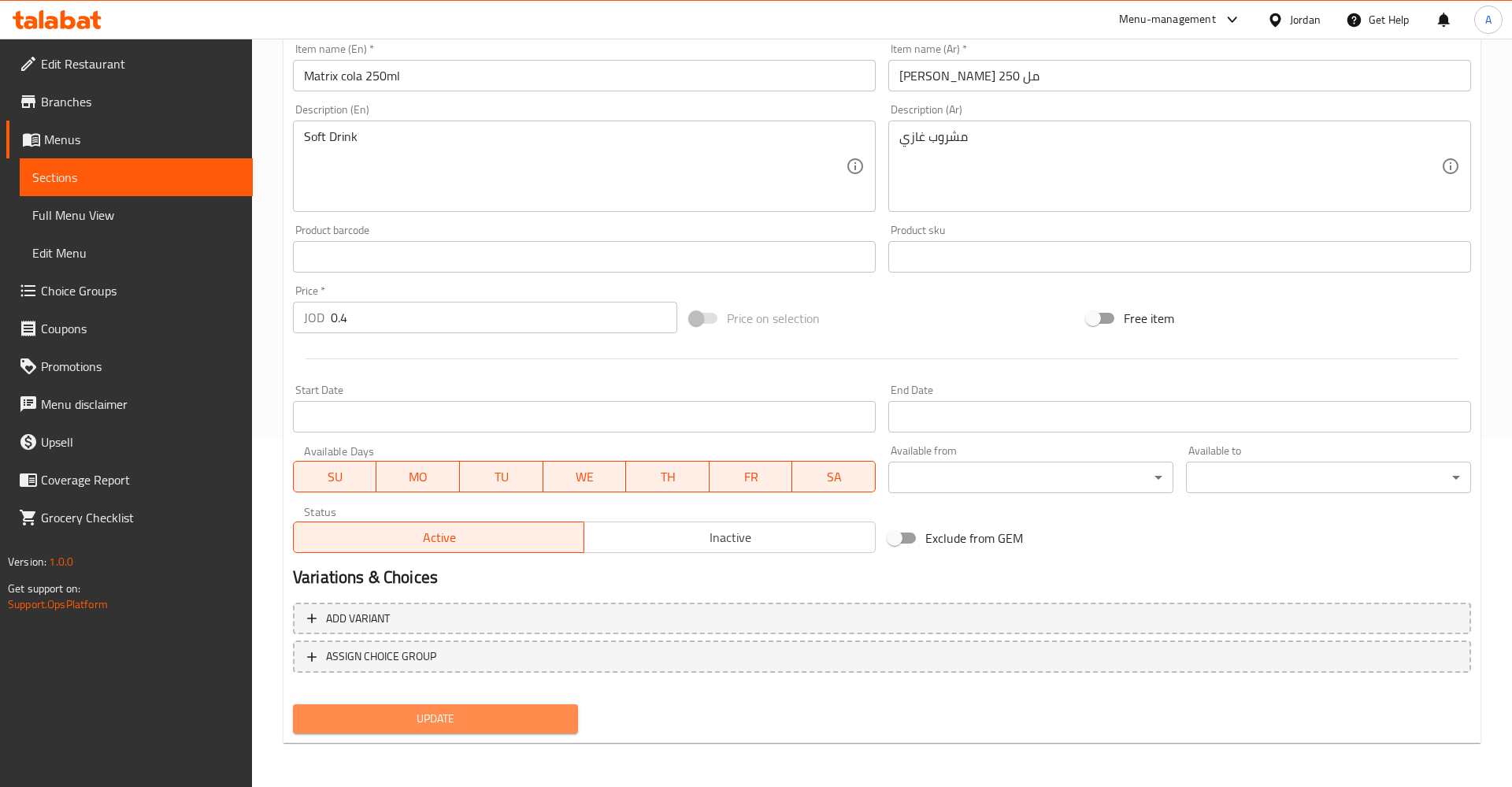
drag, startPoint x: 473, startPoint y: 720, endPoint x: 484, endPoint y: 695, distance: 27.3
click at [472, 720] on span "Update" at bounding box center [435, 719] width 260 height 20
click at [514, 718] on span "Update" at bounding box center [435, 719] width 260 height 20
click at [490, 716] on span "Update" at bounding box center [435, 719] width 260 height 20
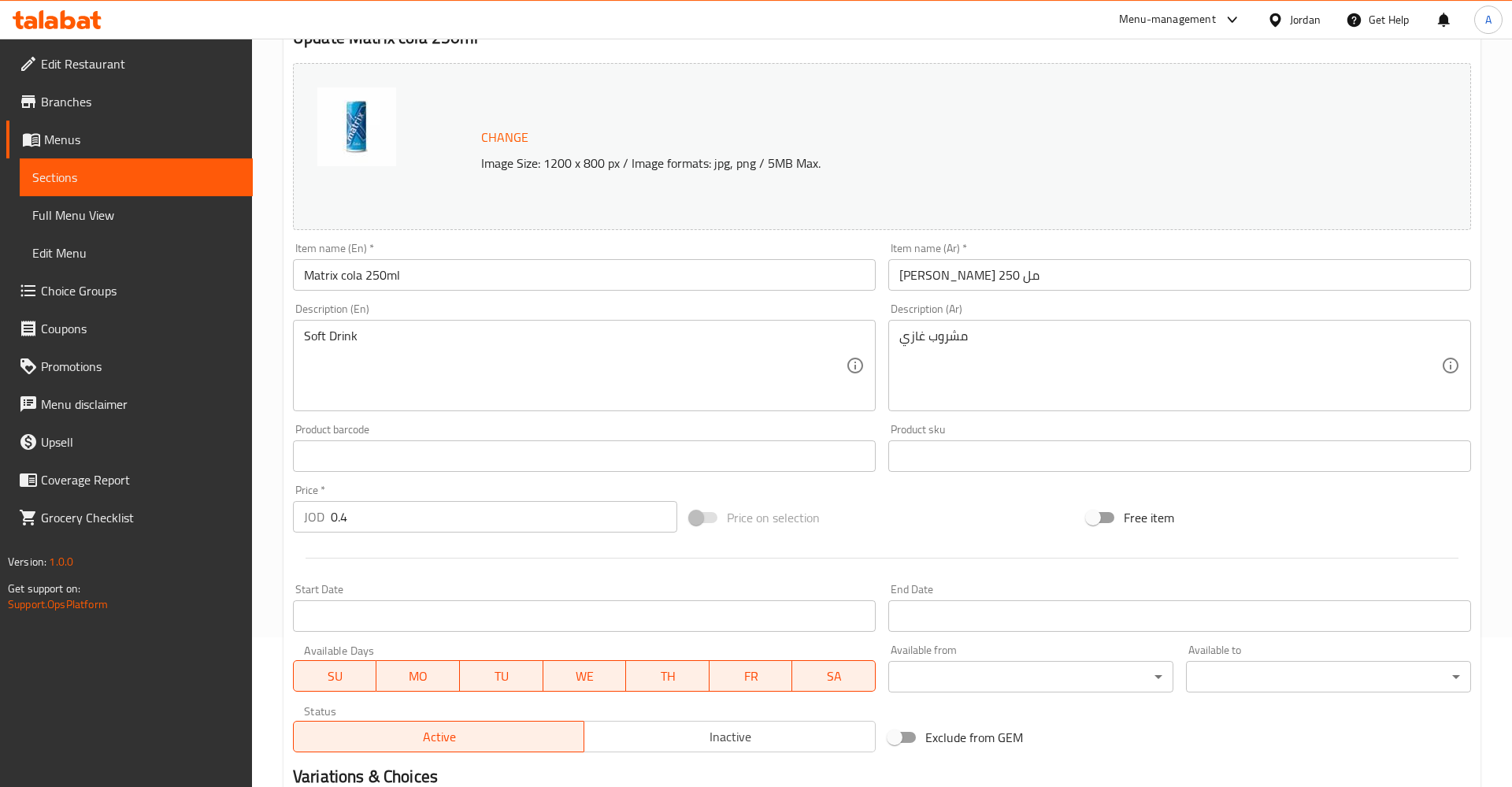
scroll to position [108, 0]
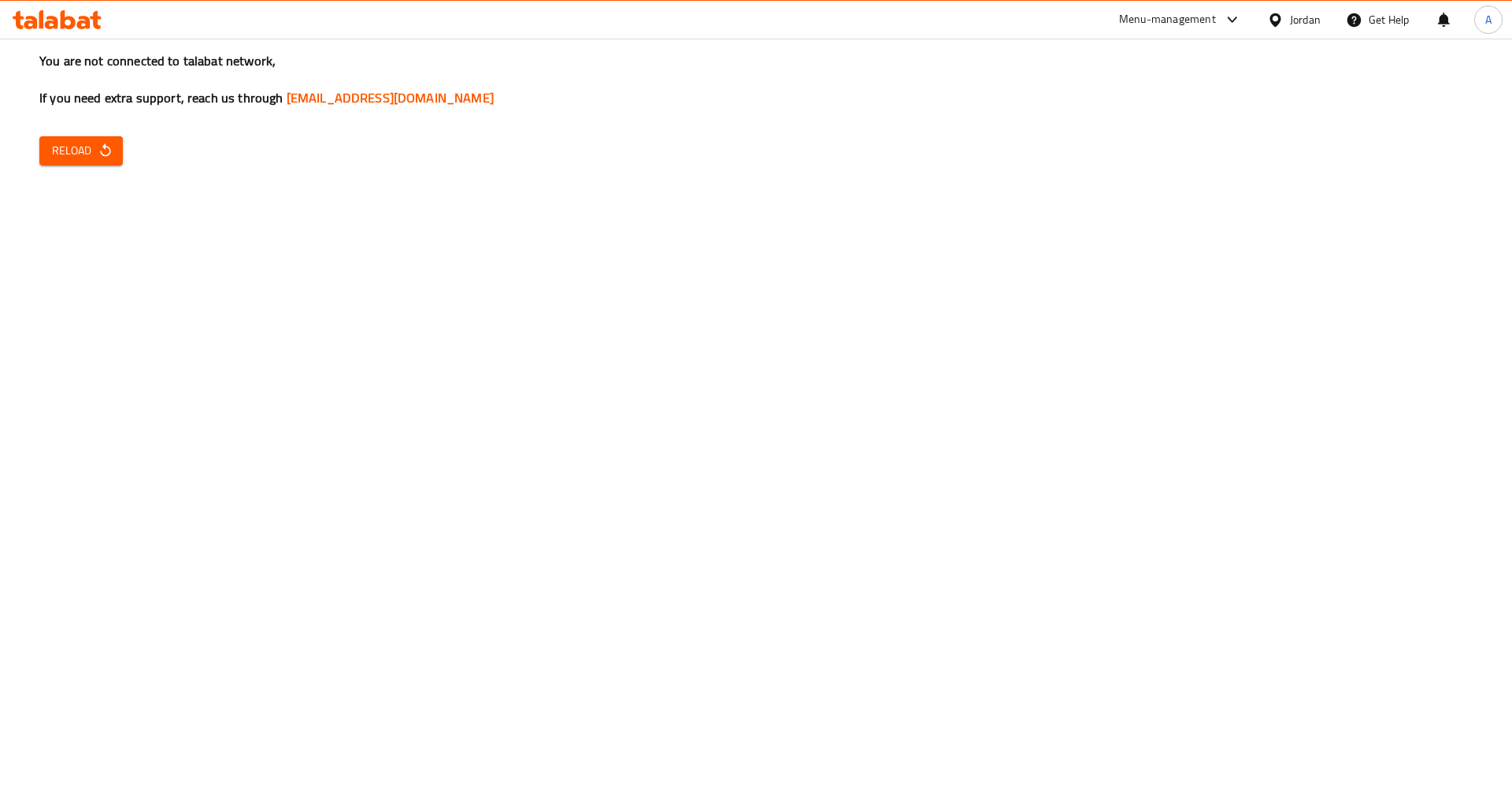
drag, startPoint x: 782, startPoint y: 580, endPoint x: 287, endPoint y: 276, distance: 580.9
click at [776, 572] on div "You are not connected to talabat network, If you need extra support, reach us t…" at bounding box center [756, 393] width 1512 height 787
click at [109, 143] on span "Reload" at bounding box center [80, 150] width 58 height 20
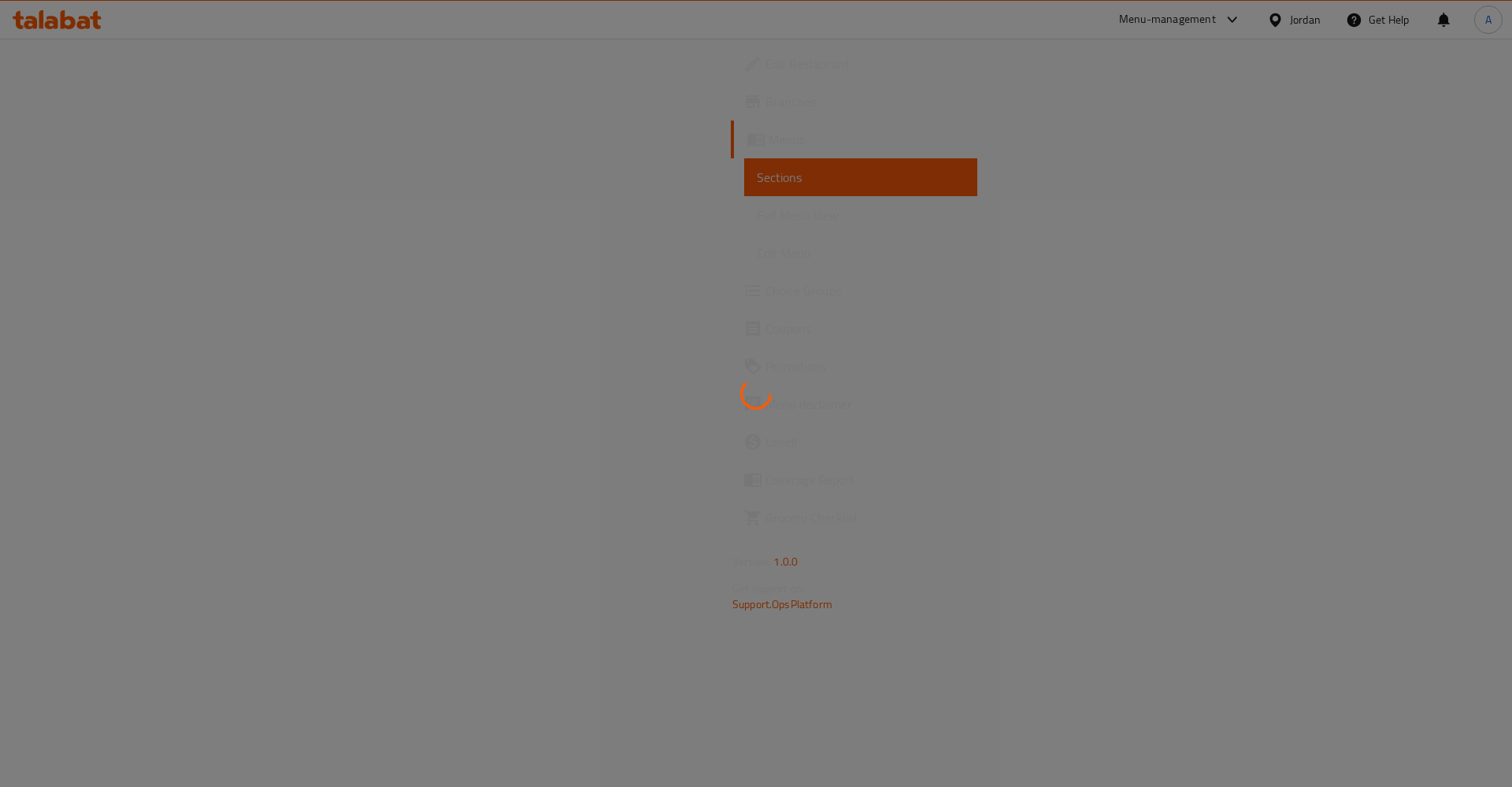
click at [1199, 510] on div at bounding box center [756, 393] width 1512 height 787
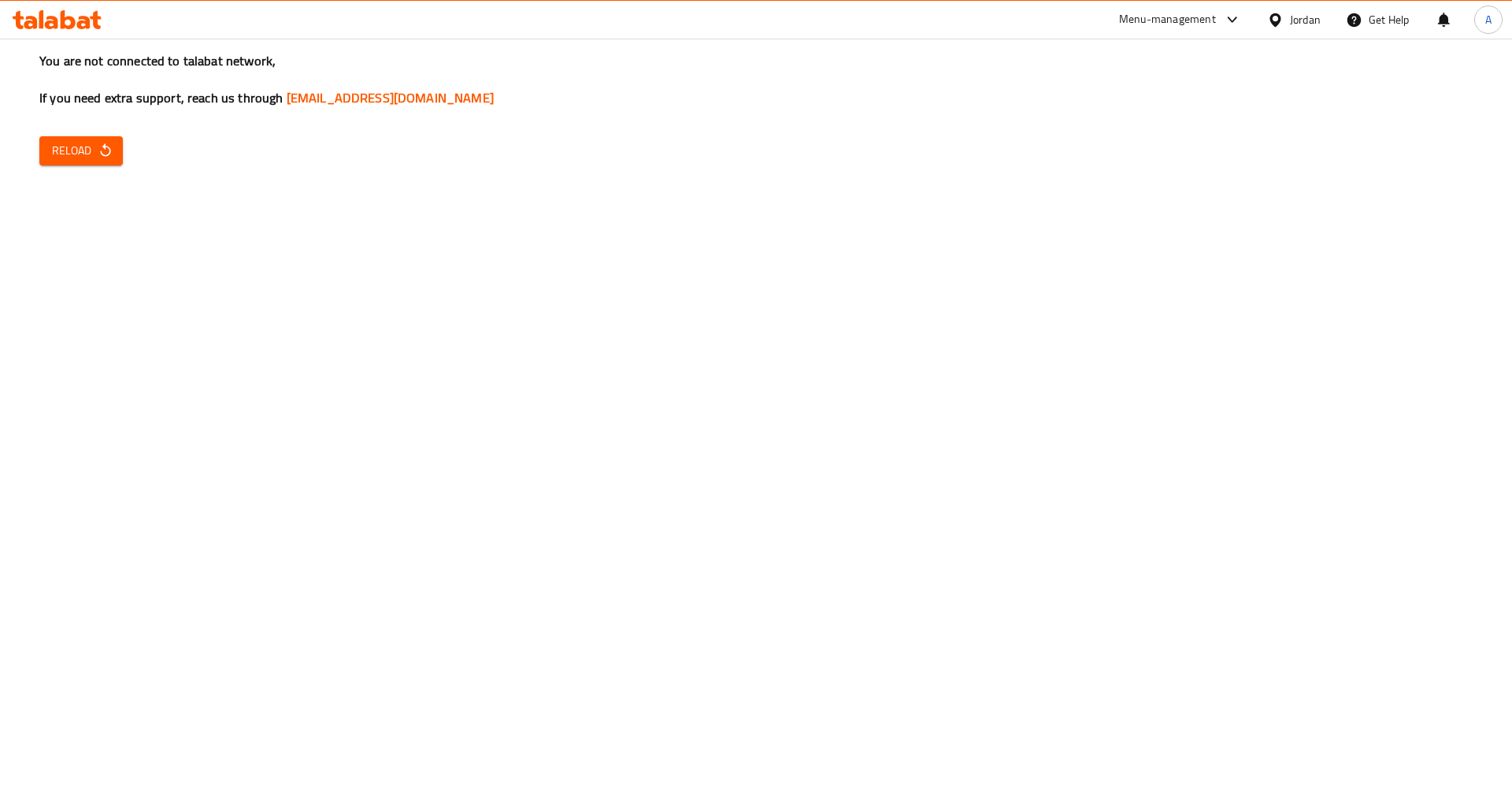
click at [825, 460] on div "You are not connected to talabat network, If you need extra support, reach us t…" at bounding box center [756, 393] width 1512 height 787
click at [104, 159] on span "Reload" at bounding box center [80, 150] width 58 height 20
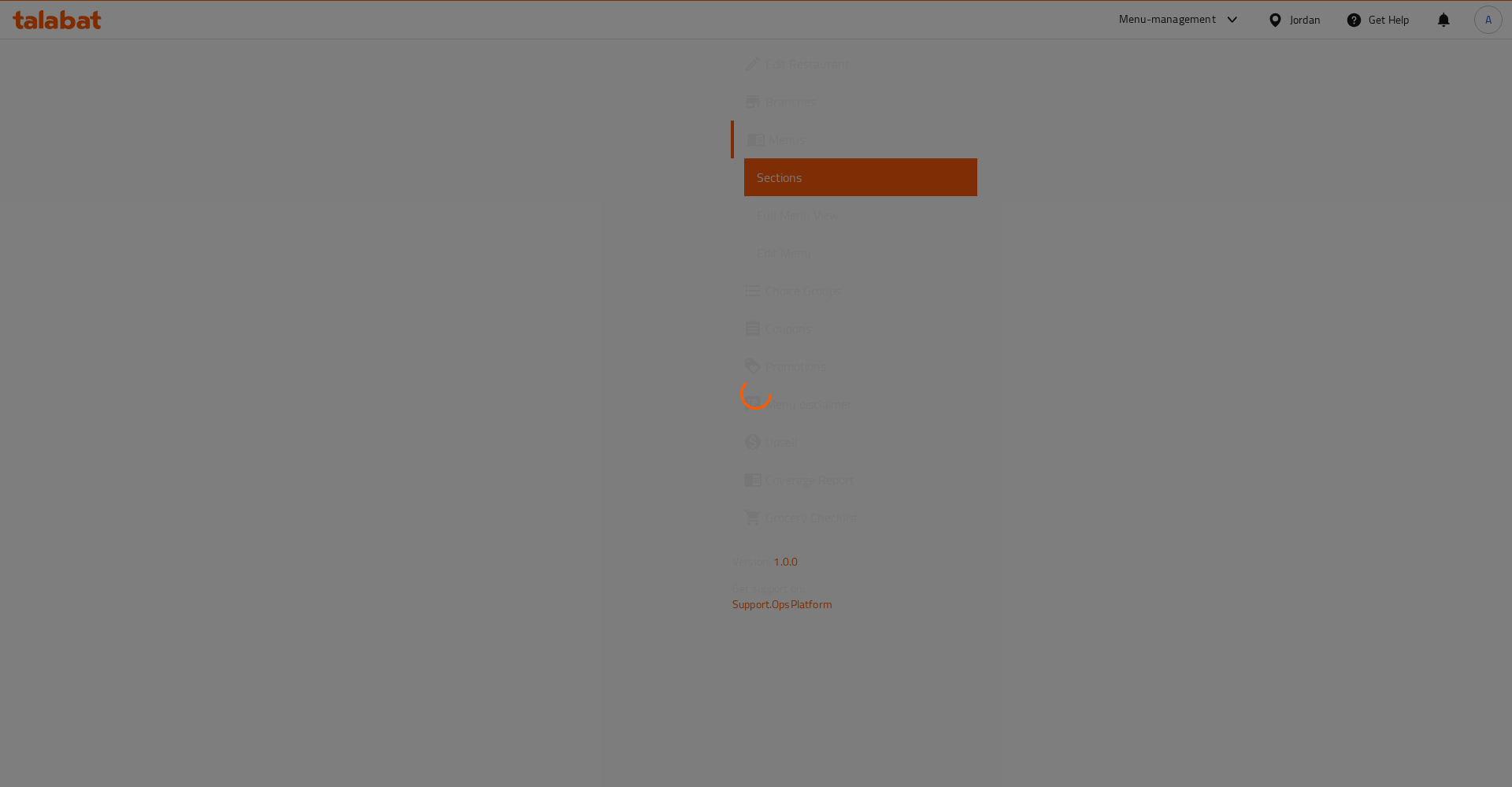
click at [1168, 568] on div at bounding box center [756, 393] width 1512 height 787
click at [79, 177] on div at bounding box center [756, 393] width 1512 height 787
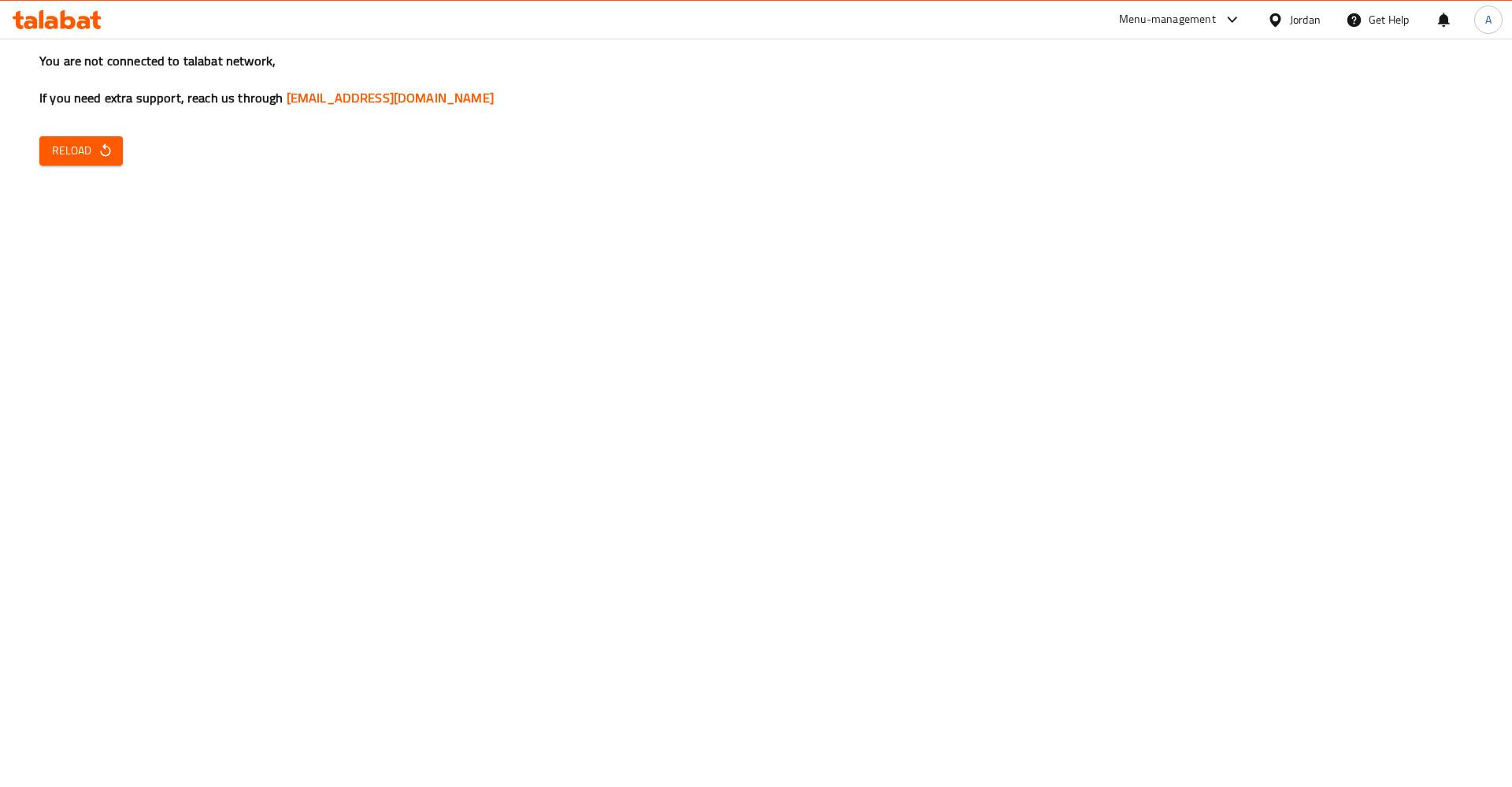
click at [103, 139] on button "Reload" at bounding box center [80, 150] width 83 height 29
click at [197, 338] on div "You are not connected to talabat network, If you need extra support, reach us t…" at bounding box center [756, 393] width 1512 height 787
click at [60, 151] on span "Reload" at bounding box center [80, 150] width 58 height 20
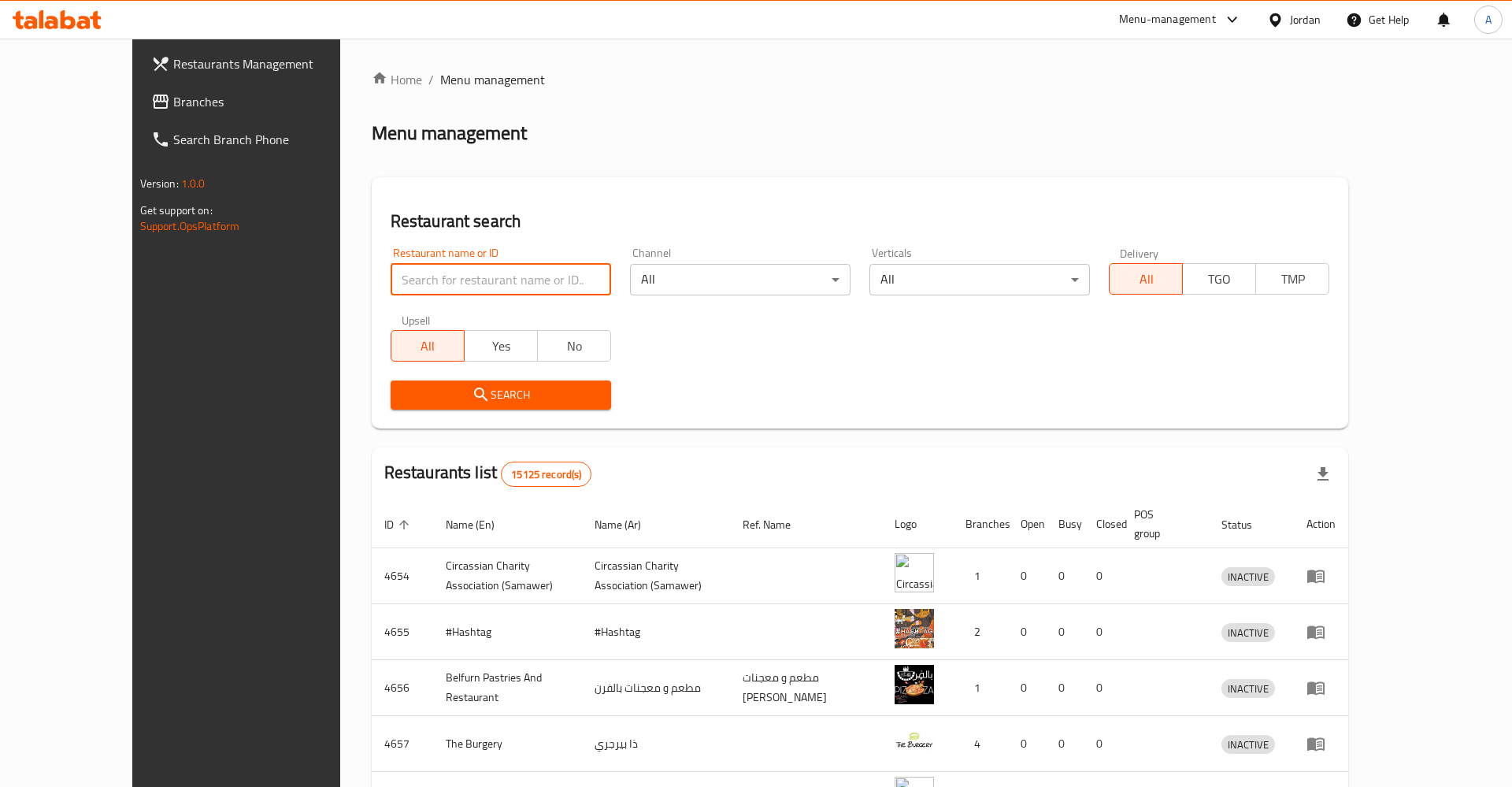
click at [434, 279] on input "search" at bounding box center [501, 279] width 220 height 32
type input "فتة على الأ"
click button "Search" at bounding box center [501, 395] width 220 height 29
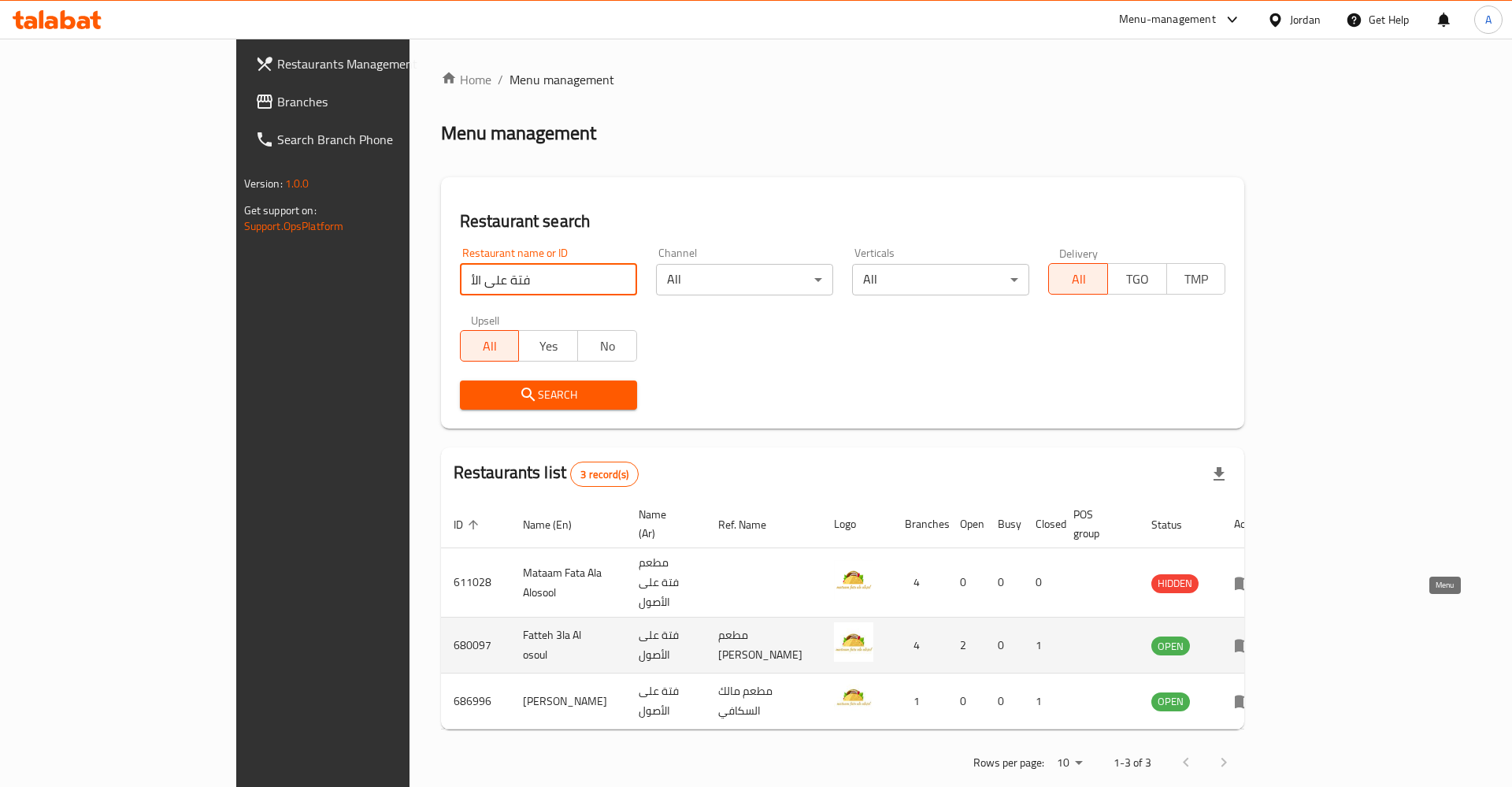
click at [1252, 639] on icon "enhanced table" at bounding box center [1244, 646] width 17 height 13
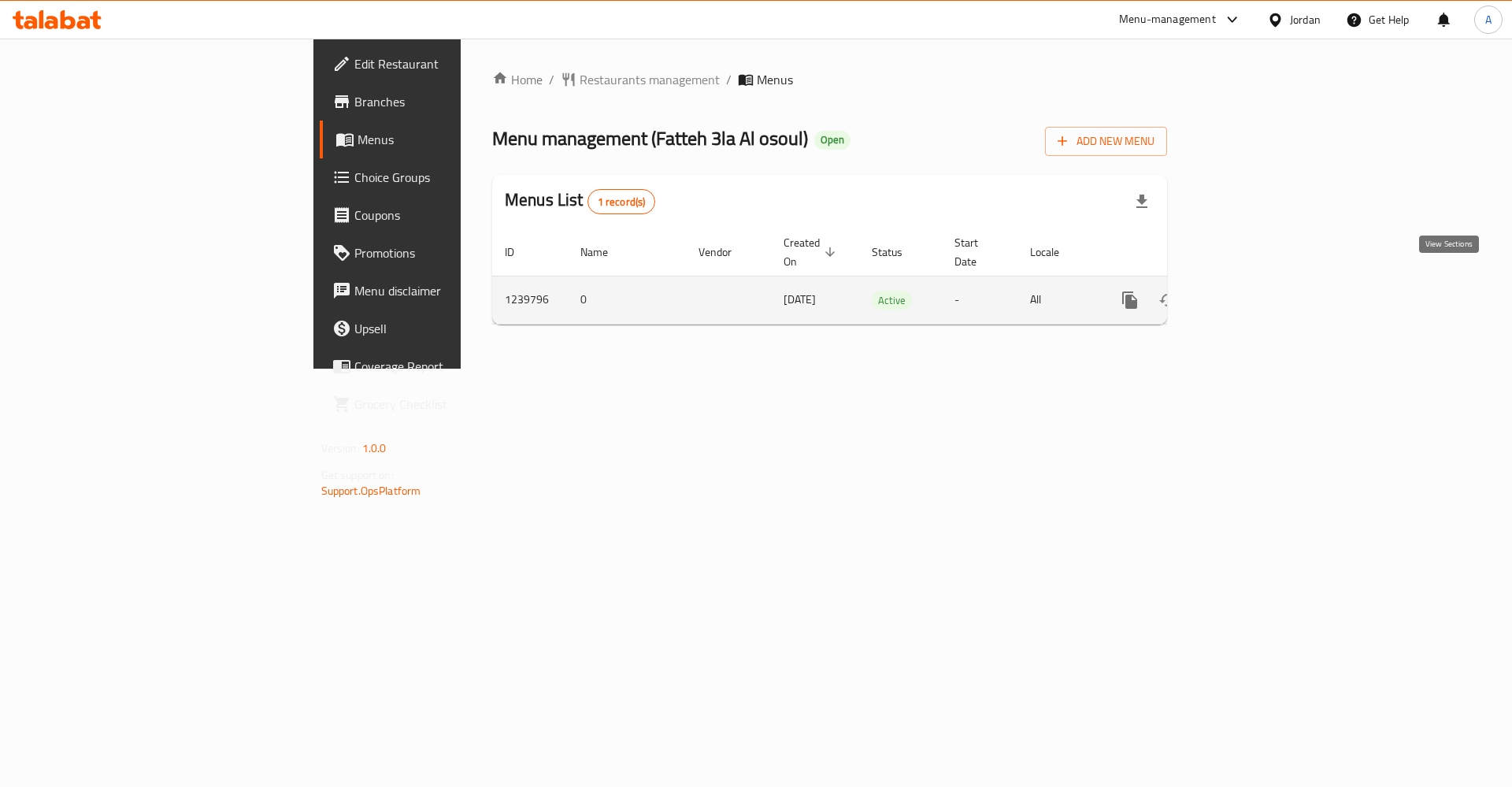
click at [1253, 290] on icon "enhanced table" at bounding box center [1244, 300] width 19 height 19
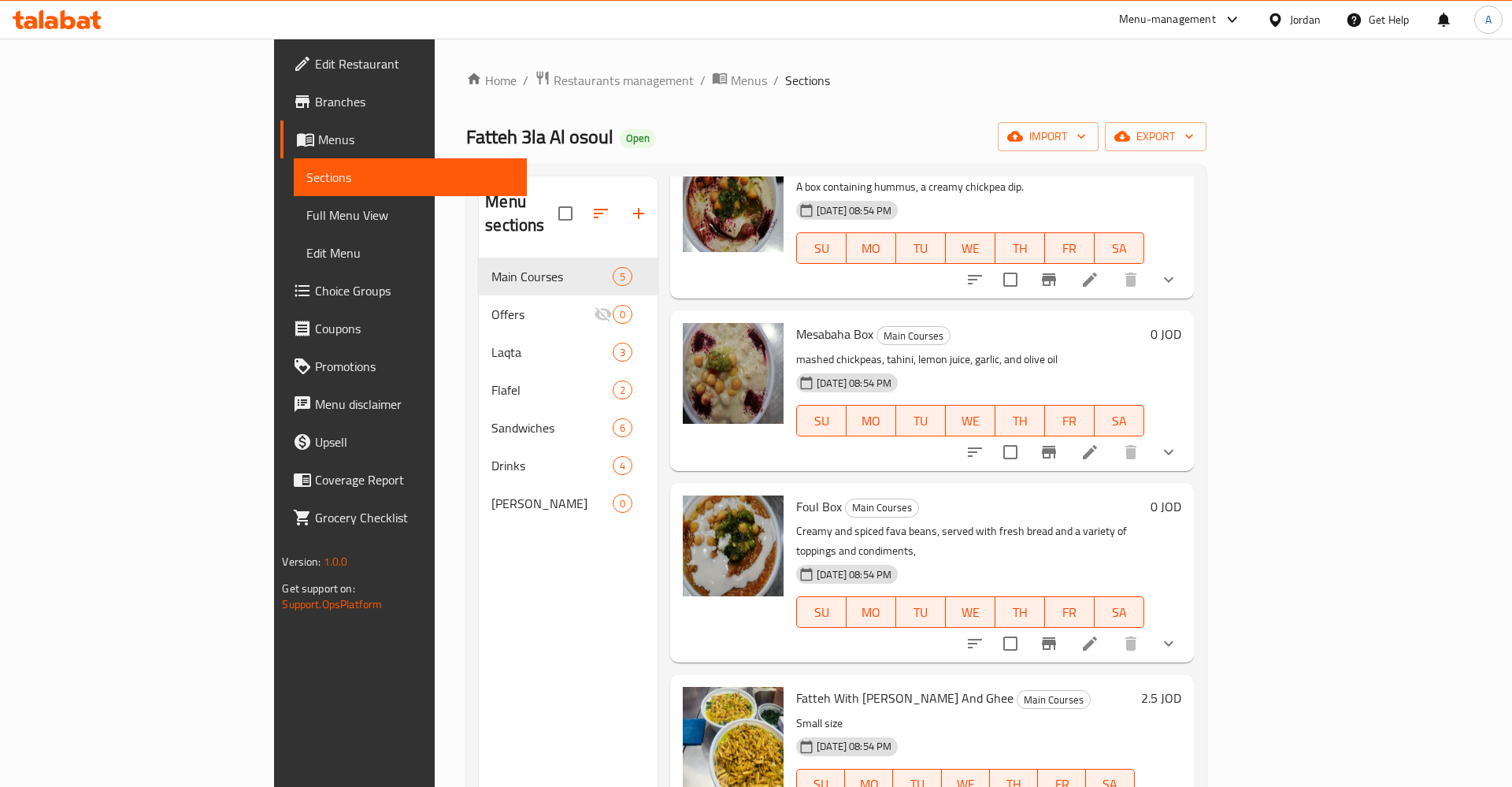
scroll to position [220, 0]
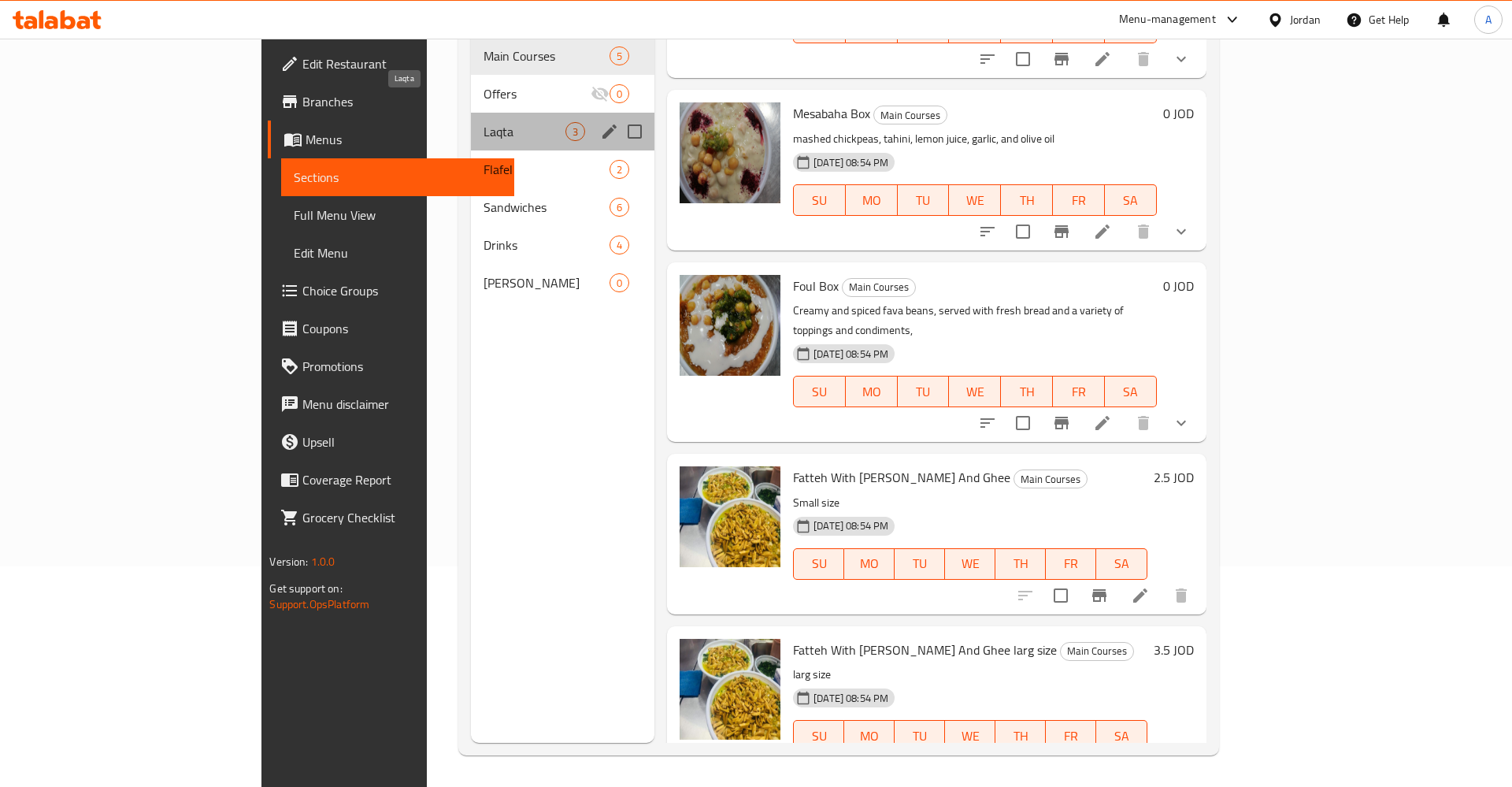
click at [484, 122] on span "Laqta" at bounding box center [524, 131] width 81 height 19
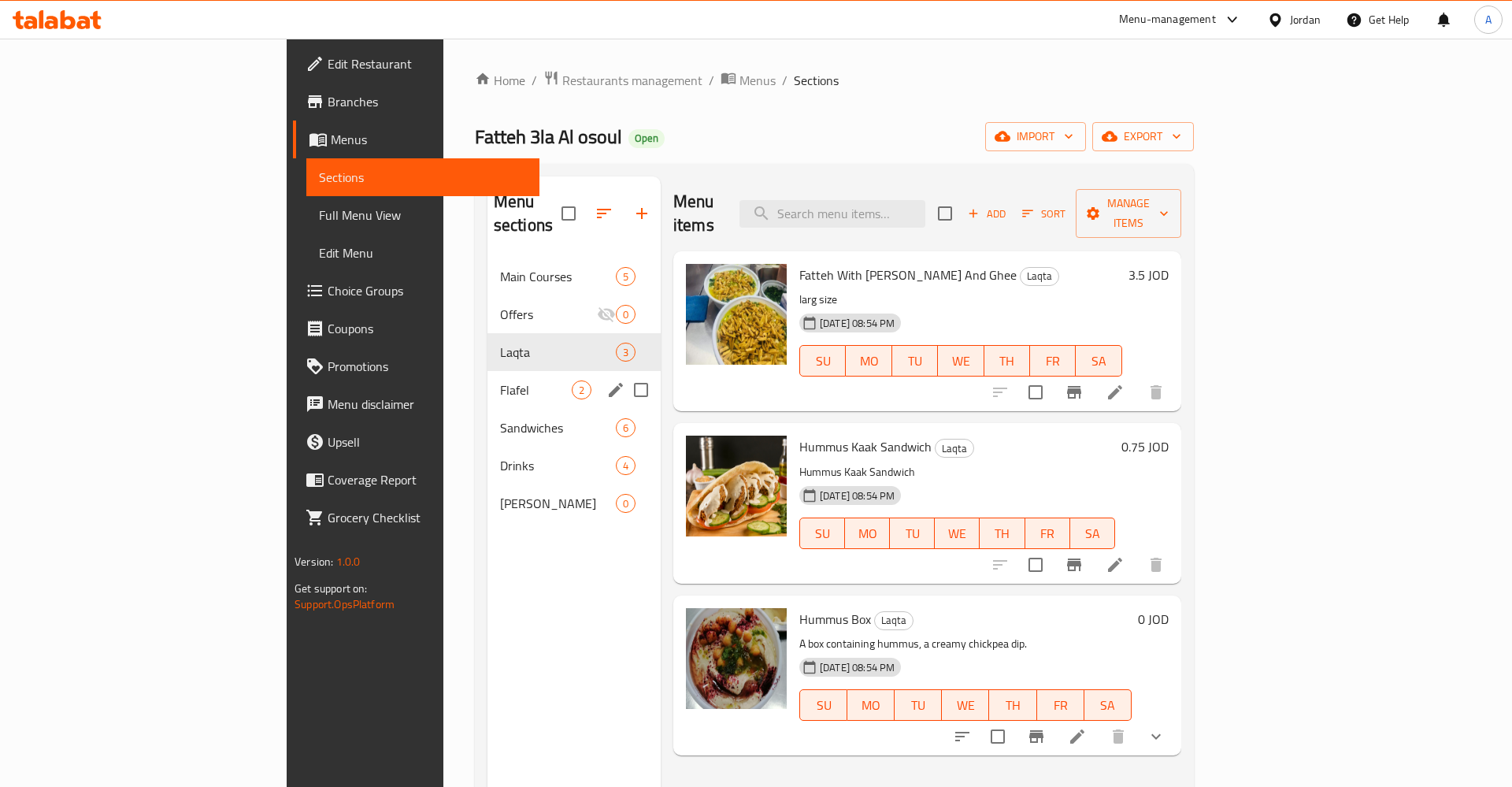
click at [500, 381] on span "Flafel" at bounding box center [536, 390] width 72 height 19
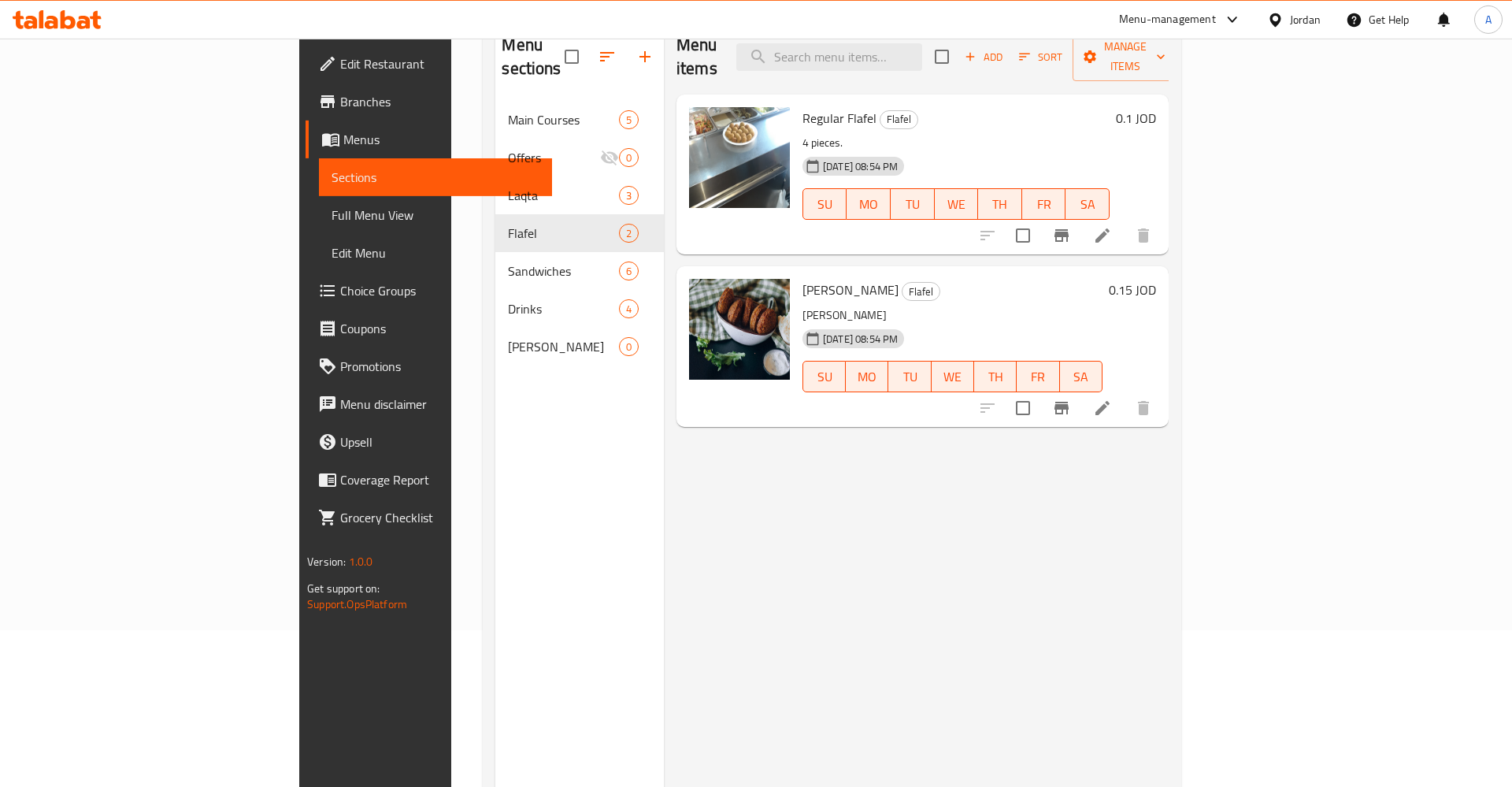
scroll to position [161, 0]
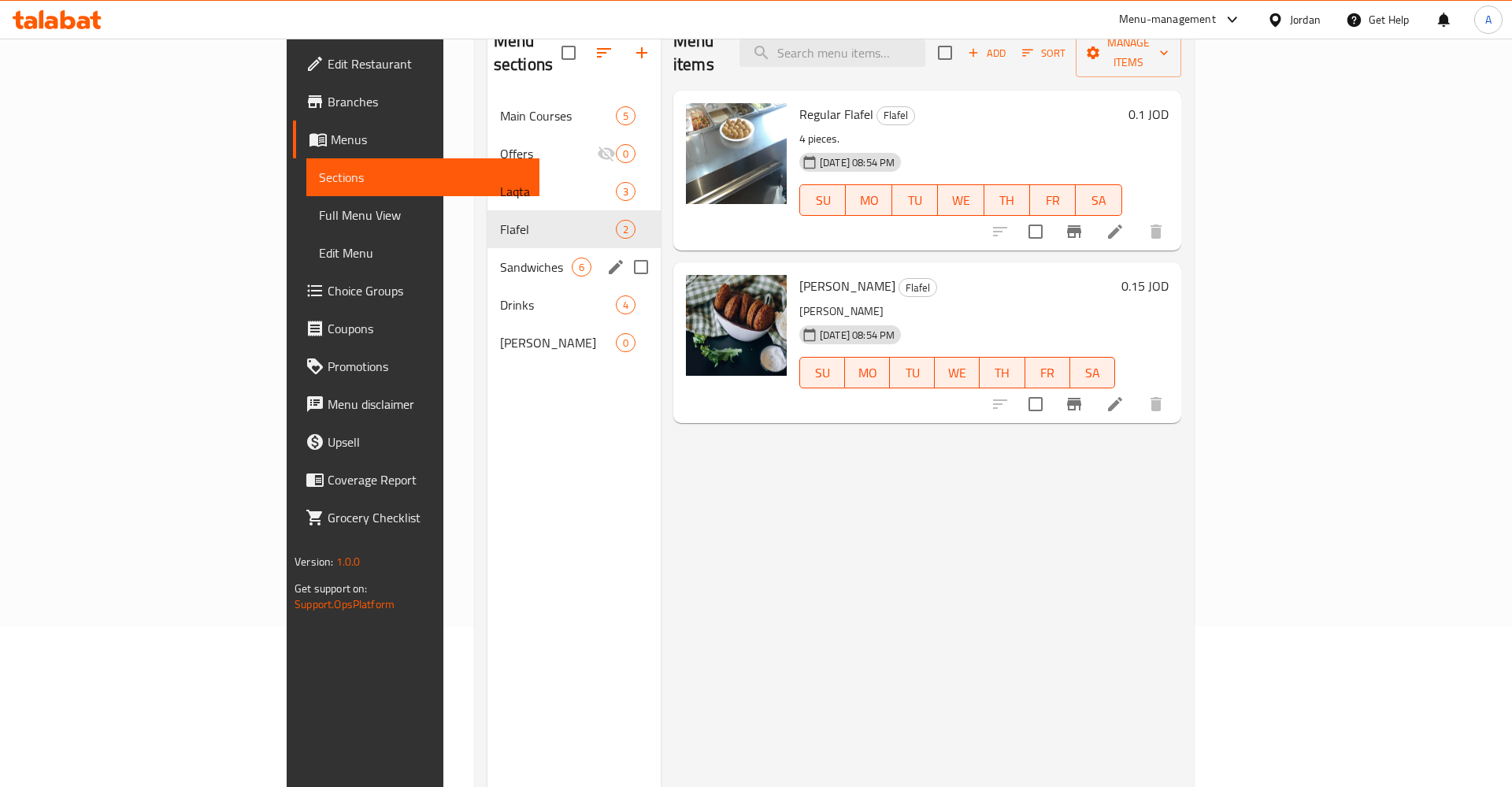
click at [488, 262] on div "Sandwiches 6" at bounding box center [574, 266] width 173 height 37
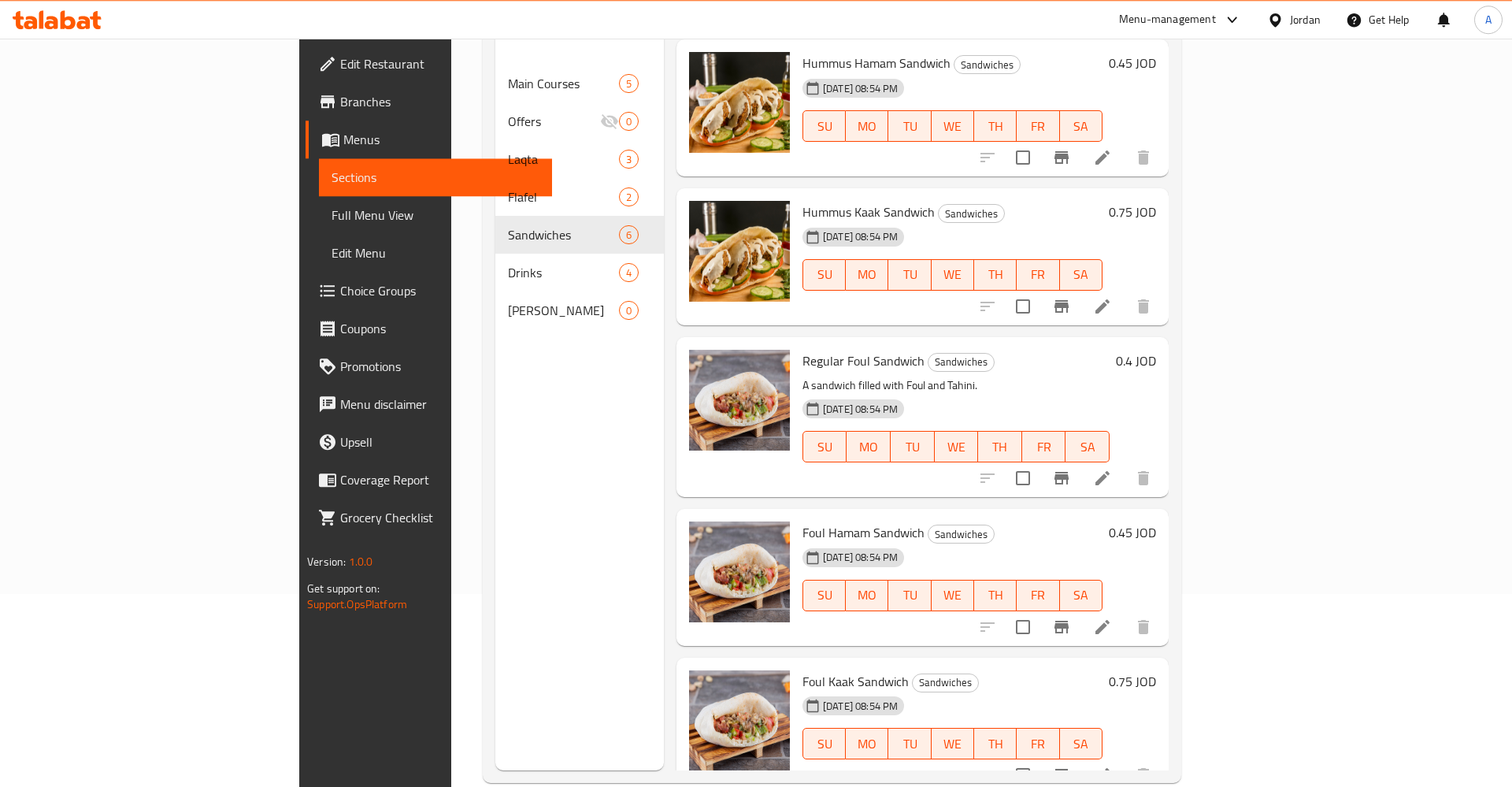
scroll to position [220, 0]
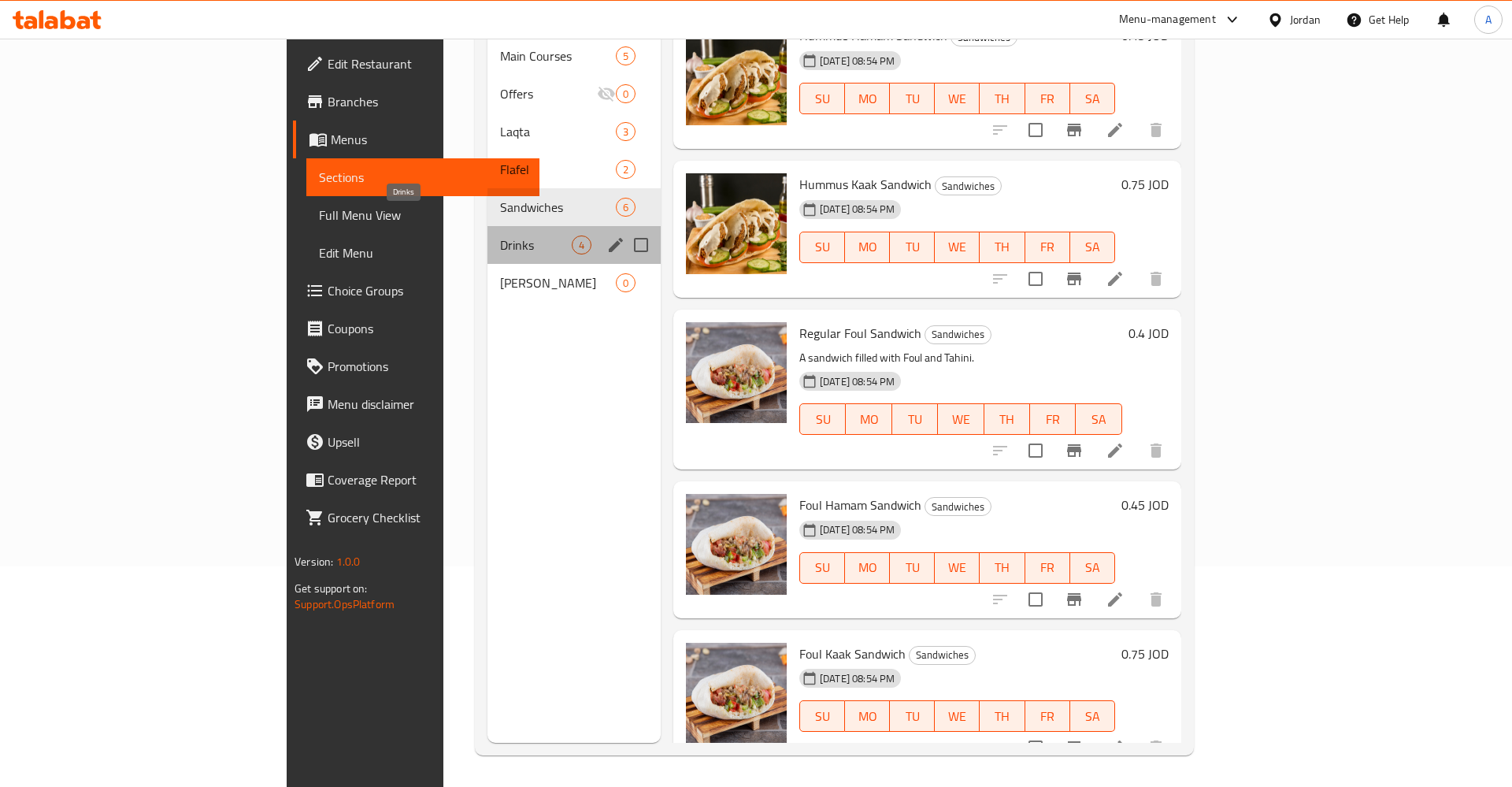
click at [500, 236] on span "Drinks" at bounding box center [536, 245] width 72 height 19
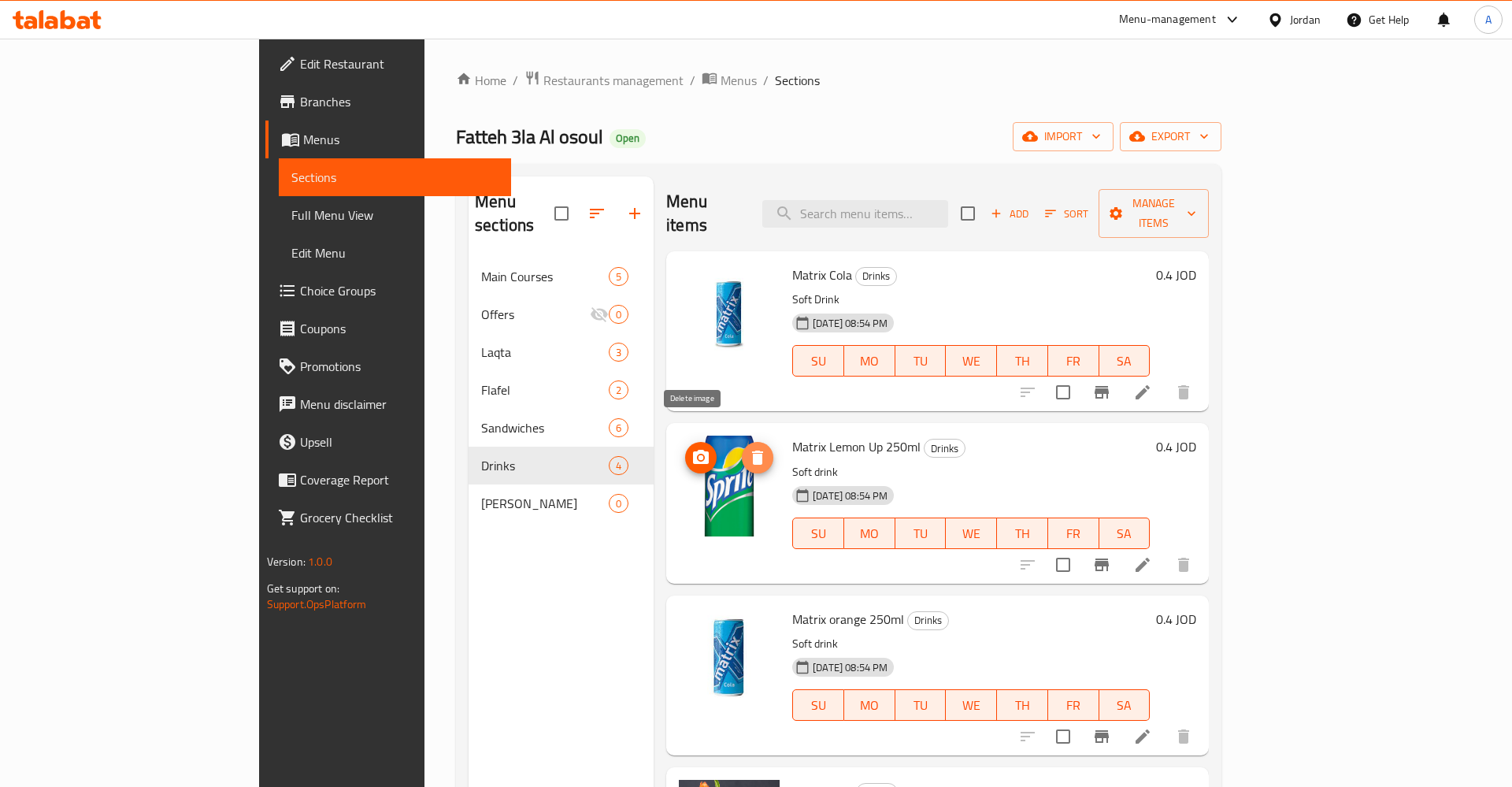
click at [748, 449] on icon "delete image" at bounding box center [758, 458] width 19 height 19
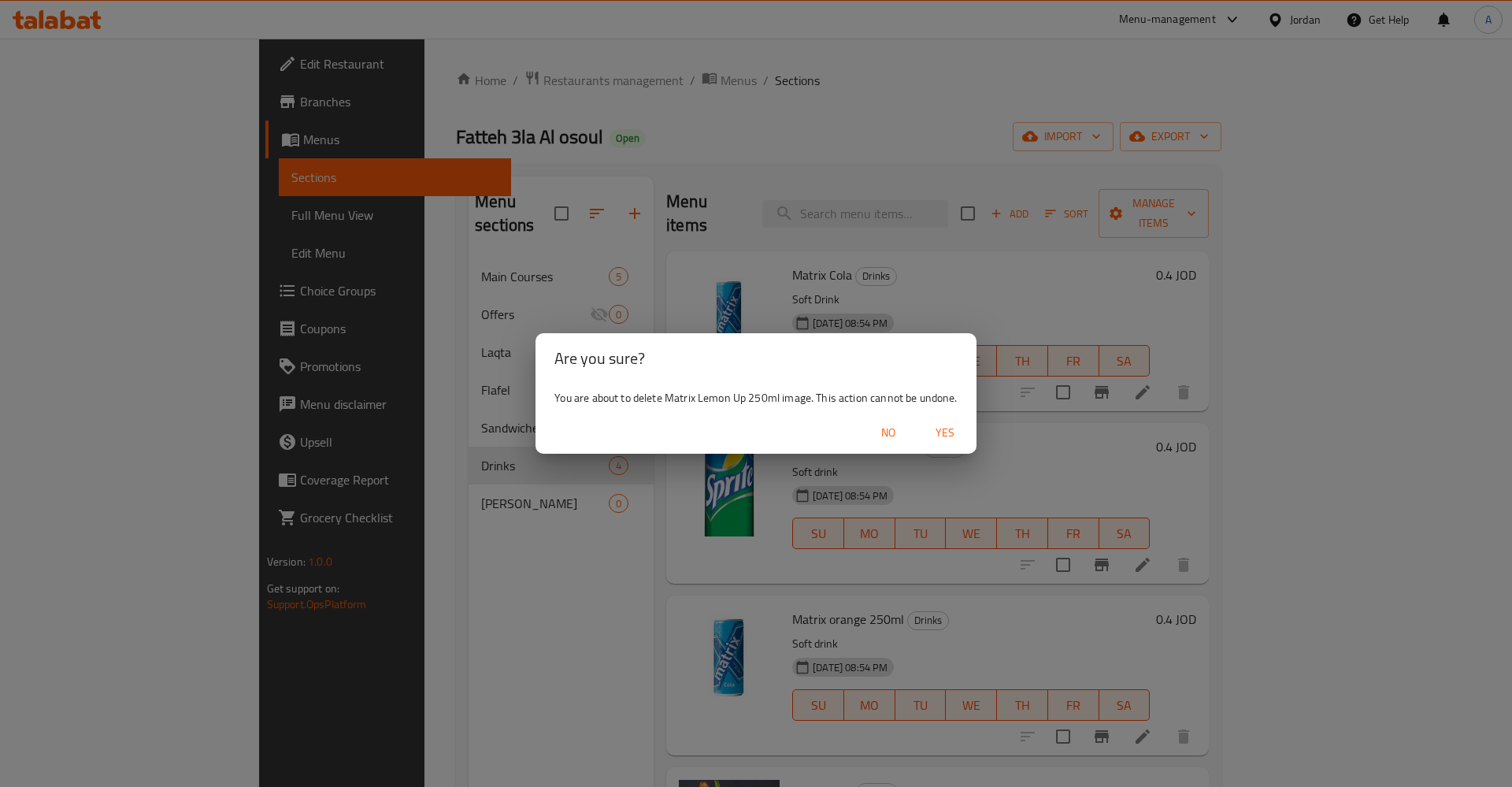
click at [951, 431] on span "Yes" at bounding box center [945, 432] width 37 height 20
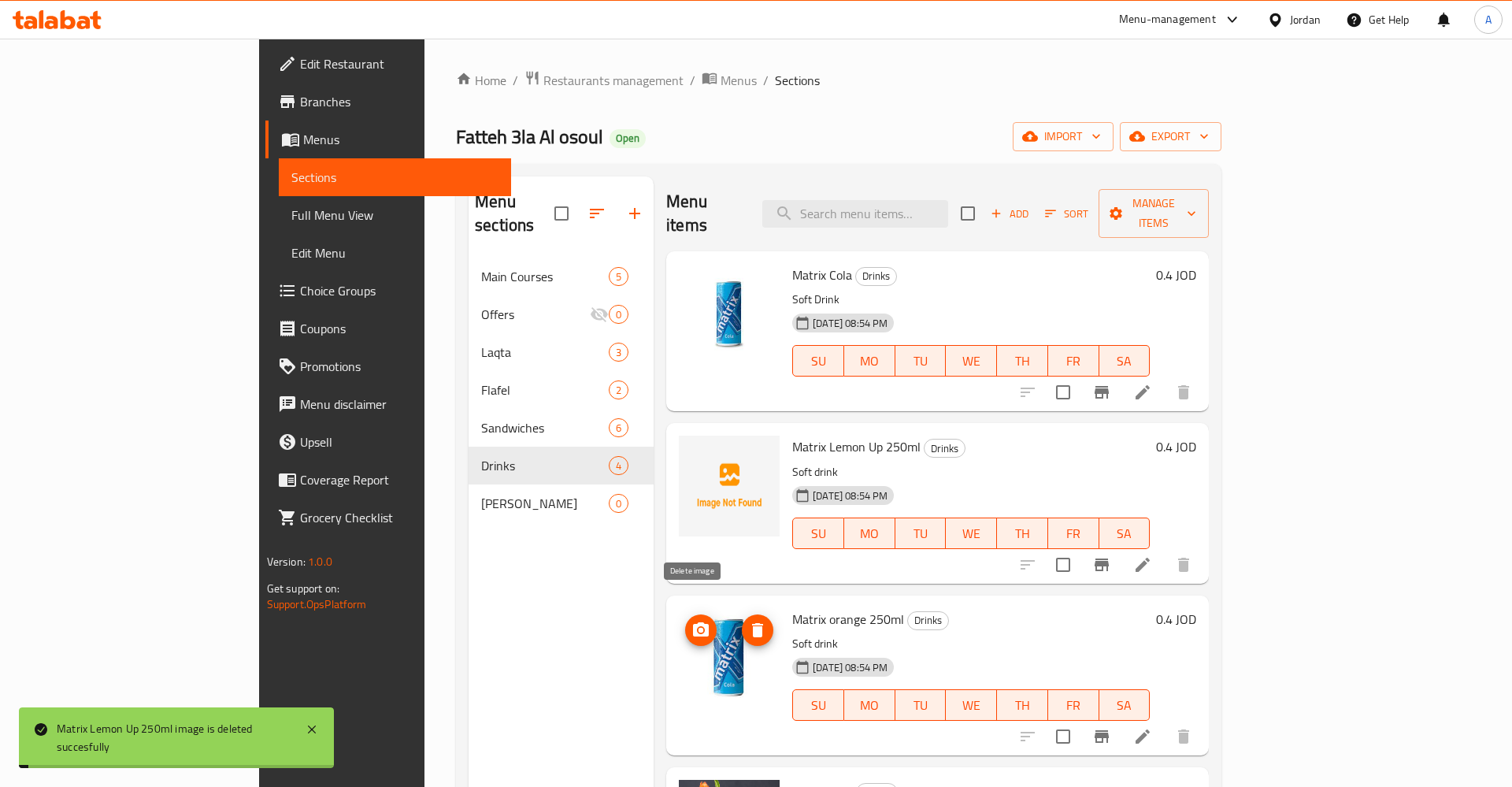
click at [752, 623] on icon "delete image" at bounding box center [758, 630] width 11 height 14
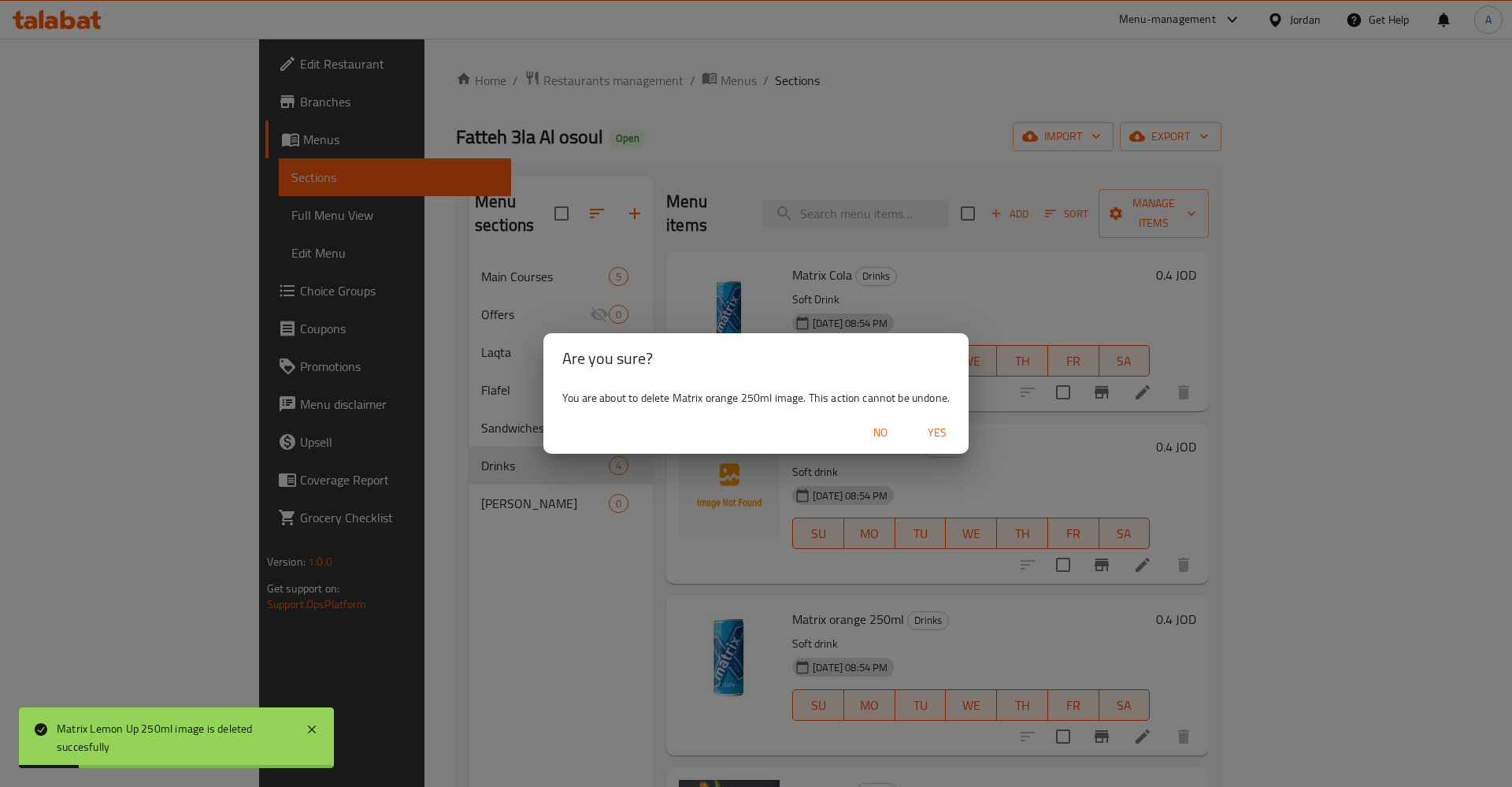
click at [942, 428] on span "Yes" at bounding box center [936, 432] width 37 height 20
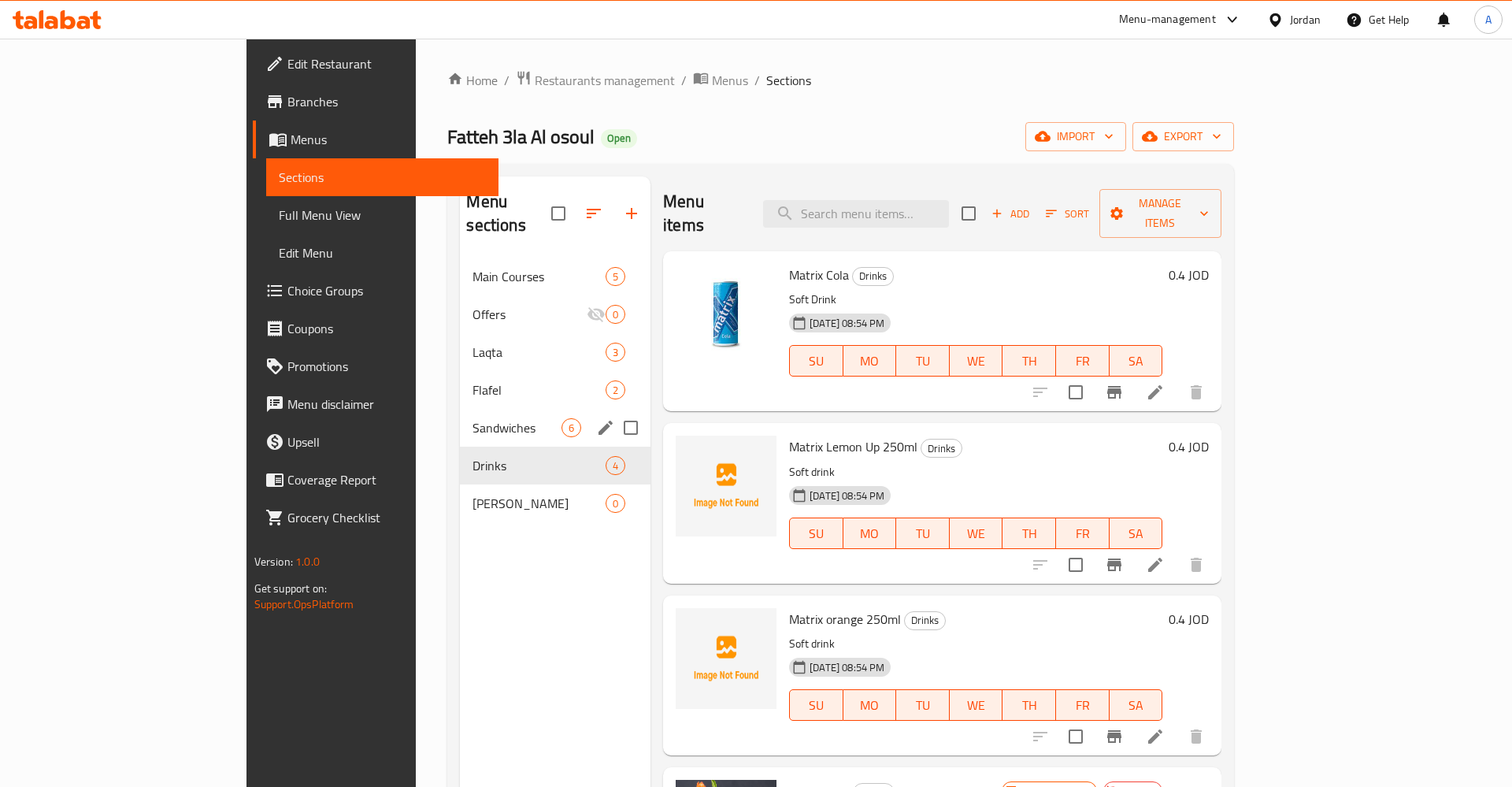
click at [472, 418] on span "Sandwiches" at bounding box center [516, 428] width 89 height 19
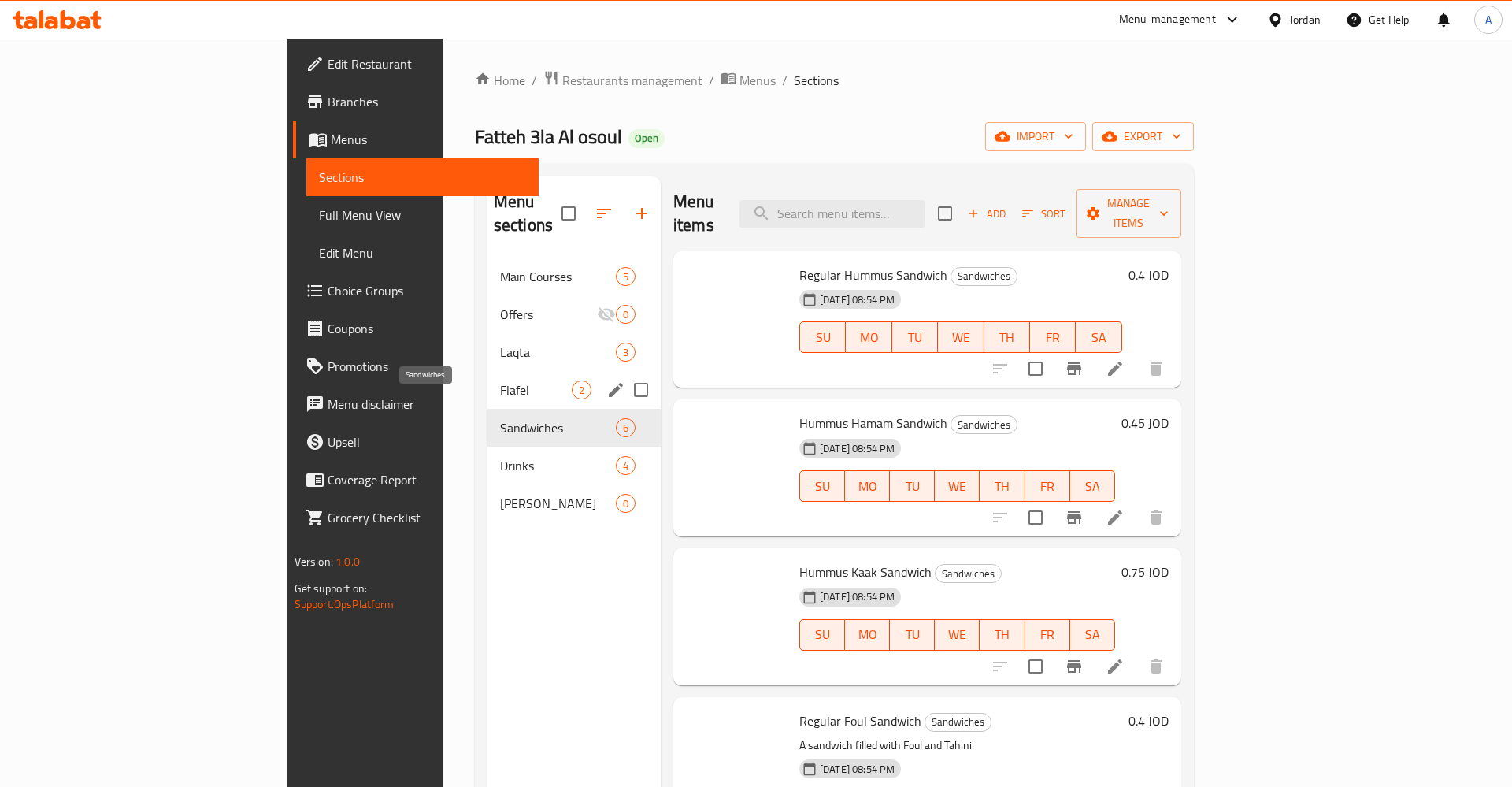
click at [500, 381] on span "Flafel" at bounding box center [536, 390] width 72 height 19
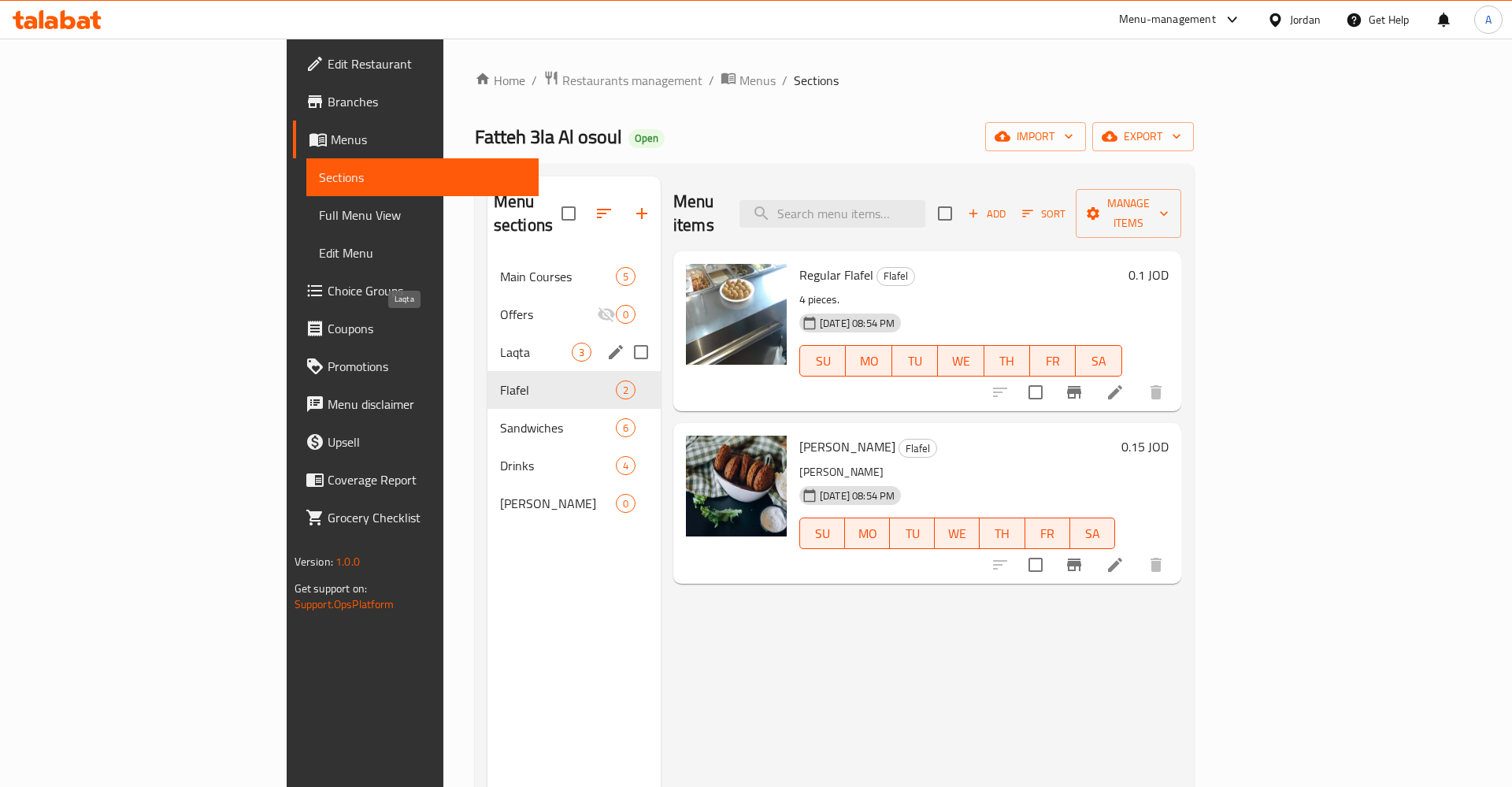
click at [500, 343] on span "Laqta" at bounding box center [536, 353] width 72 height 19
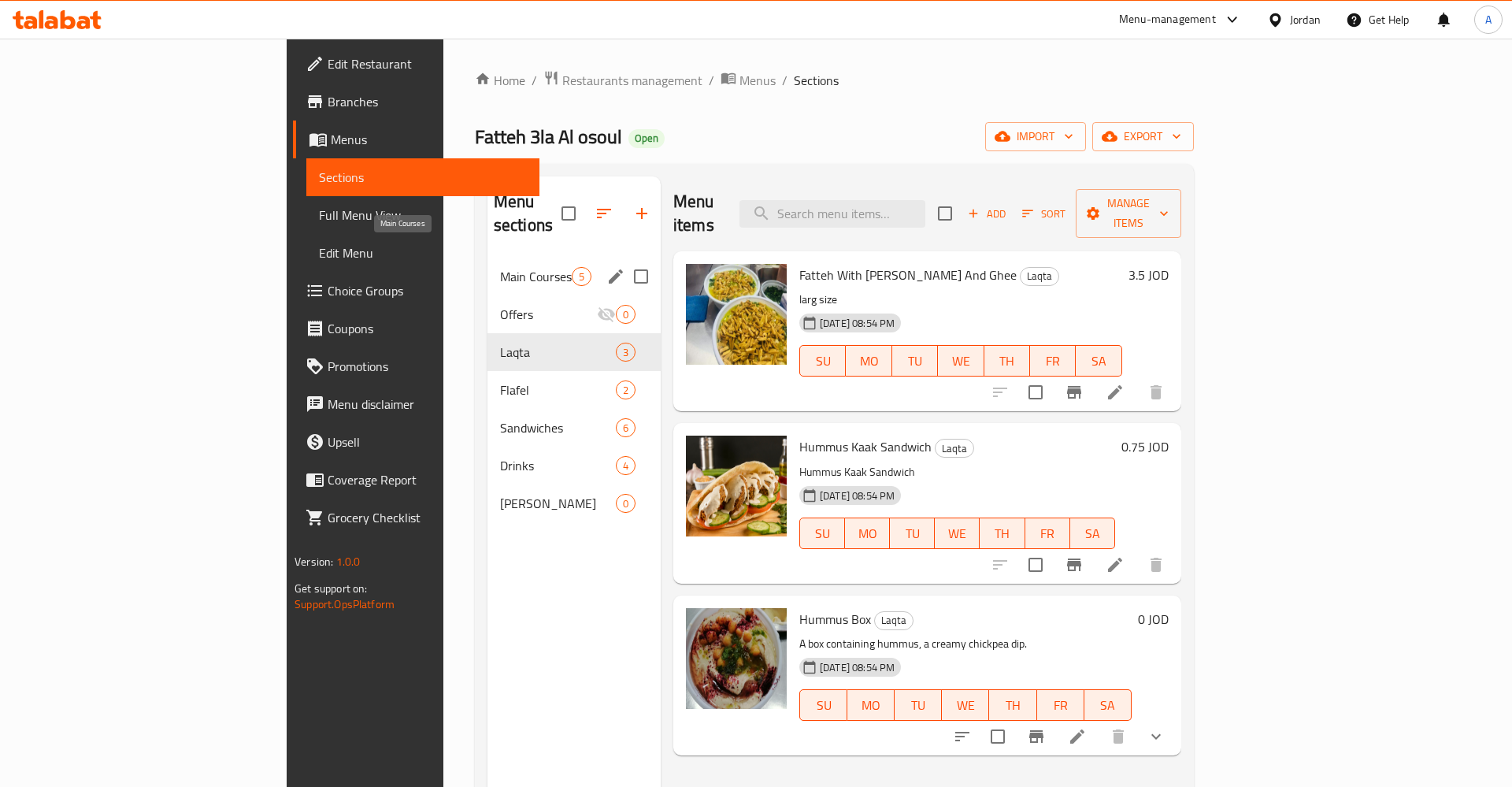
click at [500, 267] on span "Main Courses" at bounding box center [536, 277] width 72 height 19
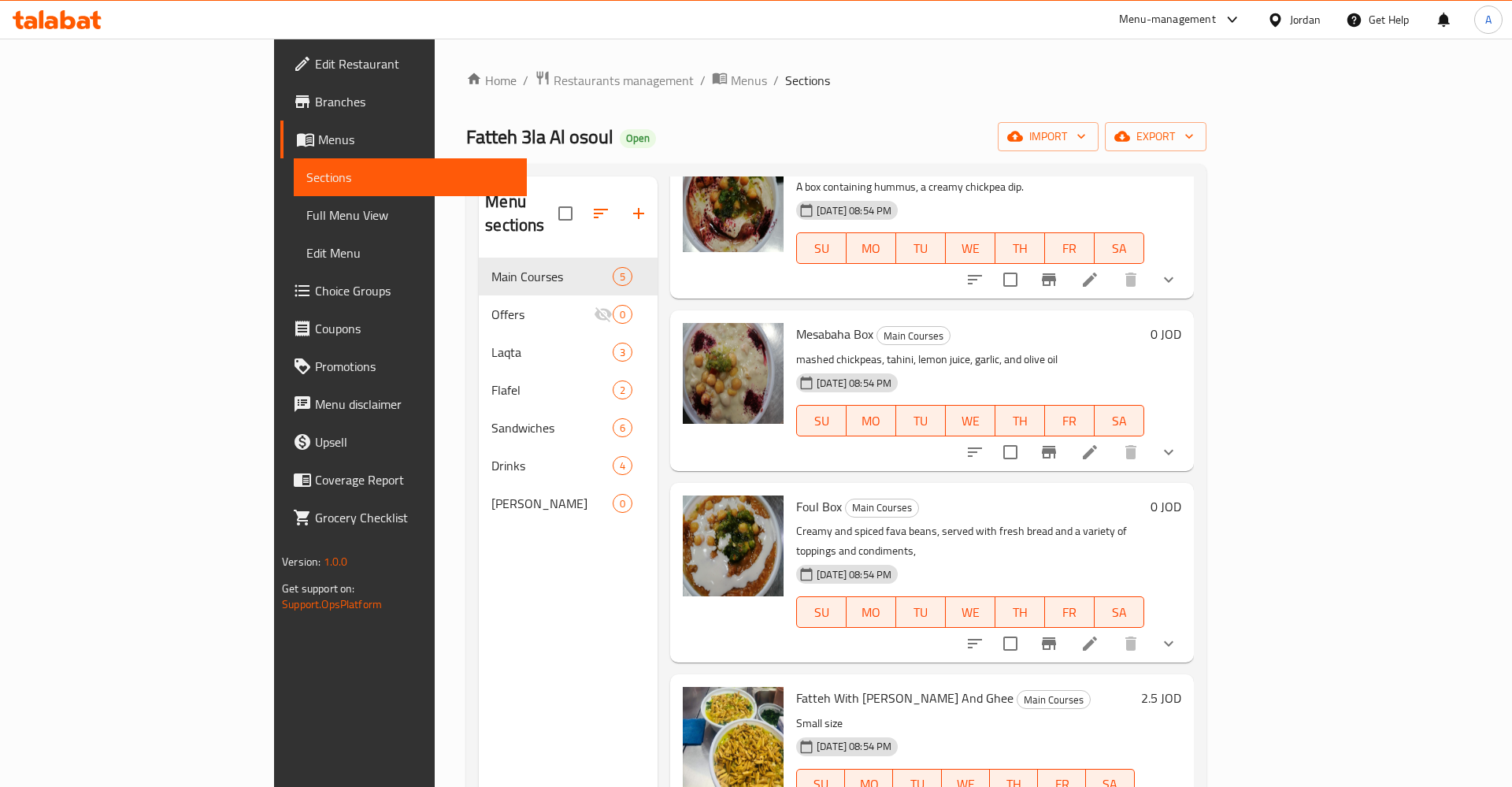
scroll to position [220, 0]
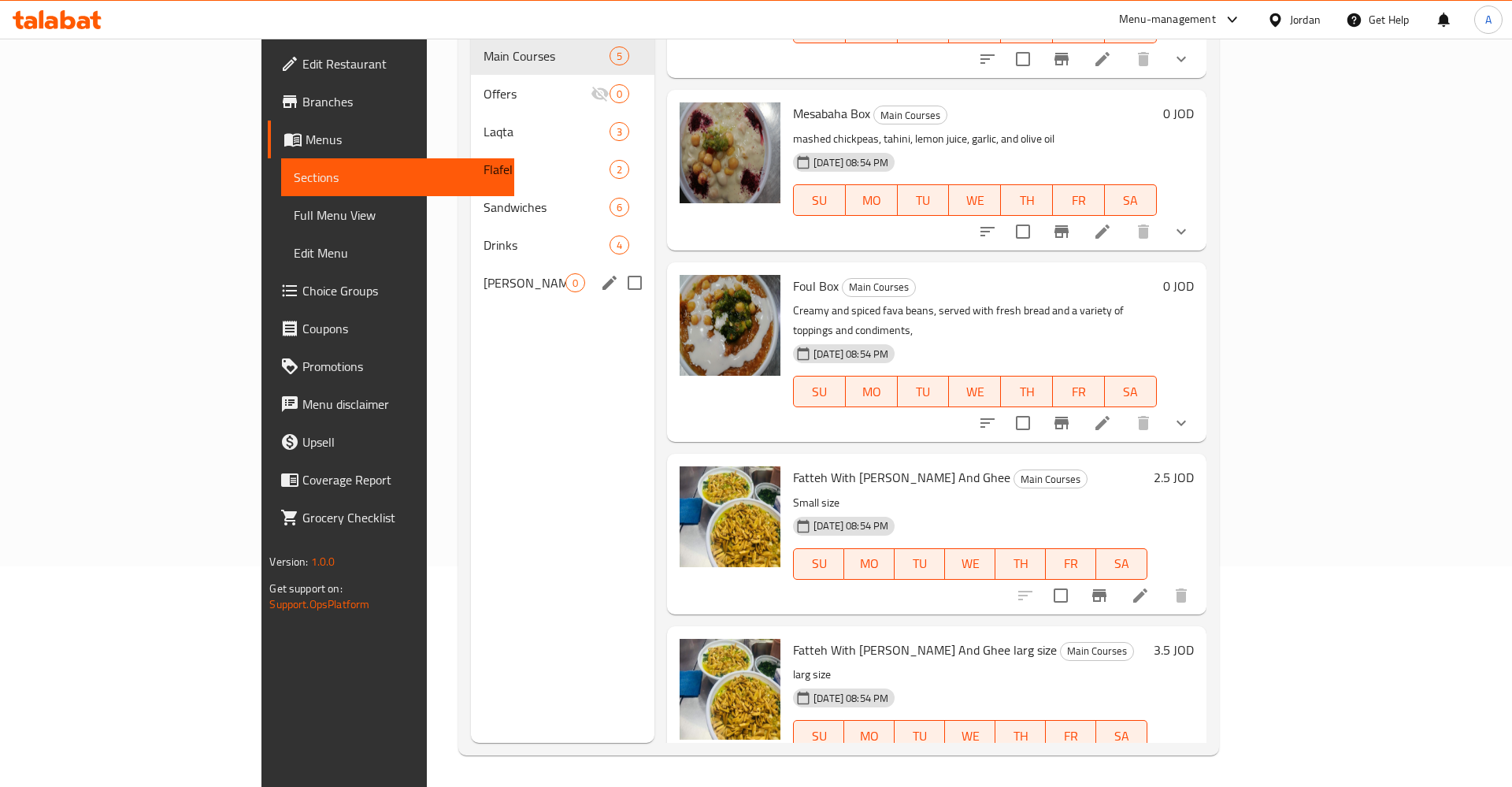
click at [471, 284] on div "Menu sections Main Courses 5 Offers 0 Laqta 3 Flafel 2 Sandwiches 6 Drinks 4 Do…" at bounding box center [563, 349] width 184 height 787
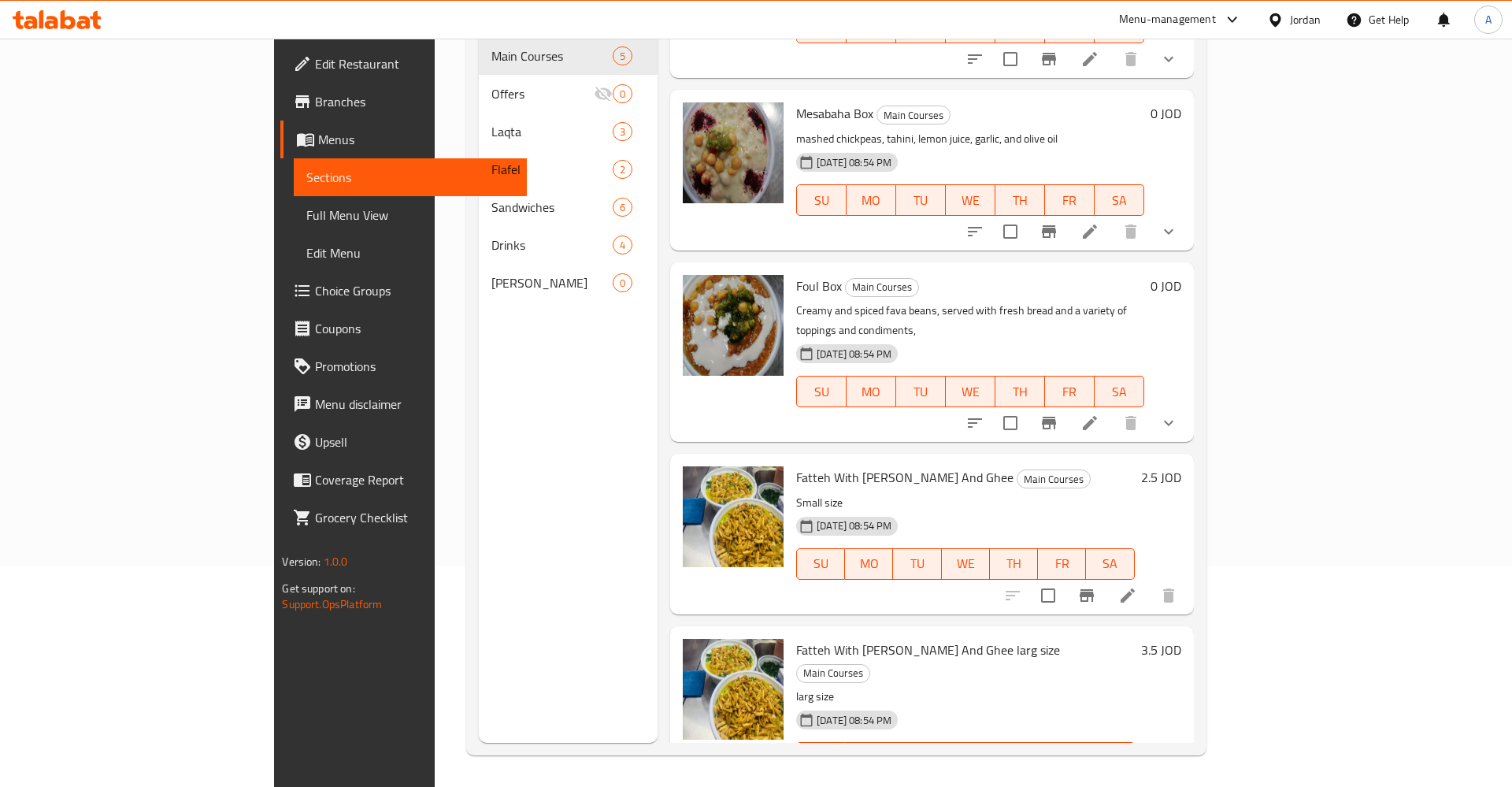
click at [479, 270] on div "Dora kasat 0" at bounding box center [568, 282] width 179 height 37
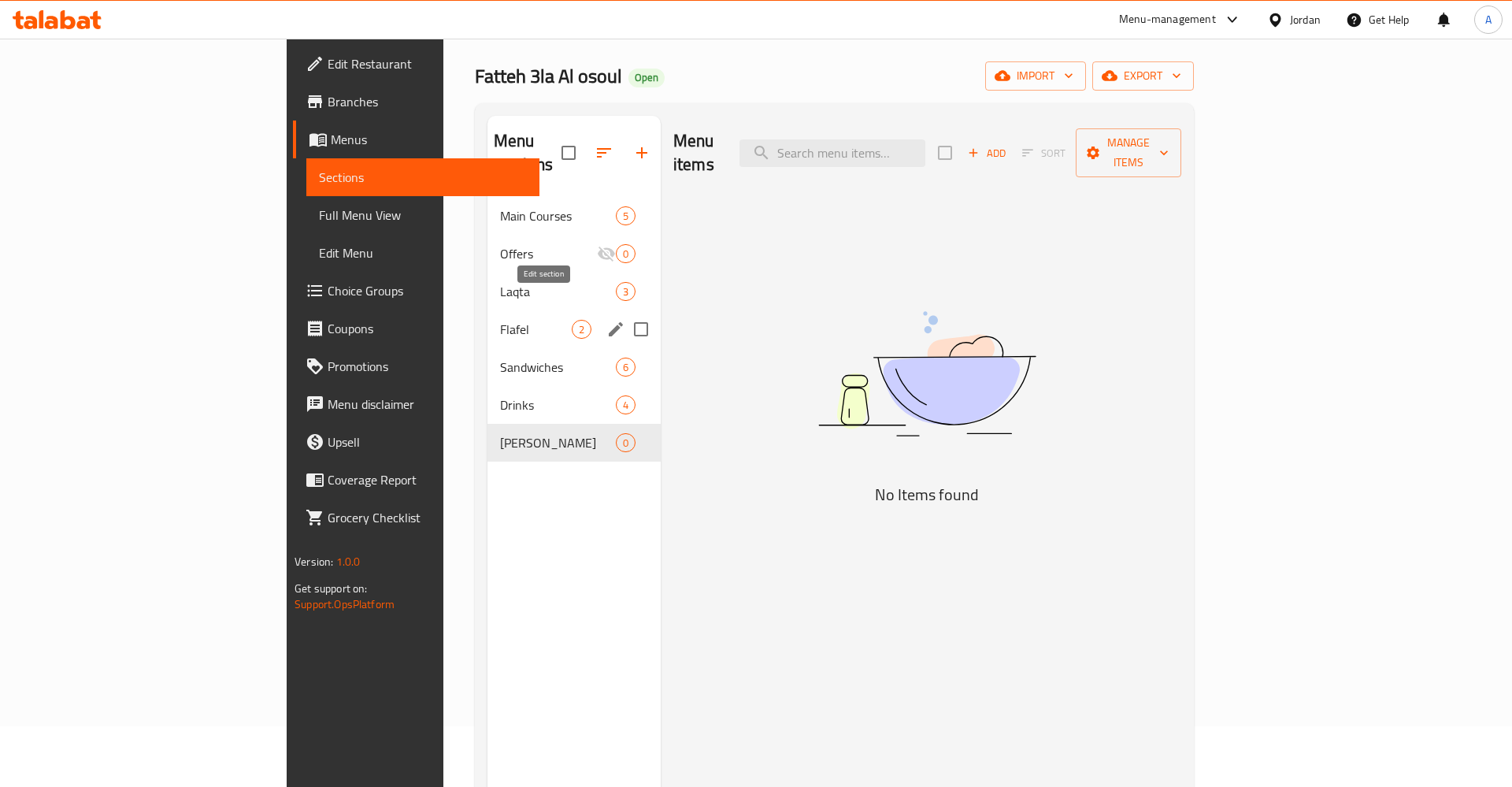
scroll to position [59, 0]
click at [607, 434] on icon "edit" at bounding box center [616, 444] width 19 height 19
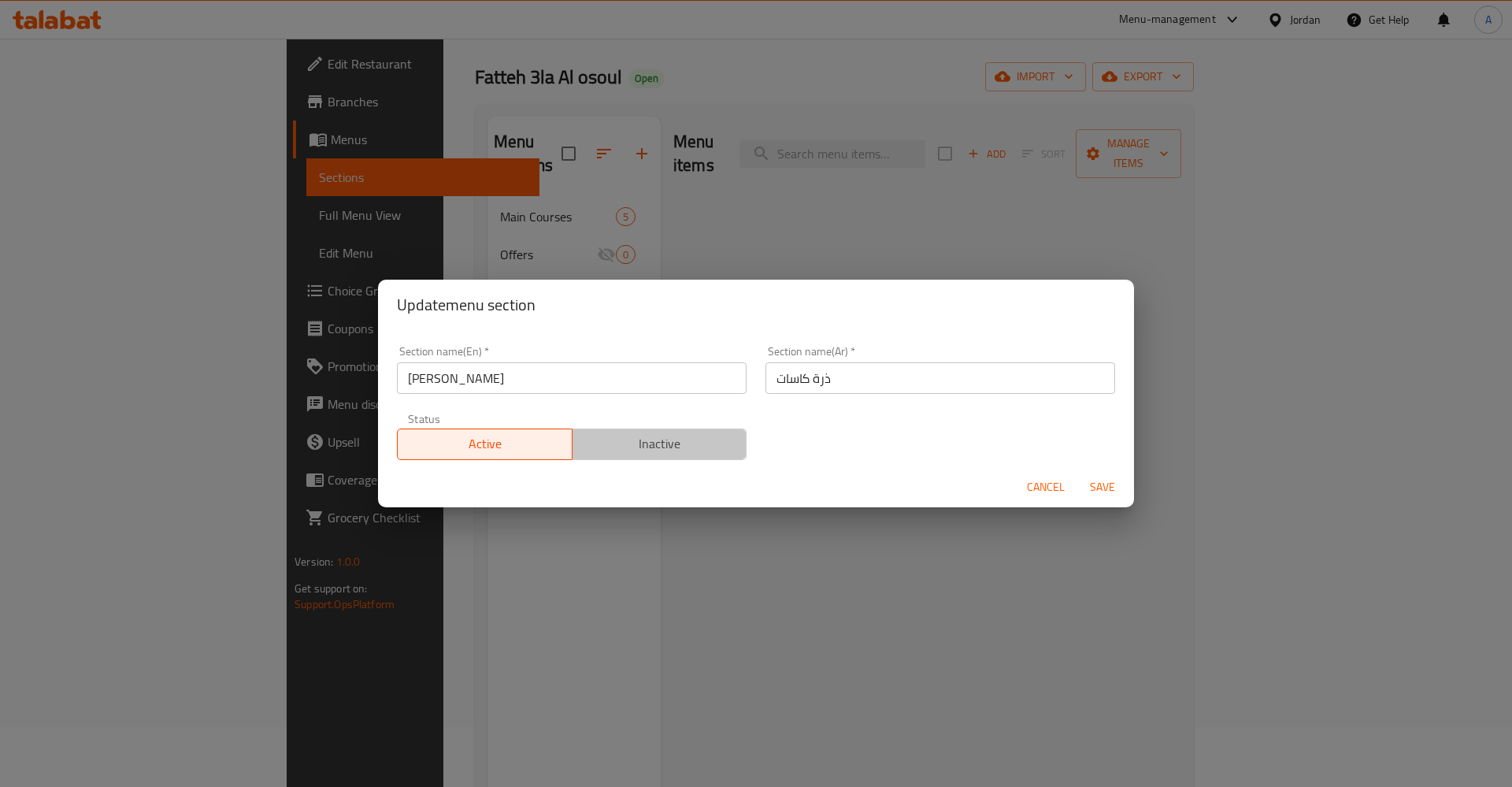
click at [658, 446] on span "Inactive" at bounding box center [659, 444] width 162 height 23
click at [1094, 481] on span "Save" at bounding box center [1102, 487] width 37 height 20
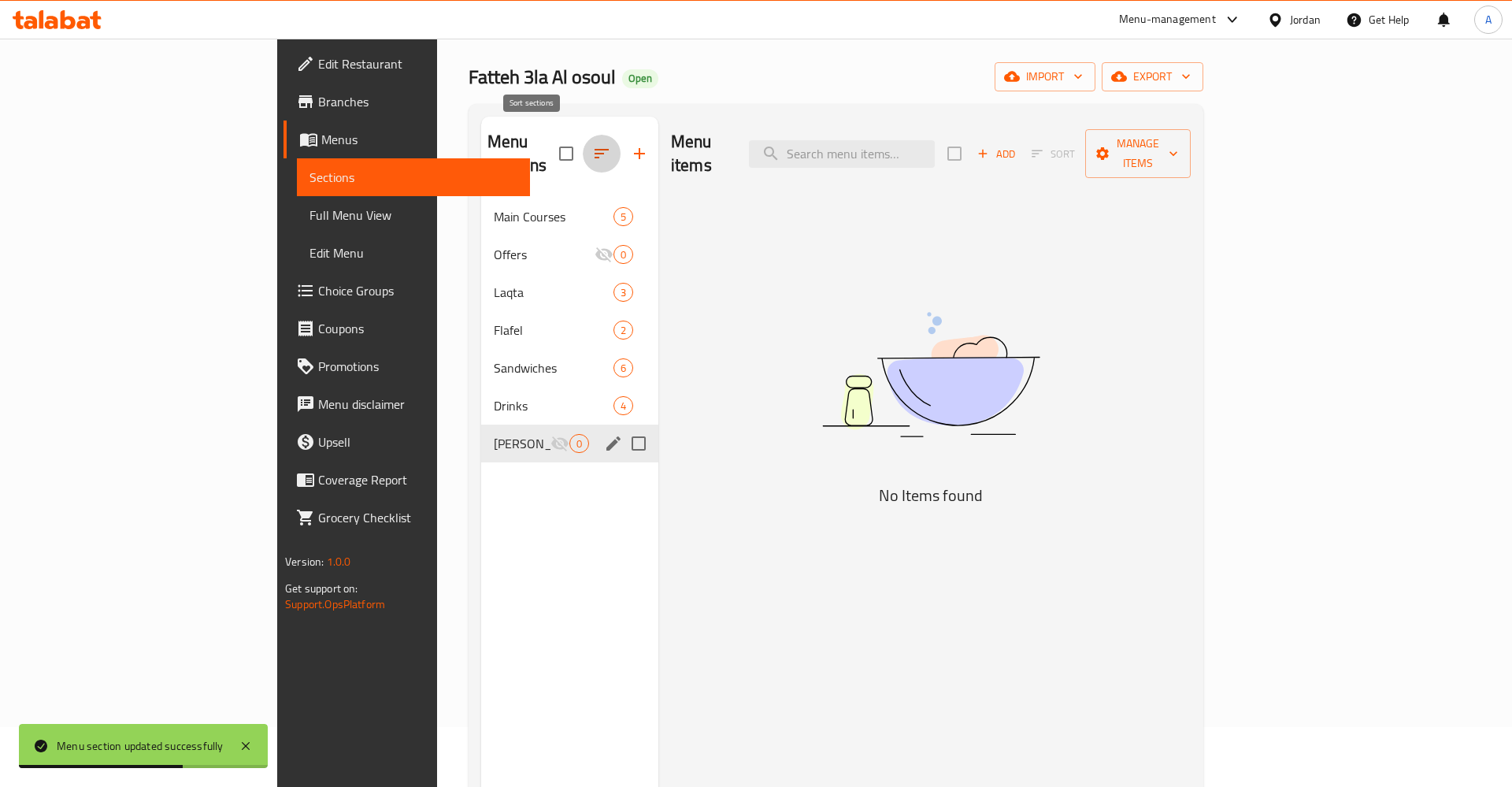
click at [595, 149] on icon "button" at bounding box center [602, 153] width 14 height 10
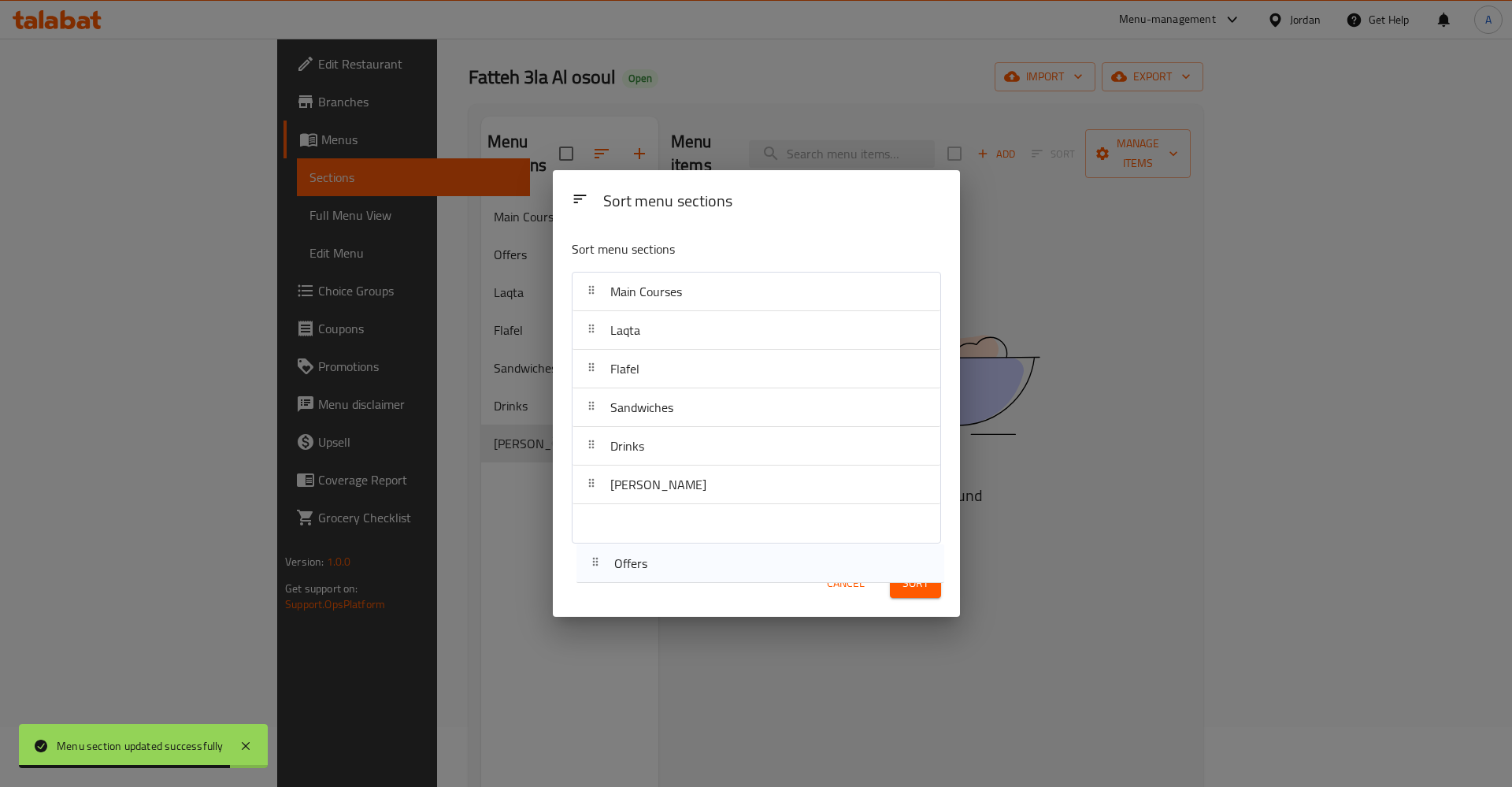
drag, startPoint x: 584, startPoint y: 329, endPoint x: 598, endPoint y: 568, distance: 239.4
click at [589, 570] on div "Sort menu sections Sort menu sections Main Courses Offers Laqta Flafel Sandwich…" at bounding box center [756, 394] width 407 height 447
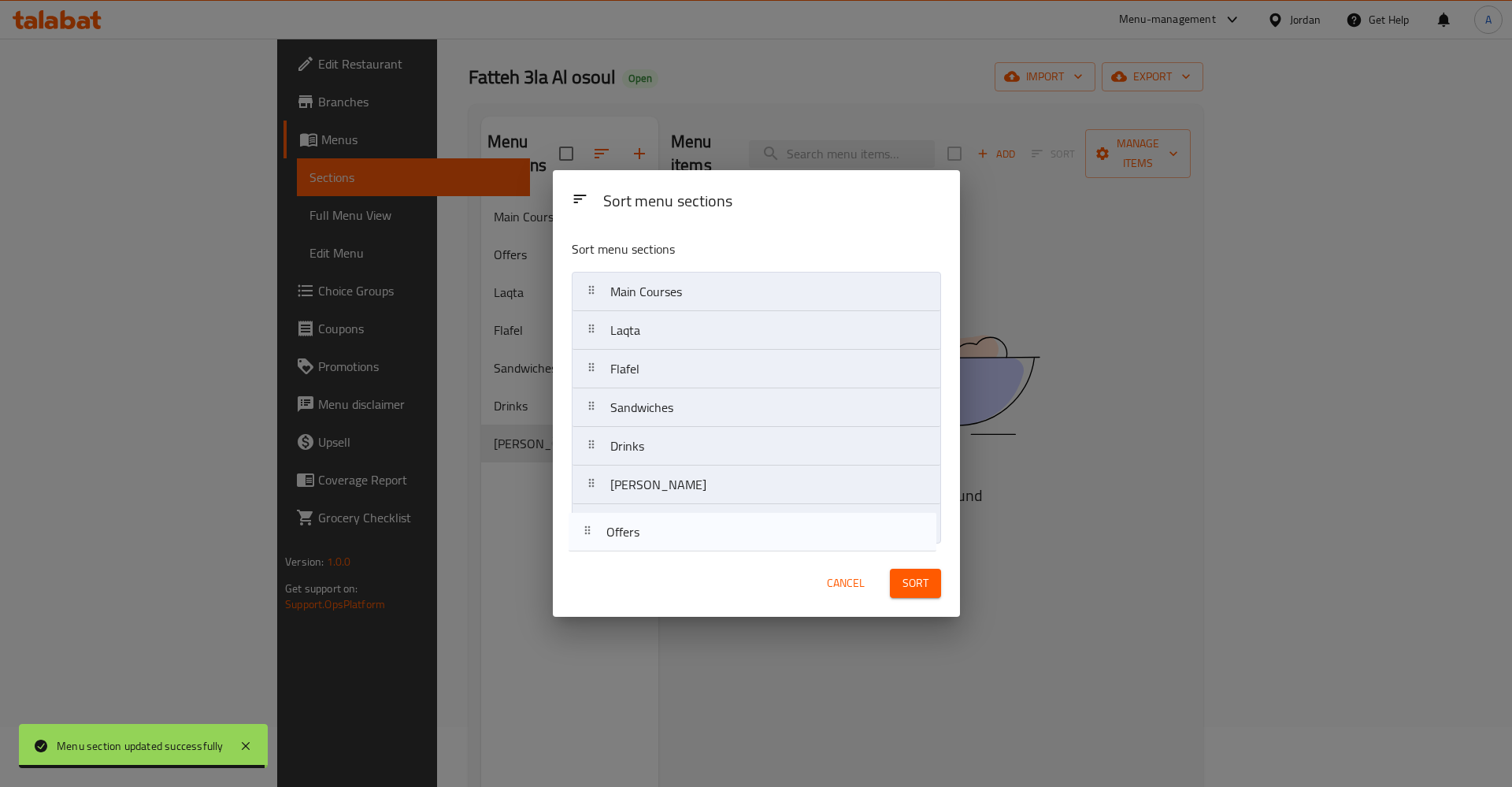
drag, startPoint x: 594, startPoint y: 325, endPoint x: 592, endPoint y: 532, distance: 207.0
click at [590, 533] on nav "Main Courses Offers Laqta Flafel Sandwiches Drinks Dora kasat" at bounding box center [756, 408] width 369 height 272
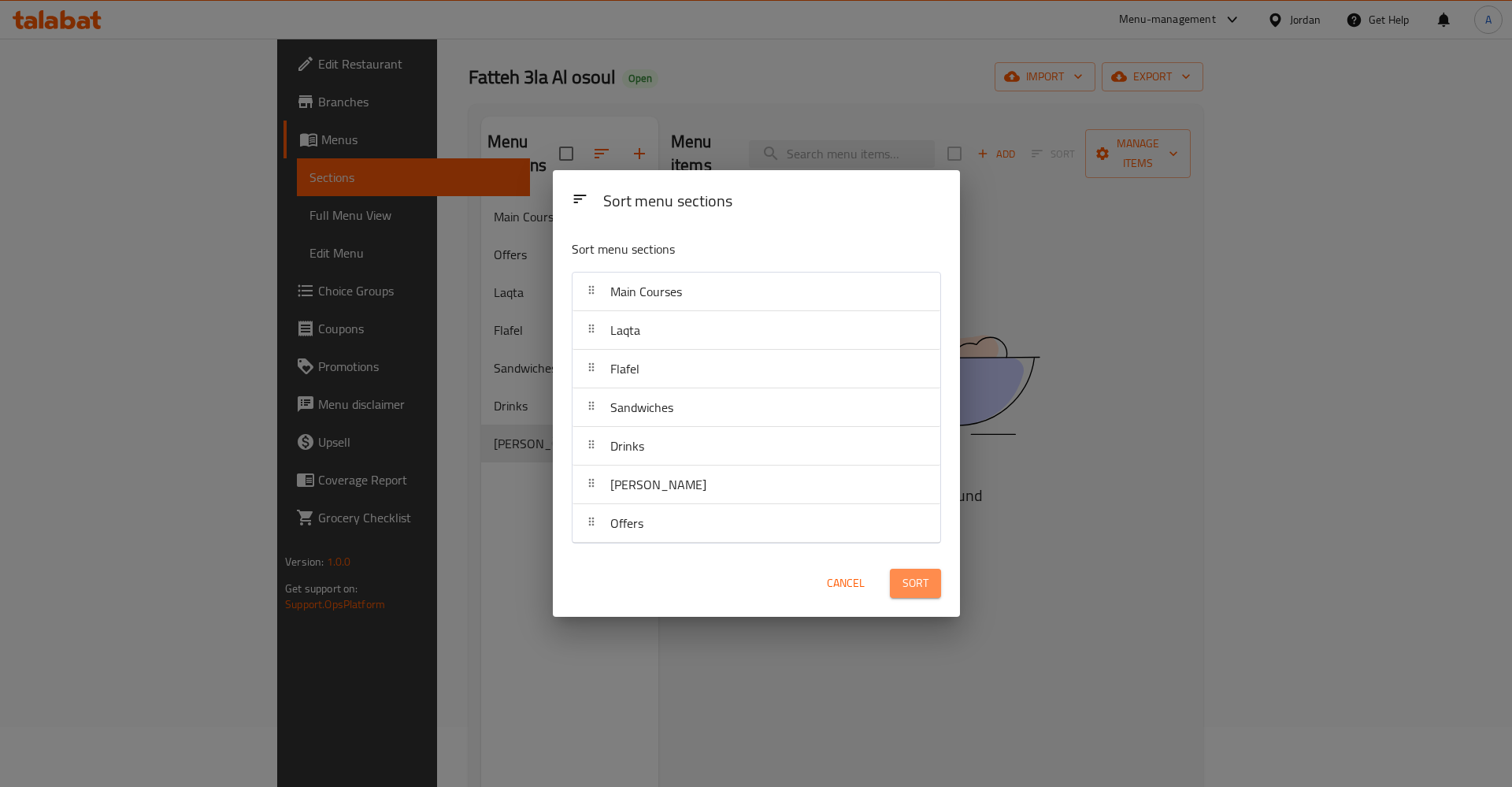
click at [931, 581] on button "Sort" at bounding box center [915, 583] width 51 height 29
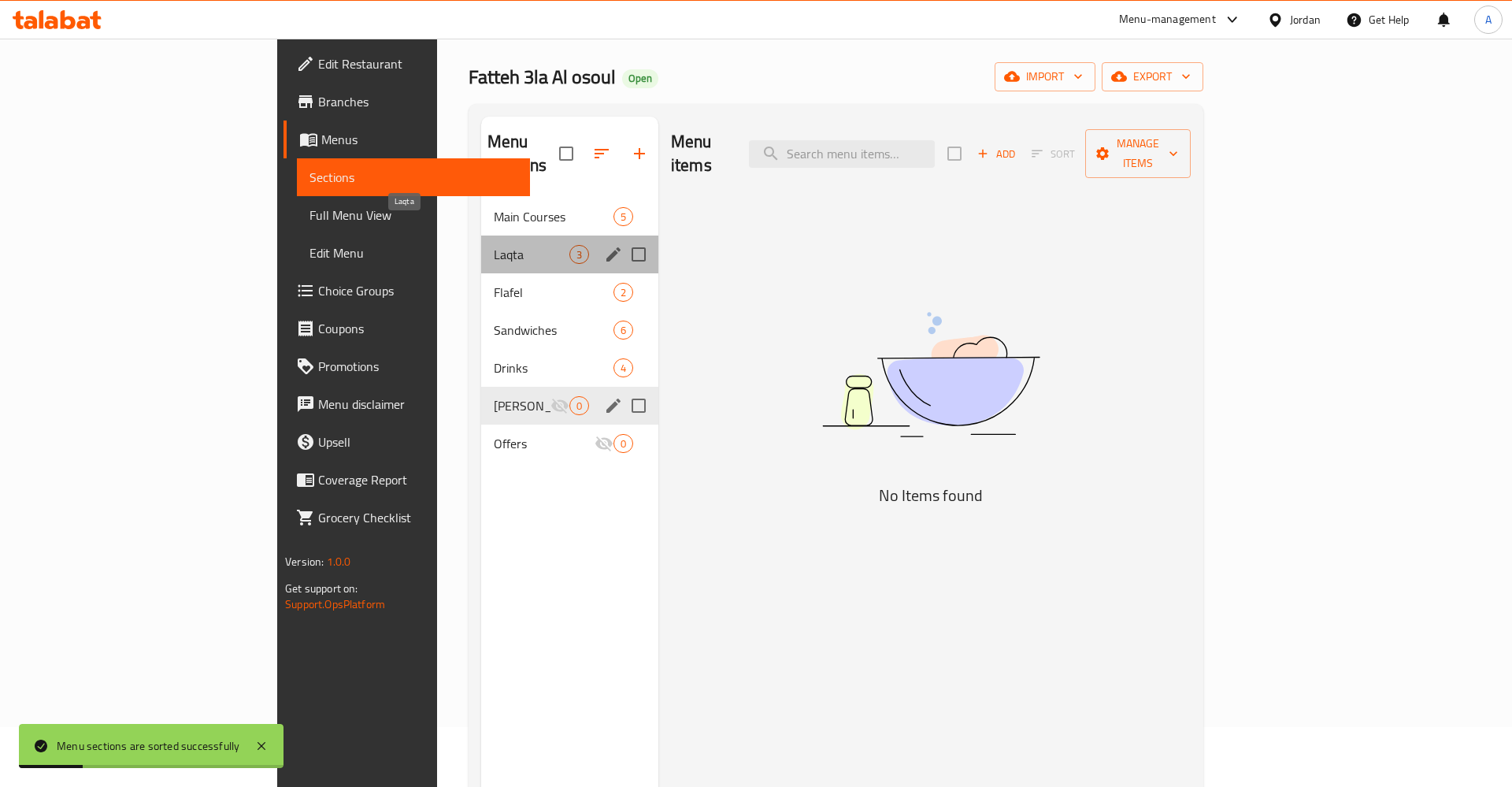
click at [493, 245] on span "Laqta" at bounding box center [531, 255] width 76 height 19
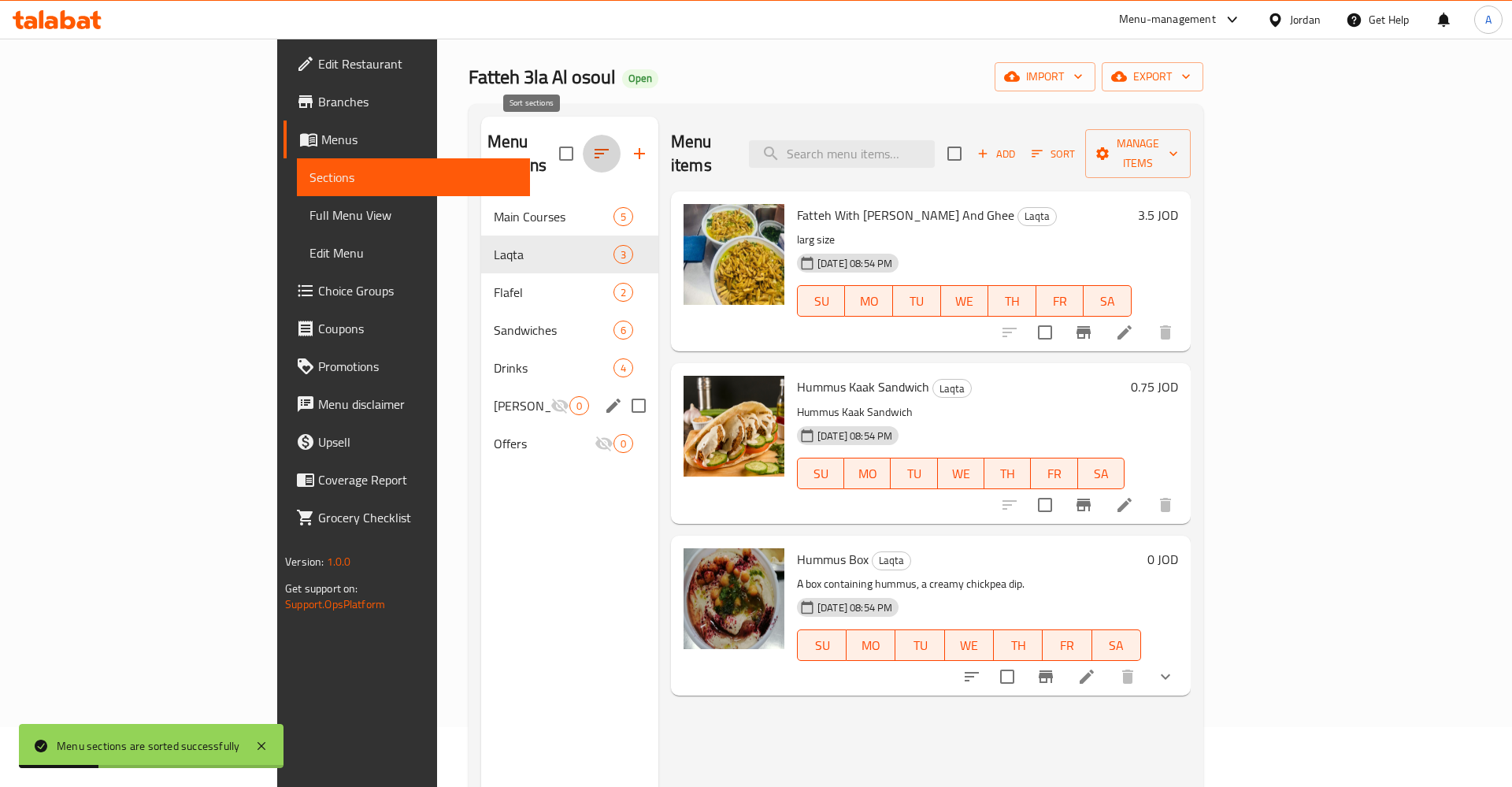
click at [592, 146] on icon "button" at bounding box center [602, 153] width 19 height 19
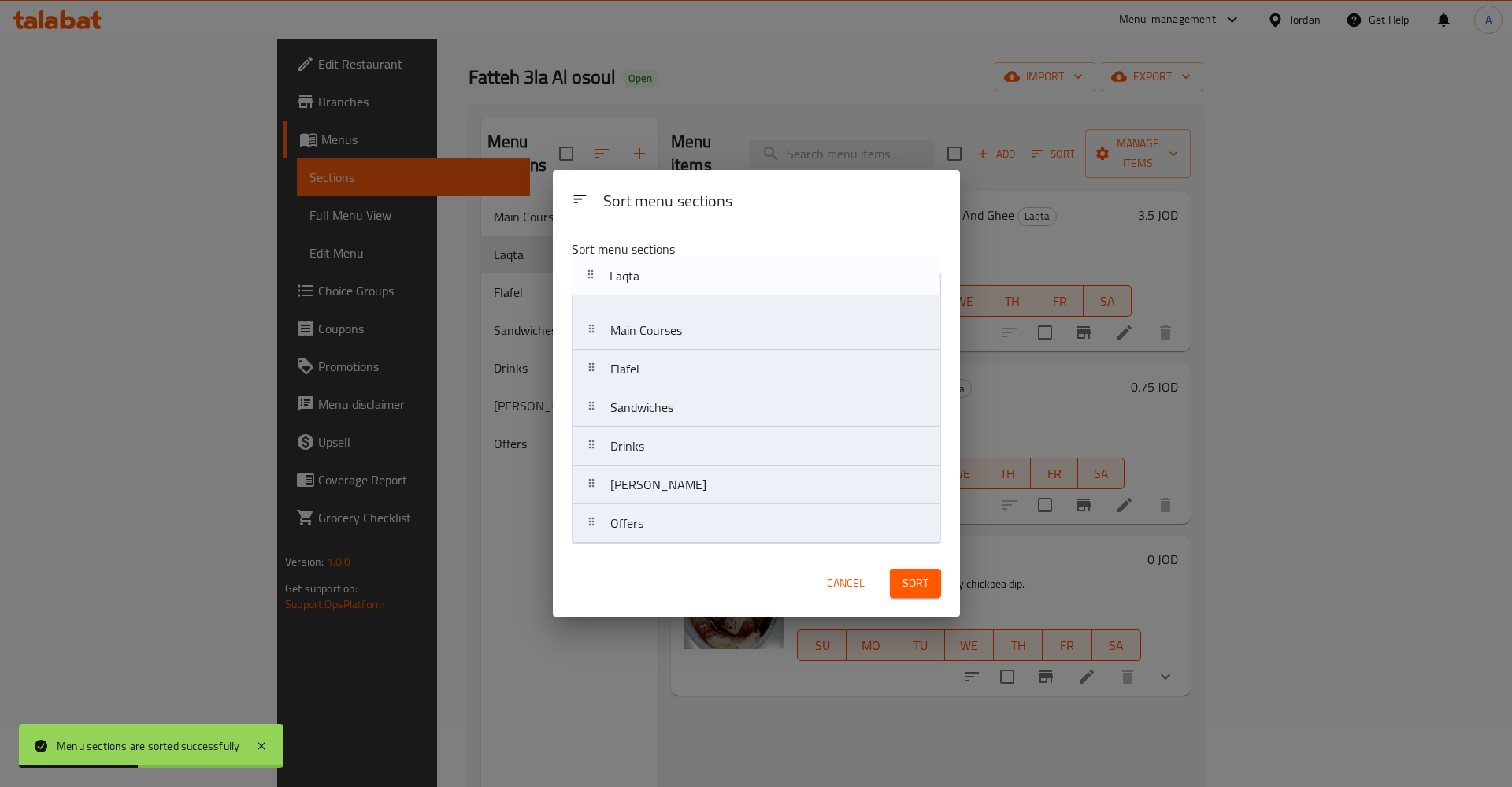
drag, startPoint x: 586, startPoint y: 336, endPoint x: 586, endPoint y: 277, distance: 59.0
click at [586, 277] on nav "Main Courses Laqta Flafel Sandwiches Drinks Dora kasat Offers" at bounding box center [756, 408] width 369 height 272
drag, startPoint x: 590, startPoint y: 371, endPoint x: 588, endPoint y: 363, distance: 8.2
click at [588, 363] on nav "Laqta Main Courses Flafel Sandwiches Drinks Dora kasat Offers" at bounding box center [756, 408] width 369 height 272
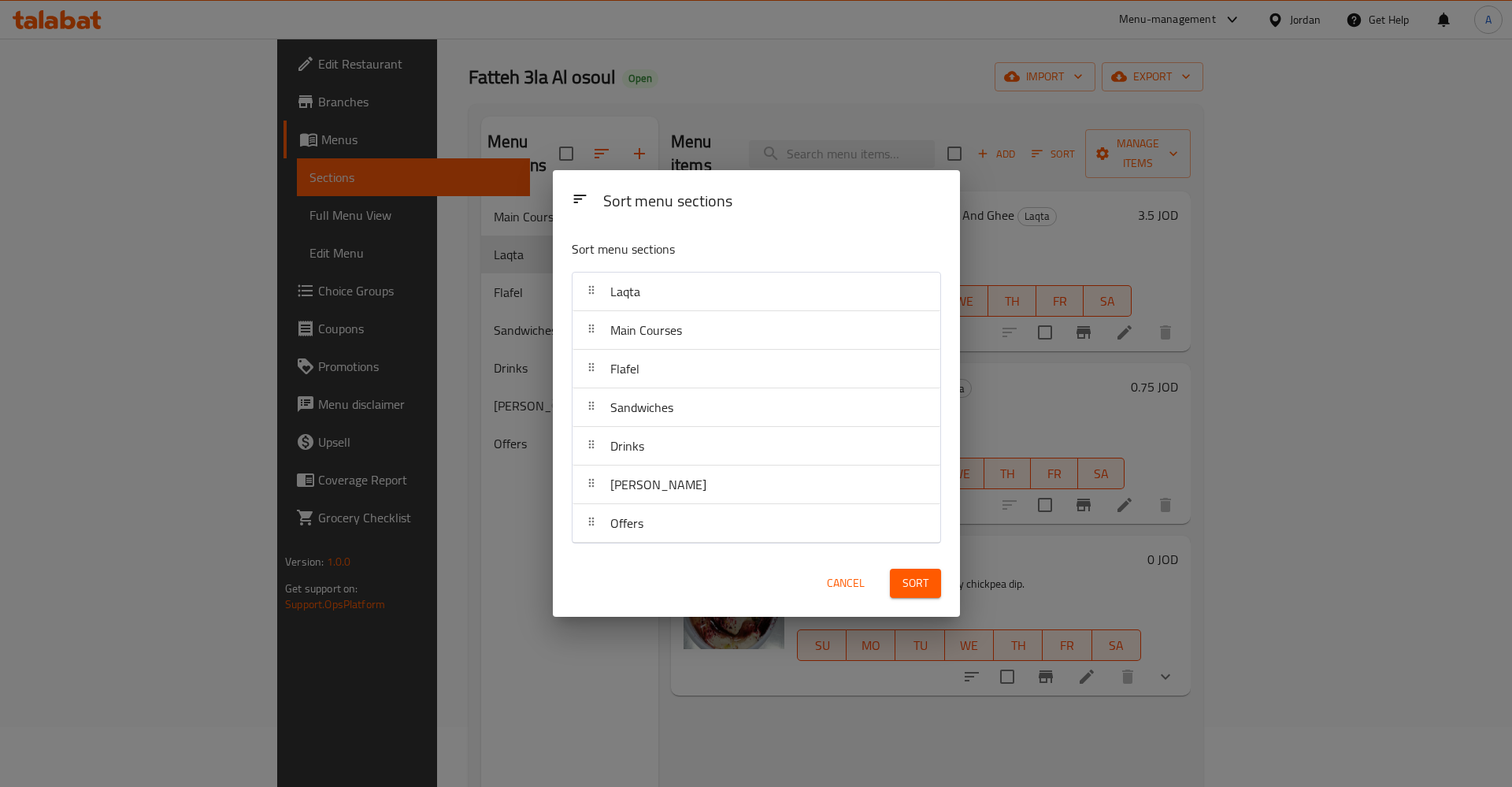
click at [919, 583] on span "Sort" at bounding box center [915, 583] width 26 height 20
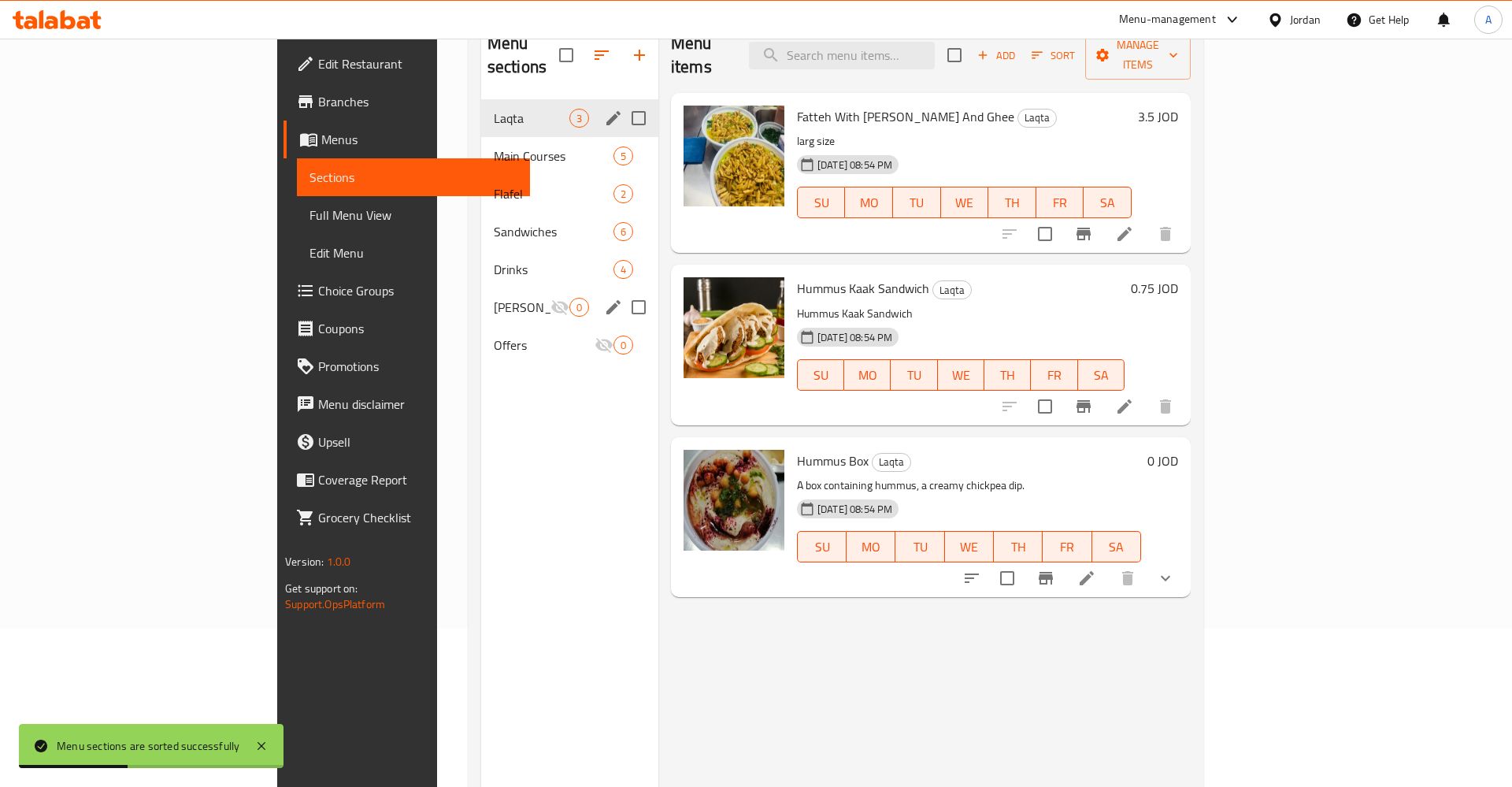
scroll to position [140, 0]
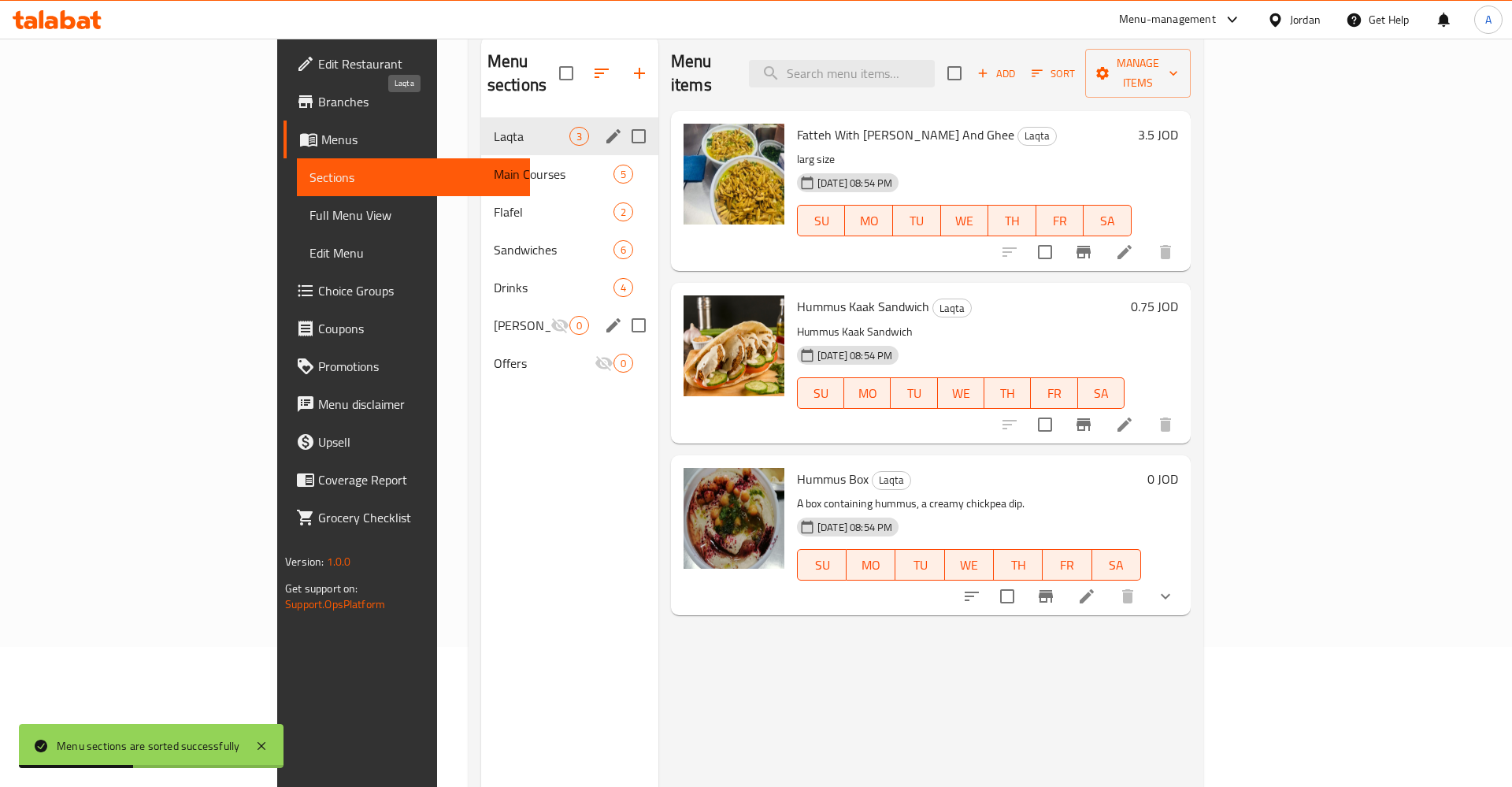
click at [481, 130] on div "Laqta 3" at bounding box center [569, 135] width 177 height 37
click at [481, 164] on div "Main Courses 5" at bounding box center [569, 174] width 177 height 37
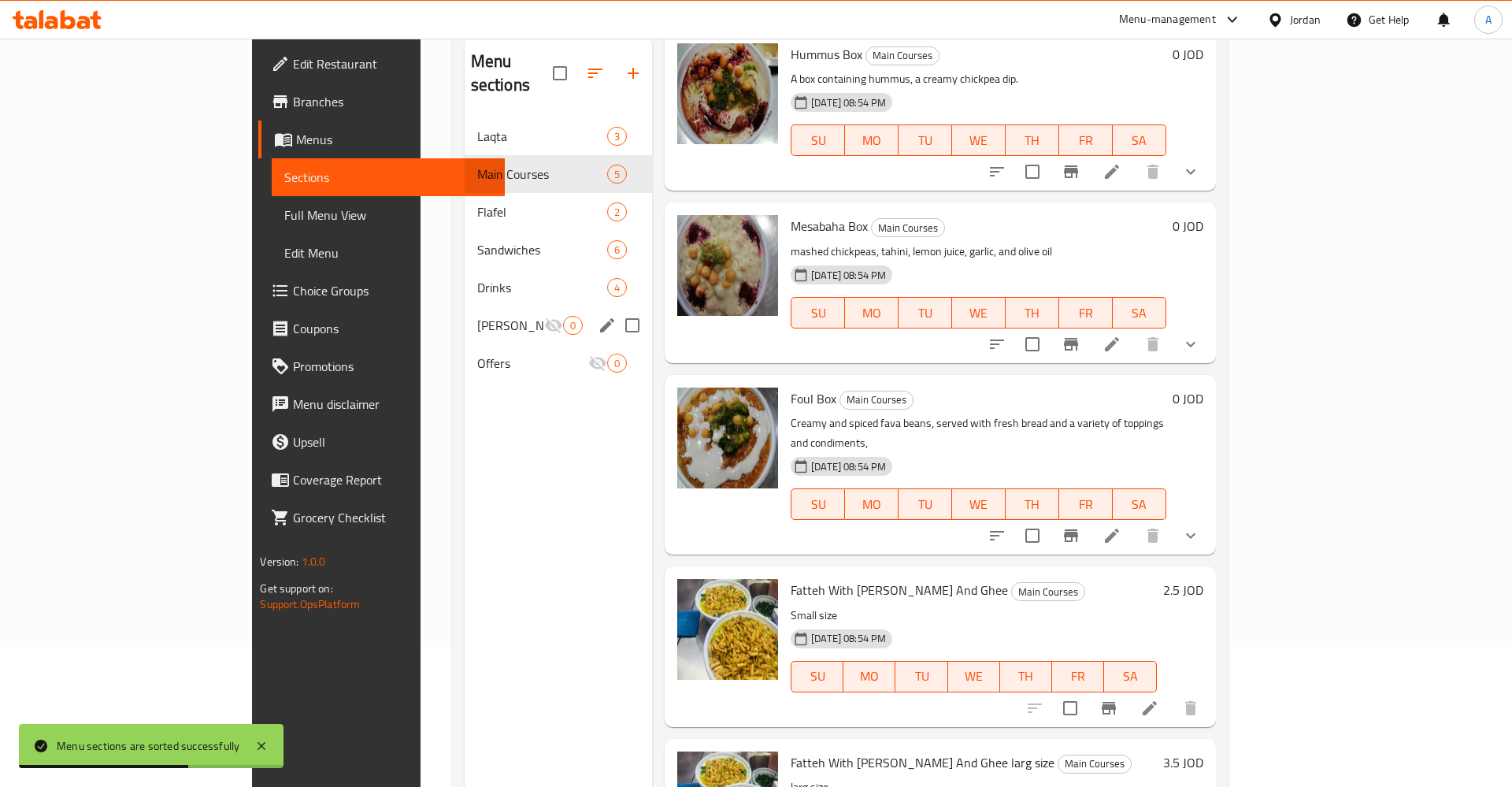
scroll to position [113, 0]
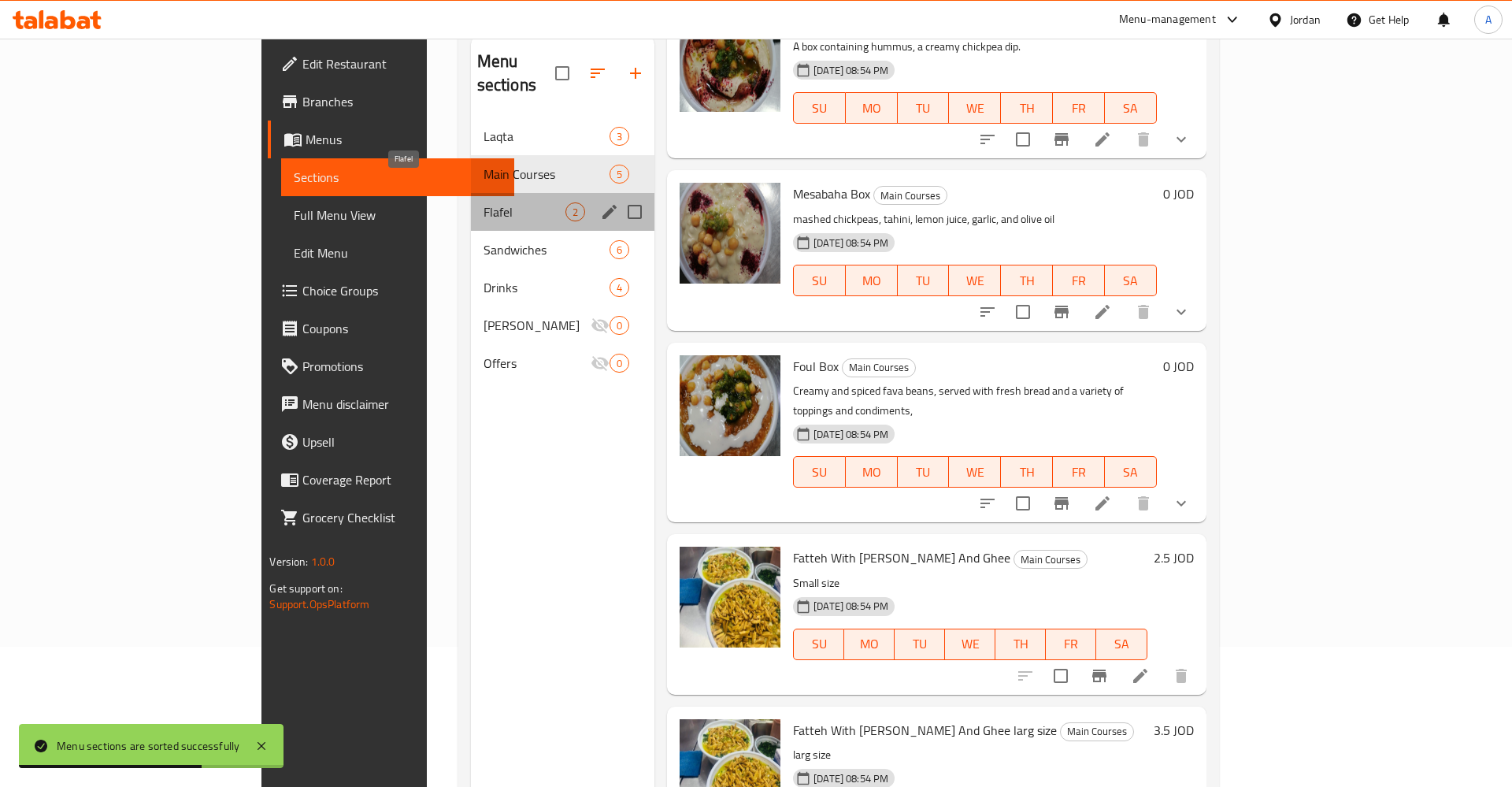
click at [484, 202] on span "Flafel" at bounding box center [524, 212] width 81 height 19
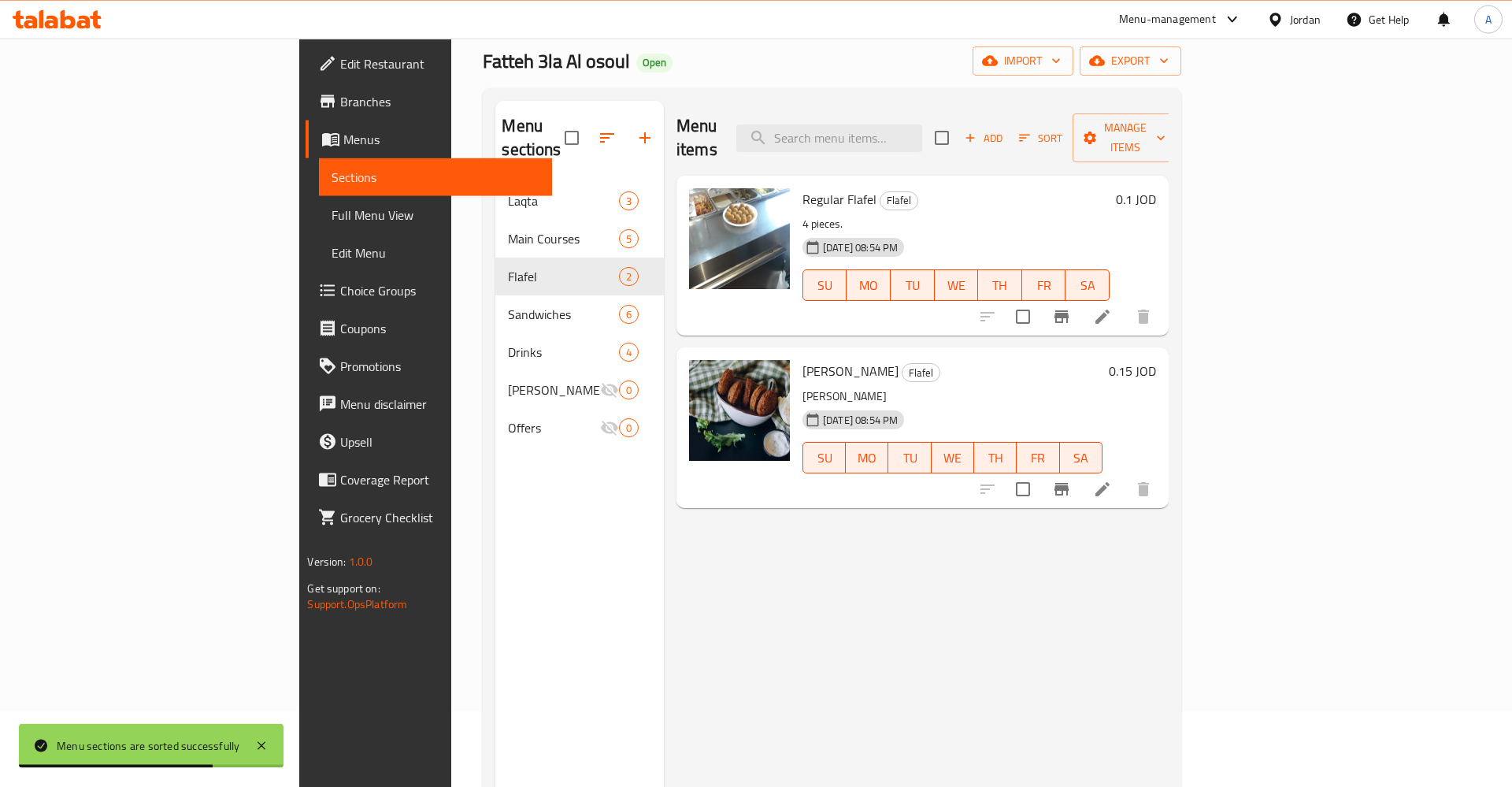
scroll to position [59, 0]
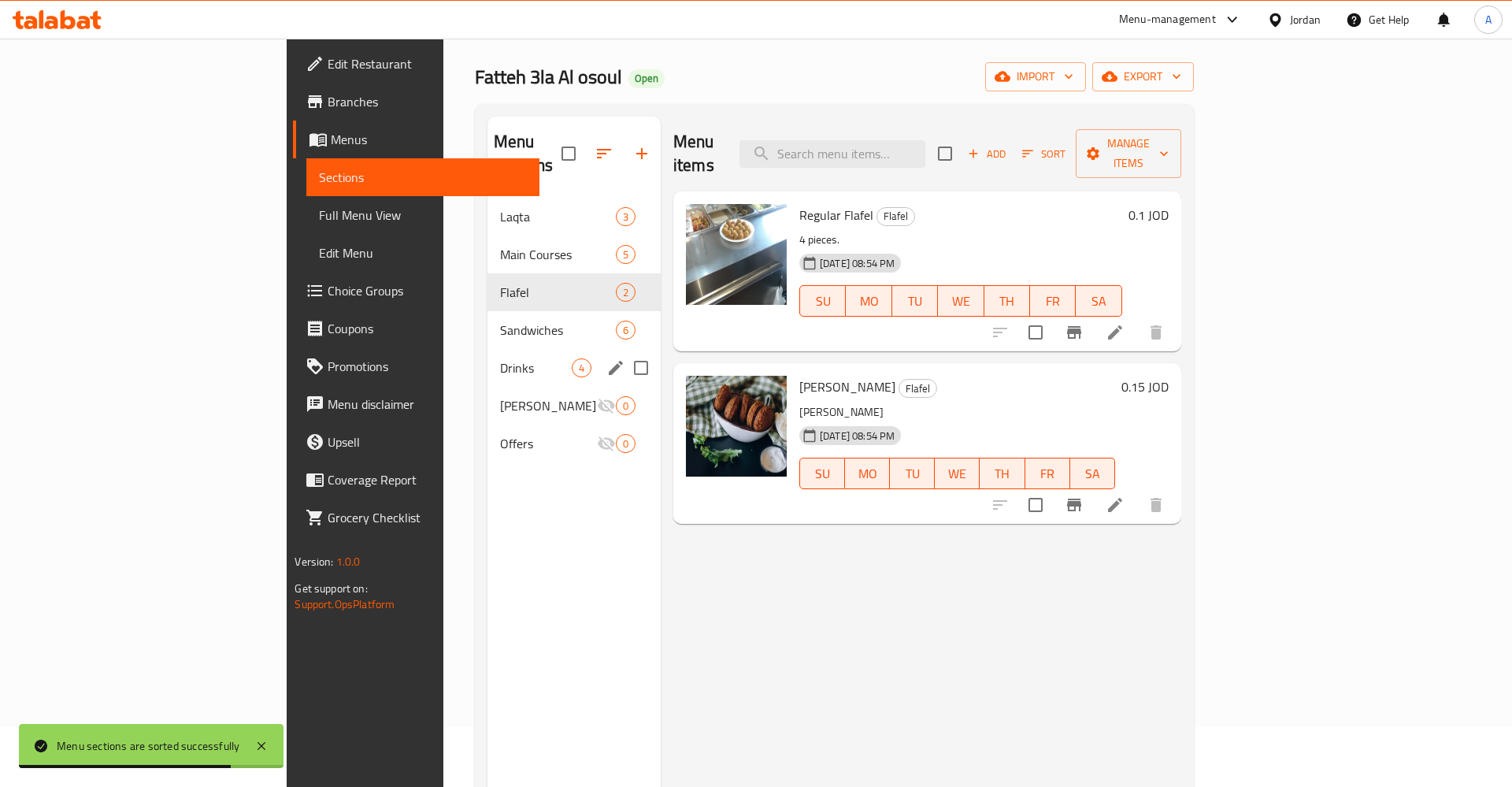
click at [500, 359] on span "Drinks" at bounding box center [536, 368] width 72 height 19
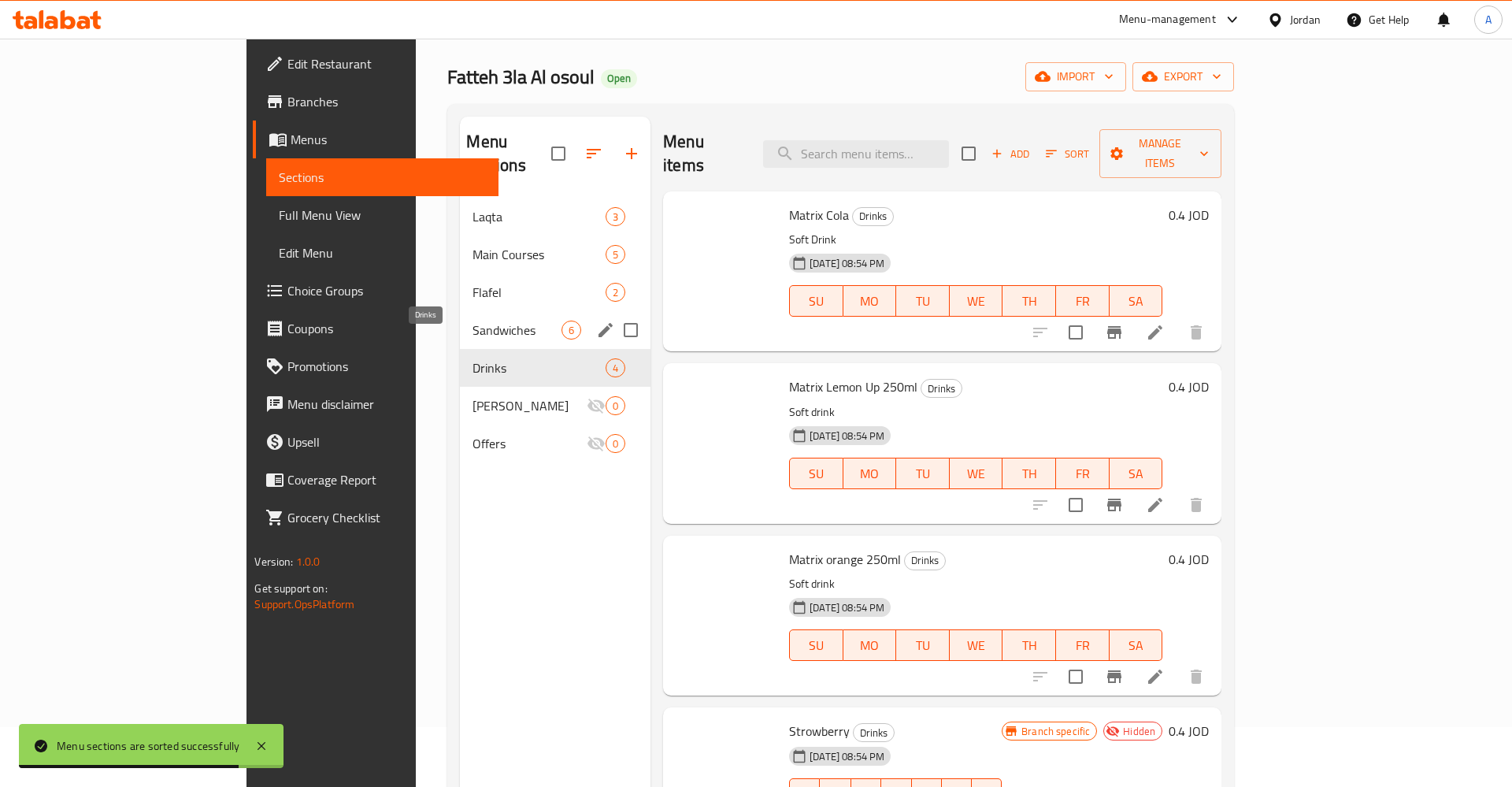
click at [460, 323] on div "Sandwiches 6" at bounding box center [555, 330] width 191 height 37
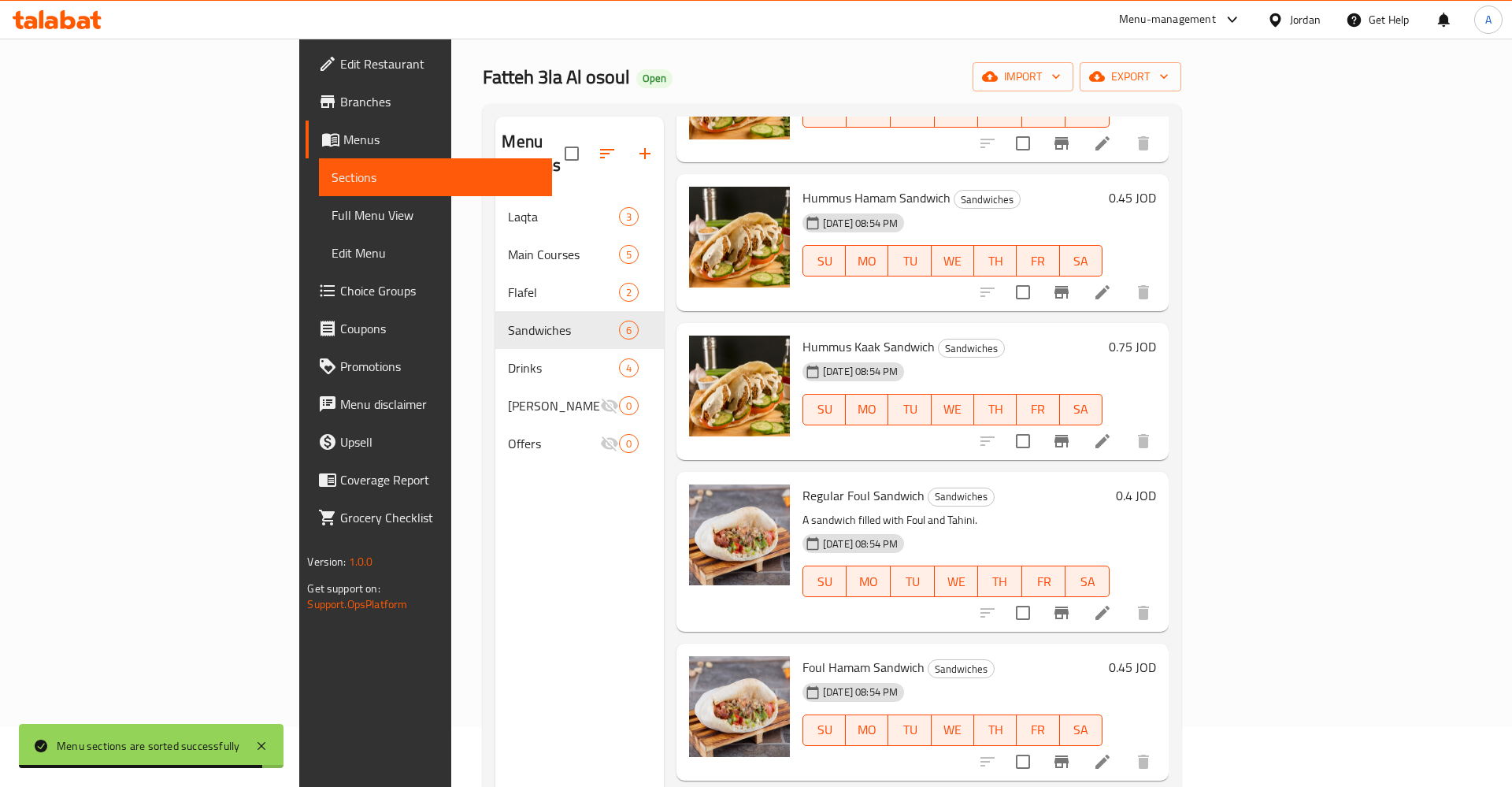
scroll to position [167, 0]
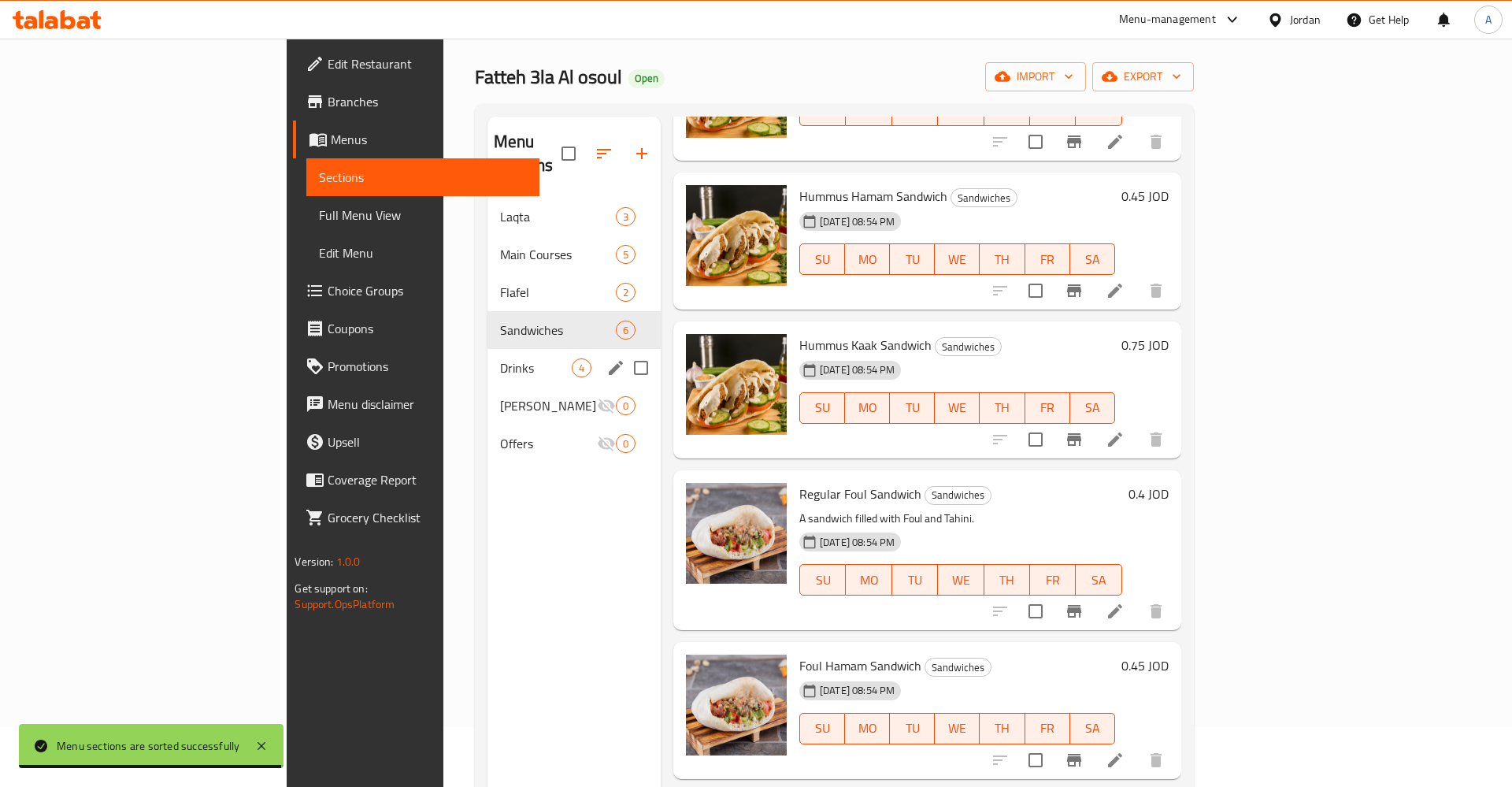
click at [488, 354] on div "Drinks 4" at bounding box center [574, 367] width 173 height 37
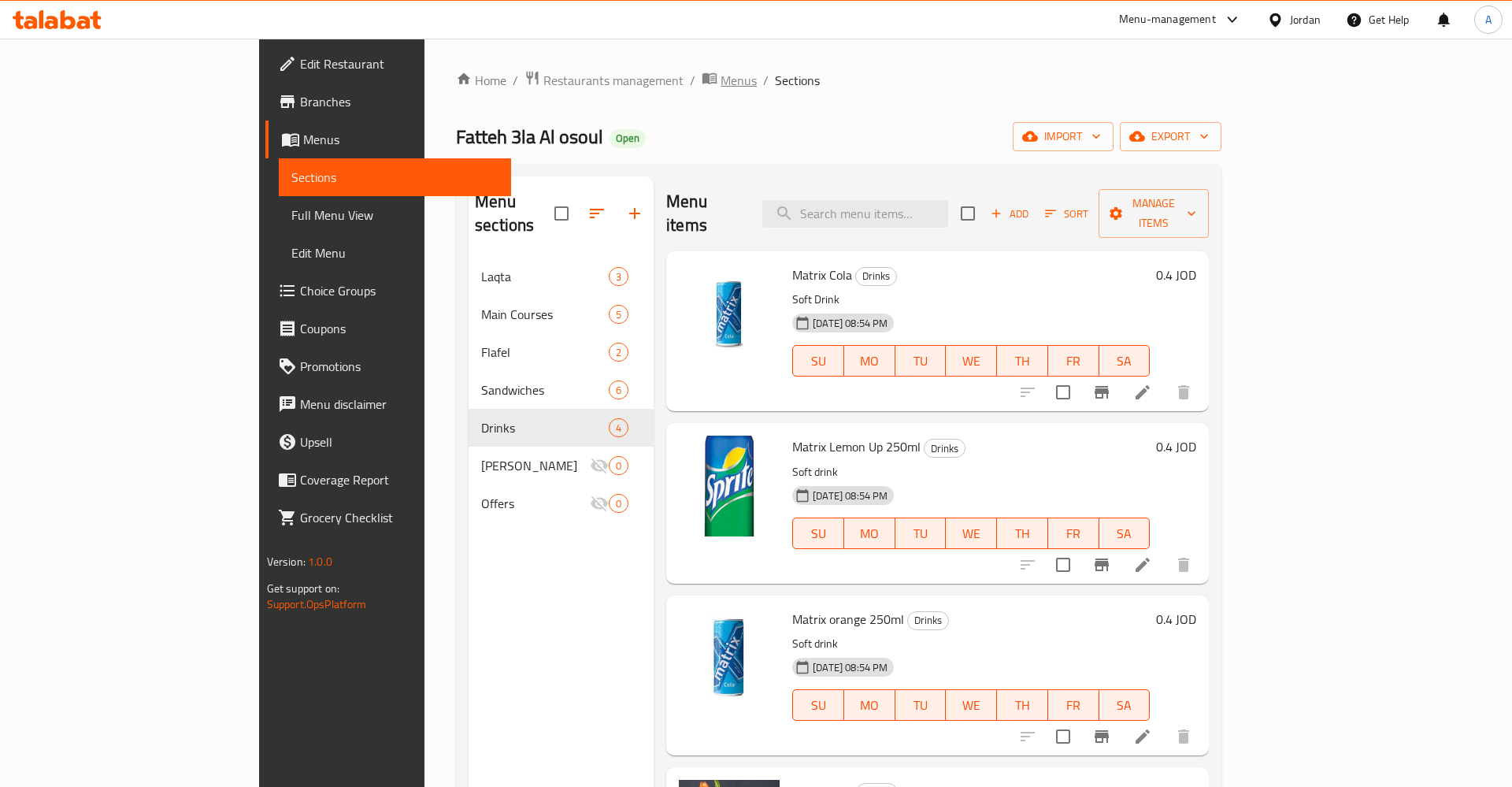
click at [721, 73] on span "Menus" at bounding box center [739, 81] width 36 height 19
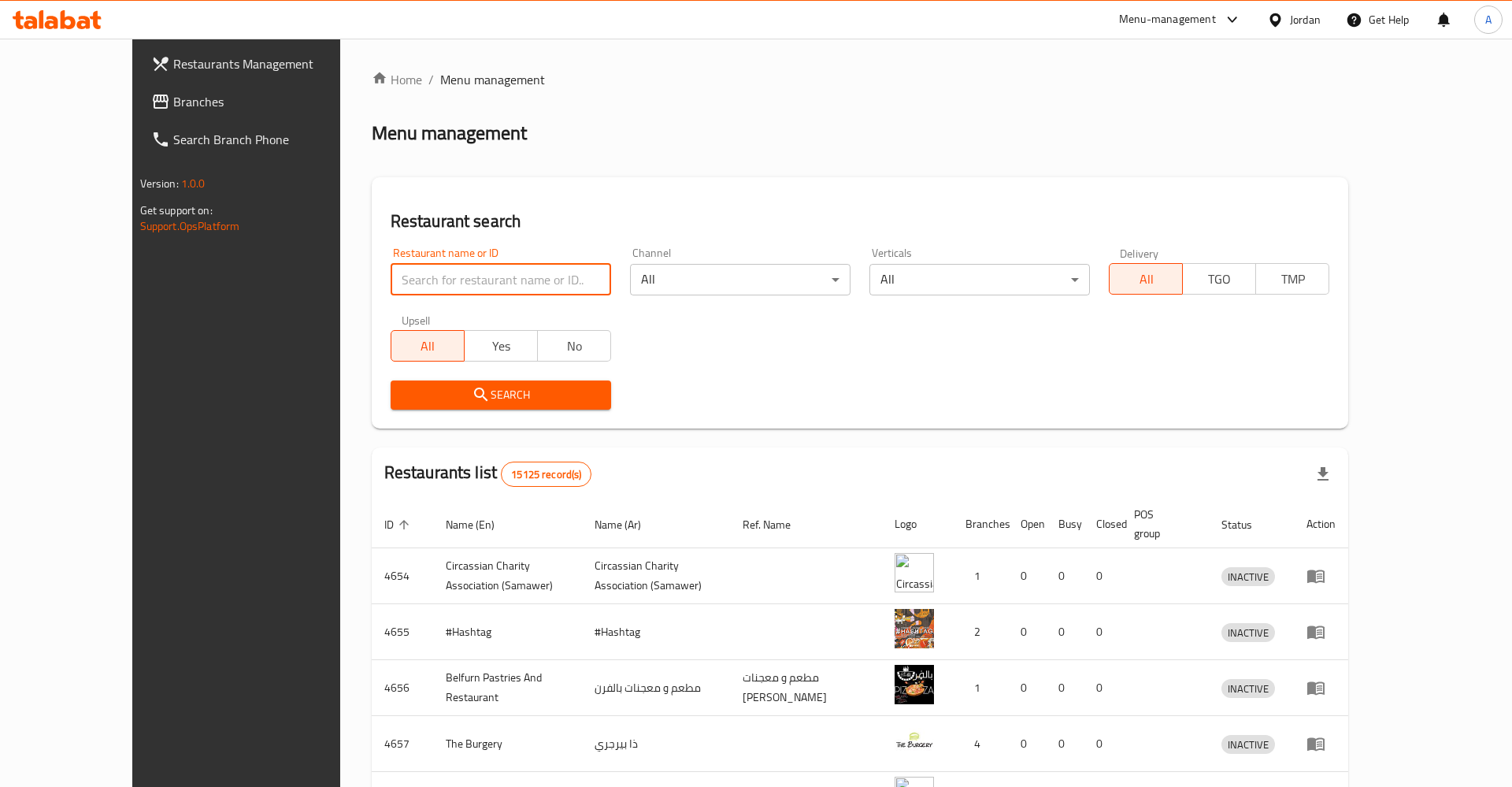
click at [471, 288] on input "search" at bounding box center [501, 279] width 220 height 32
type input "فتة على"
click button "Search" at bounding box center [501, 395] width 220 height 29
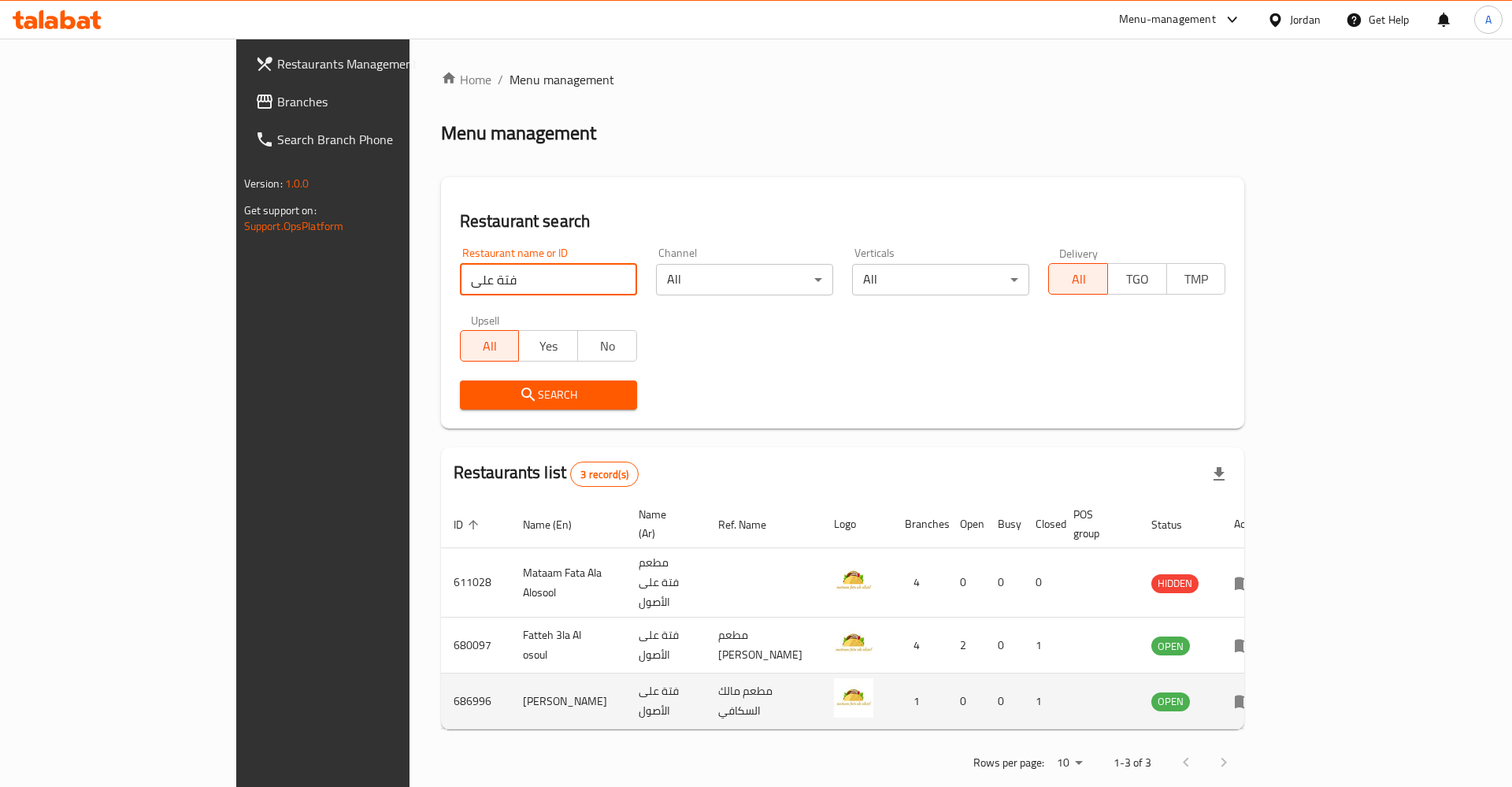
click at [1252, 696] on icon "enhanced table" at bounding box center [1244, 703] width 17 height 13
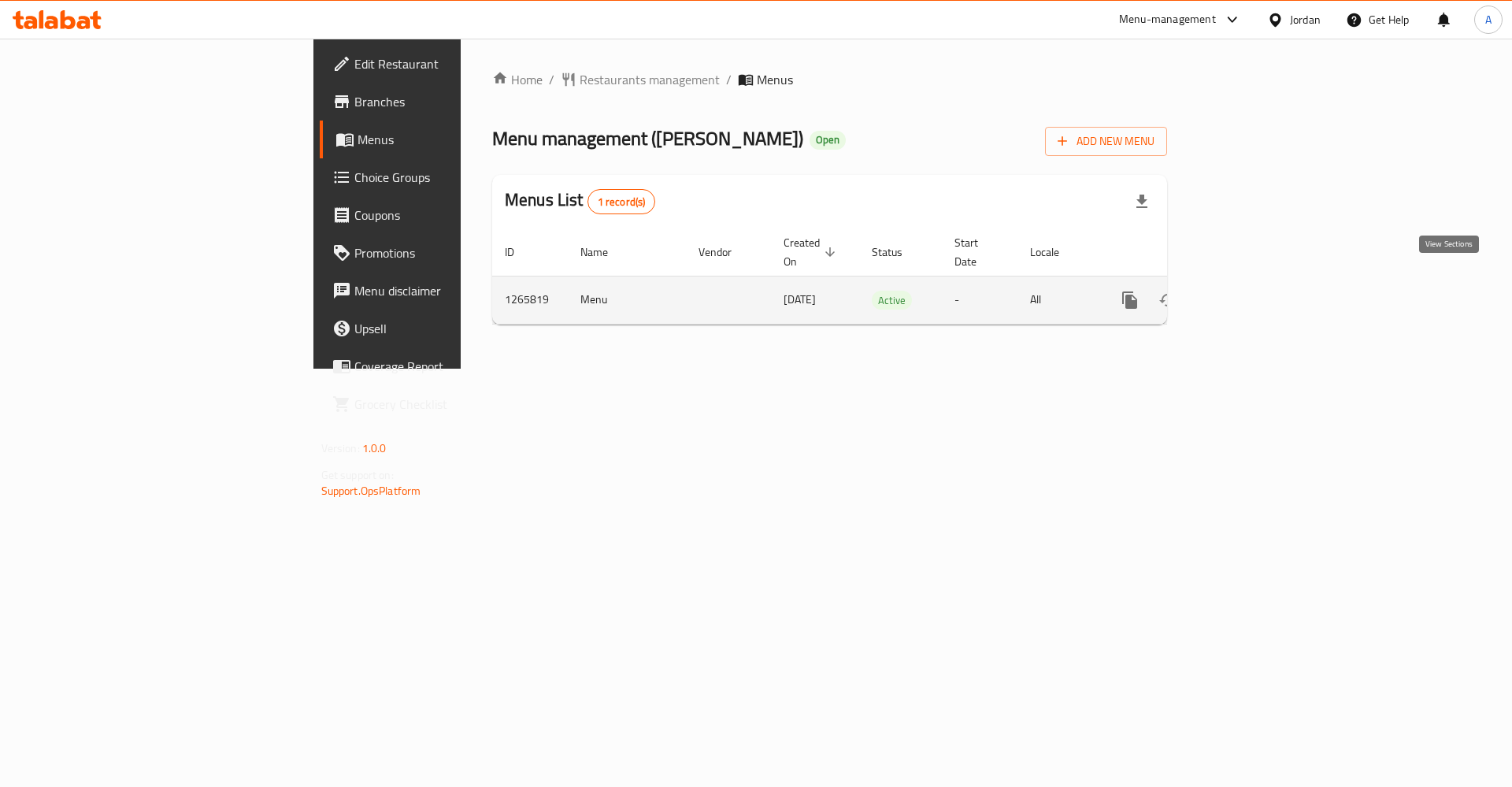
click at [1253, 290] on icon "enhanced table" at bounding box center [1244, 300] width 19 height 19
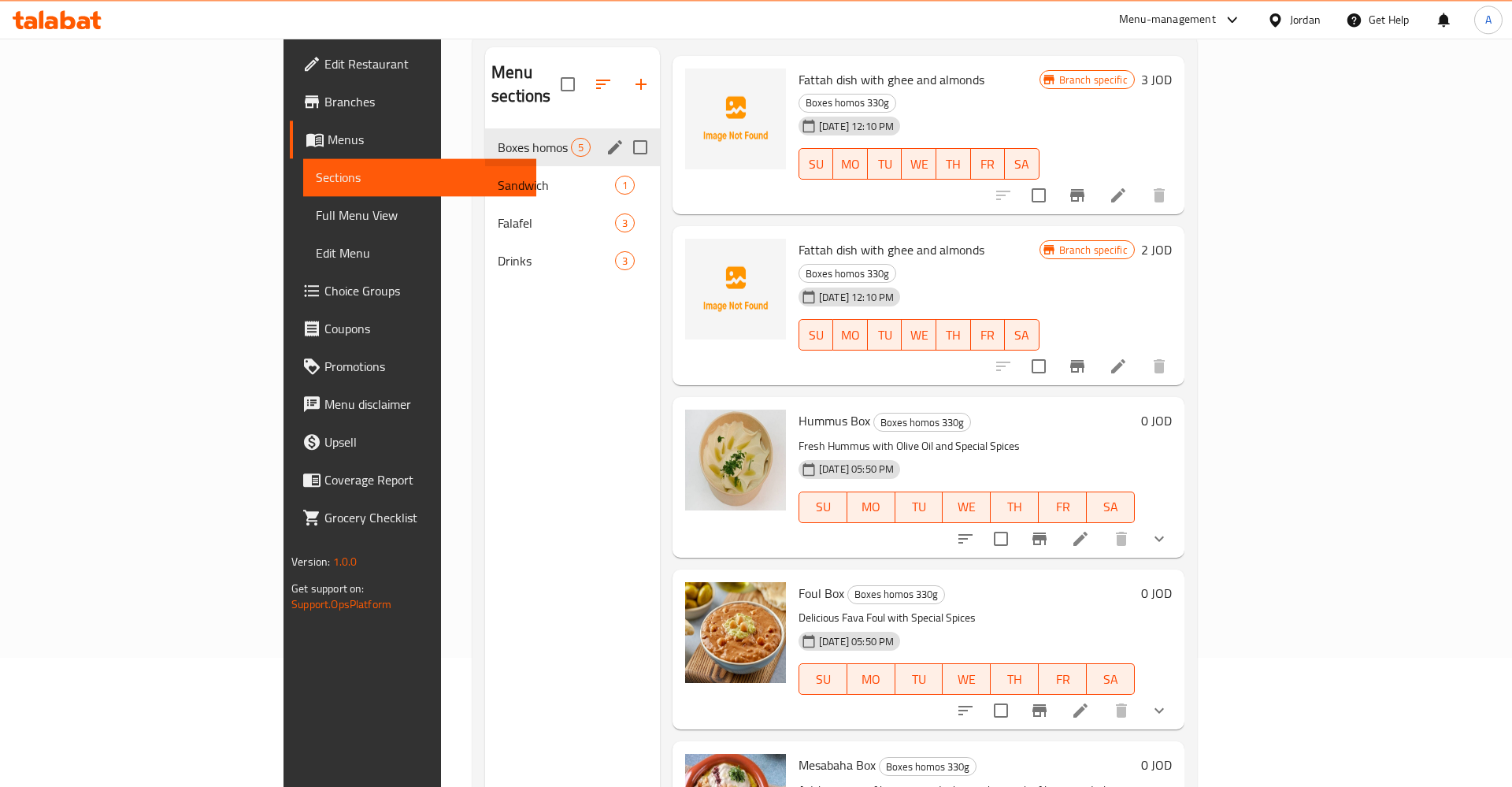
scroll to position [59, 0]
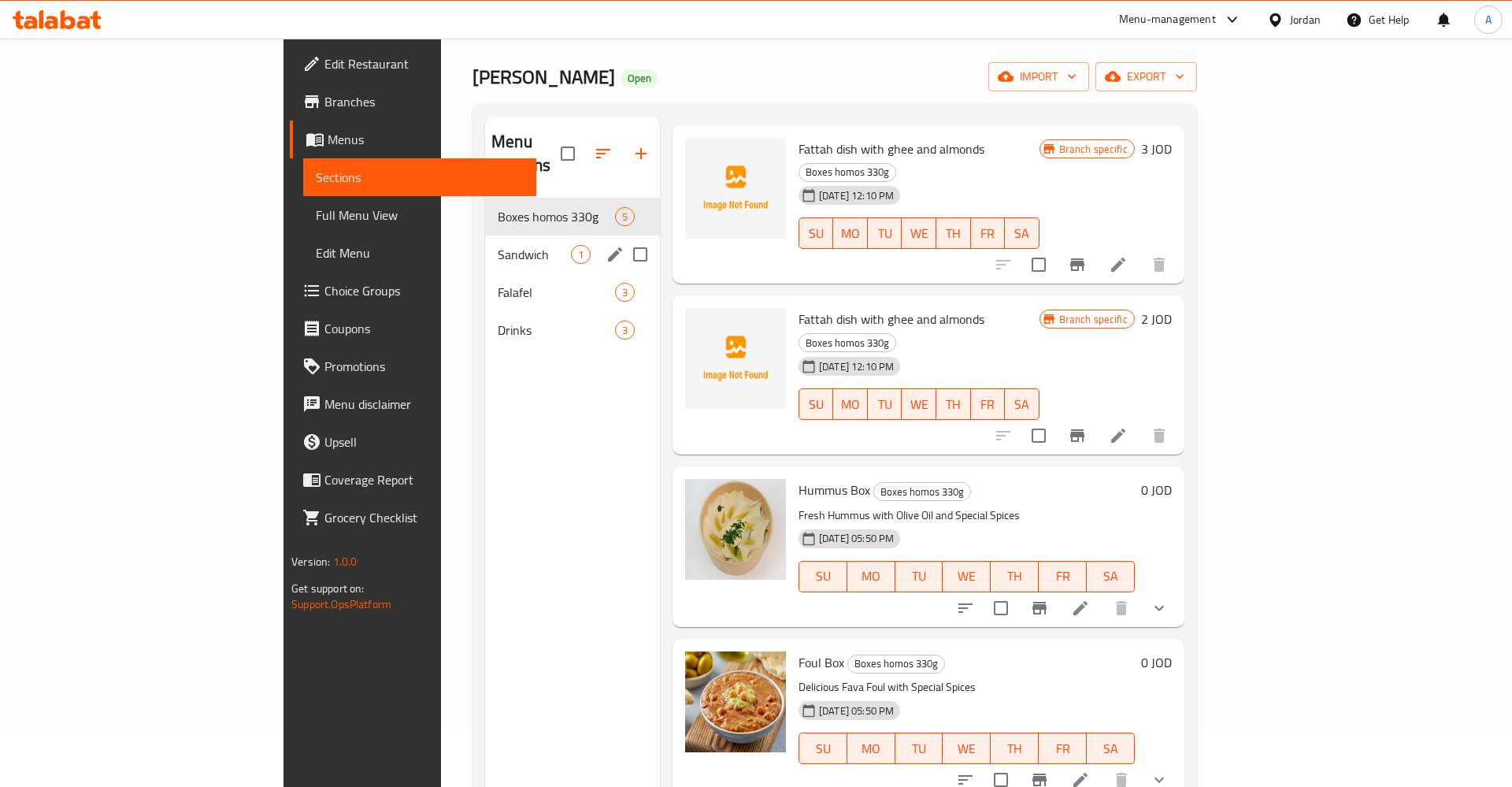
click at [485, 236] on div "Sandwich 1" at bounding box center [572, 254] width 174 height 37
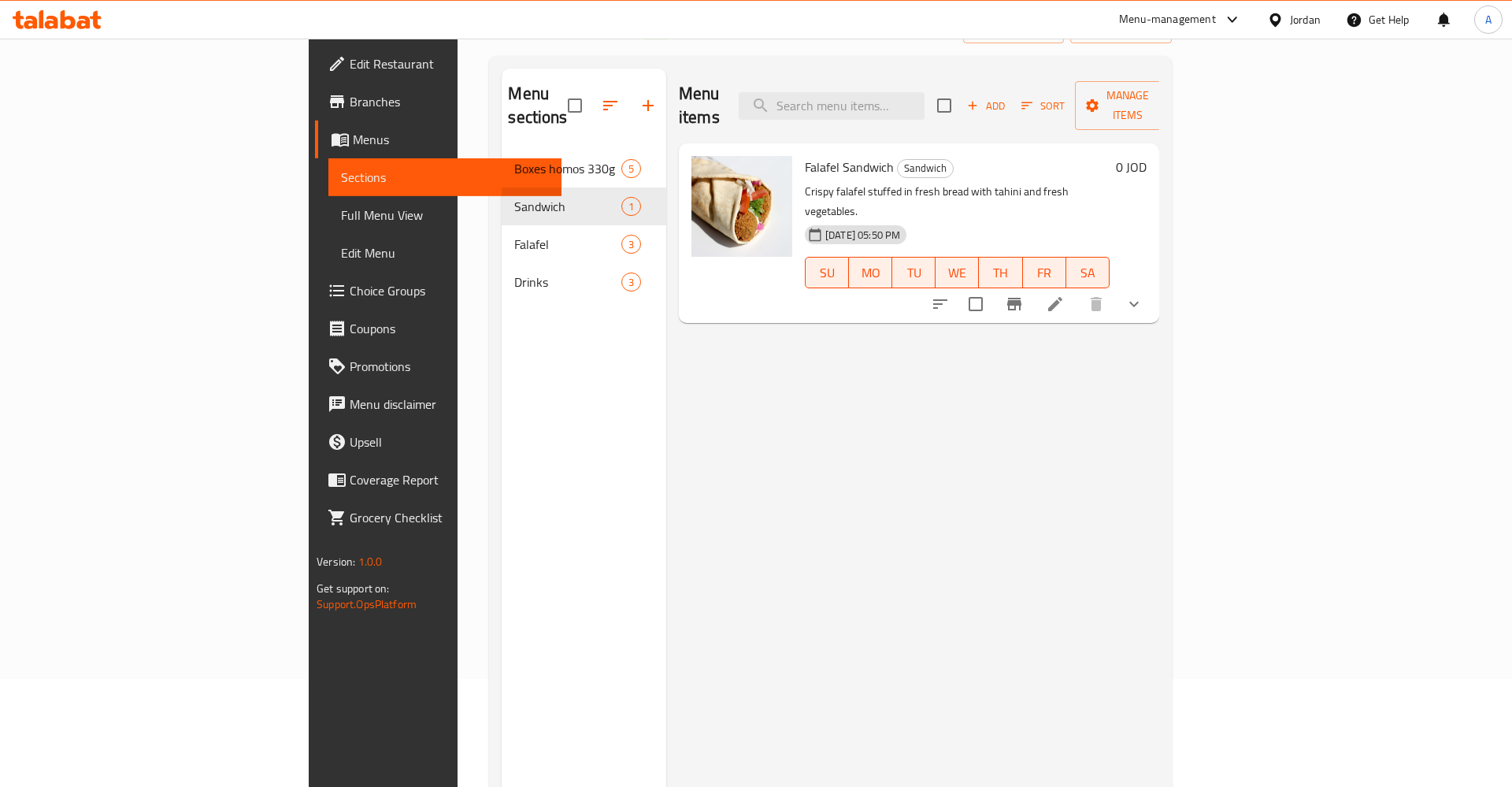
scroll to position [140, 0]
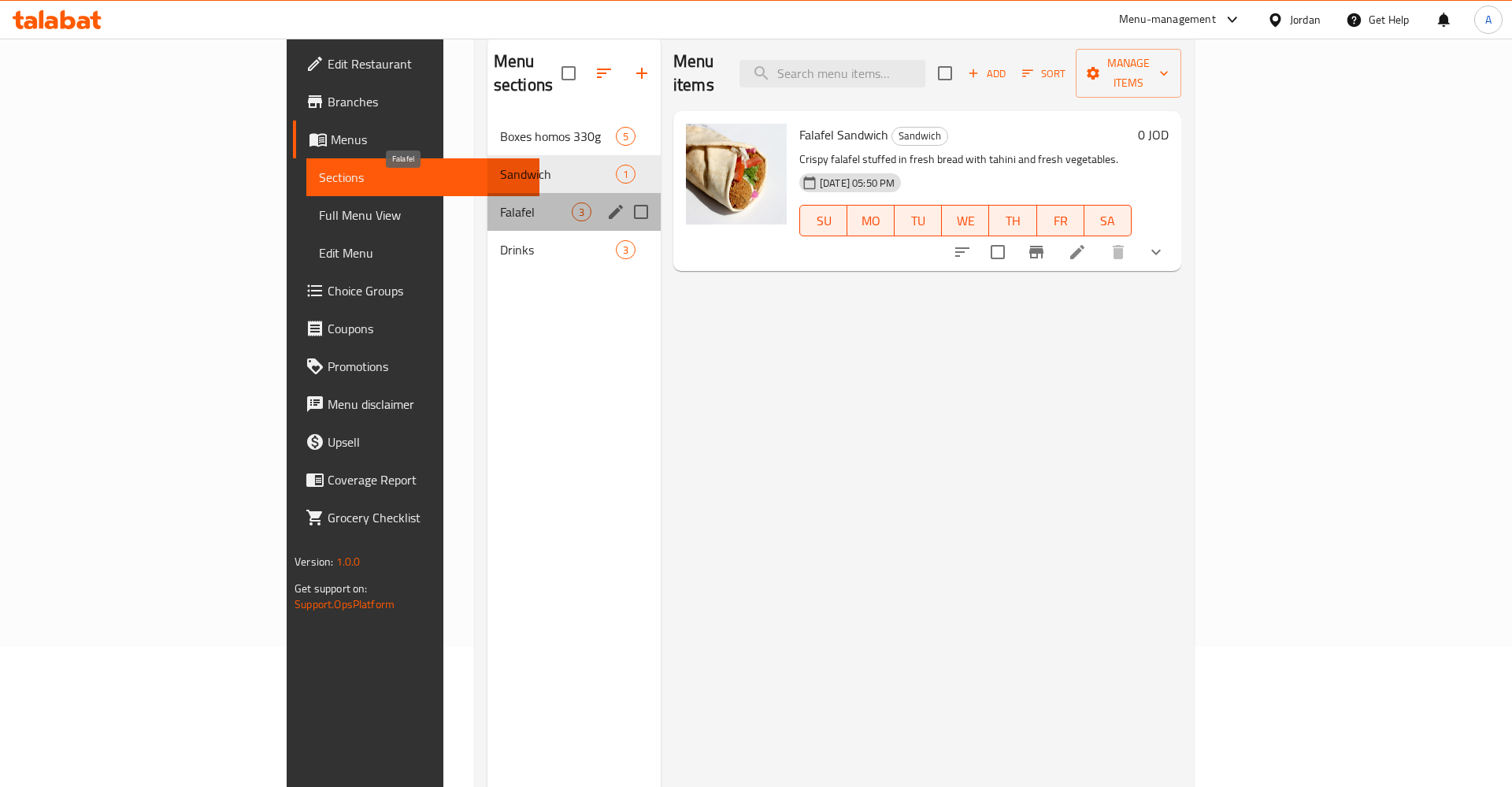
click at [500, 202] on span "Falafel" at bounding box center [536, 212] width 72 height 19
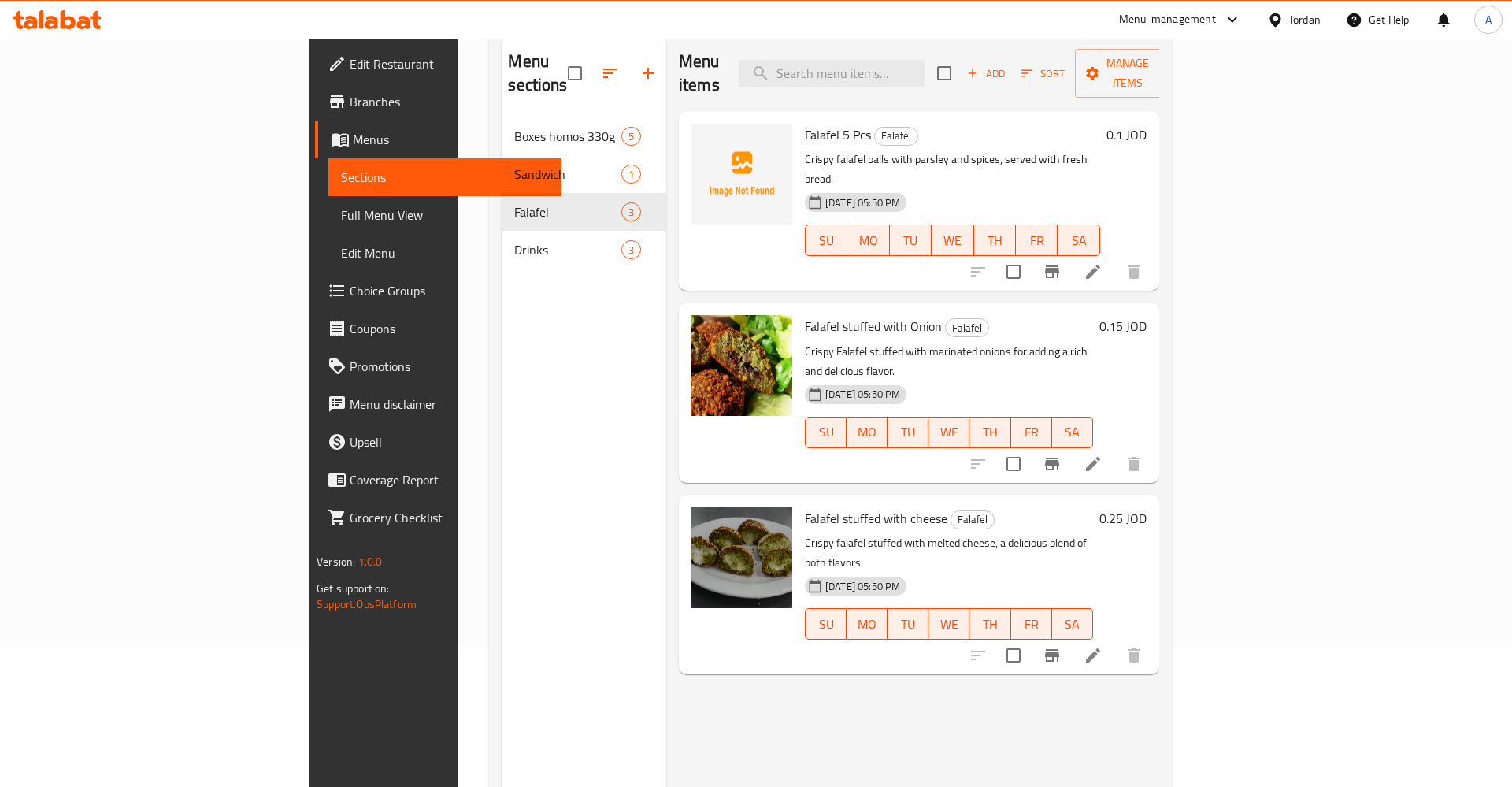
scroll to position [220, 0]
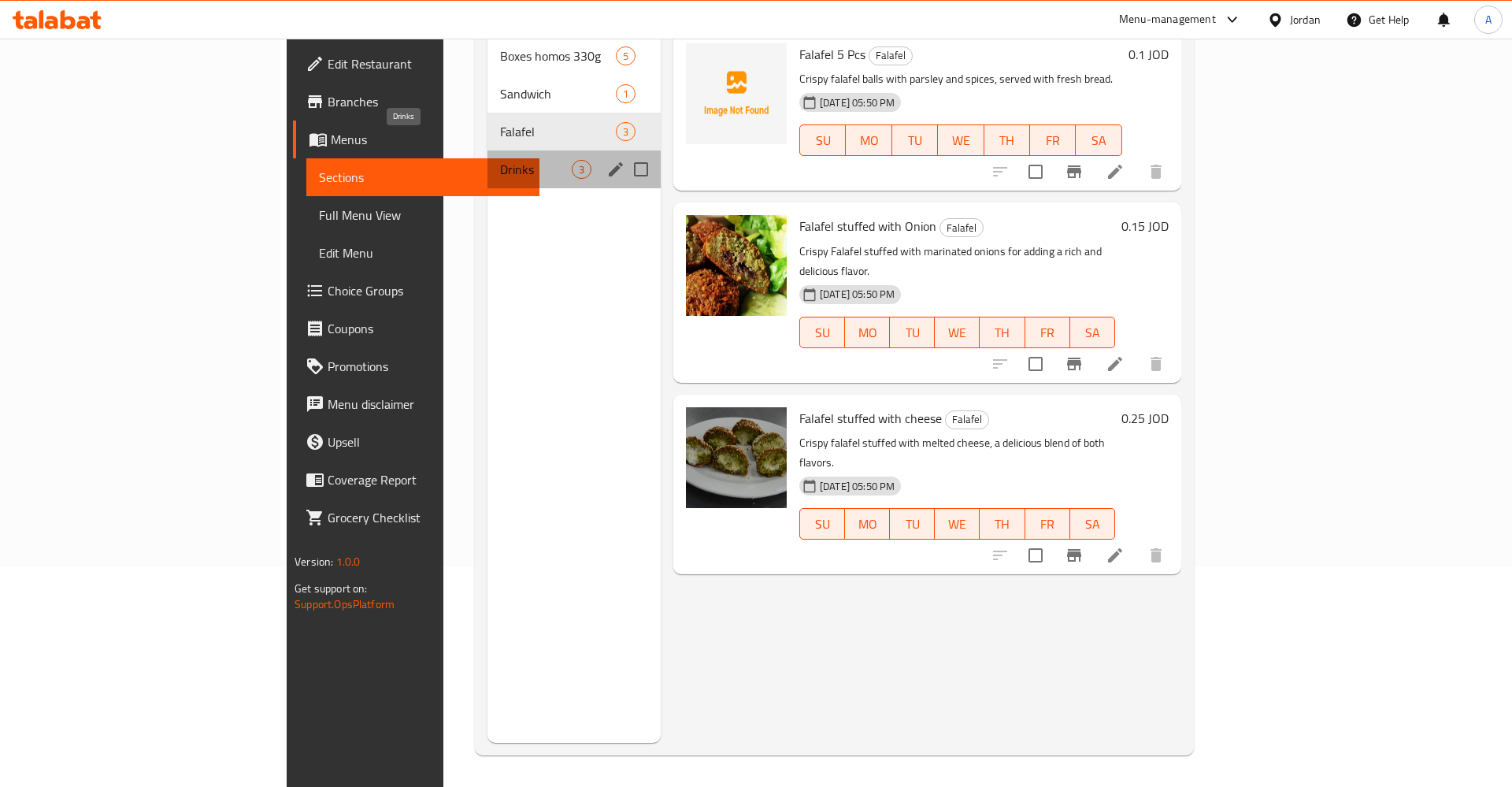
click at [500, 160] on span "Drinks" at bounding box center [536, 170] width 72 height 19
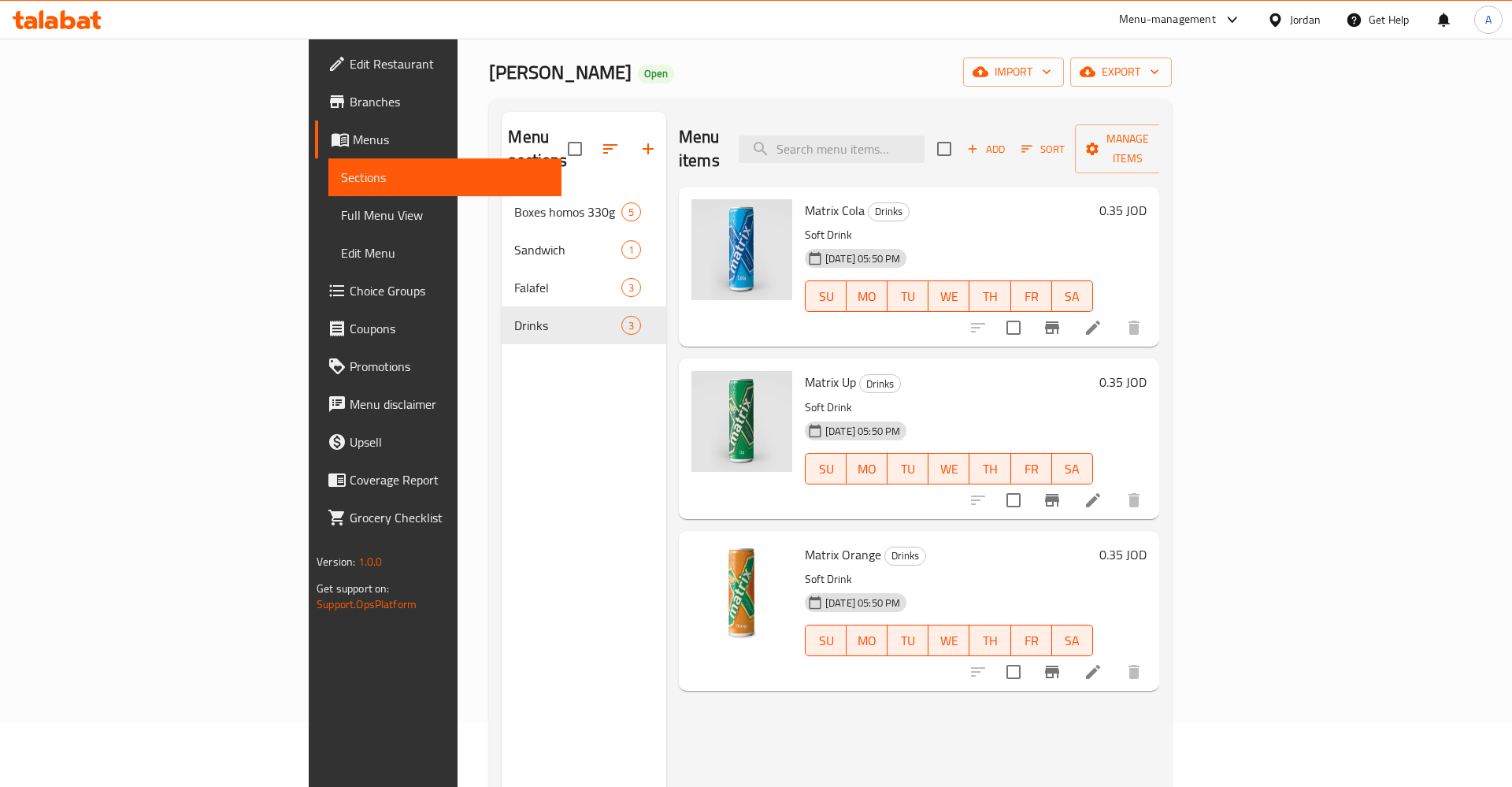
scroll to position [59, 0]
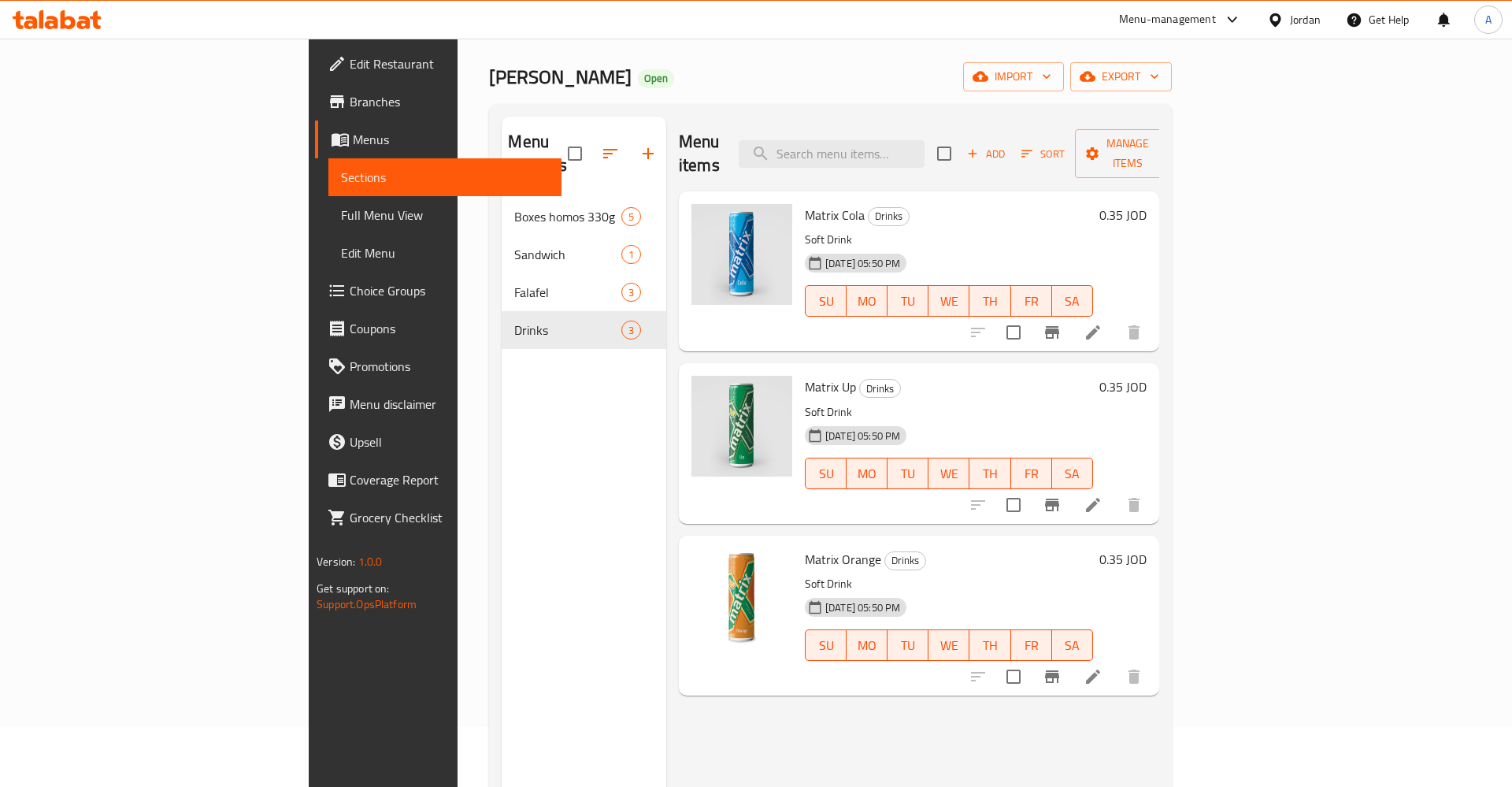
click at [341, 180] on span "Sections" at bounding box center [445, 177] width 208 height 19
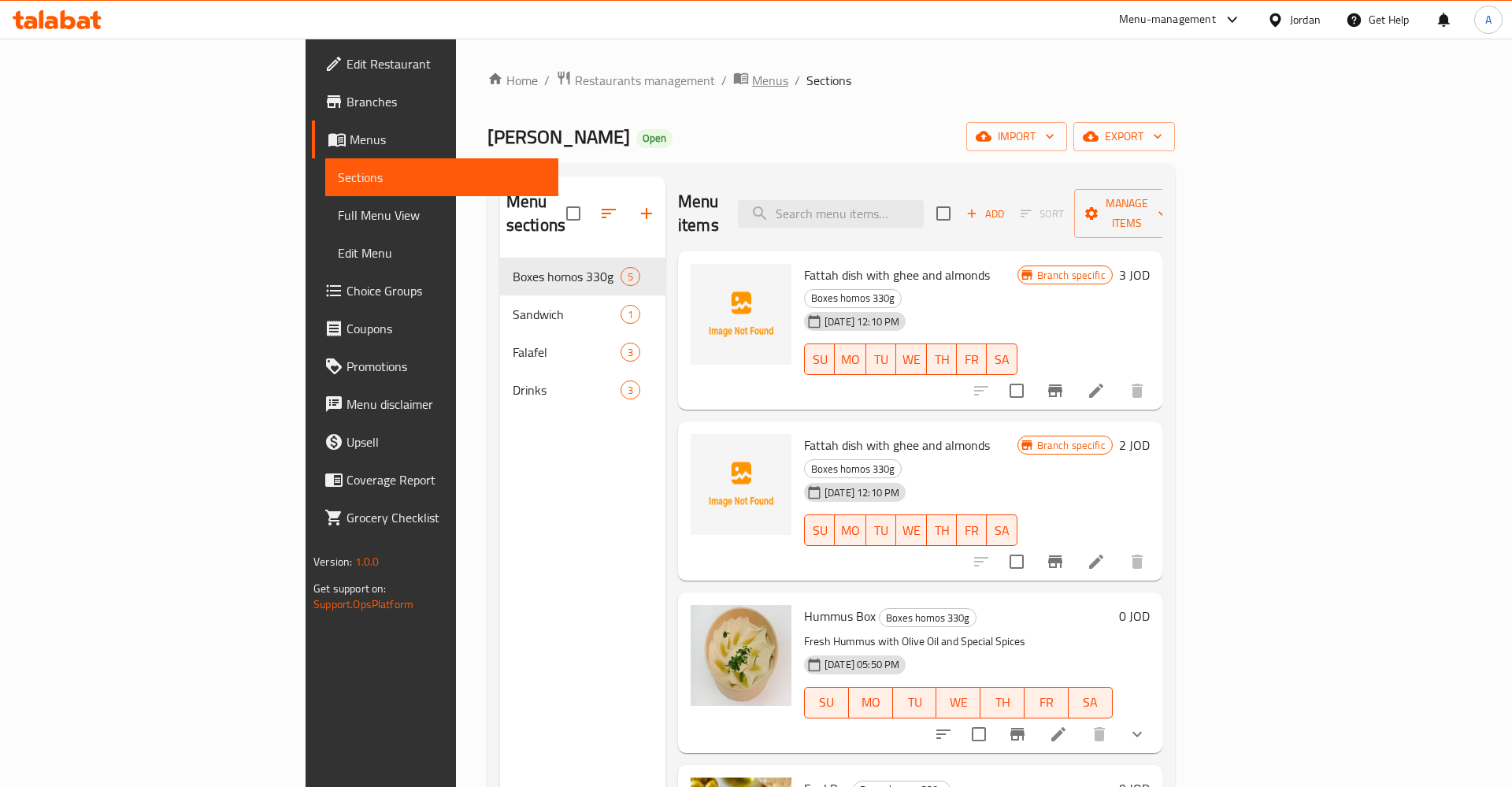
click at [752, 78] on span "Menus" at bounding box center [770, 81] width 36 height 19
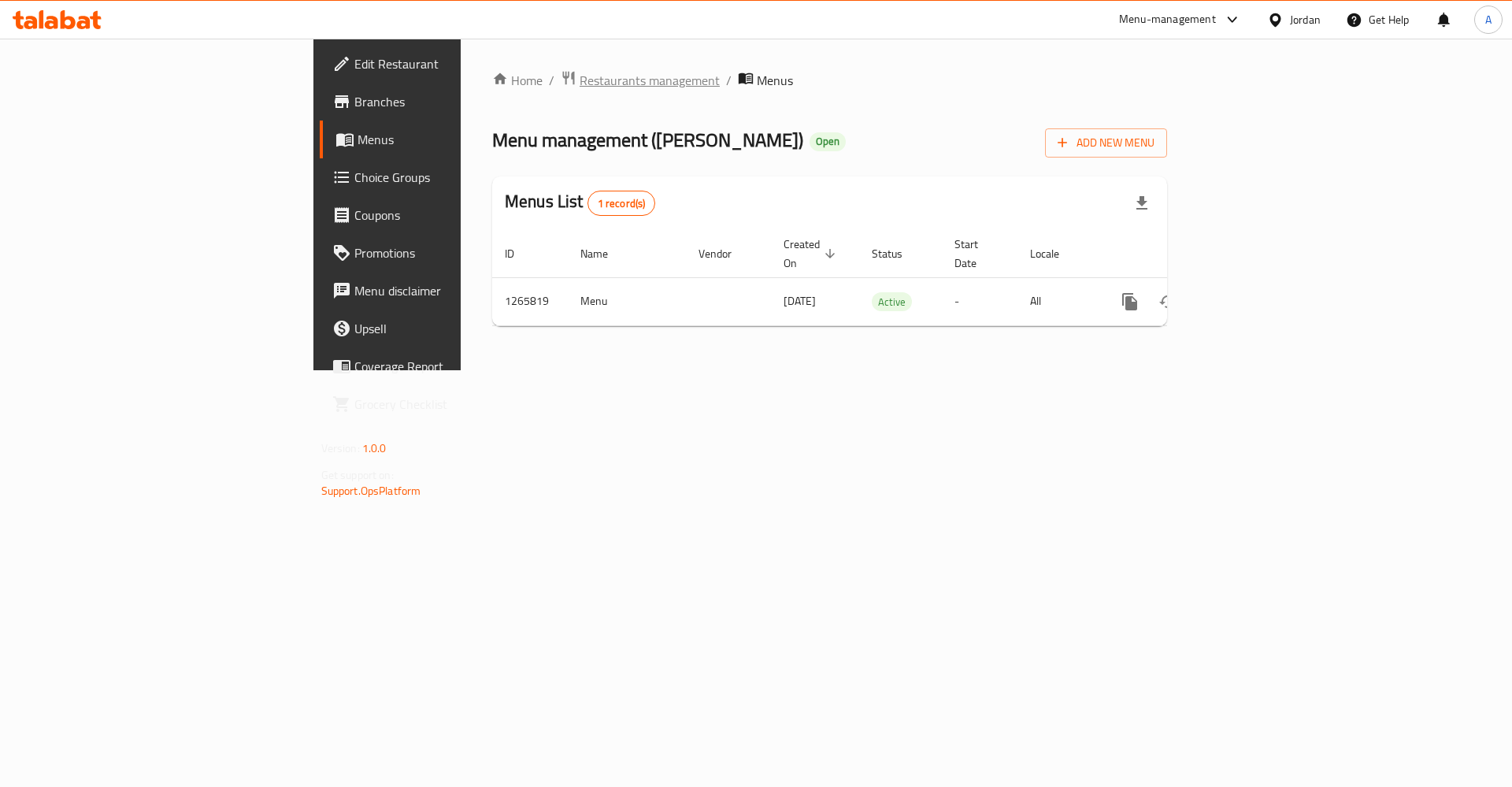
click at [580, 81] on span "Restaurants management" at bounding box center [650, 81] width 140 height 19
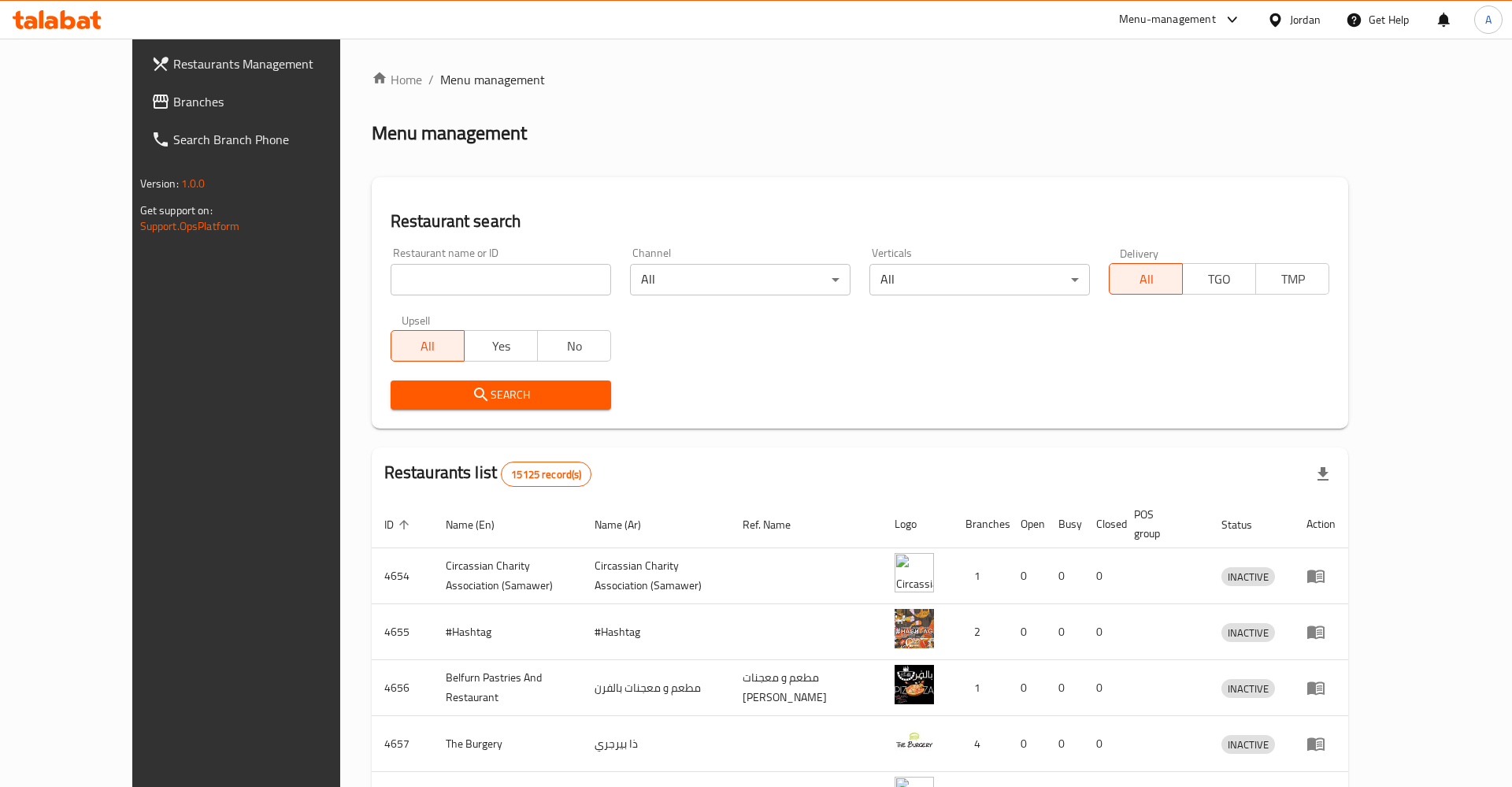
click at [429, 263] on div "Restaurant name or ID Restaurant name or ID" at bounding box center [501, 271] width 220 height 48
click at [429, 268] on input "search" at bounding box center [501, 279] width 220 height 32
type input "فتة على الأصول"
click button "Search" at bounding box center [501, 395] width 220 height 29
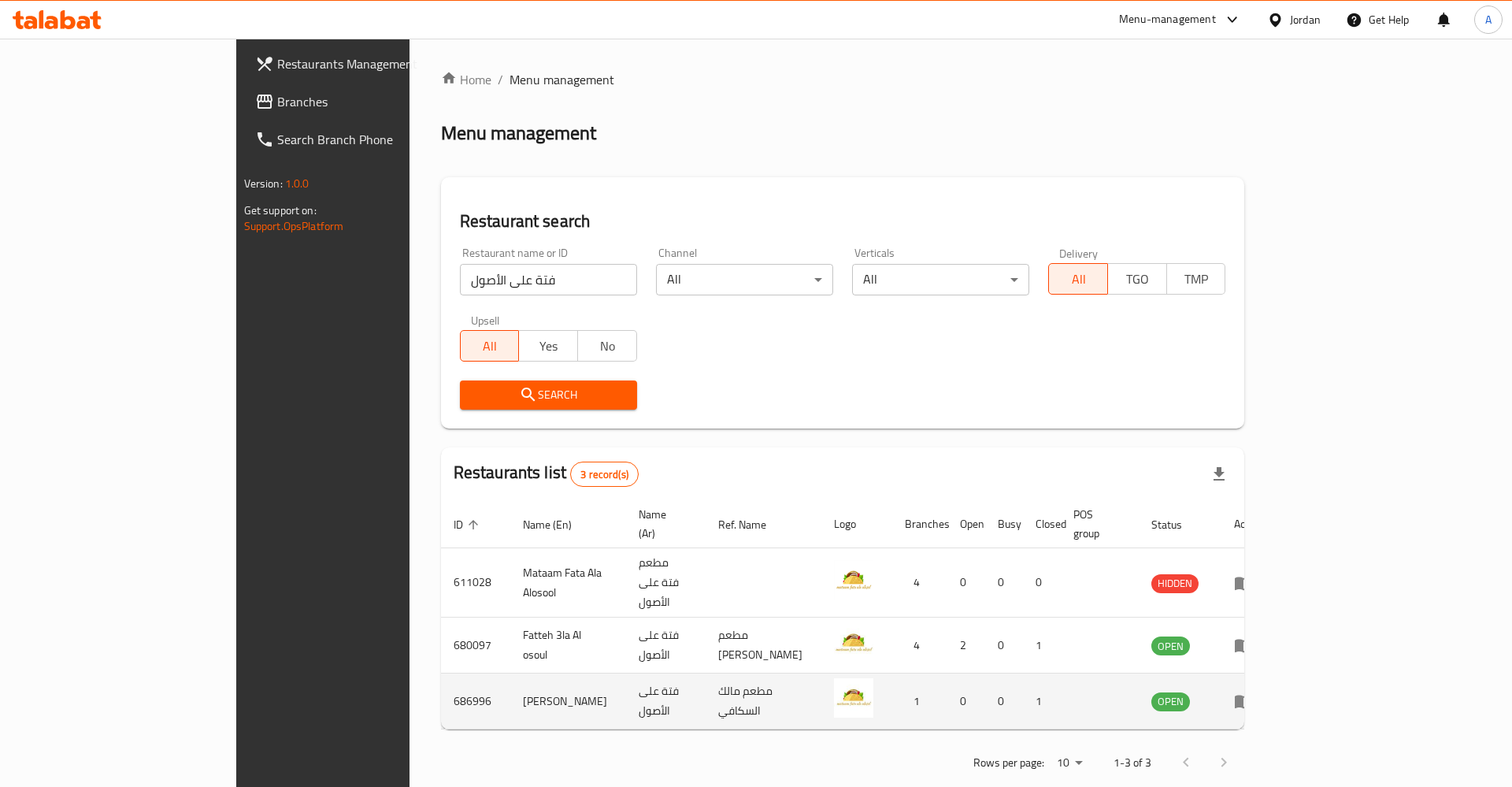
click at [441, 674] on td "686996" at bounding box center [475, 702] width 69 height 56
copy td "686996"
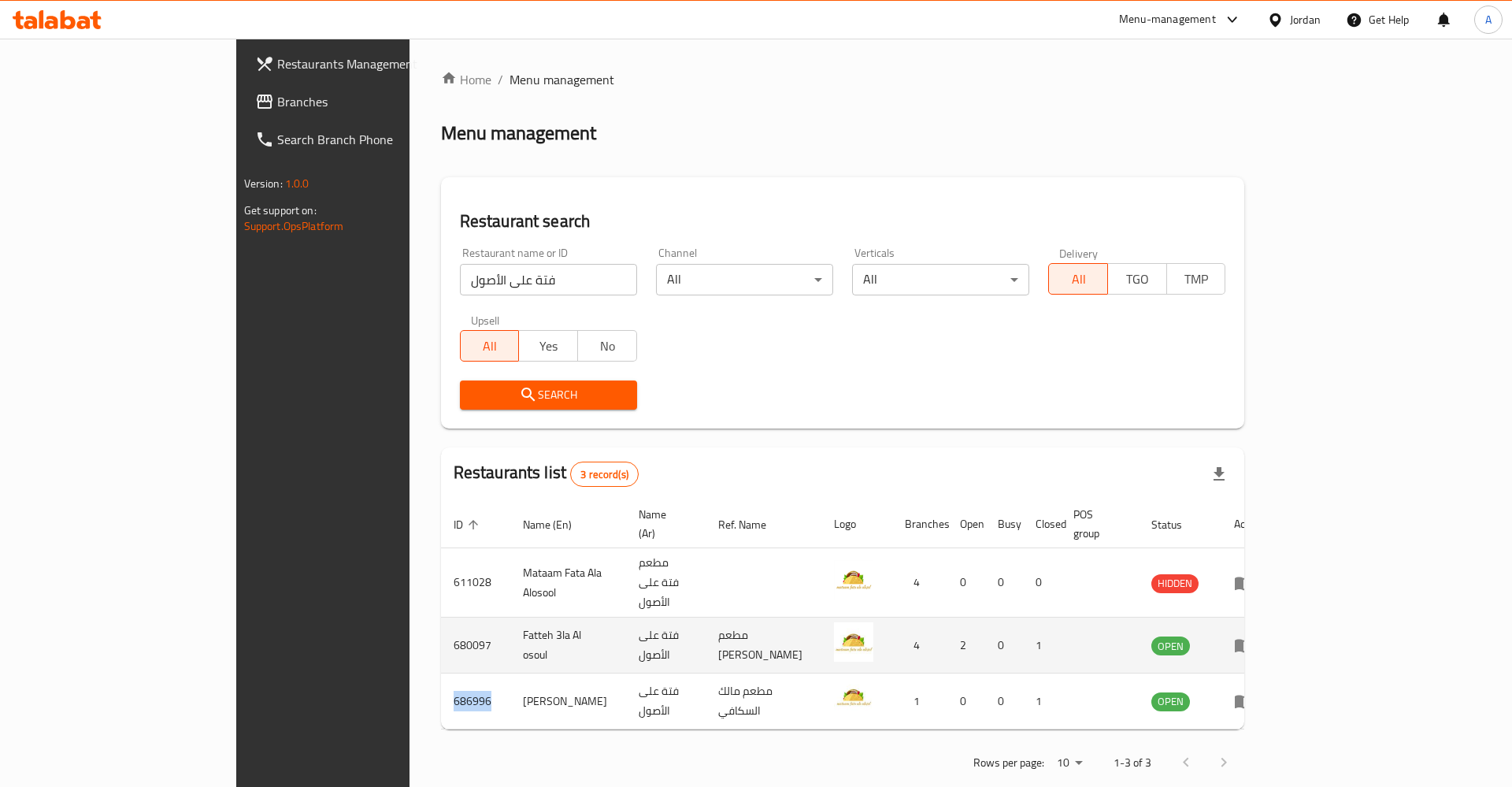
click at [1252, 639] on icon "enhanced table" at bounding box center [1244, 646] width 17 height 13
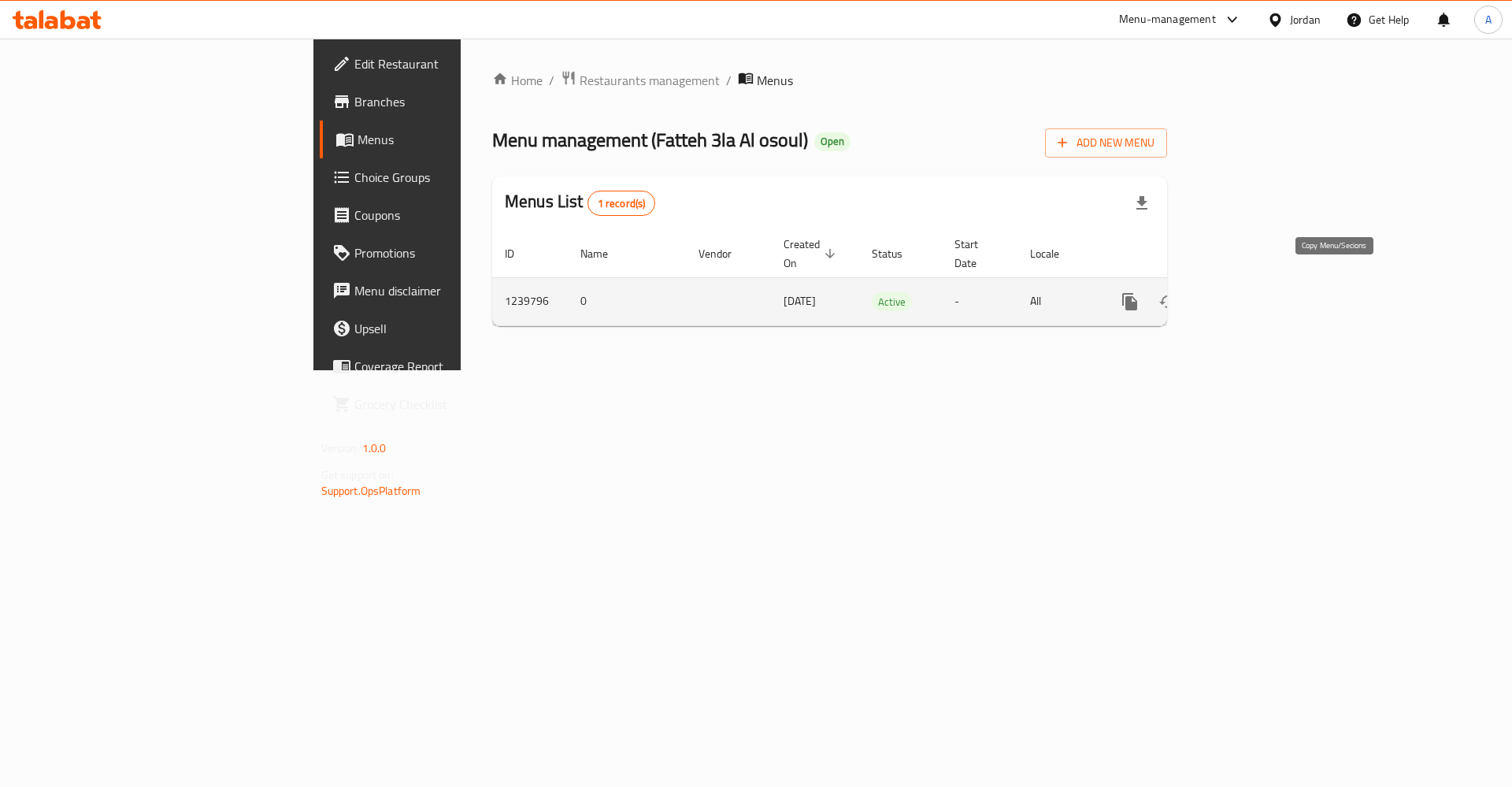
click at [1137, 293] on icon "more" at bounding box center [1130, 302] width 15 height 17
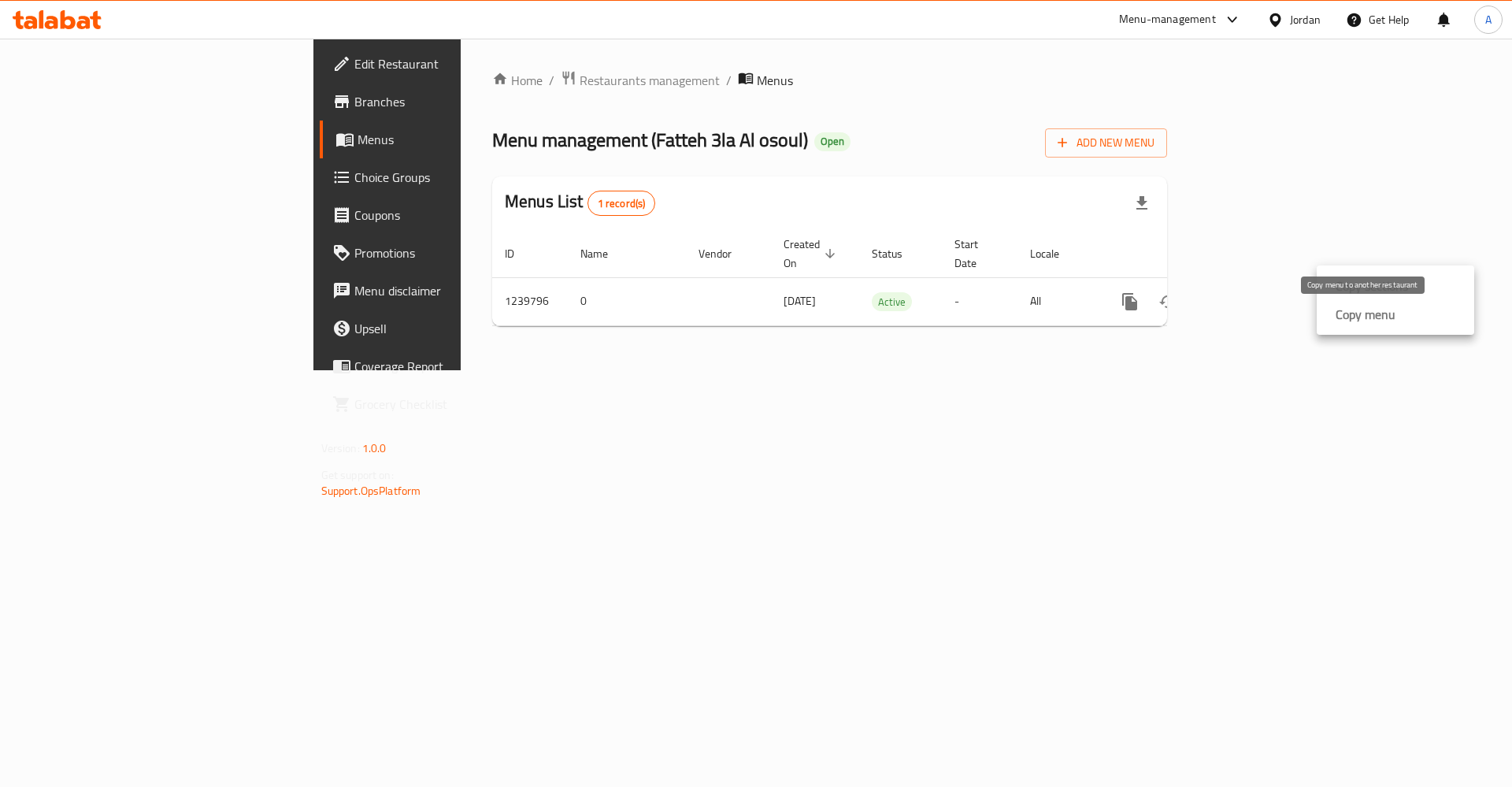
click at [1391, 321] on strong "Copy menu" at bounding box center [1365, 314] width 59 height 19
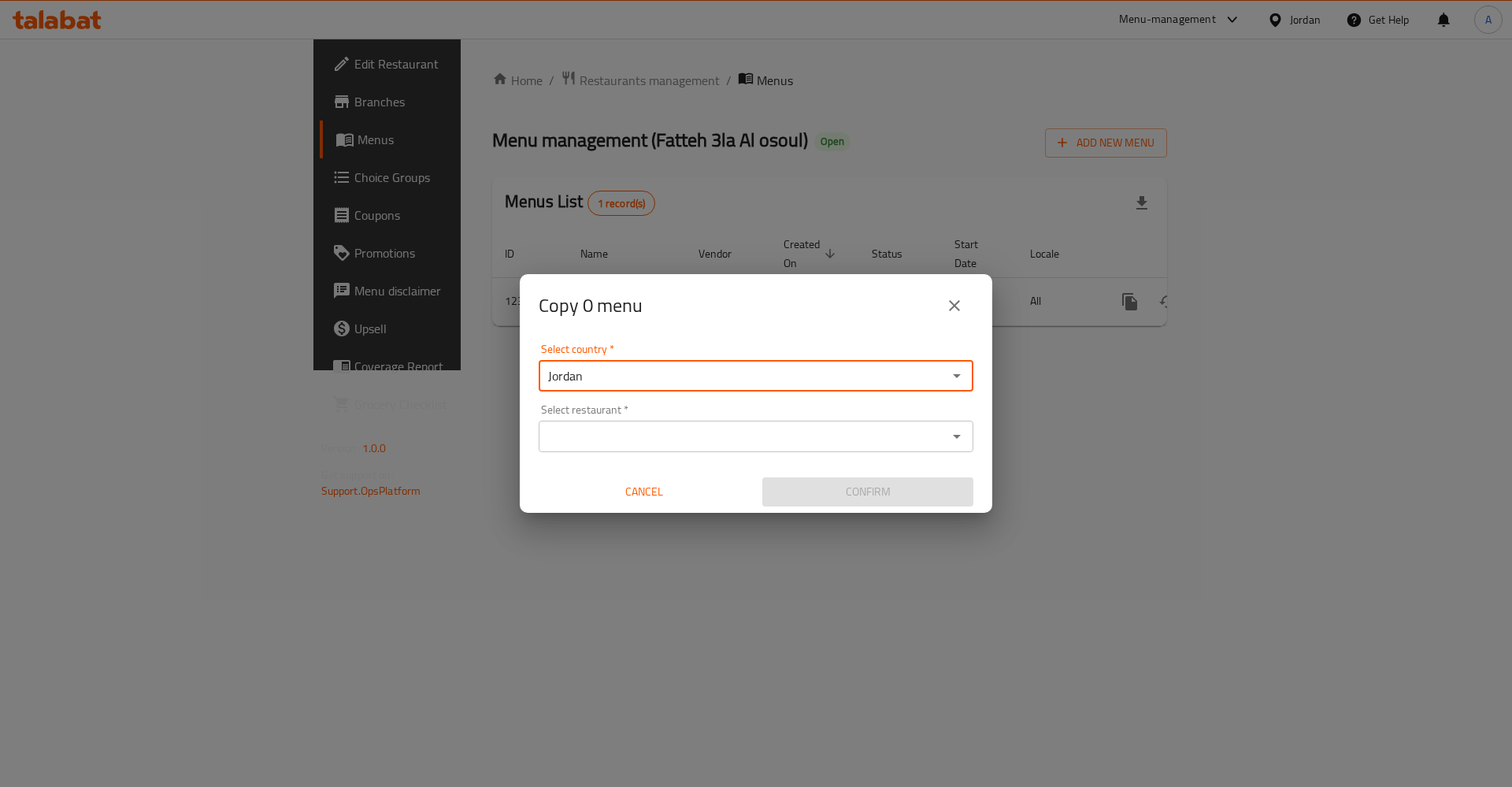
click at [653, 381] on input "Jordan" at bounding box center [743, 376] width 400 height 22
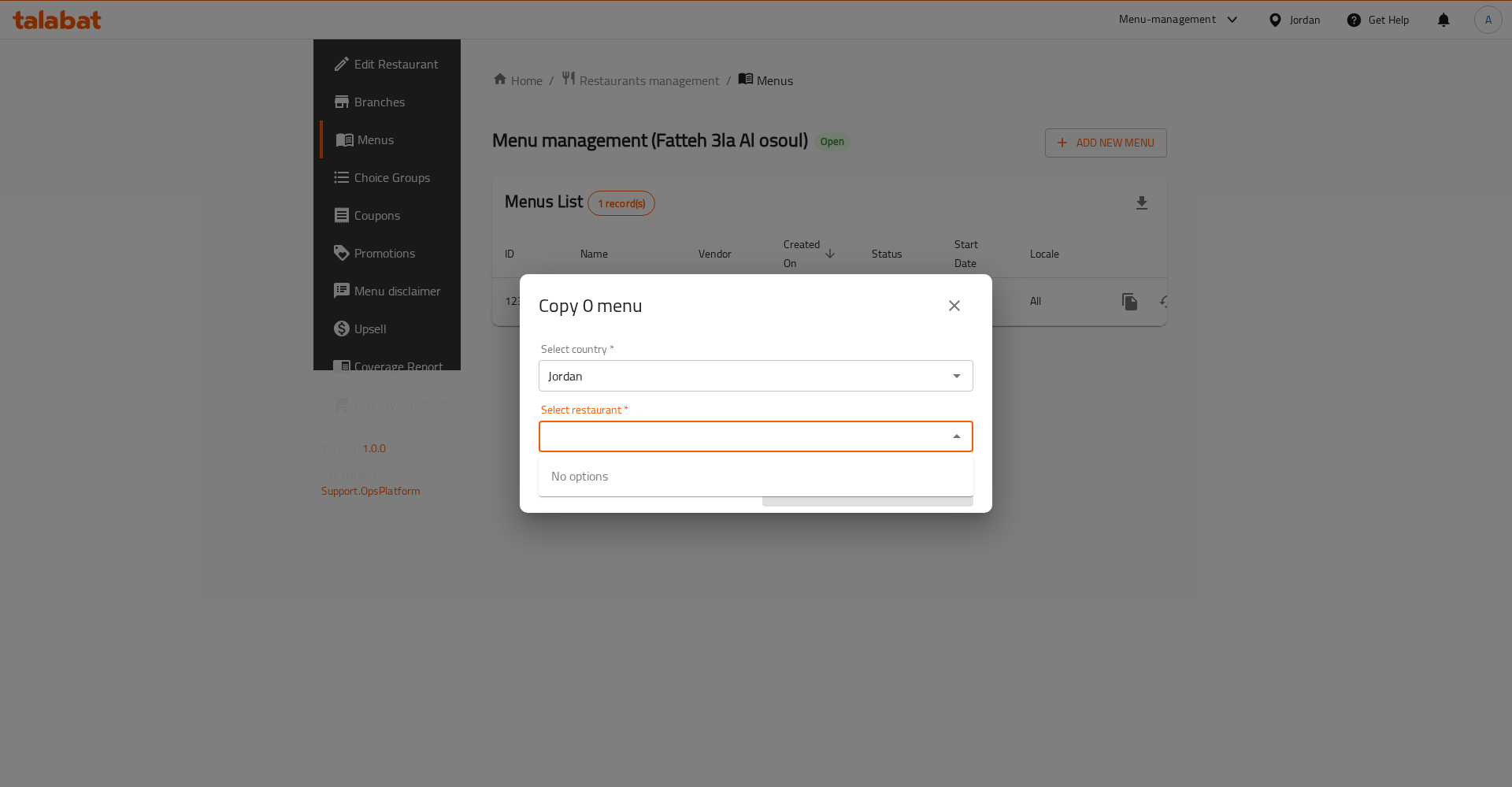
click at [592, 436] on input "Select restaurant   *" at bounding box center [743, 436] width 400 height 22
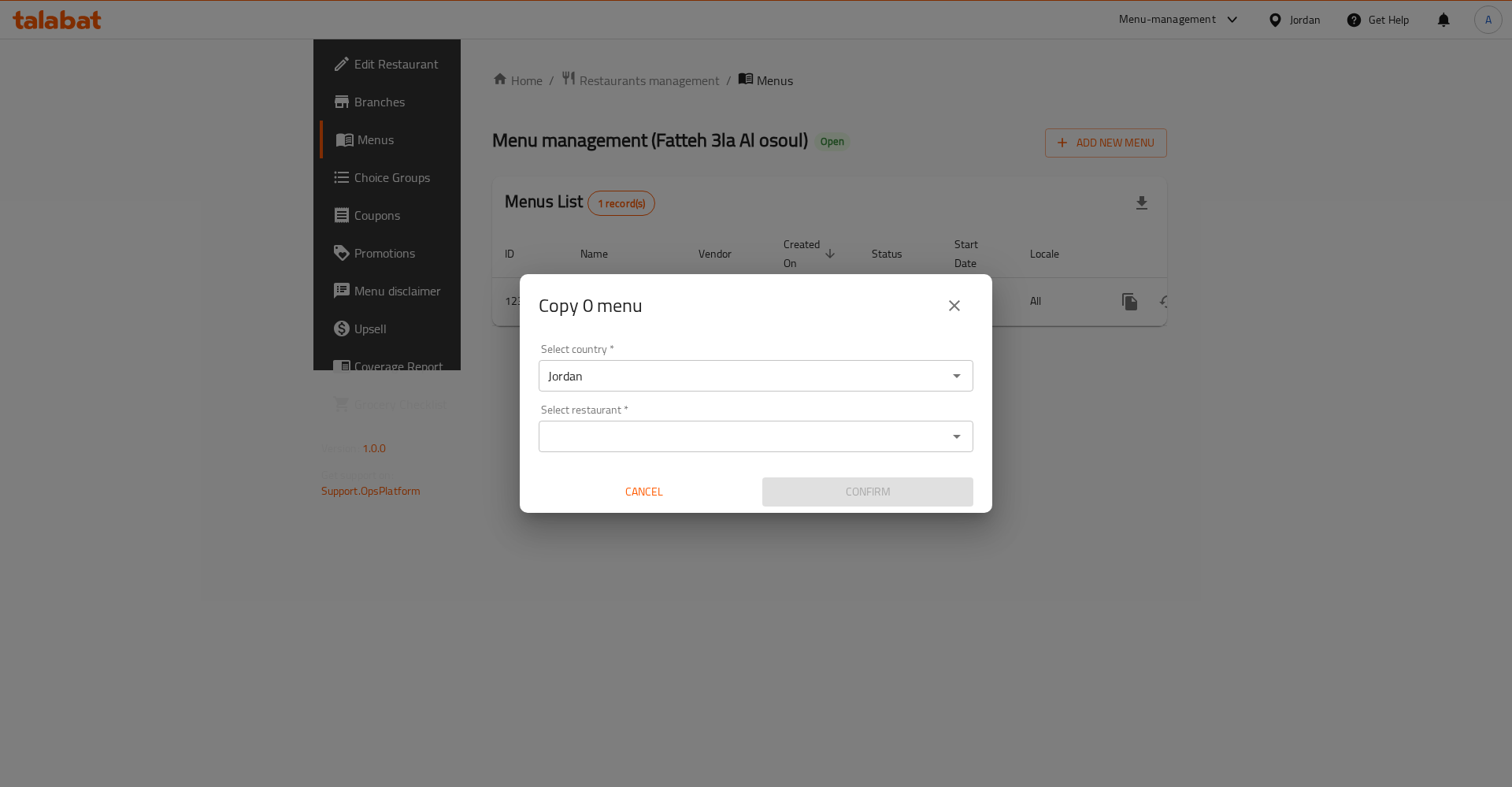
click at [630, 422] on div "Select restaurant *" at bounding box center [756, 436] width 435 height 32
paste input "686996"
click at [755, 438] on input "686996" at bounding box center [743, 436] width 400 height 22
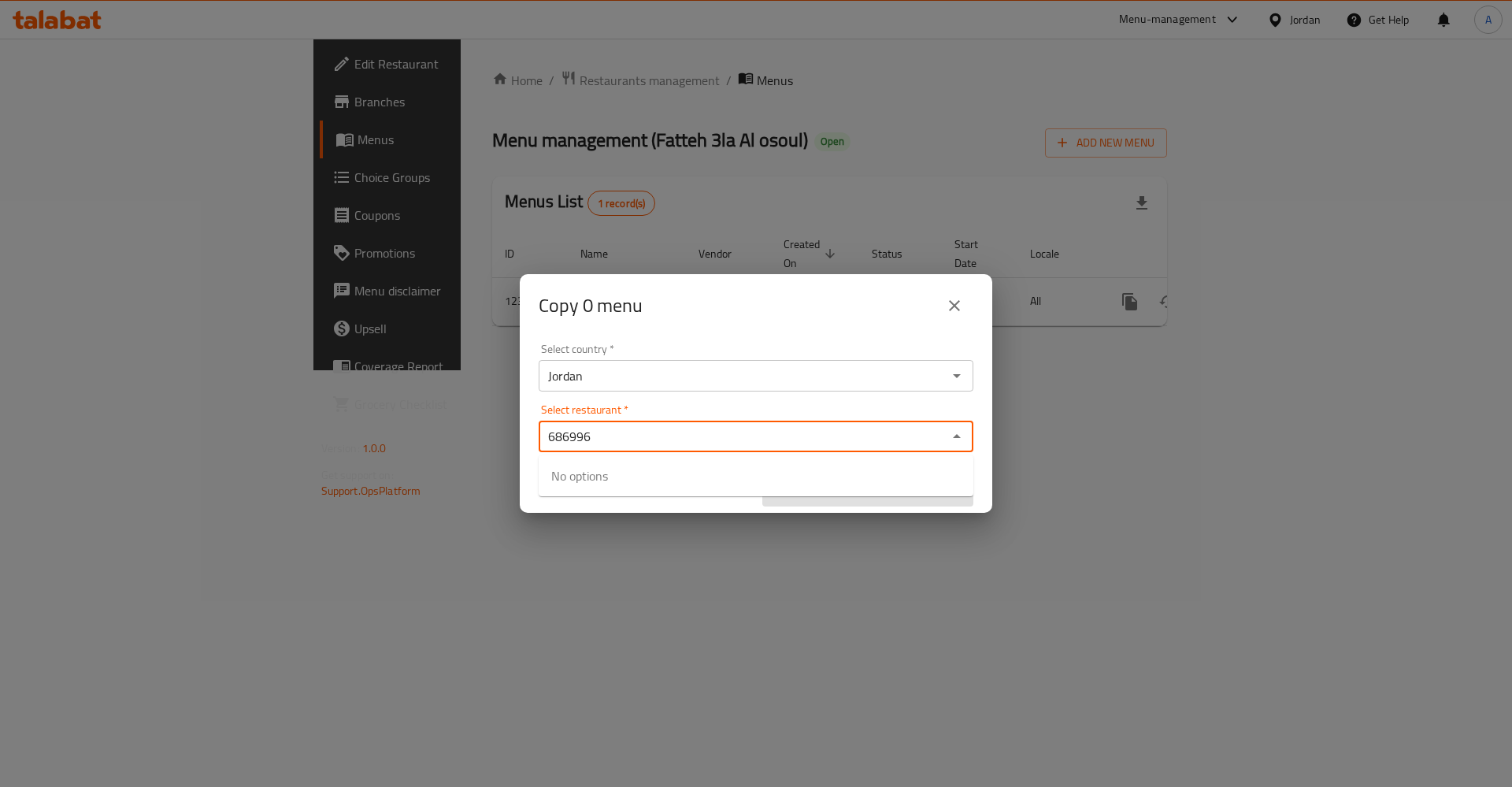
click at [647, 445] on input "686996" at bounding box center [743, 436] width 400 height 22
type input "686996"
click at [975, 475] on div "Confirm" at bounding box center [867, 493] width 223 height 42
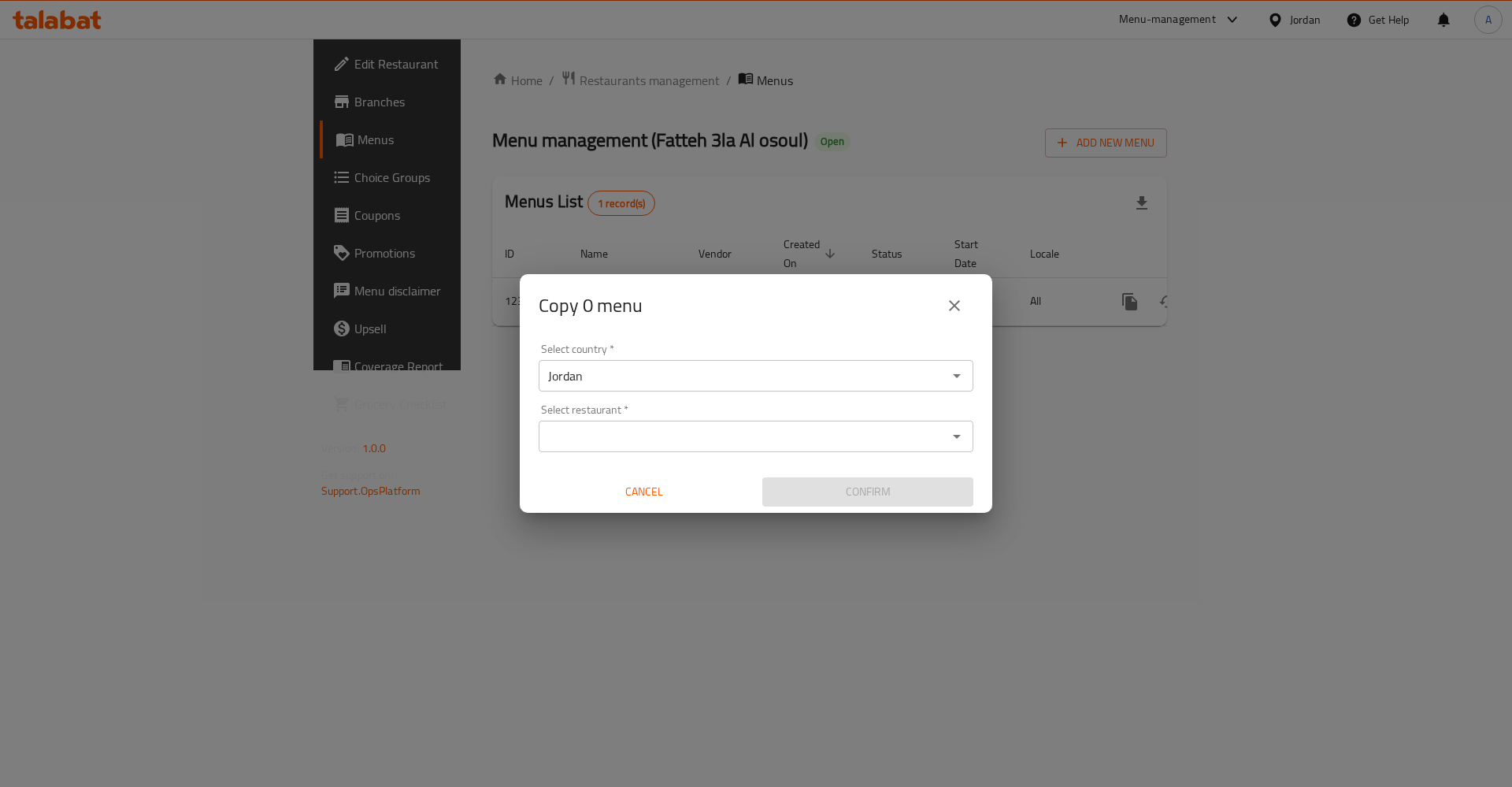
click at [844, 440] on input "Select restaurant   *" at bounding box center [743, 436] width 400 height 22
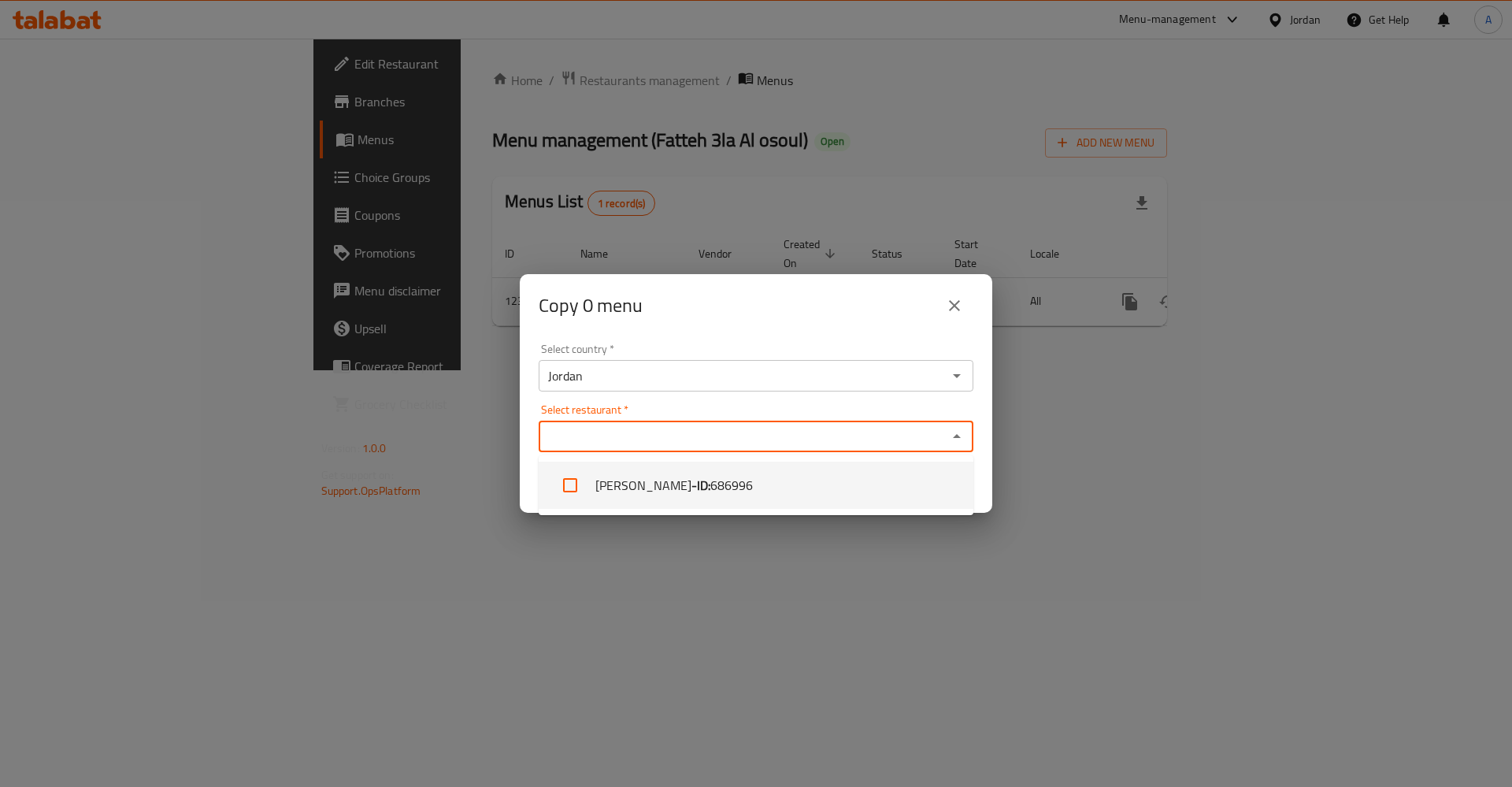
click at [631, 495] on li "Fata Ala Alosol - ID: 686996" at bounding box center [756, 485] width 435 height 47
checkbox input "true"
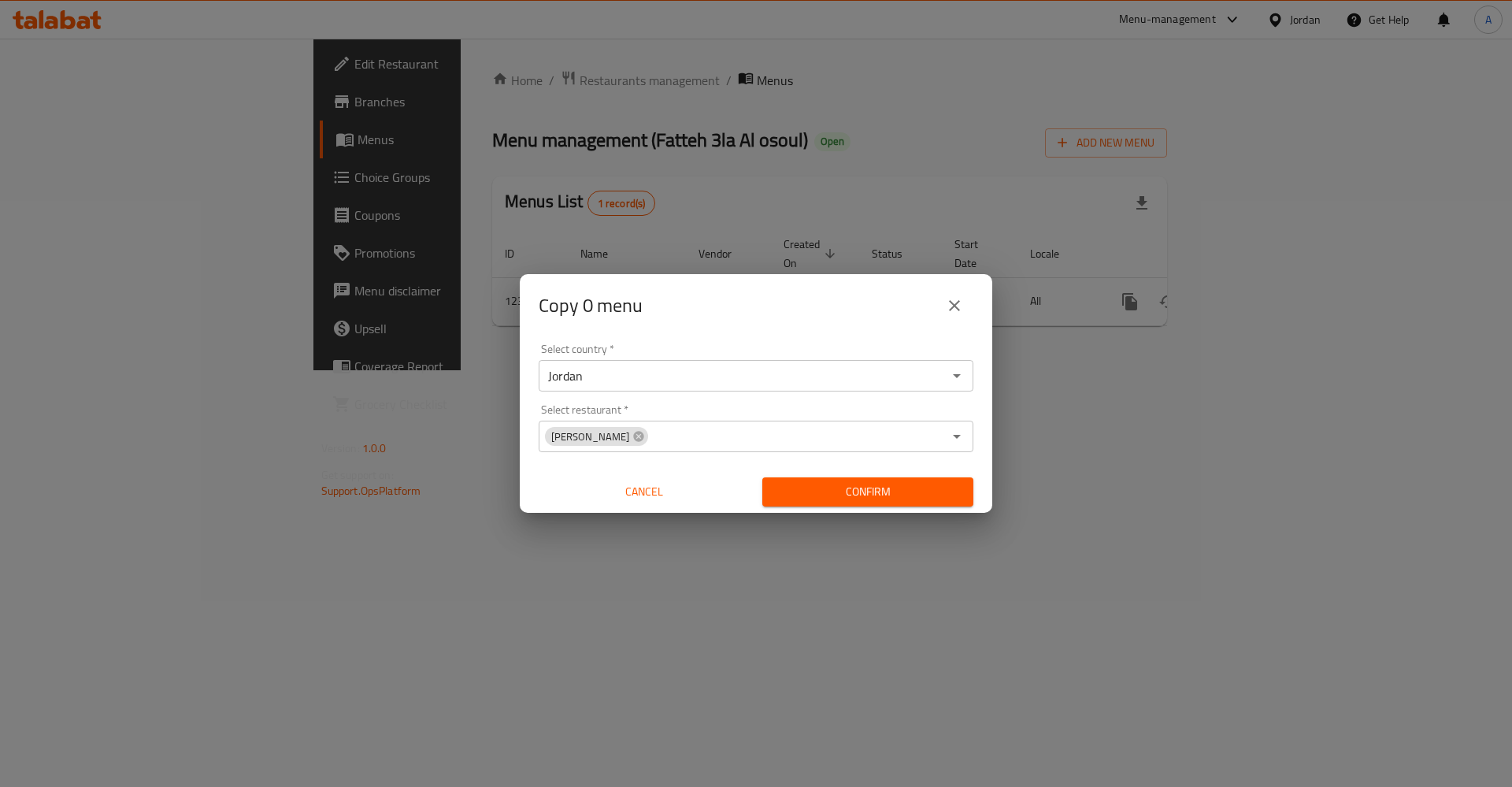
click at [976, 486] on div "Confirm" at bounding box center [867, 493] width 223 height 42
click at [933, 492] on span "Confirm" at bounding box center [868, 492] width 186 height 20
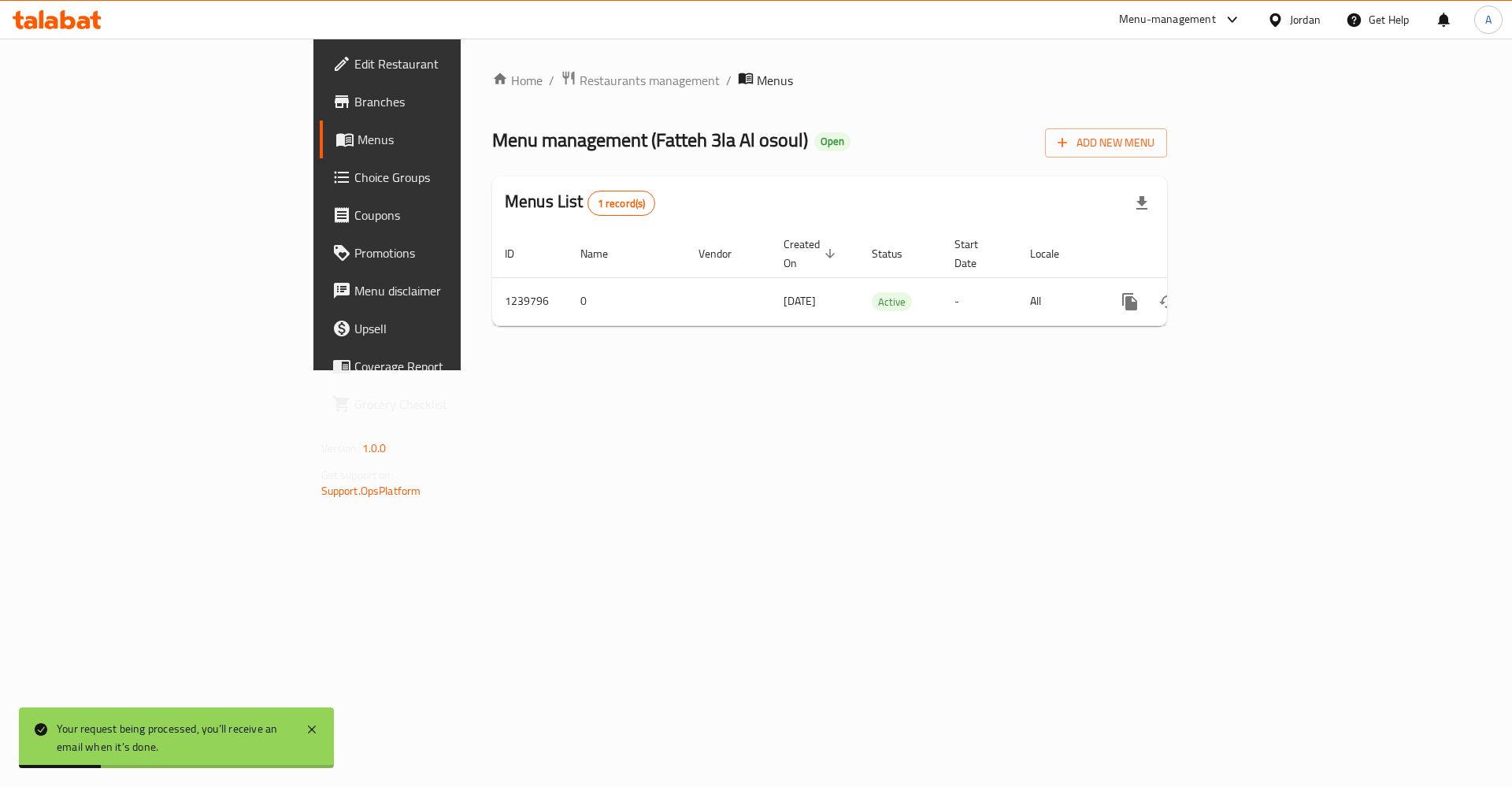
click at [320, 150] on link "Menus" at bounding box center [443, 139] width 246 height 37
click at [461, 65] on div "Home / Restaurants management / Menus Menu management ( Fatteh 3la Al osoul ) O…" at bounding box center [830, 204] width 738 height 332
click at [580, 81] on span "Restaurants management" at bounding box center [650, 81] width 140 height 19
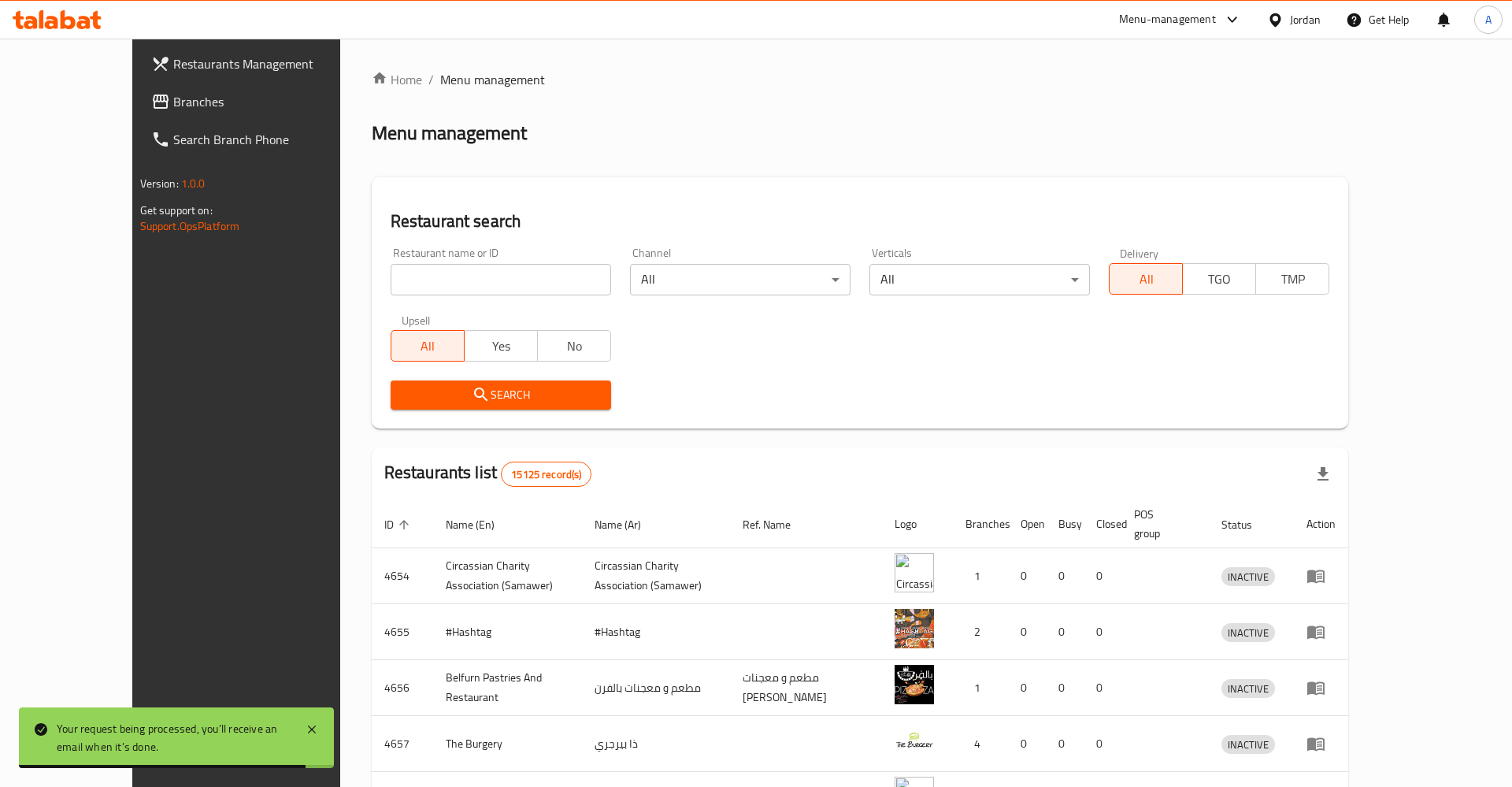
click at [391, 266] on input "search" at bounding box center [501, 279] width 220 height 32
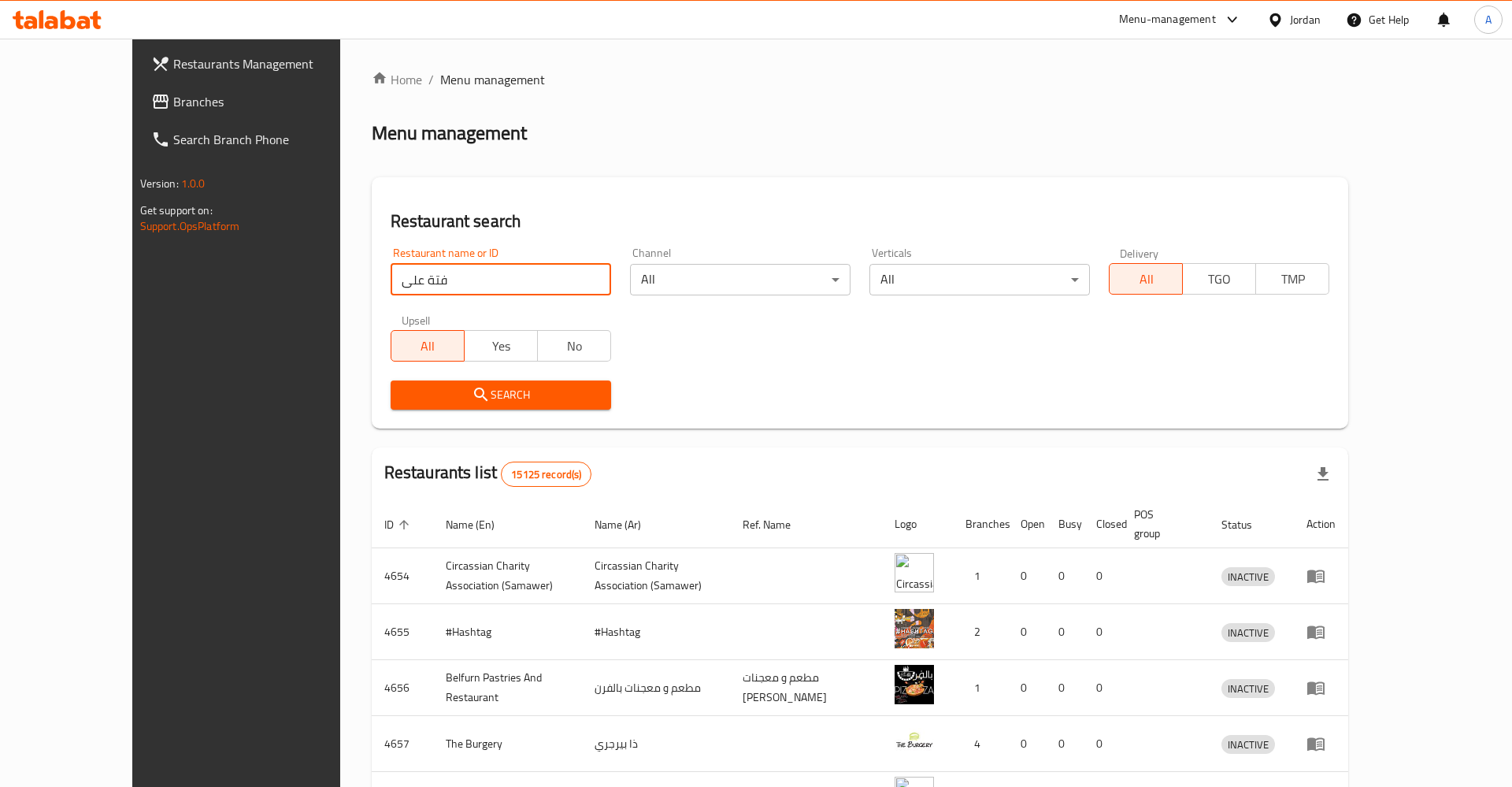
type input "فتة على"
click button "Search" at bounding box center [501, 395] width 220 height 29
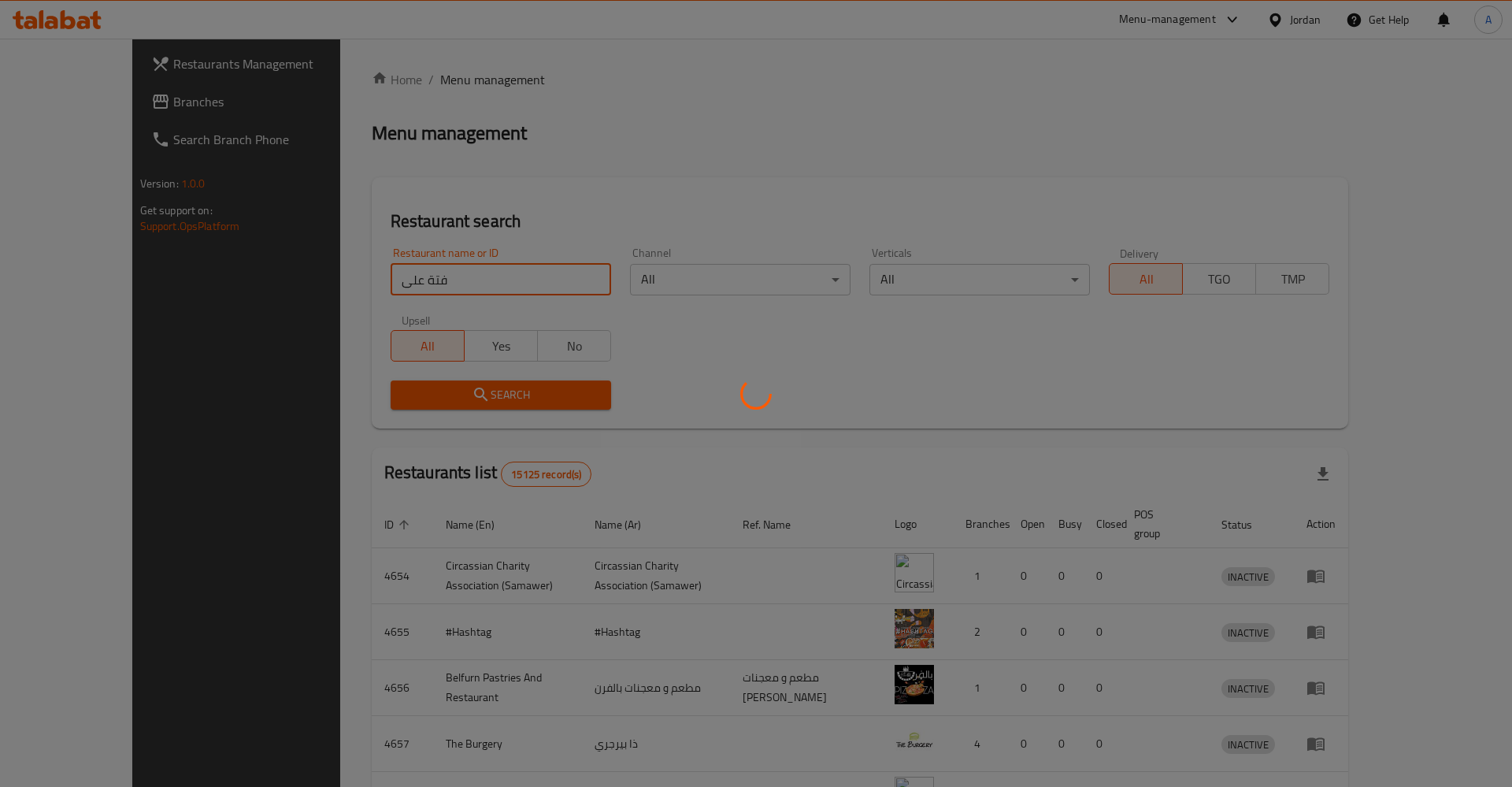
click button "Search" at bounding box center [501, 395] width 220 height 29
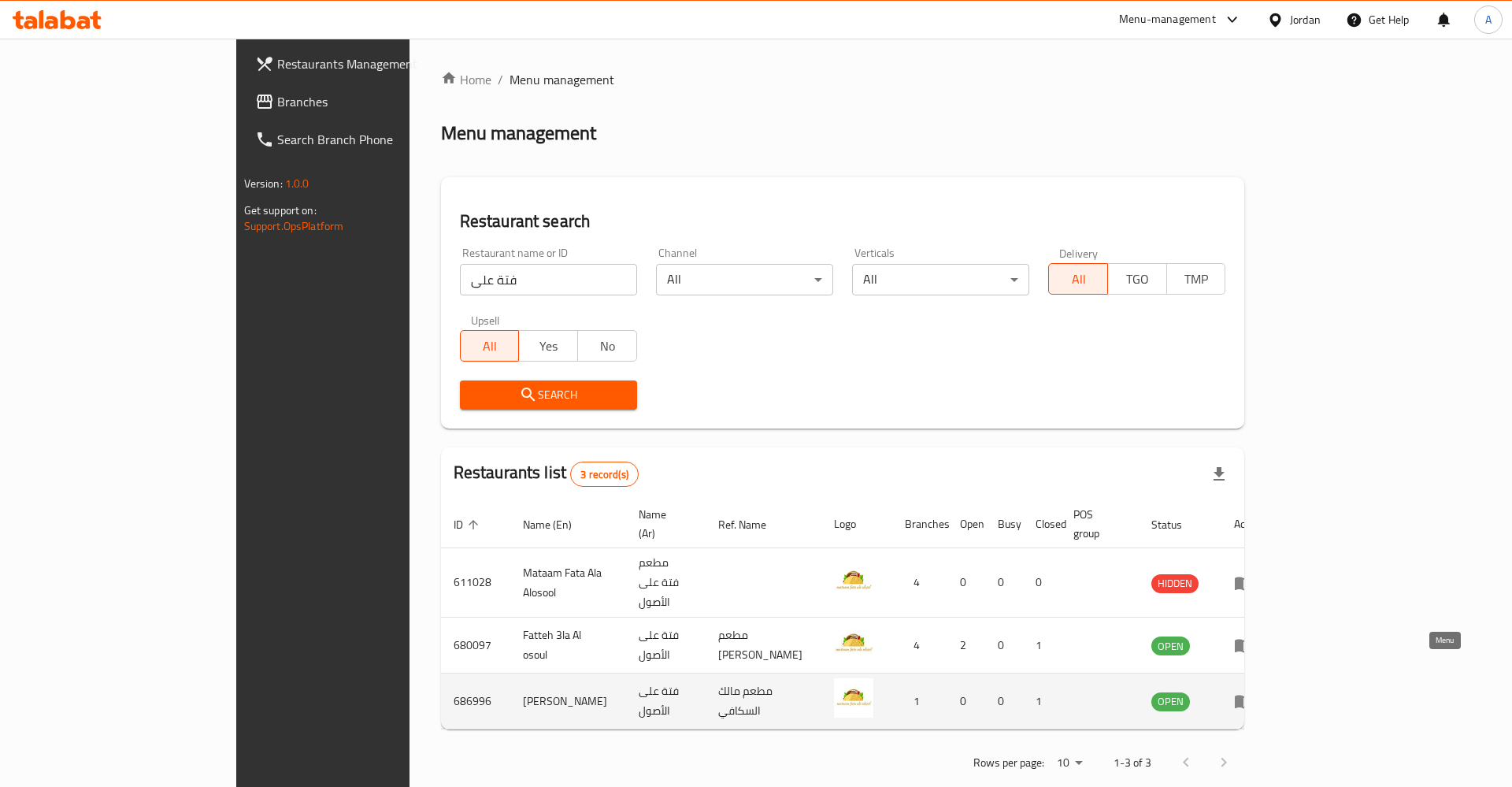
click at [1253, 692] on icon "enhanced table" at bounding box center [1244, 702] width 19 height 19
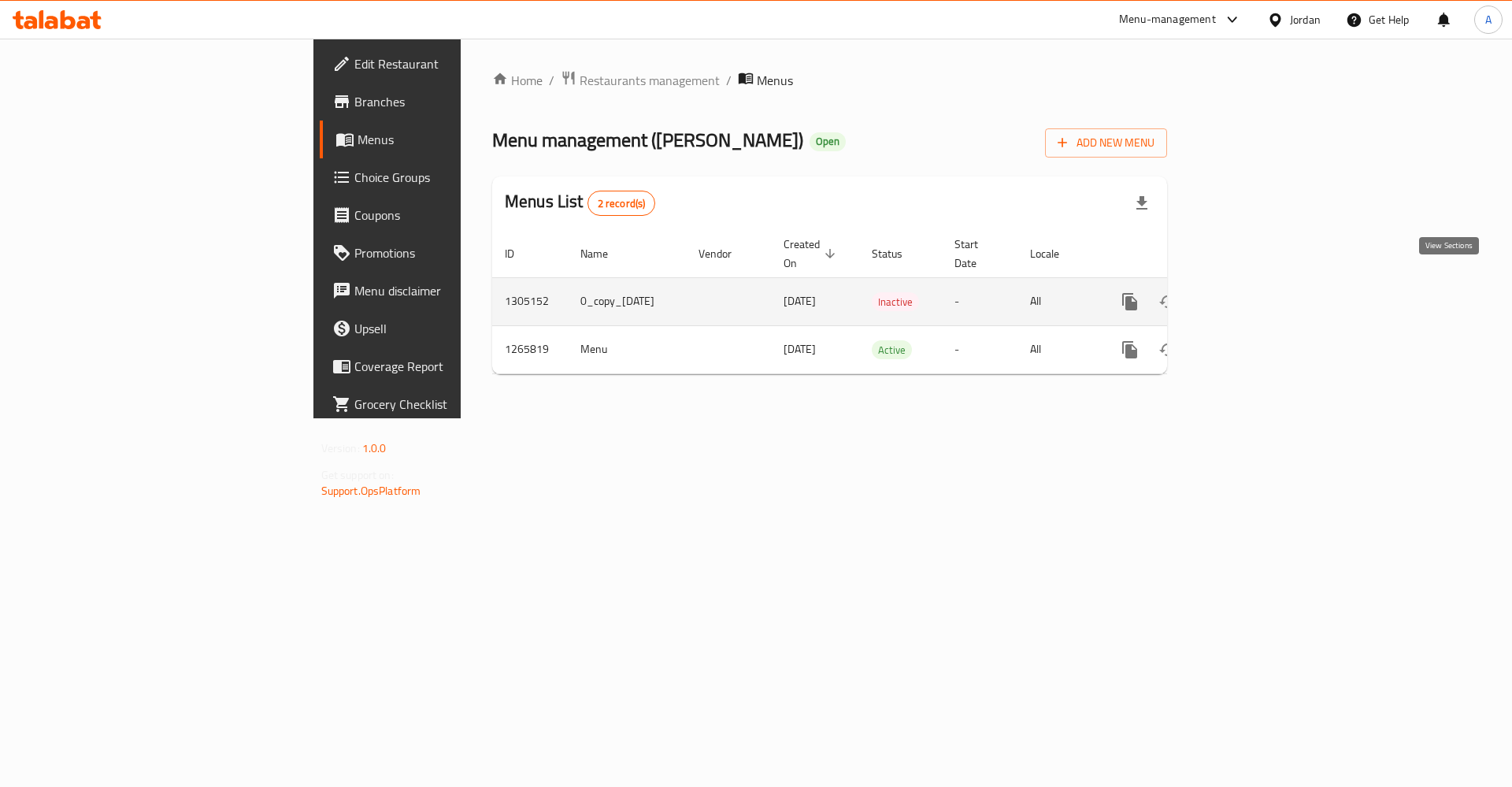
click at [1253, 292] on icon "enhanced table" at bounding box center [1244, 302] width 19 height 19
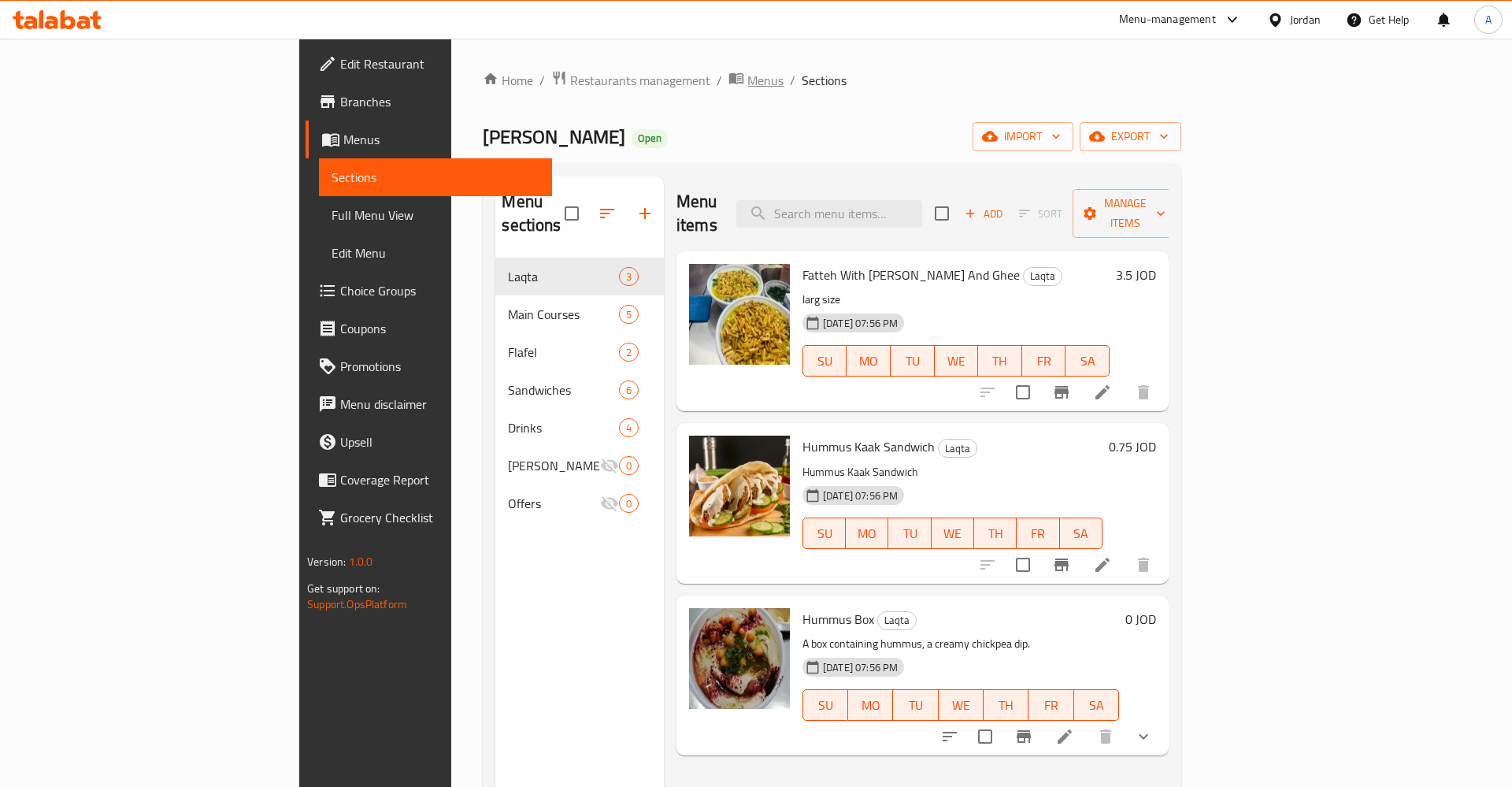
click at [747, 79] on span "Menus" at bounding box center [766, 81] width 36 height 19
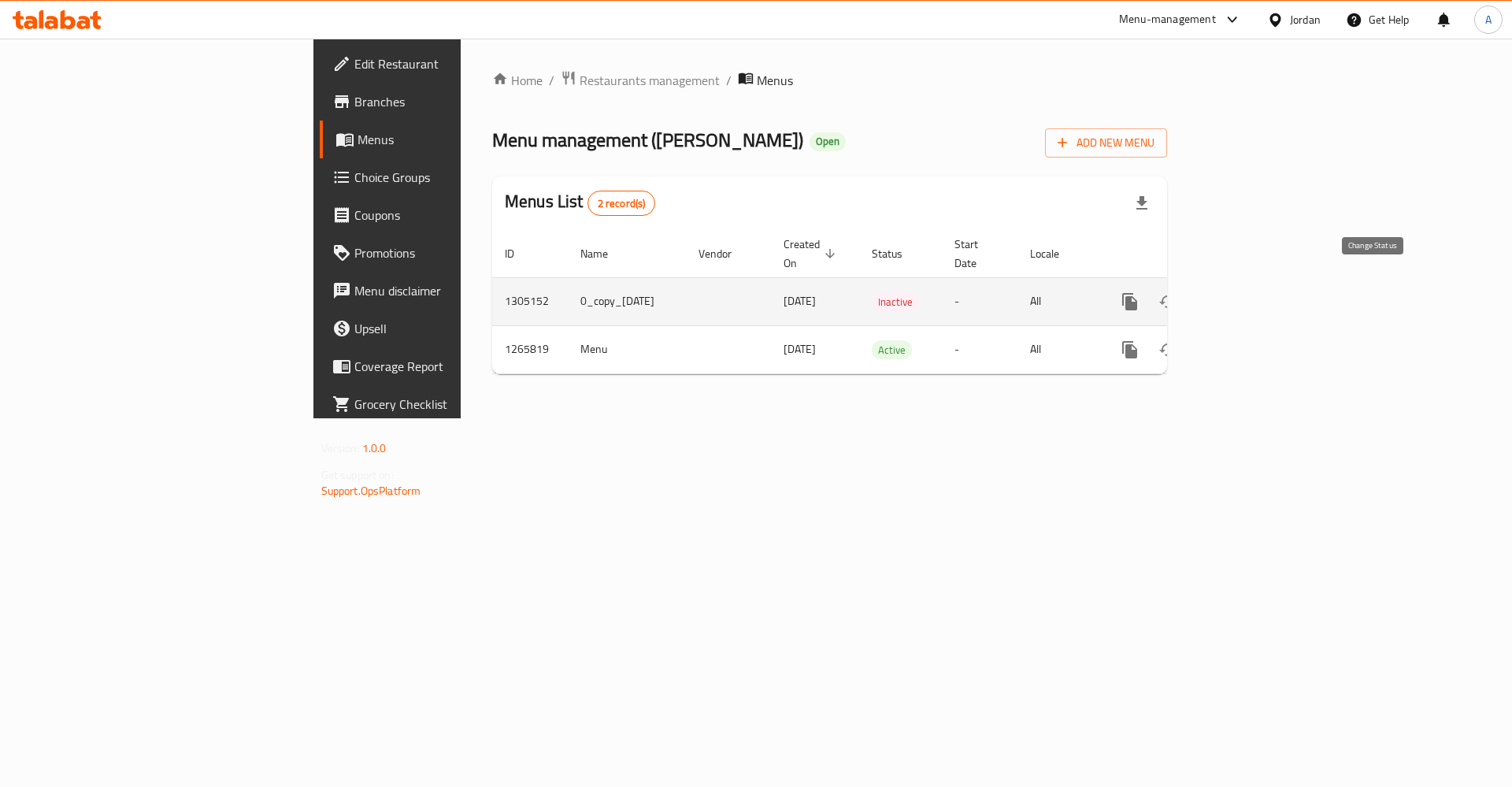
click at [1177, 295] on icon "enhanced table" at bounding box center [1168, 301] width 17 height 12
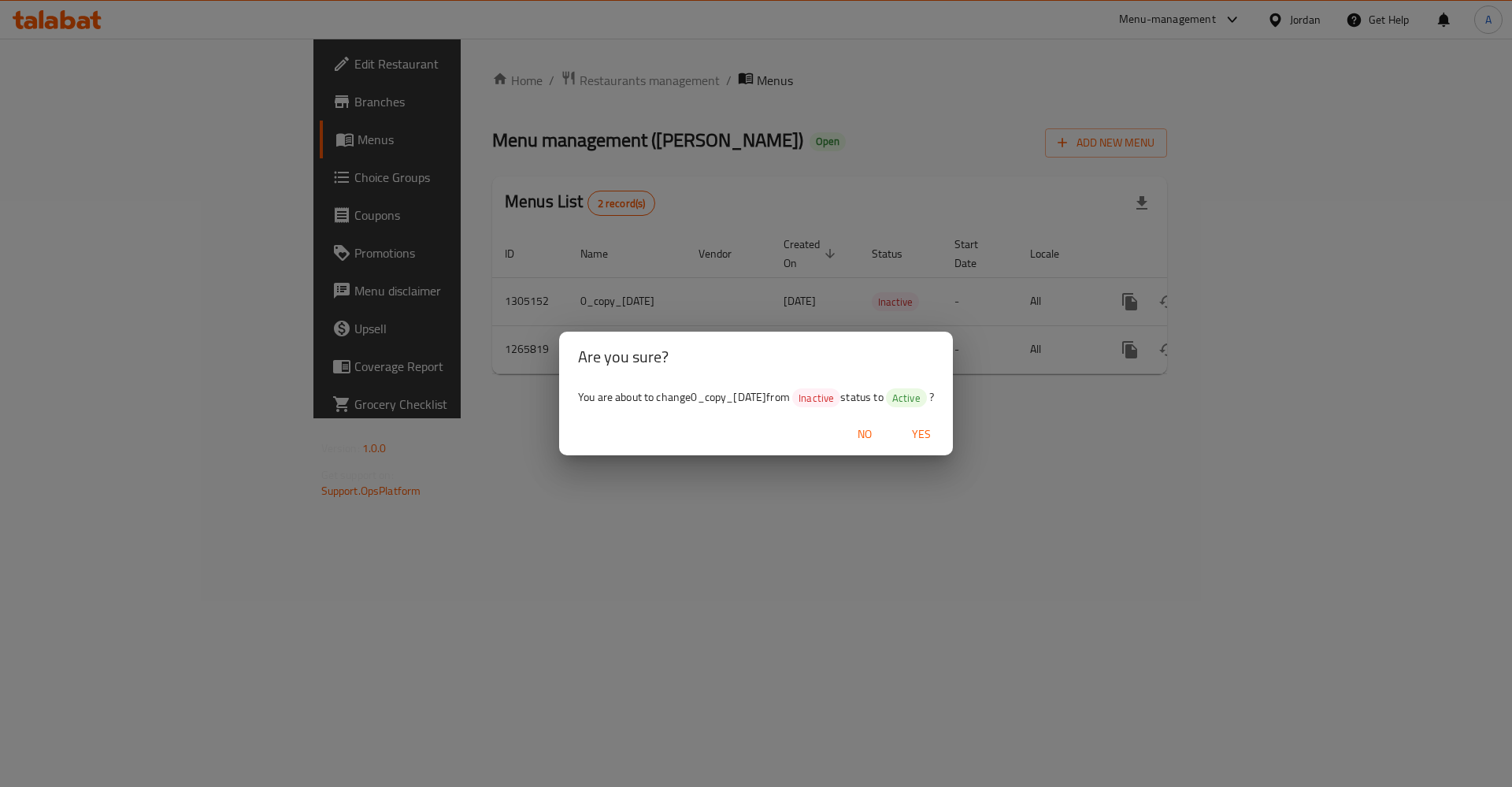
click at [935, 424] on button "Yes" at bounding box center [921, 434] width 51 height 29
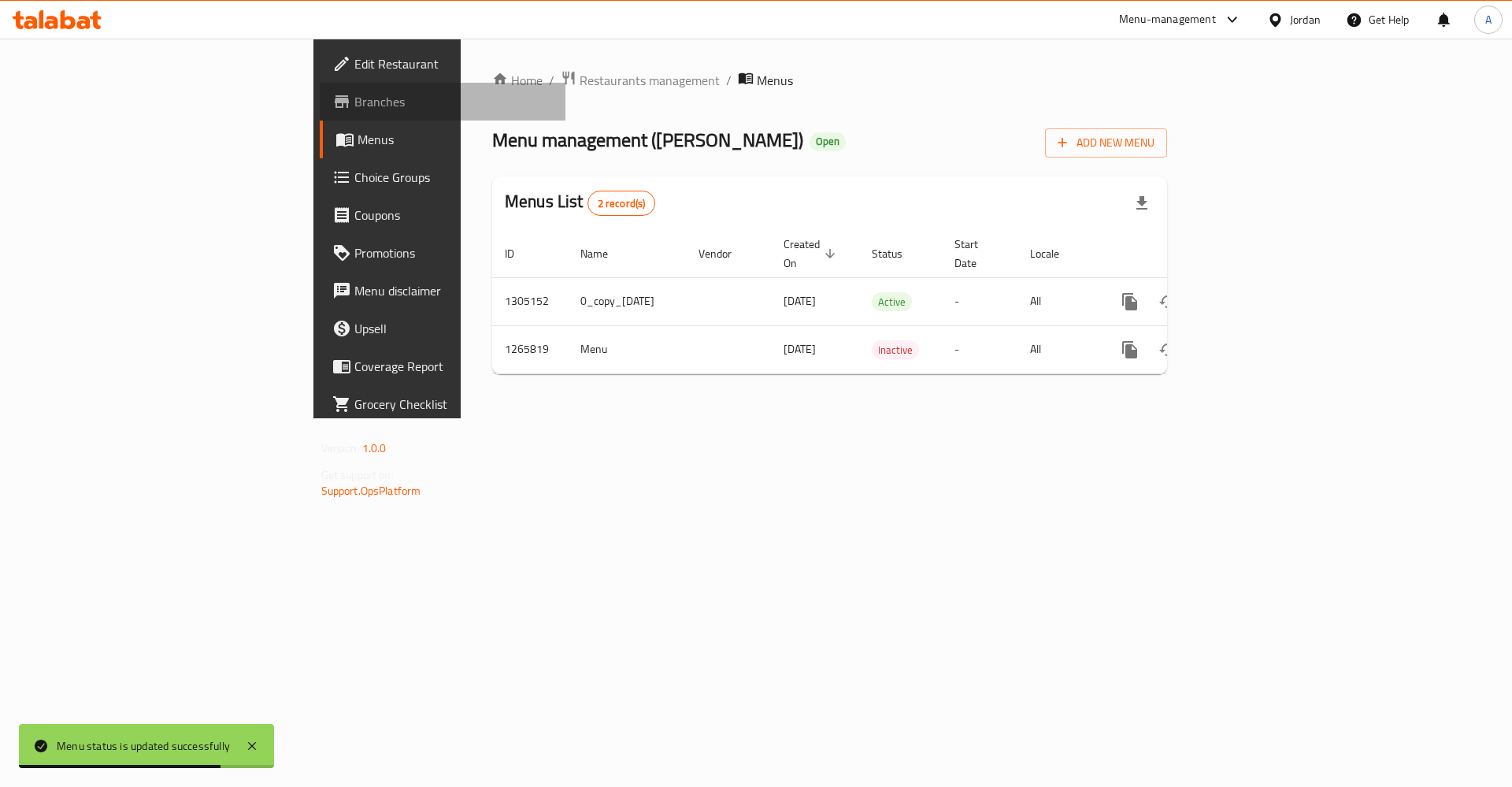
click at [355, 94] on span "Branches" at bounding box center [454, 102] width 199 height 19
